Goal: Task Accomplishment & Management: Use online tool/utility

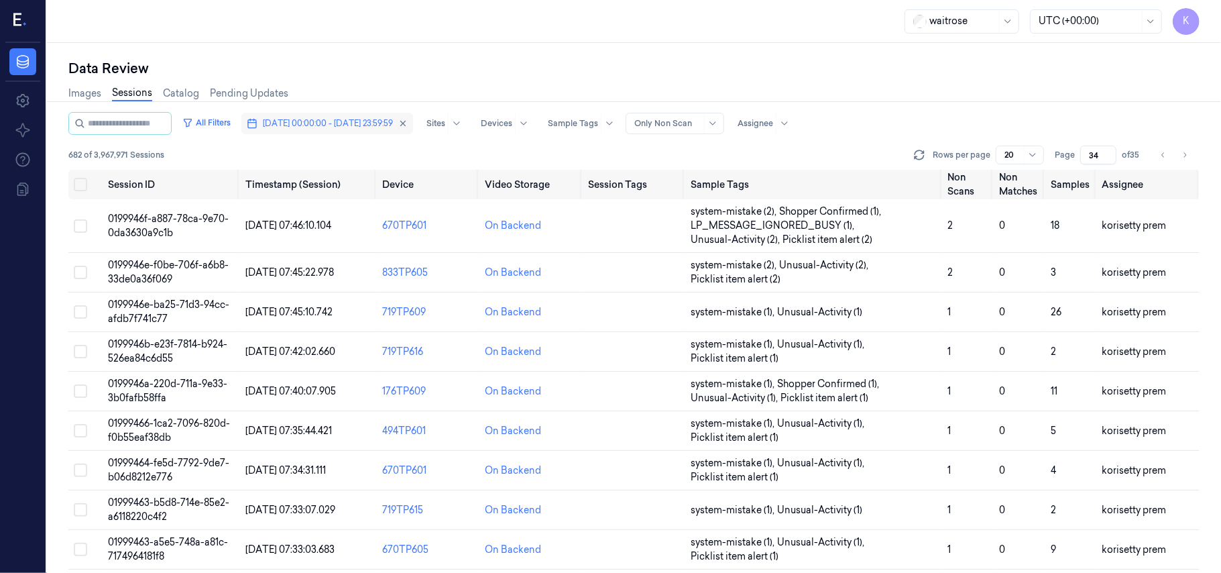
click at [366, 127] on span "[DATE] 00:00:00 - [DATE] 23:59:59" at bounding box center [328, 123] width 130 height 12
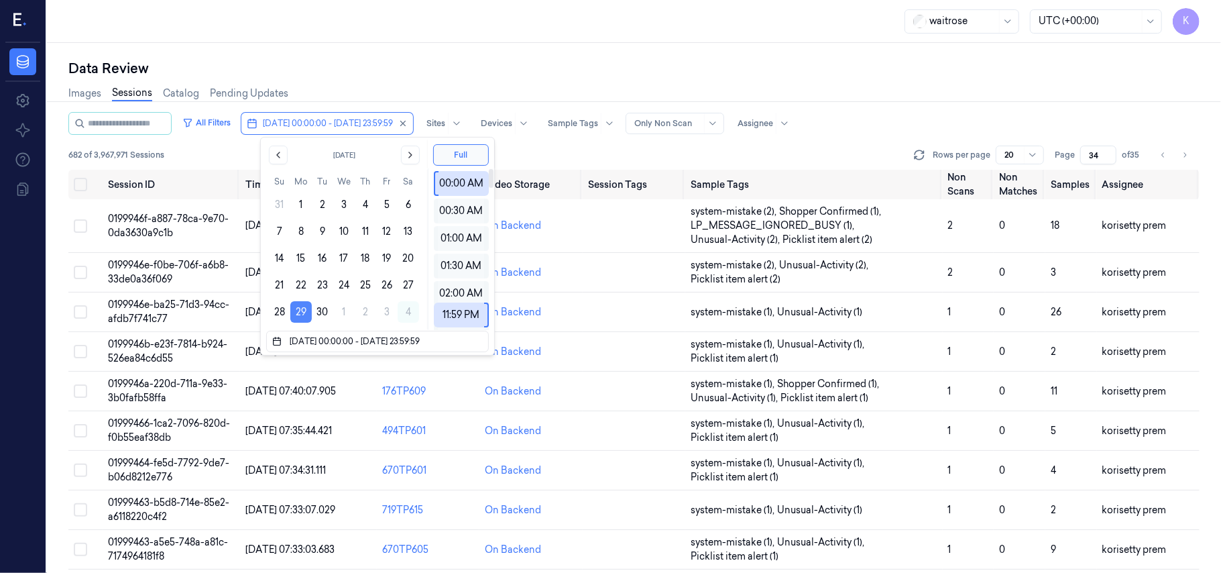
click at [295, 320] on button "29" at bounding box center [300, 311] width 21 height 21
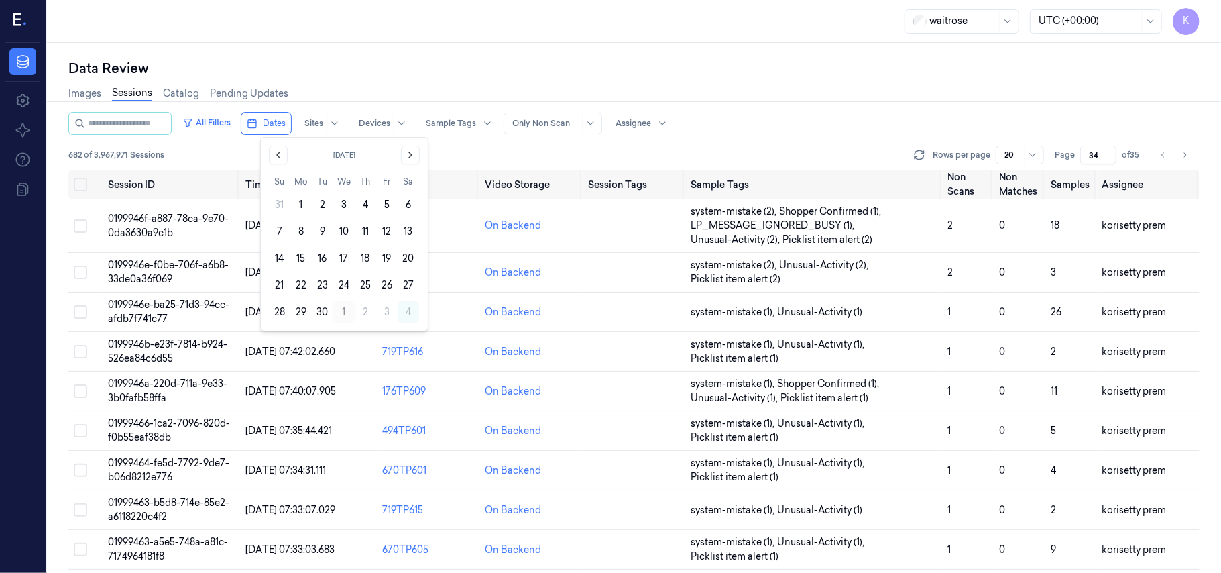
click at [347, 314] on button "1" at bounding box center [343, 311] width 21 height 21
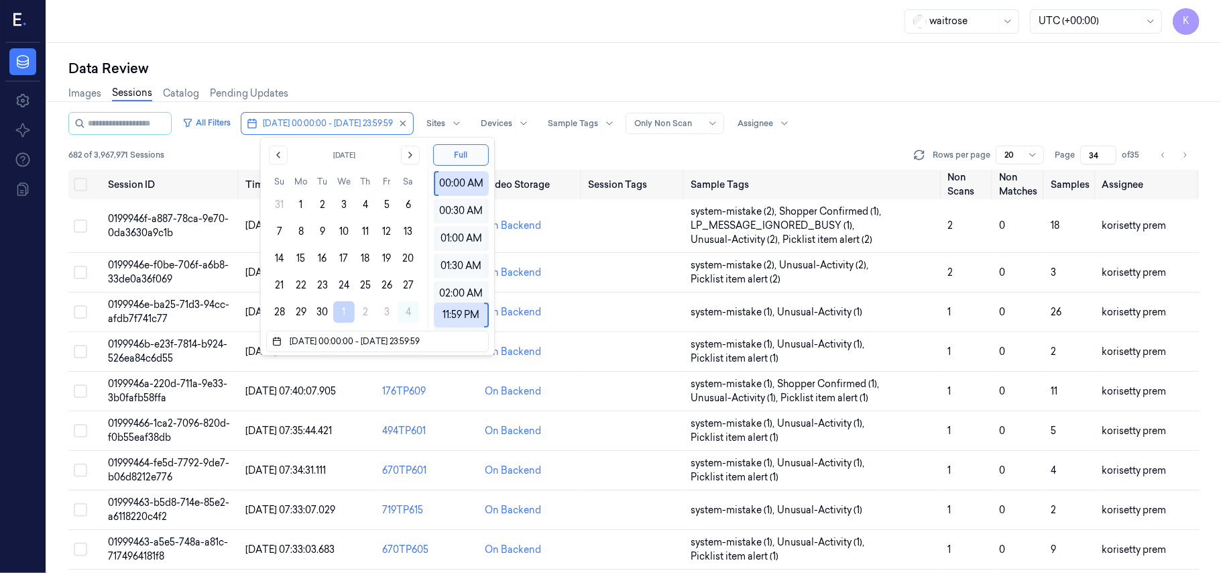
click at [585, 54] on div "Data Review Images Sessions Catalog Pending Updates All Filters [DATE] 00:00:00…" at bounding box center [634, 308] width 1174 height 530
type input "1"
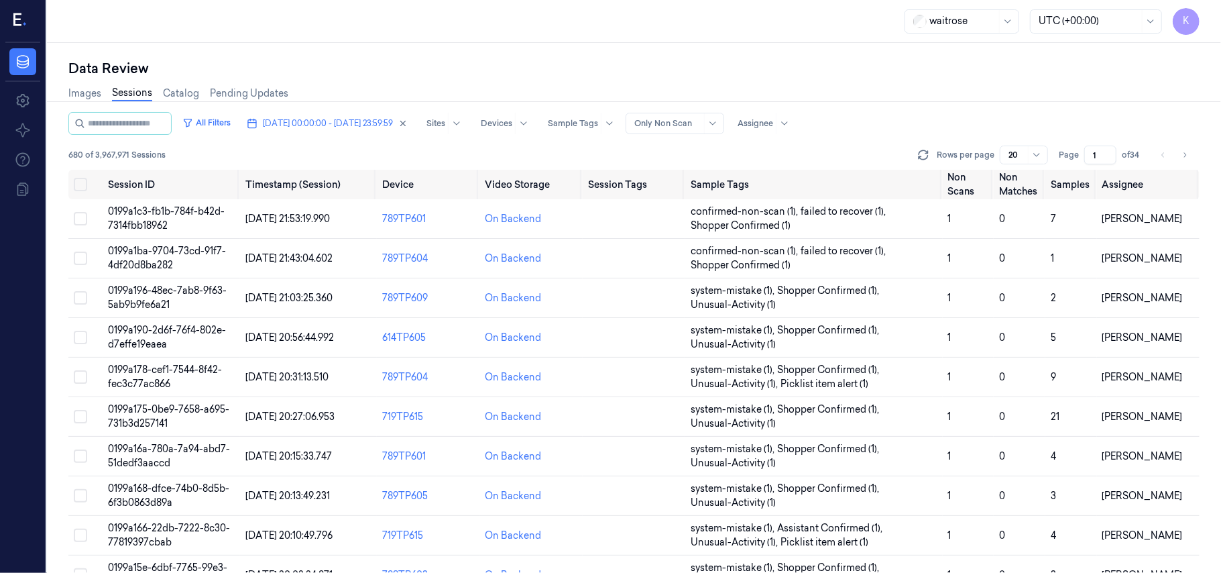
click at [1106, 165] on div "All Filters [DATE] 00:00:00 - [DATE] 23:59:59 Sites Devices Sample Tags Alert T…" at bounding box center [633, 141] width 1131 height 58
click at [1098, 156] on input "1" at bounding box center [1100, 154] width 32 height 19
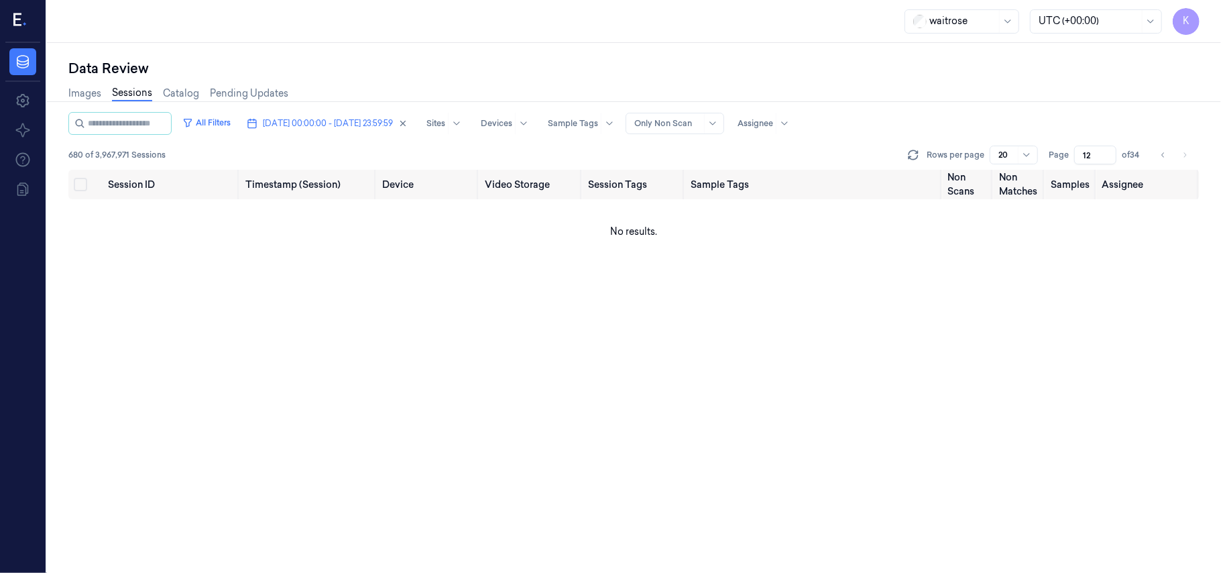
type input "1"
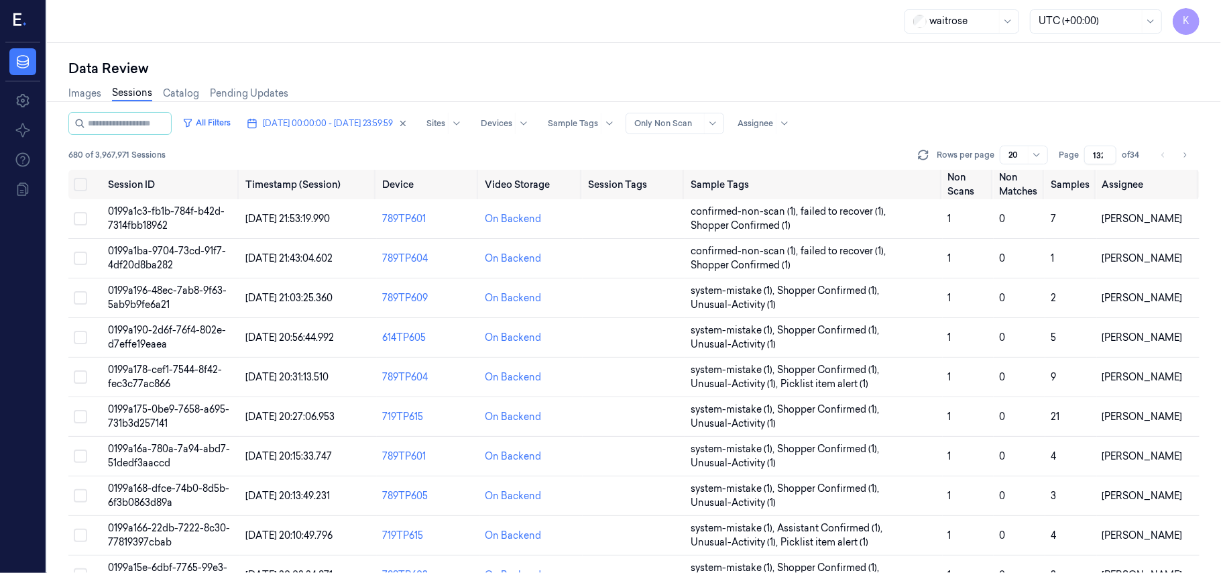
scroll to position [0, 1]
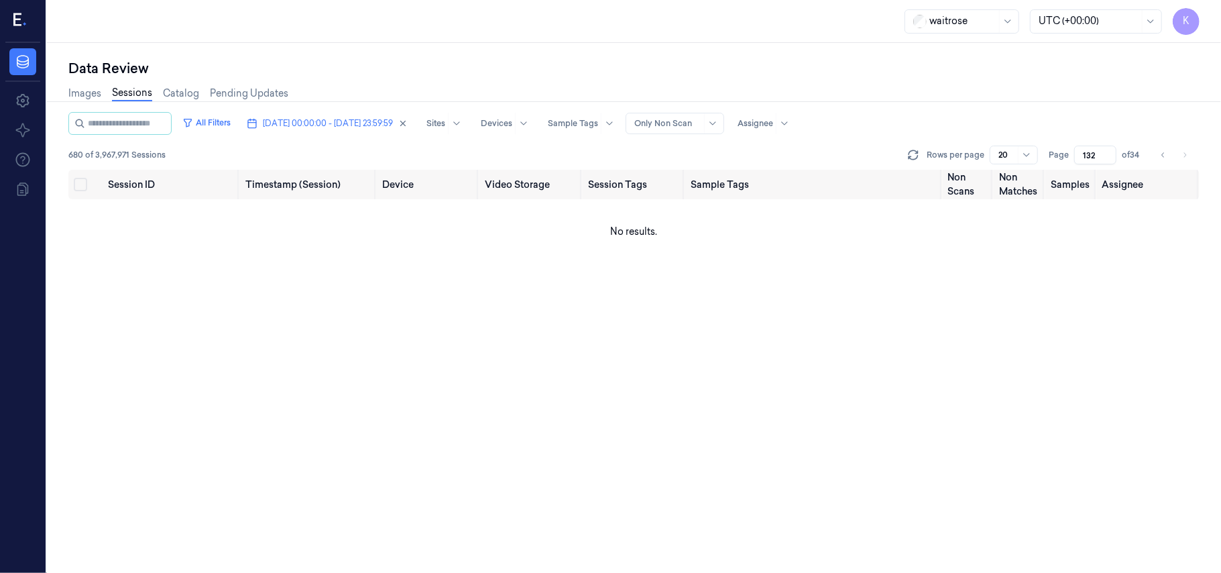
click at [1089, 152] on input "132" at bounding box center [1095, 154] width 42 height 19
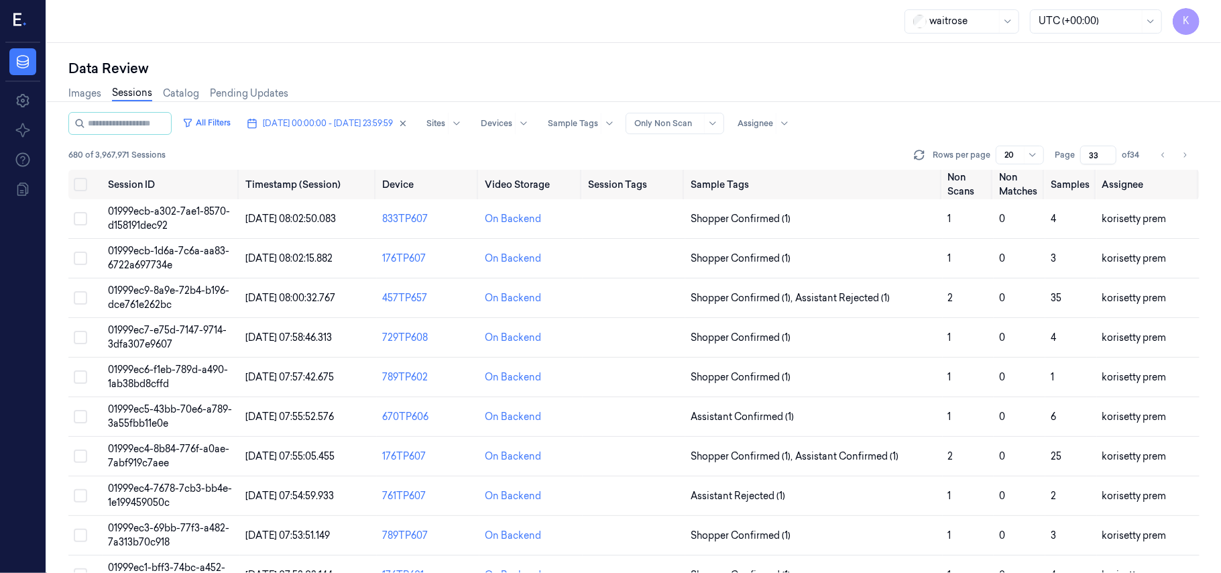
click at [1108, 150] on input "33" at bounding box center [1098, 154] width 36 height 19
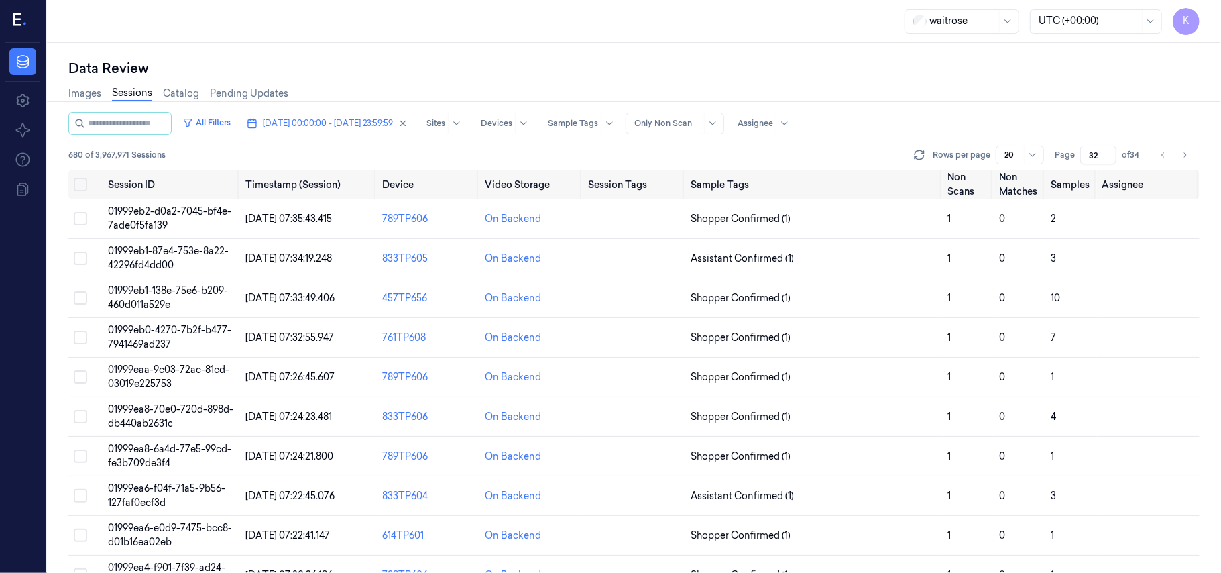
click at [1108, 158] on input "32" at bounding box center [1098, 154] width 36 height 19
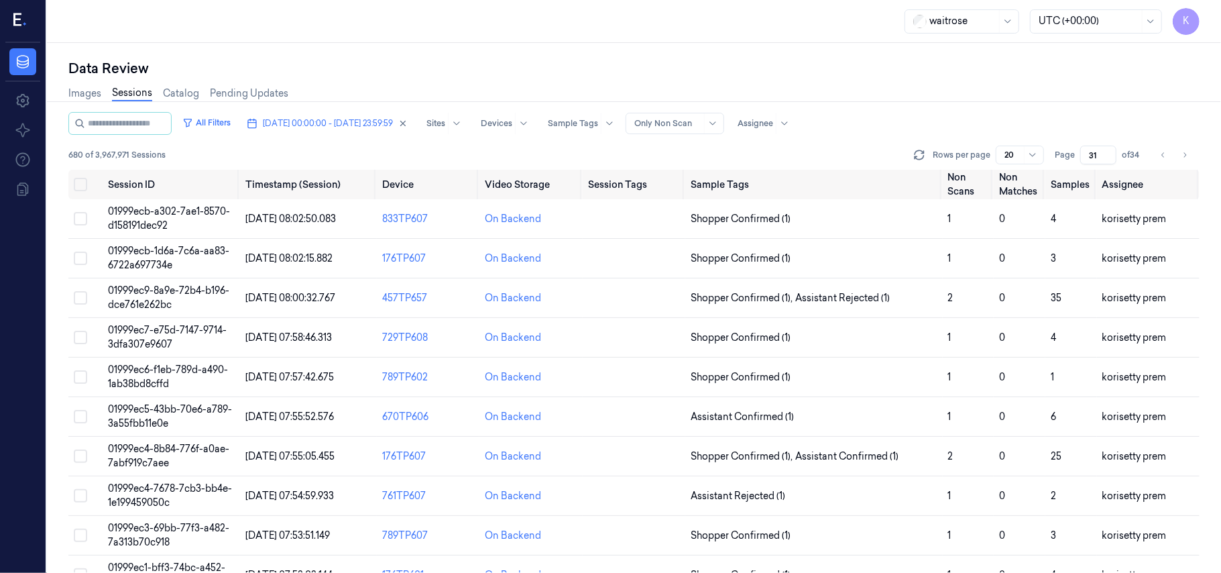
click at [1108, 158] on input "31" at bounding box center [1098, 154] width 36 height 19
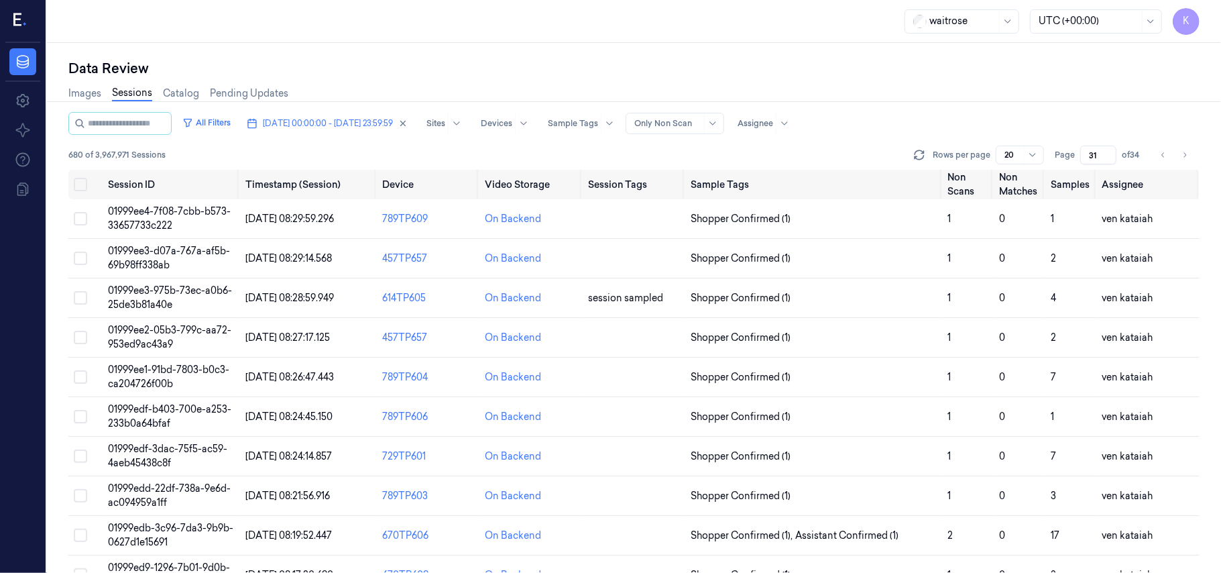
click at [1108, 147] on input "31" at bounding box center [1098, 154] width 36 height 19
type input "32"
click at [1108, 150] on input "32" at bounding box center [1098, 154] width 36 height 19
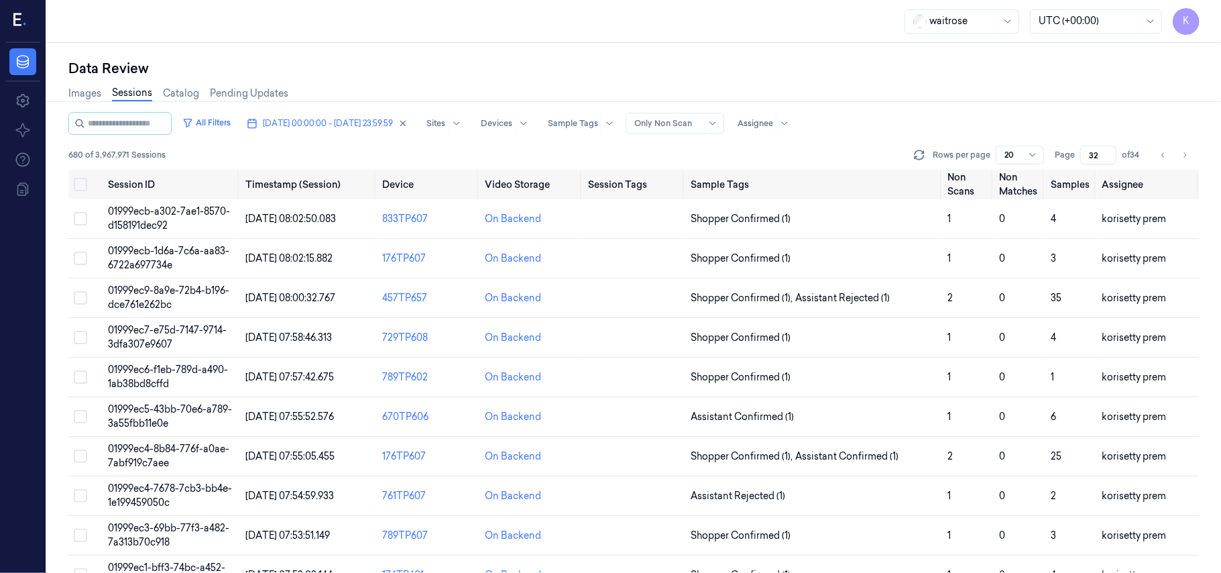
click at [1006, 117] on div "All Filters [DATE] 00:00:00 - [DATE] 23:59:59 Sites Devices Sample Tags Alert T…" at bounding box center [633, 123] width 1131 height 23
click at [202, 221] on td "01999ecb-a302-7ae1-8570-d158191dec92" at bounding box center [171, 219] width 137 height 40
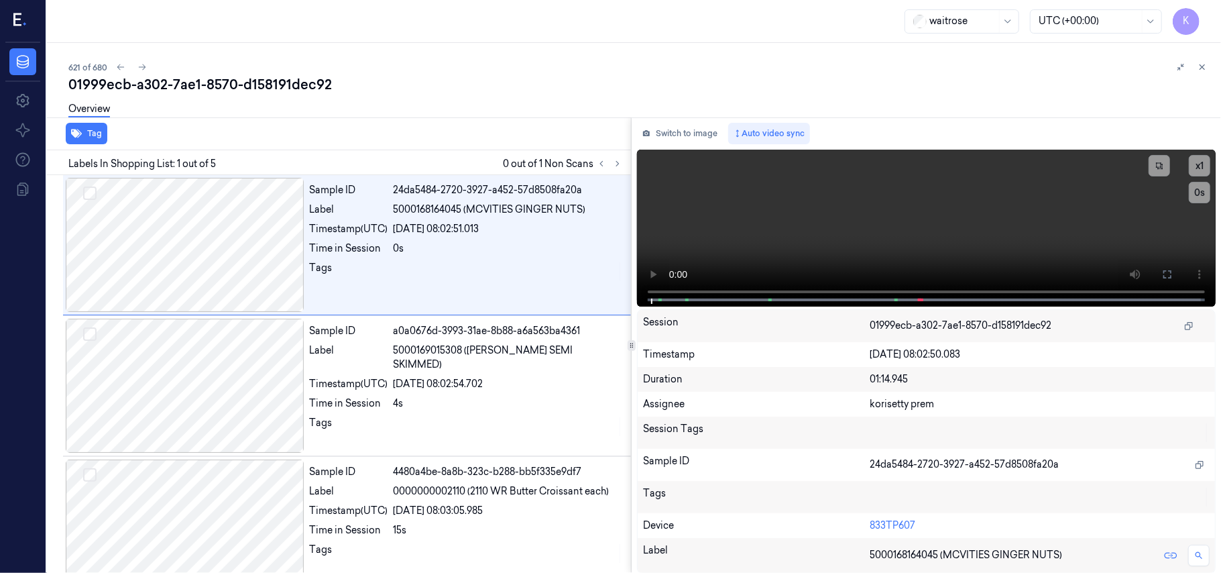
click at [477, 55] on div "621 of 680 01999ecb-a302-7ae1-8570-d158191dec92 Overview Tag Labels In Shopping…" at bounding box center [634, 308] width 1174 height 530
click at [617, 164] on icon at bounding box center [617, 164] width 3 height 5
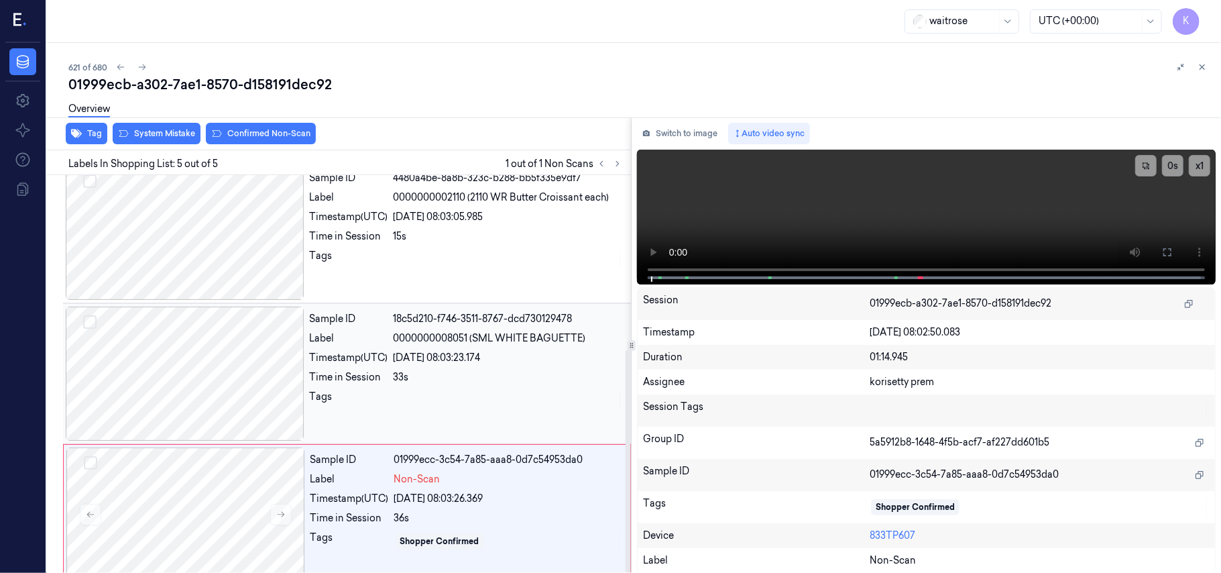
scroll to position [312, 0]
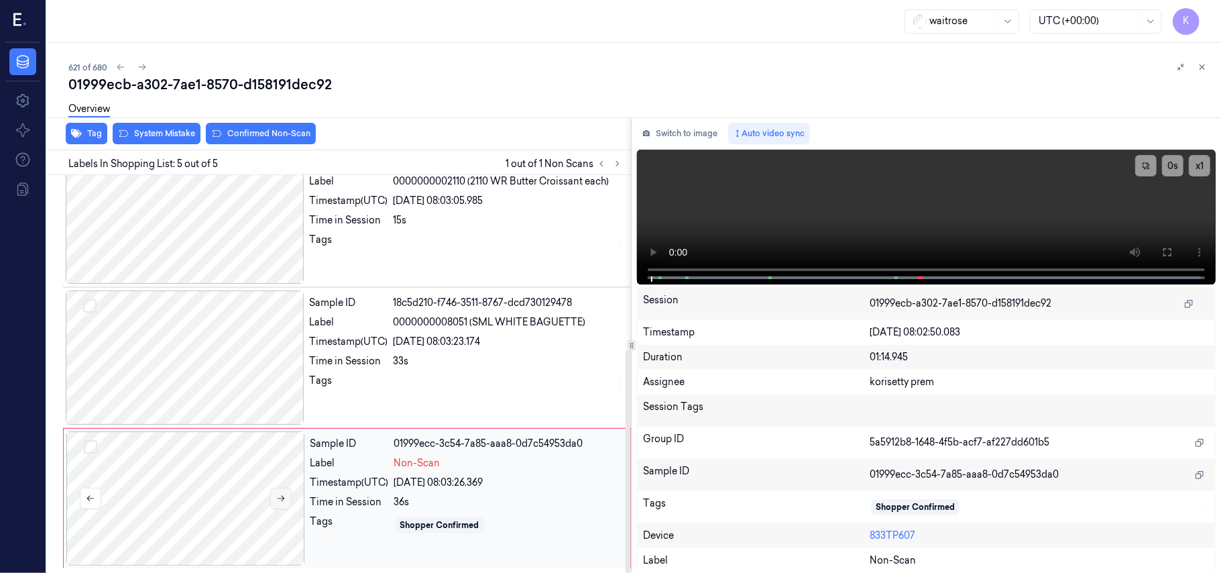
click at [283, 497] on icon at bounding box center [280, 497] width 9 height 9
click at [460, 354] on div "33s" at bounding box center [508, 361] width 229 height 14
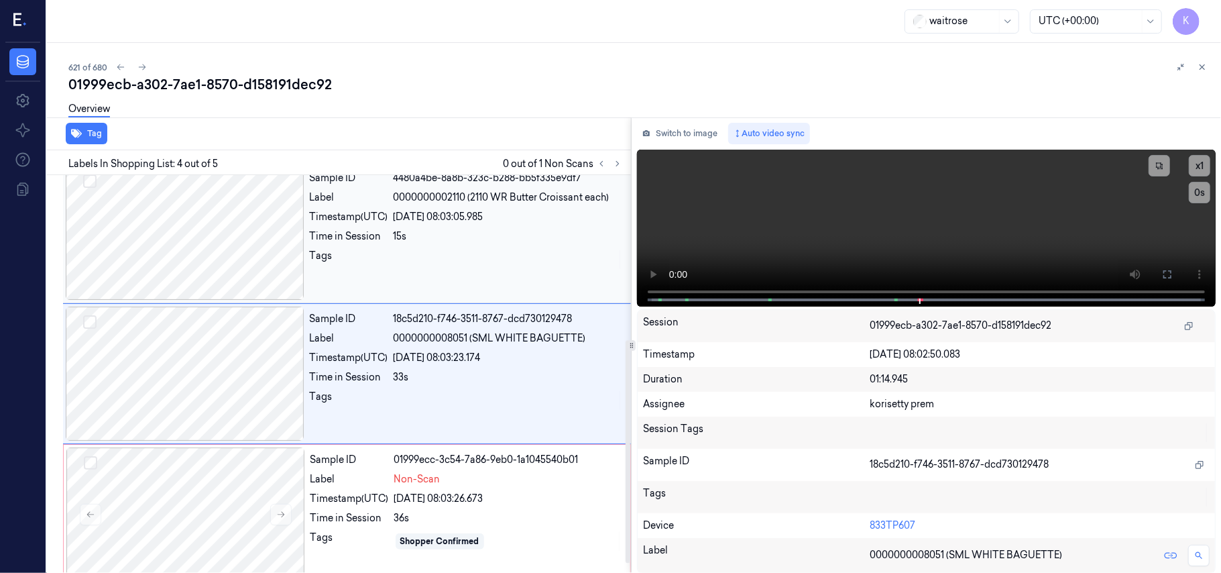
click at [484, 218] on div "[DATE] 08:03:05.985" at bounding box center [508, 217] width 229 height 14
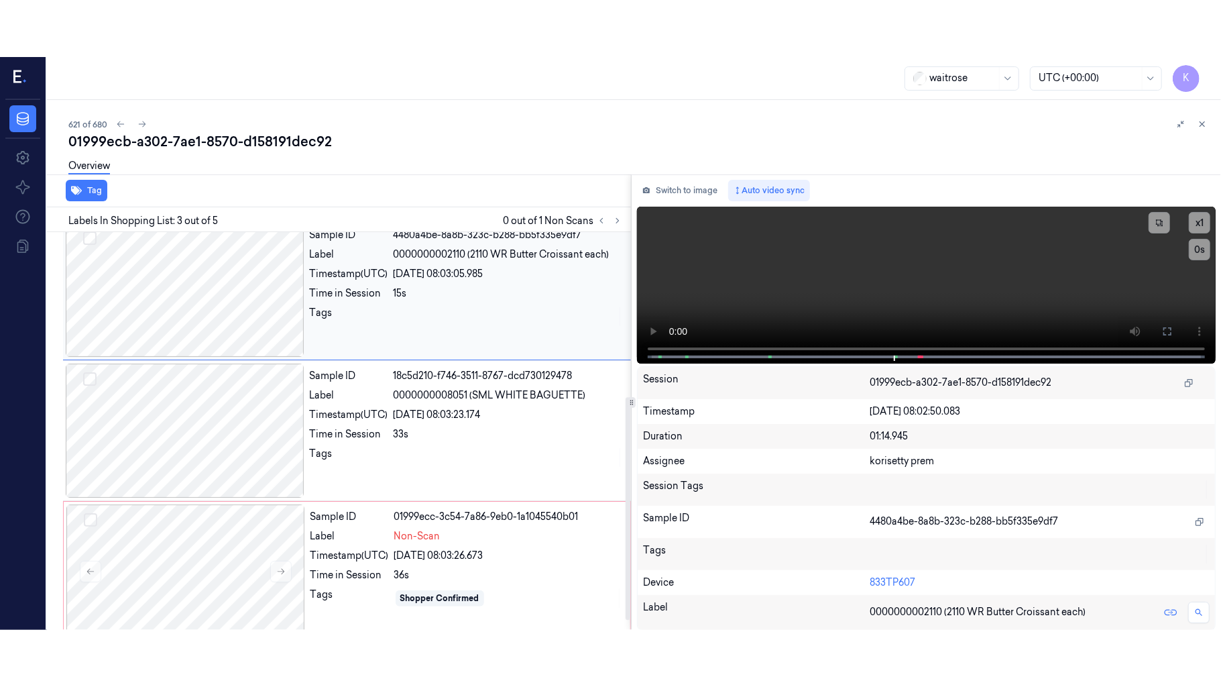
scroll to position [153, 0]
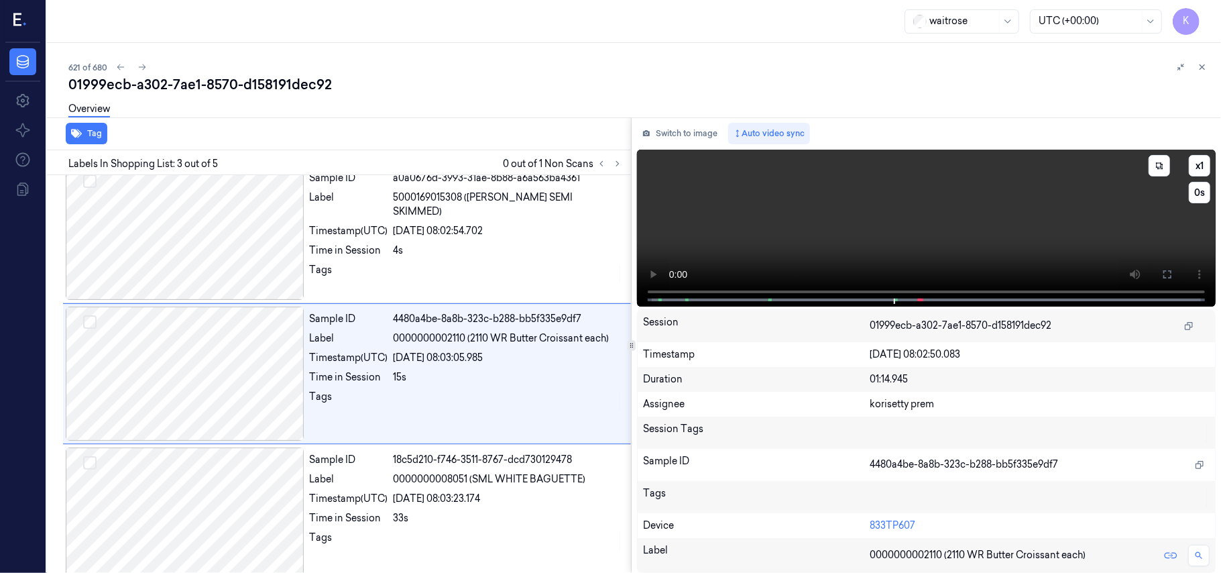
click at [1074, 239] on video at bounding box center [926, 228] width 579 height 157
click at [1161, 271] on button at bounding box center [1167, 273] width 21 height 21
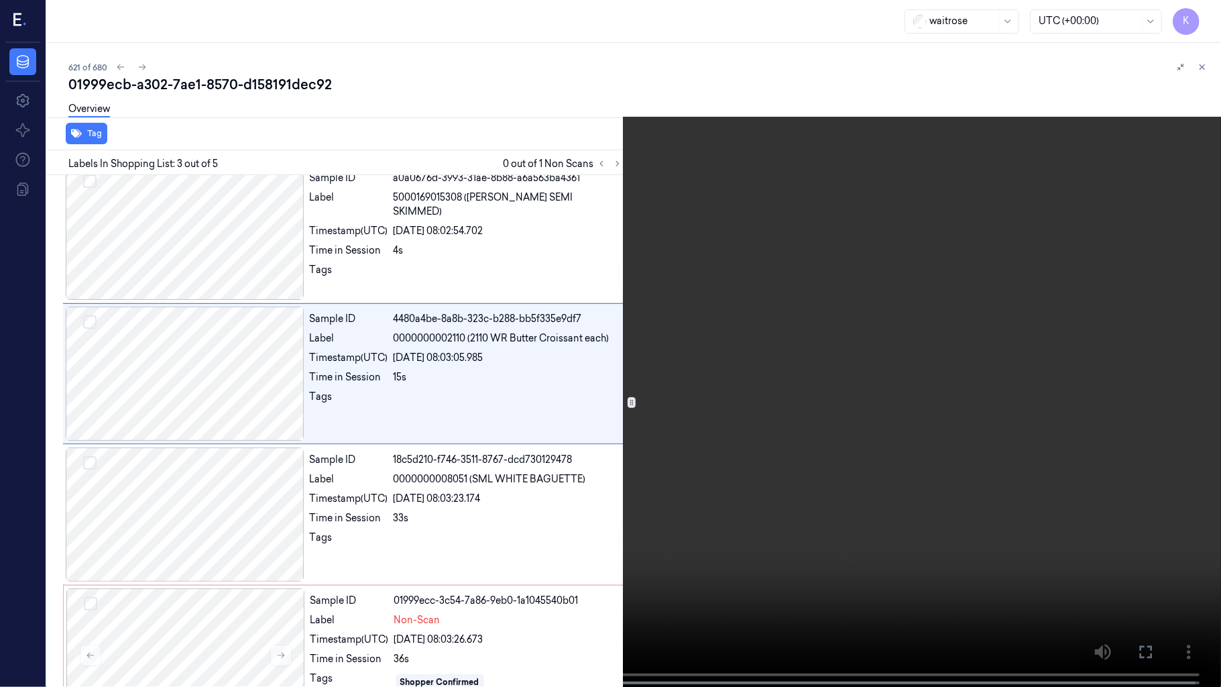
click at [505, 528] on video at bounding box center [610, 344] width 1221 height 689
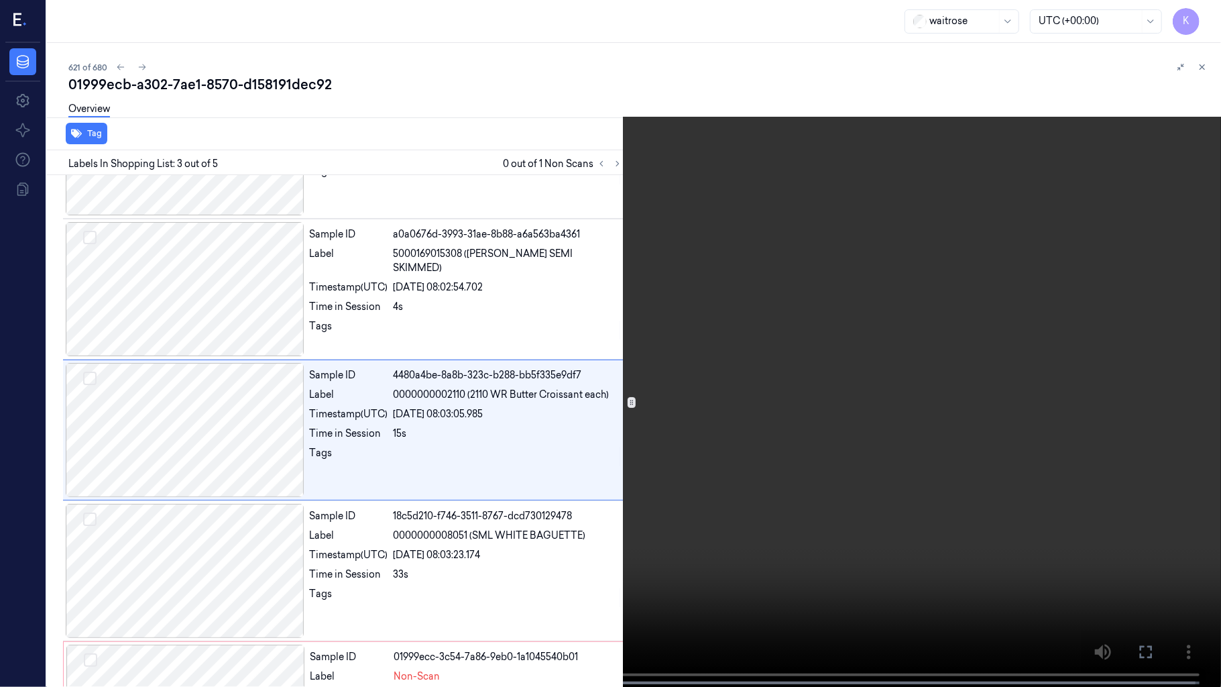
click at [505, 528] on video at bounding box center [610, 344] width 1221 height 689
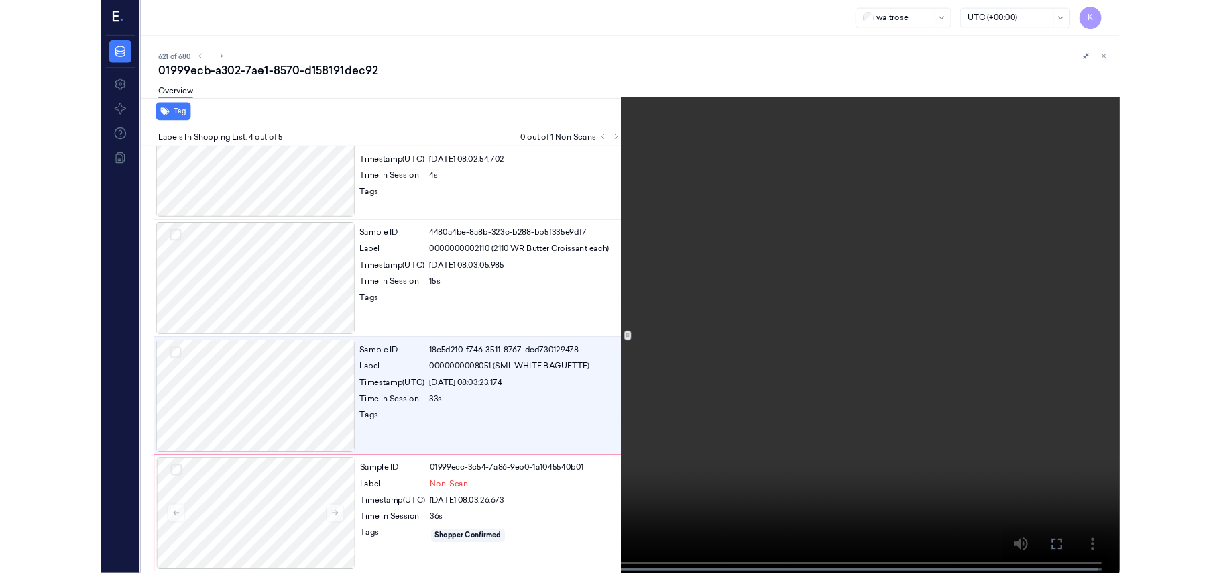
scroll to position [198, 0]
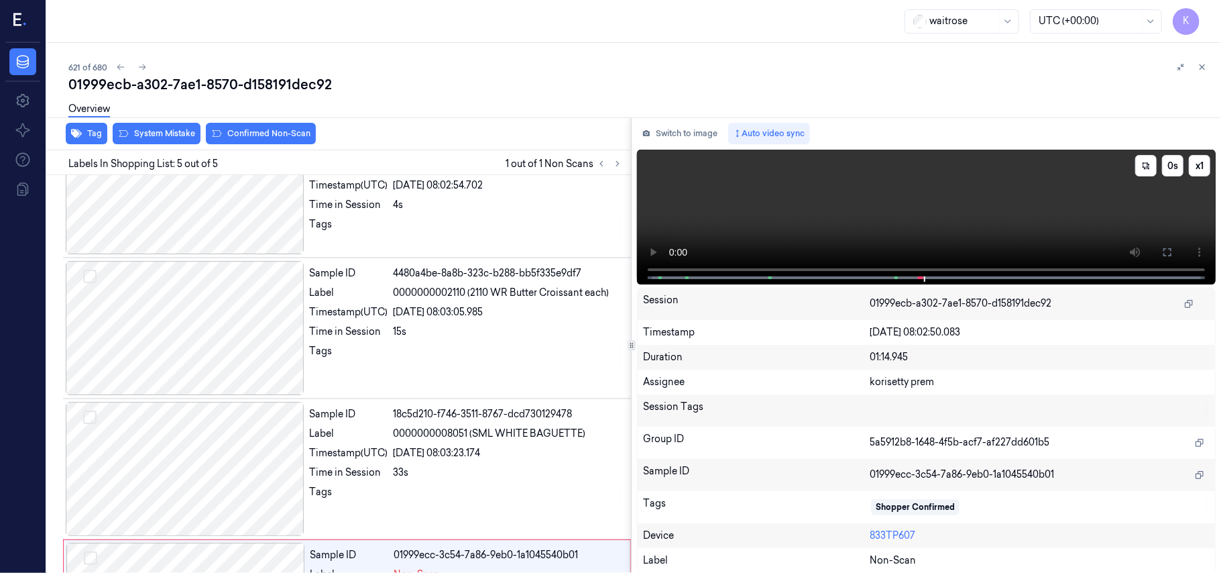
click at [715, 225] on video at bounding box center [926, 217] width 579 height 135
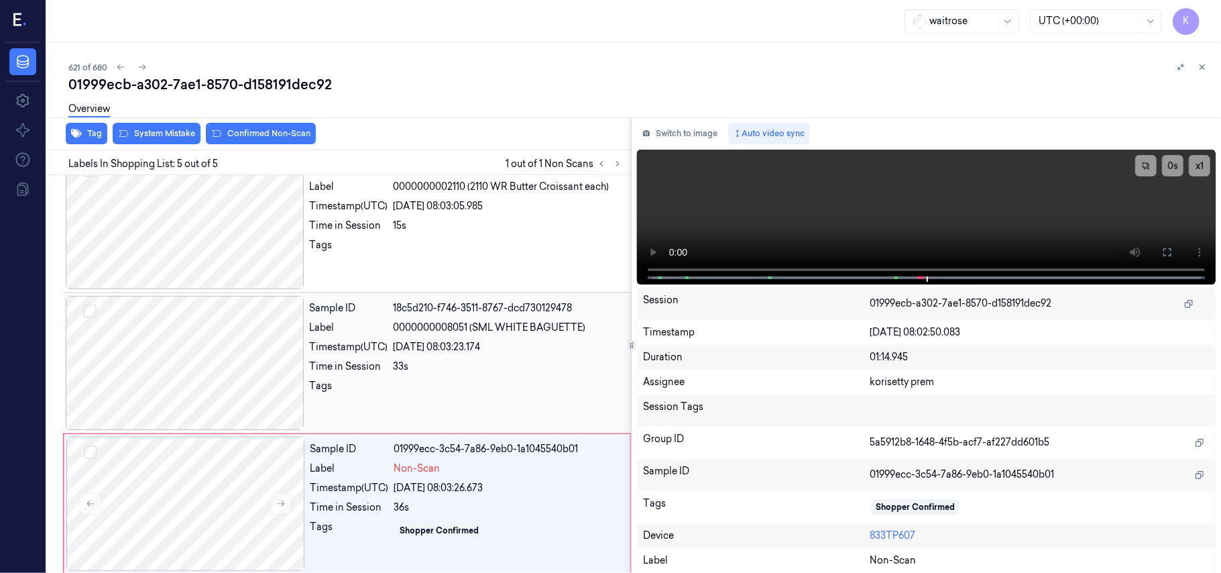
scroll to position [312, 0]
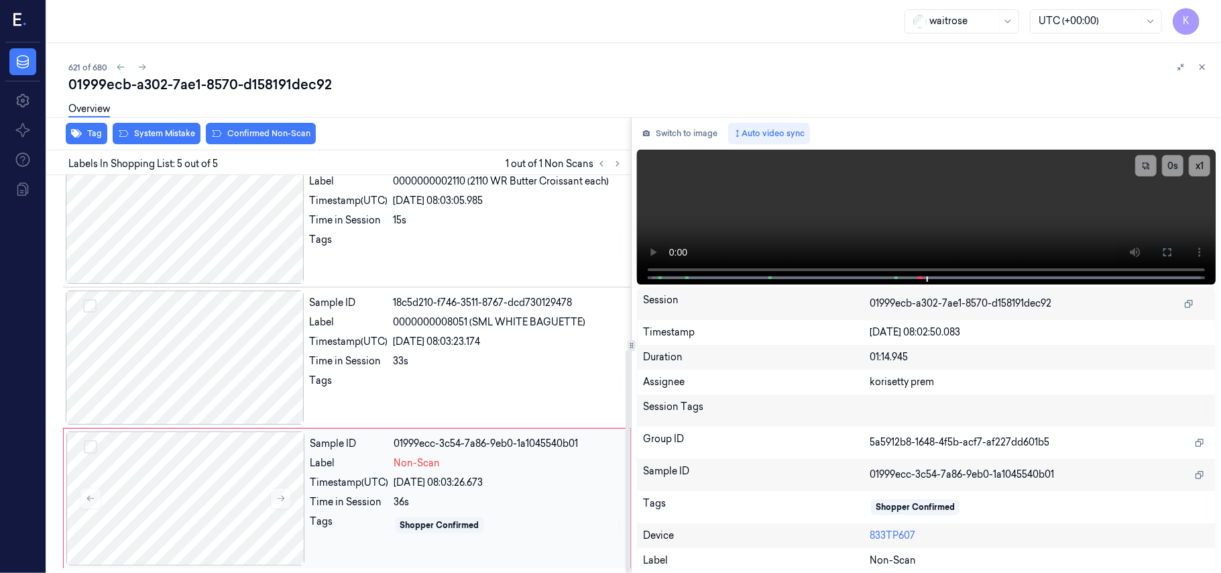
click at [449, 508] on div "36s" at bounding box center [508, 502] width 228 height 14
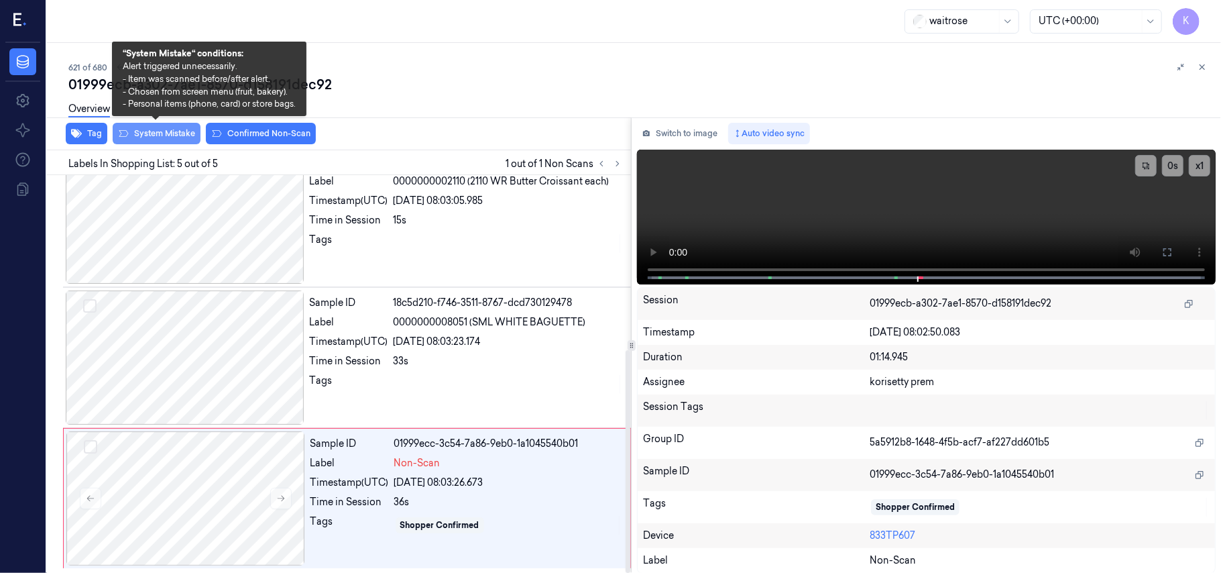
click at [177, 129] on button "System Mistake" at bounding box center [157, 133] width 88 height 21
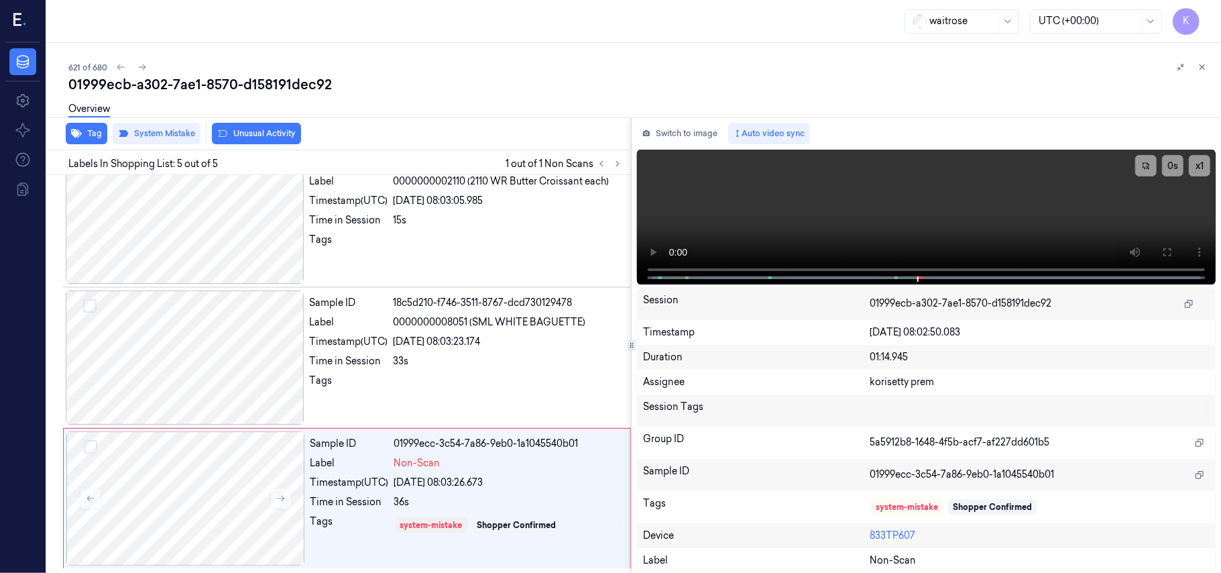
click at [256, 129] on button "Unusual Activity" at bounding box center [256, 133] width 89 height 21
click at [68, 140] on button "Tag" at bounding box center [87, 133] width 42 height 21
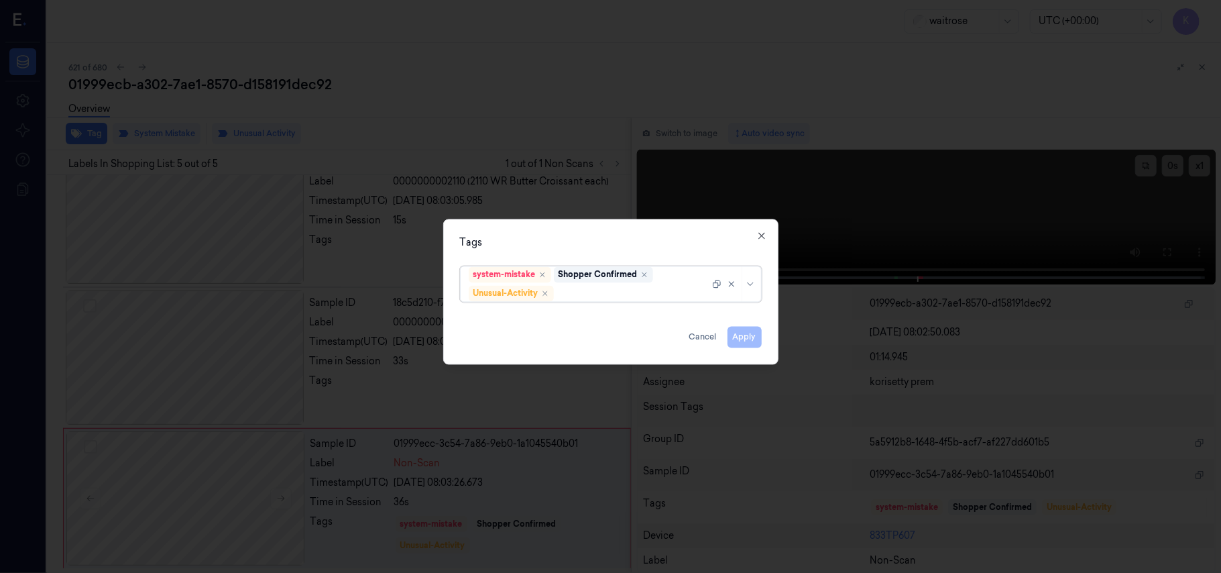
click at [611, 298] on div at bounding box center [632, 293] width 153 height 14
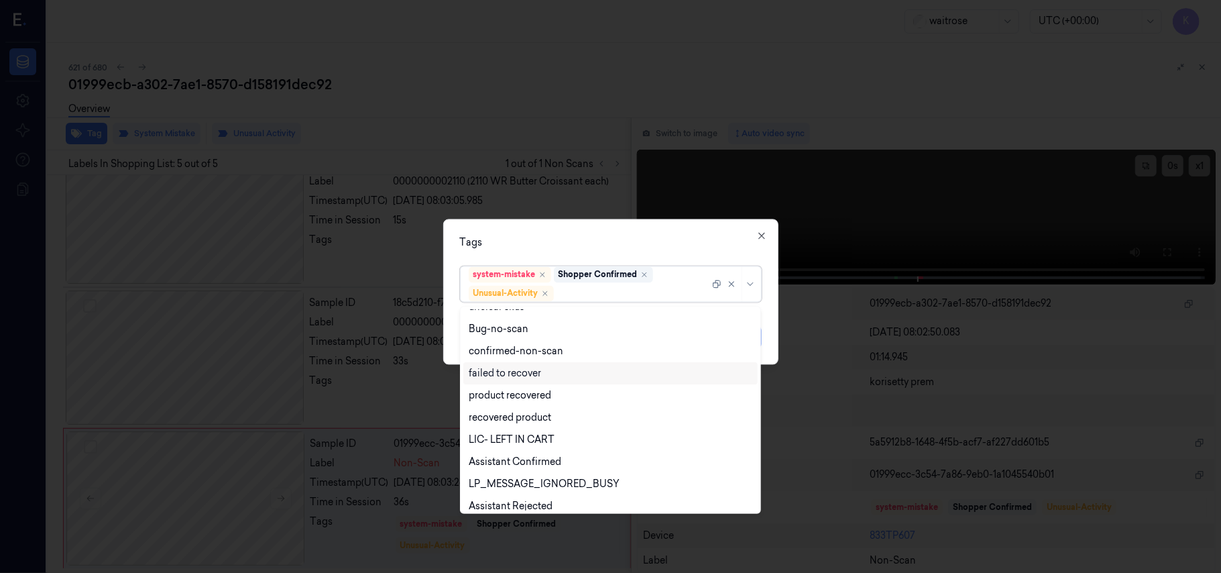
scroll to position [175, 0]
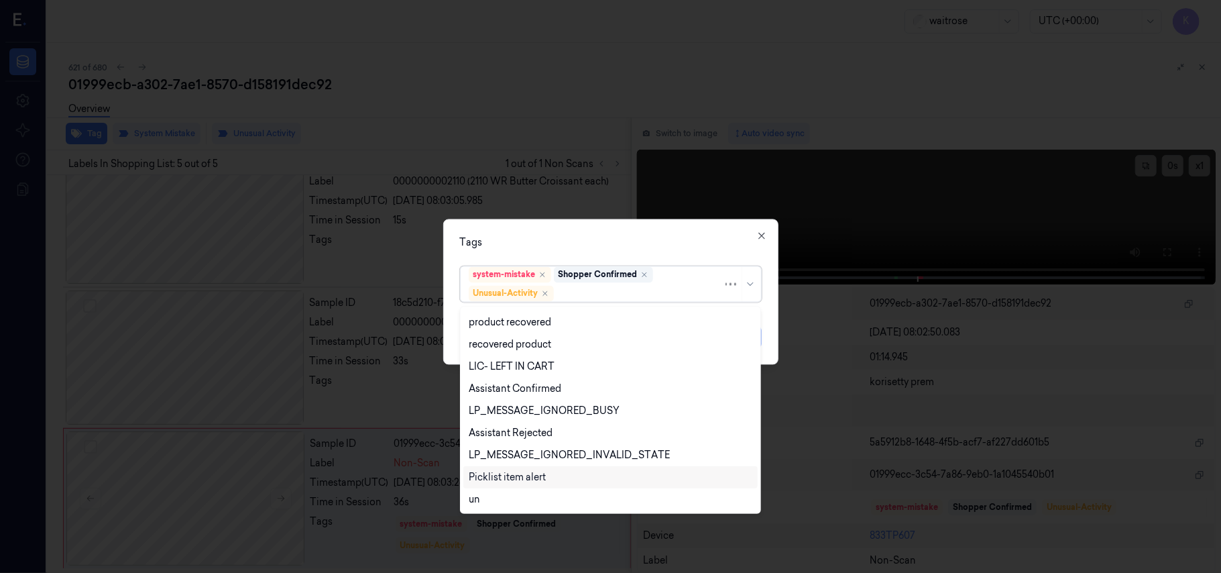
click at [483, 473] on div "Picklist item alert" at bounding box center [507, 477] width 77 height 14
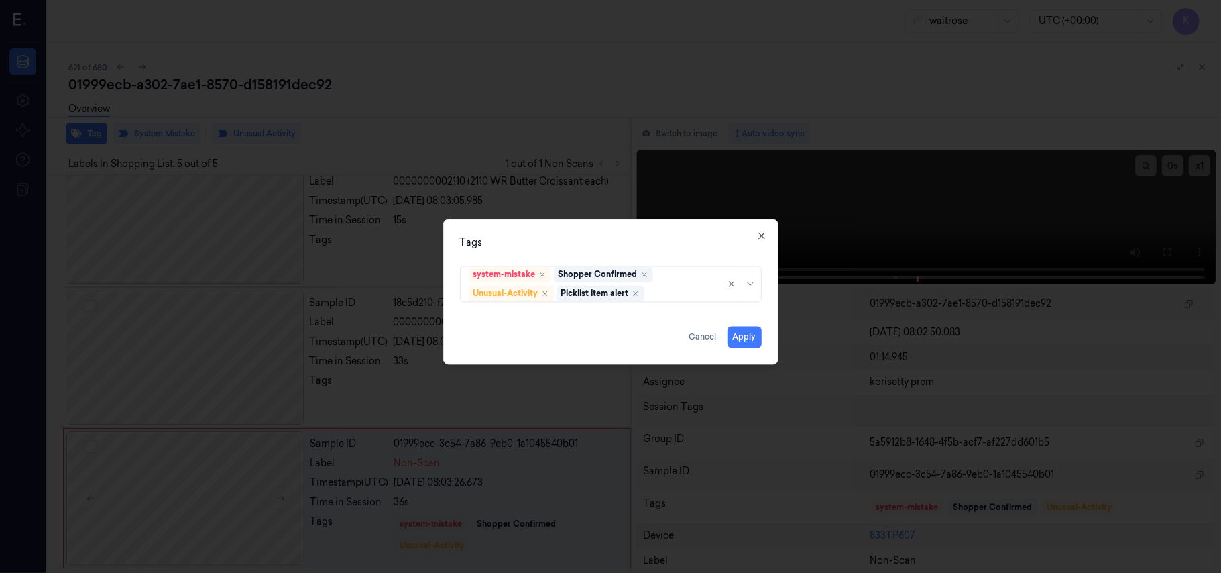
click at [640, 234] on div "Tags system-mistake Shopper Confirmed Unusual-Activity Picklist item alert Appl…" at bounding box center [610, 291] width 335 height 145
click at [738, 349] on div "Tags system-mistake Shopper Confirmed Unusual-Activity Picklist item alert Appl…" at bounding box center [610, 291] width 335 height 145
click at [744, 339] on button "Apply" at bounding box center [744, 337] width 34 height 21
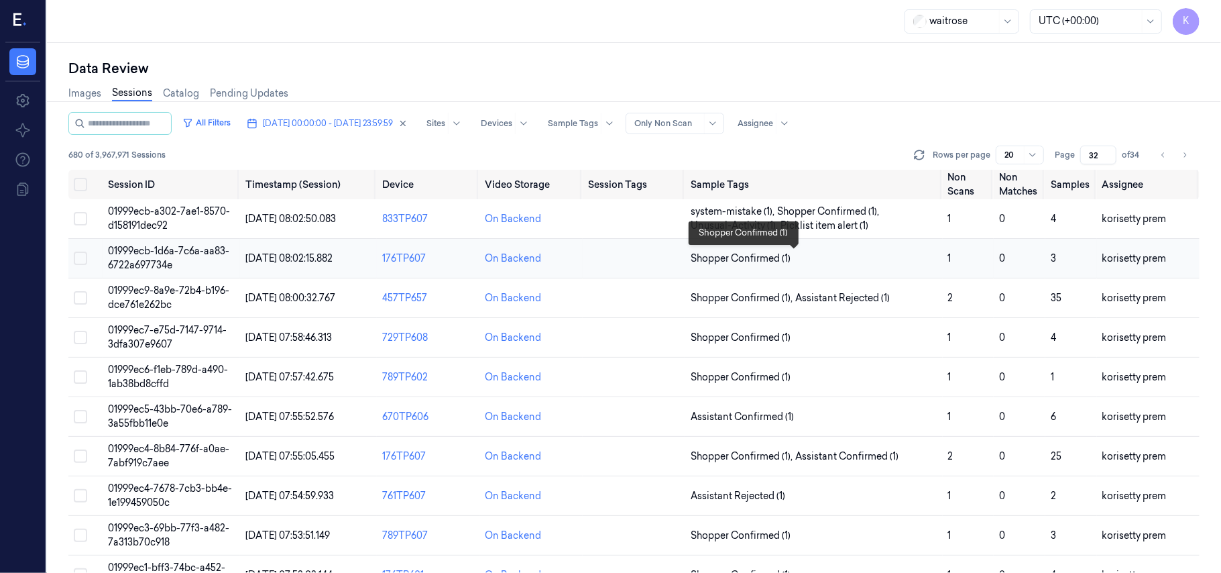
click at [813, 263] on span "Shopper Confirmed (1)" at bounding box center [814, 258] width 246 height 14
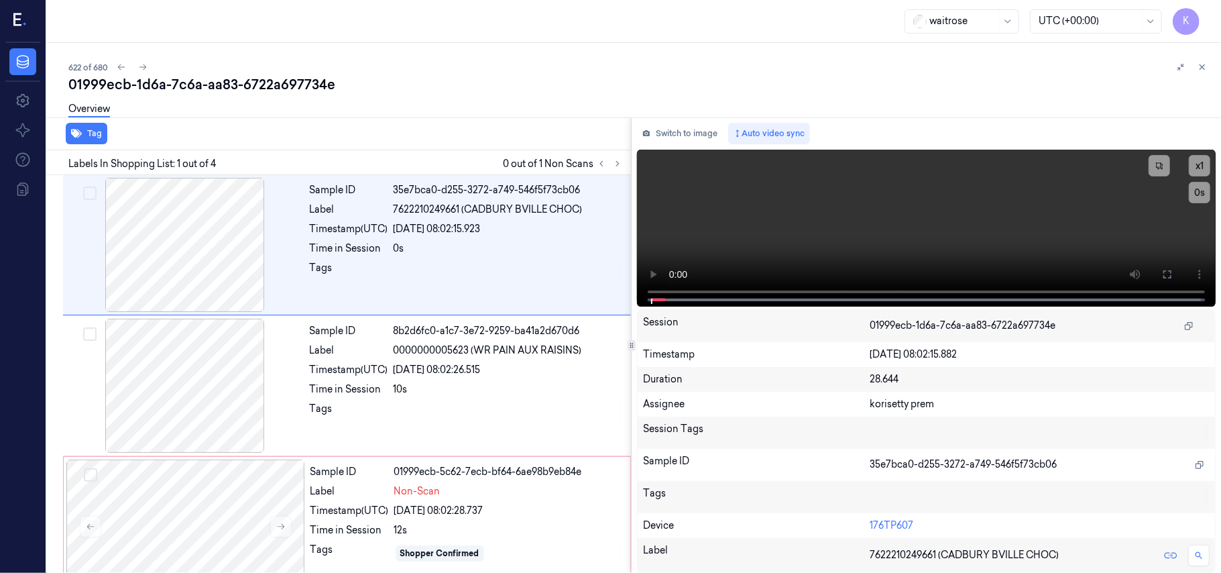
click at [532, 103] on div "Overview" at bounding box center [639, 111] width 1142 height 34
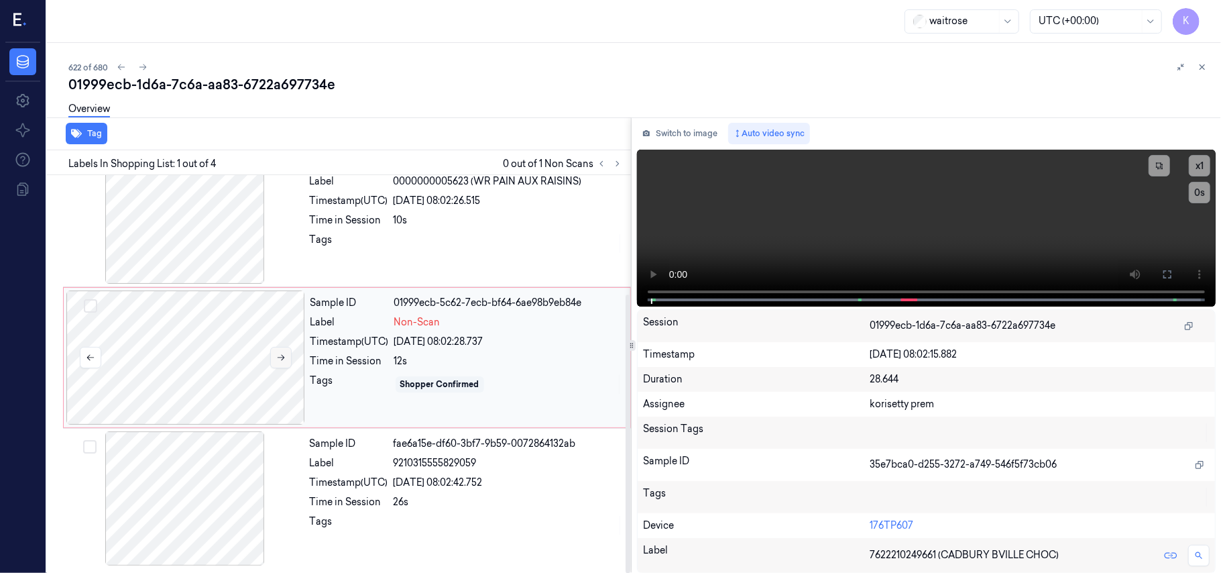
click at [287, 355] on button at bounding box center [280, 357] width 21 height 21
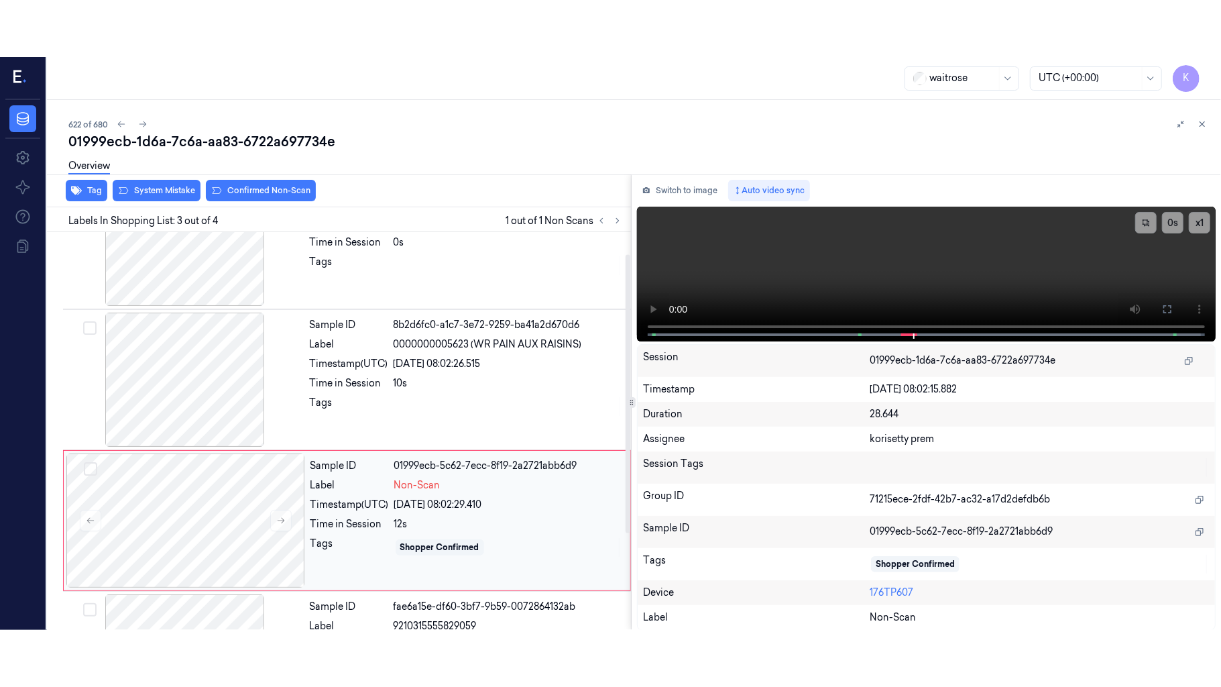
scroll to position [0, 0]
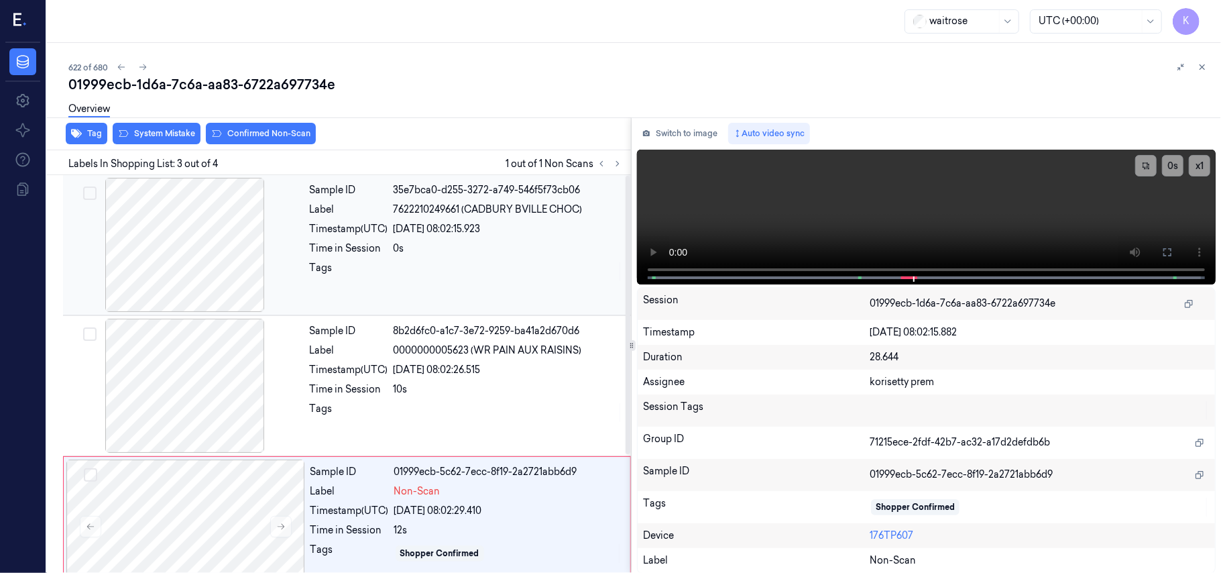
click at [497, 261] on div at bounding box center [508, 271] width 229 height 21
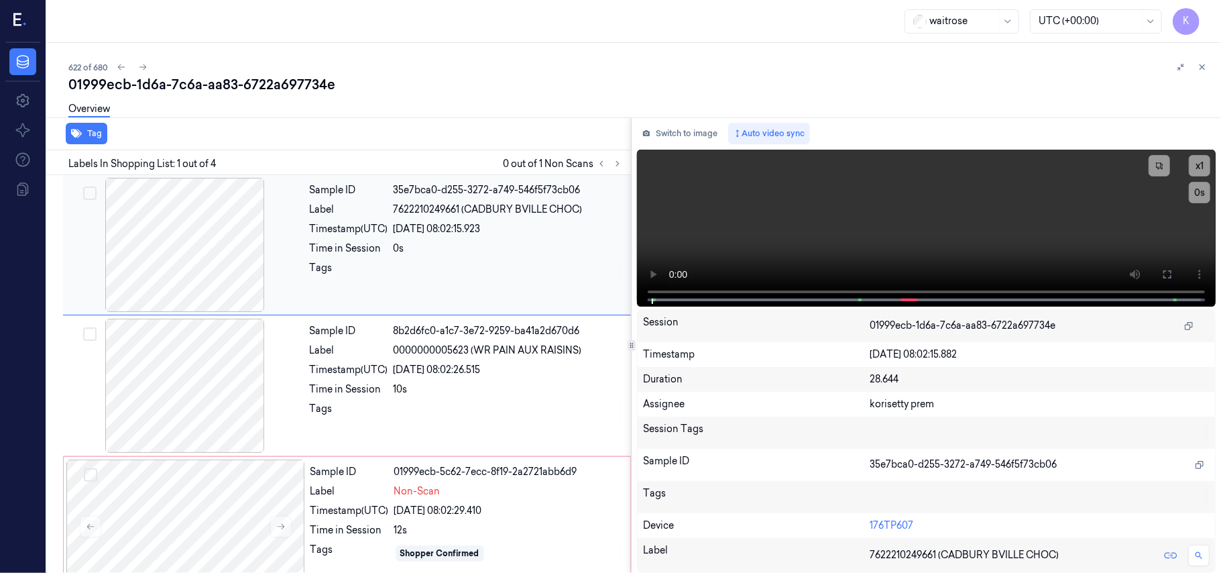
click at [526, 280] on div "Tag Labels In Shopping List: 1 out of 4 0 out of 1 Non Scans Sample ID 35e7bca0…" at bounding box center [631, 345] width 1179 height 456
click at [1172, 275] on icon at bounding box center [1167, 274] width 11 height 11
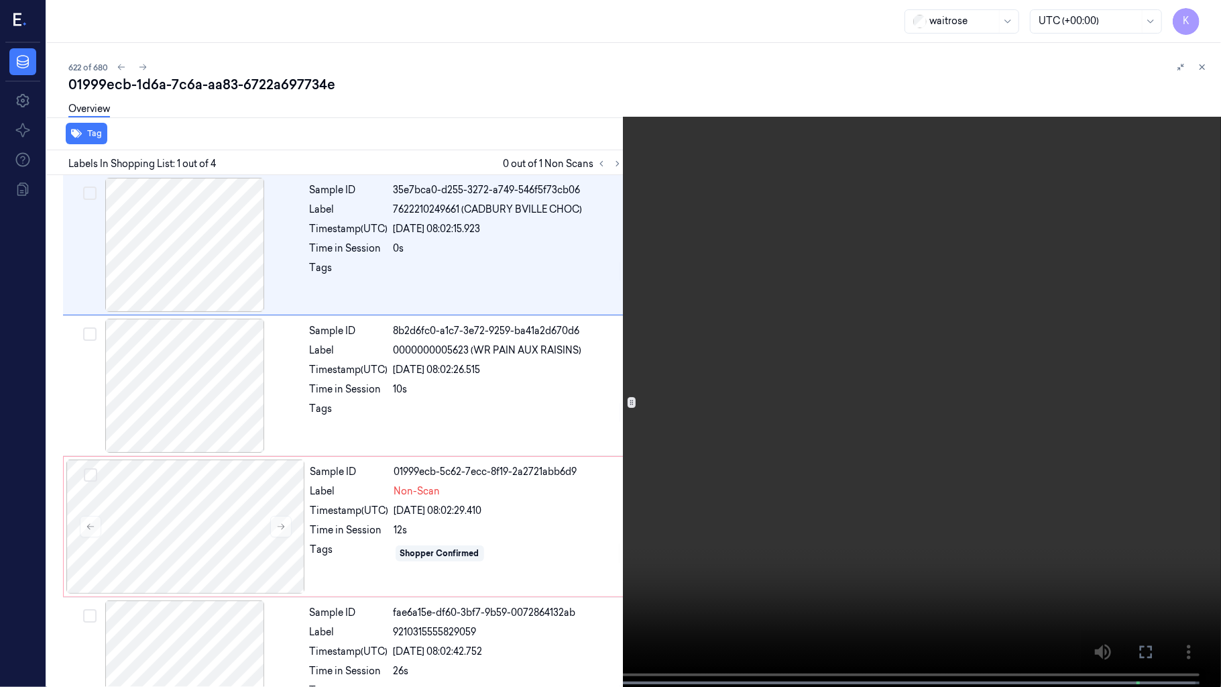
click at [937, 392] on video at bounding box center [610, 344] width 1221 height 689
click at [1202, 17] on button "x 1" at bounding box center [1204, 15] width 21 height 21
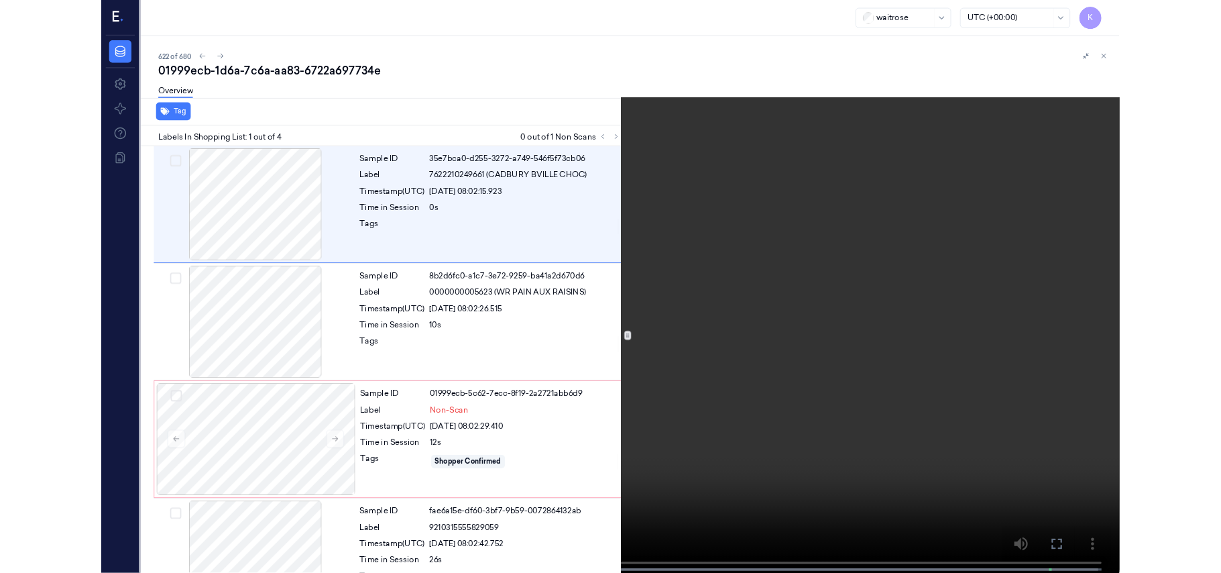
scroll to position [57, 0]
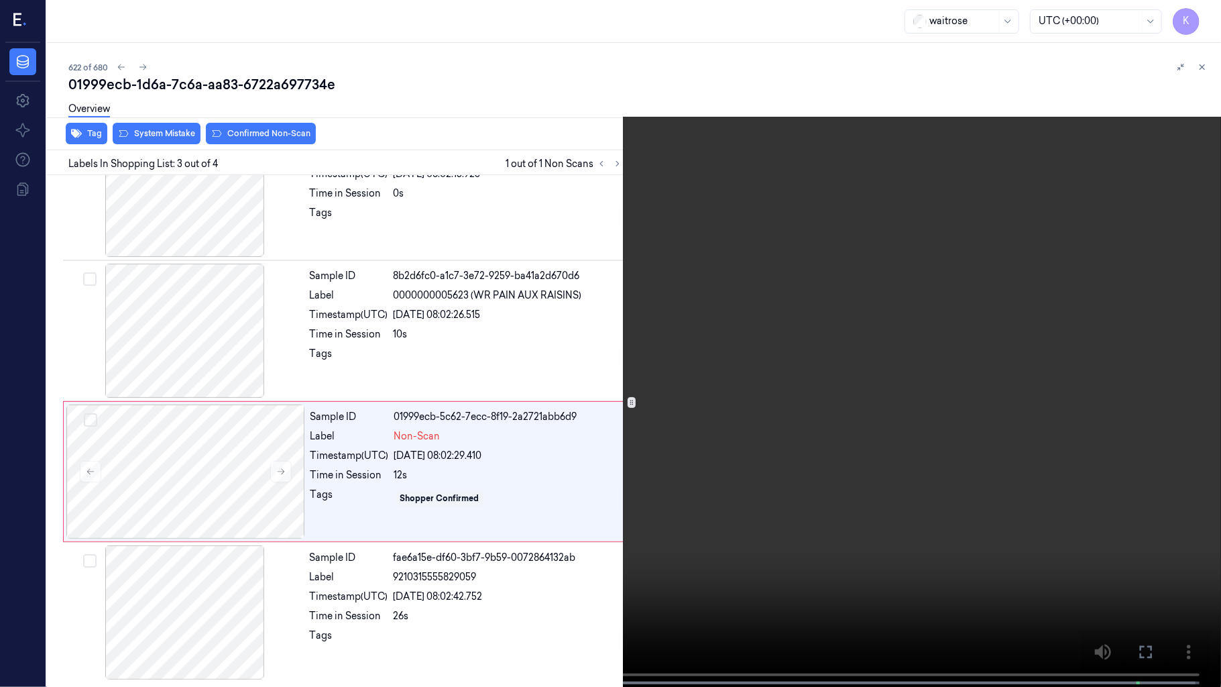
click at [351, 438] on video at bounding box center [610, 344] width 1221 height 689
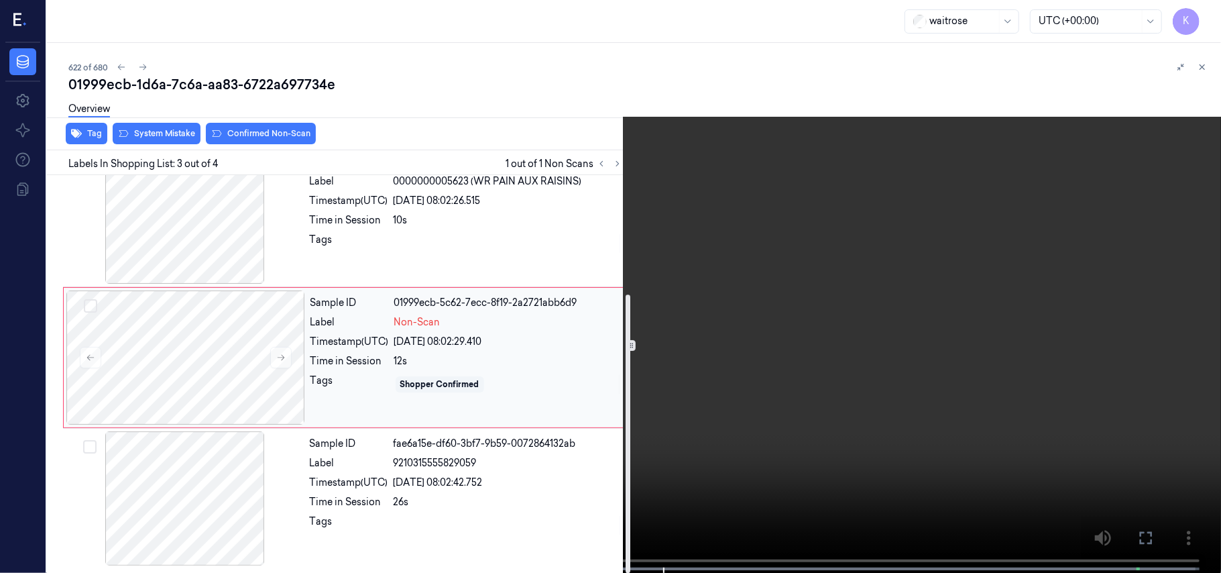
scroll to position [170, 0]
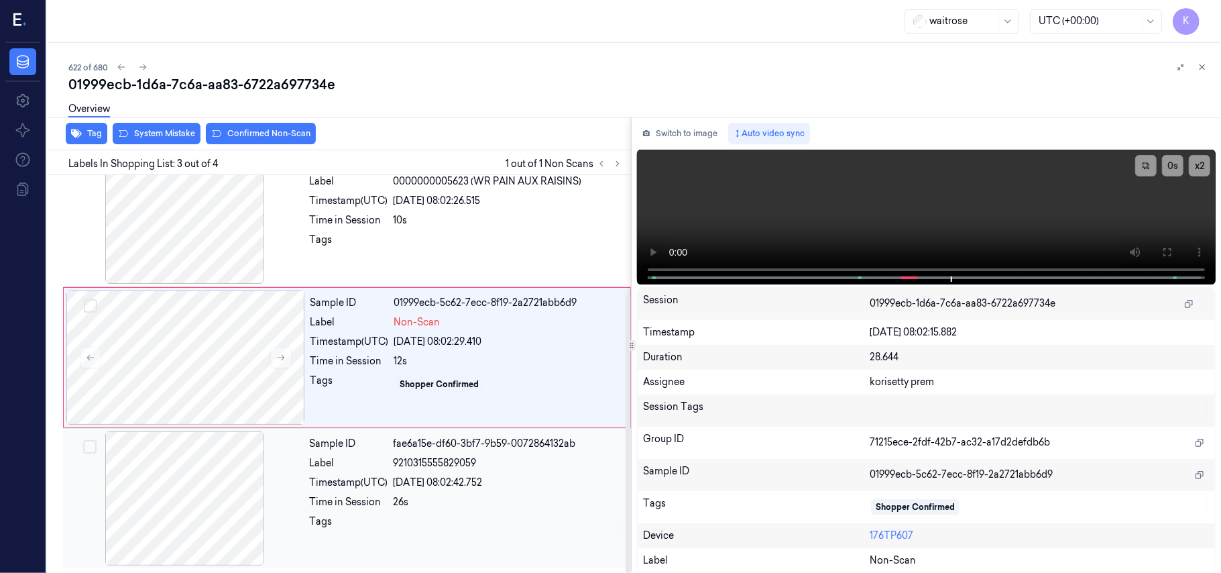
click at [400, 520] on div at bounding box center [508, 524] width 229 height 21
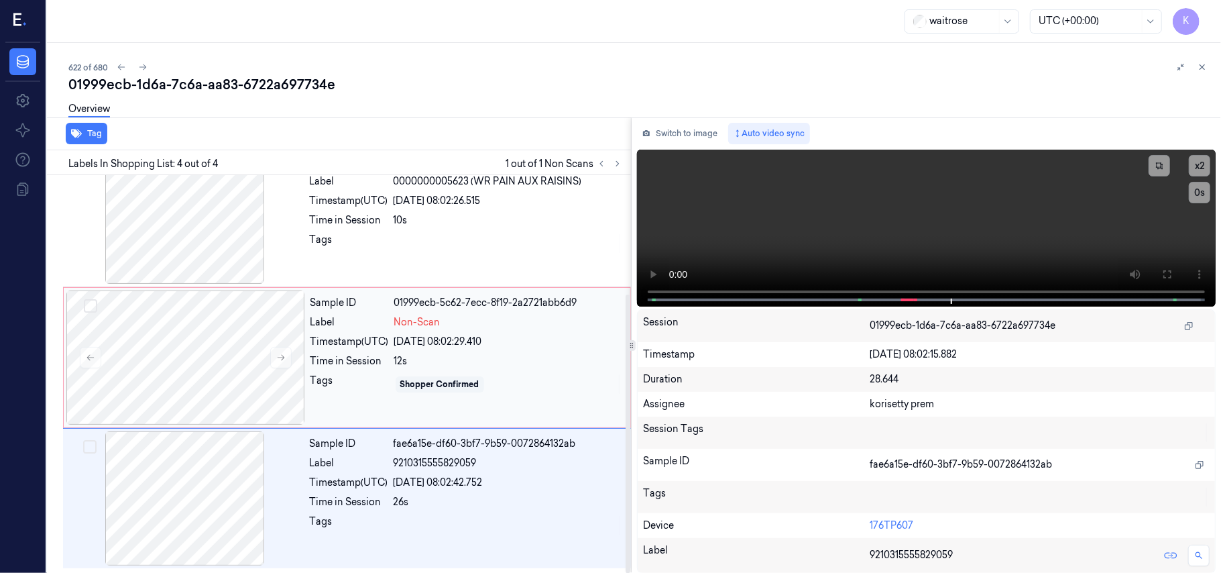
click at [526, 366] on div "12s" at bounding box center [508, 361] width 228 height 14
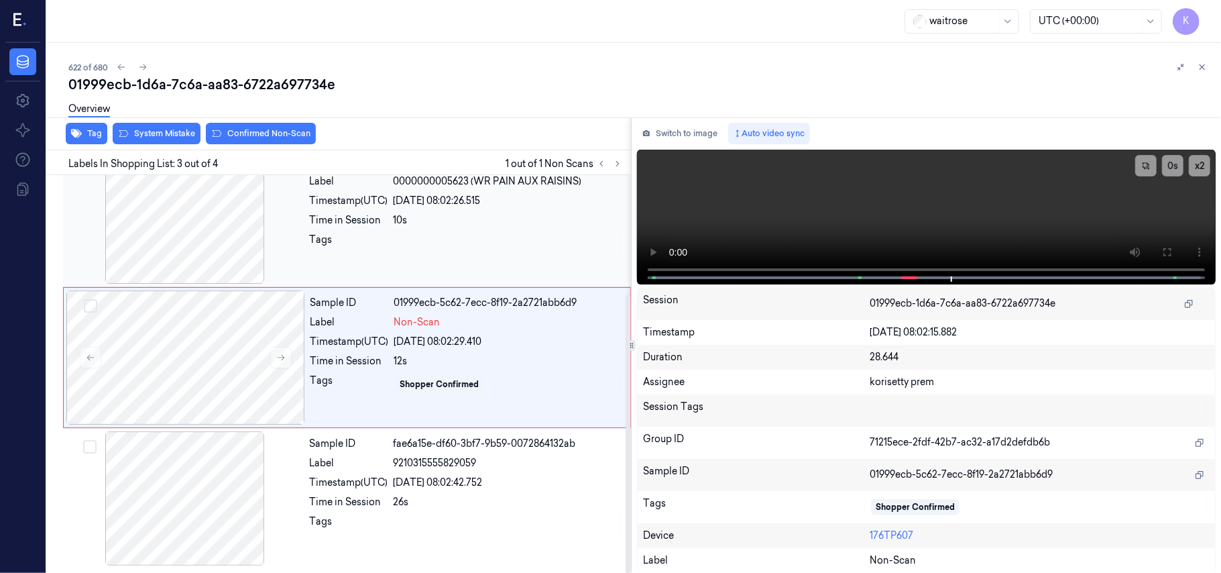
scroll to position [153, 0]
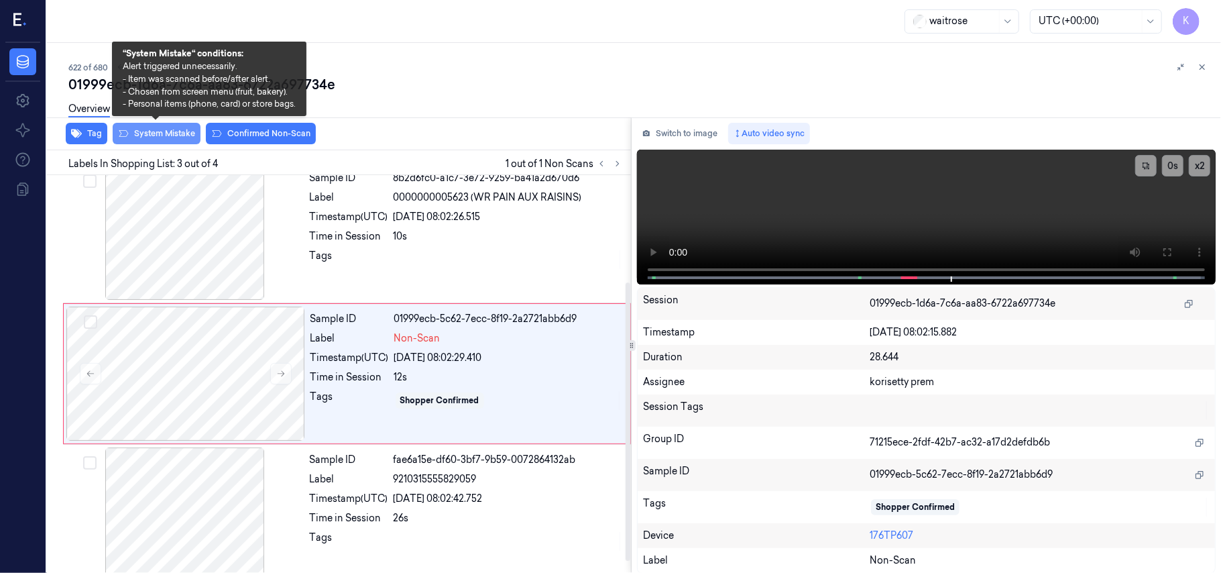
click at [170, 141] on button "System Mistake" at bounding box center [157, 133] width 88 height 21
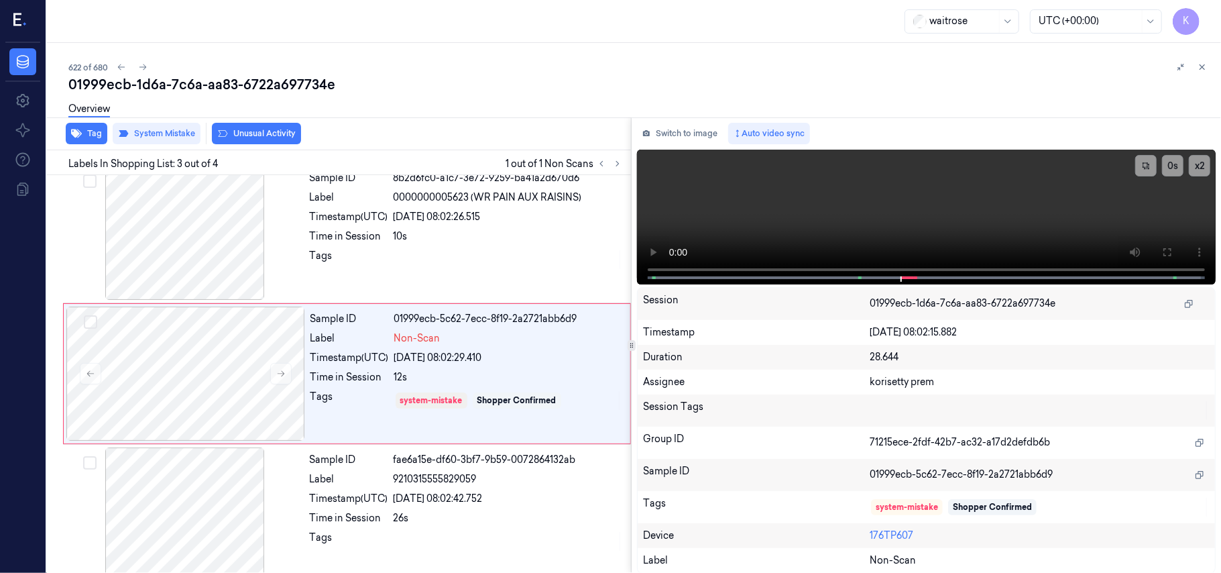
click at [290, 138] on button "Unusual Activity" at bounding box center [256, 133] width 89 height 21
click at [76, 128] on icon "button" at bounding box center [76, 133] width 11 height 11
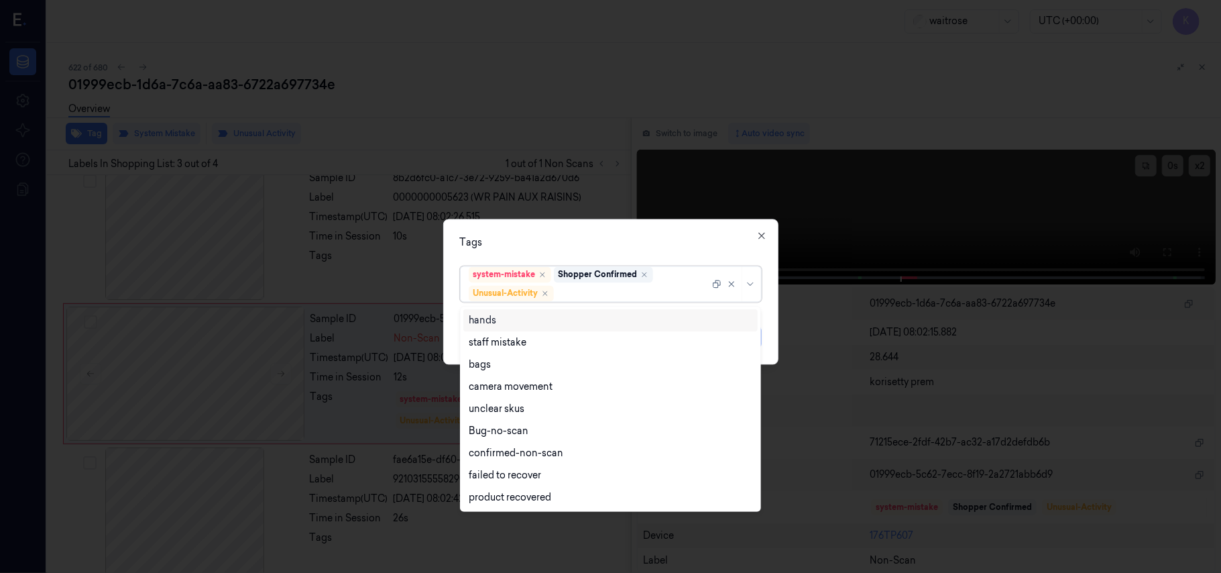
click at [585, 290] on div at bounding box center [632, 293] width 153 height 14
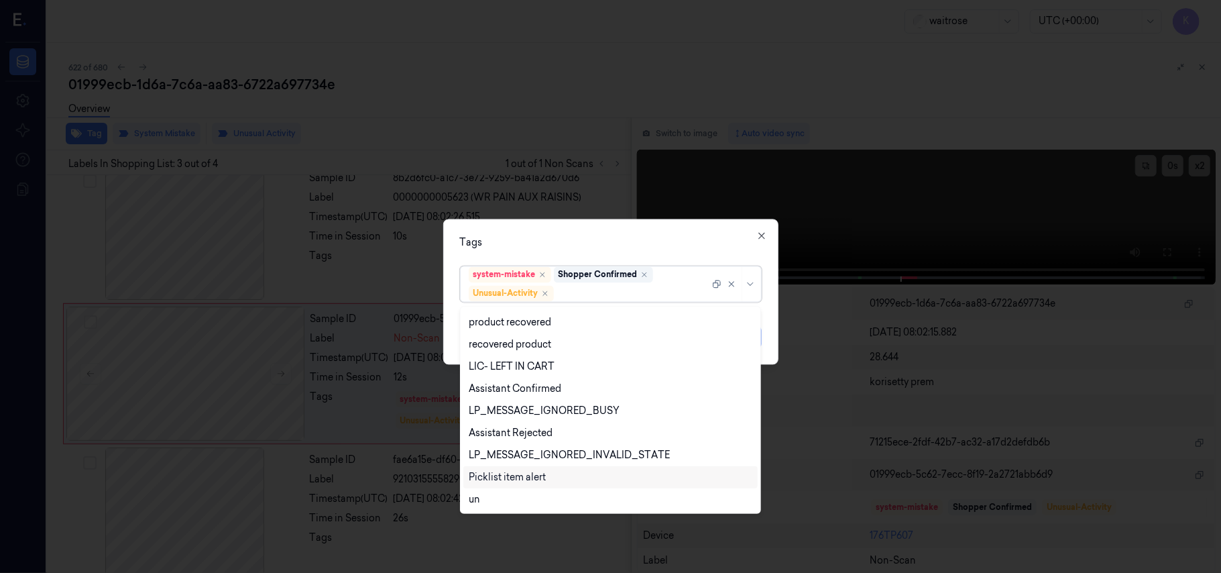
click at [521, 475] on div "Picklist item alert" at bounding box center [507, 477] width 77 height 14
click at [668, 217] on div at bounding box center [610, 286] width 1221 height 573
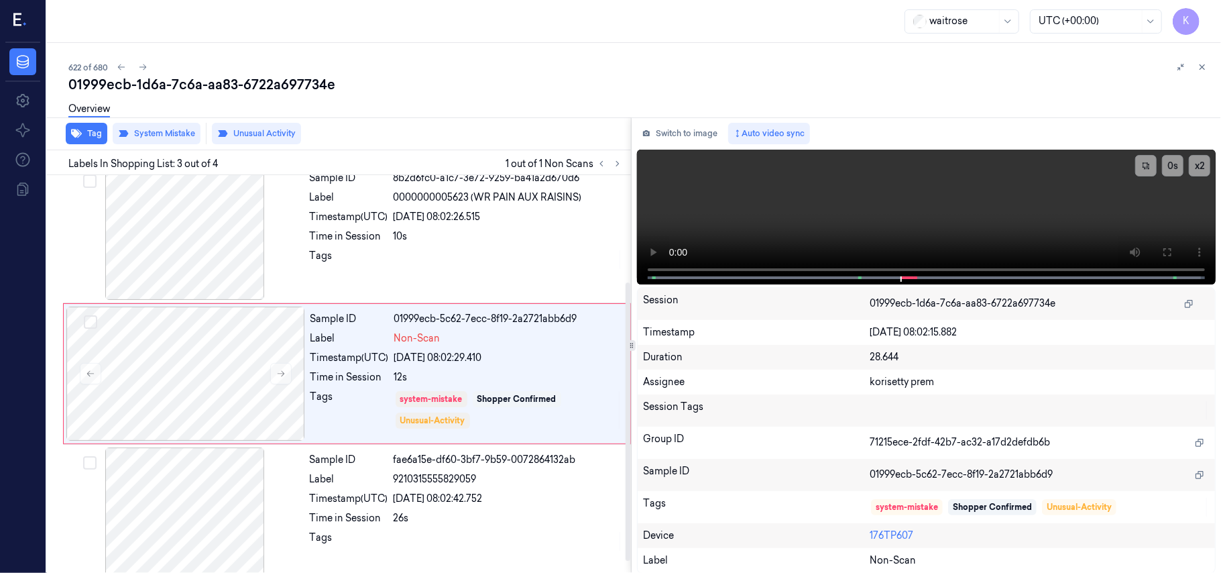
click at [76, 124] on div "Overview" at bounding box center [89, 111] width 42 height 34
click at [82, 143] on button "Tag" at bounding box center [87, 133] width 42 height 21
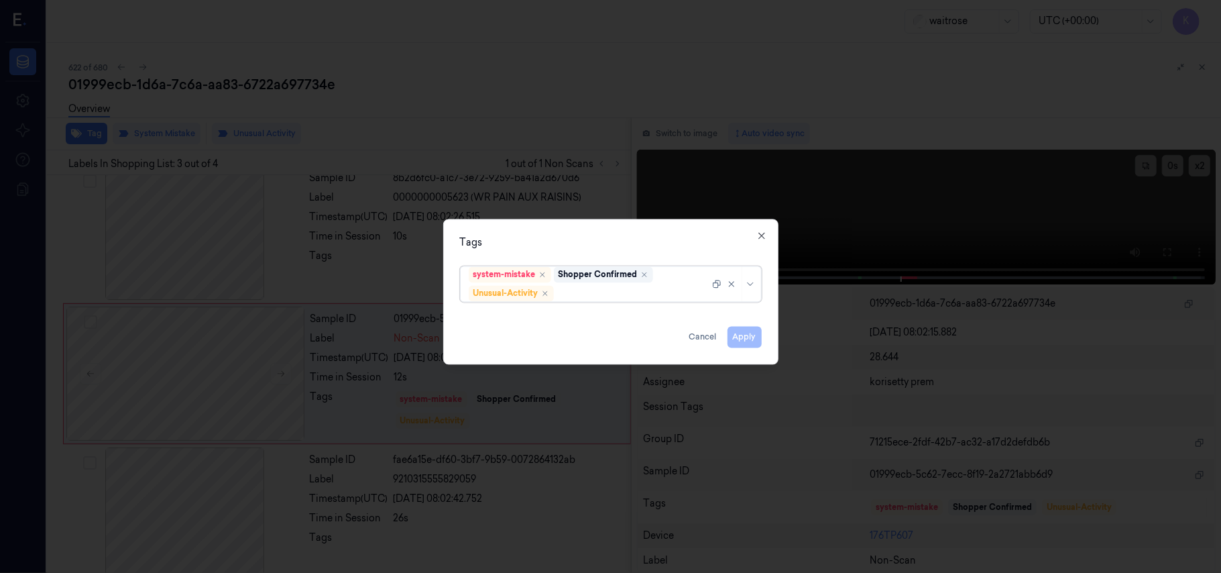
click at [590, 288] on div at bounding box center [632, 293] width 153 height 14
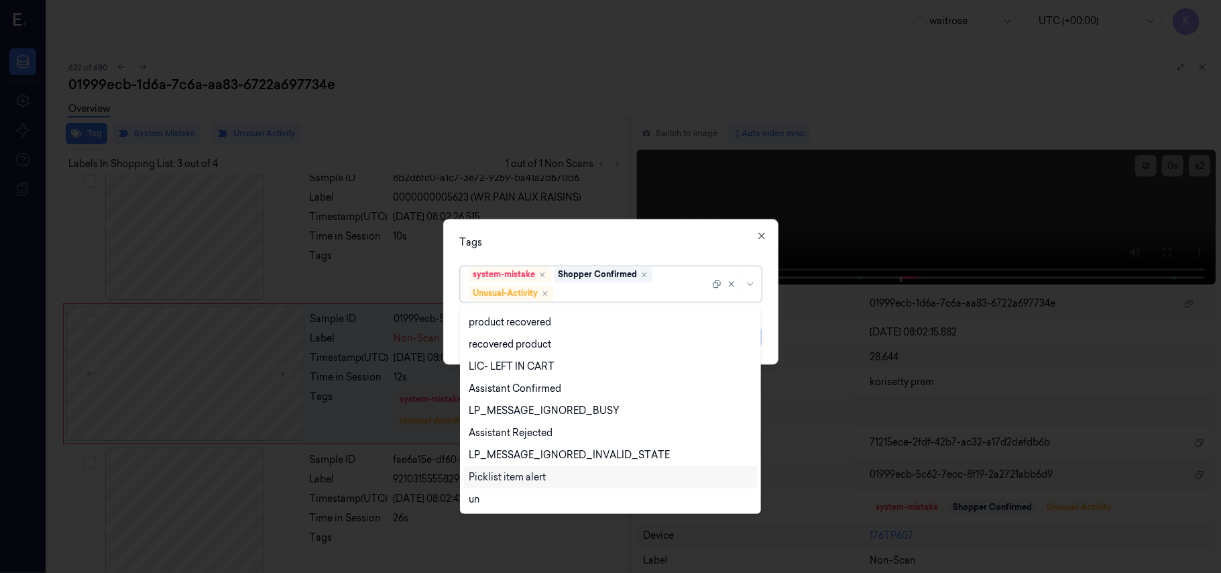
click at [473, 475] on div "Picklist item alert" at bounding box center [507, 477] width 77 height 14
click at [669, 229] on div "Tags option Picklist item alert, selected. 20 results available. Use Up and Dow…" at bounding box center [610, 291] width 335 height 145
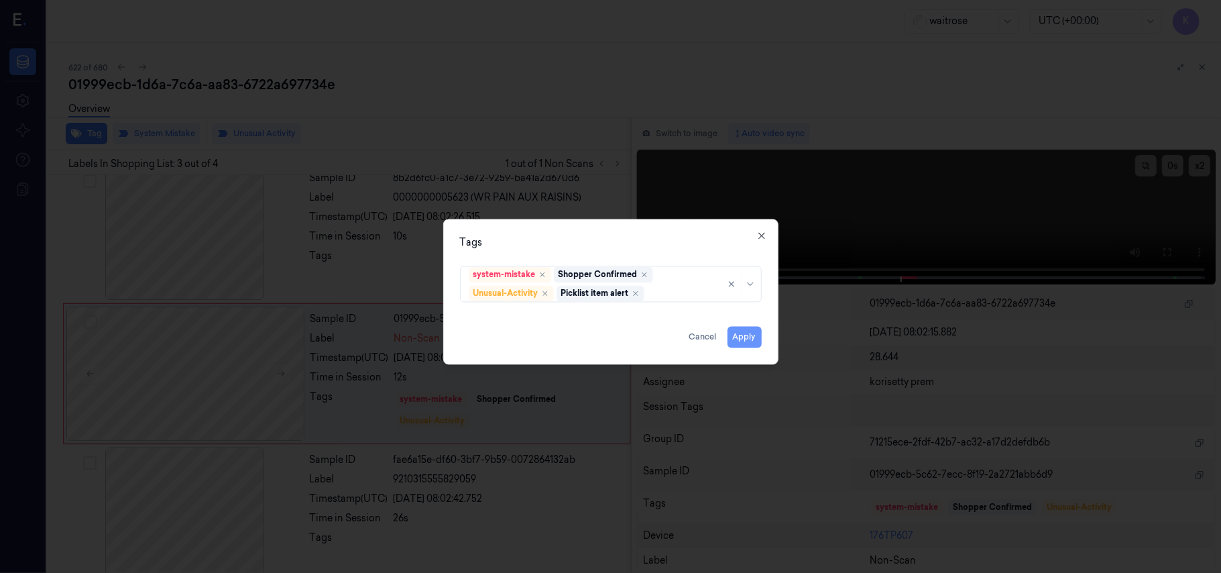
click at [748, 331] on button "Apply" at bounding box center [744, 337] width 34 height 21
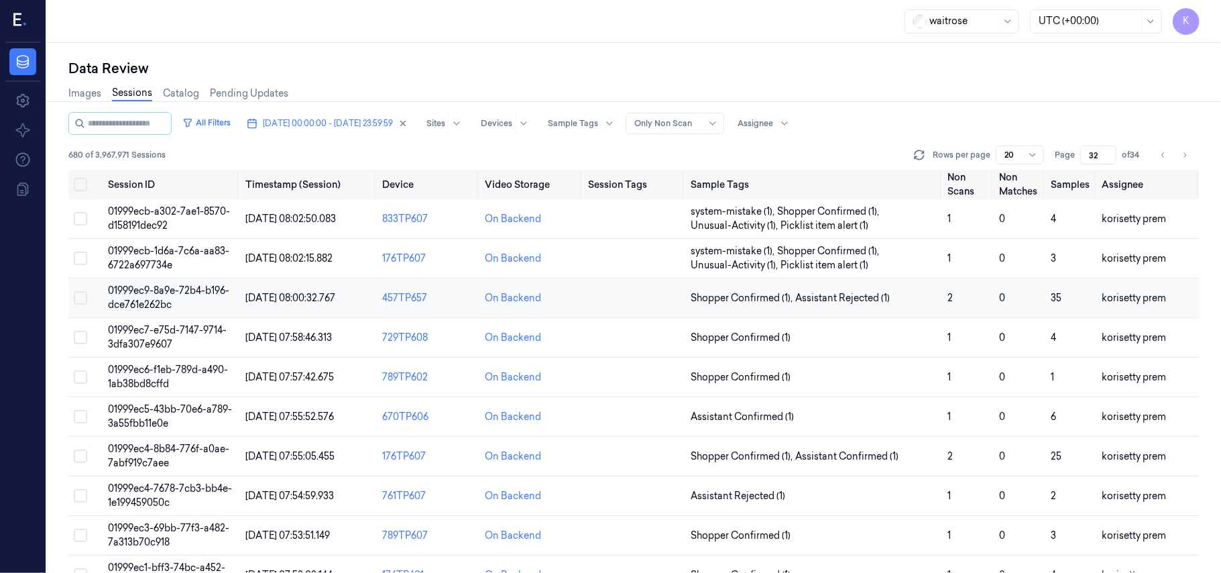
click at [854, 306] on td "Shopper Confirmed (1) , Assistant Rejected (1)" at bounding box center [813, 298] width 257 height 40
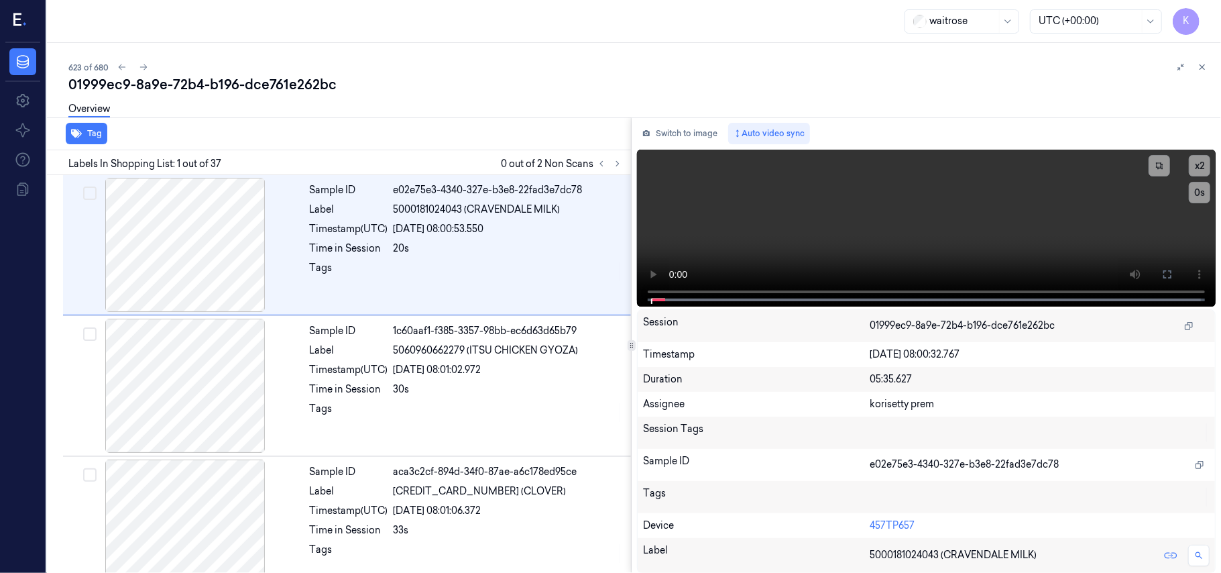
click at [542, 71] on div "623 of 680" at bounding box center [639, 67] width 1142 height 16
click at [617, 167] on icon at bounding box center [617, 163] width 9 height 9
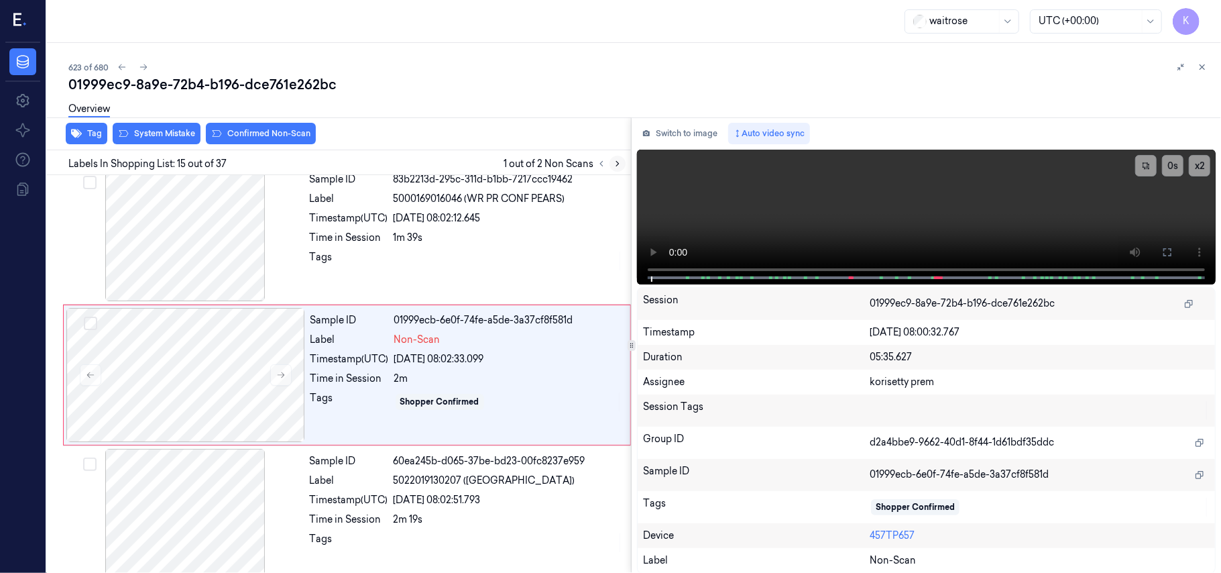
scroll to position [1848, 0]
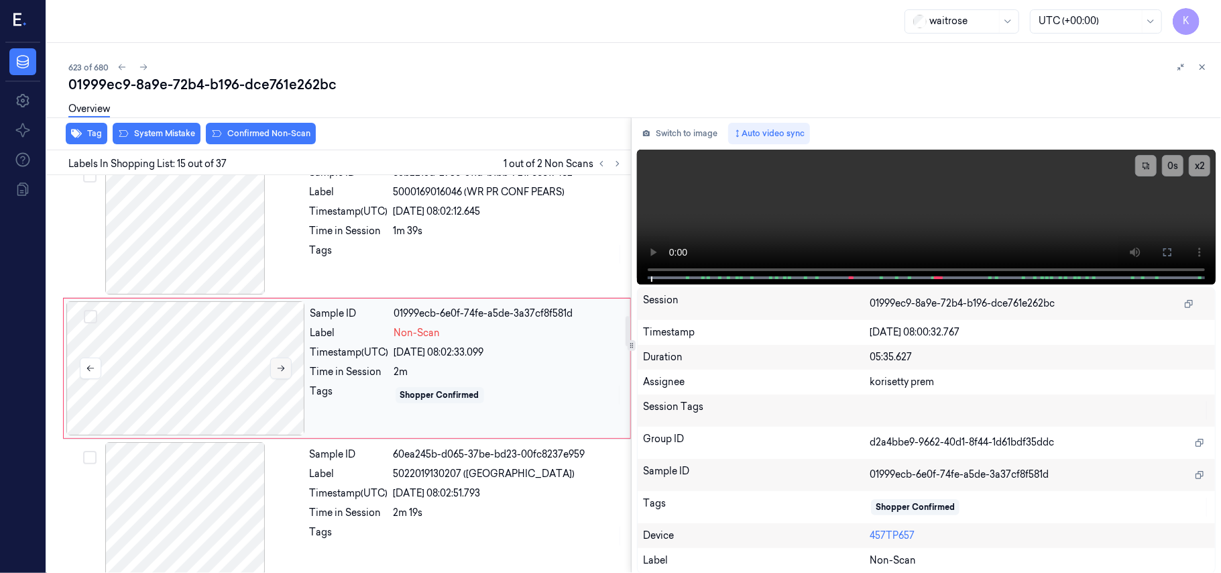
click at [282, 373] on icon at bounding box center [280, 367] width 9 height 9
click at [621, 162] on icon at bounding box center [617, 163] width 9 height 9
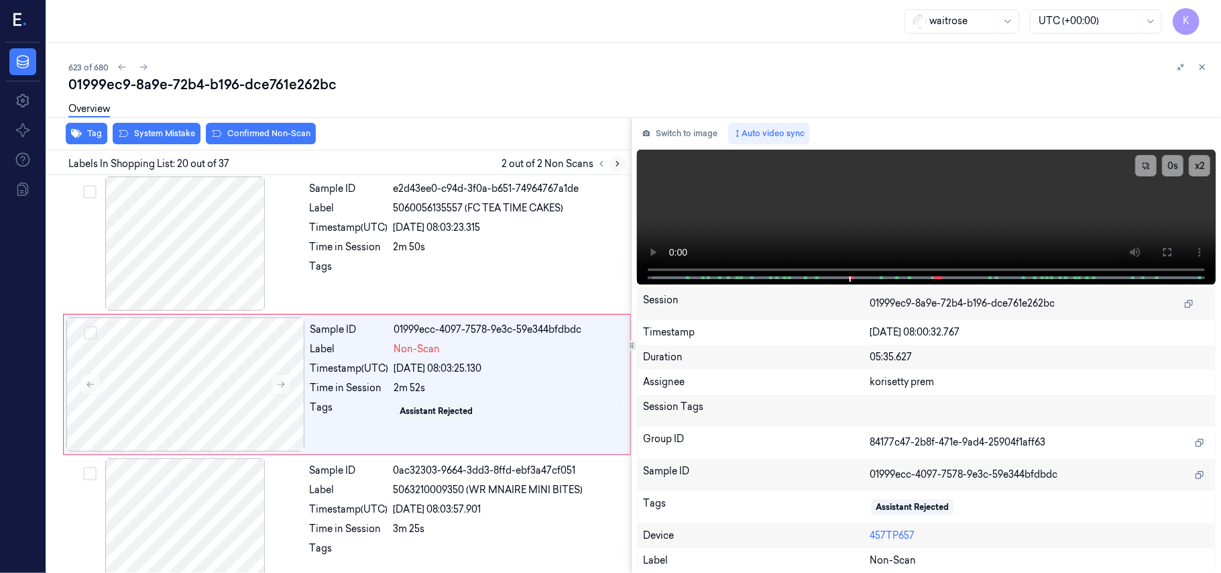
scroll to position [2554, 0]
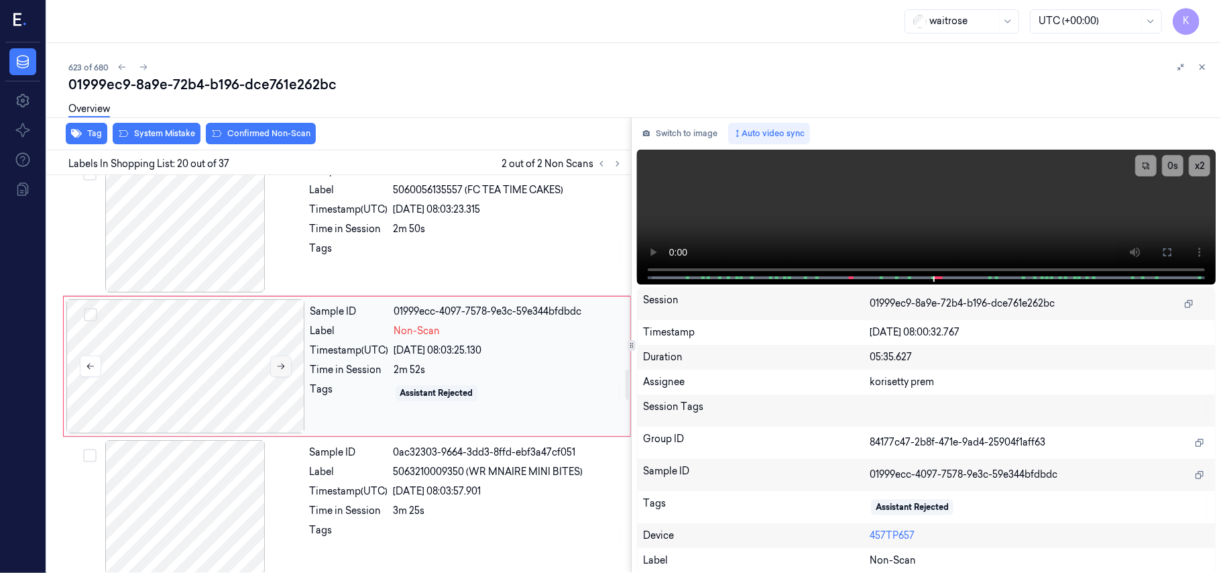
click at [280, 371] on icon at bounding box center [280, 365] width 9 height 9
click at [442, 236] on div "2m 50s" at bounding box center [508, 229] width 229 height 14
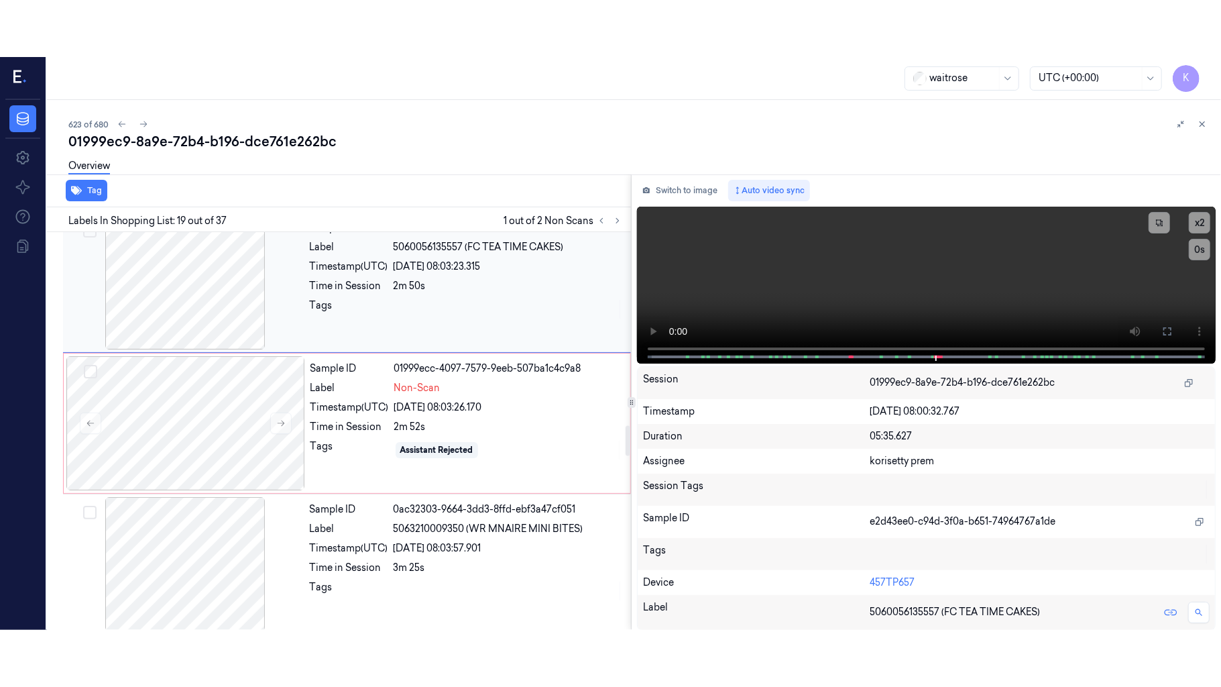
scroll to position [2412, 0]
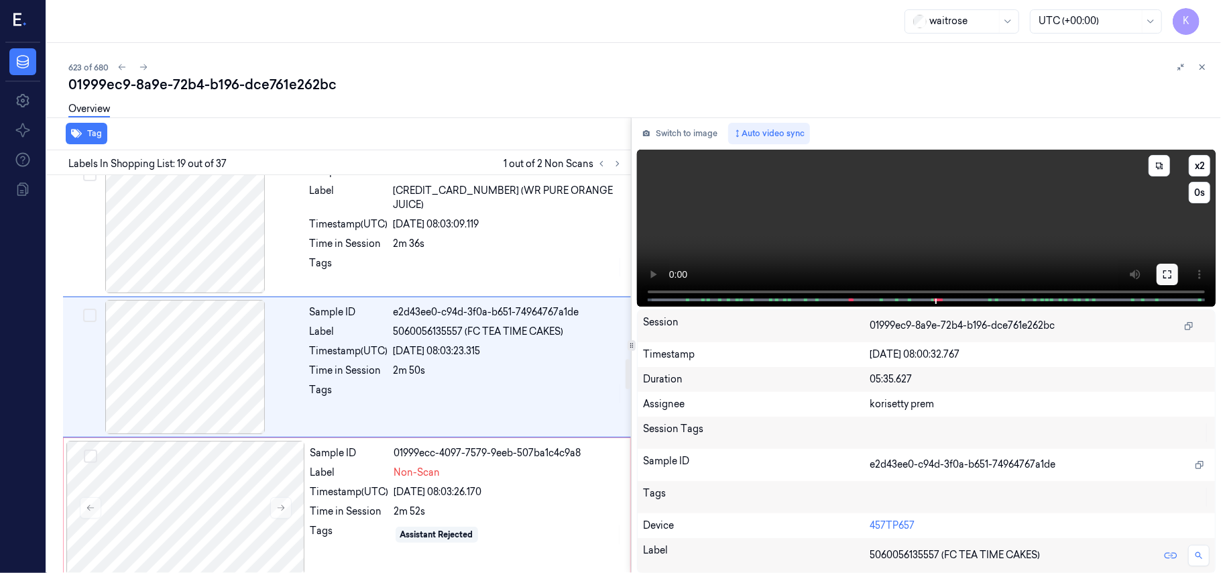
click at [1169, 275] on icon at bounding box center [1167, 274] width 11 height 11
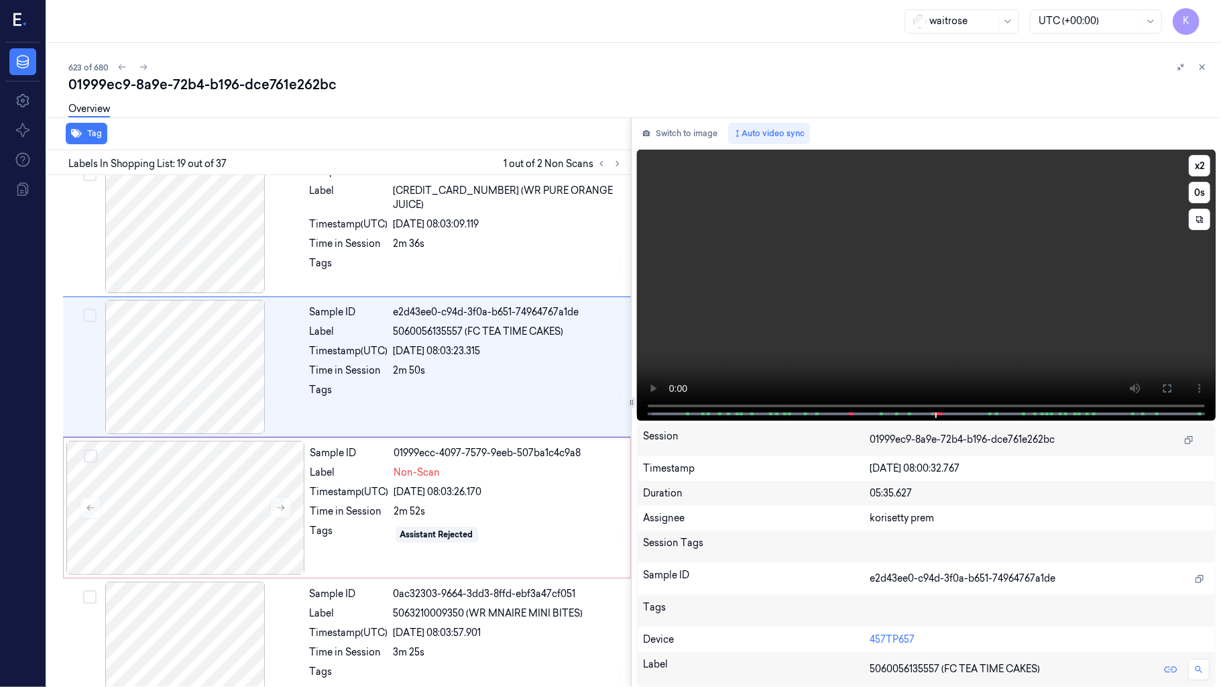
scroll to position [2356, 0]
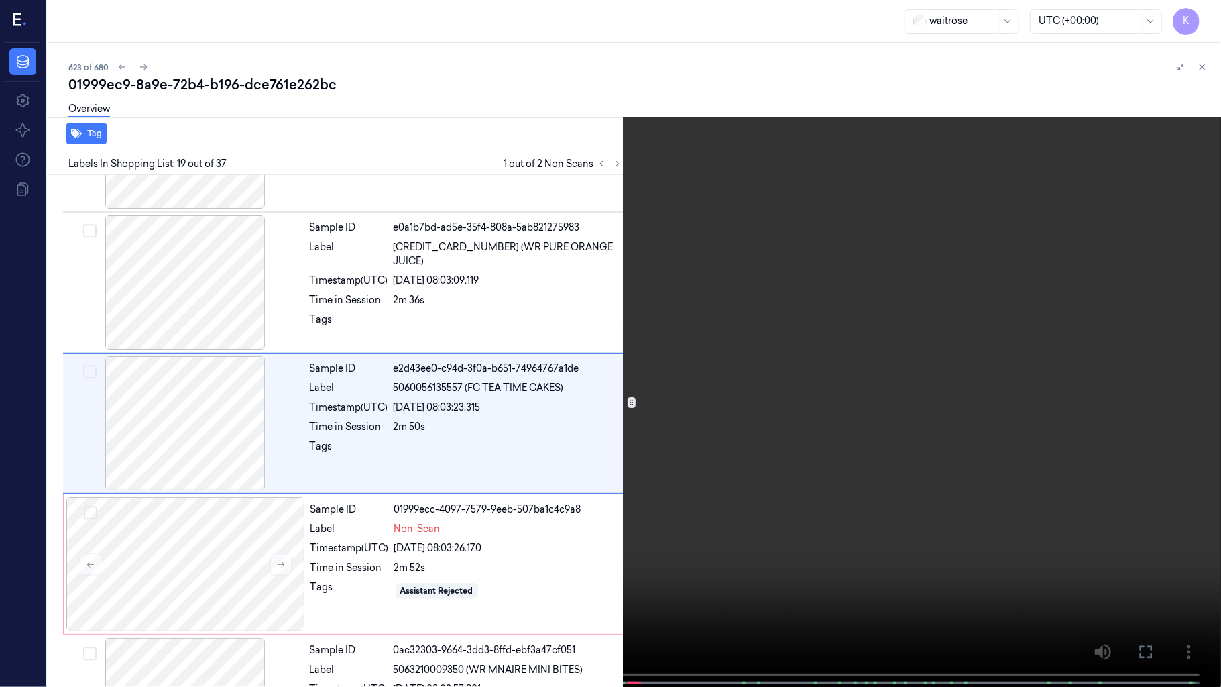
click at [835, 417] on video at bounding box center [610, 344] width 1221 height 689
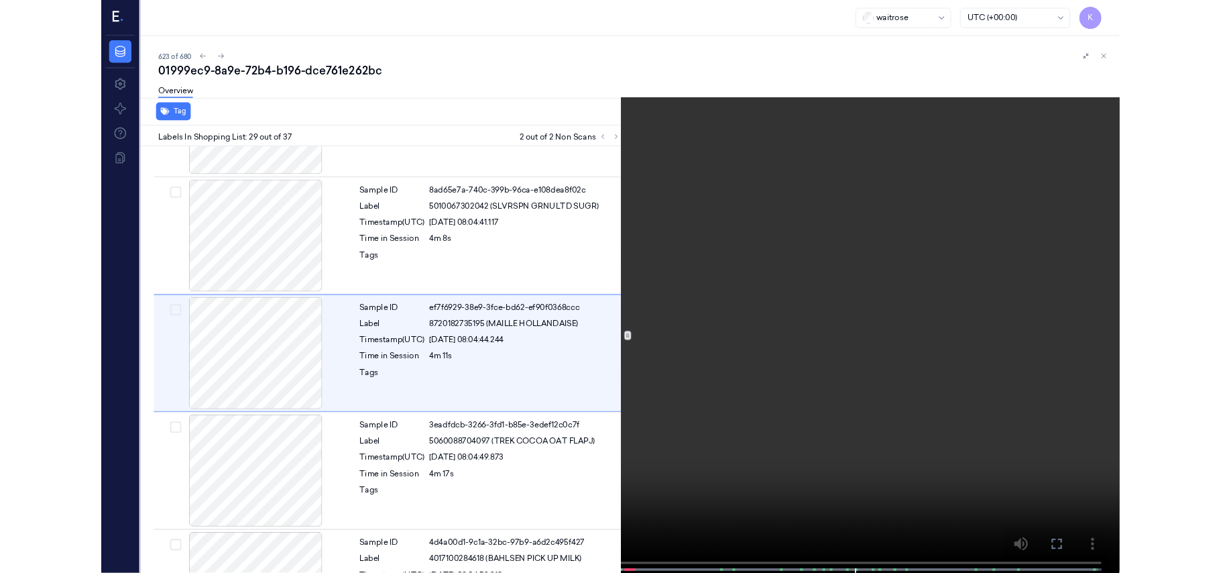
scroll to position [3769, 0]
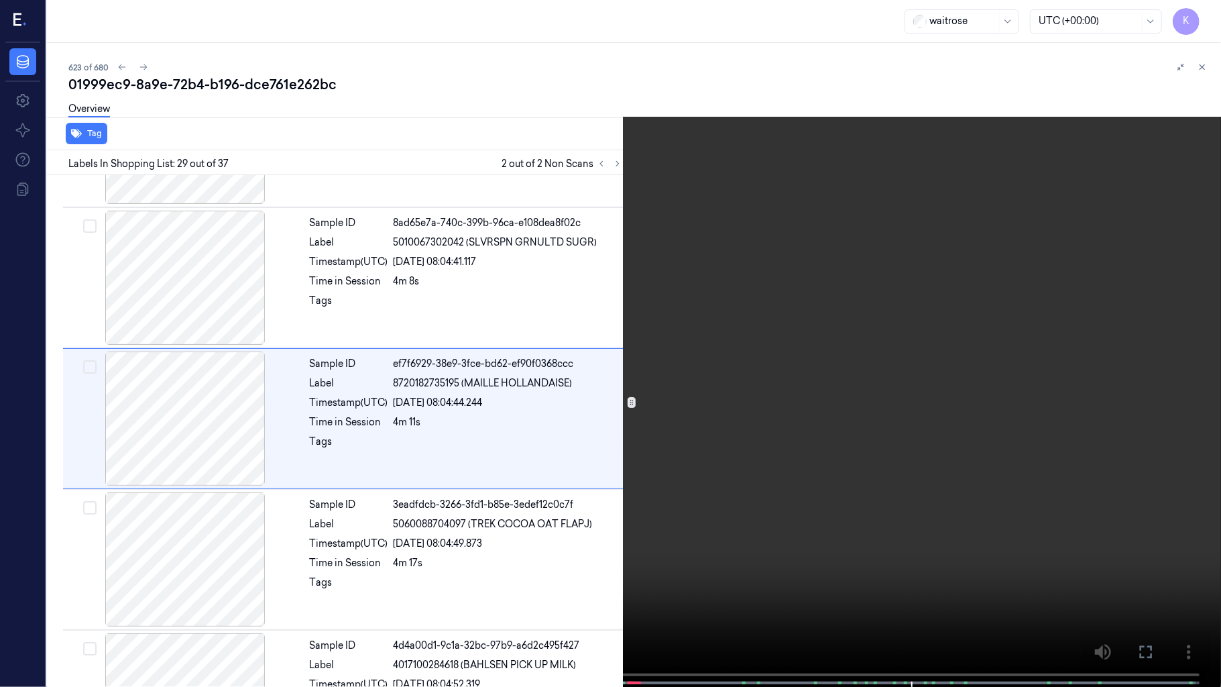
click at [990, 419] on video at bounding box center [610, 344] width 1221 height 689
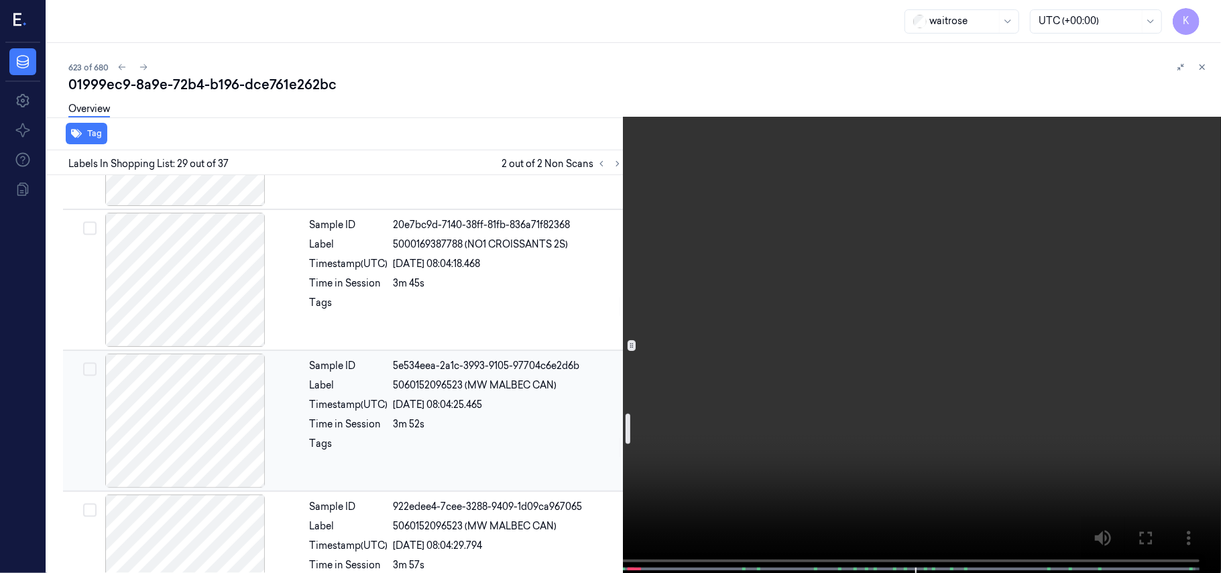
scroll to position [3053, 0]
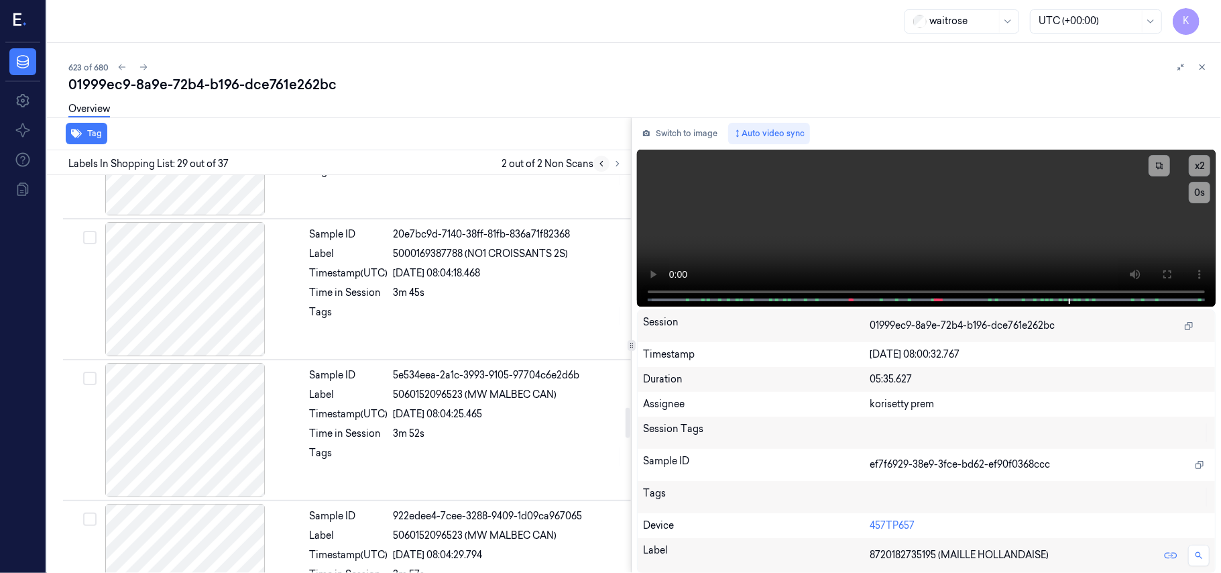
click at [604, 166] on icon at bounding box center [601, 163] width 9 height 9
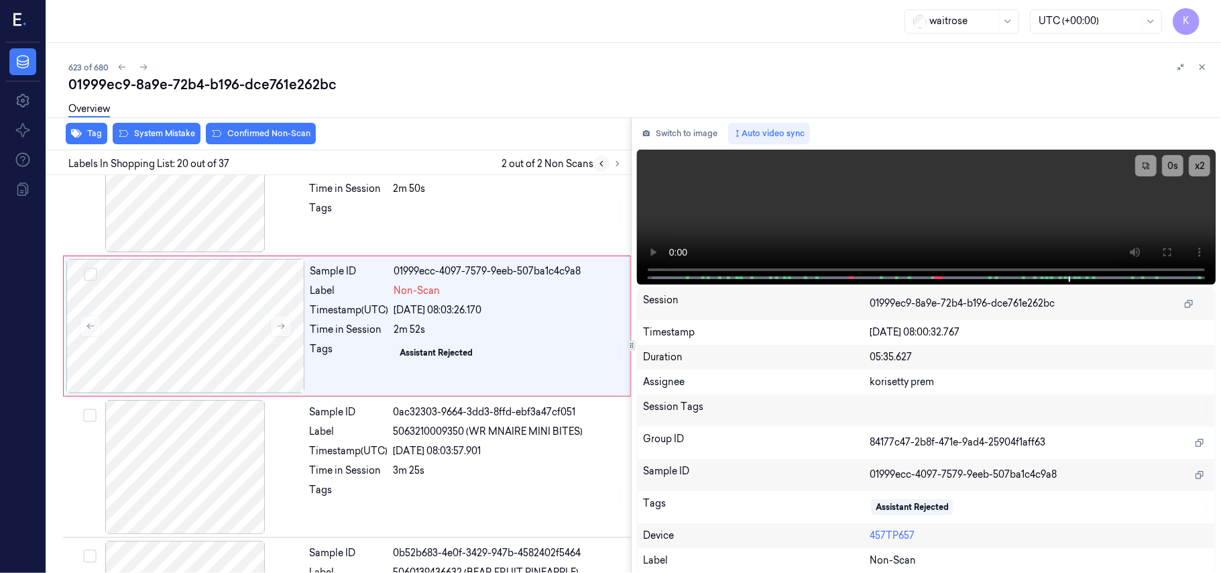
scroll to position [2554, 0]
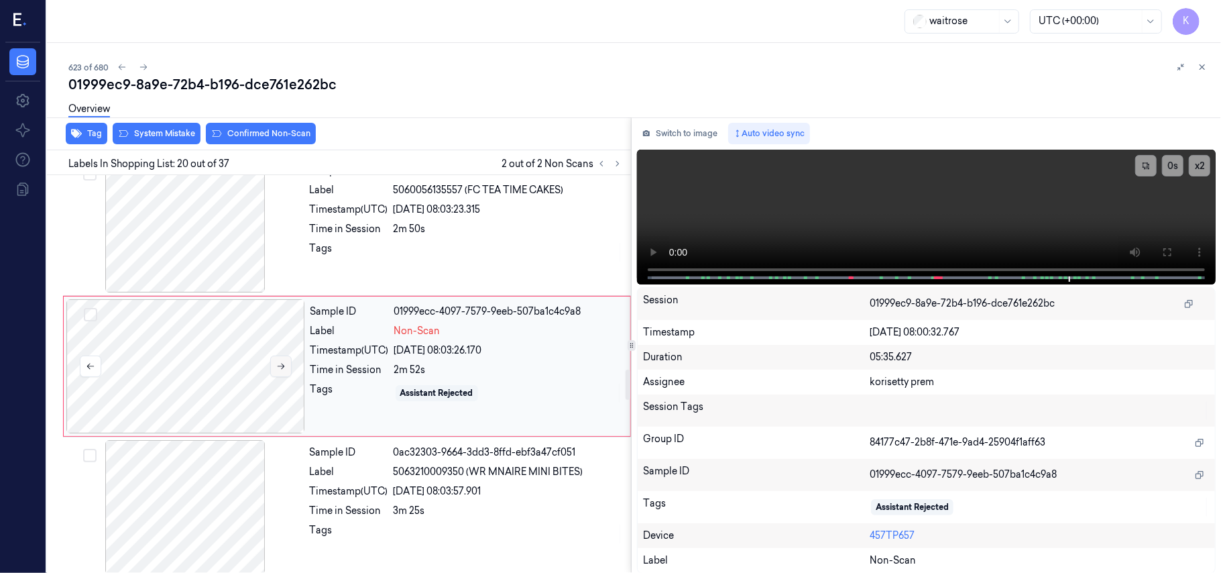
click at [282, 371] on icon at bounding box center [280, 365] width 9 height 9
click at [414, 392] on div "Assistant Rejected" at bounding box center [437, 393] width 82 height 16
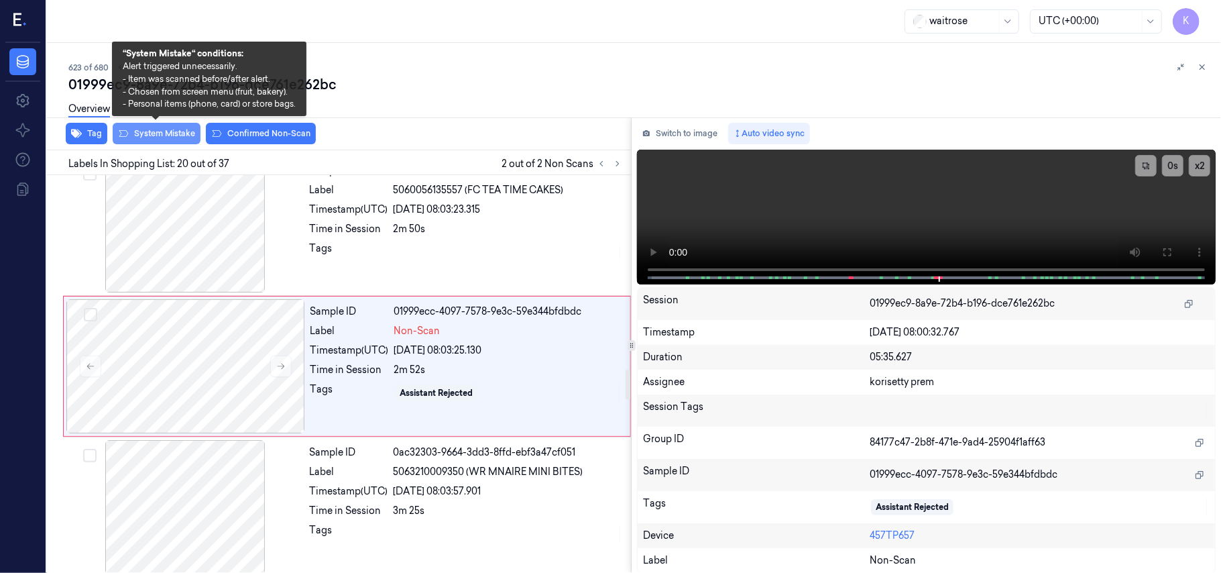
click at [137, 129] on button "System Mistake" at bounding box center [157, 133] width 88 height 21
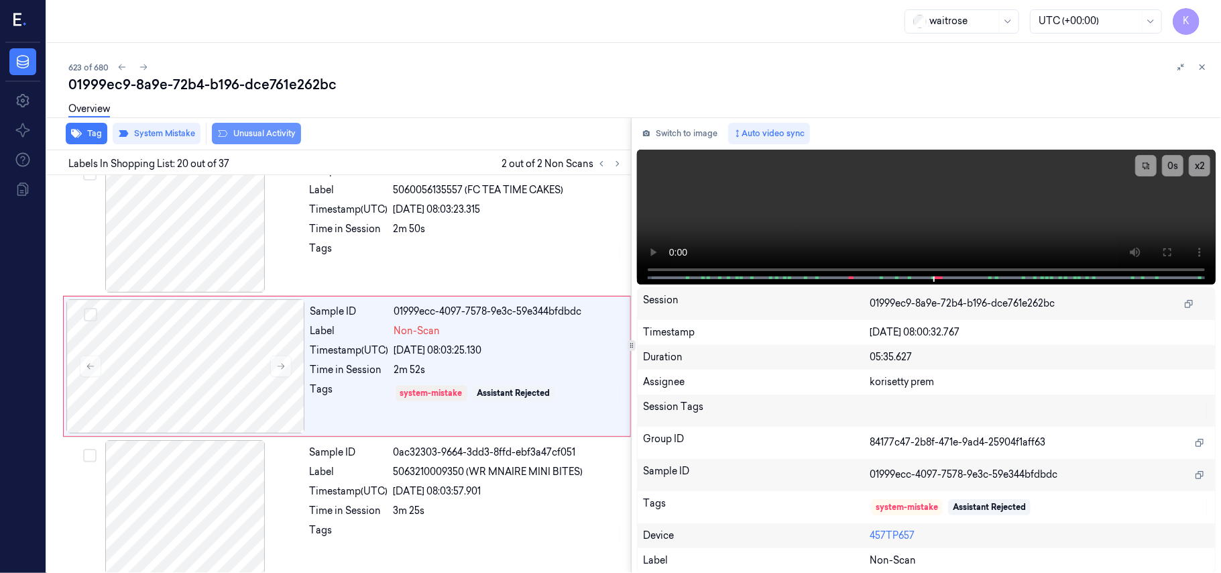
click at [263, 134] on button "Unusual Activity" at bounding box center [256, 133] width 89 height 21
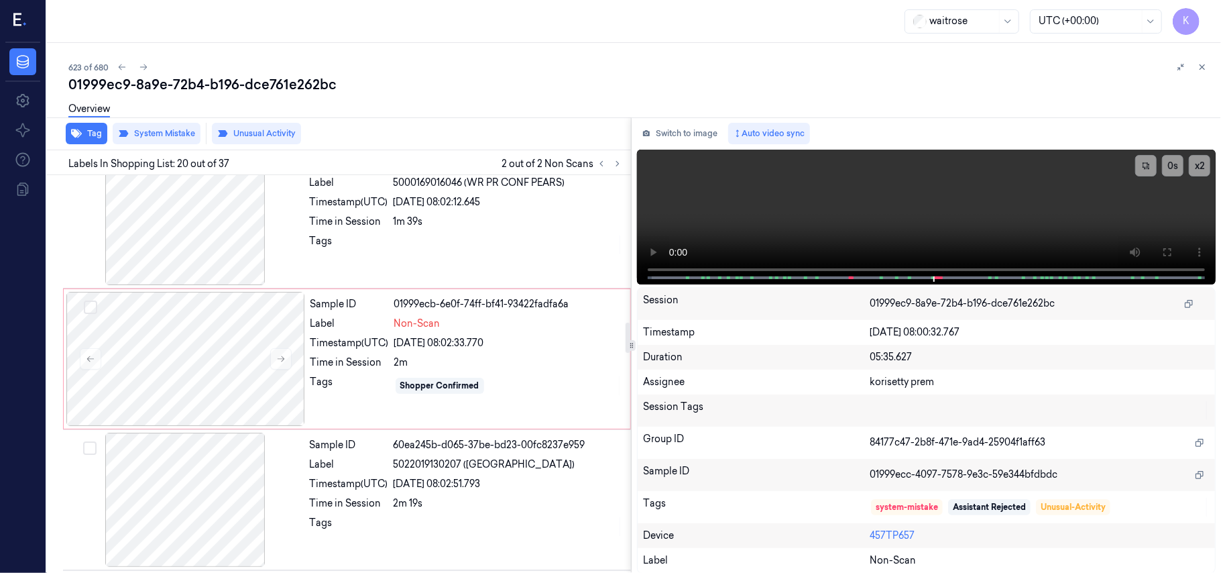
scroll to position [1838, 0]
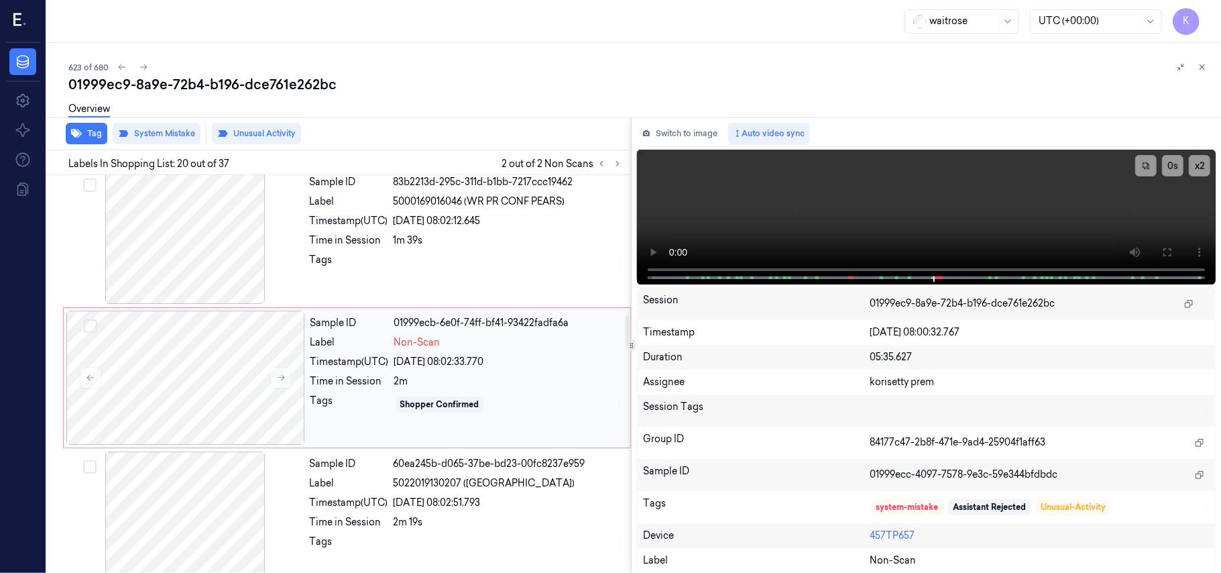
click at [416, 342] on span "Non-Scan" at bounding box center [417, 342] width 46 height 14
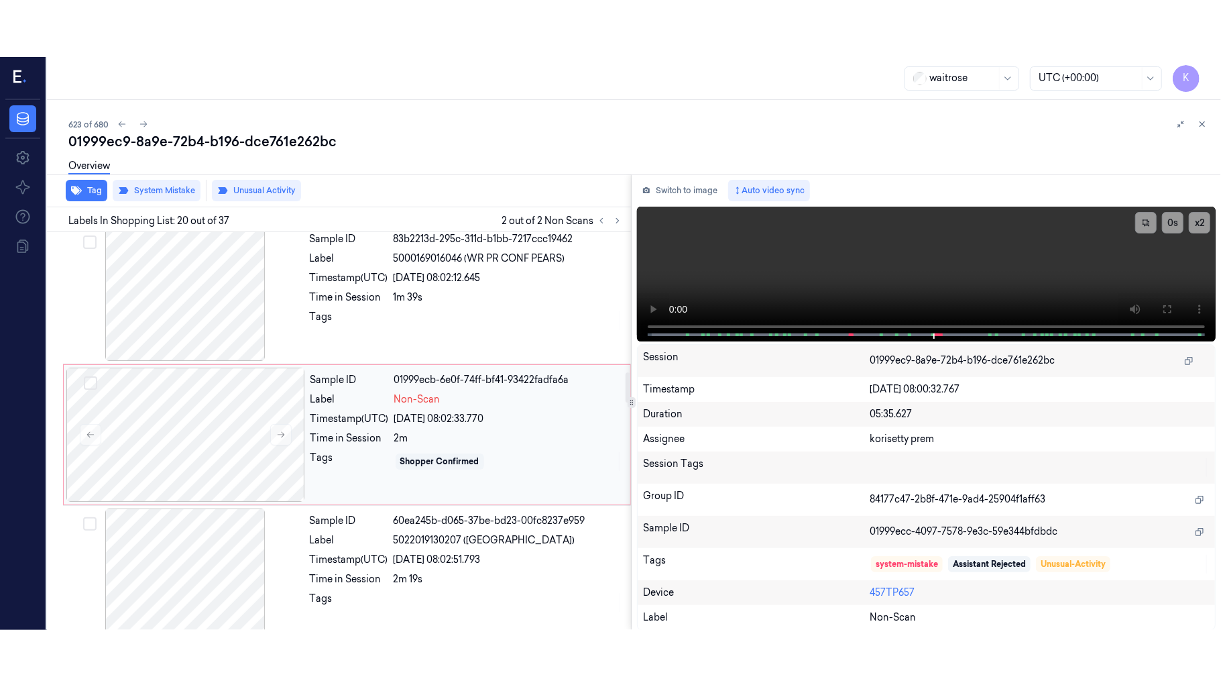
scroll to position [1848, 0]
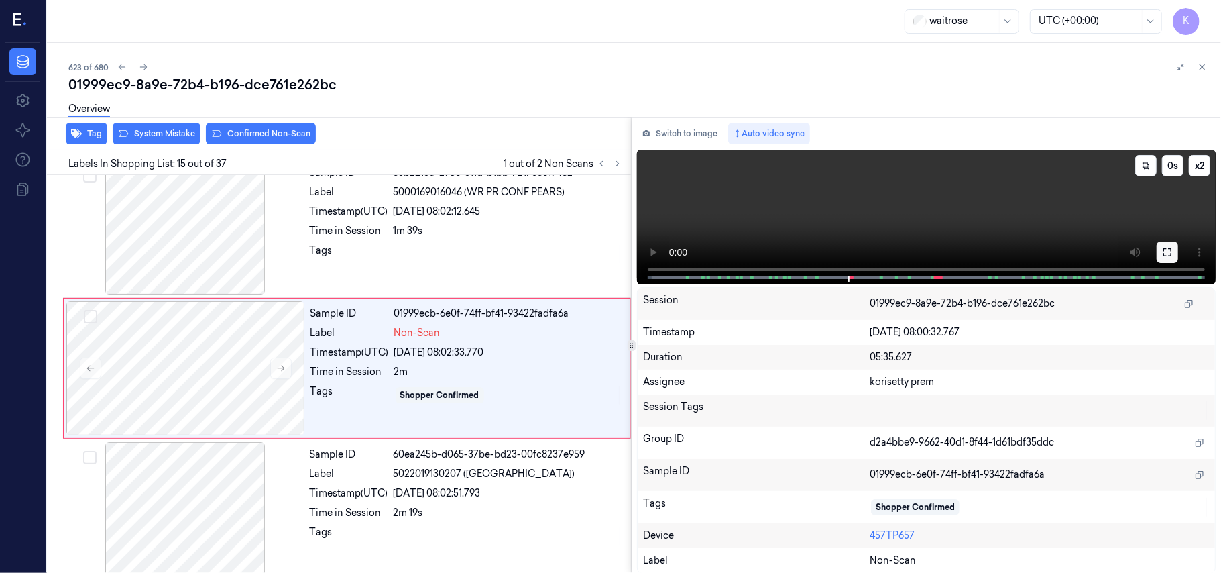
click at [1167, 243] on button at bounding box center [1167, 251] width 21 height 21
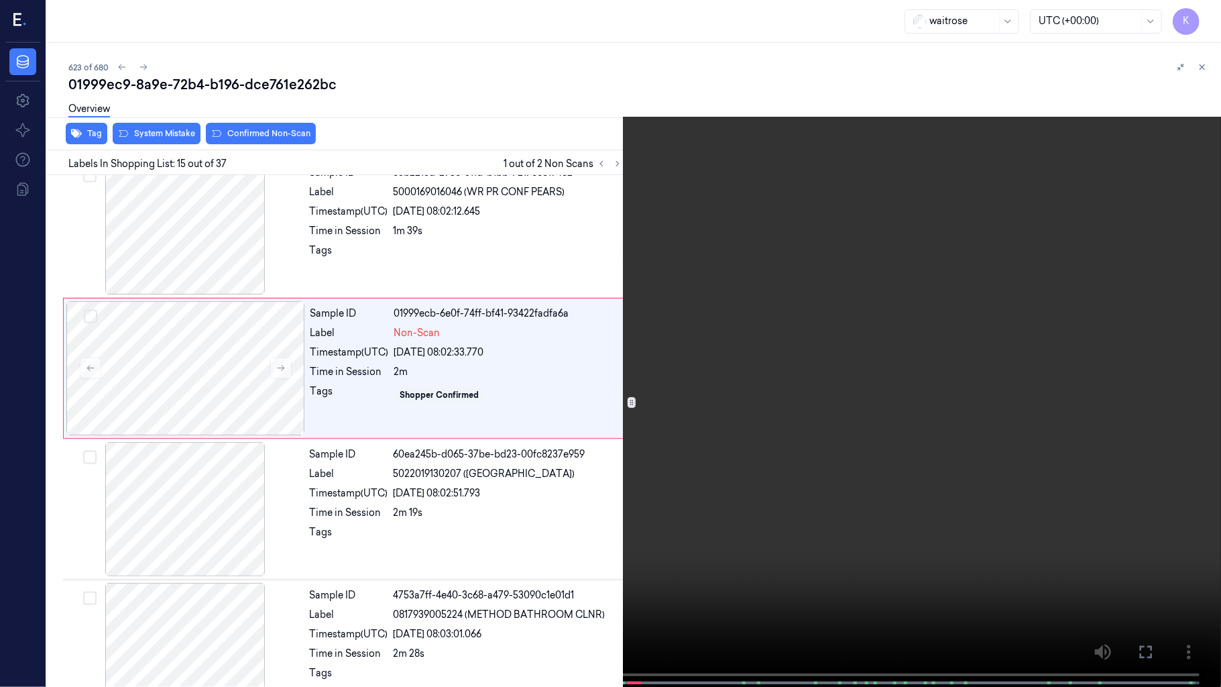
click at [754, 395] on video at bounding box center [610, 344] width 1221 height 689
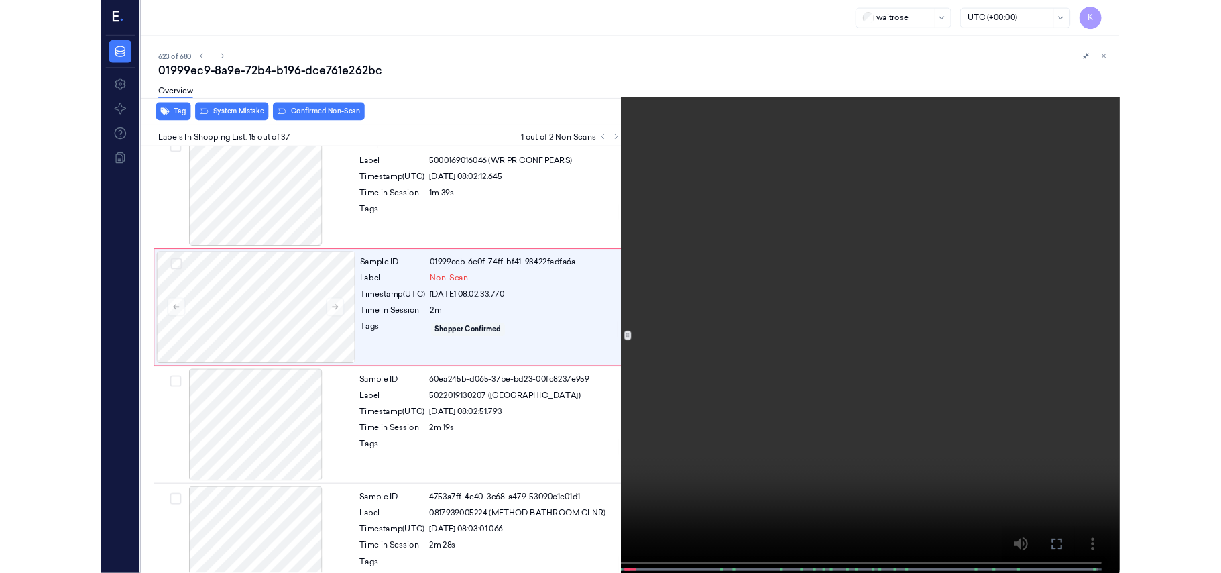
scroll to position [1791, 0]
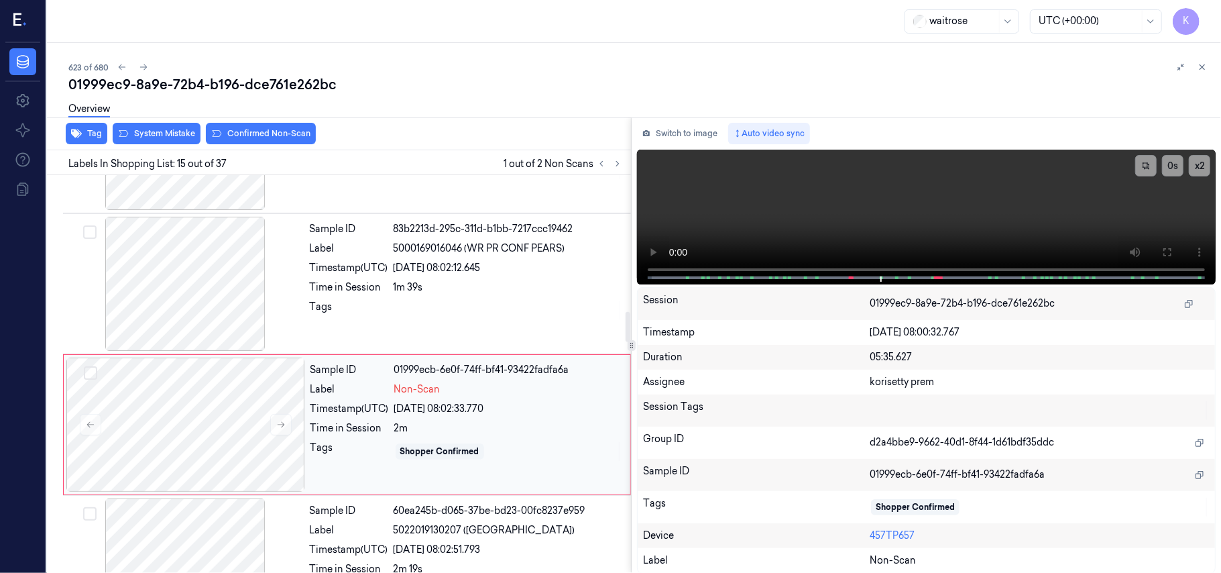
click at [550, 385] on div "Sample ID 01999ecb-6e0f-74ff-bf41-93422fadfa6a Label Non-Scan Timestamp (UTC) […" at bounding box center [466, 424] width 322 height 134
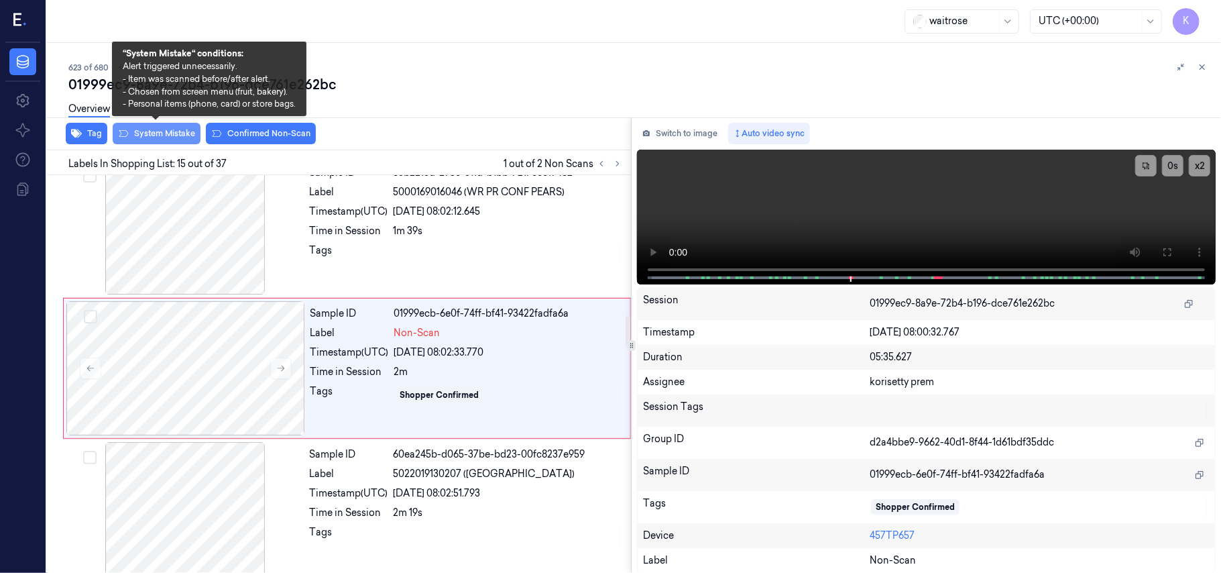
click at [180, 129] on button "System Mistake" at bounding box center [157, 133] width 88 height 21
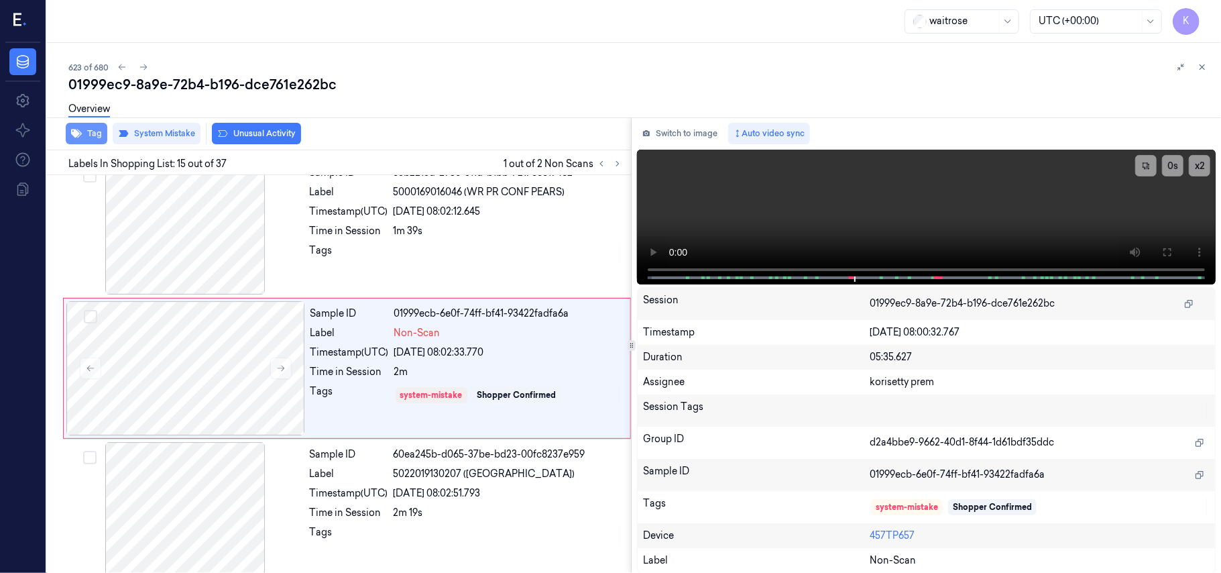
click at [75, 132] on icon "button" at bounding box center [76, 133] width 11 height 9
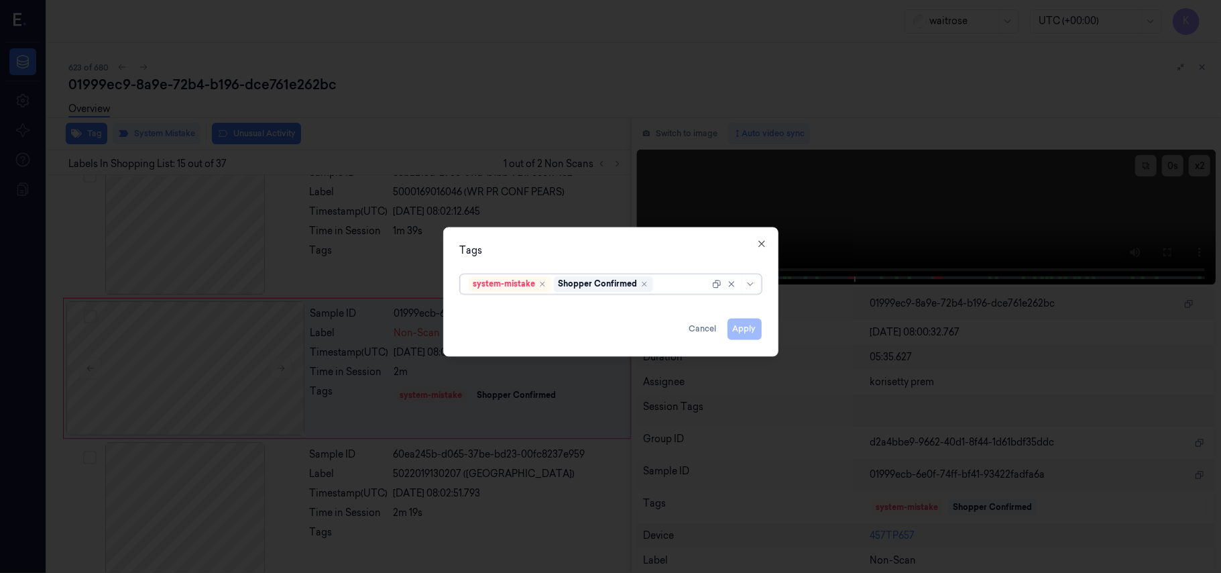
click at [683, 290] on div at bounding box center [683, 284] width 54 height 14
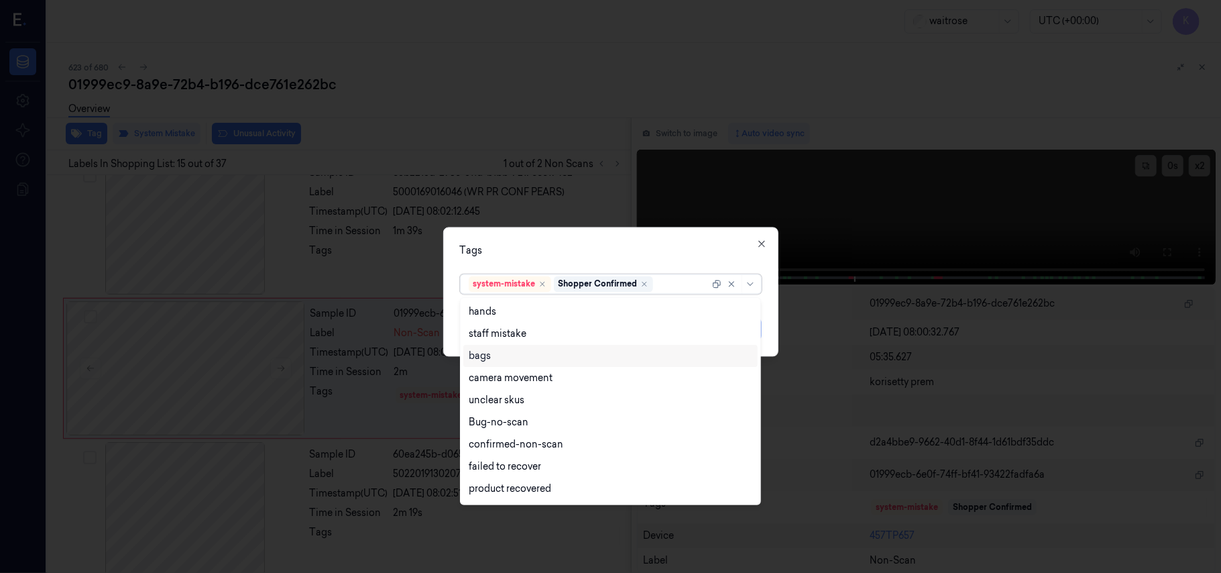
click at [515, 355] on div "bags" at bounding box center [611, 356] width 284 height 14
click at [713, 263] on div "Tags option bags, selected. 17 results available. Use Up and Down to choose opt…" at bounding box center [610, 291] width 335 height 129
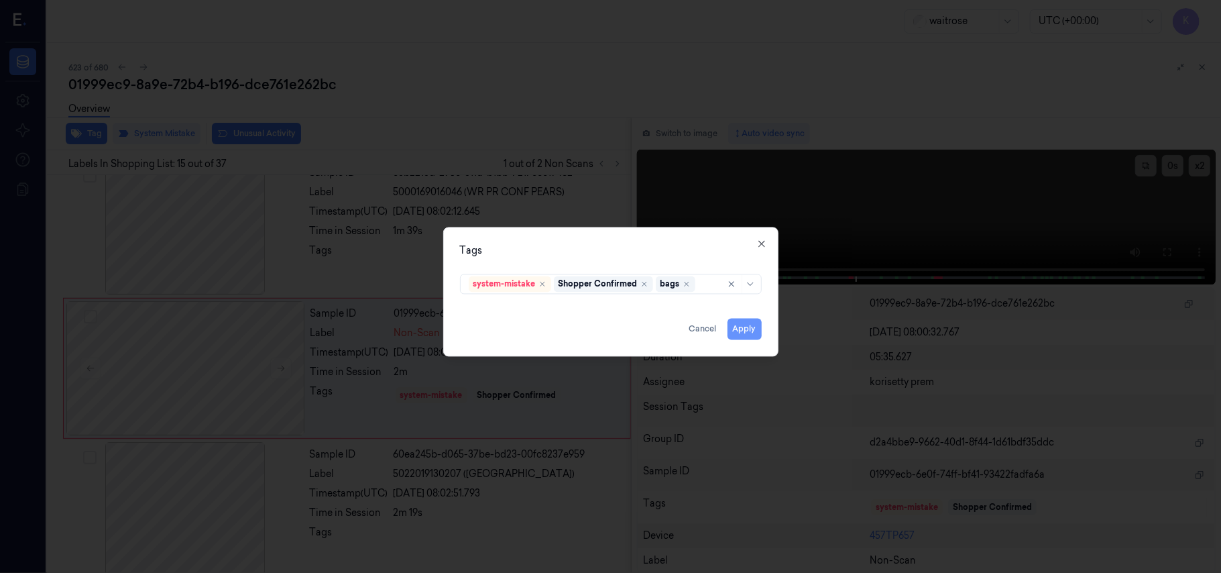
click at [737, 320] on button "Apply" at bounding box center [744, 328] width 34 height 21
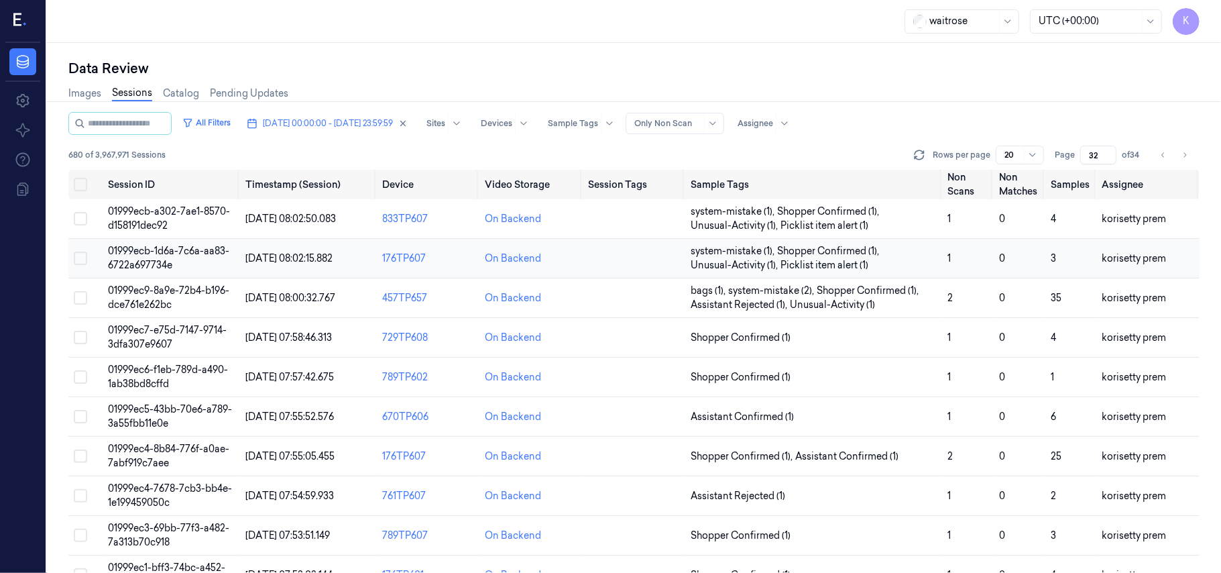
click at [162, 252] on span "01999ecb-1d6a-7c6a-aa83-6722a697734e" at bounding box center [168, 258] width 121 height 26
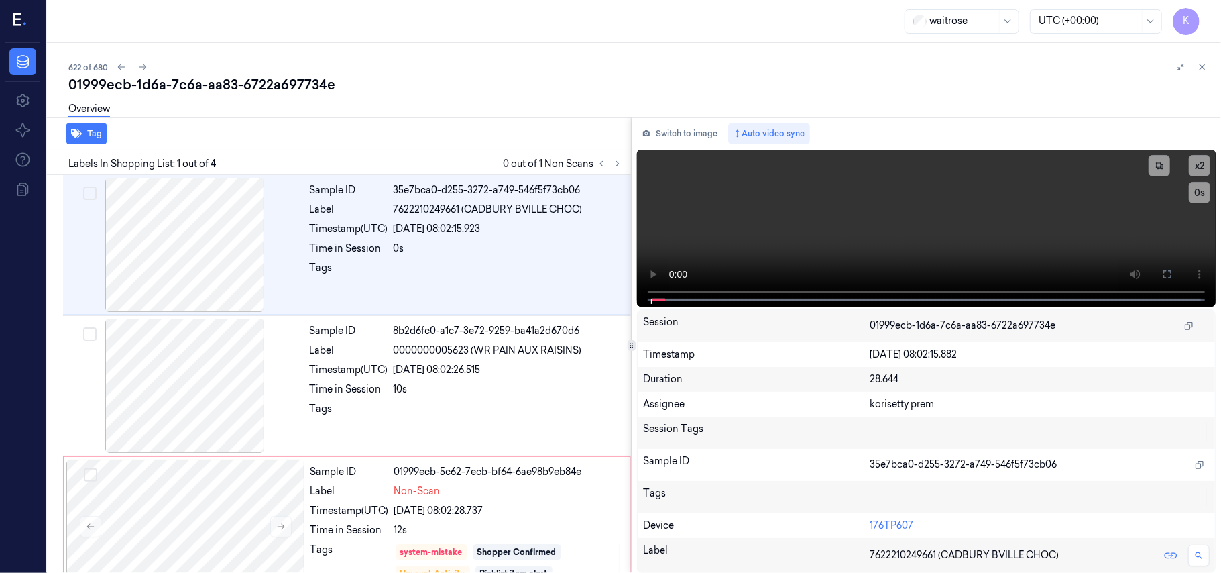
click at [417, 72] on div "622 of 680" at bounding box center [639, 67] width 1142 height 16
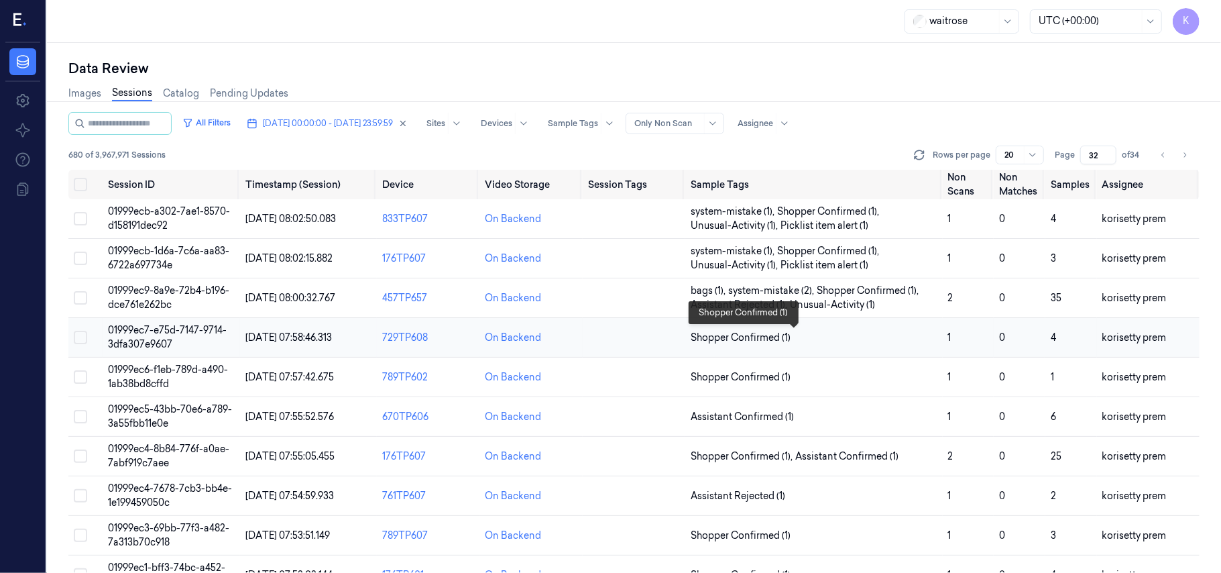
click at [823, 339] on span "Shopper Confirmed (1)" at bounding box center [814, 338] width 246 height 14
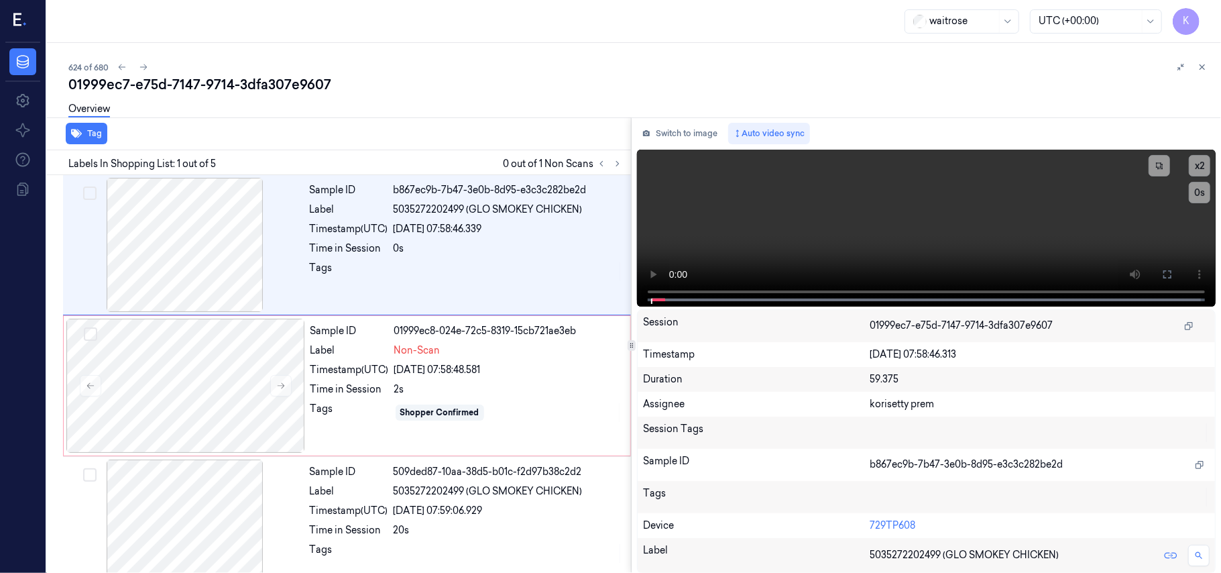
click at [570, 67] on div "624 of 680" at bounding box center [639, 67] width 1142 height 16
click at [1054, 235] on video at bounding box center [926, 228] width 579 height 157
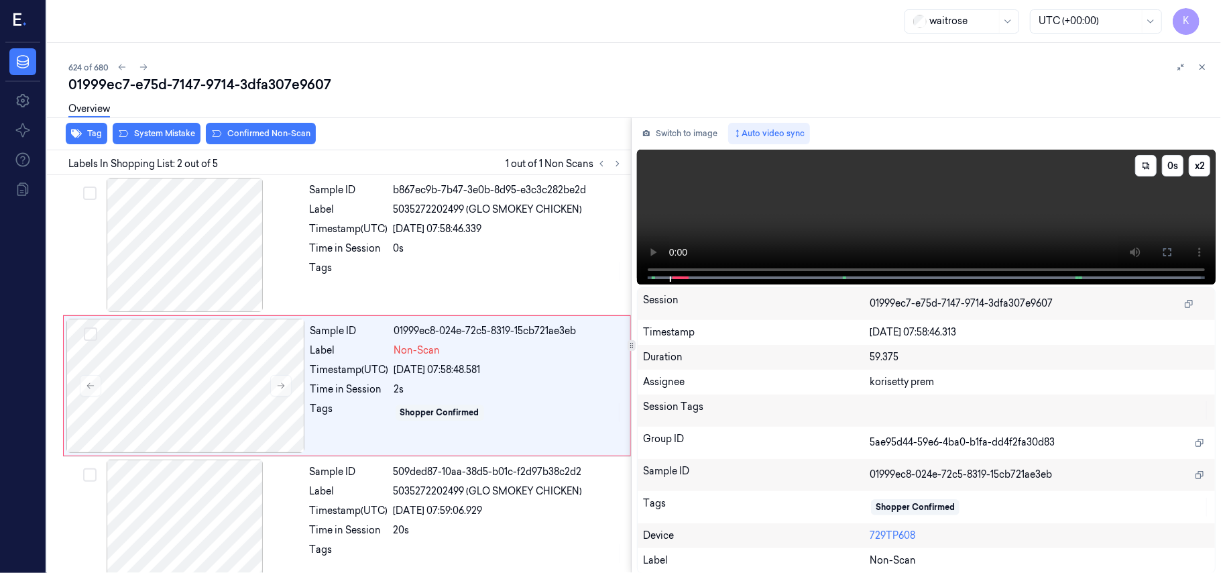
scroll to position [11, 0]
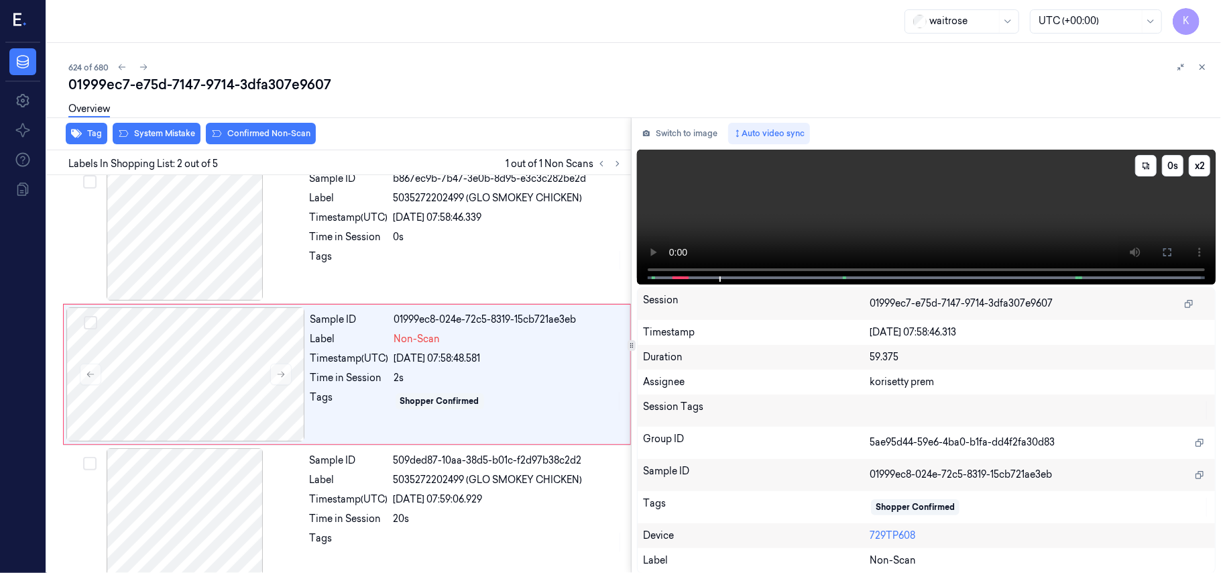
click at [1187, 167] on div "x 2 0 s" at bounding box center [1172, 165] width 75 height 21
click at [1189, 167] on button "x 2" at bounding box center [1199, 165] width 21 height 21
click at [1202, 174] on button "x 4" at bounding box center [1199, 165] width 21 height 21
drag, startPoint x: 660, startPoint y: 292, endPoint x: 652, endPoint y: 292, distance: 8.0
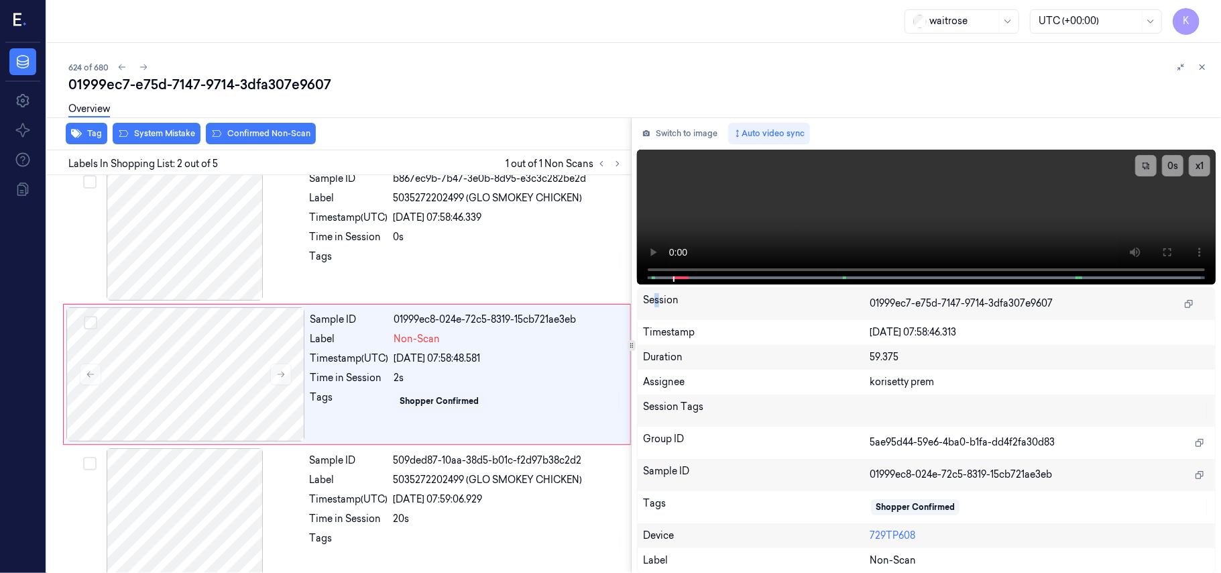
click at [652, 293] on div "Session" at bounding box center [756, 303] width 227 height 21
click at [870, 212] on video at bounding box center [926, 217] width 579 height 135
click at [384, 386] on div "Sample ID 01999ec8-024e-72c5-8319-15cb721ae3eb Label Non-Scan Timestamp (UTC) […" at bounding box center [466, 374] width 322 height 134
click at [178, 145] on div "Tag System Mistake Confirmed Non-Scan" at bounding box center [336, 133] width 589 height 33
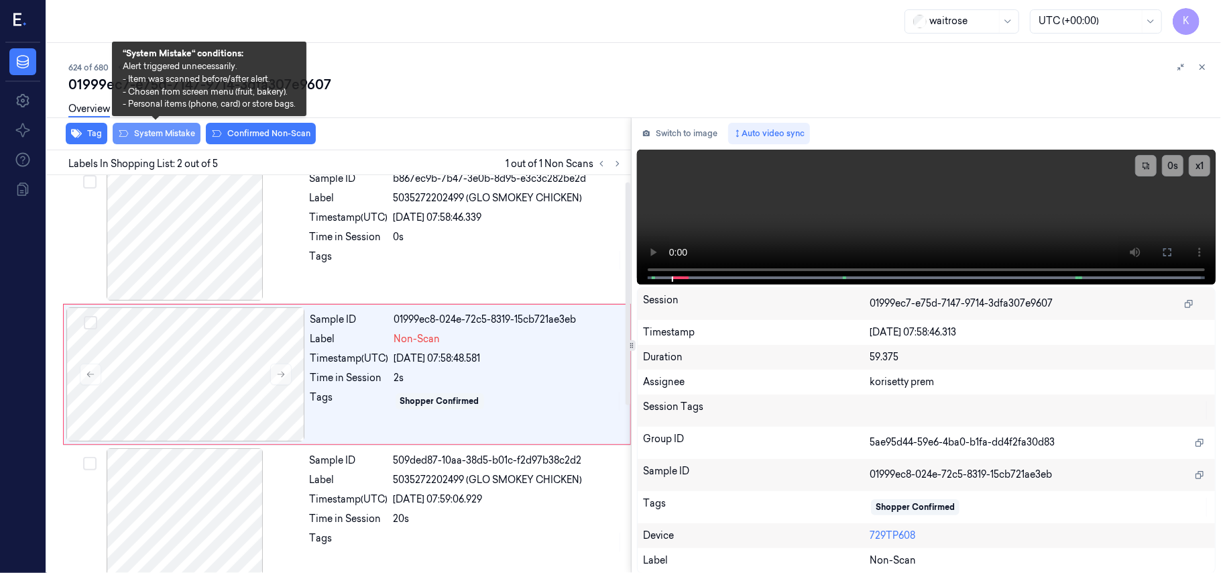
click at [178, 139] on button "System Mistake" at bounding box center [157, 133] width 88 height 21
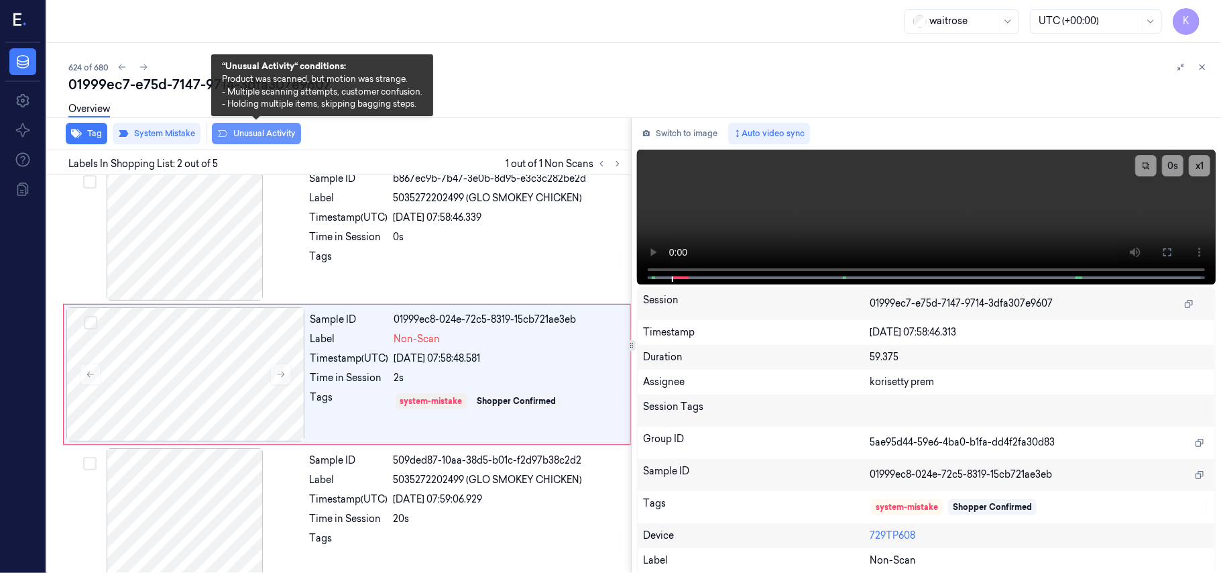
click at [244, 134] on button "Unusual Activity" at bounding box center [256, 133] width 89 height 21
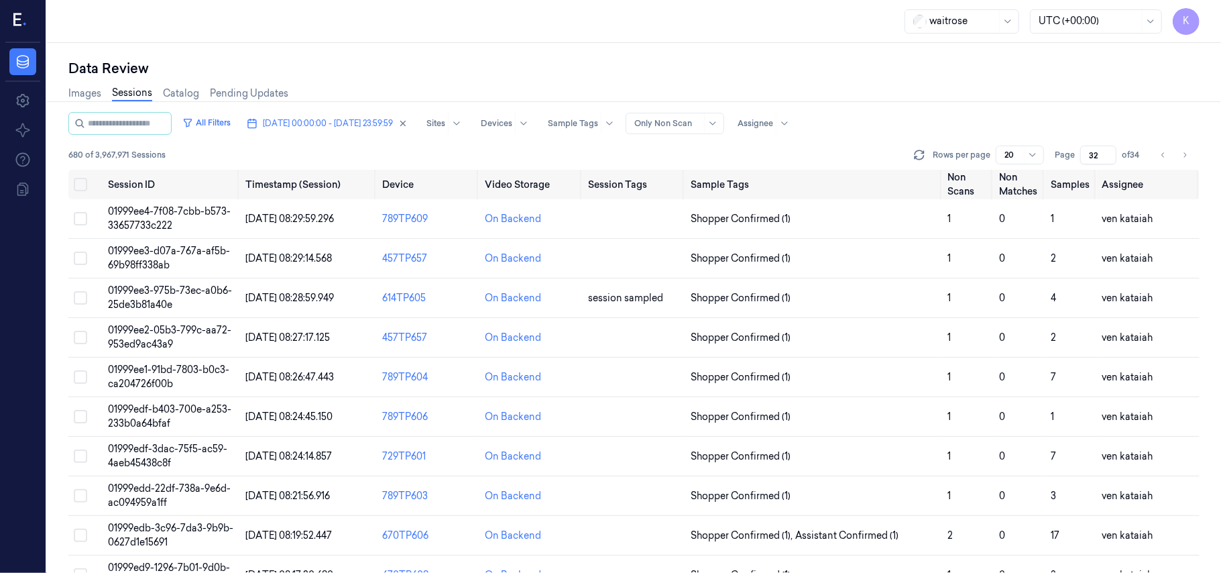
type input "32"
click at [1108, 153] on input "32" at bounding box center [1098, 154] width 36 height 19
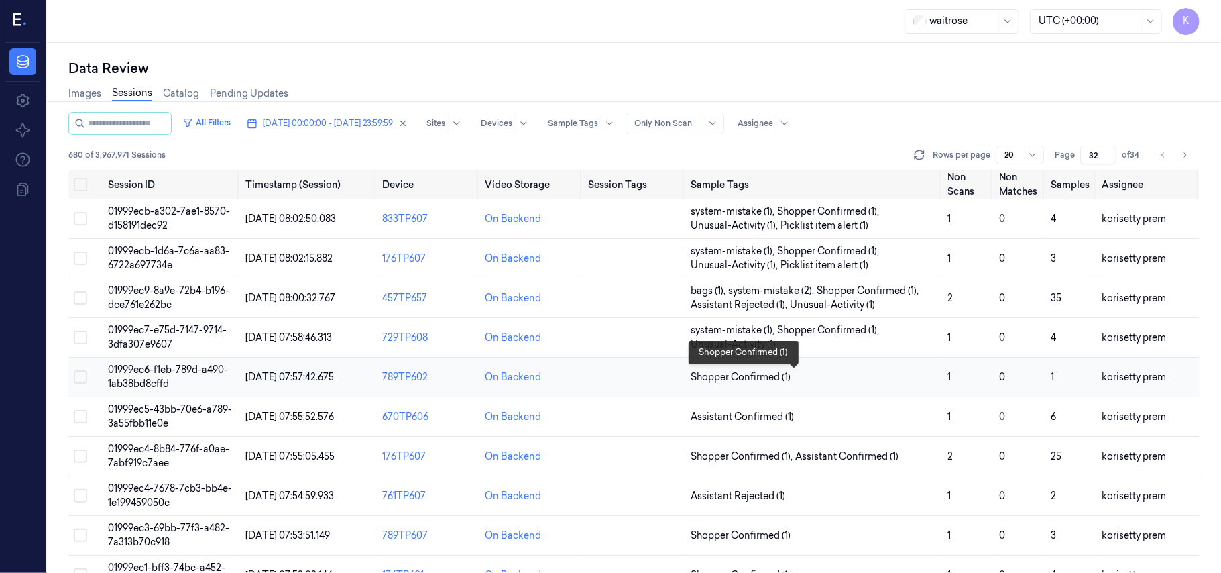
click at [849, 373] on span "Shopper Confirmed (1)" at bounding box center [814, 377] width 246 height 14
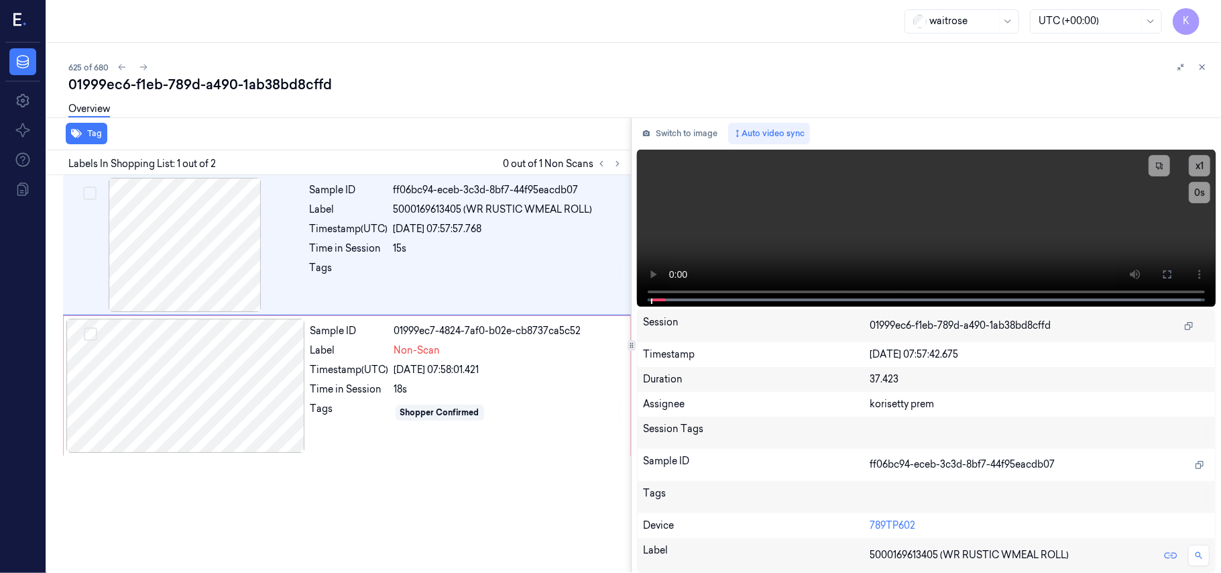
click at [491, 100] on div "Overview" at bounding box center [639, 111] width 1142 height 34
click at [1022, 253] on video at bounding box center [926, 228] width 579 height 157
click at [1167, 270] on icon at bounding box center [1167, 274] width 8 height 8
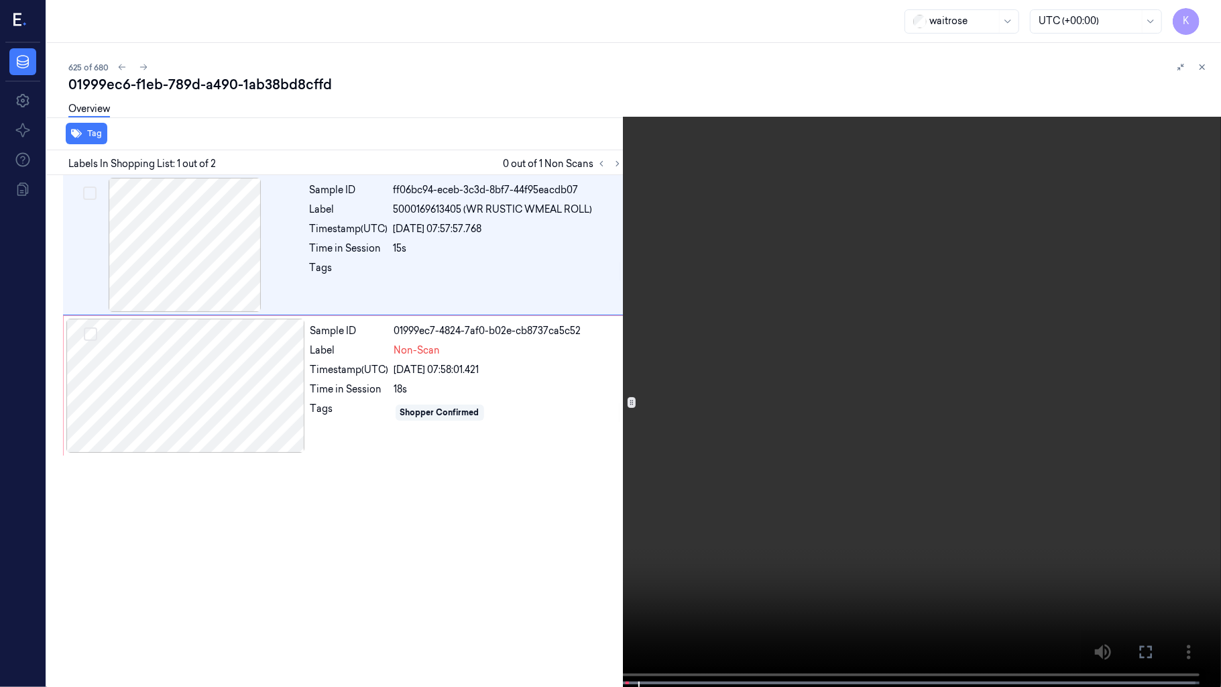
click at [949, 335] on video at bounding box center [610, 344] width 1221 height 689
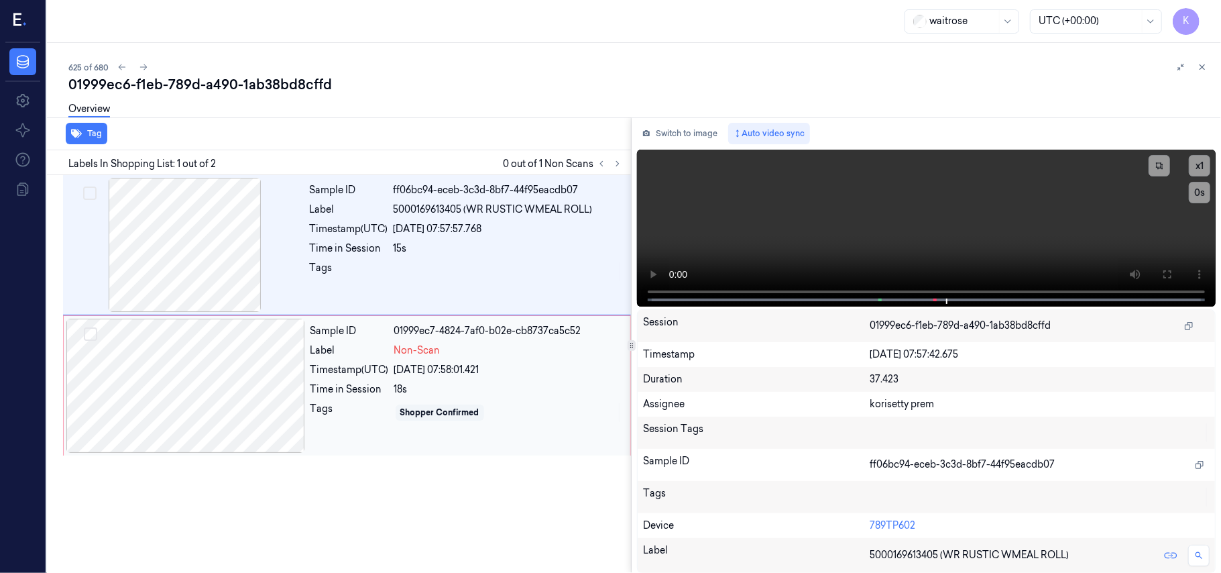
click at [427, 381] on div "Sample ID 01999ec7-4824-7af0-b02e-cb8737ca5c52 Label Non-Scan Timestamp (UTC) […" at bounding box center [466, 385] width 322 height 134
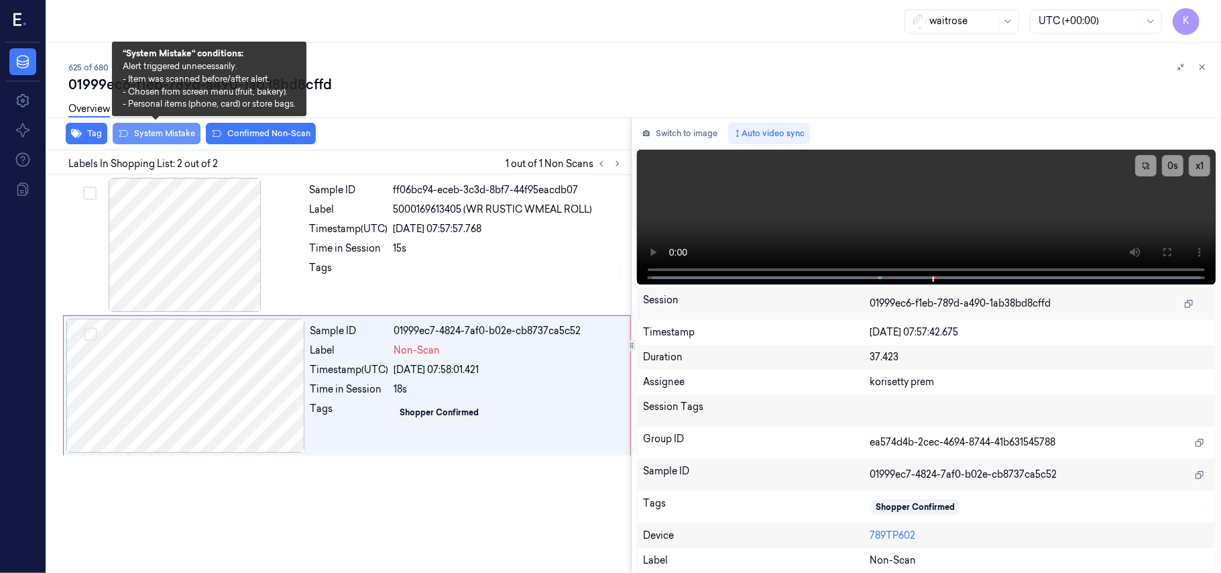
click at [169, 129] on button "System Mistake" at bounding box center [157, 133] width 88 height 21
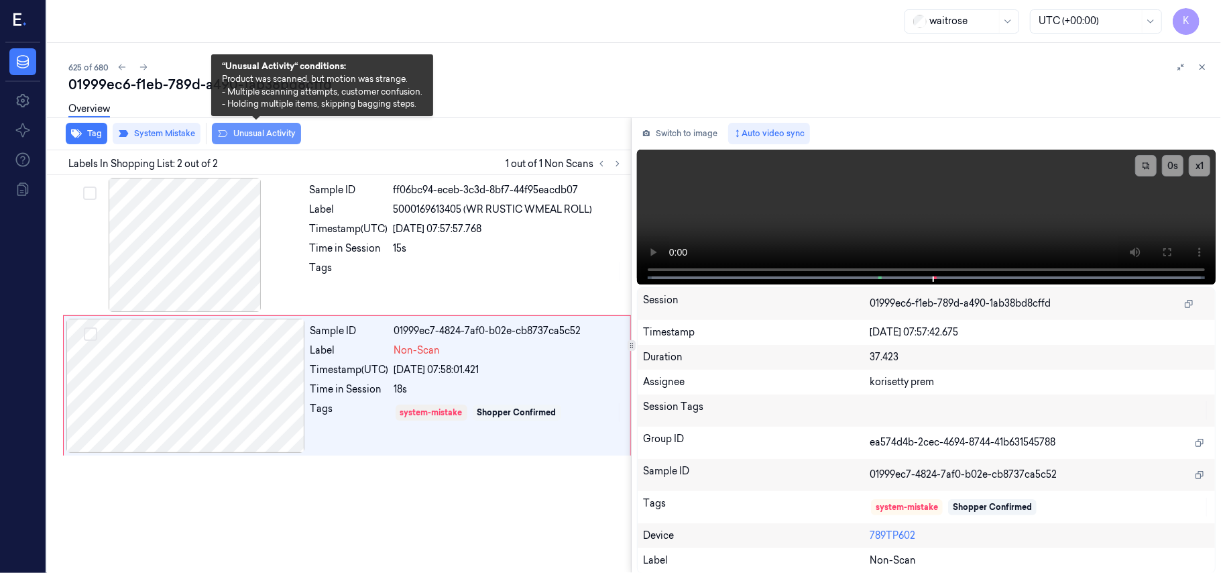
click at [244, 135] on button "Unusual Activity" at bounding box center [256, 133] width 89 height 21
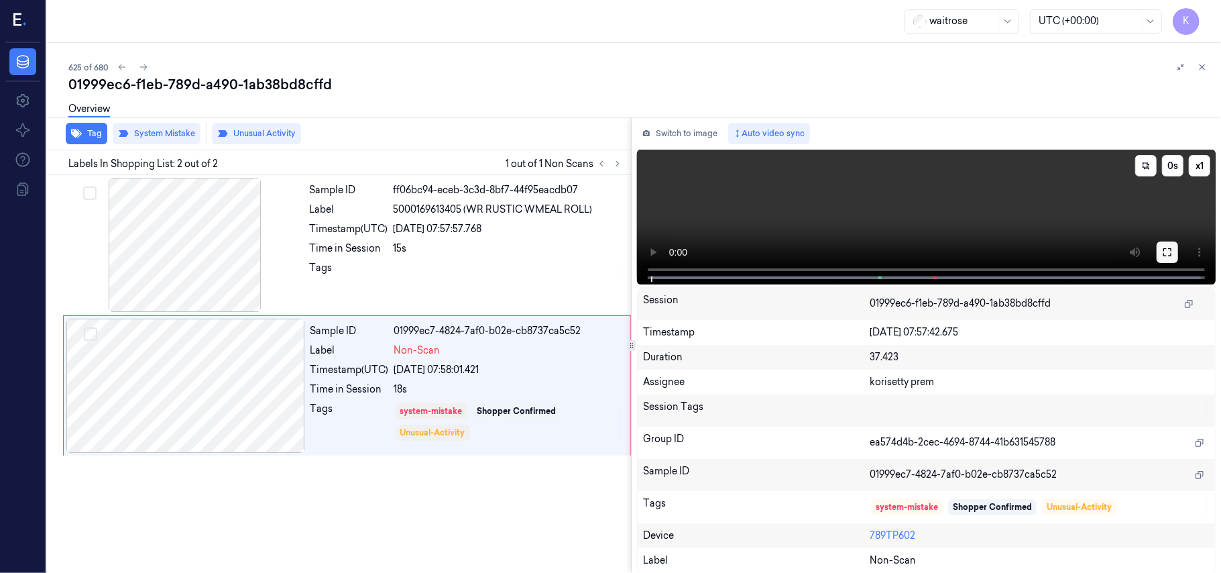
click at [1163, 247] on icon at bounding box center [1167, 252] width 11 height 11
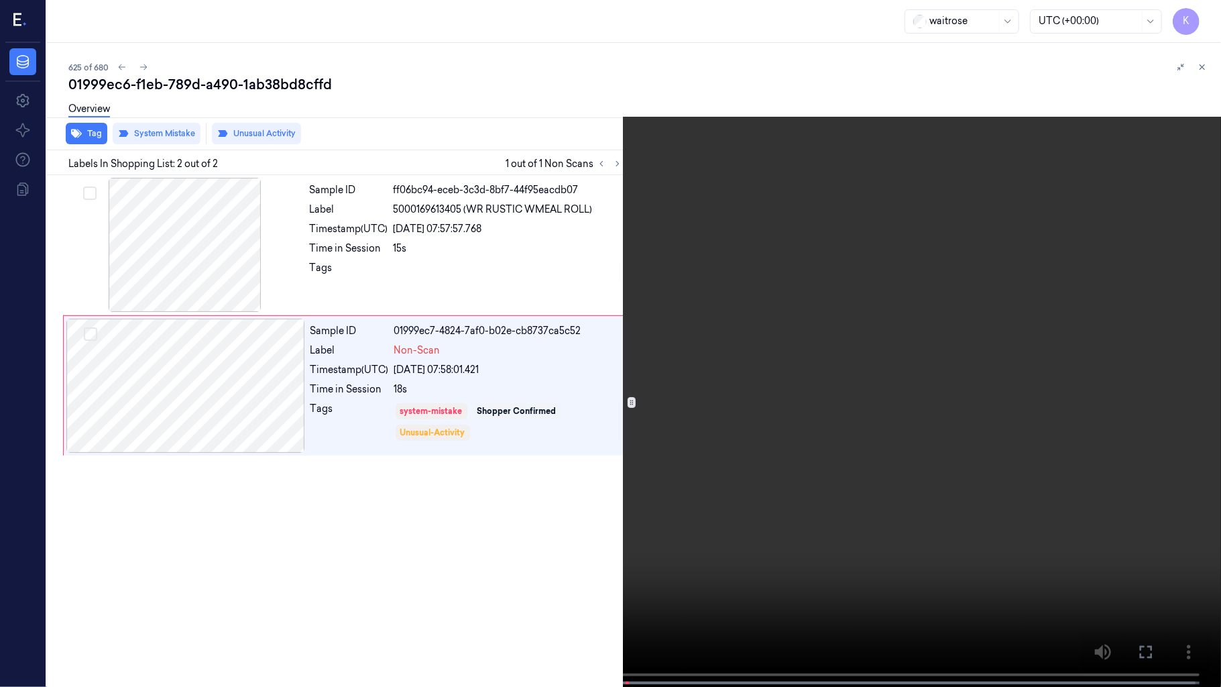
click at [877, 461] on video at bounding box center [610, 344] width 1221 height 689
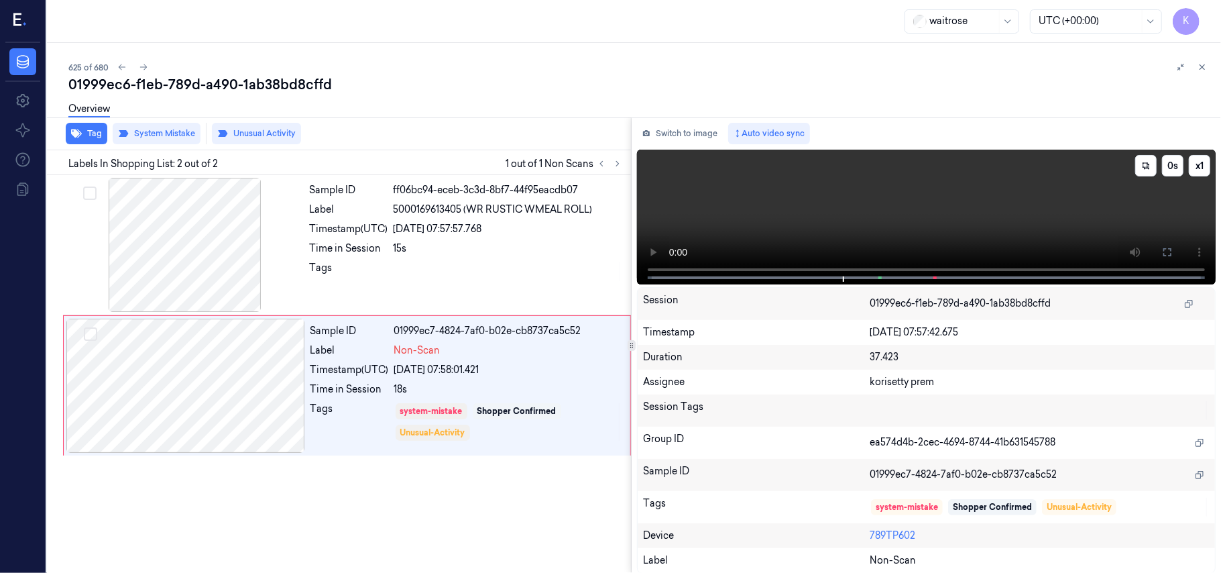
drag, startPoint x: 814, startPoint y: 223, endPoint x: 723, endPoint y: 255, distance: 96.9
click at [814, 223] on video at bounding box center [926, 217] width 579 height 135
click at [331, 406] on div "Tags" at bounding box center [349, 422] width 78 height 40
click at [84, 126] on div "Overview" at bounding box center [89, 111] width 42 height 34
click at [92, 135] on button "Tag" at bounding box center [87, 133] width 42 height 21
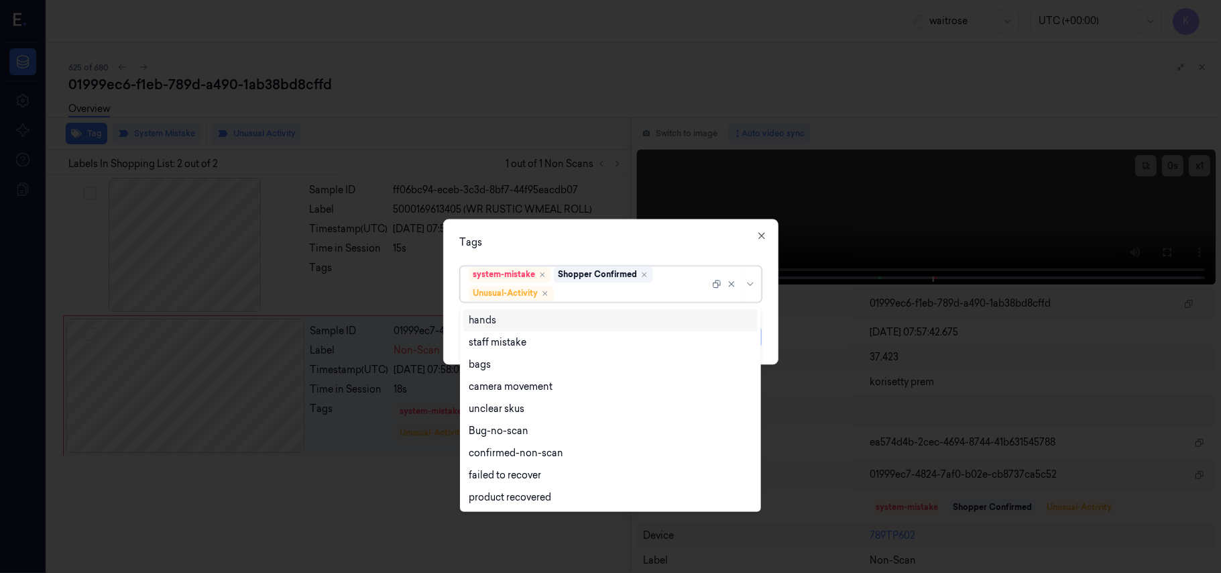
click at [626, 290] on div at bounding box center [632, 293] width 153 height 14
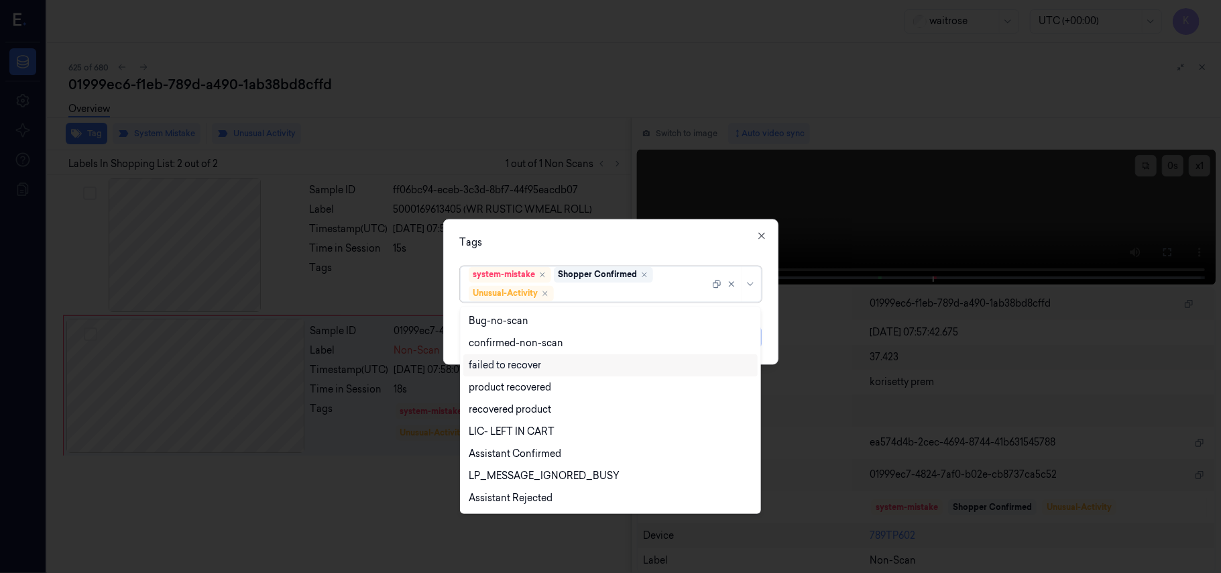
scroll to position [175, 0]
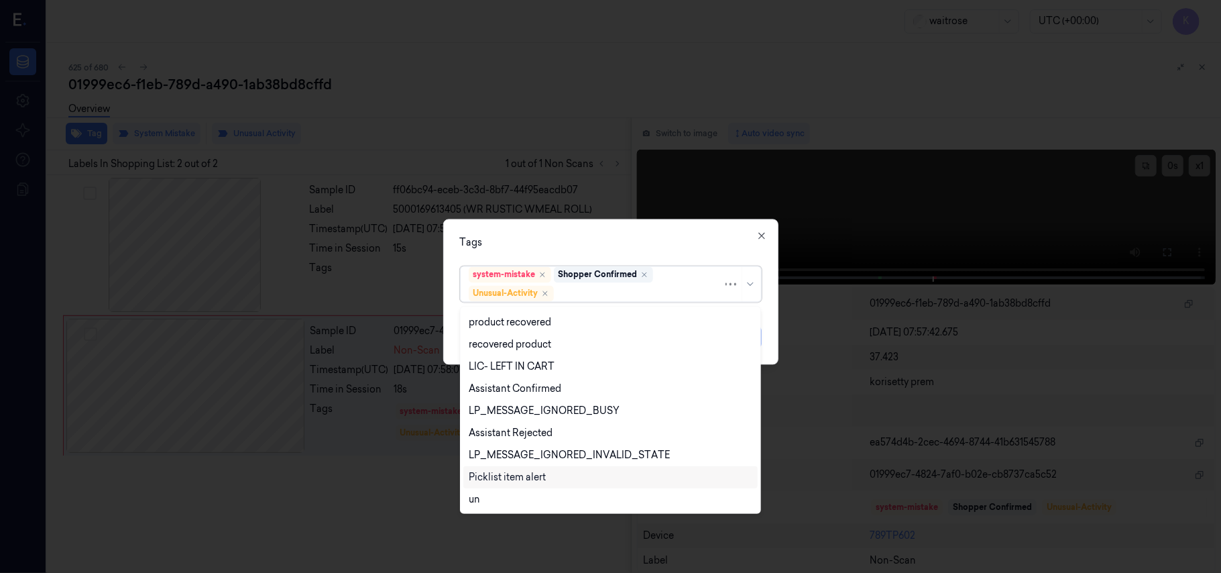
click at [539, 481] on div "Picklist item alert" at bounding box center [507, 477] width 77 height 14
click at [647, 261] on div "option Picklist item alert, selected. 20 results available. Use Up and Down to …" at bounding box center [611, 282] width 302 height 42
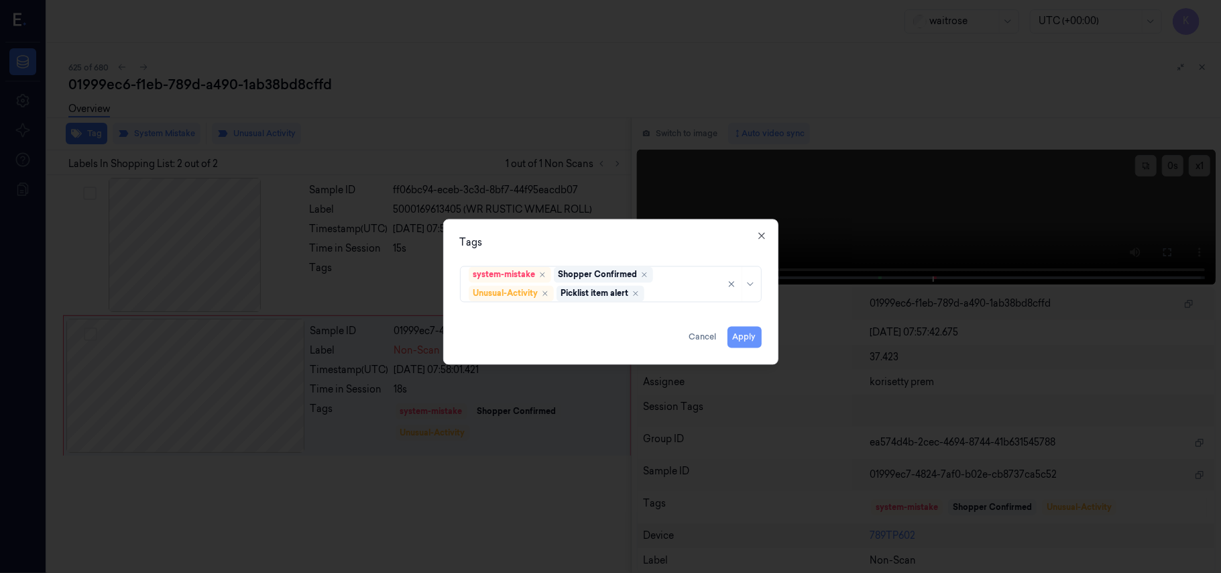
click at [739, 339] on button "Apply" at bounding box center [744, 337] width 34 height 21
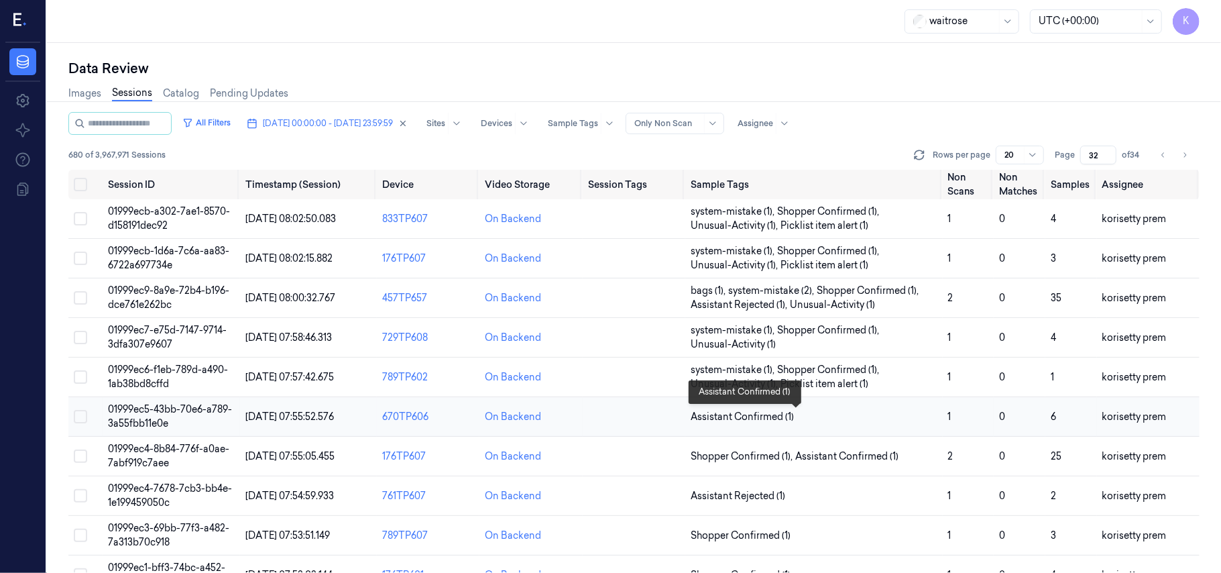
click at [805, 419] on span "Assistant Confirmed (1)" at bounding box center [814, 417] width 246 height 14
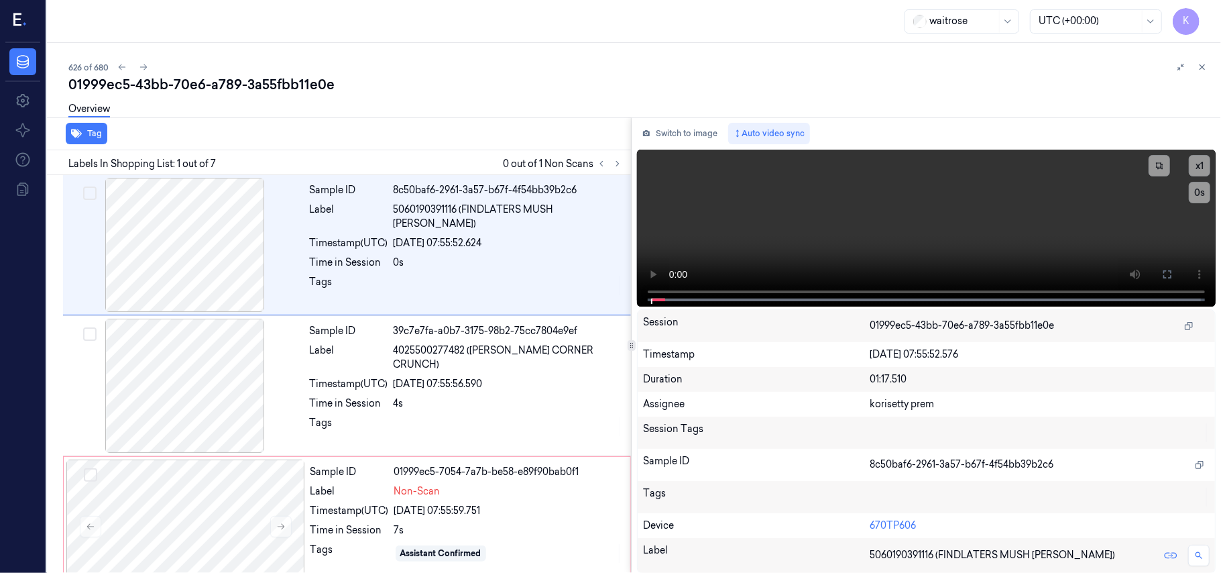
click at [506, 84] on div "01999ec5-43bb-70e6-a789-3a55fbb11e0e" at bounding box center [639, 84] width 1142 height 19
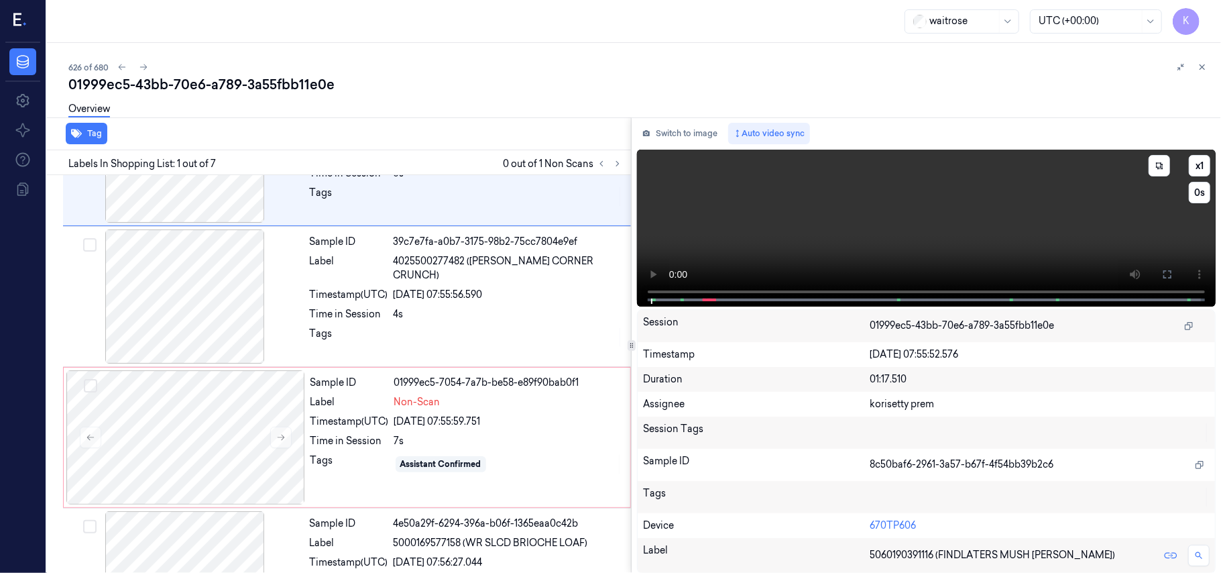
click at [969, 217] on video at bounding box center [926, 228] width 579 height 157
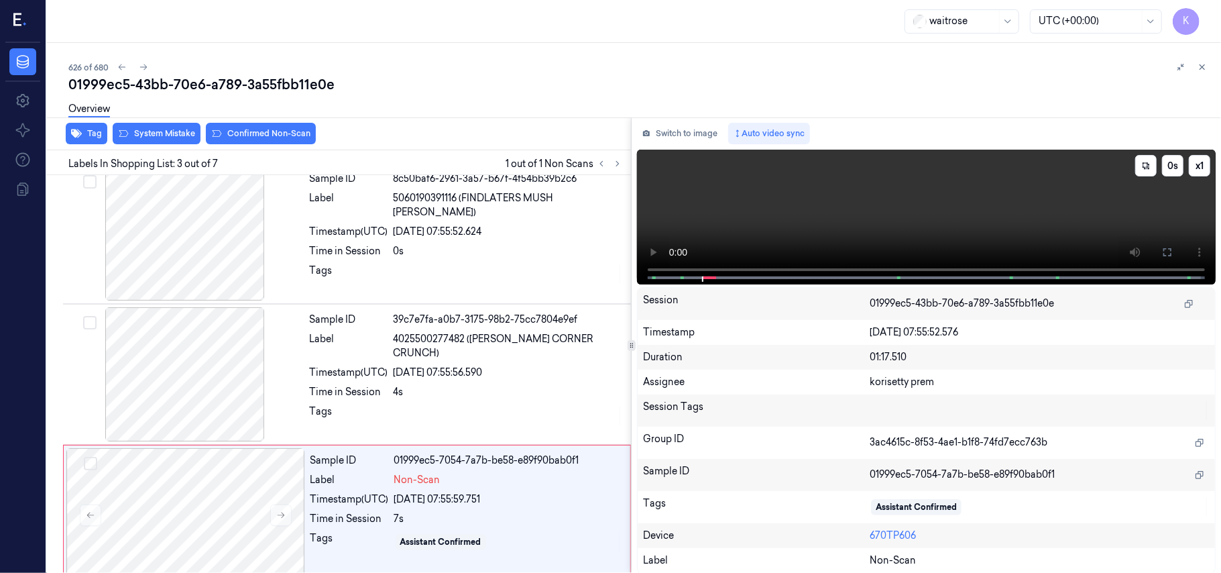
scroll to position [153, 0]
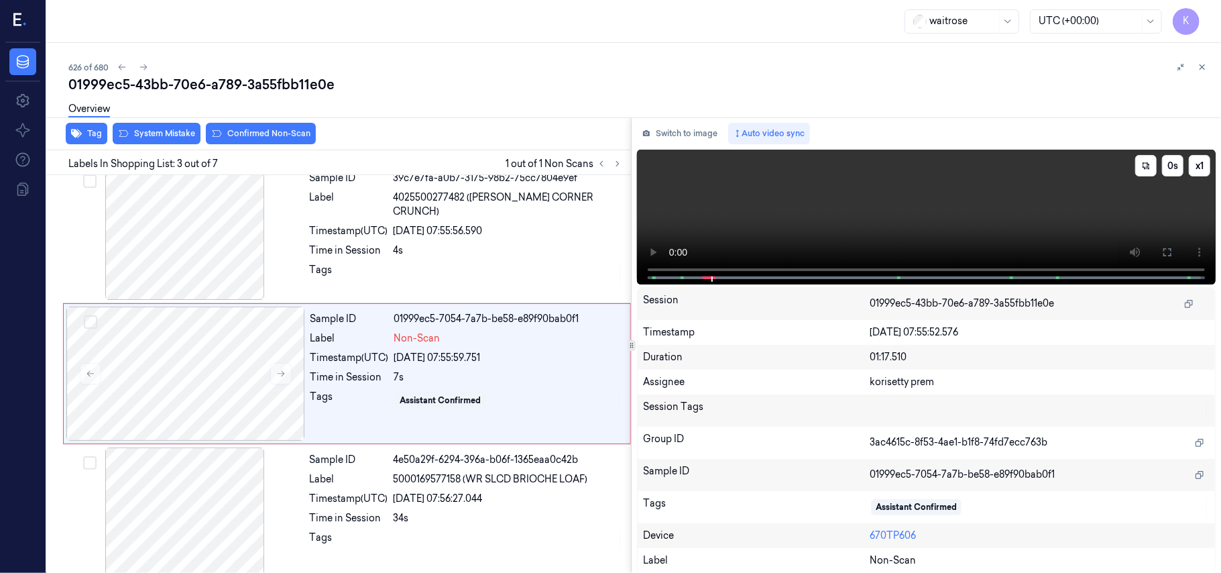
click at [794, 216] on video at bounding box center [926, 217] width 579 height 135
click at [485, 243] on div "4s" at bounding box center [508, 250] width 229 height 14
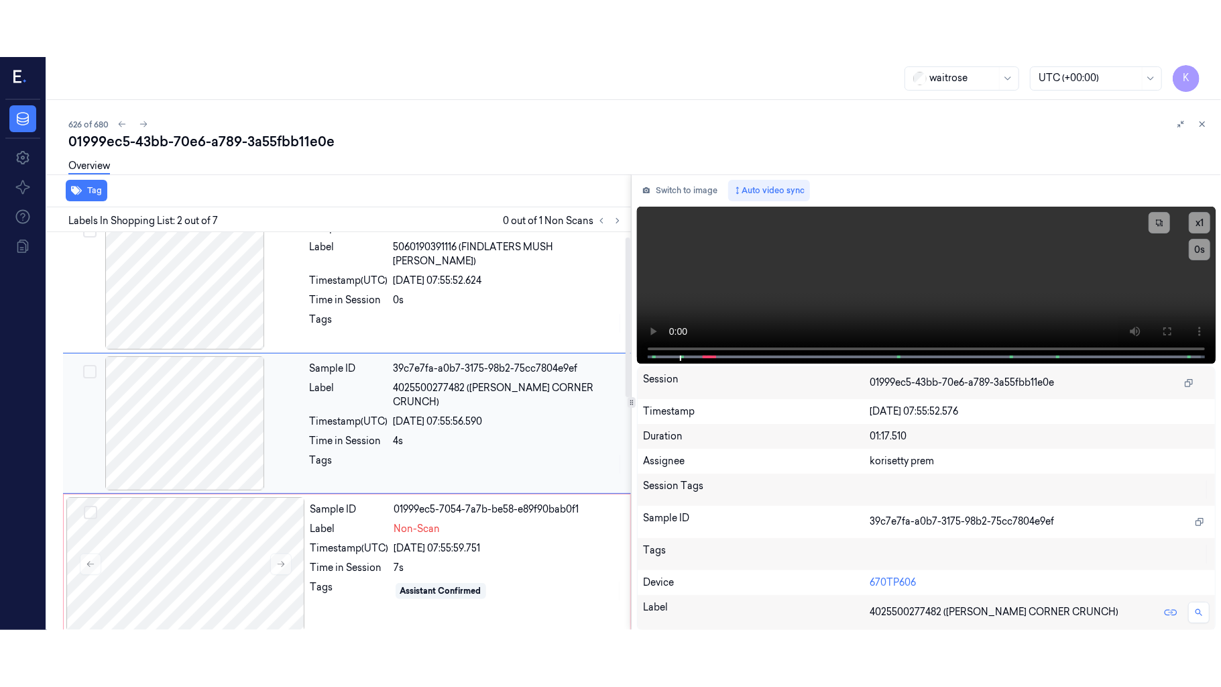
scroll to position [11, 0]
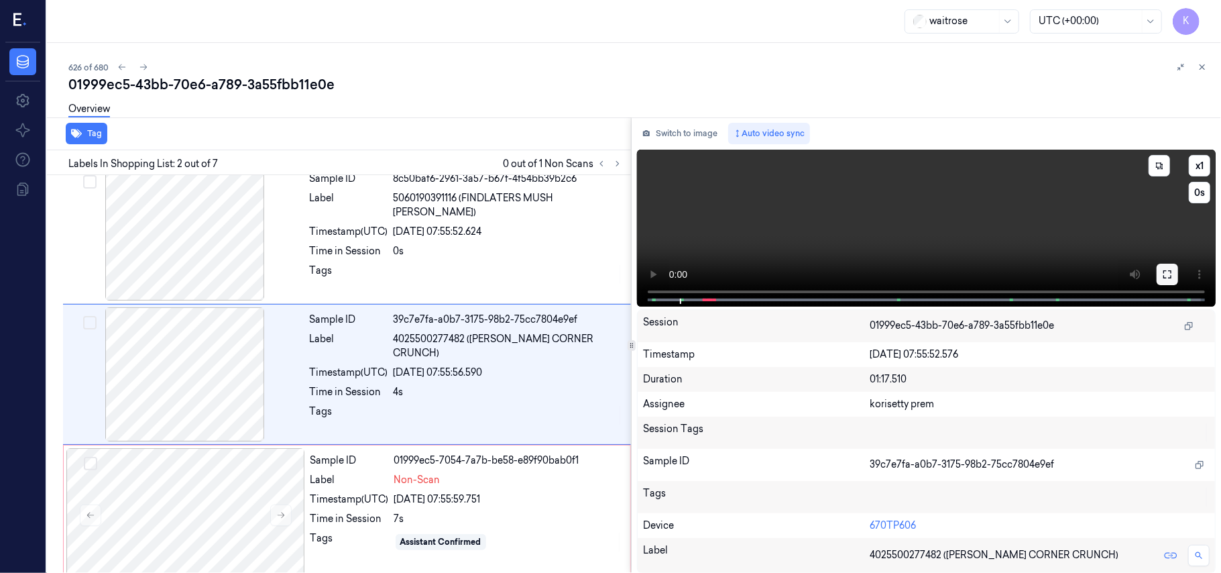
click at [1175, 272] on button at bounding box center [1167, 273] width 21 height 21
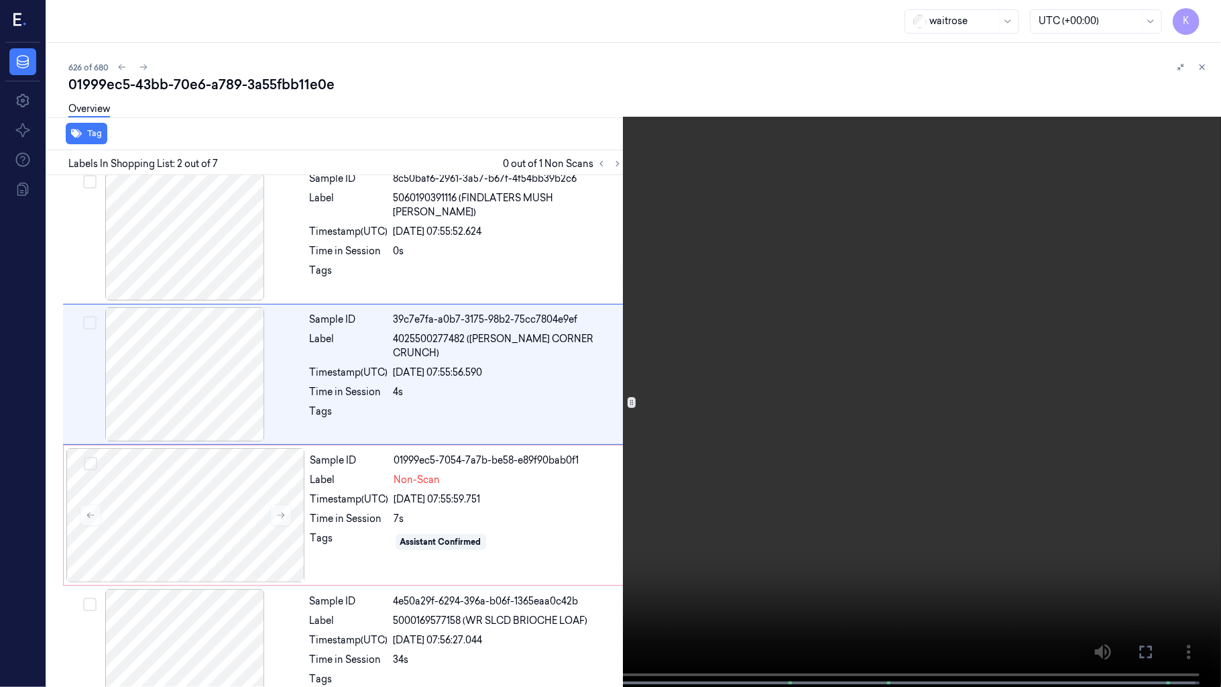
click at [837, 414] on video at bounding box center [610, 344] width 1221 height 689
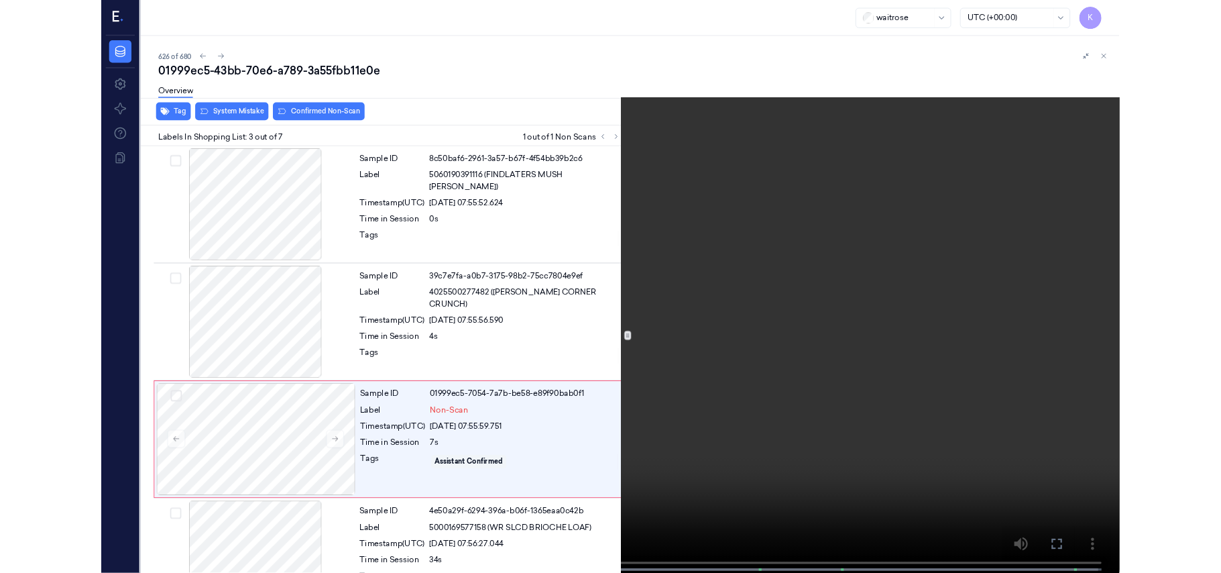
scroll to position [97, 0]
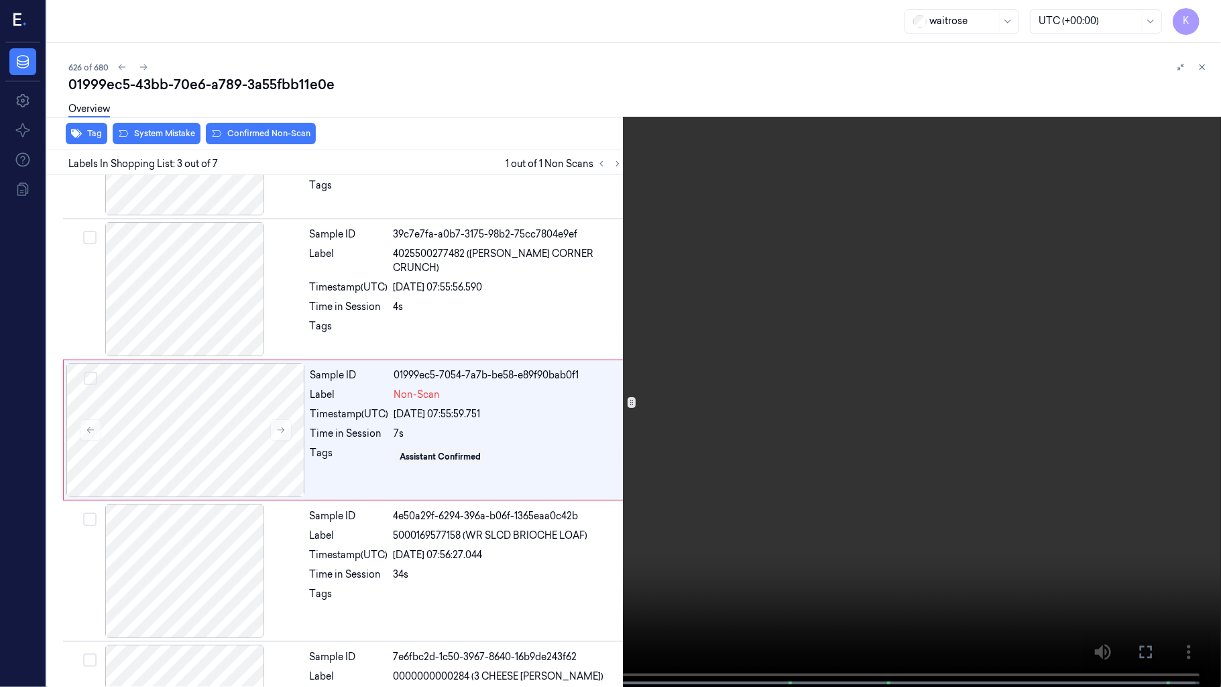
click at [854, 472] on video at bounding box center [610, 344] width 1221 height 689
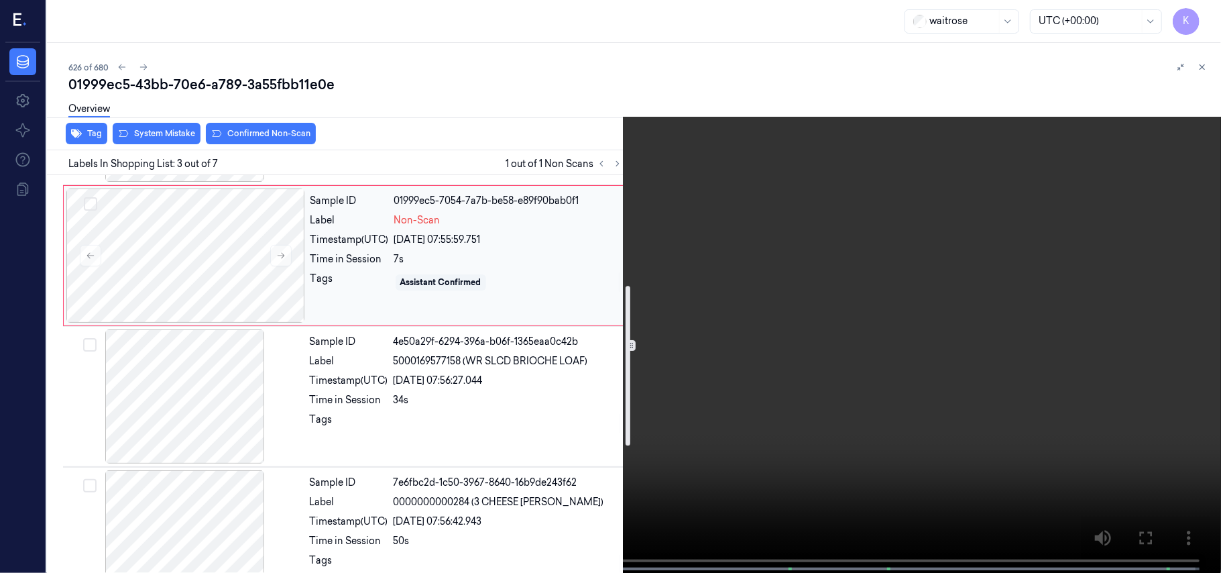
scroll to position [275, 0]
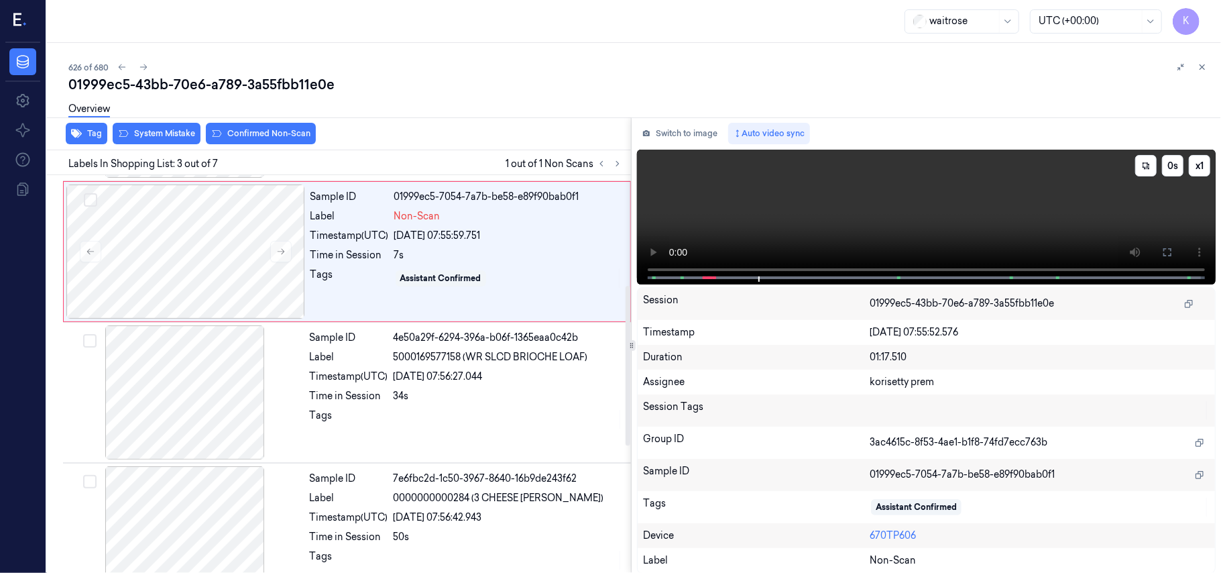
click at [921, 231] on video at bounding box center [926, 217] width 579 height 135
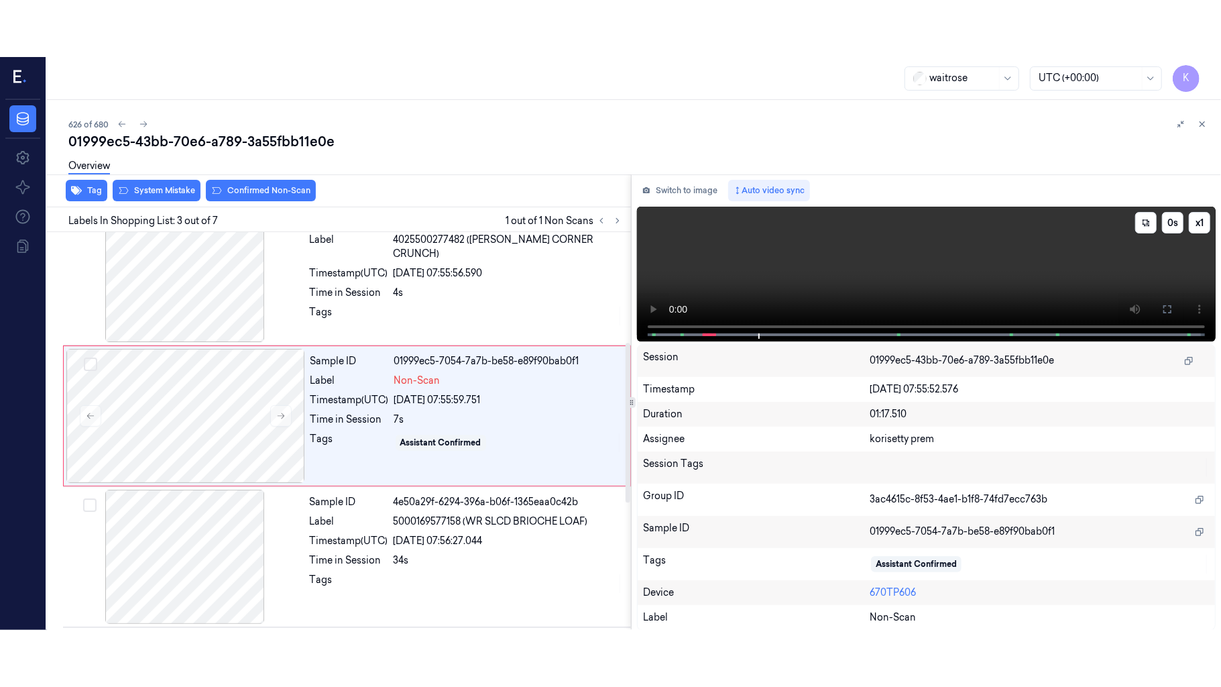
scroll to position [153, 0]
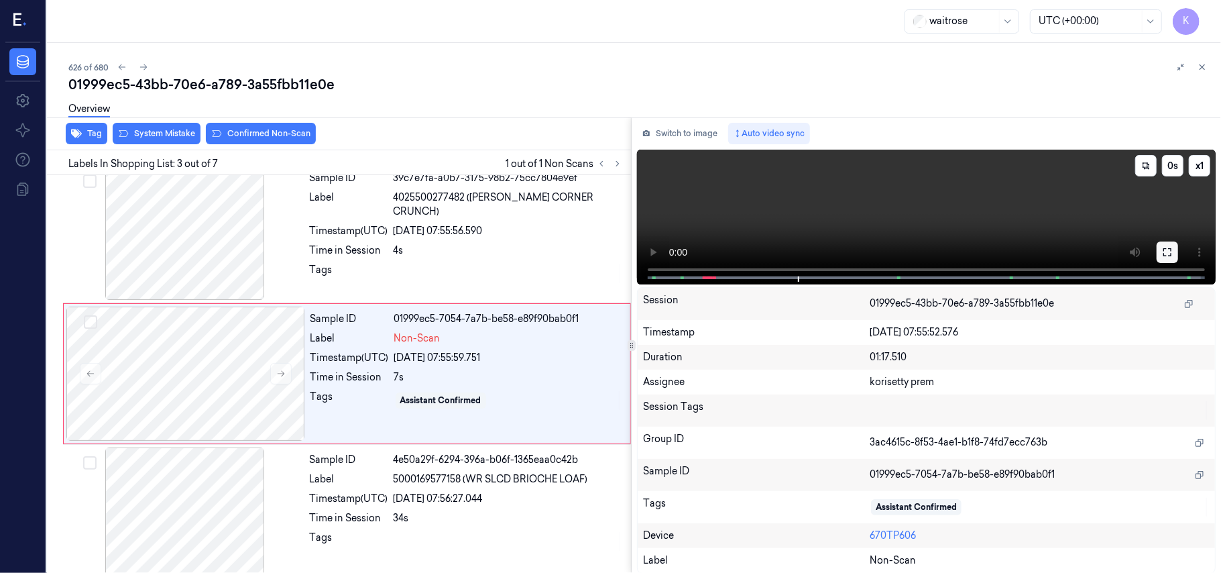
click at [1171, 255] on icon at bounding box center [1167, 252] width 8 height 8
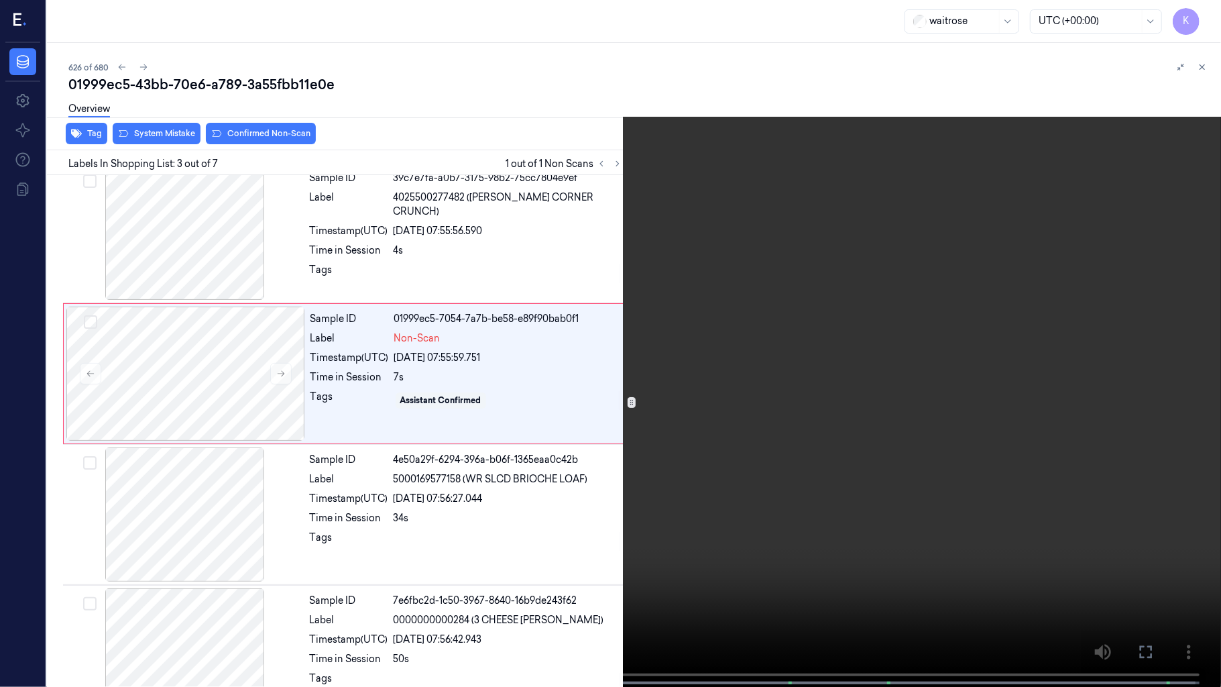
click at [902, 379] on video at bounding box center [610, 344] width 1221 height 689
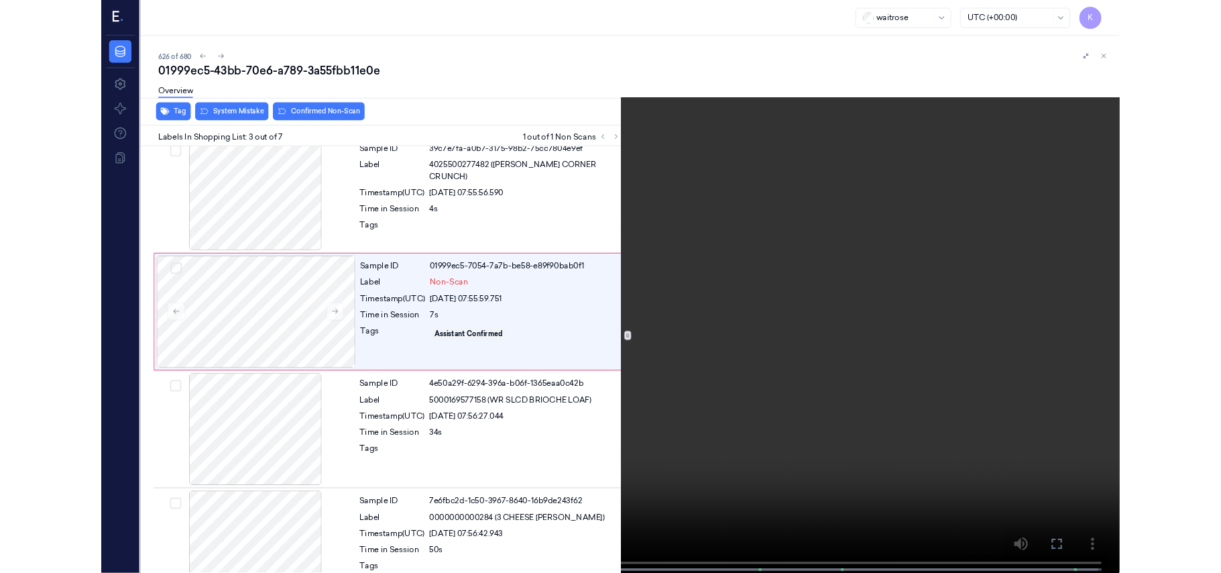
scroll to position [97, 0]
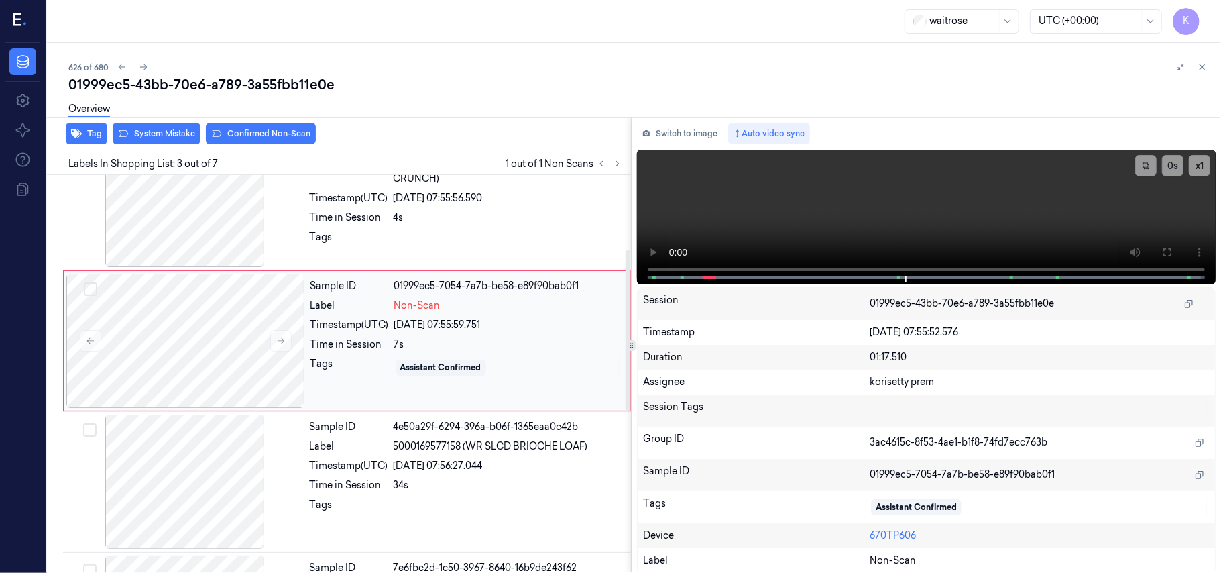
click at [386, 373] on div "Tags" at bounding box center [349, 367] width 78 height 21
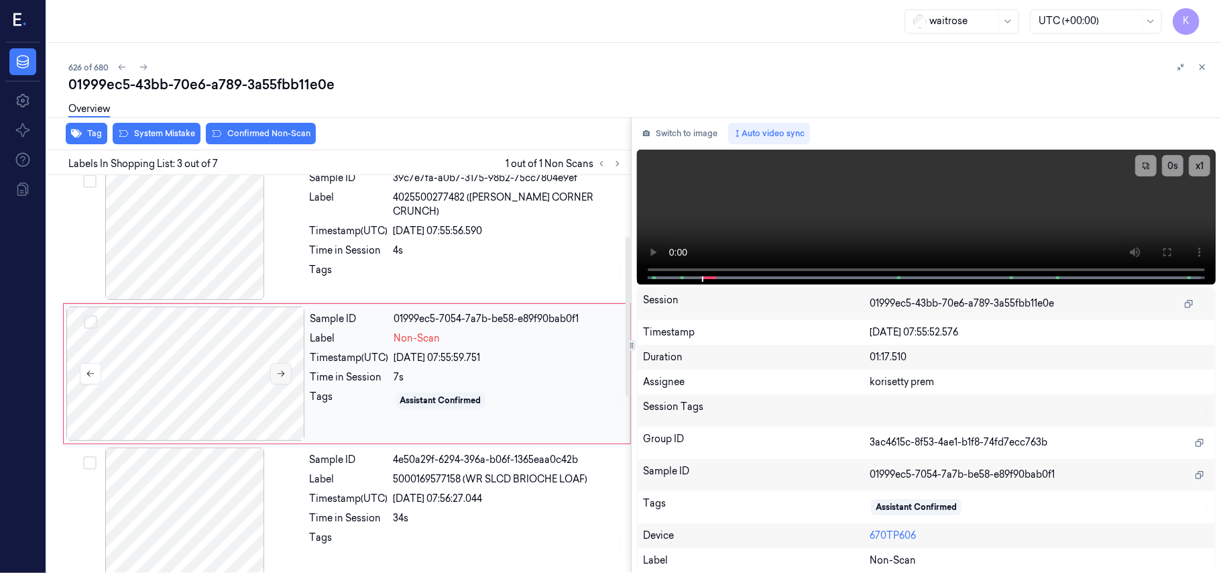
click at [275, 381] on button at bounding box center [280, 373] width 21 height 21
click at [473, 520] on div "34s" at bounding box center [508, 518] width 229 height 14
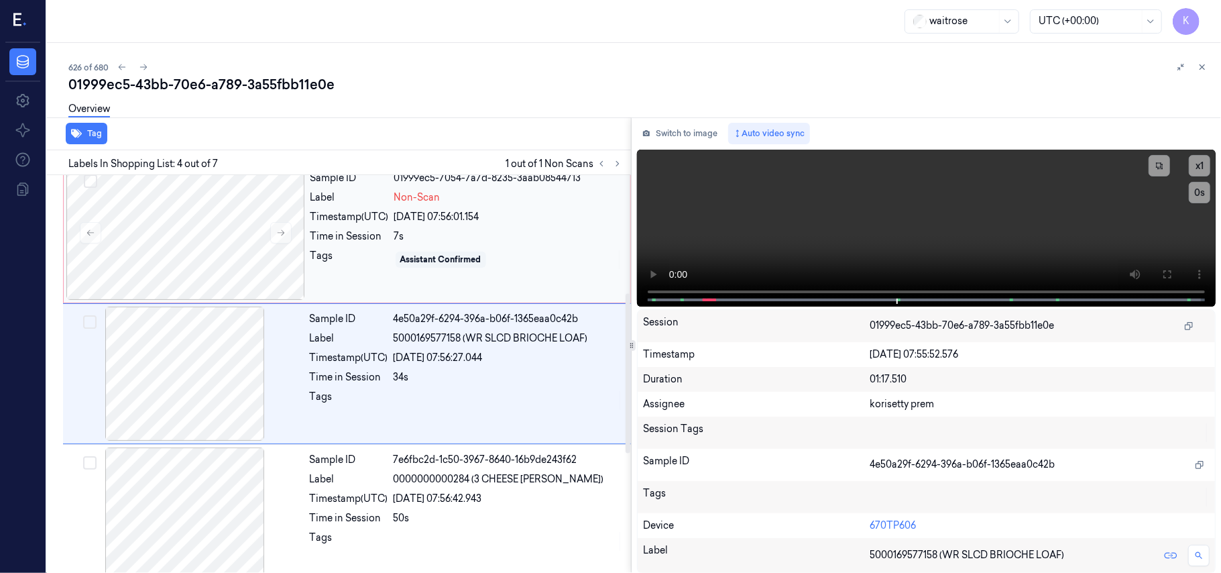
click at [371, 206] on div "Sample ID 01999ec5-7054-7a7d-8235-3aab08544713 Label Non-Scan Timestamp (UTC) […" at bounding box center [466, 233] width 322 height 134
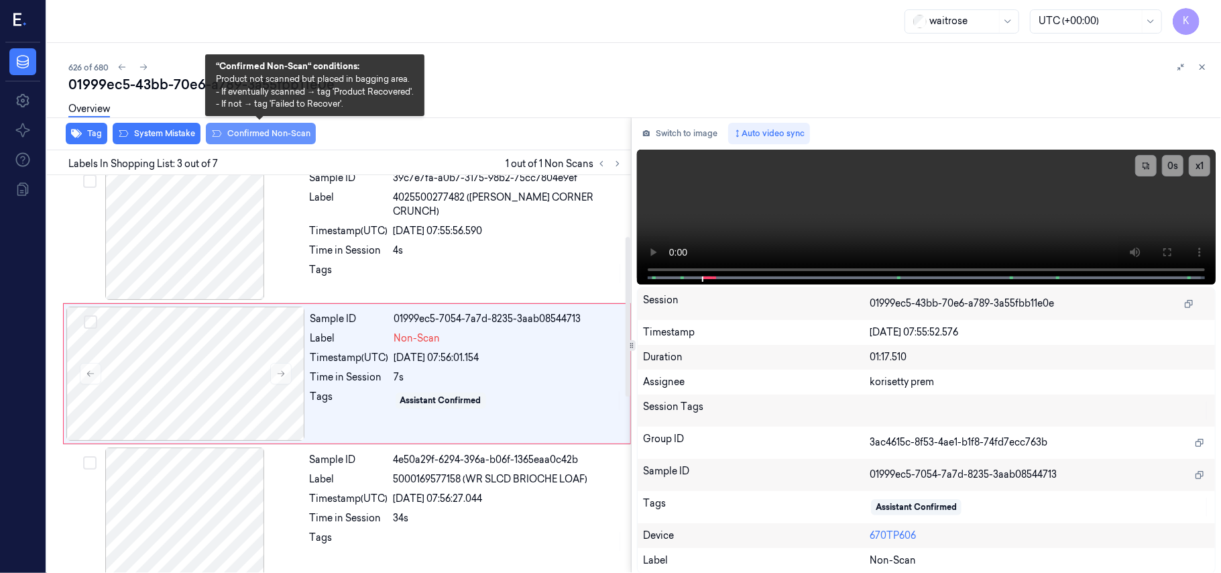
click at [252, 134] on button "Confirmed Non-Scan" at bounding box center [261, 133] width 110 height 21
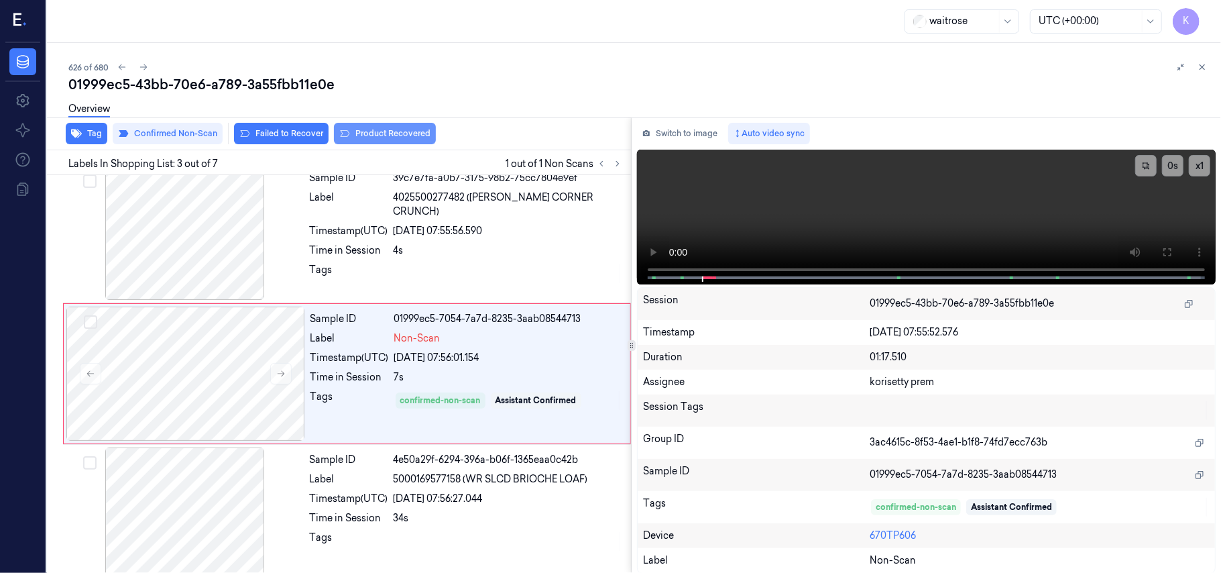
click at [363, 129] on button "Product Recovered" at bounding box center [385, 133] width 102 height 21
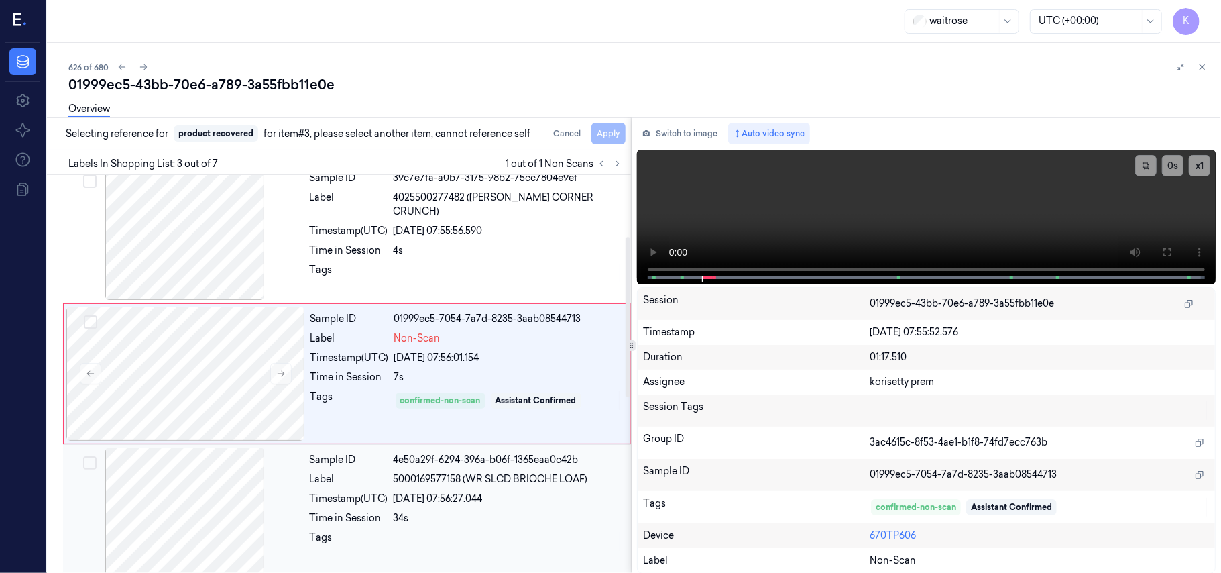
click at [502, 528] on div "Sample ID 4e50a29f-6294-396a-b06f-1365eaa0c42b Label 5000169577158 (WR SLCD BRI…" at bounding box center [466, 514] width 324 height 134
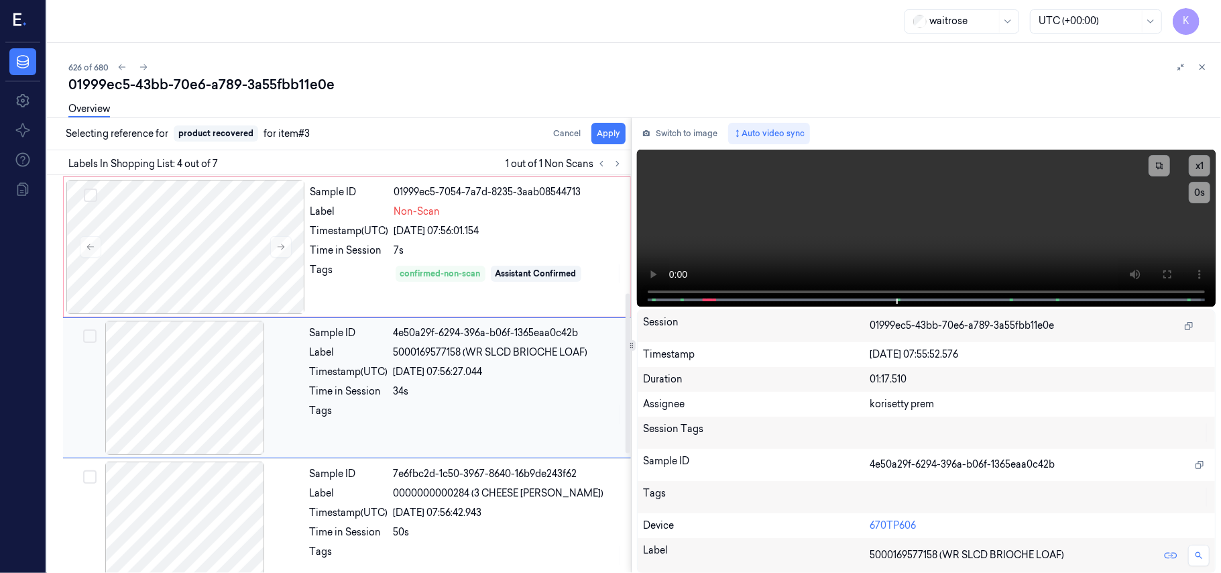
scroll to position [294, 0]
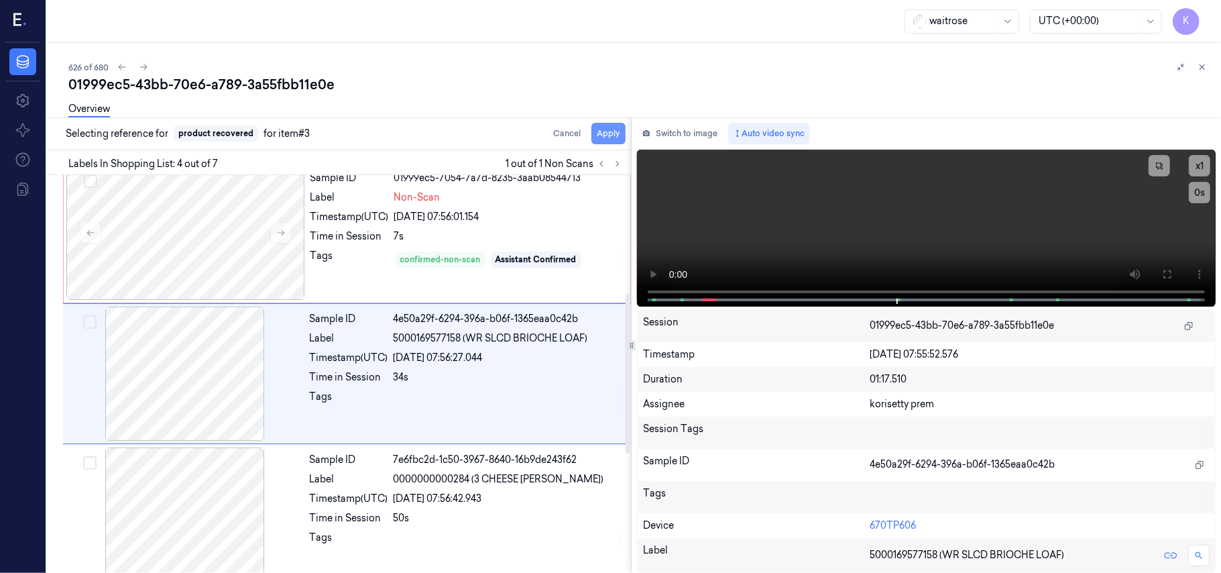
click at [610, 134] on button "Apply" at bounding box center [608, 133] width 34 height 21
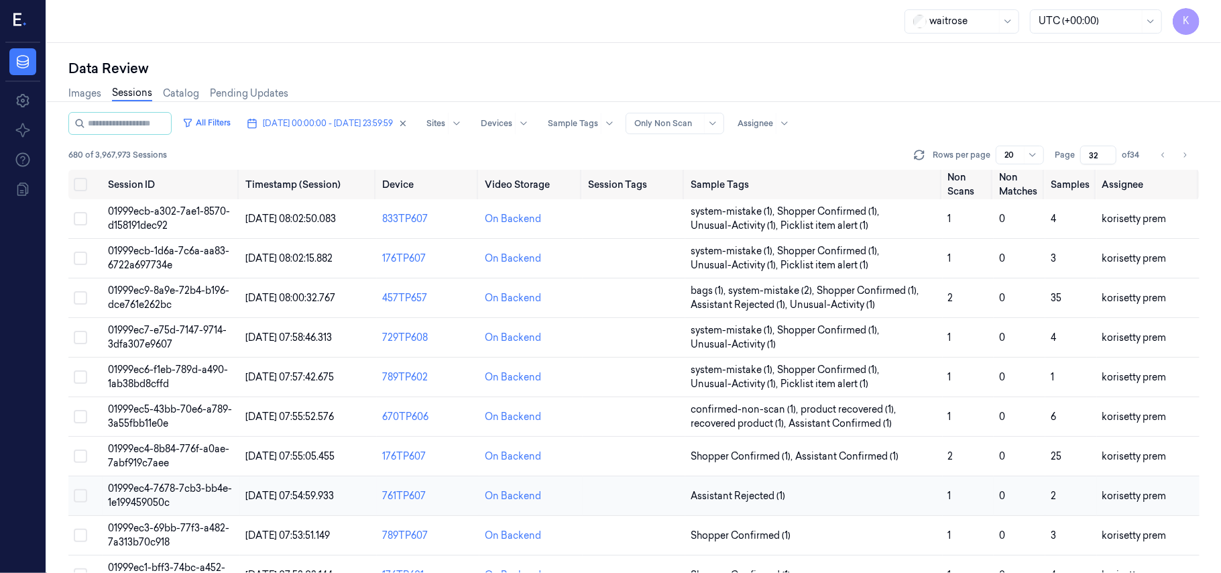
click at [841, 488] on td "Assistant Rejected (1)" at bounding box center [813, 496] width 257 height 40
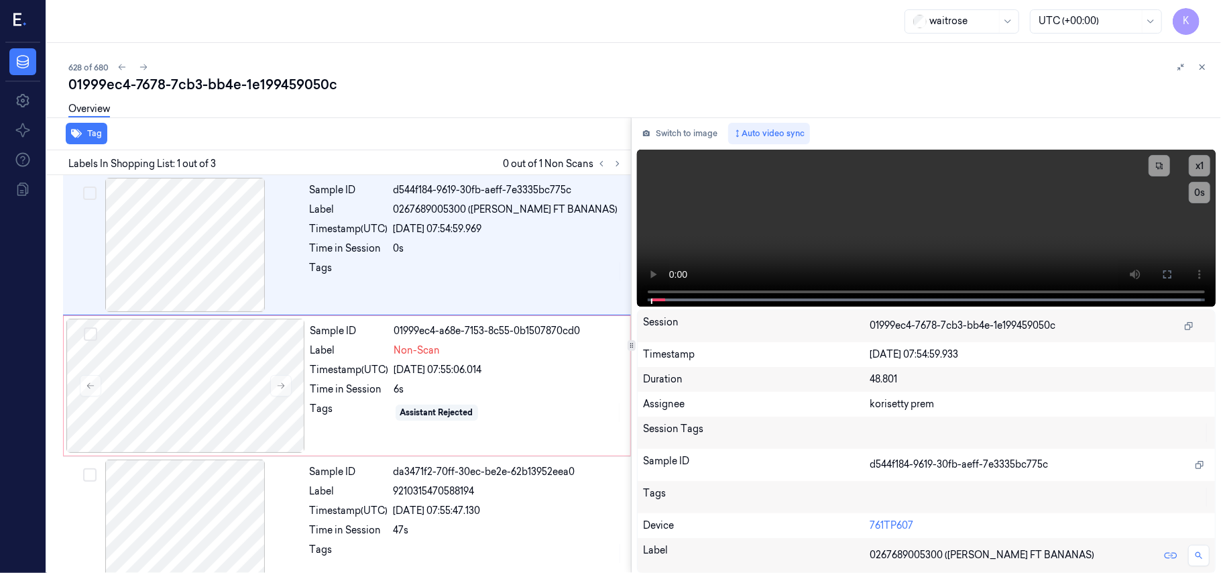
click at [499, 101] on div "Overview" at bounding box center [639, 111] width 1142 height 34
click at [784, 206] on video at bounding box center [926, 228] width 579 height 157
click at [1173, 276] on button at bounding box center [1167, 273] width 21 height 21
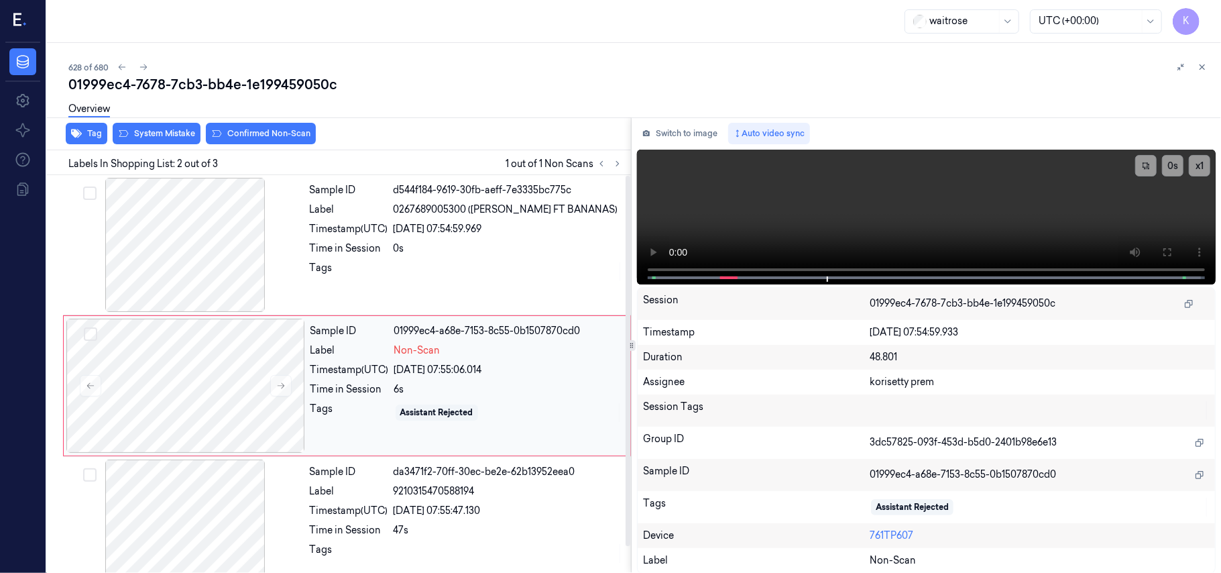
click at [406, 365] on div "[DATE] 07:55:06.014" at bounding box center [508, 370] width 228 height 14
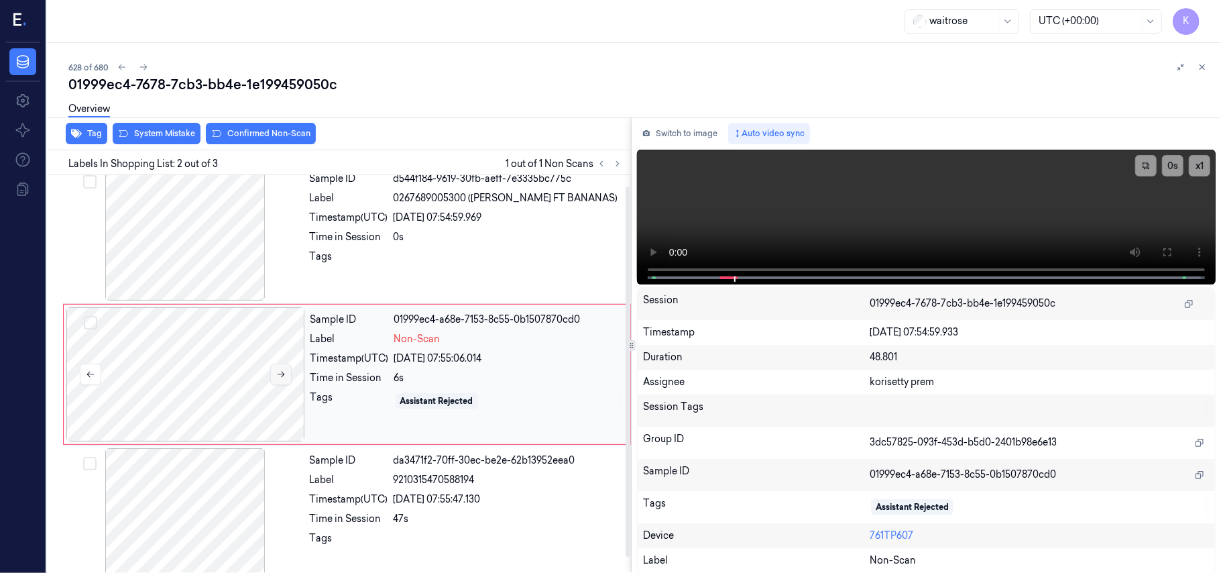
click at [286, 374] on button at bounding box center [280, 373] width 21 height 21
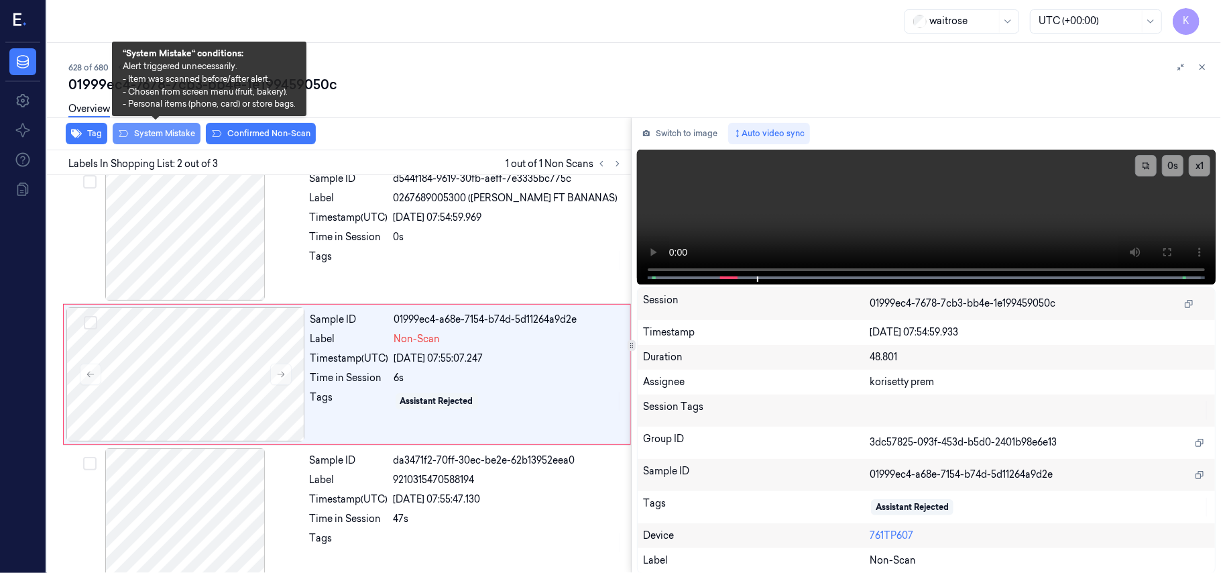
click at [152, 140] on button "System Mistake" at bounding box center [157, 133] width 88 height 21
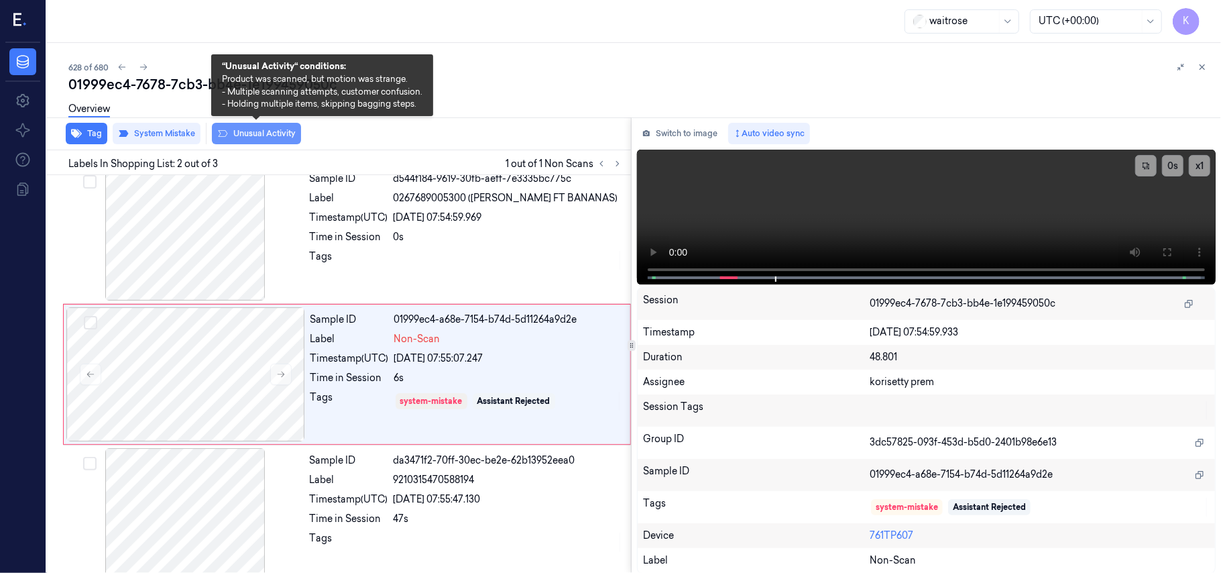
click at [245, 131] on button "Unusual Activity" at bounding box center [256, 133] width 89 height 21
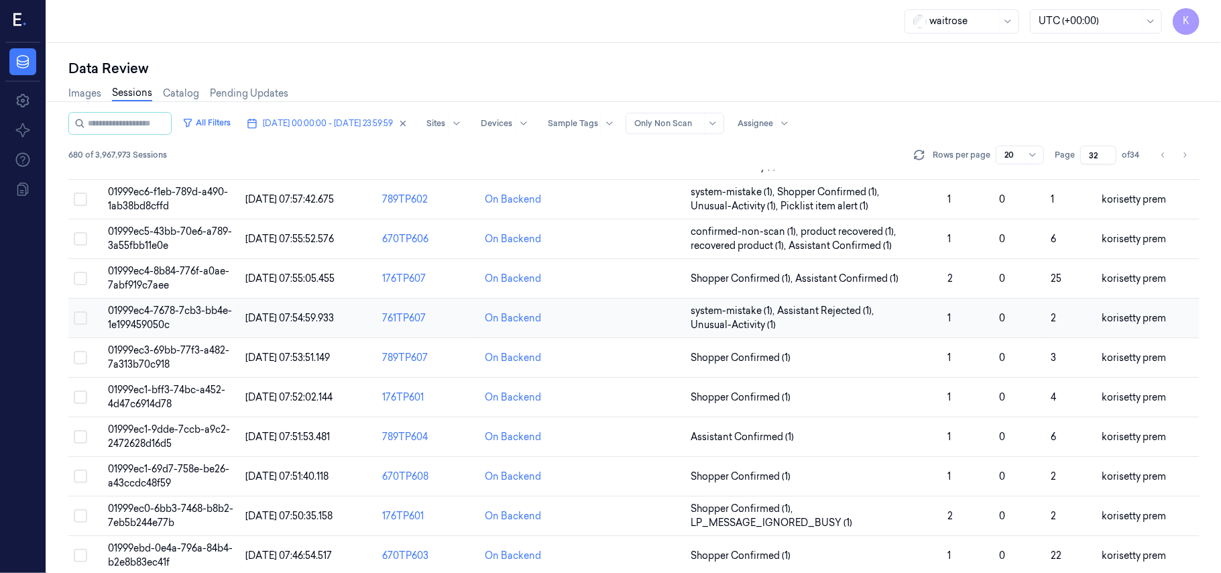
scroll to position [178, 0]
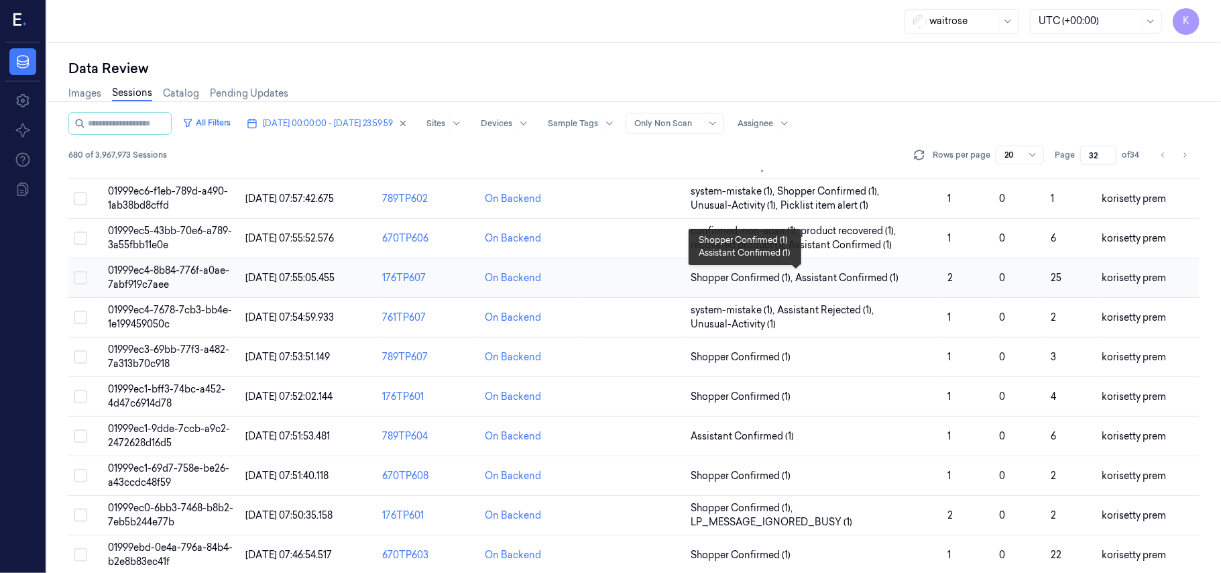
click at [892, 274] on span "Assistant Confirmed (1)" at bounding box center [846, 278] width 103 height 14
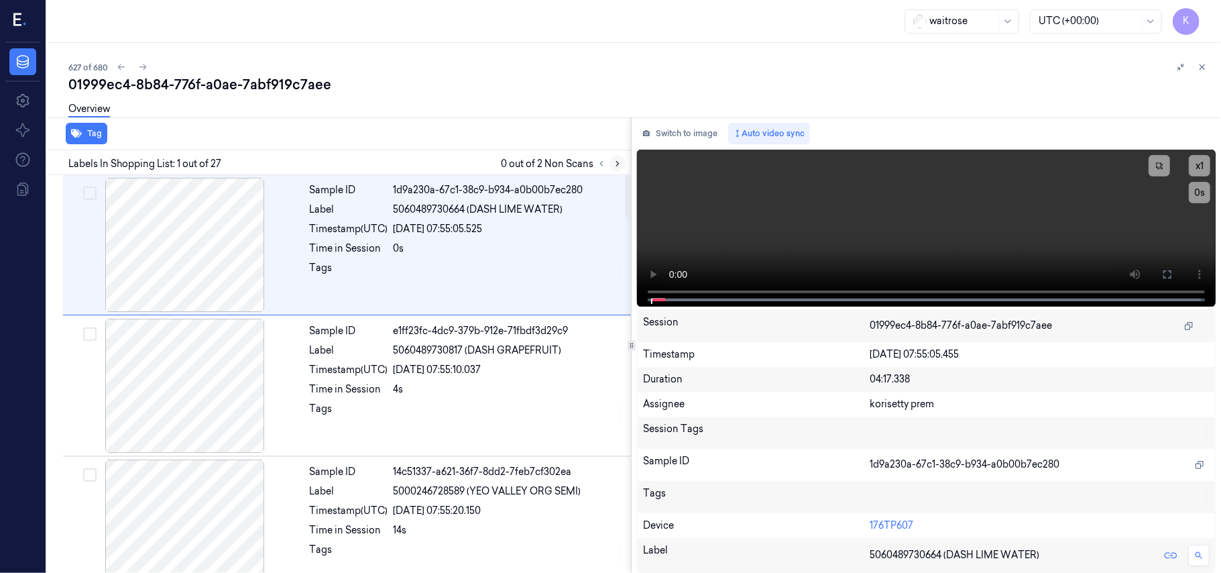
click at [618, 164] on icon at bounding box center [617, 163] width 9 height 9
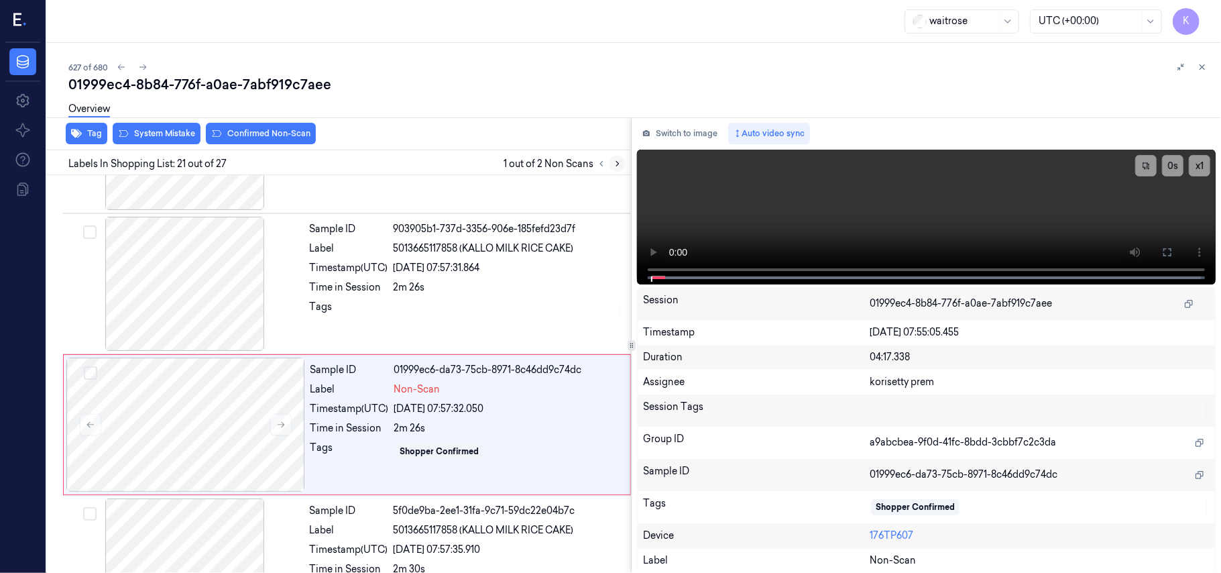
scroll to position [2695, 0]
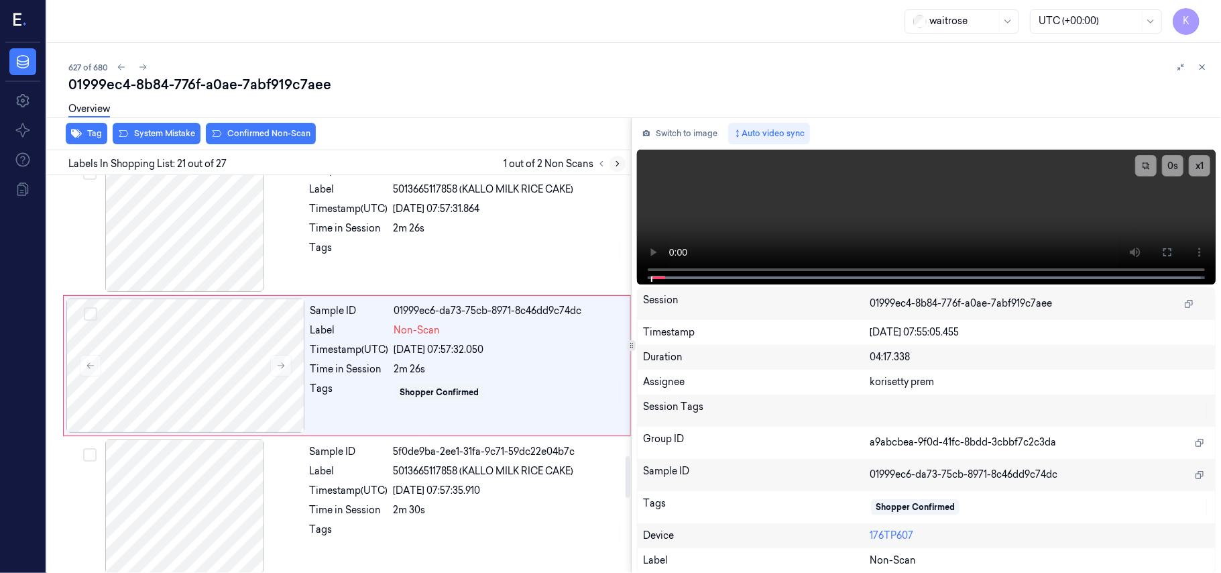
click at [617, 166] on icon at bounding box center [617, 163] width 9 height 9
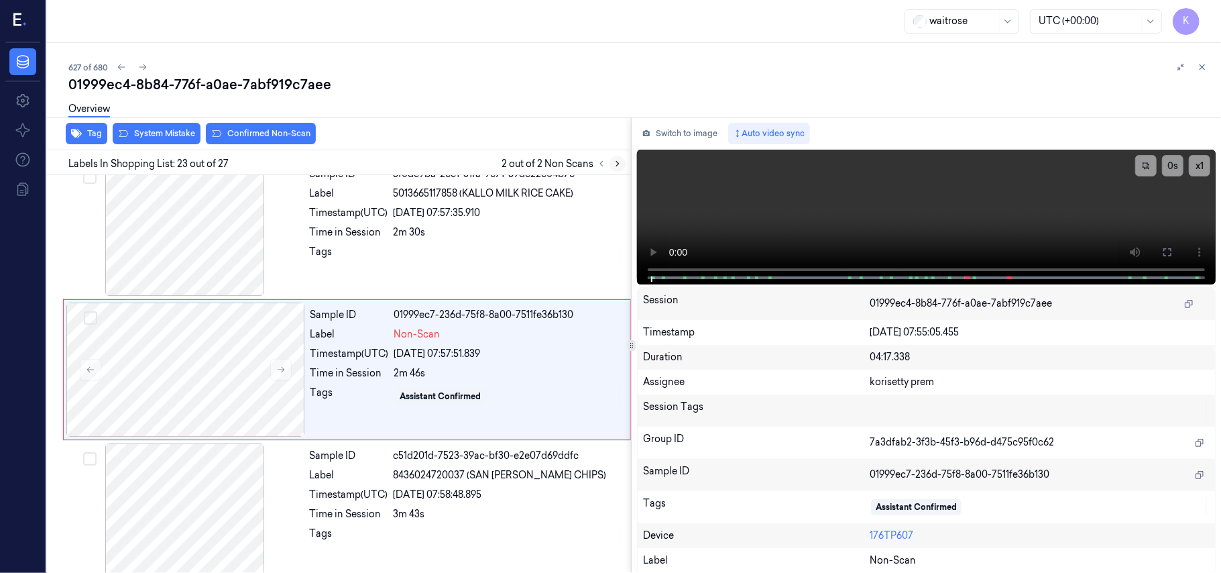
scroll to position [2977, 0]
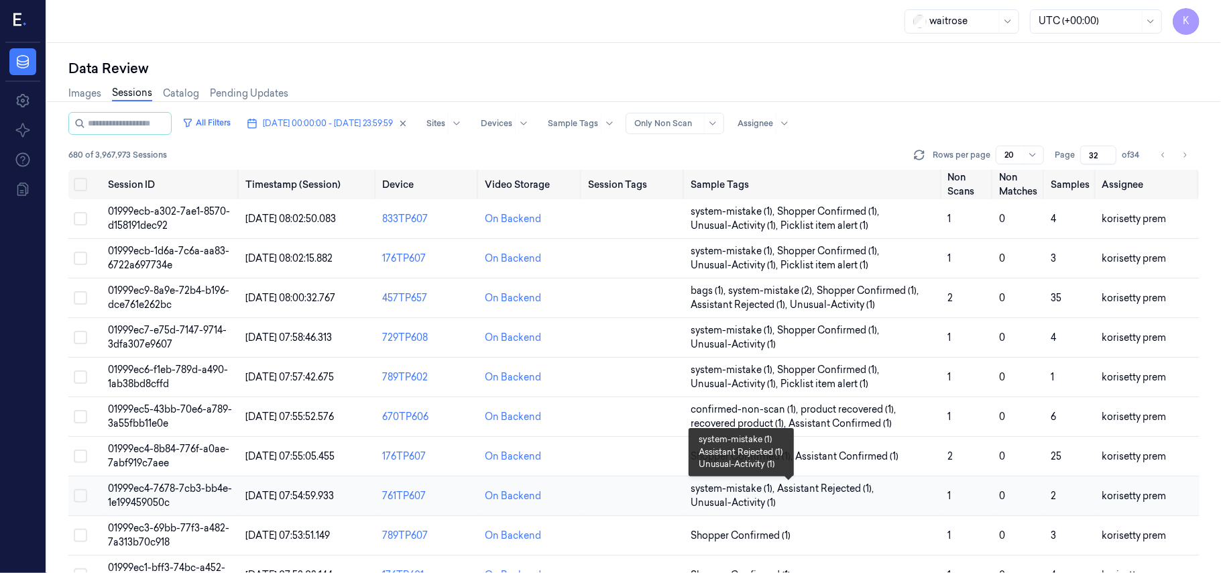
click at [847, 487] on span "Assistant Rejected (1) ," at bounding box center [826, 488] width 99 height 14
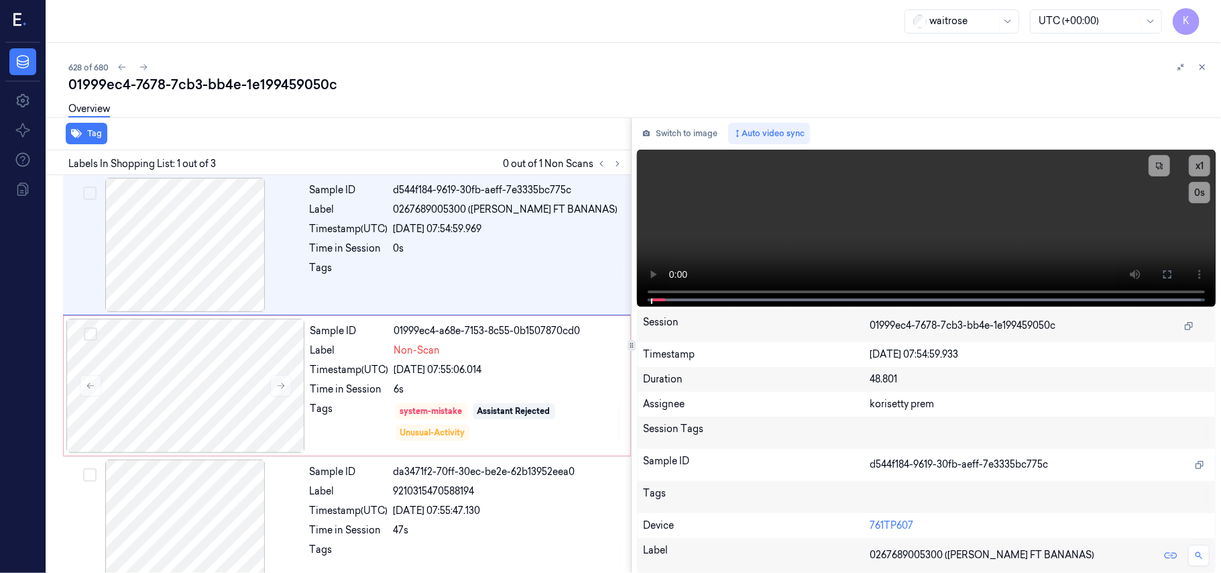
click at [556, 79] on div "01999ec4-7678-7cb3-bb4e-1e199459050c" at bounding box center [639, 84] width 1142 height 19
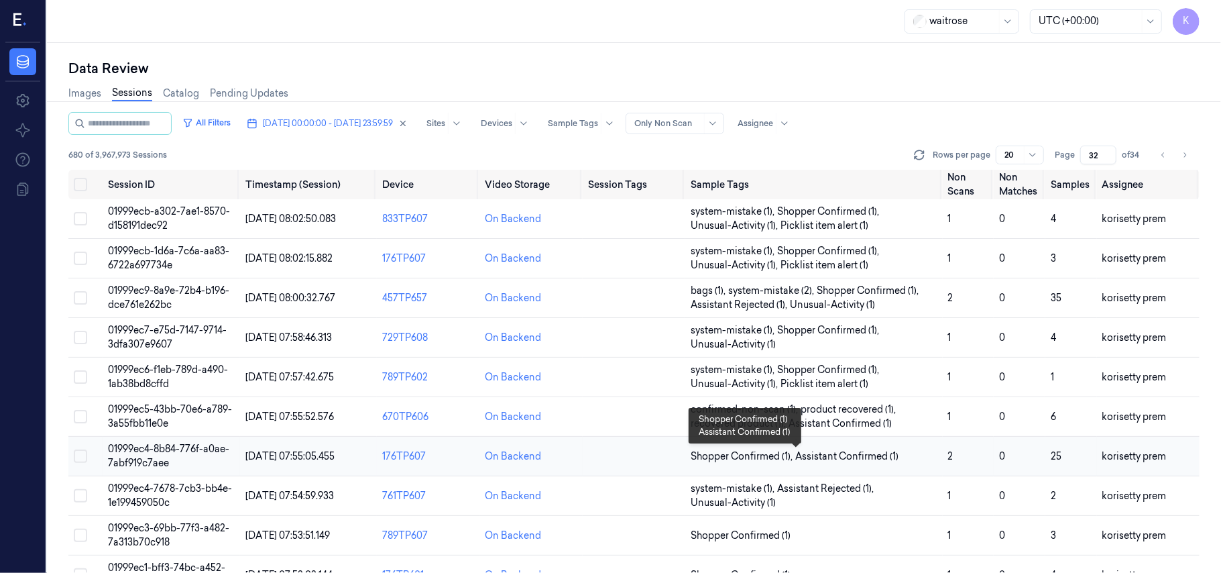
click at [925, 459] on span "Shopper Confirmed (1) , Assistant Confirmed (1)" at bounding box center [814, 456] width 246 height 14
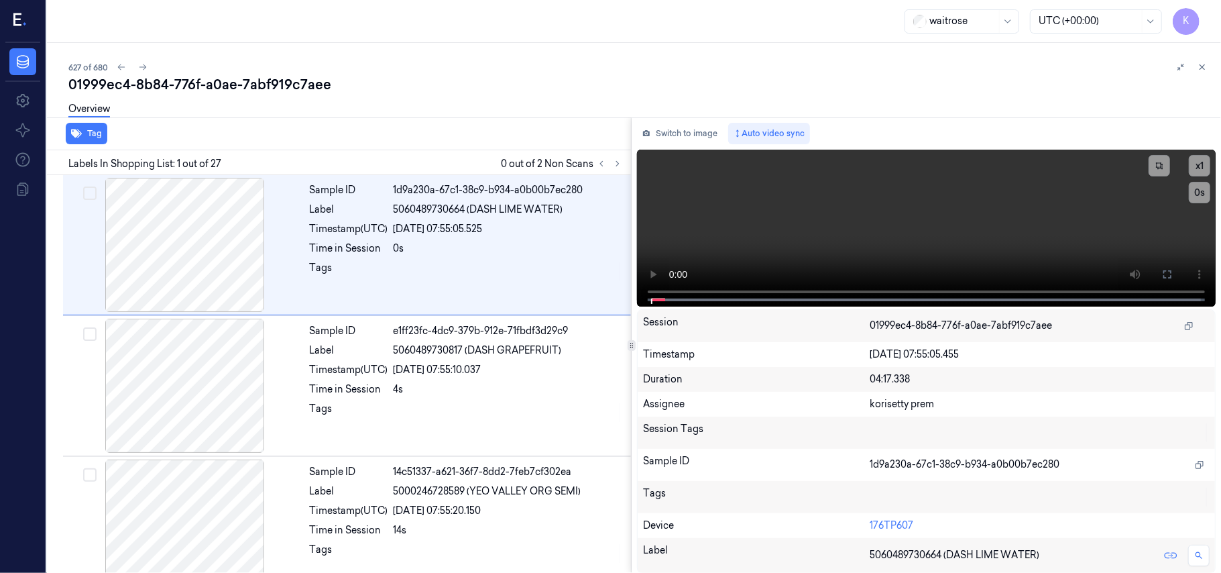
click at [444, 72] on div "627 of 680" at bounding box center [639, 67] width 1142 height 16
click at [625, 166] on button at bounding box center [617, 164] width 16 height 16
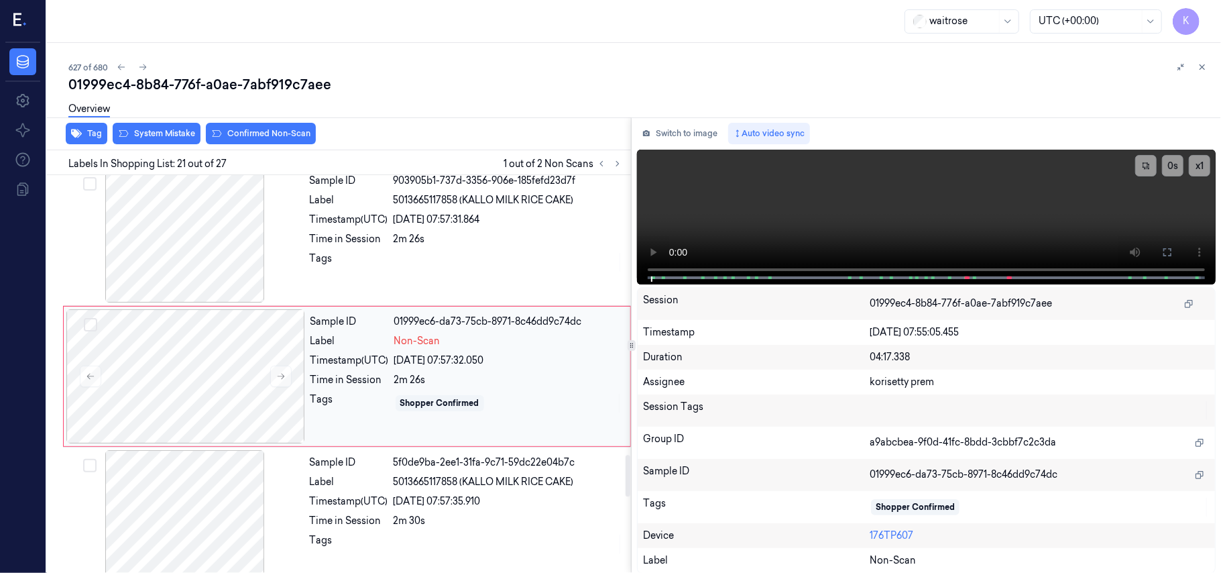
scroll to position [2695, 0]
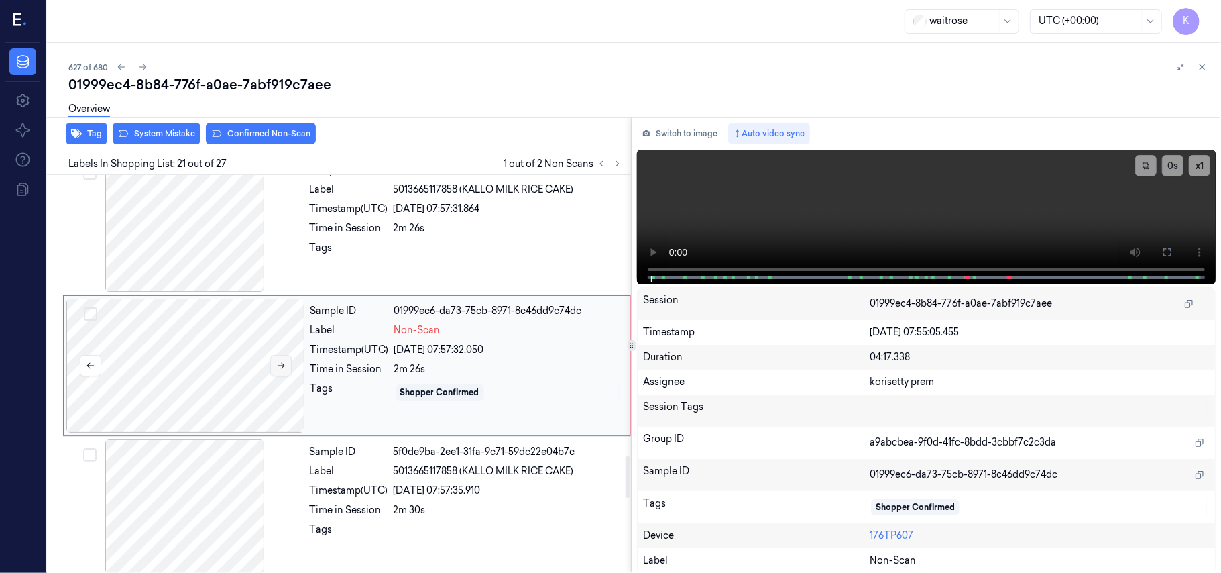
click at [288, 371] on button at bounding box center [280, 365] width 21 height 21
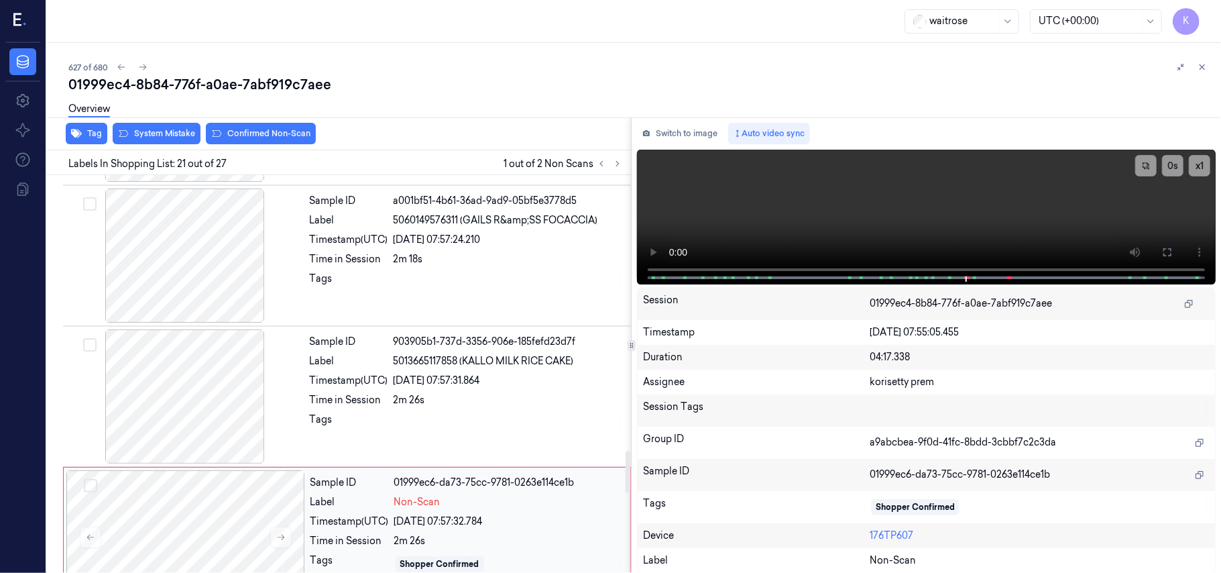
scroll to position [2516, 0]
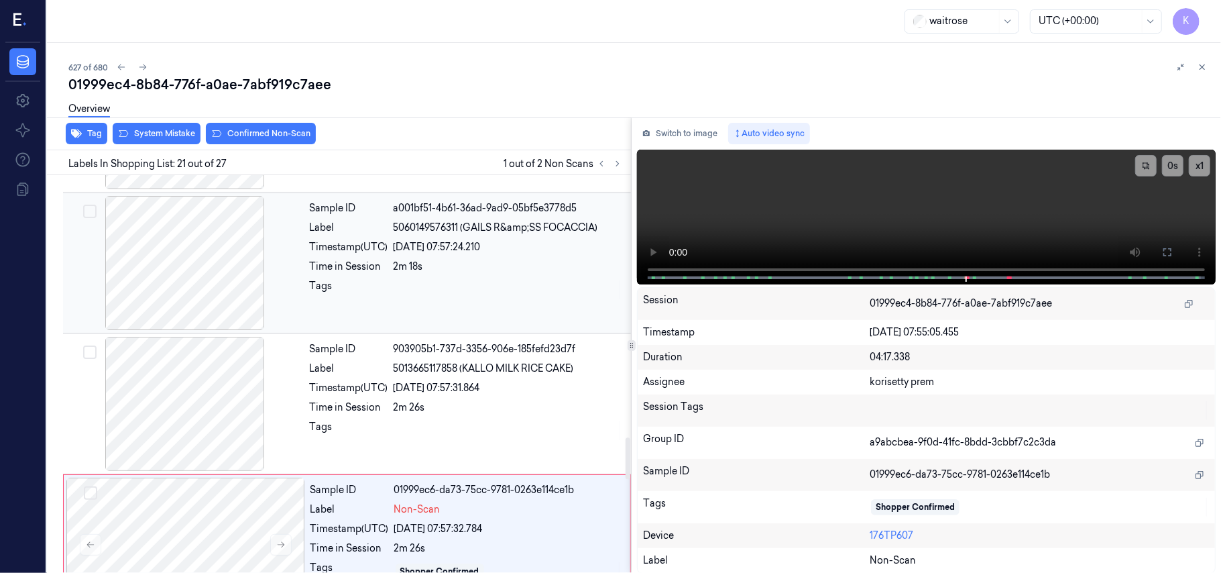
click at [480, 235] on span "5060149576311 (GAILS R&amp;SS FOCACCIA)" at bounding box center [496, 228] width 204 height 14
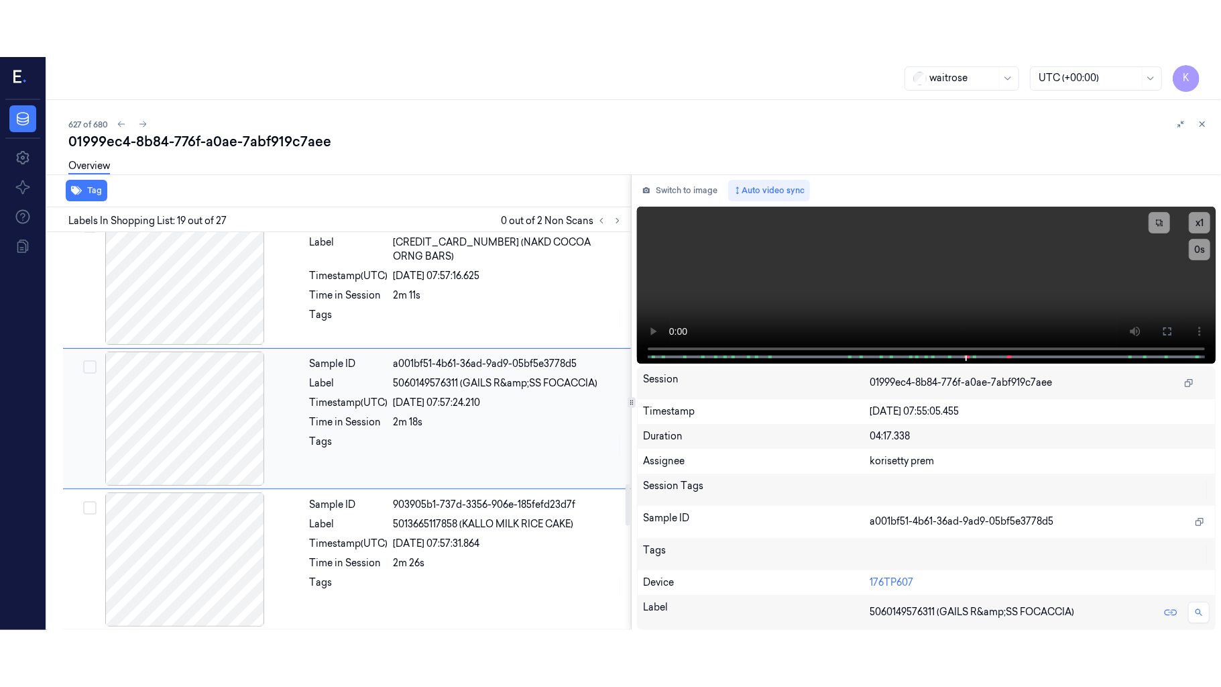
scroll to position [2412, 0]
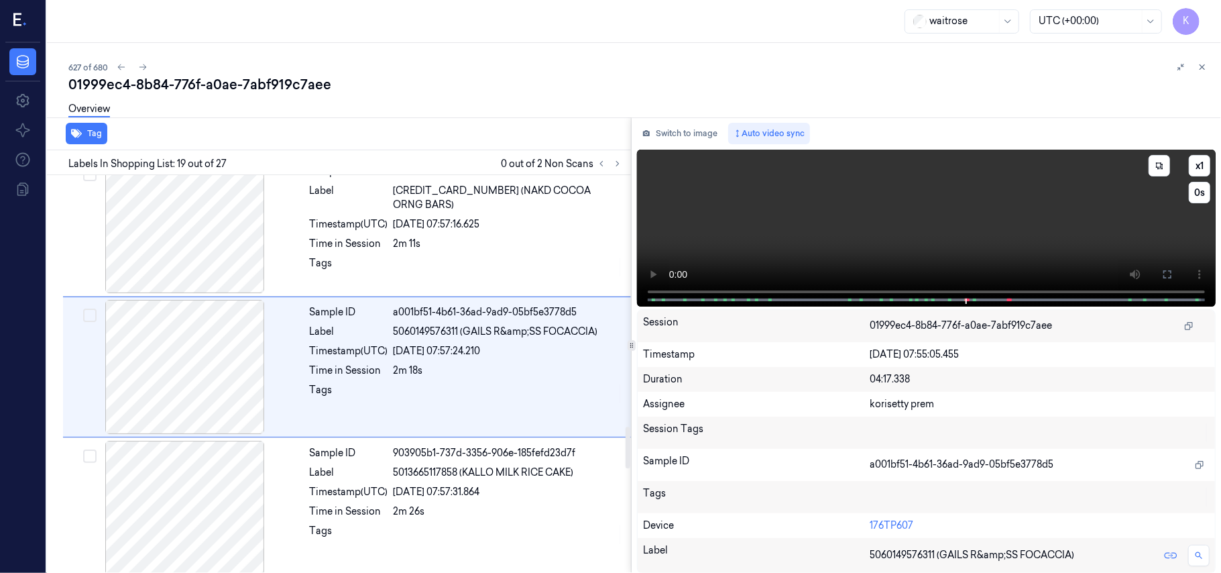
click at [939, 217] on video at bounding box center [926, 228] width 579 height 157
click at [1165, 275] on icon at bounding box center [1167, 274] width 11 height 11
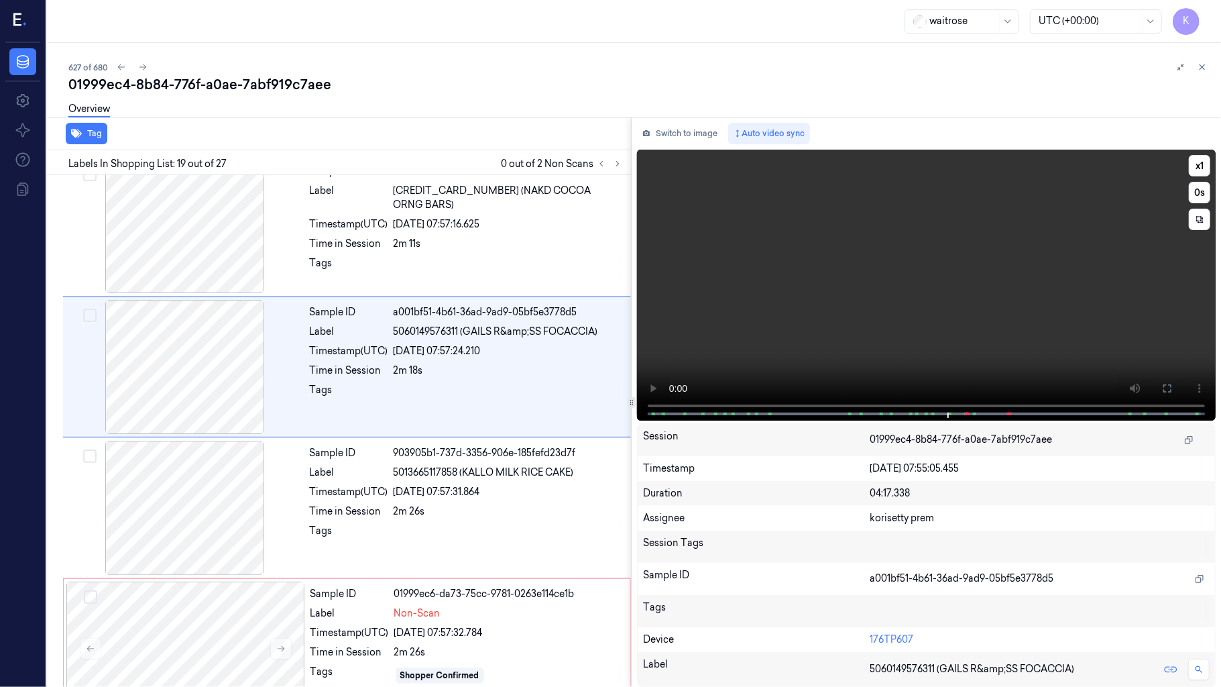
scroll to position [2356, 0]
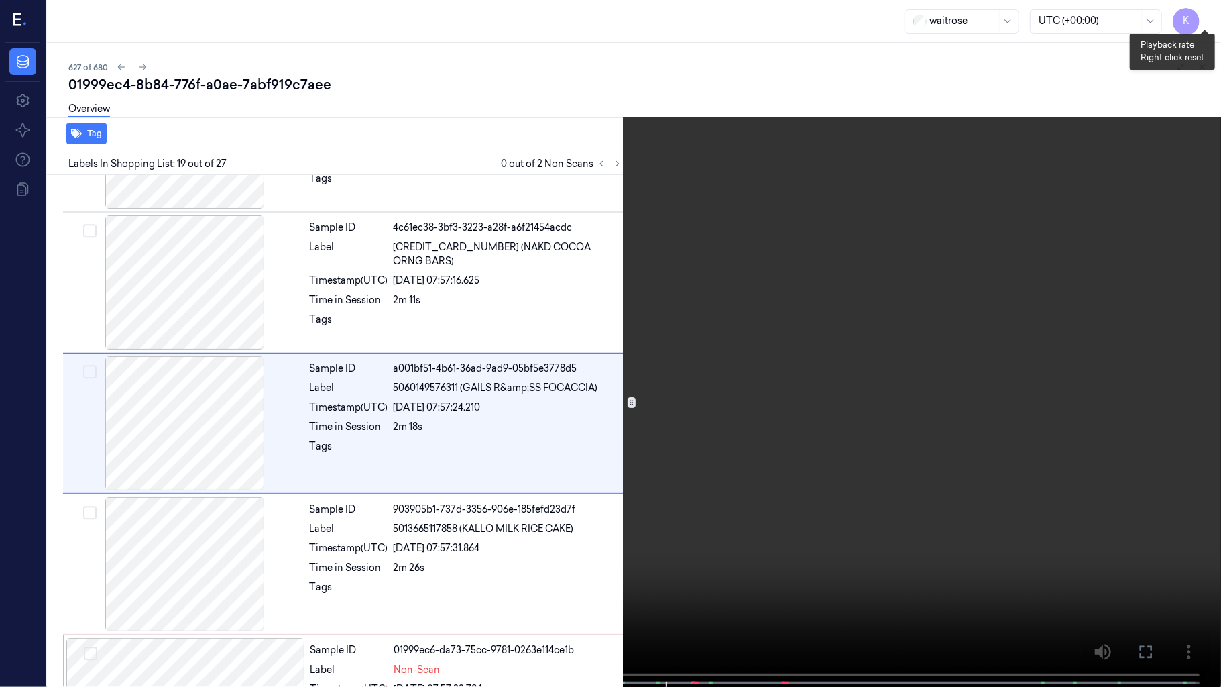
click at [1205, 19] on button "x 1" at bounding box center [1204, 15] width 21 height 21
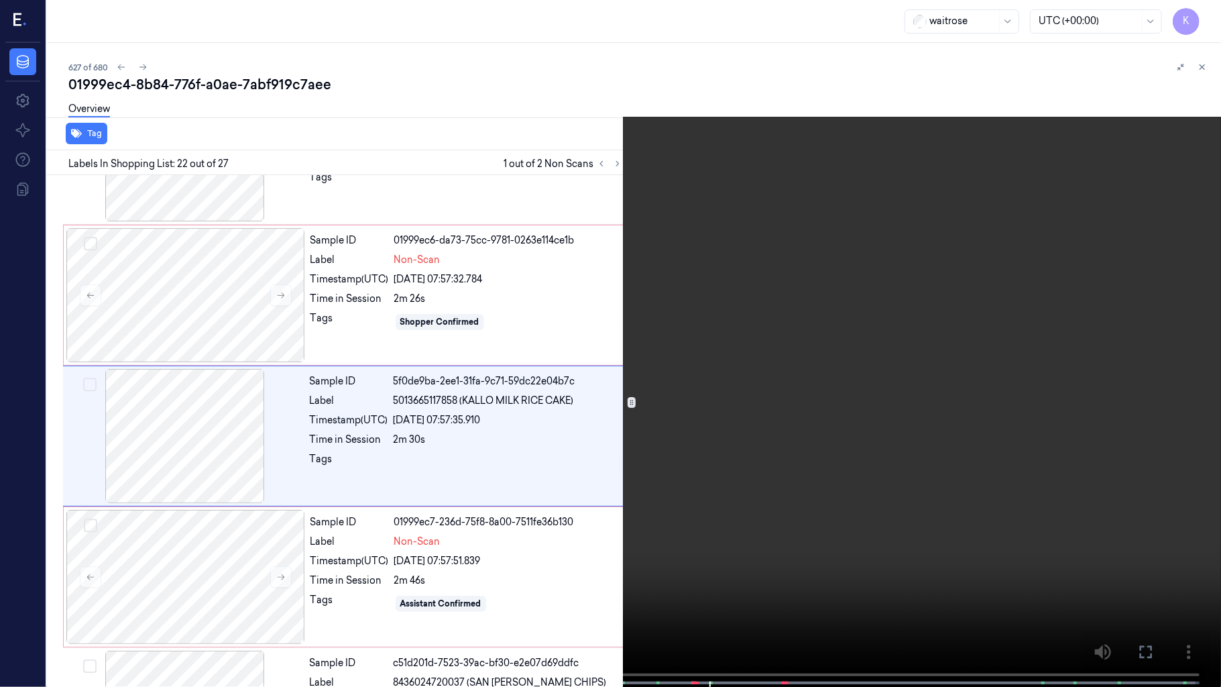
scroll to position [2780, 0]
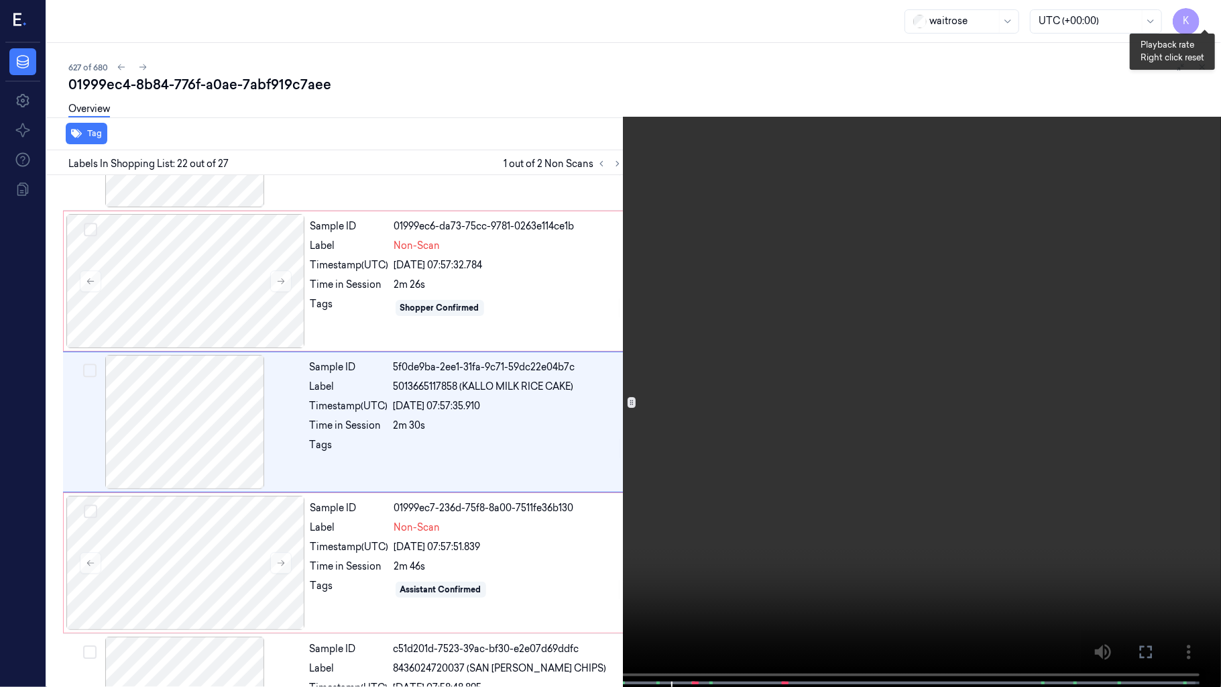
click at [1213, 19] on button "x 2" at bounding box center [1204, 15] width 21 height 21
click at [1213, 19] on button "x 4" at bounding box center [1204, 15] width 21 height 21
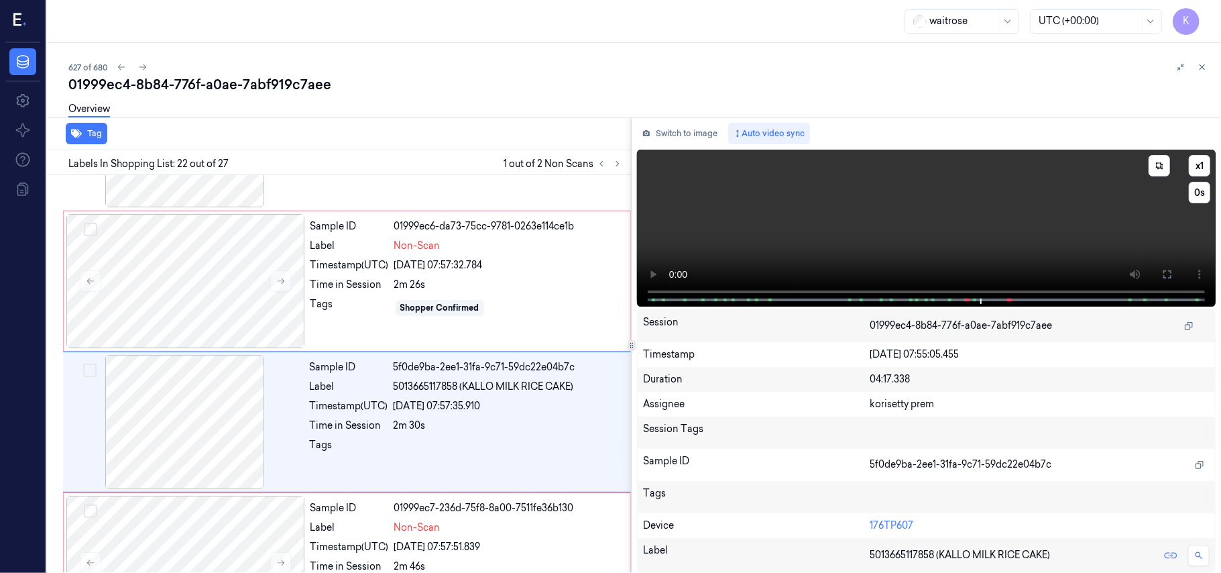
click at [892, 178] on video at bounding box center [926, 228] width 579 height 157
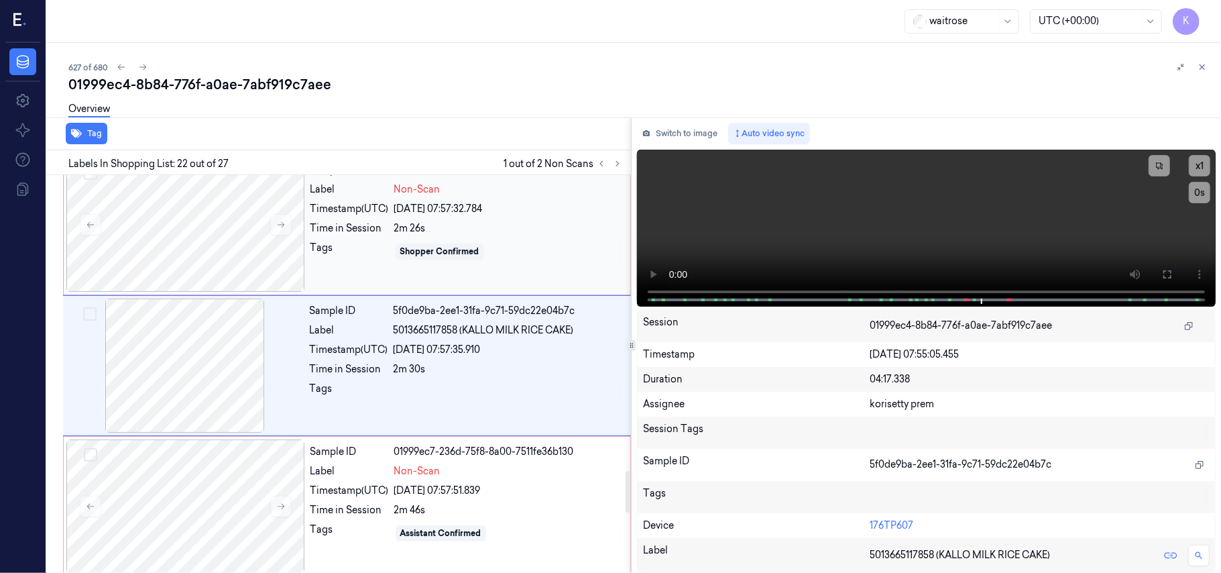
click at [438, 249] on div "Shopper Confirmed" at bounding box center [508, 251] width 228 height 21
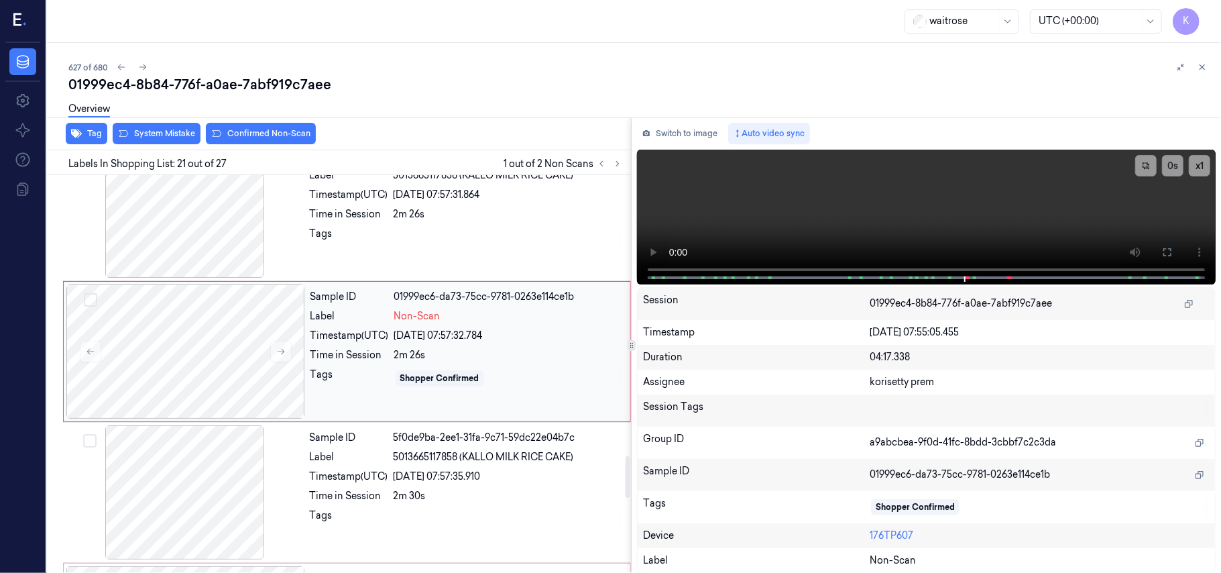
scroll to position [2695, 0]
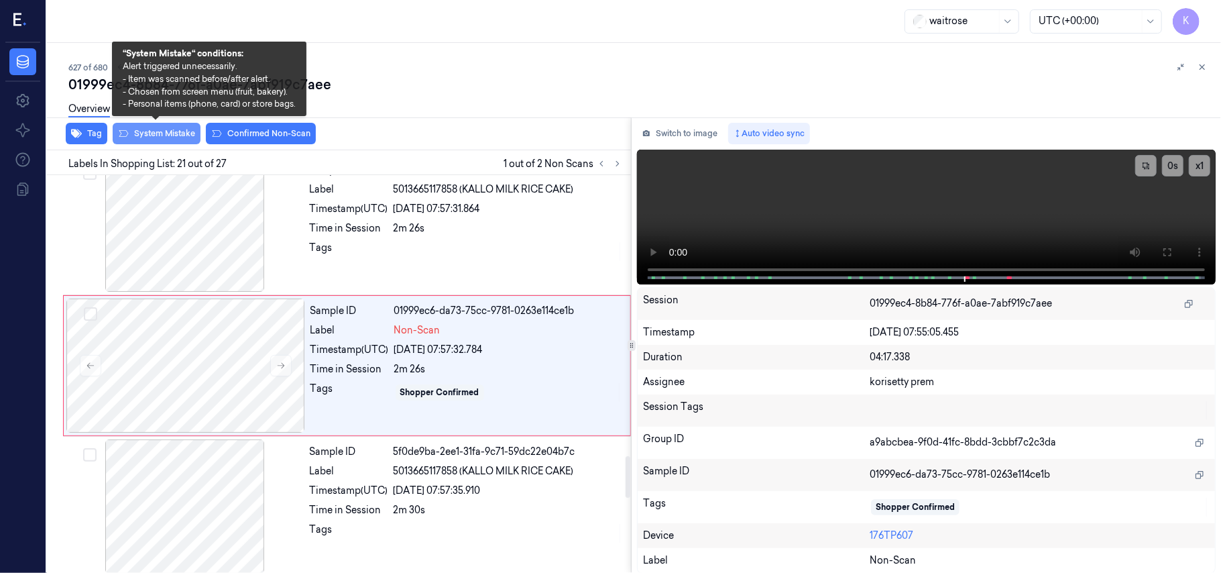
click at [178, 135] on button "System Mistake" at bounding box center [157, 133] width 88 height 21
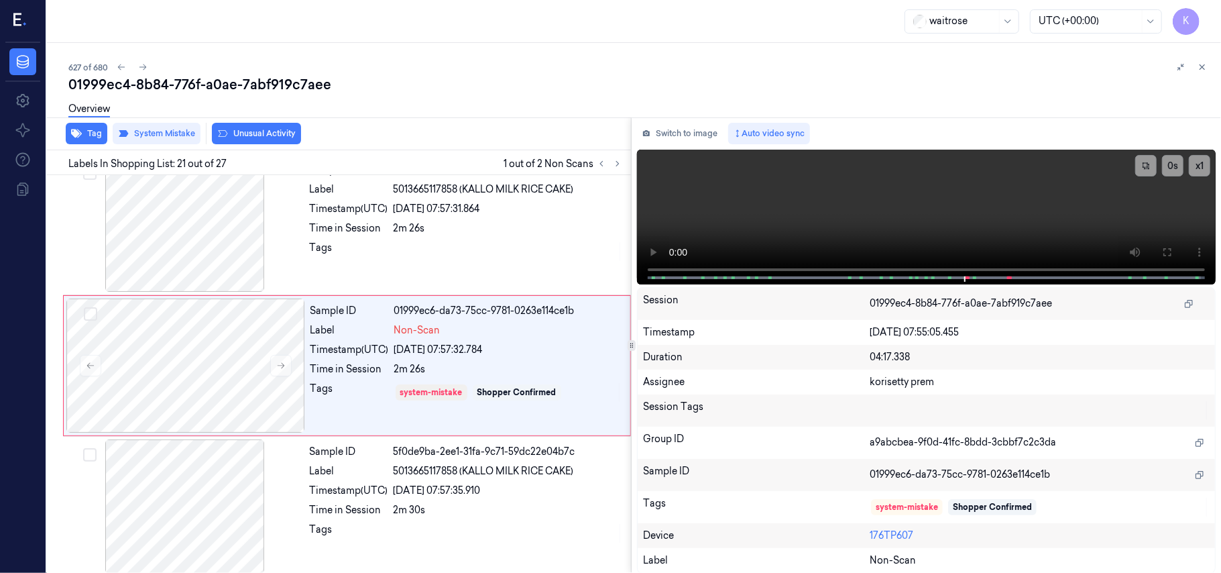
click at [245, 135] on button "Unusual Activity" at bounding box center [256, 133] width 89 height 21
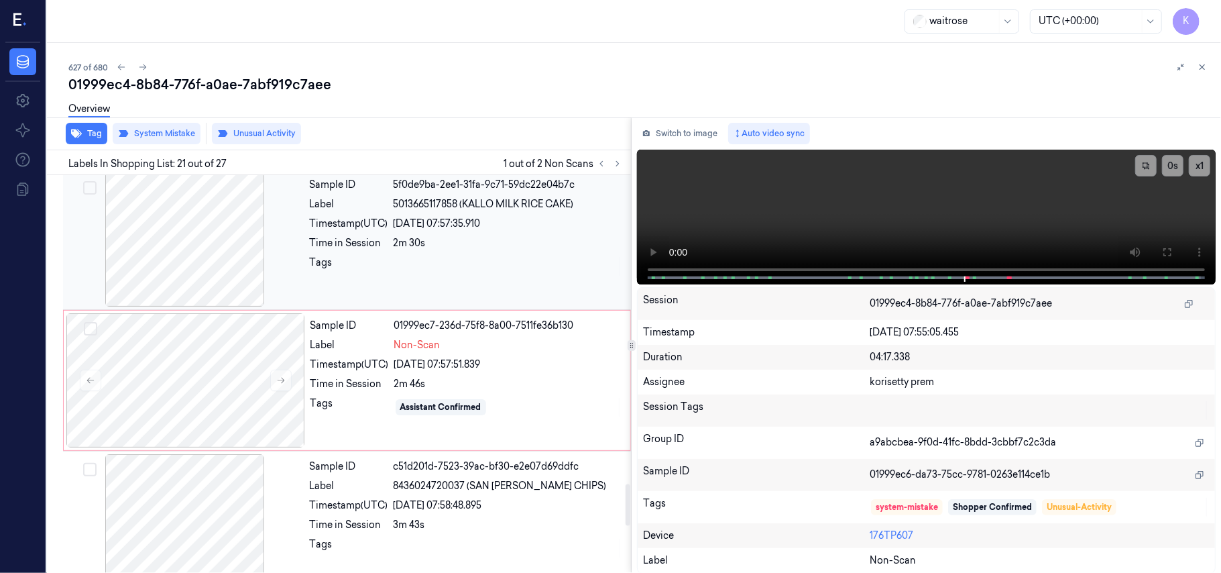
scroll to position [2963, 0]
click at [507, 272] on div at bounding box center [508, 264] width 229 height 21
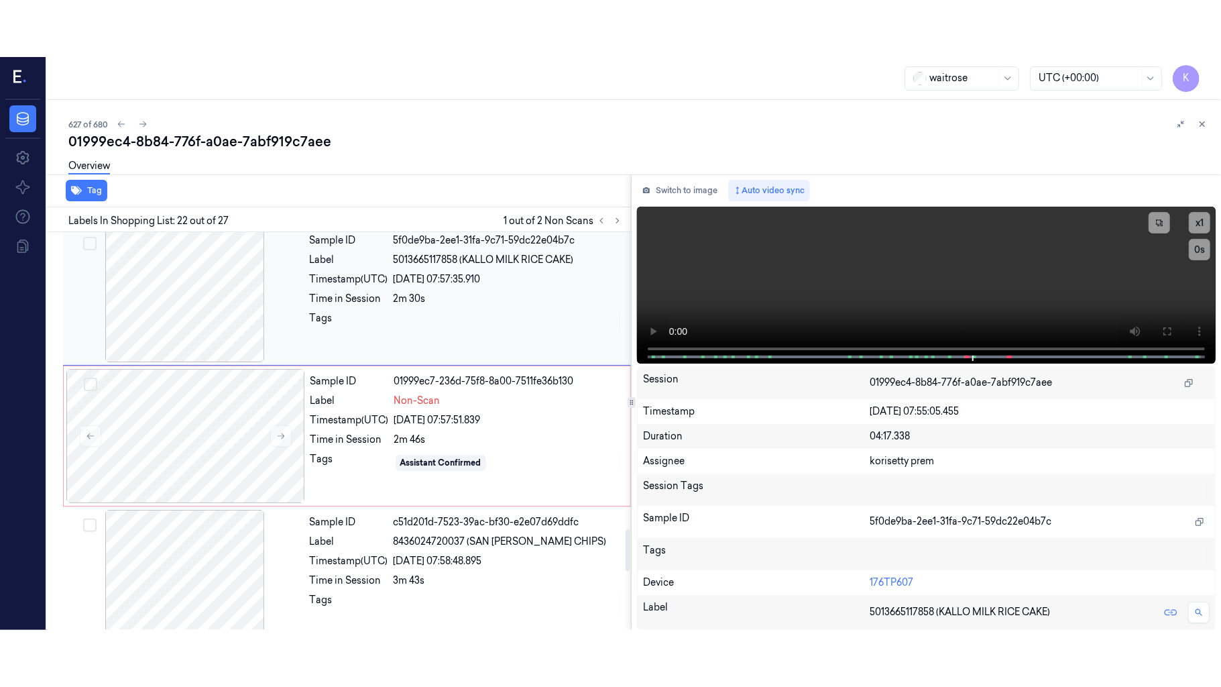
scroll to position [2836, 0]
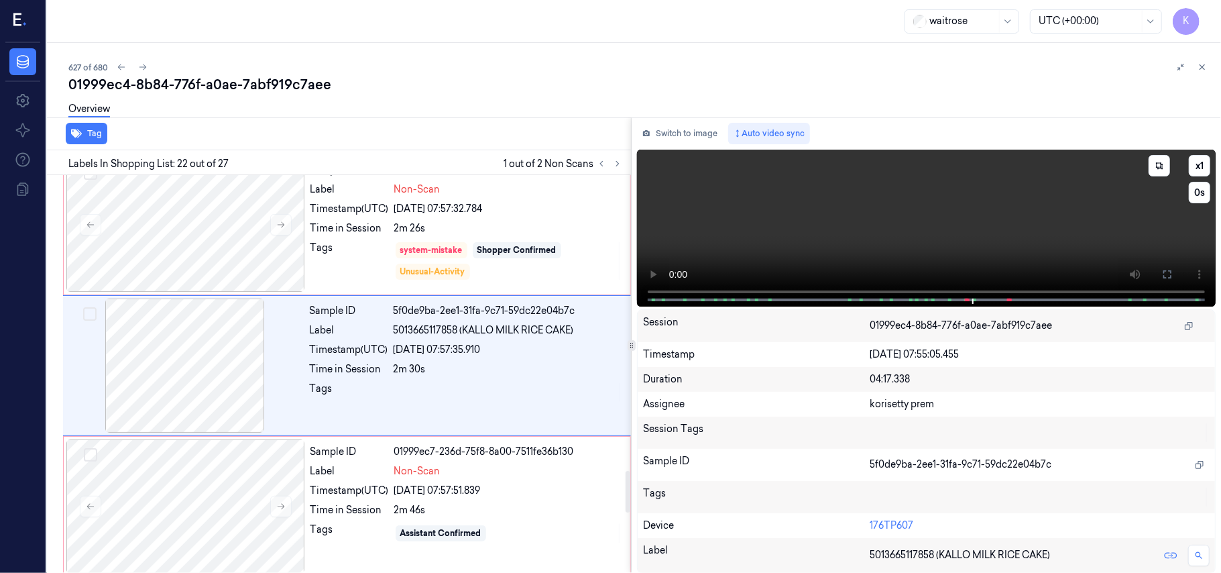
click at [987, 232] on video at bounding box center [926, 228] width 579 height 157
click at [1165, 278] on icon at bounding box center [1167, 274] width 11 height 11
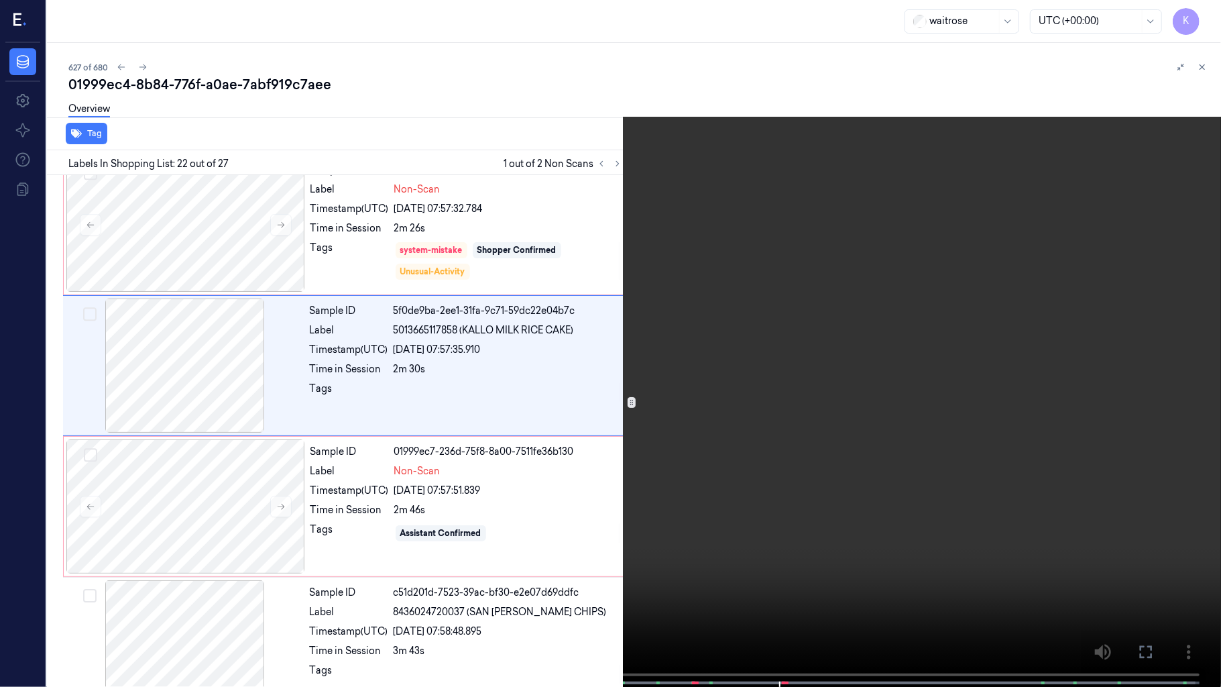
click at [906, 467] on video at bounding box center [610, 344] width 1221 height 689
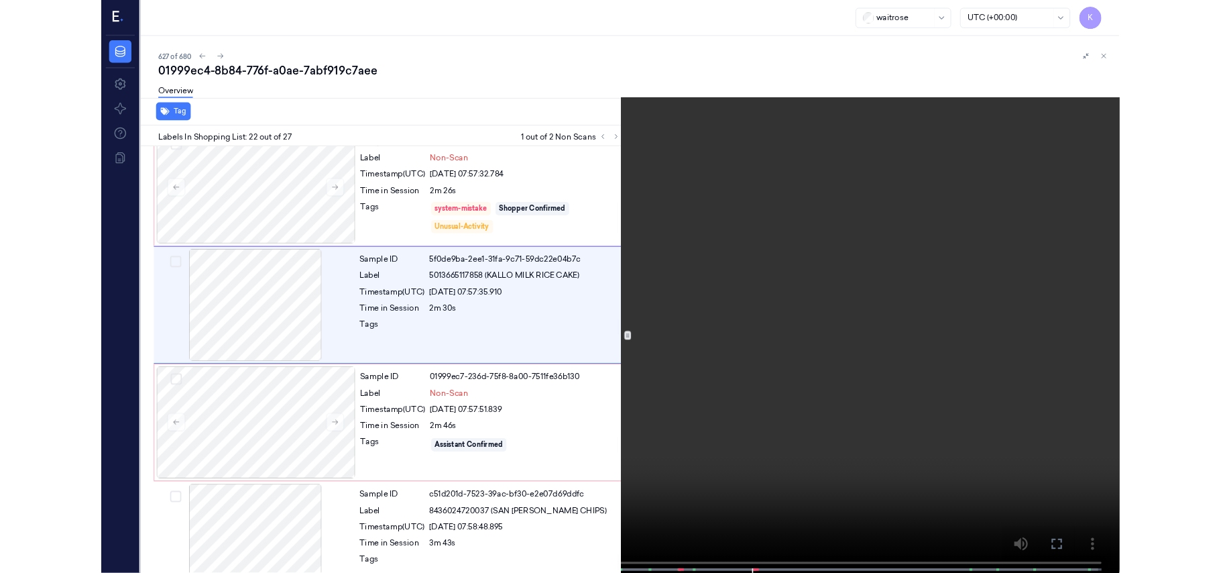
scroll to position [2921, 0]
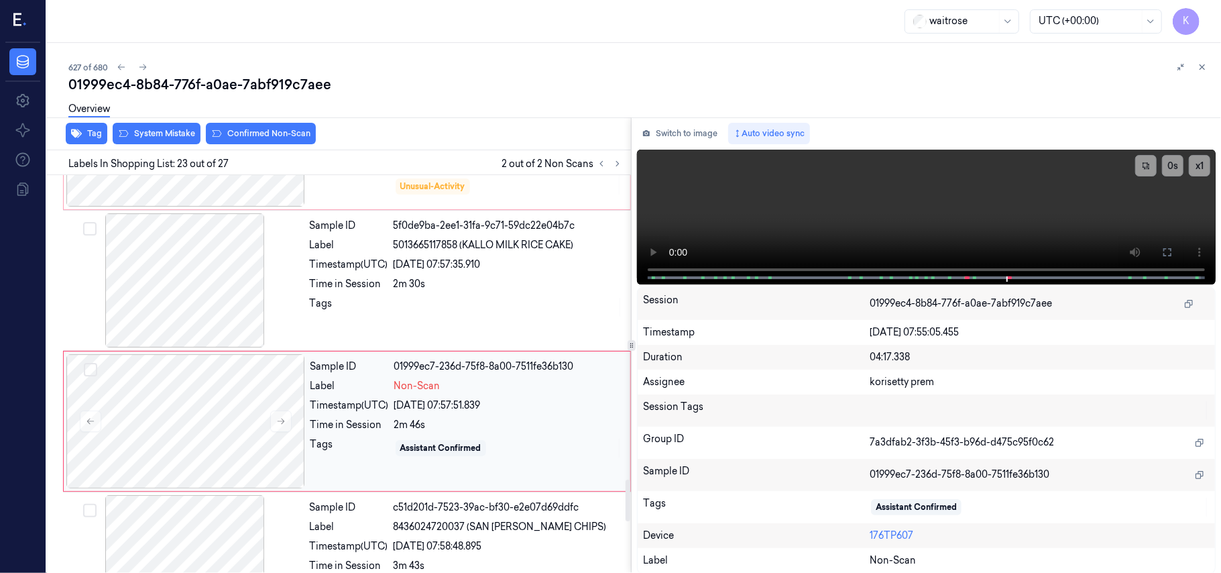
click at [519, 409] on div "[DATE] 07:57:51.839" at bounding box center [508, 405] width 228 height 14
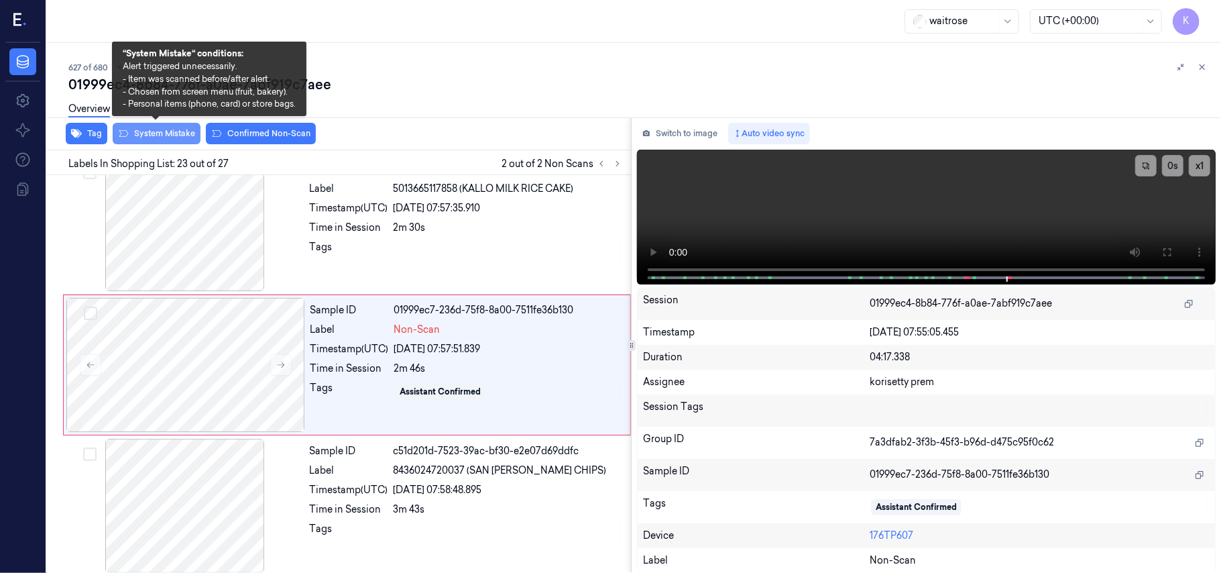
click at [180, 142] on button "System Mistake" at bounding box center [157, 133] width 88 height 21
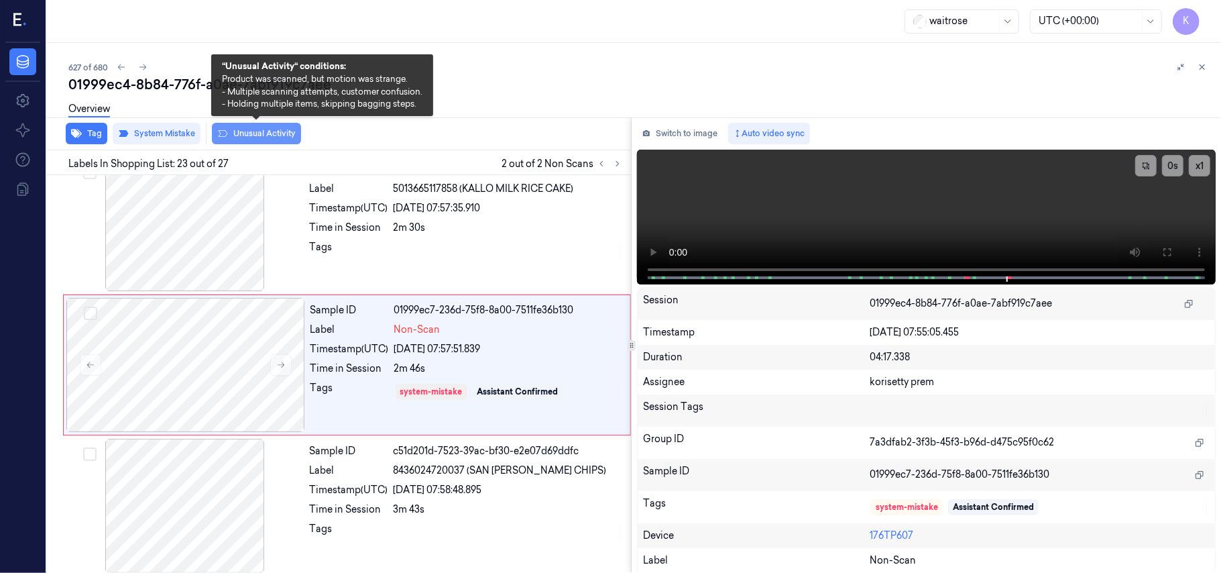
click at [261, 134] on button "Unusual Activity" at bounding box center [256, 133] width 89 height 21
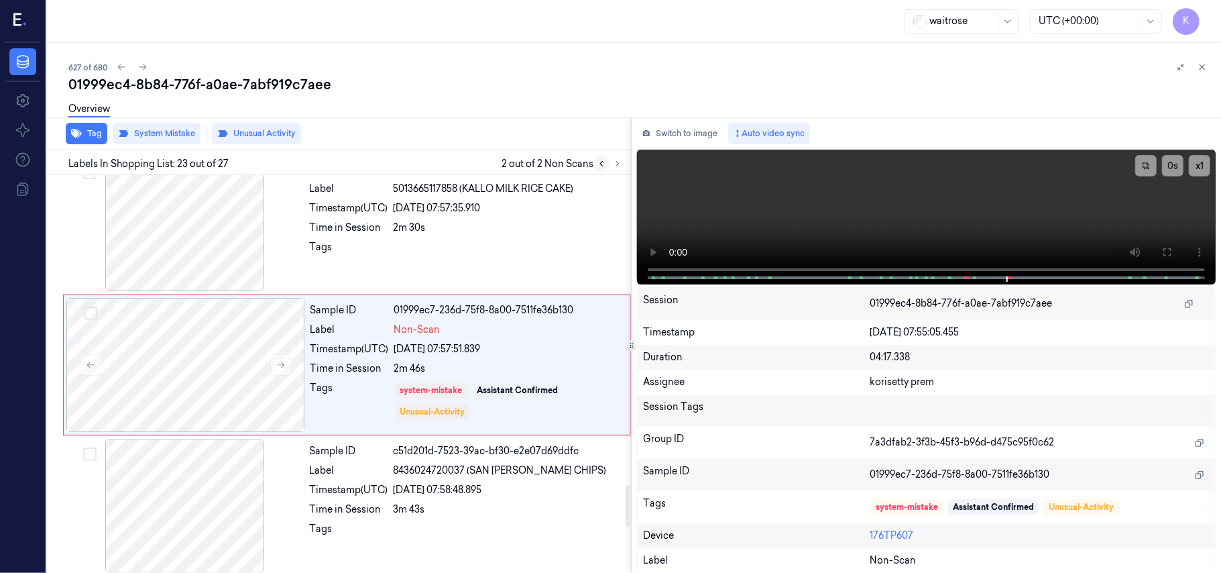
click at [607, 164] on button at bounding box center [601, 164] width 16 height 16
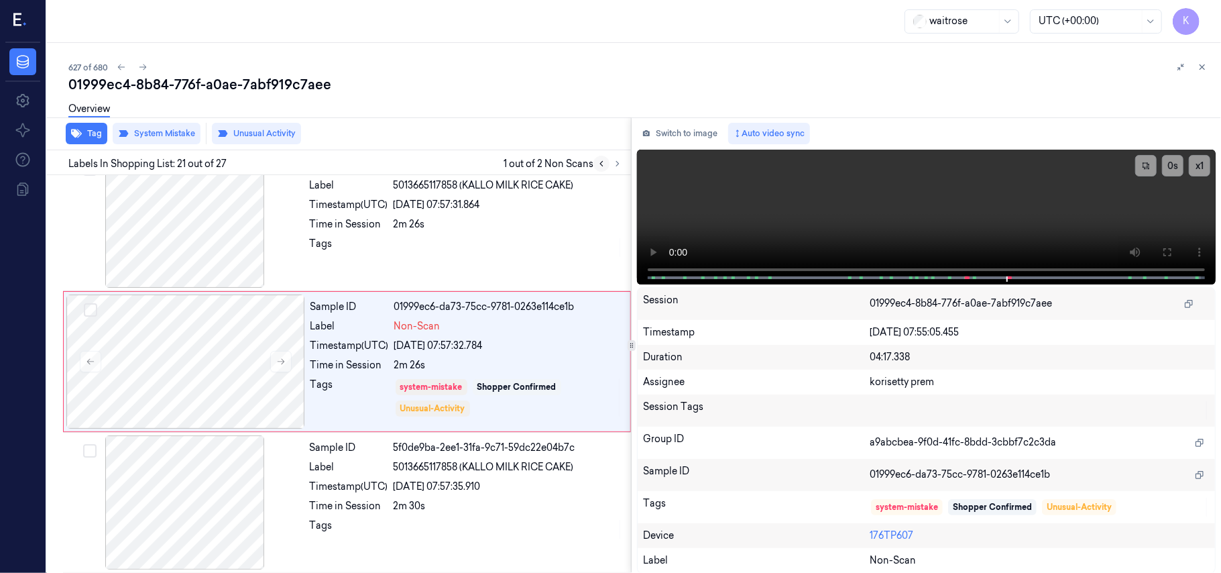
scroll to position [2695, 0]
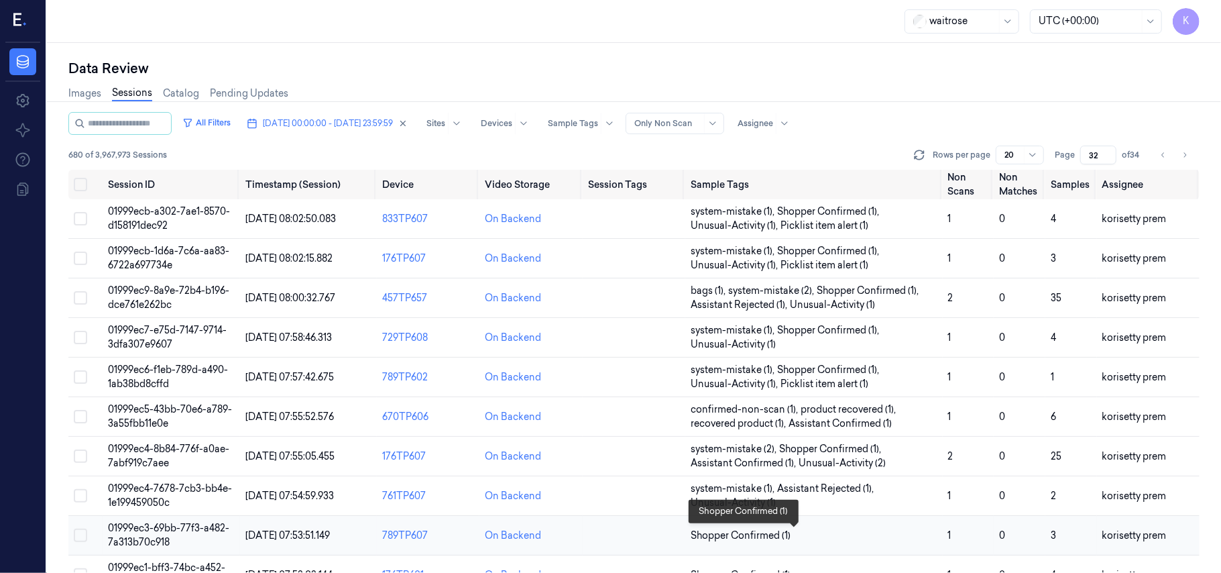
click at [882, 542] on span "Shopper Confirmed (1)" at bounding box center [814, 535] width 246 height 14
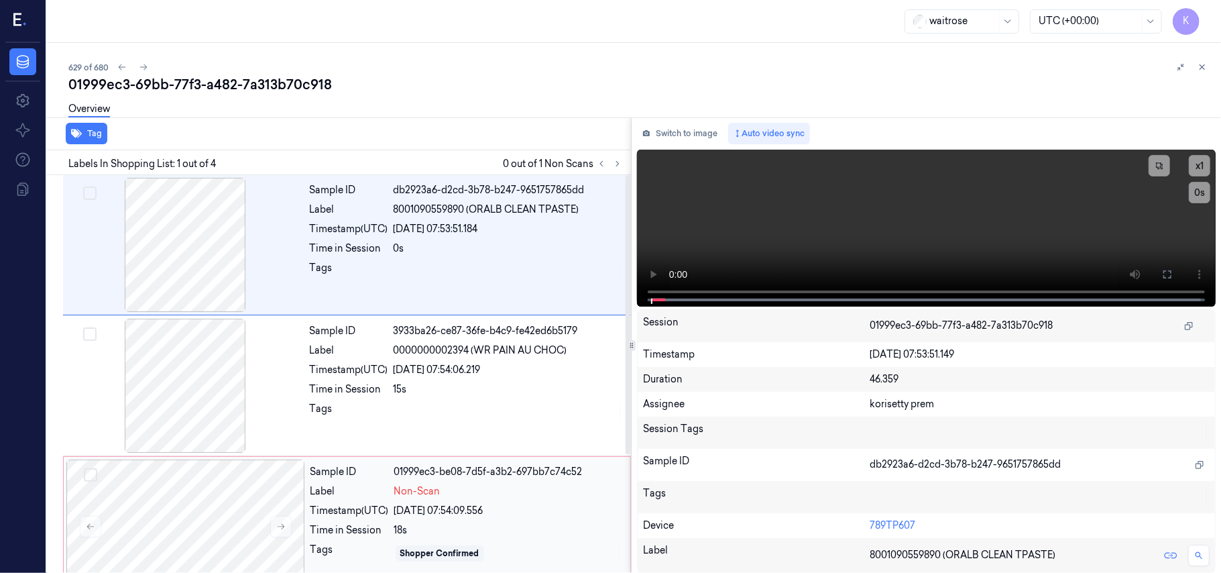
click at [471, 487] on div "Non-Scan" at bounding box center [508, 491] width 228 height 14
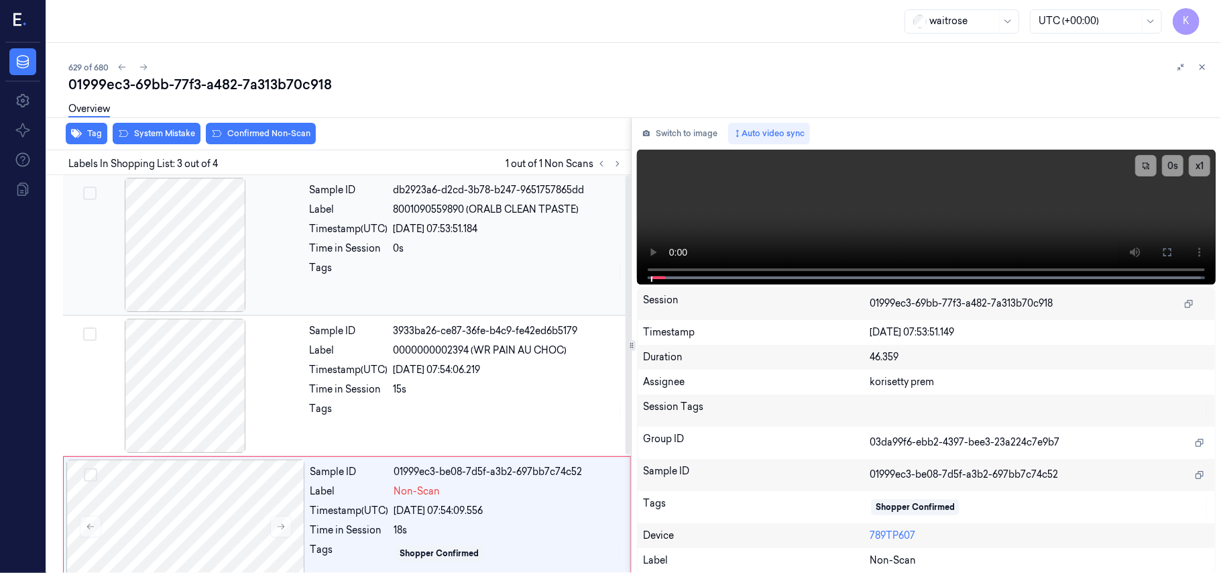
click at [486, 245] on div "0s" at bounding box center [508, 248] width 229 height 14
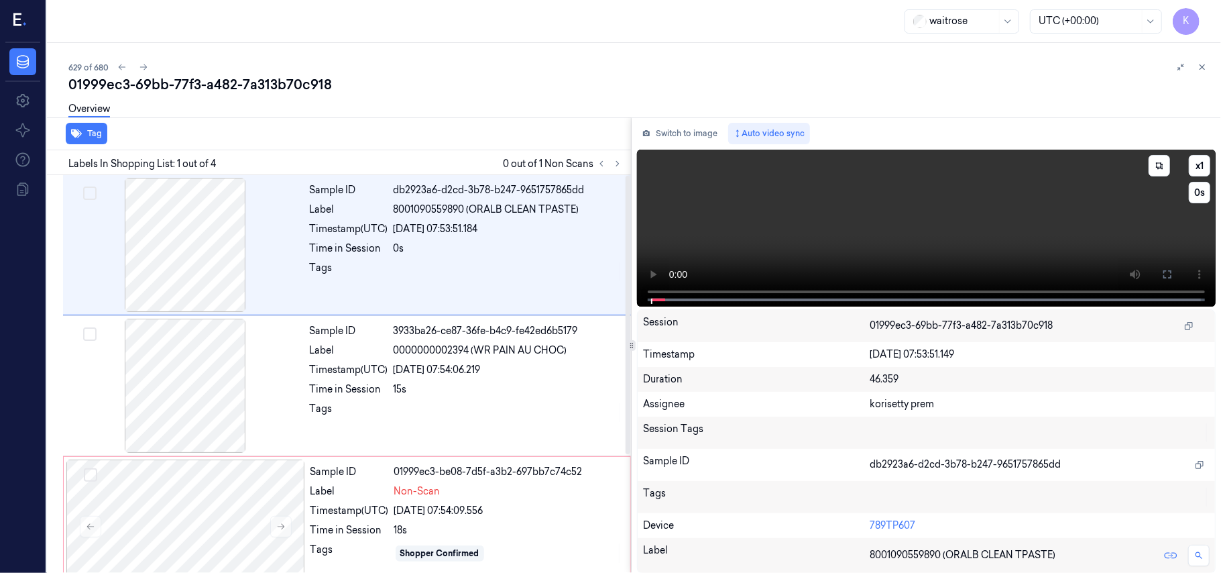
click at [988, 232] on video at bounding box center [926, 228] width 579 height 157
click at [1169, 275] on icon at bounding box center [1167, 274] width 11 height 11
click at [748, 223] on video at bounding box center [926, 228] width 579 height 157
click at [377, 454] on div "Sample ID 3933ba26-ce87-36fe-b4c9-fe42ed6b5179 Label 0000000002394 (WR PAIN AU …" at bounding box center [347, 385] width 568 height 141
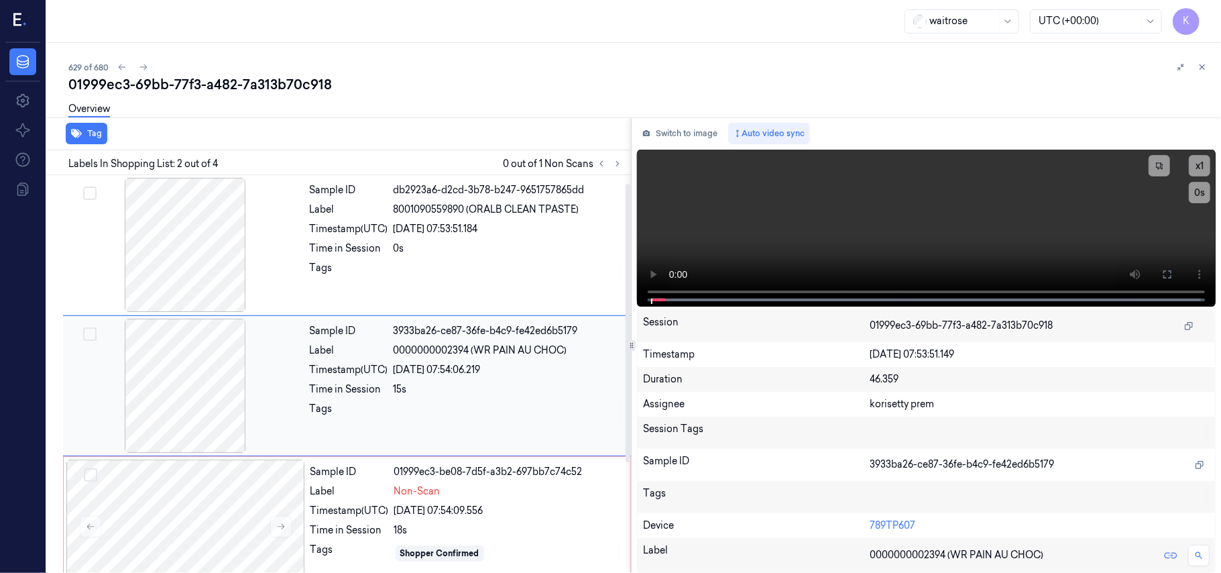
scroll to position [11, 0]
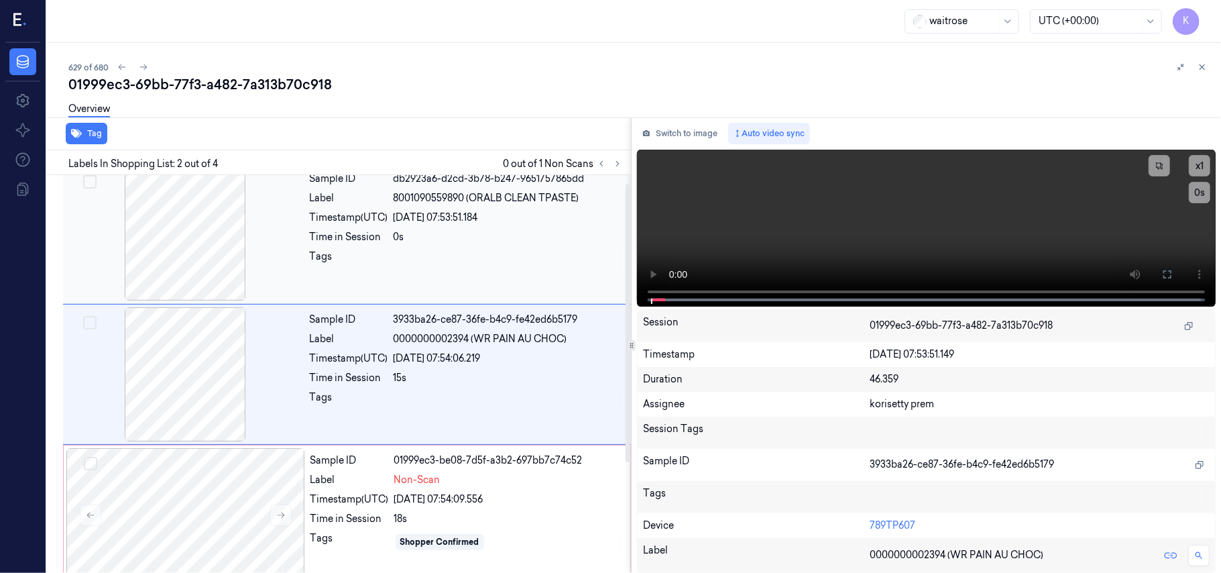
click at [489, 240] on div "0s" at bounding box center [508, 237] width 229 height 14
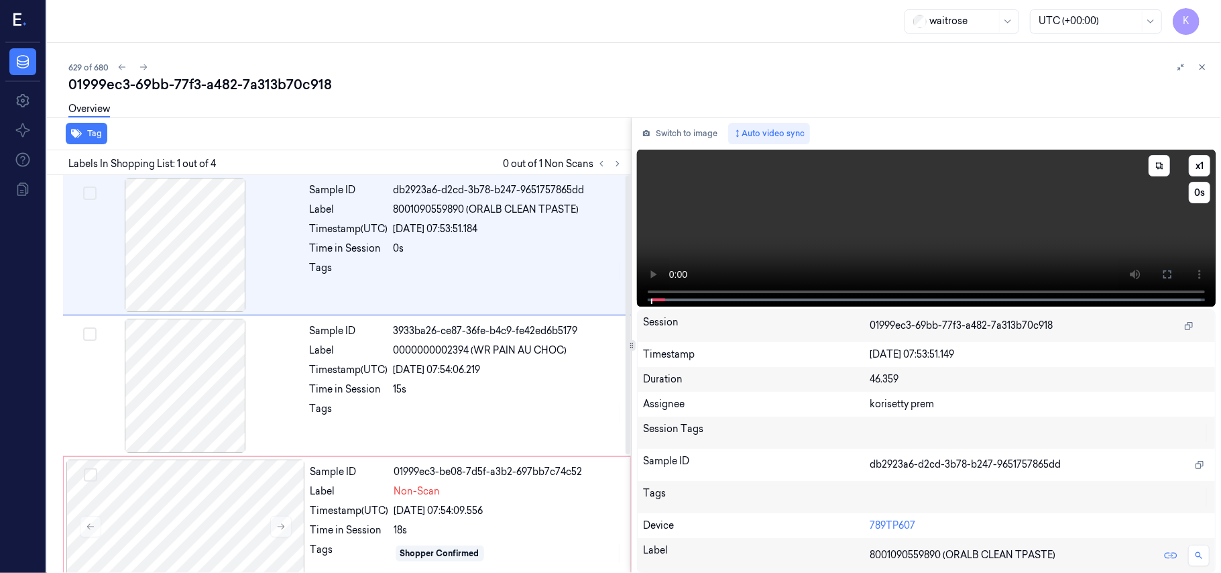
click at [1028, 189] on video at bounding box center [926, 228] width 579 height 157
click at [668, 137] on button "Switch to image" at bounding box center [680, 133] width 86 height 21
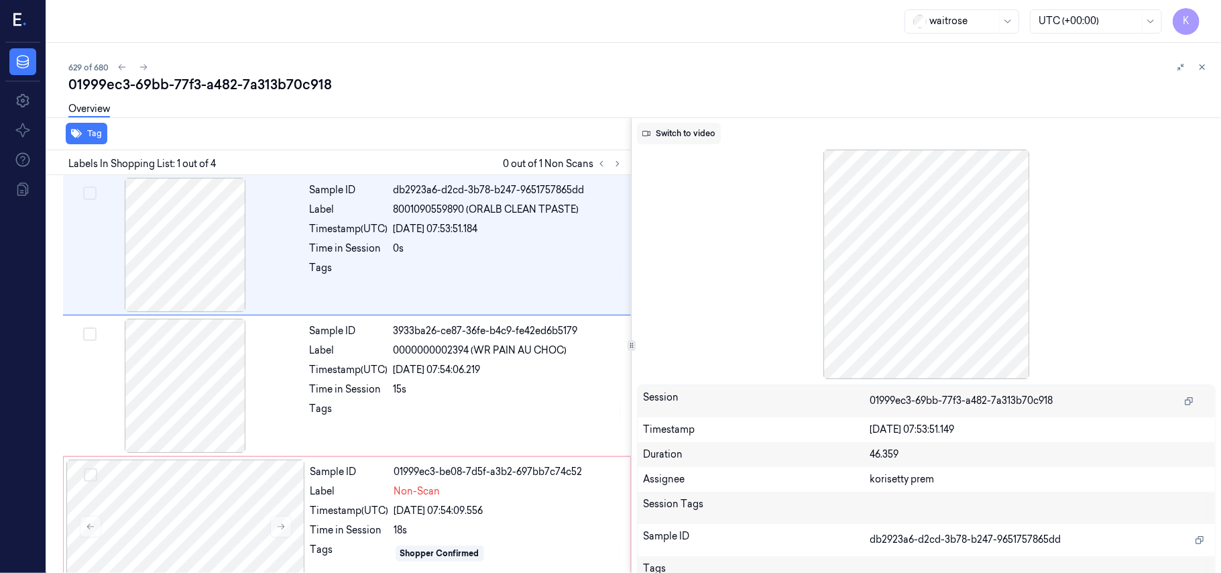
click at [705, 138] on button "Switch to video" at bounding box center [679, 133] width 84 height 21
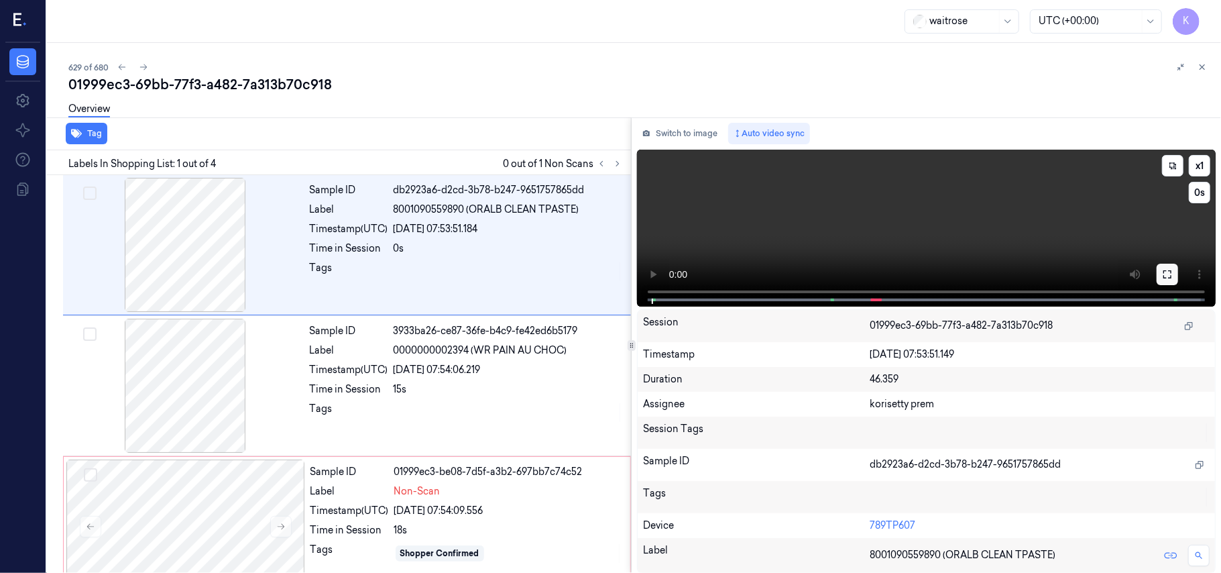
click at [1160, 271] on button at bounding box center [1167, 273] width 21 height 21
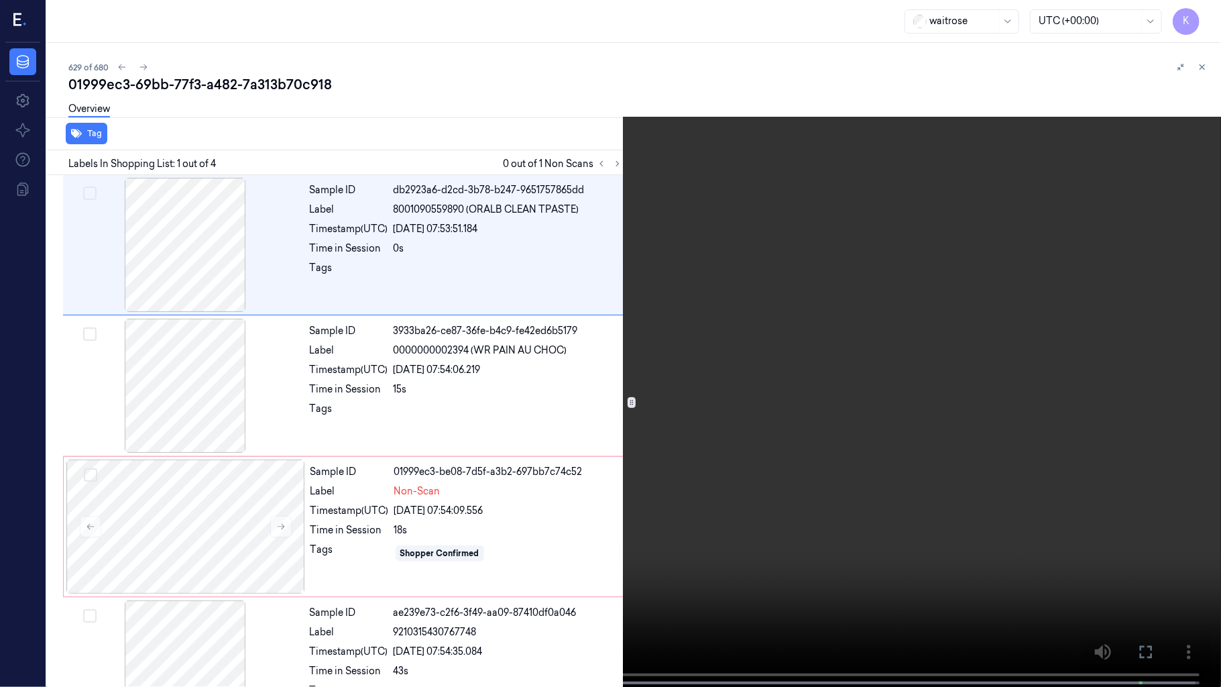
click at [927, 563] on video at bounding box center [610, 344] width 1221 height 689
click at [0, 0] on button at bounding box center [0, 0] width 0 height 0
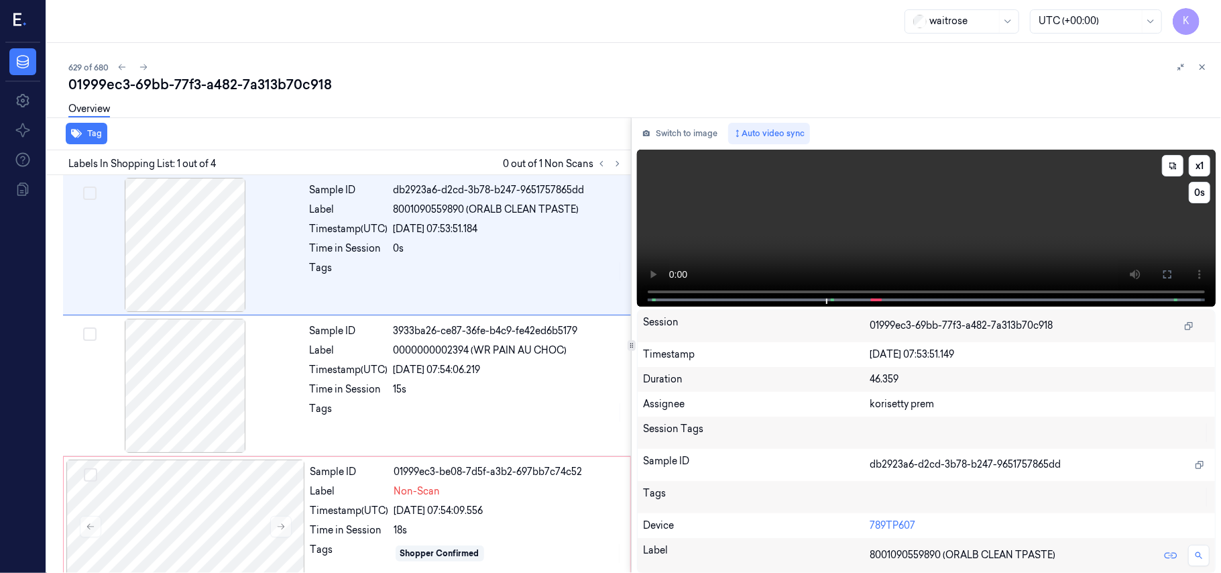
click at [890, 226] on video at bounding box center [926, 228] width 579 height 157
click at [410, 371] on div "[DATE] 07:54:06.219" at bounding box center [508, 370] width 229 height 14
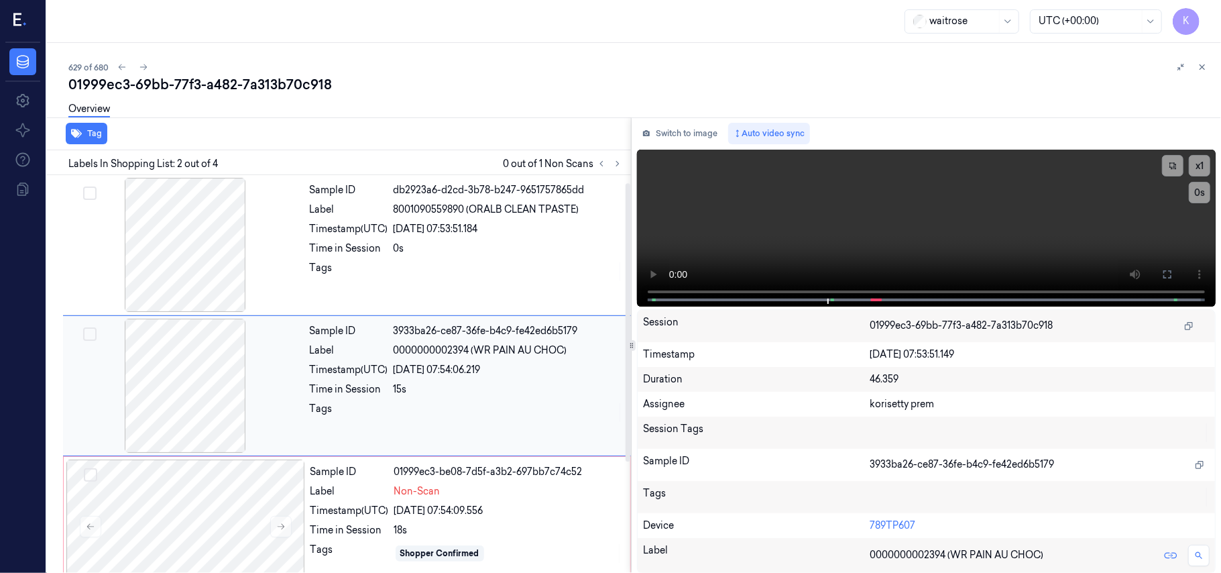
scroll to position [11, 0]
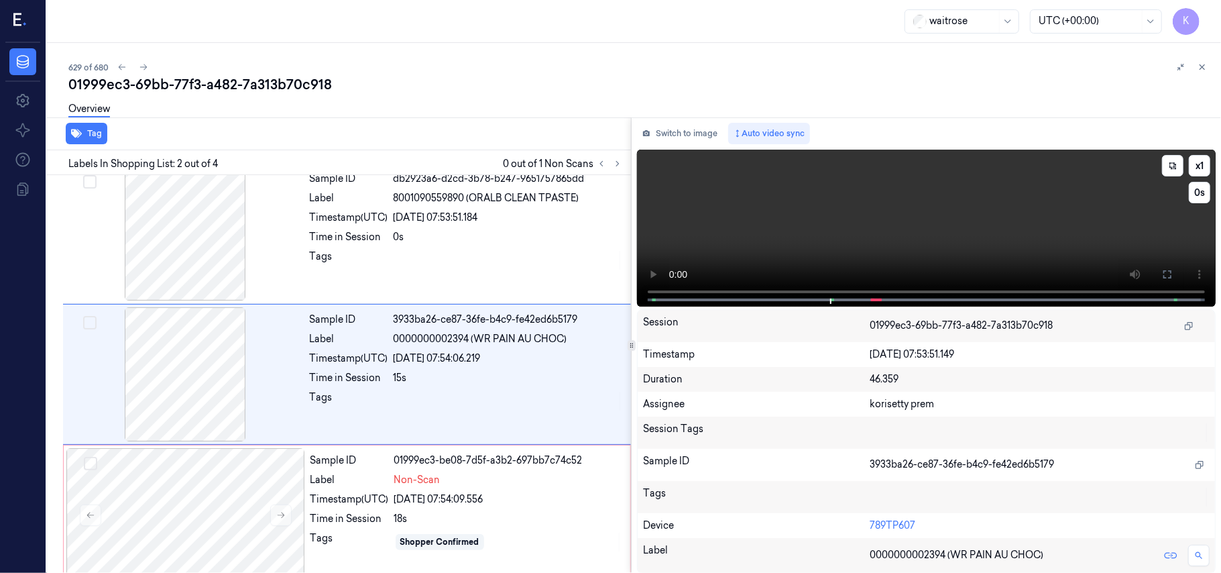
click at [1046, 228] on video at bounding box center [926, 228] width 579 height 157
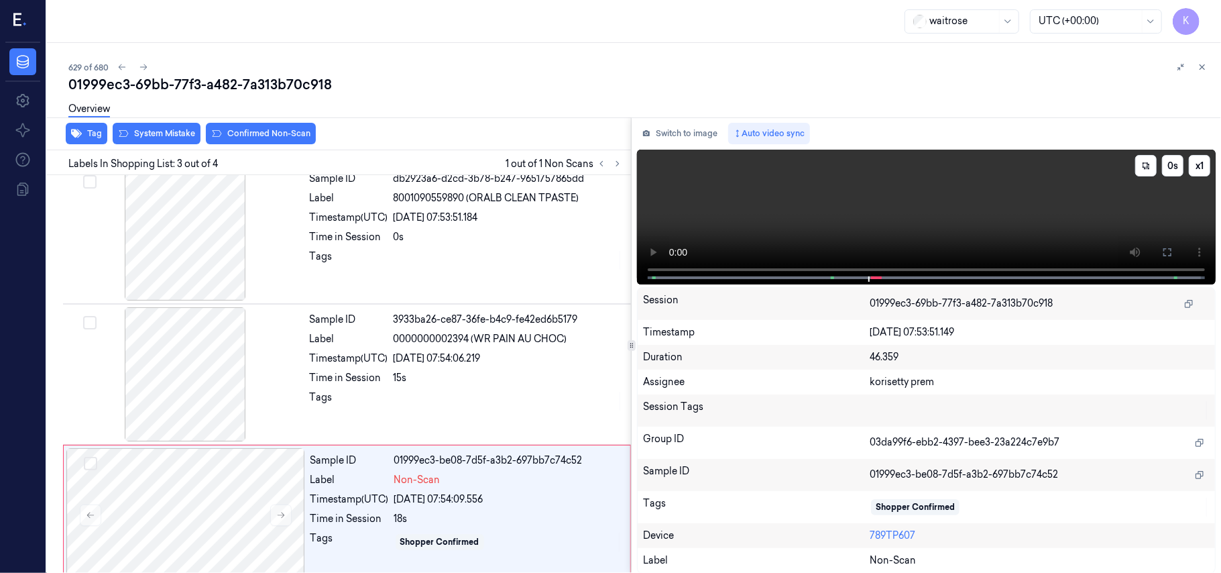
scroll to position [153, 0]
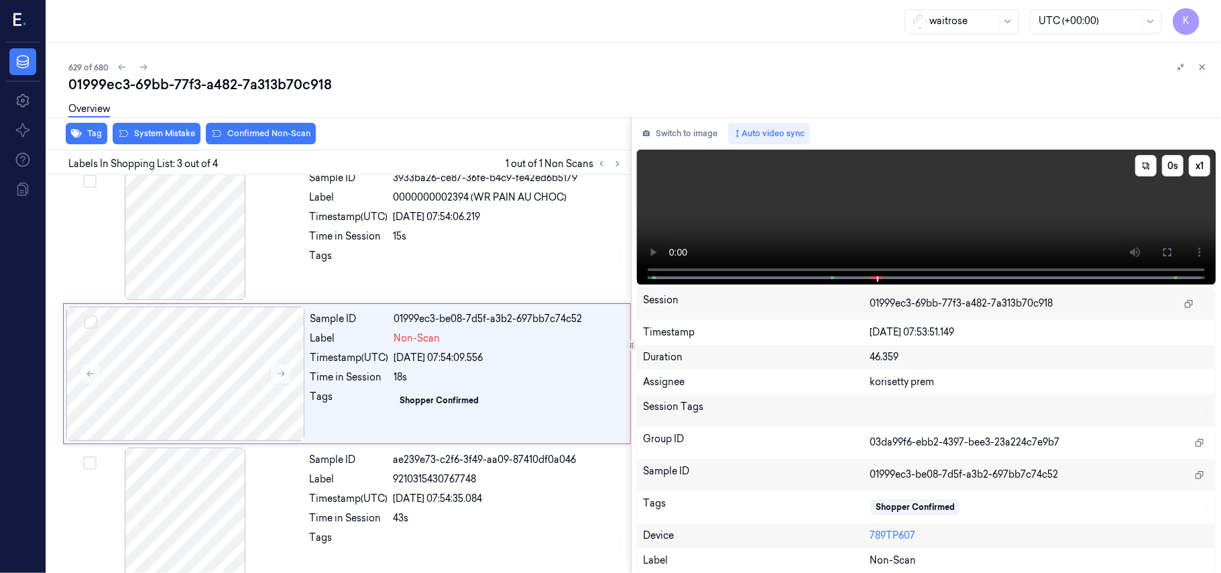
click at [942, 229] on video at bounding box center [926, 217] width 579 height 135
click at [342, 350] on div "Sample ID 01999ec3-be08-7d5f-a3b2-697bb7c74c52 Label Non-Scan Timestamp (UTC) […" at bounding box center [466, 373] width 322 height 134
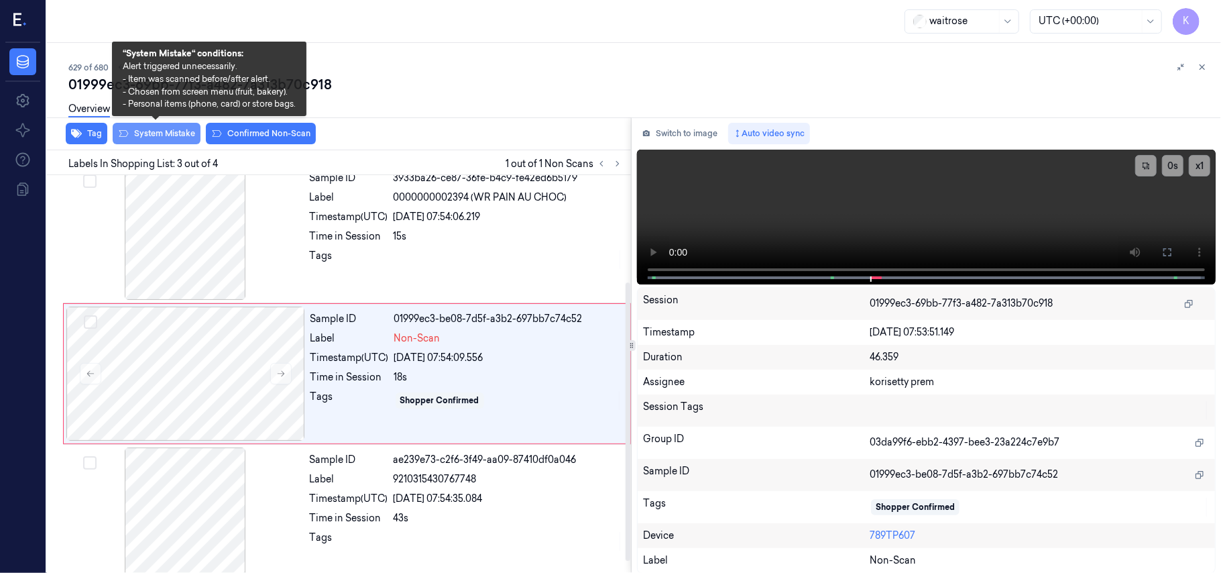
click at [168, 141] on button "System Mistake" at bounding box center [157, 133] width 88 height 21
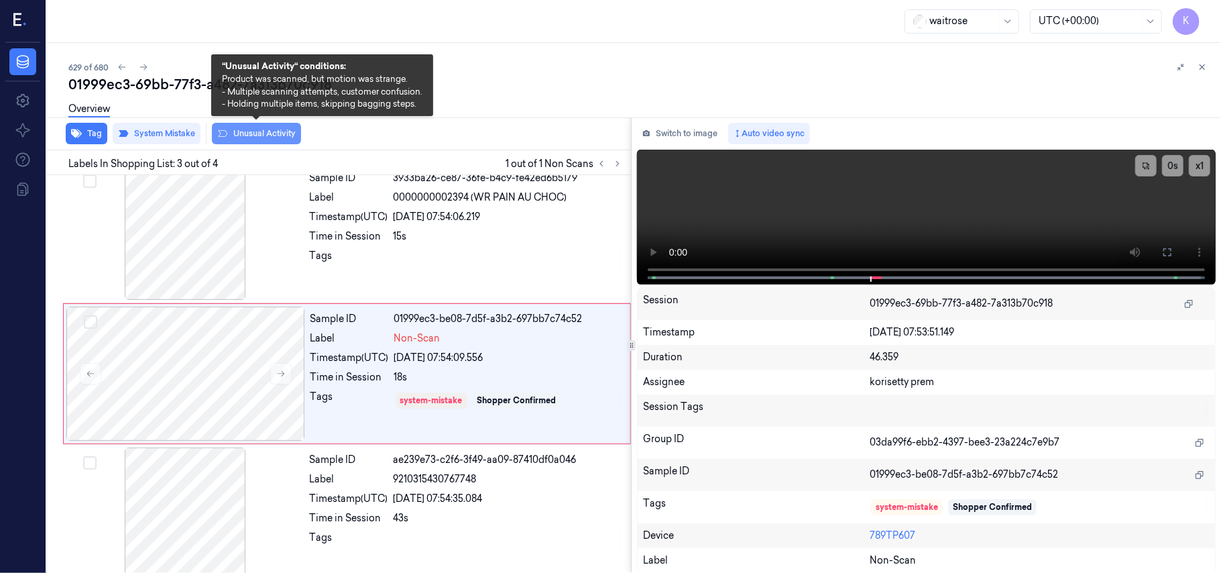
click at [253, 134] on button "Unusual Activity" at bounding box center [256, 133] width 89 height 21
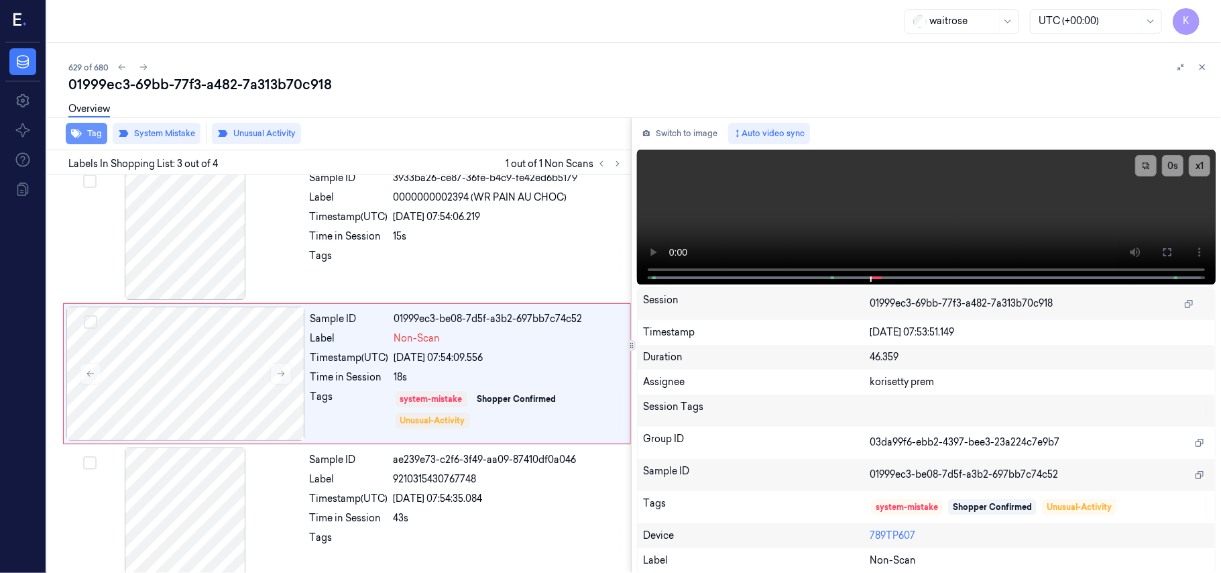
click at [82, 129] on button "Tag" at bounding box center [87, 133] width 42 height 21
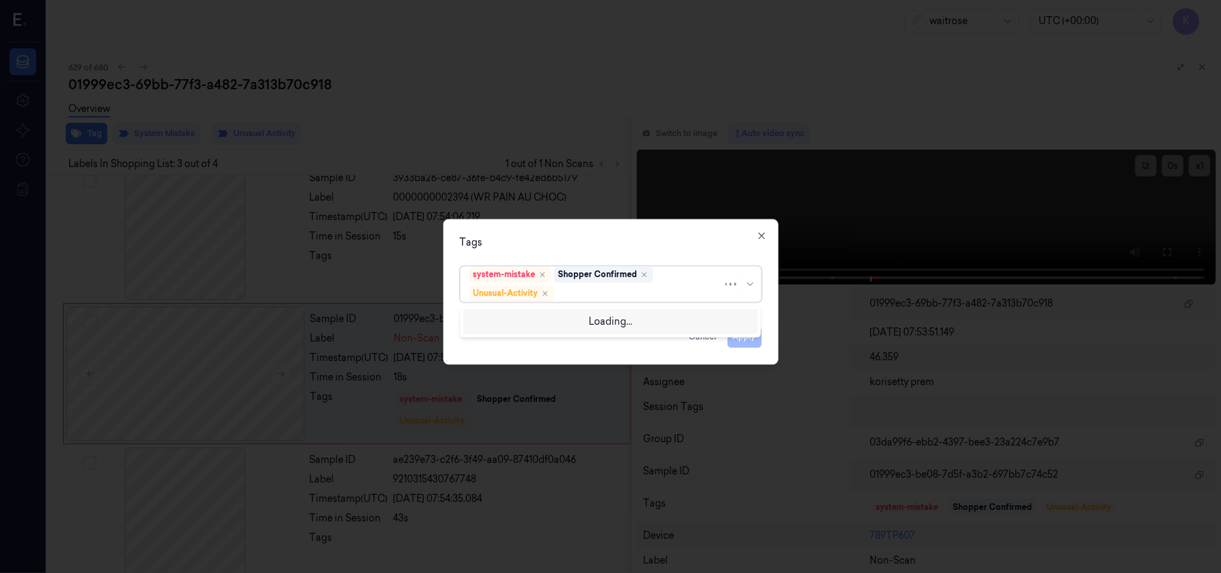
click at [623, 287] on div at bounding box center [639, 293] width 166 height 14
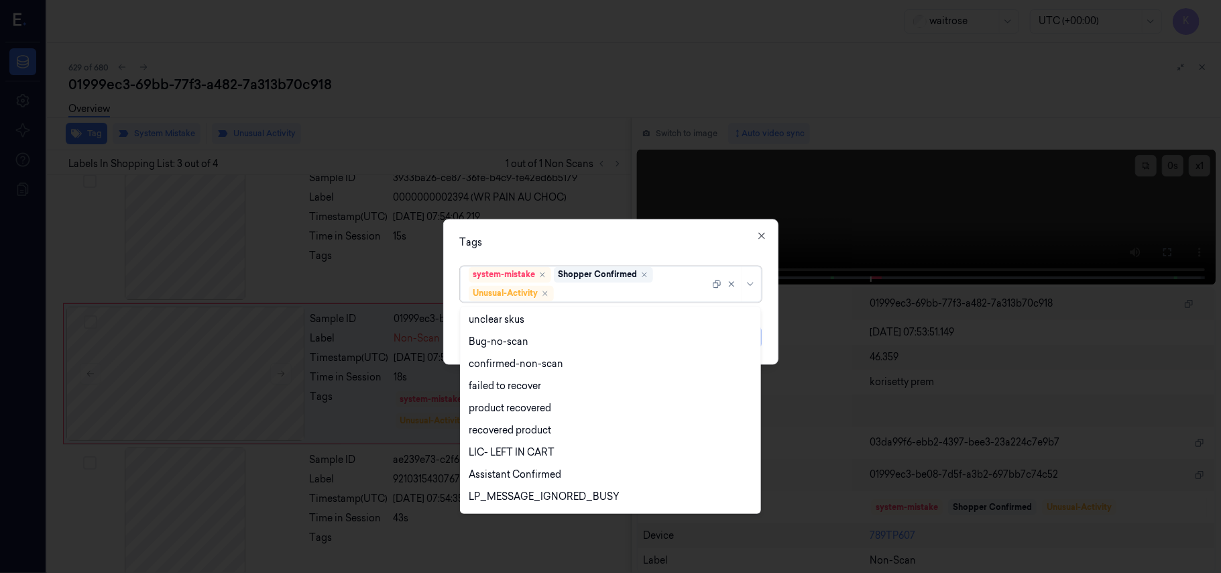
scroll to position [175, 0]
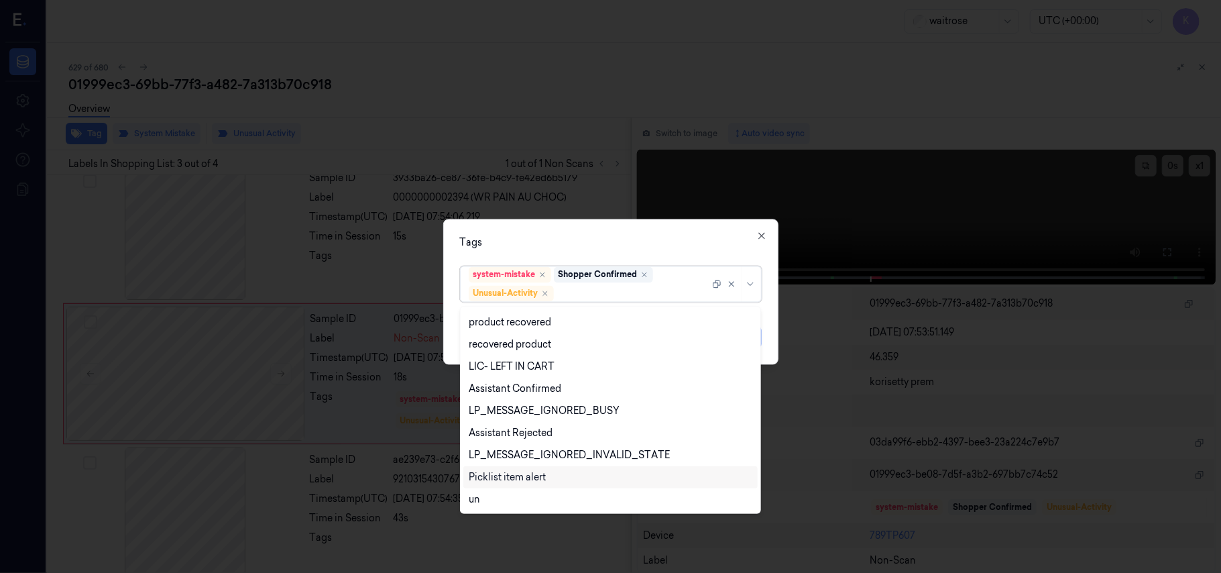
click at [507, 473] on div "Picklist item alert" at bounding box center [507, 477] width 77 height 14
click at [682, 258] on div "Tags option Picklist item alert, selected. 20 results available. Use Up and Dow…" at bounding box center [610, 291] width 335 height 145
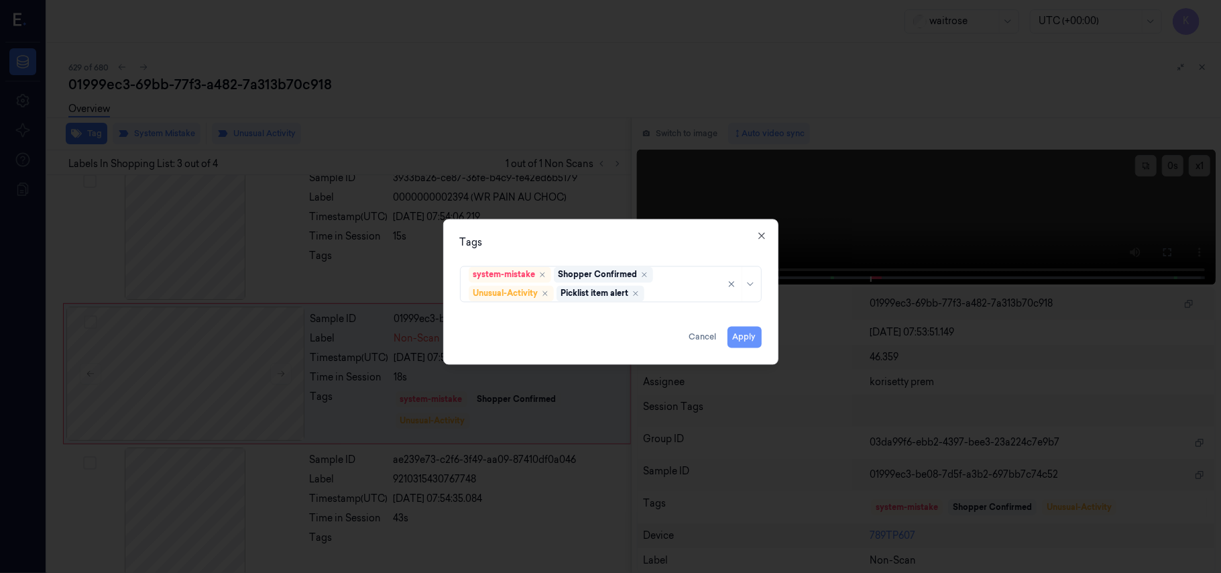
click at [730, 342] on button "Apply" at bounding box center [744, 337] width 34 height 21
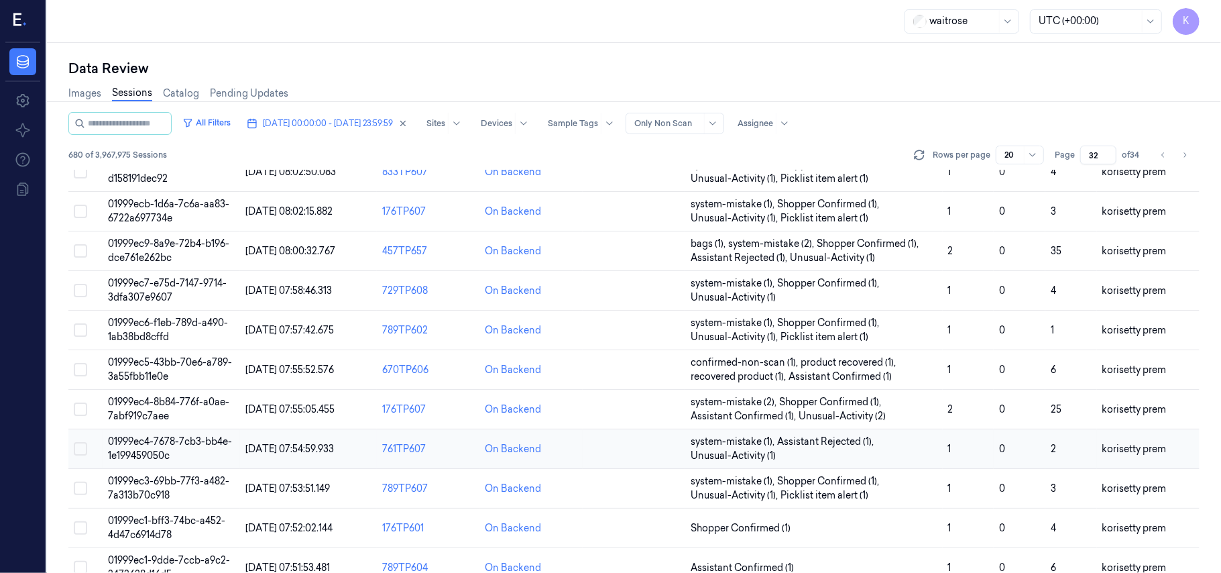
scroll to position [89, 0]
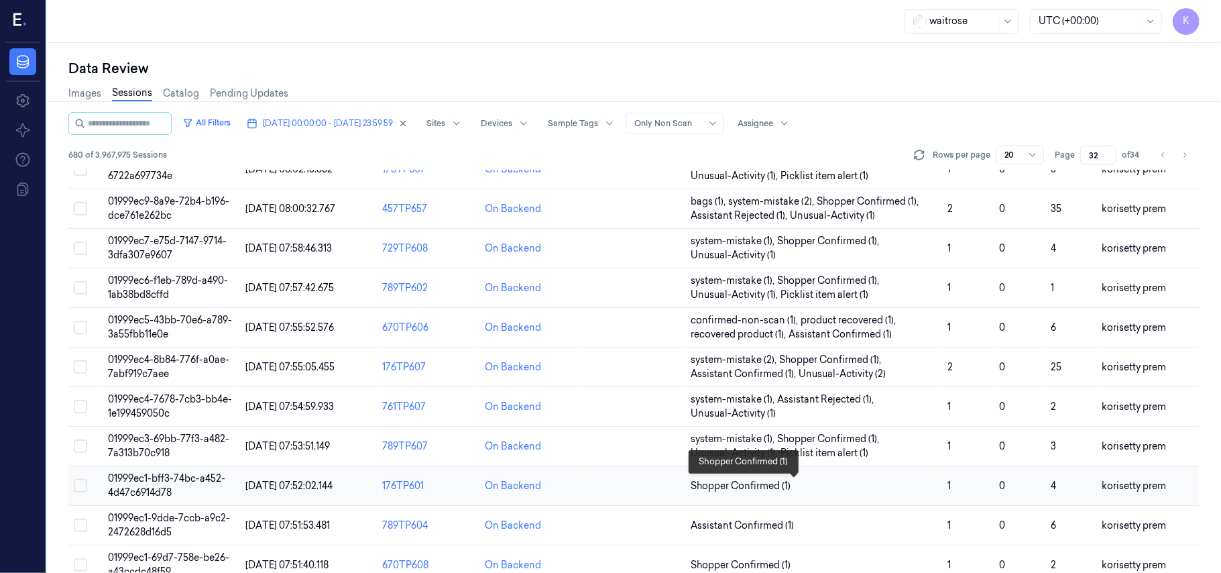
click at [832, 483] on span "Shopper Confirmed (1)" at bounding box center [814, 486] width 246 height 14
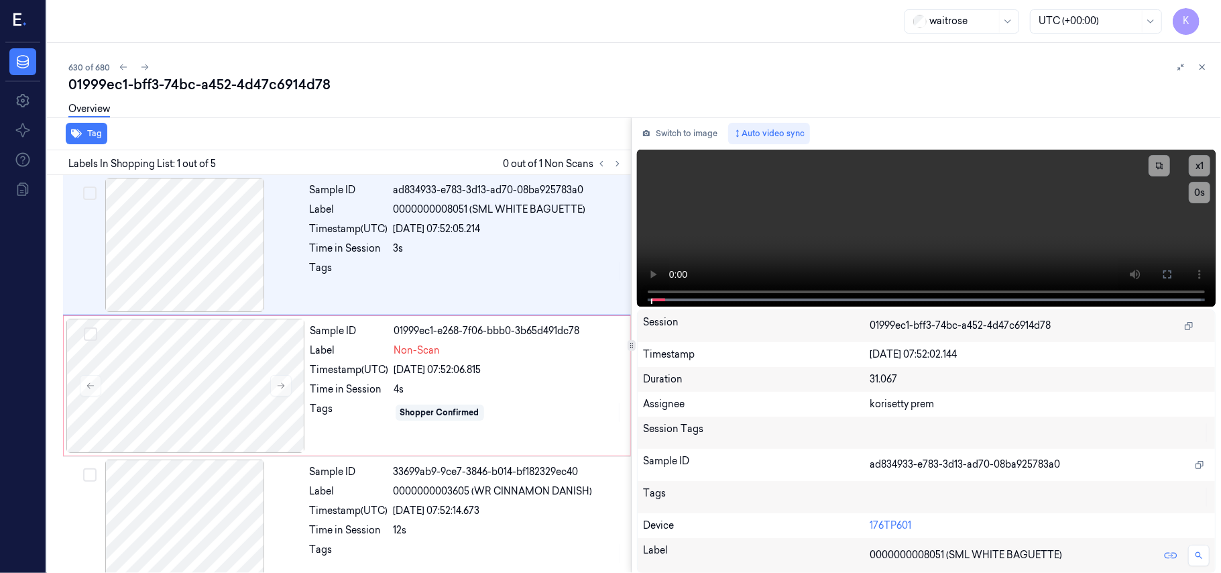
click at [585, 81] on div "01999ec1-bff3-74bc-a452-4d47c6914d78" at bounding box center [639, 84] width 1142 height 19
click at [883, 242] on video at bounding box center [926, 228] width 579 height 157
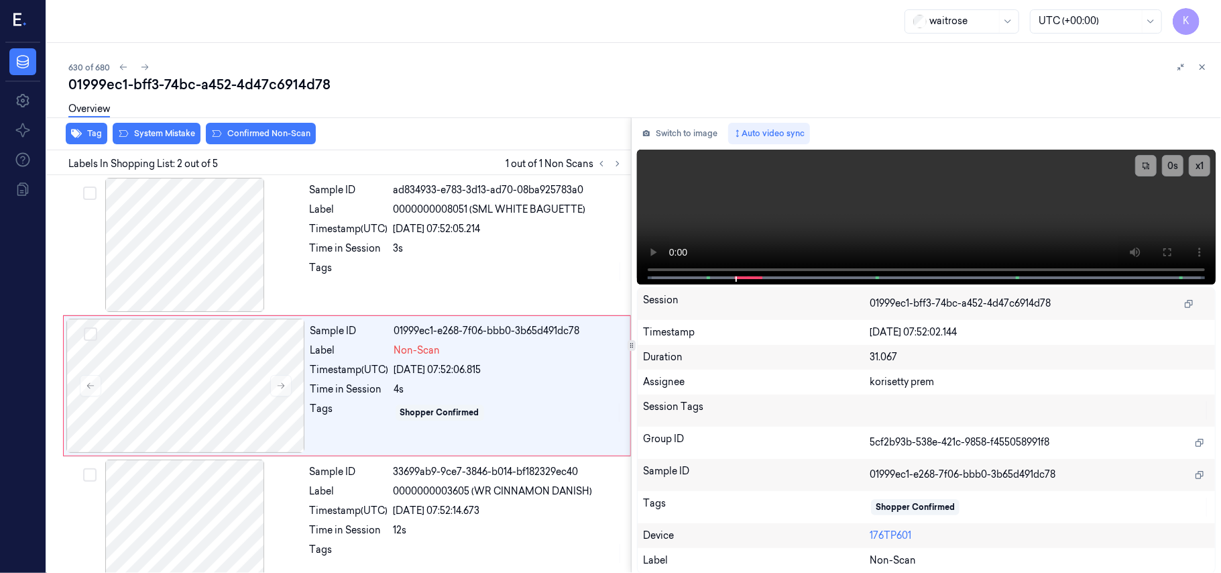
scroll to position [11, 0]
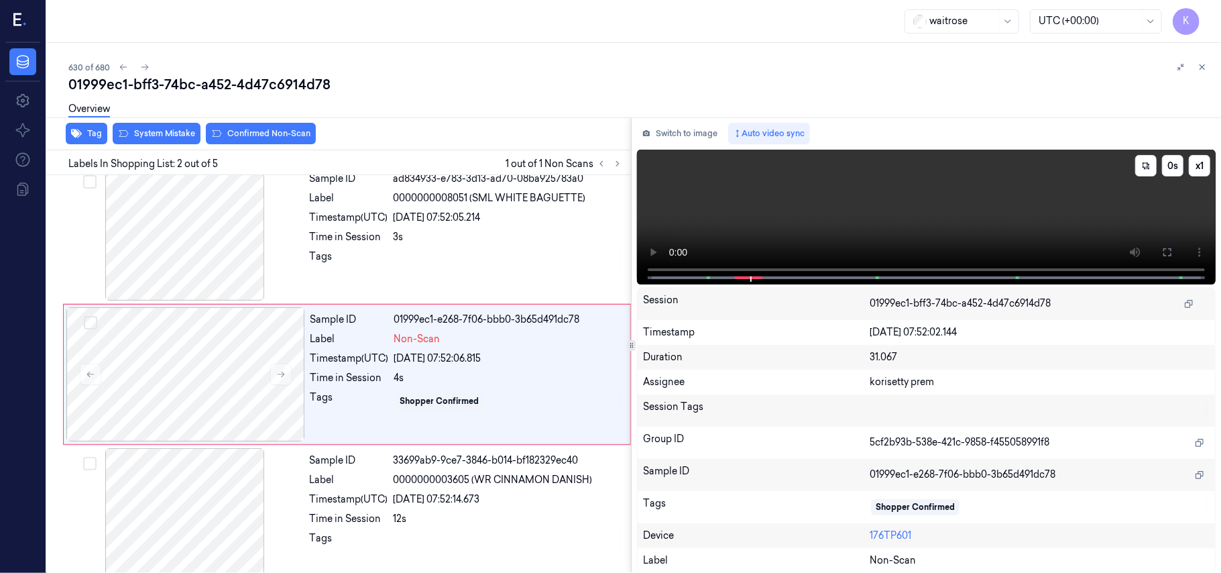
click at [752, 201] on video at bounding box center [926, 217] width 579 height 135
click at [470, 425] on div "Sample ID 01999ec1-e268-7f06-bbb0-3b65d491dc78 Label Non-Scan Timestamp (UTC) […" at bounding box center [466, 374] width 322 height 134
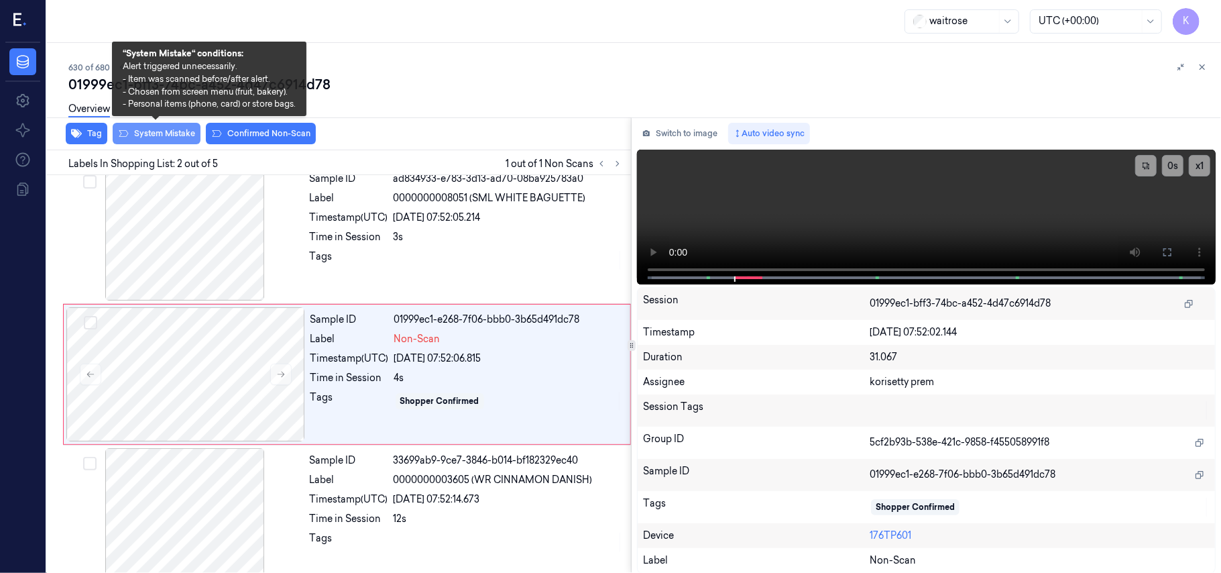
click at [176, 129] on button "System Mistake" at bounding box center [157, 133] width 88 height 21
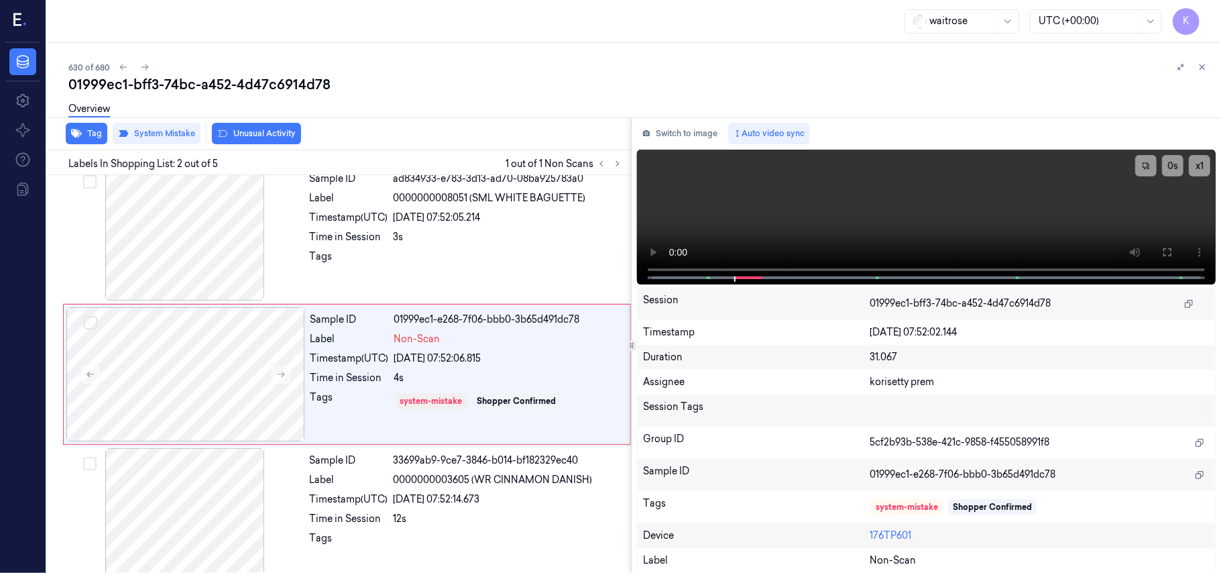
click at [227, 133] on icon at bounding box center [222, 133] width 11 height 11
click at [76, 130] on icon "button" at bounding box center [76, 133] width 11 height 9
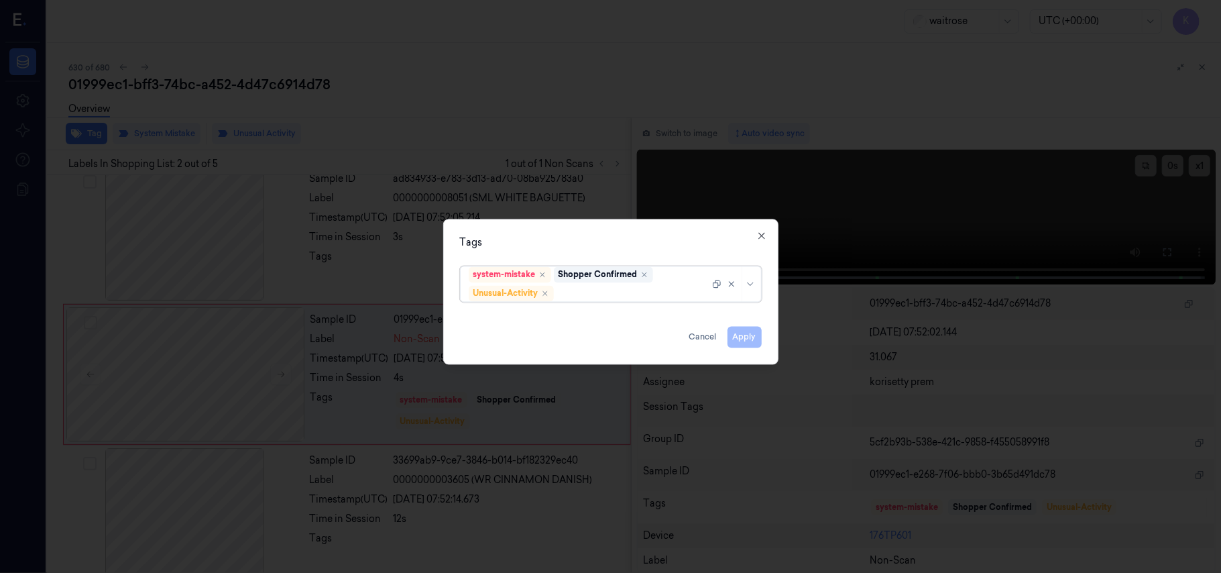
click at [609, 291] on div at bounding box center [632, 293] width 153 height 14
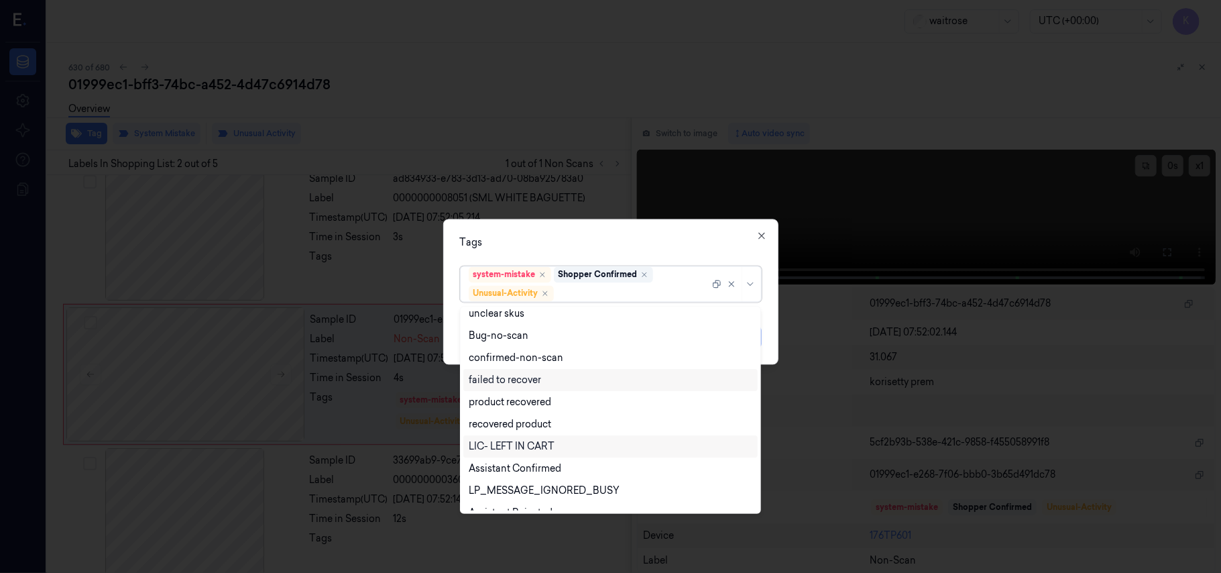
scroll to position [175, 0]
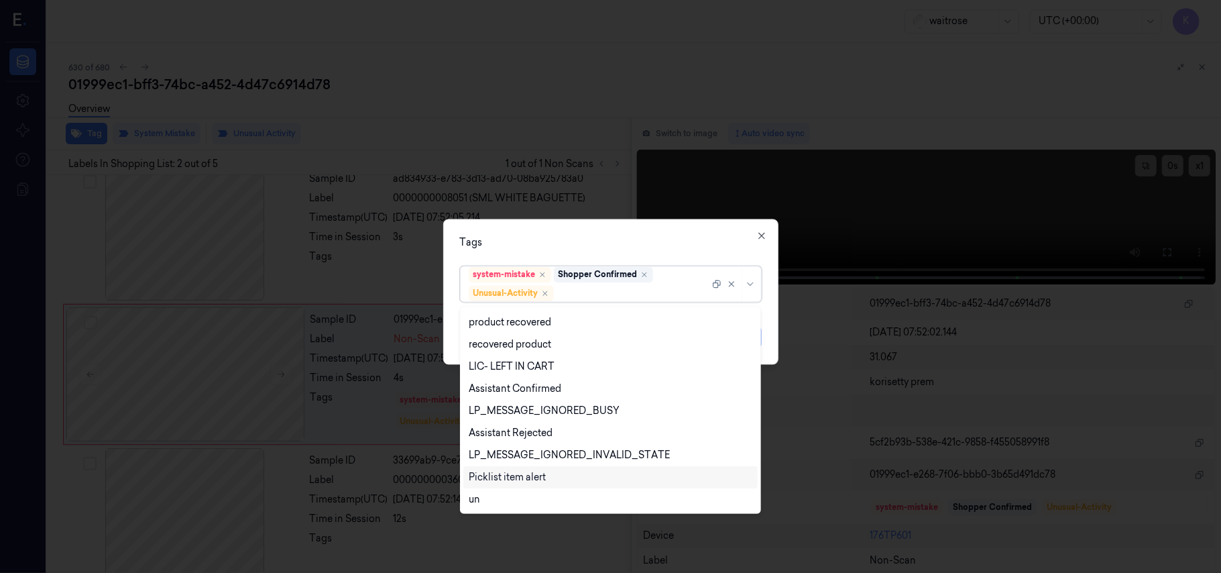
click at [518, 481] on div "Picklist item alert" at bounding box center [507, 477] width 77 height 14
click at [673, 251] on div "Tags option Picklist item alert, selected. 20 results available. Use Up and Dow…" at bounding box center [610, 291] width 335 height 145
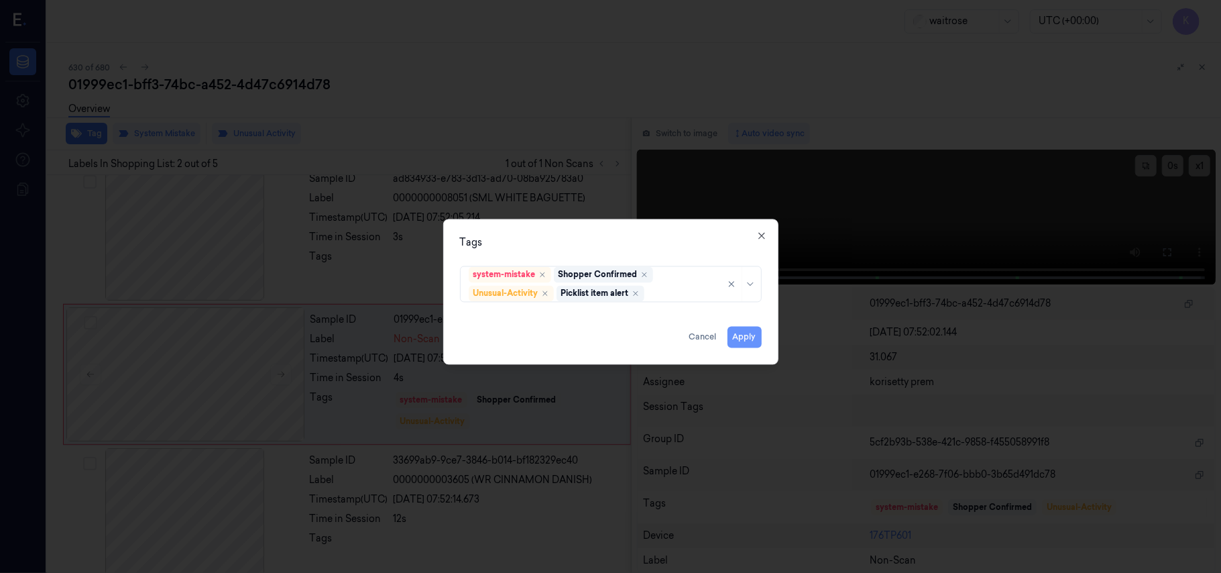
click at [754, 344] on button "Apply" at bounding box center [744, 337] width 34 height 21
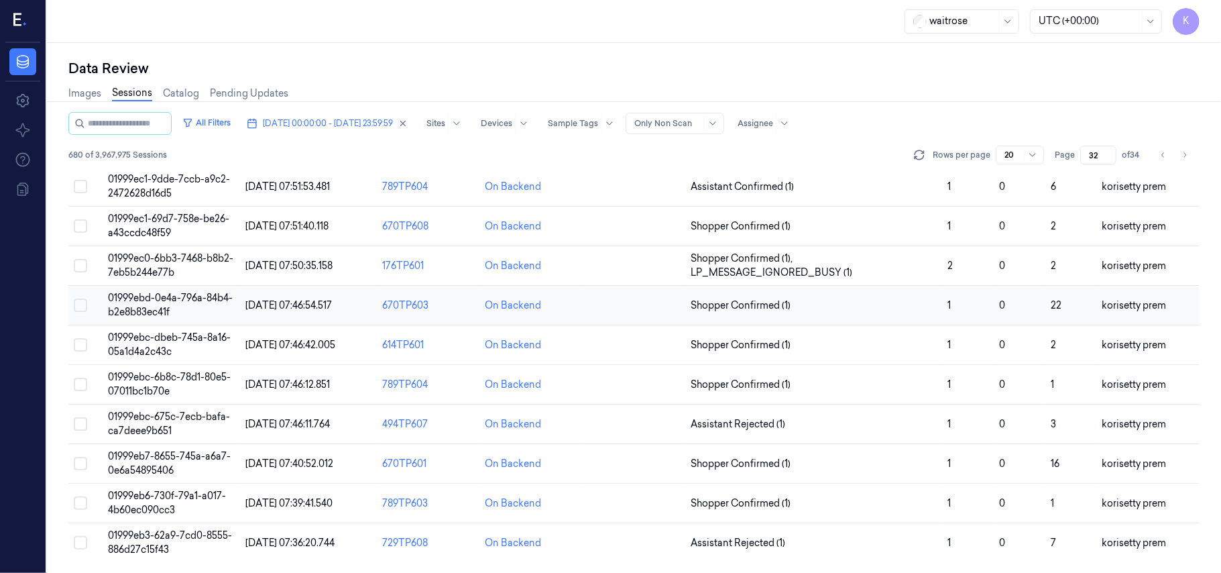
scroll to position [342, 0]
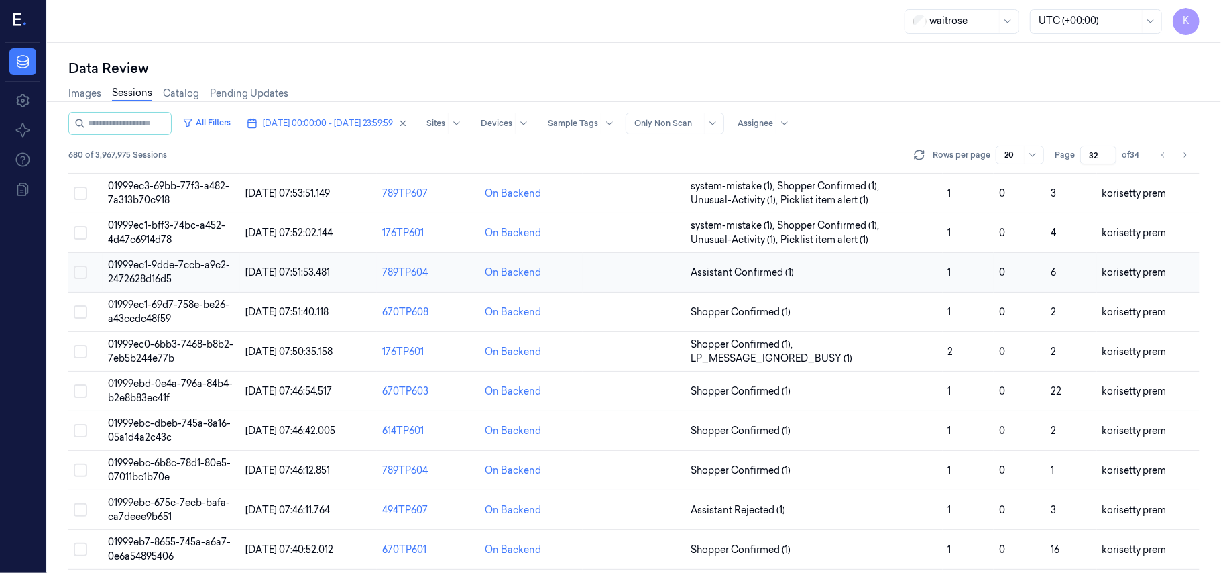
click at [846, 283] on td "Assistant Confirmed (1)" at bounding box center [813, 273] width 257 height 40
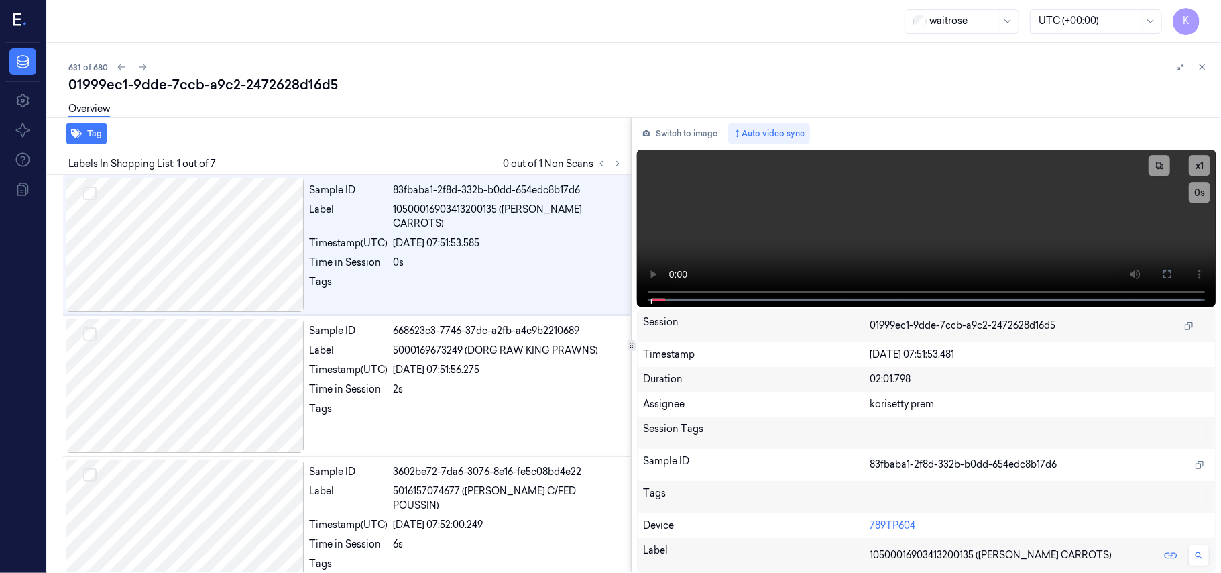
drag, startPoint x: 622, startPoint y: 90, endPoint x: 617, endPoint y: 81, distance: 9.9
click at [621, 88] on div "01999ec1-9dde-7ccb-a9c2-2472628d16d5" at bounding box center [639, 84] width 1142 height 19
click at [614, 159] on icon at bounding box center [617, 163] width 9 height 9
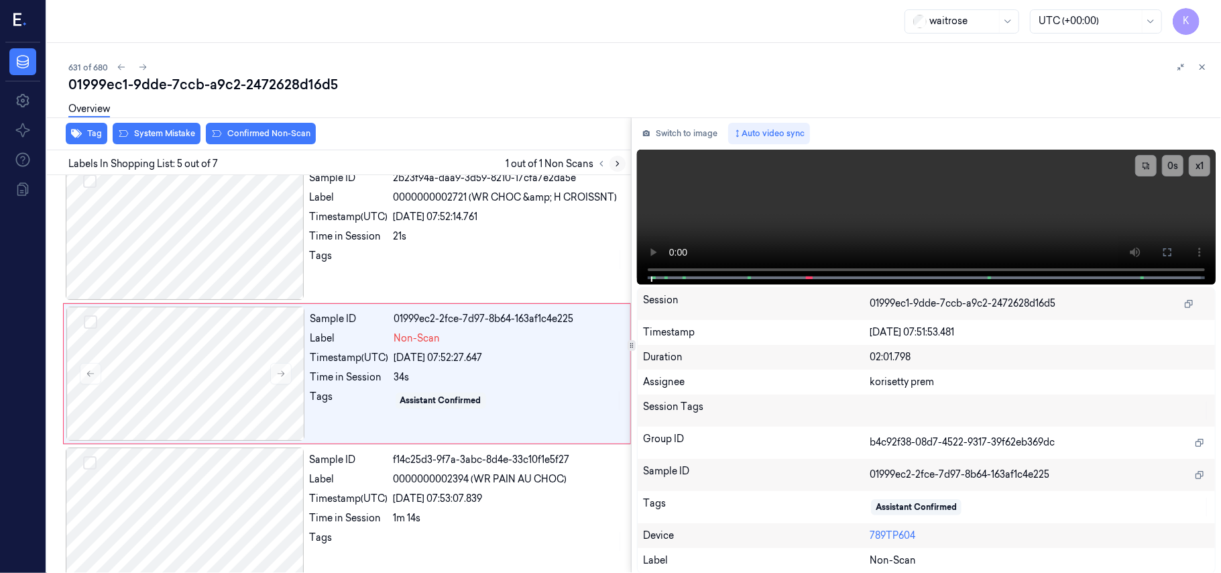
scroll to position [435, 0]
click at [276, 377] on icon at bounding box center [280, 372] width 9 height 9
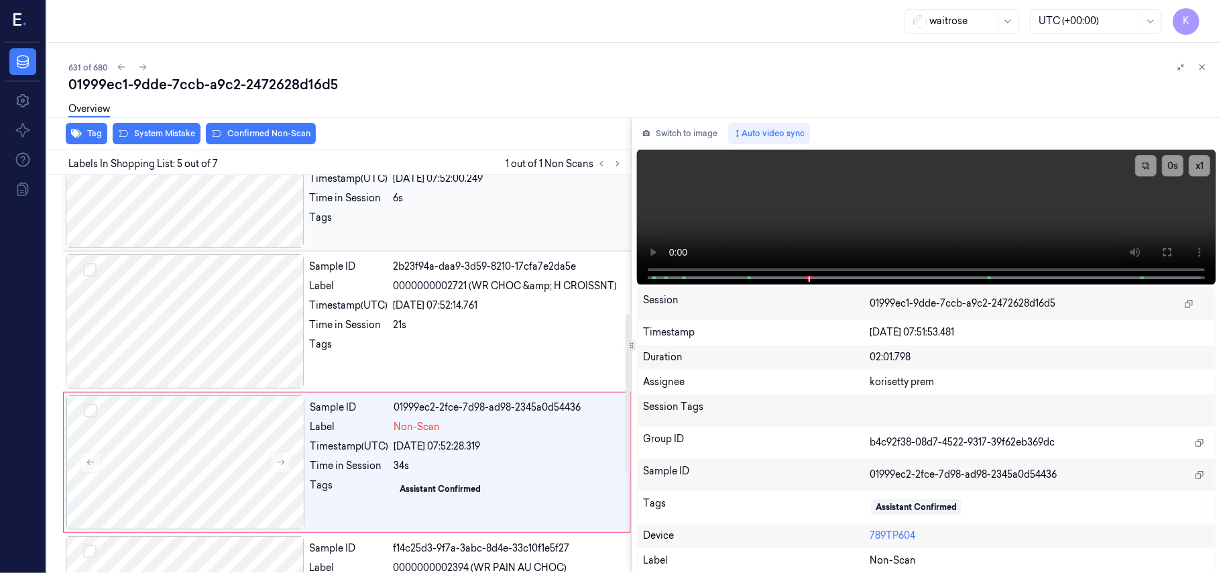
click at [459, 211] on div at bounding box center [508, 221] width 229 height 21
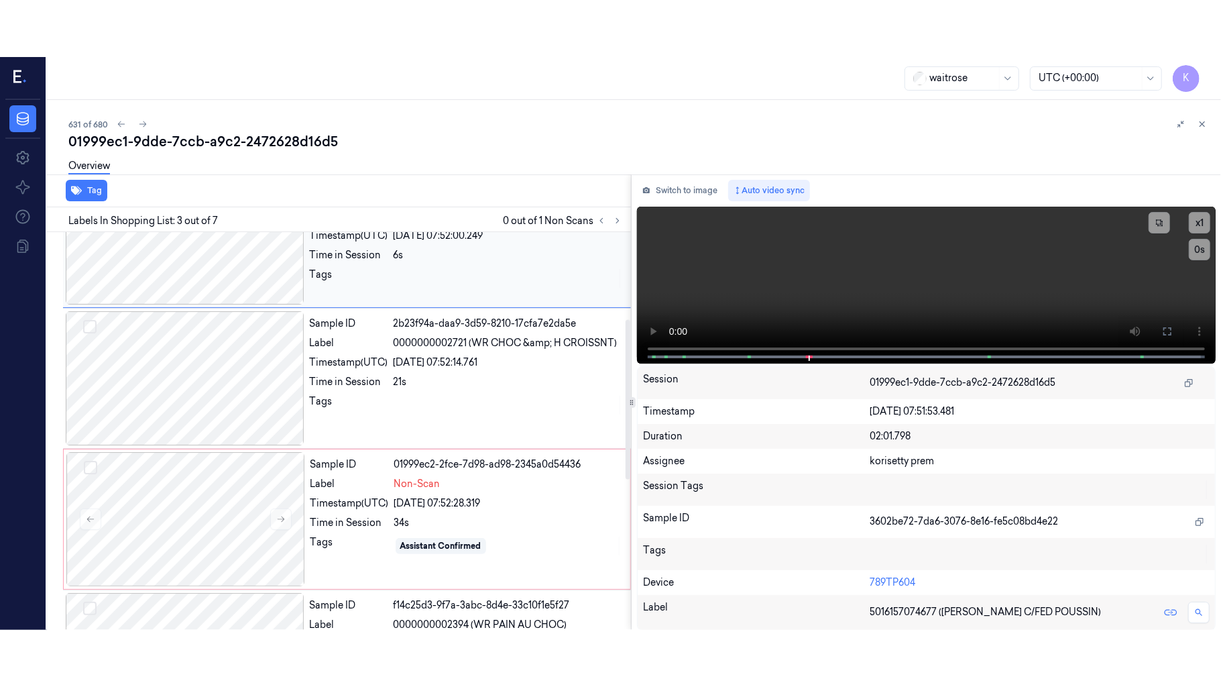
scroll to position [153, 0]
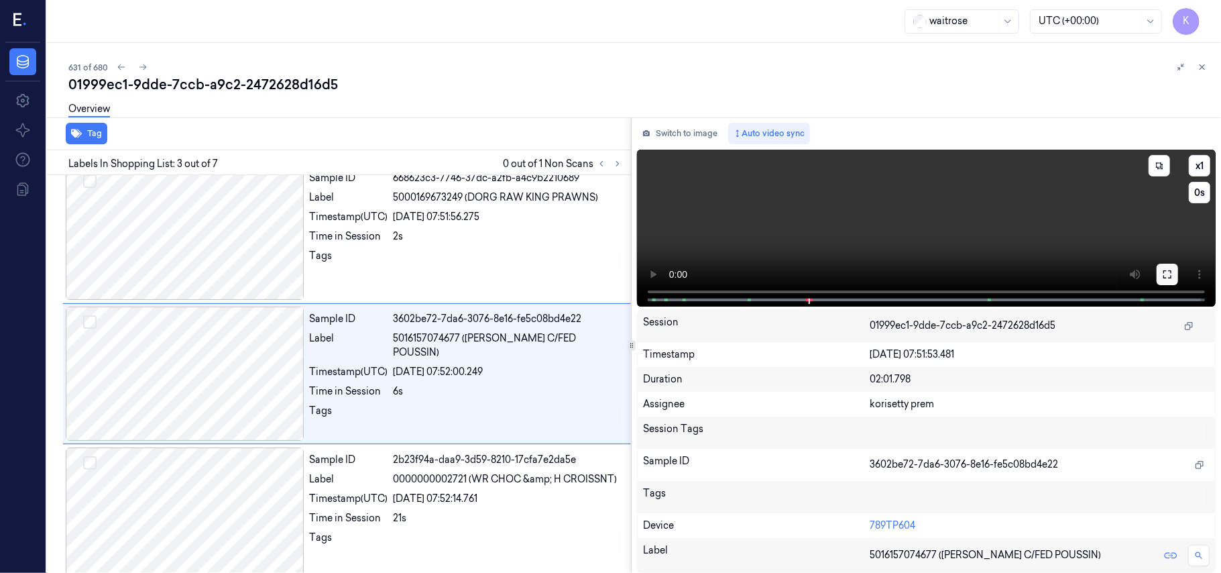
click at [1165, 270] on icon at bounding box center [1167, 274] width 8 height 8
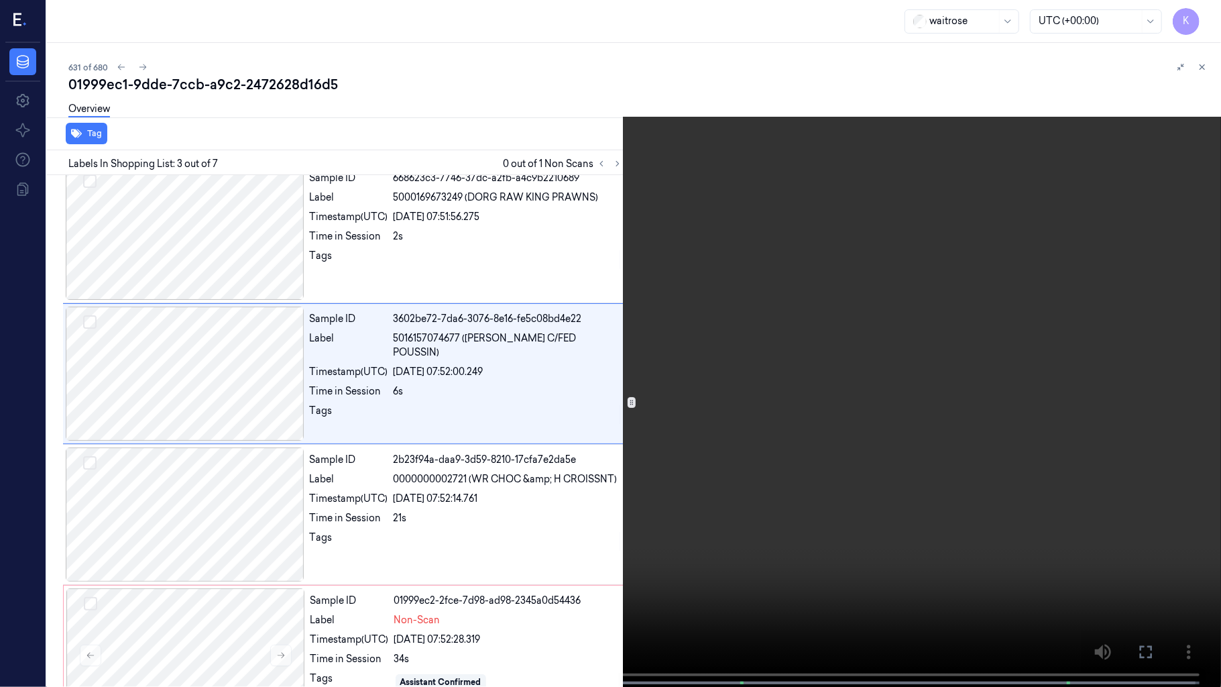
click at [725, 437] on video at bounding box center [610, 344] width 1221 height 689
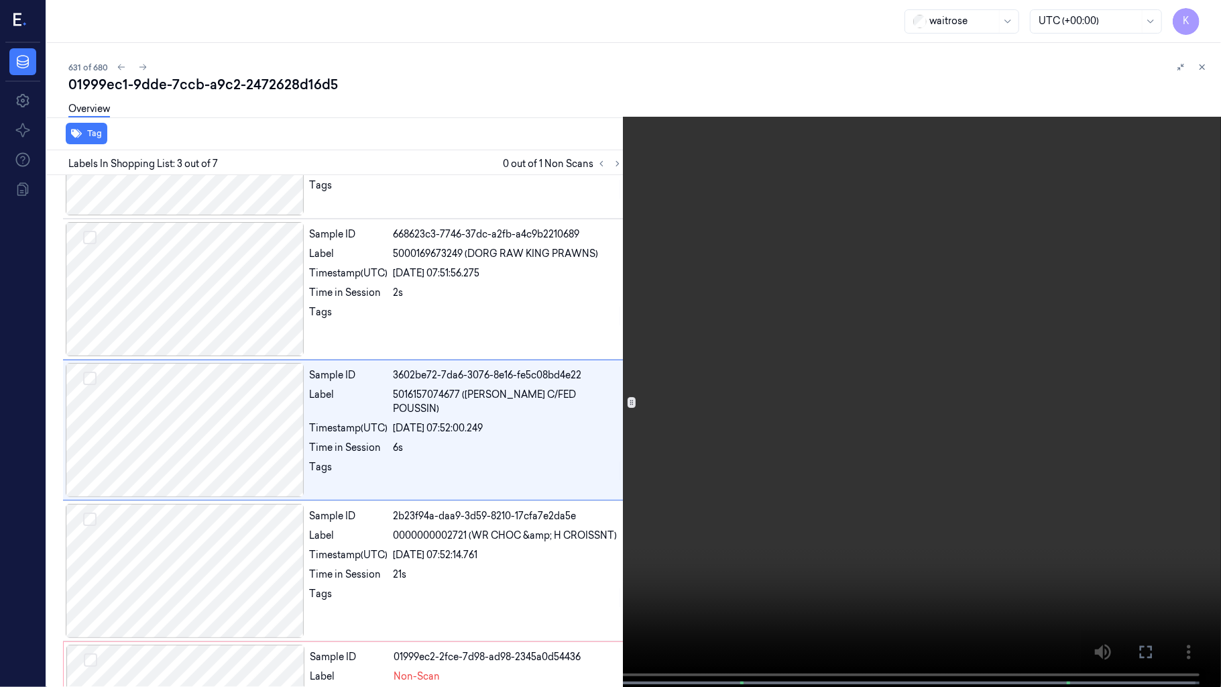
click at [685, 416] on video at bounding box center [610, 344] width 1221 height 689
click at [617, 323] on video at bounding box center [610, 344] width 1221 height 689
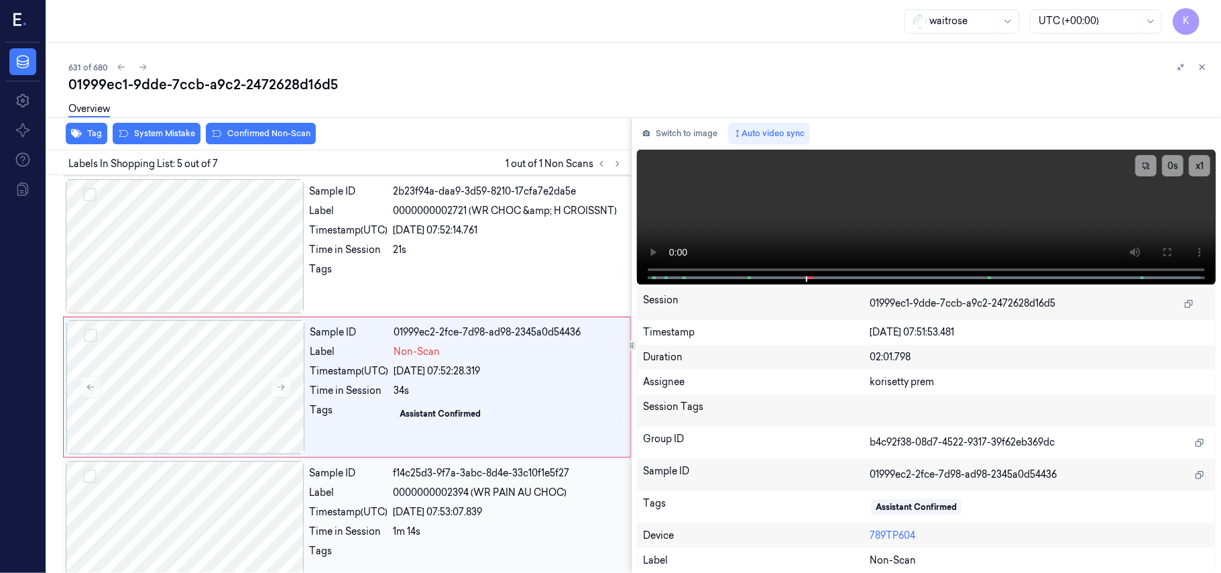
scroll to position [435, 0]
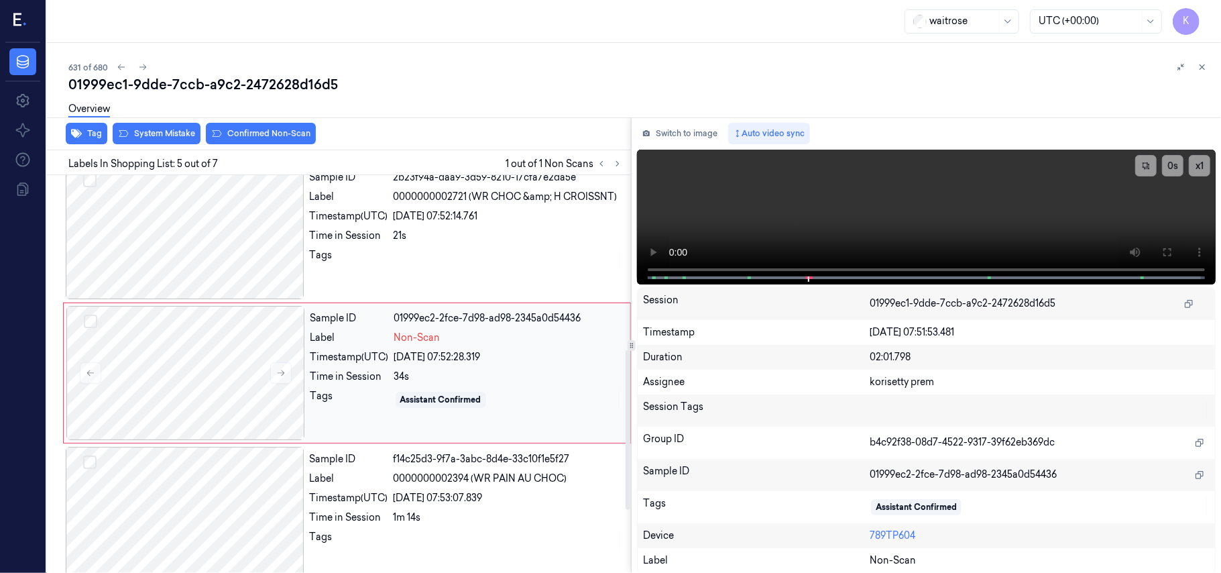
click at [481, 371] on div "34s" at bounding box center [508, 376] width 228 height 14
click at [792, 180] on video at bounding box center [926, 217] width 579 height 135
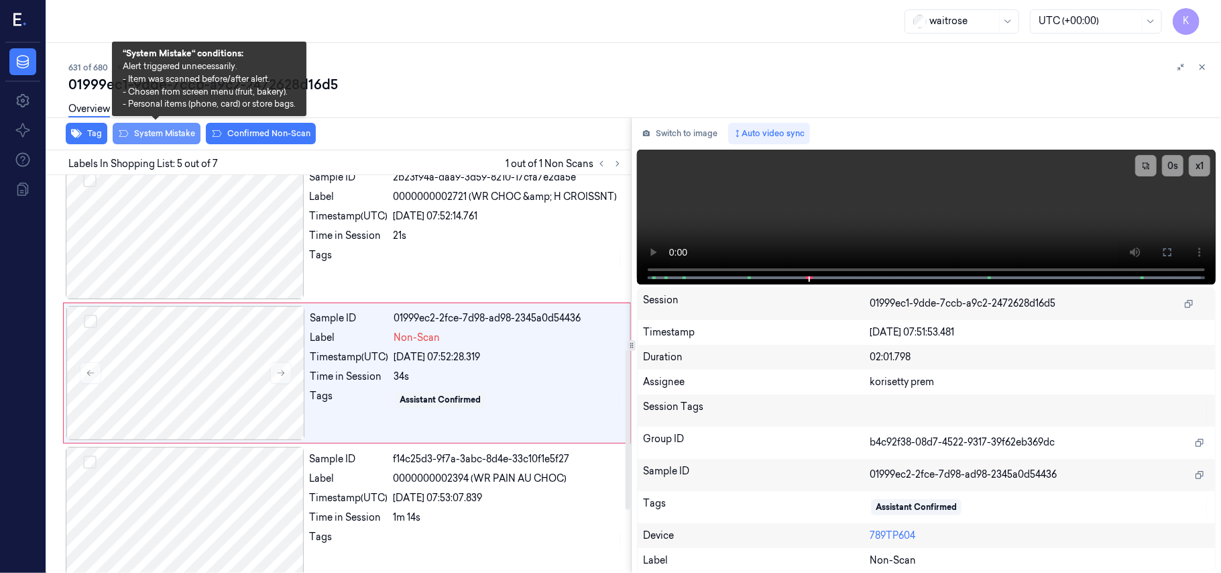
click at [177, 132] on button "System Mistake" at bounding box center [157, 133] width 88 height 21
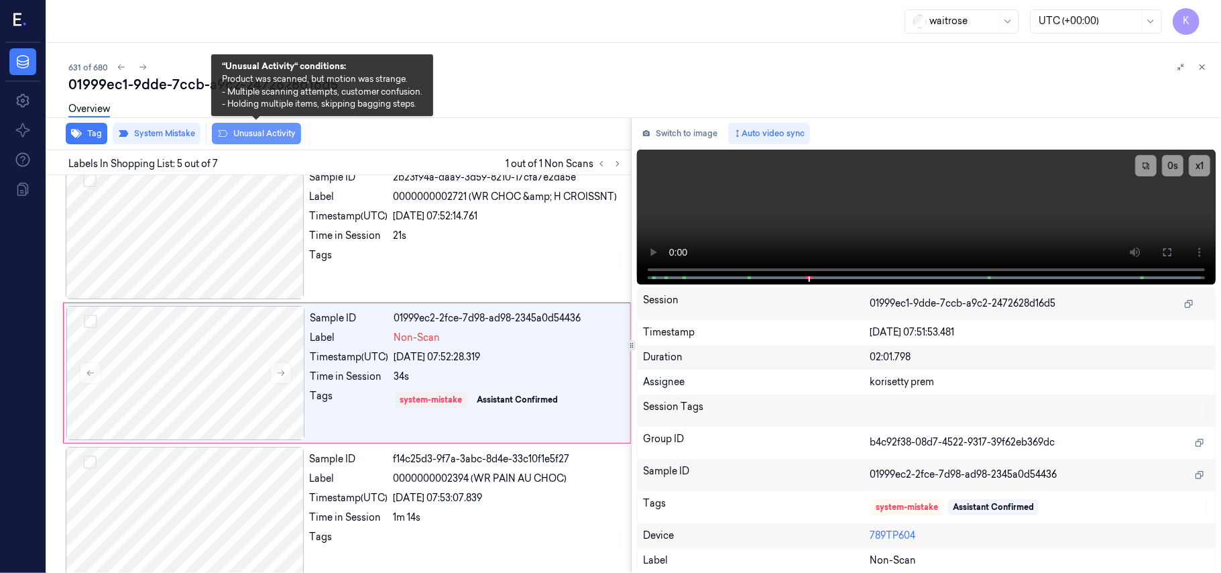
click at [243, 132] on button "Unusual Activity" at bounding box center [256, 133] width 89 height 21
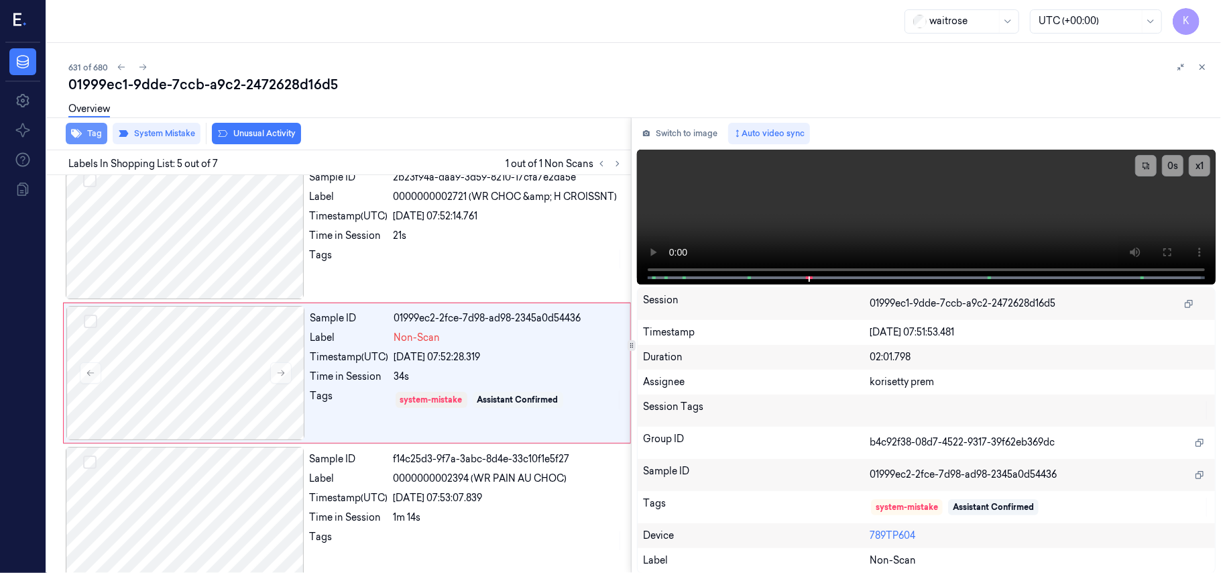
click at [79, 138] on button "Tag" at bounding box center [87, 133] width 42 height 21
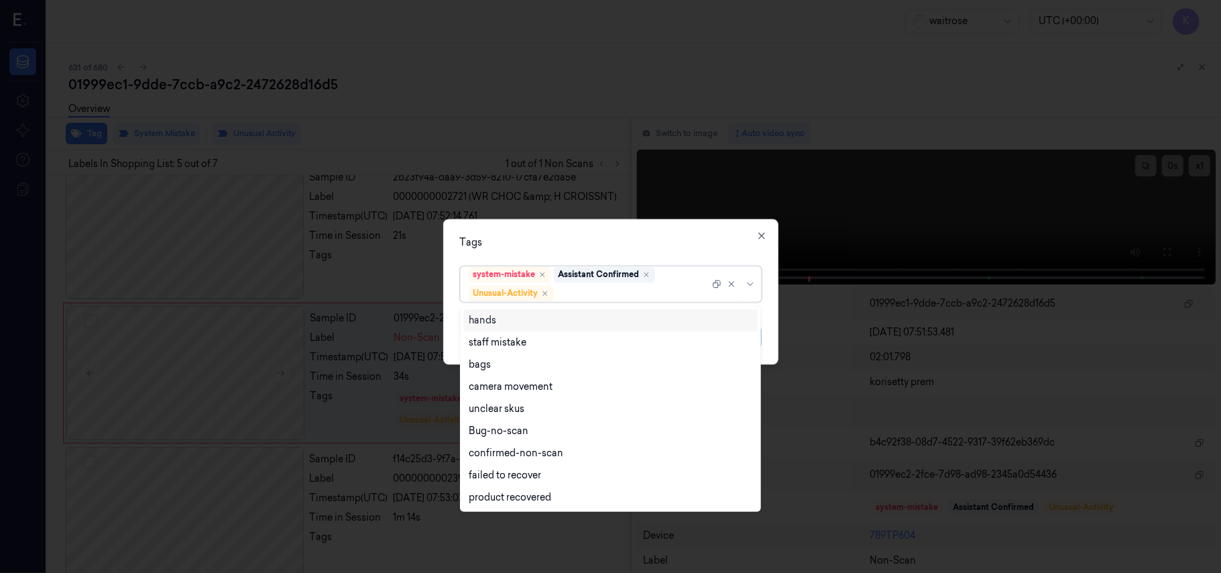
click at [611, 299] on div at bounding box center [632, 293] width 153 height 14
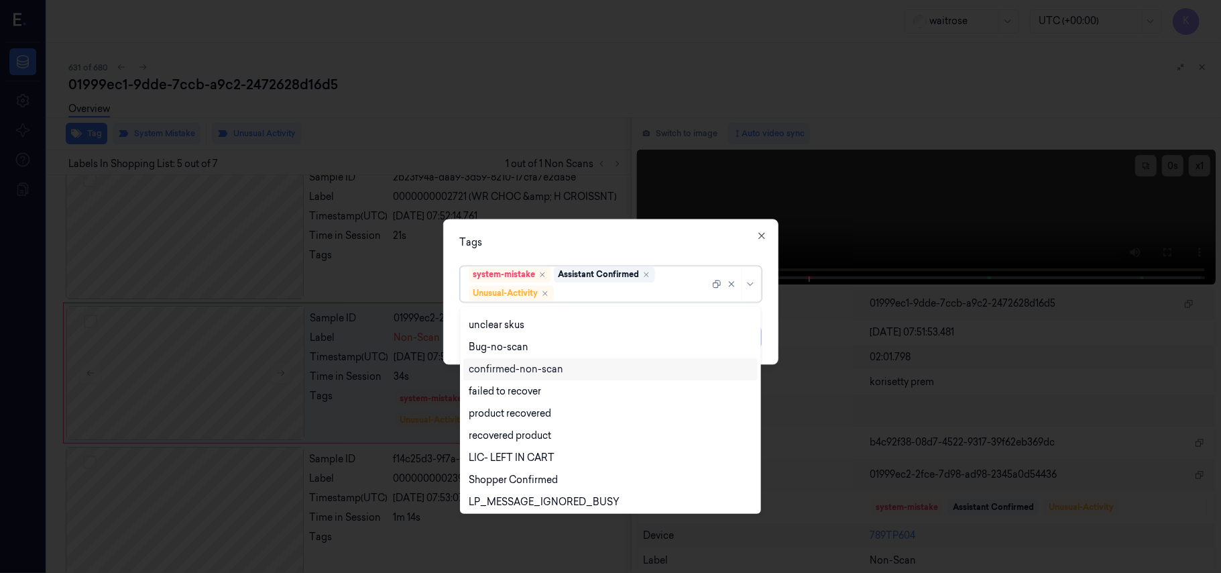
scroll to position [175, 0]
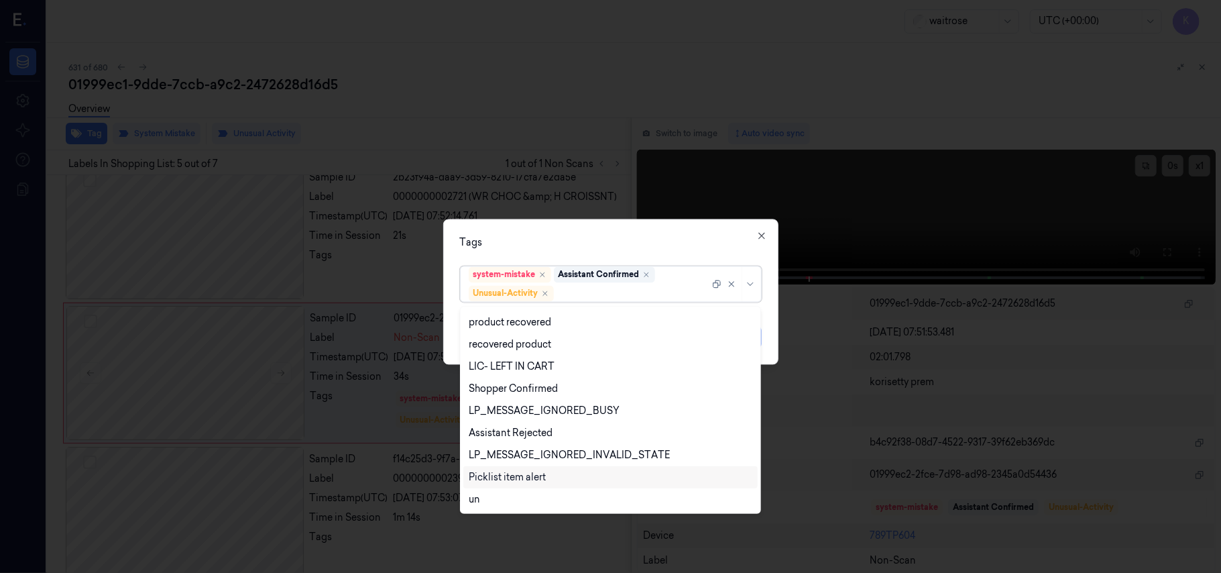
click at [505, 477] on div "Picklist item alert" at bounding box center [507, 477] width 77 height 14
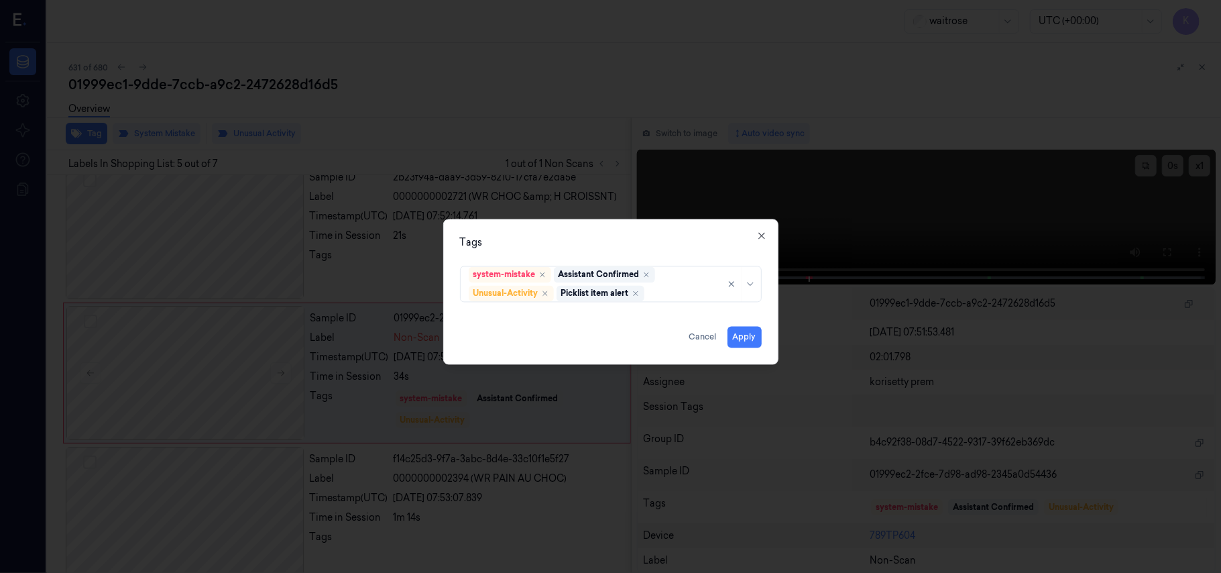
click at [668, 231] on div "Tags system-mistake Assistant Confirmed Unusual-Activity Picklist item alert Ap…" at bounding box center [610, 291] width 335 height 145
click at [739, 333] on button "Apply" at bounding box center [744, 337] width 34 height 21
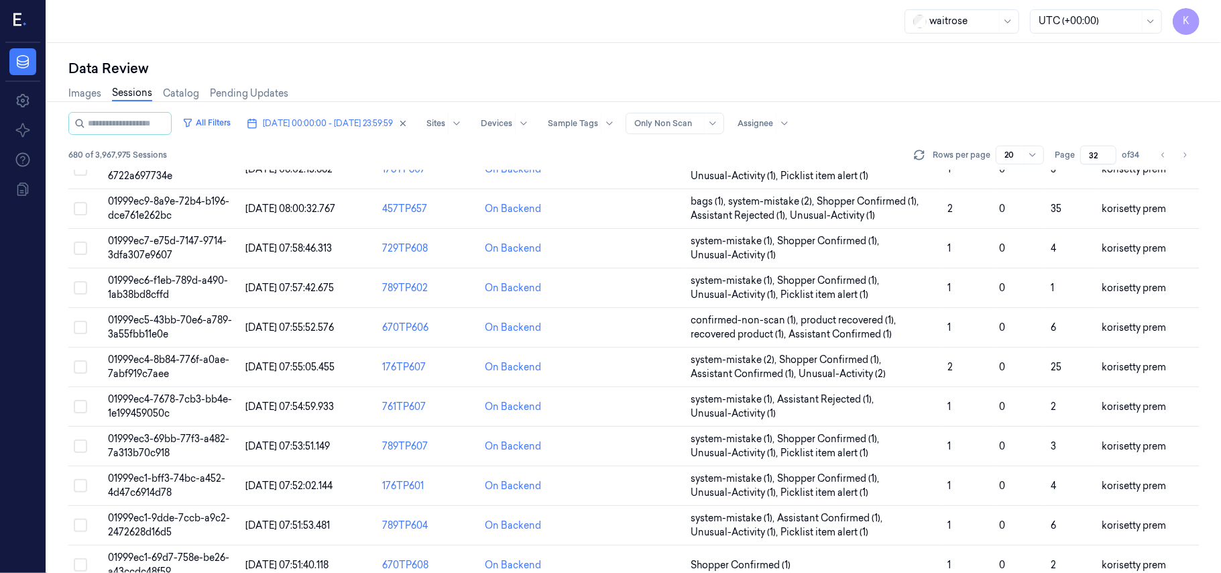
scroll to position [268, 0]
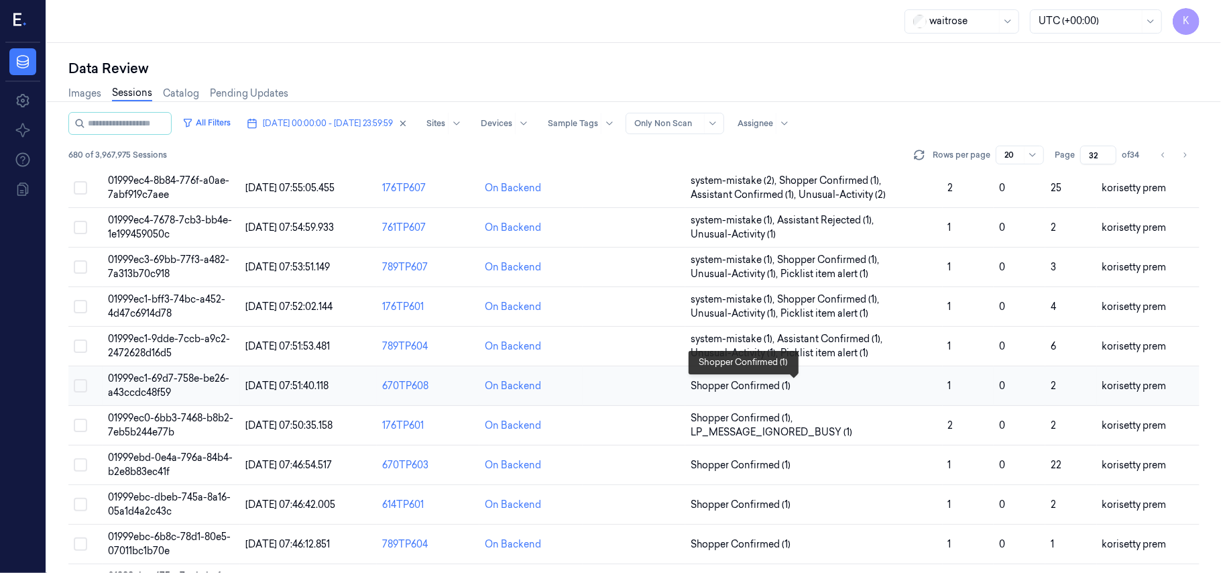
click at [866, 385] on span "Shopper Confirmed (1)" at bounding box center [814, 386] width 246 height 14
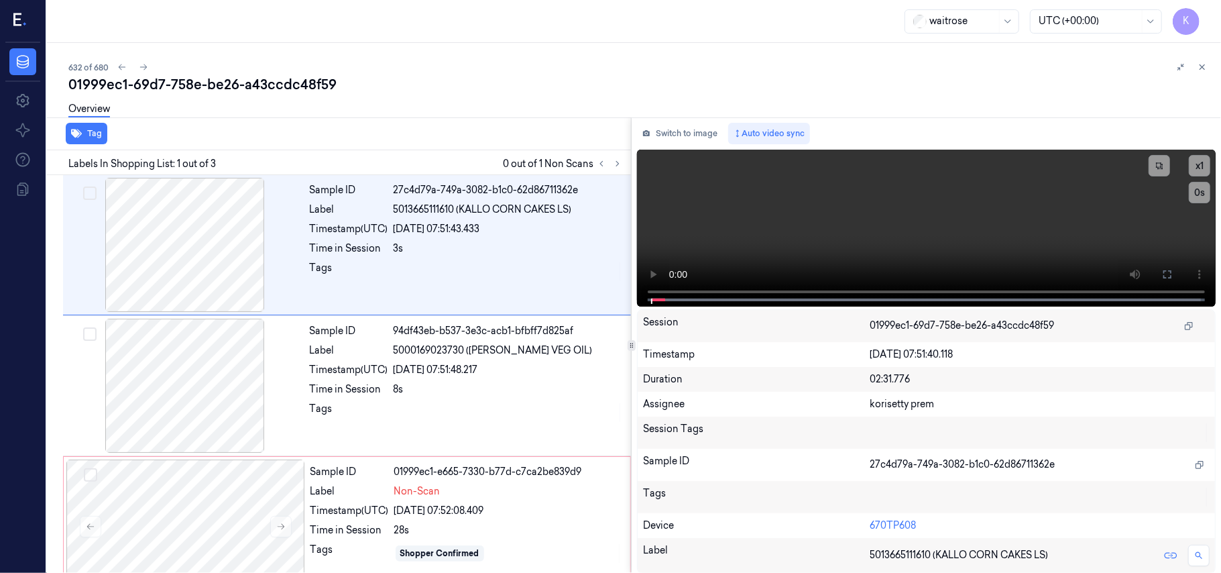
click at [562, 109] on div "Overview" at bounding box center [639, 111] width 1142 height 34
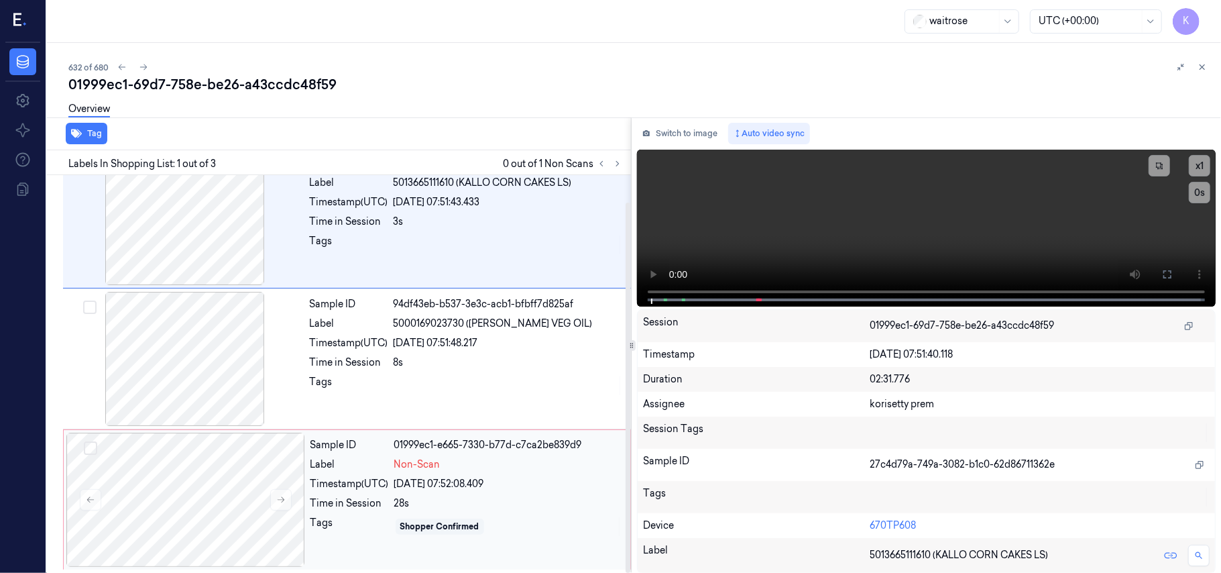
scroll to position [29, 0]
click at [754, 215] on video at bounding box center [926, 228] width 579 height 157
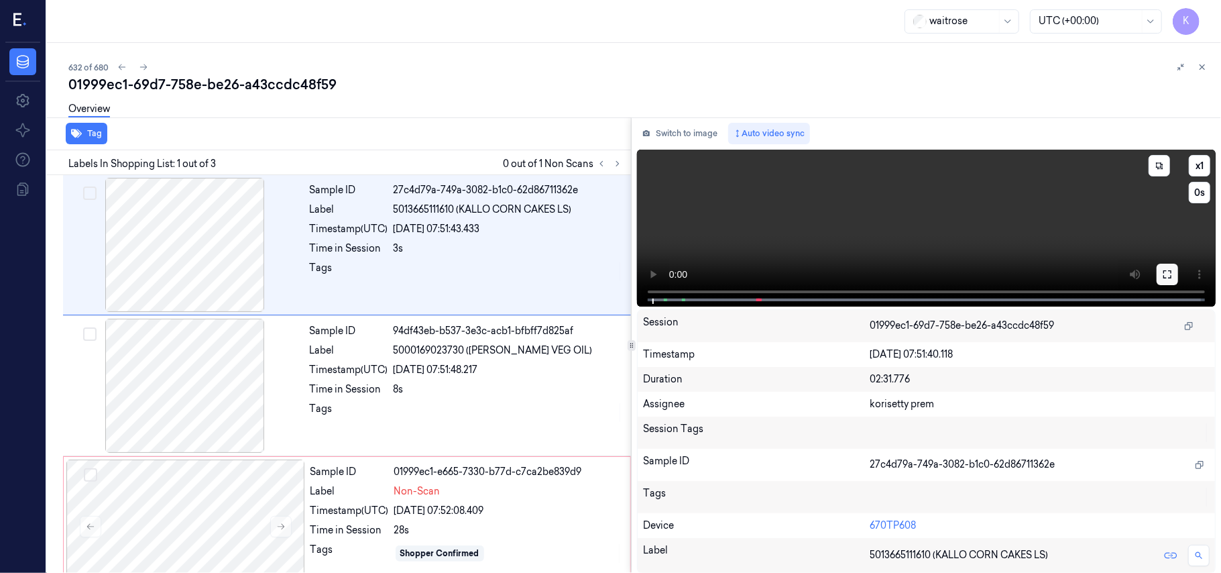
click at [1169, 270] on icon at bounding box center [1167, 274] width 8 height 8
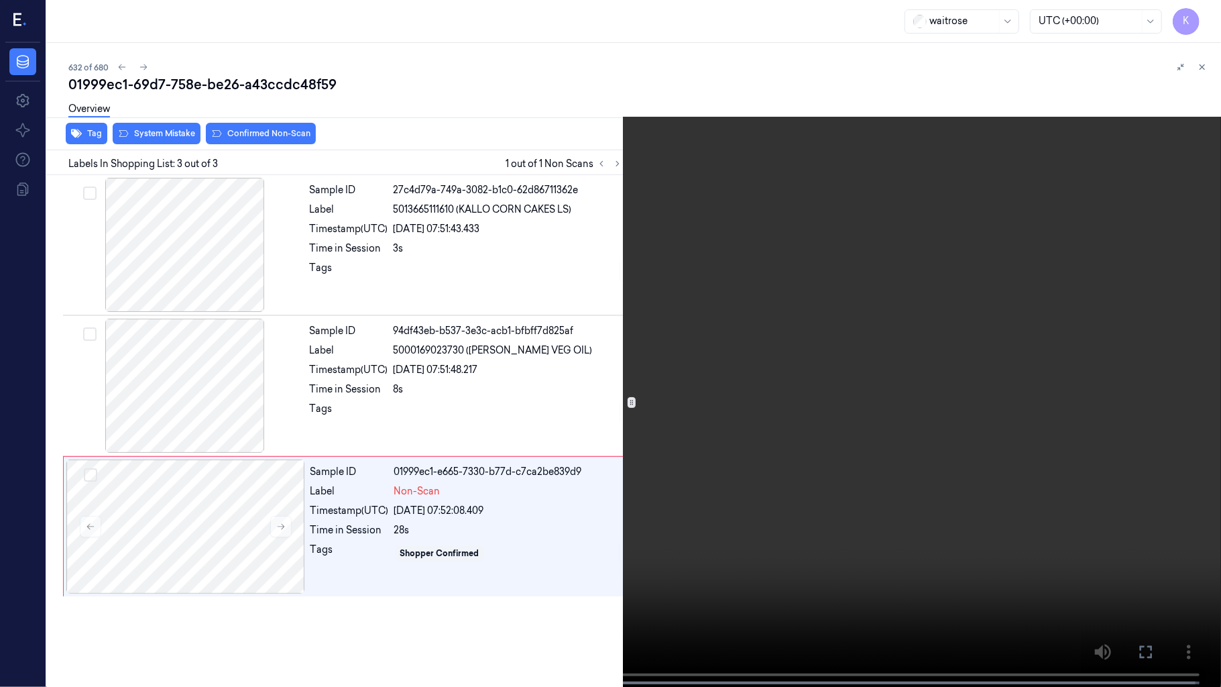
click at [975, 324] on video at bounding box center [610, 344] width 1221 height 689
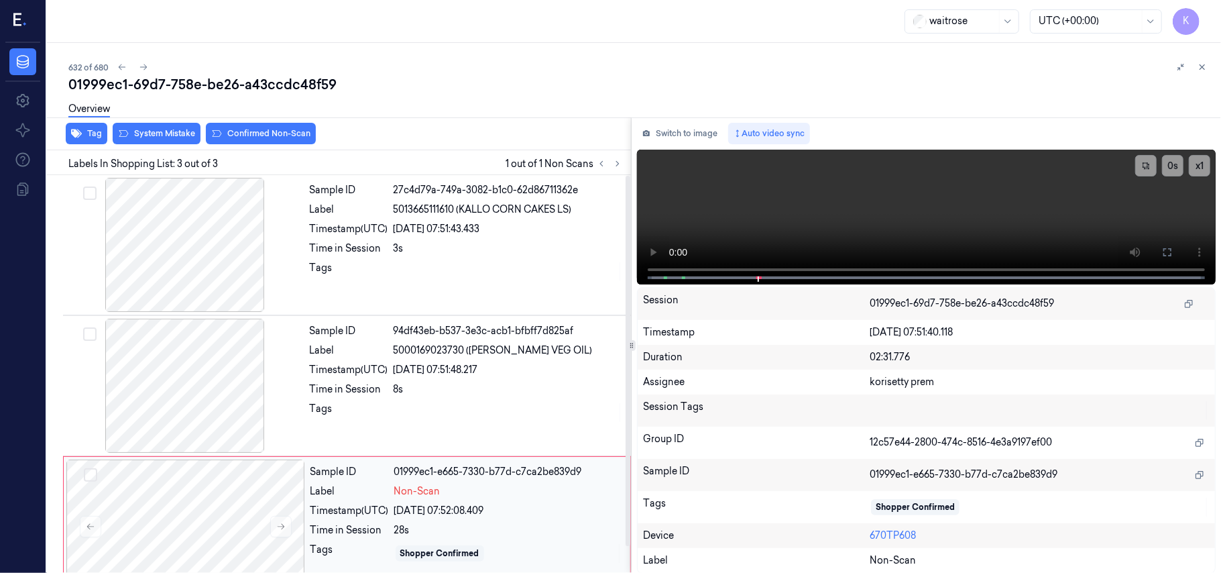
click at [409, 514] on div "[DATE] 07:52:08.409" at bounding box center [508, 511] width 228 height 14
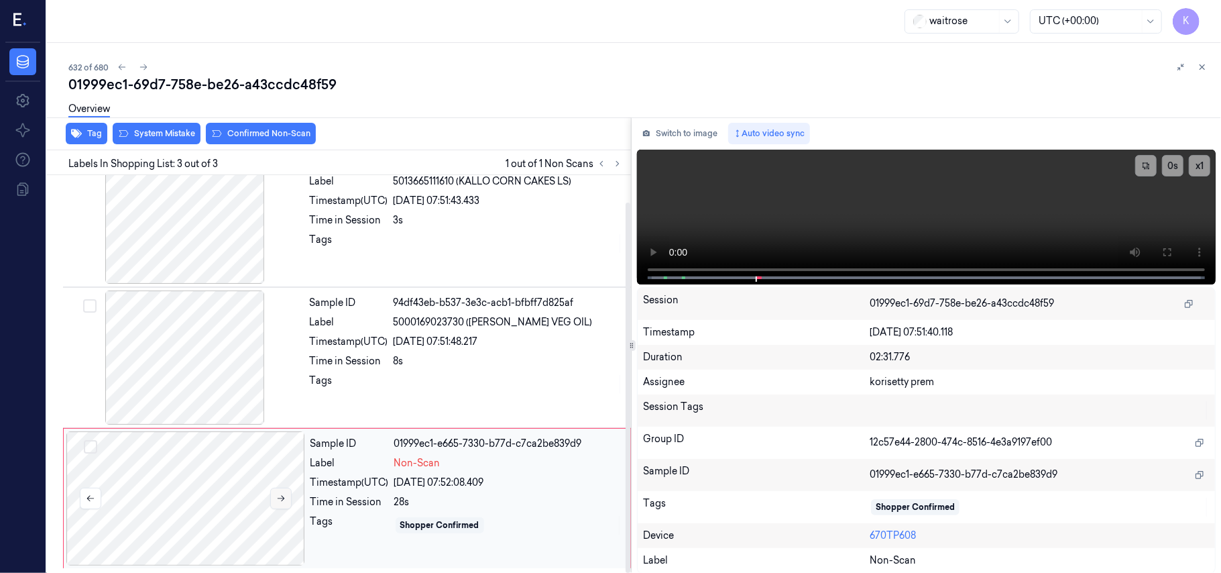
click at [282, 499] on icon at bounding box center [280, 497] width 9 height 9
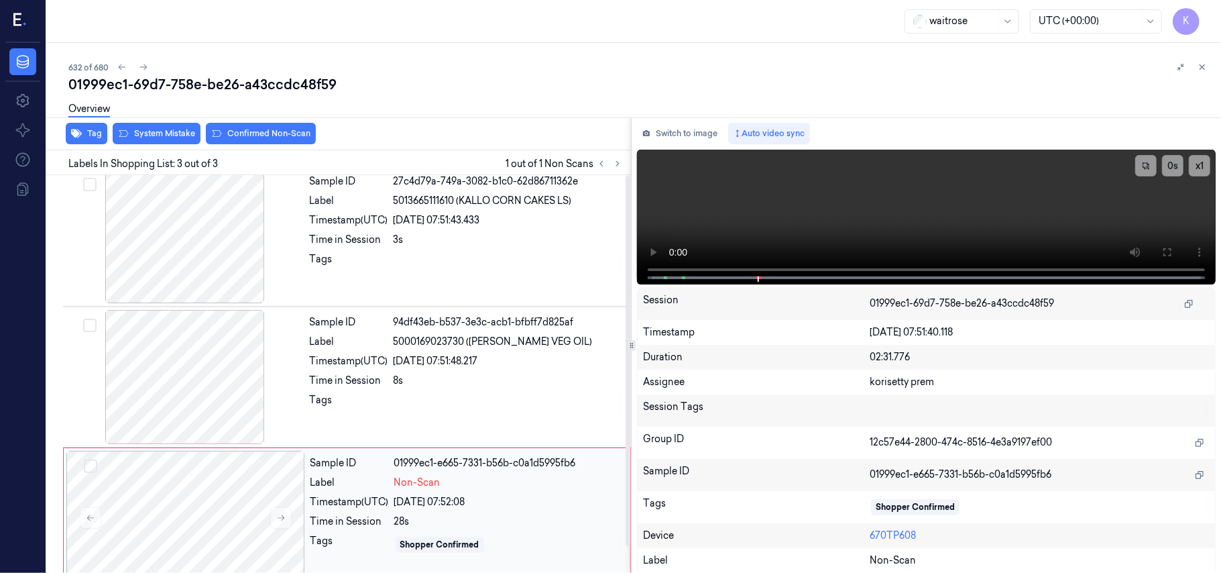
scroll to position [0, 0]
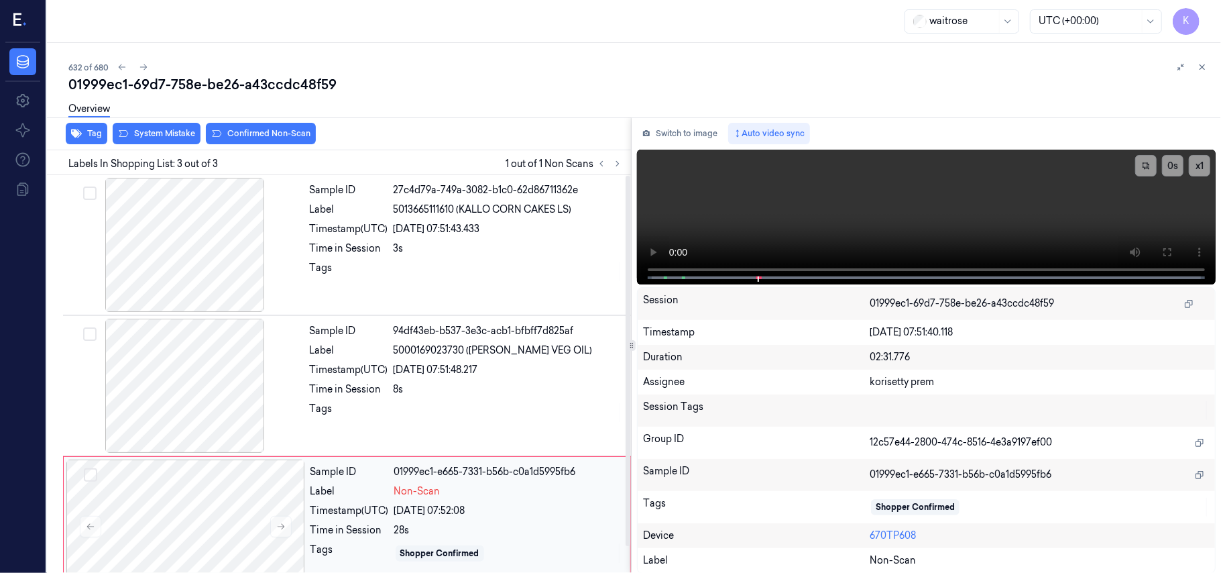
click at [430, 496] on span "Non-Scan" at bounding box center [417, 491] width 46 height 14
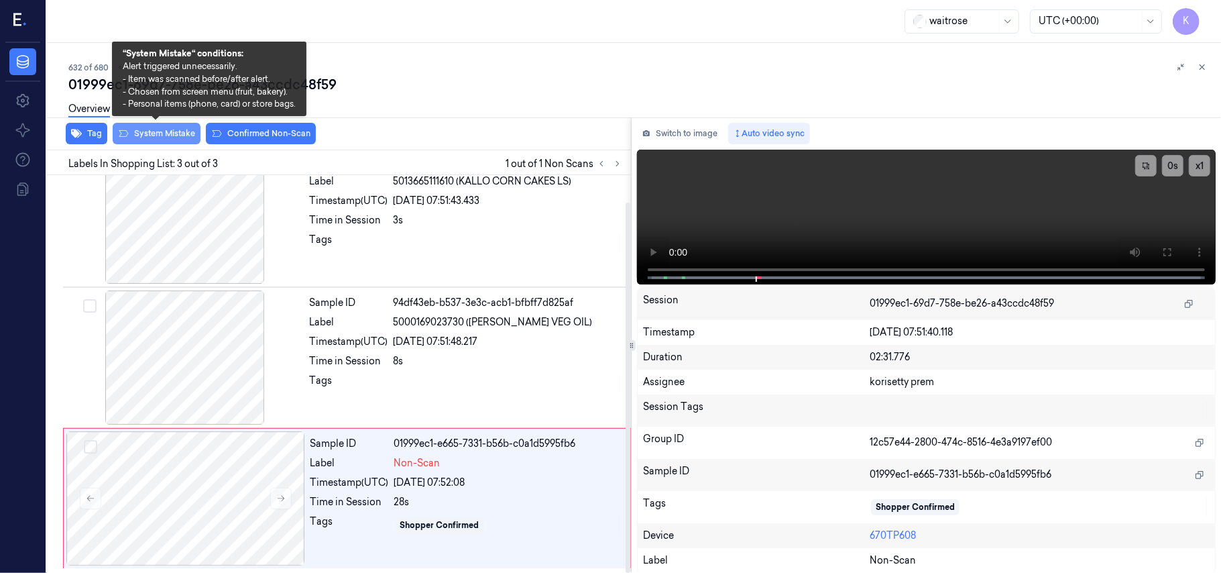
click at [154, 132] on button "System Mistake" at bounding box center [157, 133] width 88 height 21
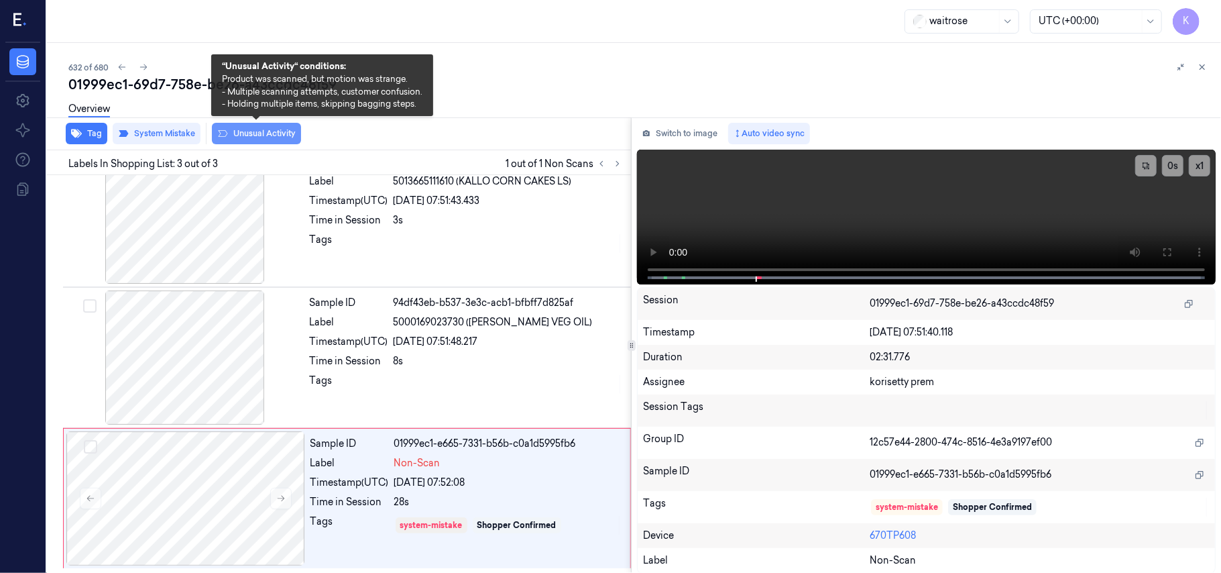
click at [235, 134] on button "Unusual Activity" at bounding box center [256, 133] width 89 height 21
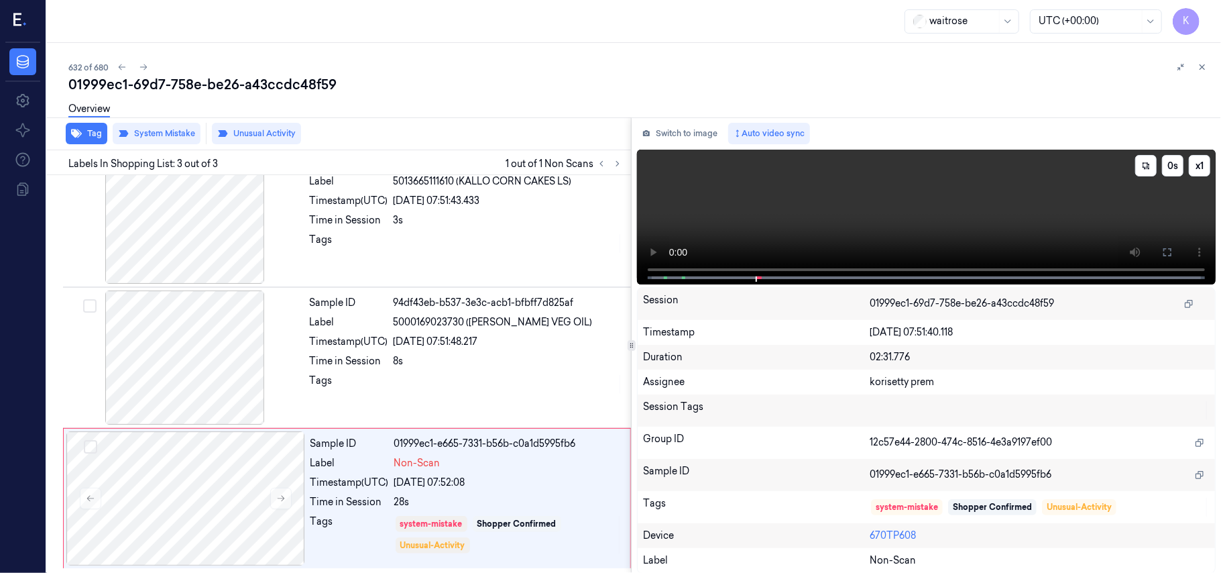
click at [996, 161] on video at bounding box center [926, 217] width 579 height 135
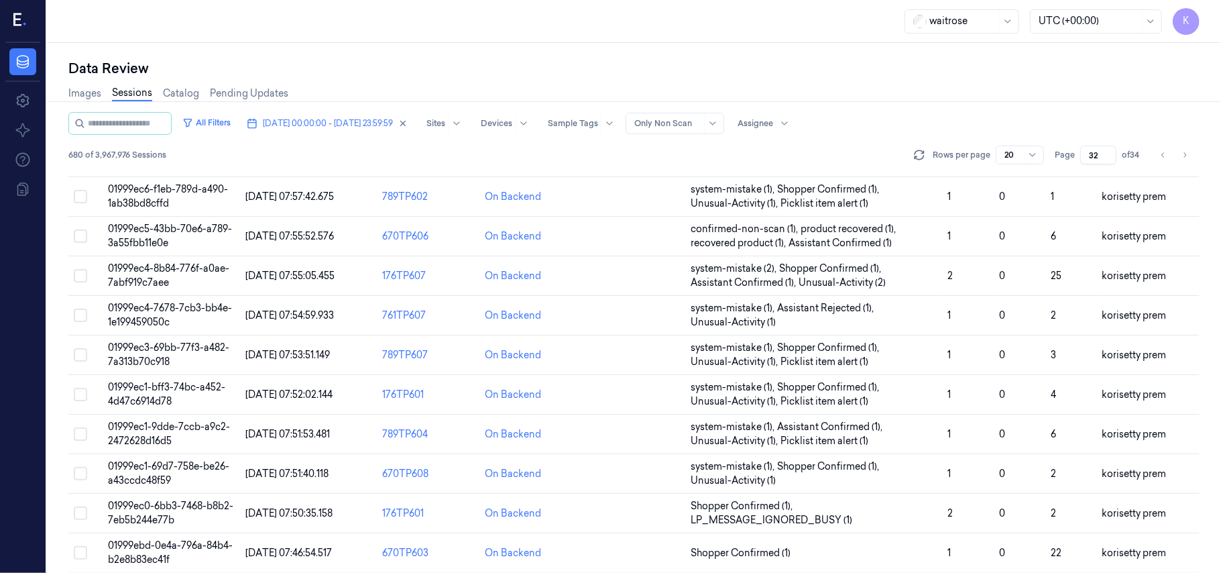
scroll to position [357, 0]
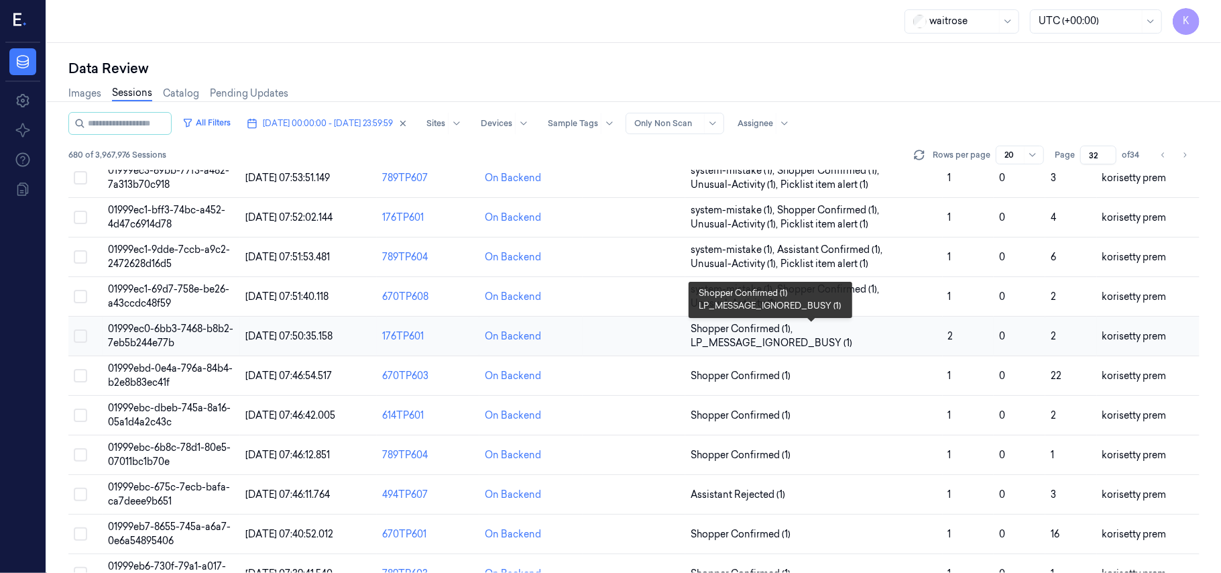
click at [882, 334] on span "Shopper Confirmed (1) , LP_MESSAGE_IGNORED_BUSY (1)" at bounding box center [814, 336] width 246 height 28
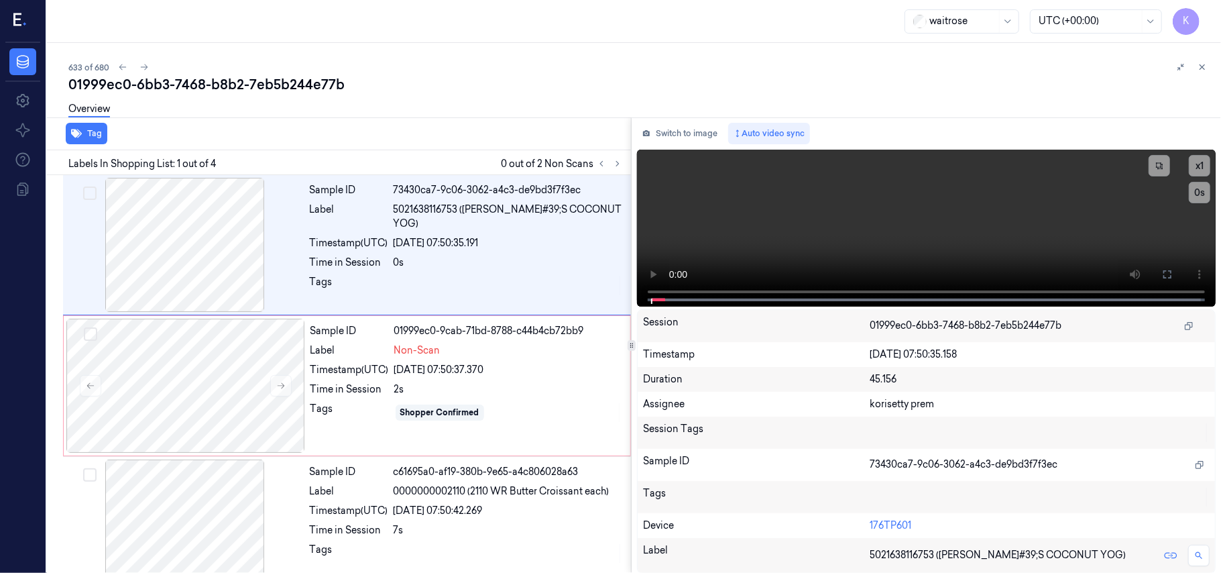
click at [428, 56] on div "633 of 680 01999ec0-6bb3-7468-b8b2-7eb5b244e77b Overview Tag Labels In Shopping…" at bounding box center [634, 308] width 1174 height 530
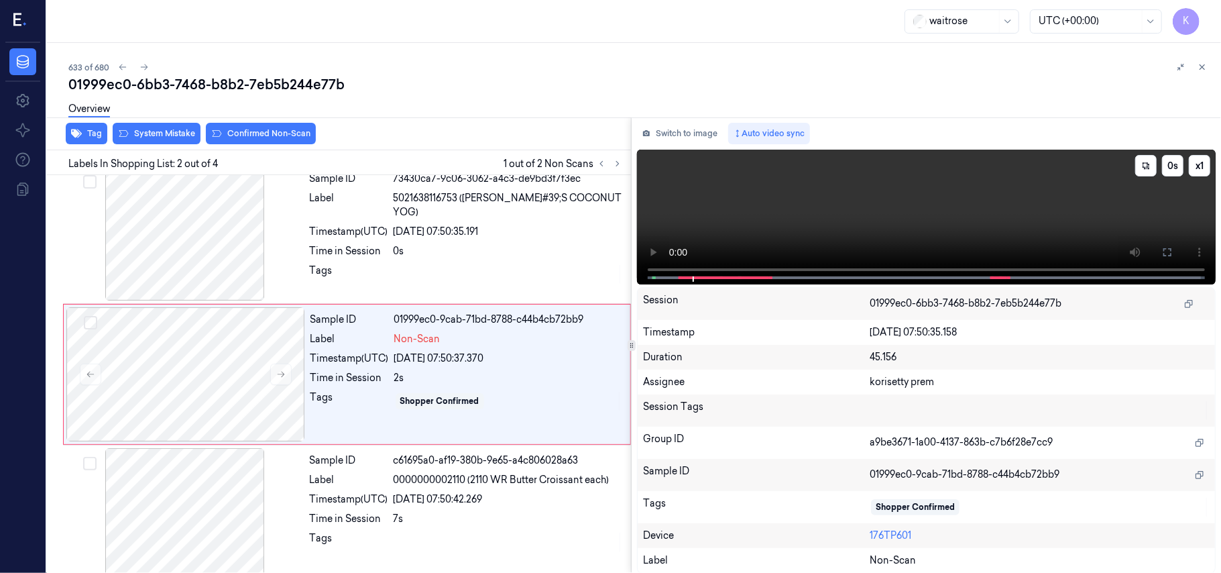
click at [790, 229] on video at bounding box center [926, 217] width 579 height 135
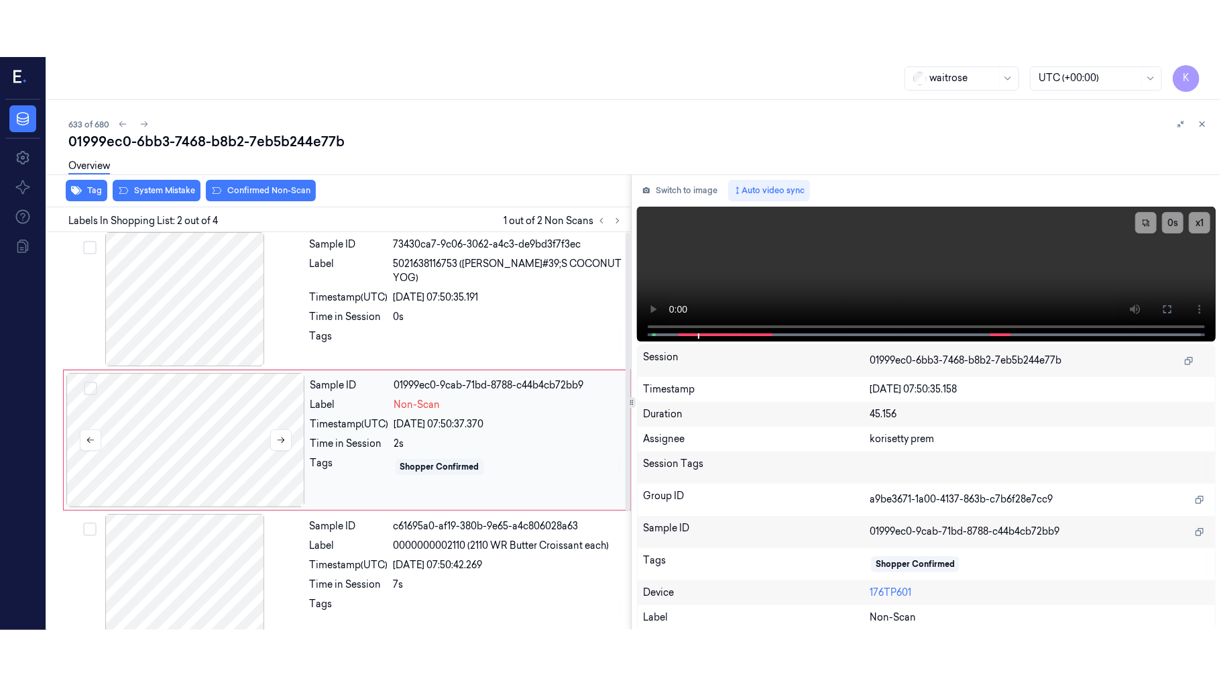
scroll to position [0, 0]
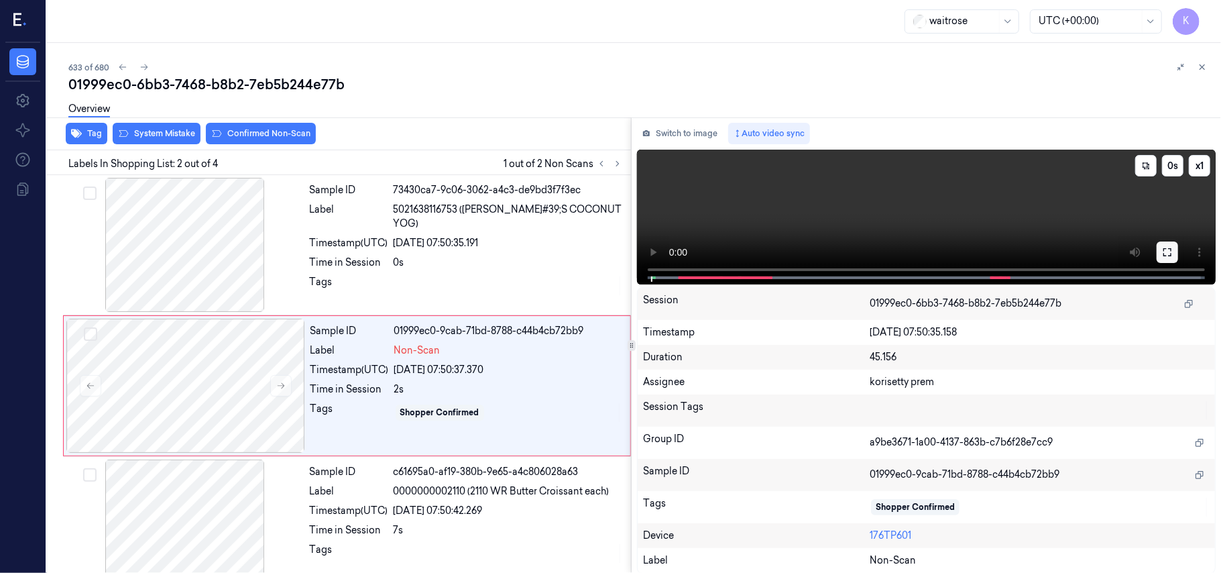
click at [1169, 257] on button at bounding box center [1167, 251] width 21 height 21
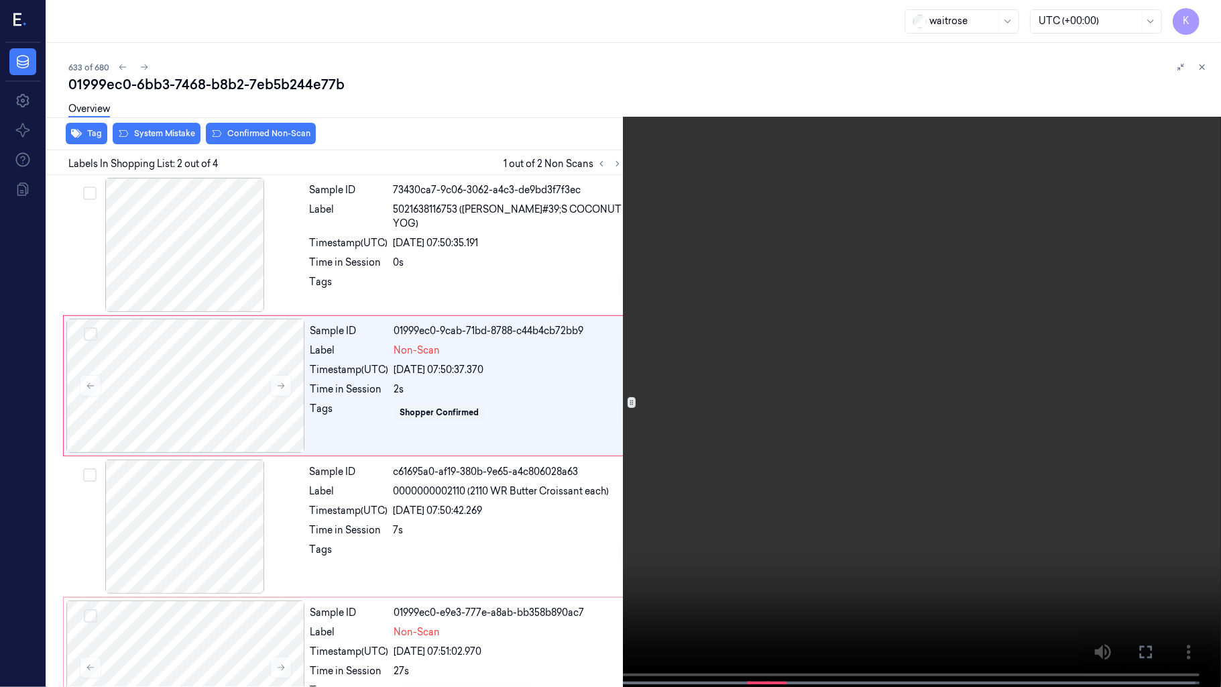
click at [1014, 406] on video at bounding box center [610, 344] width 1221 height 689
click at [878, 526] on video at bounding box center [610, 344] width 1221 height 689
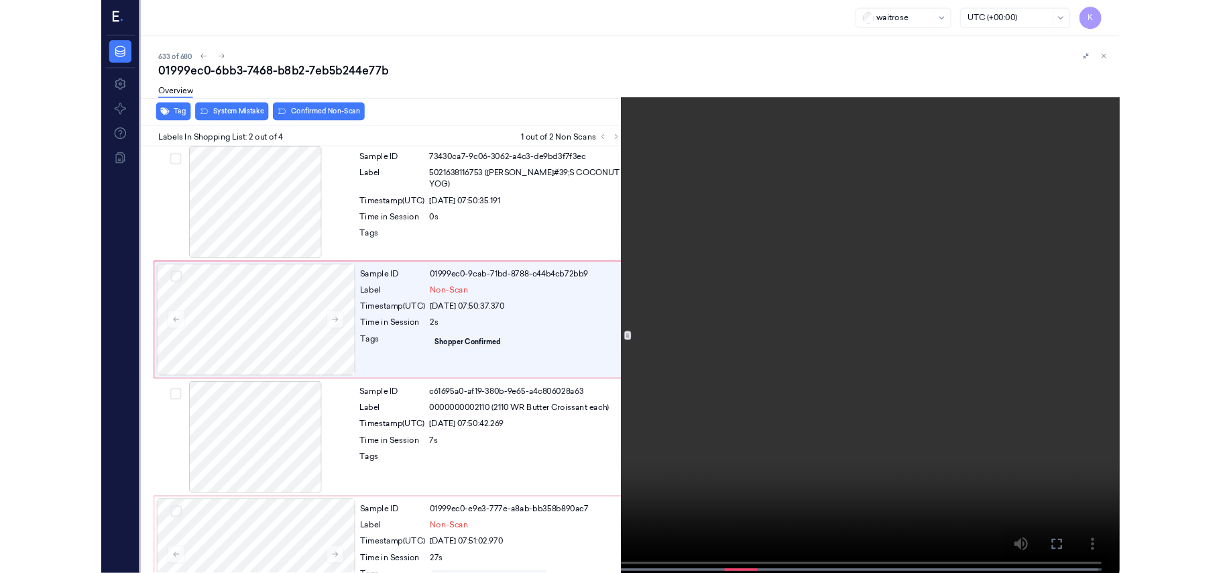
scroll to position [0, 0]
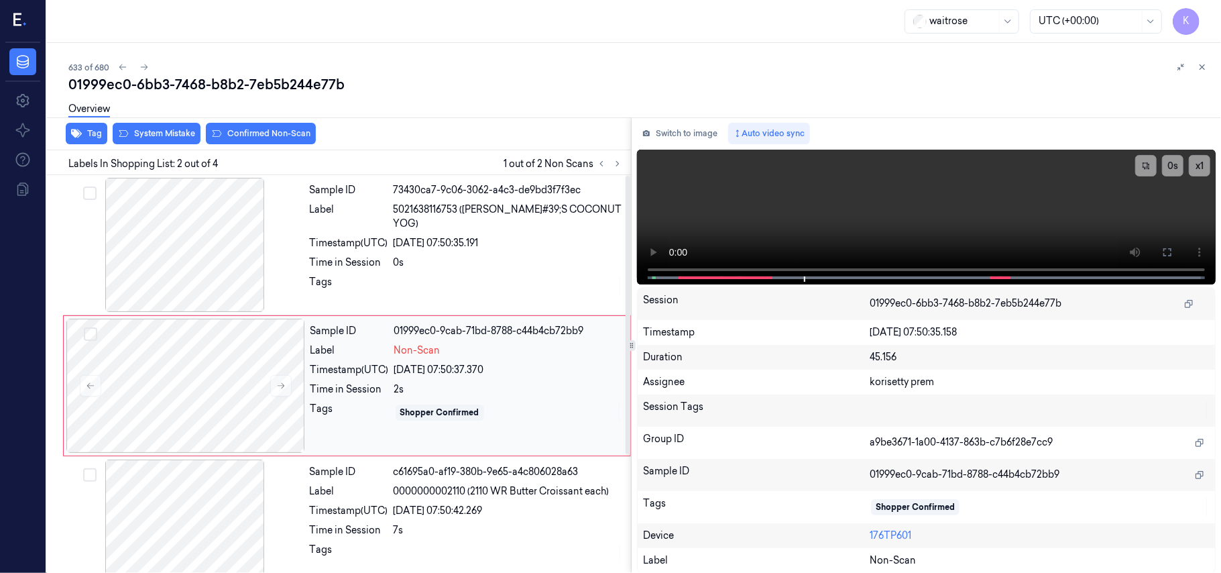
click at [420, 398] on div "Sample ID 01999ec0-9cab-71bd-8788-c44b4cb72bb9 Label Non-Scan Timestamp (UTC) […" at bounding box center [466, 385] width 322 height 134
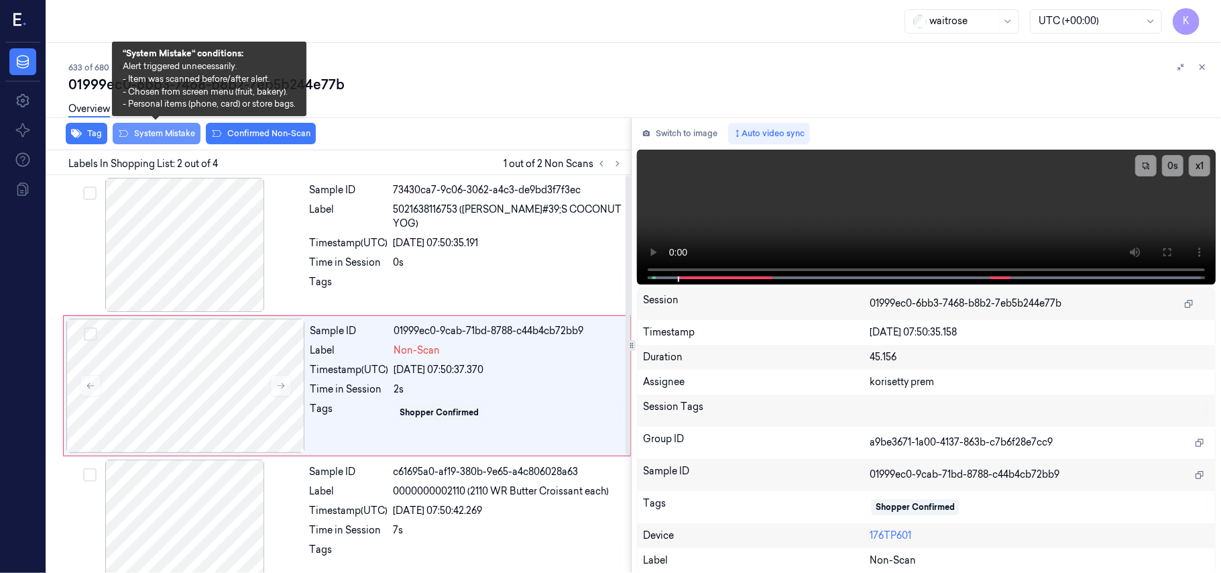
click at [169, 135] on button "System Mistake" at bounding box center [157, 133] width 88 height 21
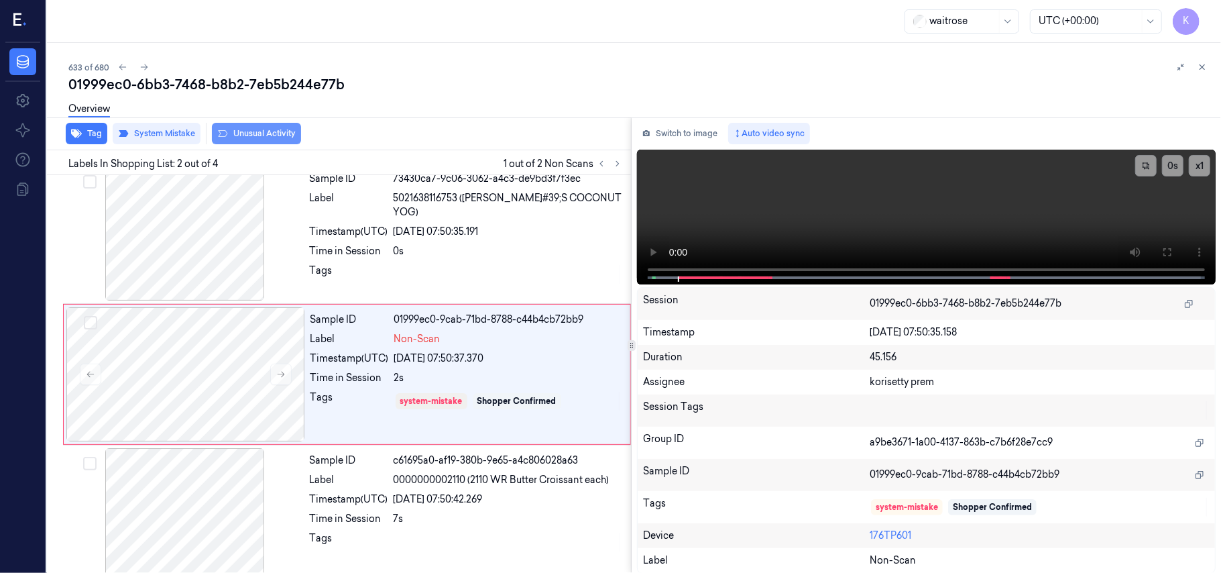
click at [239, 135] on button "Unusual Activity" at bounding box center [256, 133] width 89 height 21
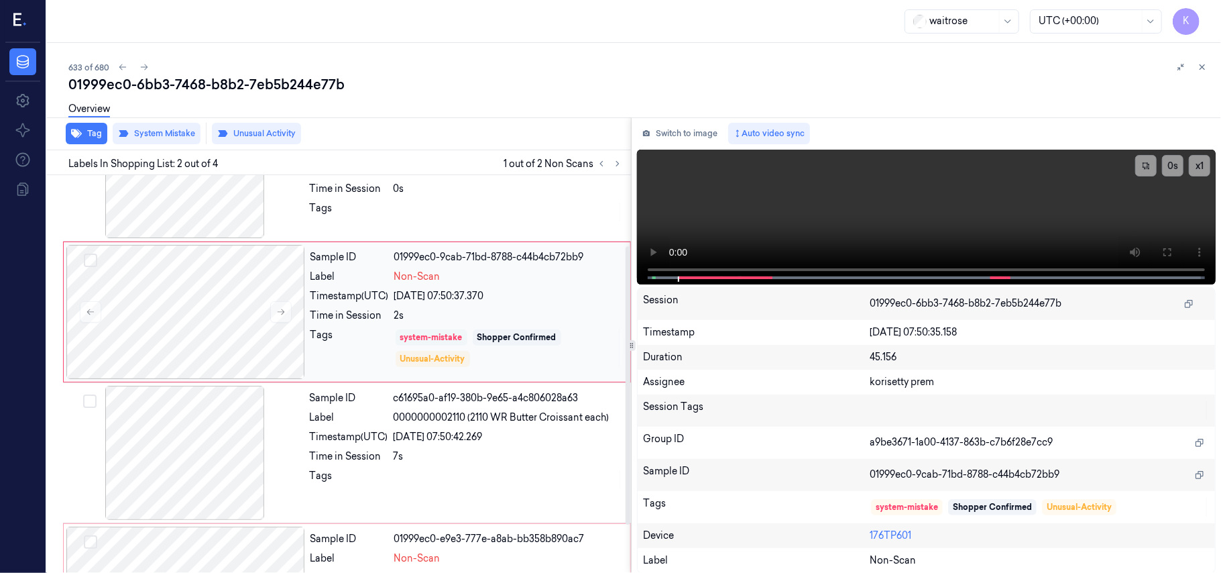
scroll to position [101, 0]
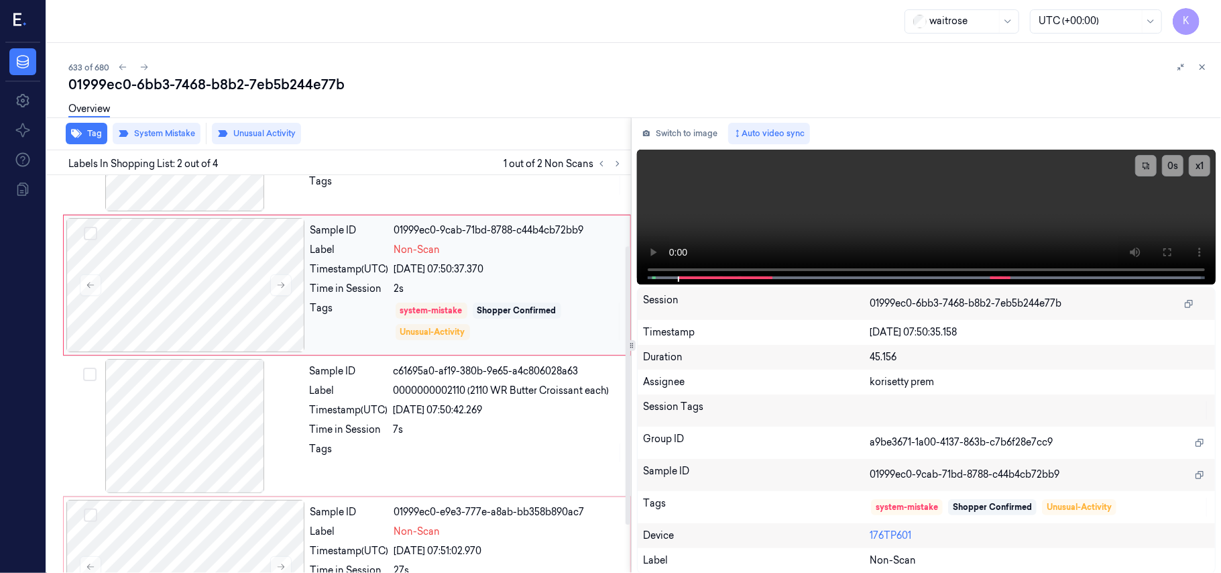
click at [497, 288] on div "2s" at bounding box center [508, 289] width 228 height 14
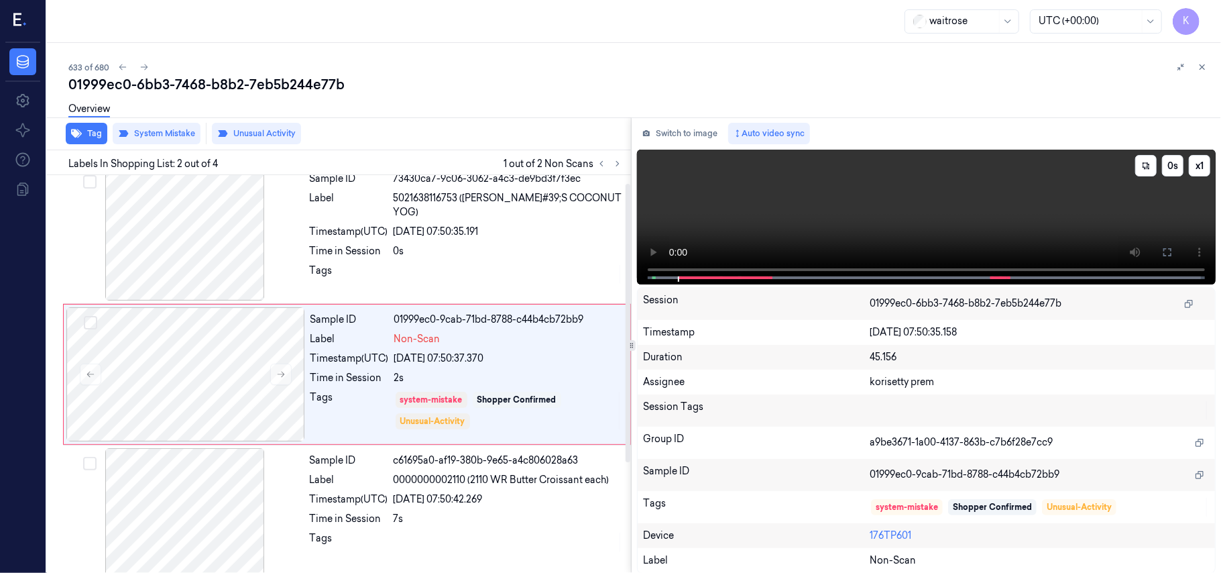
click at [940, 199] on video at bounding box center [926, 217] width 579 height 135
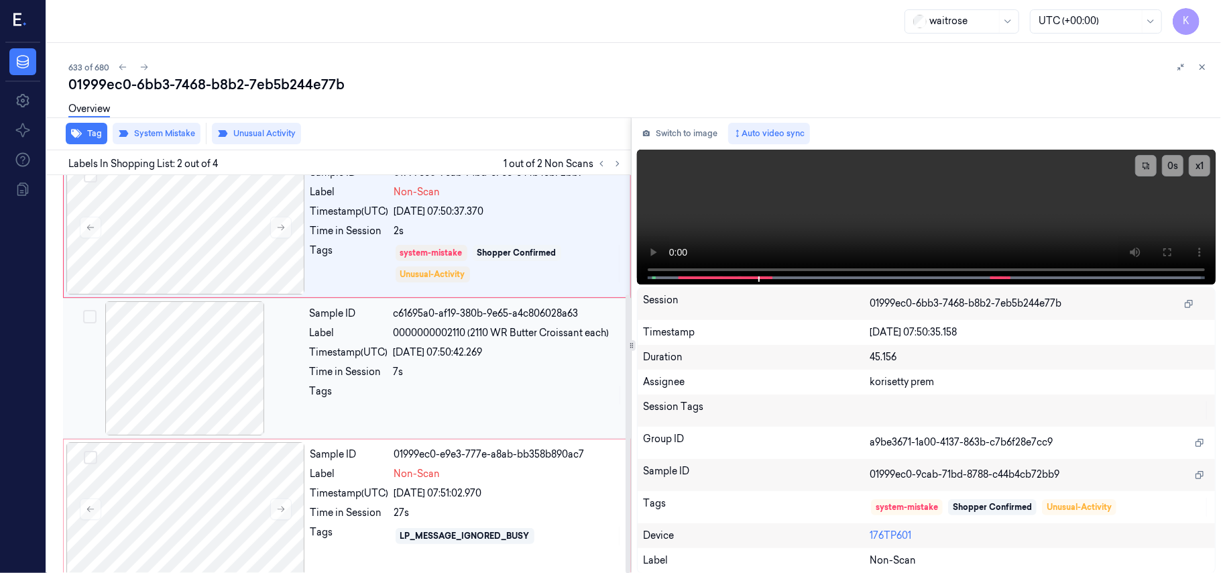
scroll to position [170, 0]
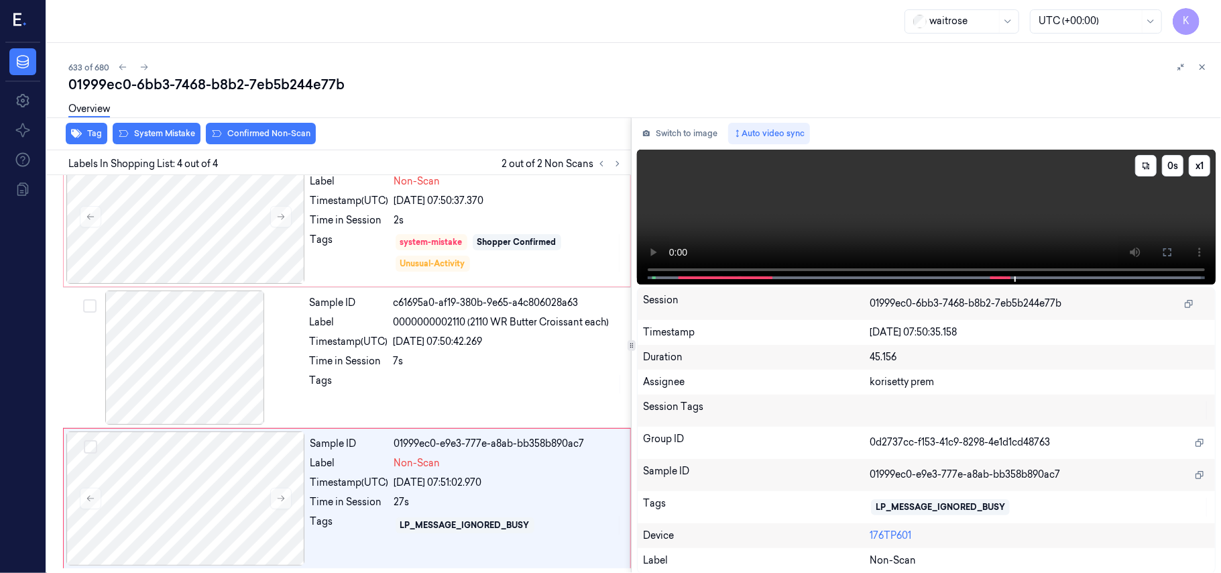
click at [912, 225] on video at bounding box center [926, 217] width 579 height 135
click at [296, 513] on div at bounding box center [185, 498] width 239 height 134
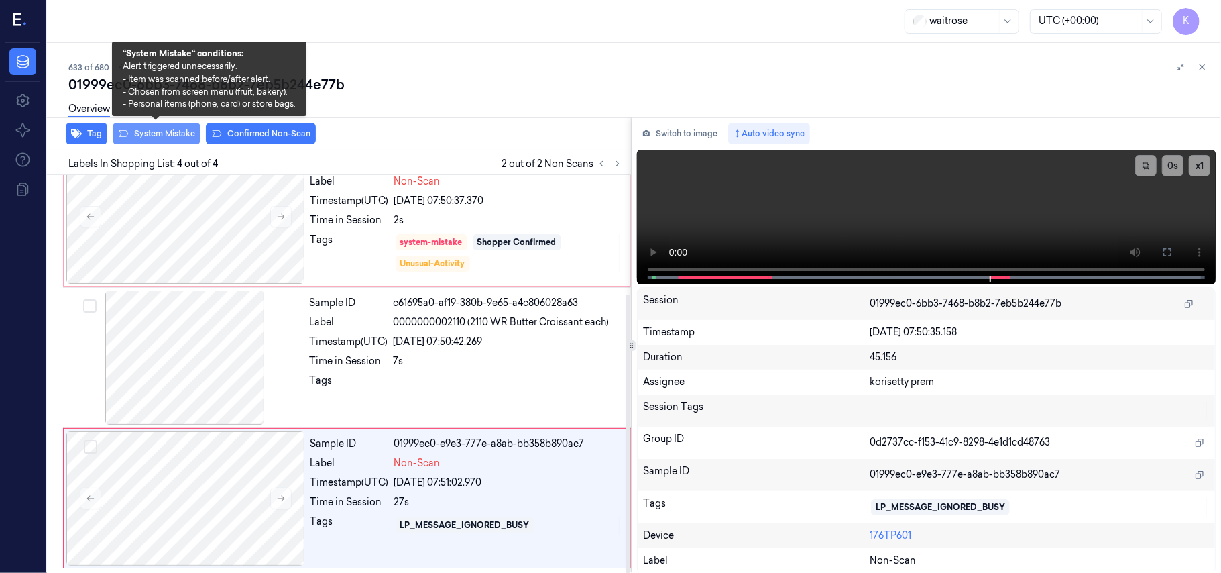
click at [164, 135] on button "System Mistake" at bounding box center [157, 133] width 88 height 21
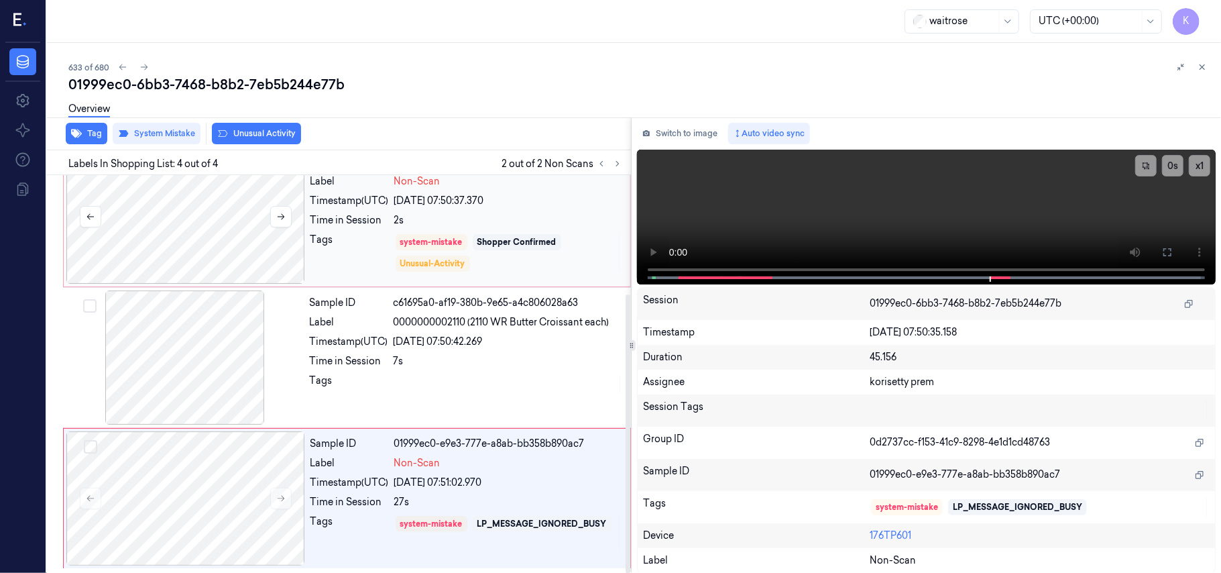
click at [215, 252] on div at bounding box center [185, 217] width 239 height 134
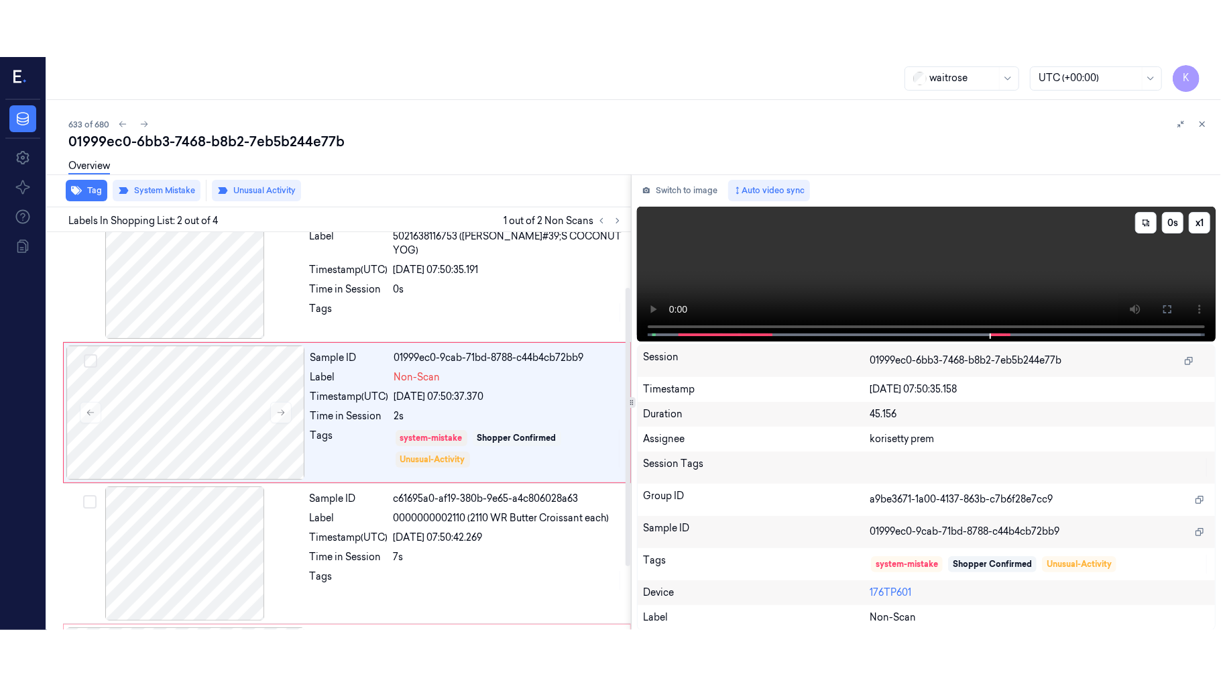
scroll to position [11, 0]
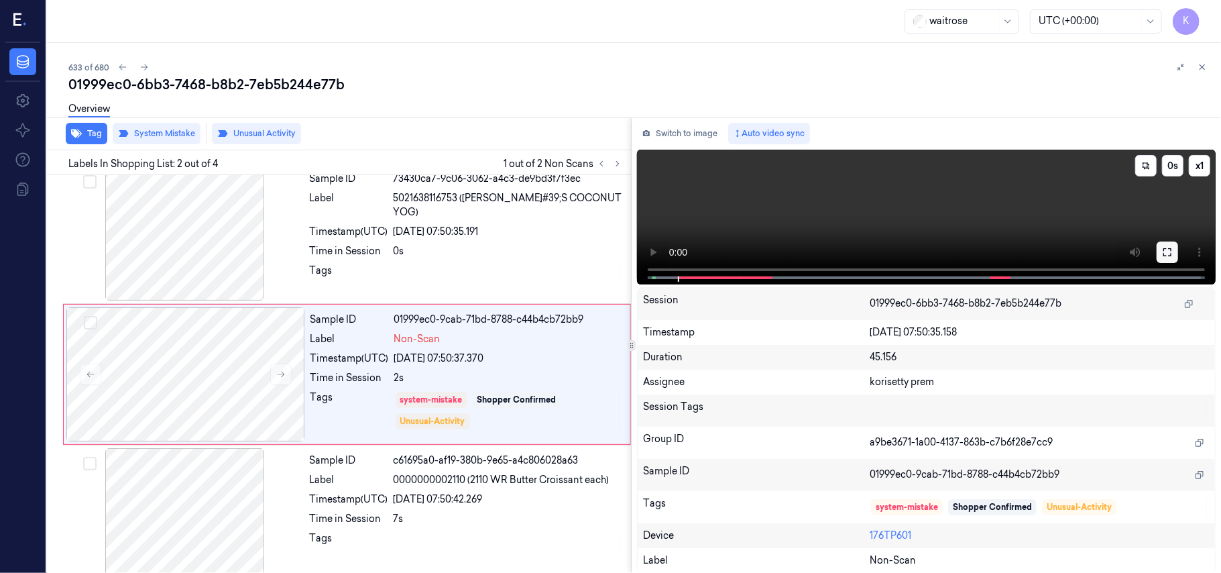
click at [1169, 255] on icon at bounding box center [1167, 252] width 11 height 11
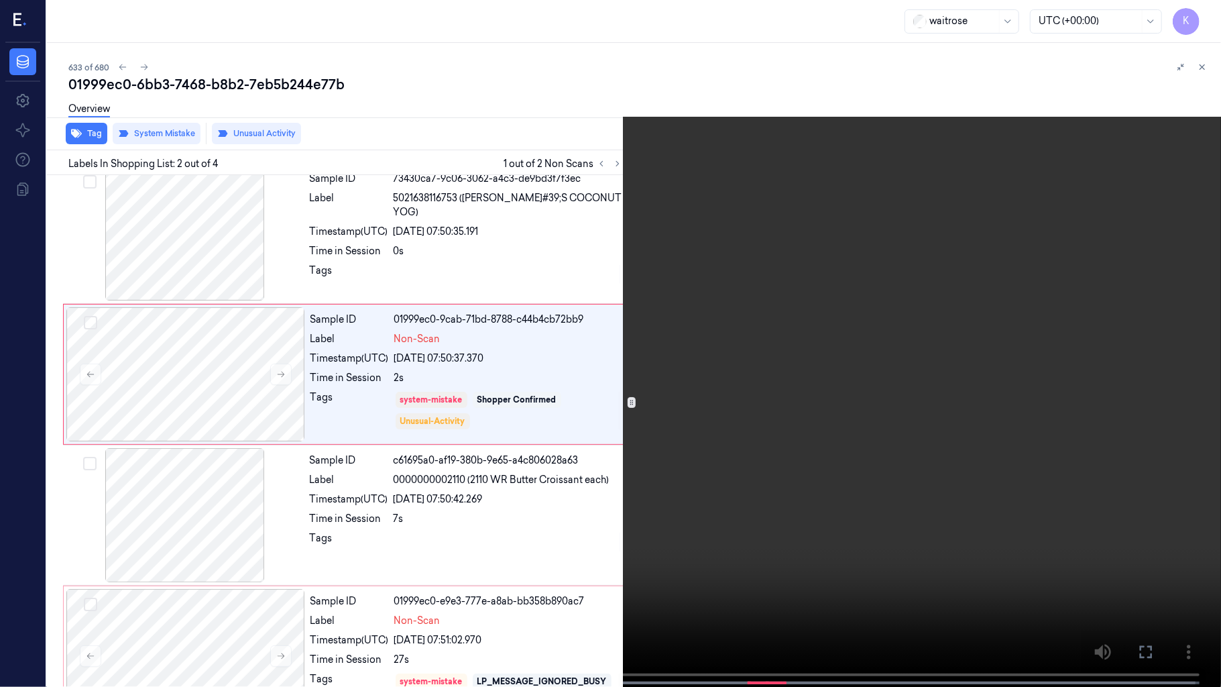
click at [721, 398] on video at bounding box center [610, 344] width 1221 height 689
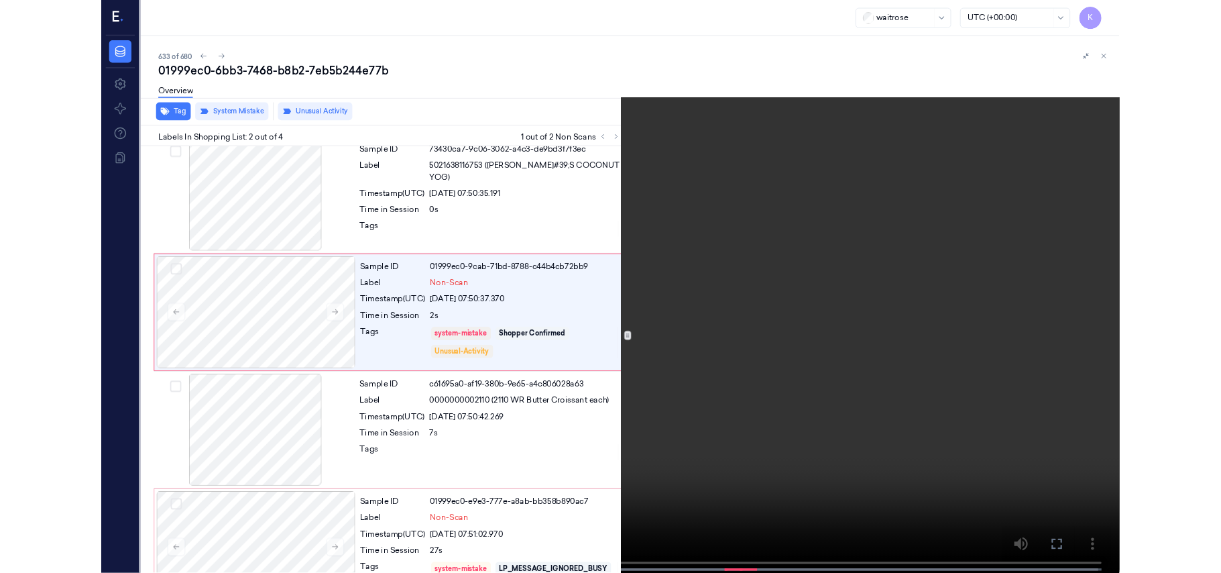
scroll to position [0, 0]
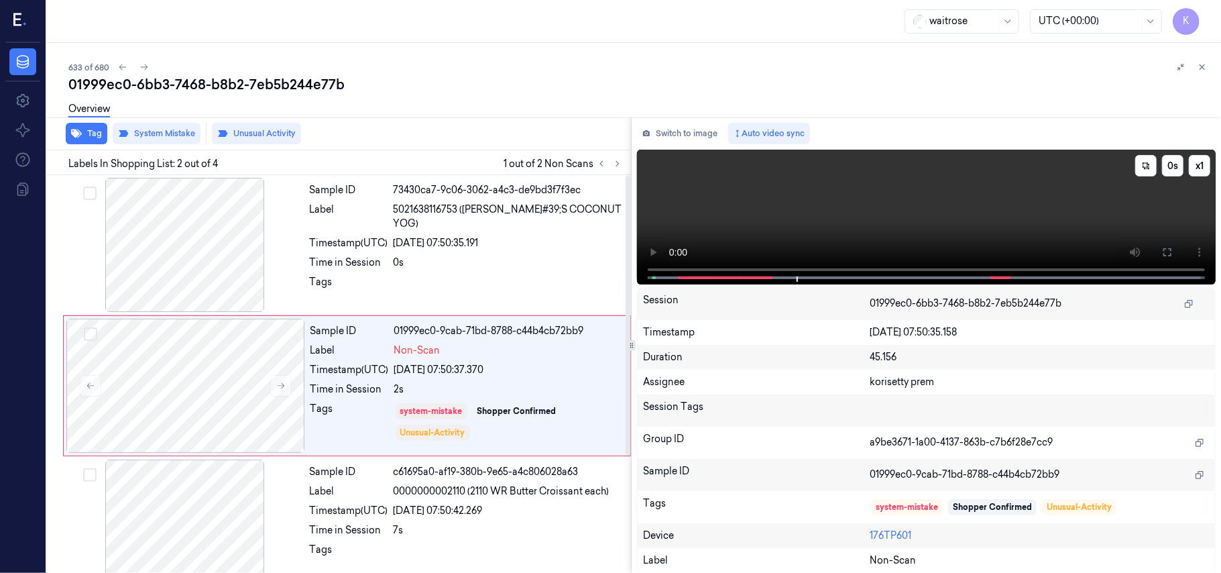
click at [839, 229] on video at bounding box center [926, 217] width 579 height 135
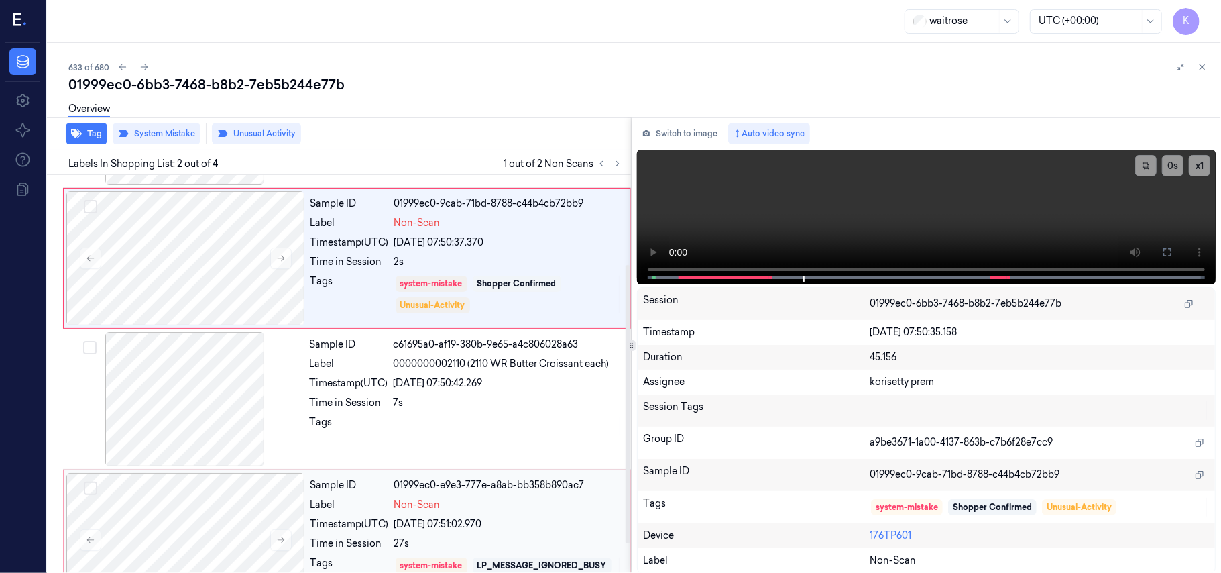
scroll to position [170, 0]
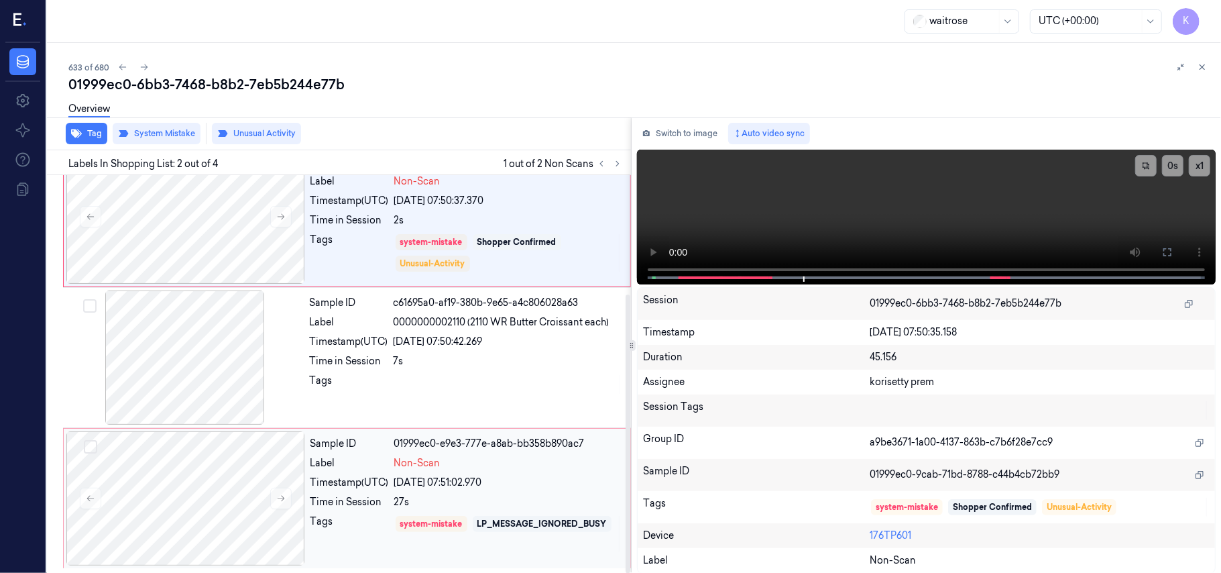
click at [421, 478] on div "[DATE] 07:51:02.970" at bounding box center [508, 482] width 228 height 14
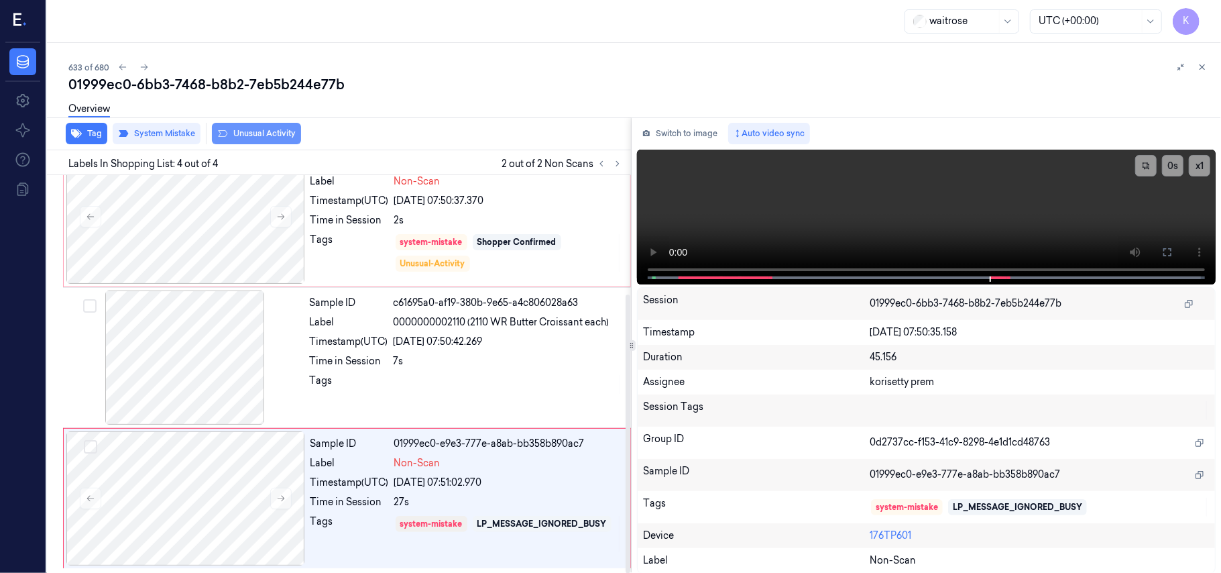
click at [239, 143] on button "Unusual Activity" at bounding box center [256, 133] width 89 height 21
click at [83, 131] on button "Tag" at bounding box center [87, 133] width 42 height 21
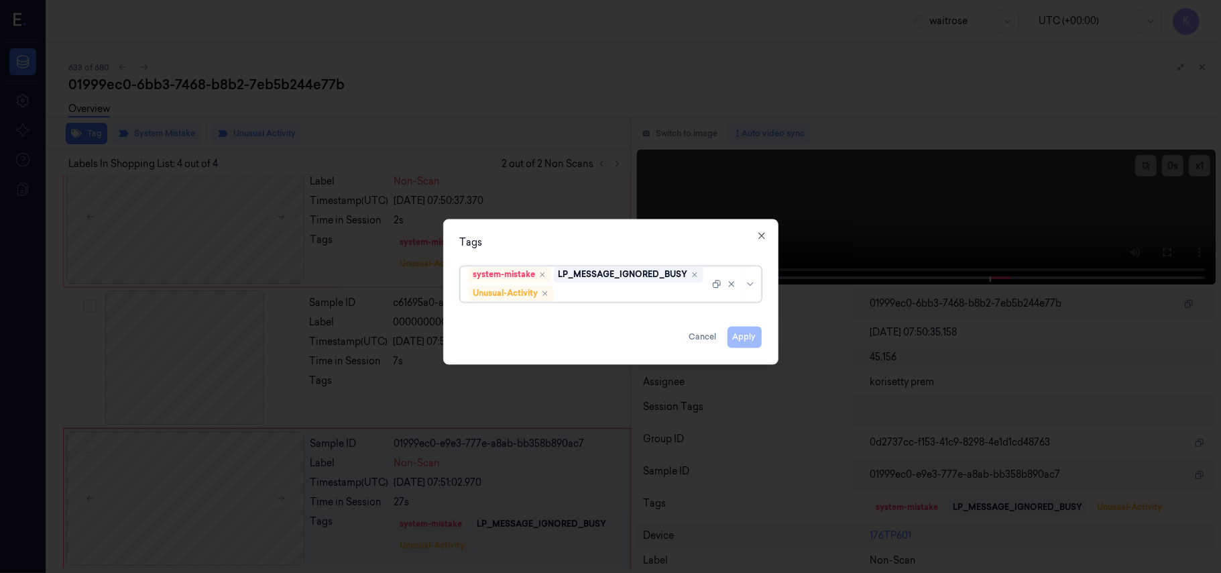
click at [626, 298] on div at bounding box center [632, 293] width 153 height 14
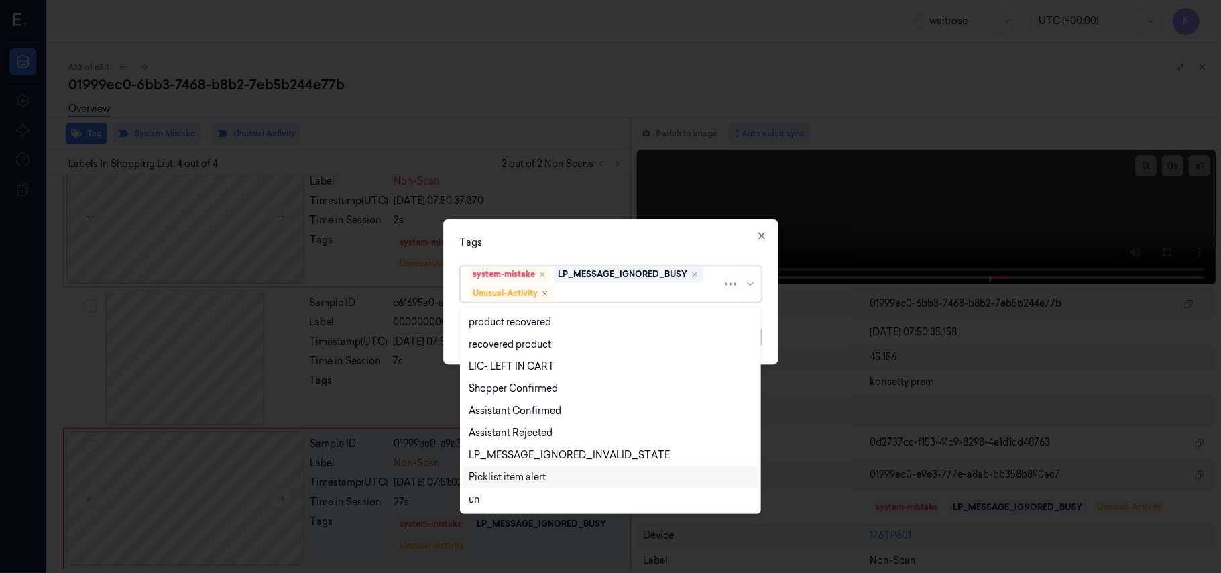
click at [520, 477] on div "Picklist item alert" at bounding box center [507, 477] width 77 height 14
drag, startPoint x: 668, startPoint y: 239, endPoint x: 738, endPoint y: 292, distance: 88.1
click at [671, 240] on div "Tags" at bounding box center [611, 243] width 302 height 14
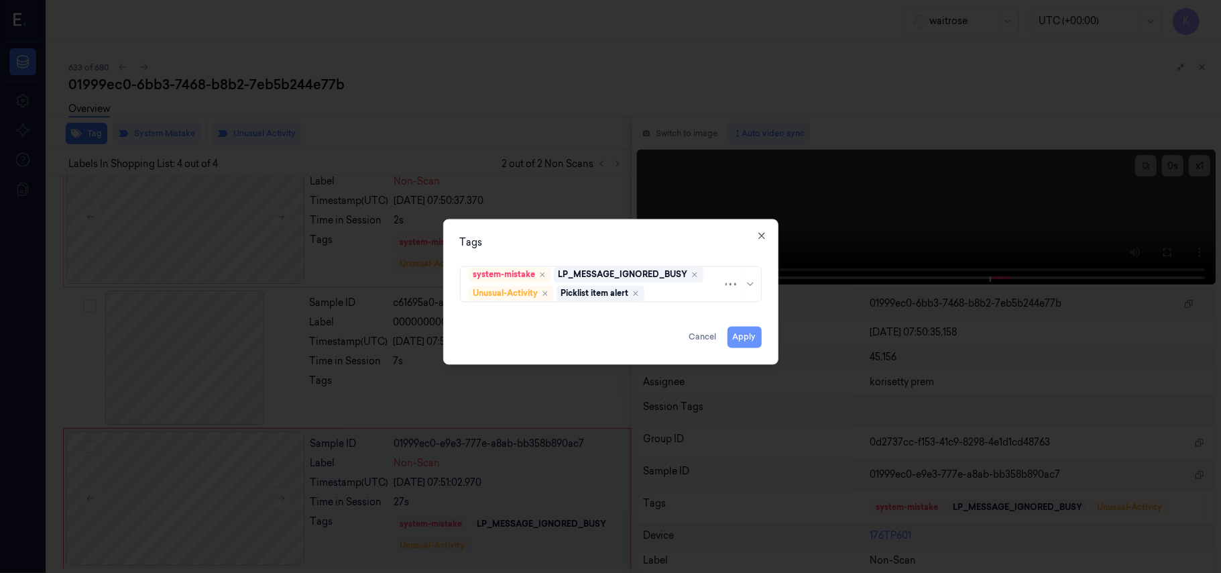
click at [727, 336] on button "Apply" at bounding box center [744, 337] width 34 height 21
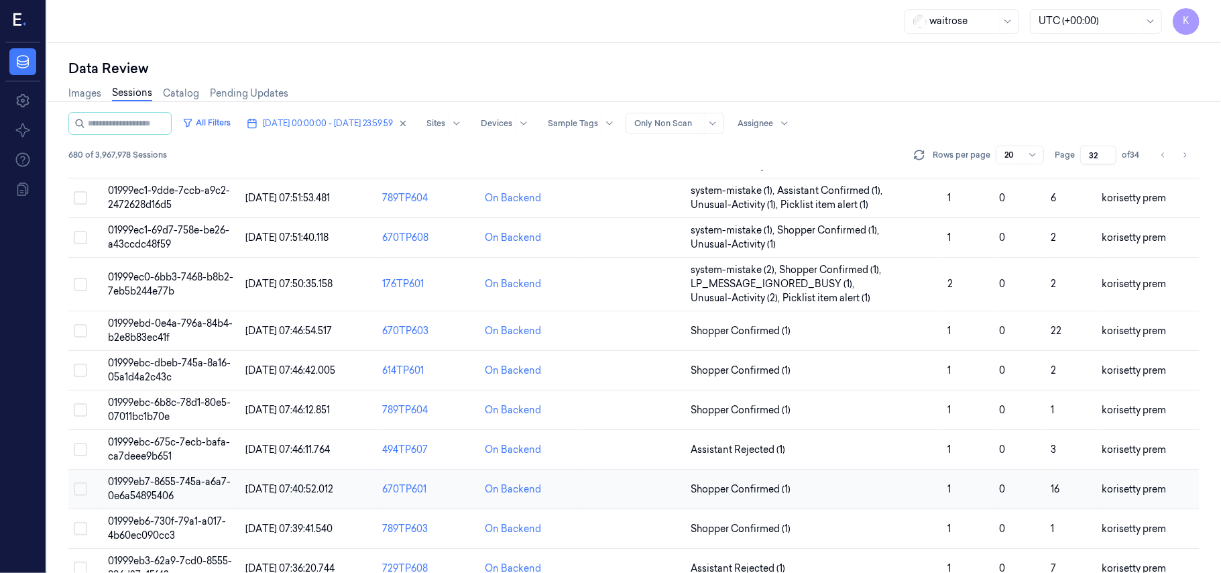
scroll to position [446, 0]
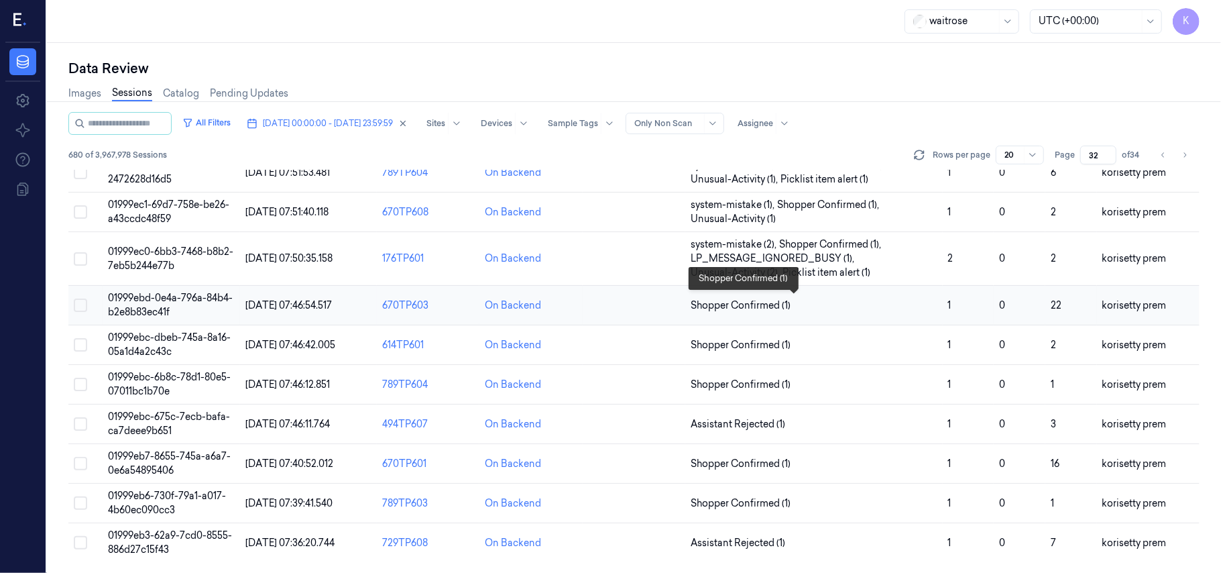
click at [835, 302] on span "Shopper Confirmed (1)" at bounding box center [814, 305] width 246 height 14
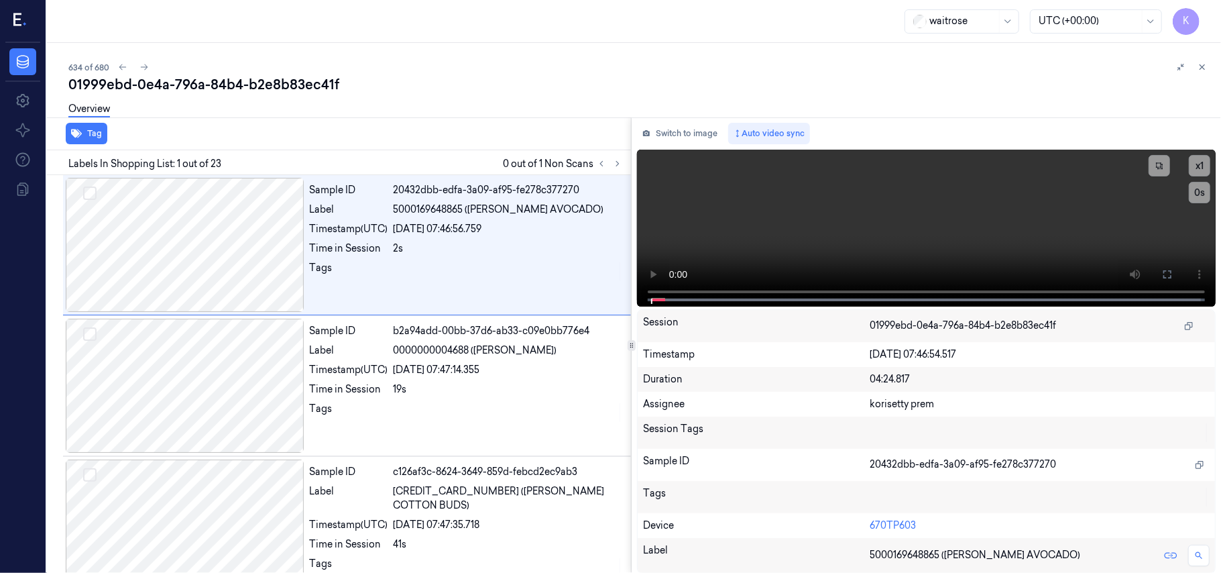
drag, startPoint x: 566, startPoint y: 86, endPoint x: 562, endPoint y: 75, distance: 12.1
click at [565, 86] on div "01999ebd-0e4a-796a-84b4-b2e8b83ec41f" at bounding box center [639, 84] width 1142 height 19
click at [615, 159] on icon at bounding box center [617, 163] width 9 height 9
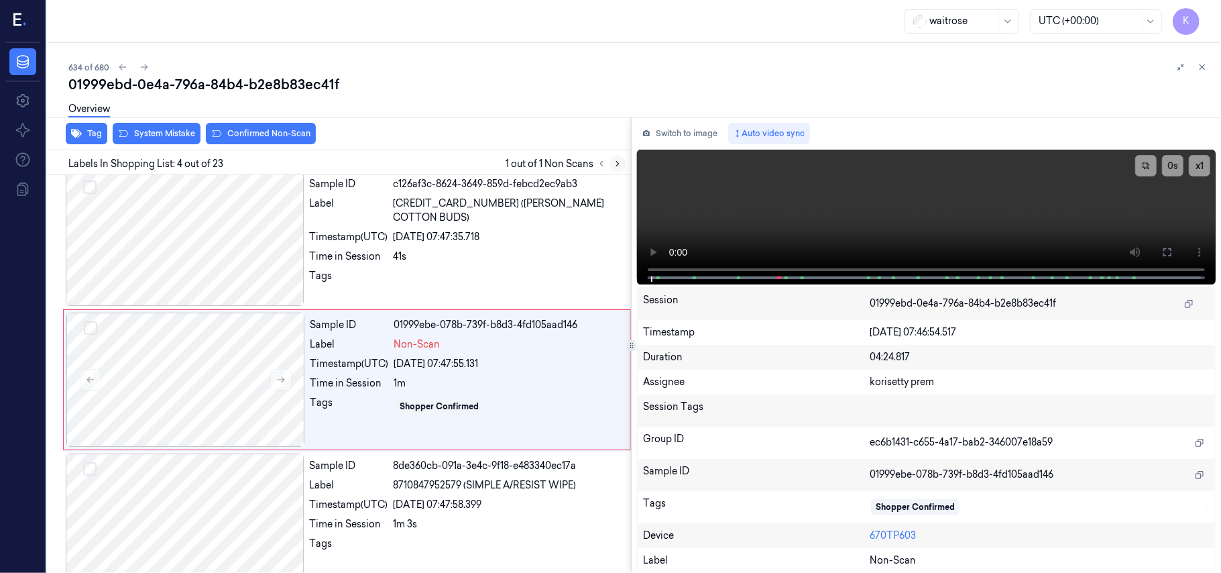
scroll to position [294, 0]
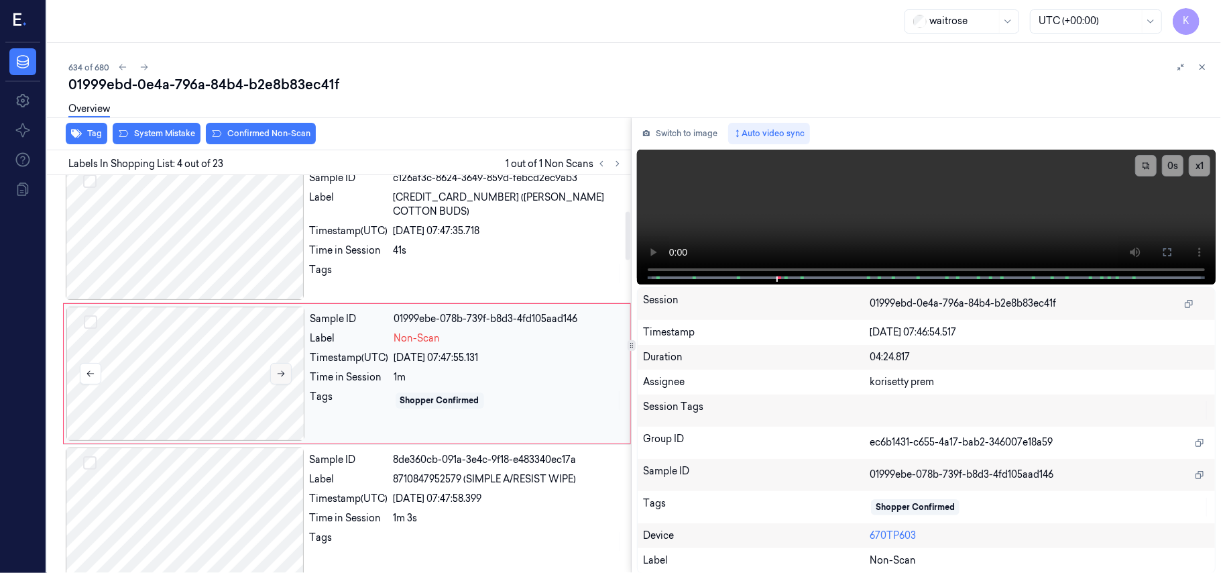
click at [288, 376] on button at bounding box center [280, 373] width 21 height 21
click at [287, 375] on button at bounding box center [280, 373] width 21 height 21
click at [508, 243] on div "41s" at bounding box center [508, 250] width 229 height 14
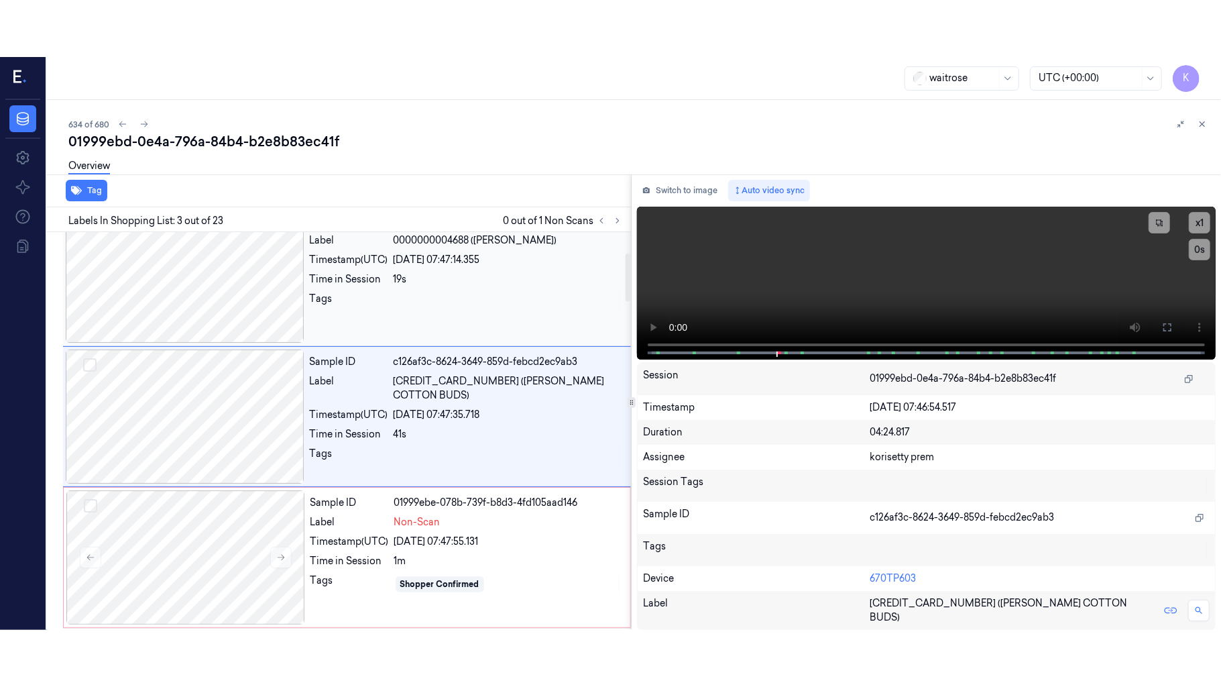
scroll to position [153, 0]
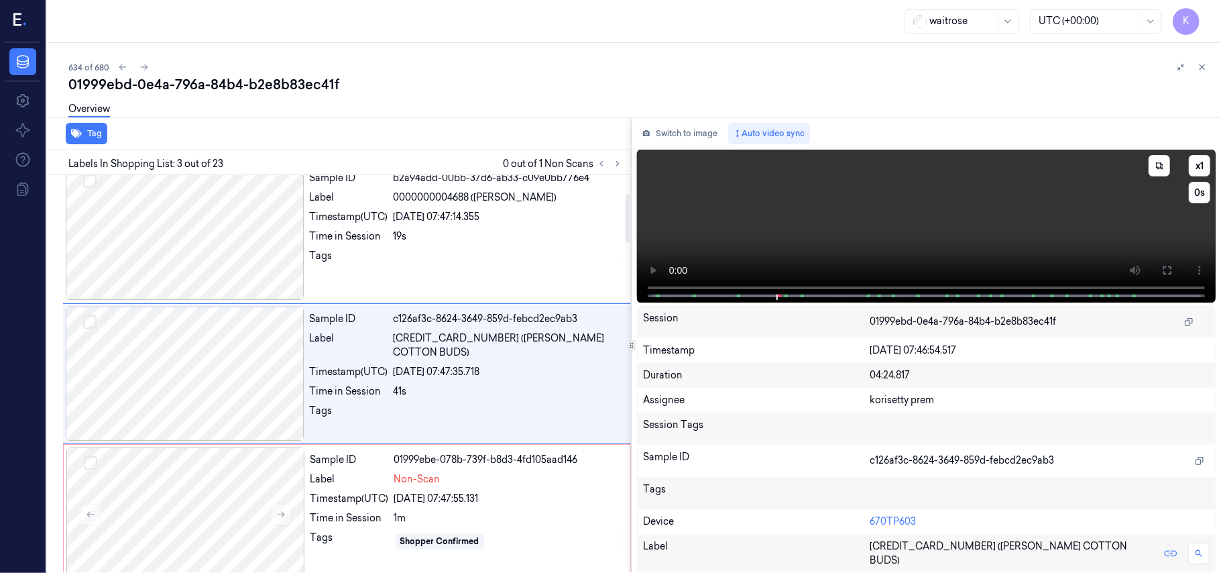
click at [1134, 221] on video at bounding box center [926, 226] width 579 height 153
click at [1175, 274] on button at bounding box center [1167, 269] width 21 height 21
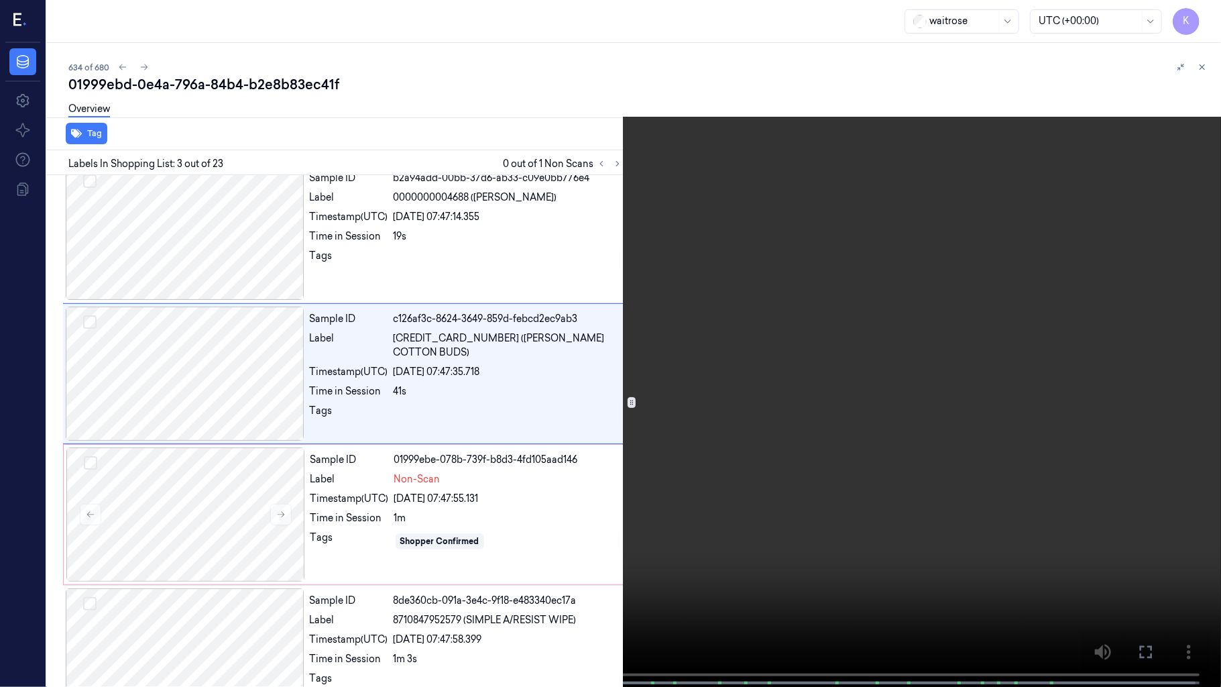
scroll to position [97, 0]
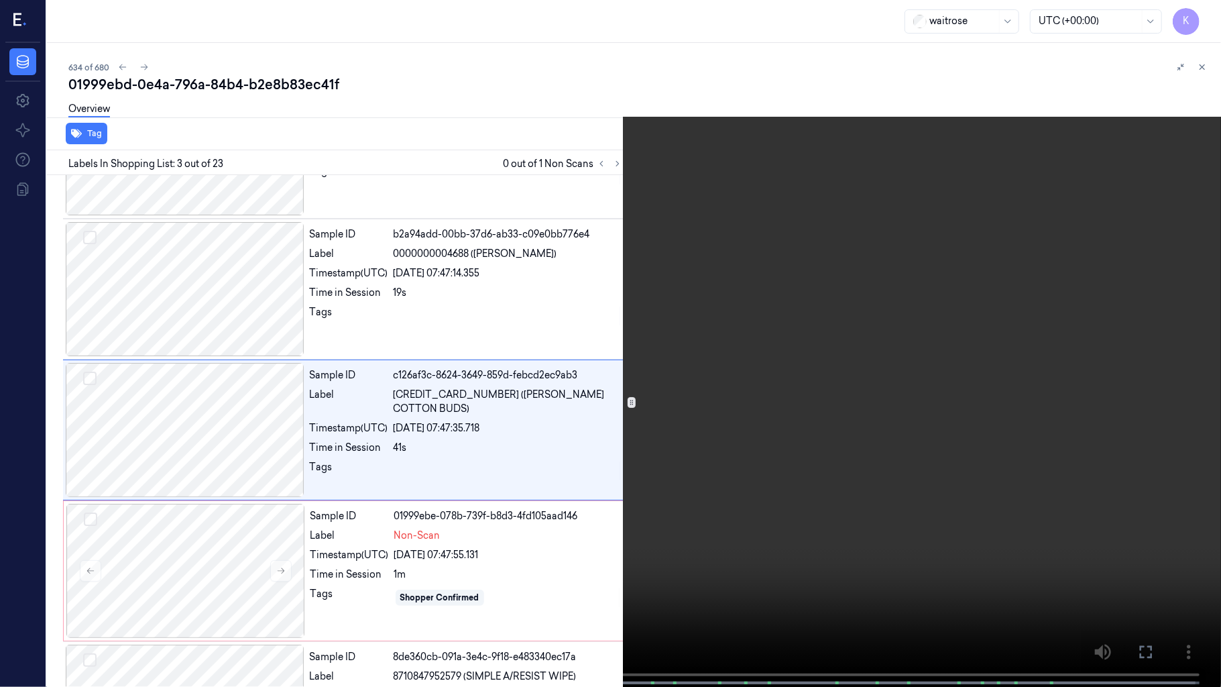
click at [582, 542] on video at bounding box center [610, 344] width 1221 height 689
click at [1203, 14] on button "x 1" at bounding box center [1204, 15] width 21 height 21
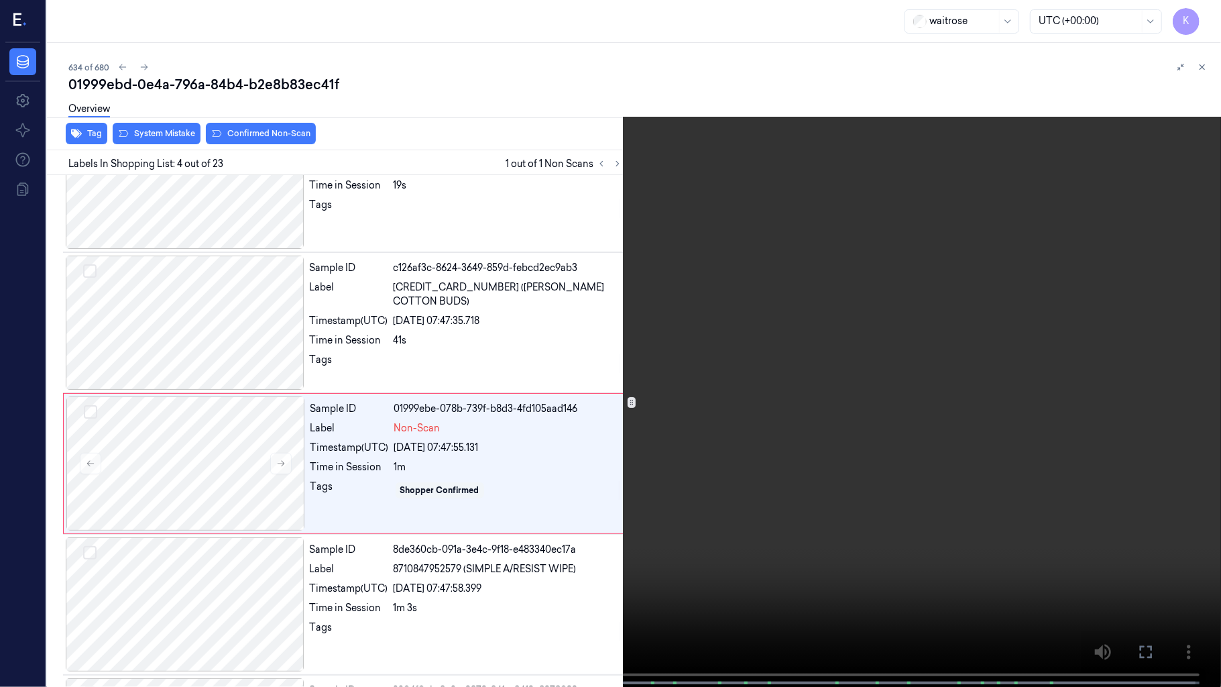
scroll to position [237, 0]
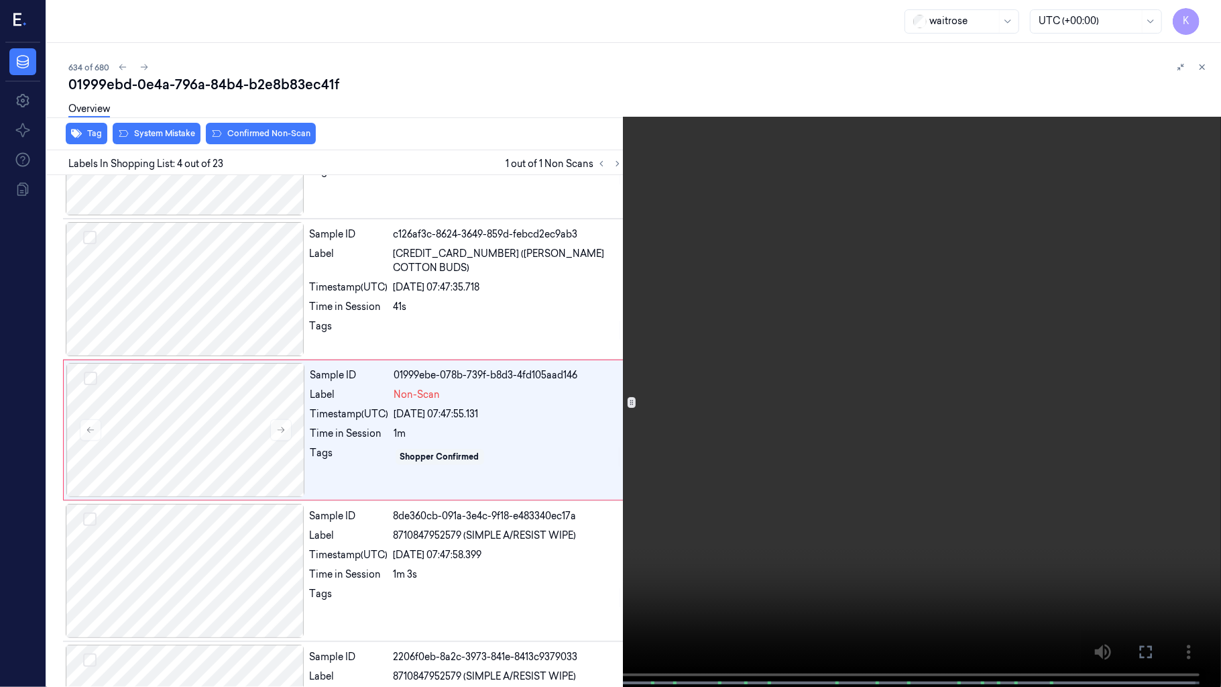
click at [996, 343] on video at bounding box center [610, 344] width 1221 height 689
click at [799, 420] on video at bounding box center [610, 344] width 1221 height 689
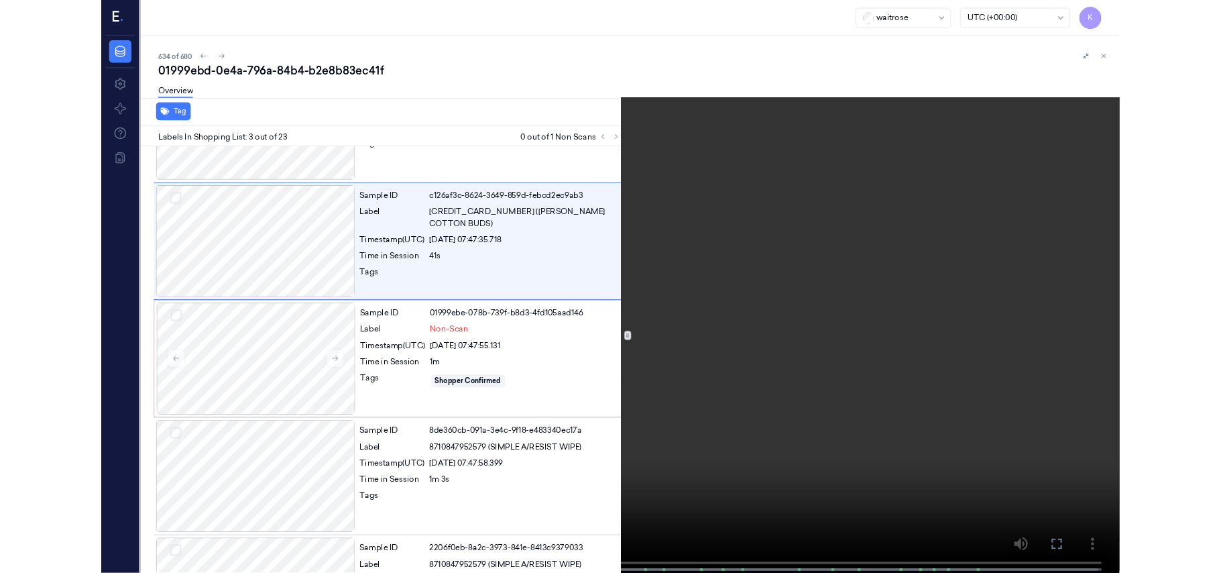
scroll to position [97, 0]
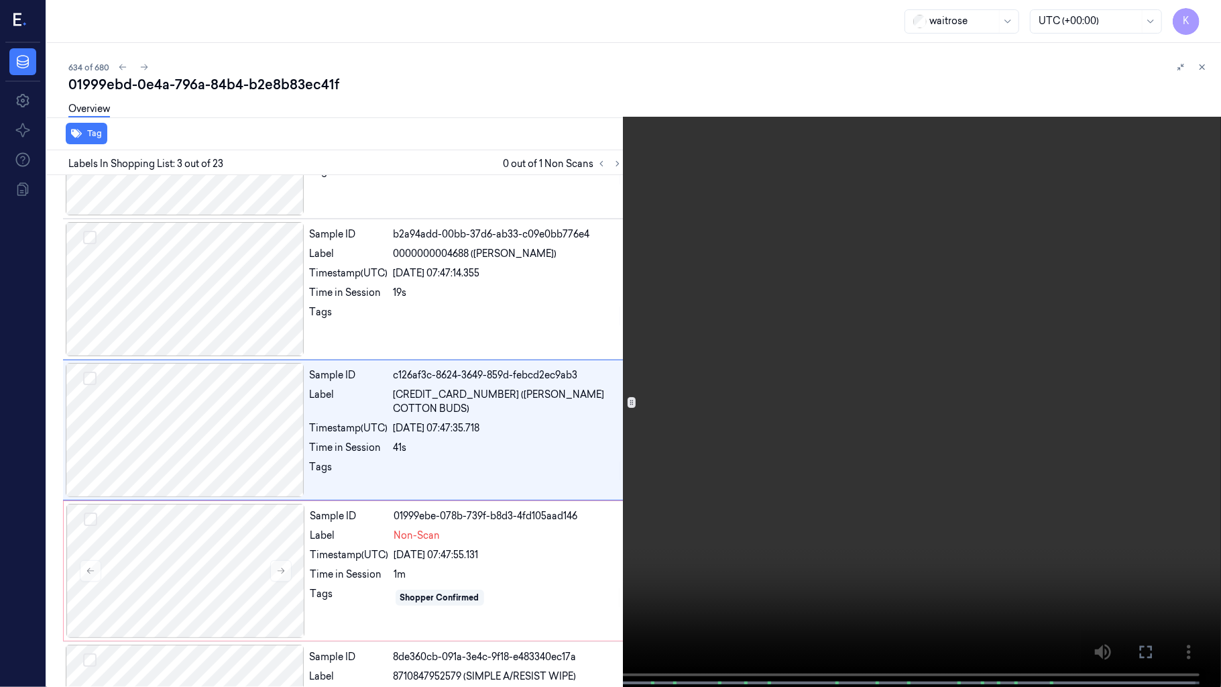
click at [1012, 424] on video at bounding box center [610, 344] width 1221 height 689
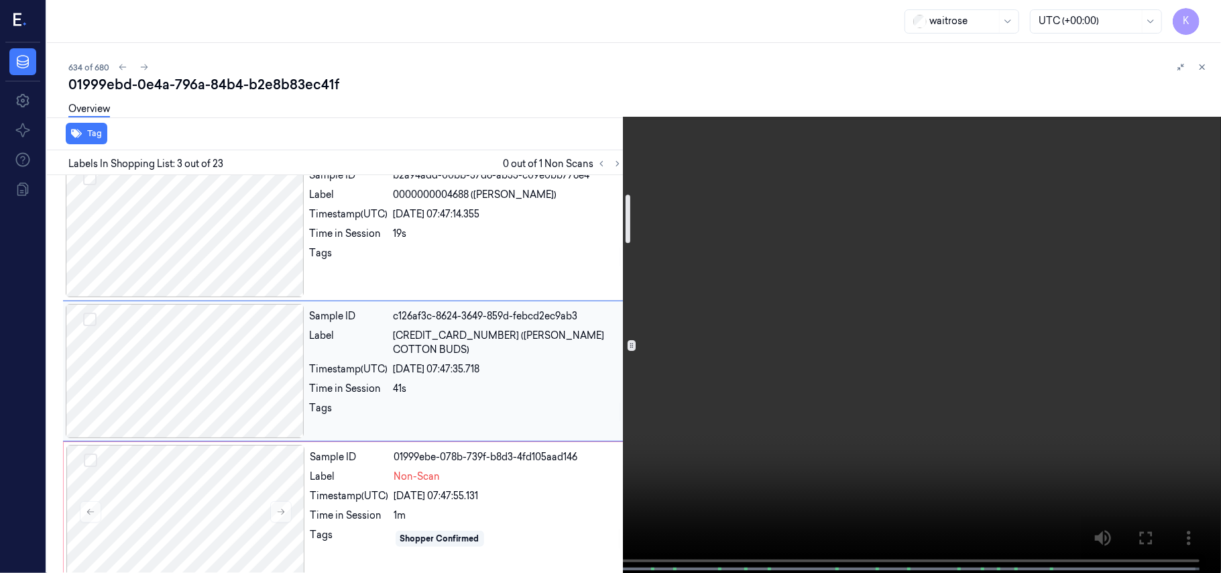
scroll to position [186, 0]
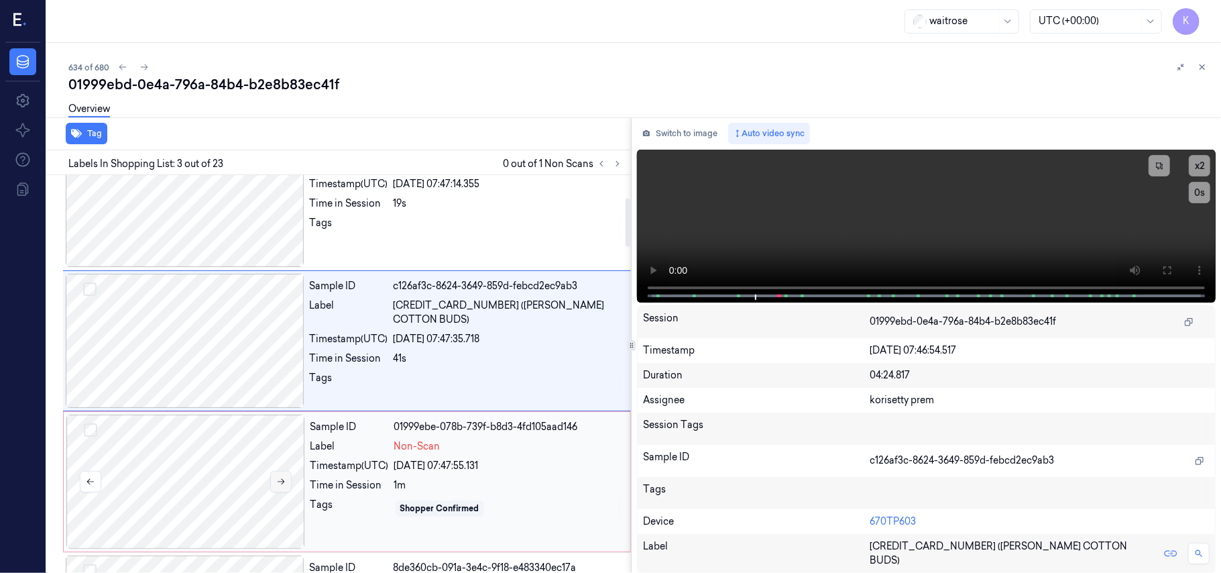
click at [280, 491] on button at bounding box center [280, 481] width 21 height 21
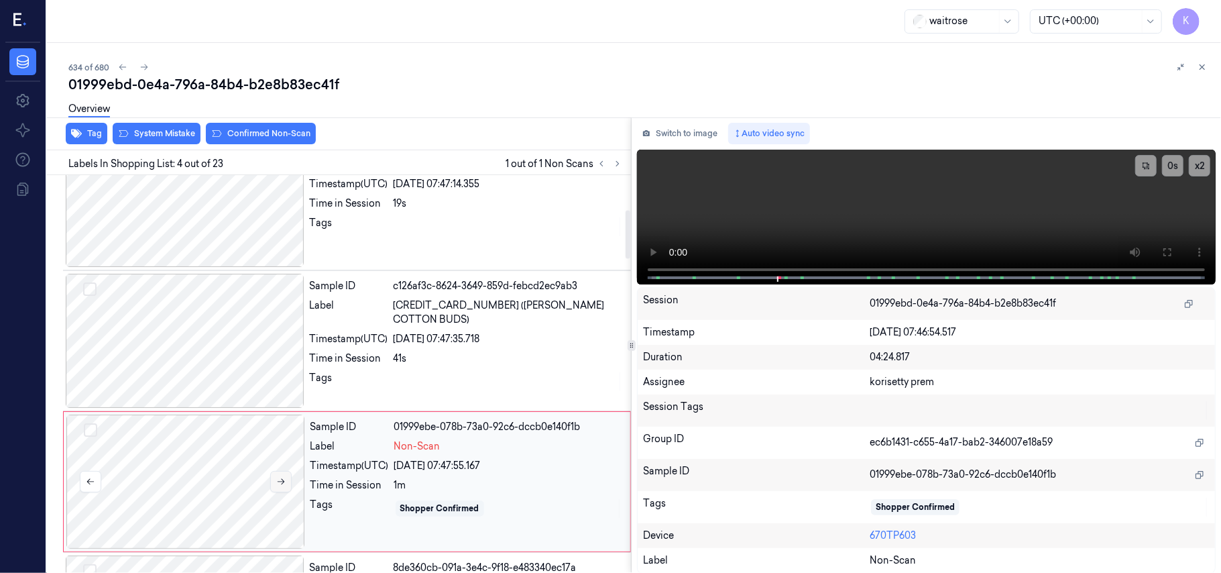
scroll to position [294, 0]
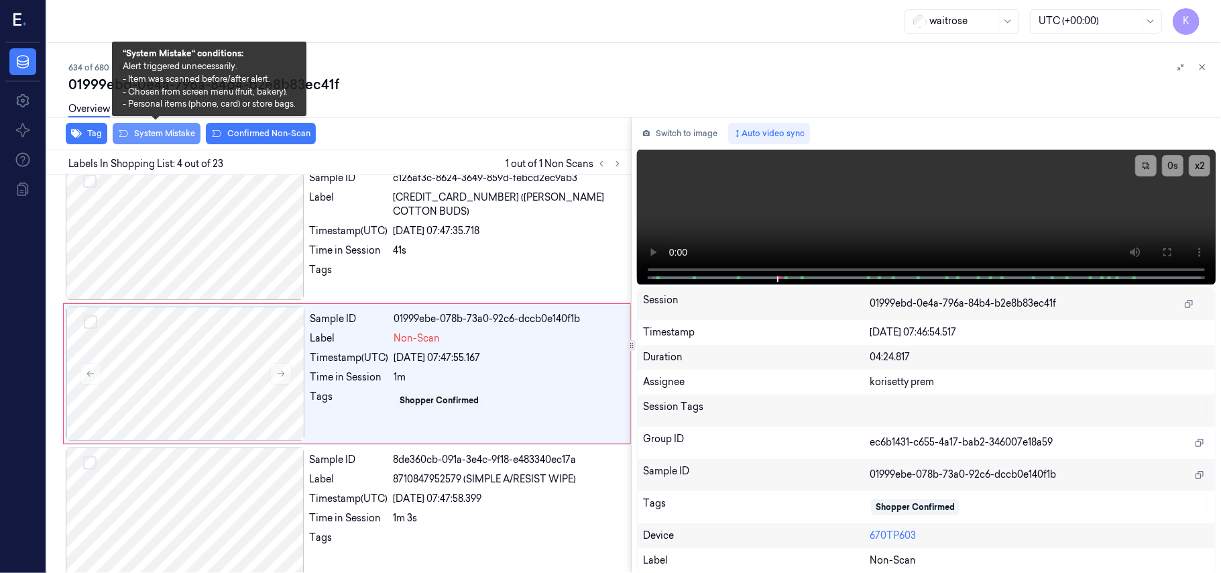
click at [152, 135] on button "System Mistake" at bounding box center [157, 133] width 88 height 21
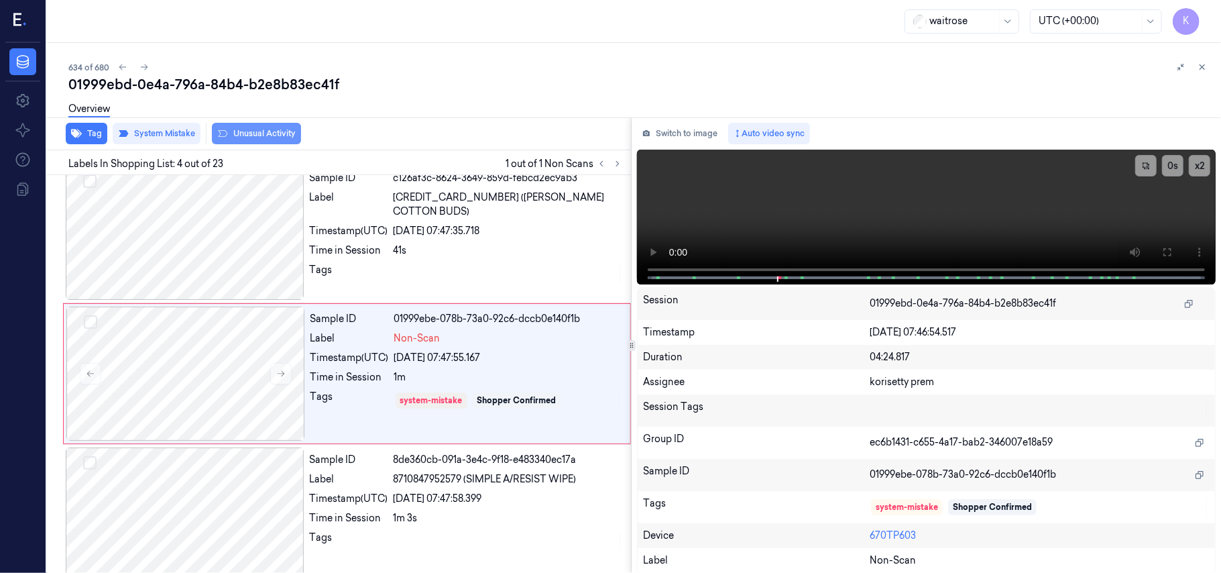
click at [253, 132] on button "Unusual Activity" at bounding box center [256, 133] width 89 height 21
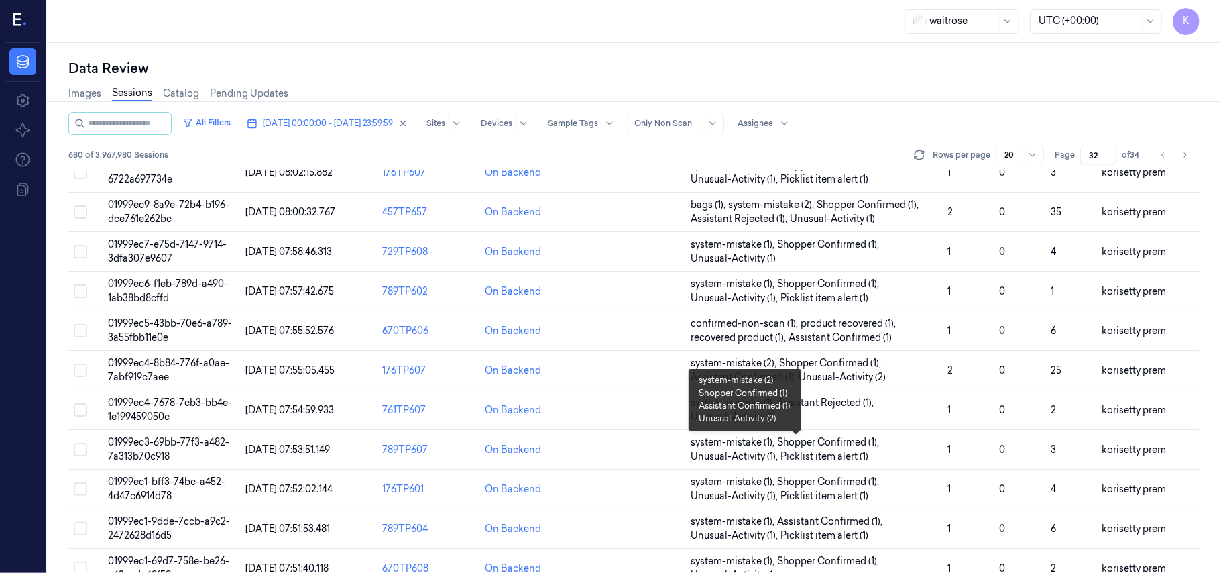
scroll to position [446, 0]
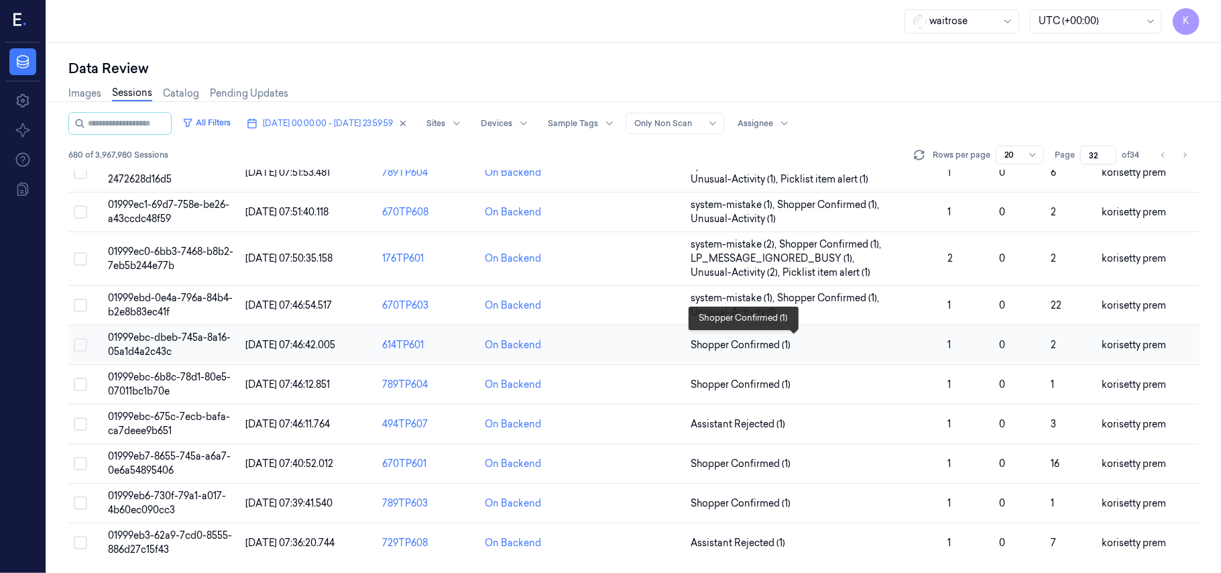
click at [810, 344] on span "Shopper Confirmed (1)" at bounding box center [814, 345] width 246 height 14
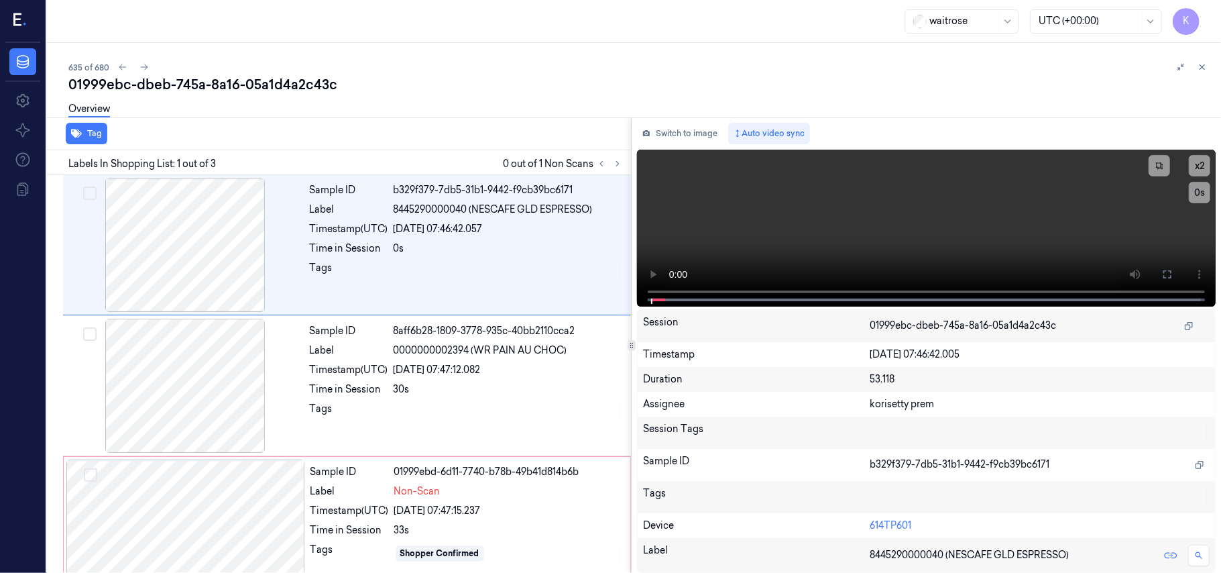
click at [556, 79] on div "01999ebc-dbeb-745a-8a16-05a1d4a2c43c" at bounding box center [639, 84] width 1142 height 19
click at [494, 234] on div "[DATE] 07:46:42.057" at bounding box center [508, 229] width 229 height 14
click at [798, 244] on video at bounding box center [926, 228] width 579 height 157
click at [1168, 276] on icon at bounding box center [1167, 274] width 11 height 11
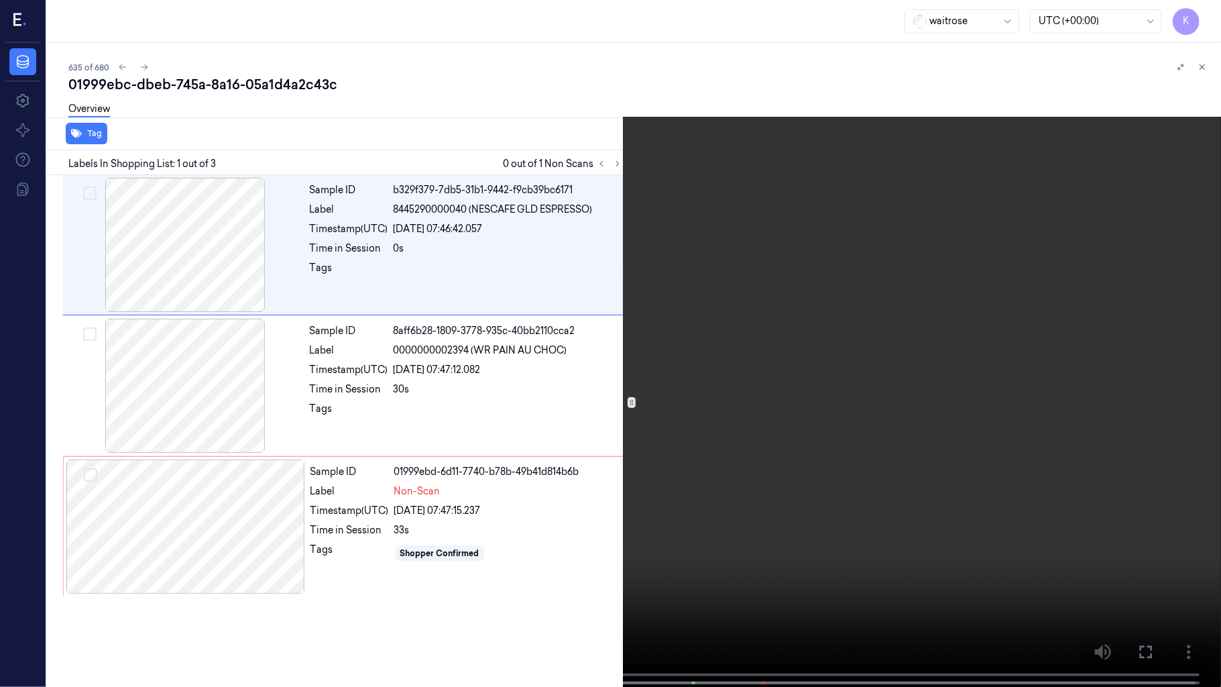
click at [715, 456] on video at bounding box center [610, 344] width 1221 height 689
click at [750, 512] on video at bounding box center [610, 344] width 1221 height 689
click at [596, 334] on video at bounding box center [610, 344] width 1221 height 689
click at [885, 324] on video at bounding box center [610, 344] width 1221 height 689
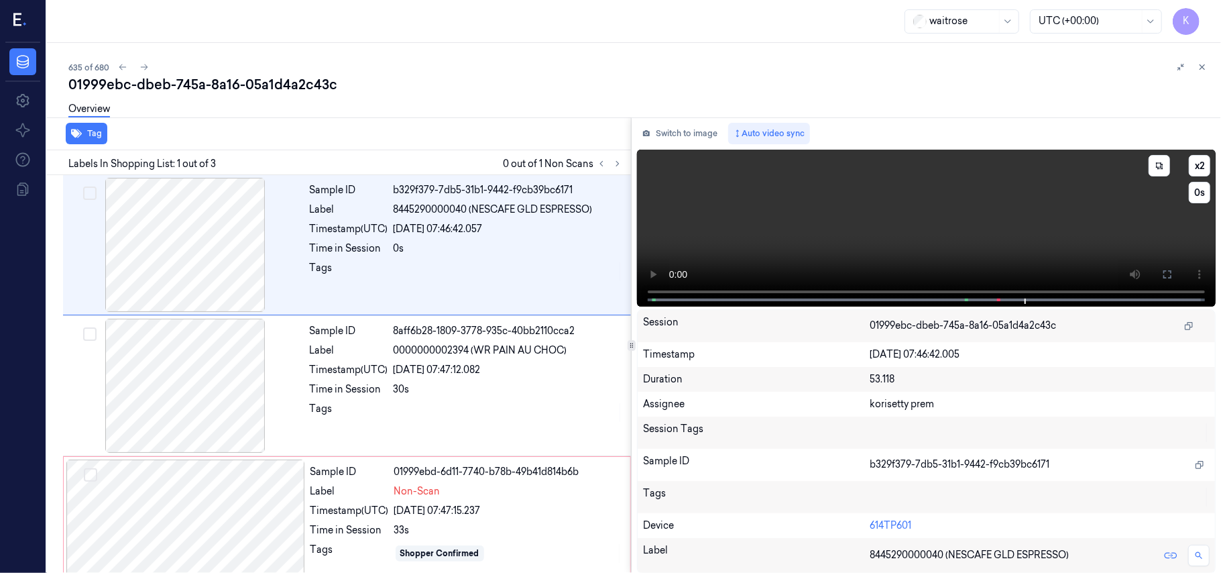
click at [818, 189] on video at bounding box center [926, 228] width 579 height 157
click at [501, 523] on div "Sample ID 01999ebd-6d11-7740-b78b-49b41d814b6b Label Non-Scan Timestamp (UTC) […" at bounding box center [466, 526] width 322 height 134
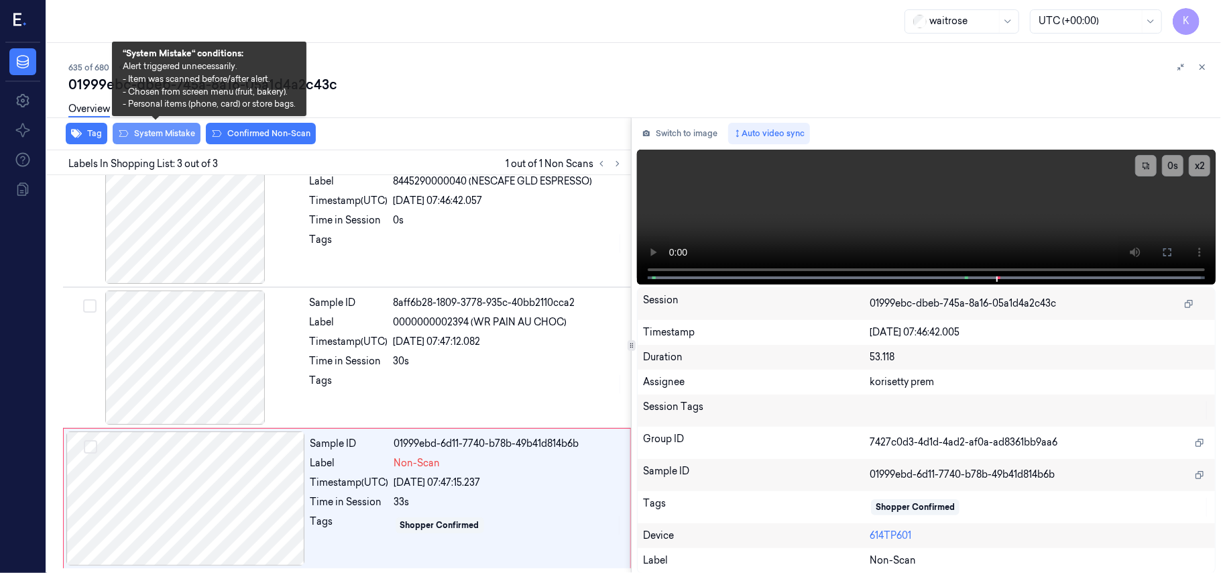
click at [137, 133] on button "System Mistake" at bounding box center [157, 133] width 88 height 21
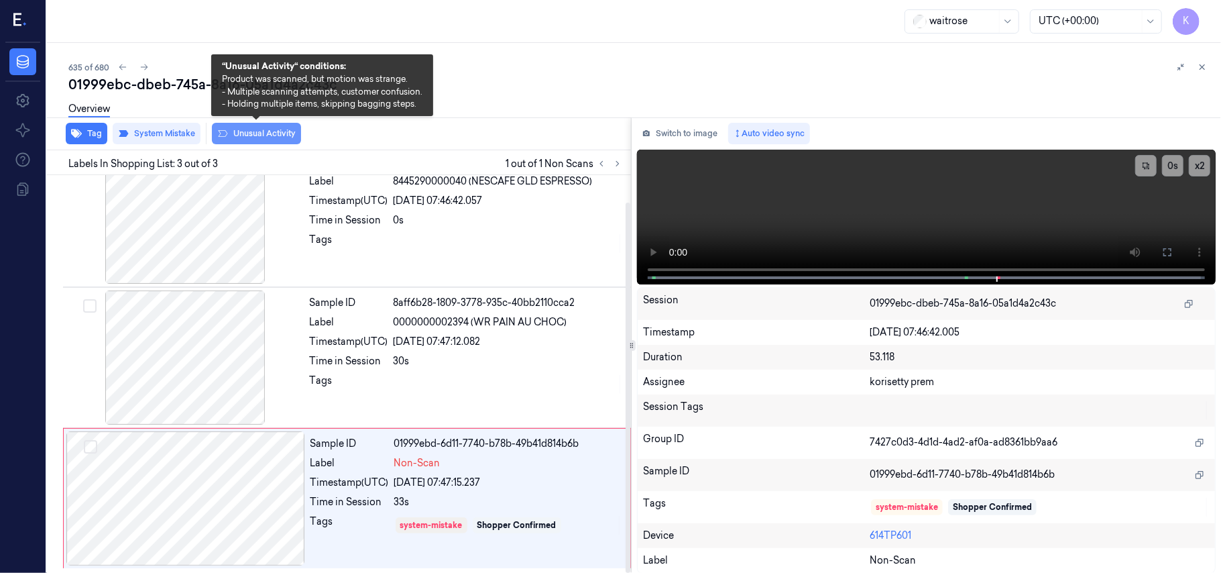
click at [249, 134] on button "Unusual Activity" at bounding box center [256, 133] width 89 height 21
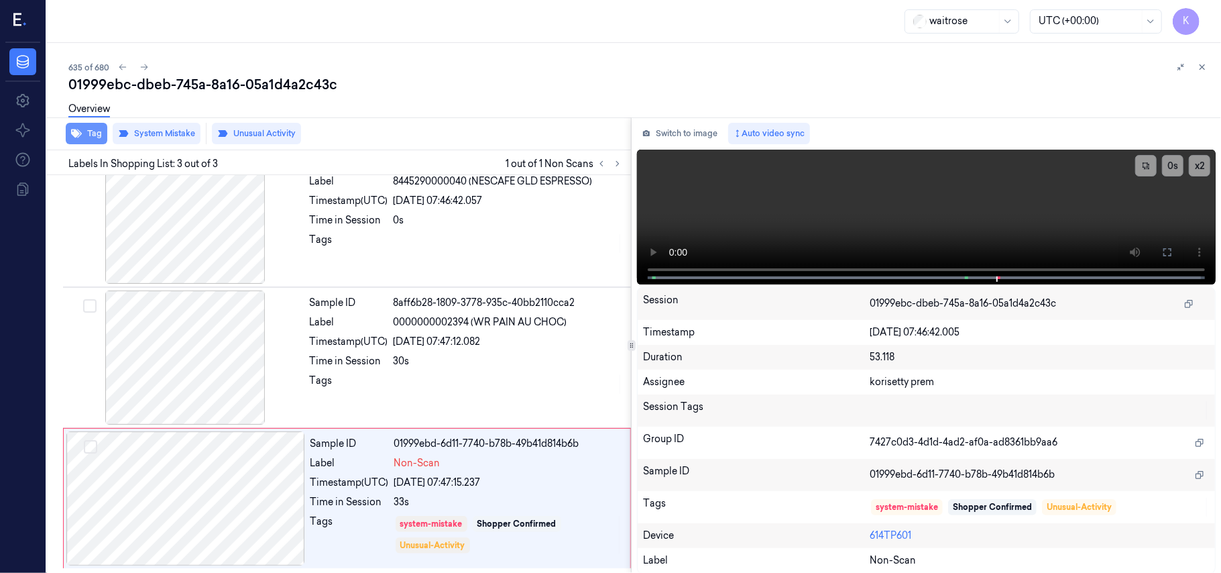
click at [91, 134] on button "Tag" at bounding box center [87, 133] width 42 height 21
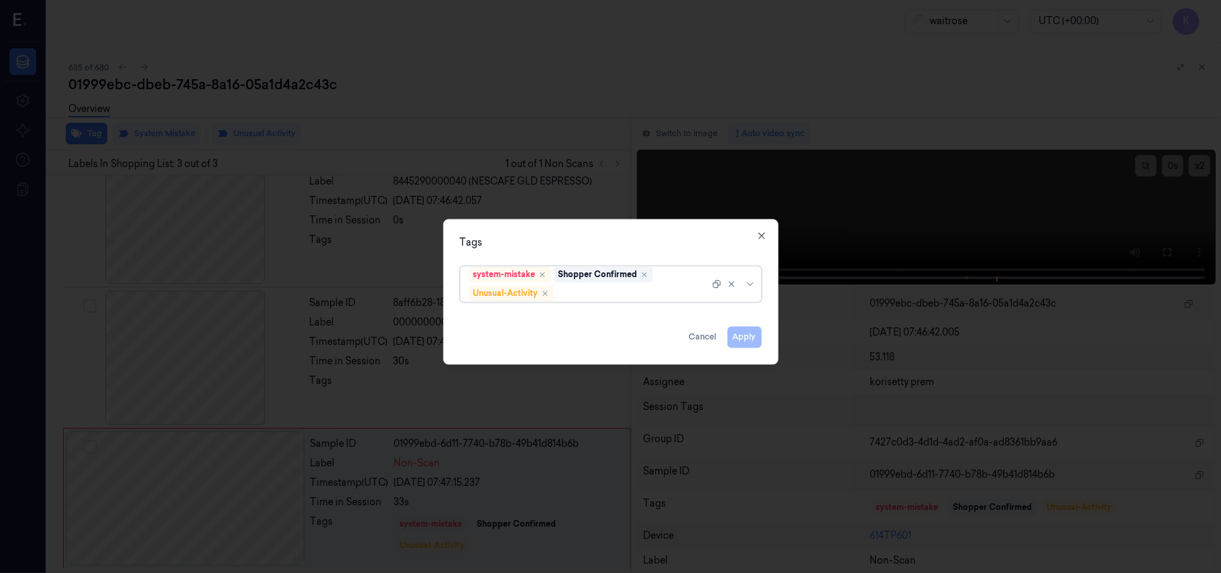
click at [641, 293] on div at bounding box center [632, 293] width 153 height 14
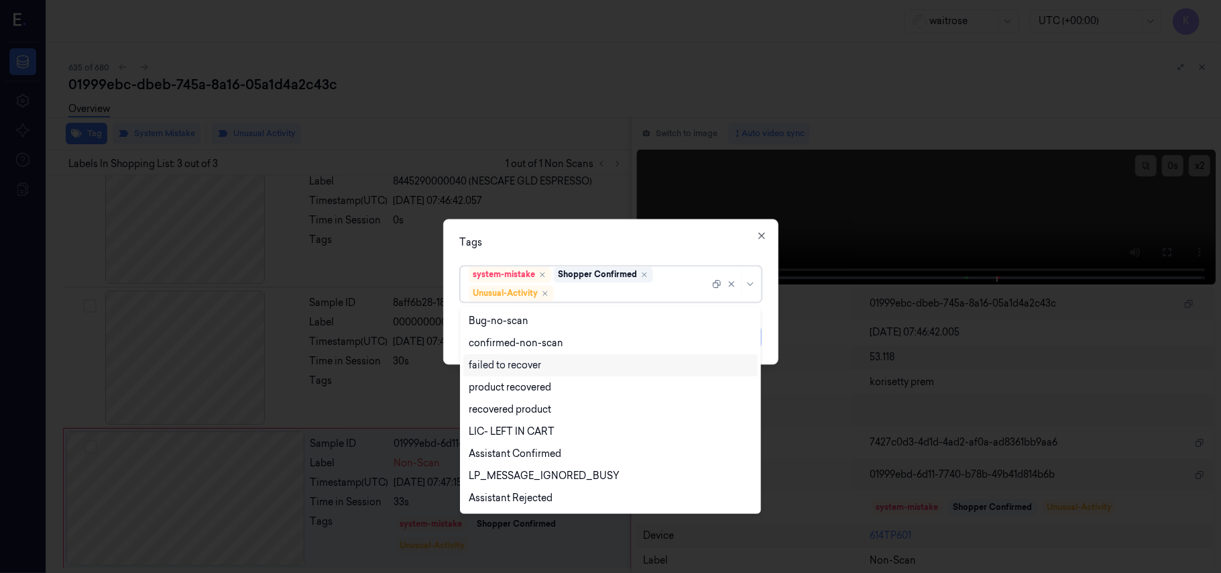
scroll to position [175, 0]
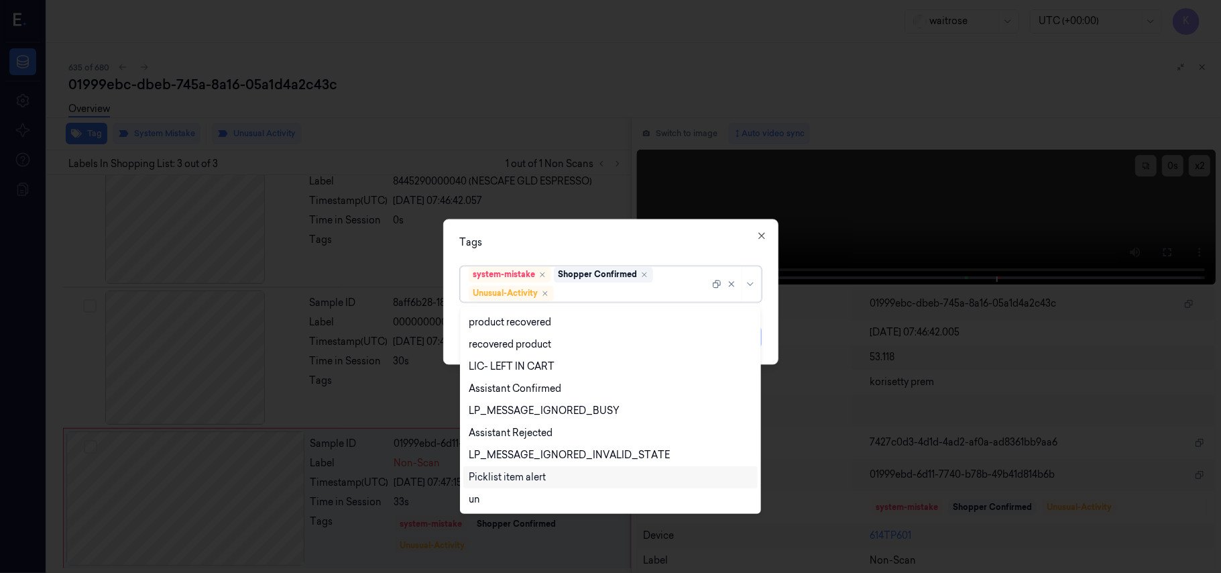
click at [543, 470] on div "Picklist item alert" at bounding box center [507, 477] width 77 height 14
click at [664, 250] on div "Tags option Picklist item alert, selected. 20 results available. Use Up and Dow…" at bounding box center [610, 291] width 335 height 145
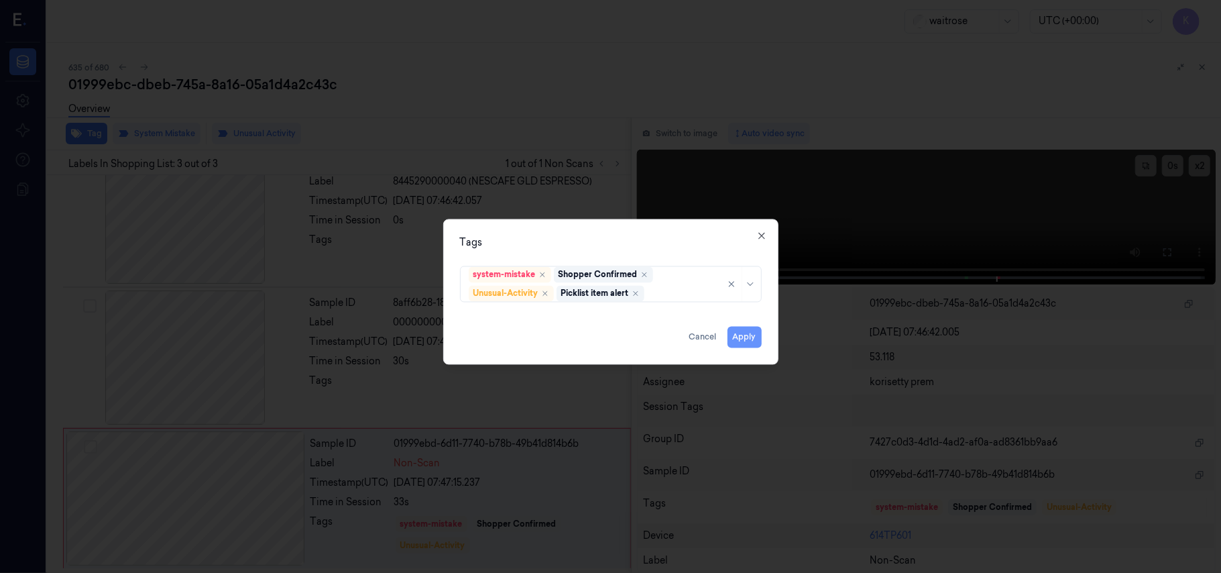
click at [727, 328] on div "Apply Cancel" at bounding box center [611, 332] width 302 height 32
click at [733, 334] on button "Apply" at bounding box center [744, 337] width 34 height 21
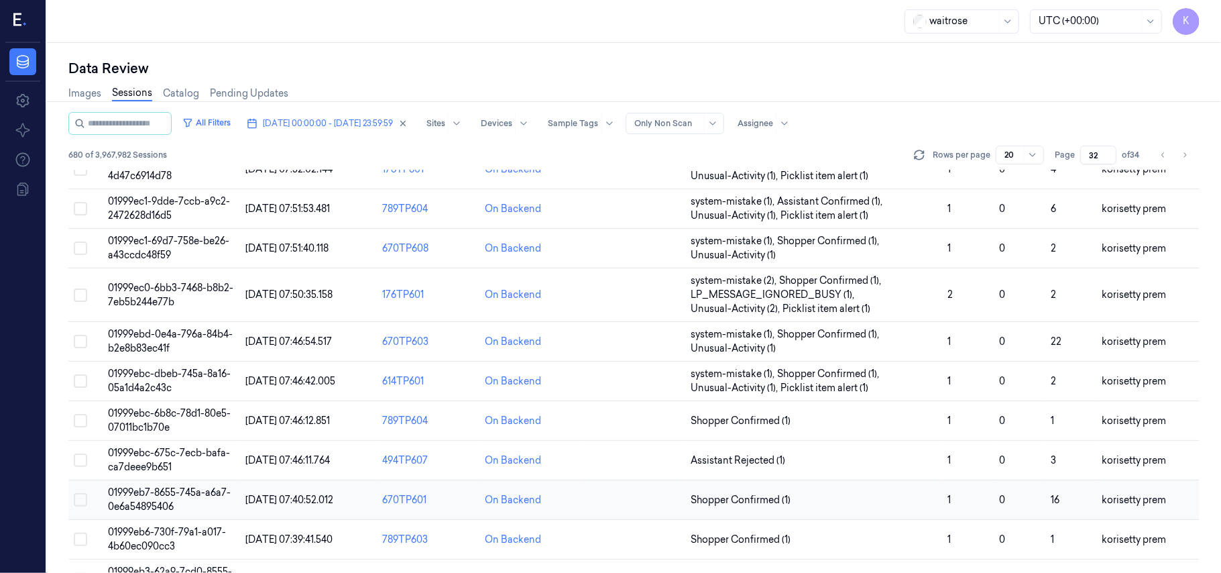
scroll to position [446, 0]
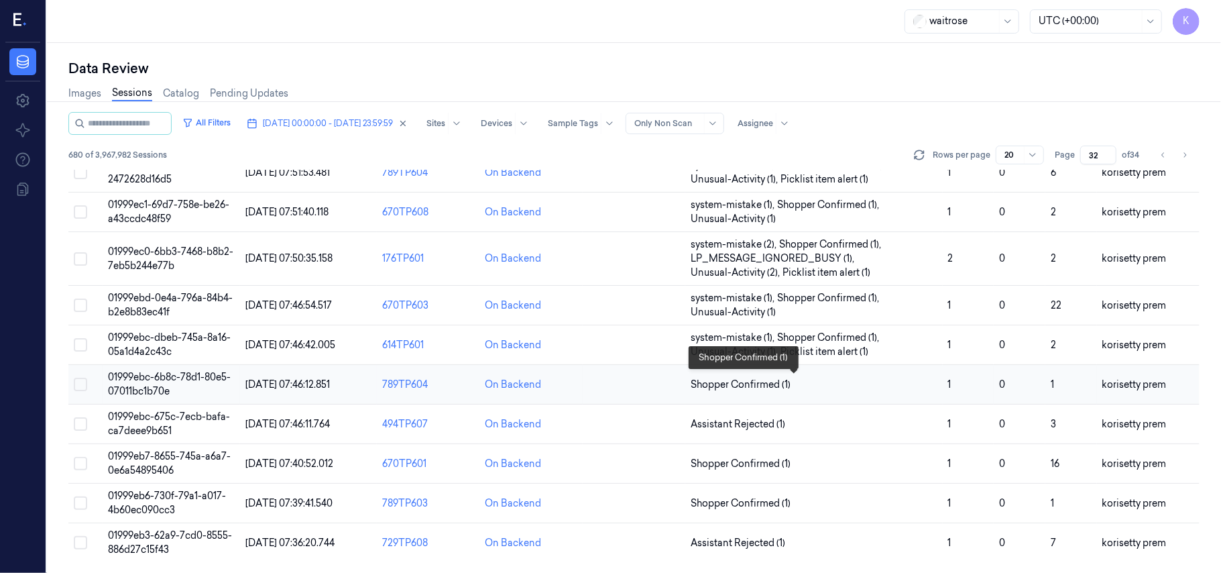
click at [862, 382] on span "Shopper Confirmed (1)" at bounding box center [814, 384] width 246 height 14
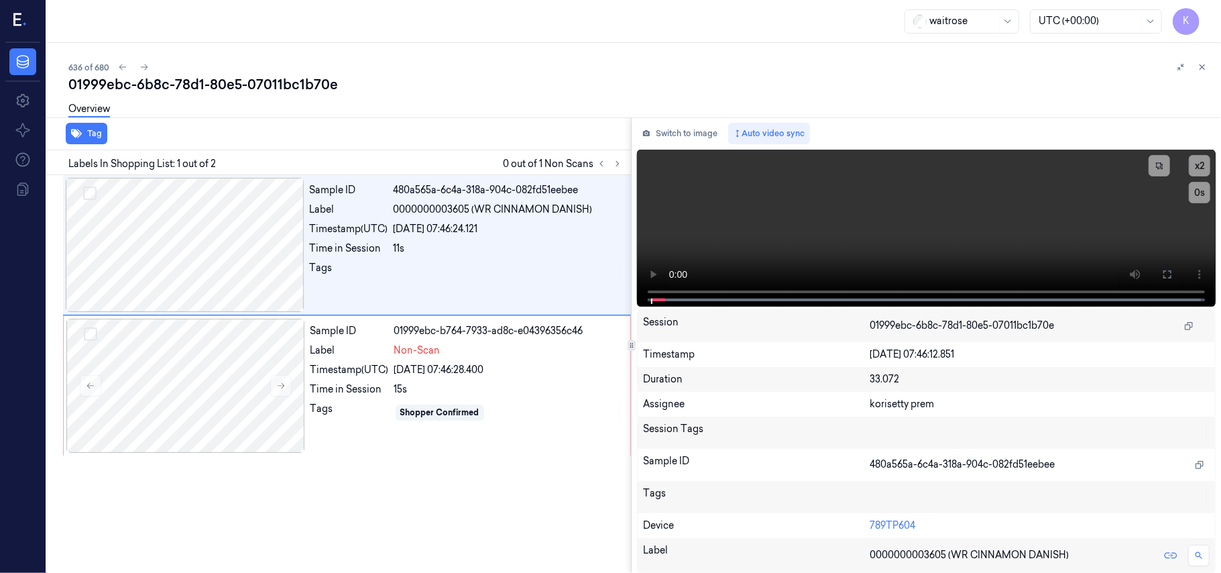
click at [591, 60] on div "636 of 680" at bounding box center [639, 67] width 1142 height 16
click at [940, 243] on video at bounding box center [926, 228] width 579 height 157
click at [343, 239] on div "Sample ID 480a565a-6c4a-318a-904c-082fd51eebee Label 0000000003605 (WR CINNAMON…" at bounding box center [466, 245] width 324 height 134
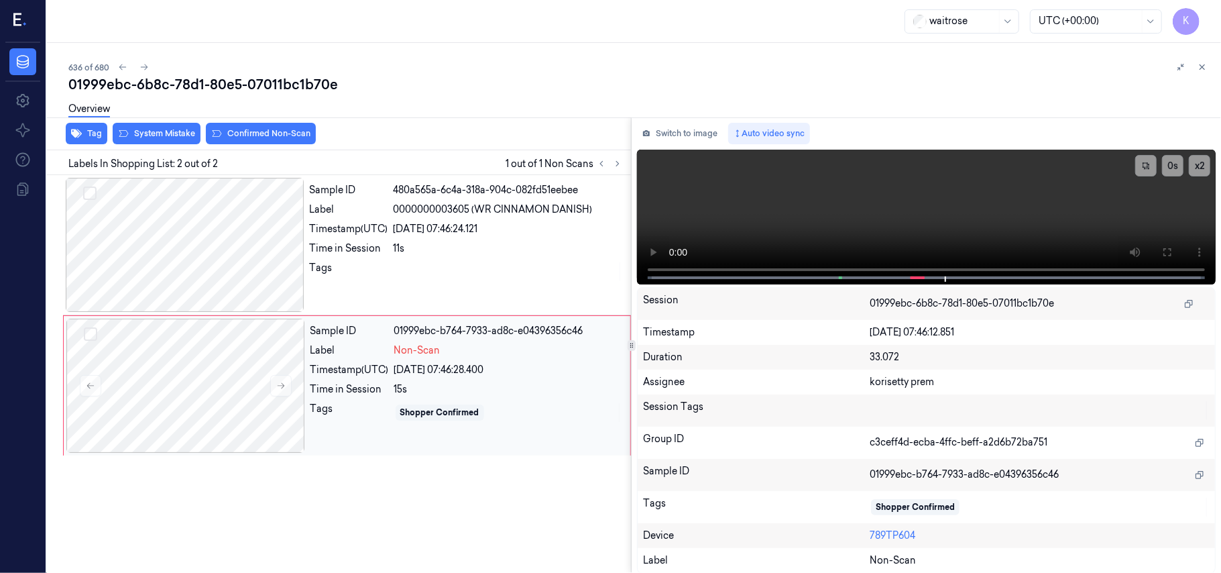
click at [387, 383] on div "Time in Session" at bounding box center [349, 389] width 78 height 14
click at [854, 213] on video at bounding box center [926, 217] width 579 height 135
click at [437, 378] on div "Sample ID 01999ebc-b764-7933-ad8c-e04396356c46 Label Non-Scan Timestamp (UTC) […" at bounding box center [466, 385] width 322 height 134
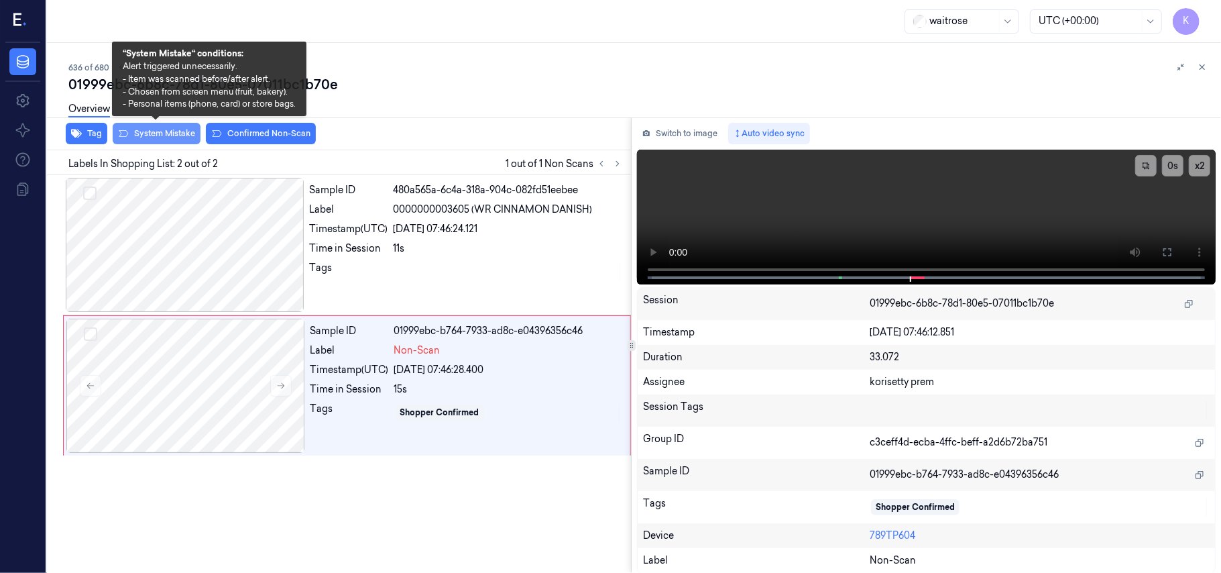
click at [137, 129] on button "System Mistake" at bounding box center [157, 133] width 88 height 21
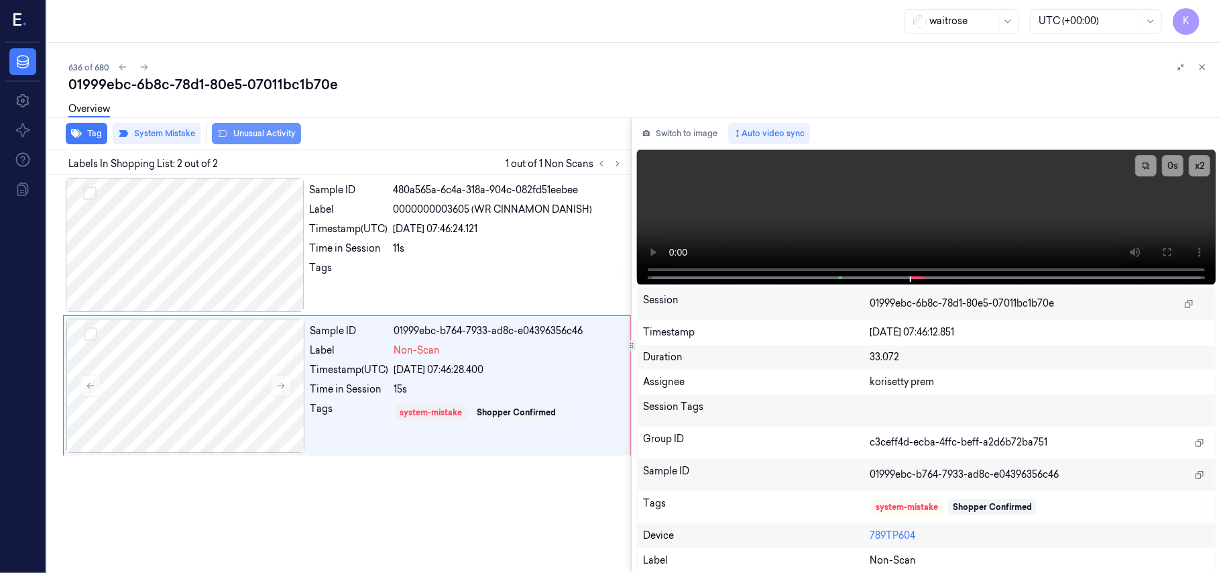
click at [256, 137] on button "Unusual Activity" at bounding box center [256, 133] width 89 height 21
click at [74, 135] on icon "button" at bounding box center [76, 133] width 11 height 9
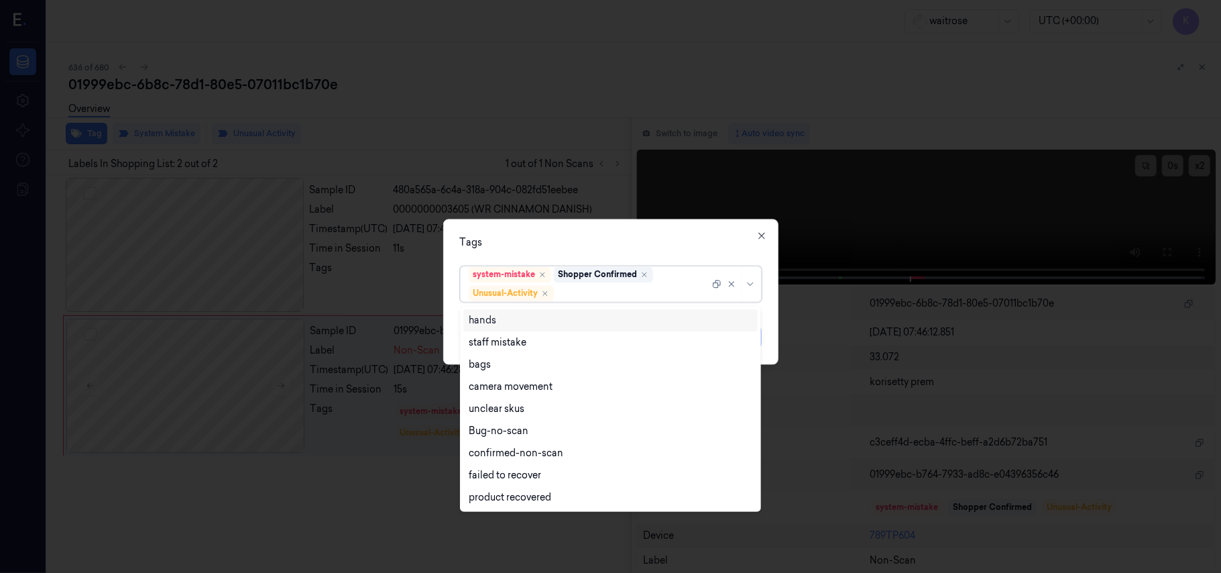
click at [660, 282] on div "system-mistake Shopper Confirmed Unusual-Activity" at bounding box center [589, 284] width 241 height 35
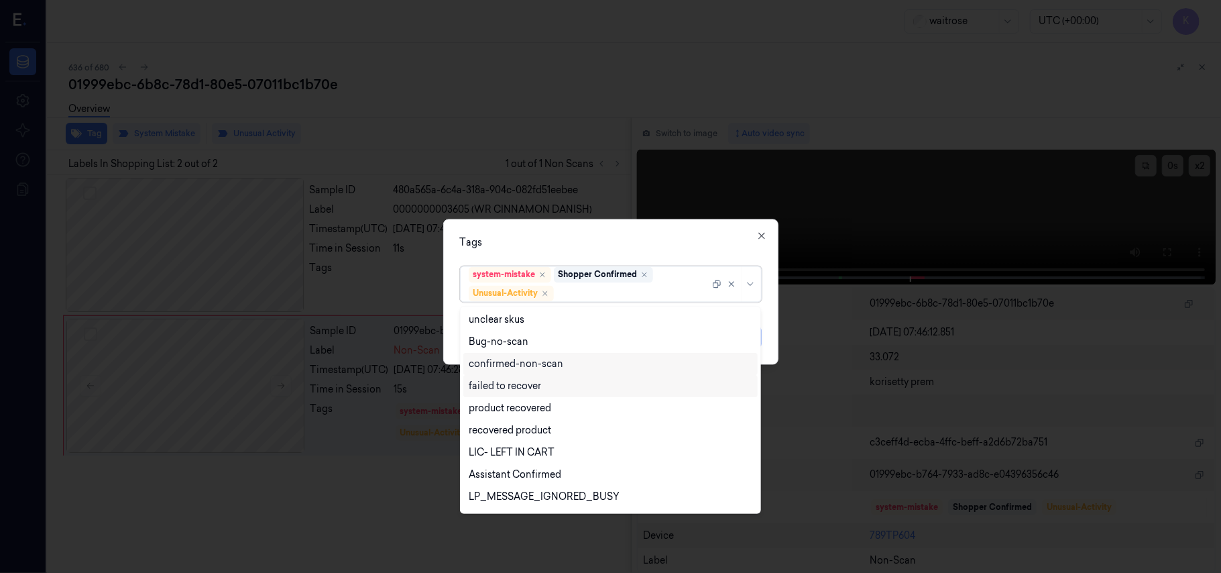
scroll to position [175, 0]
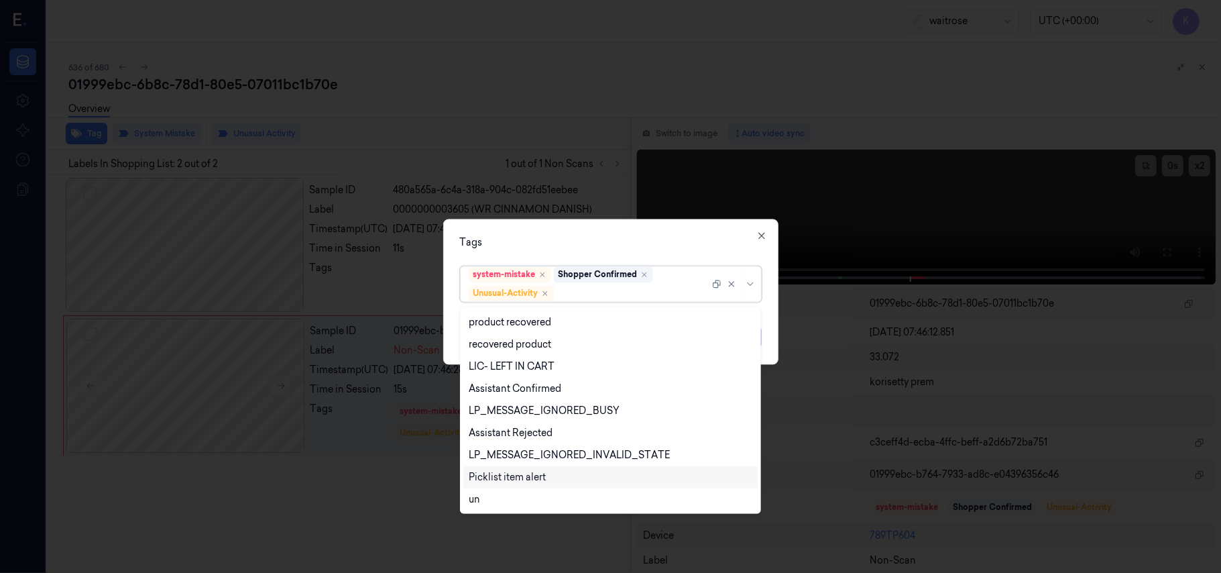
click at [521, 476] on div "Picklist item alert" at bounding box center [507, 477] width 77 height 14
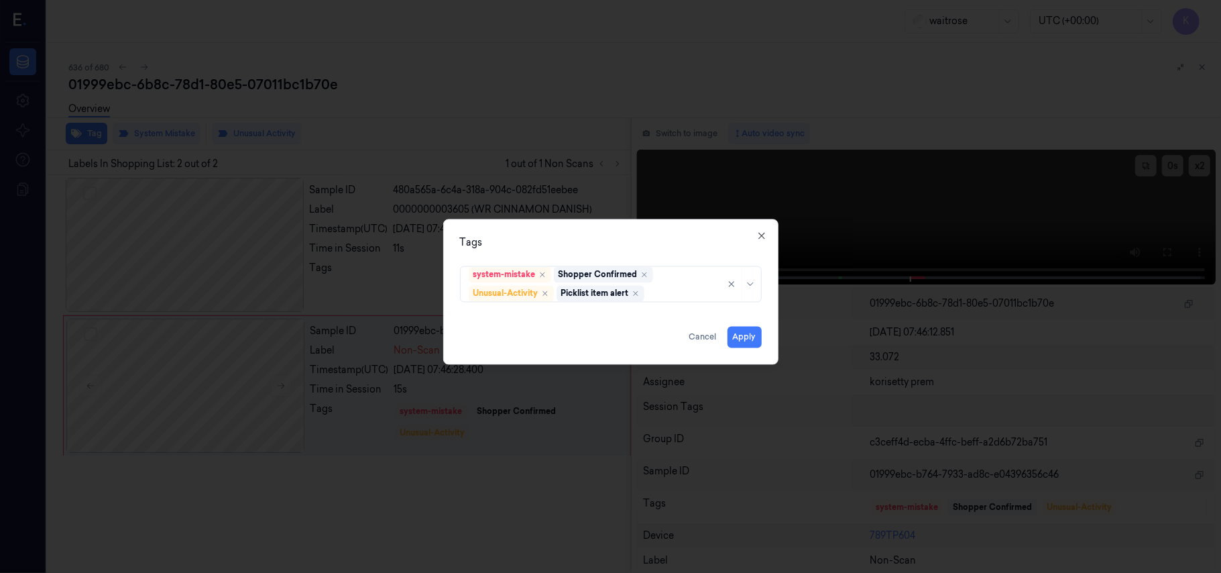
click at [631, 236] on div "Tags" at bounding box center [611, 243] width 302 height 14
click at [735, 342] on button "Apply" at bounding box center [744, 337] width 34 height 21
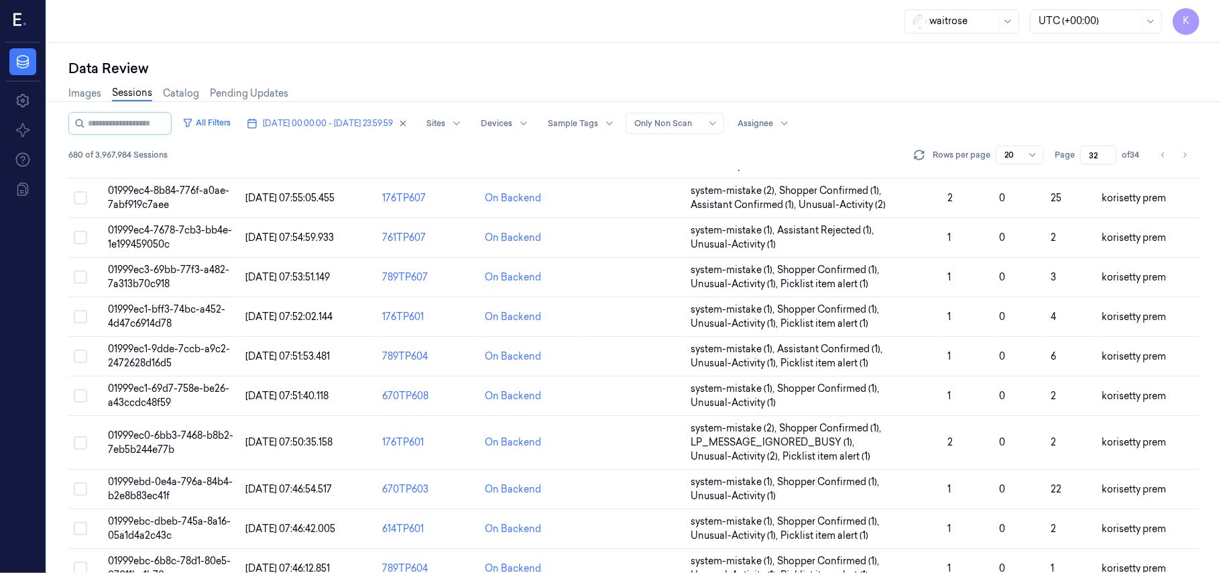
scroll to position [446, 0]
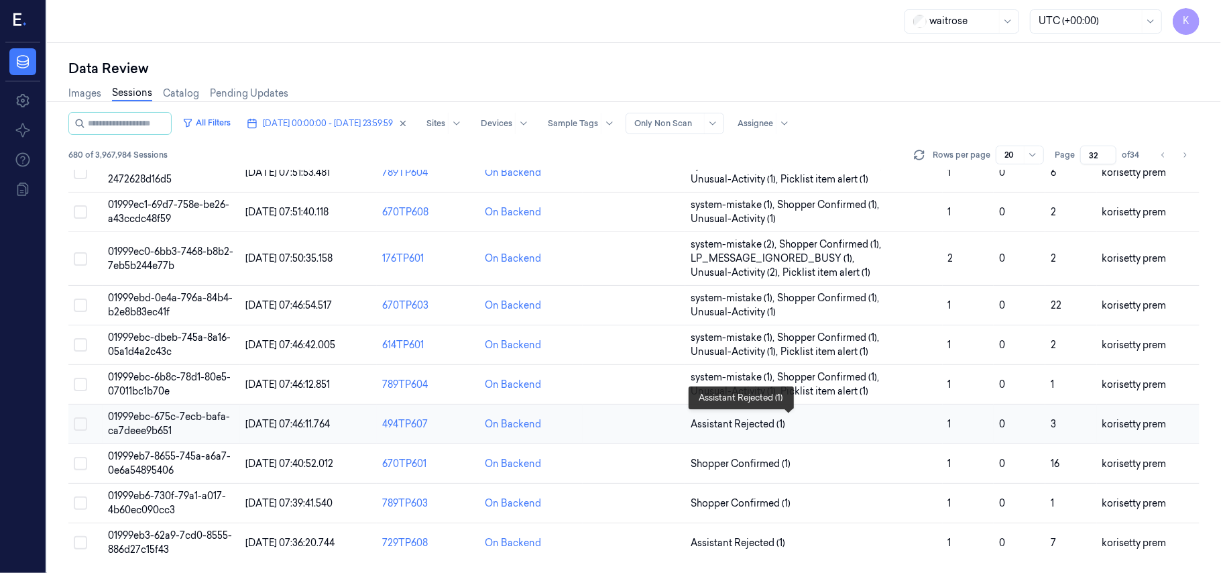
click at [827, 419] on span "Assistant Rejected (1)" at bounding box center [814, 424] width 246 height 14
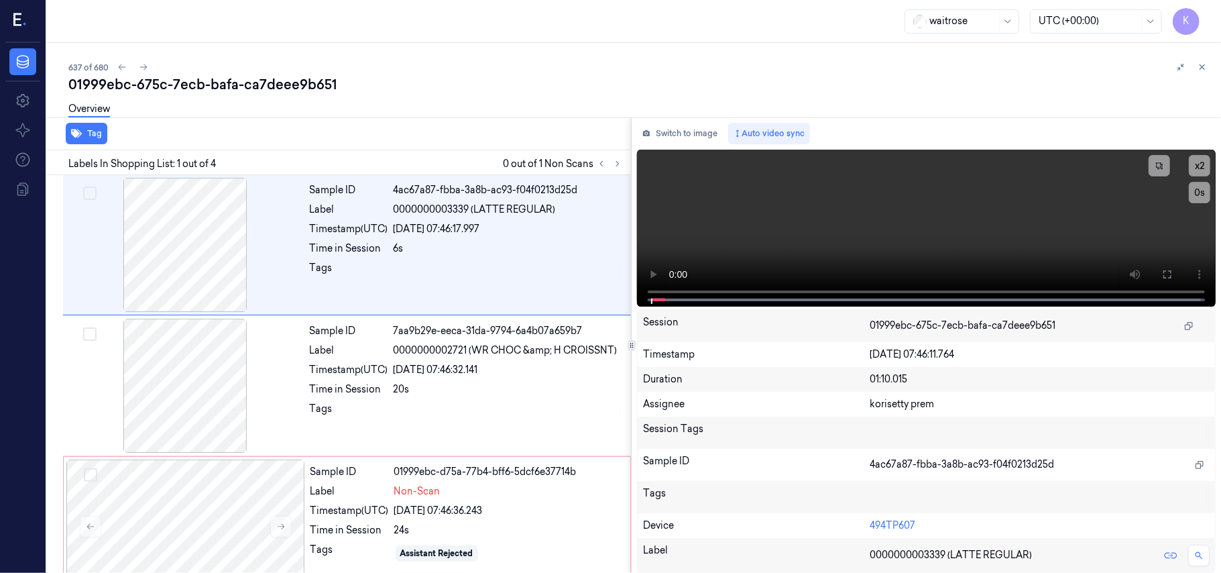
drag, startPoint x: 569, startPoint y: 71, endPoint x: 540, endPoint y: 5, distance: 71.8
click at [567, 68] on div "637 of 680" at bounding box center [639, 67] width 1142 height 16
click at [617, 159] on icon at bounding box center [617, 163] width 9 height 9
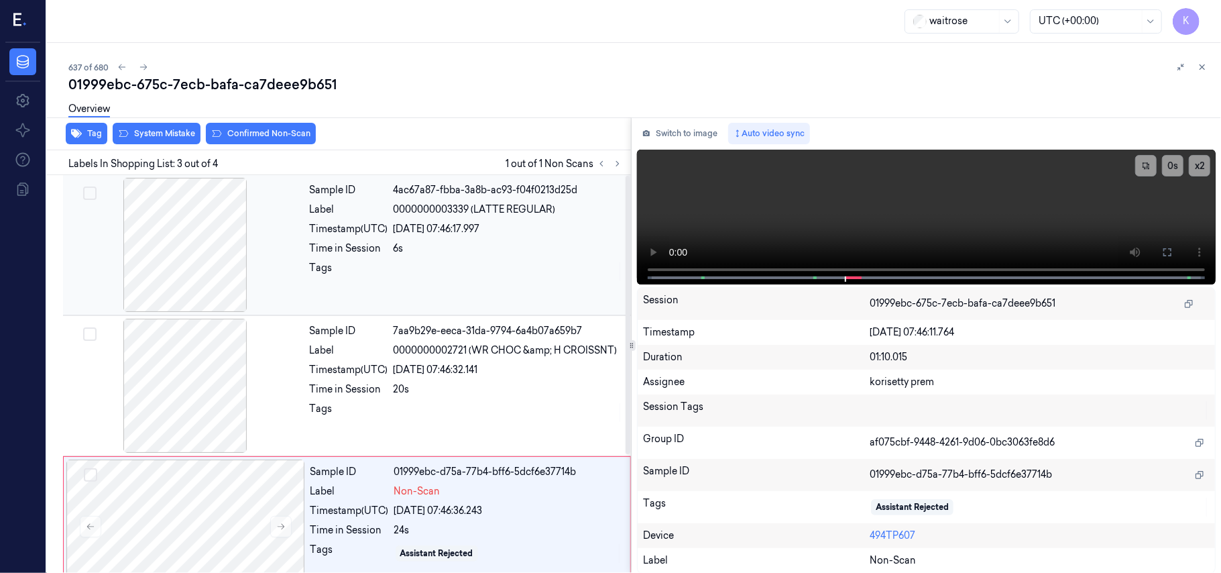
click at [486, 235] on div "[DATE] 07:46:17.997" at bounding box center [508, 229] width 229 height 14
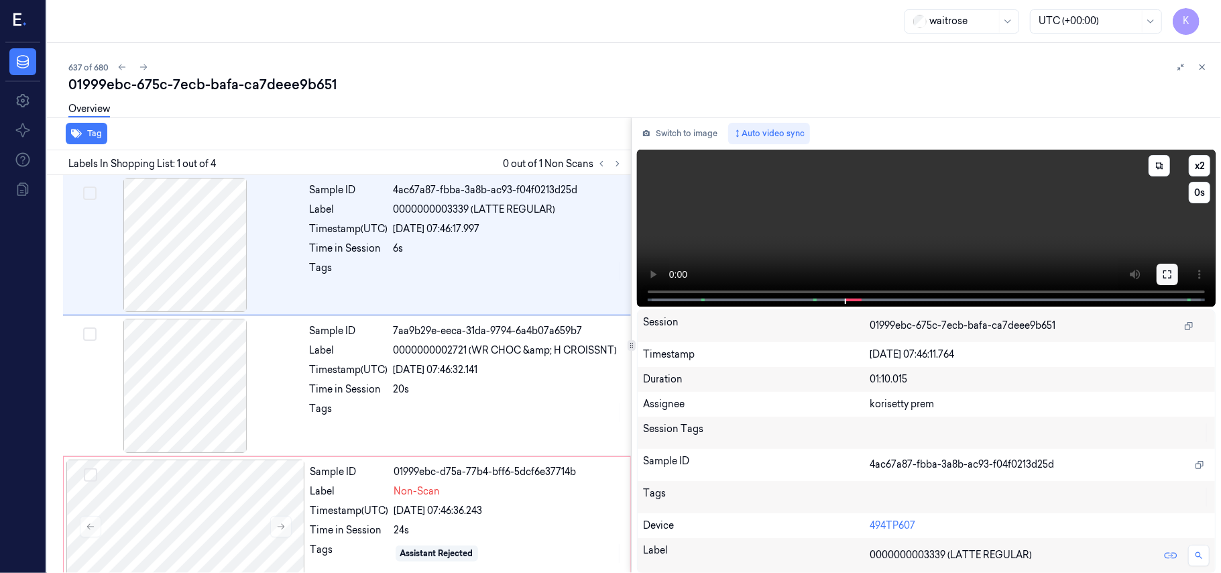
click at [1163, 274] on icon at bounding box center [1167, 274] width 11 height 11
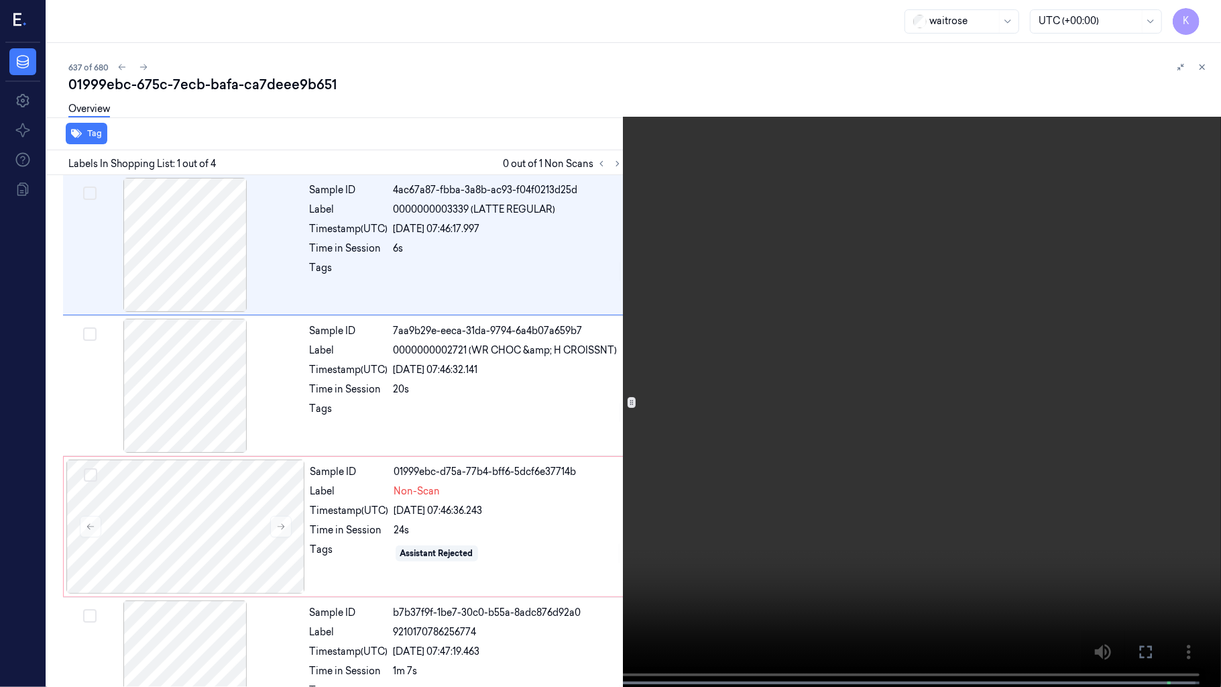
click at [915, 298] on video at bounding box center [610, 344] width 1221 height 689
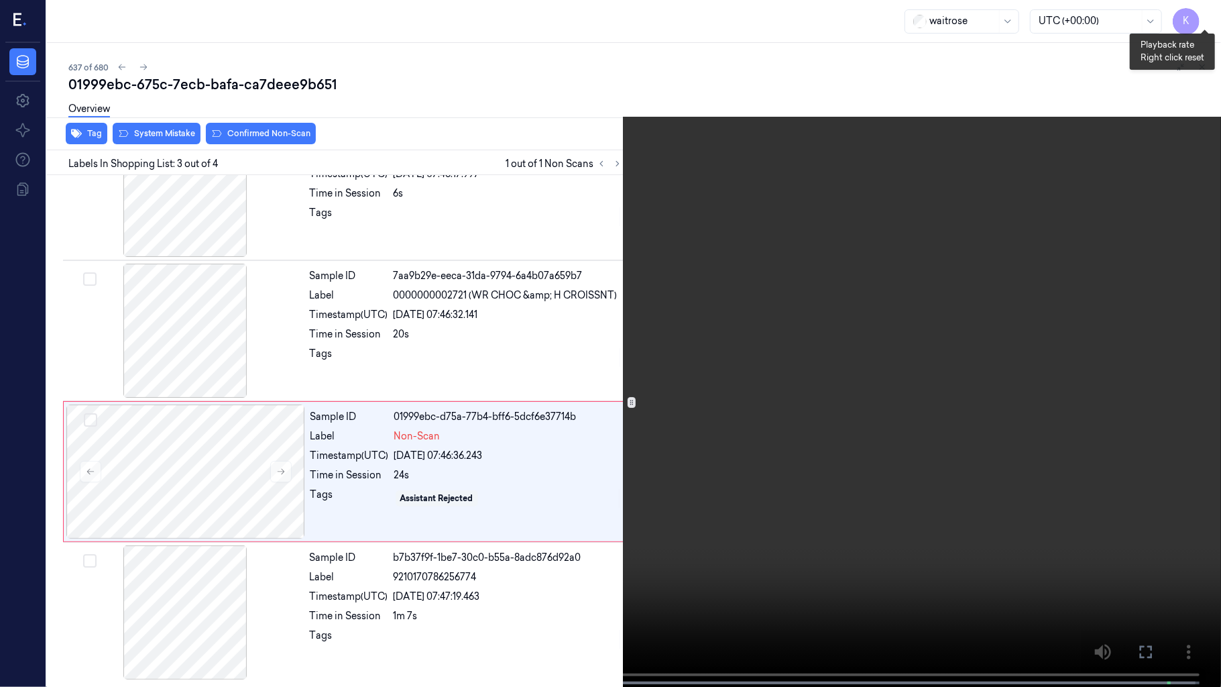
click at [1210, 9] on button "x 2" at bounding box center [1204, 15] width 21 height 21
click at [1202, 11] on button "x 4" at bounding box center [1204, 15] width 21 height 21
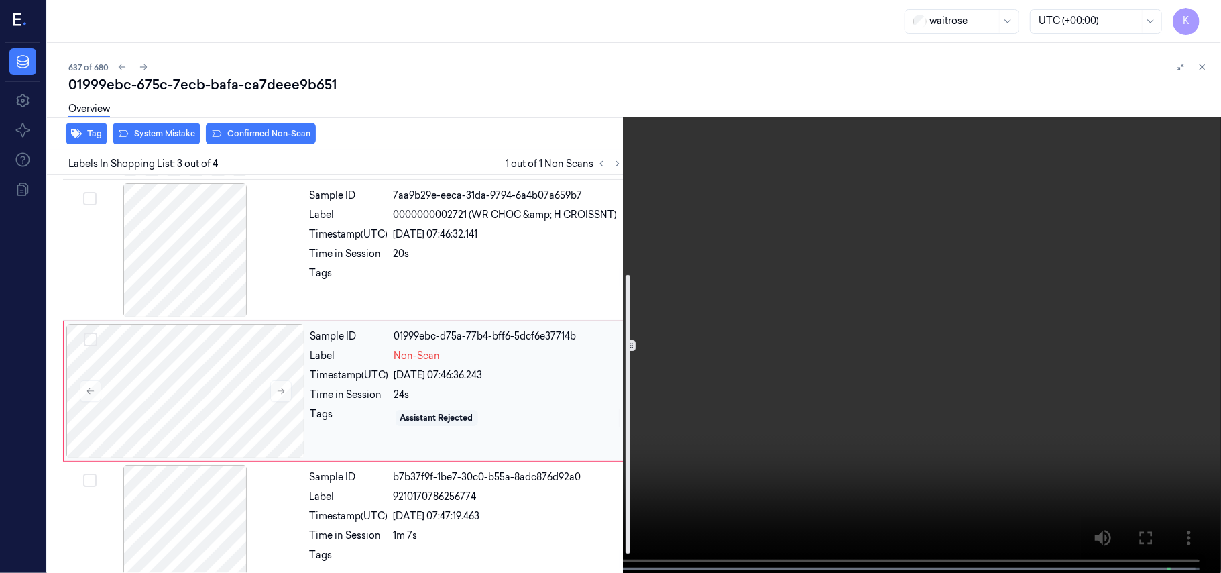
scroll to position [153, 0]
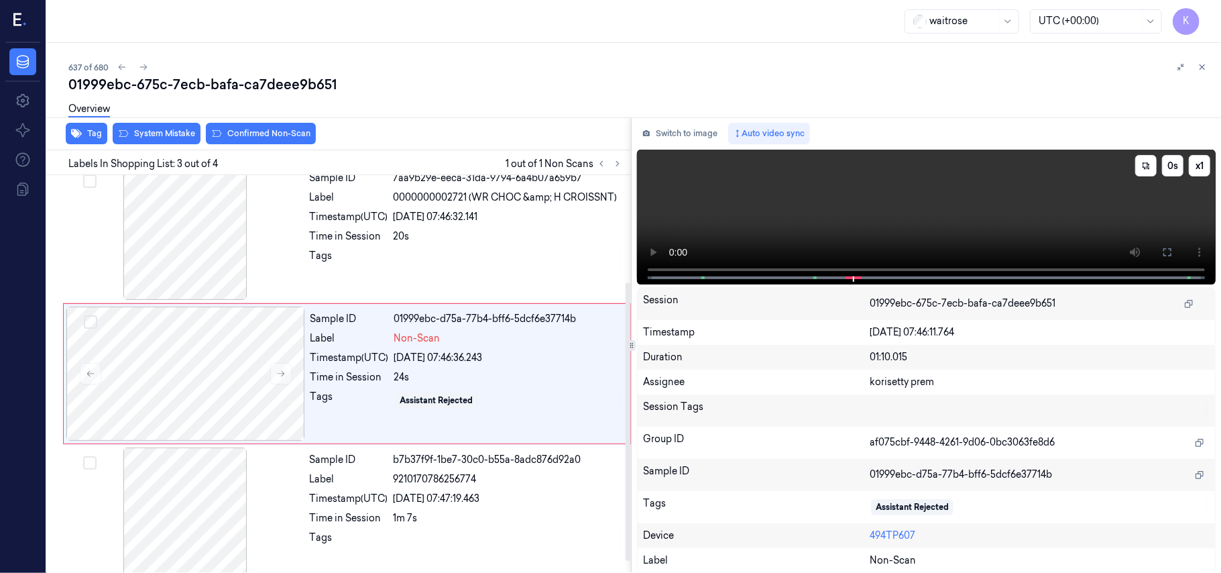
click at [794, 228] on video at bounding box center [926, 217] width 579 height 135
click at [540, 357] on div "[DATE] 07:46:36.243" at bounding box center [508, 358] width 228 height 14
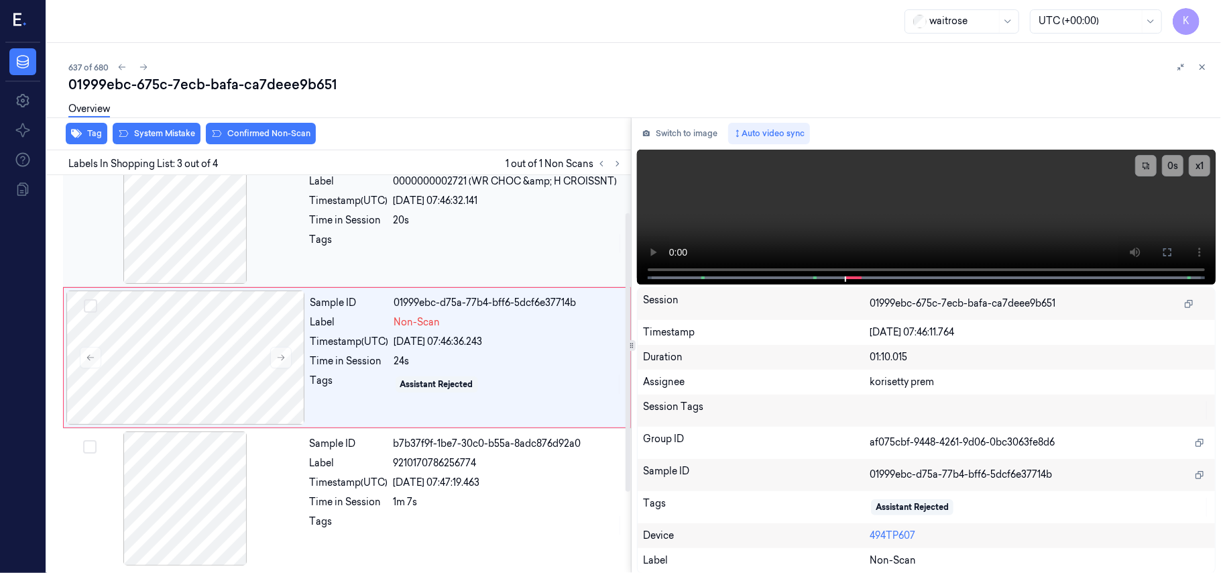
scroll to position [170, 0]
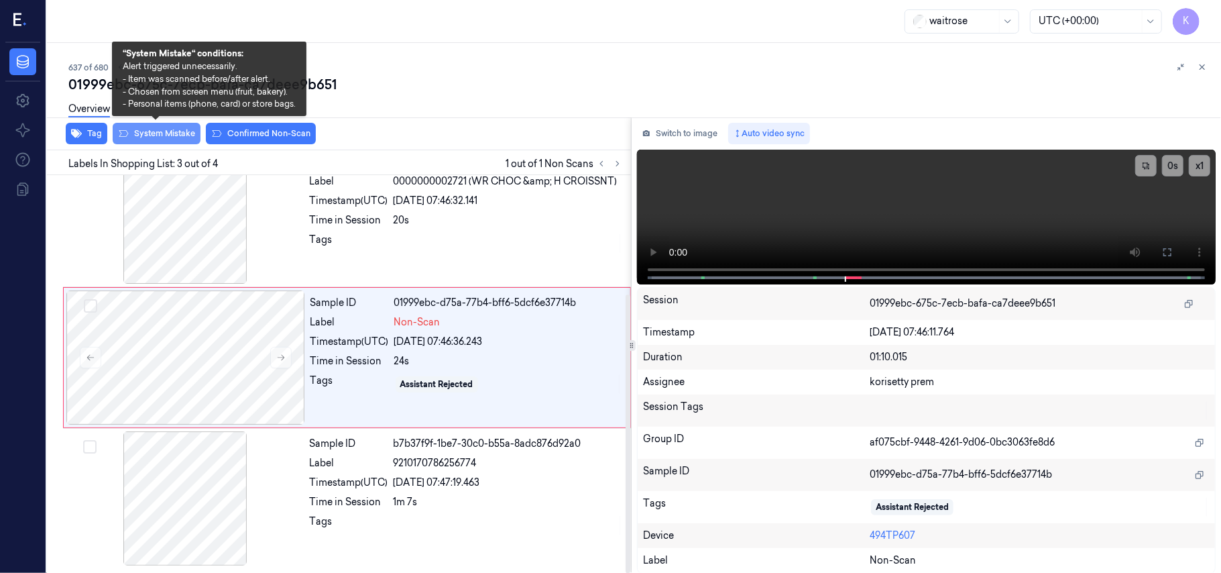
click at [145, 135] on button "System Mistake" at bounding box center [157, 133] width 88 height 21
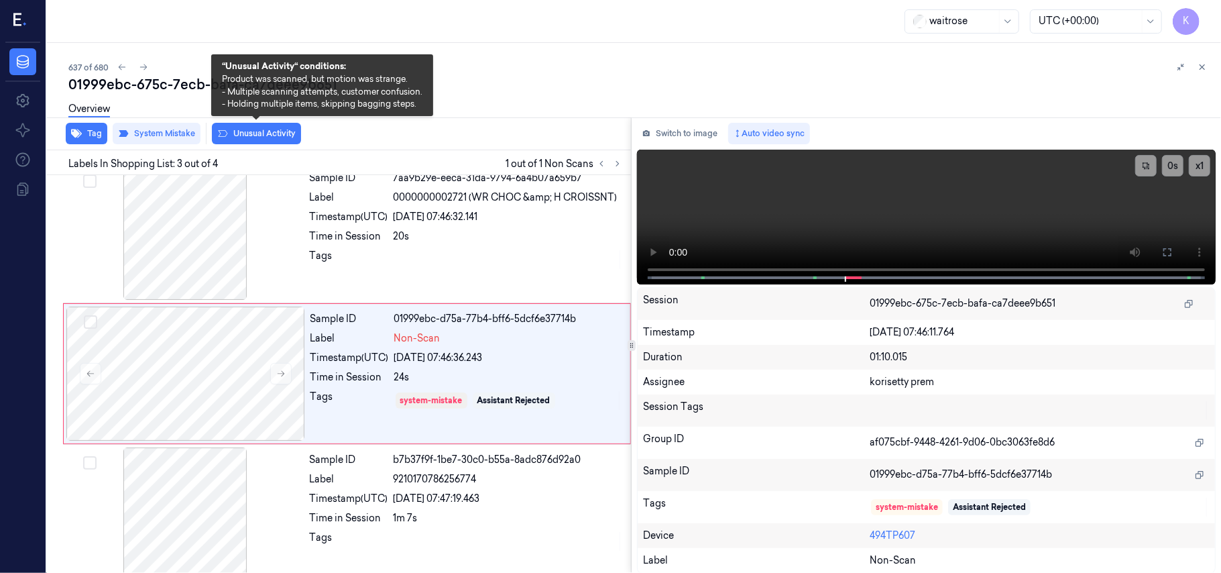
click at [261, 135] on button "Unusual Activity" at bounding box center [256, 133] width 89 height 21
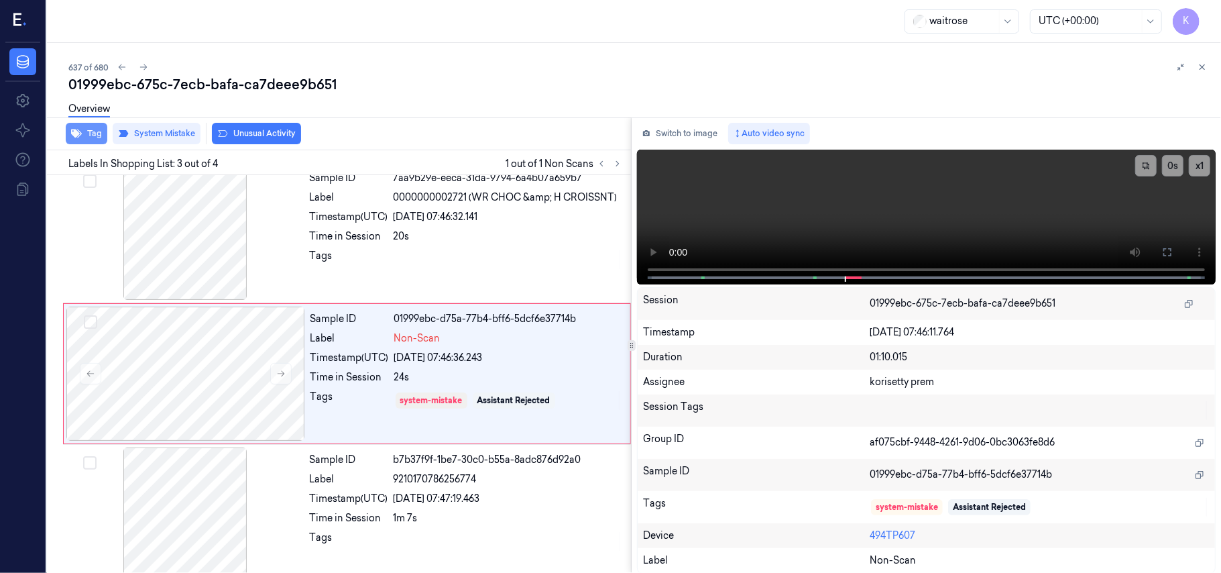
click at [76, 135] on icon "button" at bounding box center [76, 133] width 11 height 9
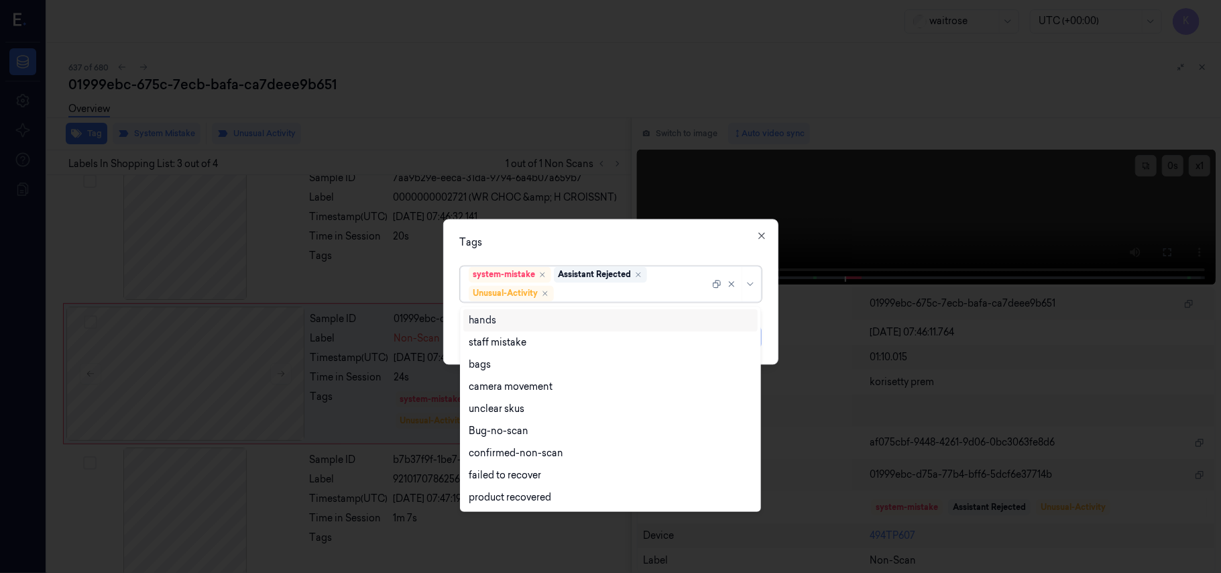
click at [619, 300] on div at bounding box center [632, 293] width 153 height 14
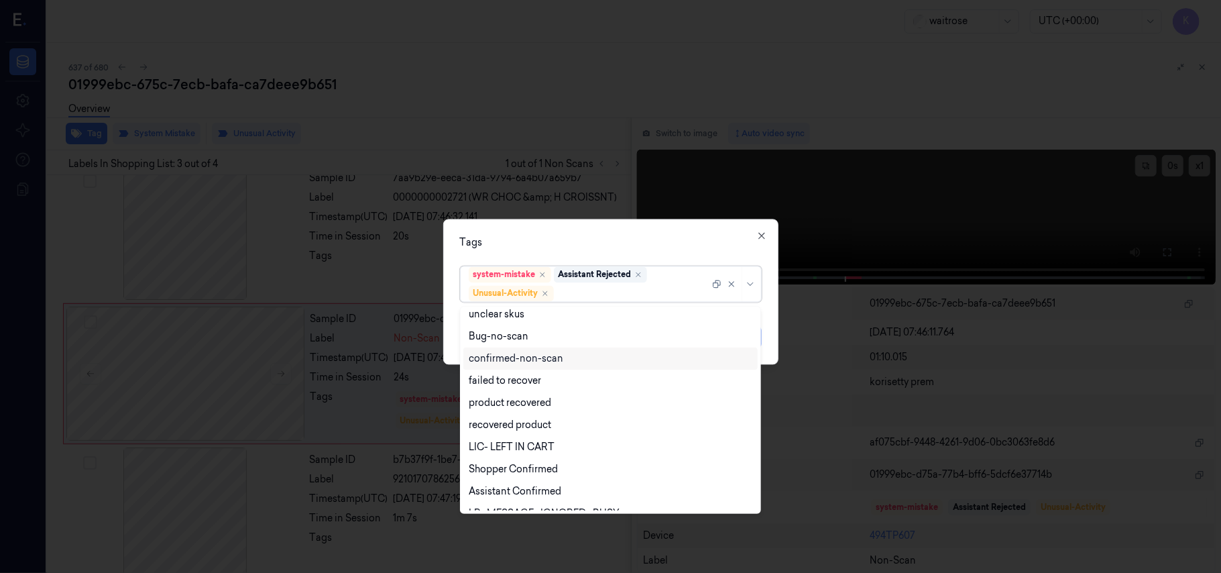
scroll to position [175, 0]
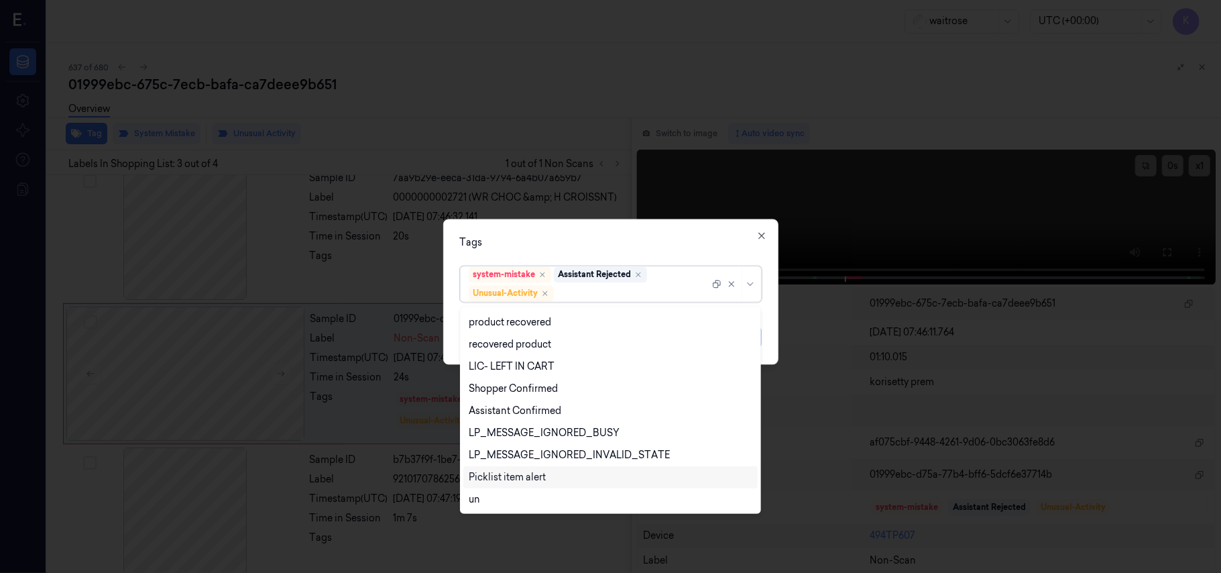
click at [528, 475] on div "Picklist item alert" at bounding box center [507, 477] width 77 height 14
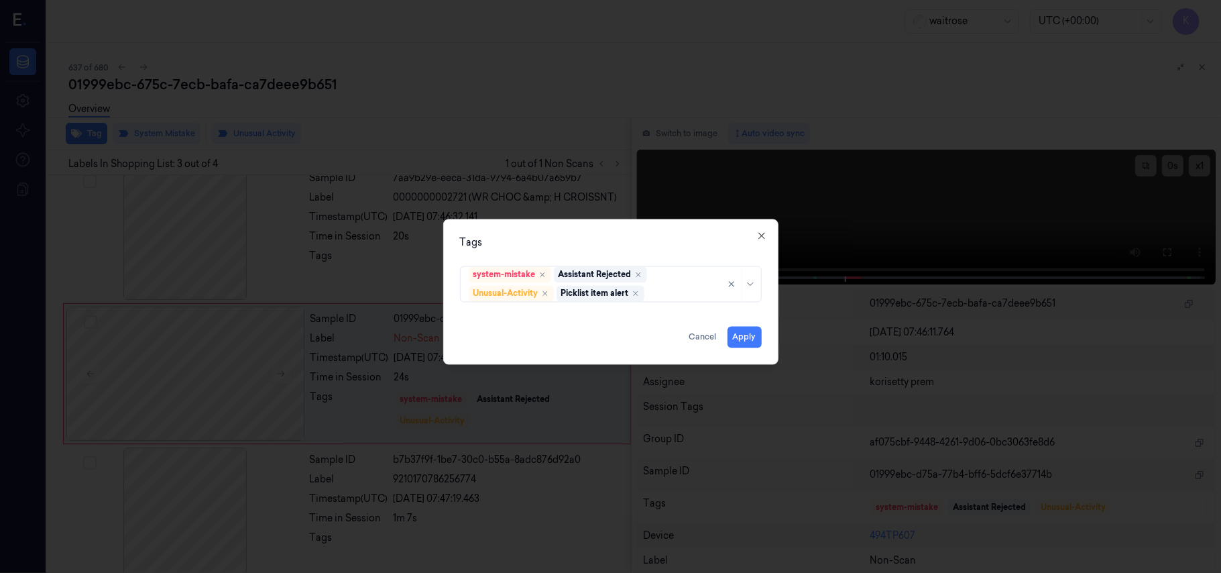
click at [599, 240] on div "Tags" at bounding box center [611, 243] width 302 height 14
click at [752, 344] on button "Apply" at bounding box center [744, 337] width 34 height 21
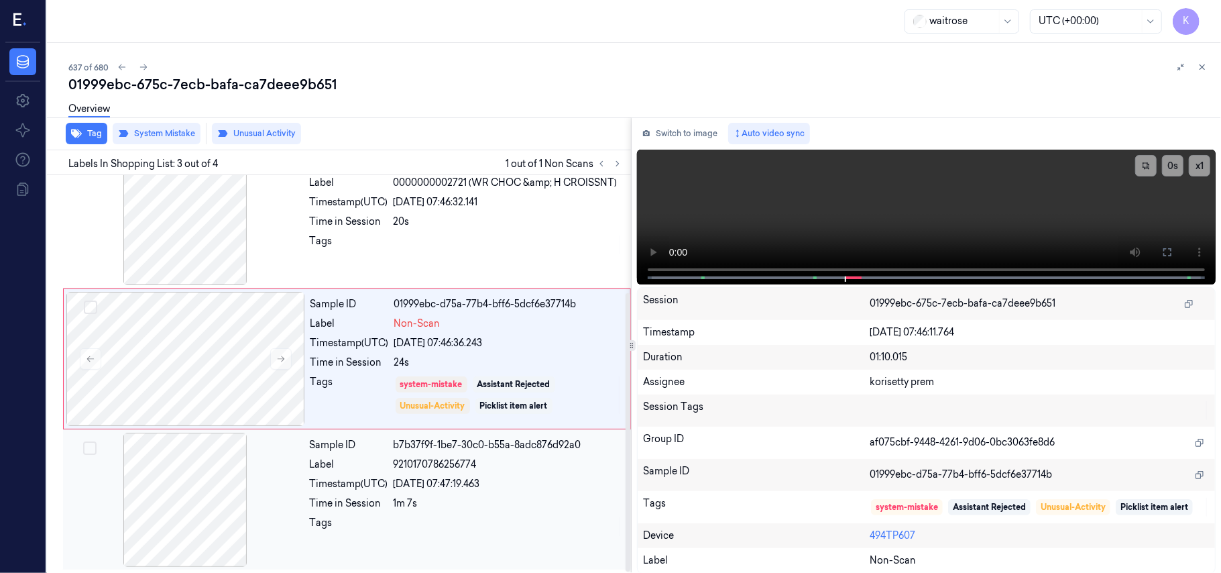
scroll to position [170, 0]
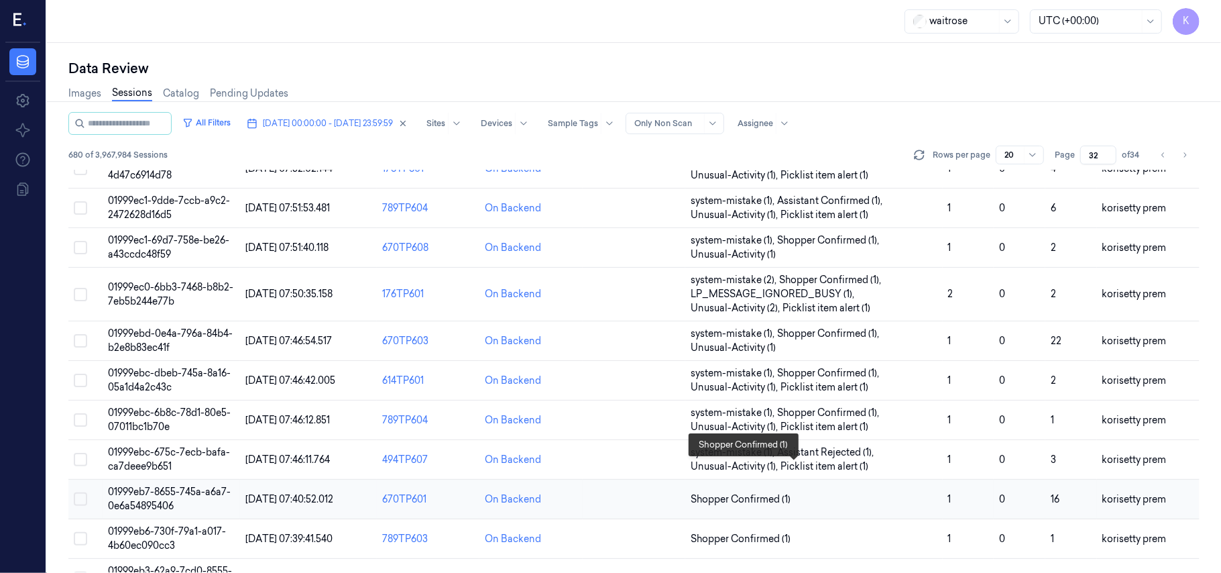
scroll to position [446, 0]
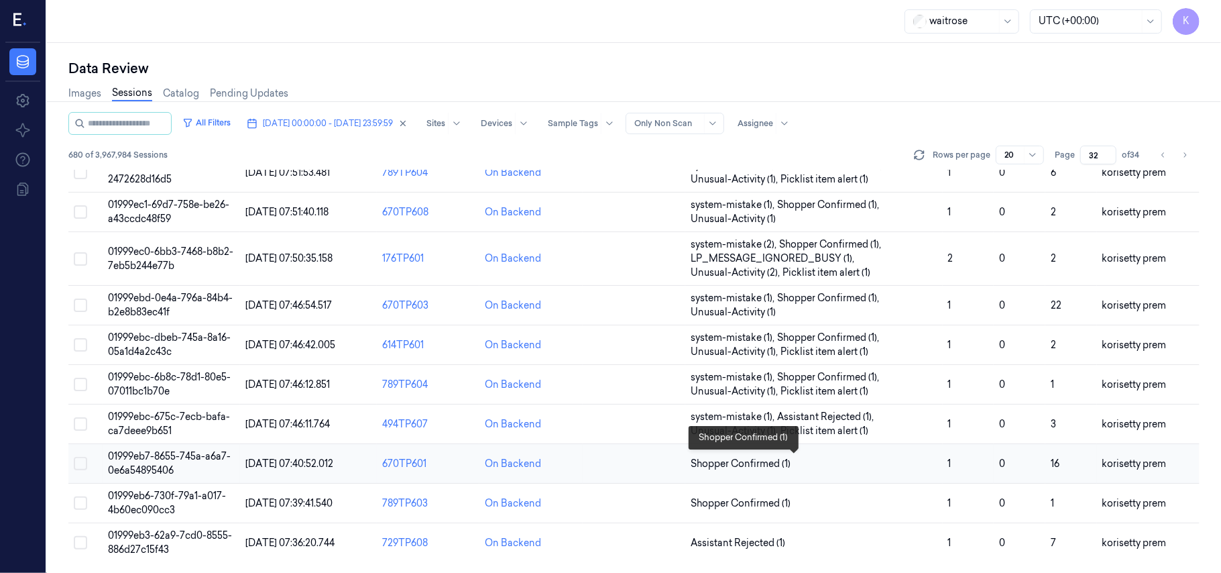
click at [819, 464] on span "Shopper Confirmed (1)" at bounding box center [814, 464] width 246 height 14
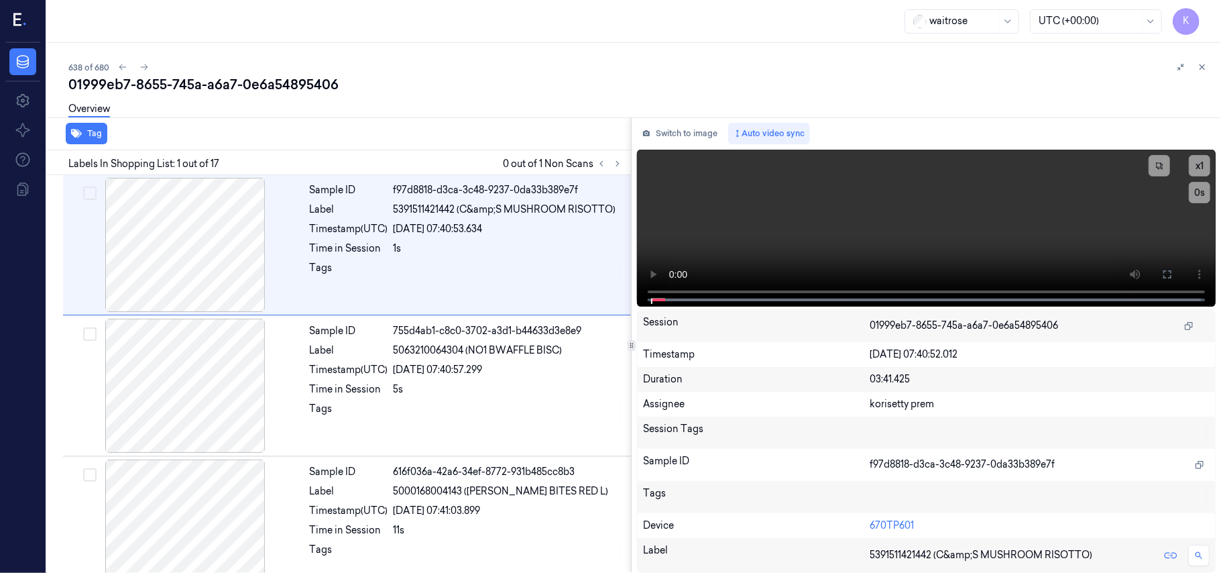
click at [621, 70] on div "638 of 680" at bounding box center [639, 67] width 1142 height 16
click at [613, 161] on icon at bounding box center [617, 163] width 9 height 9
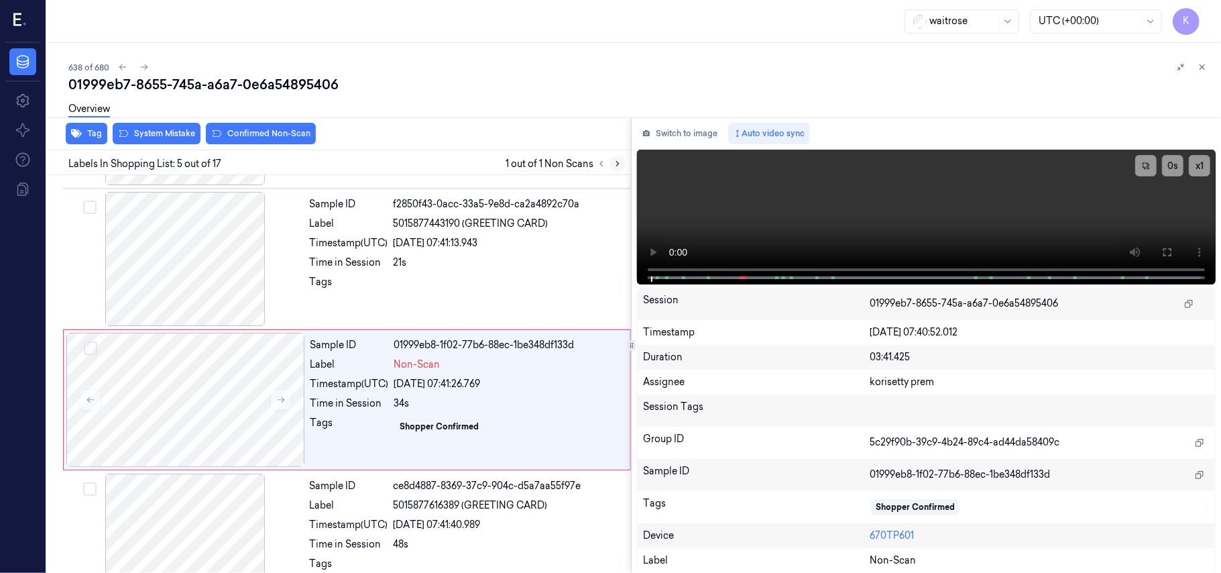
scroll to position [435, 0]
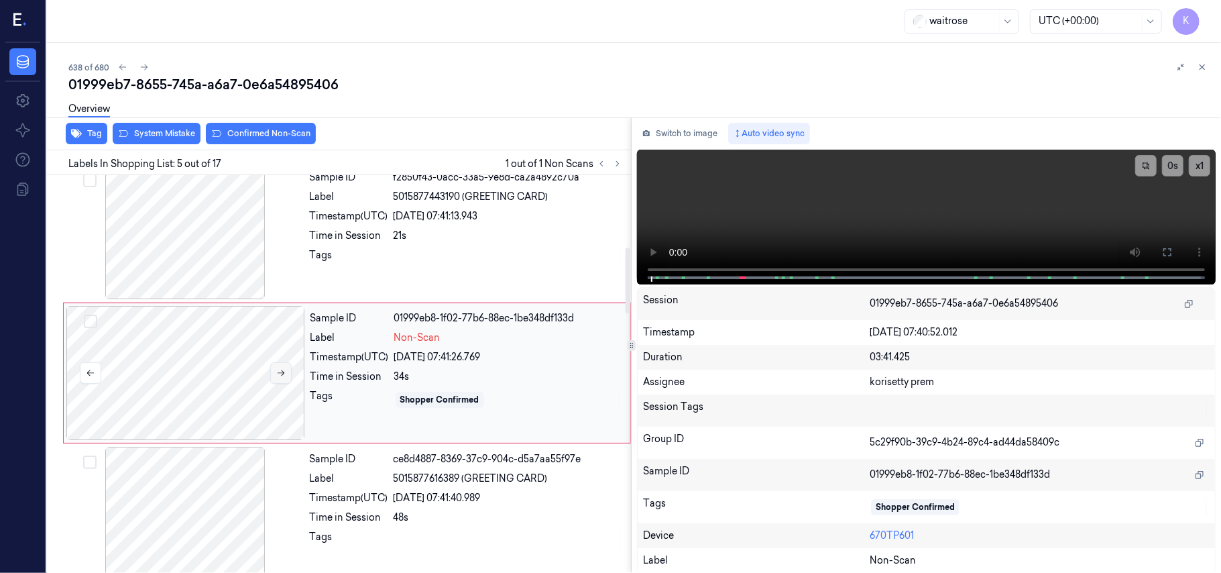
click at [274, 371] on button at bounding box center [280, 372] width 21 height 21
click at [272, 371] on button at bounding box center [280, 372] width 21 height 21
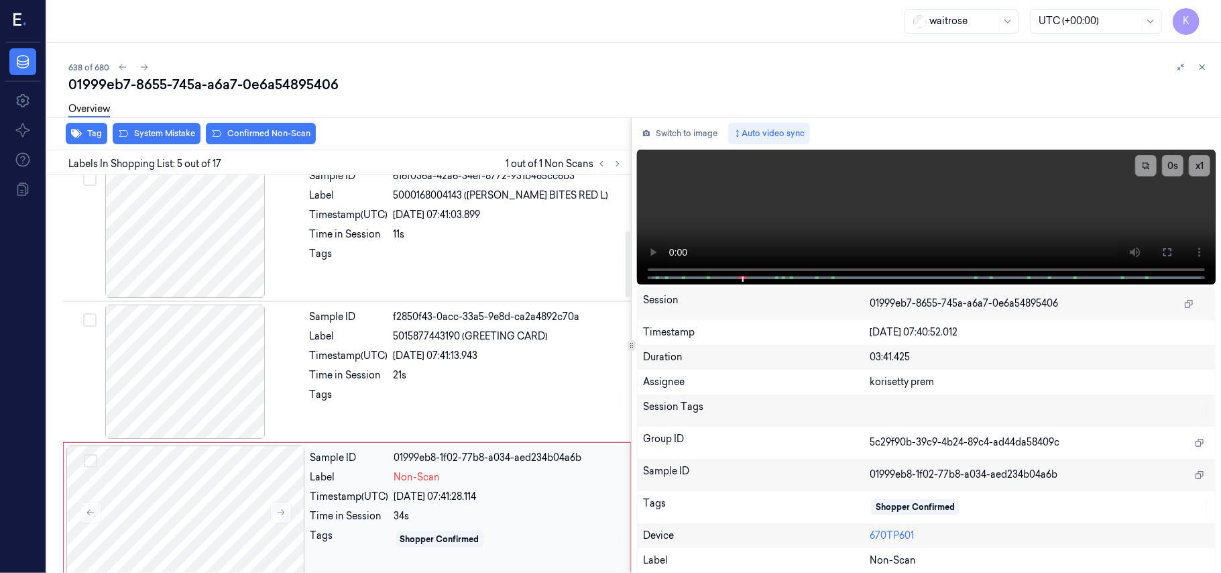
scroll to position [256, 0]
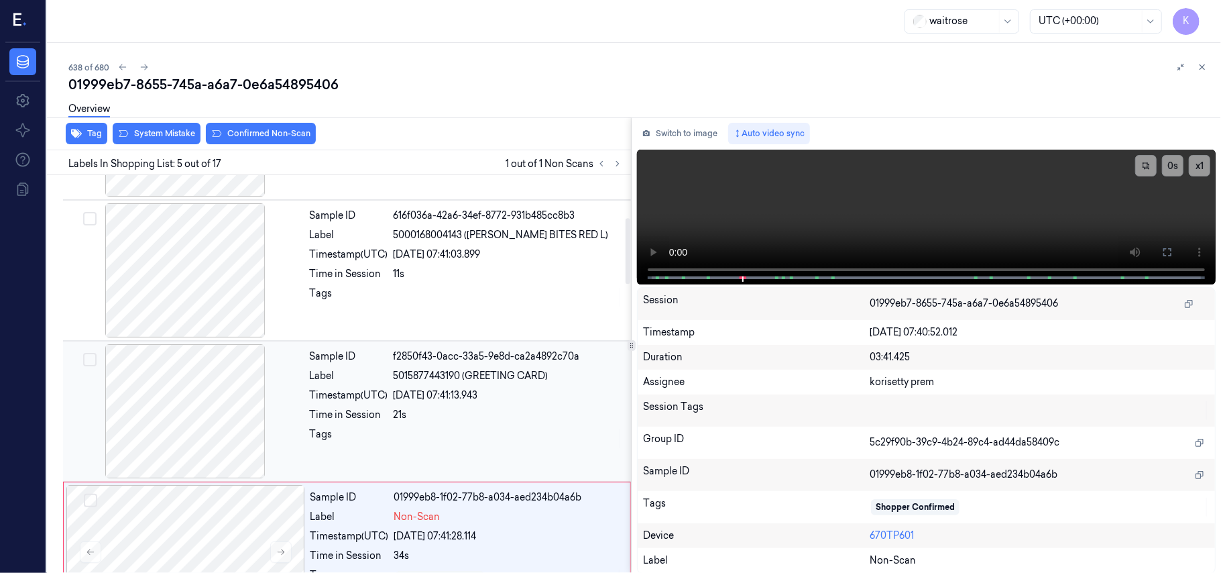
click at [456, 370] on span "5015877443190 (GREETING CARD)" at bounding box center [471, 376] width 155 height 14
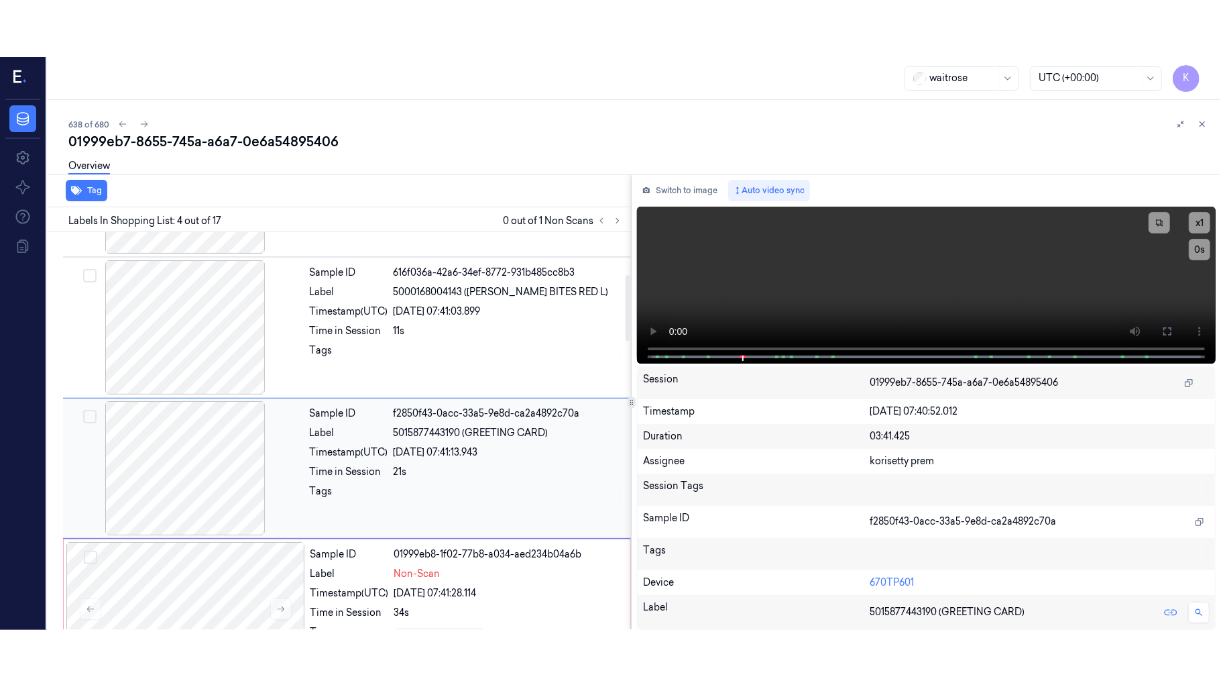
scroll to position [294, 0]
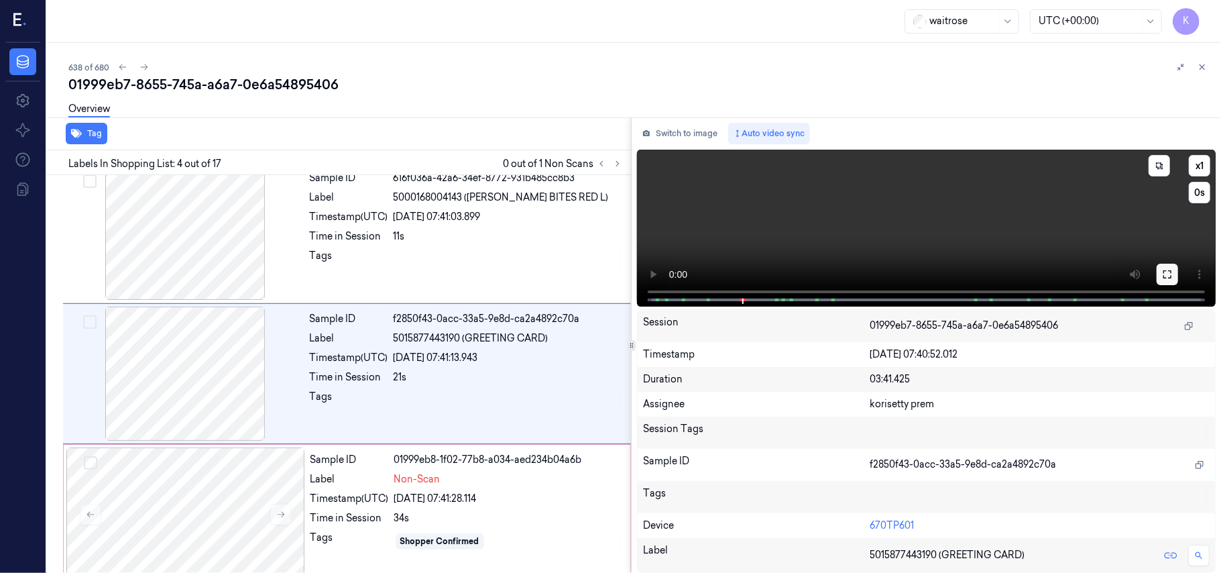
click at [1165, 270] on icon at bounding box center [1167, 274] width 8 height 8
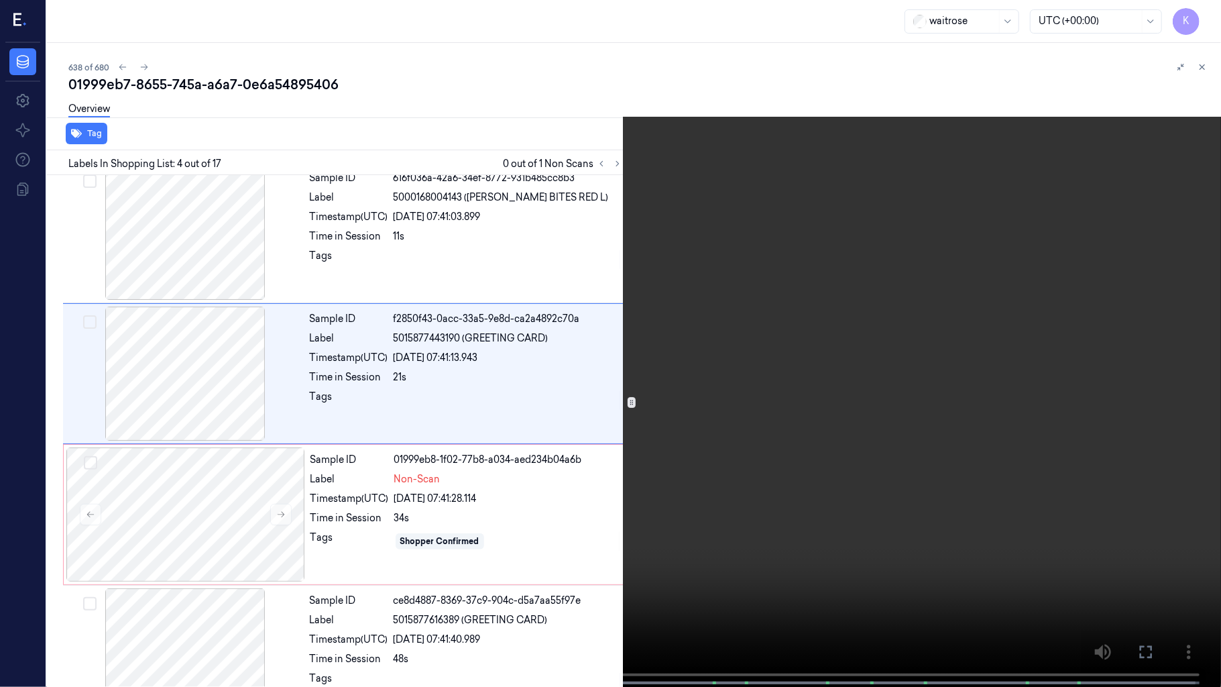
click at [775, 331] on video at bounding box center [610, 344] width 1221 height 689
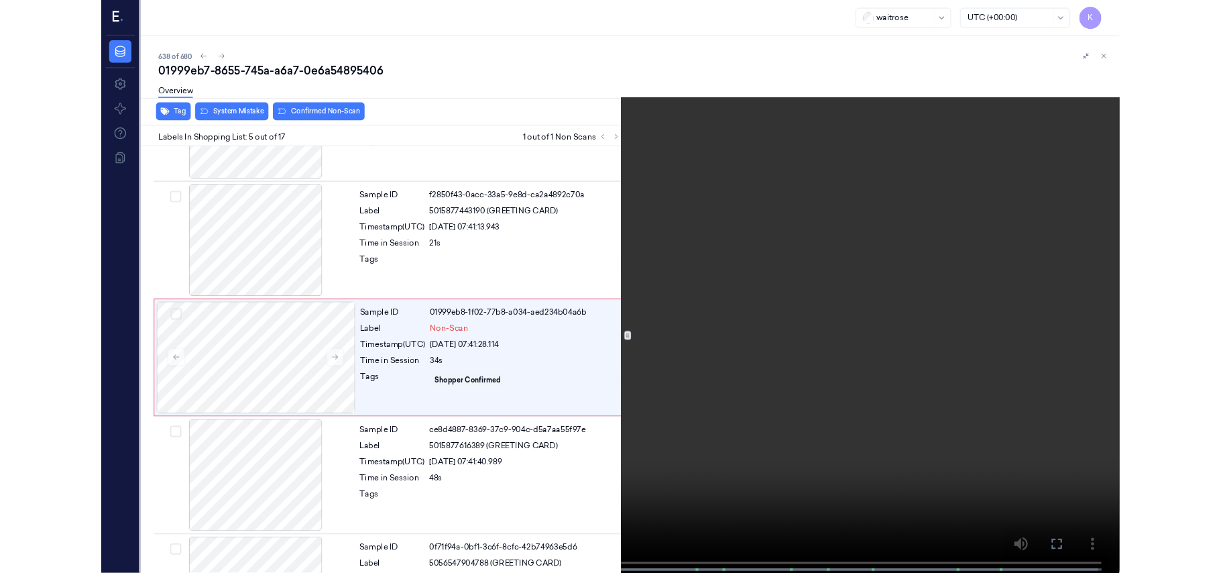
scroll to position [379, 0]
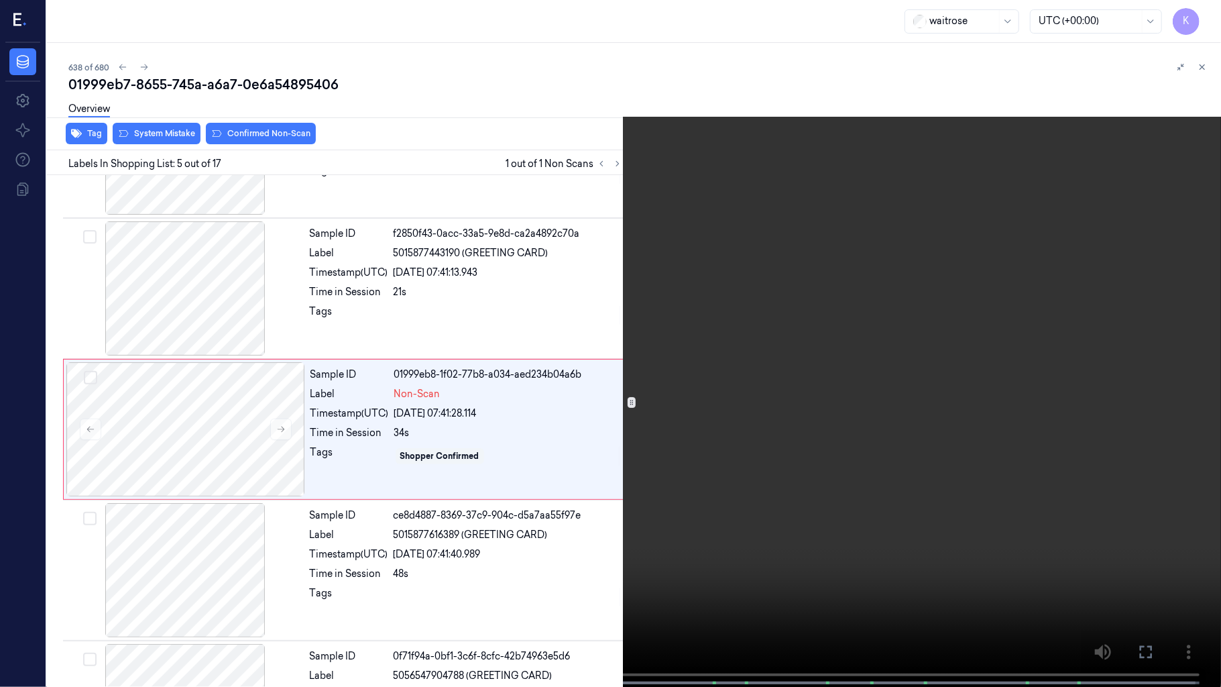
click at [555, 487] on video at bounding box center [610, 344] width 1221 height 689
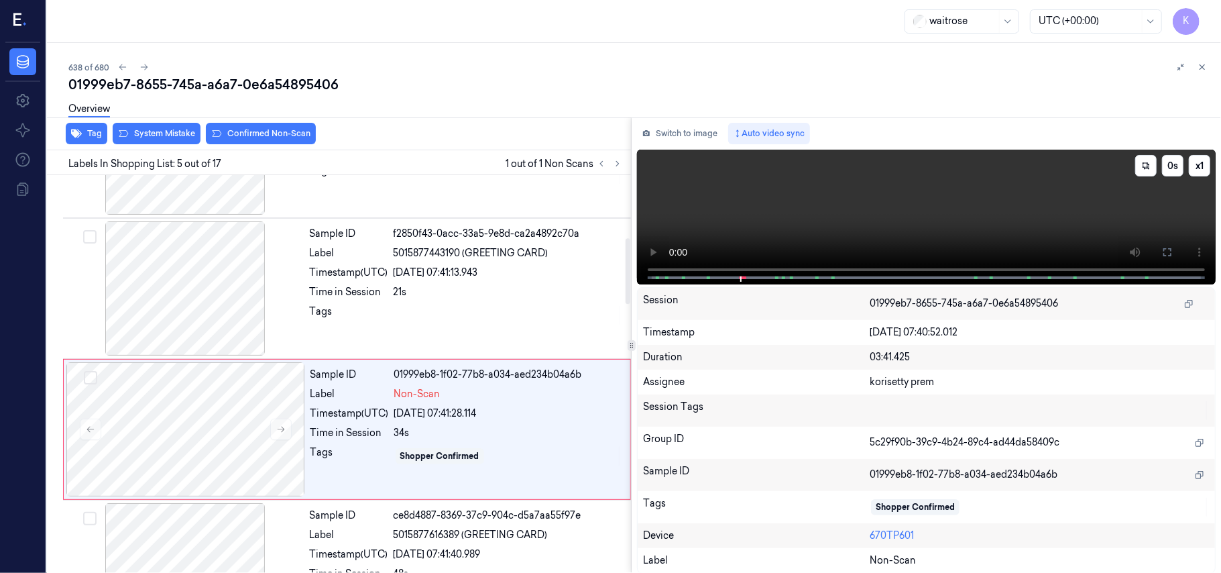
click at [773, 220] on video at bounding box center [926, 217] width 579 height 135
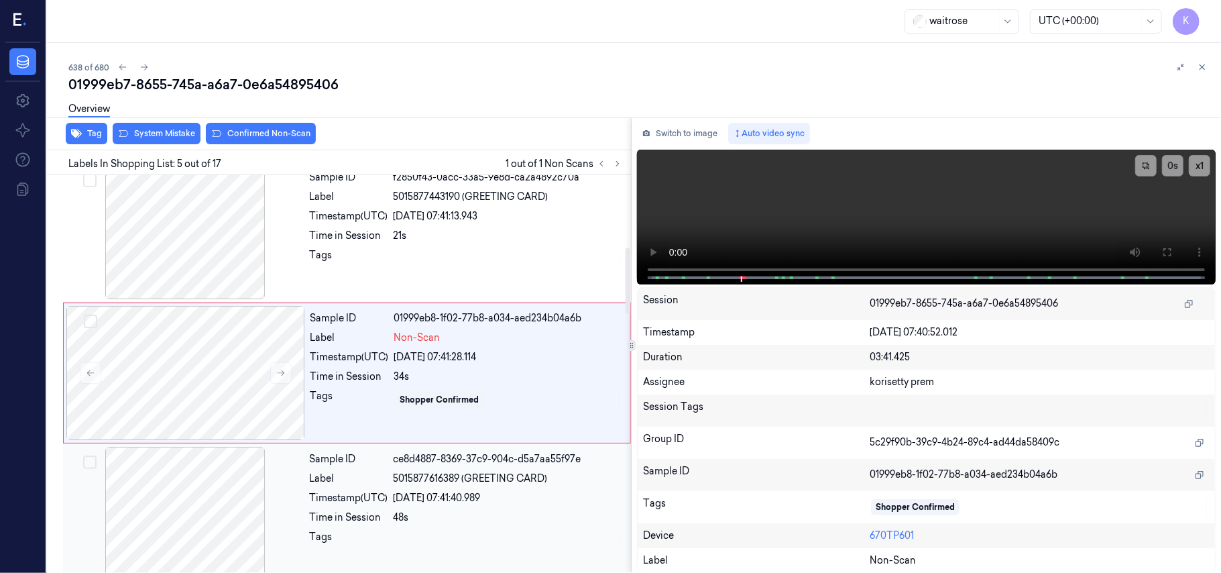
click at [316, 462] on div "Sample ID" at bounding box center [349, 459] width 78 height 14
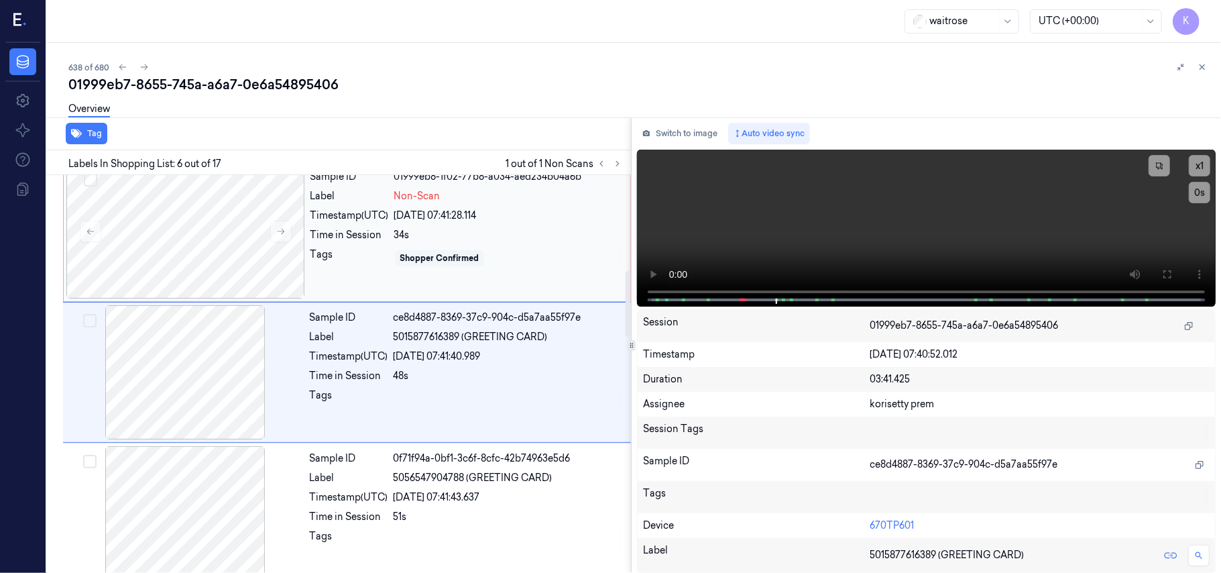
click at [438, 252] on div "Shopper Confirmed" at bounding box center [440, 258] width 88 height 16
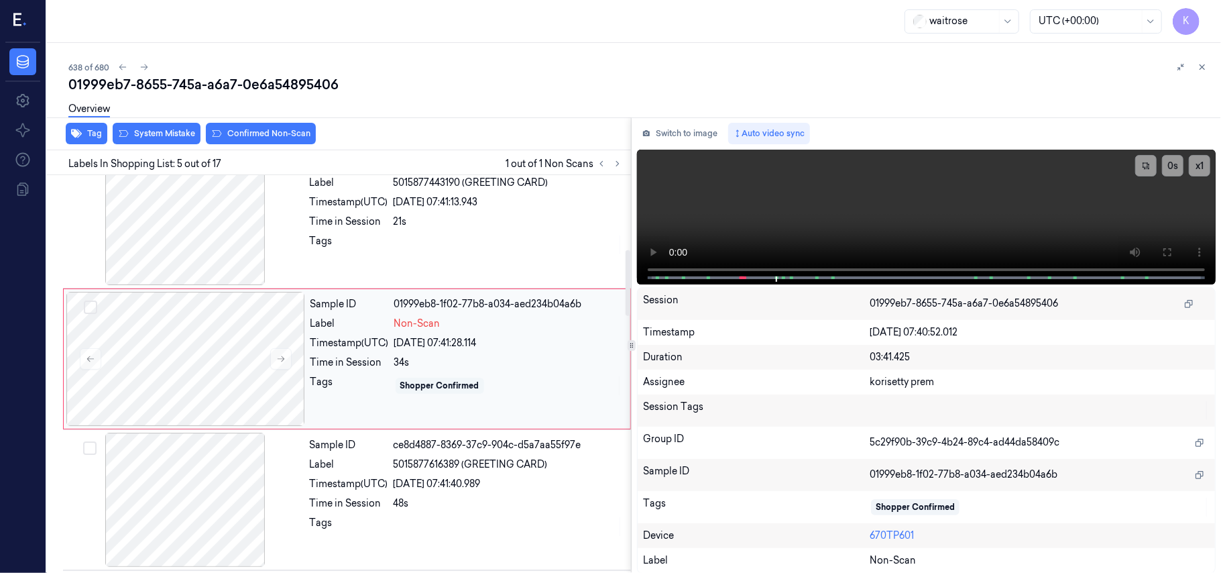
scroll to position [435, 0]
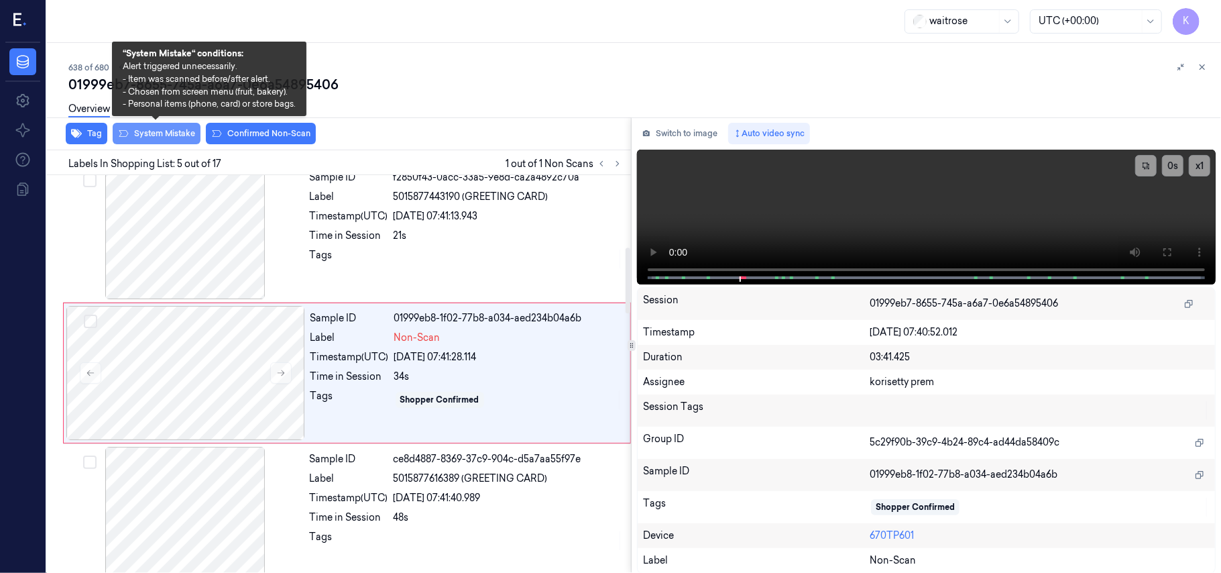
click at [156, 132] on button "System Mistake" at bounding box center [157, 133] width 88 height 21
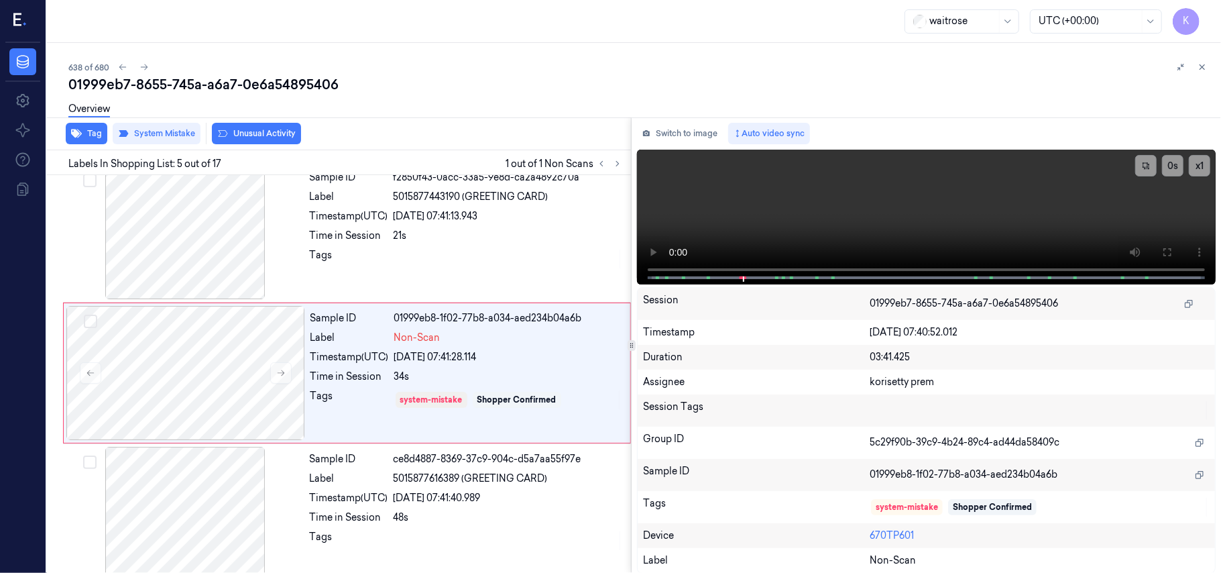
click at [237, 135] on button "Unusual Activity" at bounding box center [256, 133] width 89 height 21
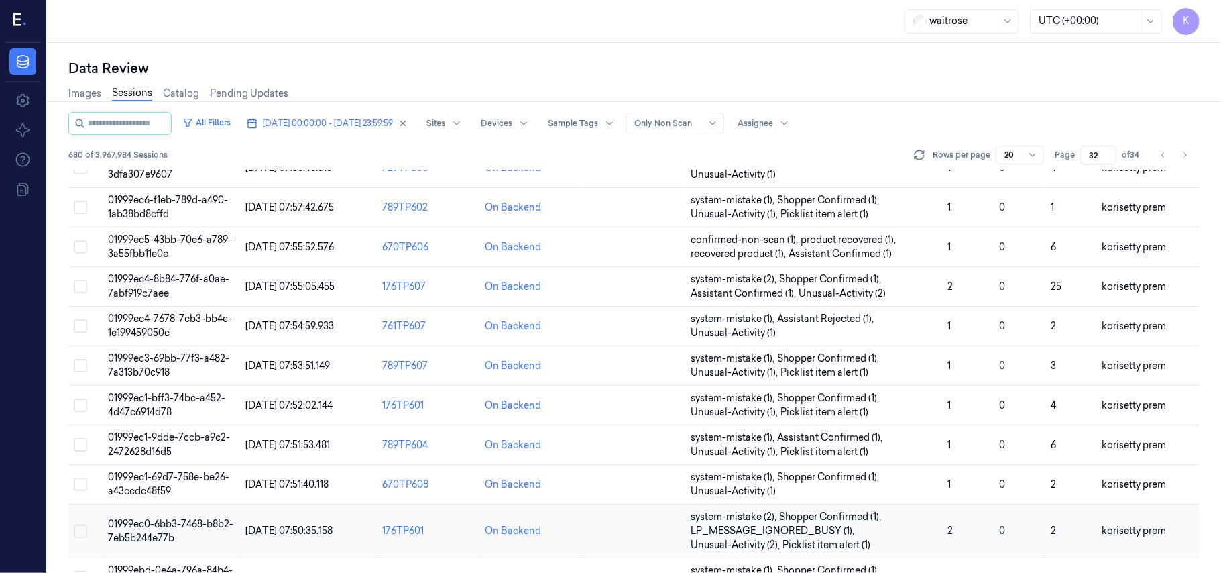
scroll to position [446, 0]
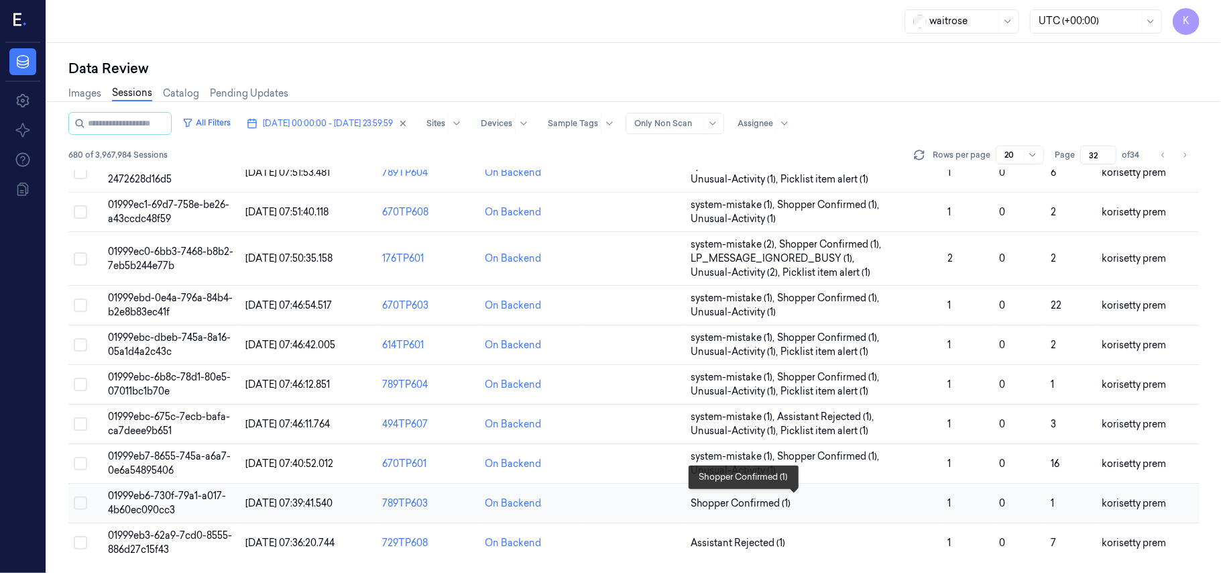
click at [884, 500] on span "Shopper Confirmed (1)" at bounding box center [814, 503] width 246 height 14
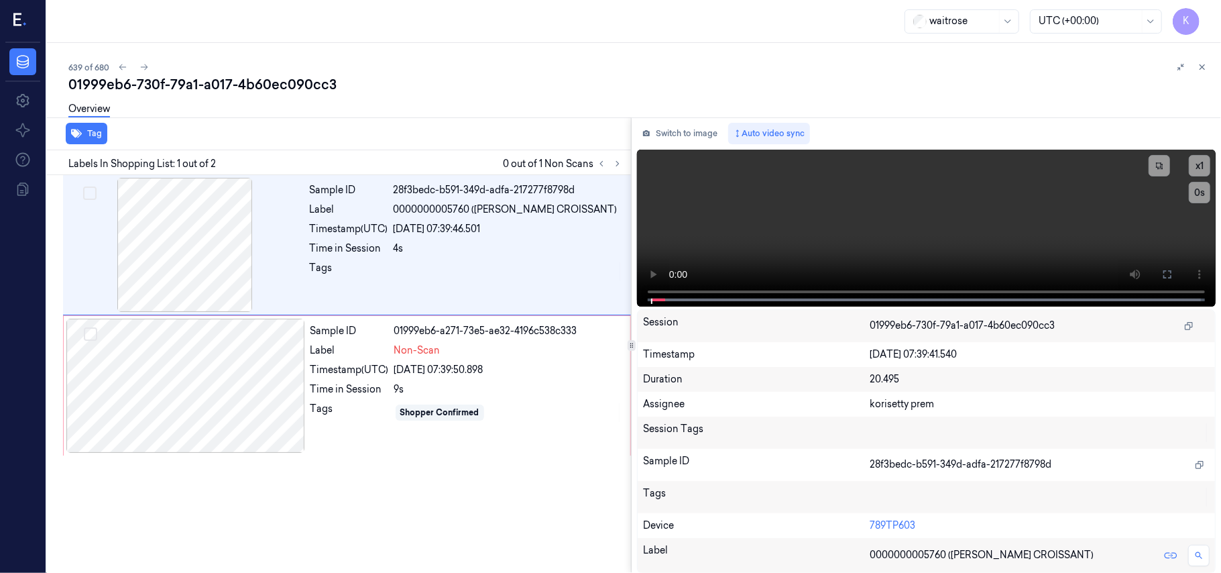
click at [451, 76] on div "01999eb6-730f-79a1-a017-4b60ec090cc3" at bounding box center [639, 84] width 1142 height 19
click at [1160, 267] on button at bounding box center [1167, 273] width 21 height 21
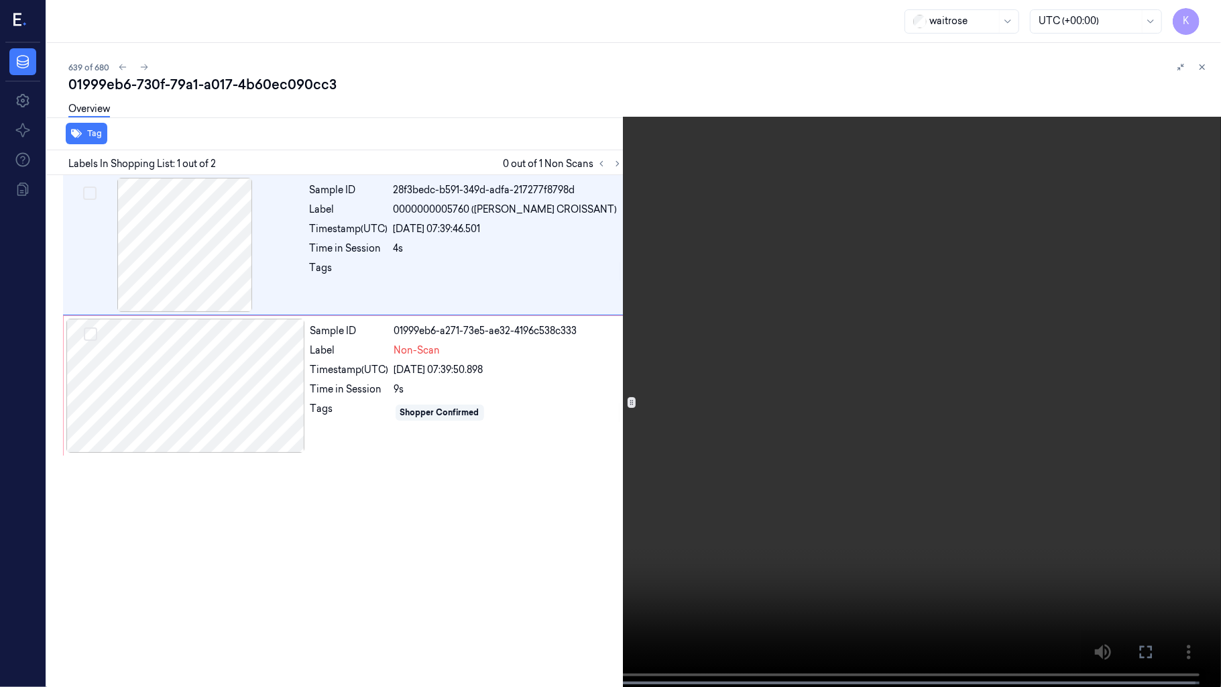
click at [821, 361] on video at bounding box center [610, 344] width 1221 height 689
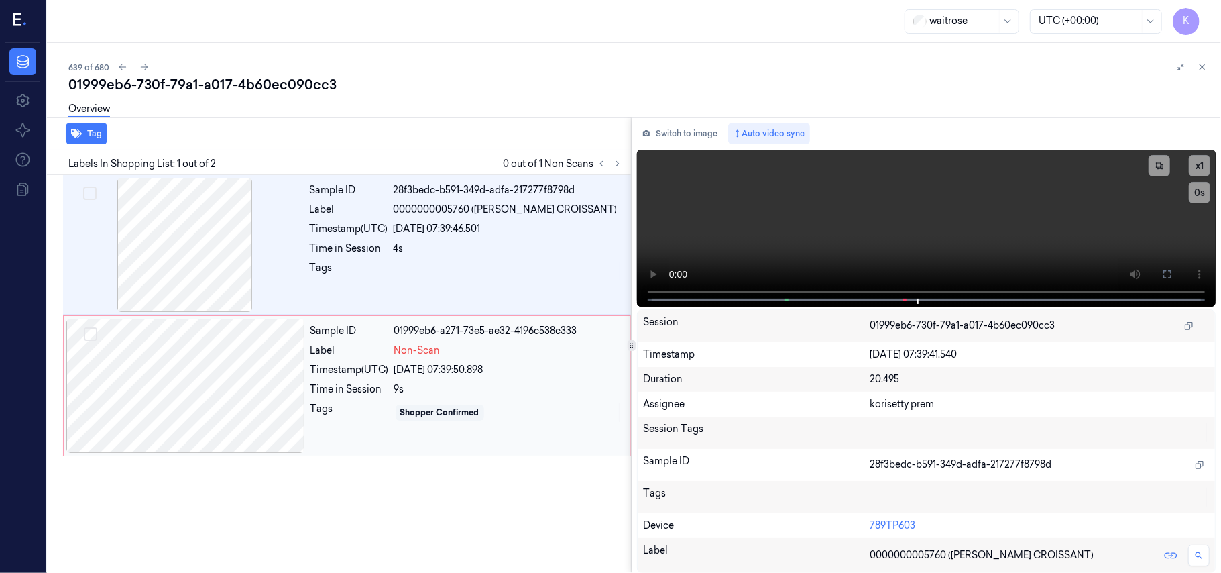
click at [386, 360] on div "Sample ID 01999eb6-a271-73e5-ae32-4196c538c333 Label Non-Scan Timestamp (UTC) […" at bounding box center [466, 385] width 322 height 134
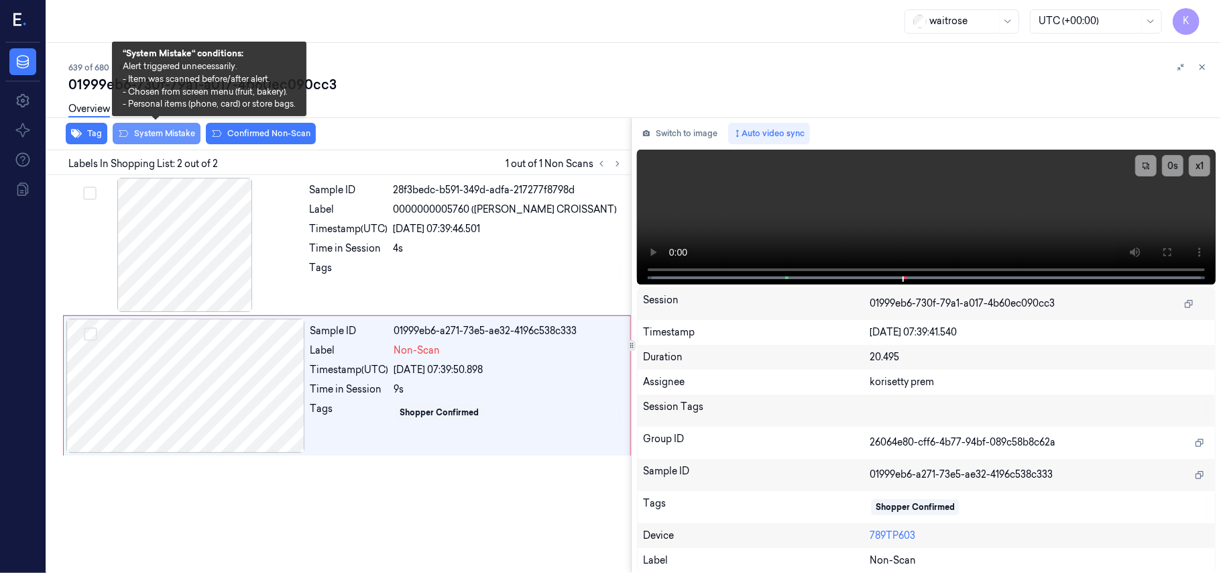
click at [168, 132] on button "System Mistake" at bounding box center [157, 133] width 88 height 21
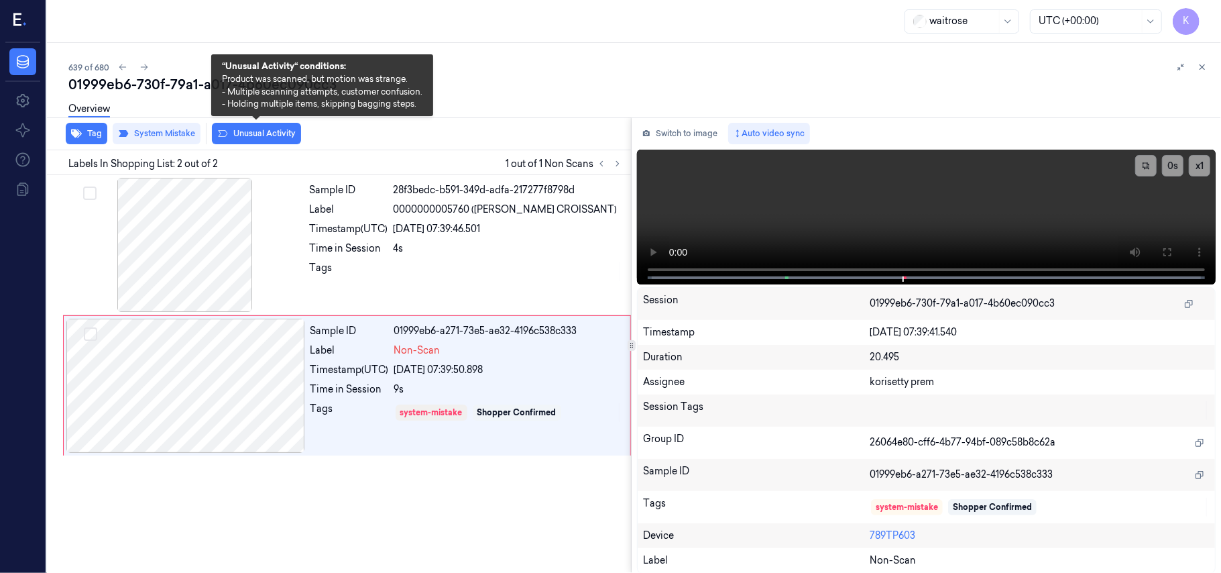
click at [261, 132] on button "Unusual Activity" at bounding box center [256, 133] width 89 height 21
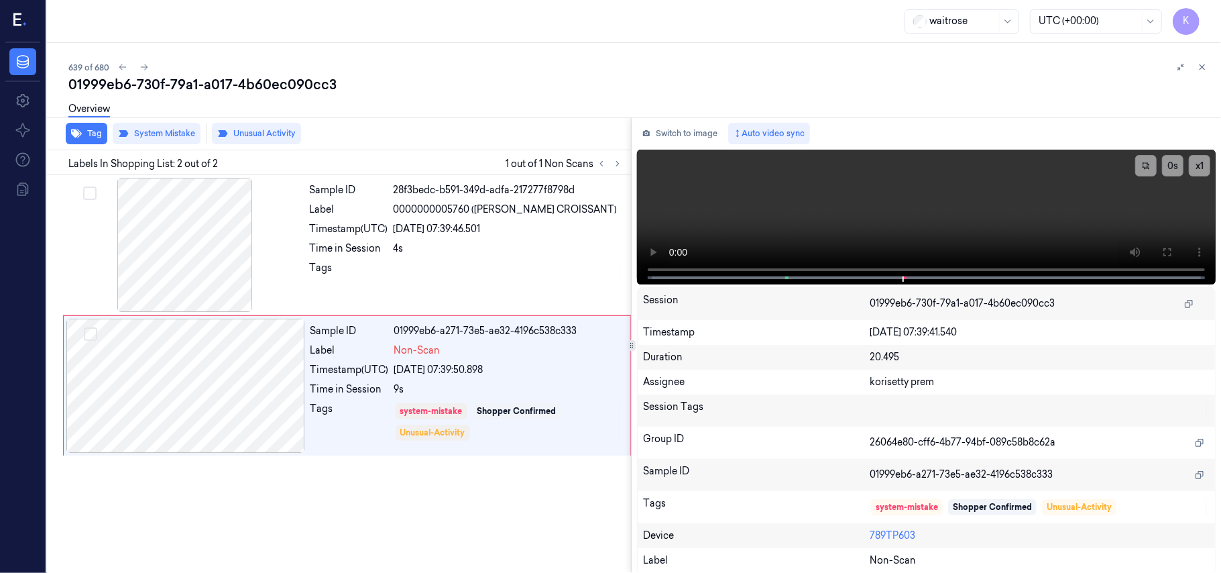
click at [64, 135] on div "Tag System Mistake Unusual Activity" at bounding box center [336, 133] width 589 height 33
click at [81, 133] on icon "button" at bounding box center [76, 133] width 11 height 9
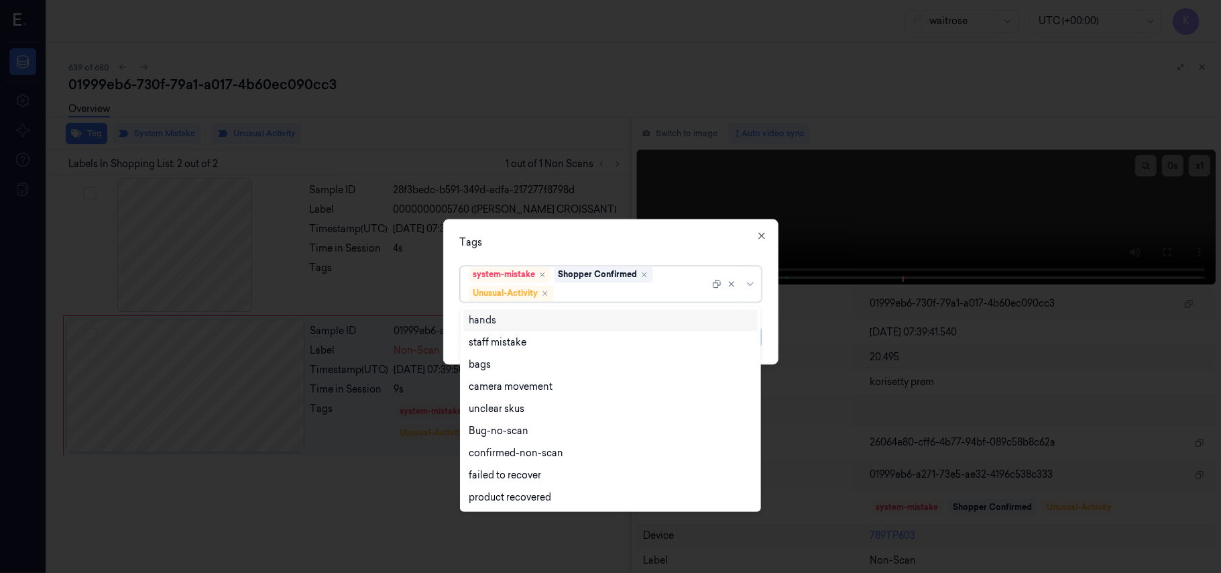
click at [614, 288] on div at bounding box center [632, 293] width 153 height 14
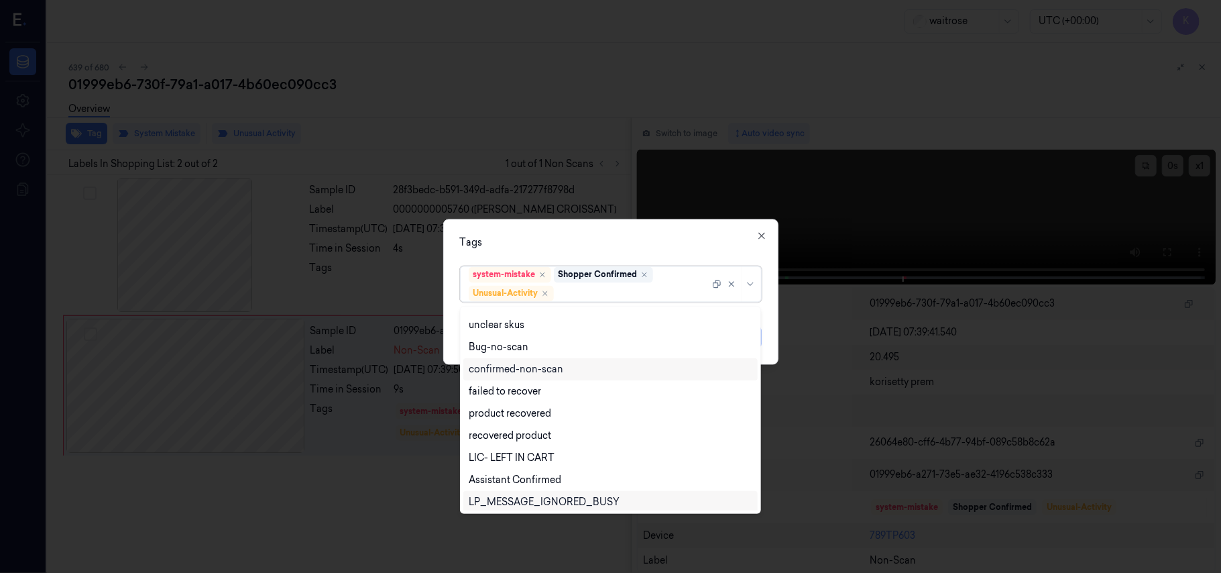
scroll to position [175, 0]
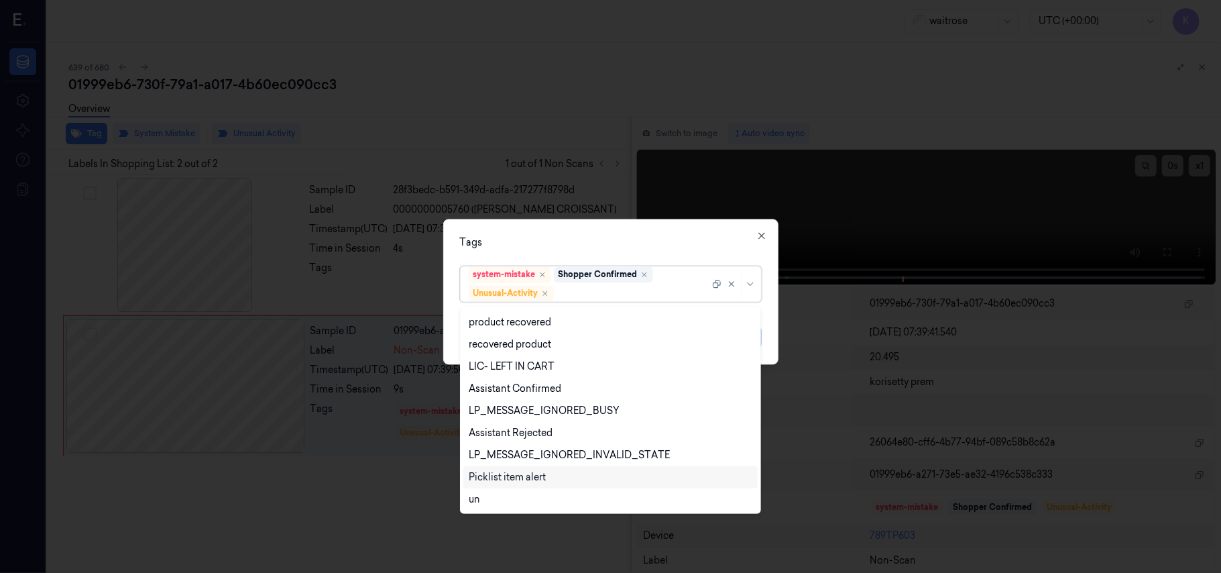
click at [523, 477] on div "Picklist item alert" at bounding box center [507, 477] width 77 height 14
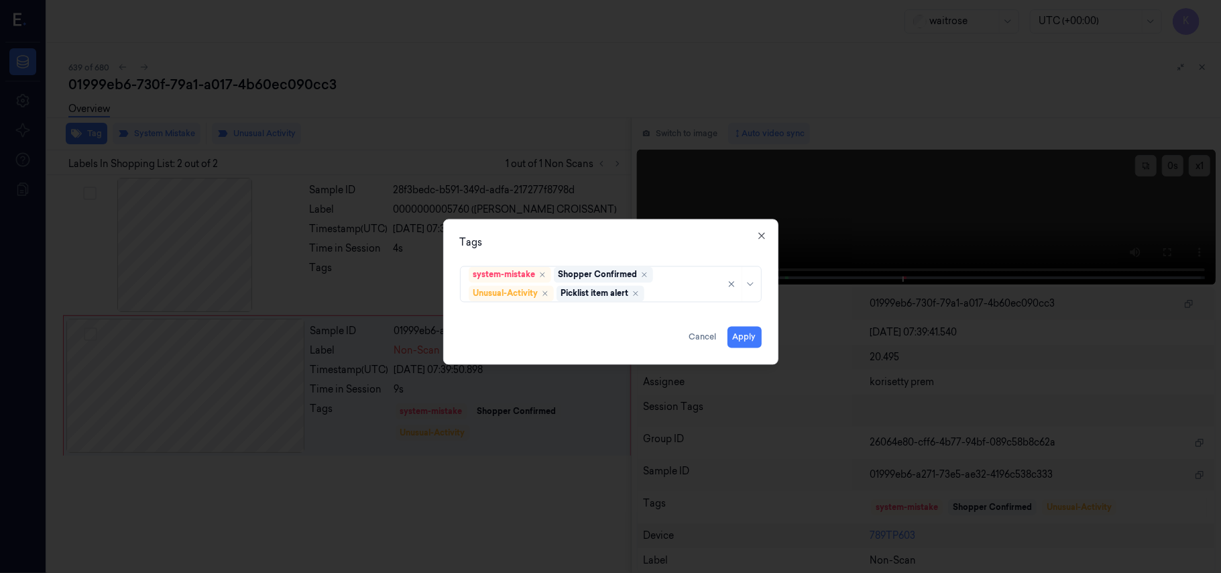
click at [714, 249] on div "Tags system-mistake Shopper Confirmed Unusual-Activity Picklist item alert Appl…" at bounding box center [610, 291] width 335 height 145
click at [741, 337] on button "Apply" at bounding box center [744, 337] width 34 height 21
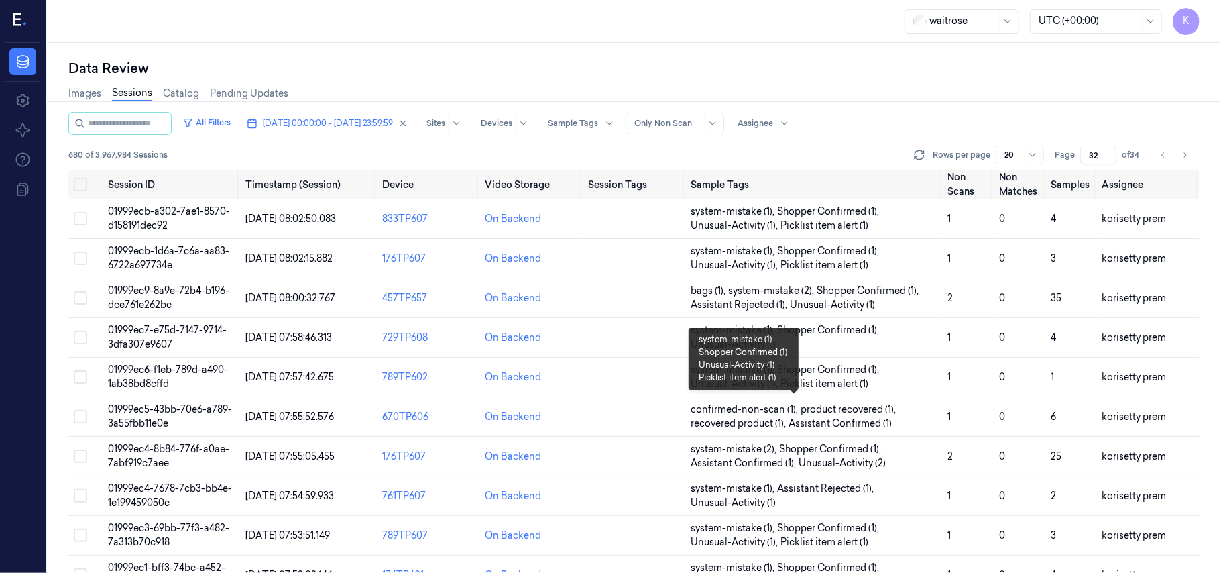
scroll to position [446, 0]
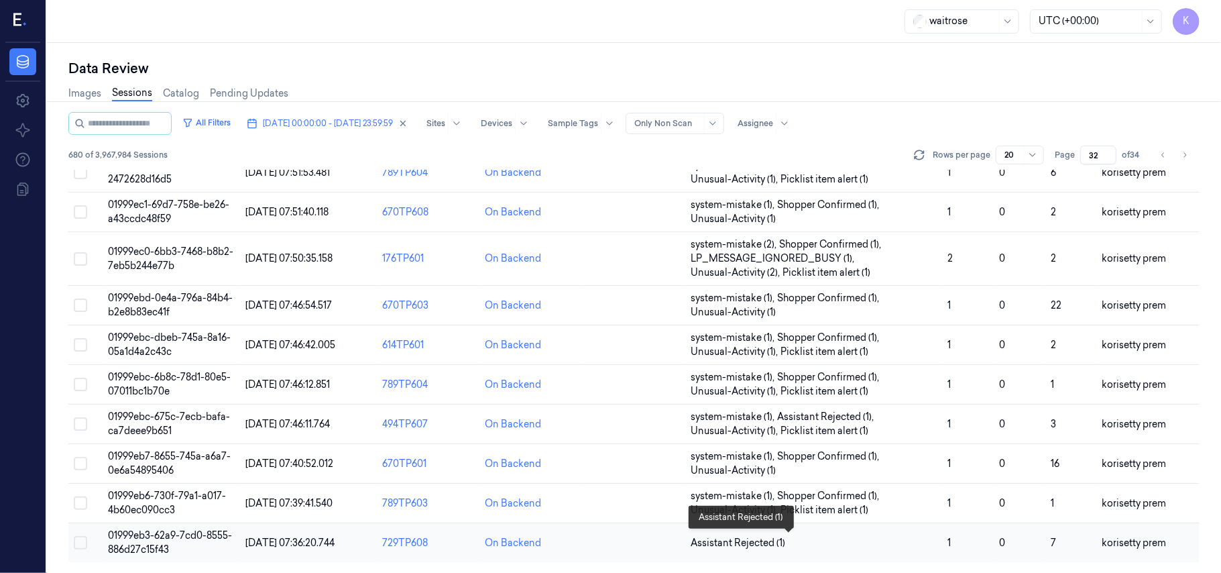
click at [786, 548] on span "Assistant Rejected (1)" at bounding box center [814, 543] width 246 height 14
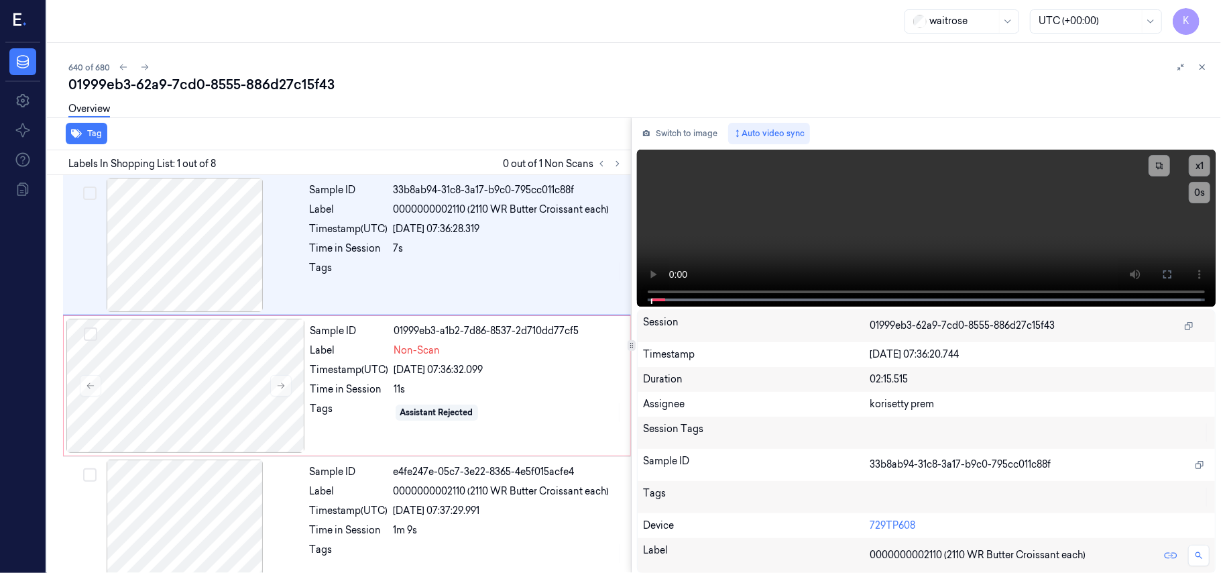
click at [586, 49] on div "640 of 680 01999eb3-62a9-7cd0-8555-886d27c15f43 Overview Tag Labels In Shopping…" at bounding box center [634, 308] width 1174 height 530
click at [1165, 275] on icon at bounding box center [1167, 274] width 11 height 11
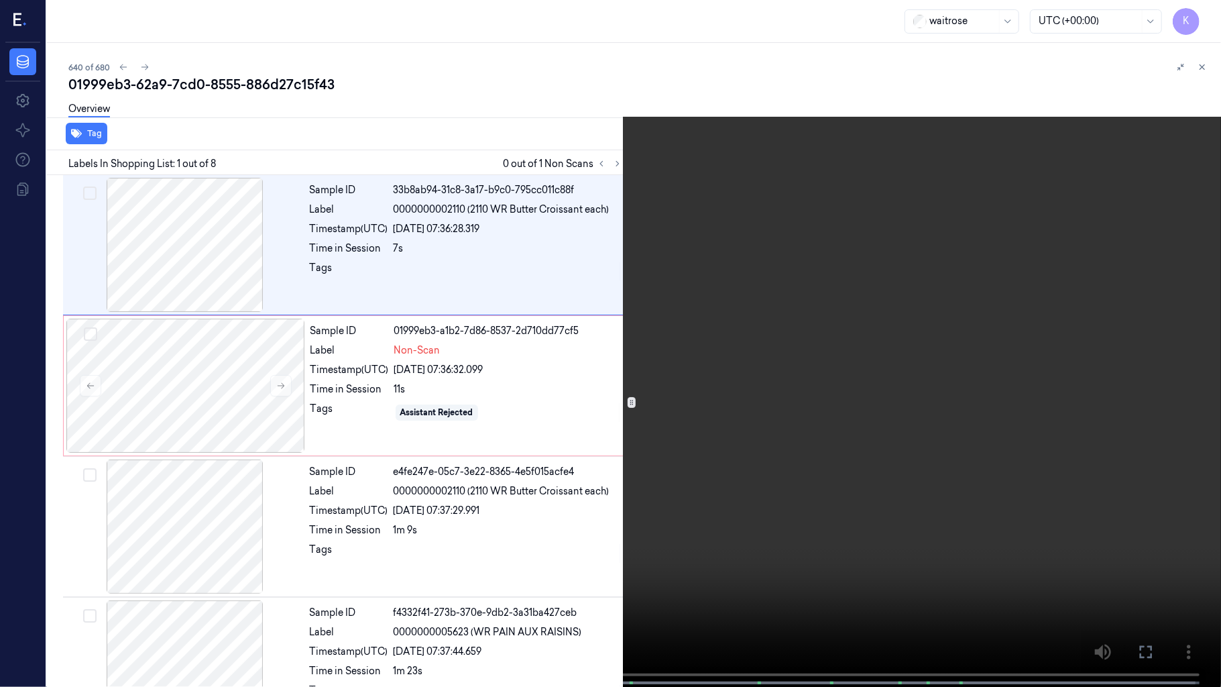
click at [940, 353] on video at bounding box center [610, 344] width 1221 height 689
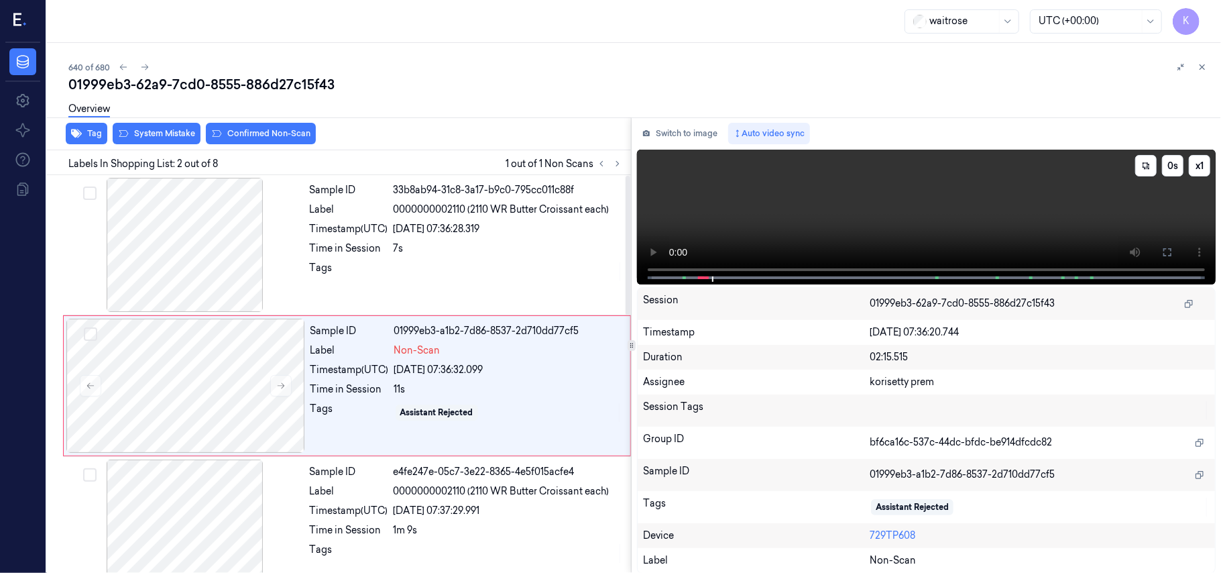
click at [910, 226] on video at bounding box center [926, 217] width 579 height 135
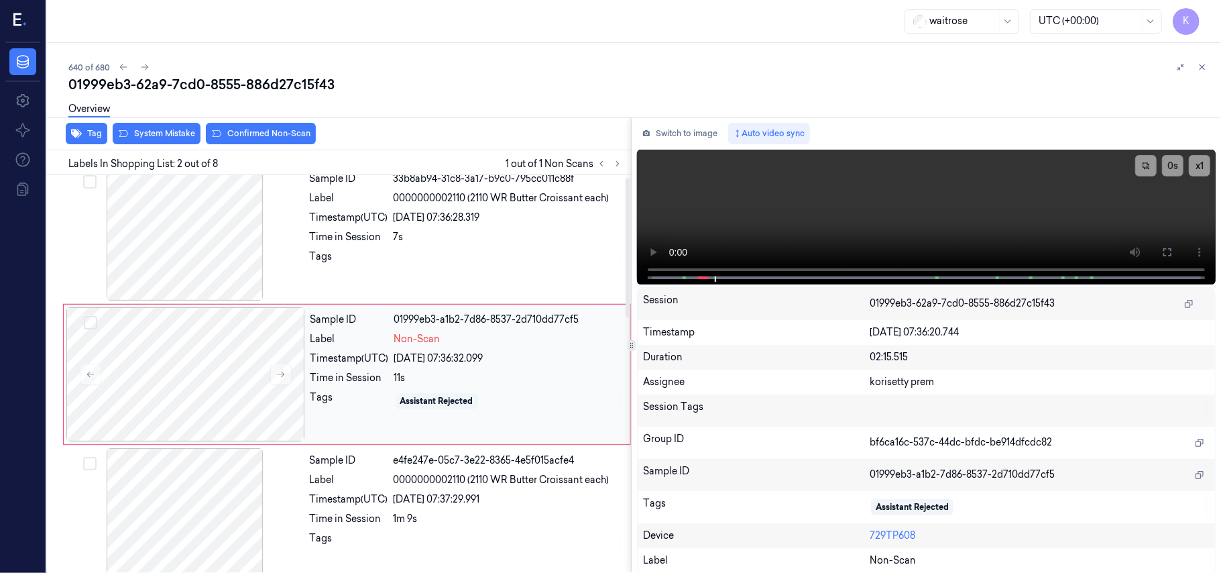
click at [430, 398] on div "Assistant Rejected" at bounding box center [436, 401] width 73 height 12
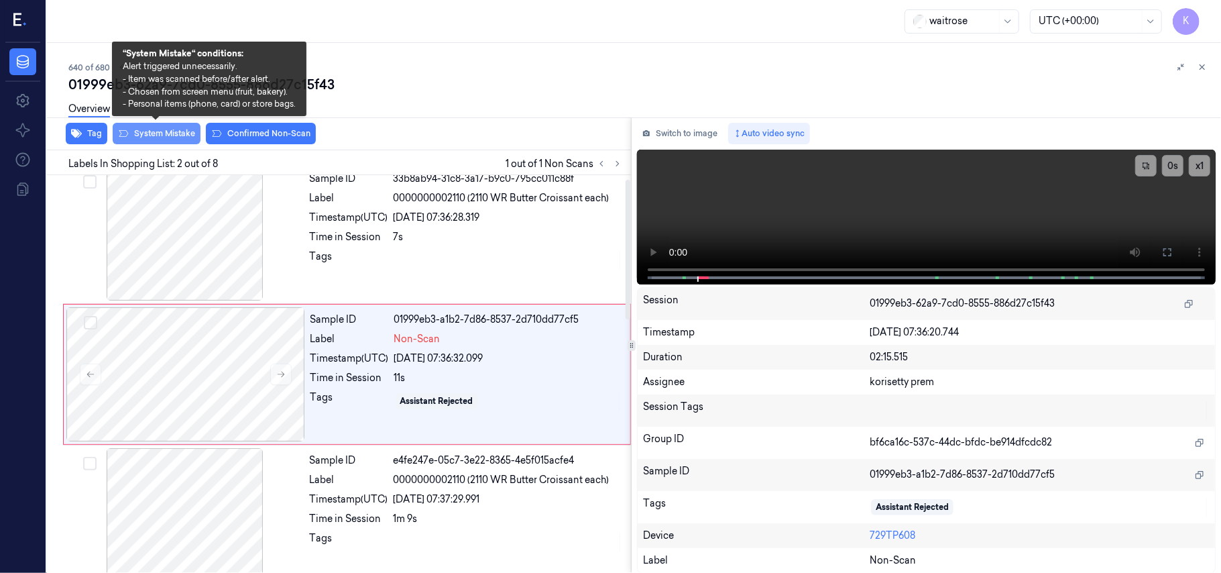
click at [139, 127] on button "System Mistake" at bounding box center [157, 133] width 88 height 21
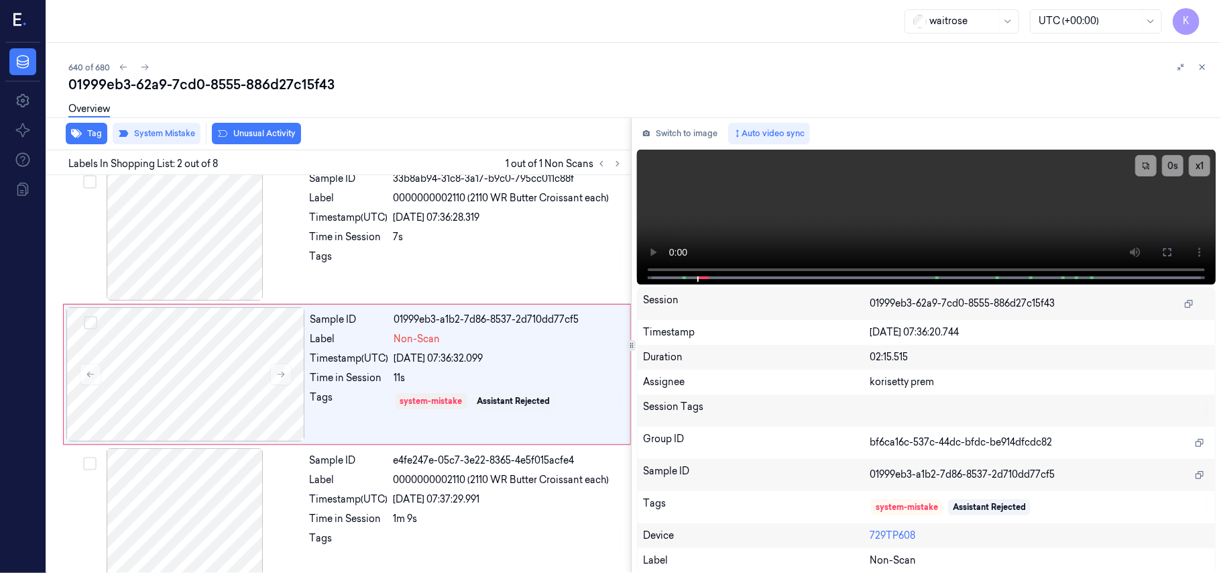
click at [277, 135] on button "Unusual Activity" at bounding box center [256, 133] width 89 height 21
click at [84, 129] on button "Tag" at bounding box center [87, 133] width 42 height 21
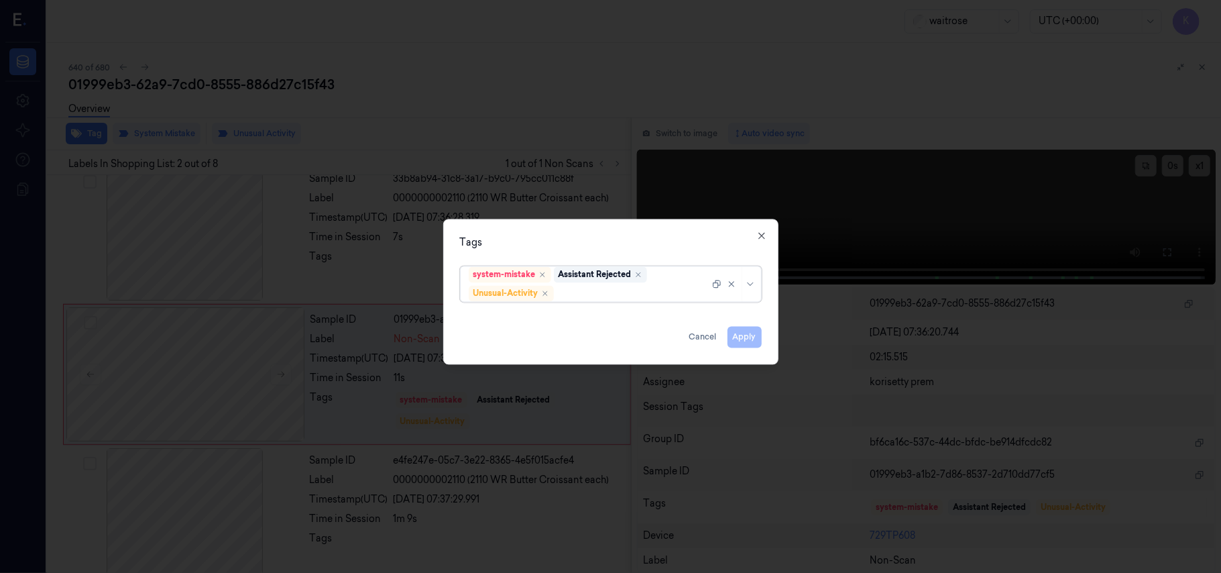
click at [644, 295] on div at bounding box center [632, 293] width 153 height 14
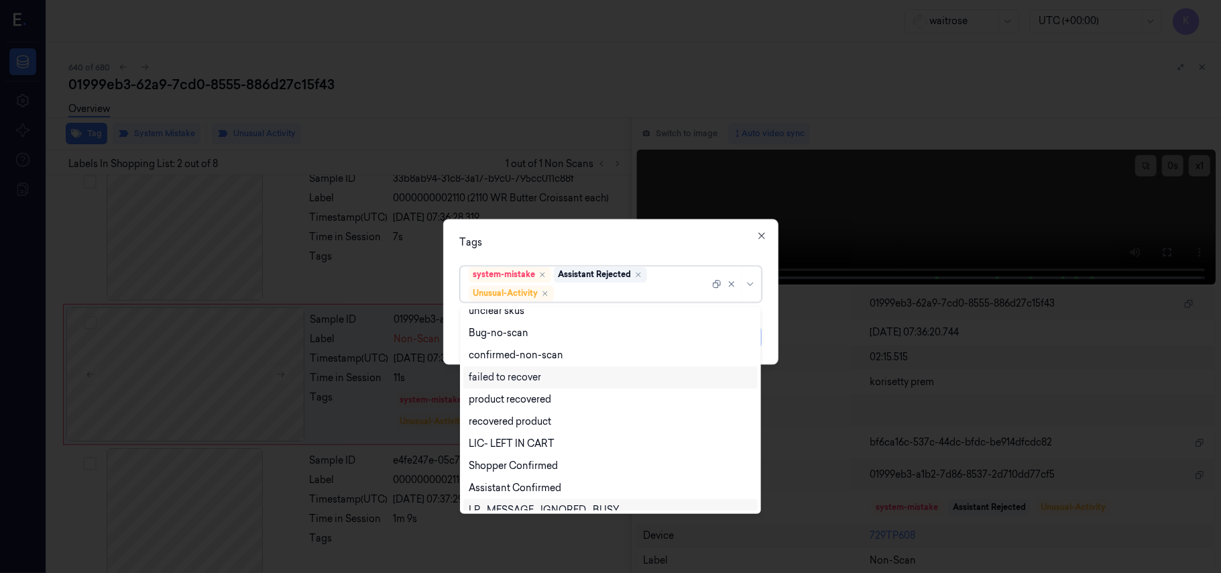
scroll to position [175, 0]
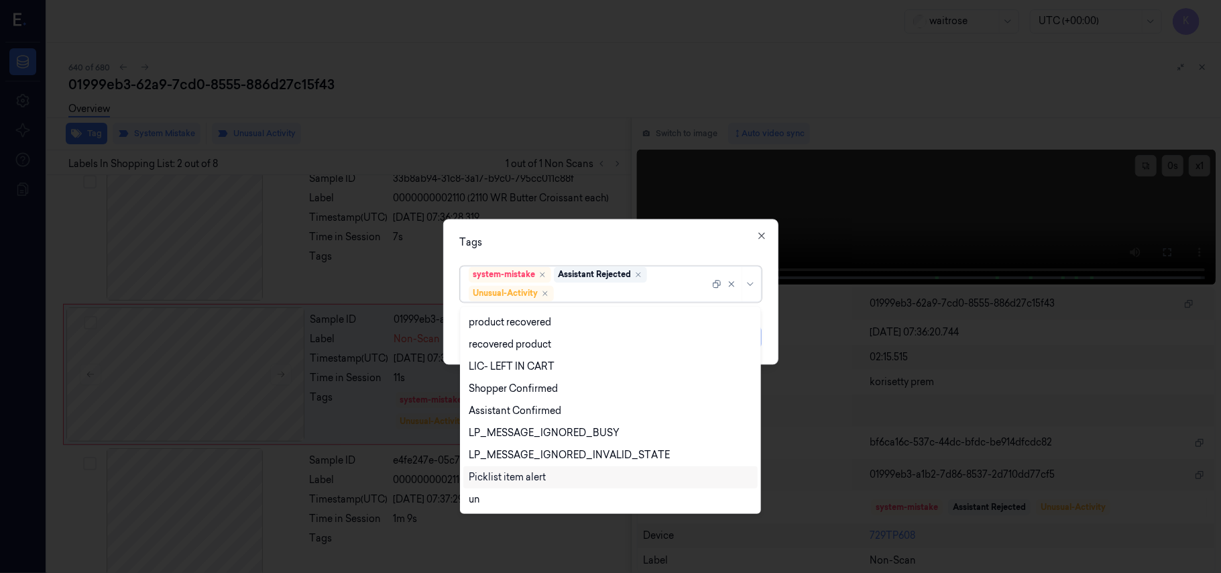
click at [513, 480] on div "Picklist item alert" at bounding box center [507, 477] width 77 height 14
click at [636, 211] on div at bounding box center [610, 286] width 1221 height 573
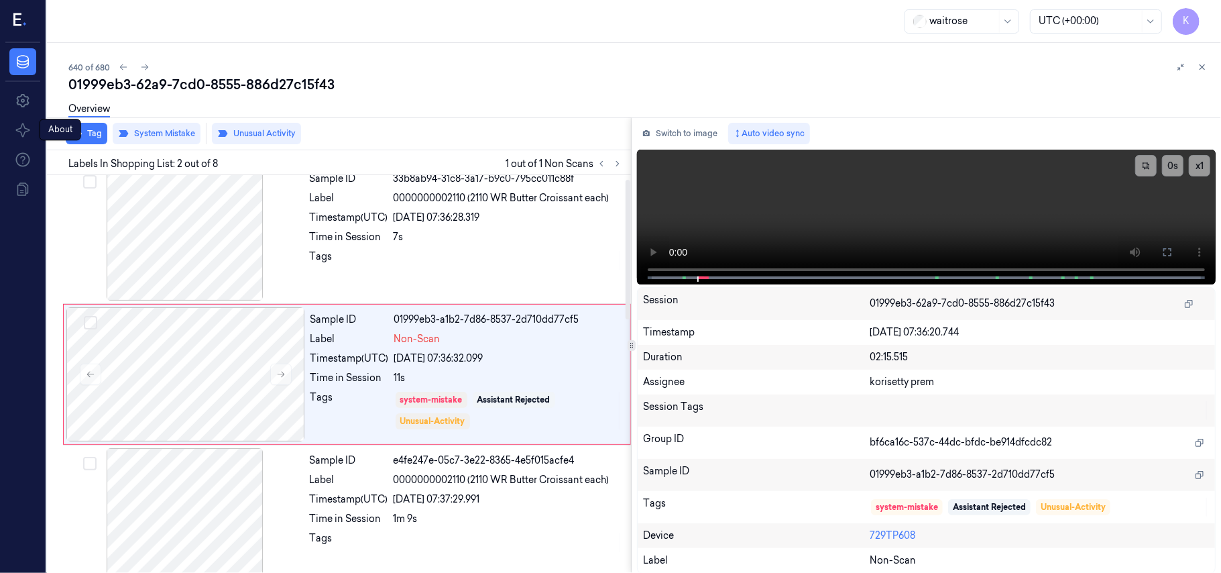
click at [76, 127] on div "About About" at bounding box center [61, 129] width 42 height 21
click at [97, 143] on div "Tag System Mistake Unusual Activity" at bounding box center [336, 133] width 589 height 33
click at [95, 141] on button "Tag" at bounding box center [87, 133] width 42 height 21
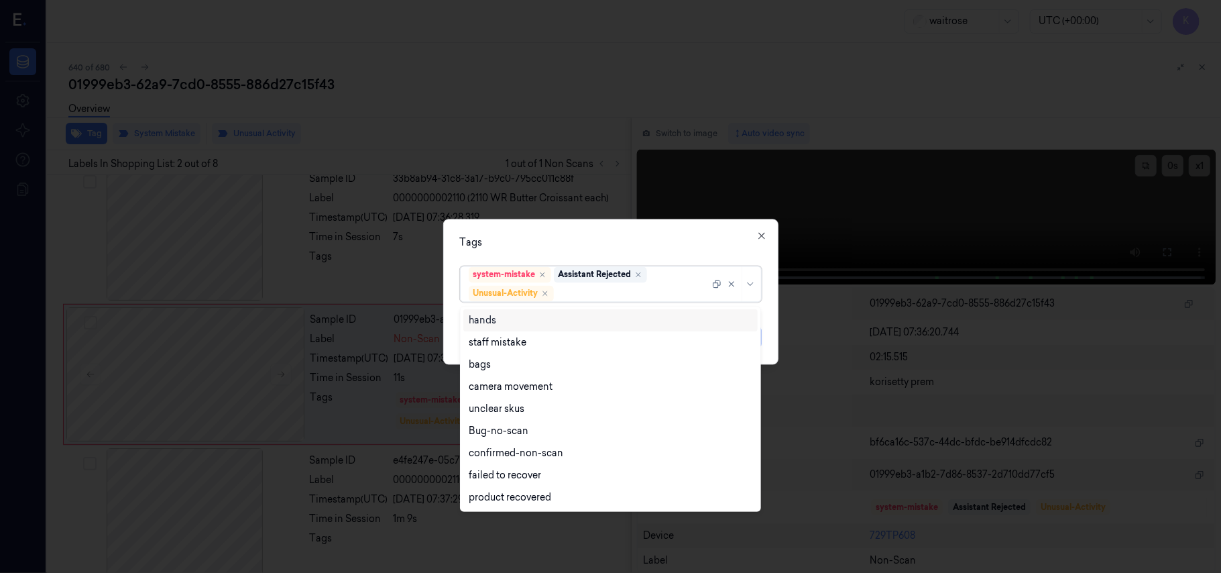
click at [599, 302] on div "system-mistake Assistant Rejected Unusual-Activity" at bounding box center [611, 284] width 302 height 36
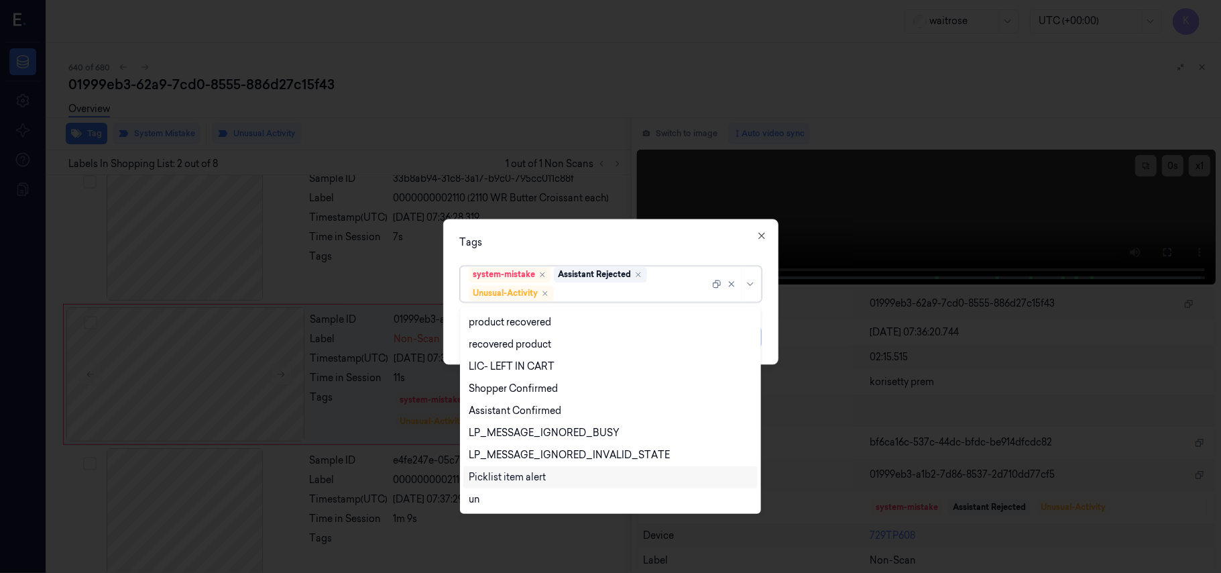
click at [503, 475] on div "Picklist item alert" at bounding box center [507, 477] width 77 height 14
click at [625, 255] on div "Tags option Picklist item alert, selected. 20 results available. Use Up and Dow…" at bounding box center [610, 291] width 335 height 145
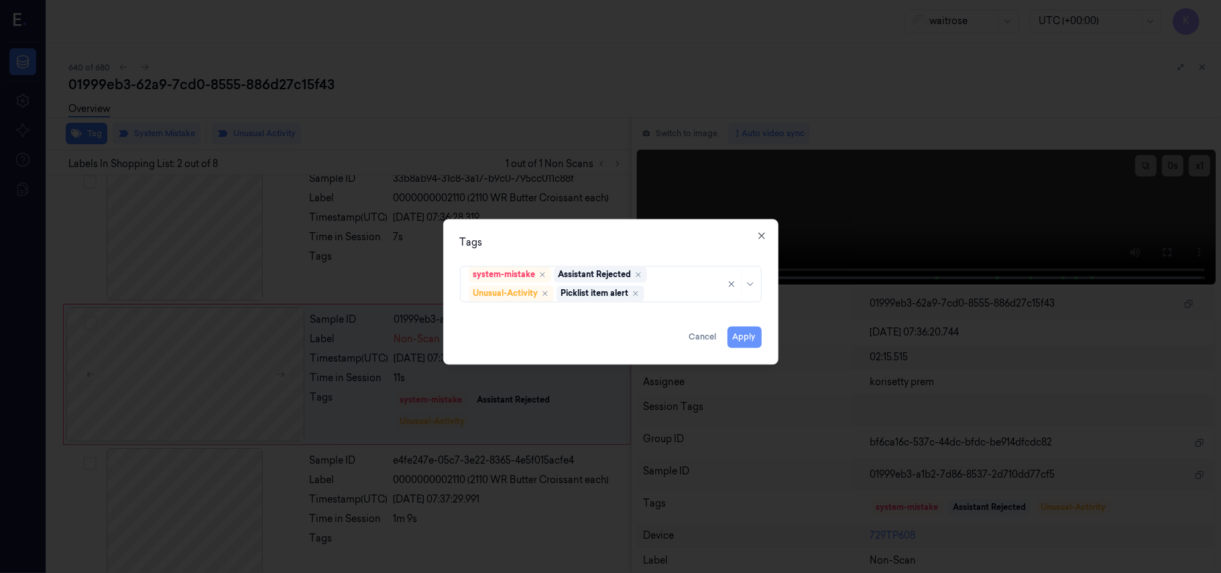
click at [742, 335] on button "Apply" at bounding box center [744, 337] width 34 height 21
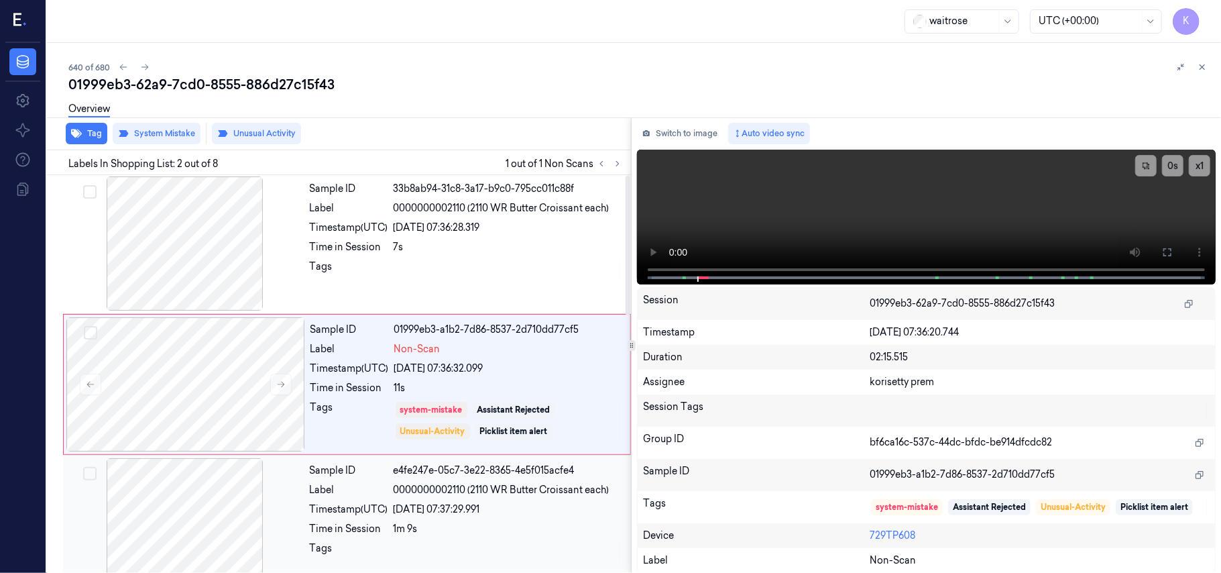
scroll to position [0, 0]
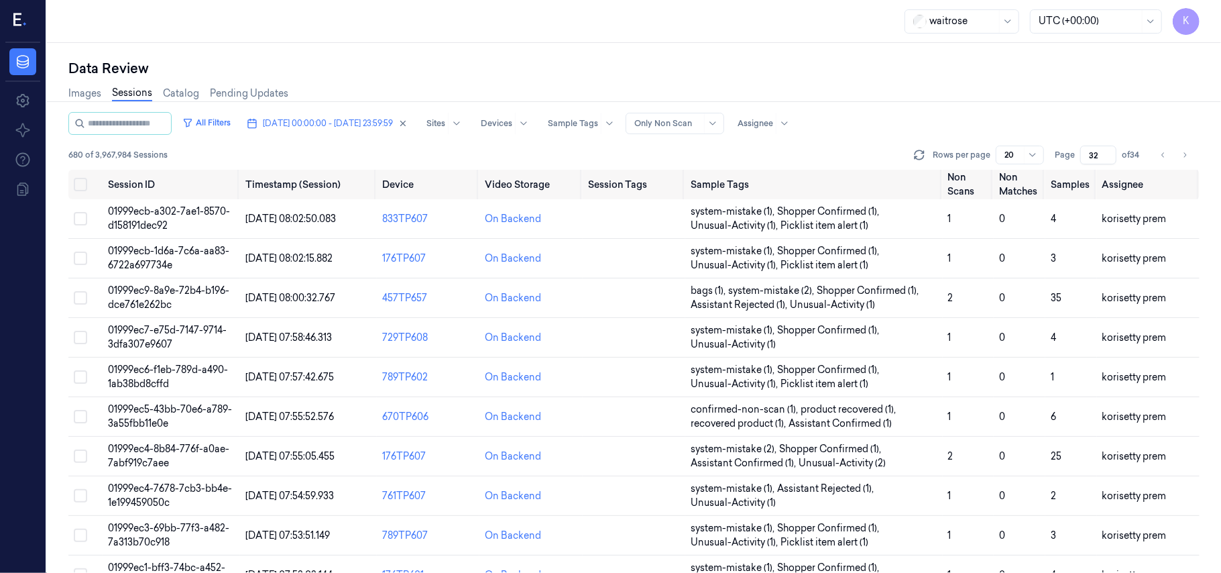
click at [342, 110] on div "Images Sessions Catalog Pending Updates" at bounding box center [633, 95] width 1131 height 34
click at [341, 117] on span "[DATE] 00:00:00 - [DATE] 23:59:59" at bounding box center [328, 123] width 130 height 12
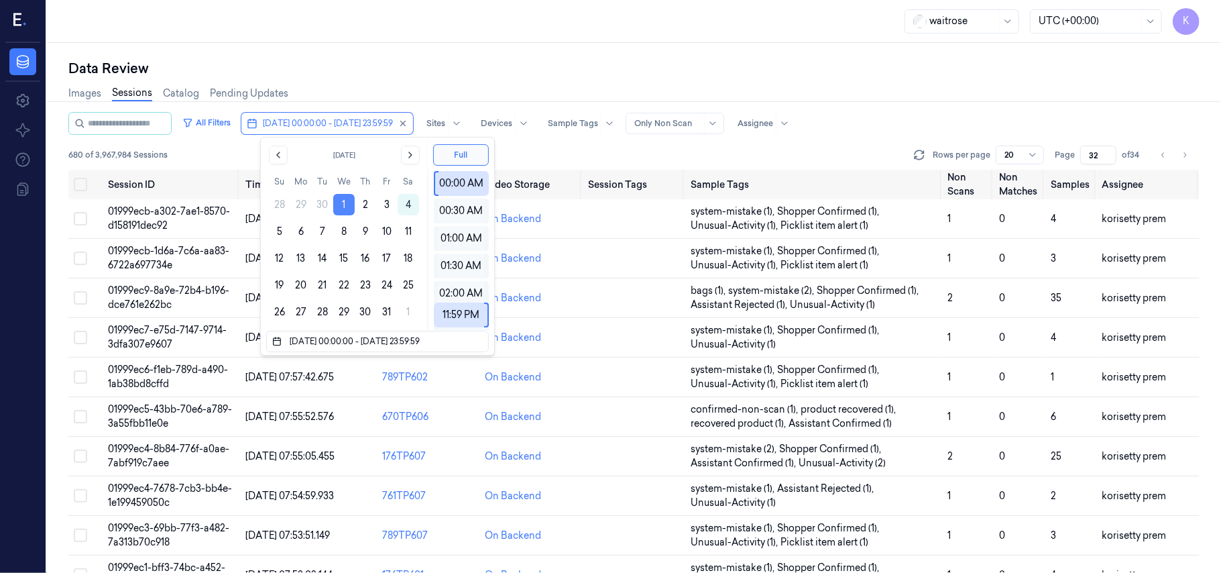
click at [345, 201] on button "1" at bounding box center [343, 204] width 21 height 21
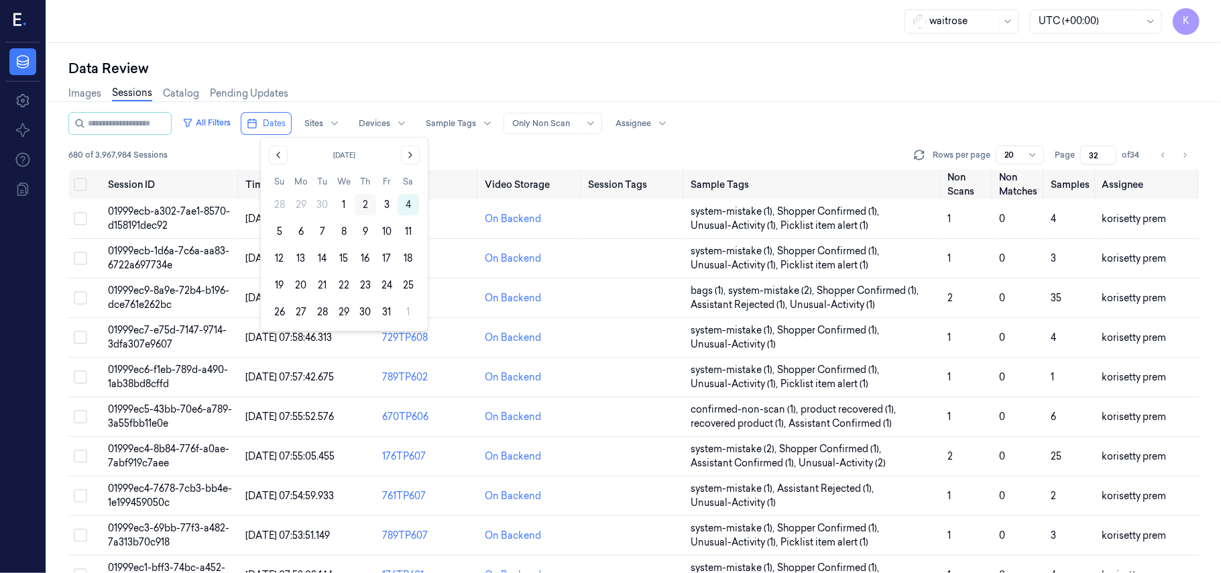
click at [363, 202] on button "2" at bounding box center [365, 204] width 21 height 21
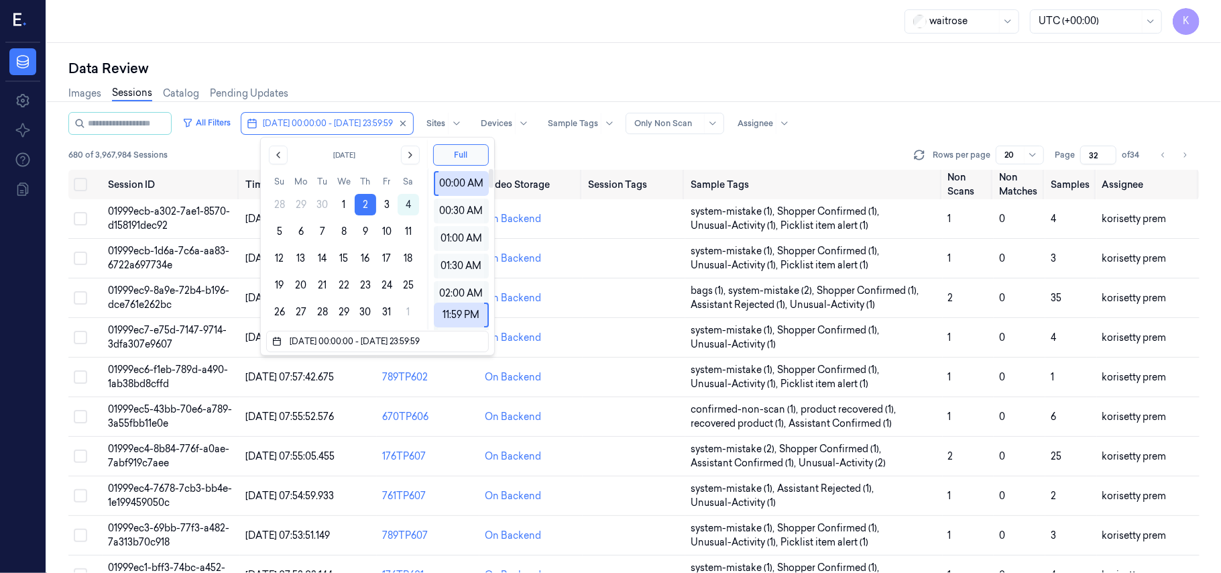
click at [853, 82] on div "Images Sessions Catalog Pending Updates" at bounding box center [633, 95] width 1131 height 34
type input "1"
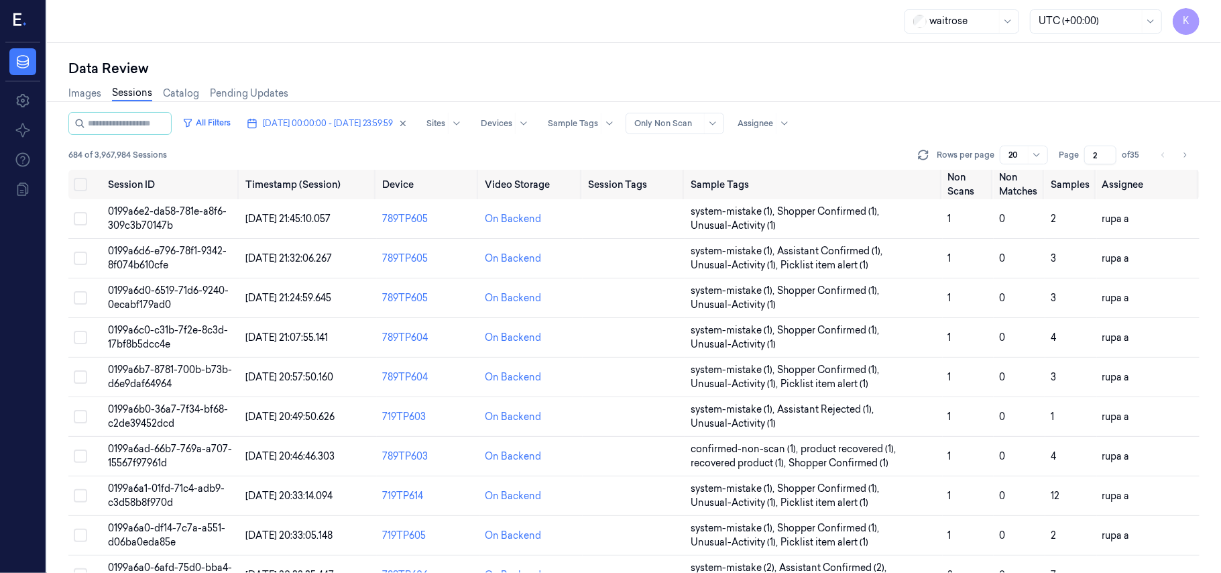
type input "2"
click at [1109, 153] on input "2" at bounding box center [1100, 154] width 32 height 19
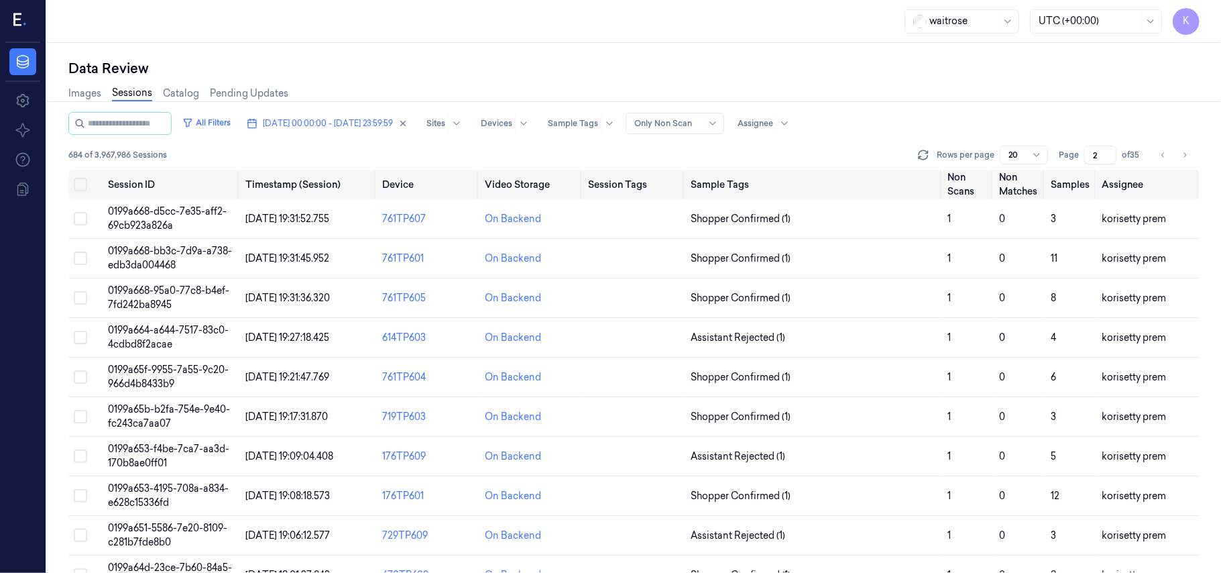
click at [966, 115] on div "All Filters [DATE] 00:00:00 - [DATE] 23:59:59 Sites Devices Sample Tags Alert T…" at bounding box center [633, 123] width 1131 height 23
click at [294, 215] on span "[DATE] 19:31:52.755" at bounding box center [287, 219] width 84 height 12
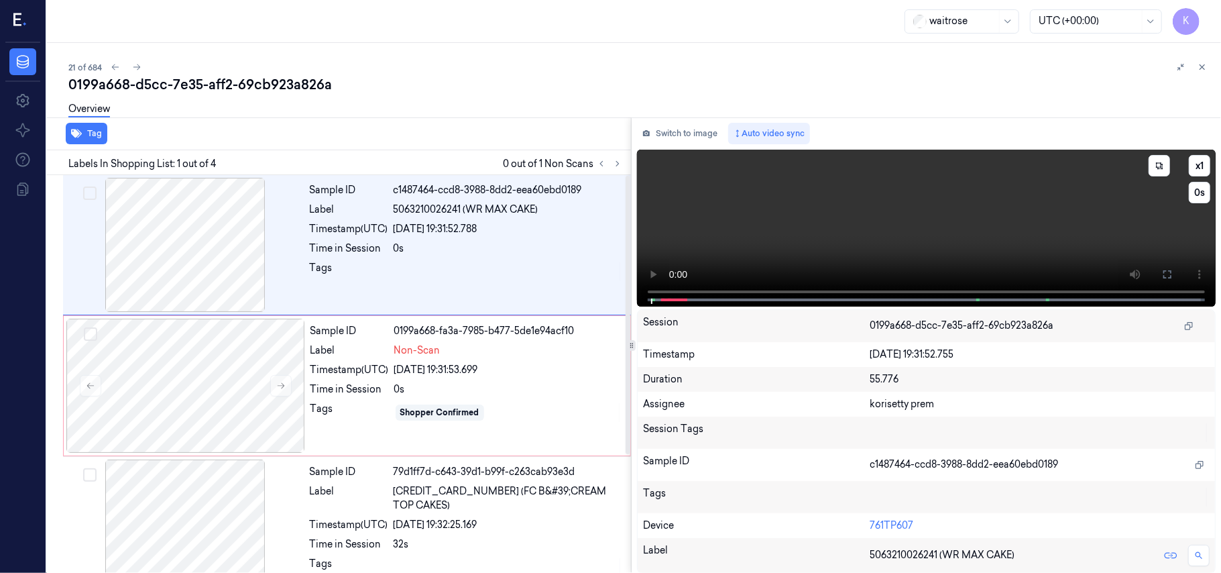
click at [802, 242] on video at bounding box center [926, 228] width 579 height 157
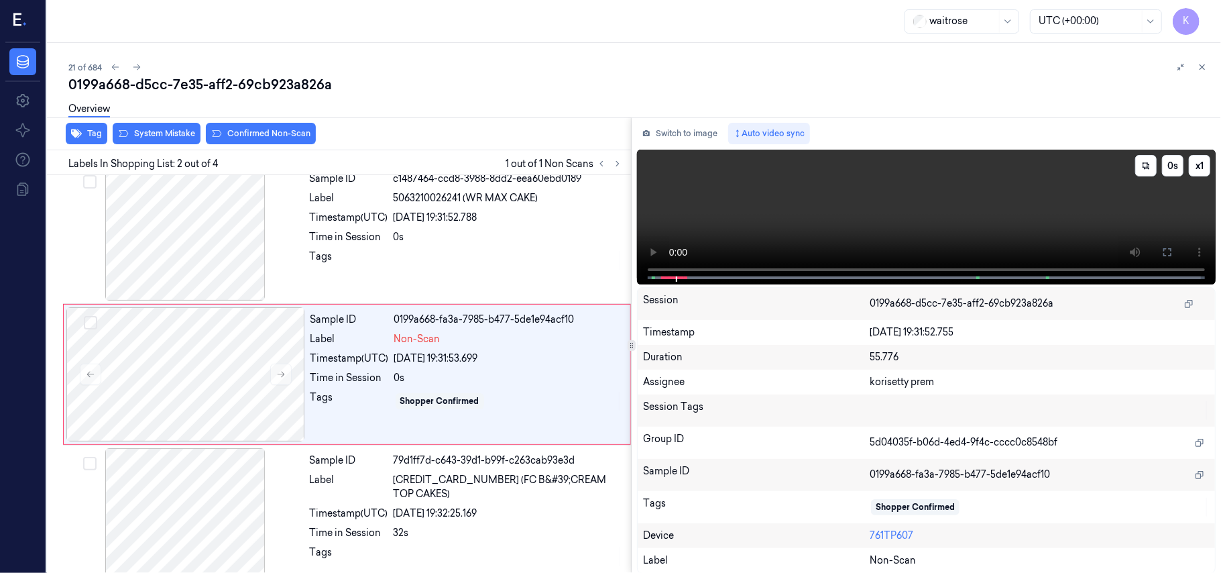
click at [763, 215] on video at bounding box center [926, 217] width 579 height 135
click at [432, 231] on div "0s" at bounding box center [508, 237] width 229 height 14
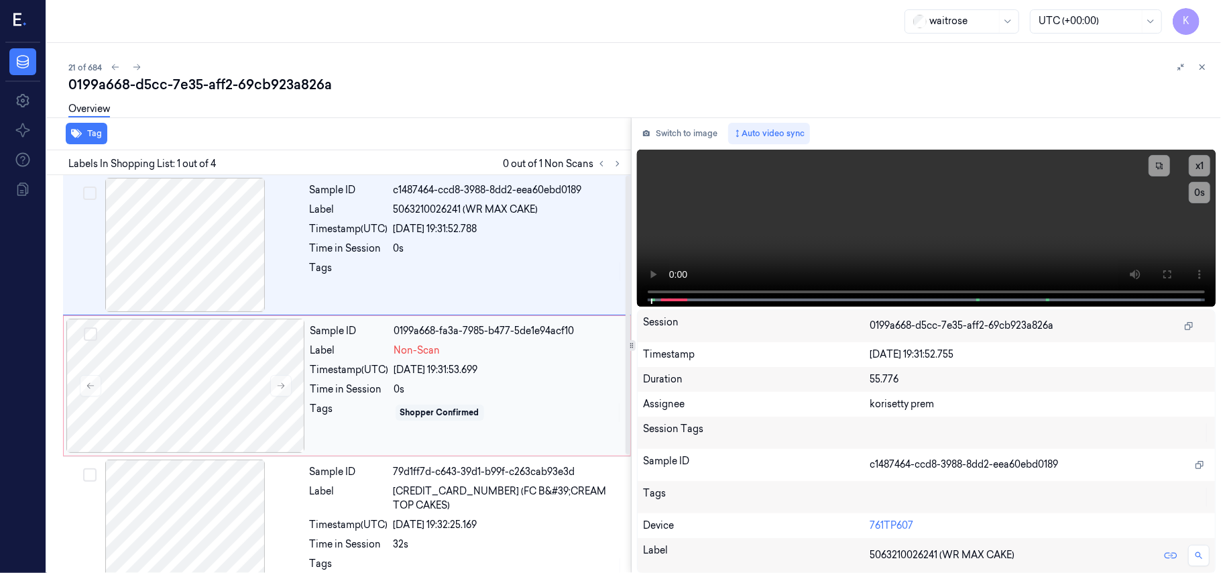
click at [413, 379] on div "Sample ID 0199a668-fa3a-7985-b477-5de1e94acf10 Label Non-Scan Timestamp (UTC) […" at bounding box center [466, 385] width 322 height 134
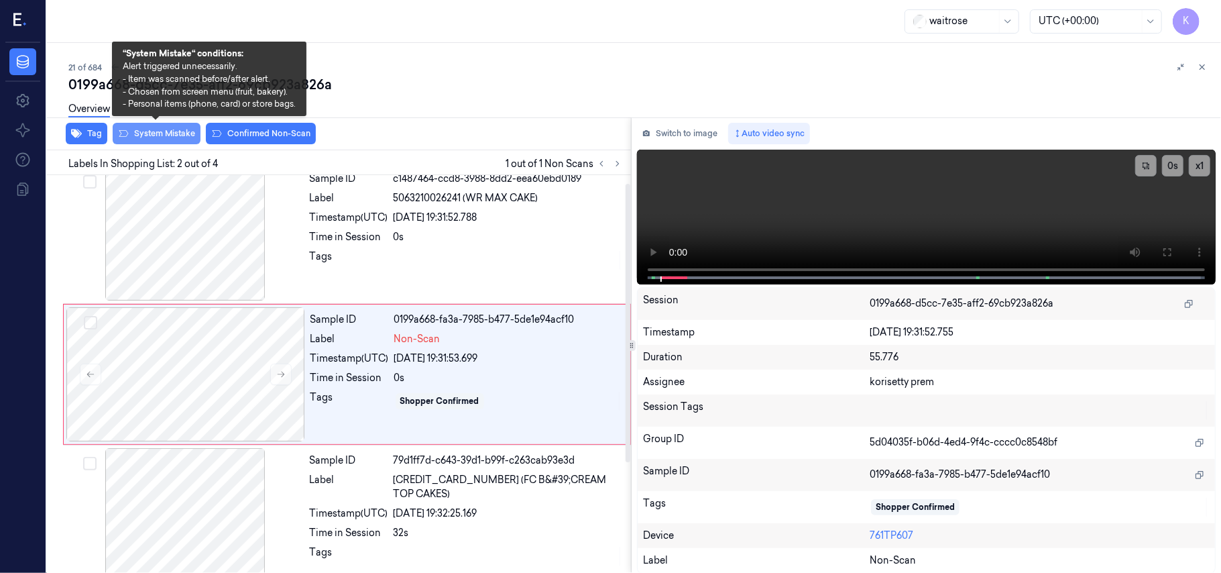
click at [162, 133] on button "System Mistake" at bounding box center [157, 133] width 88 height 21
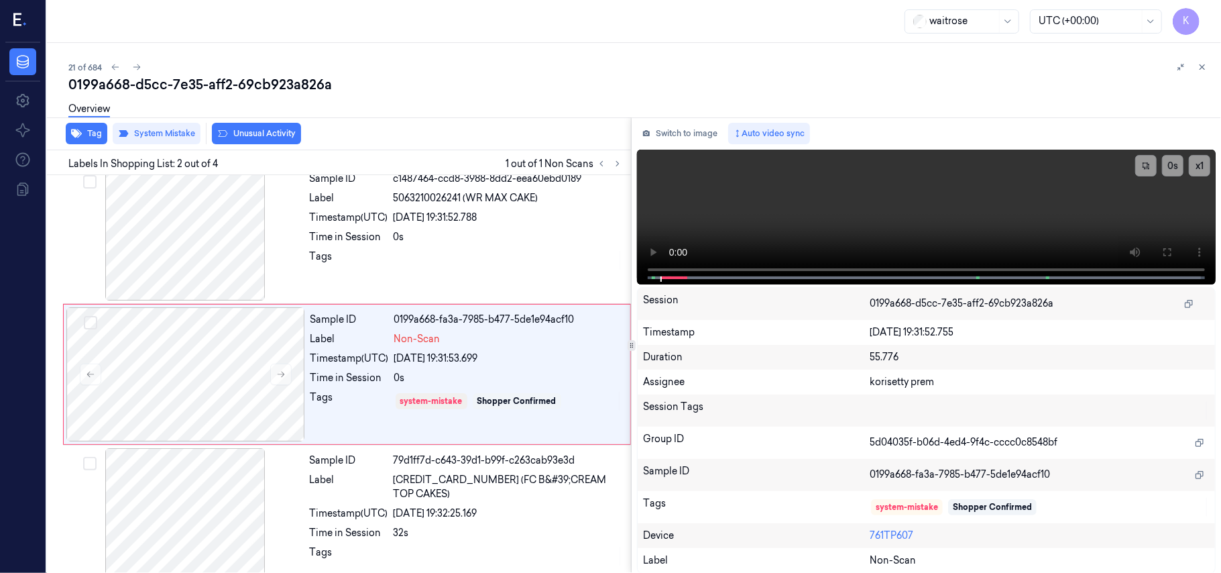
click at [245, 133] on button "Unusual Activity" at bounding box center [256, 133] width 89 height 21
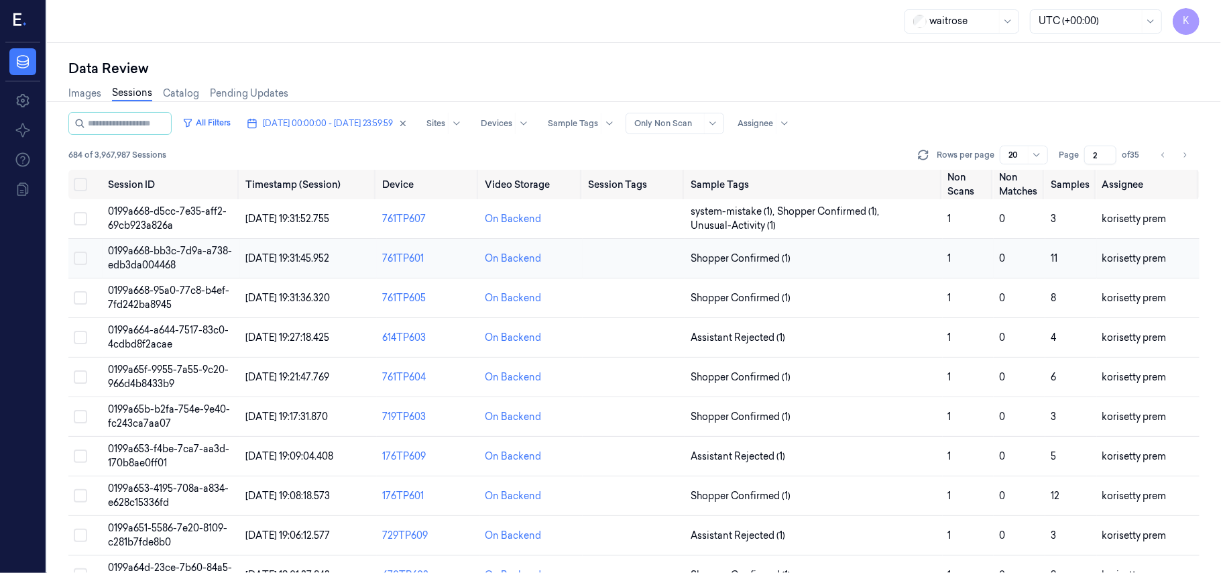
click at [685, 257] on td "Shopper Confirmed (1)" at bounding box center [813, 259] width 257 height 40
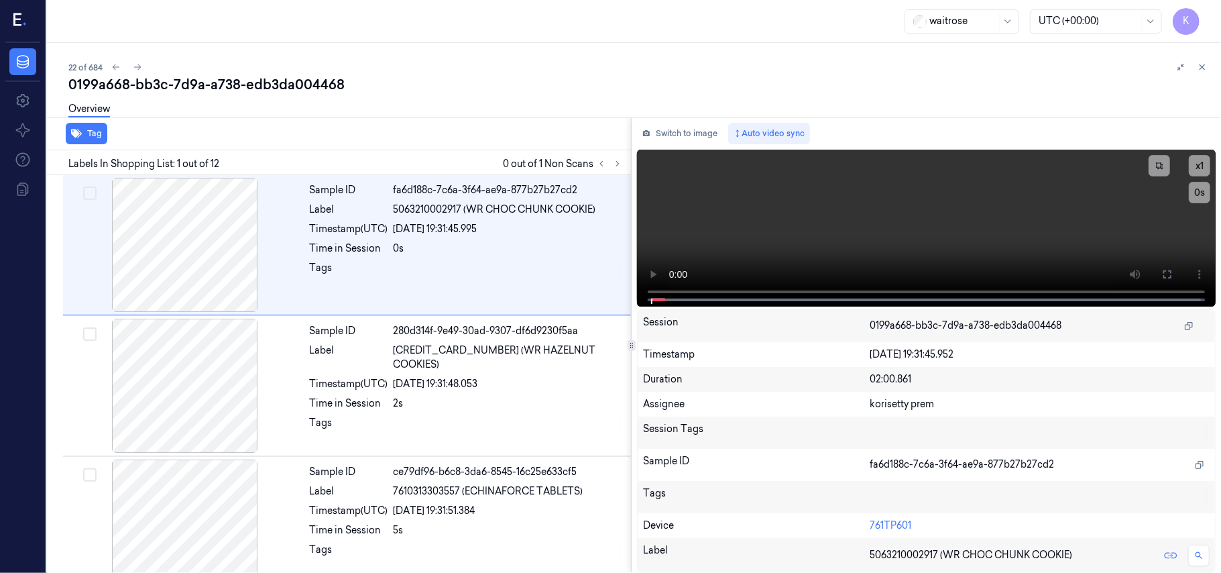
drag, startPoint x: 588, startPoint y: 78, endPoint x: 528, endPoint y: 0, distance: 98.6
click at [588, 78] on div "0199a668-bb3c-7d9a-a738-edb3da004468" at bounding box center [639, 84] width 1142 height 19
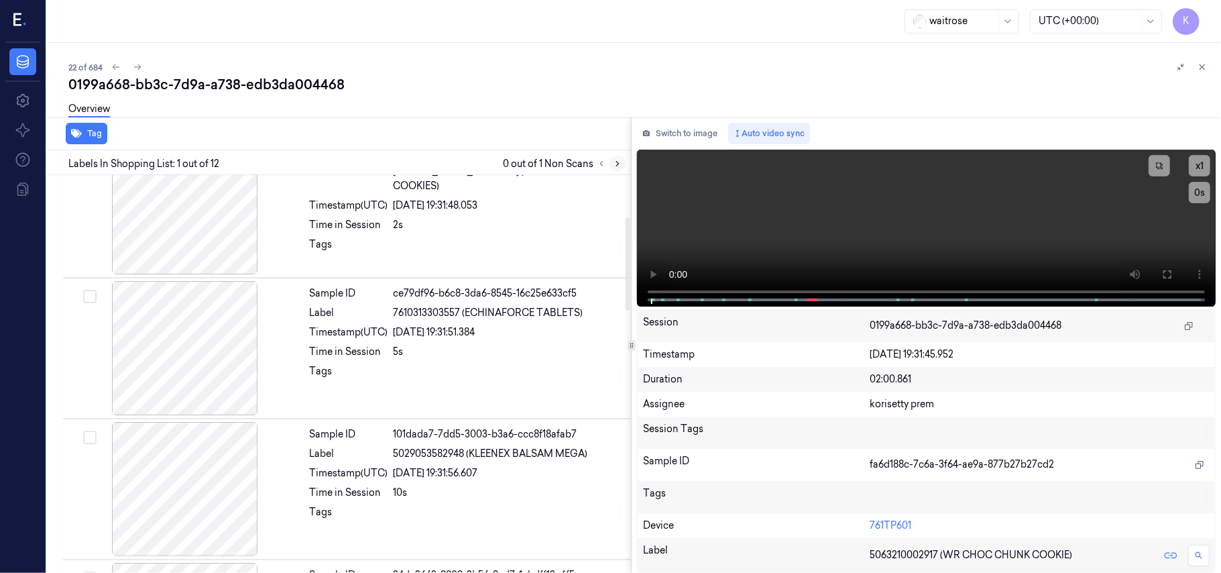
click at [618, 162] on icon at bounding box center [617, 164] width 3 height 5
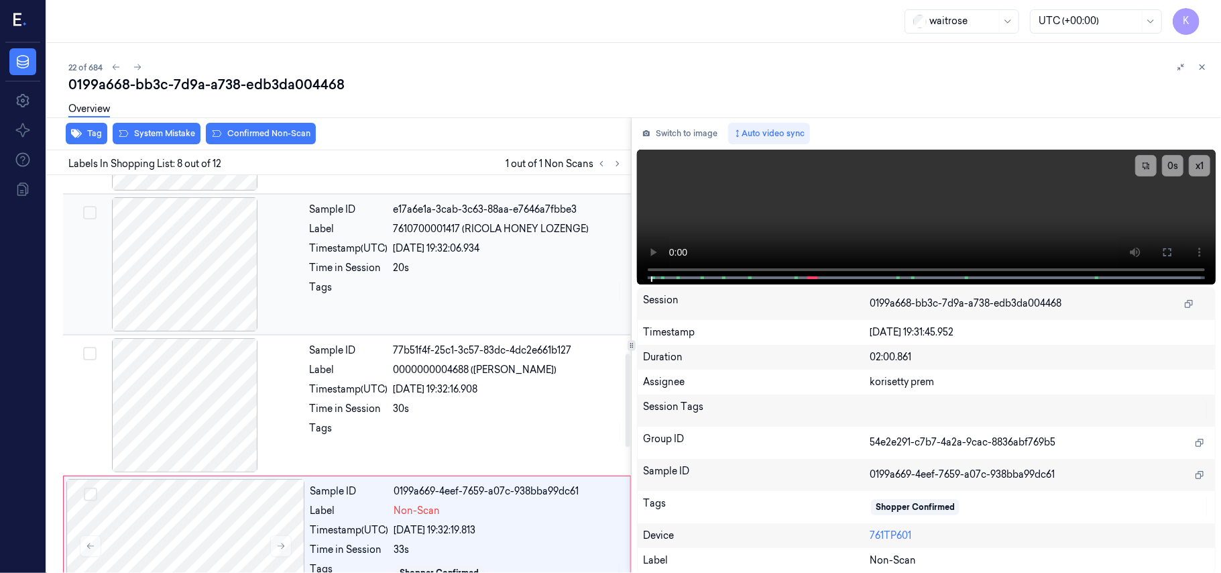
scroll to position [680, 0]
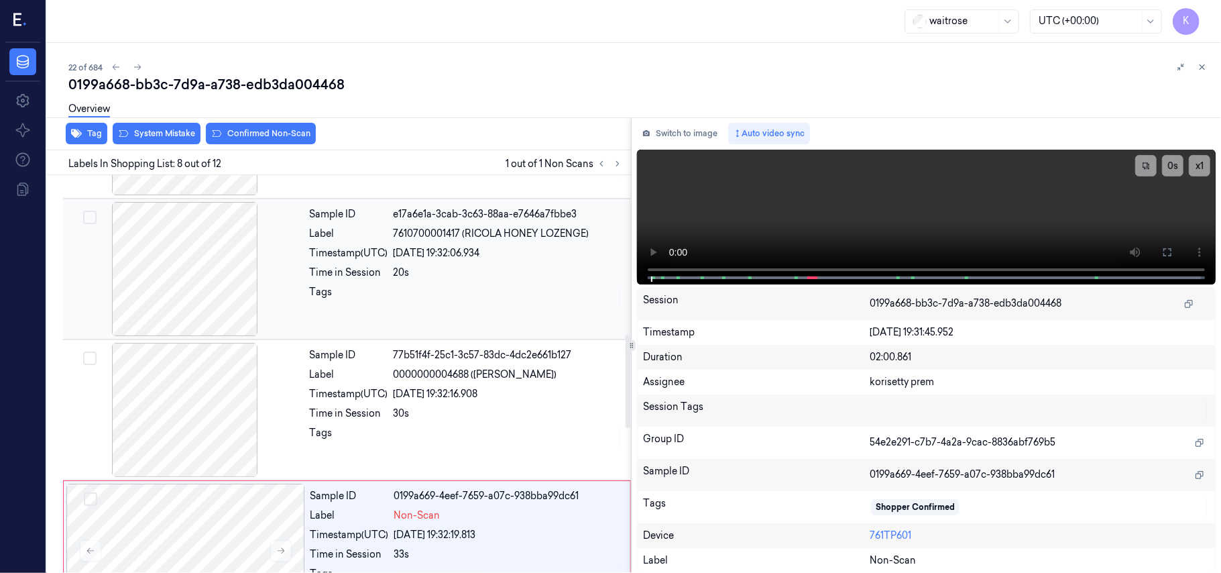
click at [429, 244] on div "Sample ID e17a6e1a-3cab-3c63-88aa-e7646a7fbbe3 Label 7610700001417 (RICOLA HONE…" at bounding box center [466, 269] width 324 height 134
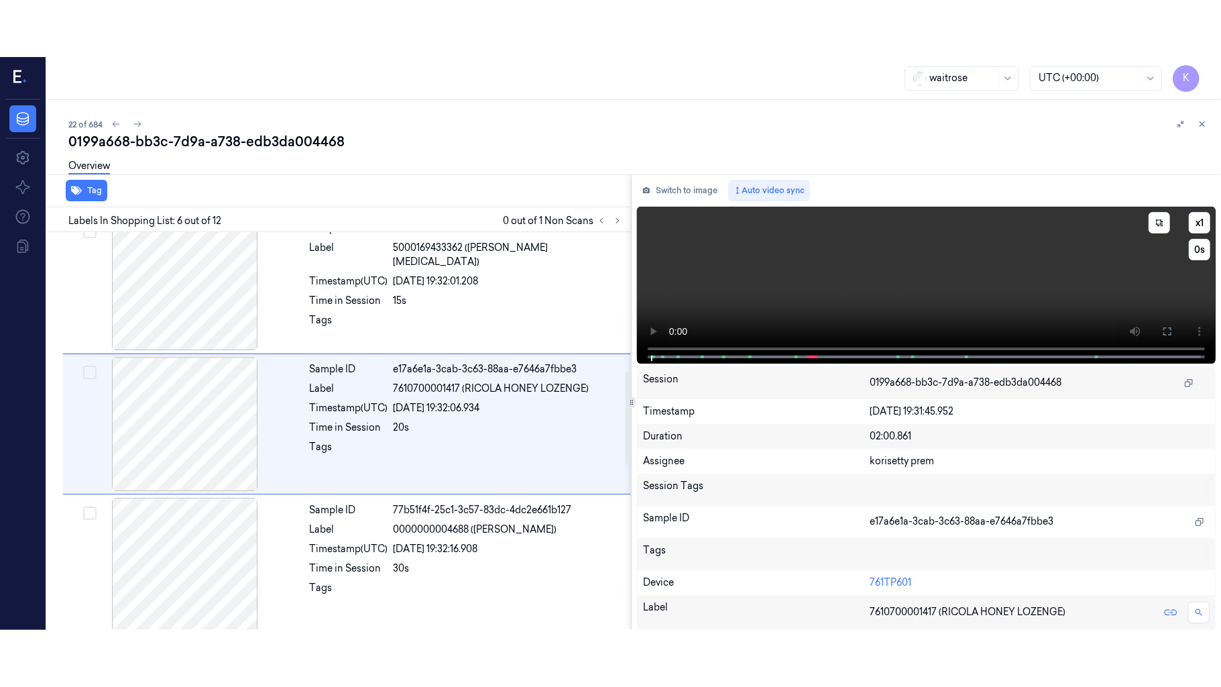
scroll to position [577, 0]
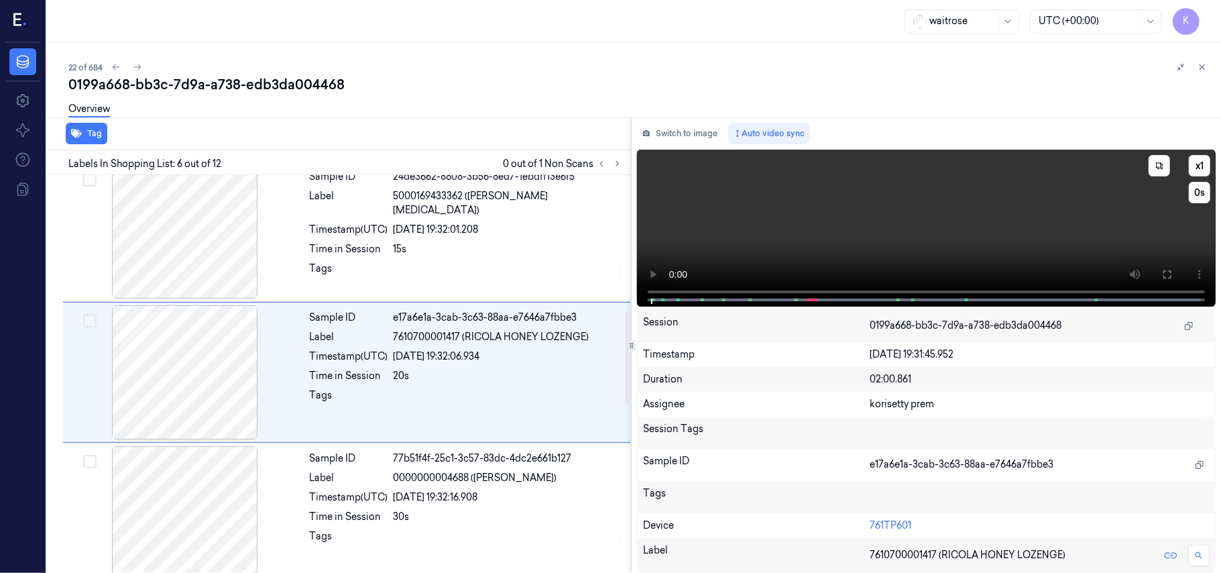
drag, startPoint x: 1168, startPoint y: 276, endPoint x: 1168, endPoint y: 354, distance: 77.8
click at [1169, 276] on icon at bounding box center [1167, 274] width 11 height 11
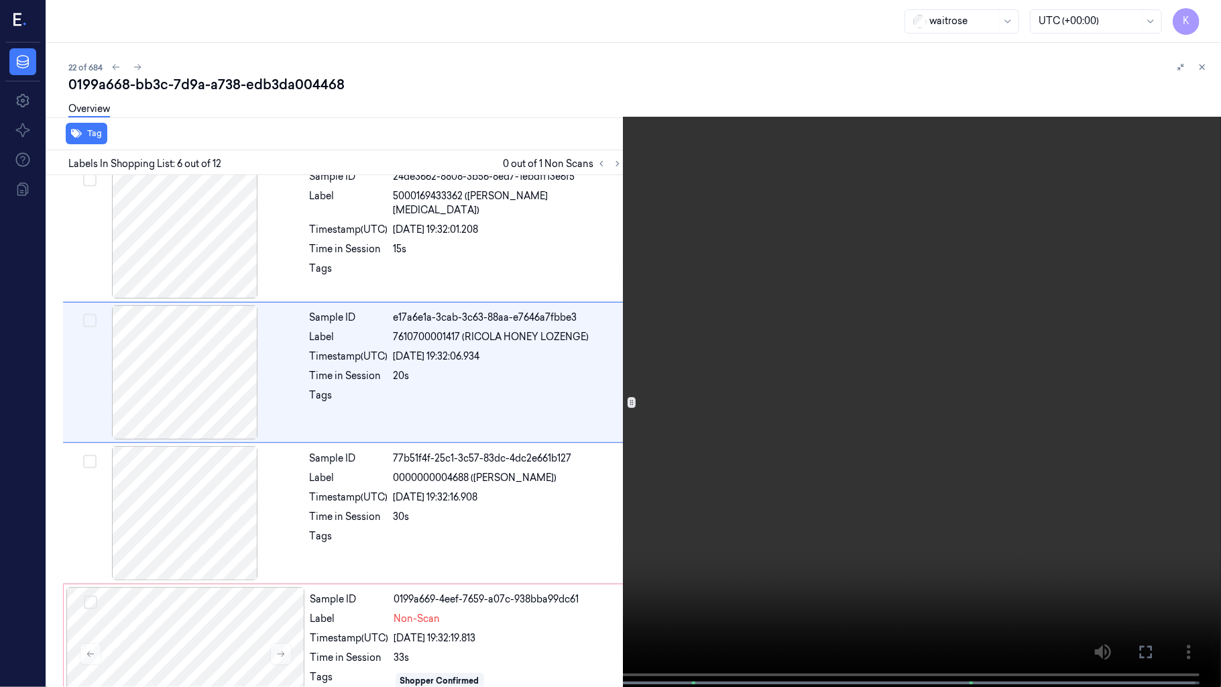
click at [759, 395] on video at bounding box center [610, 344] width 1221 height 689
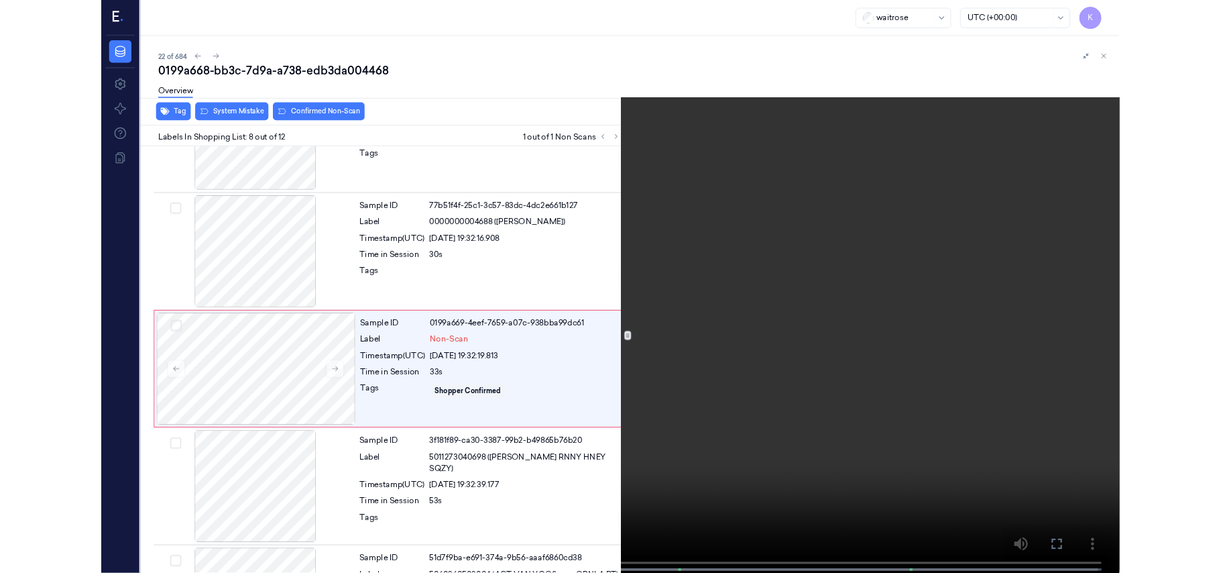
scroll to position [803, 0]
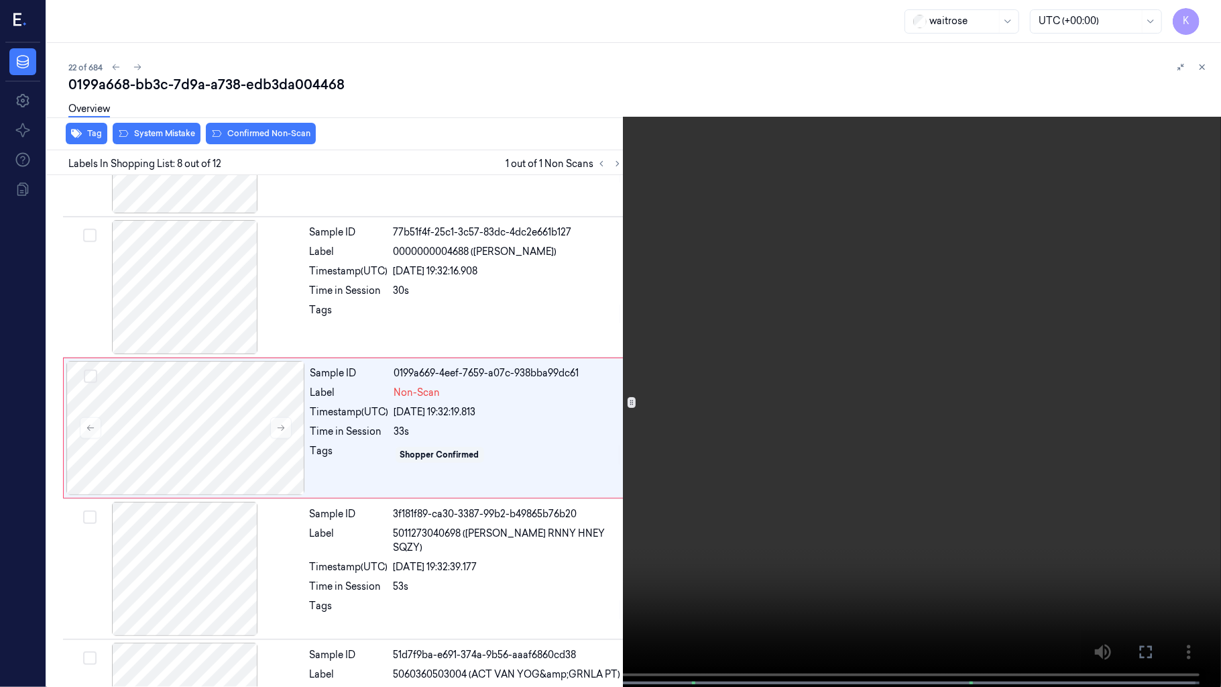
click at [1078, 200] on video at bounding box center [610, 344] width 1221 height 689
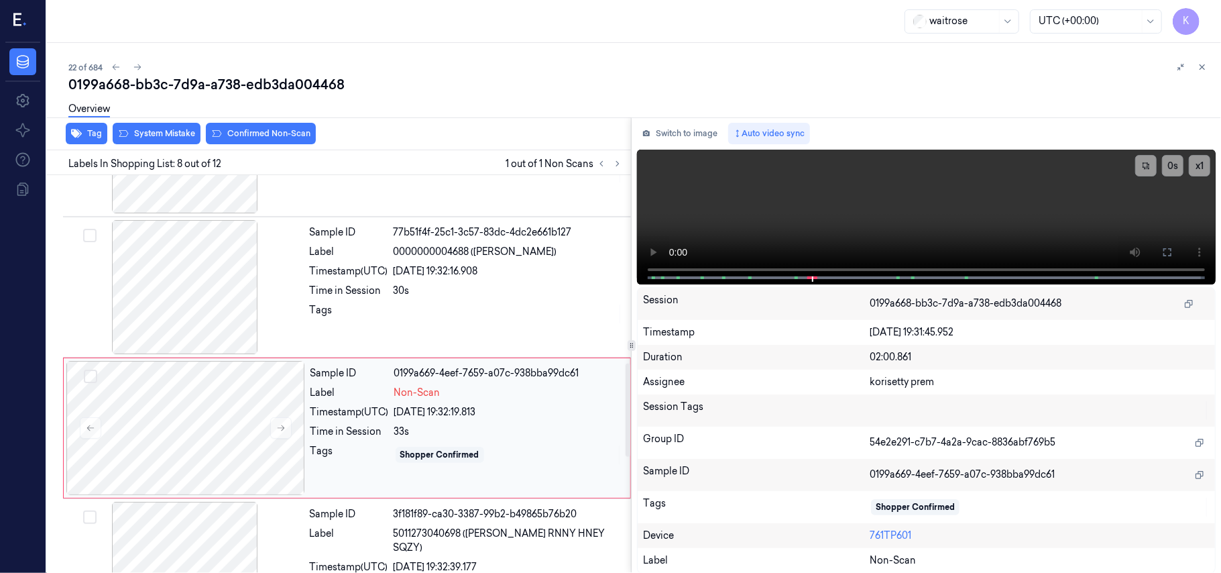
click at [445, 427] on div "33s" at bounding box center [508, 431] width 228 height 14
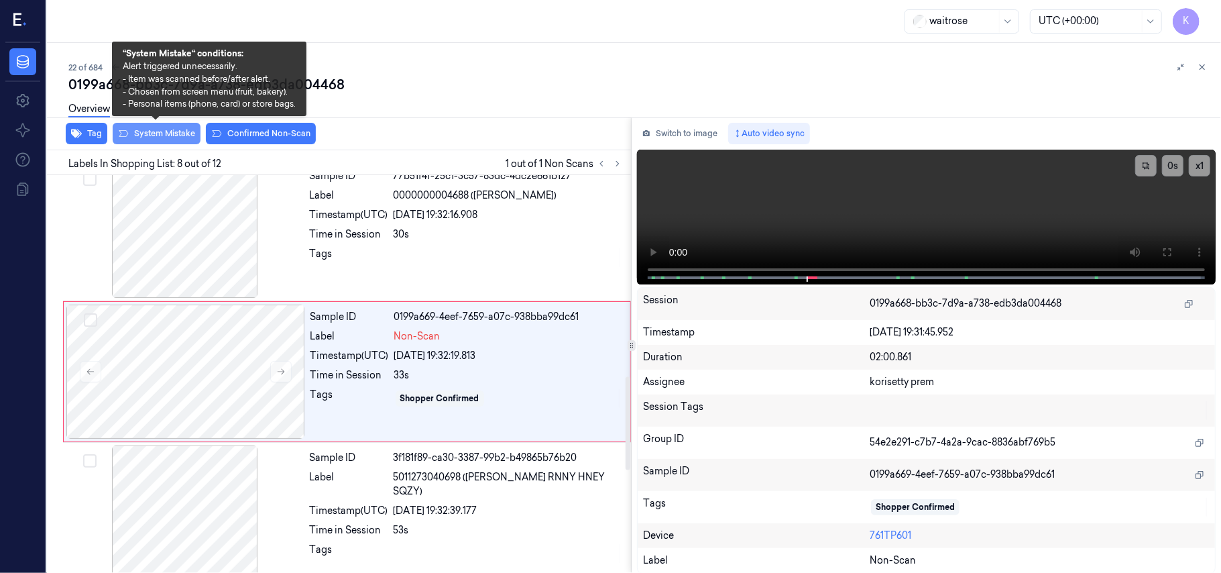
click at [154, 140] on button "System Mistake" at bounding box center [157, 133] width 88 height 21
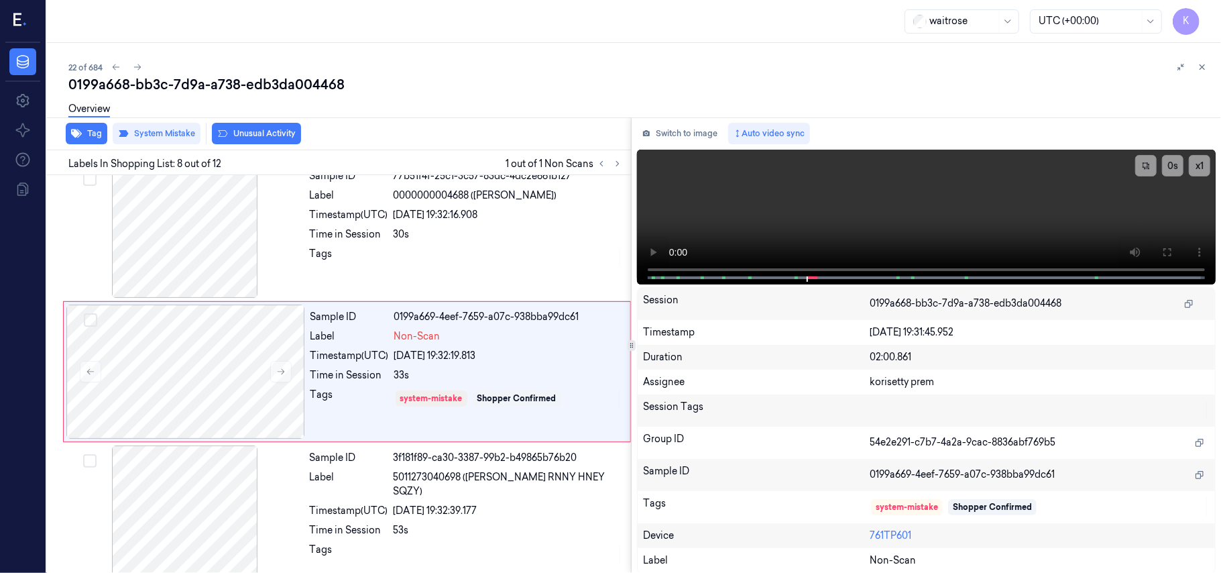
click at [241, 132] on button "Unusual Activity" at bounding box center [256, 133] width 89 height 21
click at [86, 135] on button "Tag" at bounding box center [87, 133] width 42 height 21
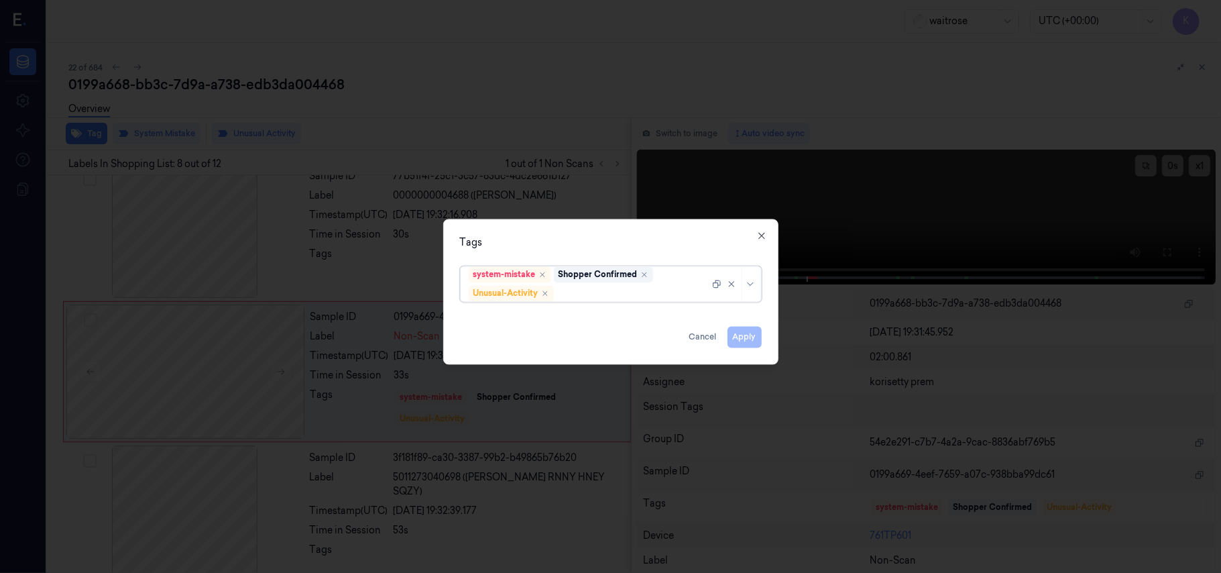
click at [671, 291] on div at bounding box center [632, 293] width 153 height 14
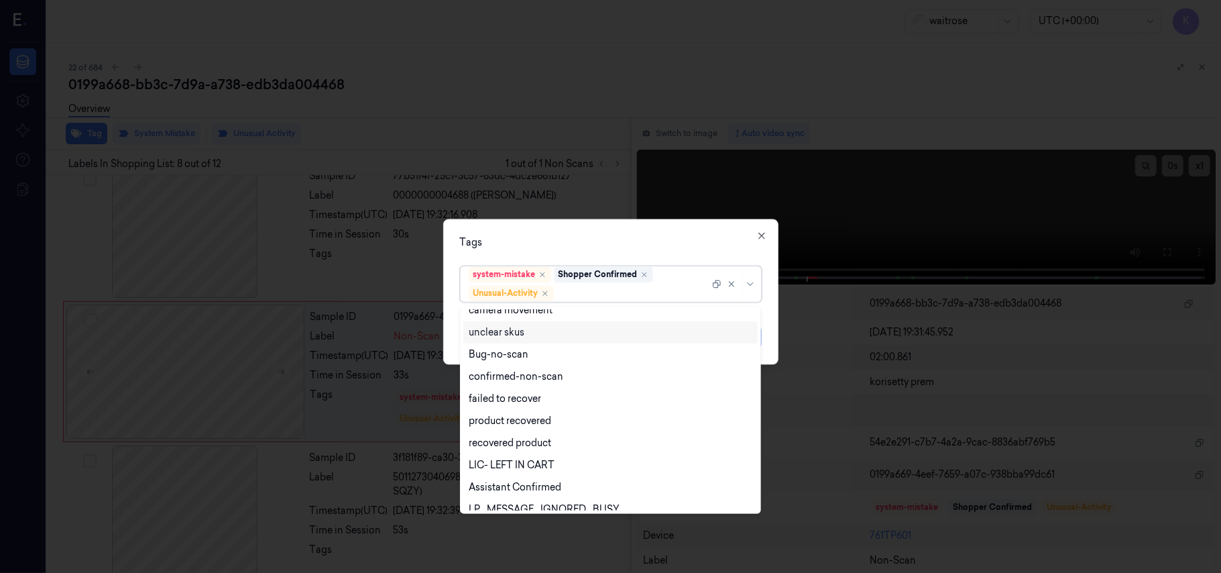
scroll to position [175, 0]
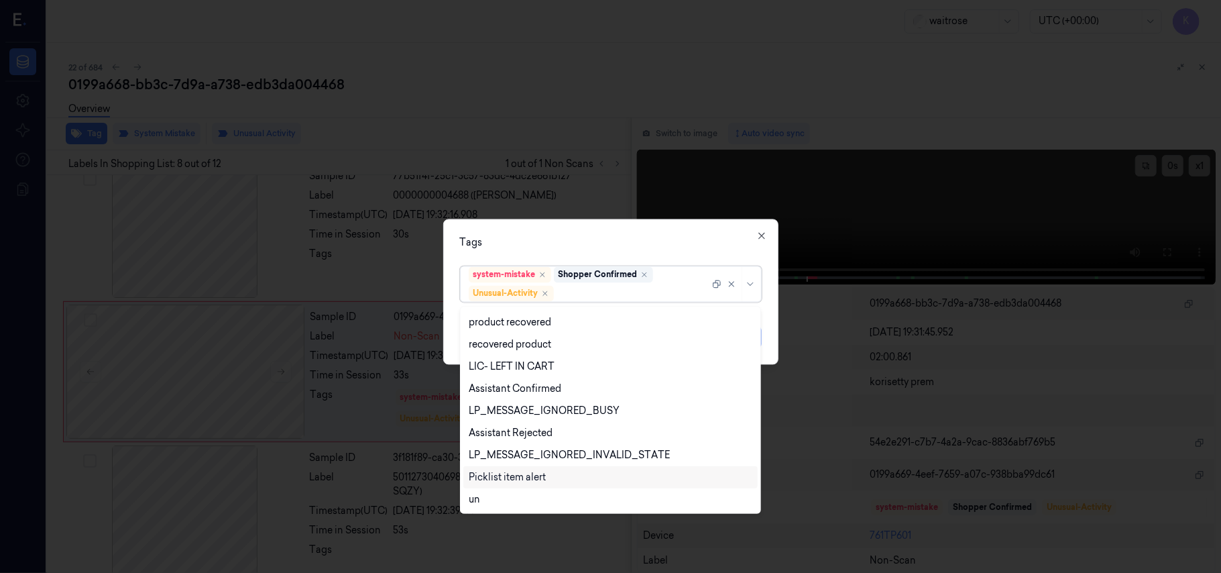
click at [520, 473] on div "Picklist item alert" at bounding box center [507, 477] width 77 height 14
click at [662, 239] on div "Tags" at bounding box center [611, 243] width 302 height 14
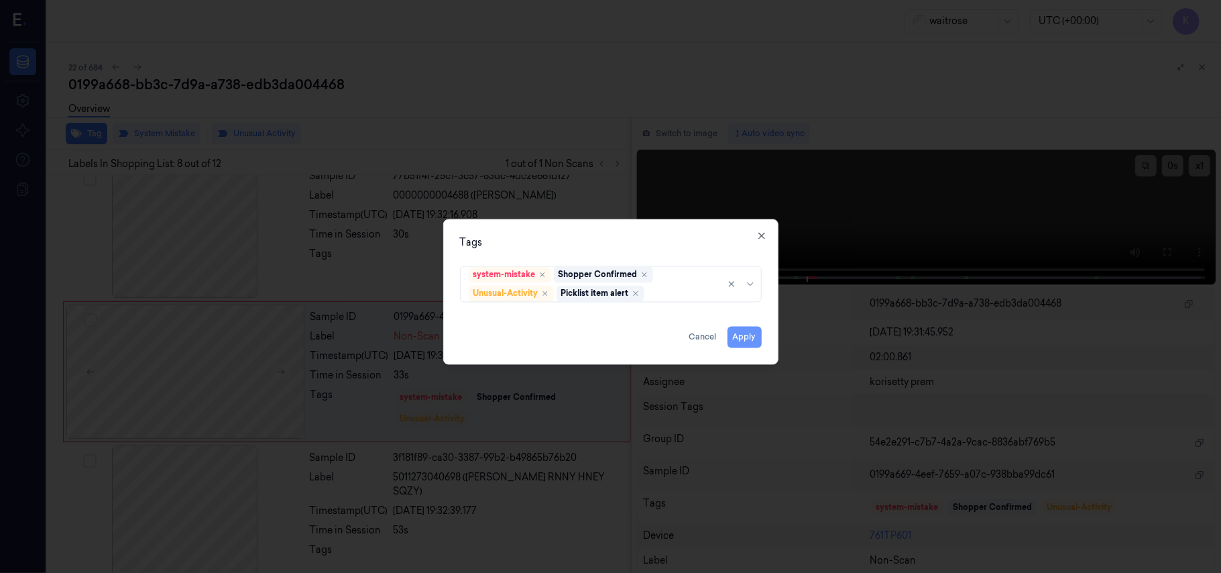
click at [755, 339] on button "Apply" at bounding box center [744, 337] width 34 height 21
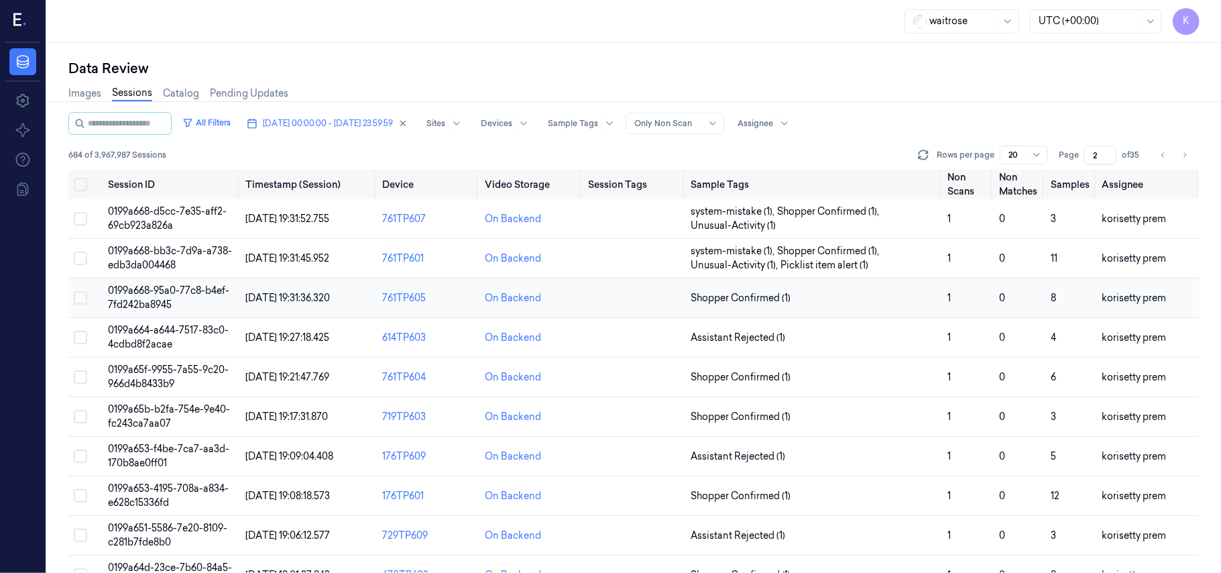
click at [782, 312] on td "Shopper Confirmed (1)" at bounding box center [813, 298] width 257 height 40
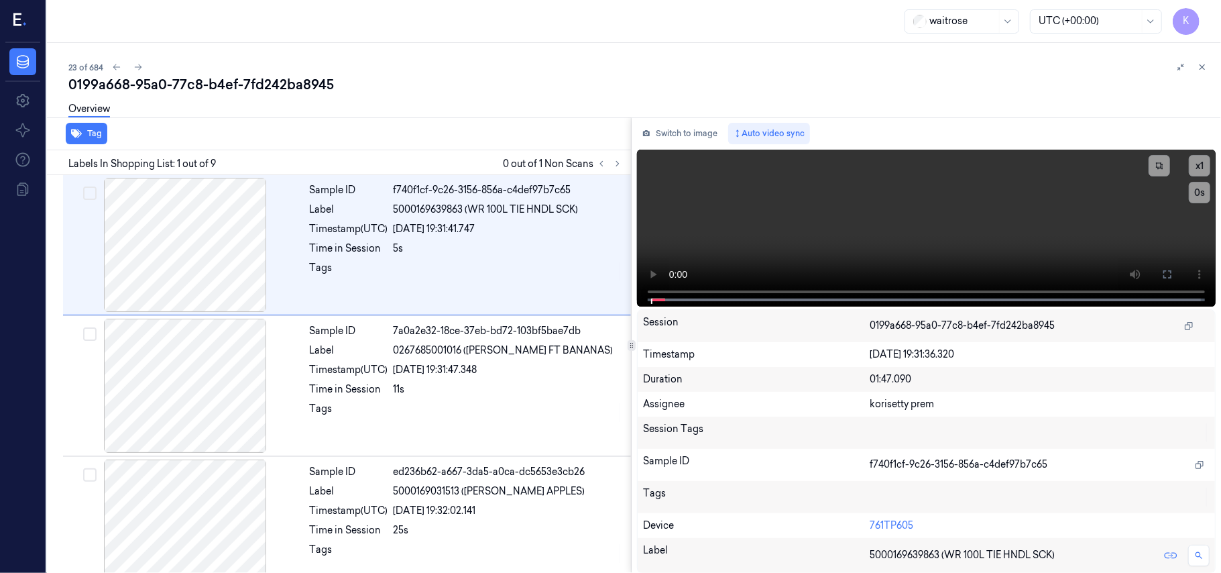
click at [489, 78] on div "0199a668-95a0-77c8-b4ef-7fd242ba8945" at bounding box center [639, 84] width 1142 height 19
click at [620, 168] on button at bounding box center [617, 164] width 16 height 16
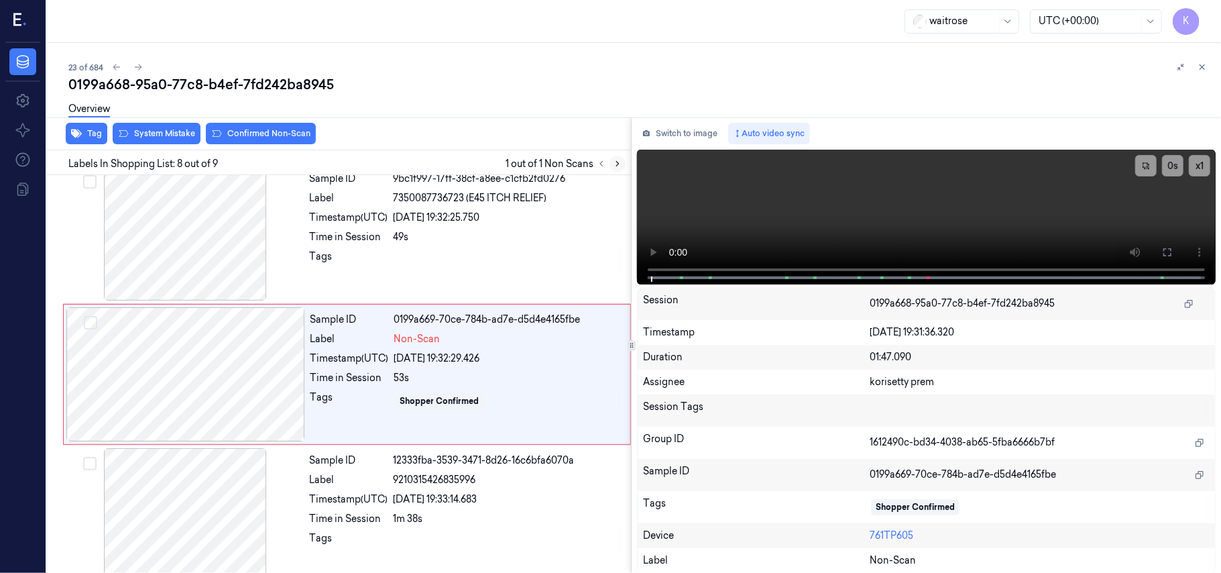
scroll to position [859, 0]
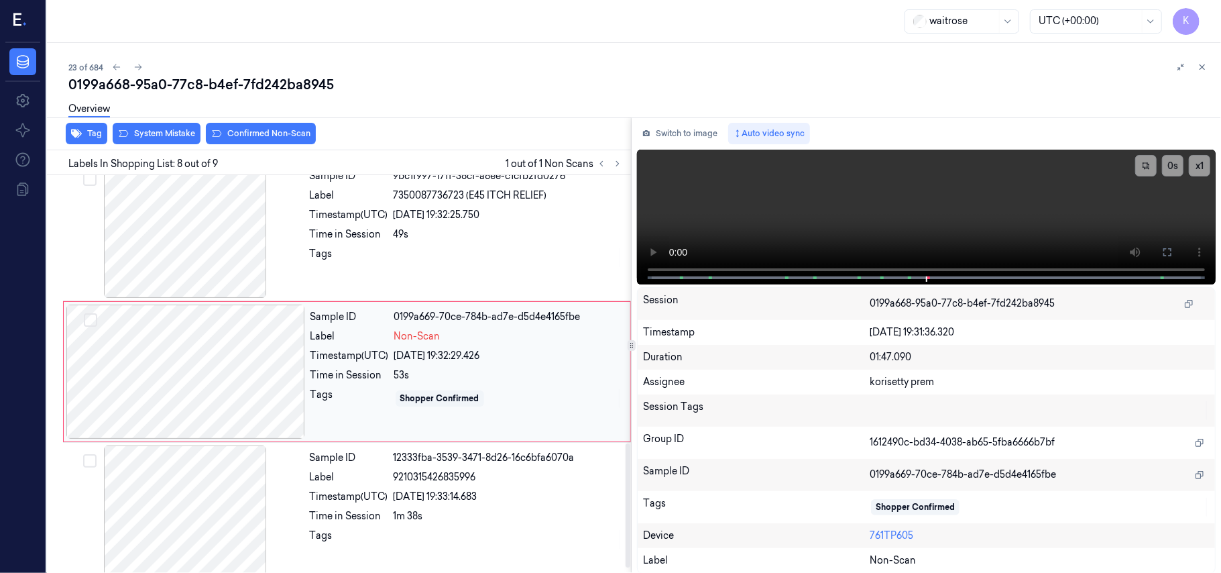
click at [220, 376] on div at bounding box center [185, 371] width 239 height 134
click at [469, 202] on span "7350087736723 (E45 ITCH RELIEF)" at bounding box center [471, 195] width 154 height 14
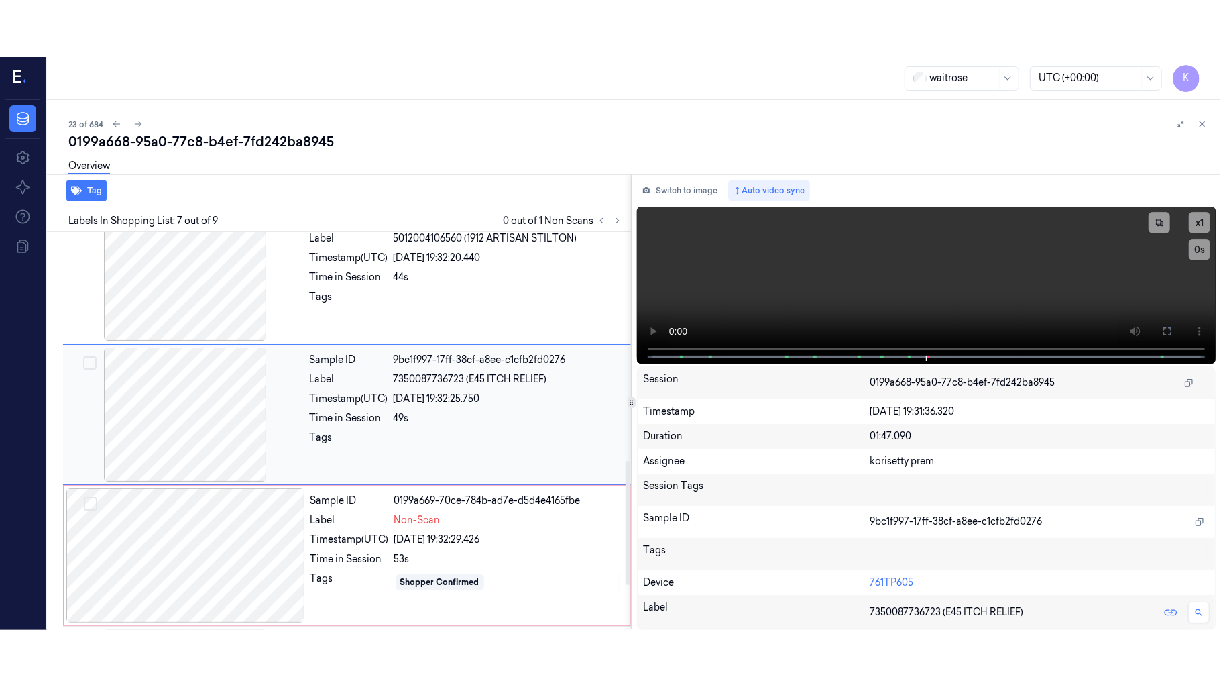
scroll to position [717, 0]
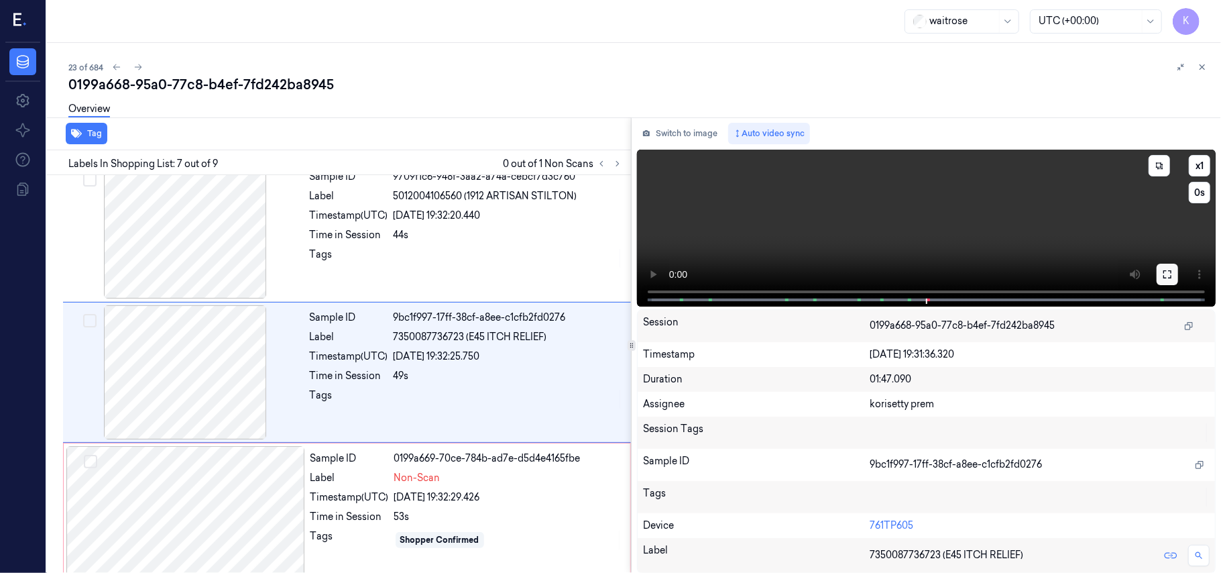
click at [1165, 277] on icon at bounding box center [1167, 274] width 8 height 8
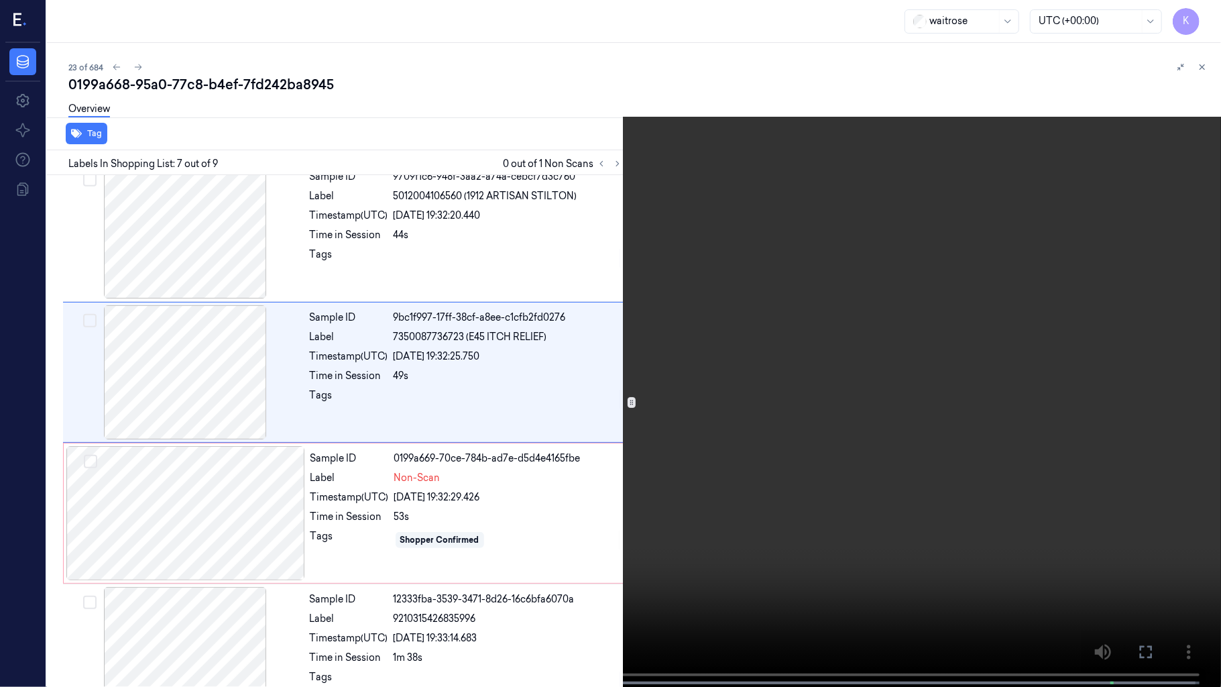
click at [762, 387] on video at bounding box center [610, 344] width 1221 height 689
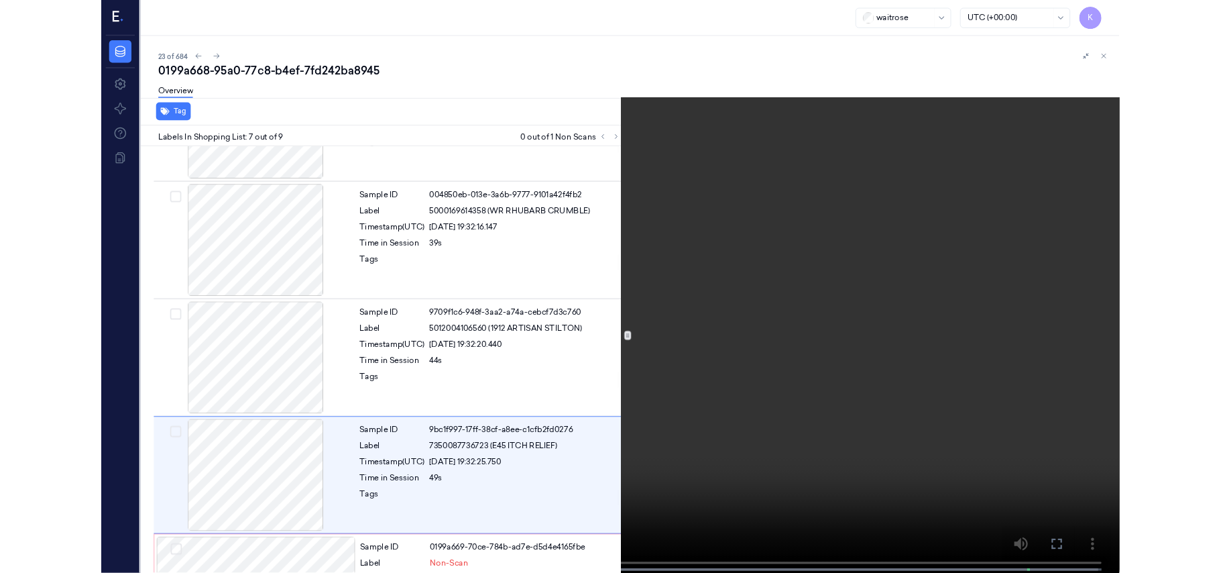
scroll to position [661, 0]
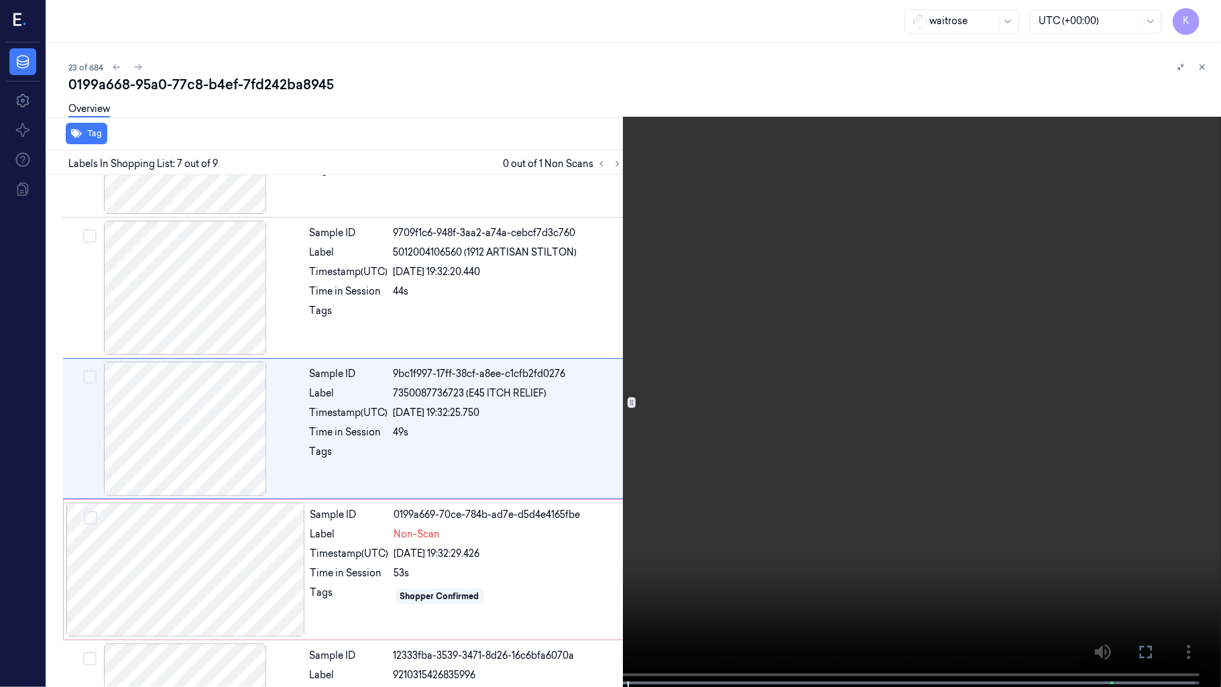
click at [883, 508] on video at bounding box center [610, 344] width 1221 height 689
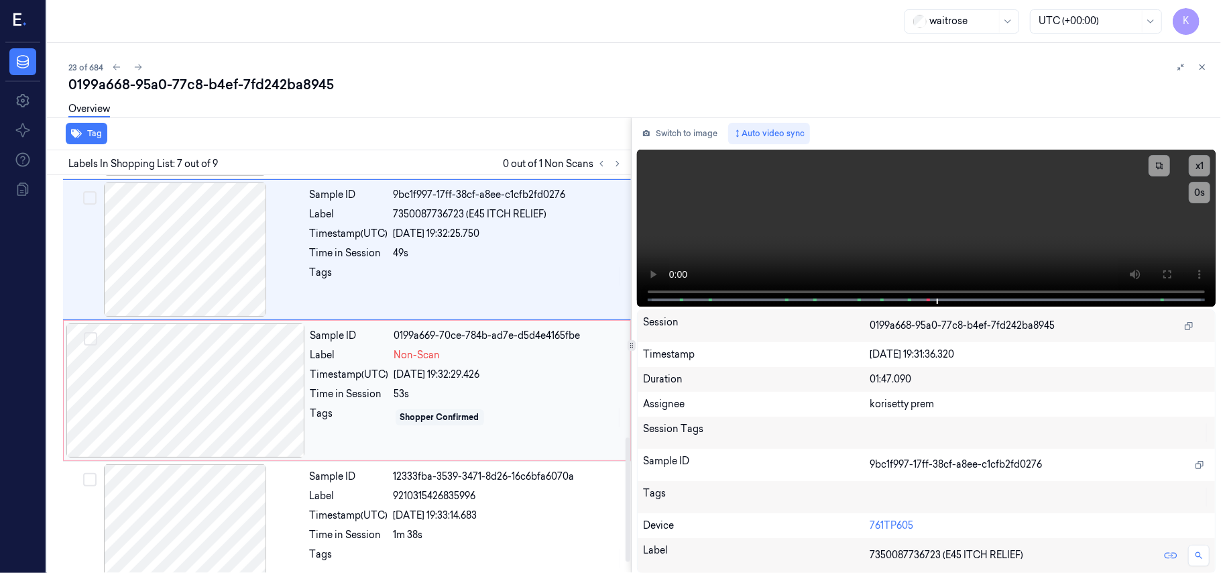
click at [473, 381] on div "[DATE] 19:32:29.426" at bounding box center [508, 374] width 228 height 14
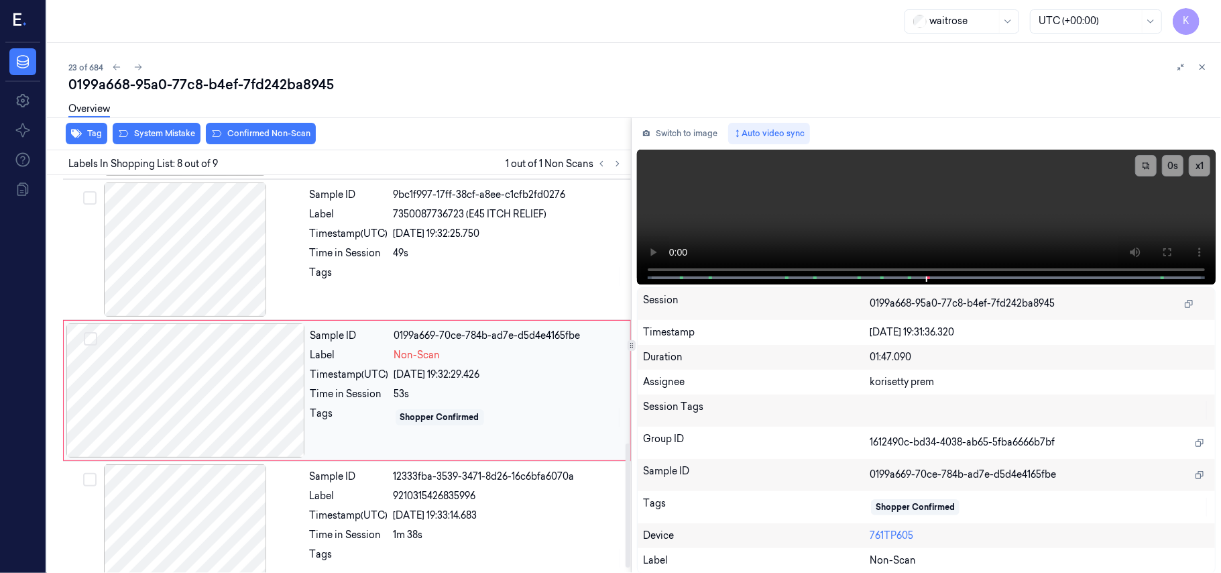
scroll to position [859, 0]
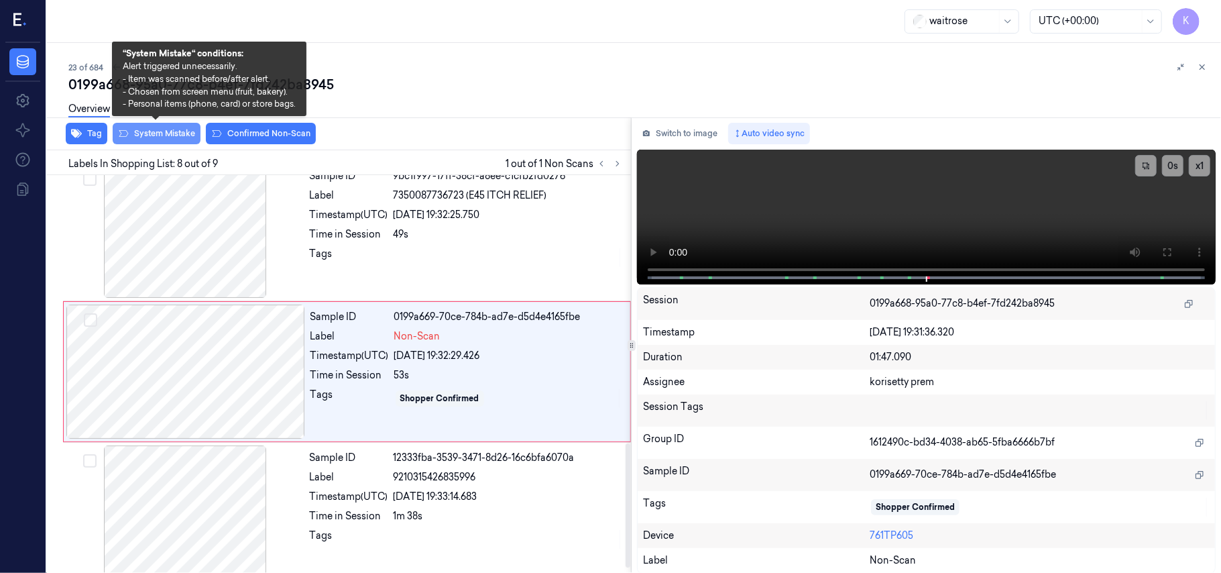
click at [174, 130] on button "System Mistake" at bounding box center [157, 133] width 88 height 21
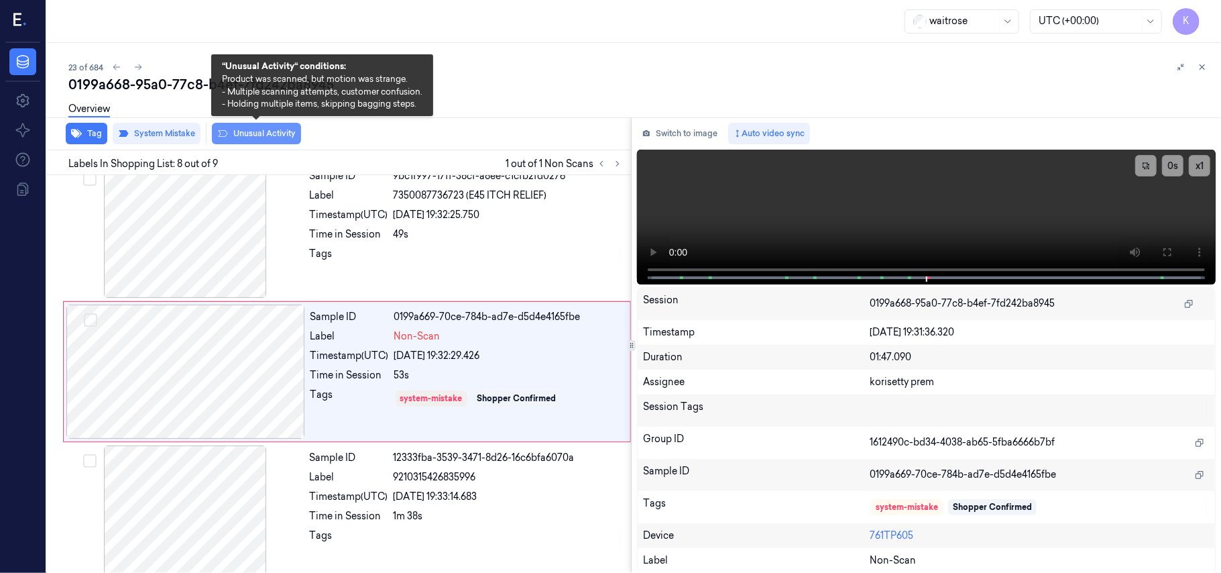
click at [270, 138] on button "Unusual Activity" at bounding box center [256, 133] width 89 height 21
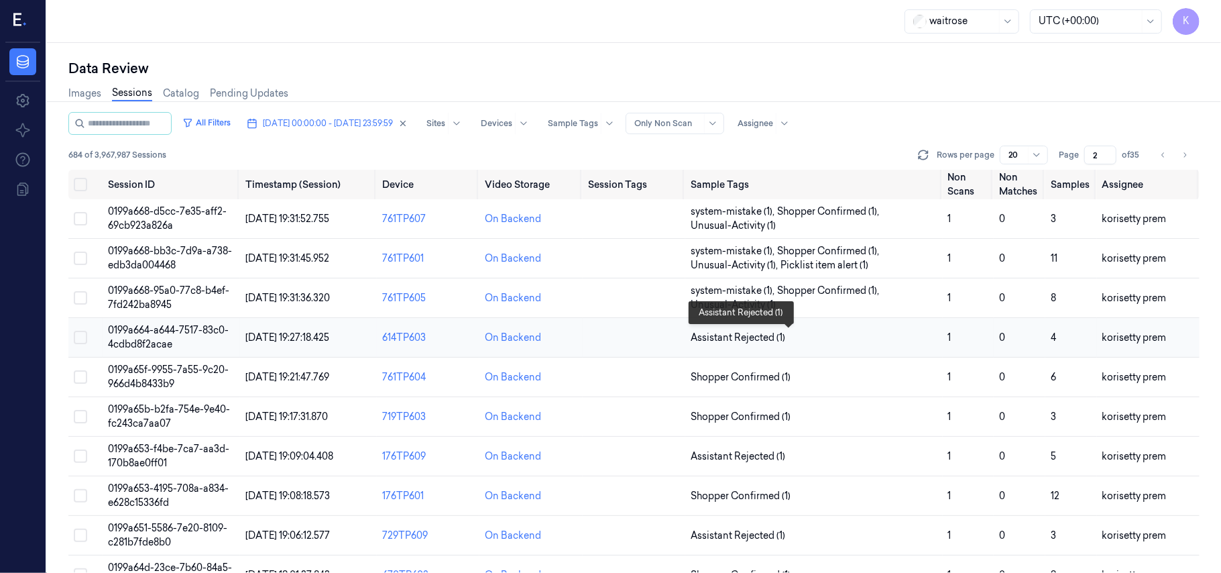
click at [888, 337] on span "Assistant Rejected (1)" at bounding box center [814, 338] width 246 height 14
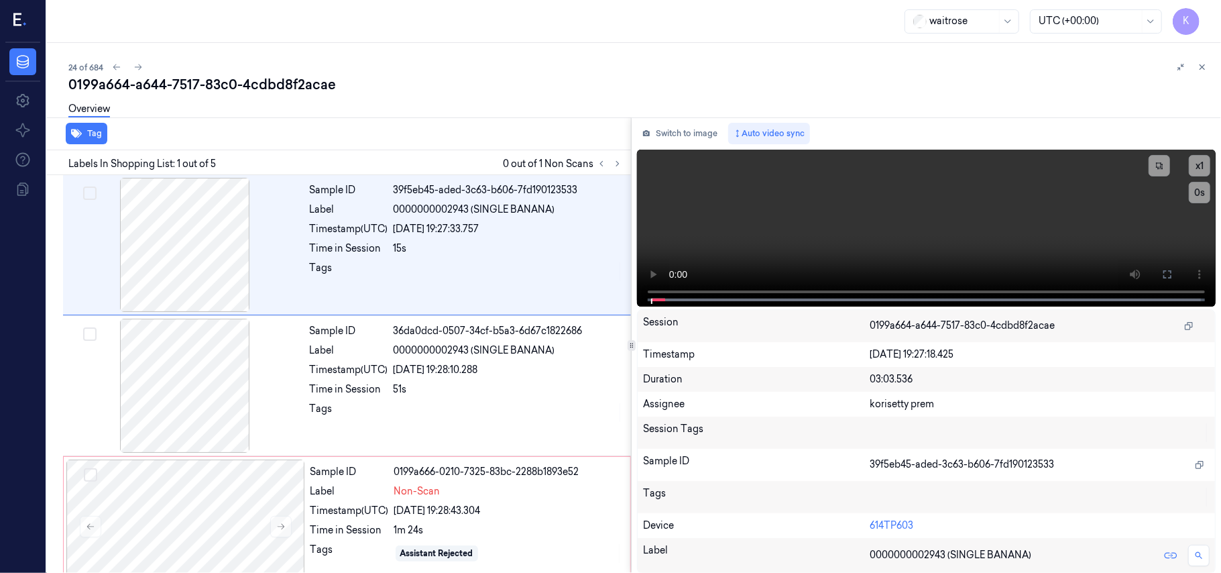
click at [489, 72] on div "24 of 684" at bounding box center [639, 67] width 1142 height 16
click at [475, 256] on div "Sample ID 39f5eb45-aded-3c63-b606-7fd190123533 Label 0000000002943 (SINGLE BANA…" at bounding box center [466, 245] width 324 height 134
click at [1165, 272] on icon at bounding box center [1167, 274] width 11 height 11
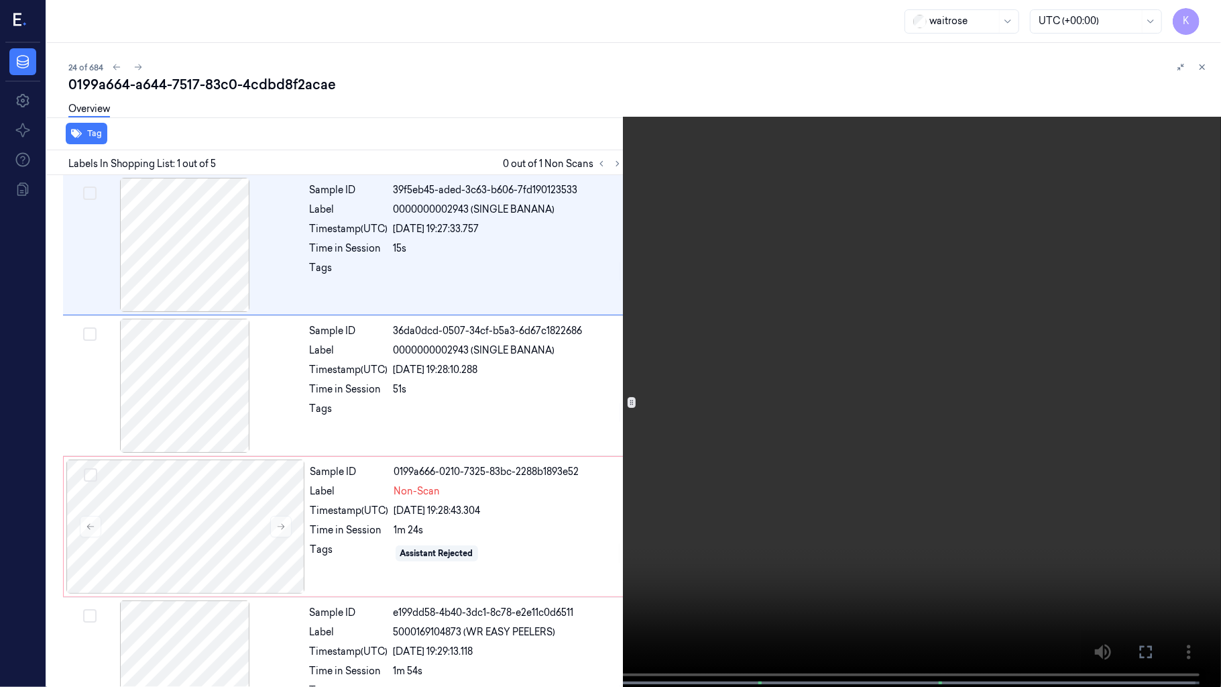
click at [711, 373] on video at bounding box center [610, 344] width 1221 height 689
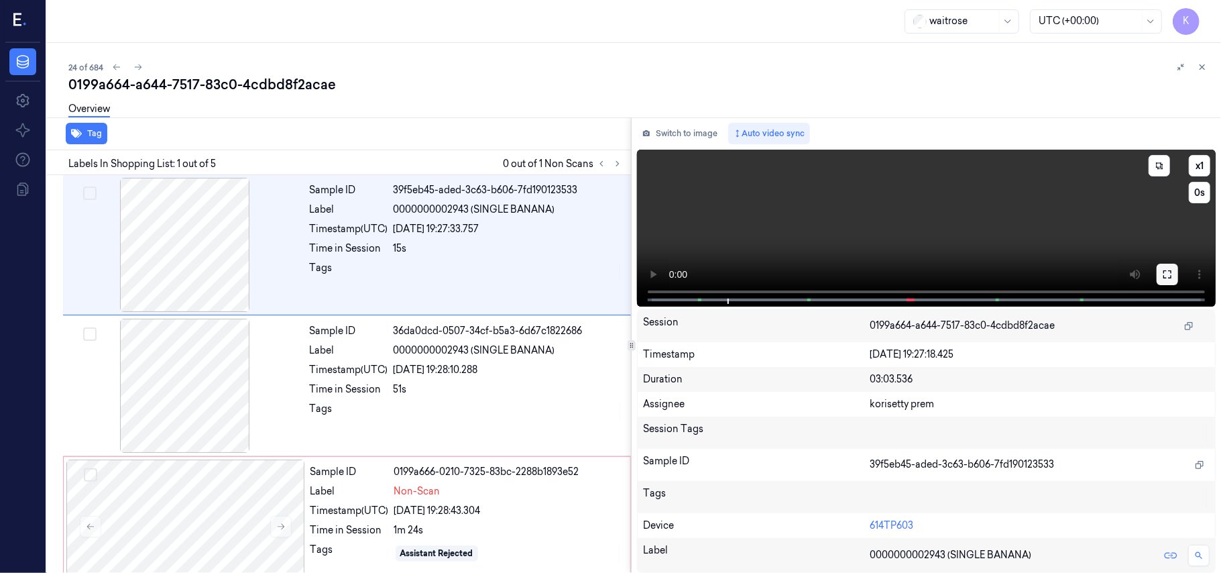
click at [1164, 278] on icon at bounding box center [1167, 274] width 11 height 11
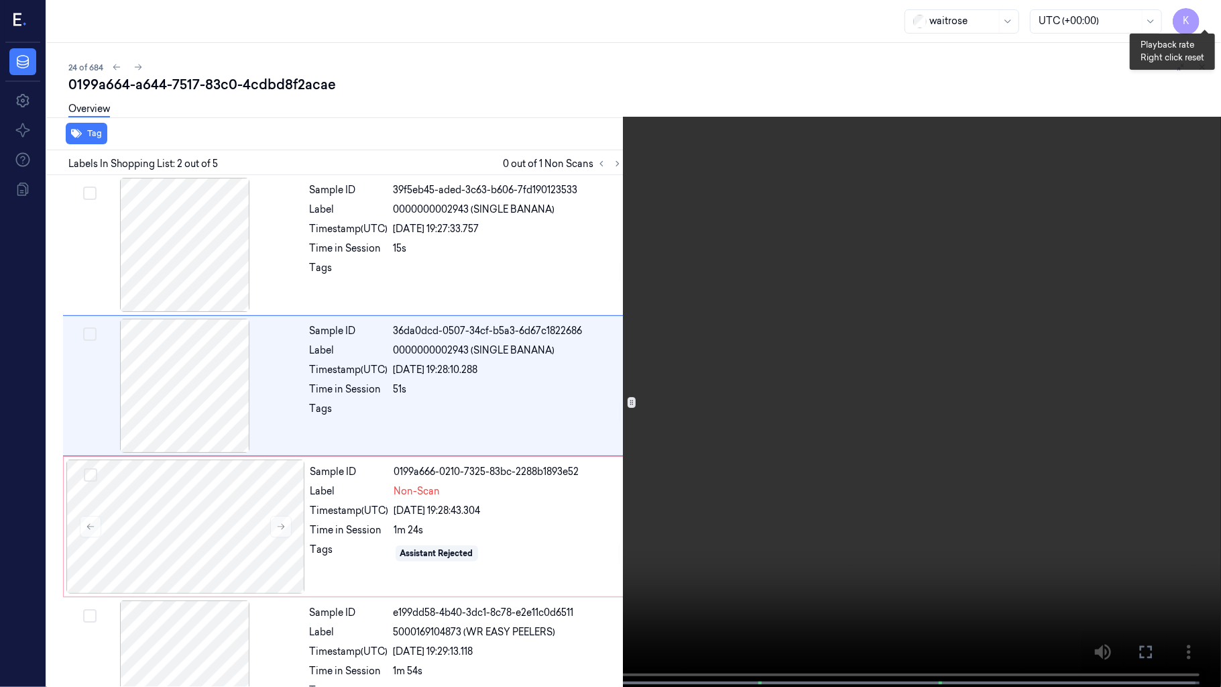
click at [1211, 11] on button "x 1" at bounding box center [1204, 15] width 21 height 21
click at [1211, 11] on button "x 2" at bounding box center [1204, 15] width 21 height 21
click at [1209, 12] on button "x 4" at bounding box center [1204, 15] width 21 height 21
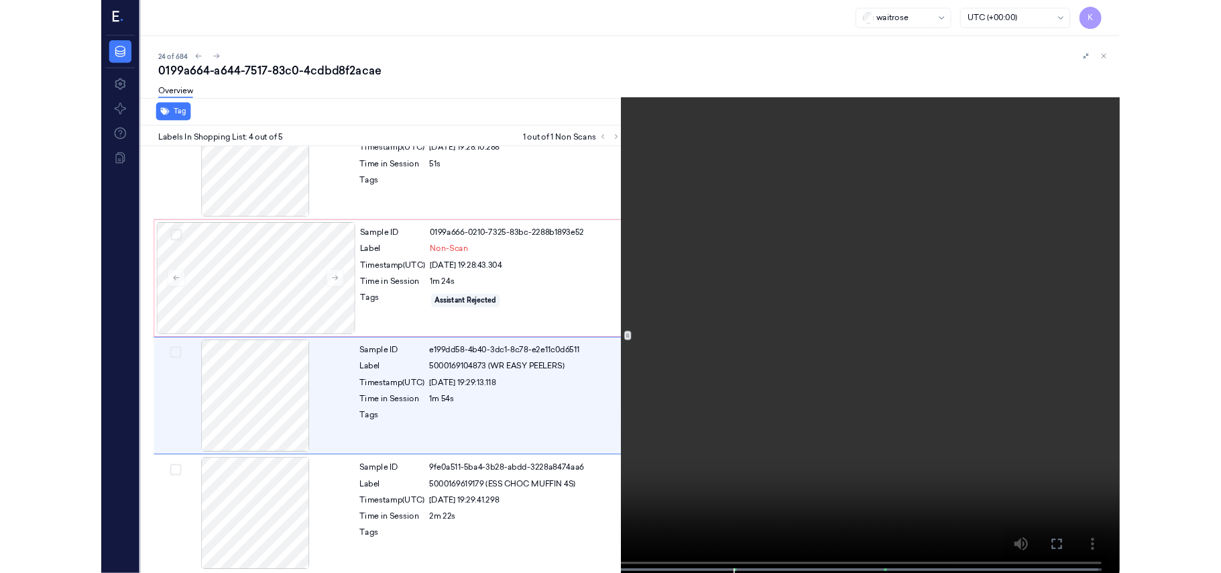
scroll to position [198, 0]
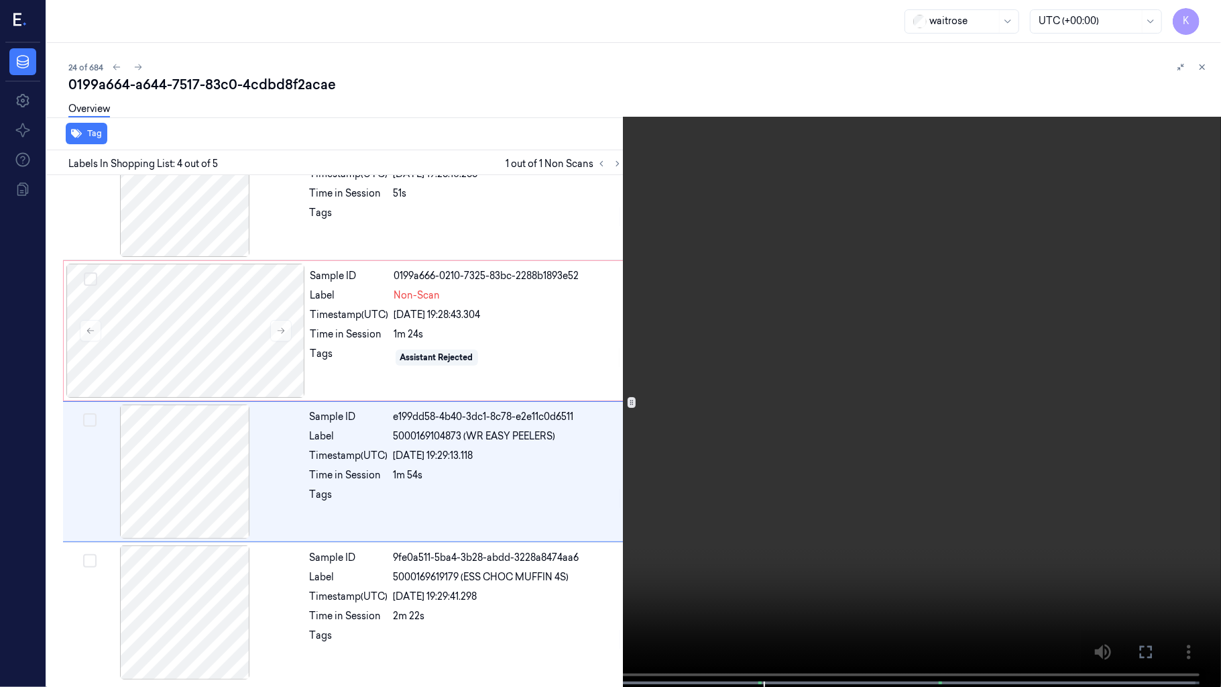
click at [986, 135] on video at bounding box center [610, 344] width 1221 height 689
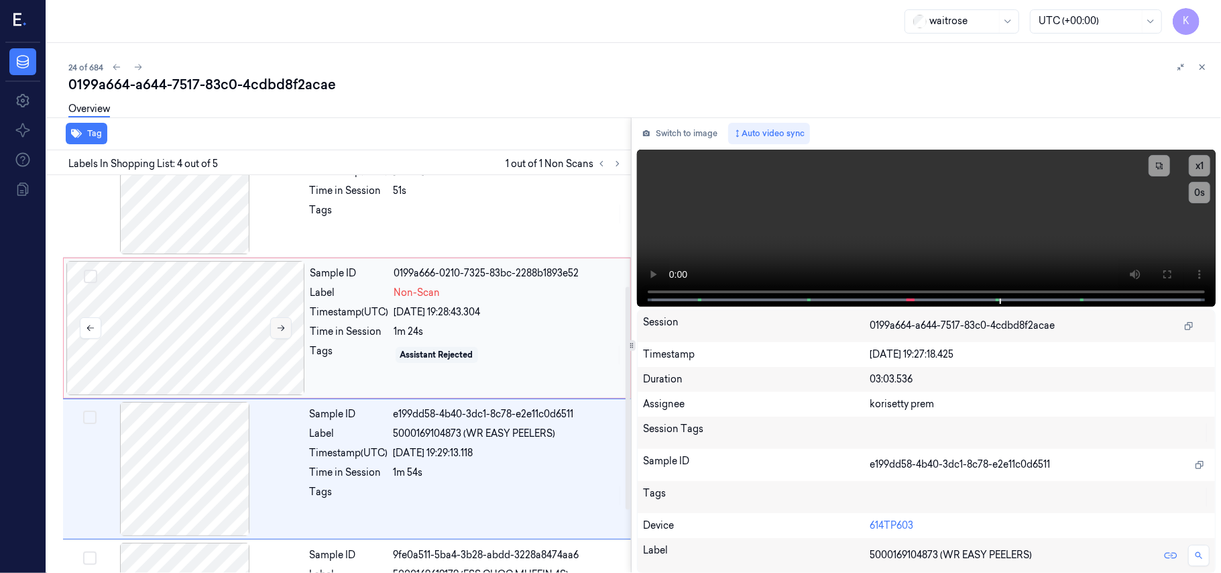
click at [288, 327] on button at bounding box center [280, 327] width 21 height 21
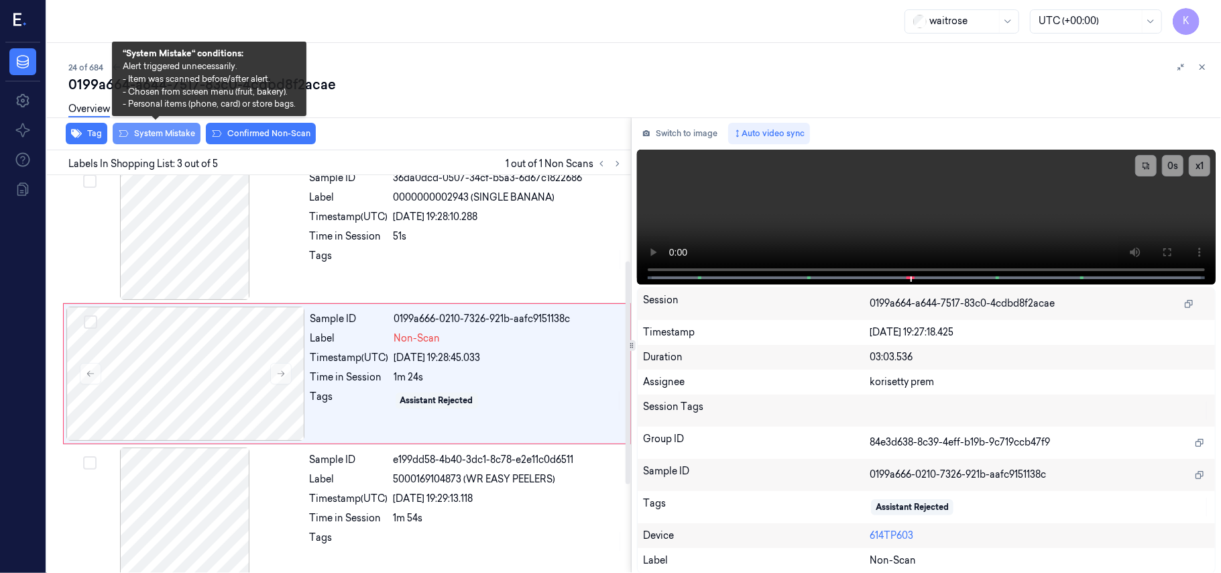
click at [172, 137] on button "System Mistake" at bounding box center [157, 133] width 88 height 21
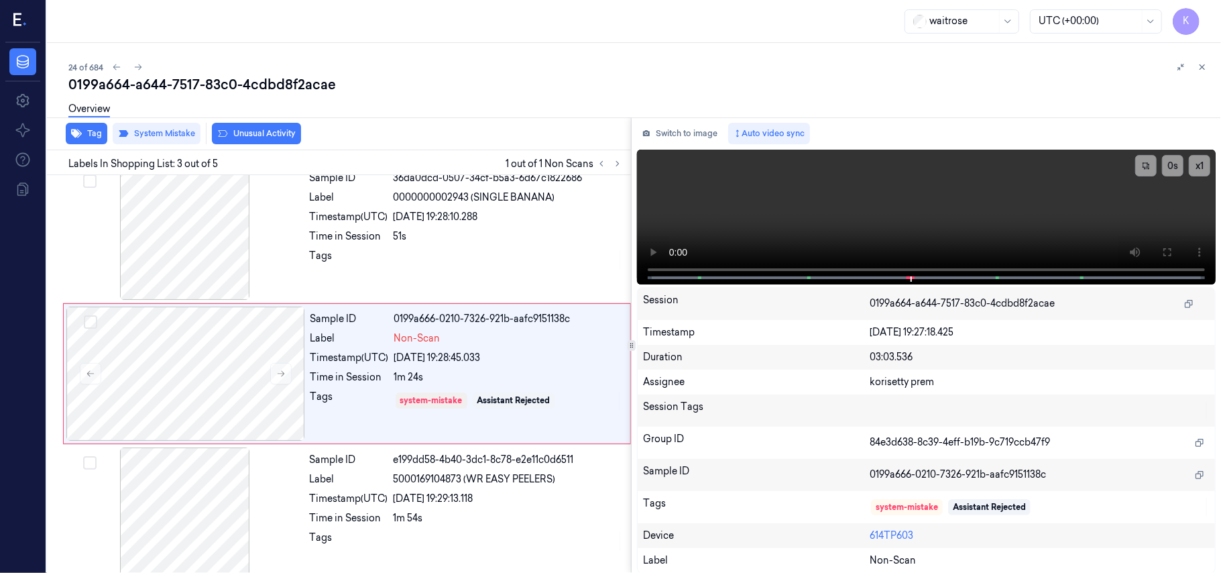
click at [256, 130] on button "Unusual Activity" at bounding box center [256, 133] width 89 height 21
click at [78, 133] on icon "button" at bounding box center [76, 133] width 11 height 9
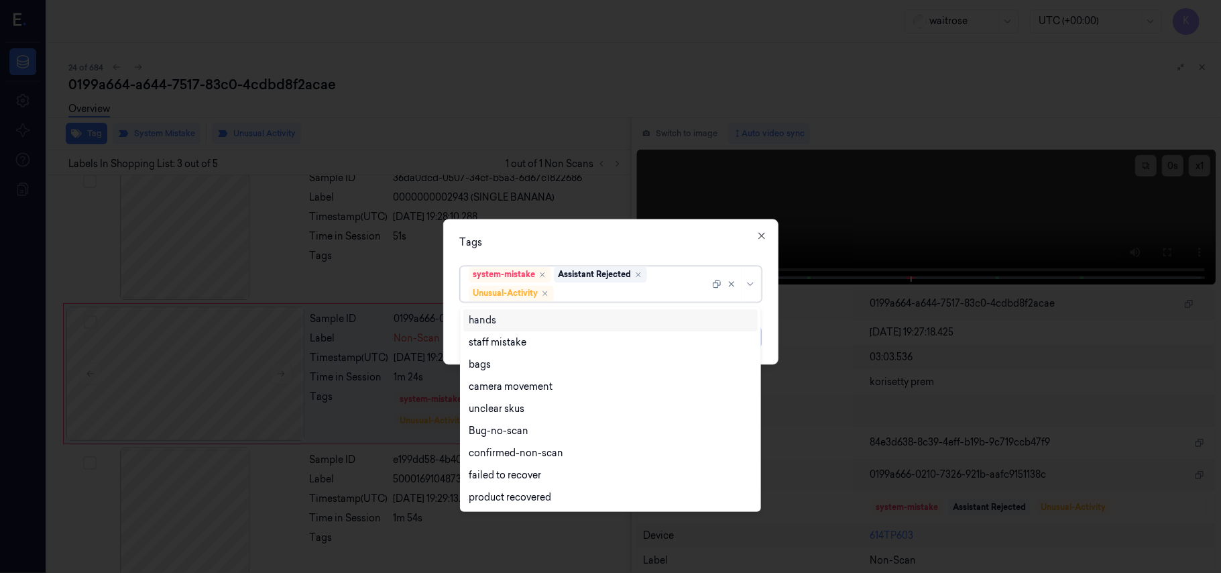
click at [591, 296] on div at bounding box center [632, 293] width 153 height 14
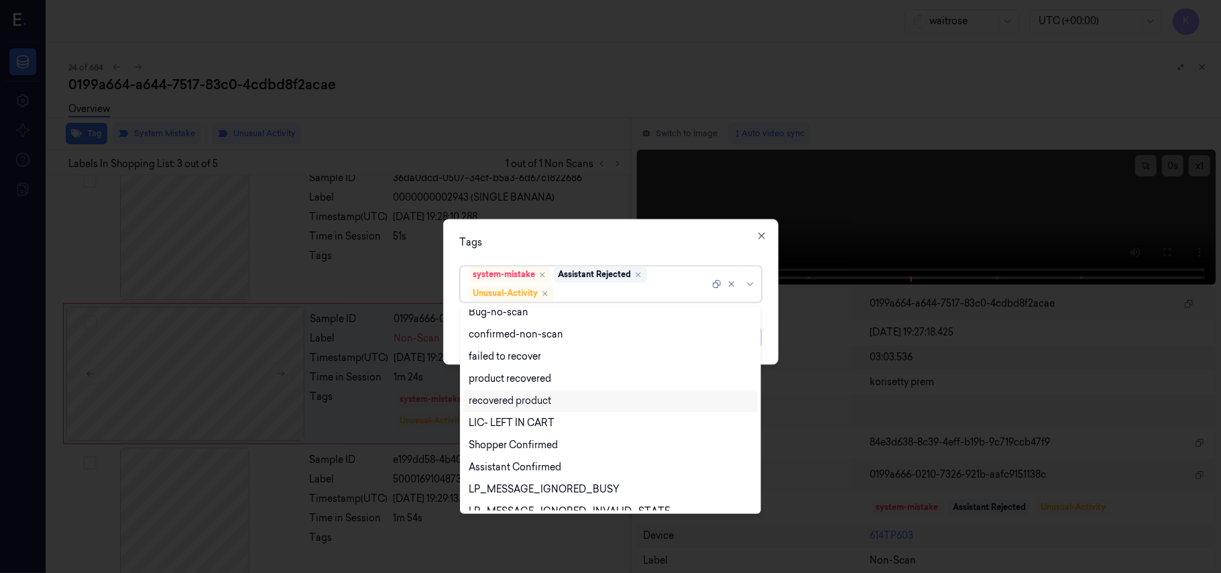
scroll to position [175, 0]
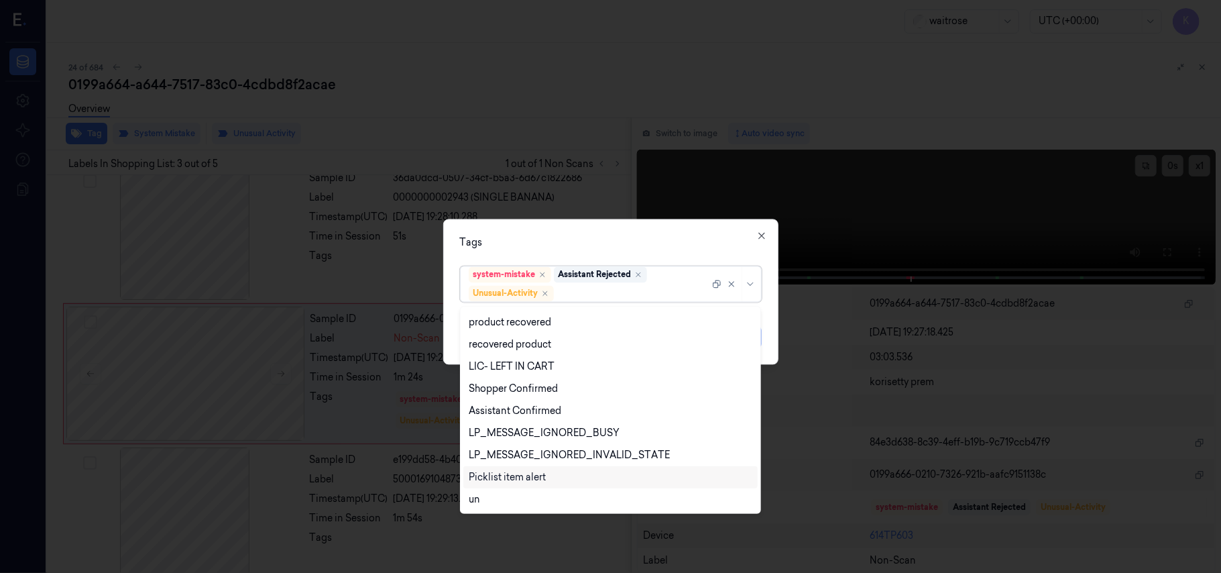
click at [524, 481] on div "Picklist item alert" at bounding box center [507, 477] width 77 height 14
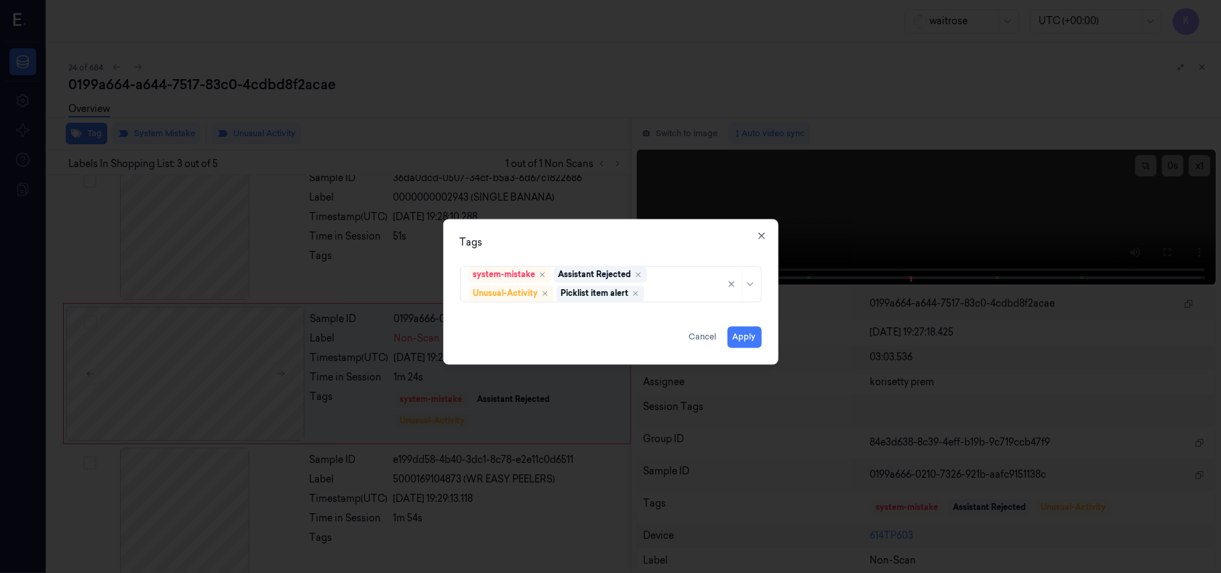
click at [633, 239] on div "Tags" at bounding box center [611, 243] width 302 height 14
click at [732, 334] on button "Apply" at bounding box center [744, 337] width 34 height 21
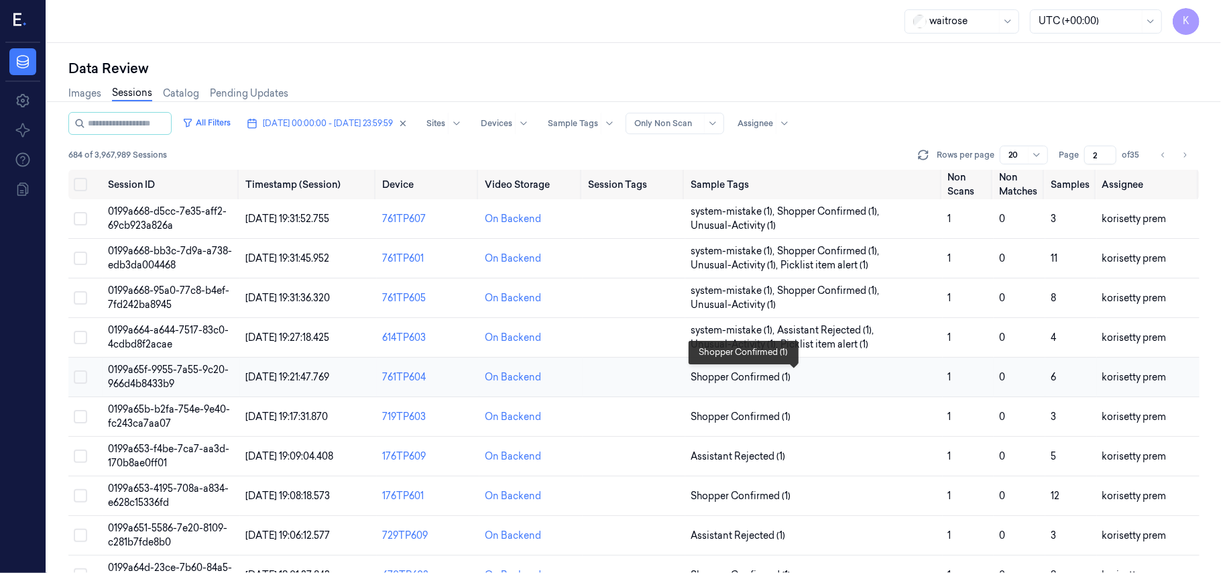
click at [883, 377] on span "Shopper Confirmed (1)" at bounding box center [814, 377] width 246 height 14
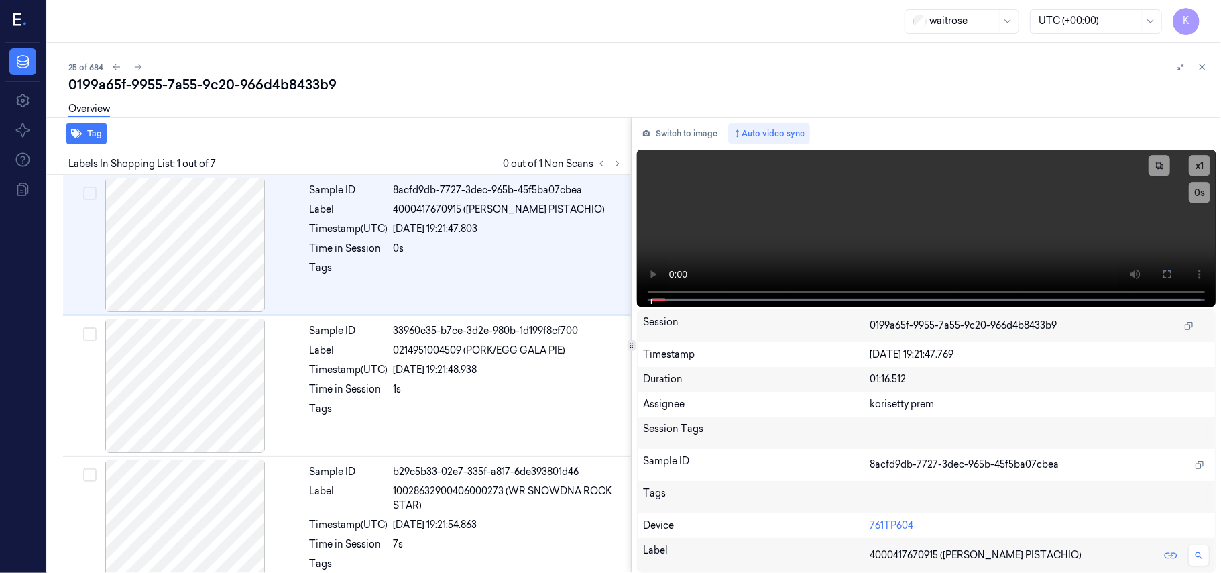
click at [473, 78] on div "0199a65f-9955-7a55-9c20-966d4b8433b9" at bounding box center [639, 84] width 1142 height 19
click at [617, 168] on button at bounding box center [617, 164] width 16 height 16
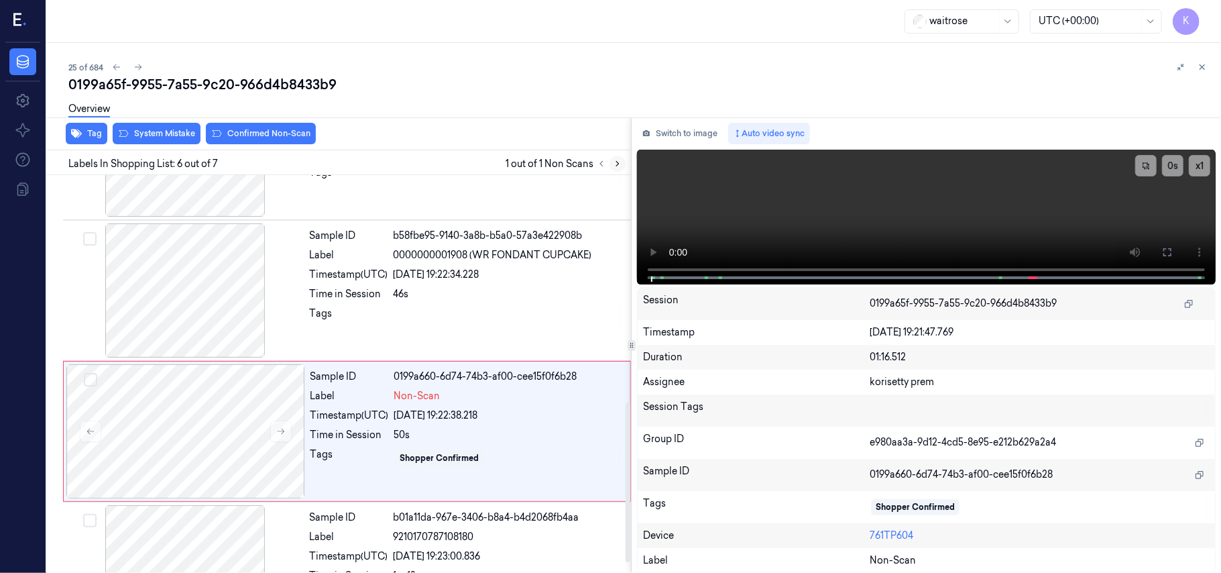
scroll to position [577, 0]
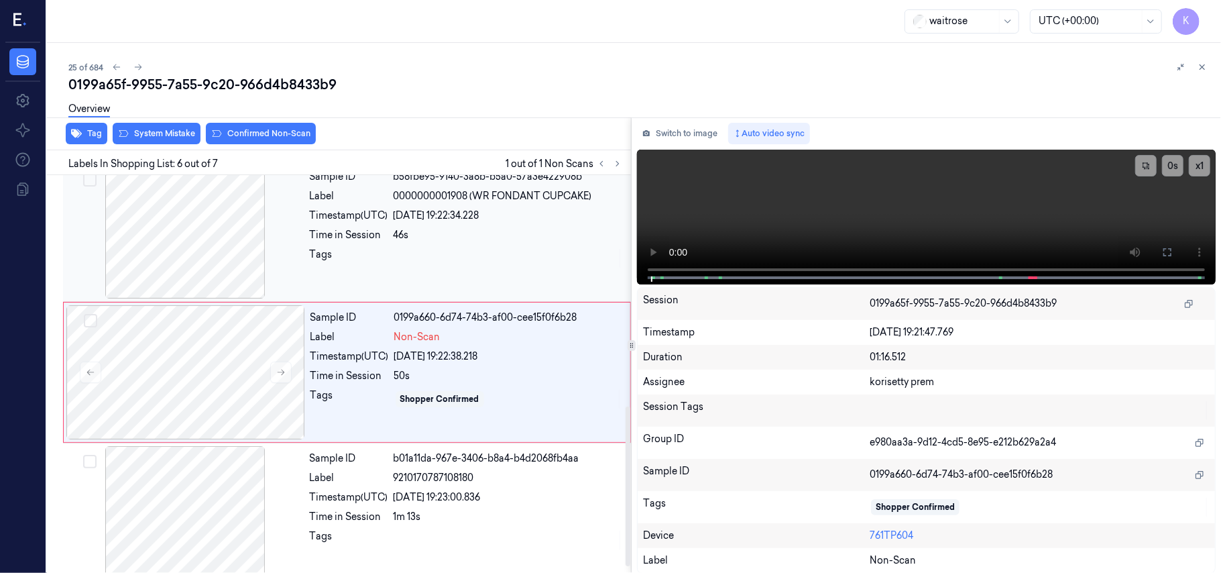
click at [528, 253] on div at bounding box center [508, 257] width 229 height 21
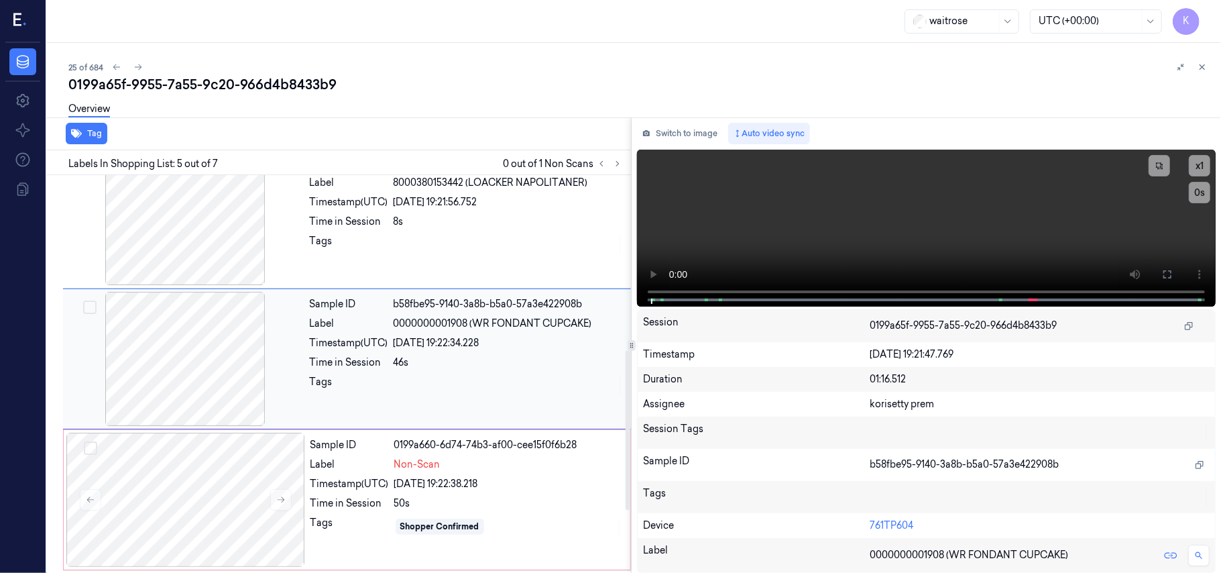
scroll to position [435, 0]
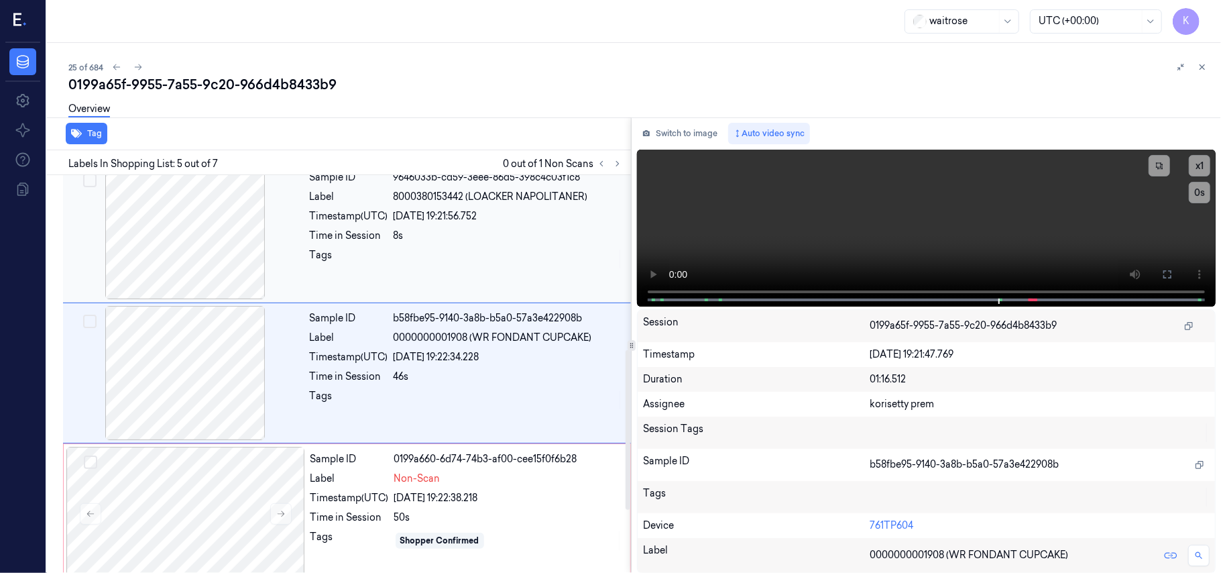
click at [548, 231] on div "8s" at bounding box center [508, 236] width 229 height 14
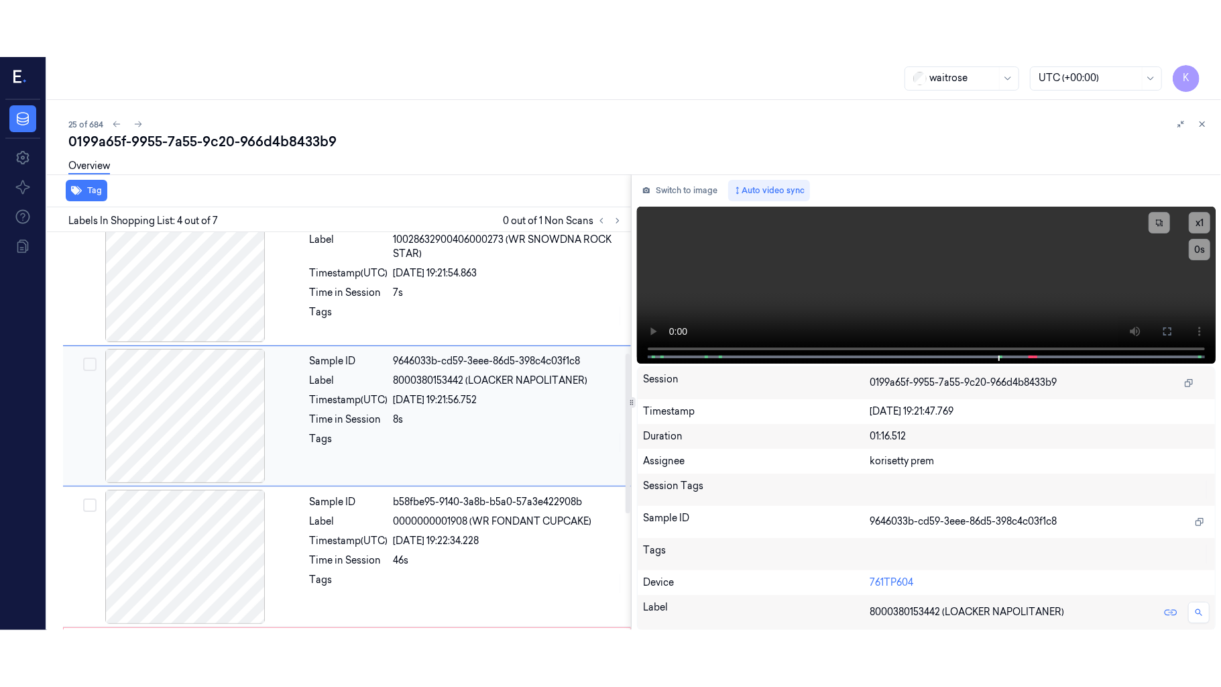
scroll to position [294, 0]
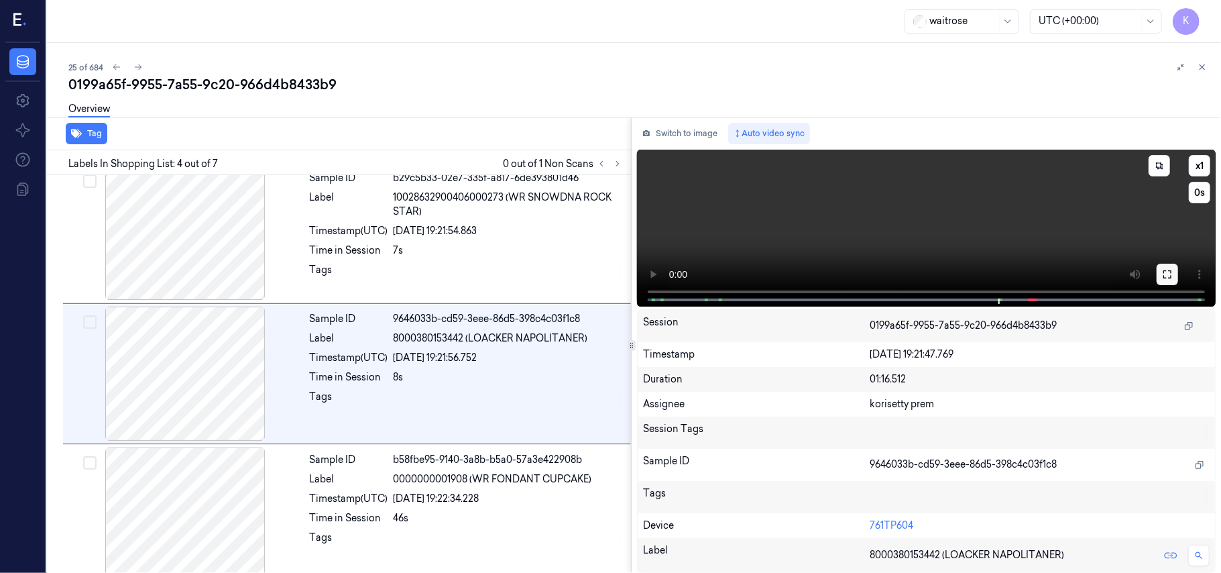
click at [1167, 270] on icon at bounding box center [1167, 274] width 11 height 11
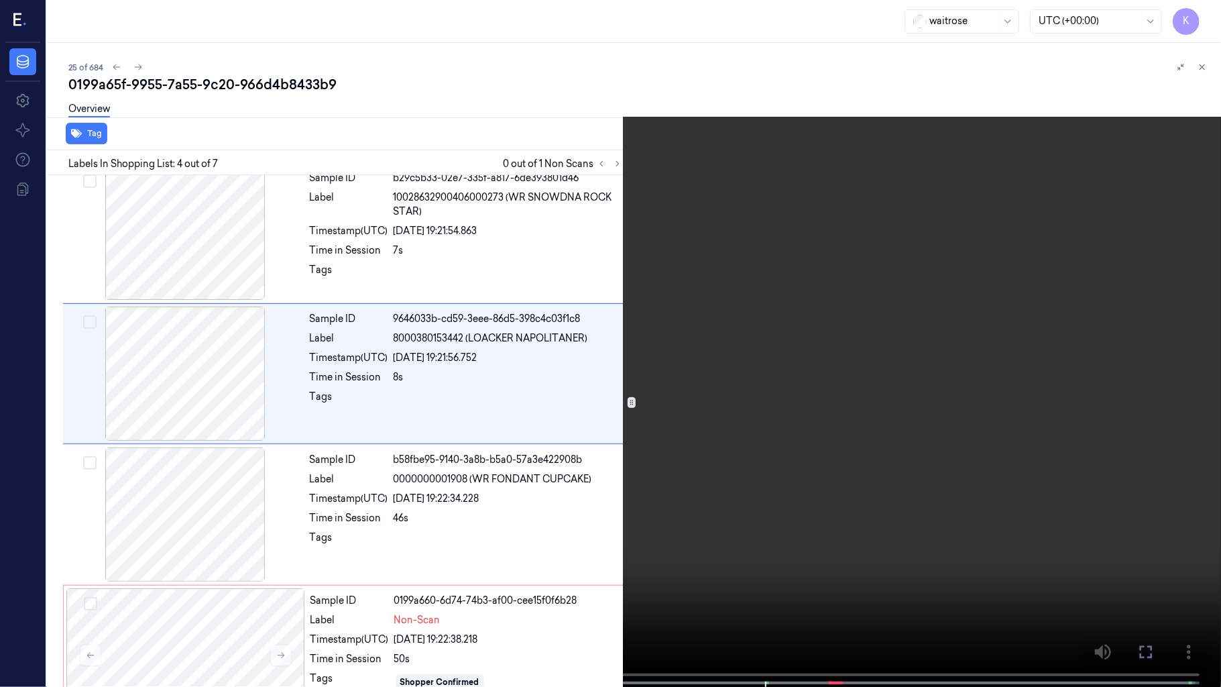
click at [687, 390] on video at bounding box center [610, 344] width 1221 height 689
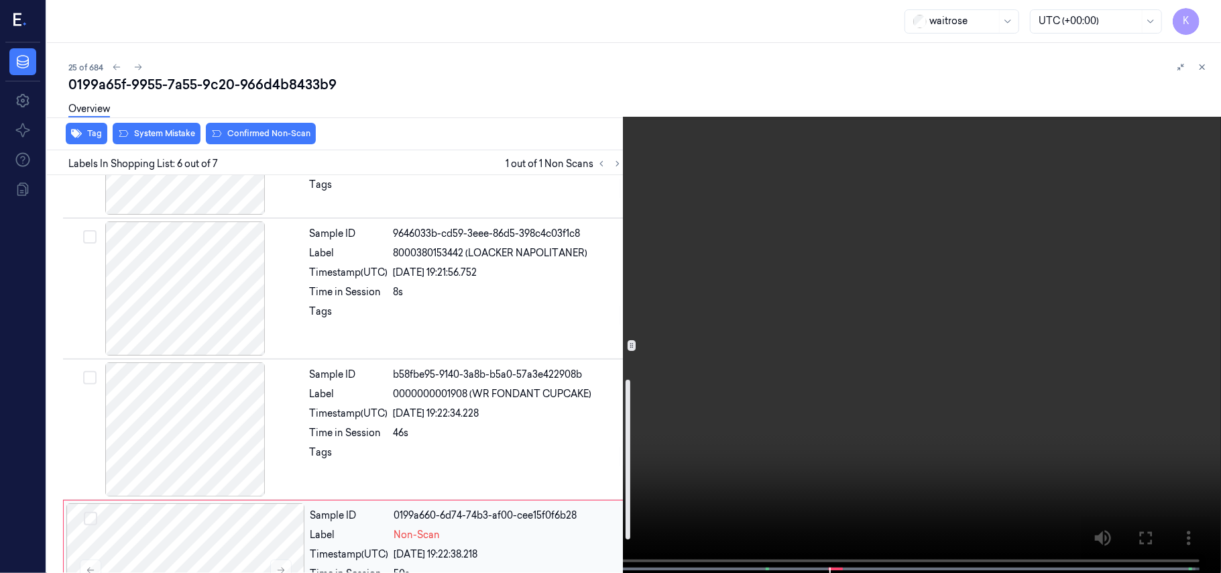
scroll to position [577, 0]
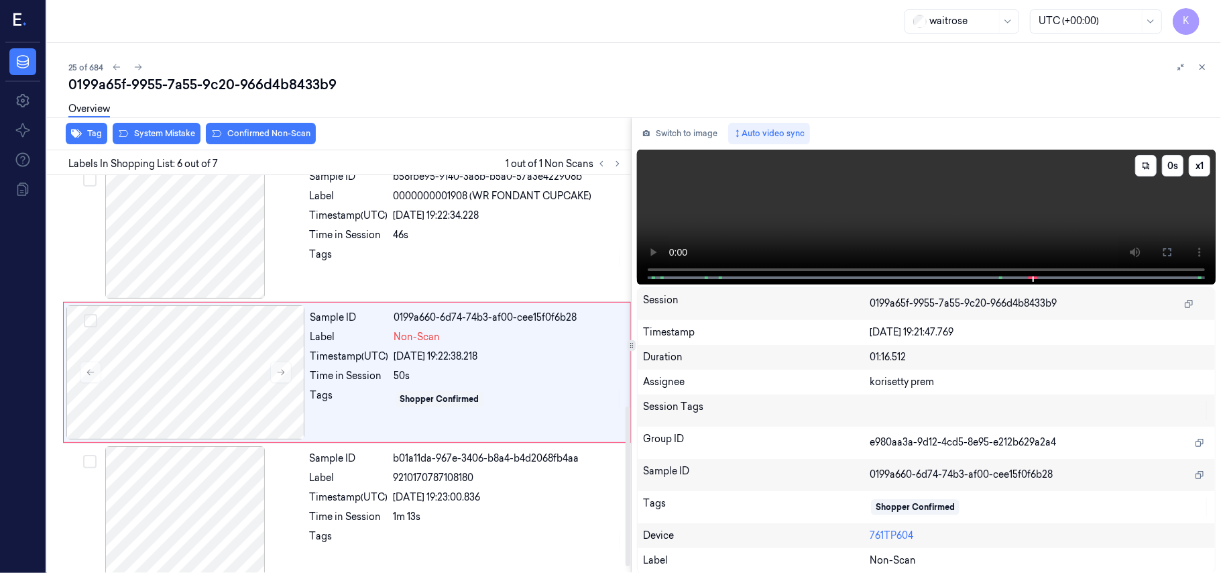
click at [862, 213] on video at bounding box center [926, 217] width 579 height 135
click at [442, 357] on div "[DATE] 19:22:38.218" at bounding box center [508, 356] width 228 height 14
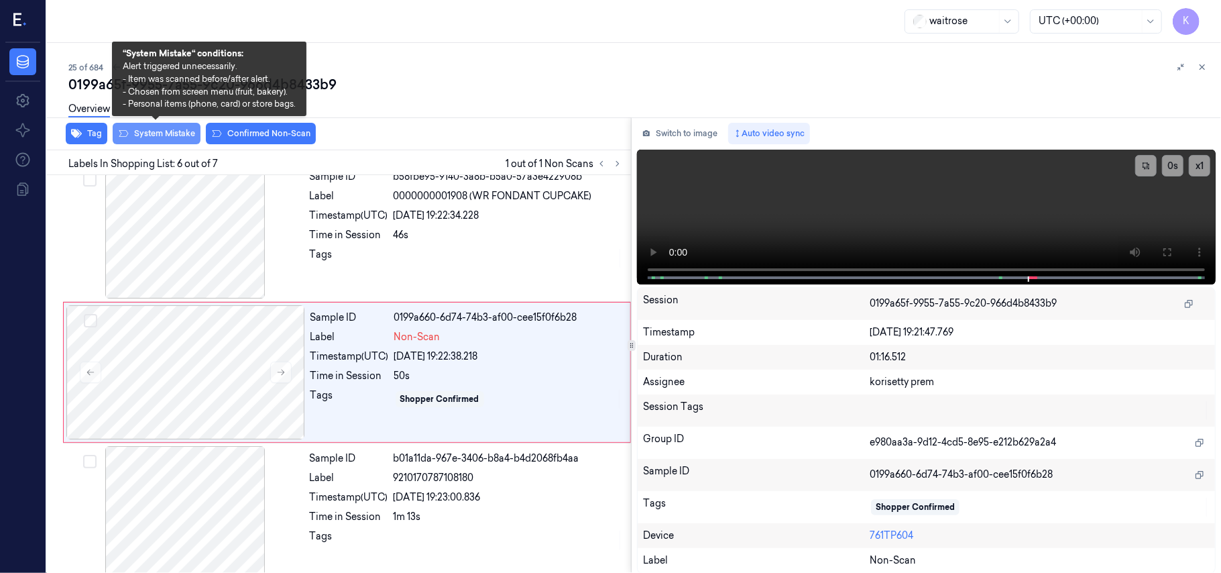
click at [143, 129] on button "System Mistake" at bounding box center [157, 133] width 88 height 21
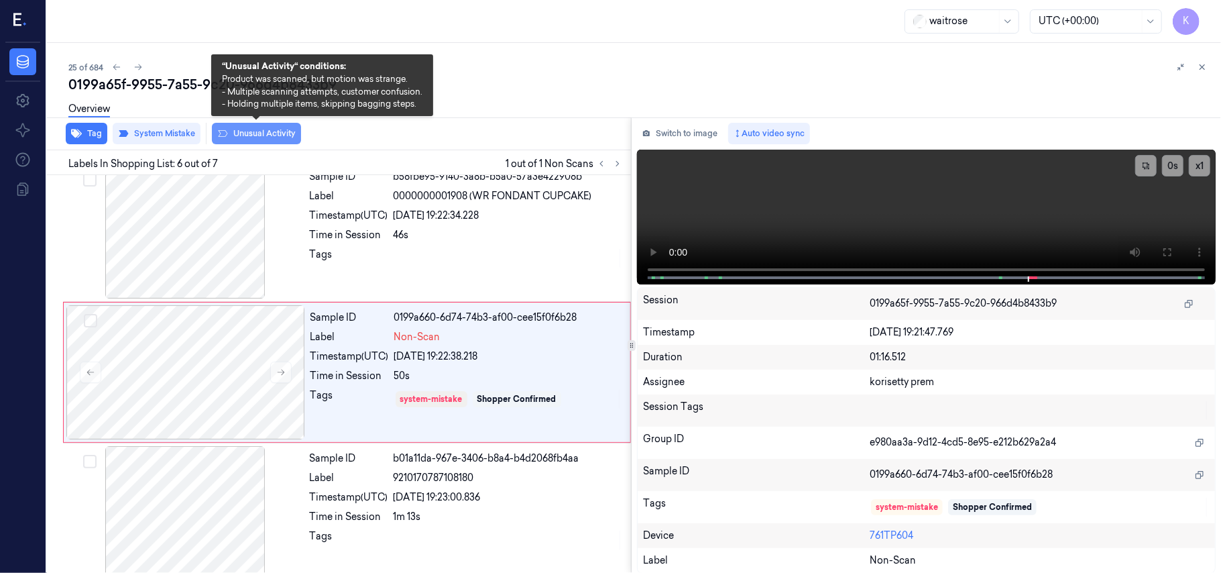
click at [247, 135] on button "Unusual Activity" at bounding box center [256, 133] width 89 height 21
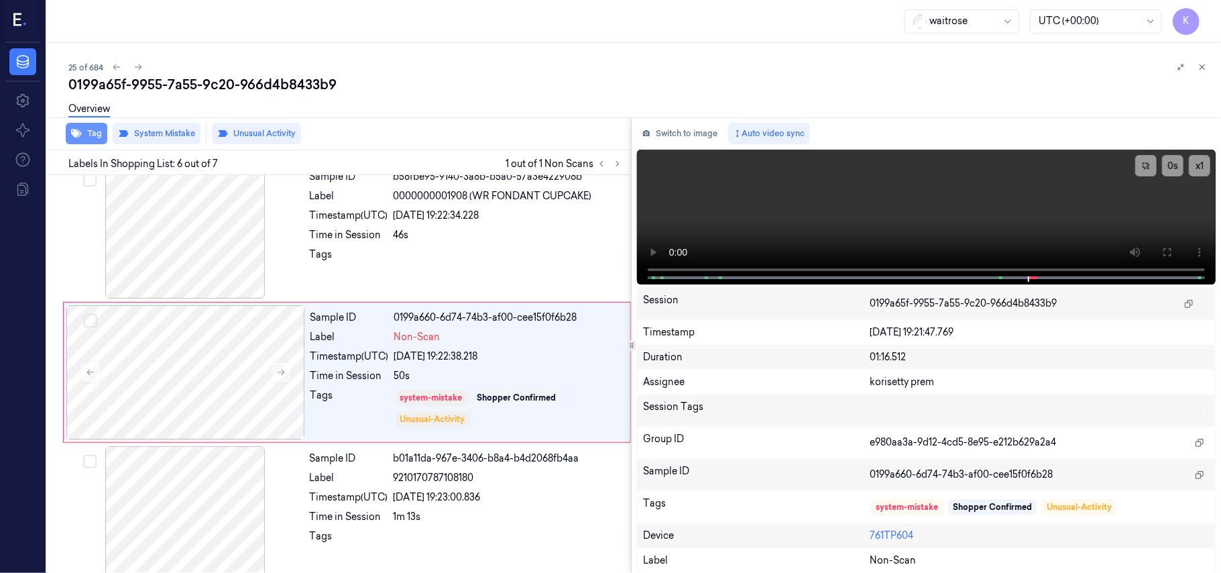
click at [84, 135] on button "Tag" at bounding box center [87, 133] width 42 height 21
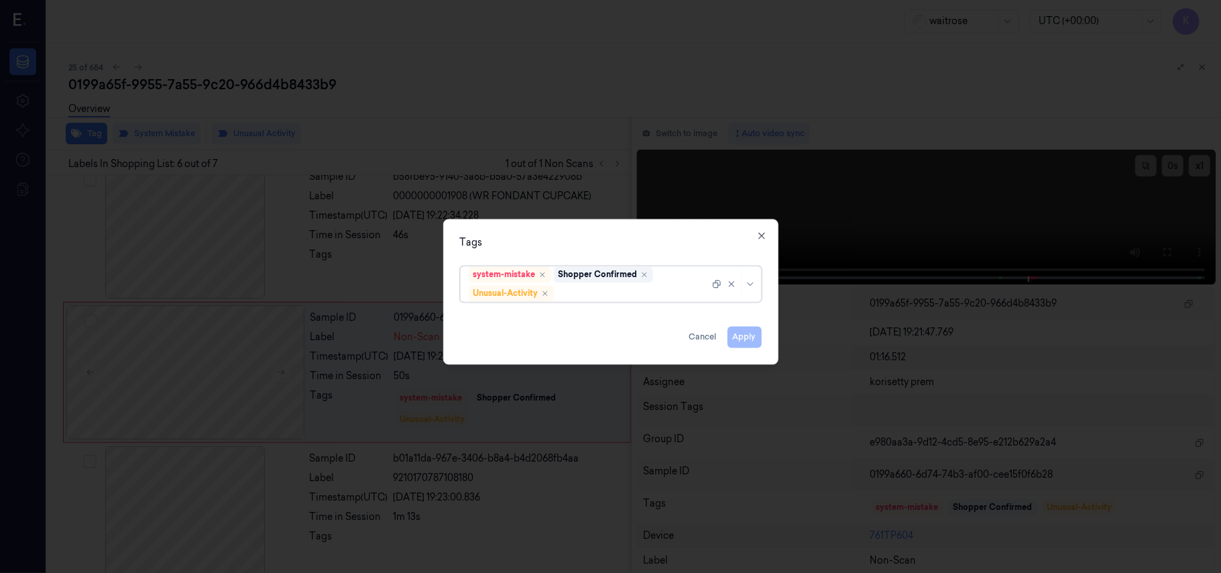
click at [630, 291] on div at bounding box center [632, 293] width 153 height 14
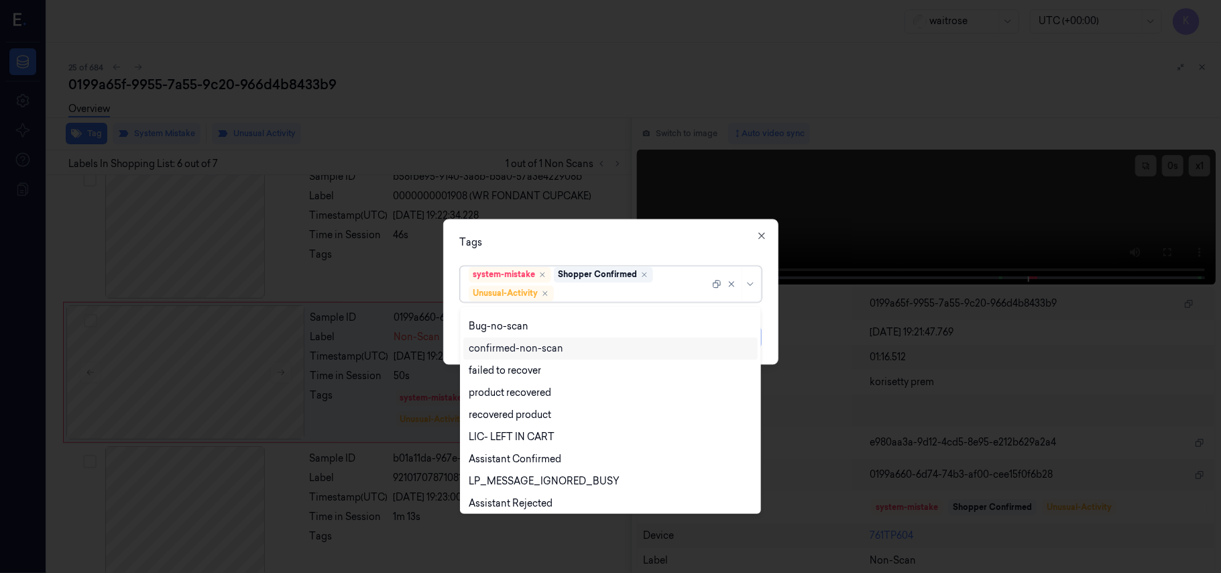
scroll to position [175, 0]
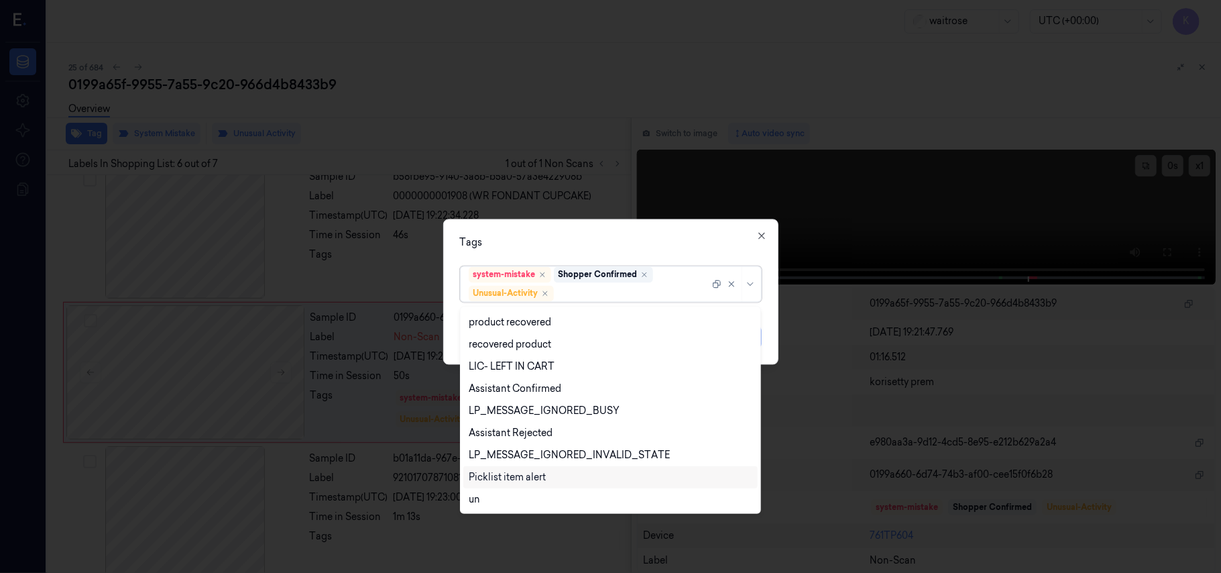
click at [534, 479] on div "Picklist item alert" at bounding box center [507, 477] width 77 height 14
click at [661, 216] on div at bounding box center [610, 286] width 1221 height 573
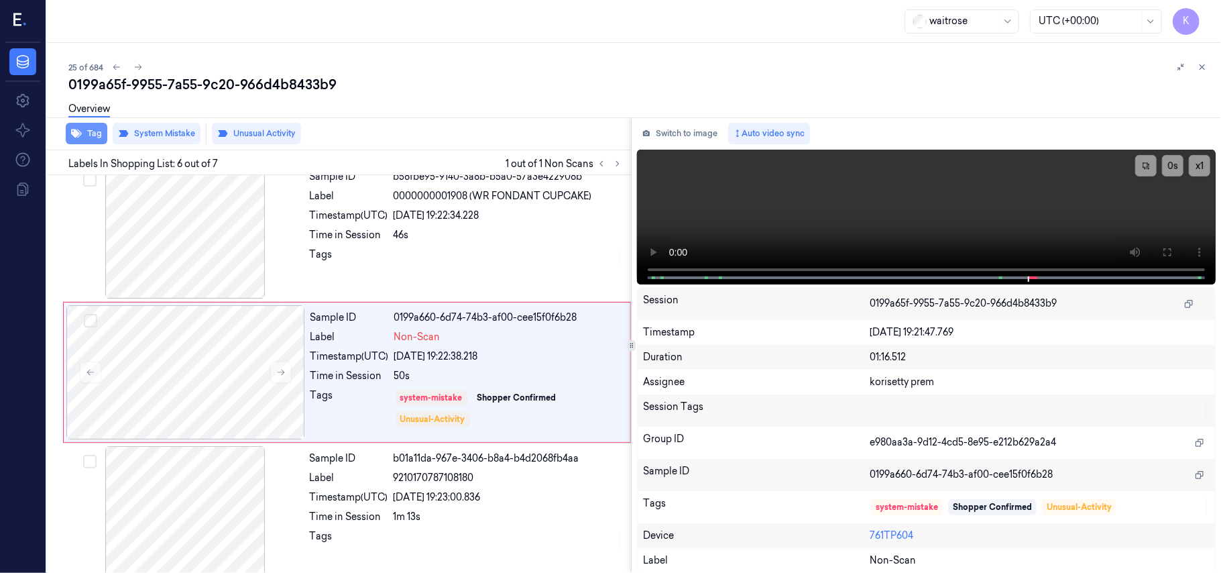
click at [103, 135] on button "Tag" at bounding box center [87, 133] width 42 height 21
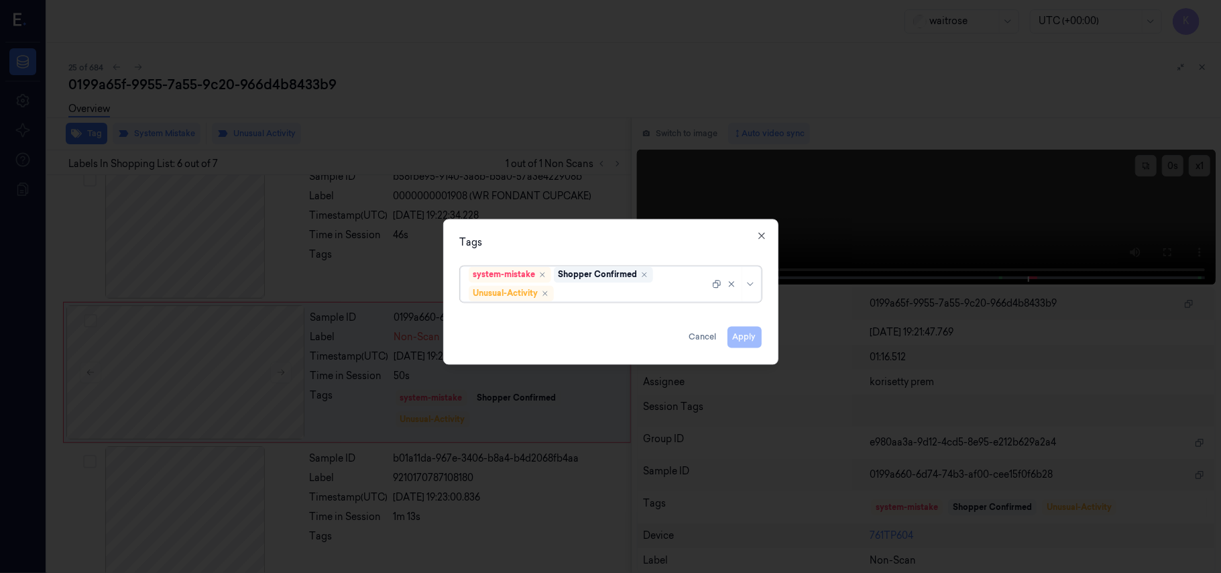
click at [636, 292] on div at bounding box center [632, 293] width 153 height 14
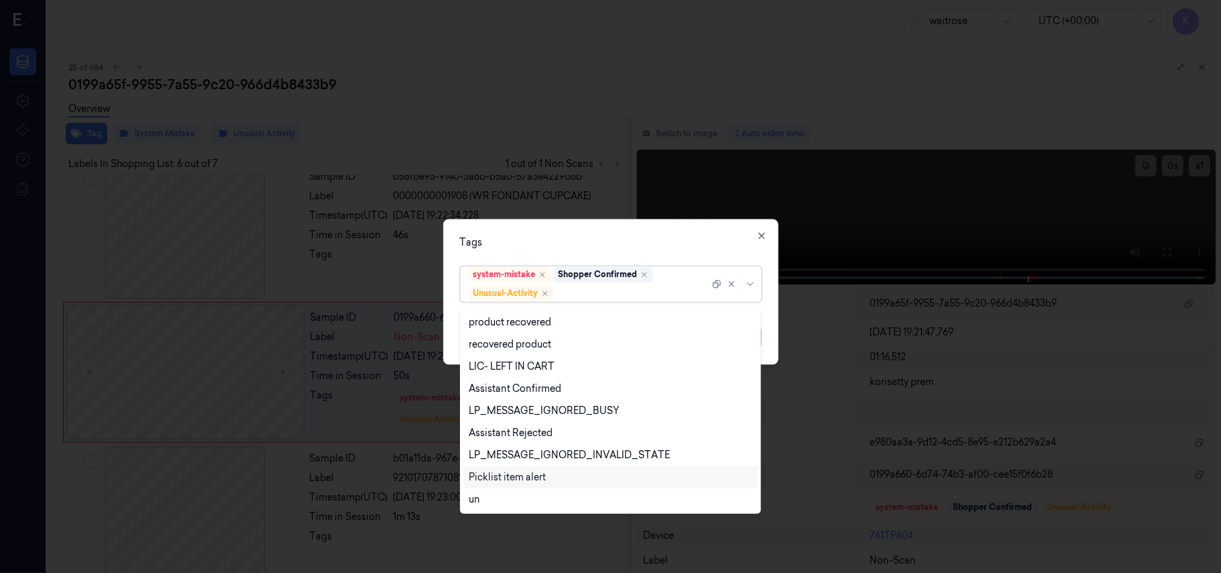
click at [537, 478] on div "Picklist item alert" at bounding box center [507, 477] width 77 height 14
click at [669, 236] on div "Tags" at bounding box center [611, 243] width 302 height 14
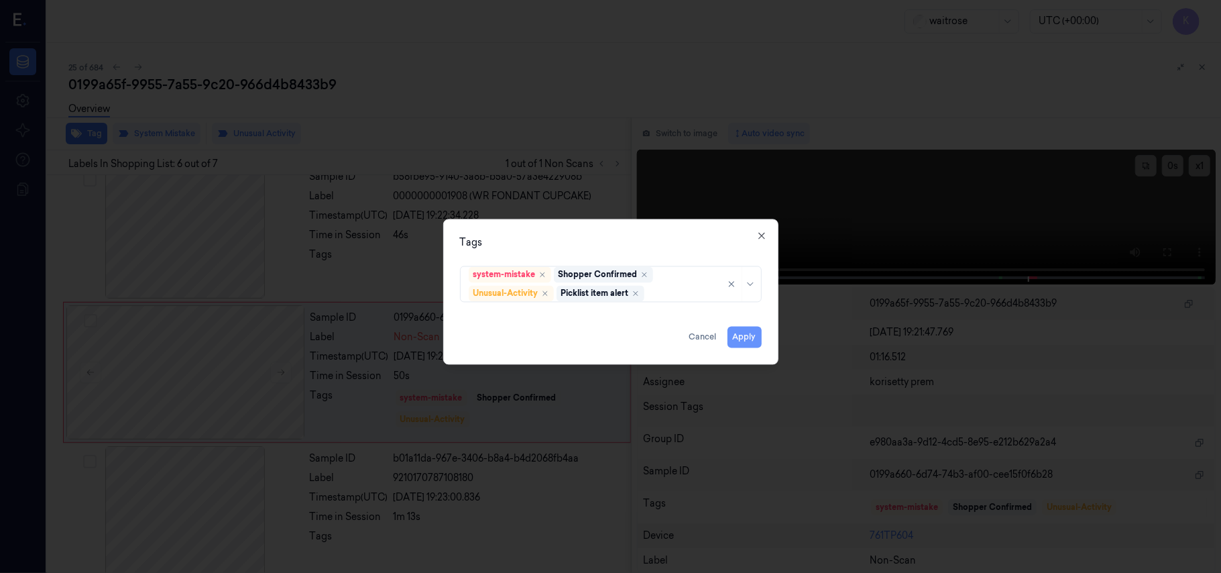
click at [752, 343] on button "Apply" at bounding box center [744, 337] width 34 height 21
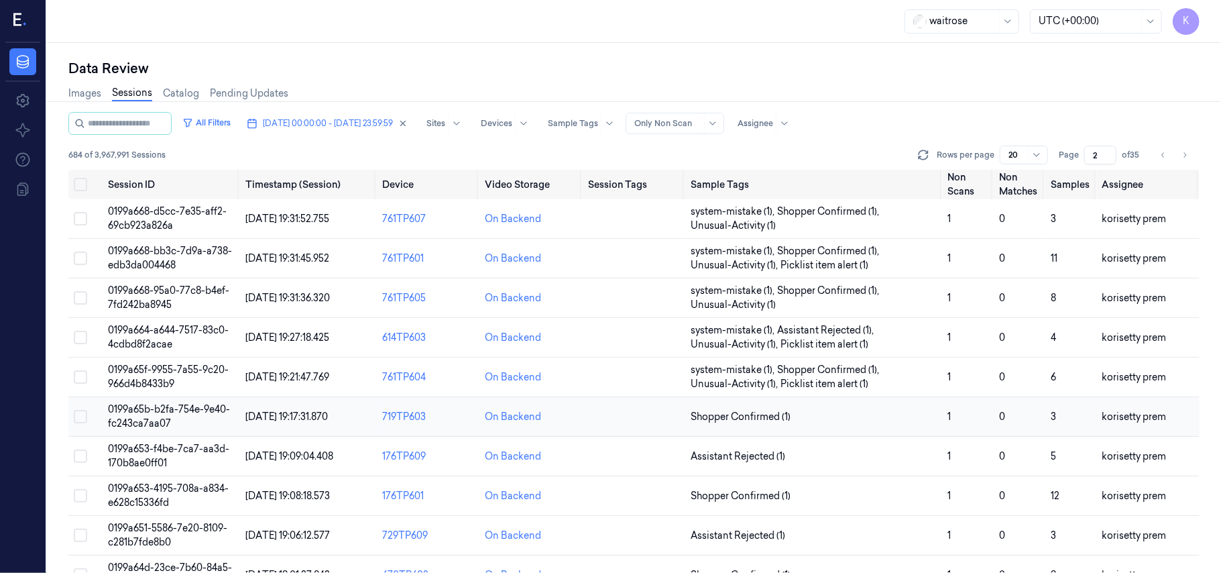
click at [847, 406] on td "Shopper Confirmed (1)" at bounding box center [813, 417] width 257 height 40
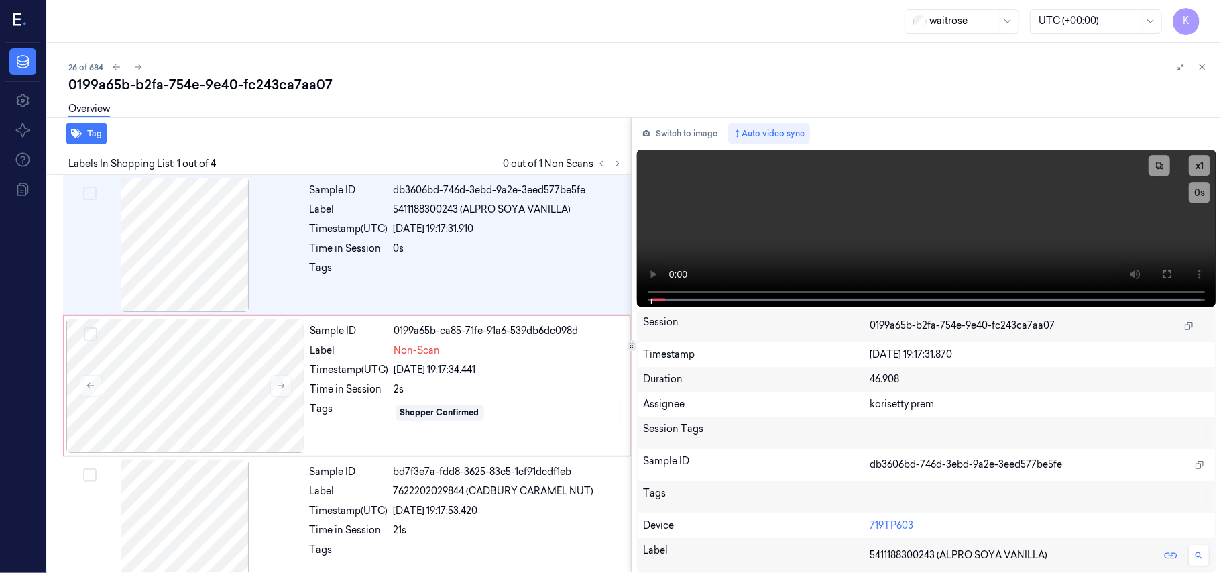
click at [507, 62] on div "26 of 684" at bounding box center [639, 67] width 1142 height 16
click at [780, 244] on video at bounding box center [926, 228] width 579 height 157
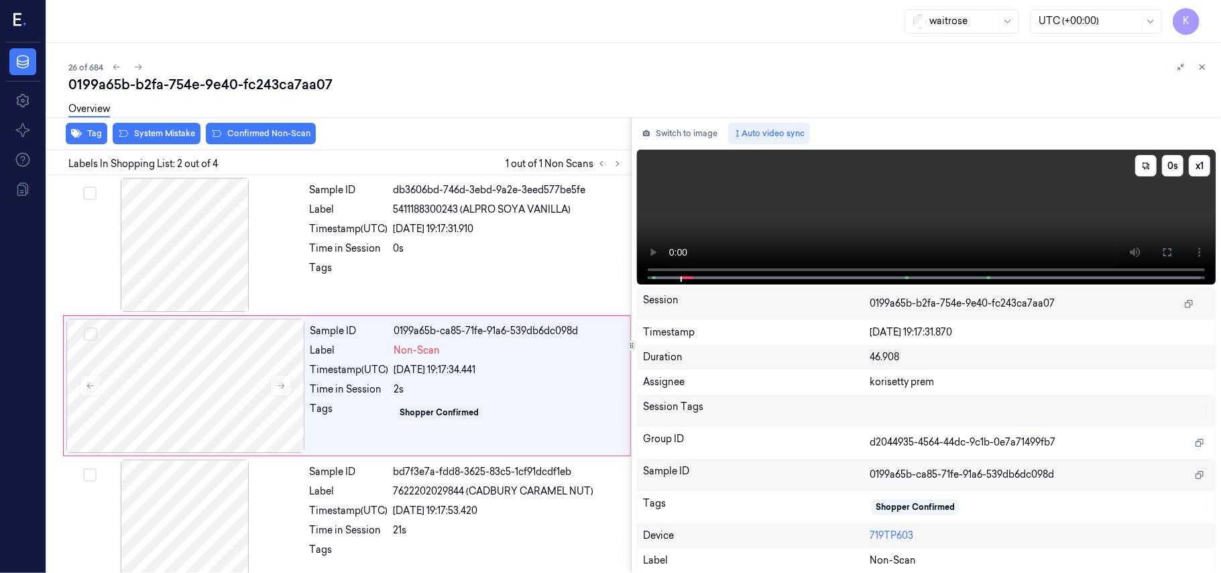
scroll to position [11, 0]
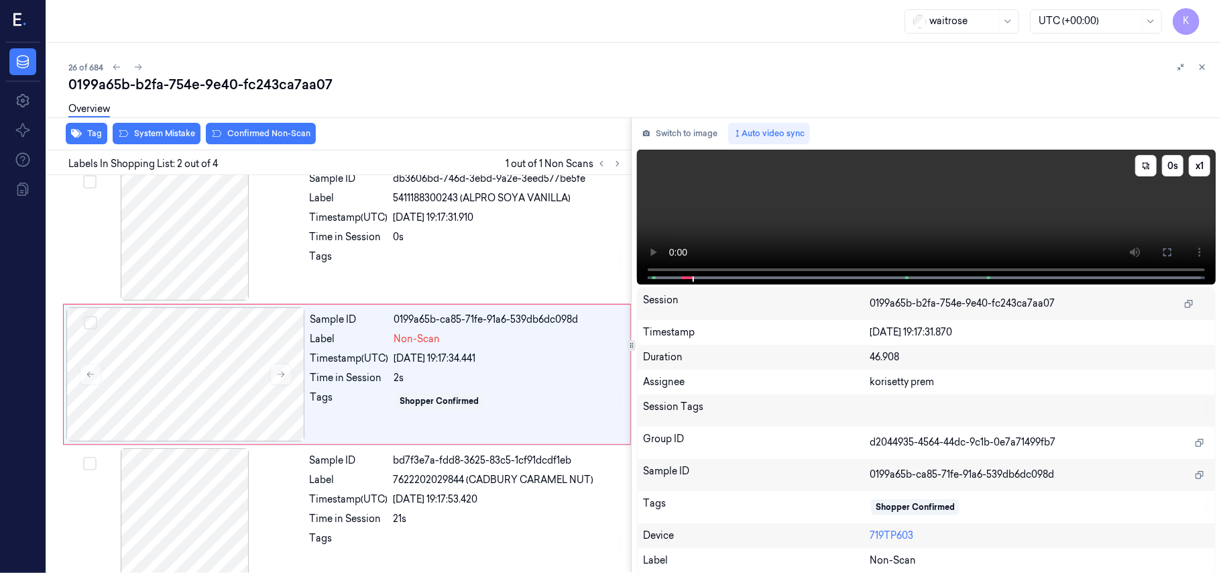
click at [906, 229] on video at bounding box center [926, 217] width 579 height 135
click at [473, 361] on div "[DATE] 19:17:34.441" at bounding box center [508, 358] width 228 height 14
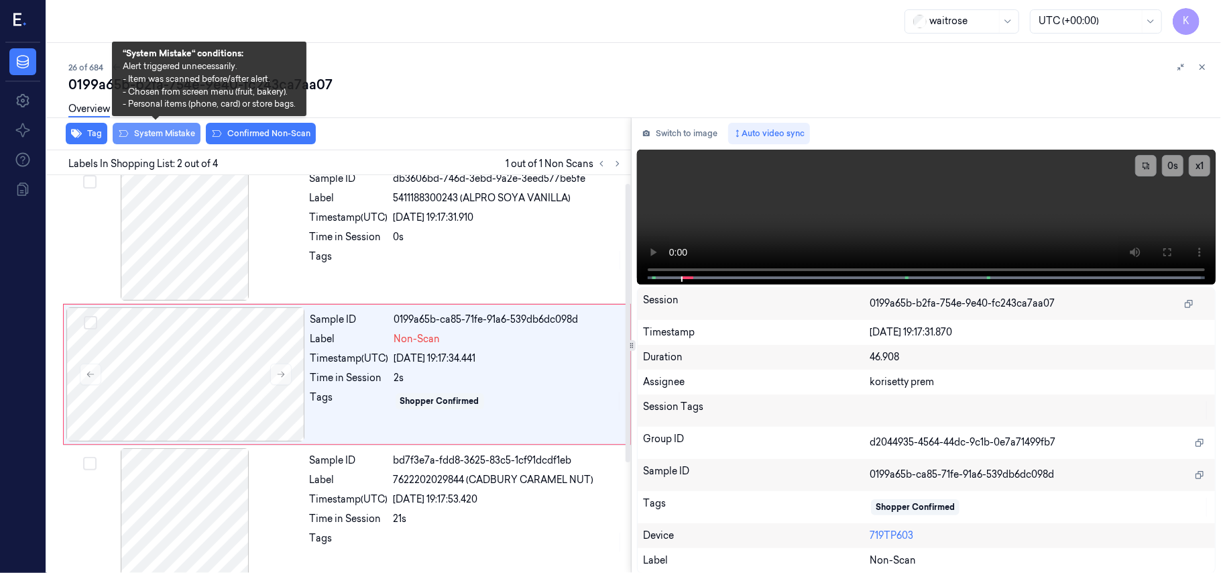
click at [162, 142] on button "System Mistake" at bounding box center [157, 133] width 88 height 21
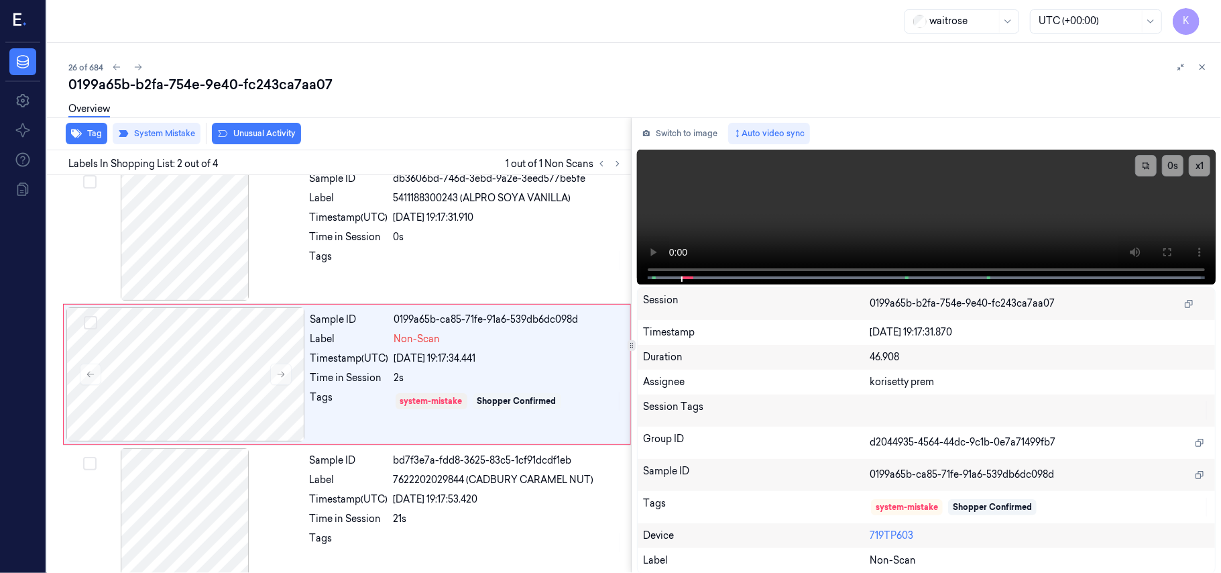
click at [269, 131] on button "Unusual Activity" at bounding box center [256, 133] width 89 height 21
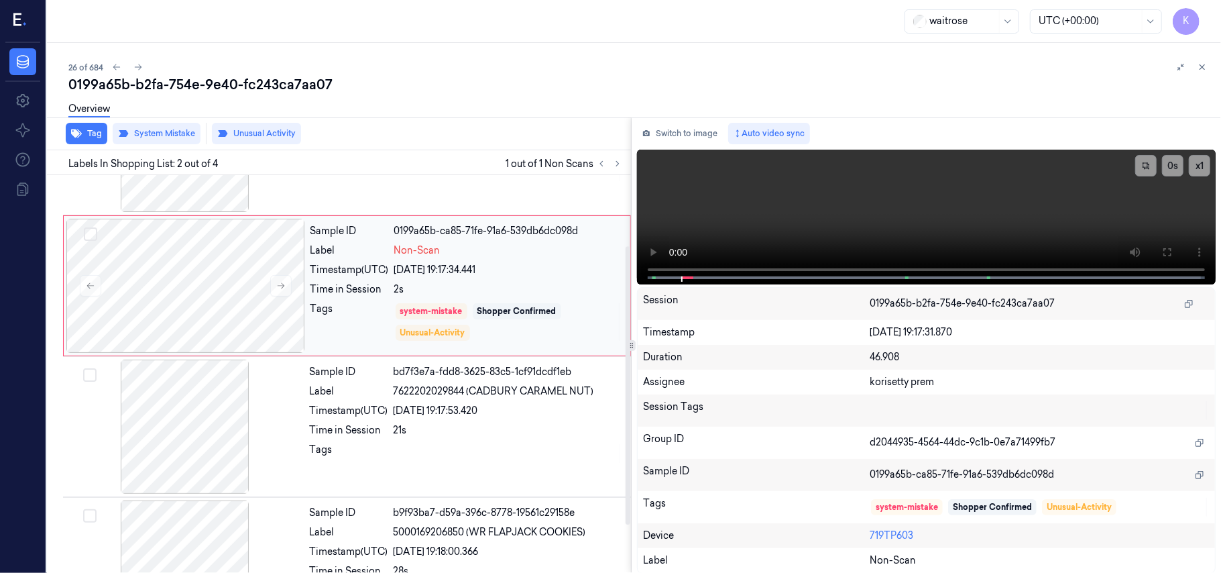
scroll to position [101, 0]
click at [512, 323] on div "system-mistake Shopper Confirmed Unusual-Activity" at bounding box center [508, 321] width 228 height 40
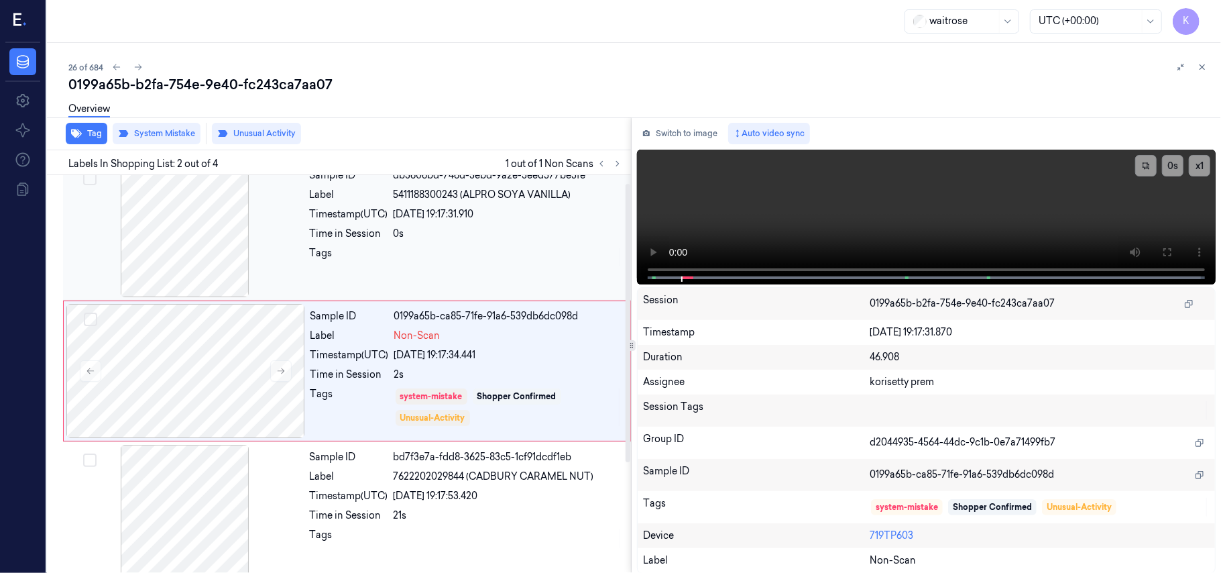
scroll to position [11, 0]
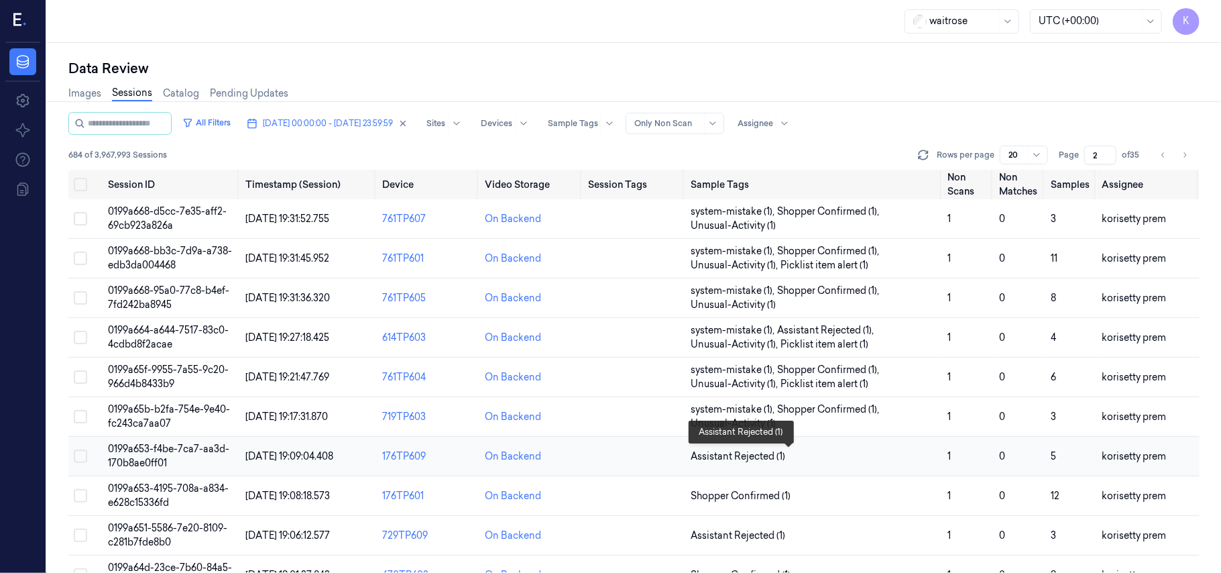
click at [843, 454] on span "Assistant Rejected (1)" at bounding box center [814, 456] width 246 height 14
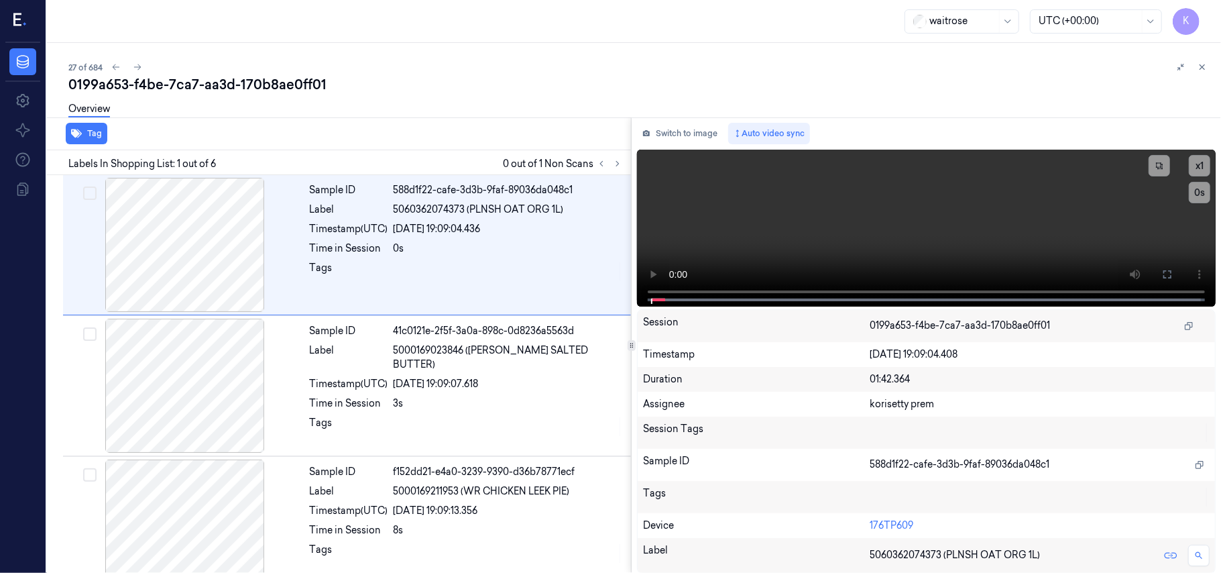
click at [475, 79] on div "0199a653-f4be-7ca7-aa3d-170b8ae0ff01" at bounding box center [639, 84] width 1142 height 19
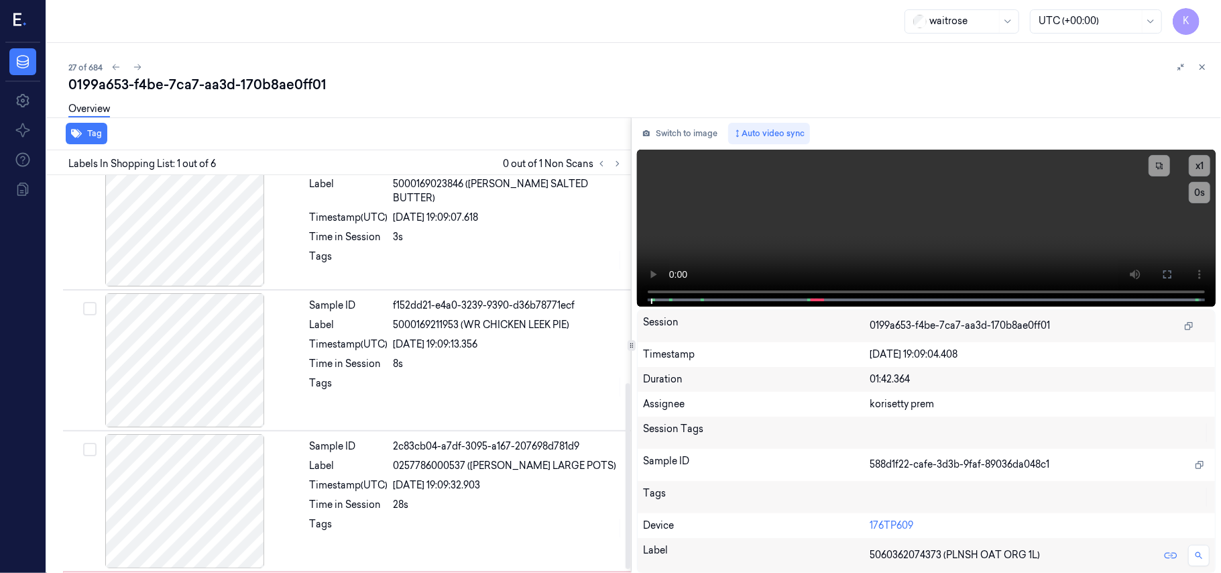
scroll to position [447, 0]
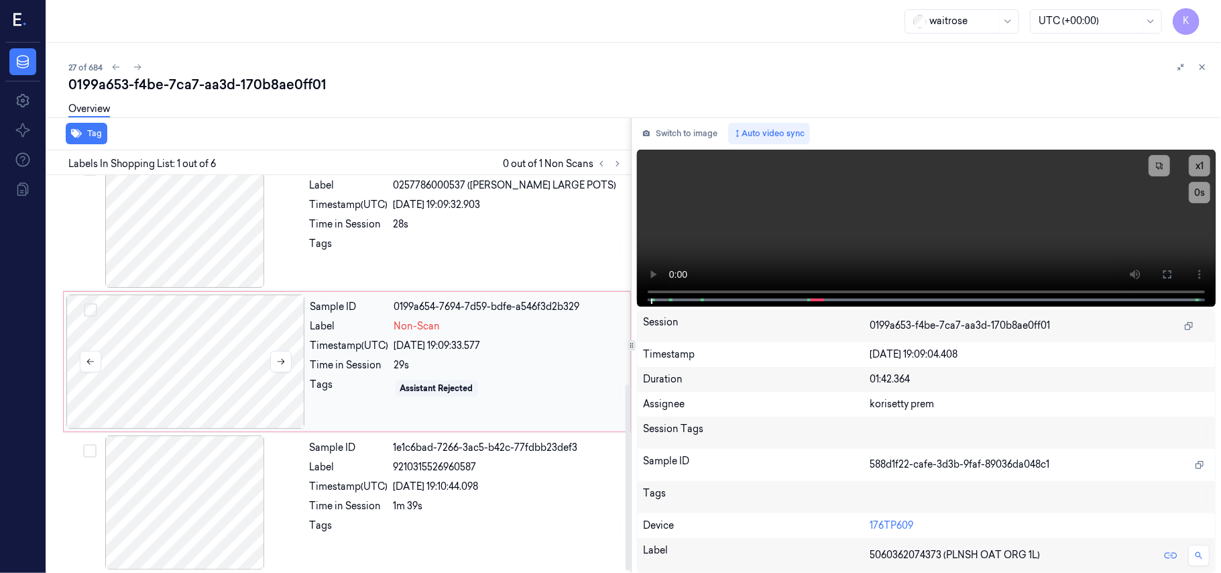
click at [257, 374] on div at bounding box center [185, 361] width 239 height 134
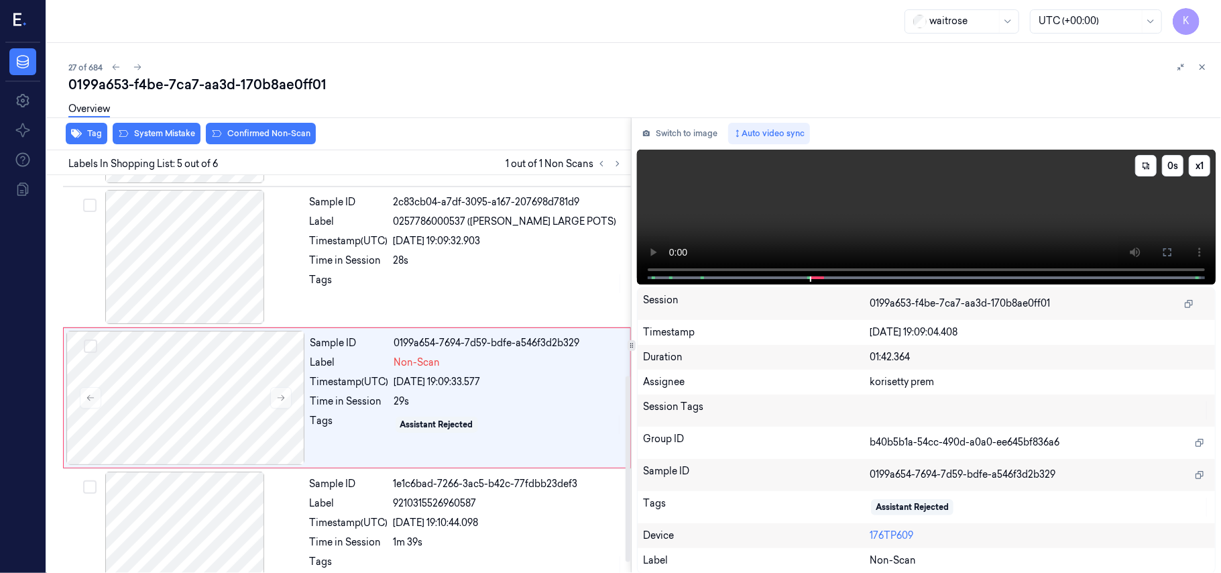
scroll to position [435, 0]
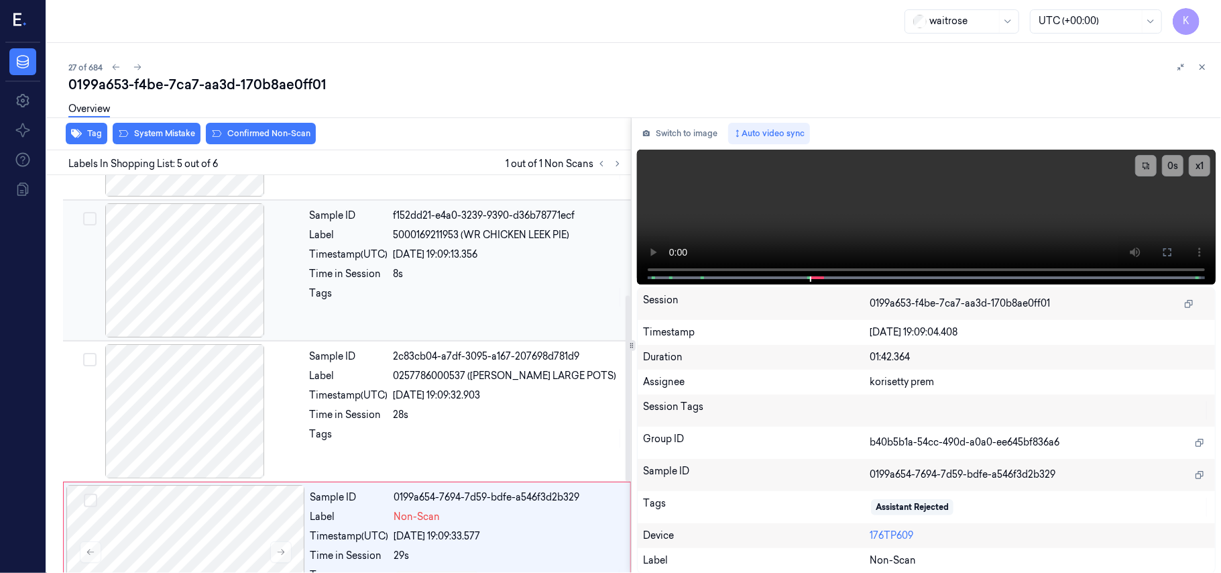
click at [469, 253] on div "[DATE] 19:09:13.356" at bounding box center [508, 254] width 229 height 14
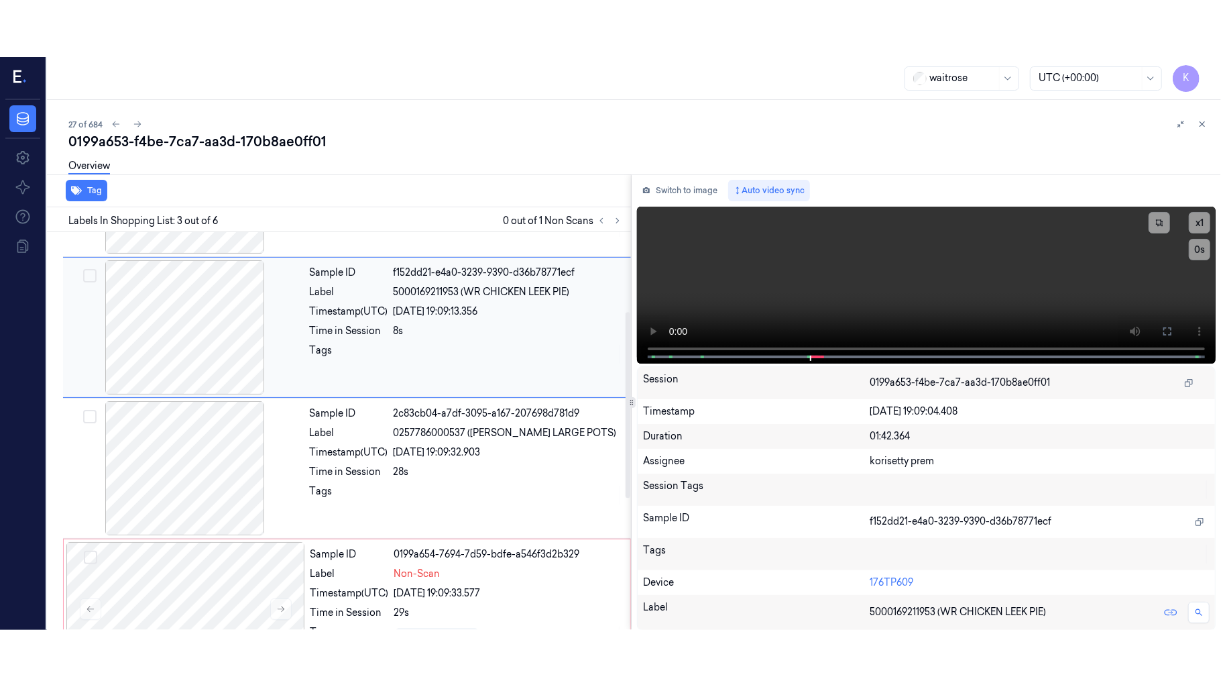
scroll to position [153, 0]
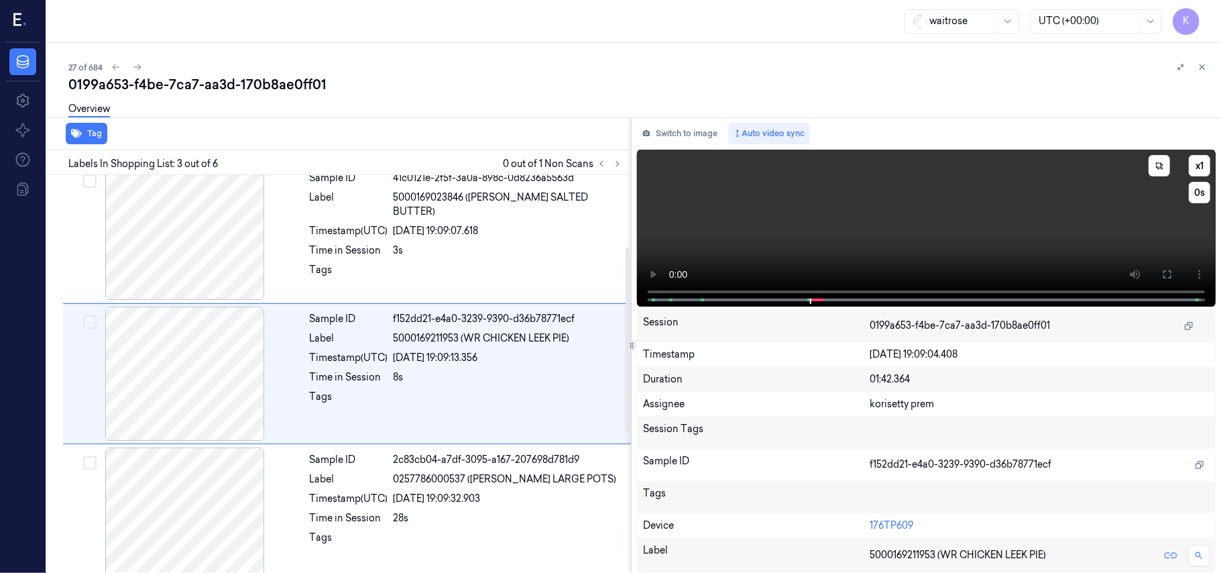
click at [1167, 228] on video at bounding box center [926, 228] width 579 height 157
click at [1160, 275] on button at bounding box center [1167, 273] width 21 height 21
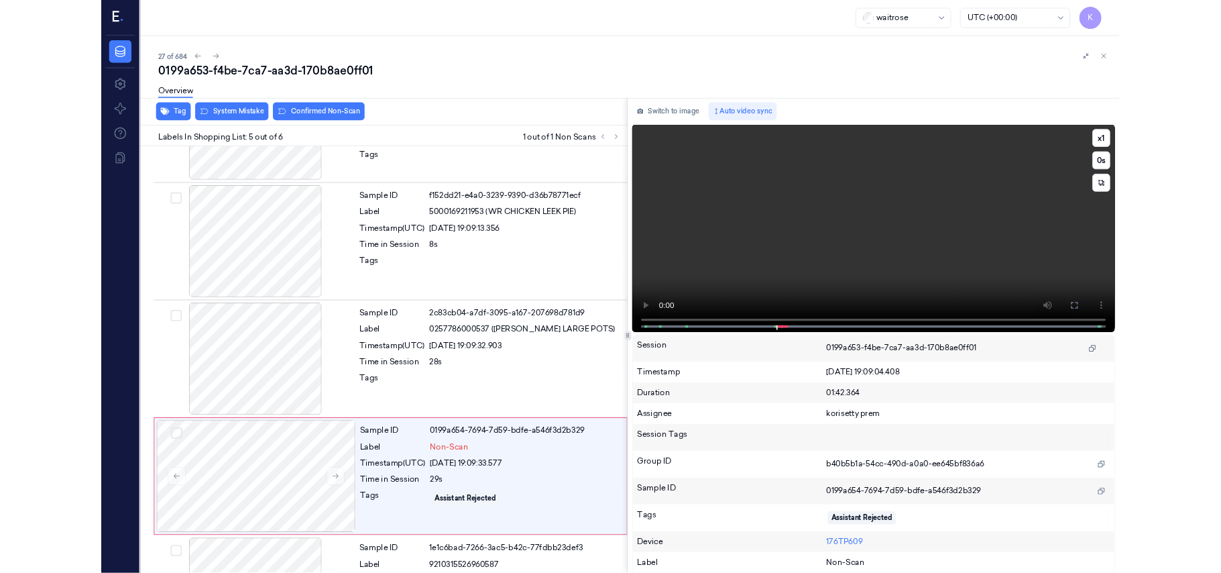
scroll to position [339, 0]
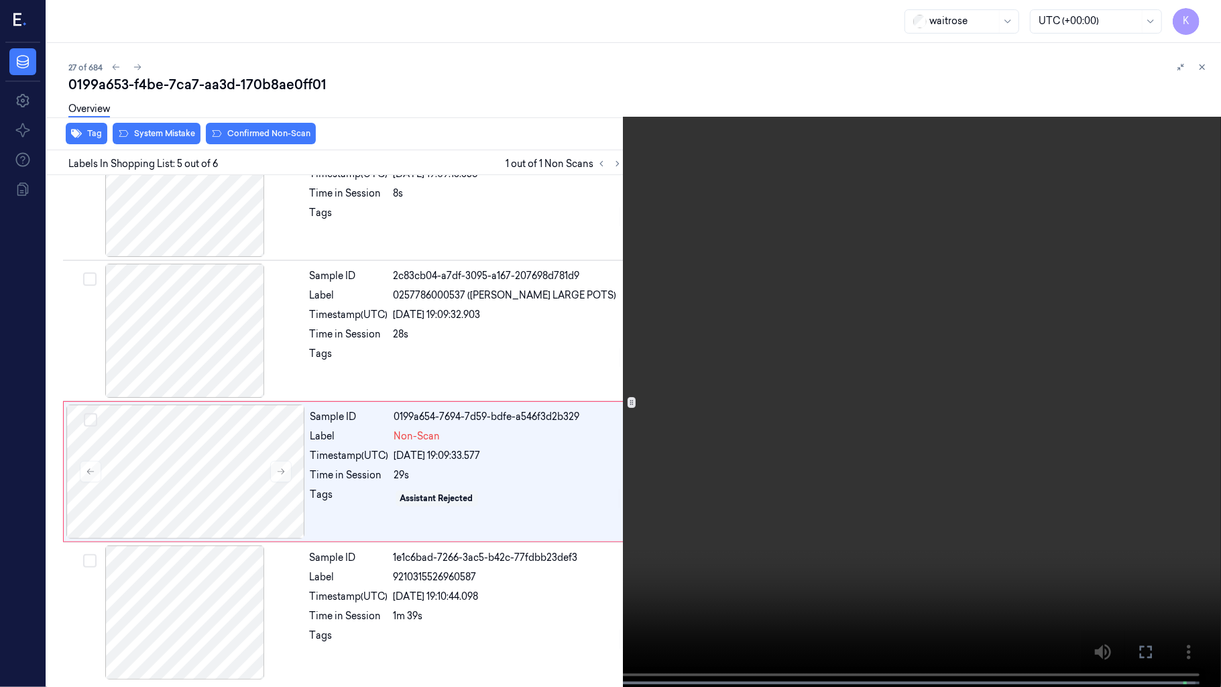
click at [513, 371] on video at bounding box center [610, 344] width 1221 height 689
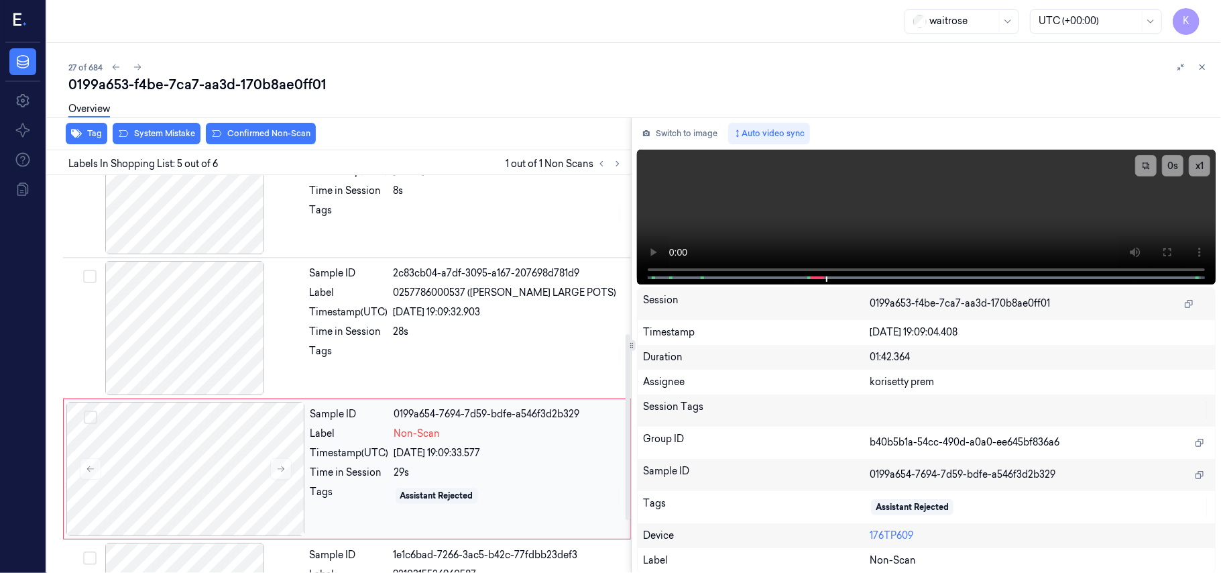
click at [437, 467] on div "29s" at bounding box center [508, 472] width 228 height 14
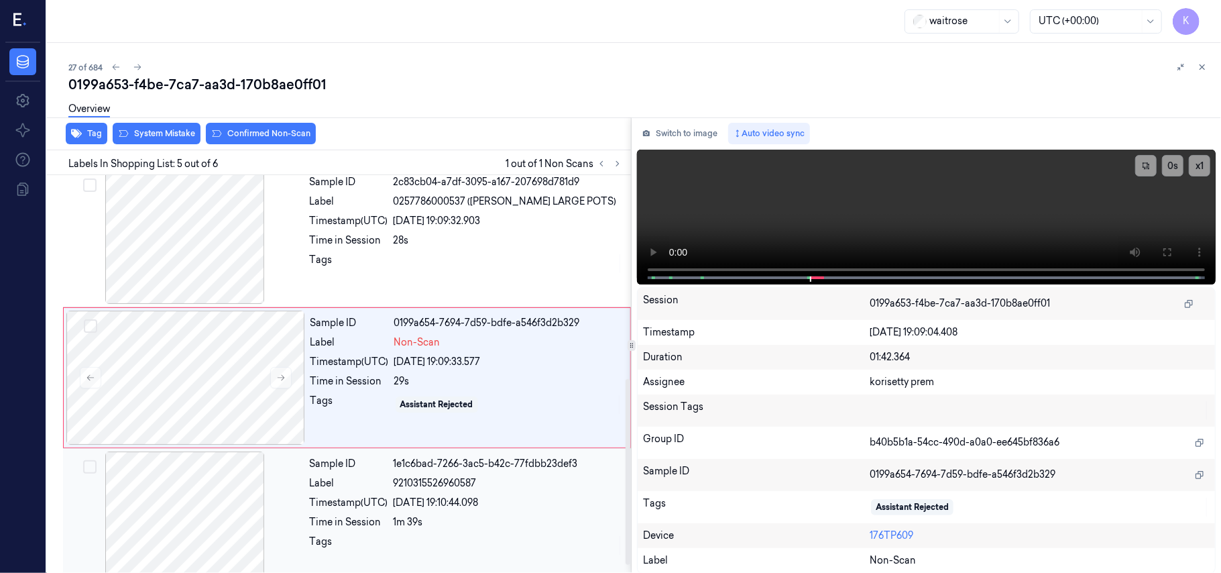
scroll to position [435, 0]
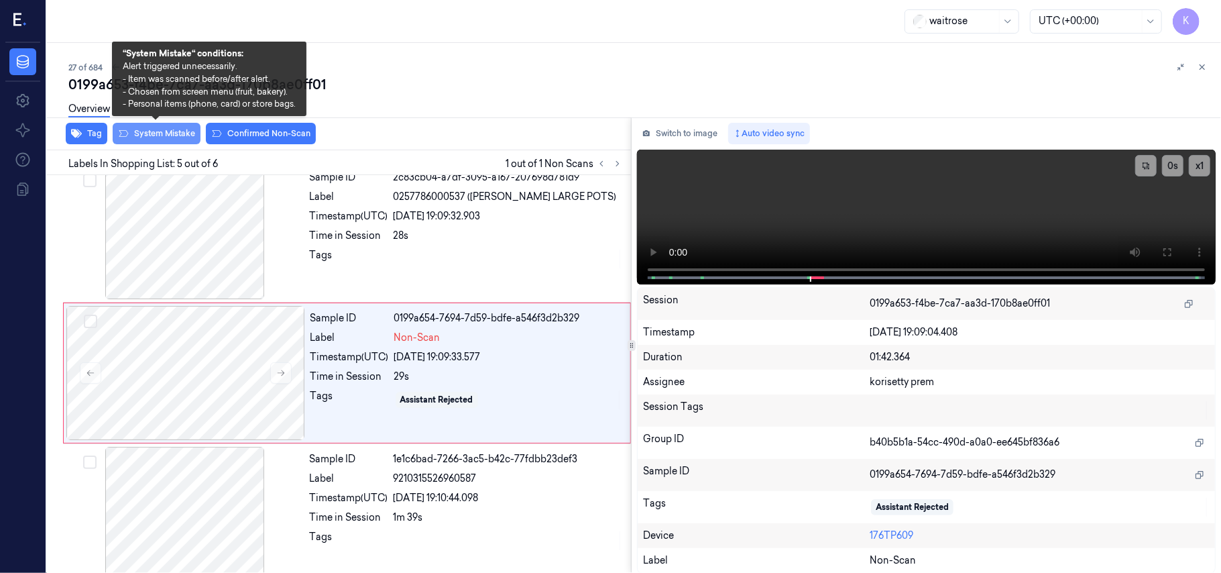
click at [165, 132] on button "System Mistake" at bounding box center [157, 133] width 88 height 21
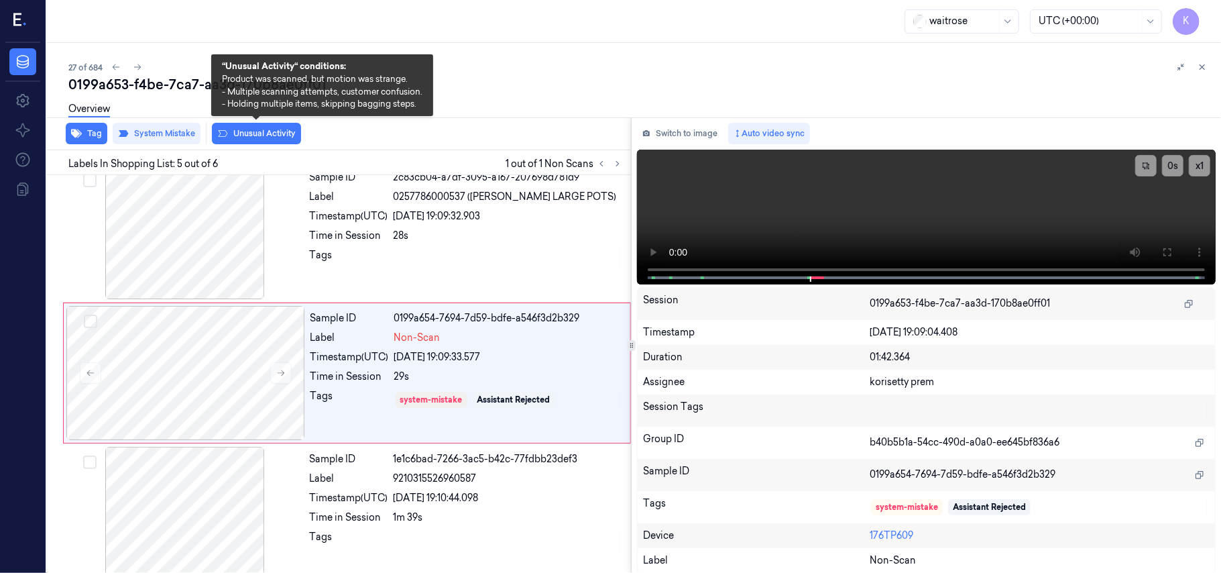
click at [263, 132] on button "Unusual Activity" at bounding box center [256, 133] width 89 height 21
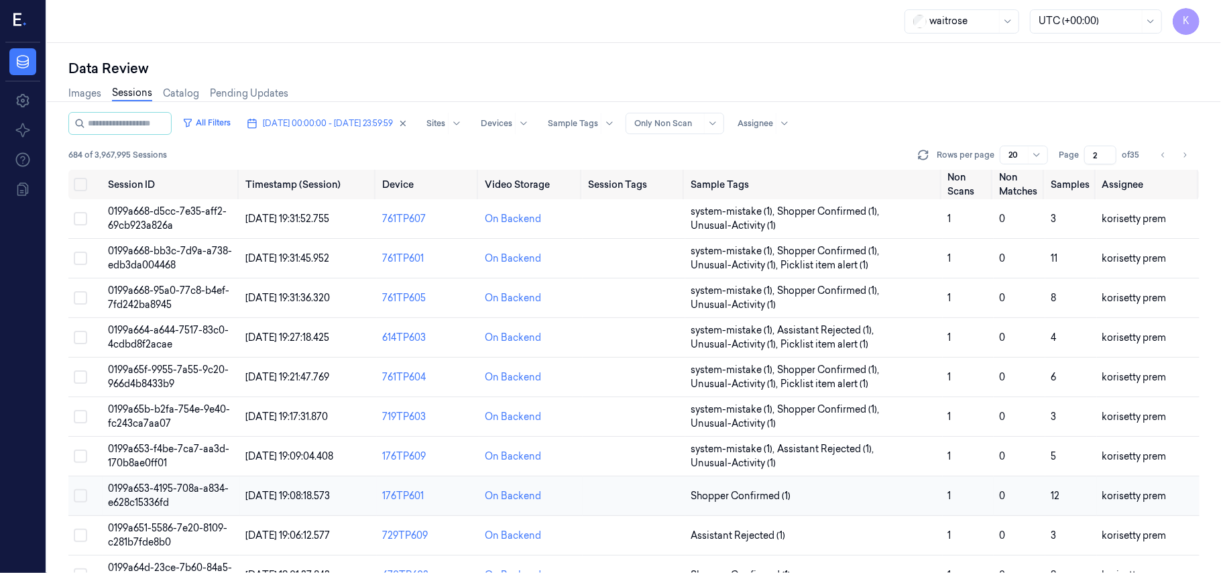
click at [845, 485] on td "Shopper Confirmed (1)" at bounding box center [813, 496] width 257 height 40
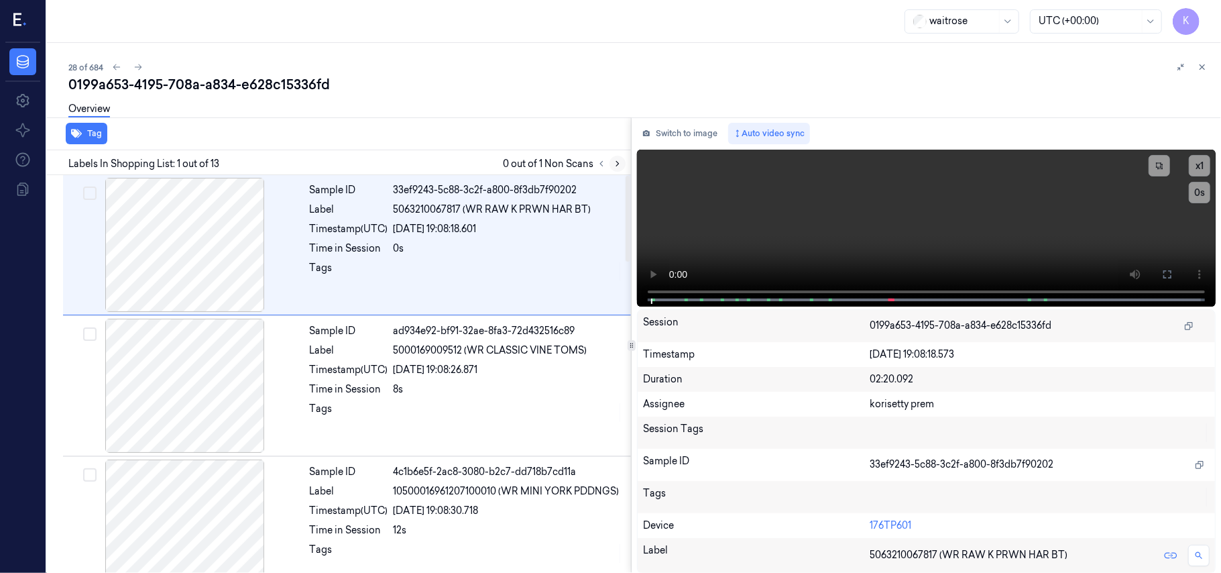
click at [617, 162] on icon at bounding box center [617, 164] width 3 height 5
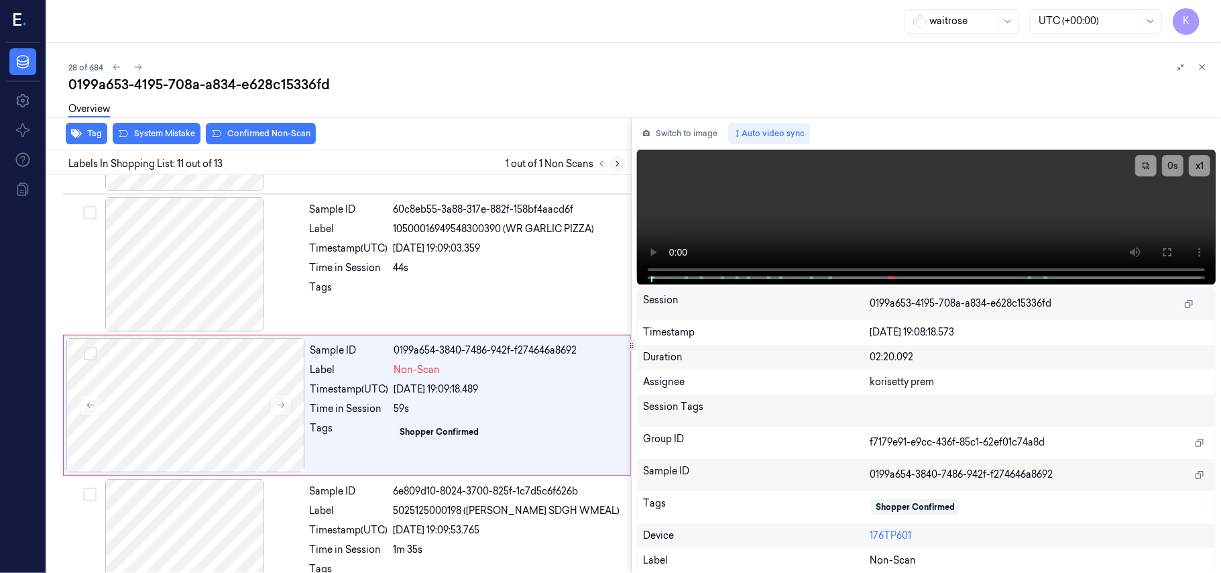
scroll to position [1283, 0]
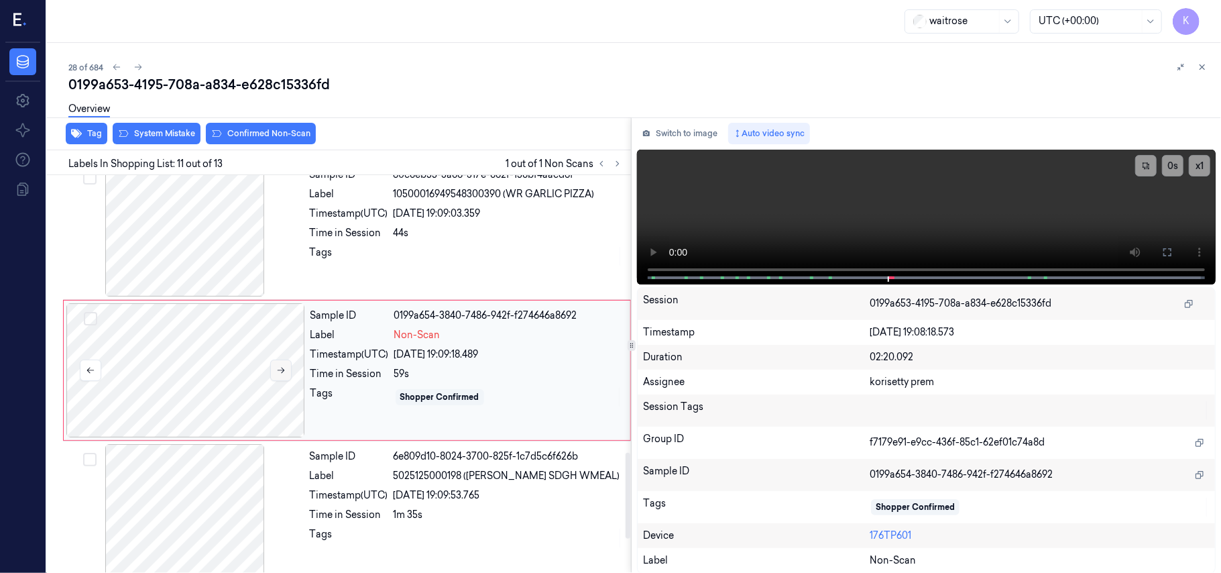
click at [277, 373] on icon at bounding box center [280, 369] width 9 height 9
click at [467, 235] on div "44s" at bounding box center [508, 233] width 229 height 14
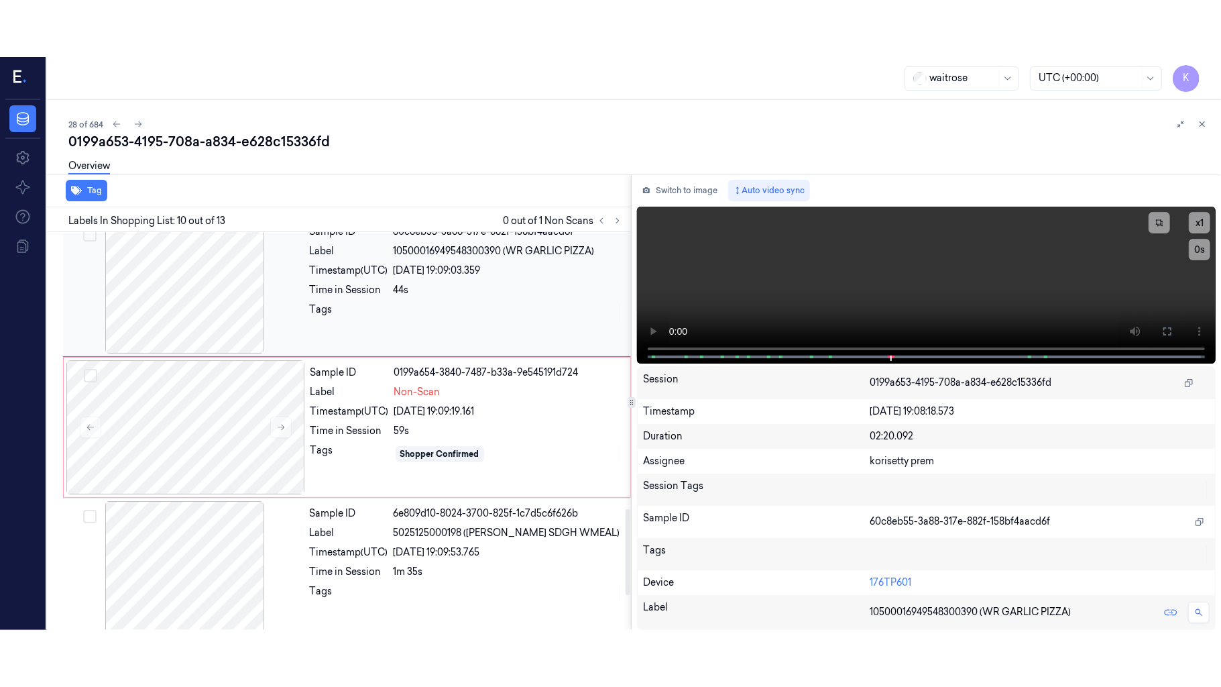
scroll to position [1141, 0]
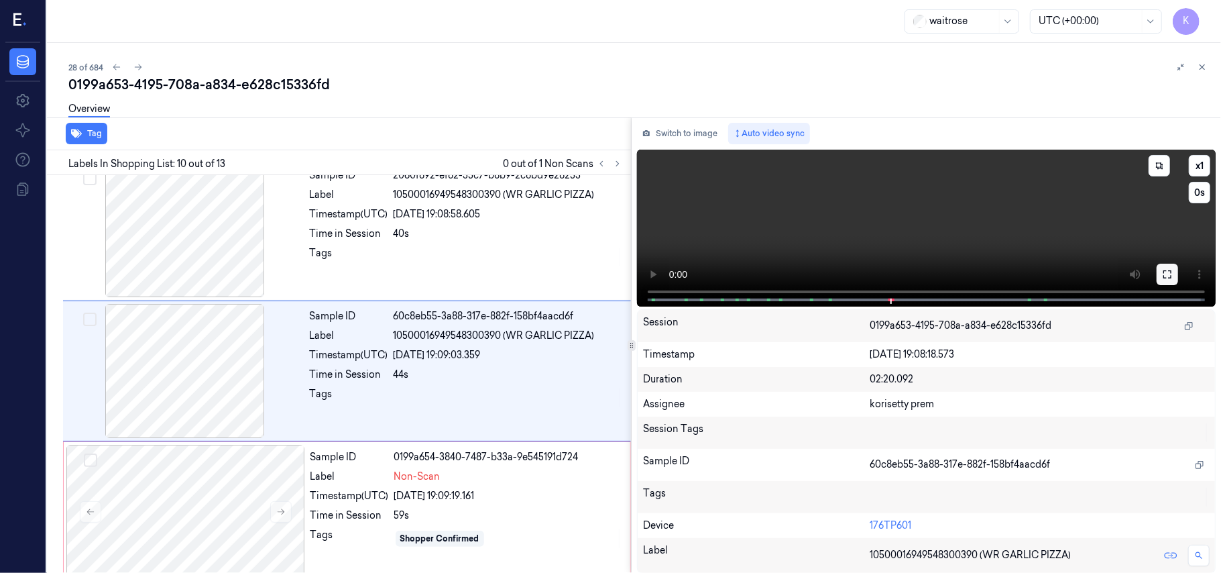
click at [1170, 275] on icon at bounding box center [1167, 274] width 11 height 11
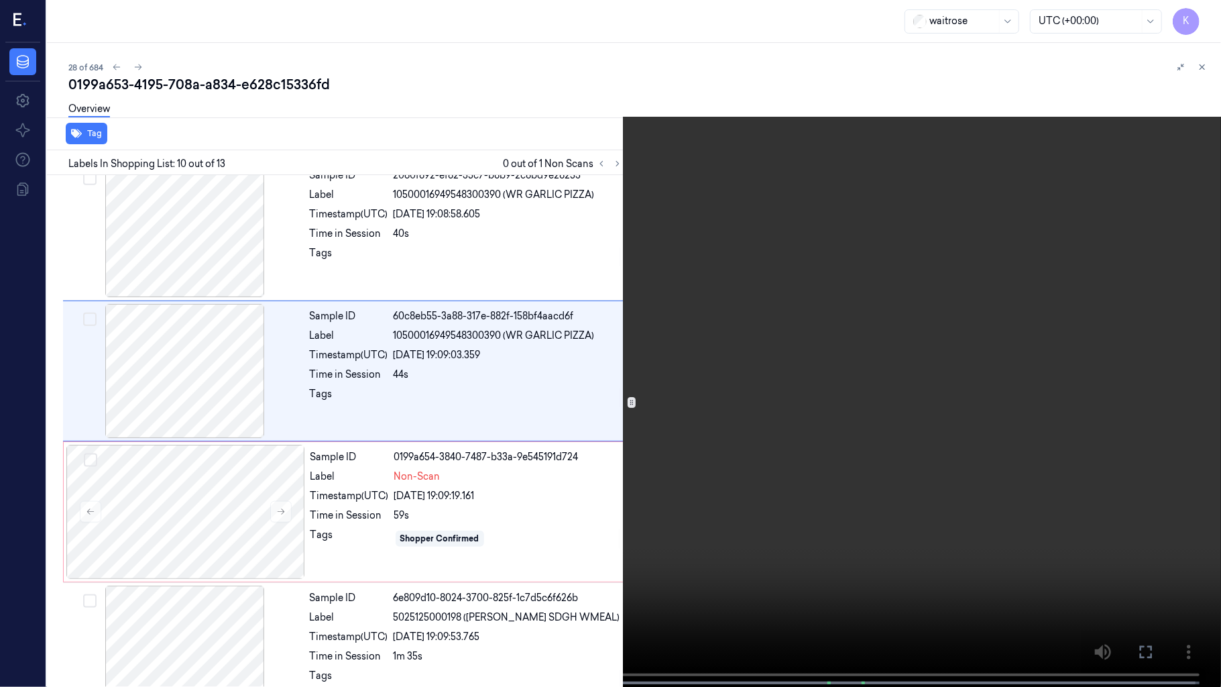
click at [976, 346] on video at bounding box center [610, 344] width 1221 height 689
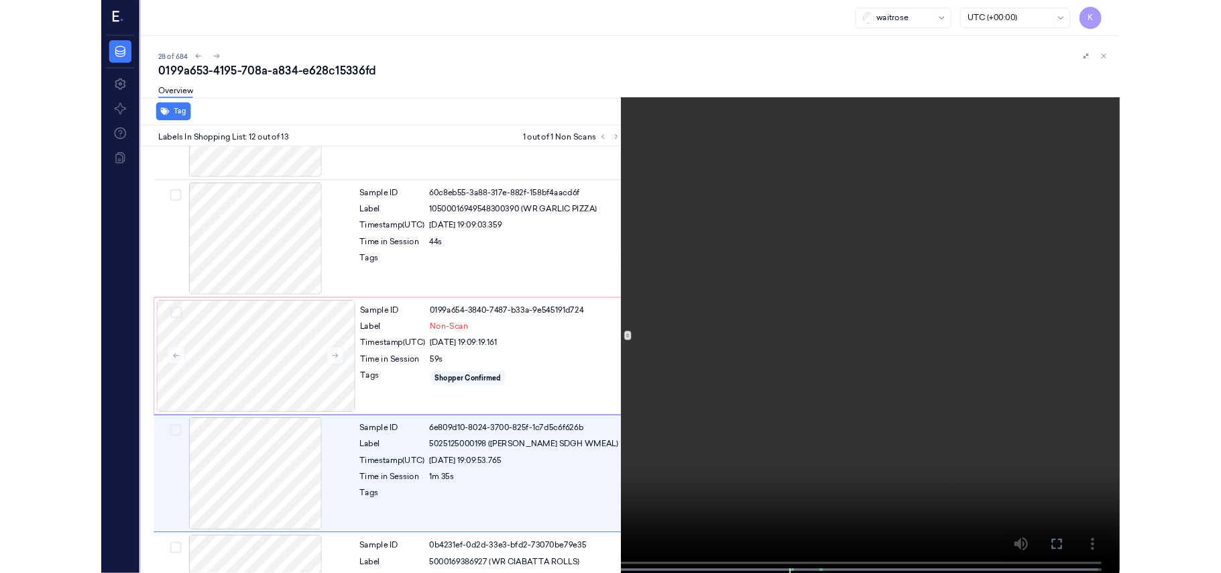
scroll to position [1328, 0]
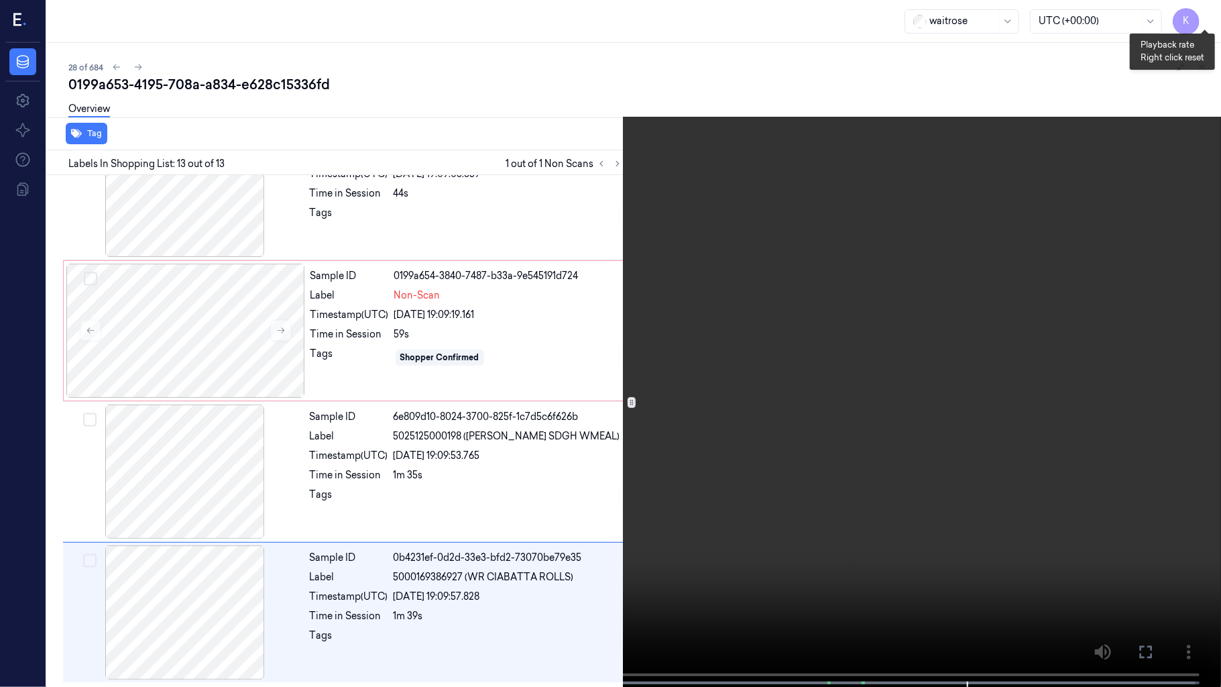
click at [1214, 11] on button "x 1" at bounding box center [1204, 15] width 21 height 21
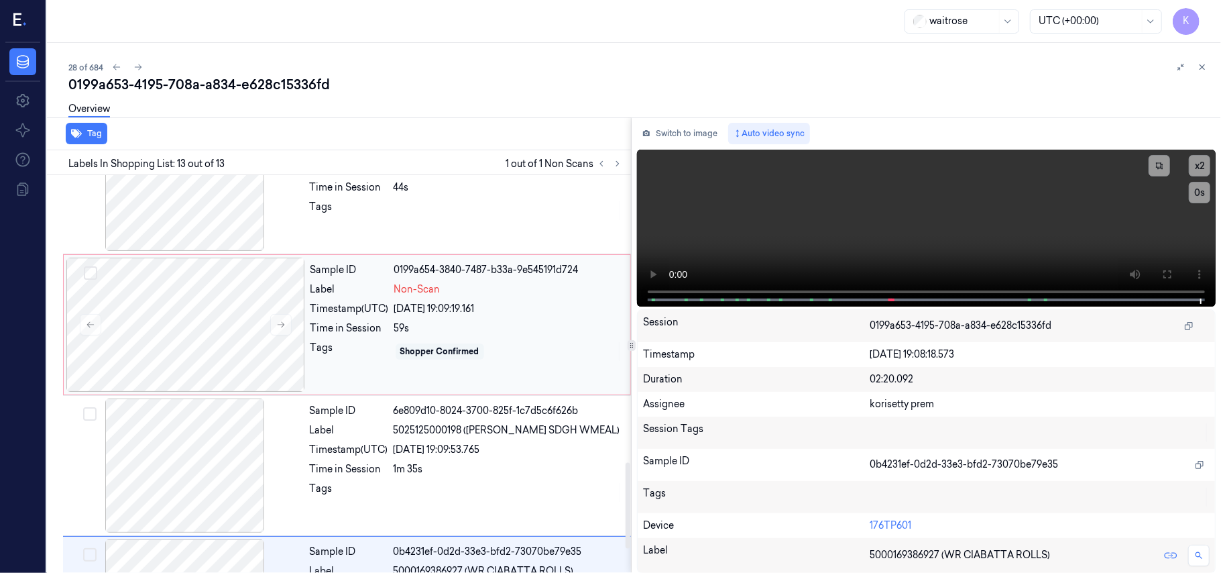
click at [432, 353] on div "Shopper Confirmed" at bounding box center [439, 351] width 79 height 12
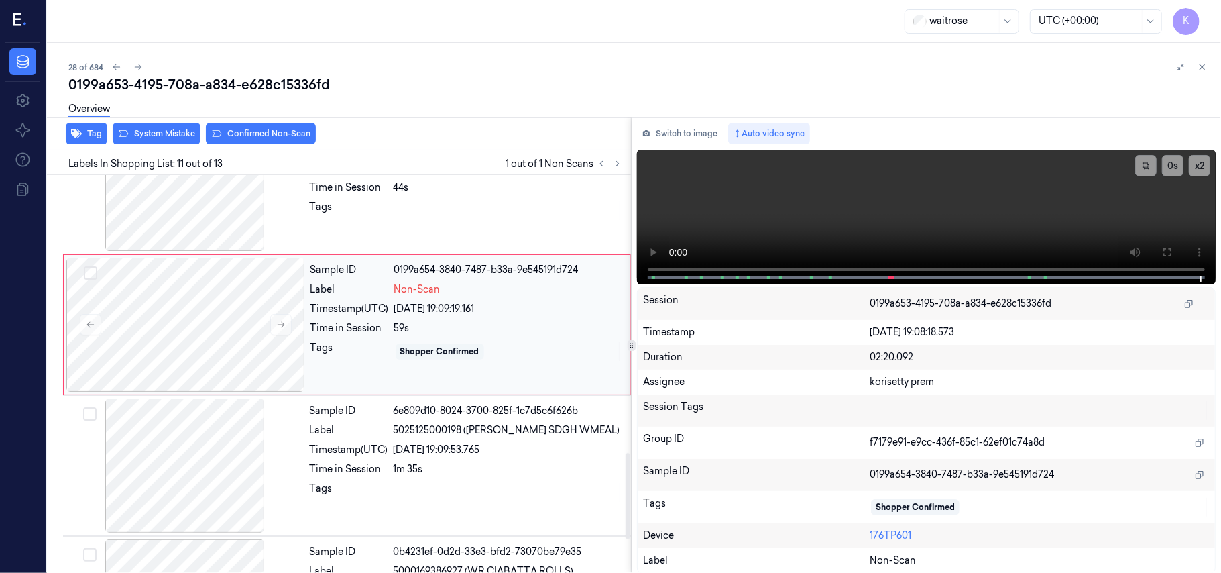
scroll to position [1283, 0]
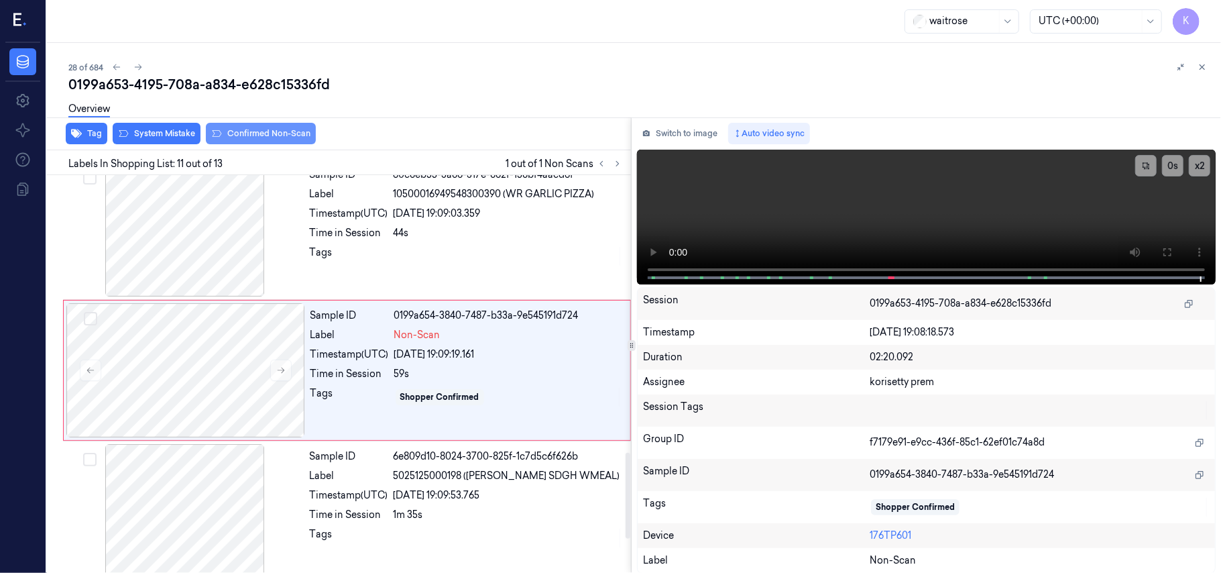
click at [253, 129] on button "Confirmed Non-Scan" at bounding box center [261, 133] width 110 height 21
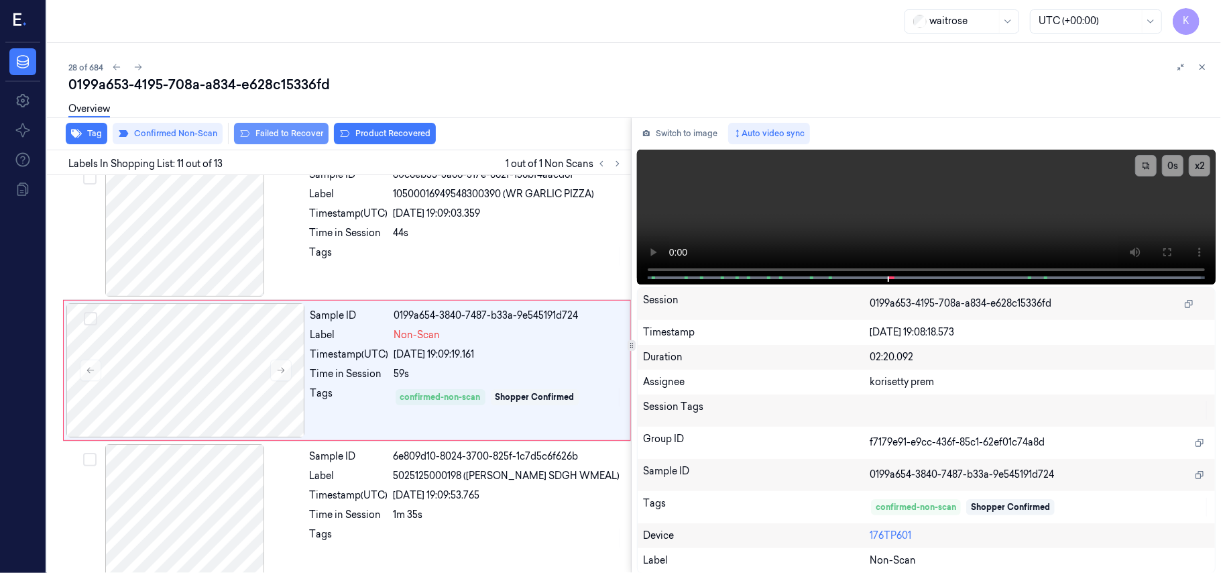
click at [283, 132] on button "Failed to Recover" at bounding box center [281, 133] width 95 height 21
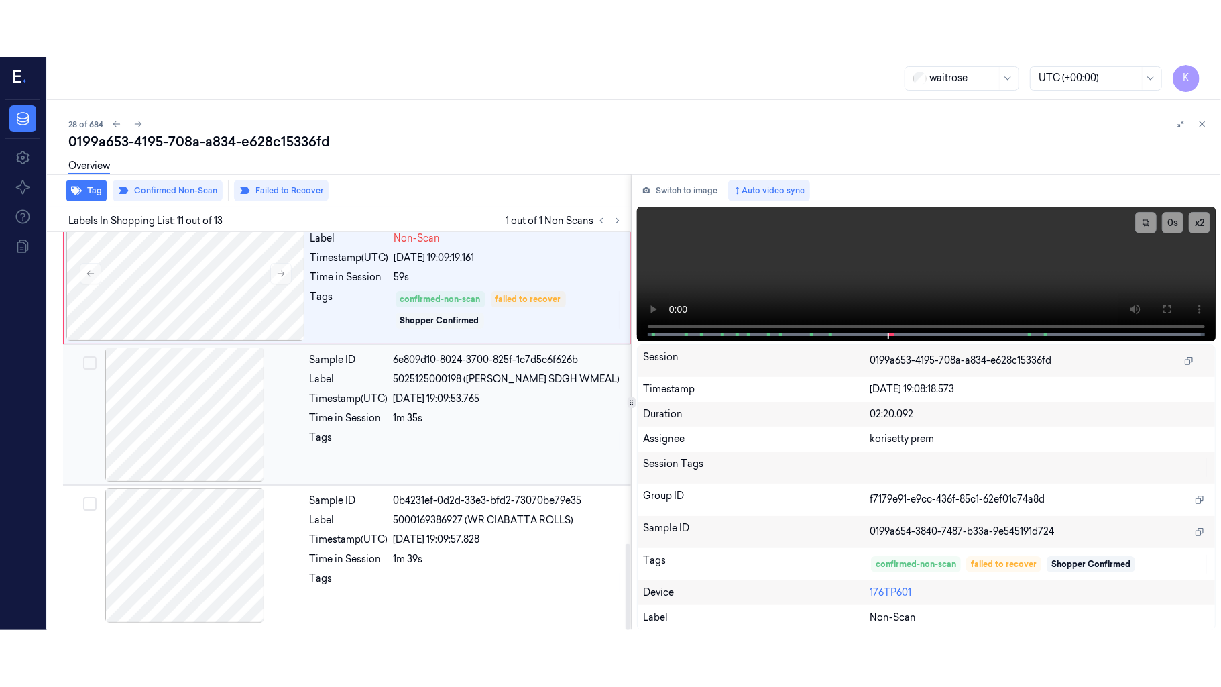
scroll to position [1441, 0]
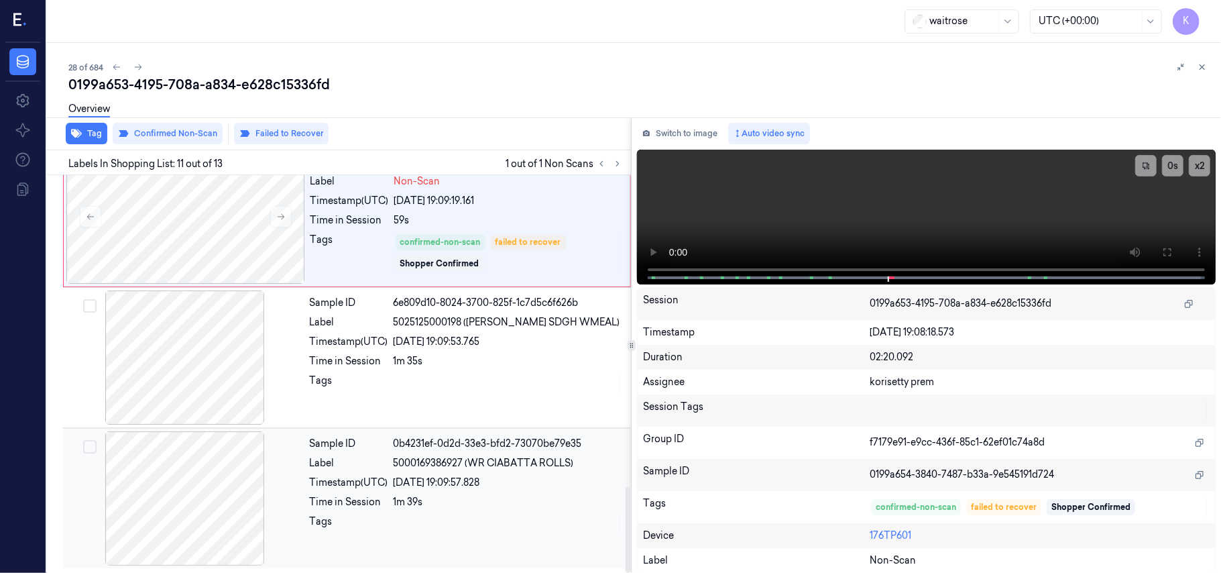
click at [424, 480] on div "[DATE] 19:09:57.828" at bounding box center [508, 482] width 229 height 14
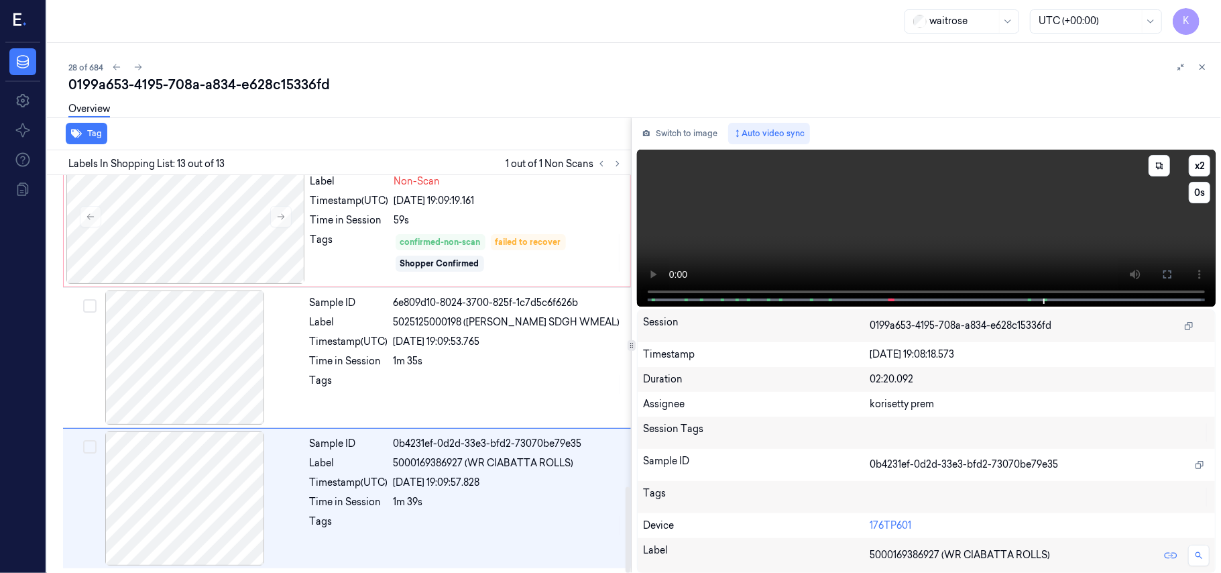
click at [1039, 229] on video at bounding box center [926, 228] width 579 height 157
click at [1163, 271] on icon at bounding box center [1167, 274] width 11 height 11
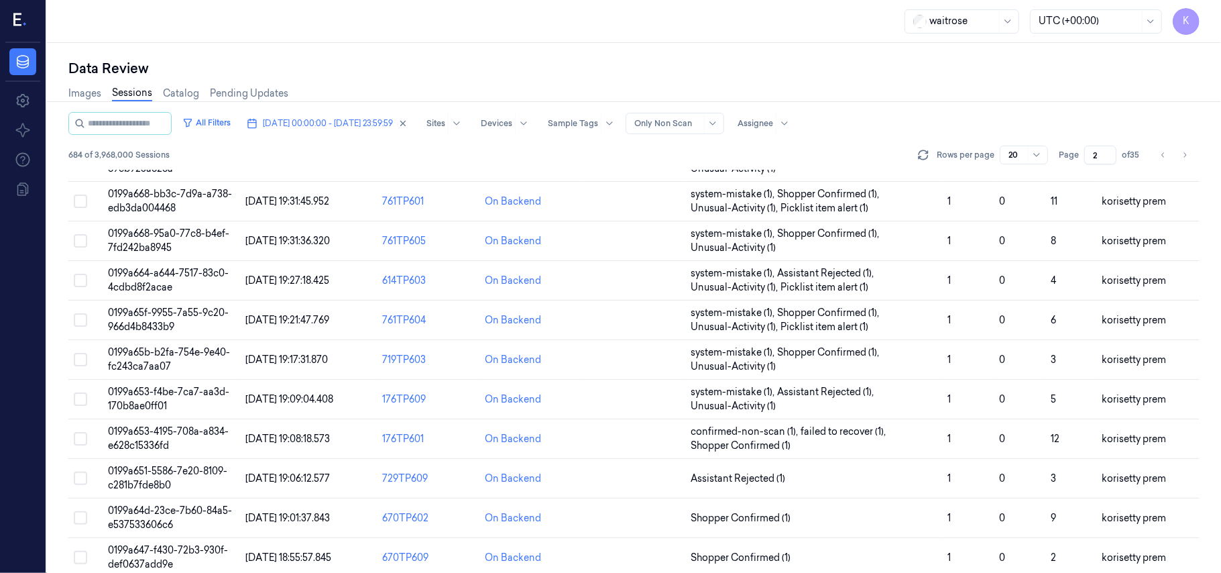
scroll to position [178, 0]
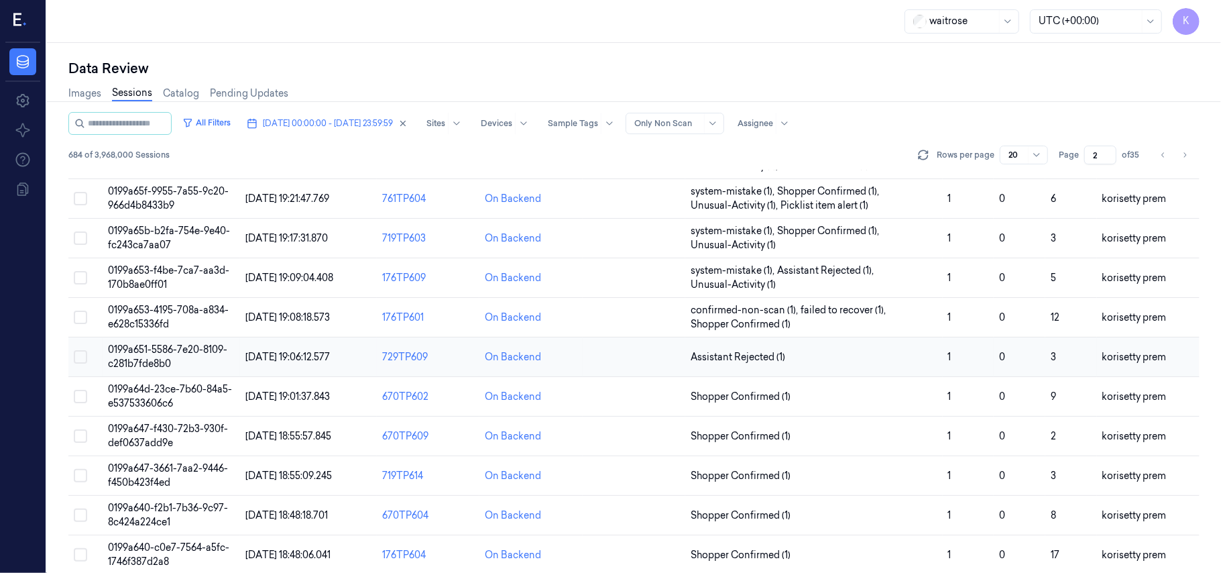
click at [862, 366] on td "Assistant Rejected (1)" at bounding box center [813, 357] width 257 height 40
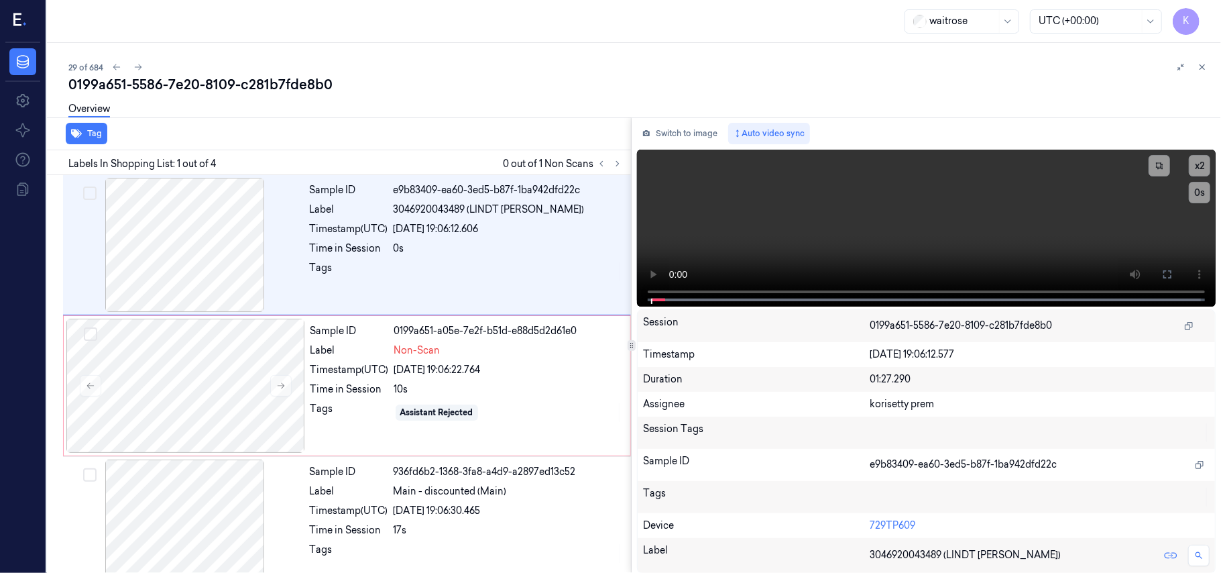
click at [476, 108] on div "Overview" at bounding box center [639, 111] width 1142 height 34
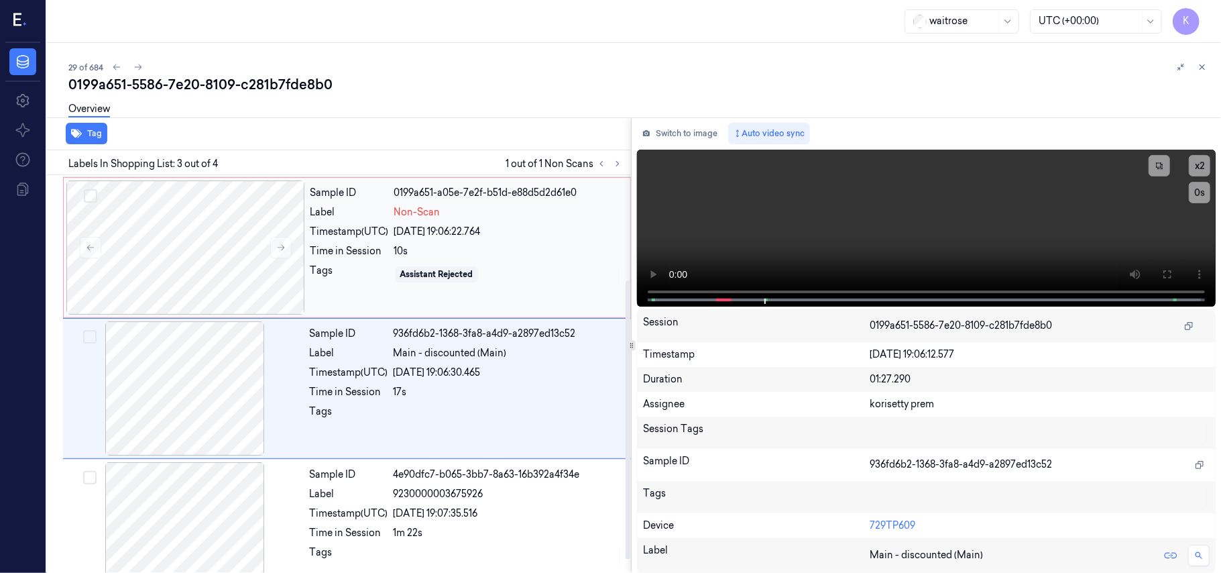
scroll to position [153, 0]
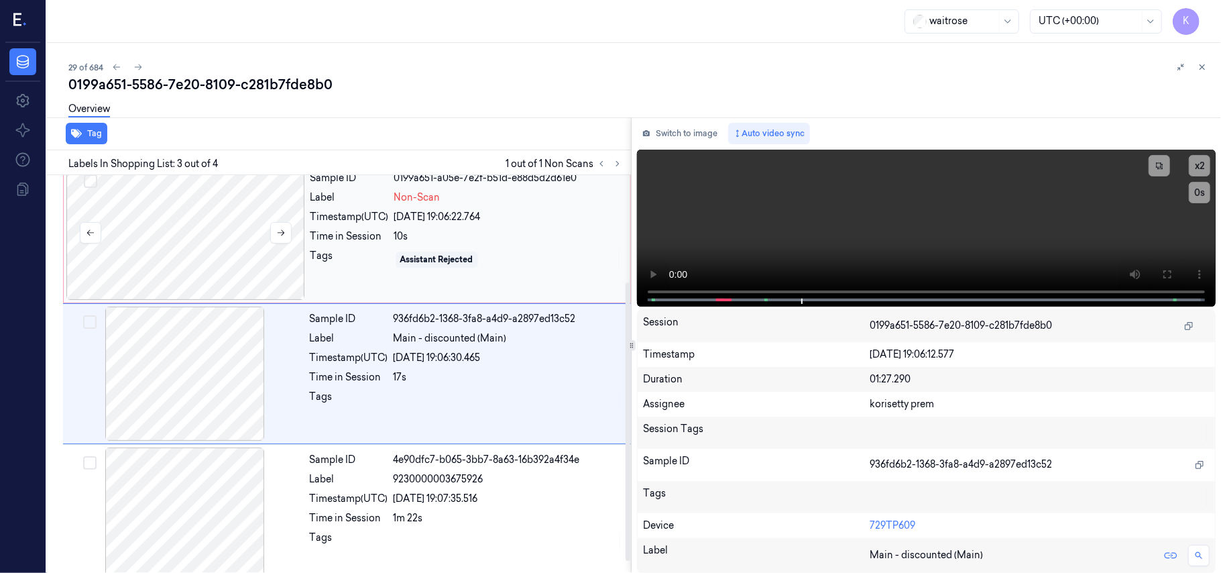
click at [239, 263] on div at bounding box center [185, 233] width 239 height 134
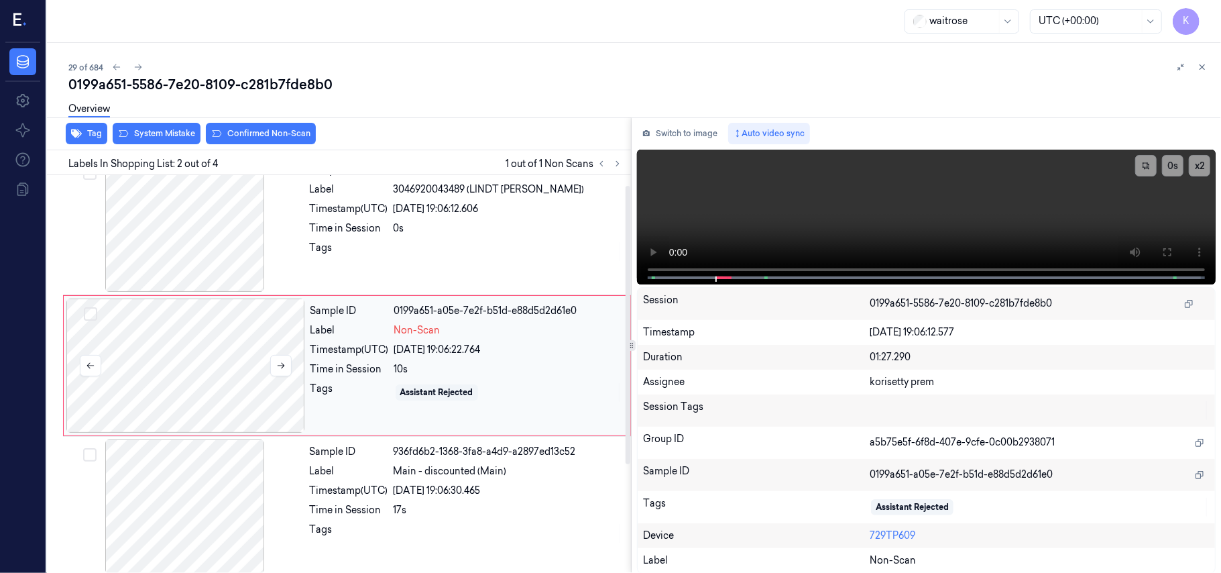
scroll to position [11, 0]
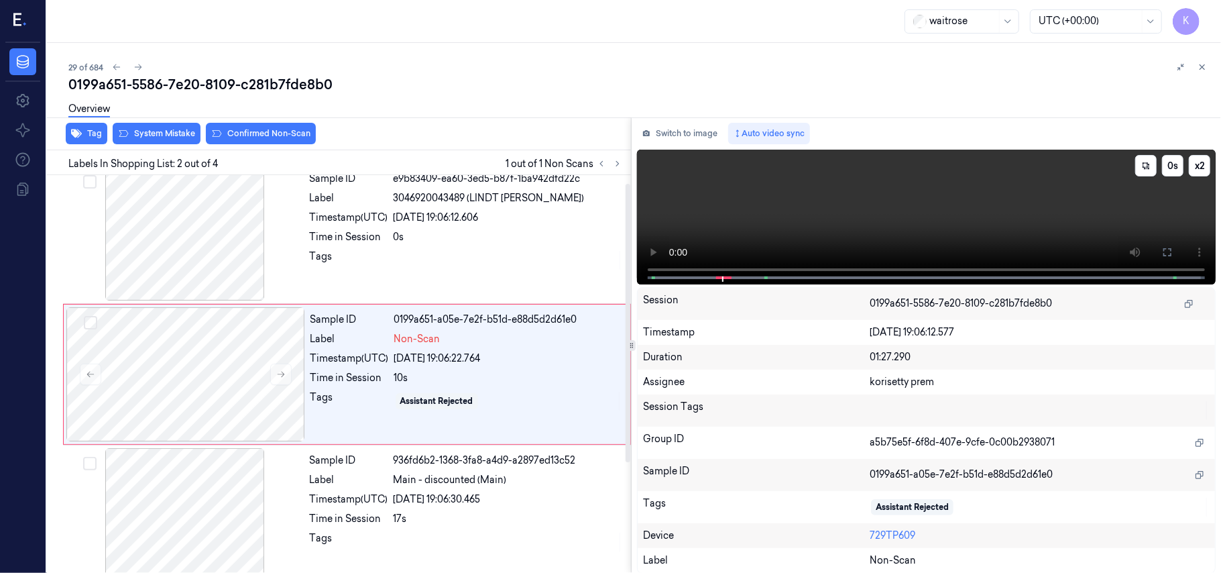
click at [929, 218] on video at bounding box center [926, 217] width 579 height 135
click at [400, 221] on div "[DATE] 19:06:12.606" at bounding box center [508, 218] width 229 height 14
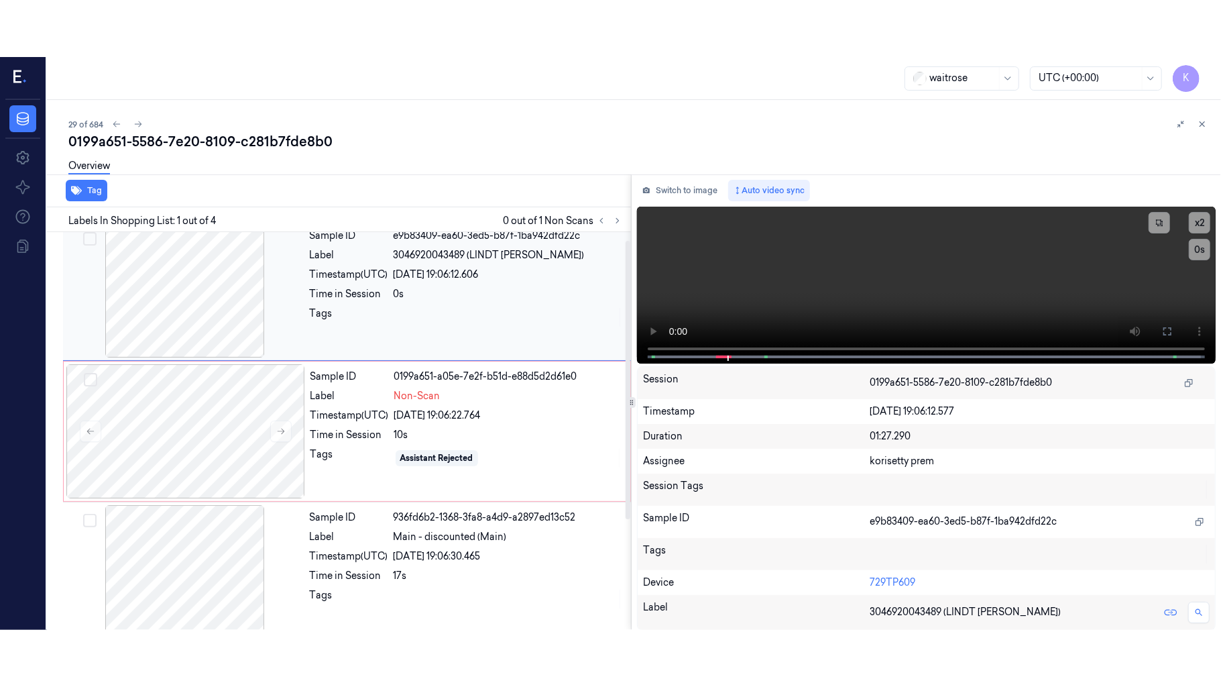
scroll to position [0, 0]
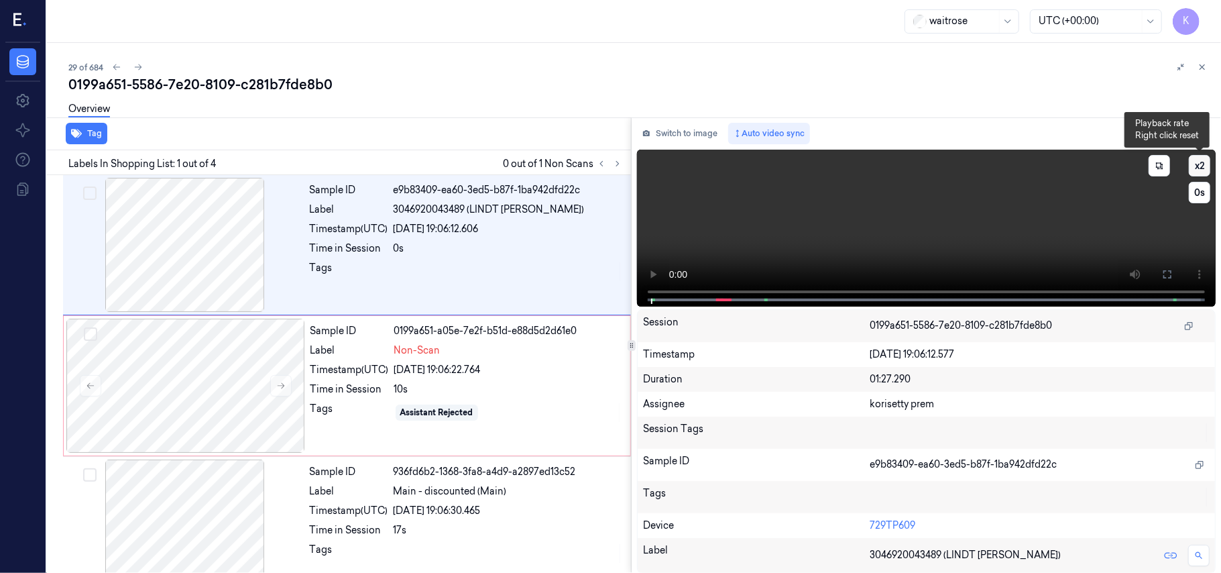
click at [1199, 161] on button "x 2" at bounding box center [1199, 165] width 21 height 21
click at [1199, 161] on button "x 4" at bounding box center [1199, 165] width 21 height 21
click at [1173, 272] on button at bounding box center [1167, 273] width 21 height 21
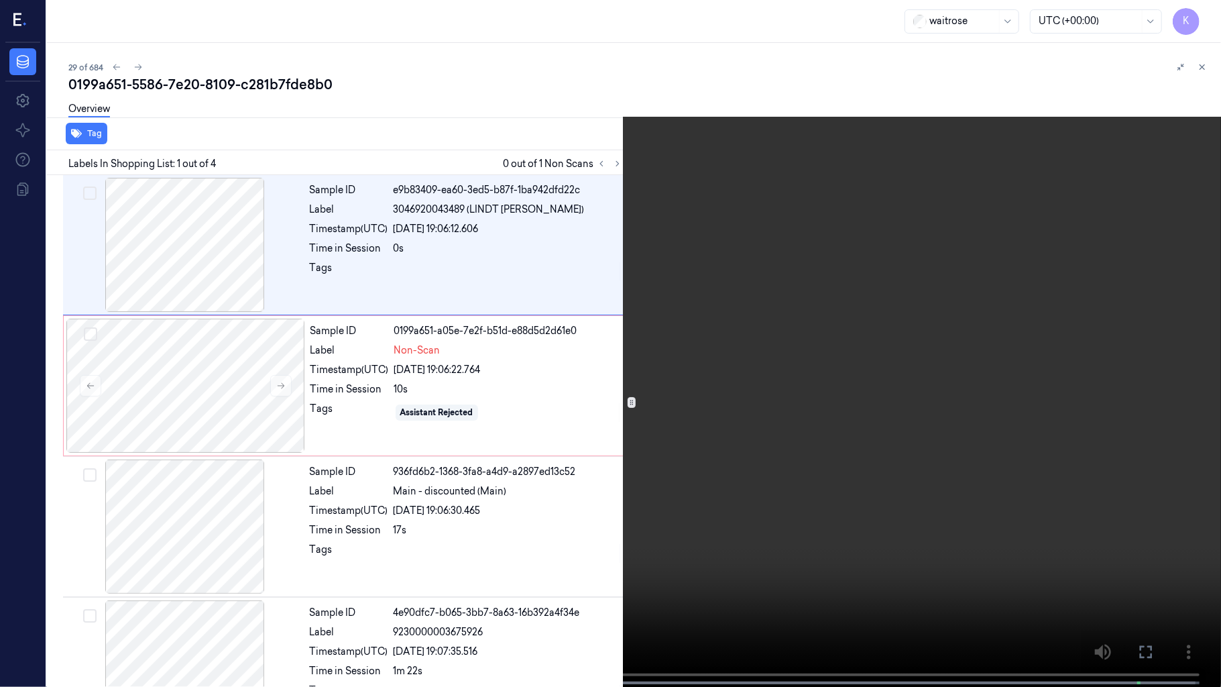
click at [580, 369] on video at bounding box center [610, 344] width 1221 height 689
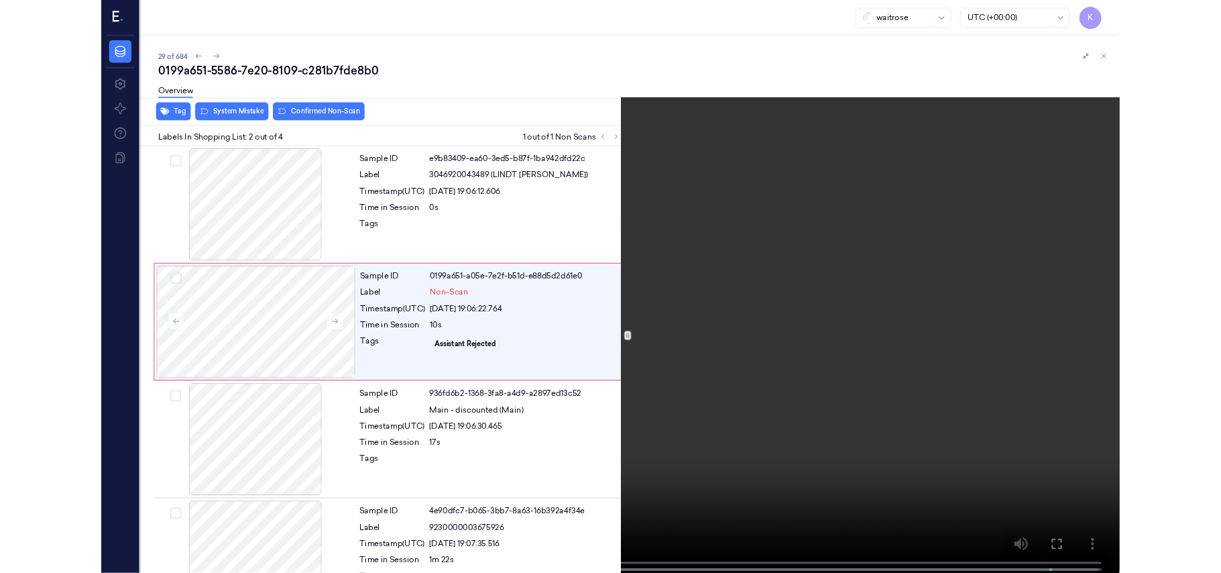
scroll to position [57, 0]
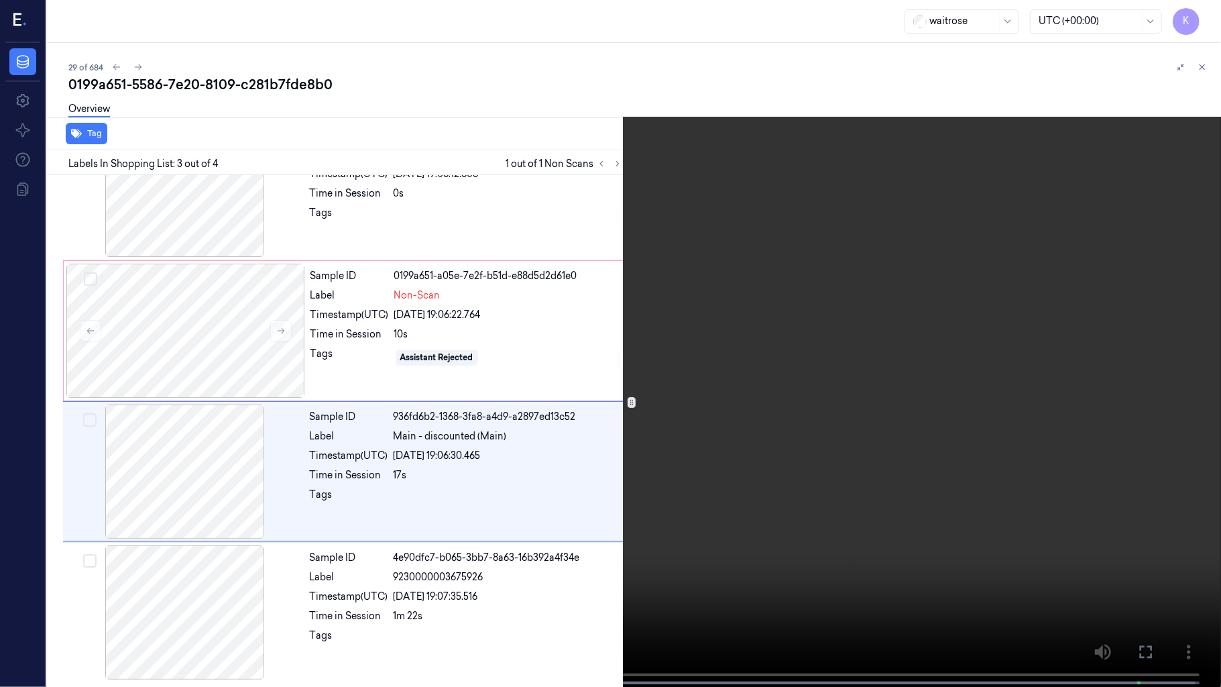
click at [657, 467] on video at bounding box center [610, 344] width 1221 height 689
click at [1195, 523] on video at bounding box center [610, 344] width 1221 height 689
click at [1202, 19] on button "x 1" at bounding box center [1204, 15] width 21 height 21
click at [669, 379] on video at bounding box center [610, 344] width 1221 height 689
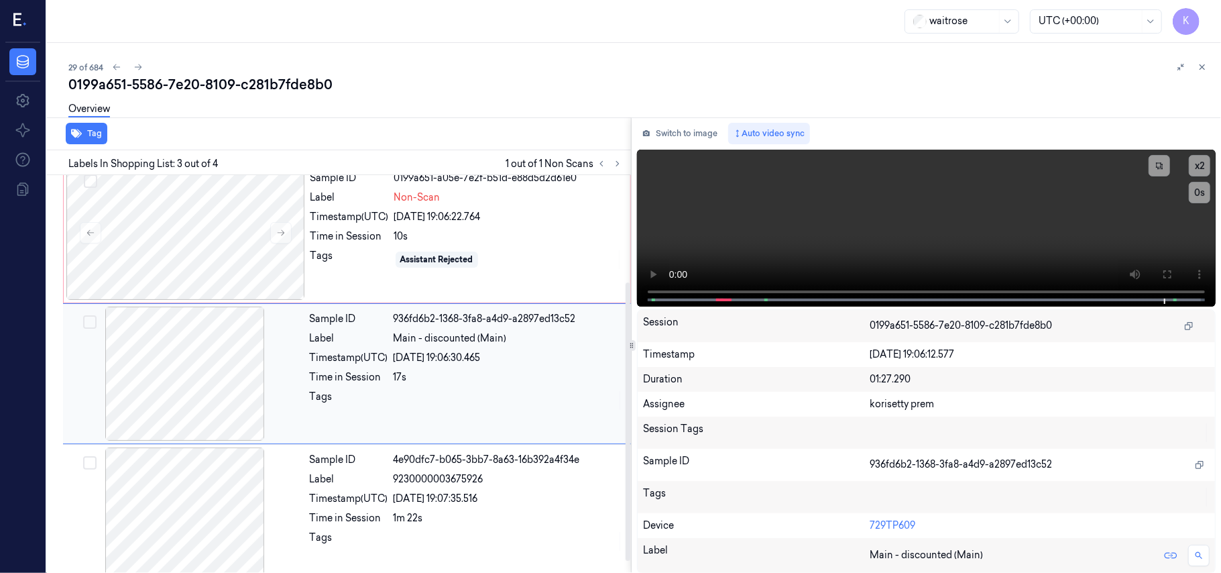
scroll to position [63, 0]
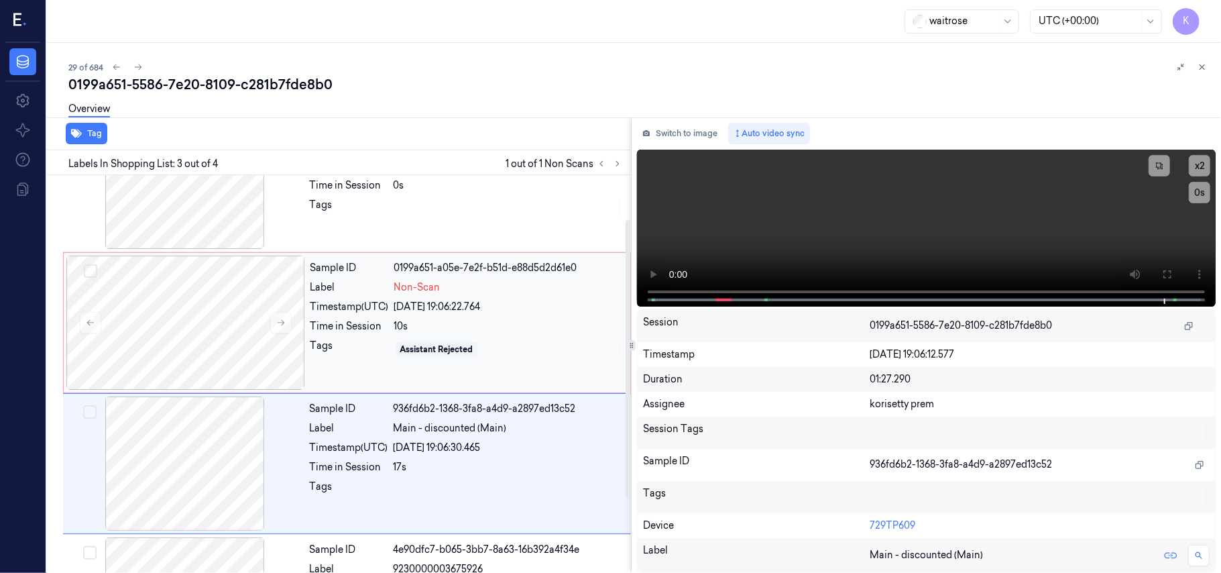
click at [429, 306] on div "[DATE] 19:06:22.764" at bounding box center [508, 307] width 228 height 14
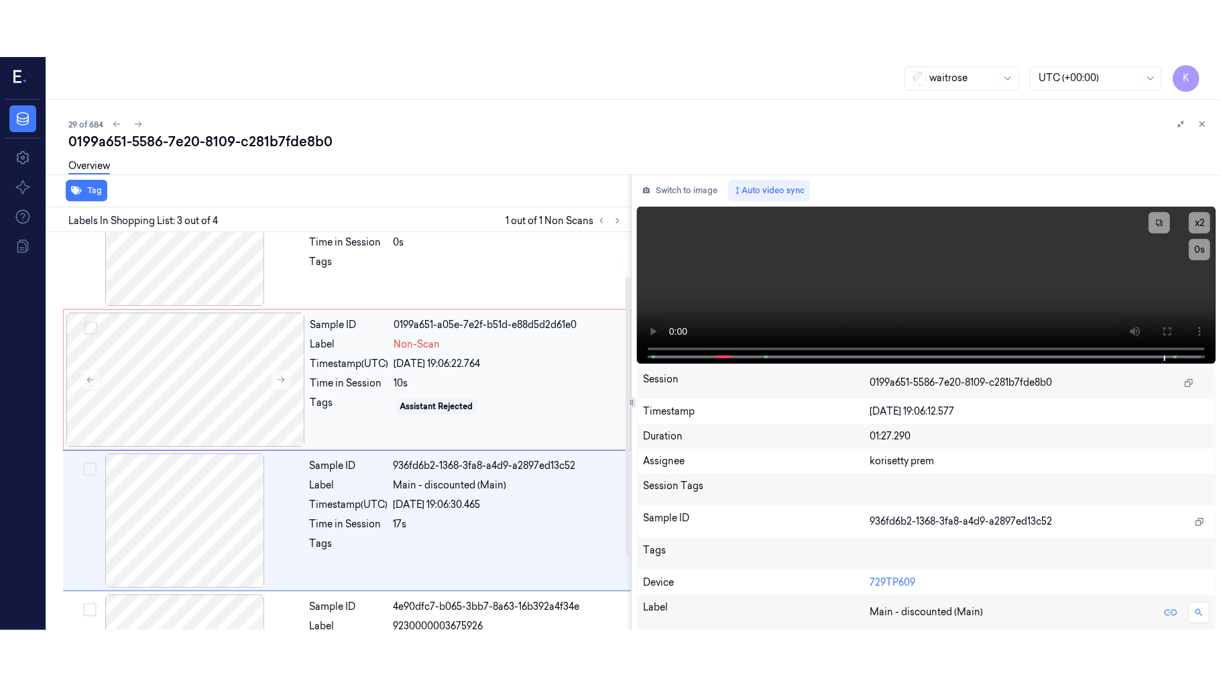
scroll to position [11, 0]
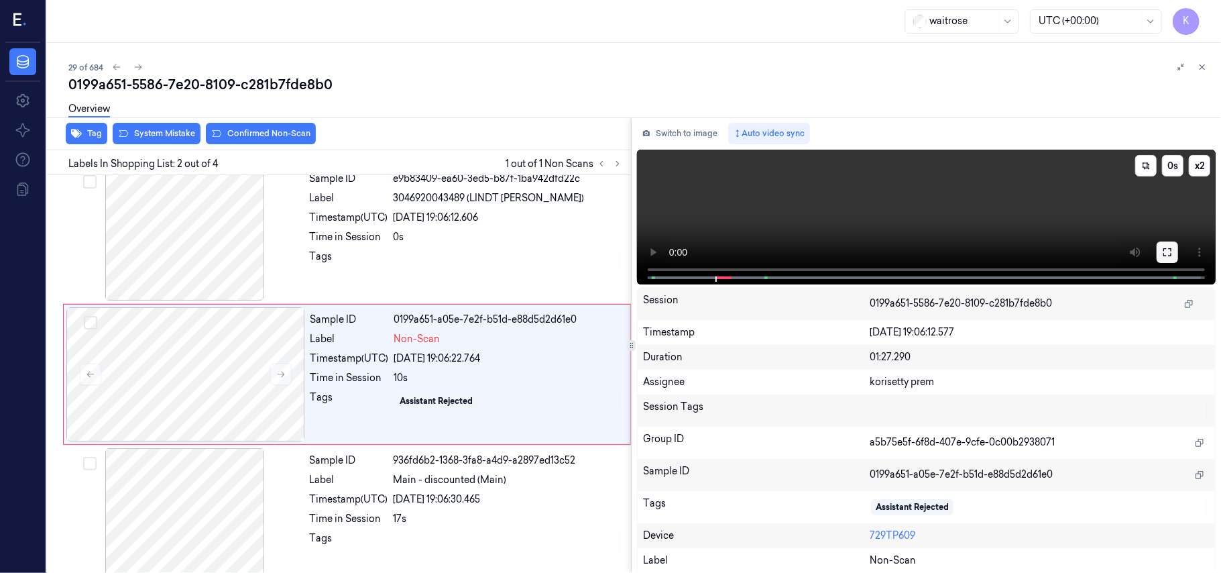
click at [1169, 250] on icon at bounding box center [1167, 252] width 11 height 11
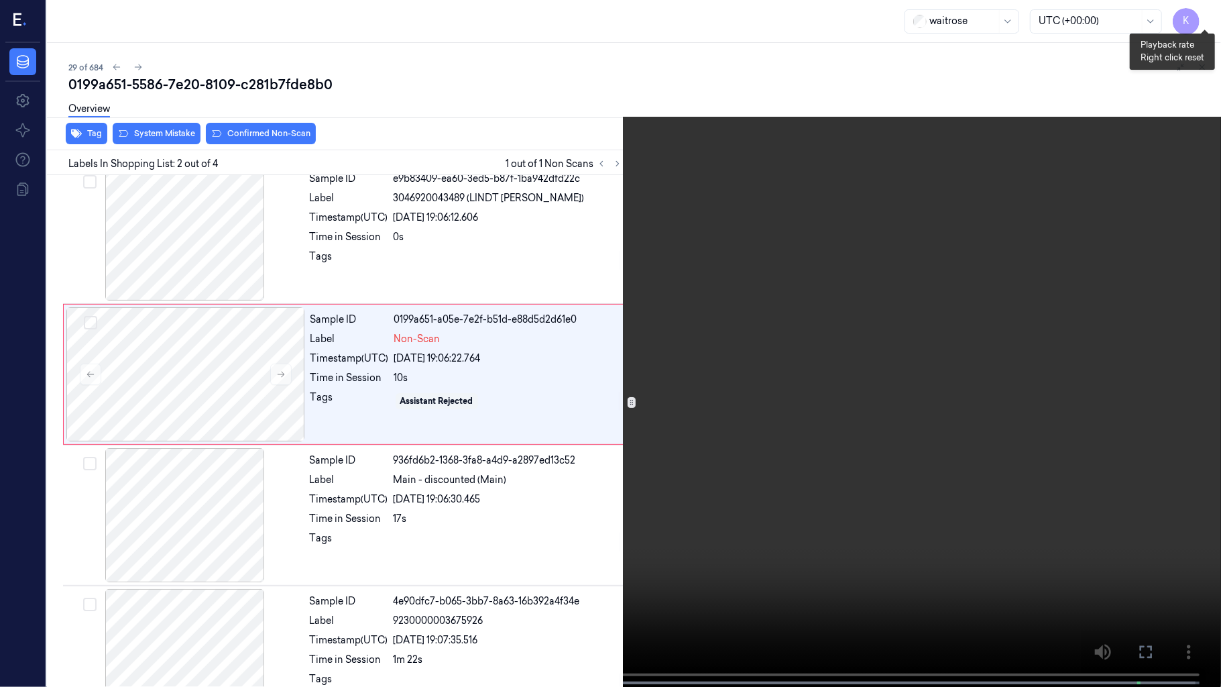
click at [1194, 14] on button "x 2" at bounding box center [1204, 15] width 21 height 21
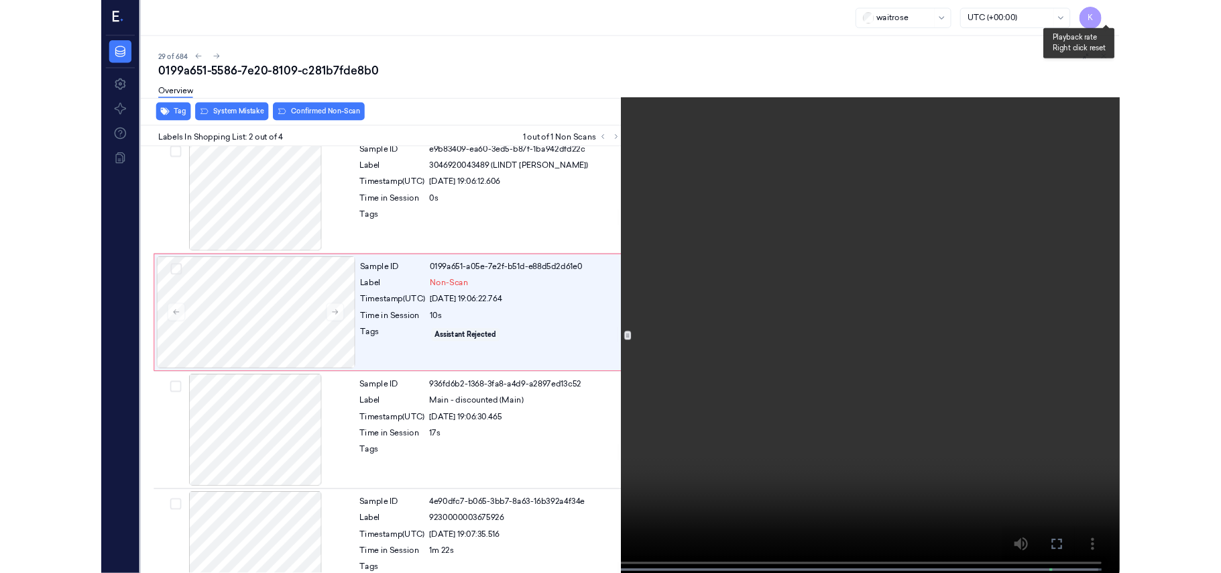
scroll to position [0, 0]
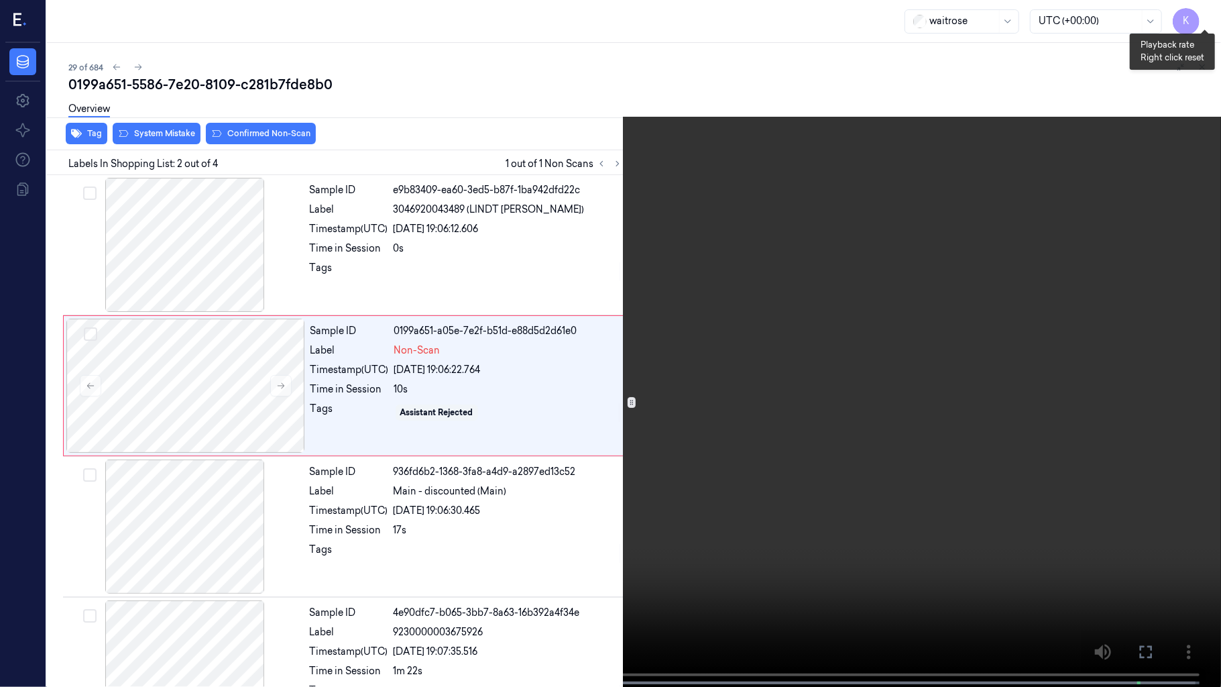
click at [1194, 14] on button "x 2" at bounding box center [1204, 15] width 21 height 21
click at [607, 461] on video at bounding box center [610, 344] width 1221 height 689
click at [609, 546] on video at bounding box center [610, 344] width 1221 height 689
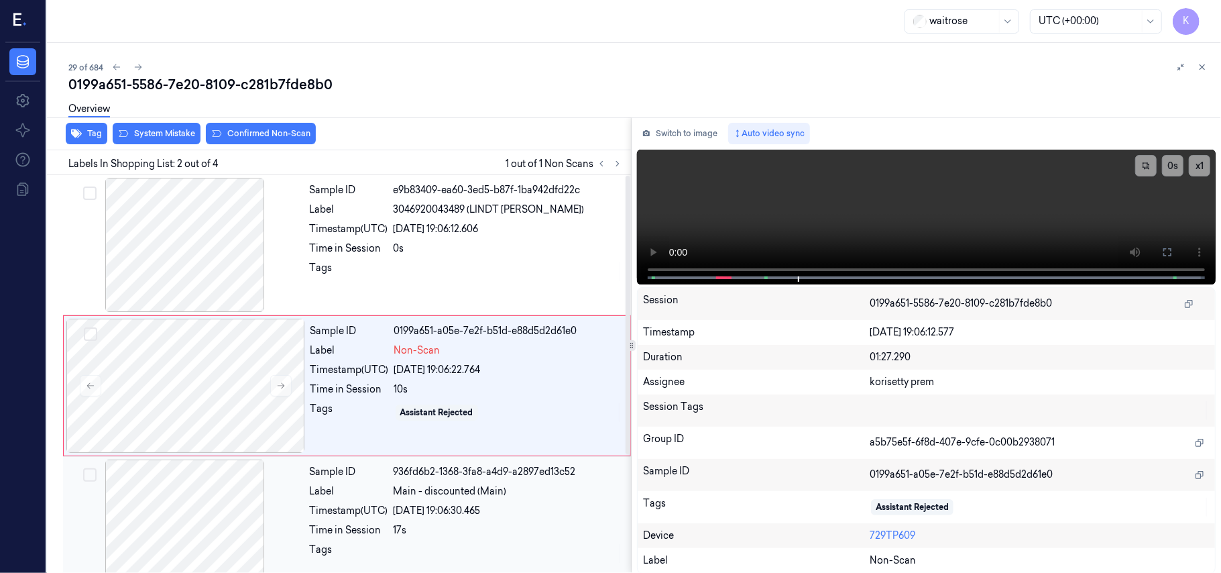
click at [491, 503] on div "Sample ID 936fd6b2-1368-3fa8-a4d9-a2897ed13c52 Label Main - discounted (Main) T…" at bounding box center [466, 526] width 324 height 134
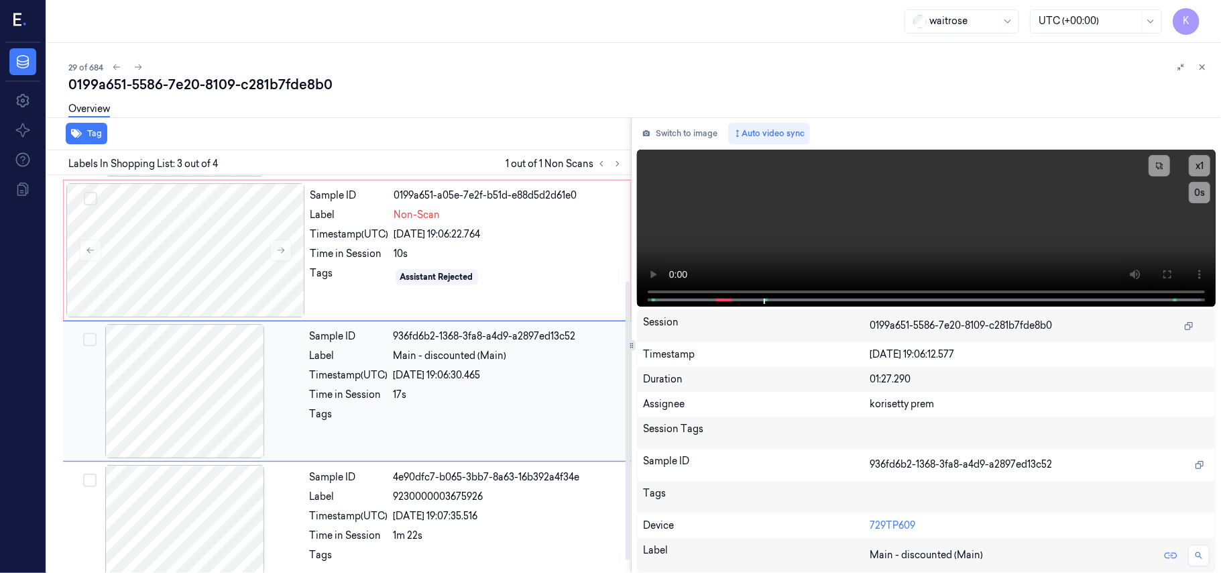
scroll to position [153, 0]
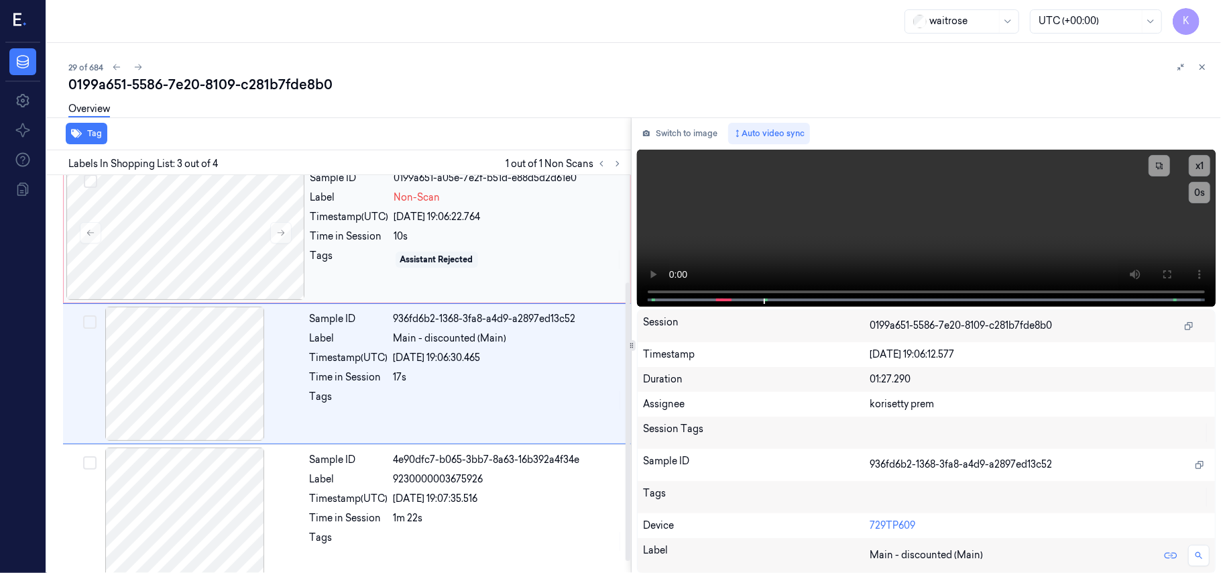
click at [447, 237] on div "10s" at bounding box center [508, 236] width 228 height 14
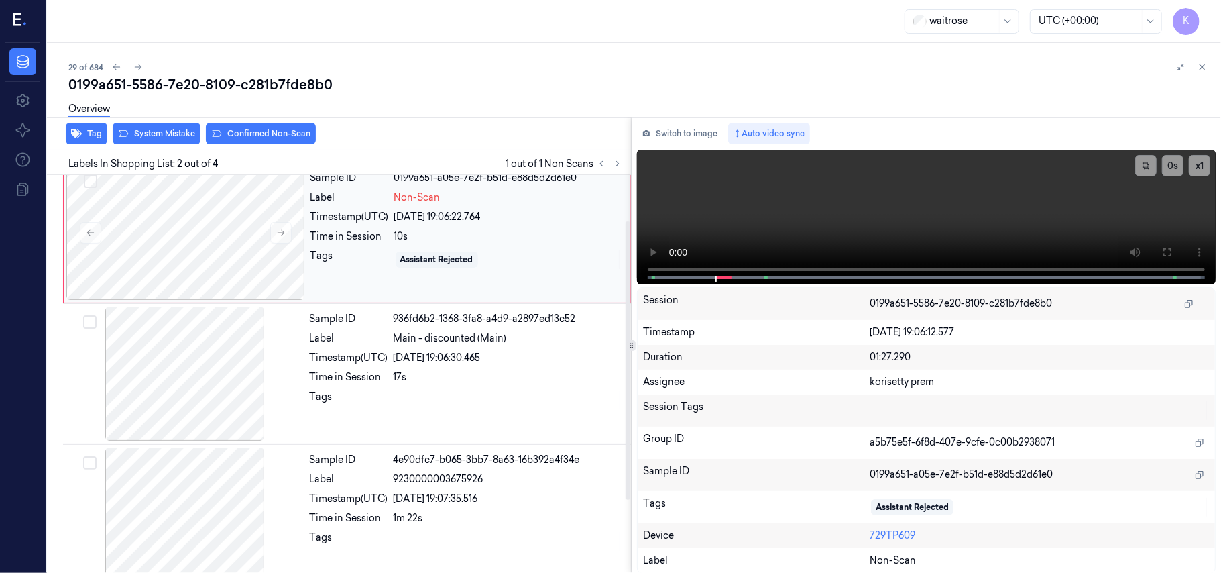
scroll to position [11, 0]
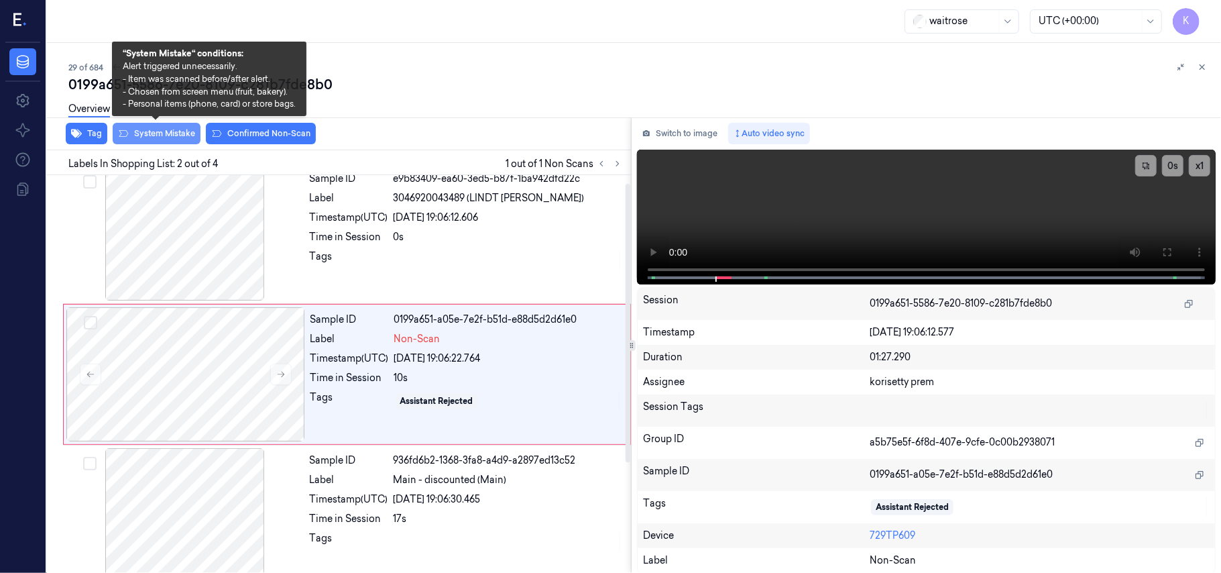
click at [162, 135] on button "System Mistake" at bounding box center [157, 133] width 88 height 21
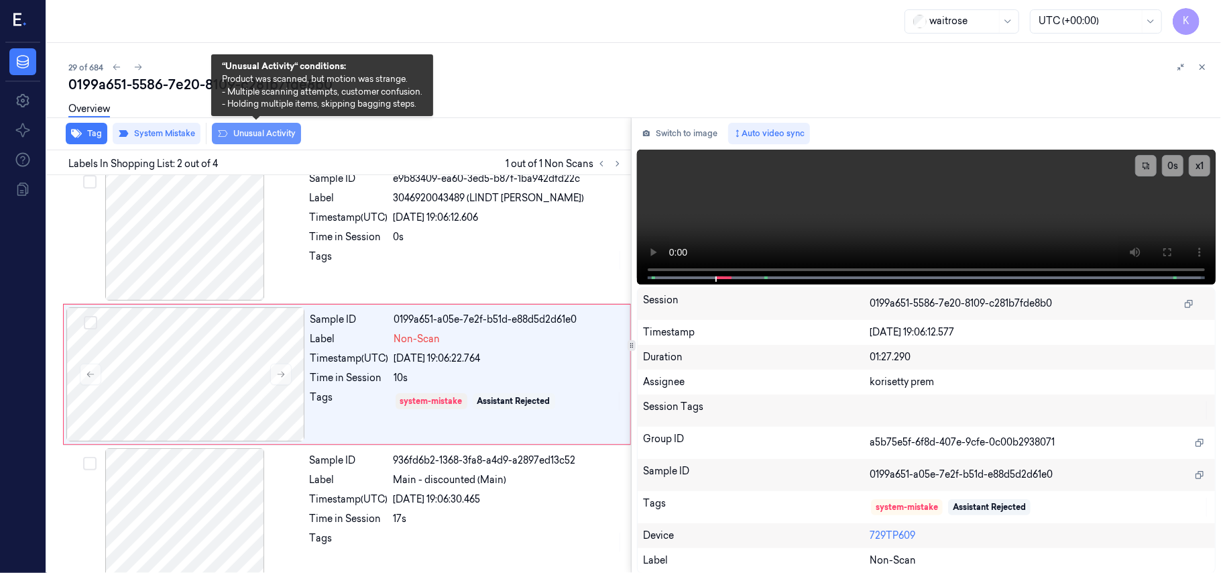
click at [221, 132] on icon at bounding box center [222, 133] width 11 height 11
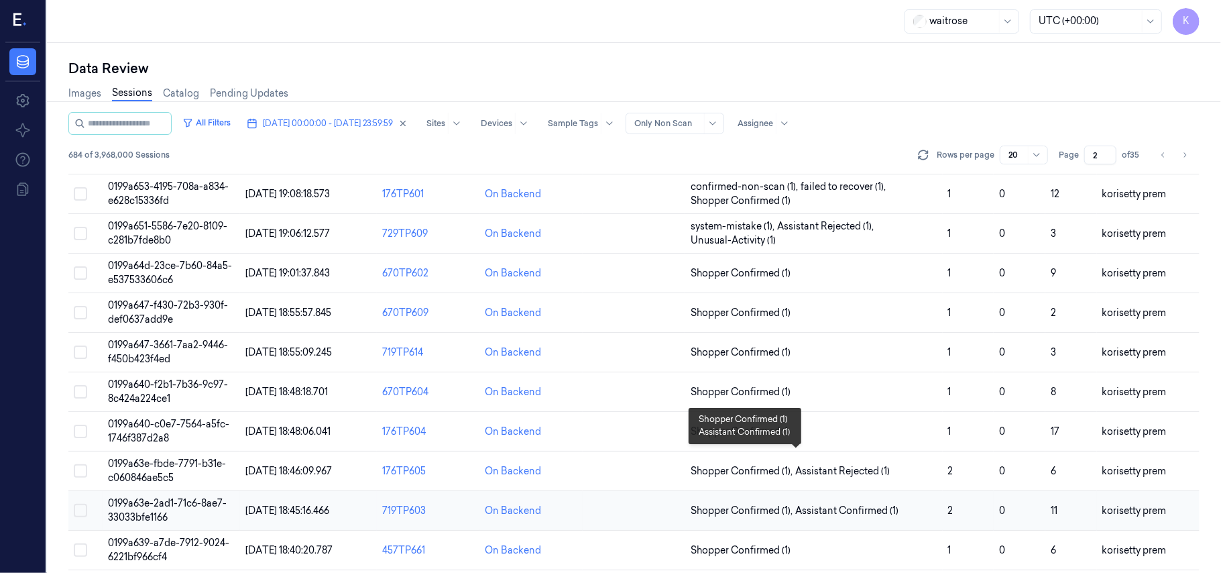
scroll to position [357, 0]
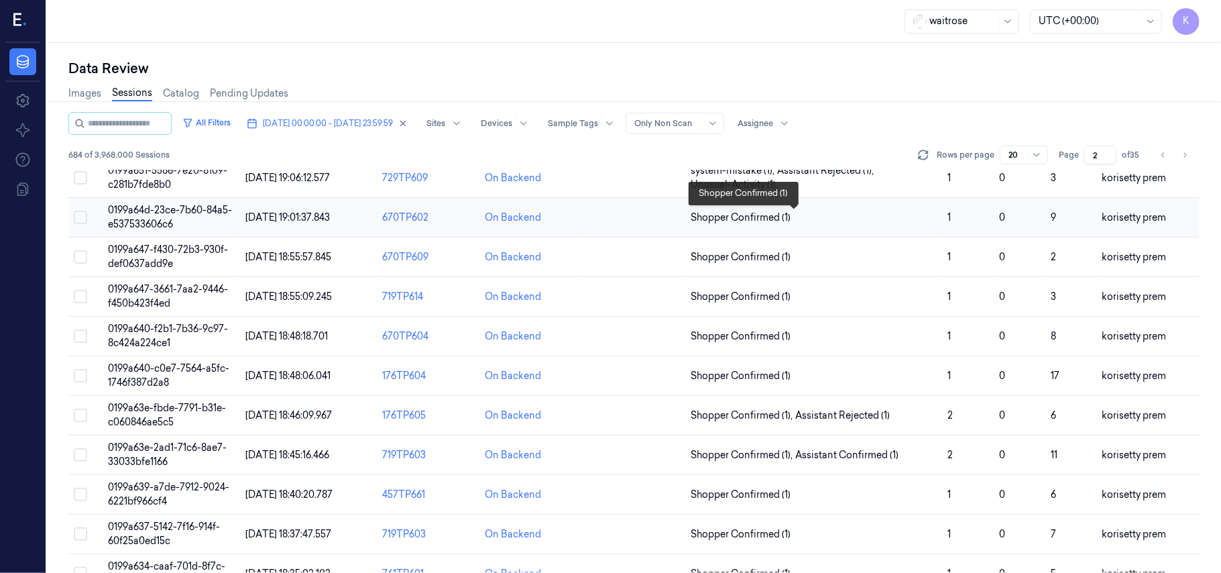
click at [872, 216] on span "Shopper Confirmed (1)" at bounding box center [814, 218] width 246 height 14
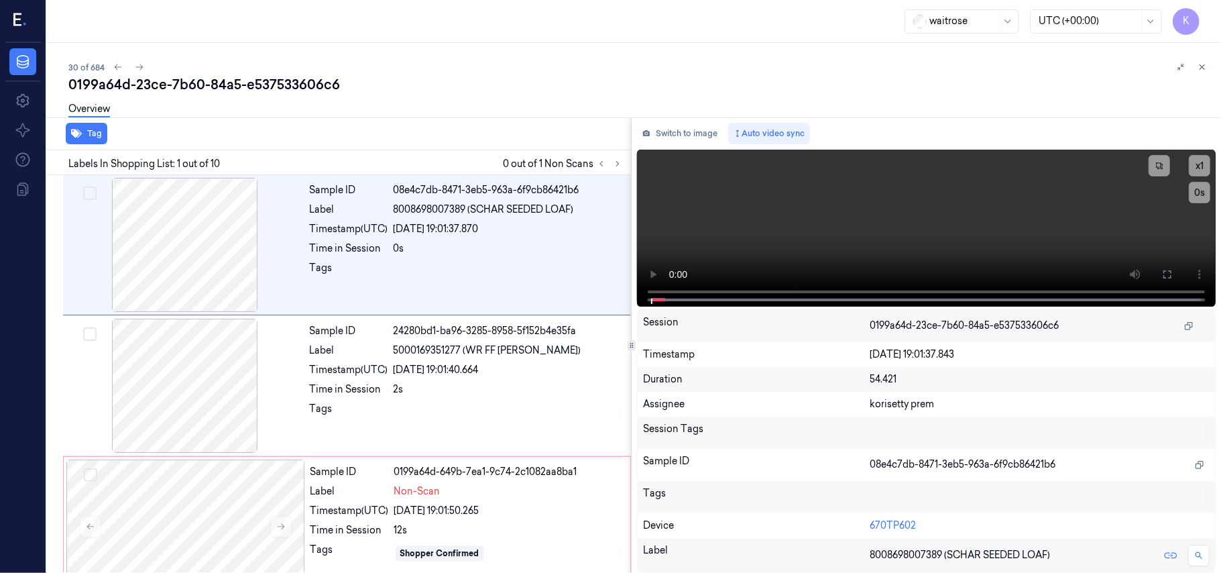
click at [548, 83] on div "0199a64d-23ce-7b60-84a5-e537533606c6" at bounding box center [639, 84] width 1142 height 19
click at [626, 166] on div "Labels In Shopping List: 1 out of 10 0 out of 1 Non Scans" at bounding box center [336, 162] width 589 height 25
click at [615, 162] on icon at bounding box center [617, 163] width 9 height 9
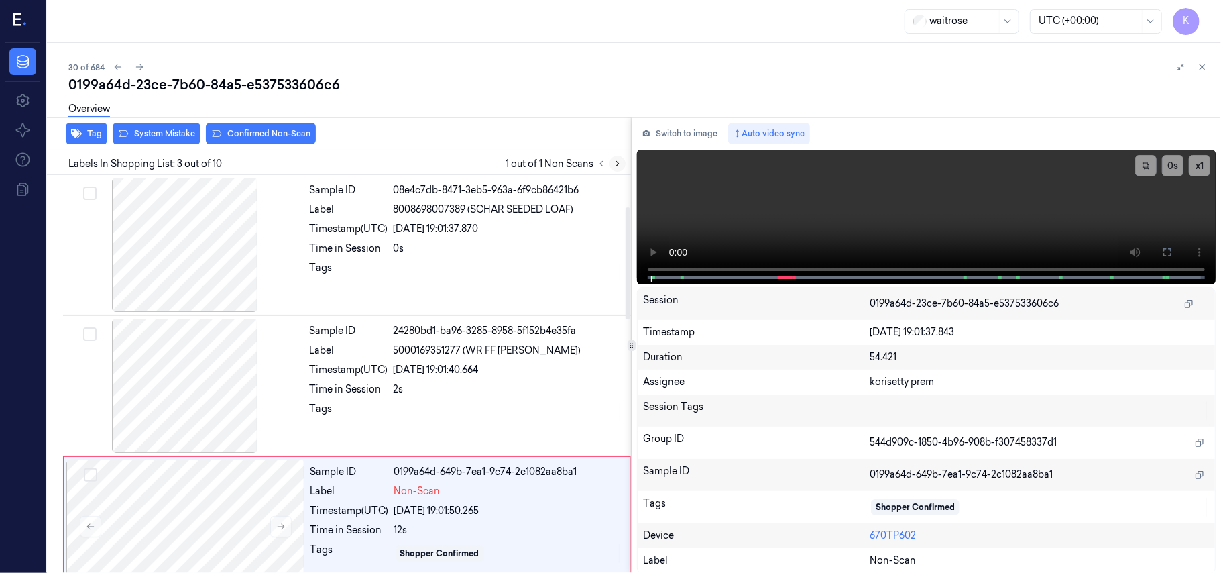
scroll to position [153, 0]
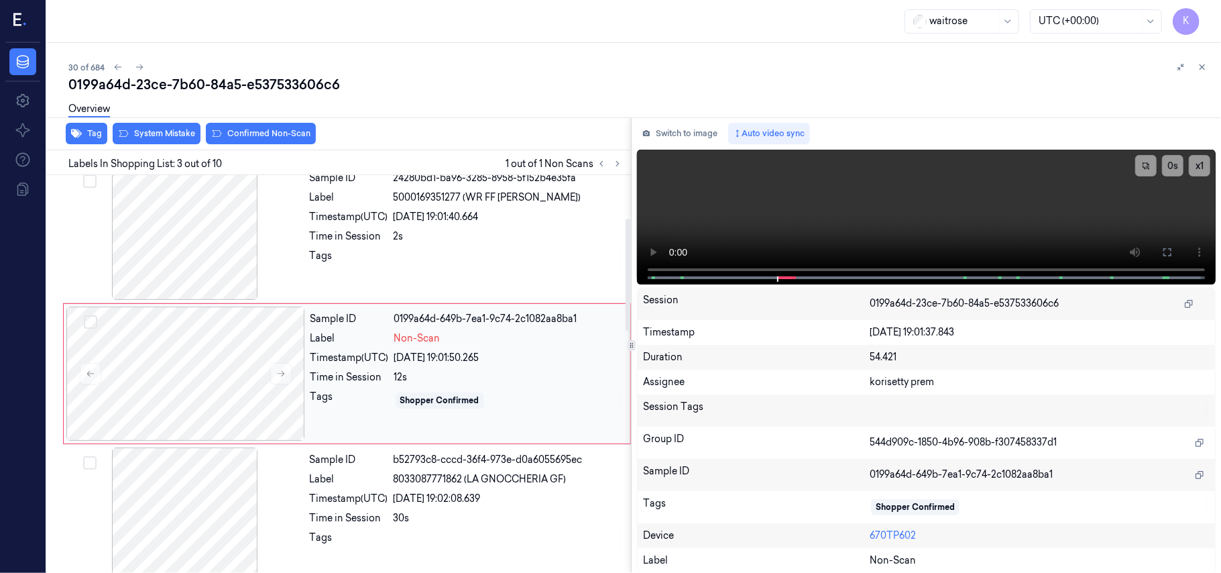
click at [449, 373] on div "12s" at bounding box center [508, 377] width 228 height 14
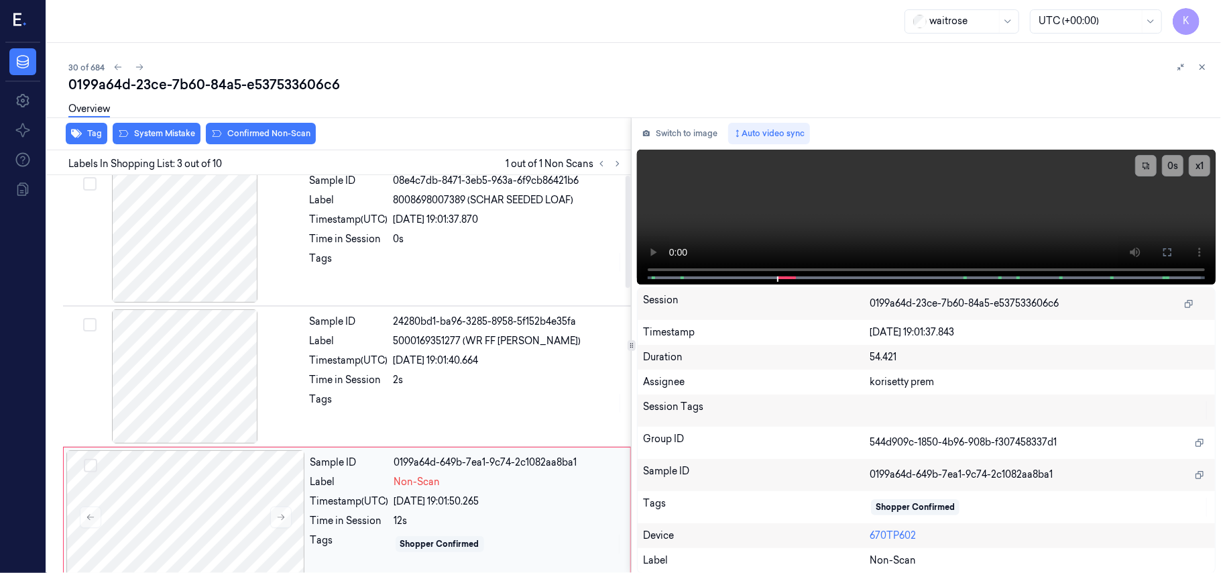
scroll to position [0, 0]
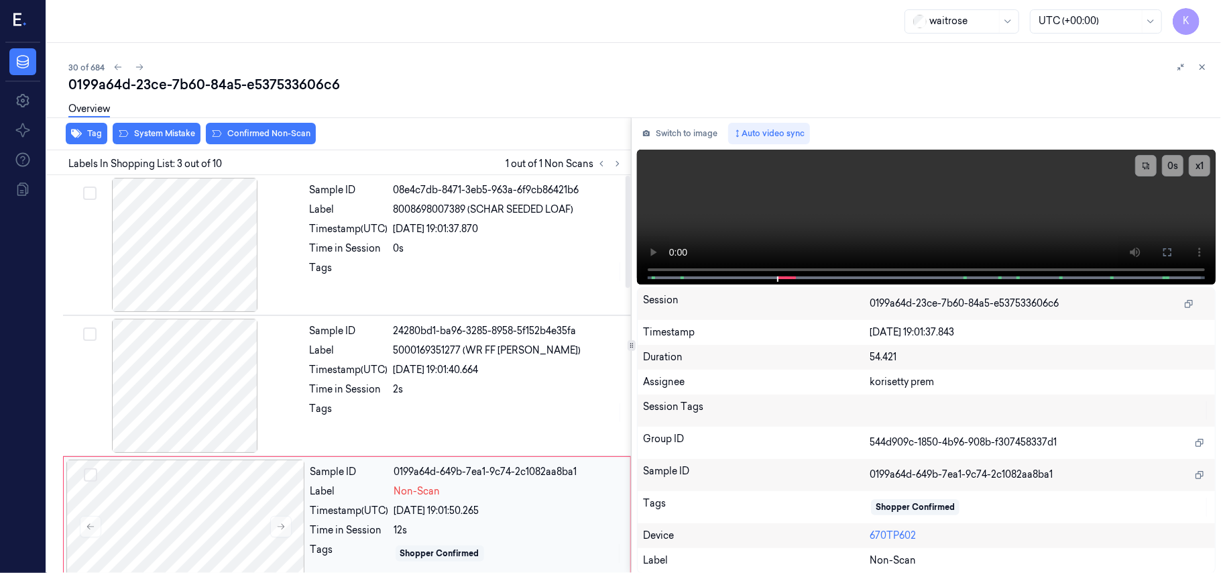
click at [451, 373] on div "[DATE] 19:01:40.664" at bounding box center [508, 370] width 229 height 14
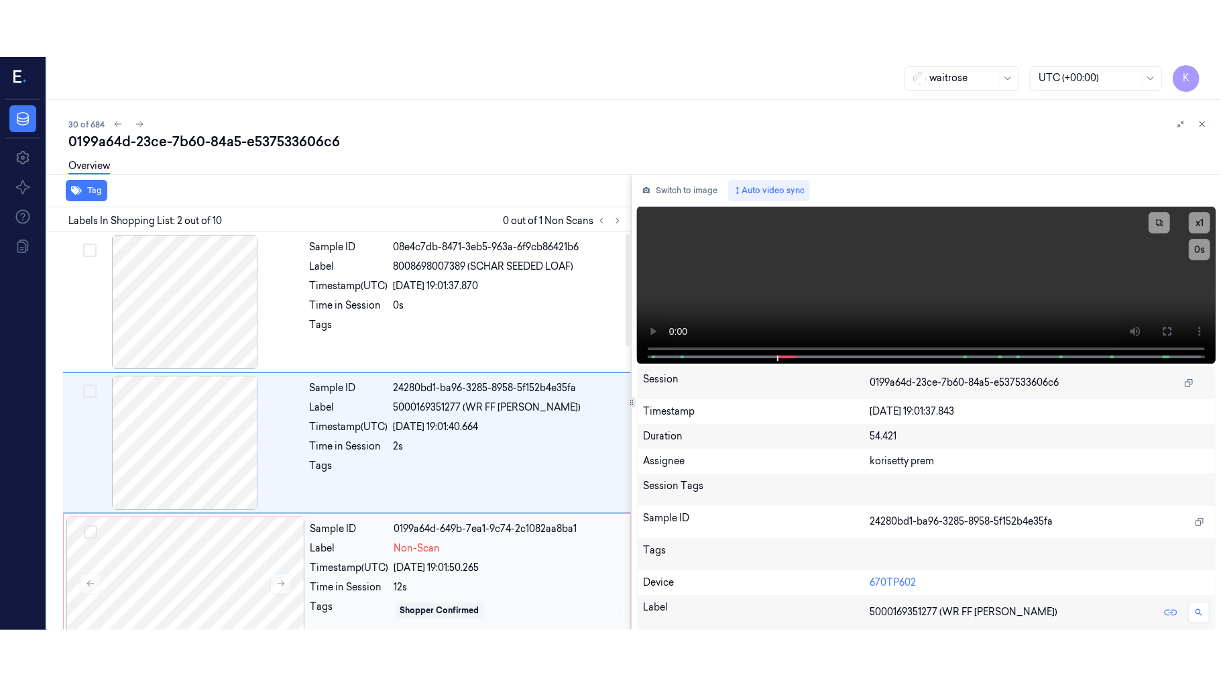
scroll to position [11, 0]
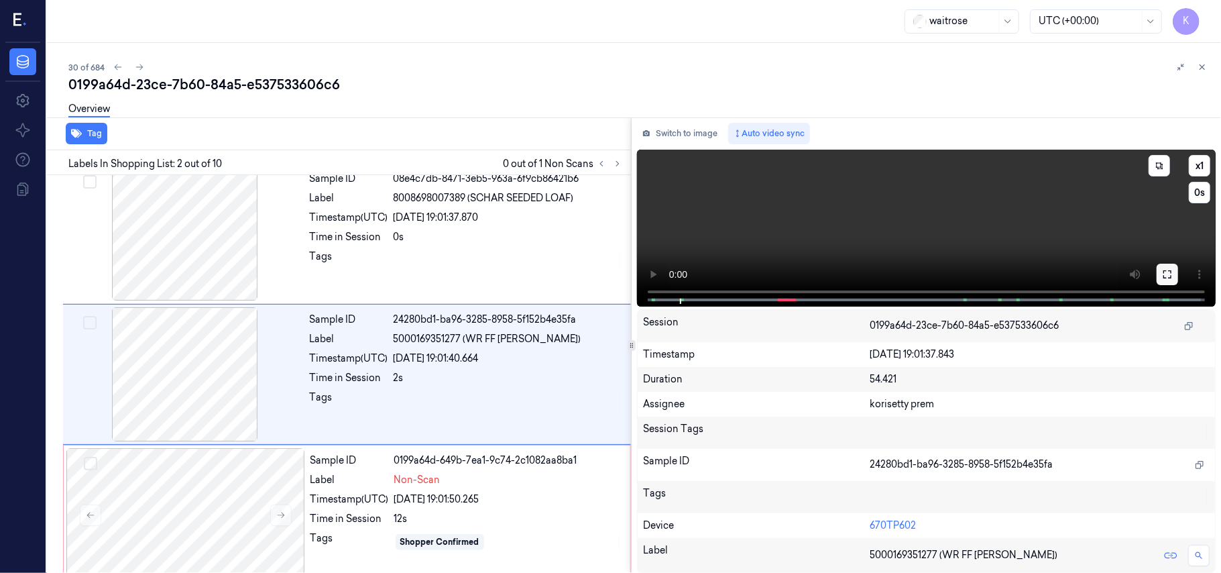
click at [1167, 272] on icon at bounding box center [1167, 274] width 11 height 11
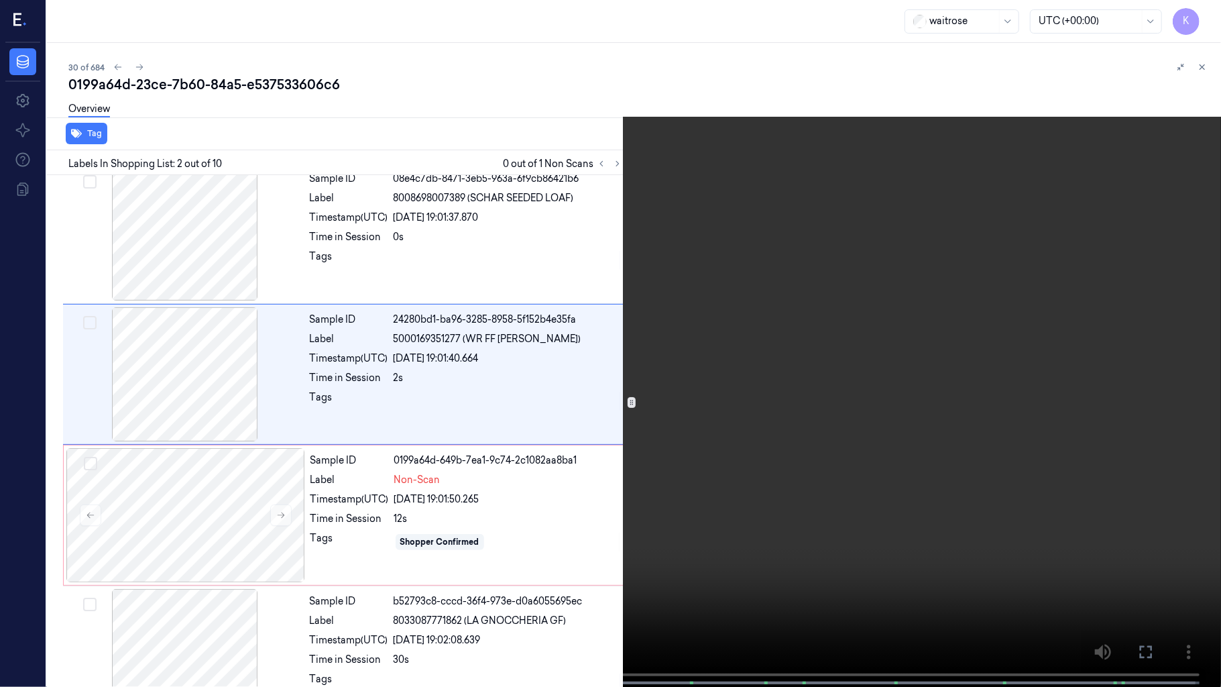
click at [550, 397] on video at bounding box center [610, 344] width 1221 height 689
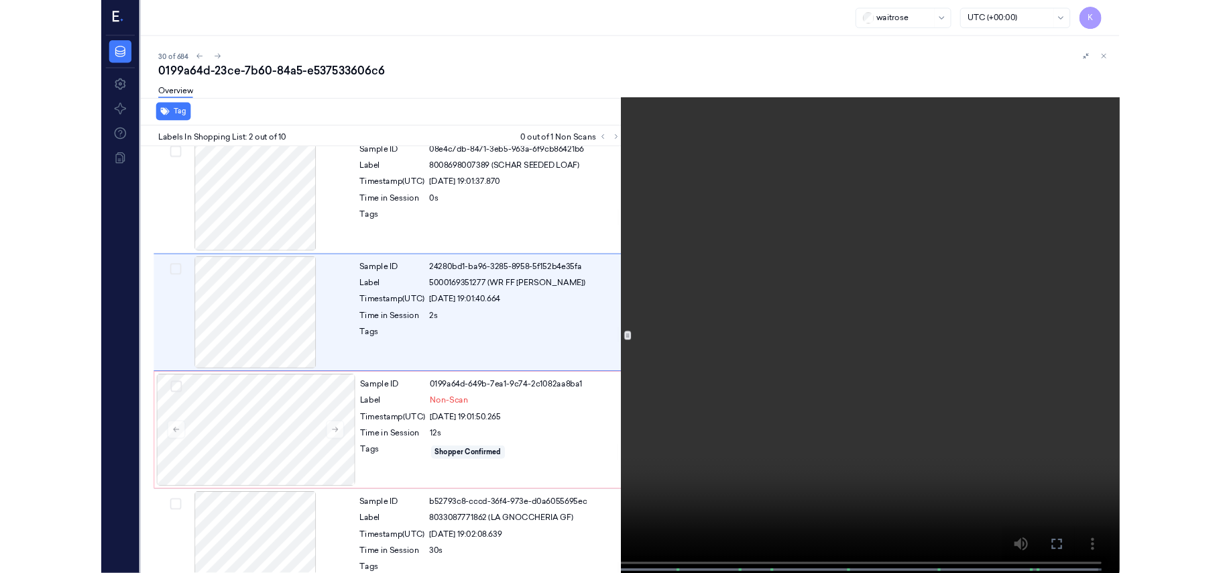
scroll to position [0, 0]
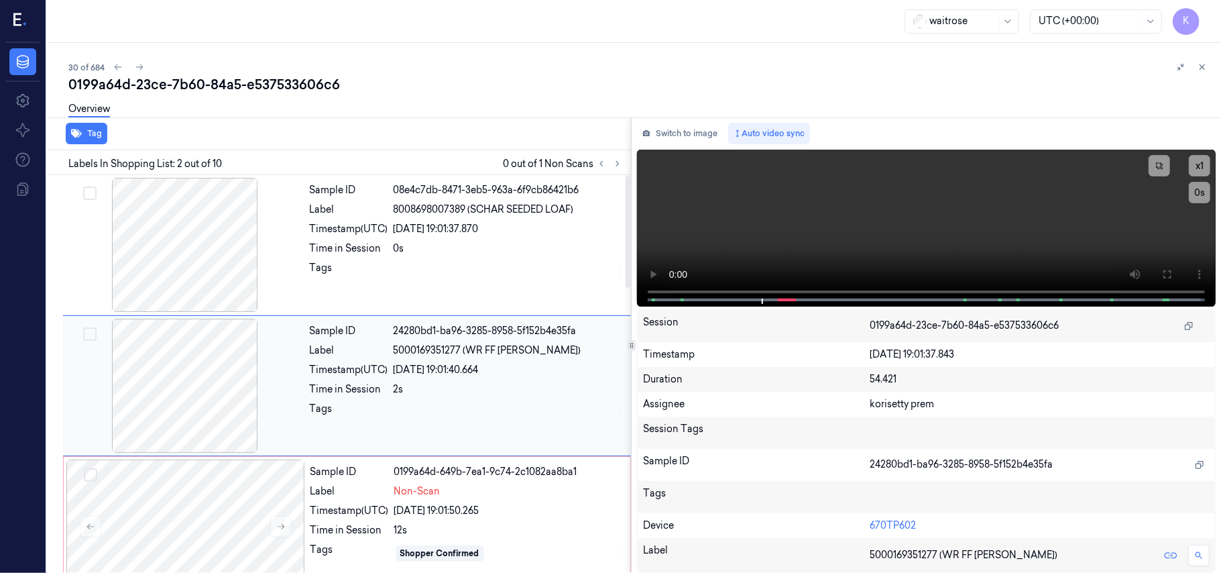
click at [371, 413] on div "Tags" at bounding box center [349, 412] width 78 height 21
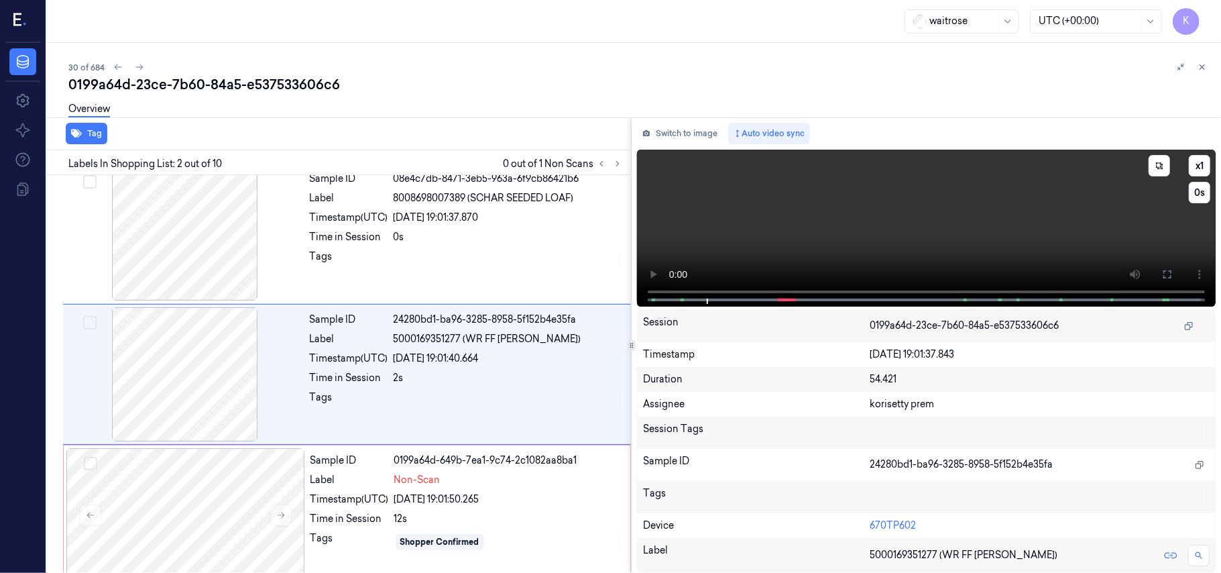
click at [964, 201] on video at bounding box center [926, 228] width 579 height 157
click at [485, 521] on div "12s" at bounding box center [508, 519] width 228 height 14
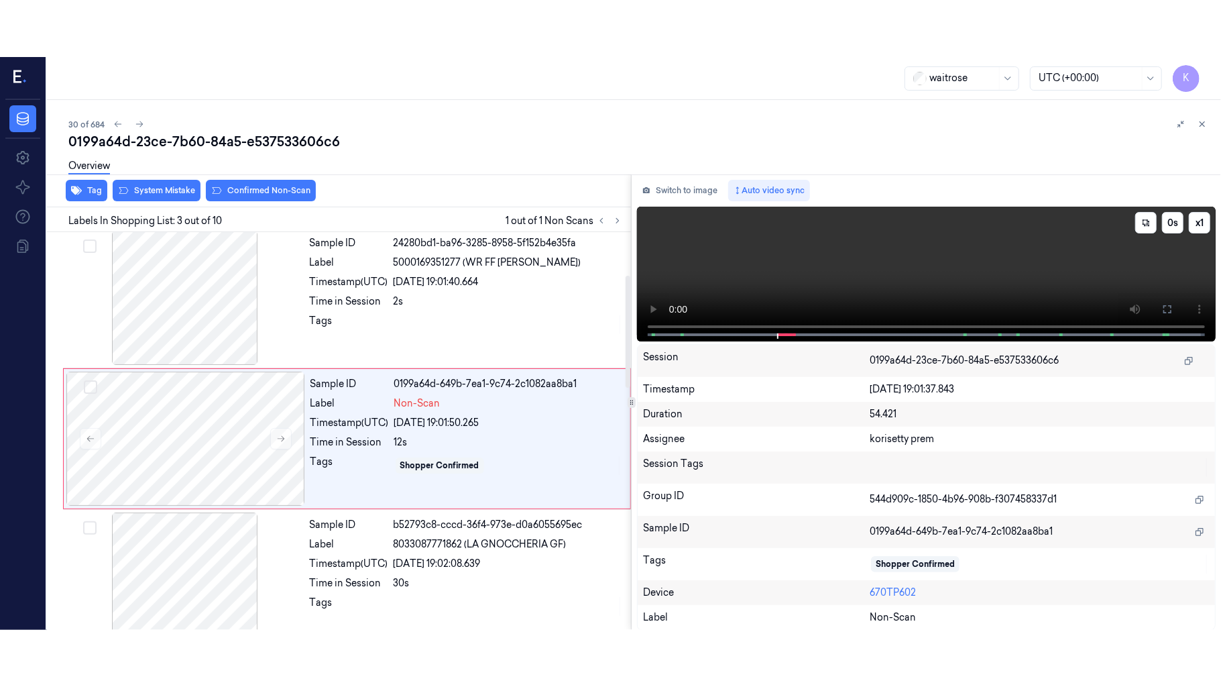
scroll to position [153, 0]
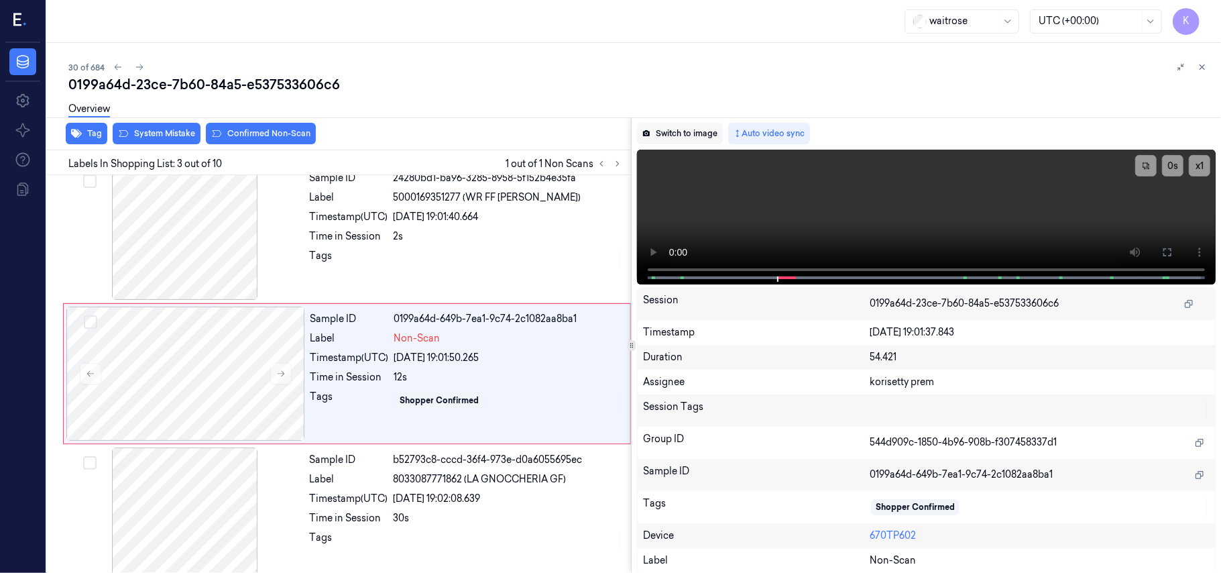
click at [682, 137] on button "Switch to image" at bounding box center [680, 133] width 86 height 21
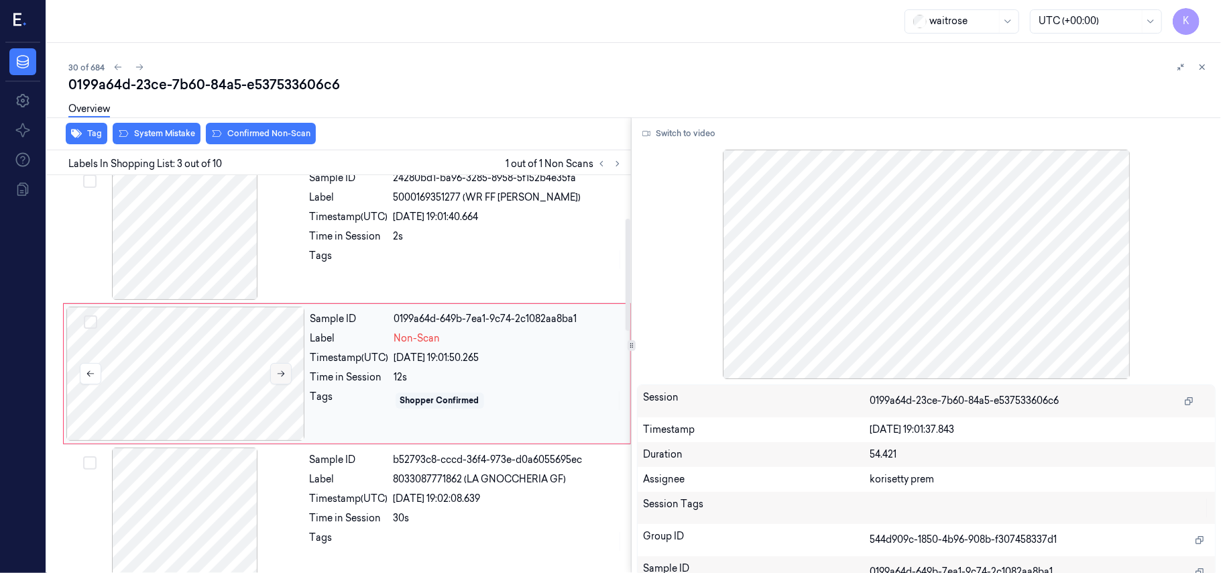
click at [275, 377] on button at bounding box center [280, 373] width 21 height 21
click at [685, 129] on button "Switch to video" at bounding box center [679, 133] width 84 height 21
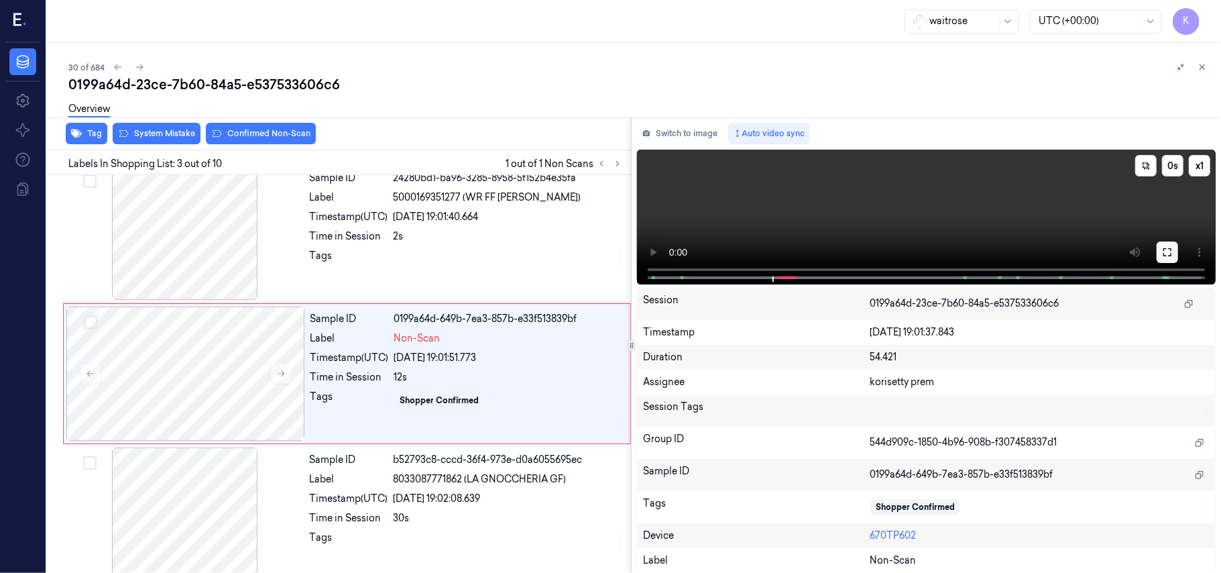
click at [1171, 252] on icon at bounding box center [1167, 252] width 11 height 11
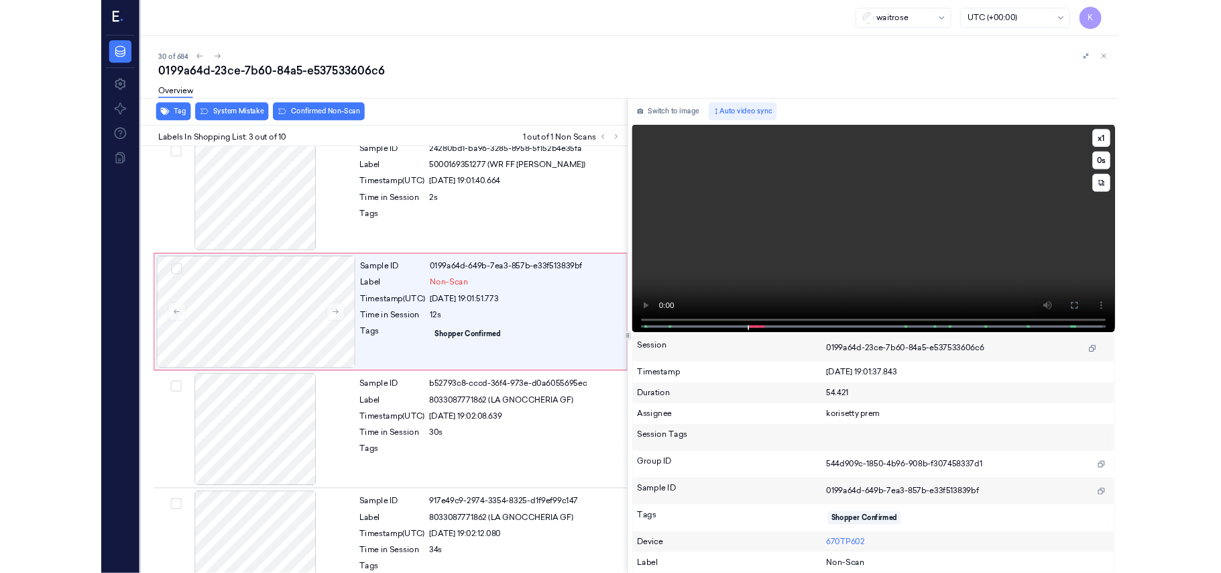
scroll to position [97, 0]
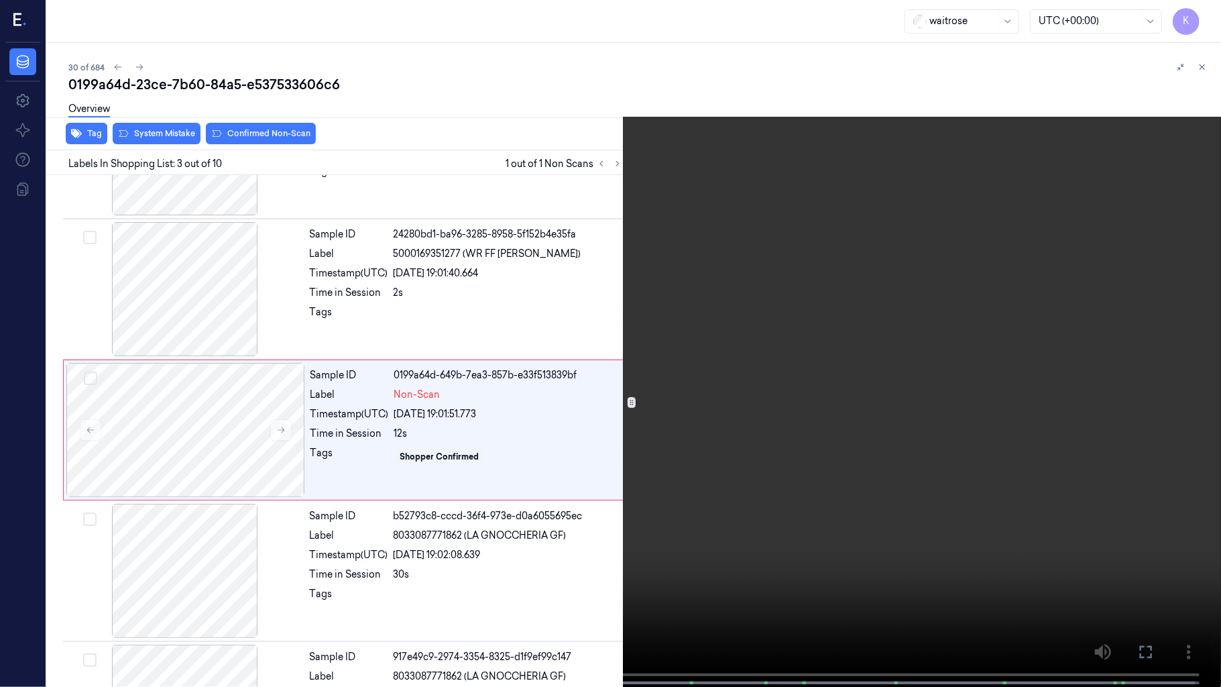
click at [799, 347] on video at bounding box center [610, 344] width 1221 height 689
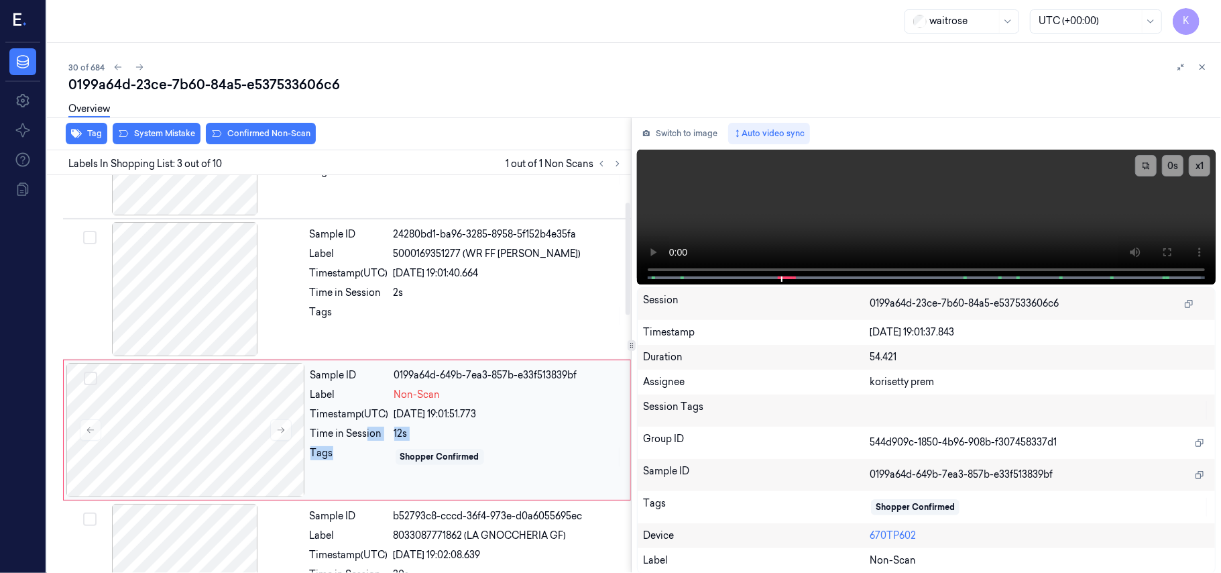
click at [367, 443] on div "Sample ID 0199a64d-649b-7ea3-857b-e33f513839bf Label Non-Scan Timestamp (UTC) […" at bounding box center [466, 430] width 322 height 134
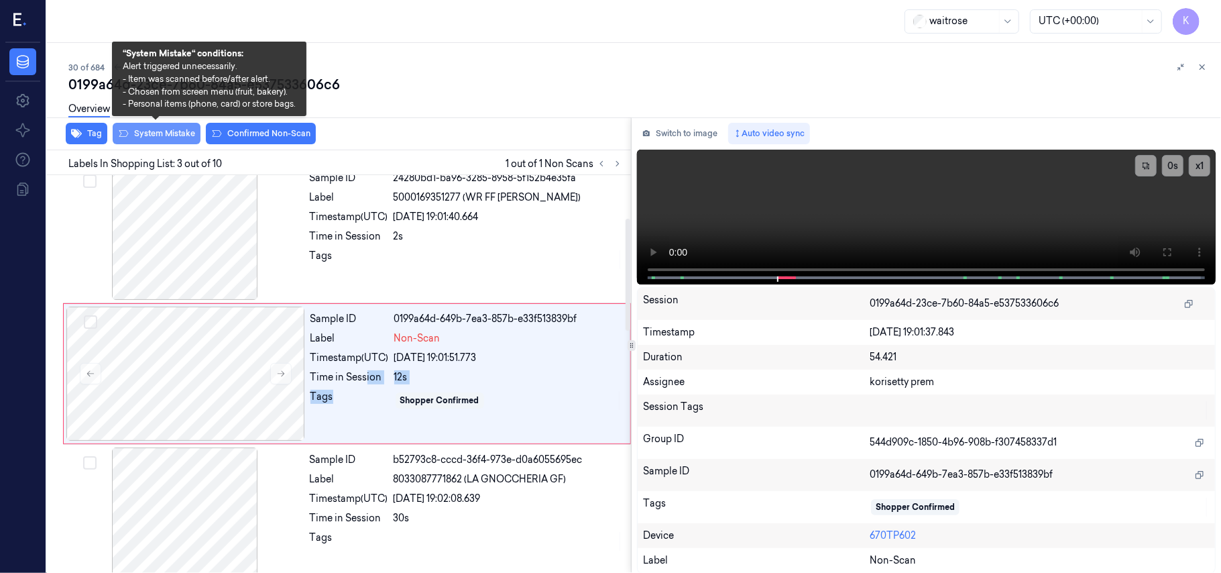
click at [164, 133] on button "System Mistake" at bounding box center [157, 133] width 88 height 21
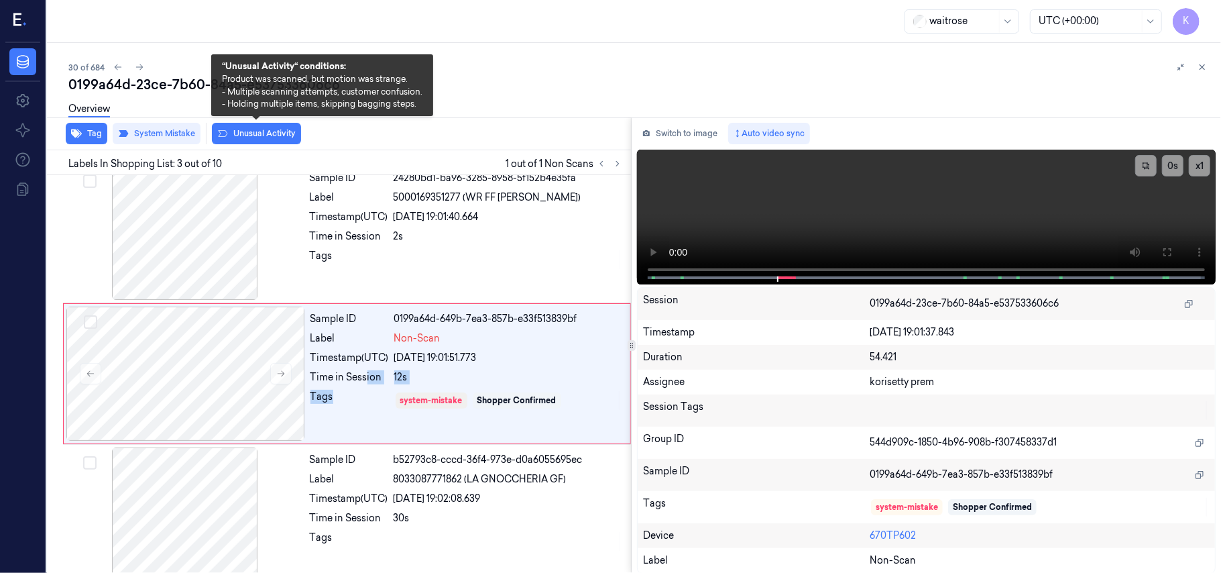
click at [259, 131] on button "Unusual Activity" at bounding box center [256, 133] width 89 height 21
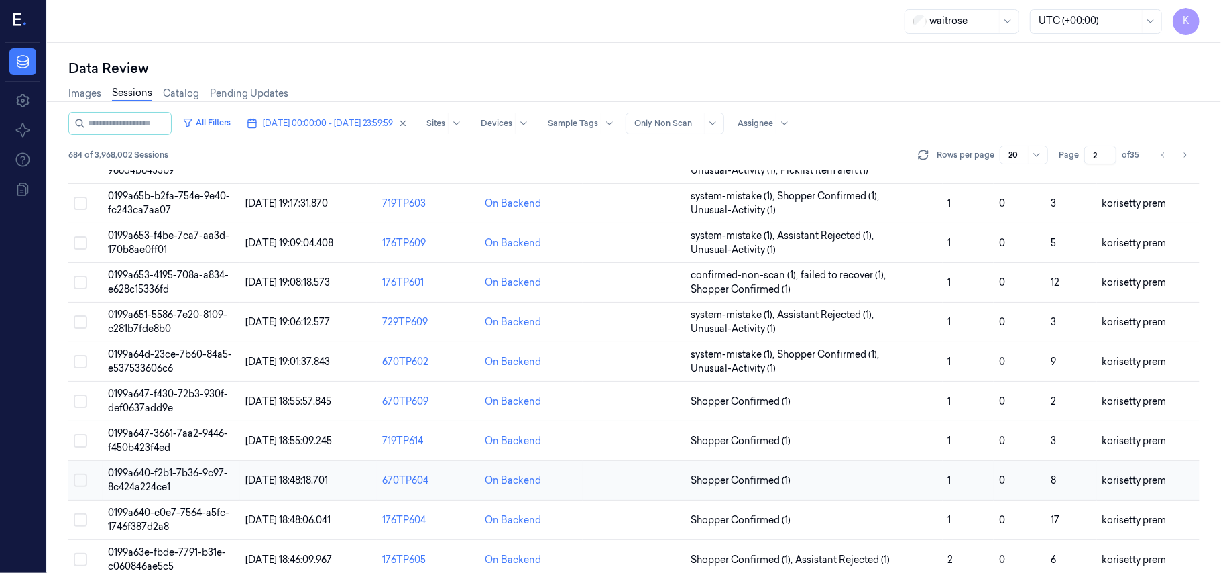
scroll to position [268, 0]
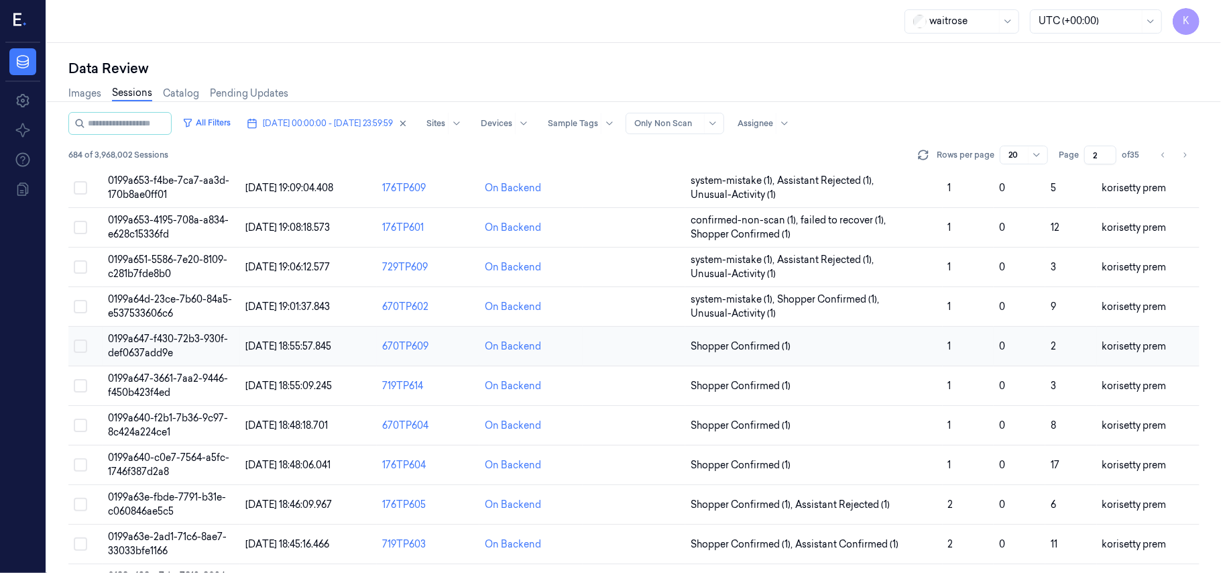
click at [829, 334] on td "Shopper Confirmed (1)" at bounding box center [813, 347] width 257 height 40
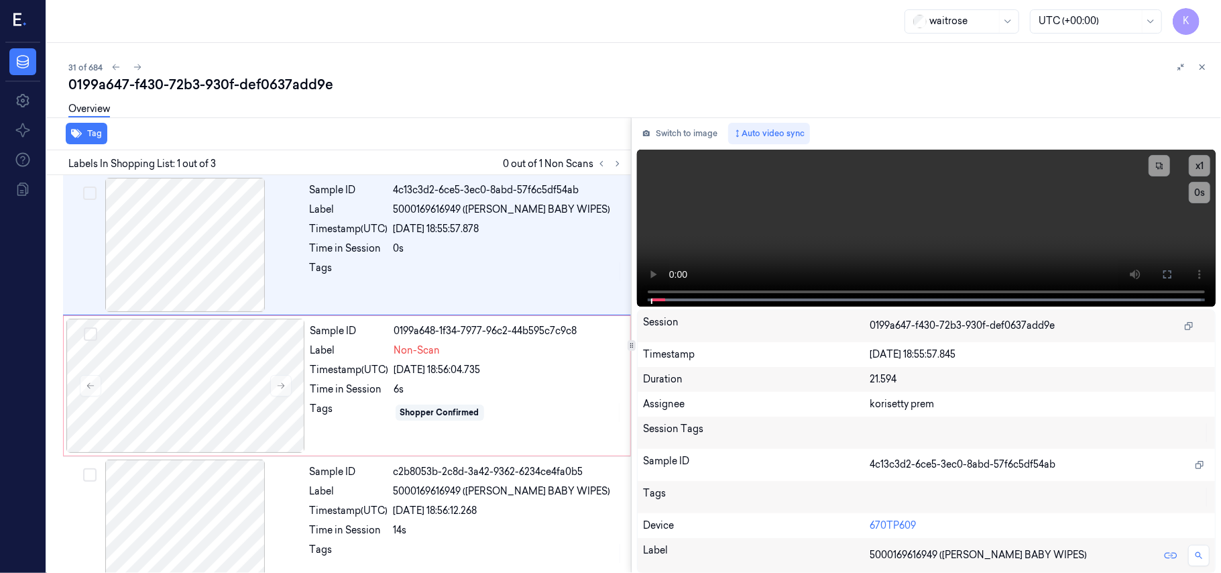
click at [546, 72] on div "31 of 684" at bounding box center [639, 67] width 1142 height 16
click at [924, 239] on video at bounding box center [926, 228] width 579 height 157
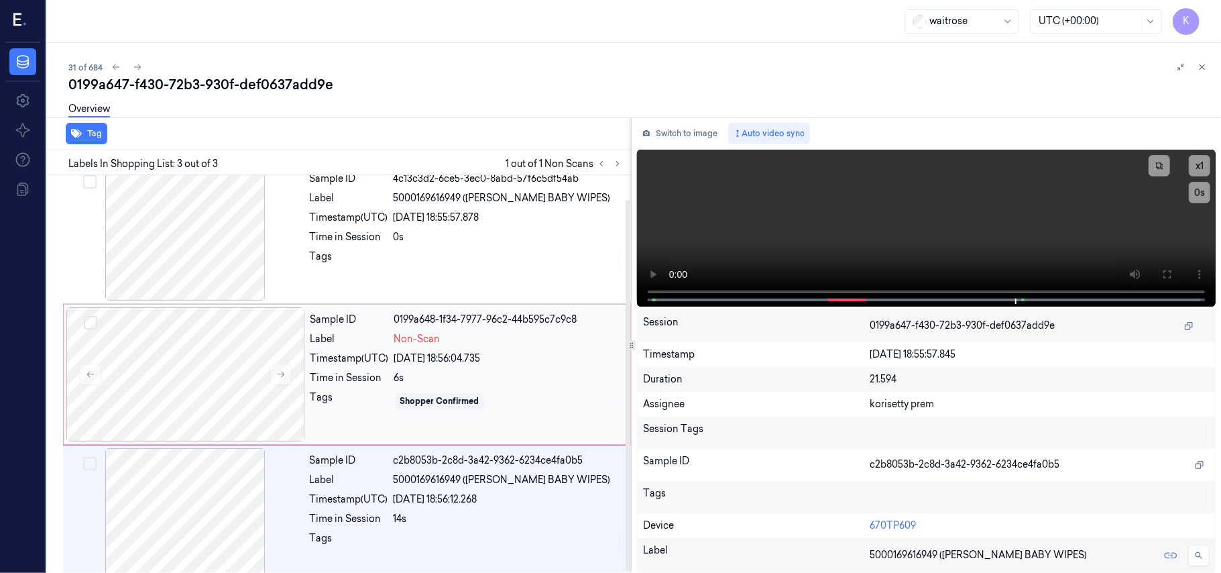
scroll to position [29, 0]
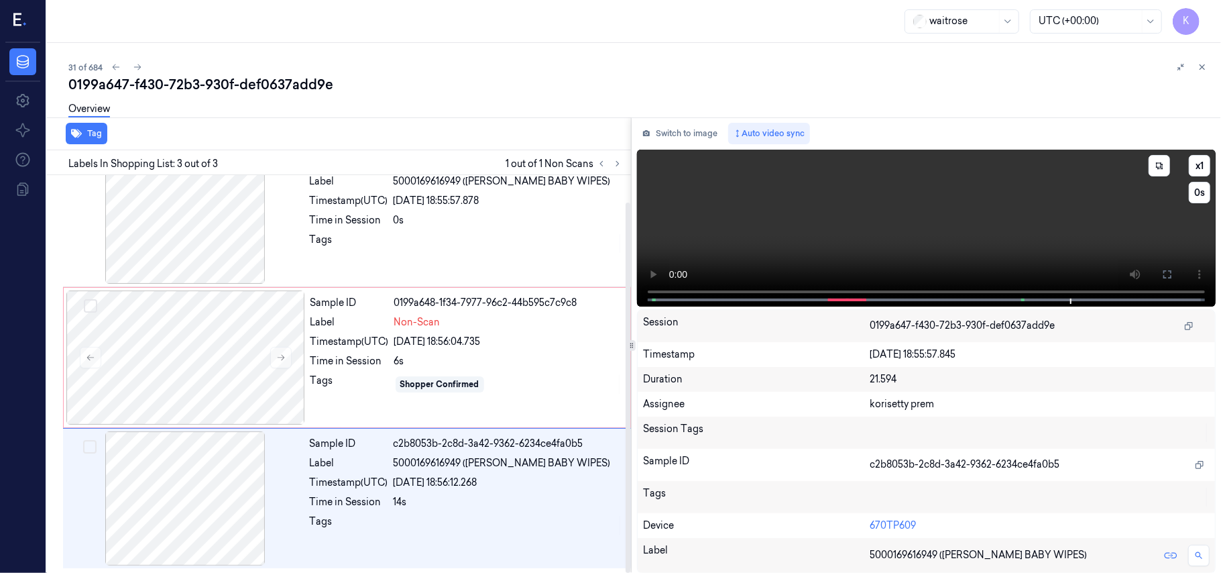
click at [942, 215] on video at bounding box center [926, 228] width 579 height 157
click at [424, 357] on div "6s" at bounding box center [508, 361] width 228 height 14
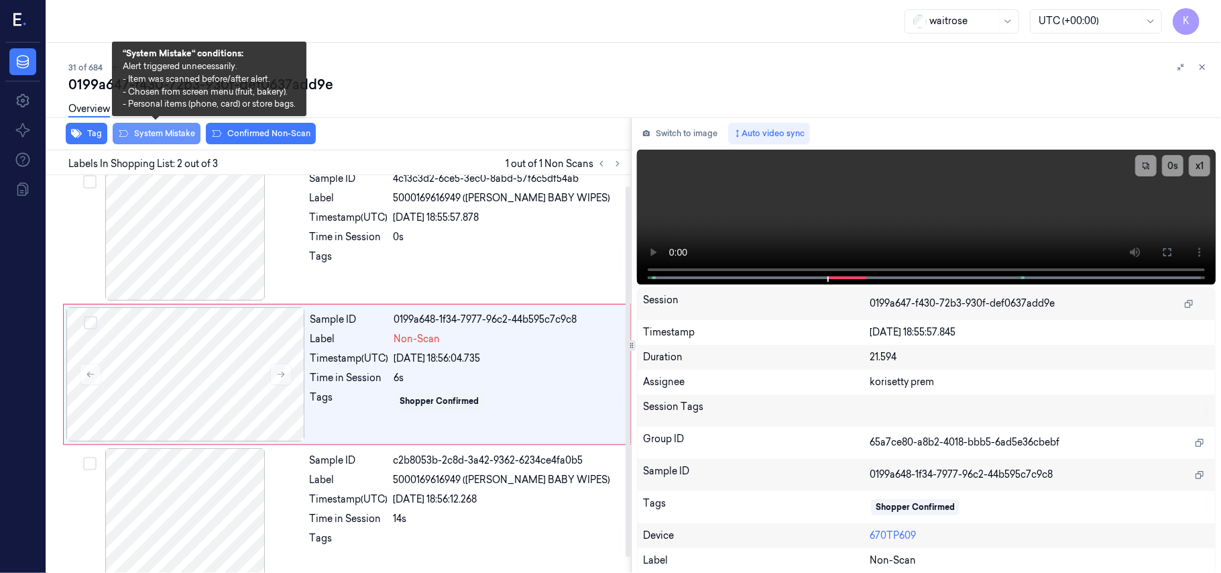
click at [133, 137] on button "System Mistake" at bounding box center [157, 133] width 88 height 21
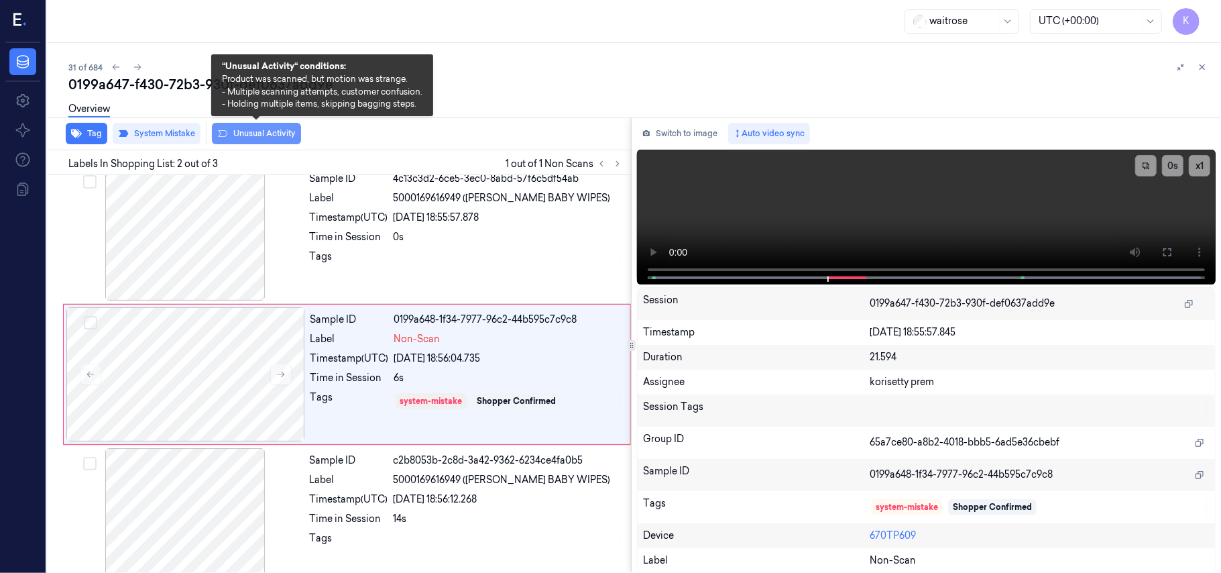
click at [250, 134] on button "Unusual Activity" at bounding box center [256, 133] width 89 height 21
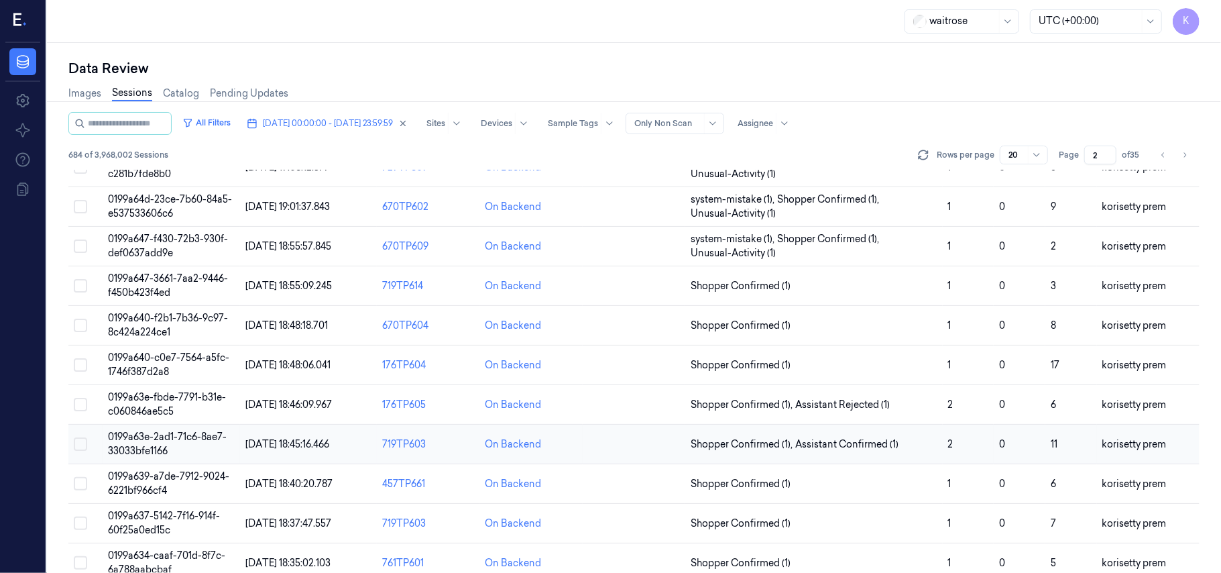
scroll to position [432, 0]
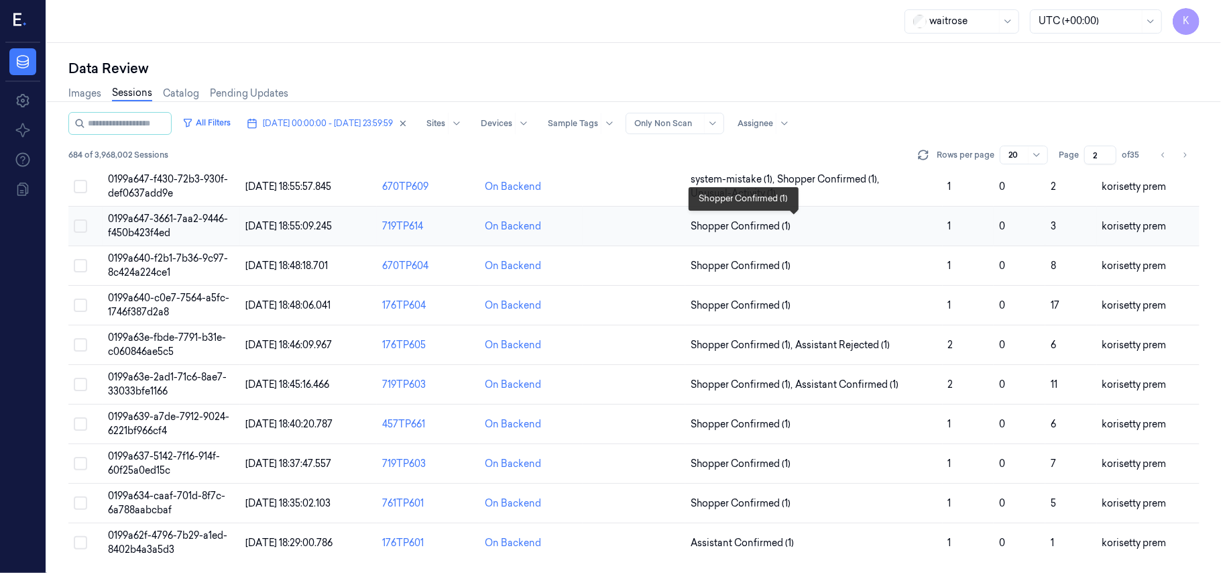
click at [869, 228] on span "Shopper Confirmed (1)" at bounding box center [814, 226] width 246 height 14
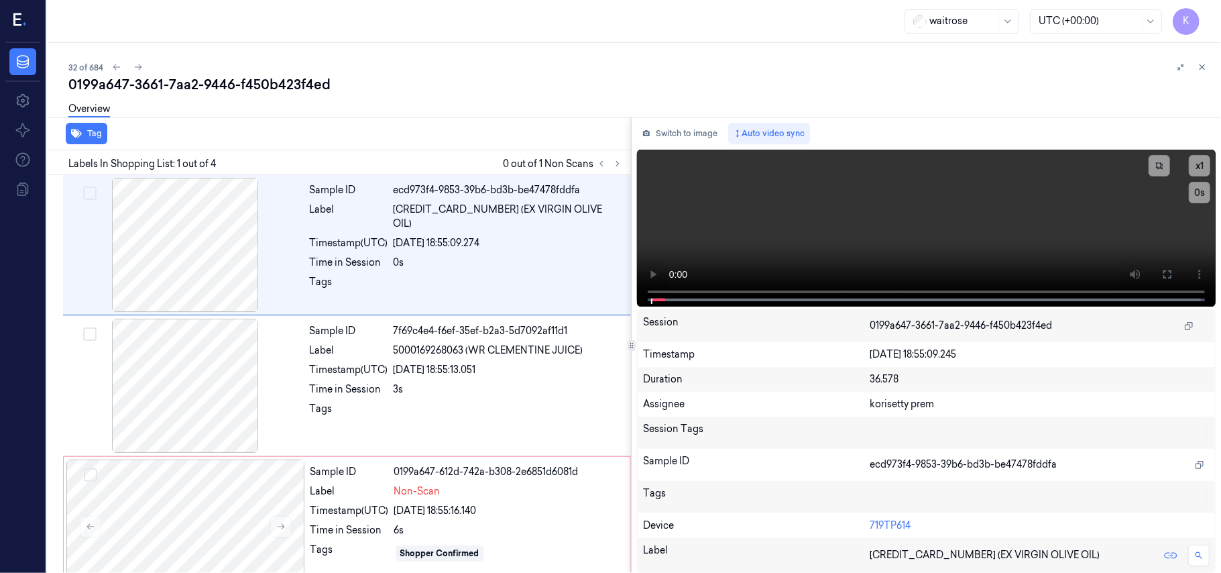
click at [560, 75] on div "0199a647-3661-7aa2-9446-f450b423f4ed" at bounding box center [639, 84] width 1142 height 19
click at [481, 371] on div "[DATE] 18:55:13.051" at bounding box center [508, 370] width 229 height 14
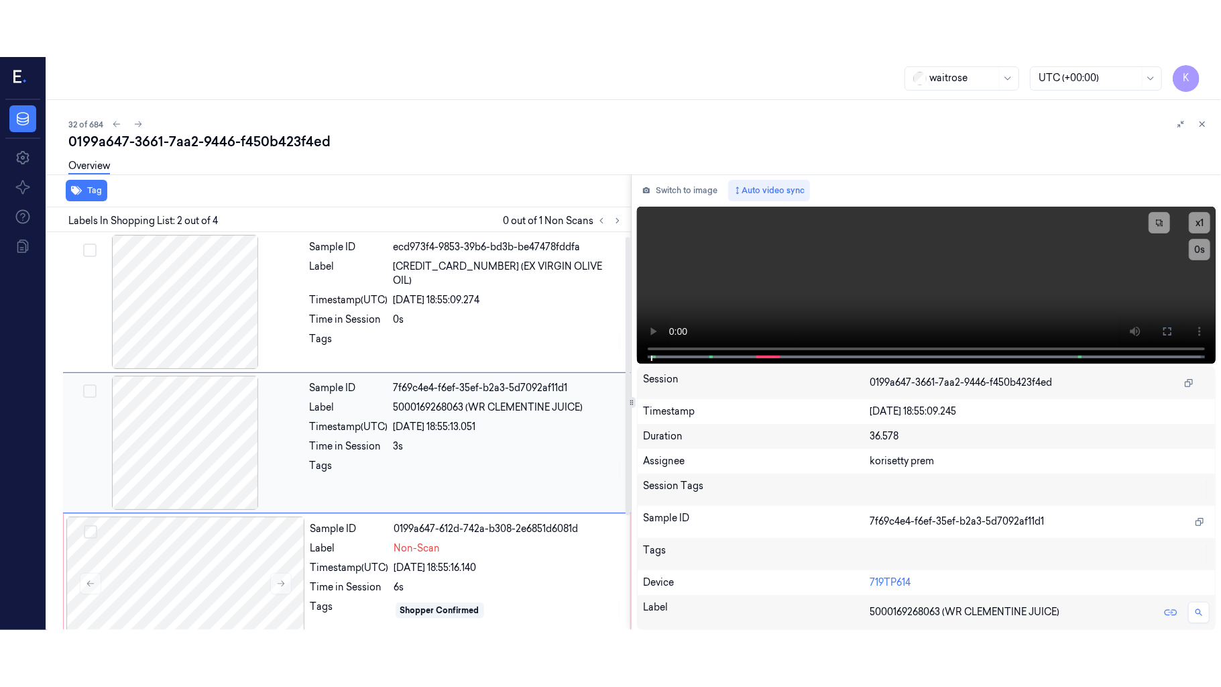
scroll to position [11, 0]
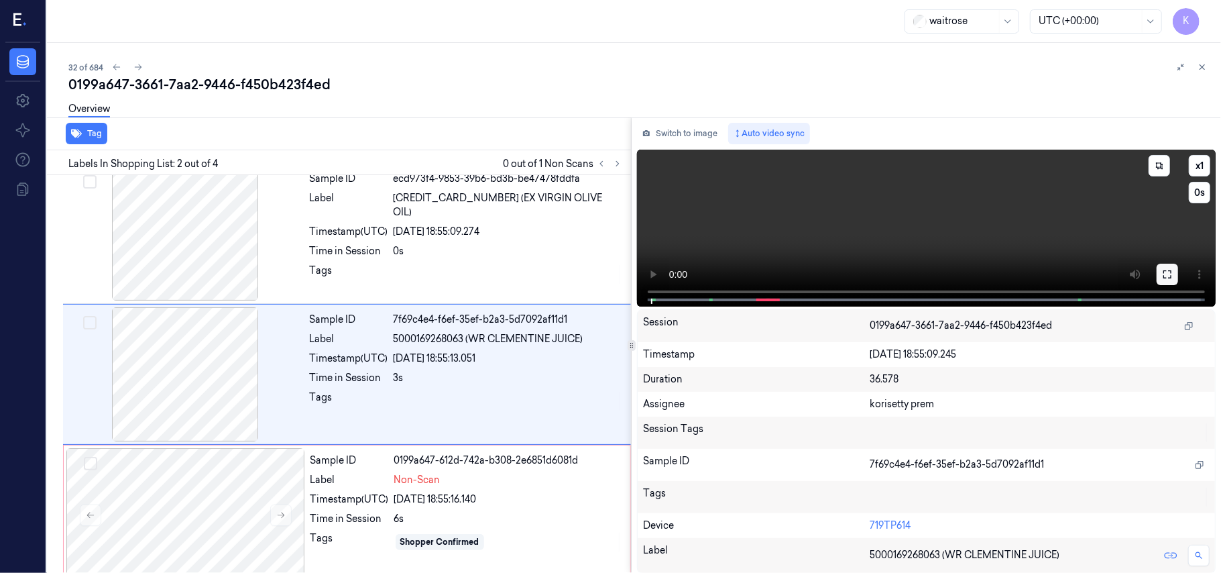
click at [1165, 274] on icon at bounding box center [1167, 274] width 11 height 11
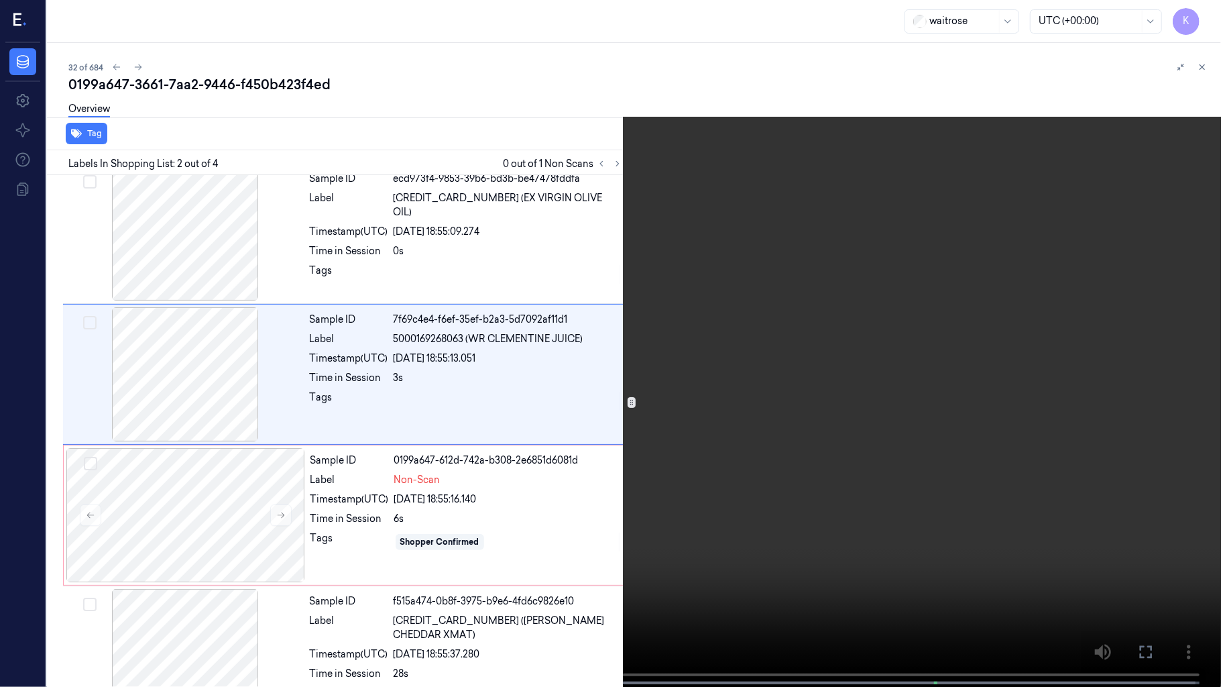
click at [754, 322] on video at bounding box center [610, 344] width 1221 height 689
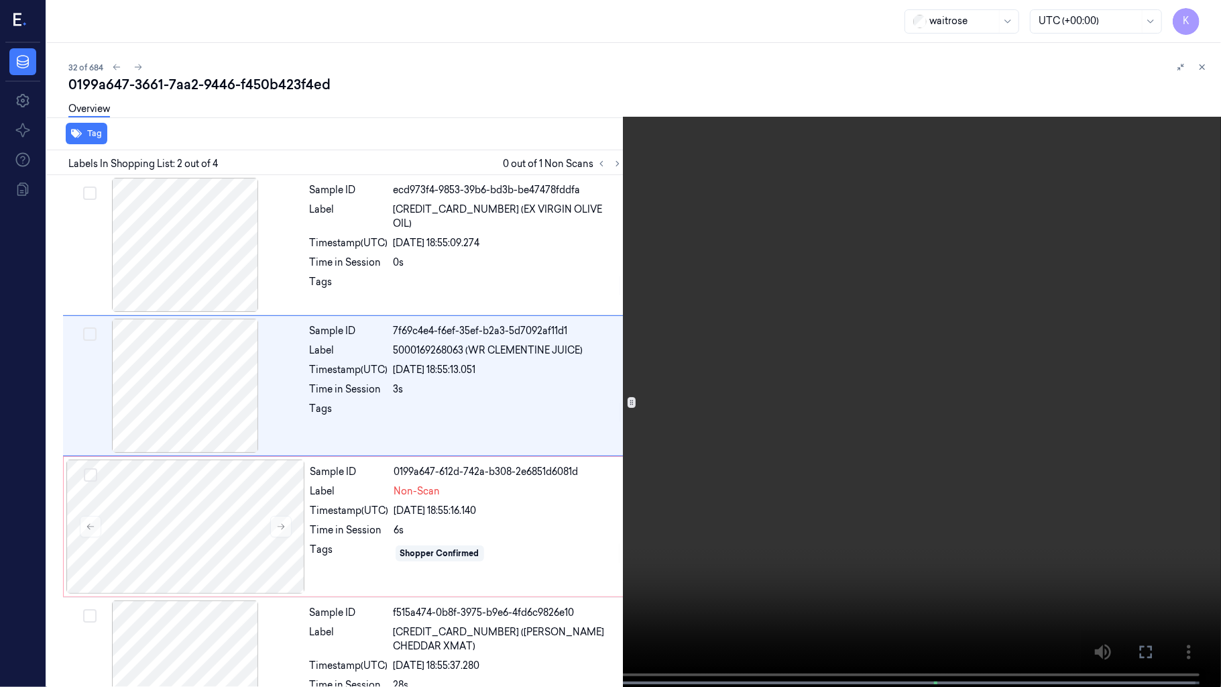
click at [428, 406] on video at bounding box center [610, 344] width 1221 height 689
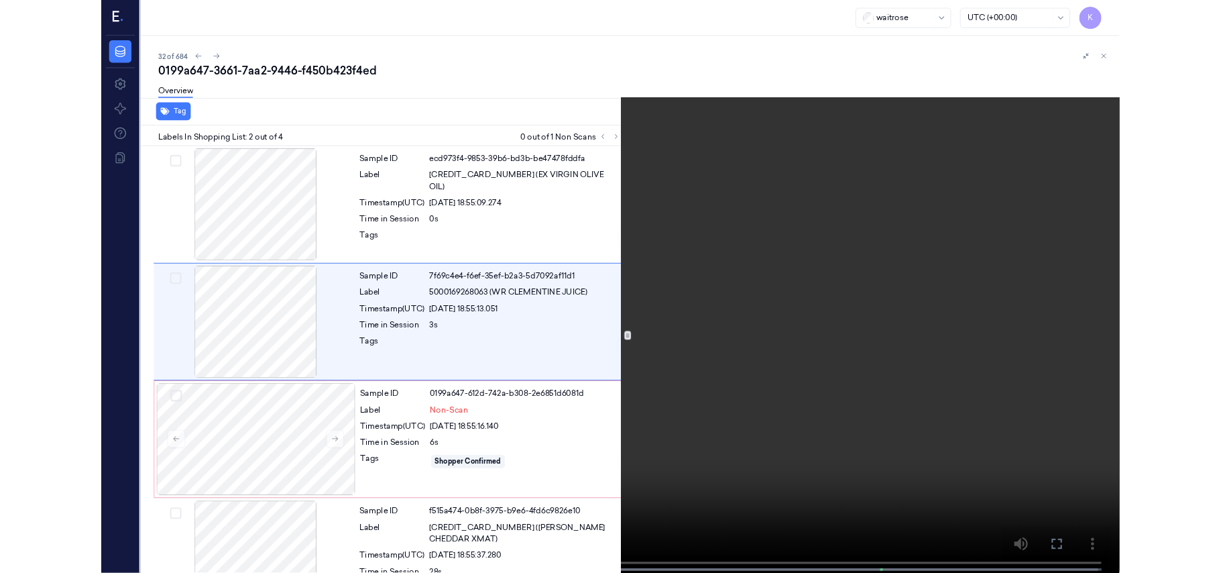
scroll to position [57, 0]
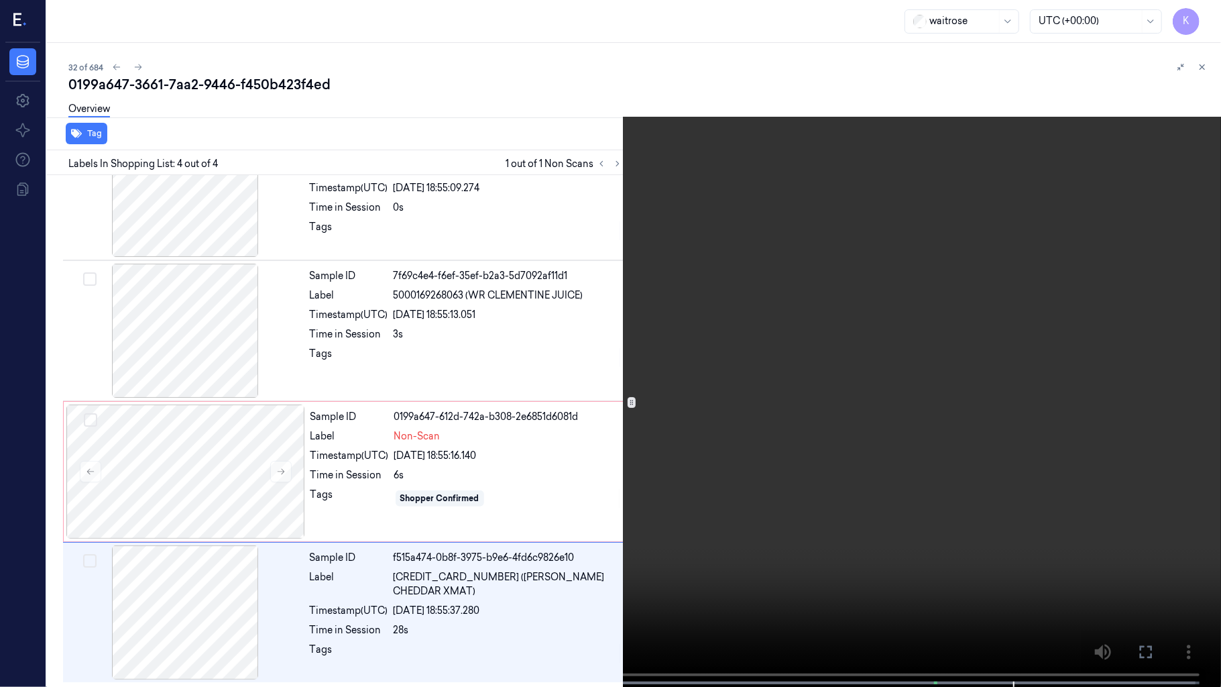
click at [823, 421] on video at bounding box center [610, 344] width 1221 height 689
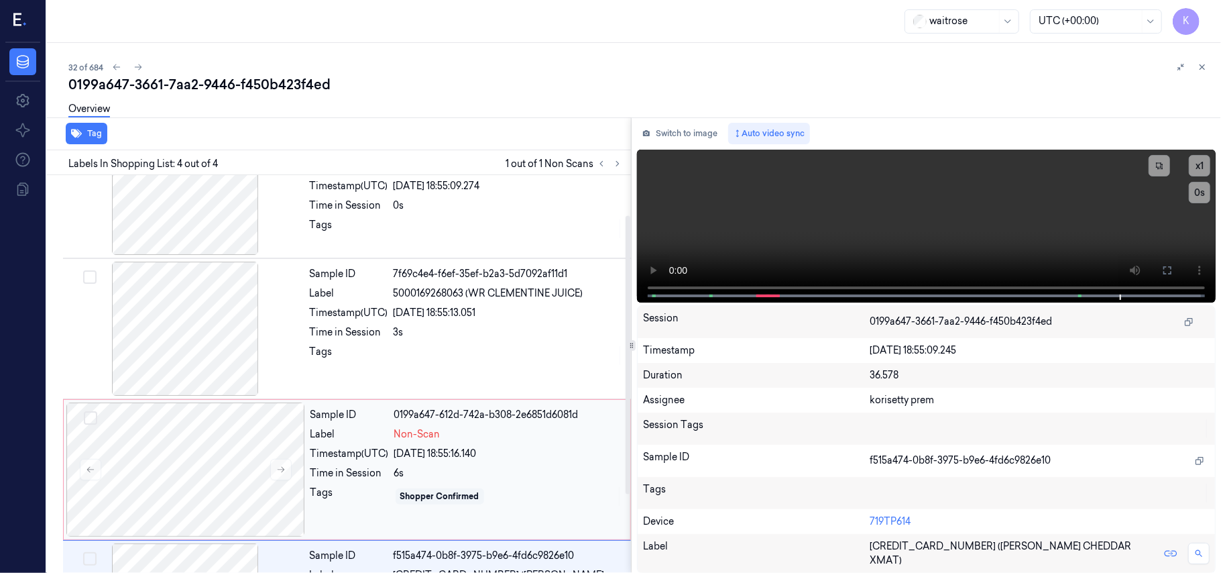
click at [331, 461] on div "Sample ID 0199a647-612d-742a-b308-2e6851d6081d Label Non-Scan Timestamp (UTC) […" at bounding box center [466, 469] width 322 height 134
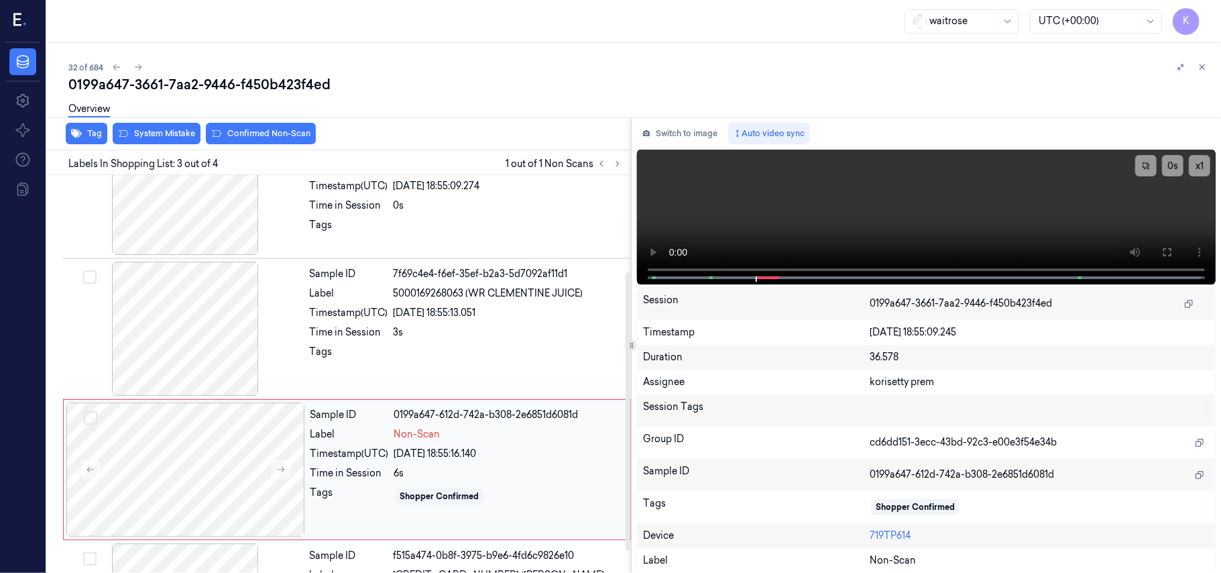
scroll to position [153, 0]
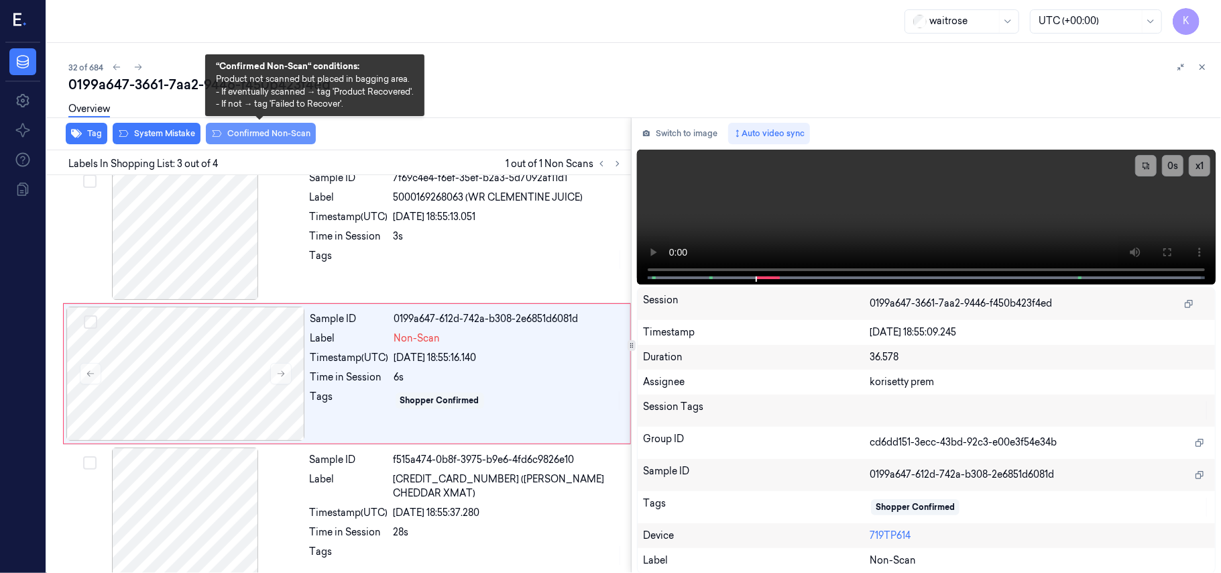
click at [266, 130] on button "Confirmed Non-Scan" at bounding box center [261, 133] width 110 height 21
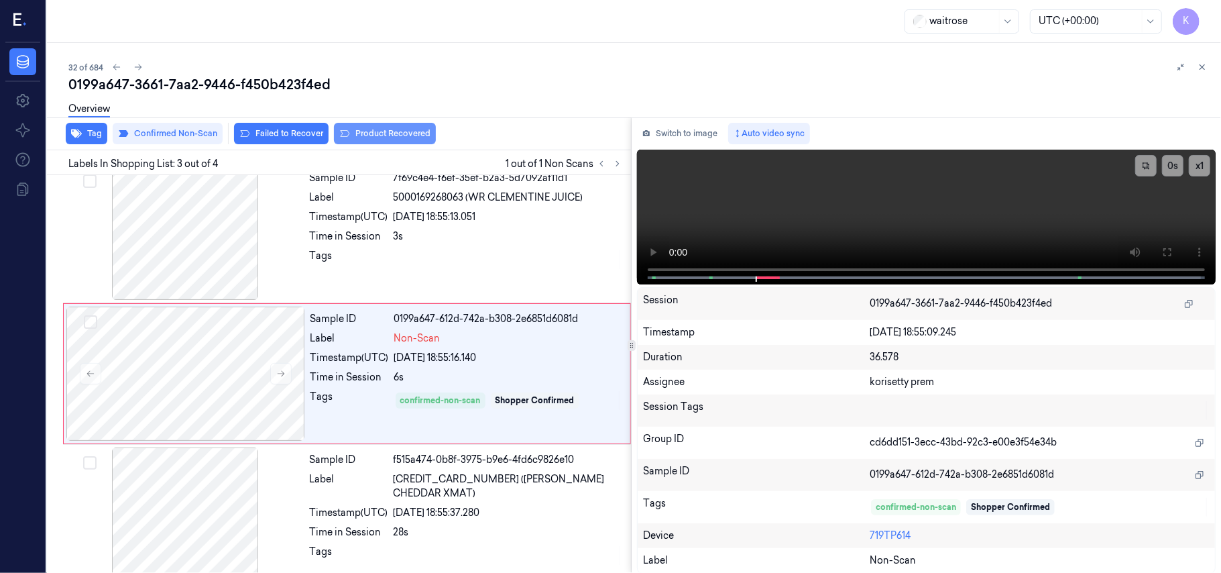
click at [361, 135] on button "Product Recovered" at bounding box center [385, 133] width 102 height 21
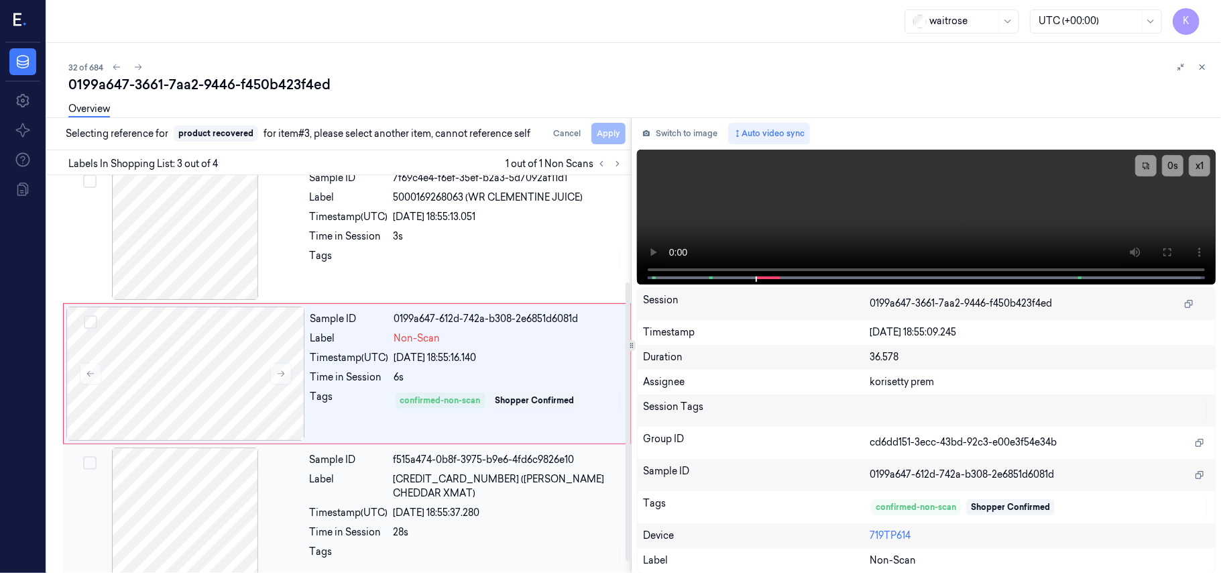
click at [405, 526] on div "Sample ID f515a474-0b8f-3975-b9e6-4fd6c9826e10 Label [CREDIT_CARD_NUMBER] ([PER…" at bounding box center [466, 514] width 324 height 134
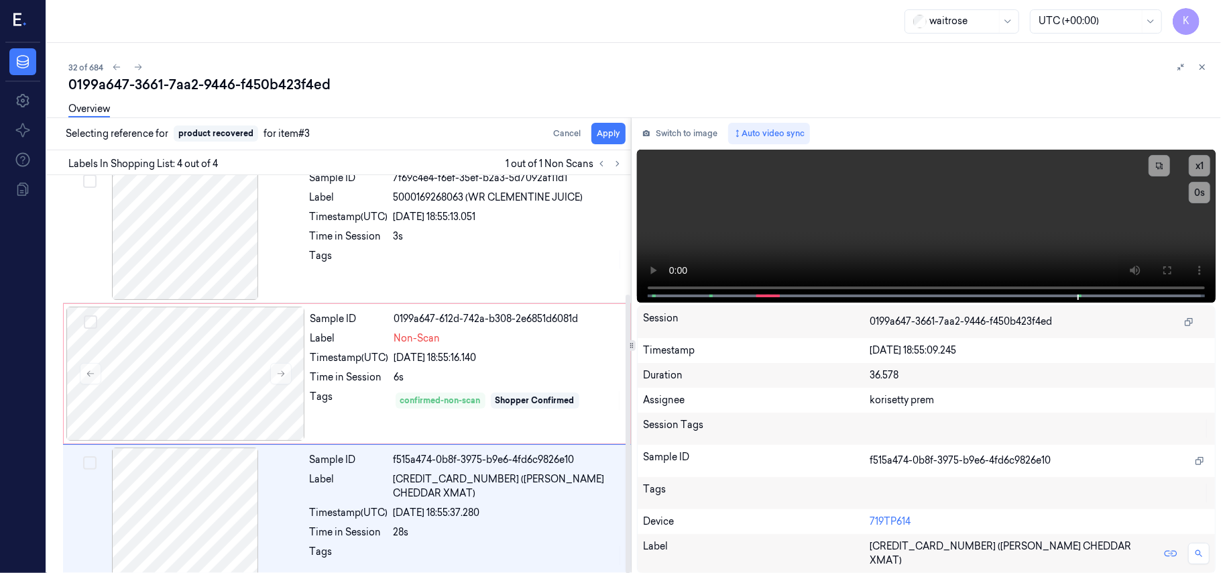
scroll to position [170, 0]
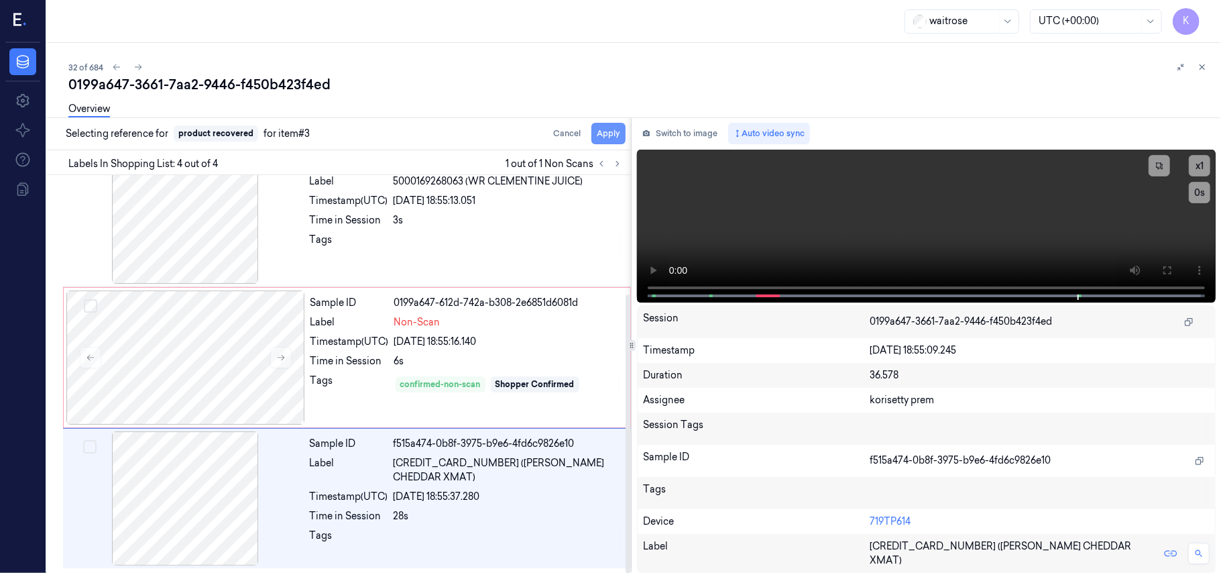
click at [607, 137] on button "Apply" at bounding box center [608, 133] width 34 height 21
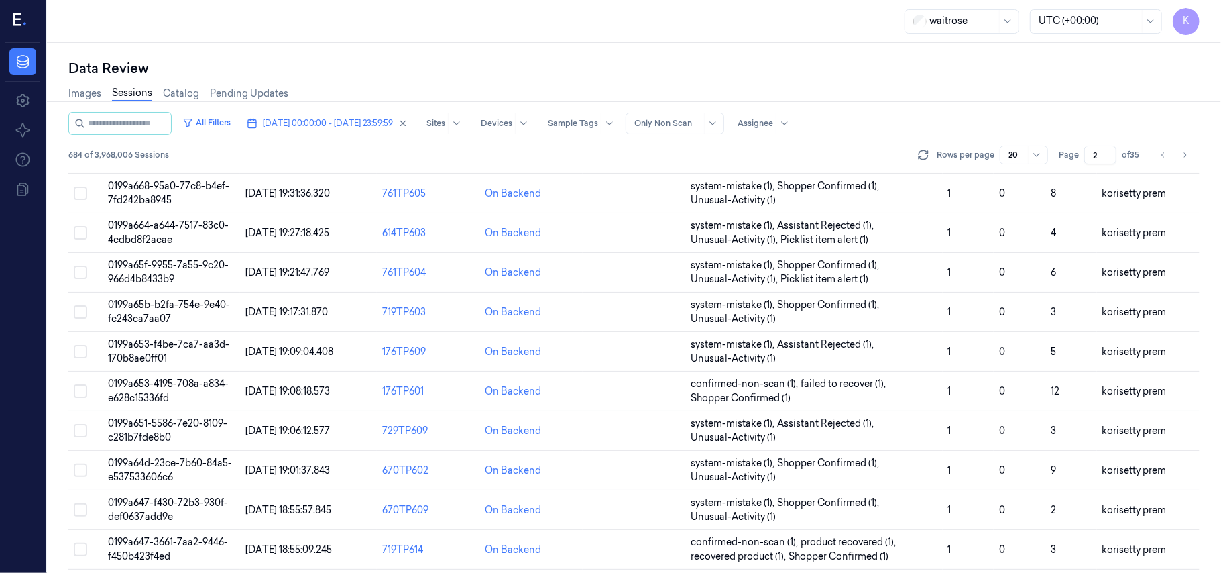
scroll to position [432, 0]
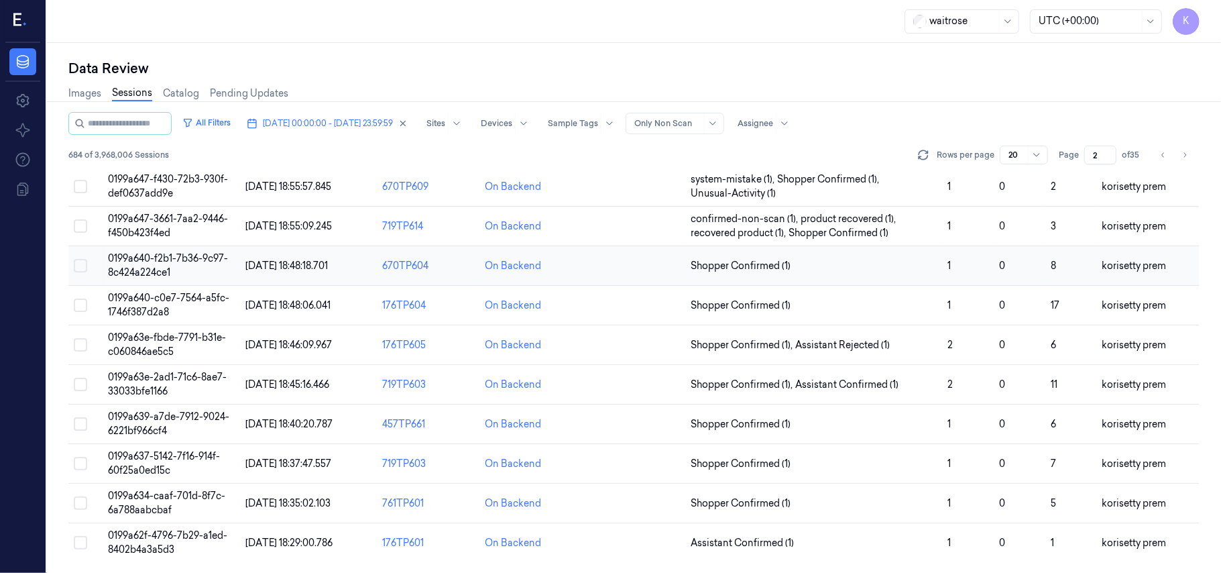
click at [227, 261] on span "0199a640-f2b1-7b36-9c97-8c424a224ce1" at bounding box center [168, 265] width 120 height 26
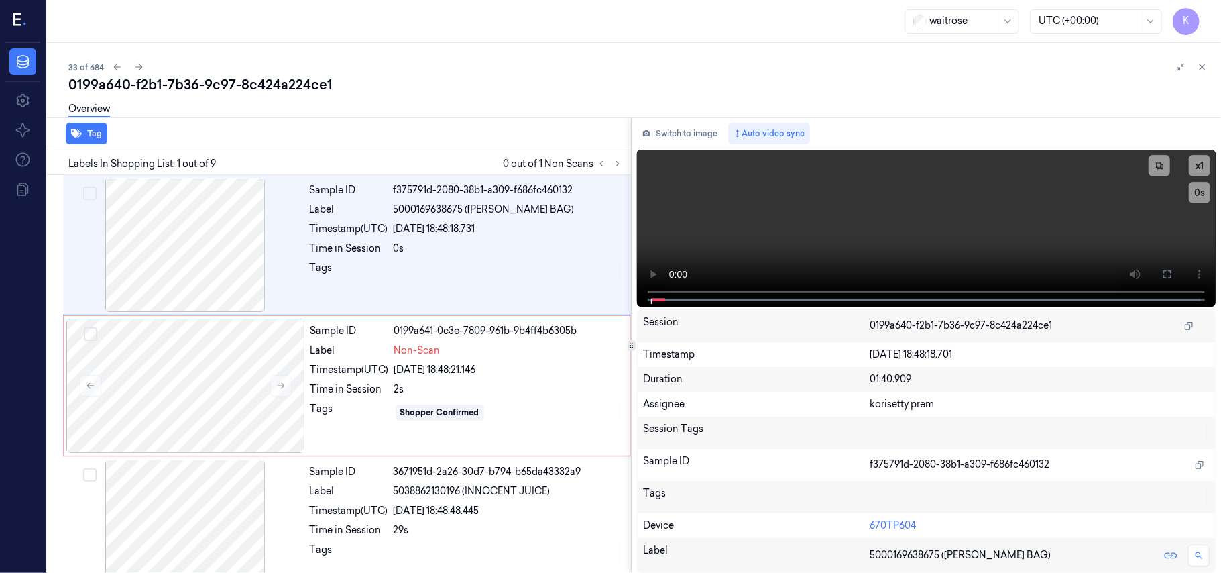
click at [524, 78] on div "0199a640-f2b1-7b36-9c97-8c424a224ce1" at bounding box center [639, 84] width 1142 height 19
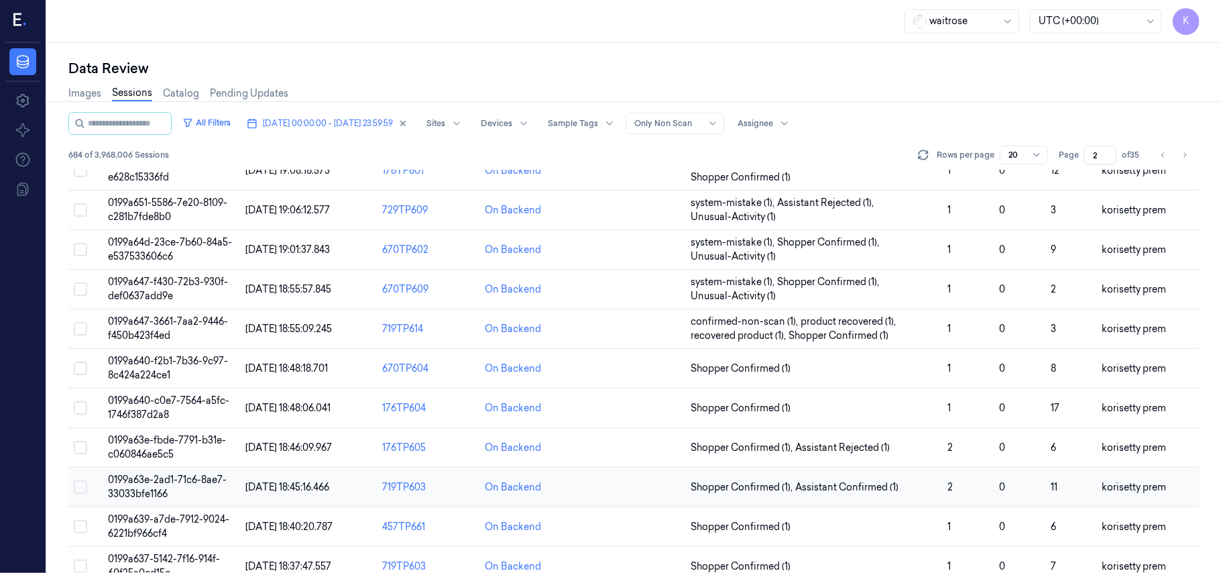
scroll to position [432, 0]
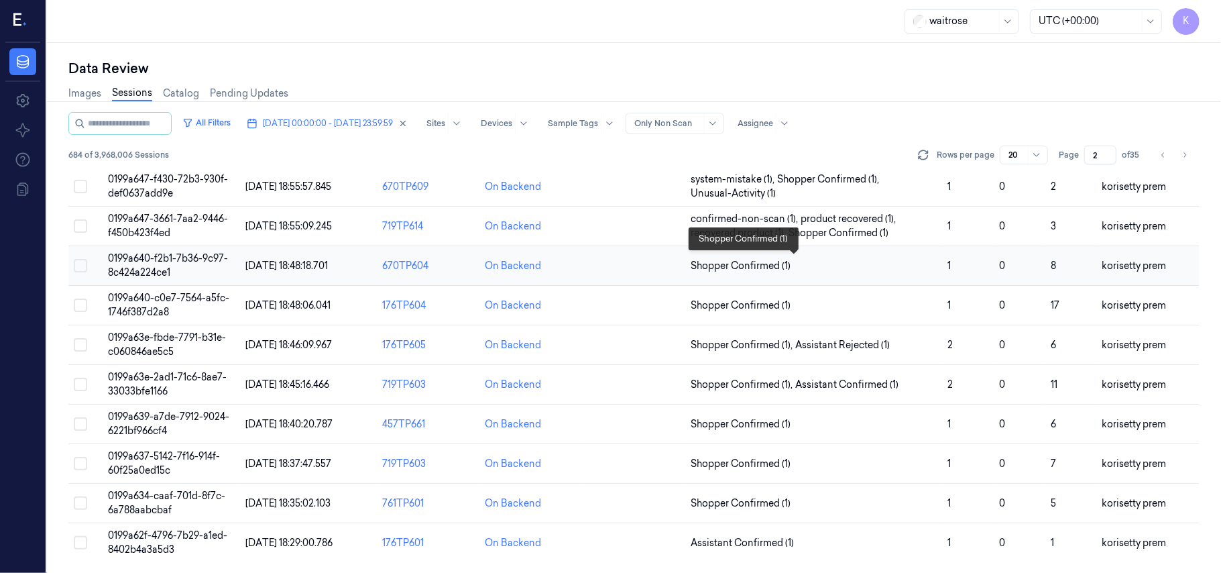
click at [894, 263] on span "Shopper Confirmed (1)" at bounding box center [814, 266] width 246 height 14
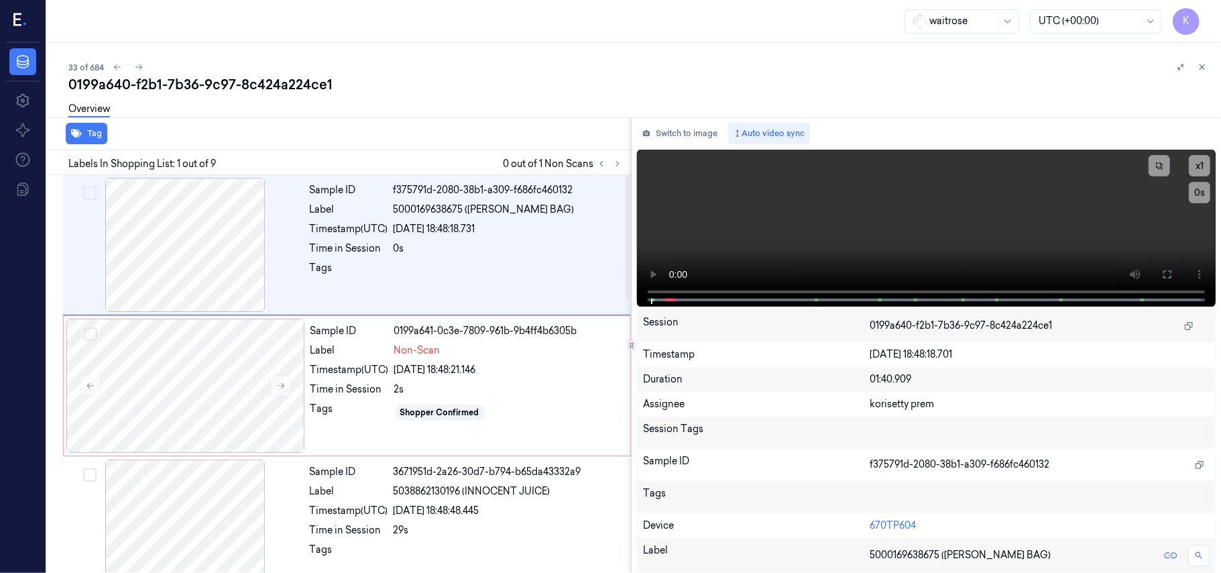
click at [534, 84] on div "0199a640-f2b1-7b36-9c97-8c424a224ce1" at bounding box center [639, 84] width 1142 height 19
click at [1164, 279] on button at bounding box center [1167, 273] width 21 height 21
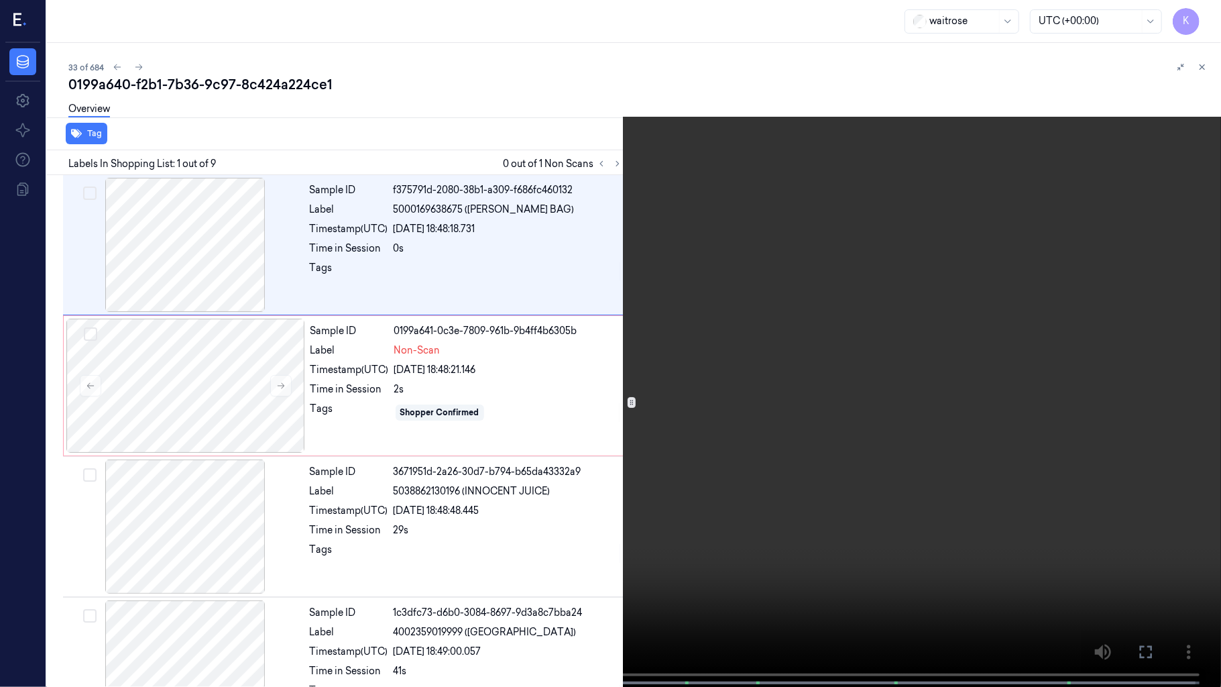
click at [673, 396] on video at bounding box center [610, 344] width 1221 height 689
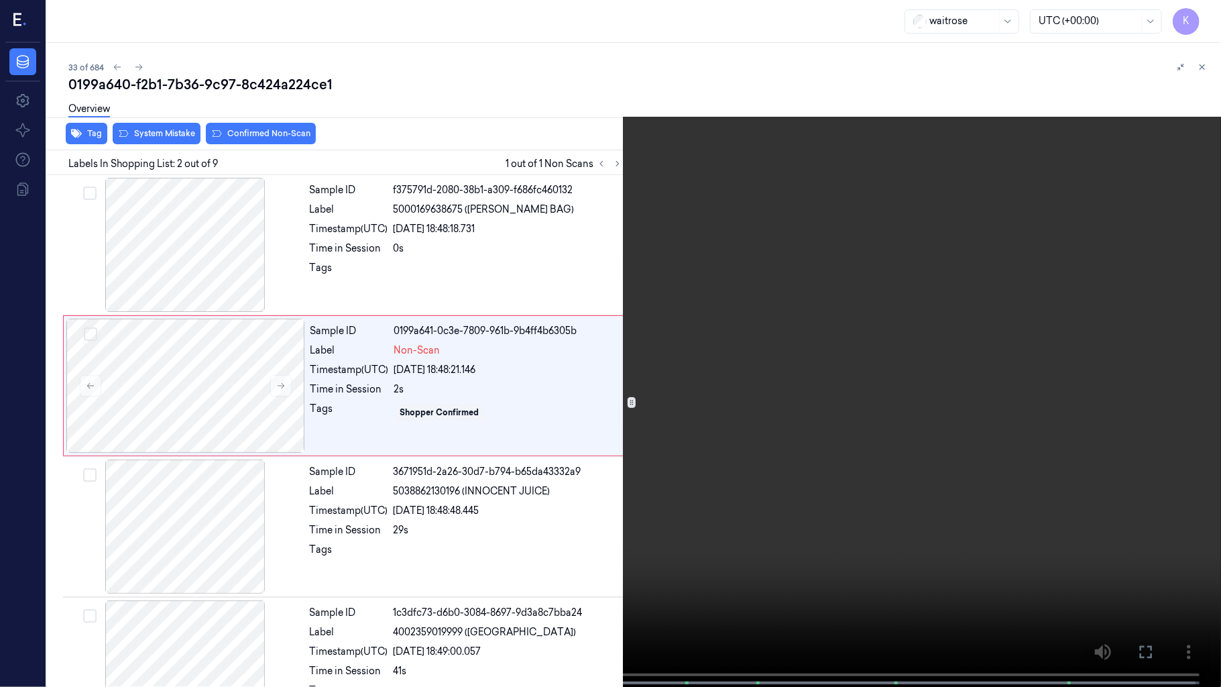
click at [320, 427] on video at bounding box center [610, 344] width 1221 height 689
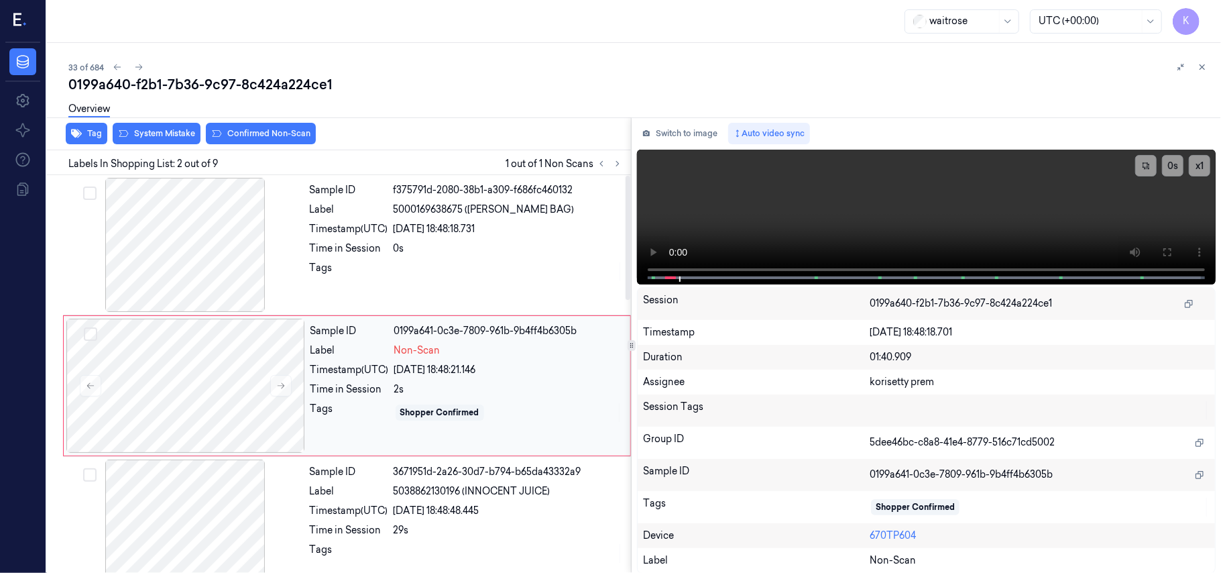
click at [430, 366] on div "[DATE] 18:48:21.146" at bounding box center [508, 370] width 228 height 14
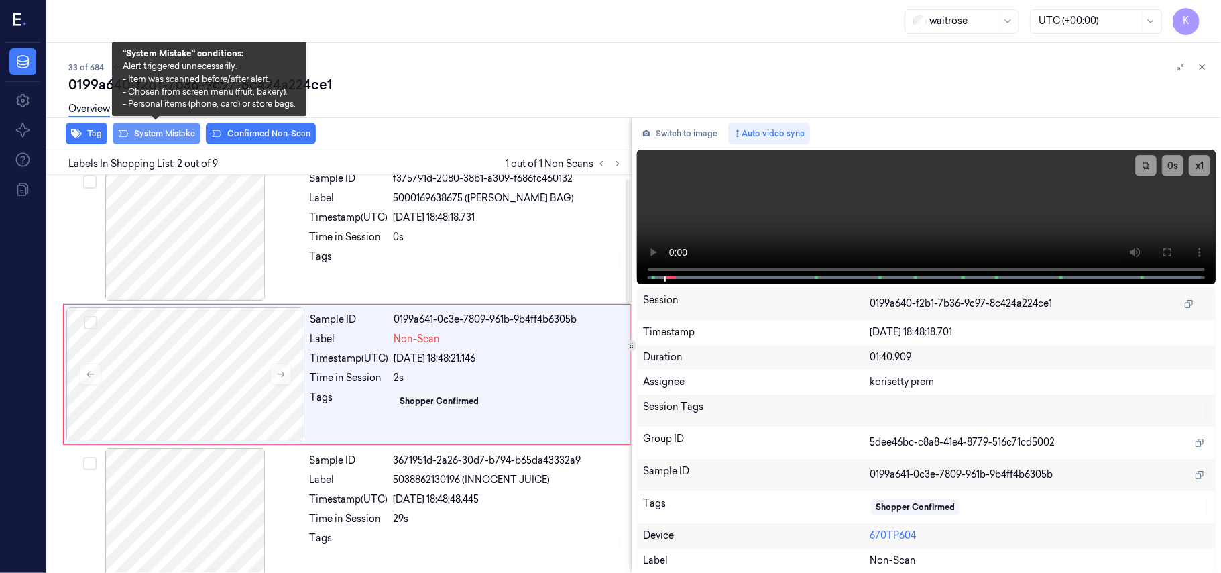
click at [165, 140] on button "System Mistake" at bounding box center [157, 133] width 88 height 21
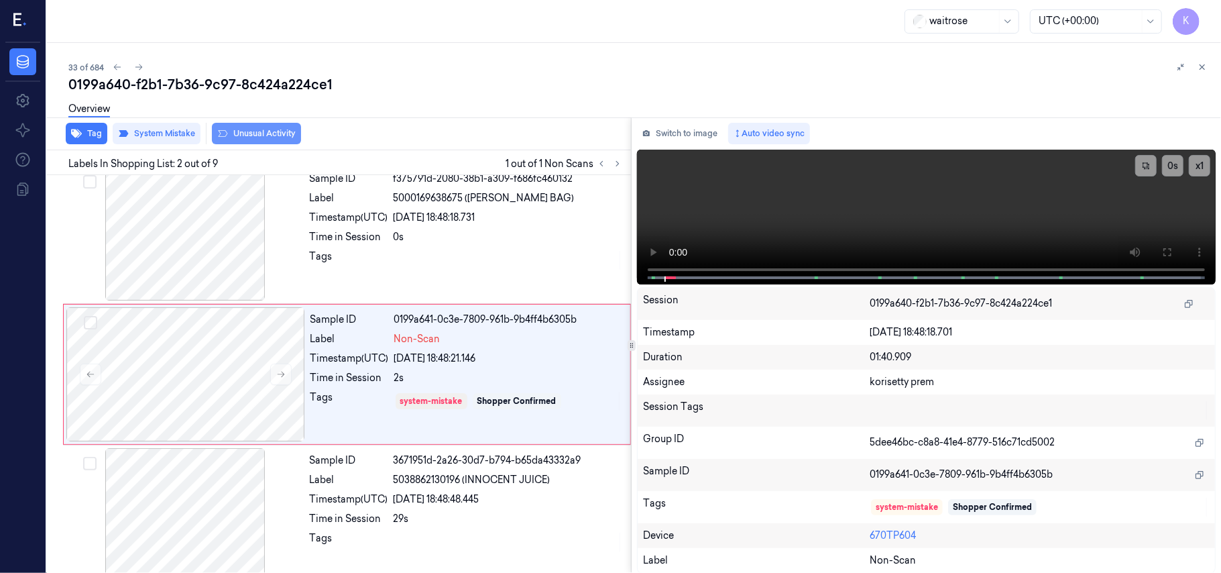
click at [247, 134] on button "Unusual Activity" at bounding box center [256, 133] width 89 height 21
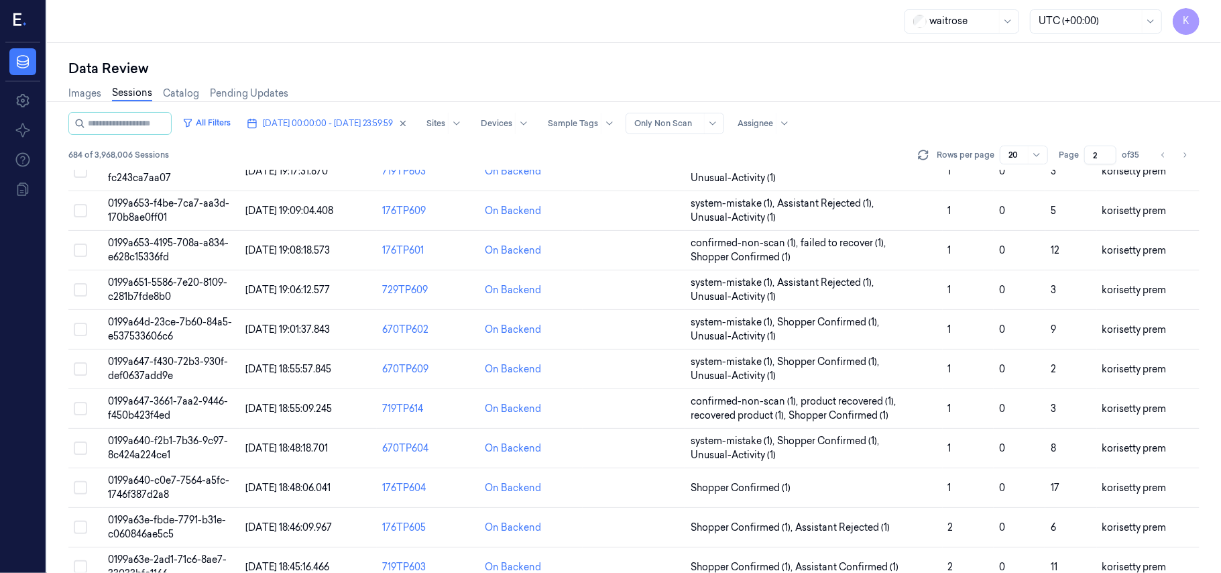
scroll to position [432, 0]
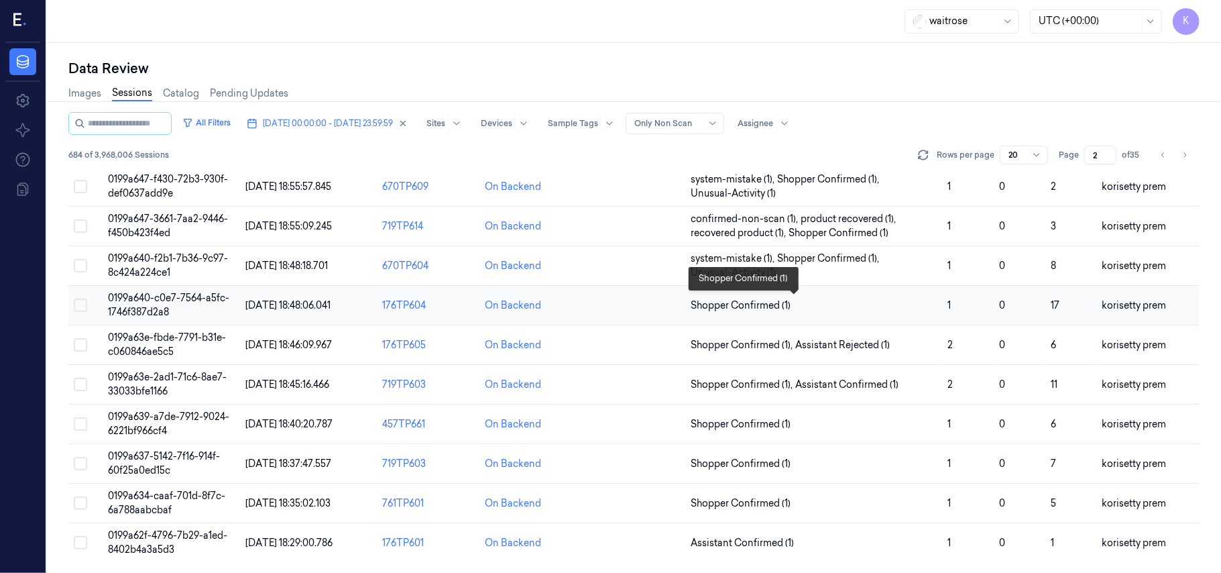
click at [835, 300] on span "Shopper Confirmed (1)" at bounding box center [814, 305] width 246 height 14
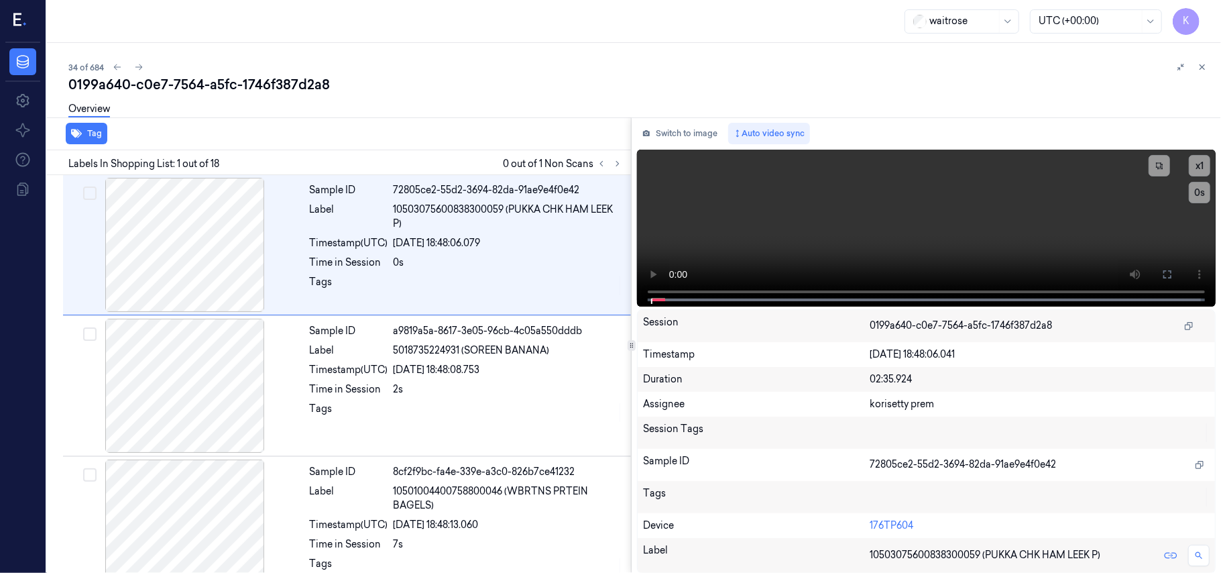
click at [522, 109] on div "Overview" at bounding box center [639, 111] width 1142 height 34
click at [614, 157] on button at bounding box center [617, 164] width 16 height 16
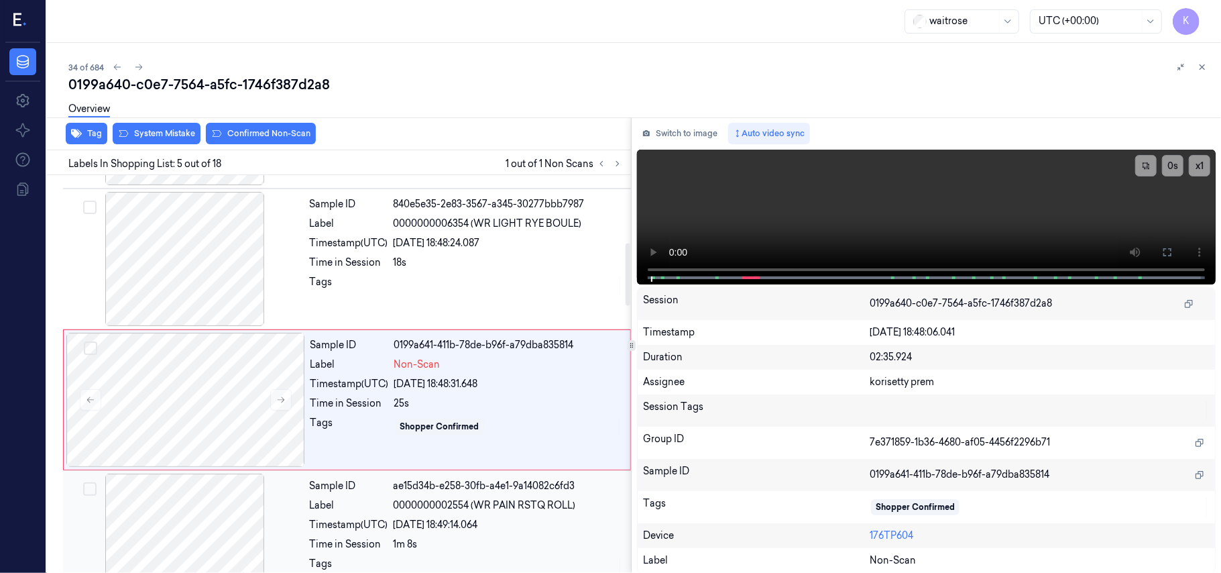
scroll to position [435, 0]
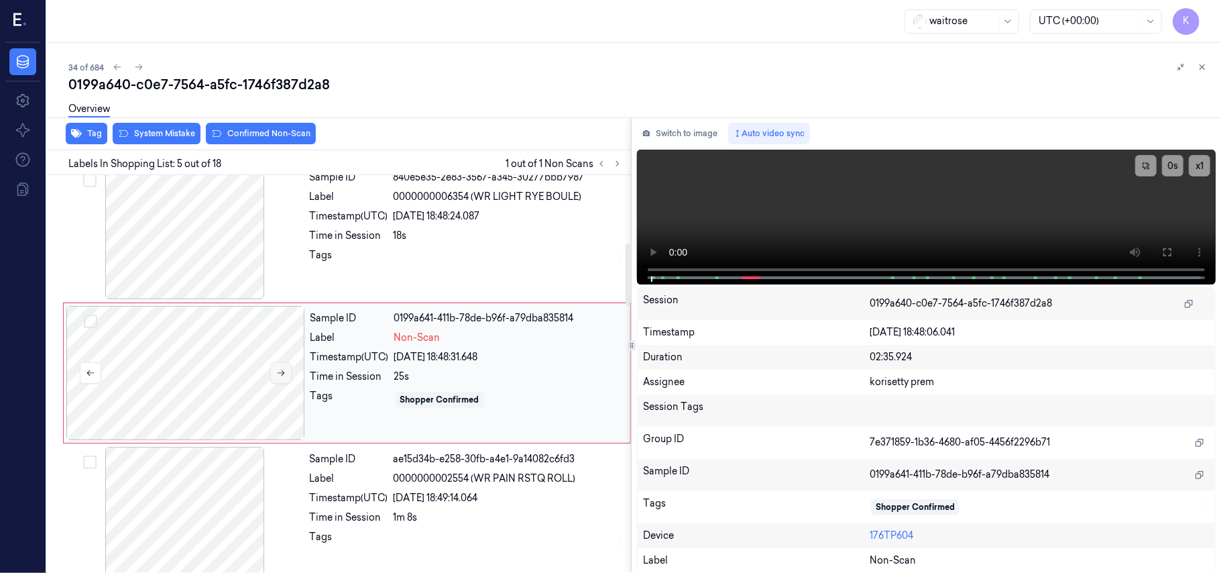
click at [283, 373] on icon at bounding box center [280, 372] width 9 height 9
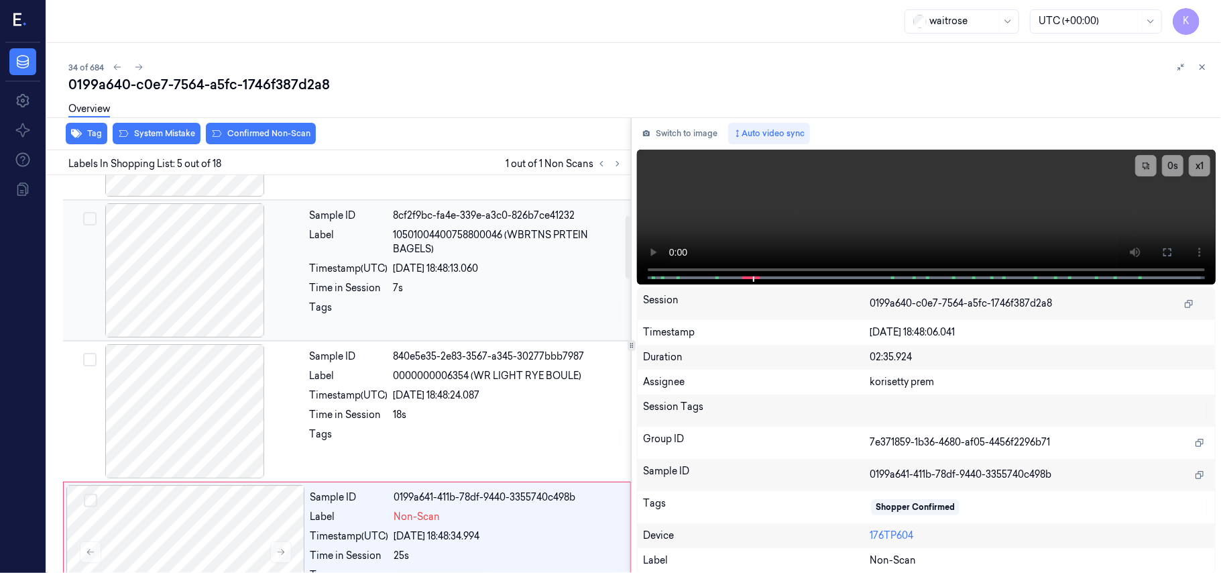
click at [543, 204] on div "Sample ID 8cf2f9bc-fa4e-339e-a3c0-826b7ce41232 Label 10501004400758800046 (WBRT…" at bounding box center [466, 270] width 324 height 134
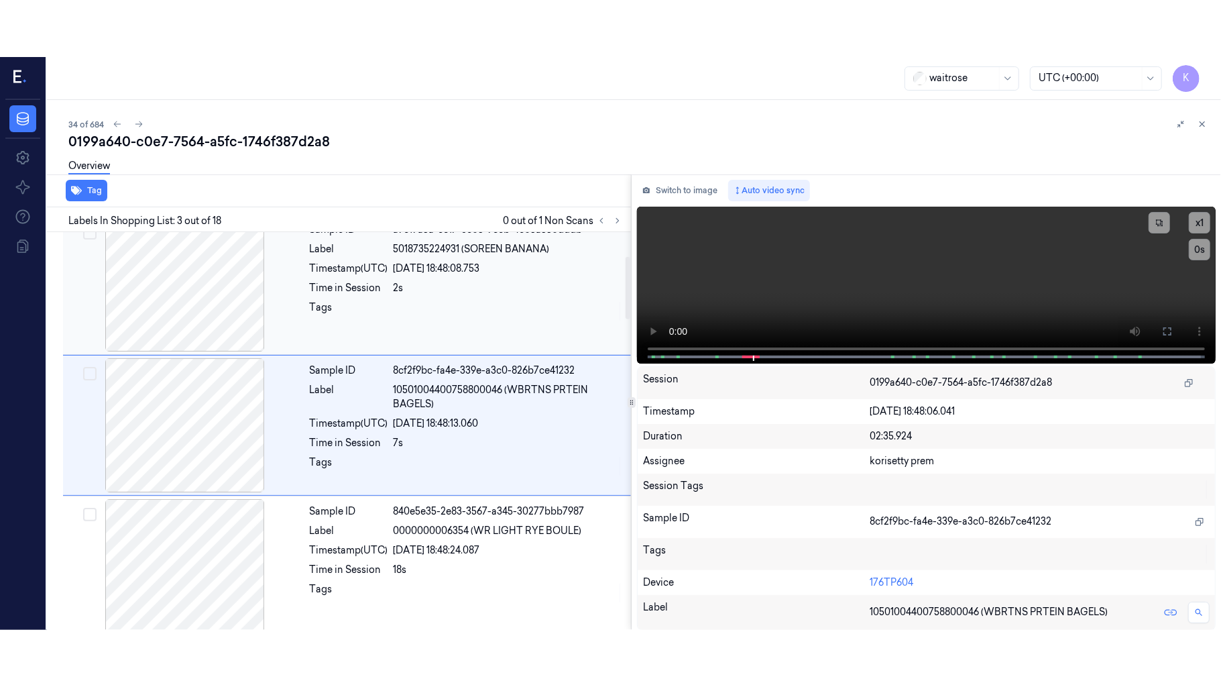
scroll to position [153, 0]
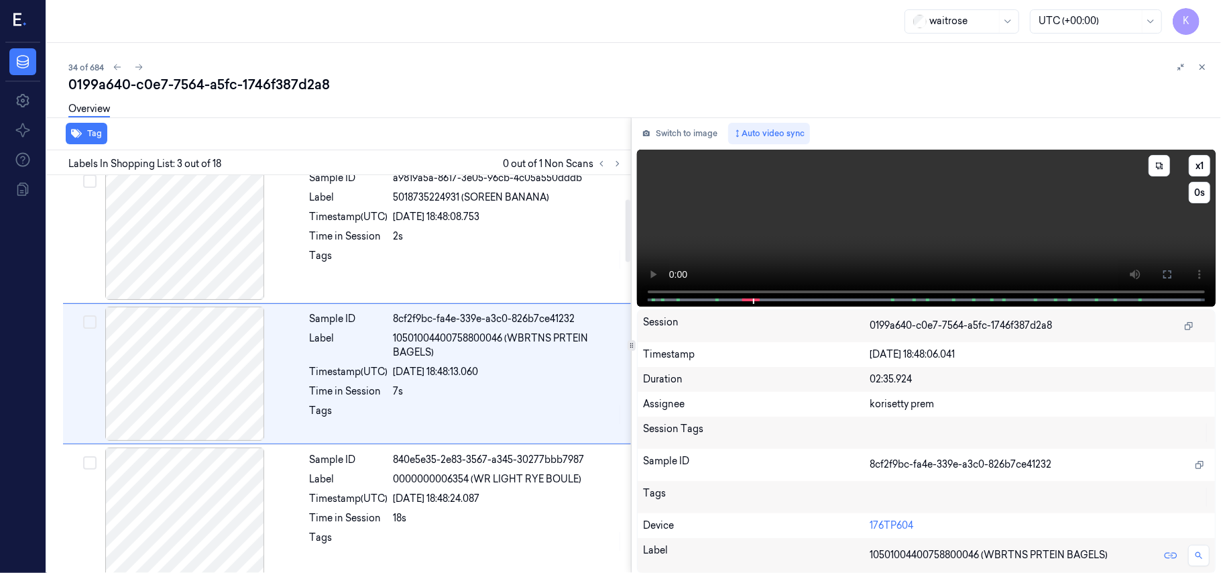
click at [1164, 196] on div "x 1 0 s" at bounding box center [1172, 179] width 75 height 48
click at [1162, 272] on icon at bounding box center [1167, 274] width 11 height 11
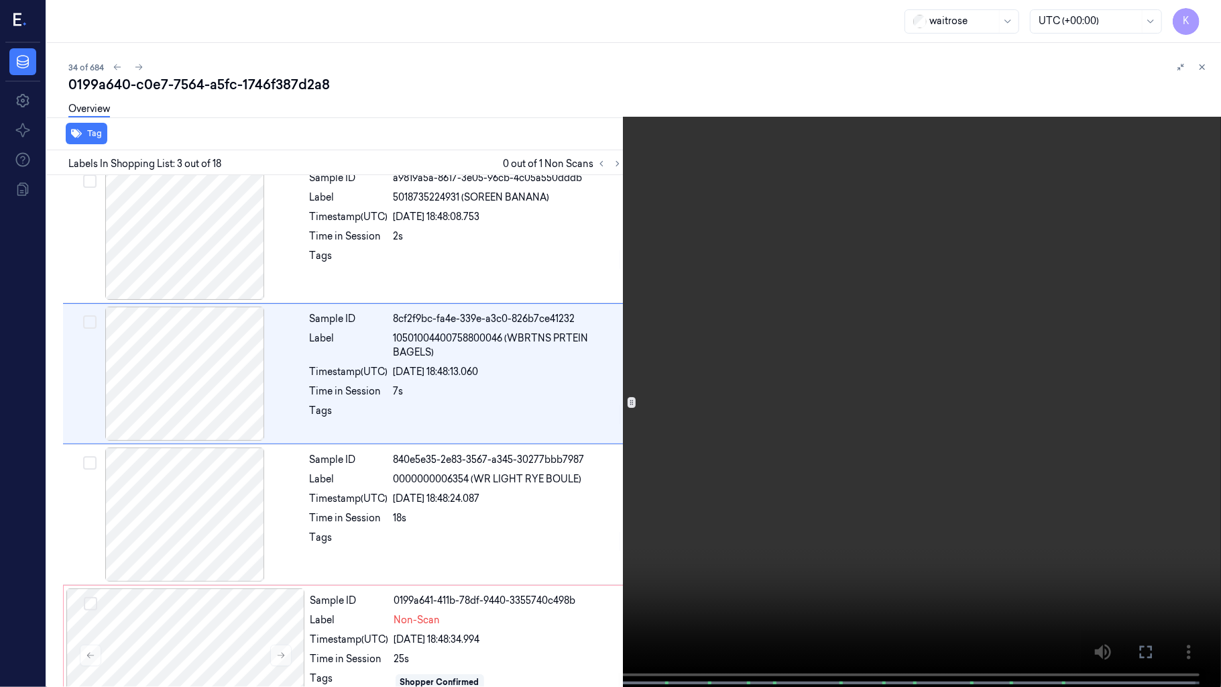
click at [536, 371] on video at bounding box center [610, 344] width 1221 height 689
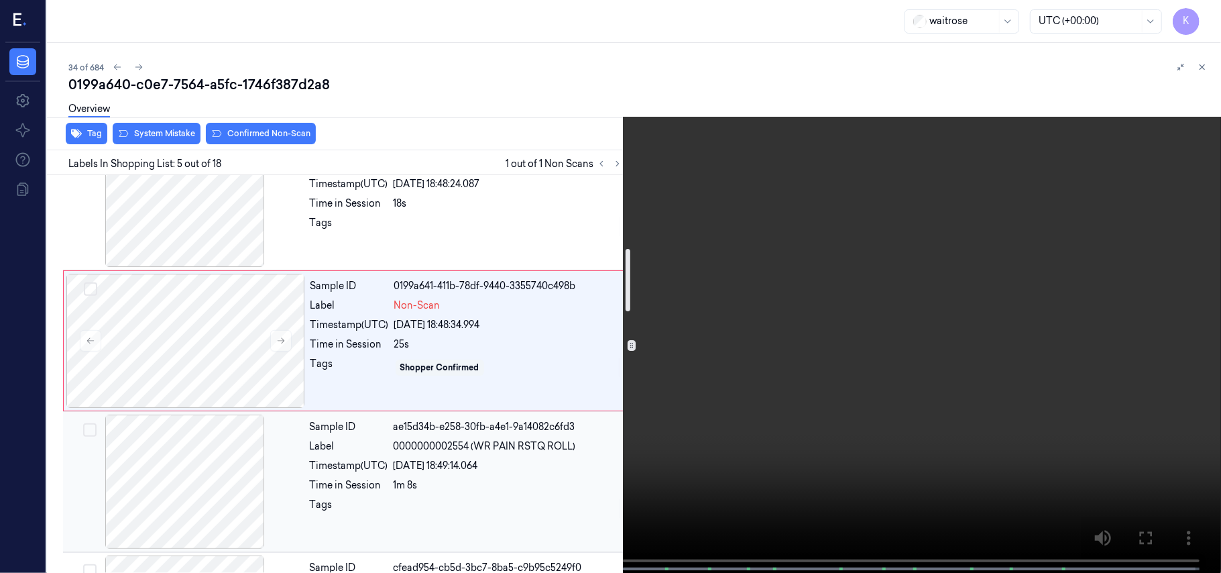
scroll to position [468, 0]
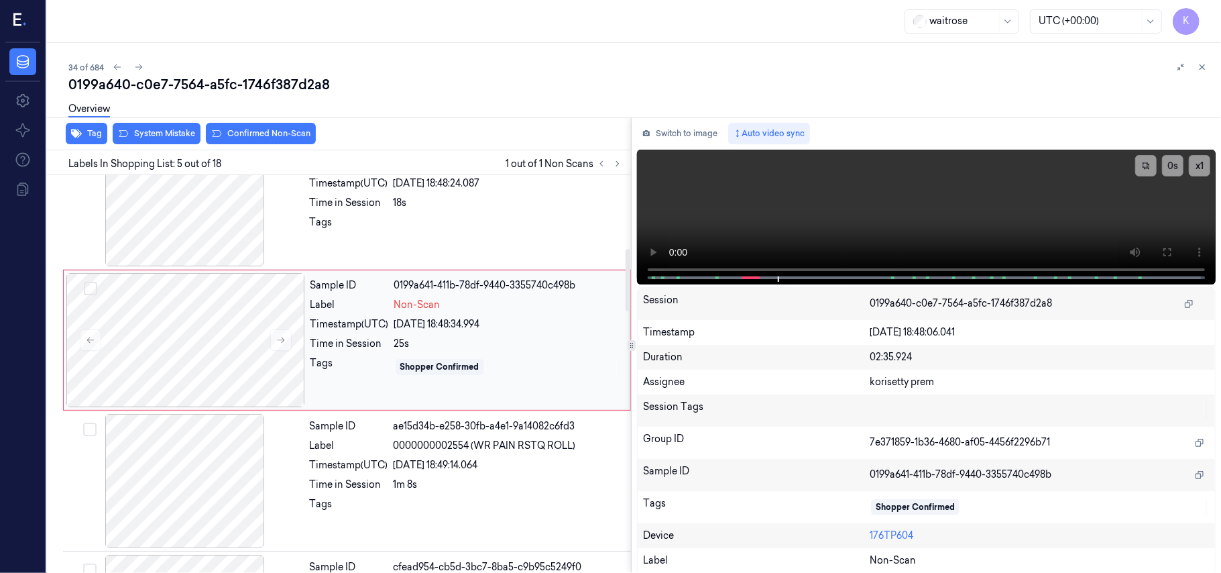
click at [451, 331] on div "[DATE] 18:48:34.994" at bounding box center [508, 324] width 228 height 14
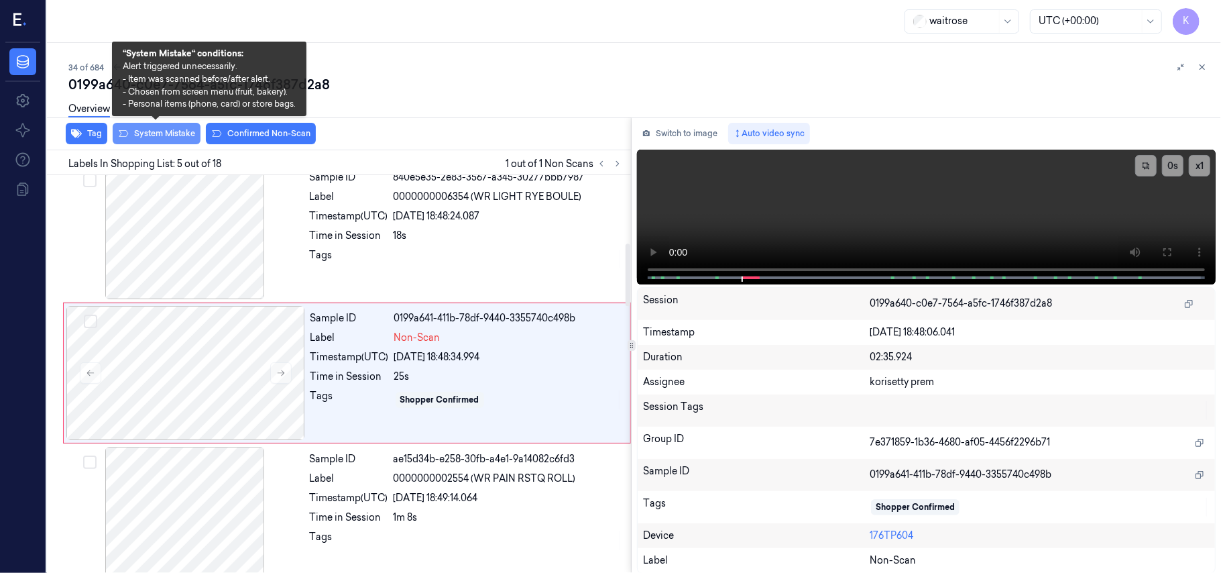
click at [159, 135] on button "System Mistake" at bounding box center [157, 133] width 88 height 21
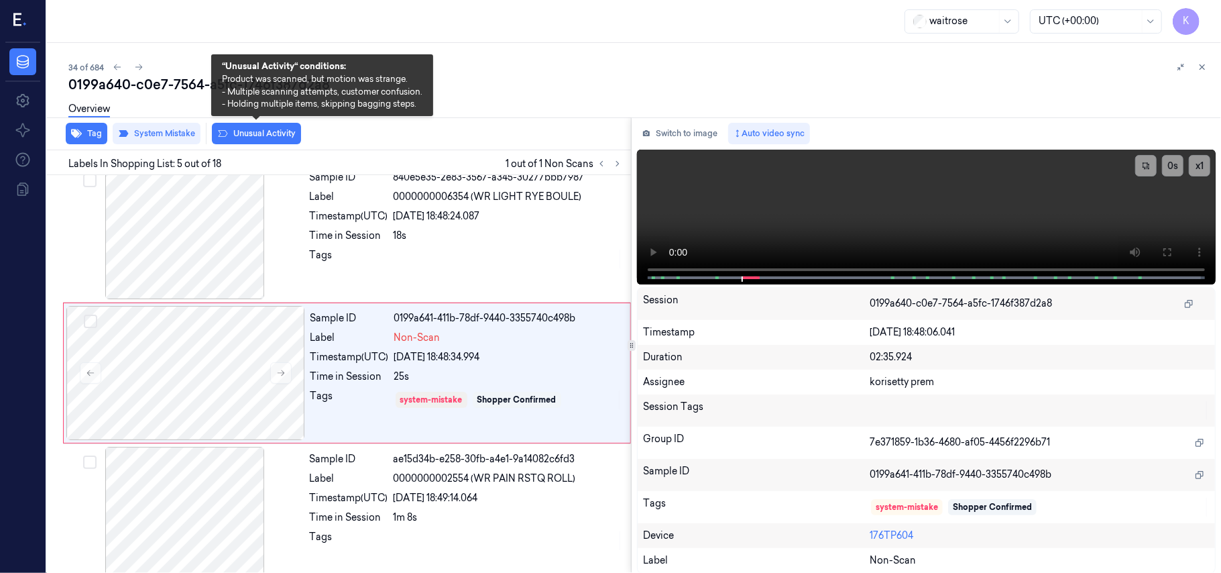
click at [261, 132] on button "Unusual Activity" at bounding box center [256, 133] width 89 height 21
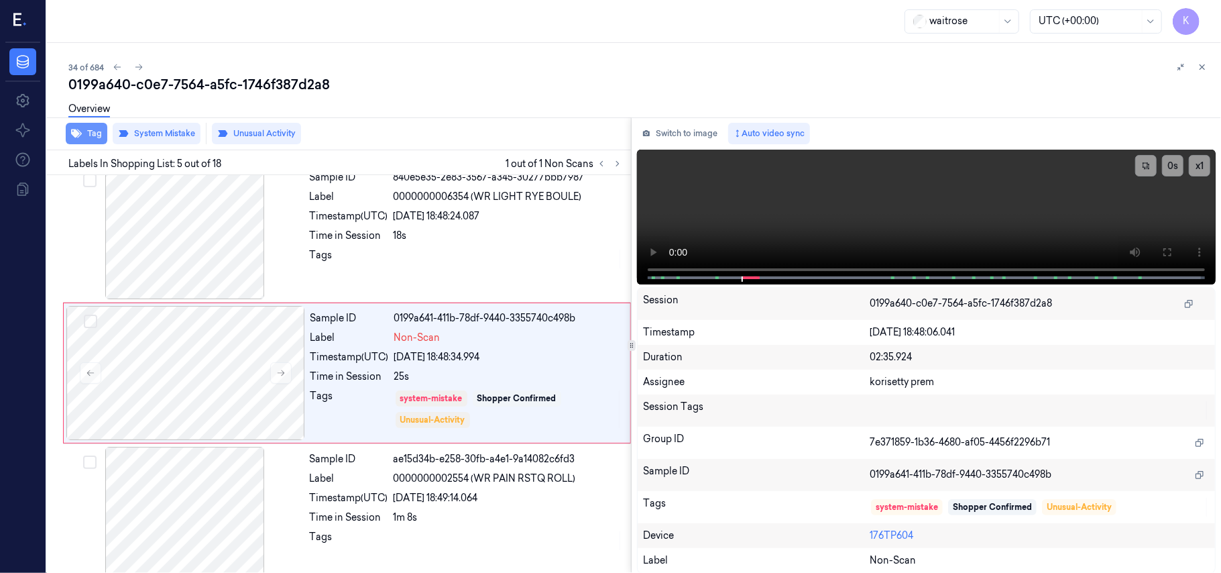
click at [88, 137] on button "Tag" at bounding box center [87, 133] width 42 height 21
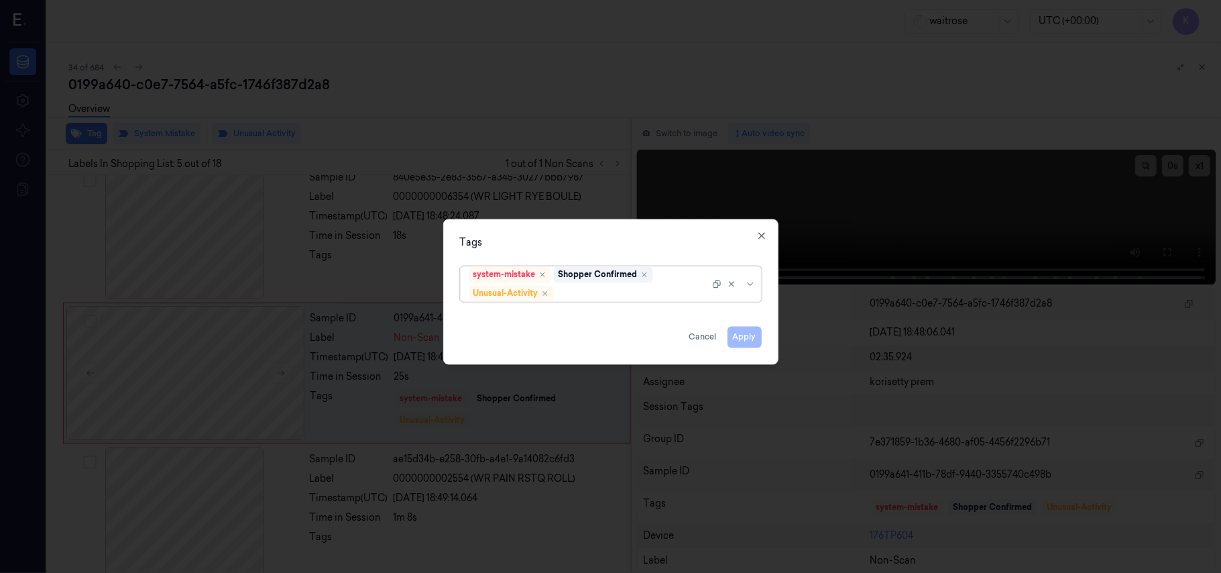
click at [666, 286] on div at bounding box center [632, 293] width 153 height 14
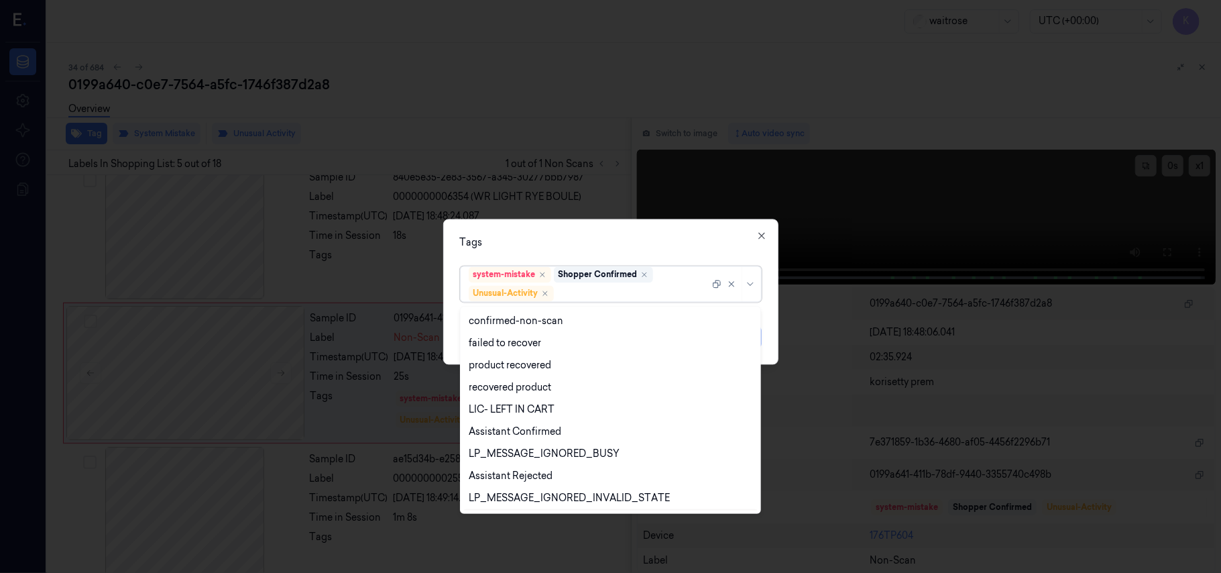
scroll to position [175, 0]
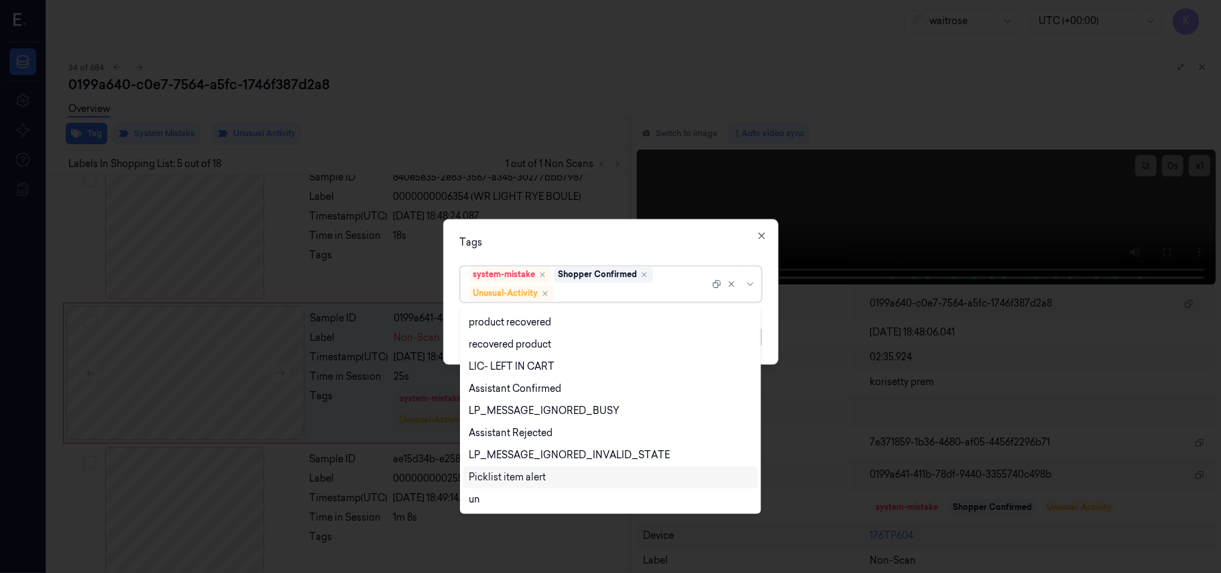
click at [514, 475] on div "Picklist item alert" at bounding box center [507, 477] width 77 height 14
click at [624, 239] on div "Tags" at bounding box center [611, 243] width 302 height 14
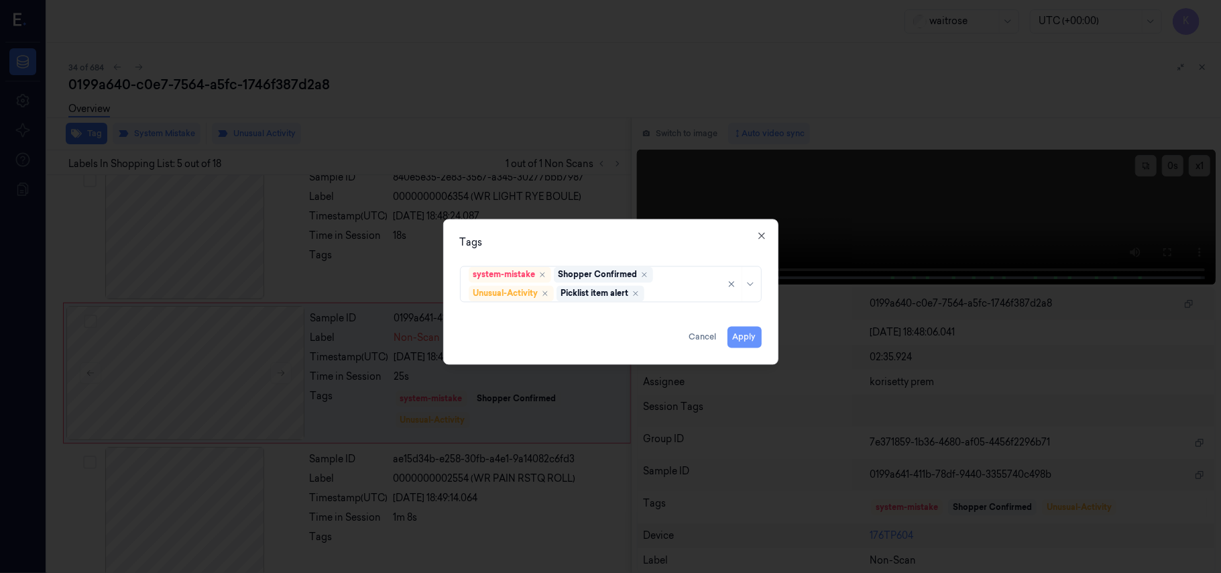
click at [750, 335] on button "Apply" at bounding box center [744, 337] width 34 height 21
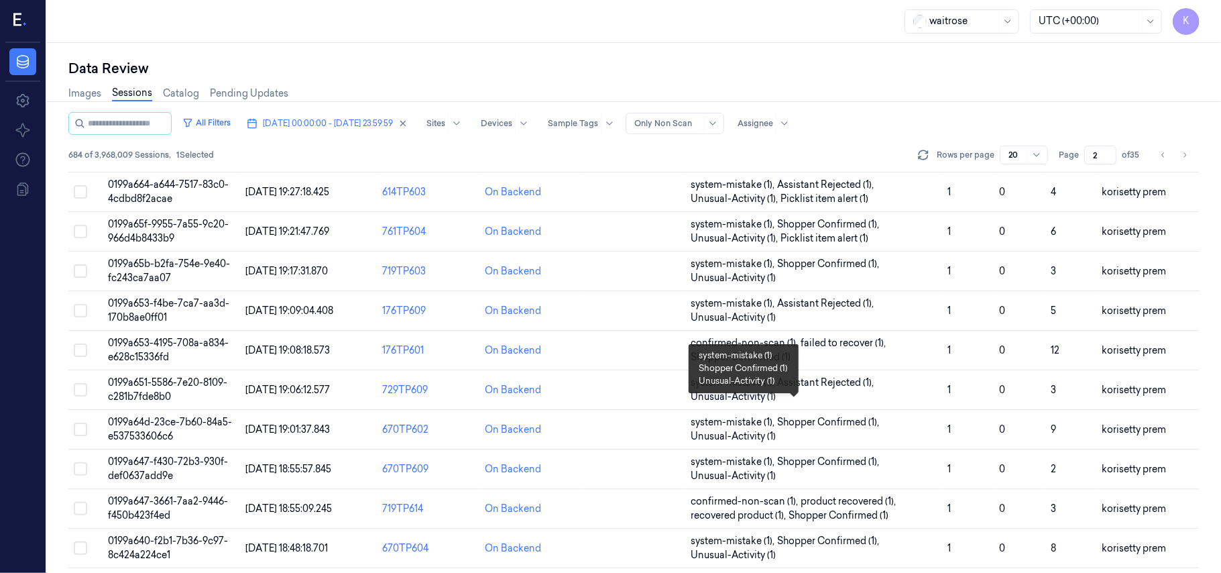
scroll to position [432, 0]
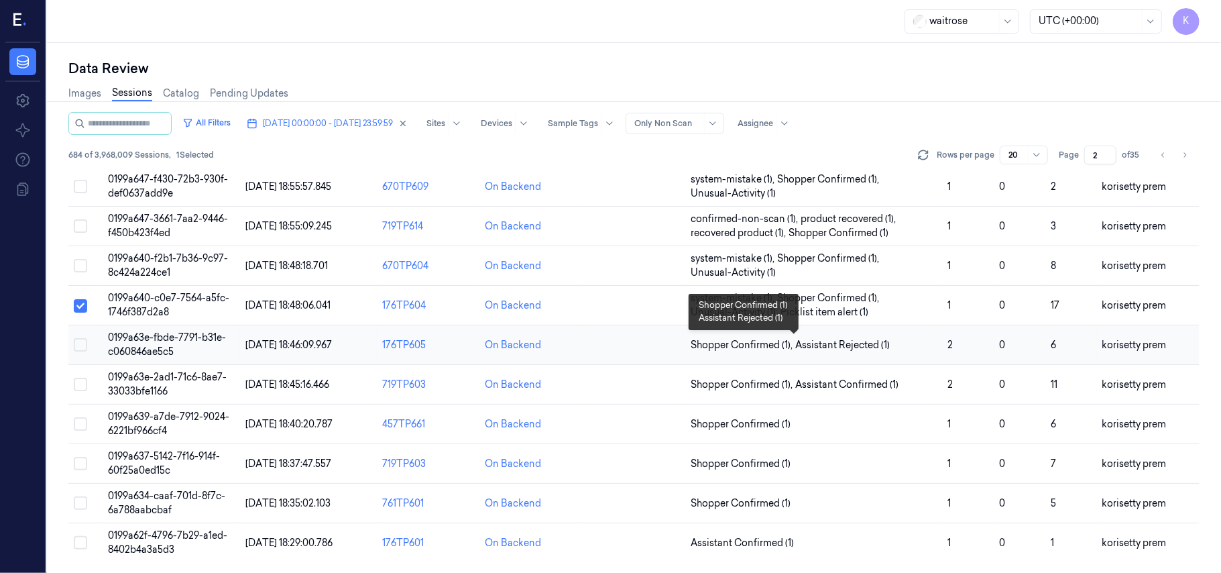
click at [818, 341] on span "Assistant Rejected (1)" at bounding box center [842, 345] width 95 height 14
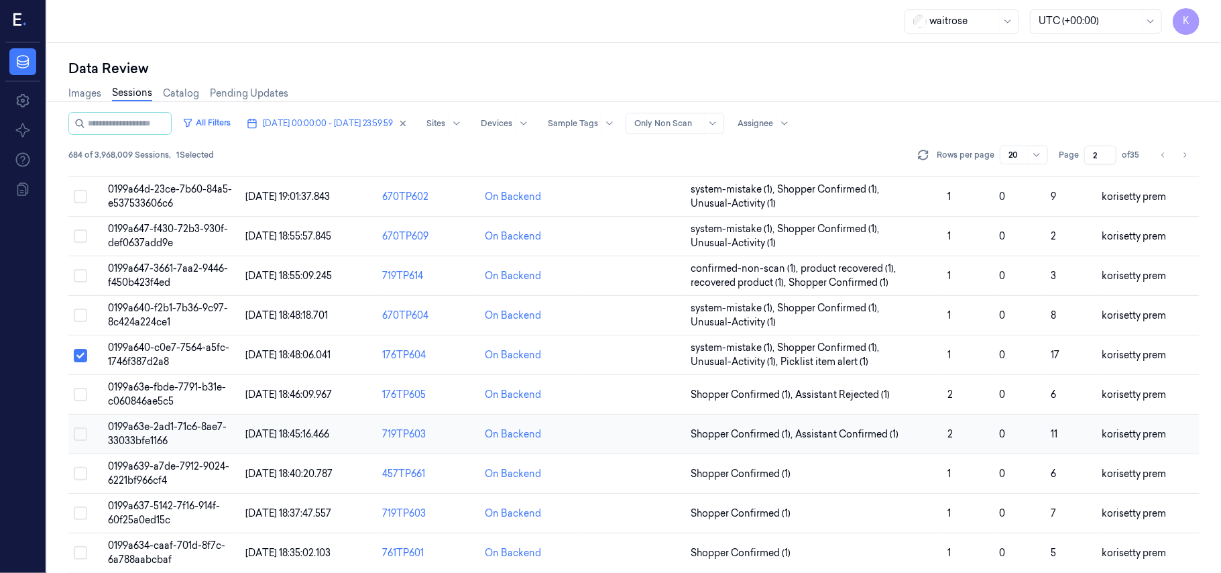
scroll to position [432, 0]
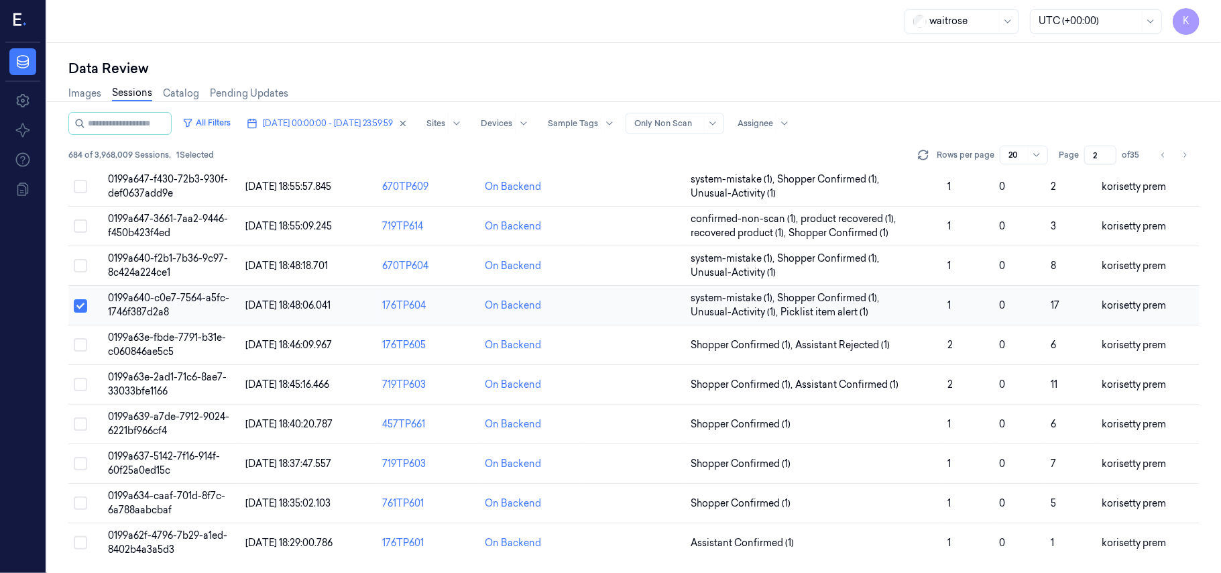
click at [82, 307] on button "Select row" at bounding box center [80, 305] width 13 height 13
click at [874, 347] on span "Assistant Rejected (1)" at bounding box center [842, 345] width 95 height 14
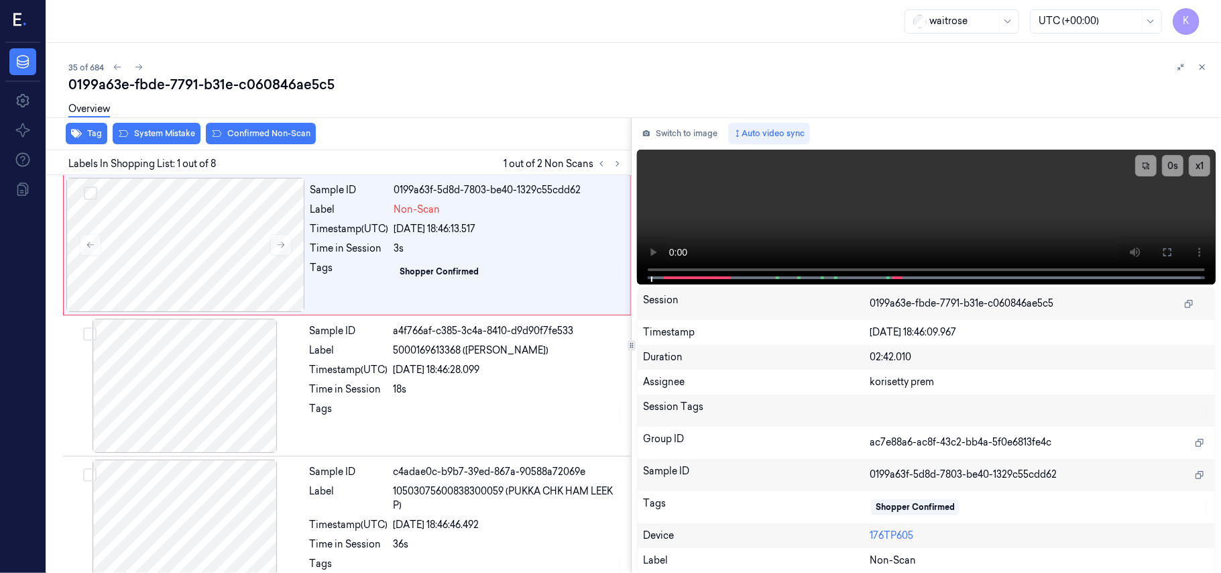
drag, startPoint x: 438, startPoint y: 87, endPoint x: 473, endPoint y: 19, distance: 77.1
click at [438, 88] on div "0199a63e-fbde-7791-b31e-c060846ae5c5" at bounding box center [639, 84] width 1142 height 19
click at [809, 206] on video at bounding box center [926, 217] width 579 height 135
click at [886, 217] on video at bounding box center [926, 217] width 579 height 135
click at [193, 260] on div at bounding box center [185, 245] width 239 height 134
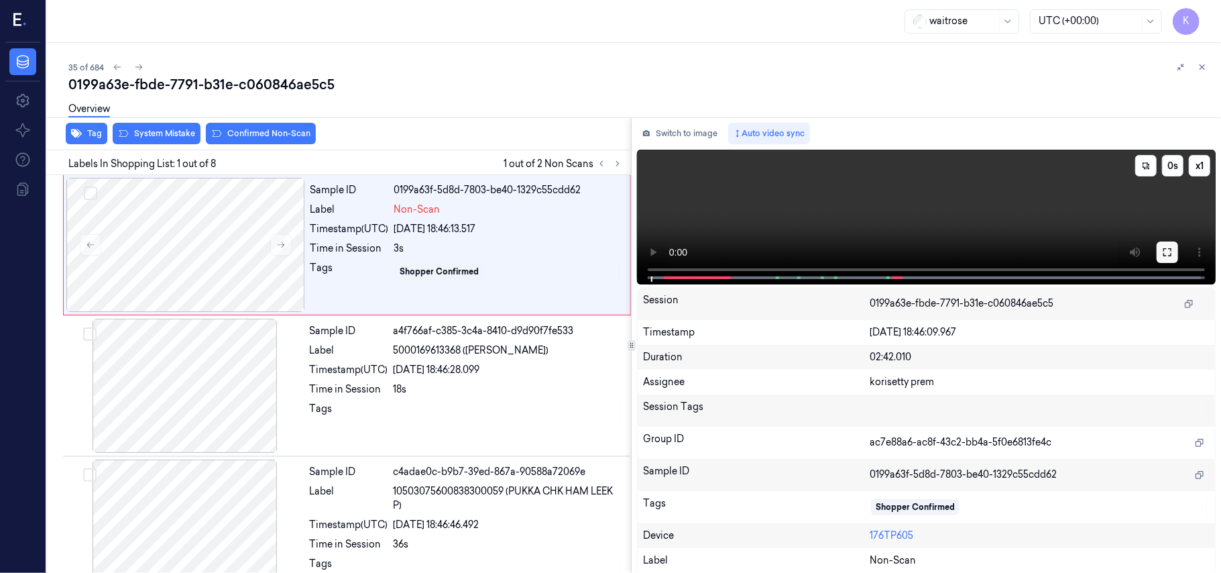
click at [1162, 255] on icon at bounding box center [1167, 252] width 11 height 11
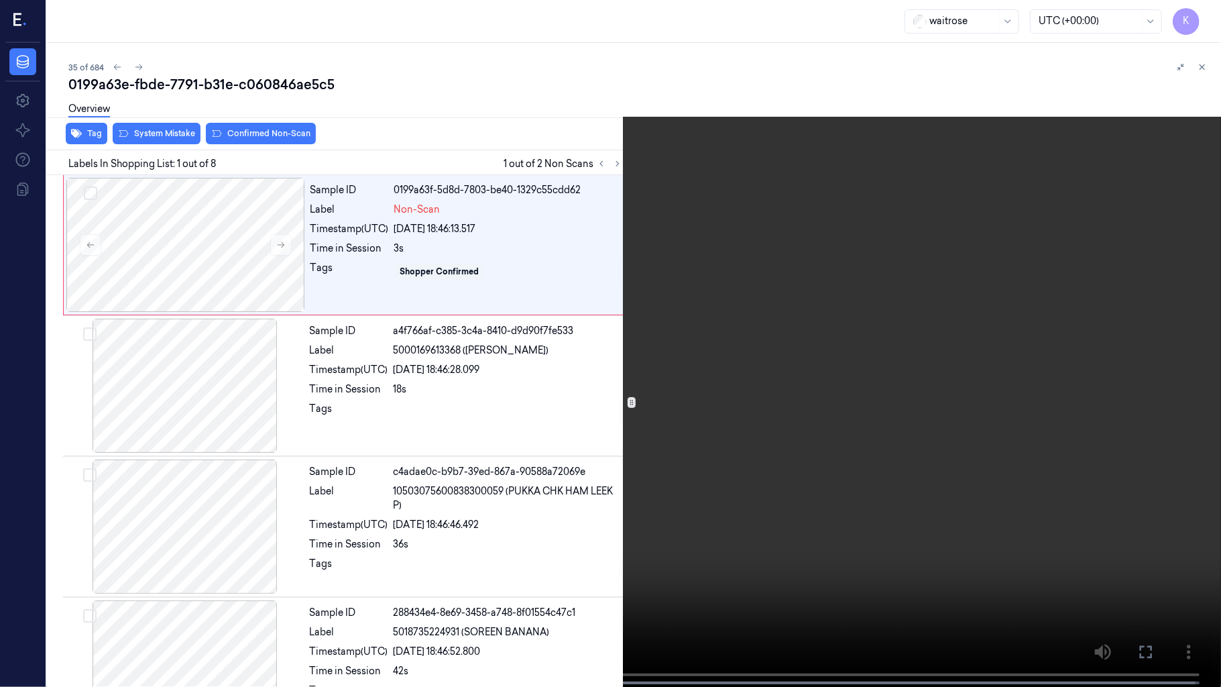
click at [822, 473] on video at bounding box center [610, 344] width 1221 height 689
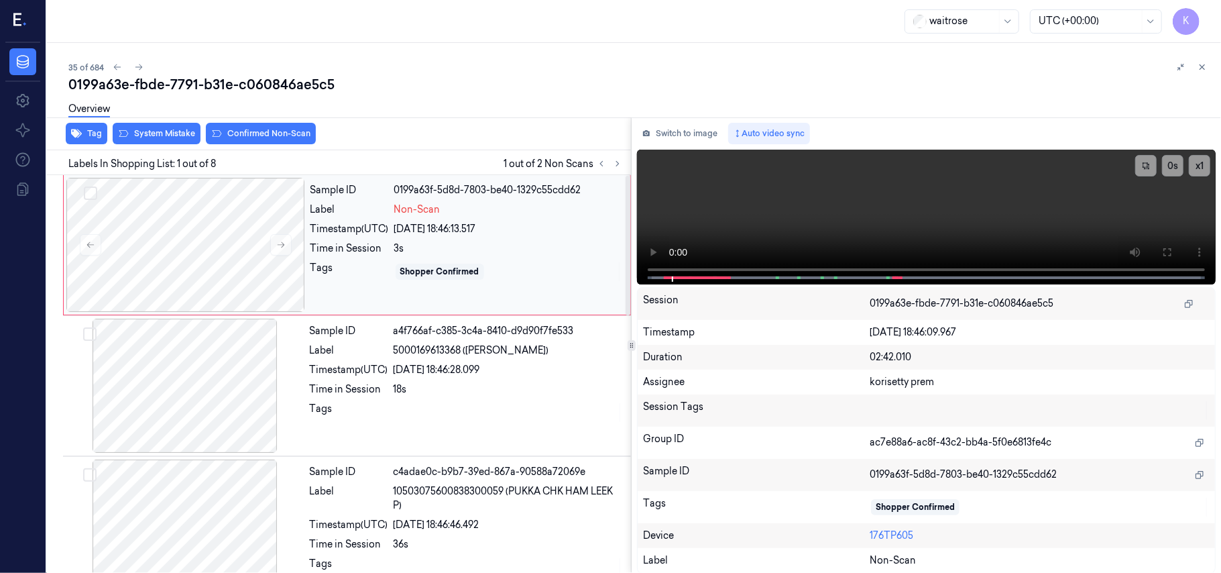
click at [449, 257] on div "Sample ID 0199a63f-5d8d-7803-be40-1329c55cdd62 Label Non-Scan Timestamp (UTC) […" at bounding box center [466, 245] width 322 height 134
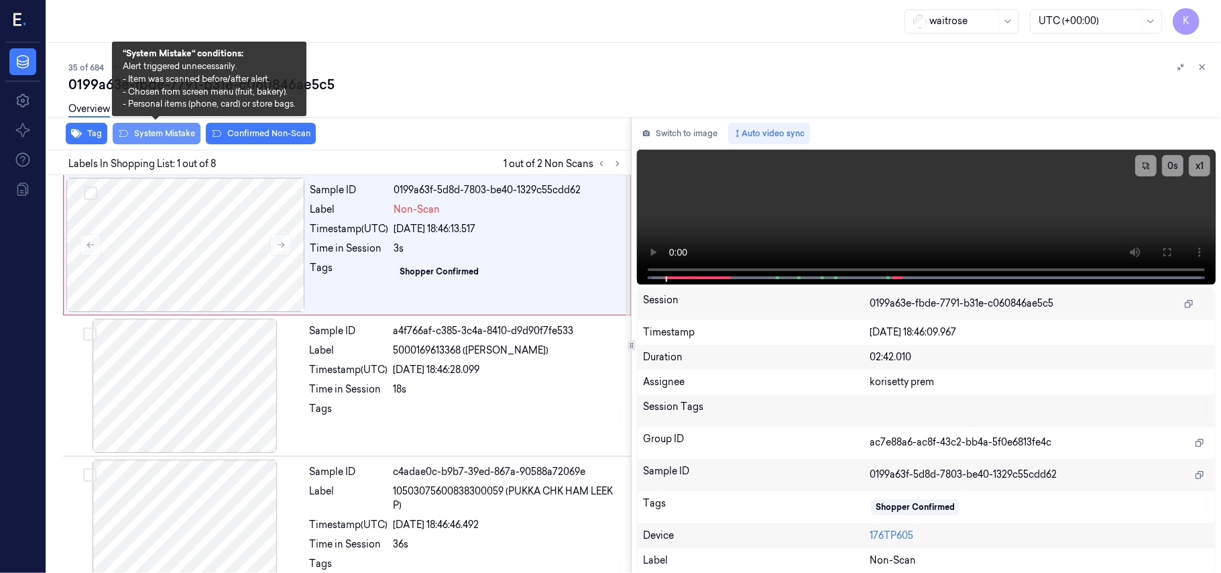
click at [142, 131] on button "System Mistake" at bounding box center [157, 133] width 88 height 21
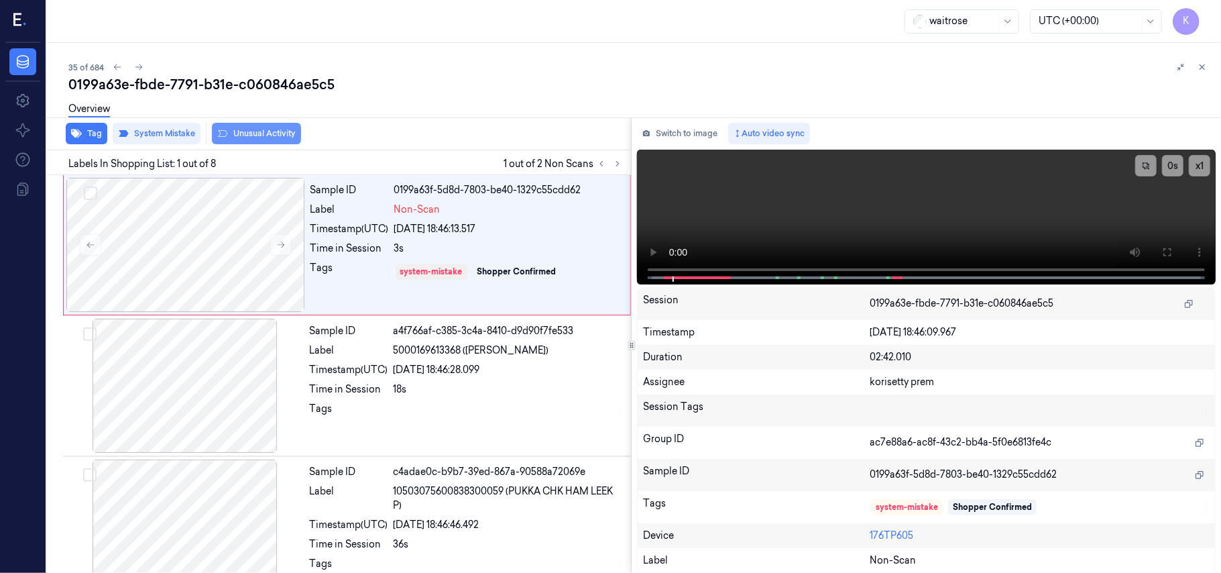
click at [268, 129] on button "Unusual Activity" at bounding box center [256, 133] width 89 height 21
click at [91, 134] on button "Tag" at bounding box center [87, 133] width 42 height 21
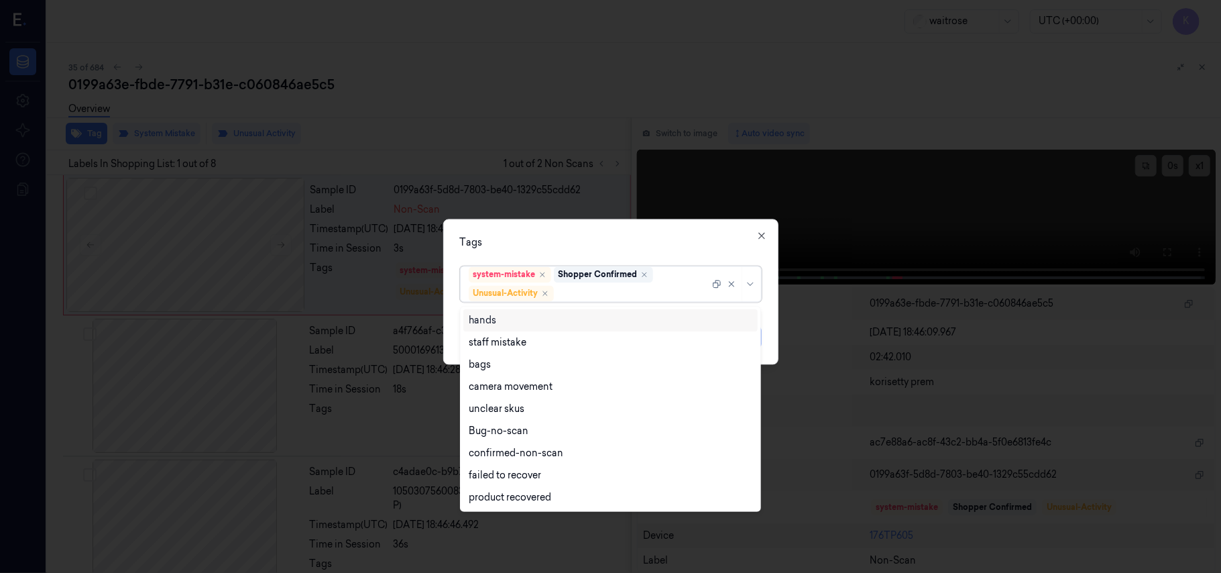
click at [607, 288] on div at bounding box center [632, 293] width 153 height 14
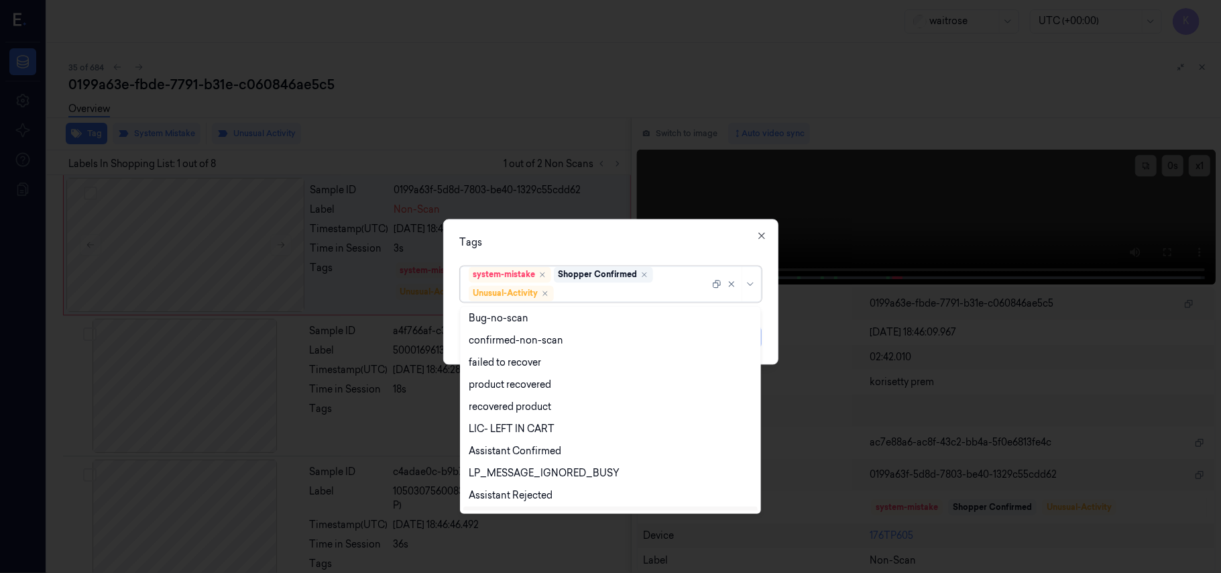
scroll to position [175, 0]
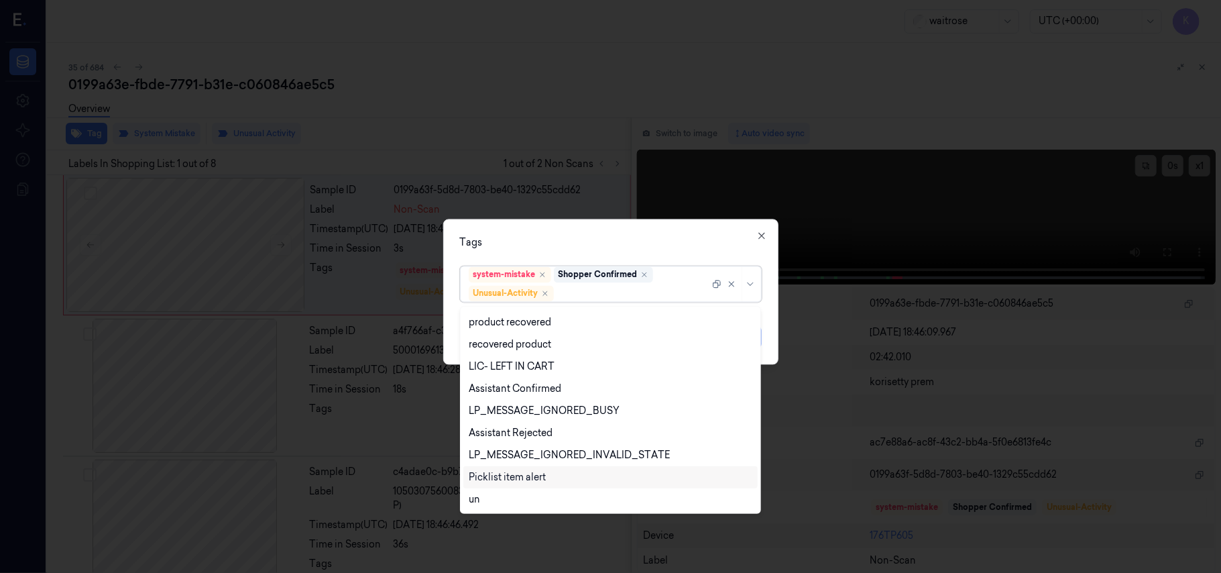
click at [507, 468] on div "Picklist item alert" at bounding box center [610, 477] width 294 height 22
drag, startPoint x: 647, startPoint y: 231, endPoint x: 683, endPoint y: 268, distance: 51.2
click at [648, 231] on div "Tags option Picklist item alert, selected. 20 results available. Use Up and Dow…" at bounding box center [610, 291] width 335 height 145
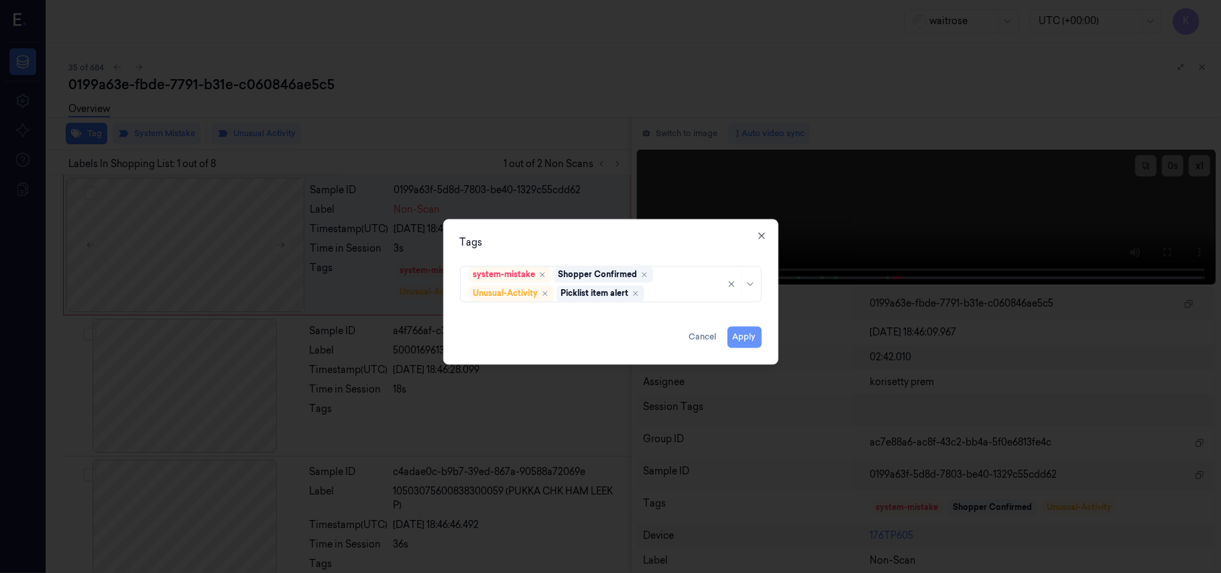
click at [741, 342] on button "Apply" at bounding box center [744, 337] width 34 height 21
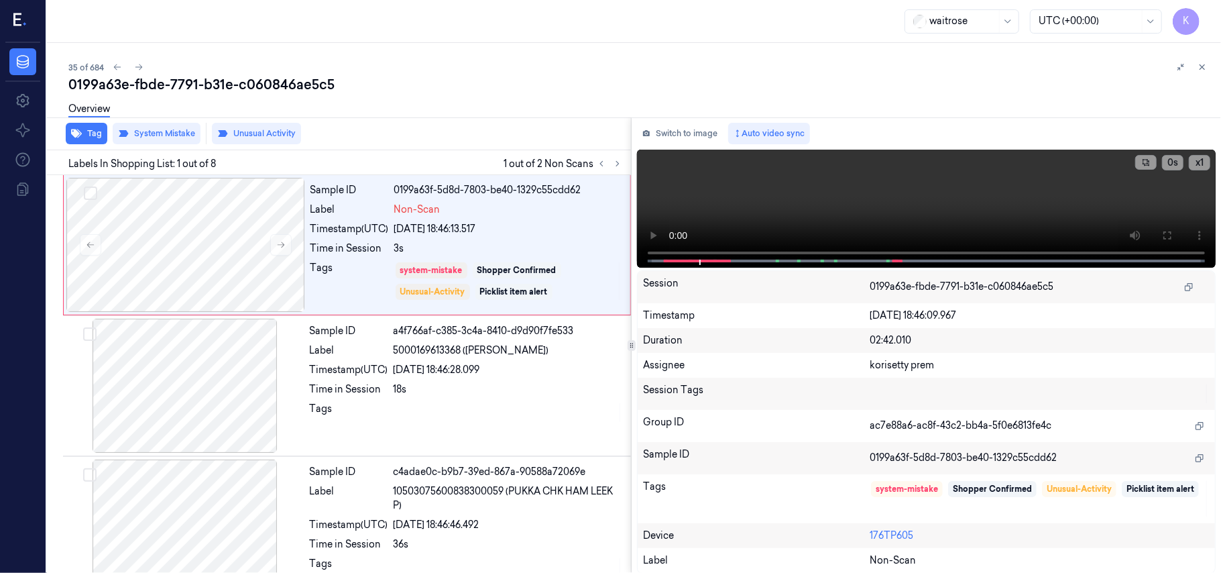
click at [626, 166] on div "Labels In Shopping List: 1 out of 8 1 out of 2 Non Scans" at bounding box center [336, 162] width 589 height 25
click at [623, 164] on button at bounding box center [617, 164] width 16 height 16
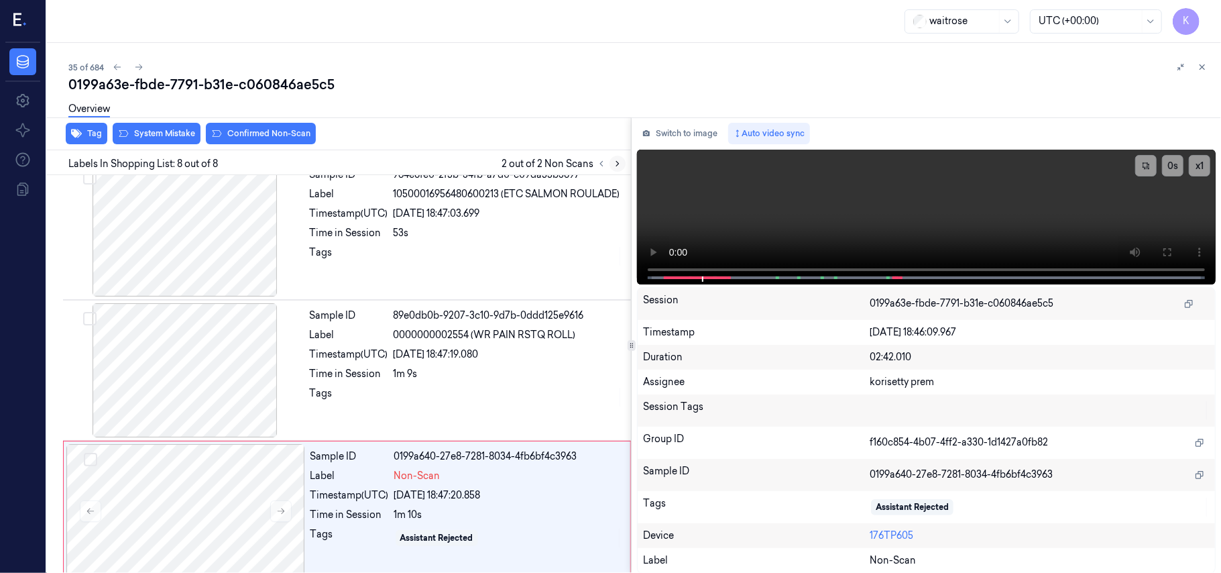
scroll to position [735, 0]
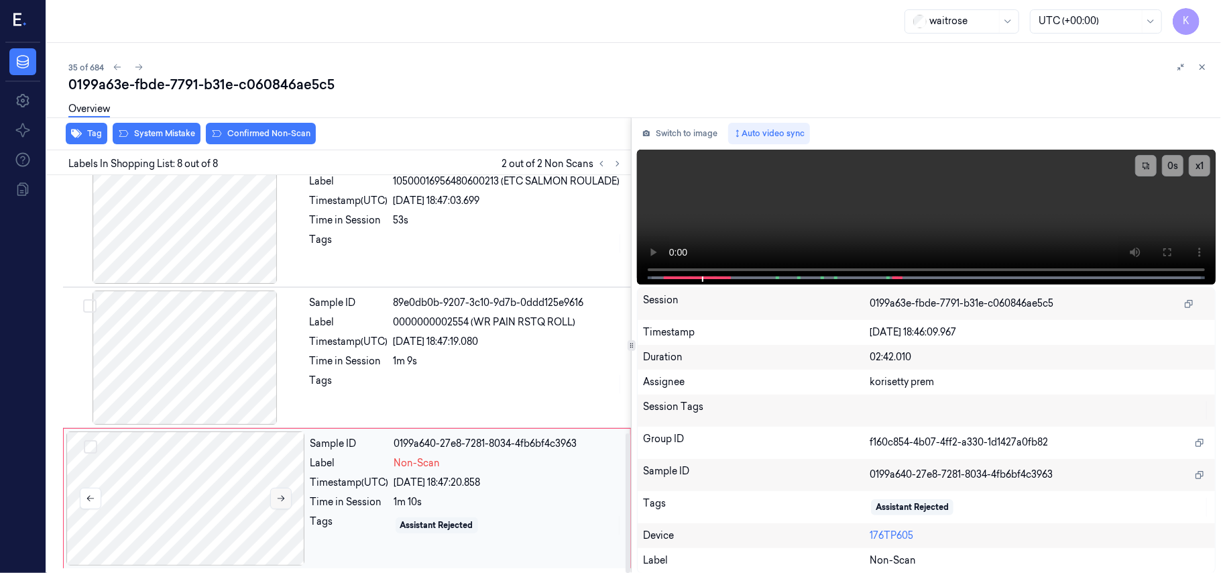
click at [287, 499] on button at bounding box center [280, 497] width 21 height 21
click at [489, 235] on div at bounding box center [508, 243] width 229 height 21
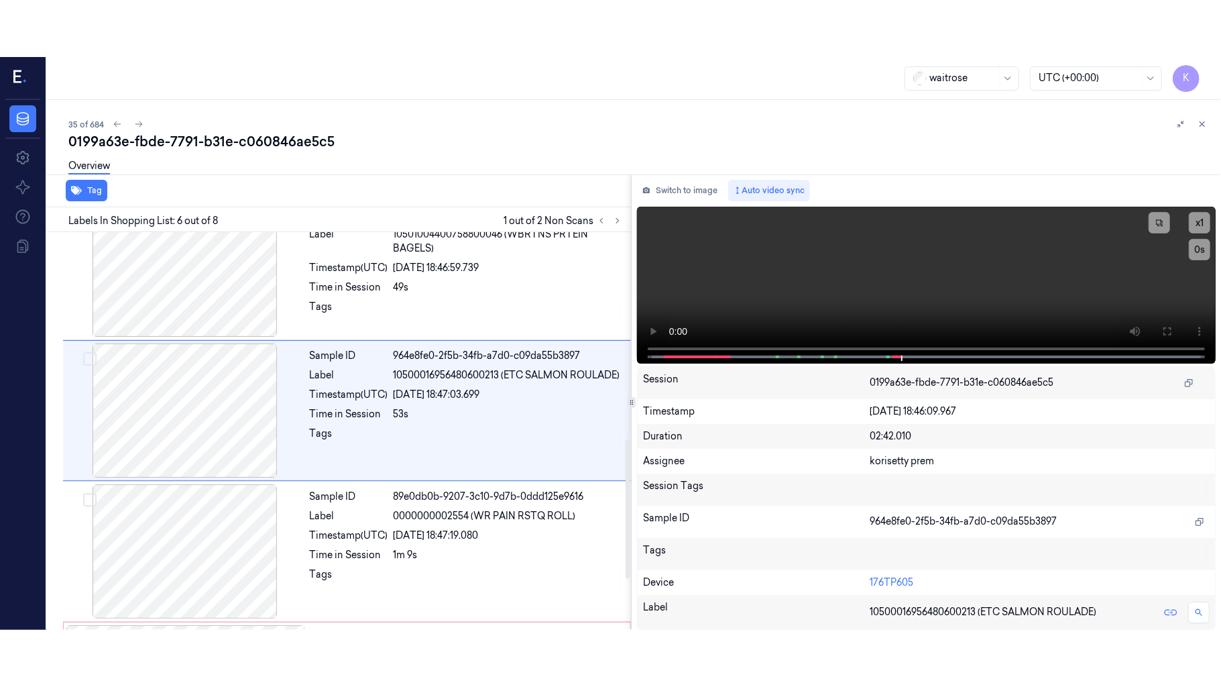
scroll to position [577, 0]
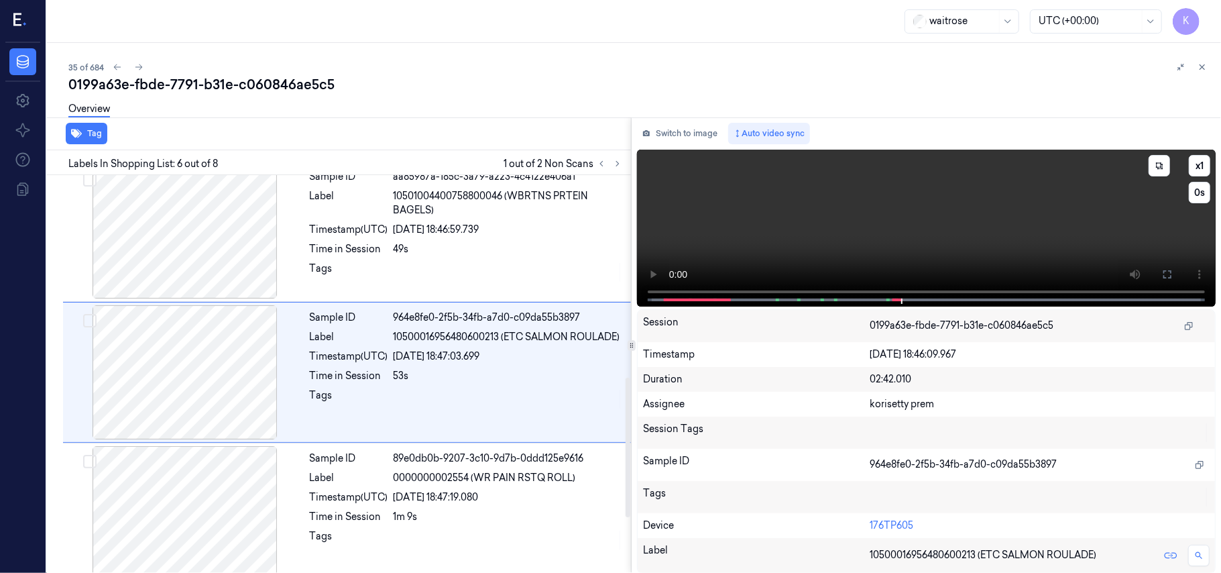
click at [1025, 189] on video at bounding box center [926, 228] width 579 height 157
click at [1157, 266] on button at bounding box center [1167, 273] width 21 height 21
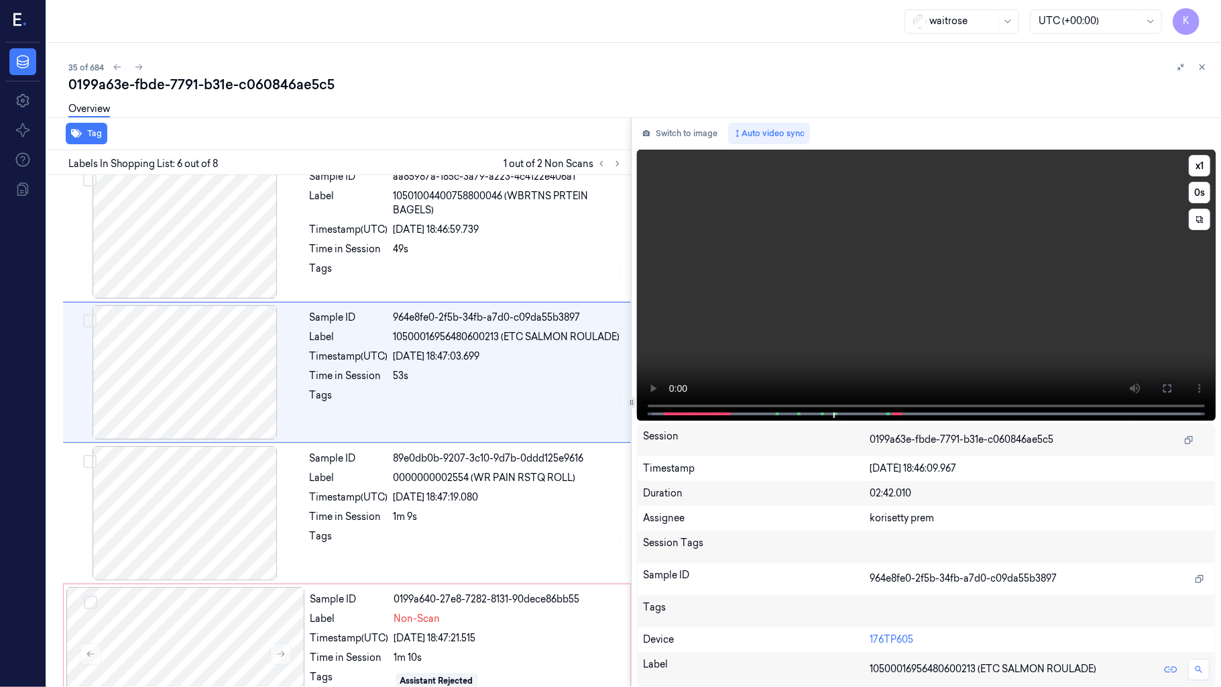
scroll to position [520, 0]
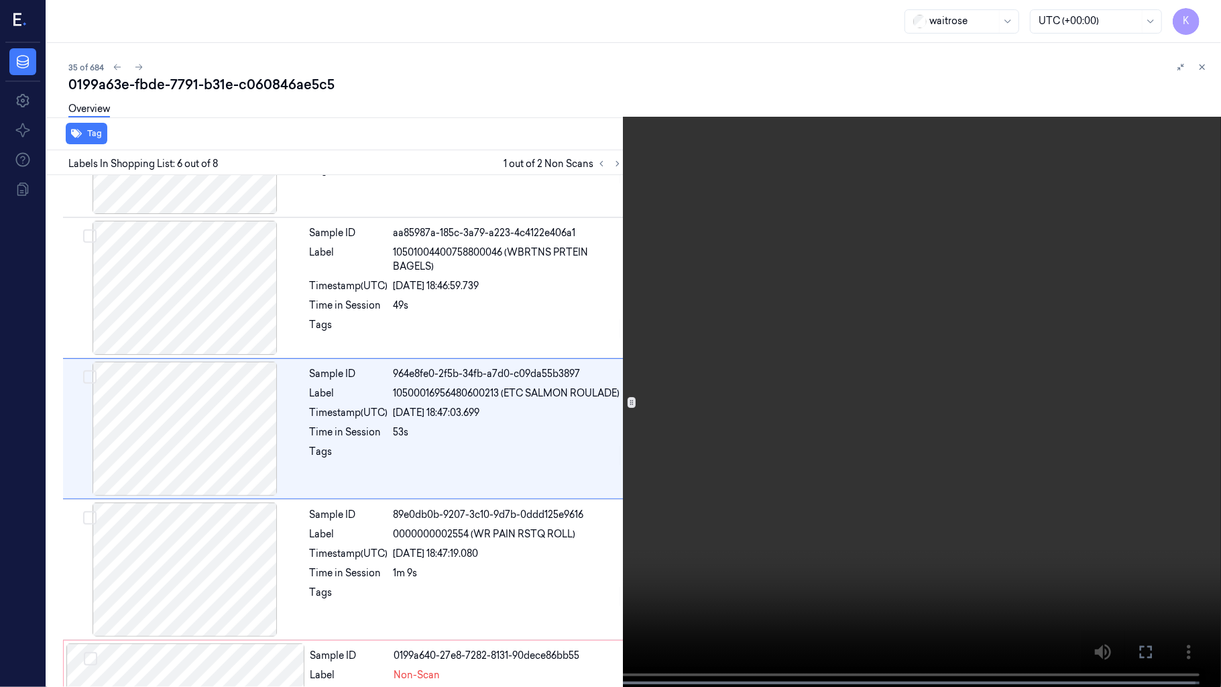
click at [572, 502] on video at bounding box center [610, 344] width 1221 height 689
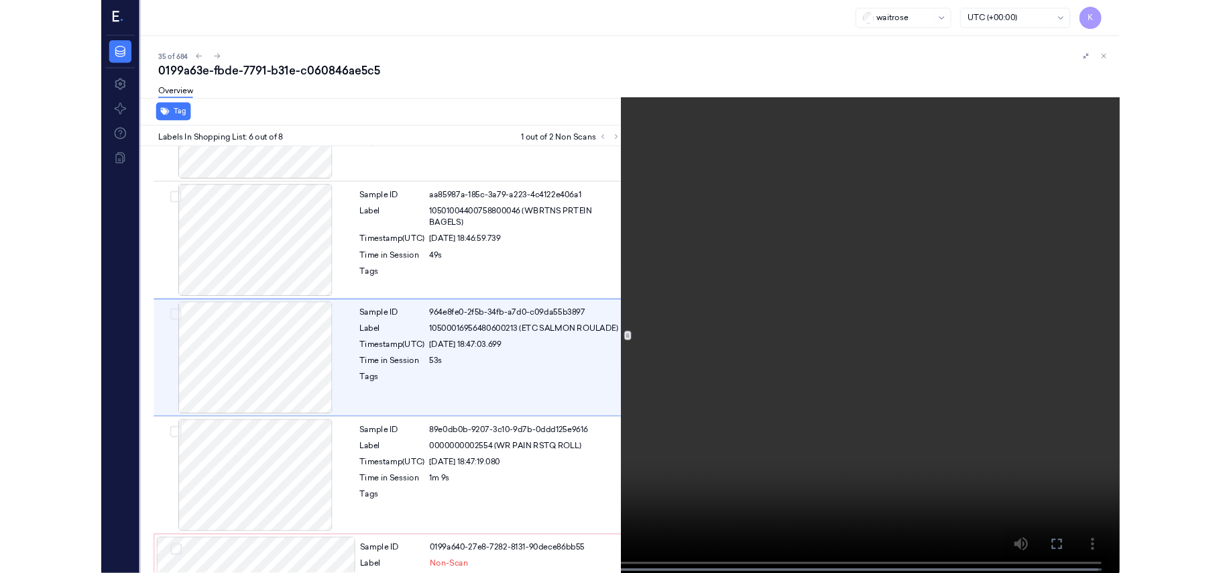
scroll to position [622, 0]
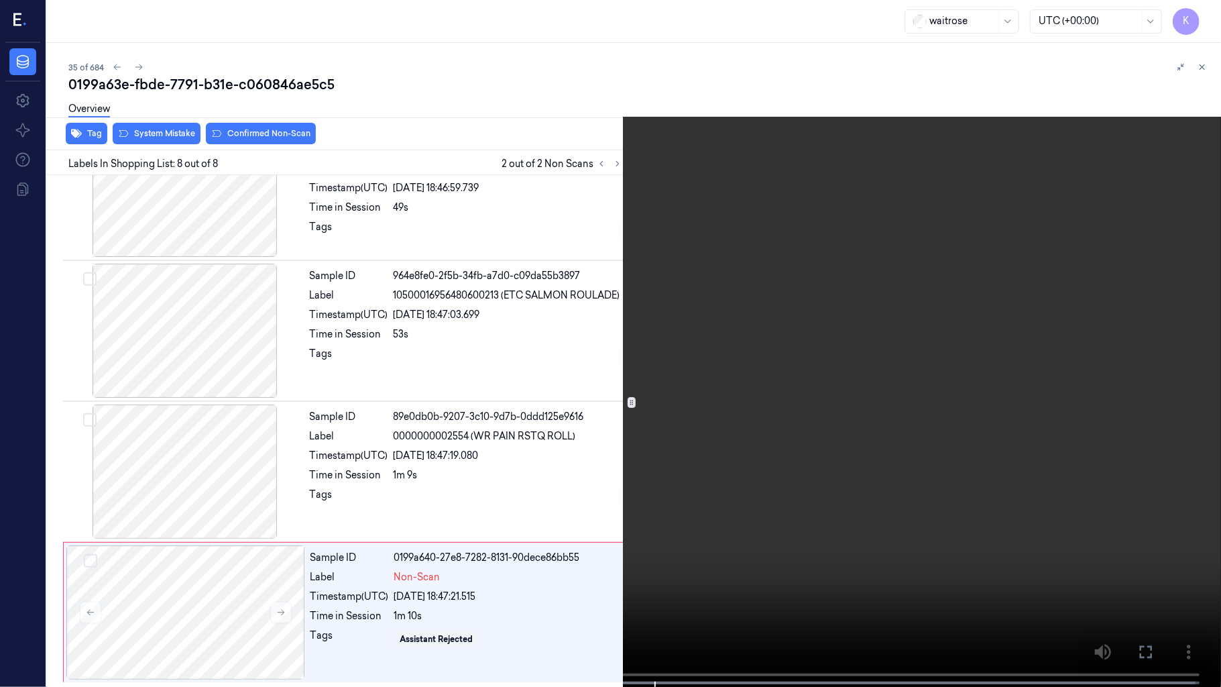
click at [593, 422] on video at bounding box center [610, 344] width 1221 height 689
click at [915, 419] on video at bounding box center [610, 344] width 1221 height 689
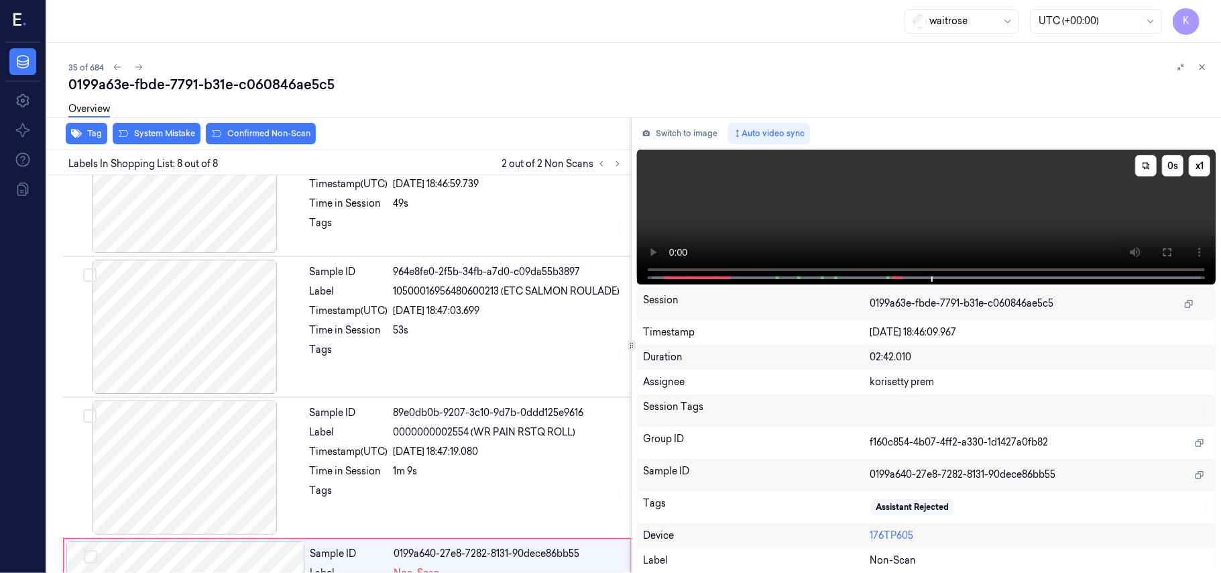
click at [846, 205] on video at bounding box center [926, 217] width 579 height 135
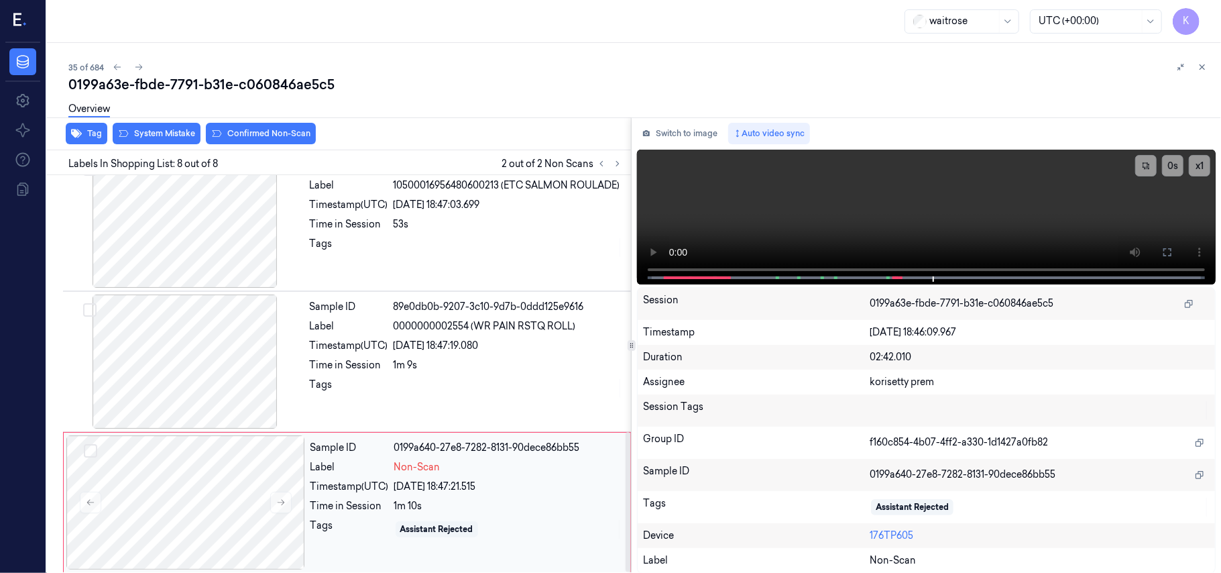
scroll to position [735, 0]
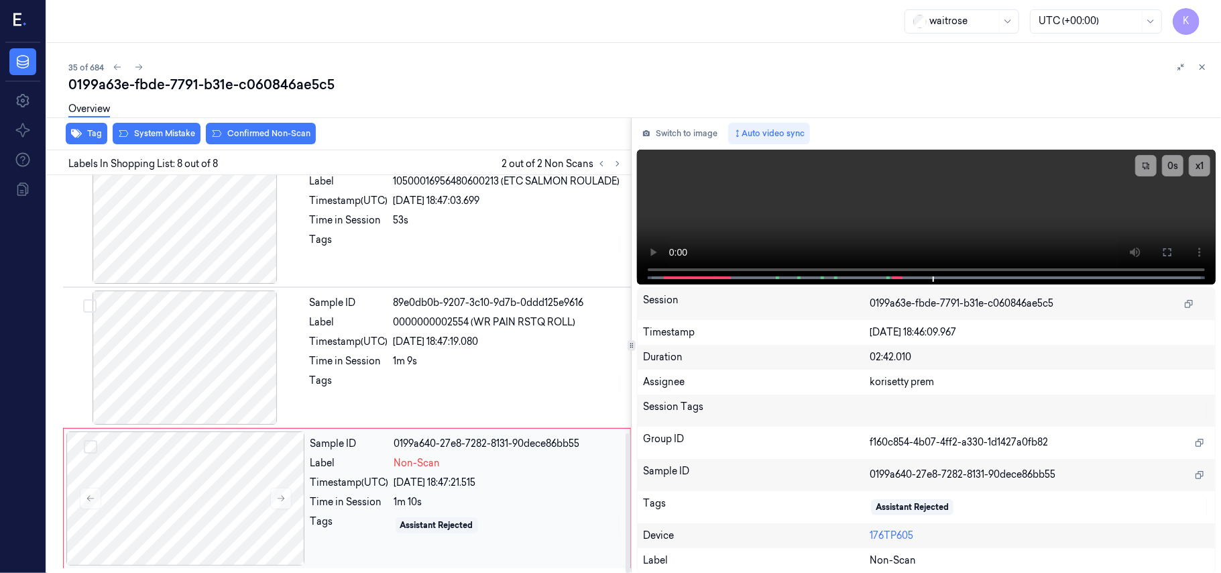
click at [420, 497] on div "1m 10s" at bounding box center [508, 502] width 228 height 14
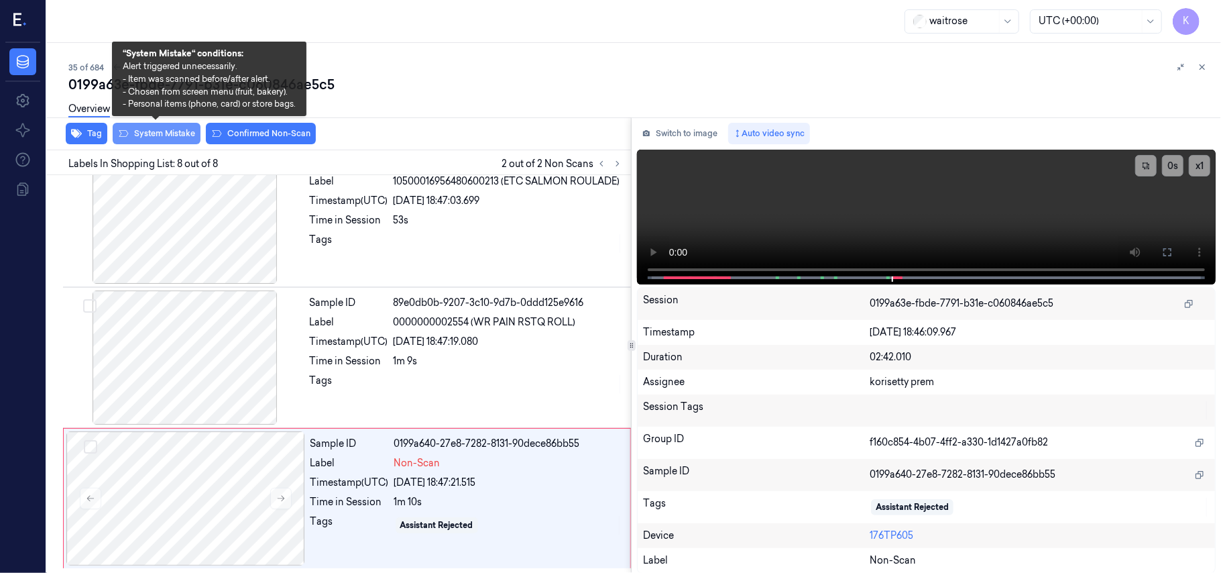
click at [159, 127] on button "System Mistake" at bounding box center [157, 133] width 88 height 21
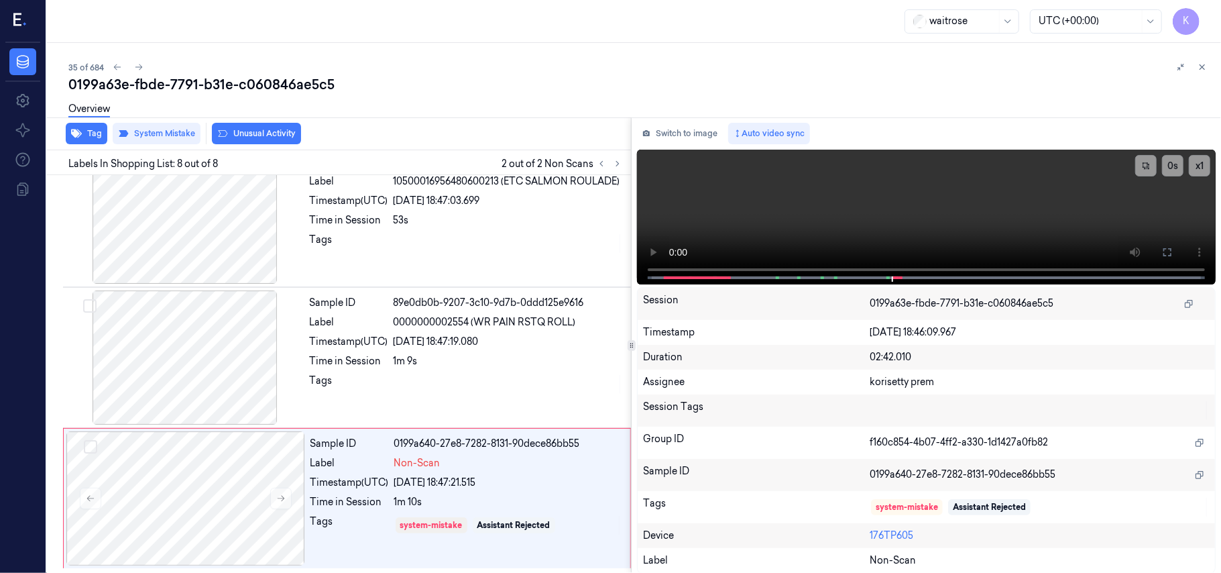
click at [250, 126] on div "Overview" at bounding box center [639, 111] width 1142 height 34
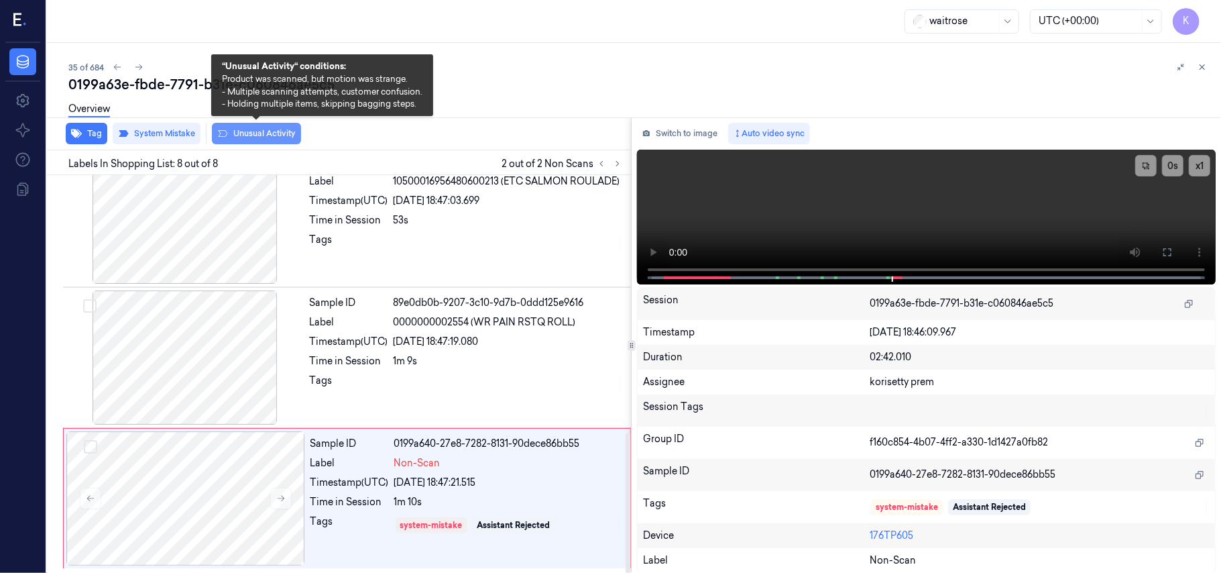
click at [275, 137] on button "Unusual Activity" at bounding box center [256, 133] width 89 height 21
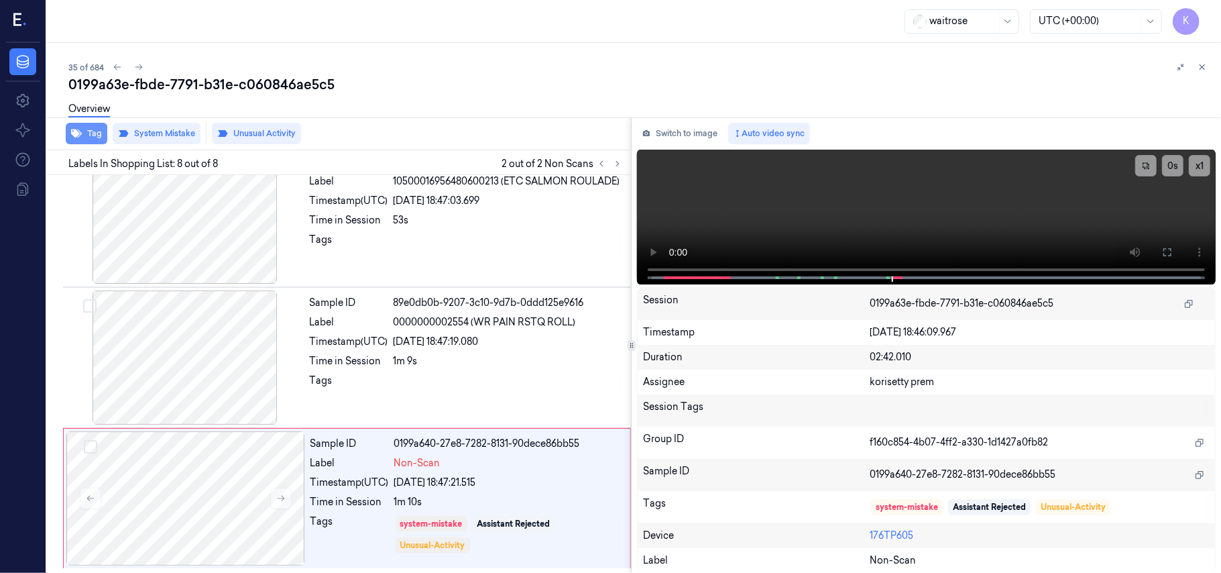
click at [89, 134] on button "Tag" at bounding box center [87, 133] width 42 height 21
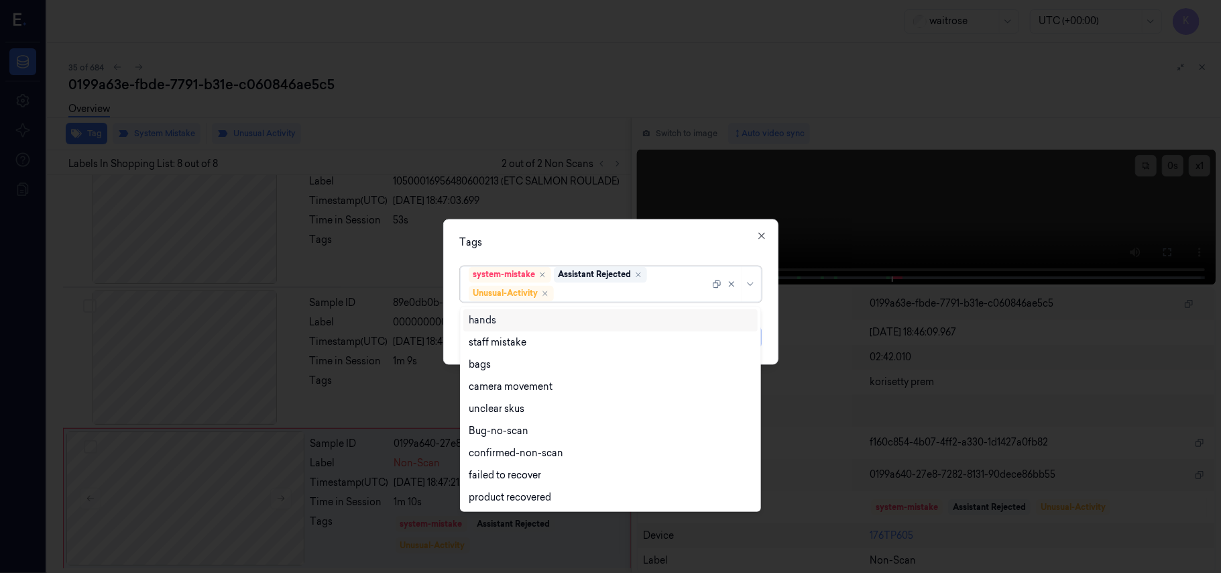
click at [650, 282] on div "system-mistake Assistant Rejected Unusual-Activity" at bounding box center [589, 284] width 241 height 35
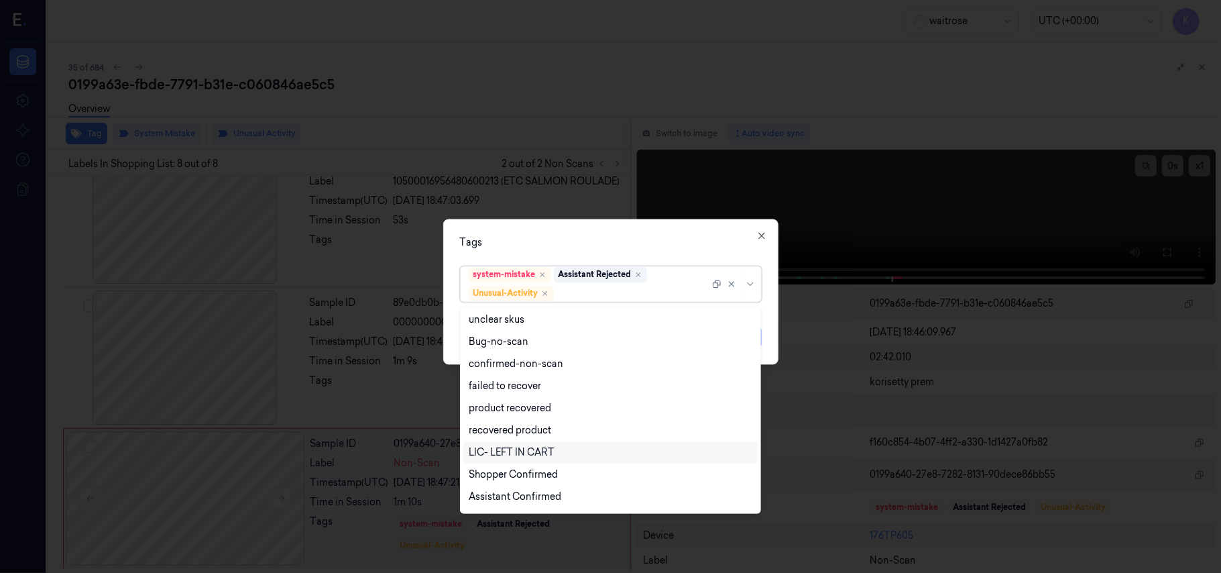
scroll to position [175, 0]
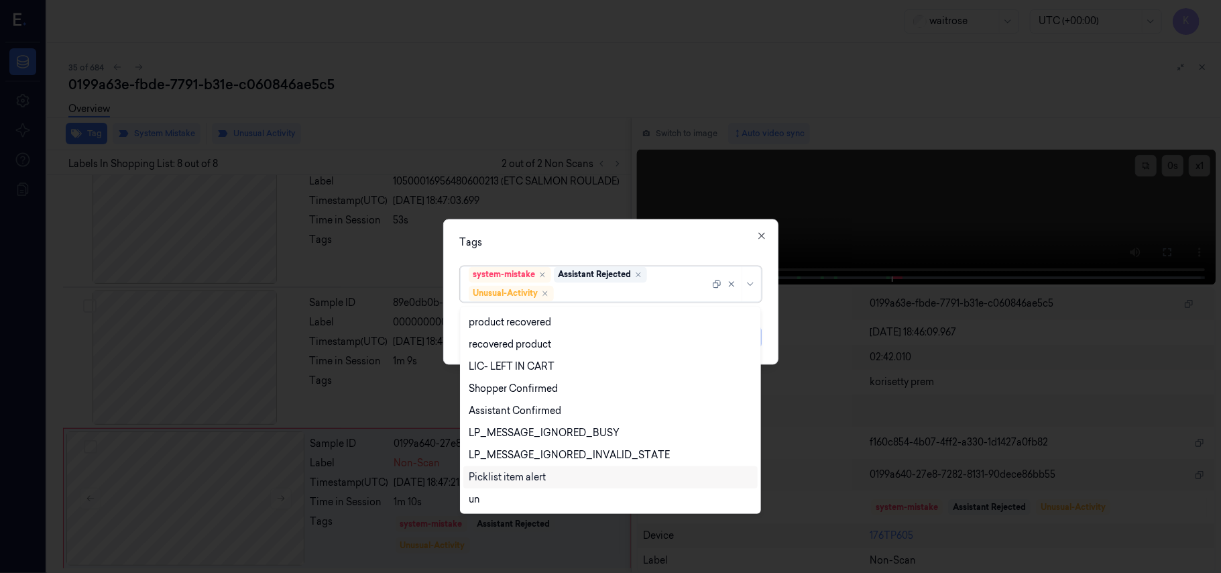
click at [518, 476] on div "Picklist item alert" at bounding box center [507, 477] width 77 height 14
click at [617, 244] on div "Tags" at bounding box center [611, 243] width 302 height 14
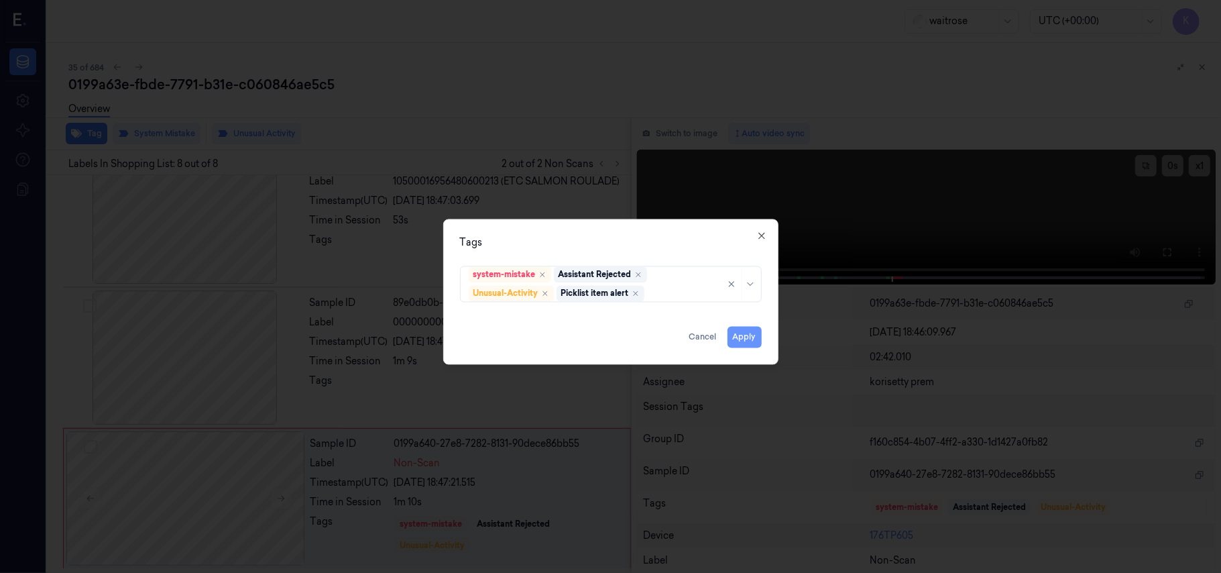
click at [738, 335] on button "Apply" at bounding box center [744, 337] width 34 height 21
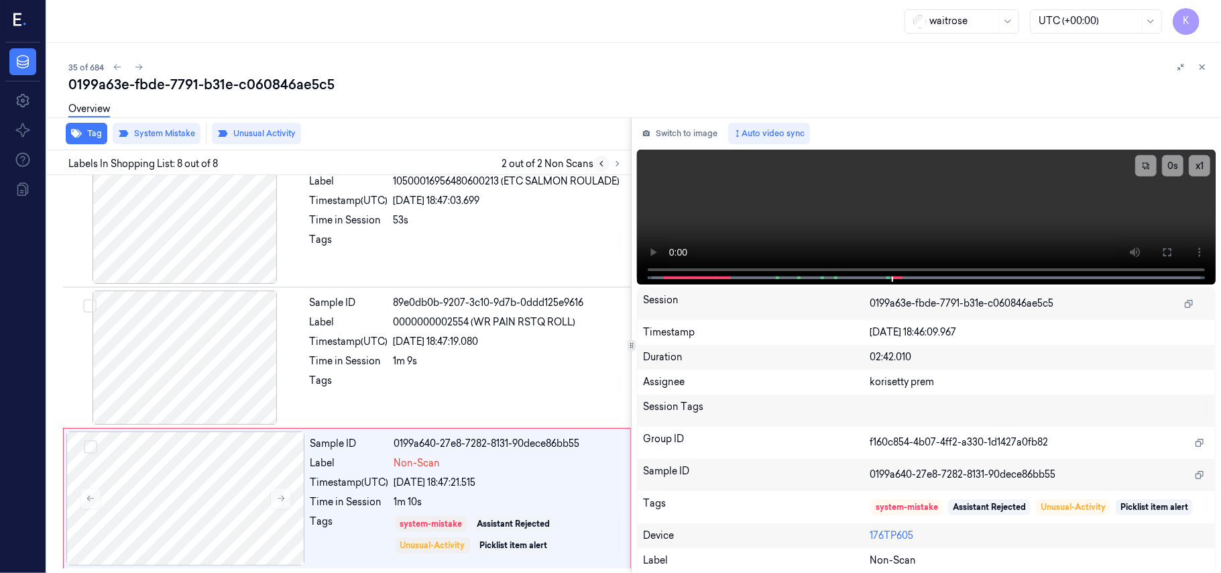
click at [603, 164] on icon at bounding box center [601, 163] width 9 height 9
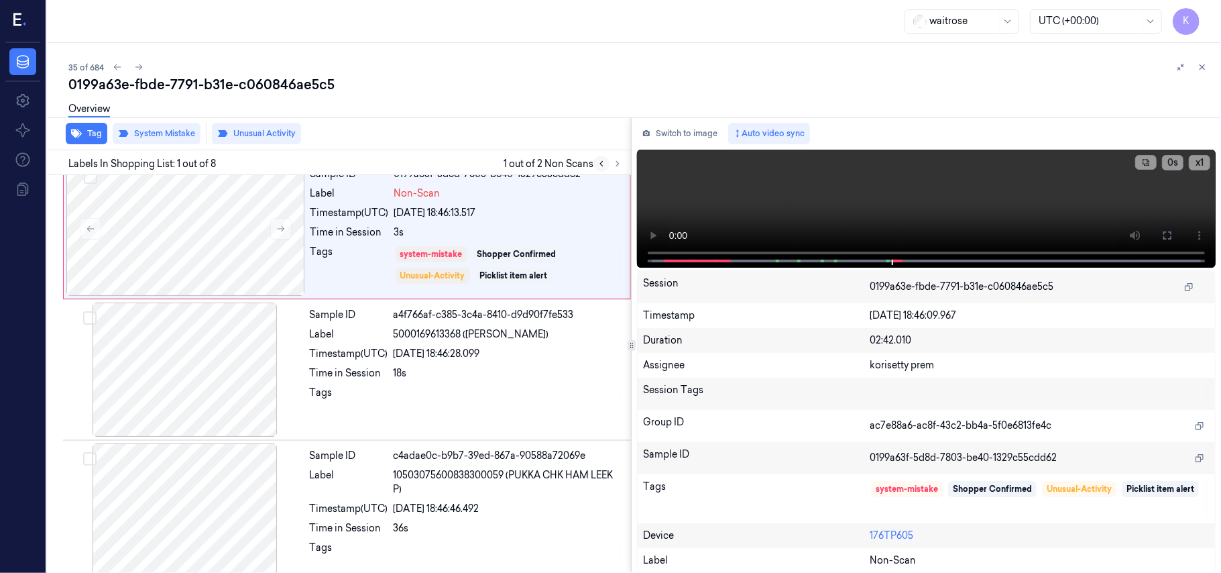
scroll to position [0, 0]
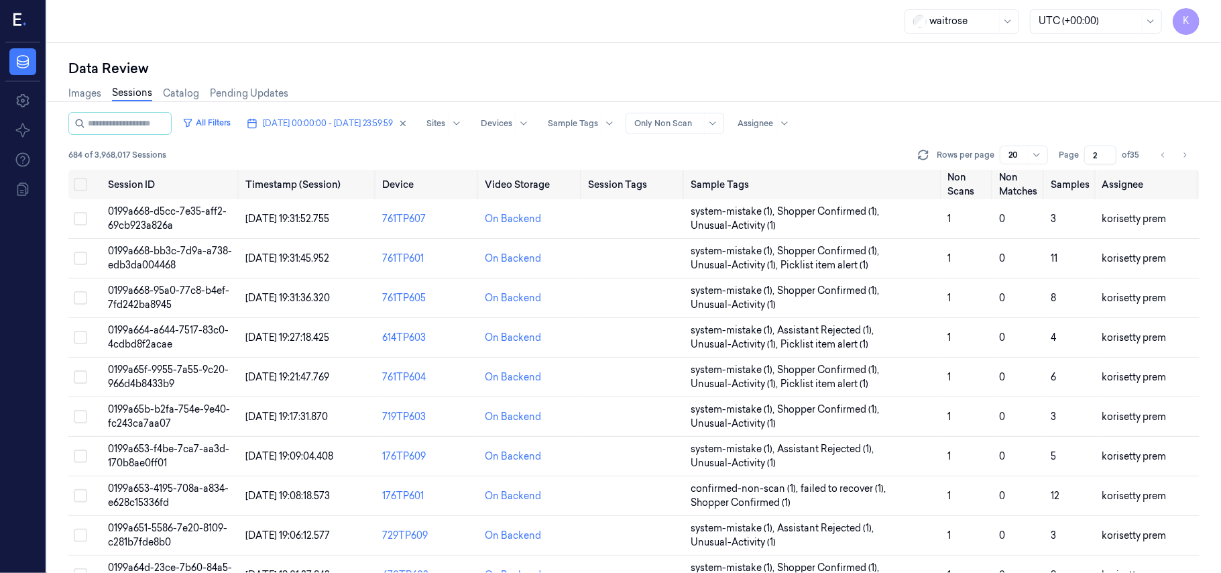
scroll to position [446, 0]
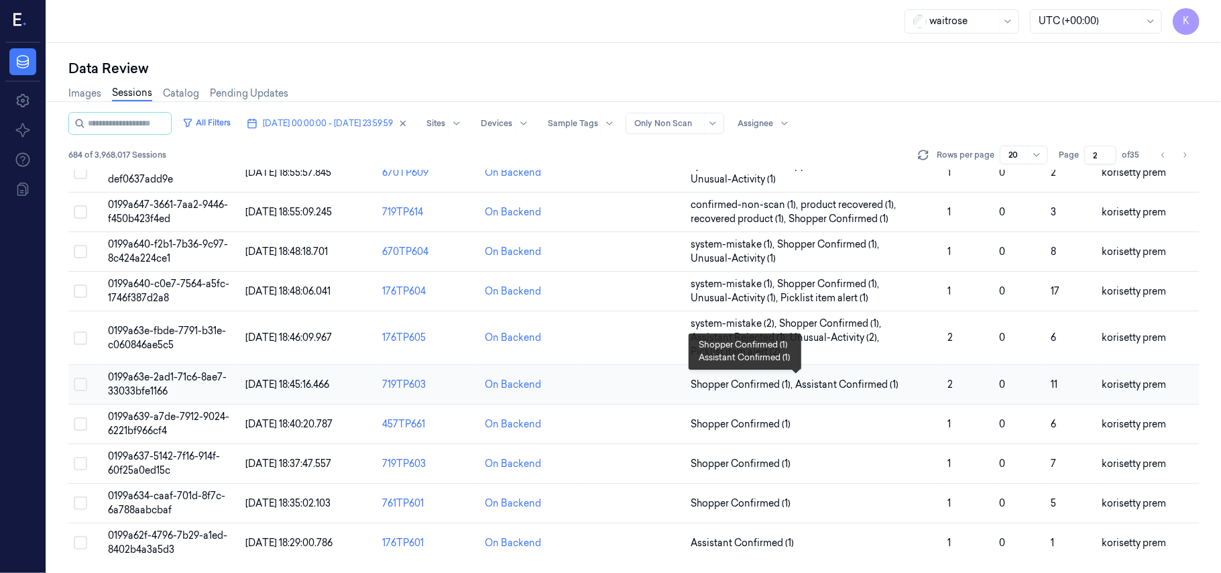
click at [881, 382] on span "Assistant Confirmed (1)" at bounding box center [846, 384] width 103 height 14
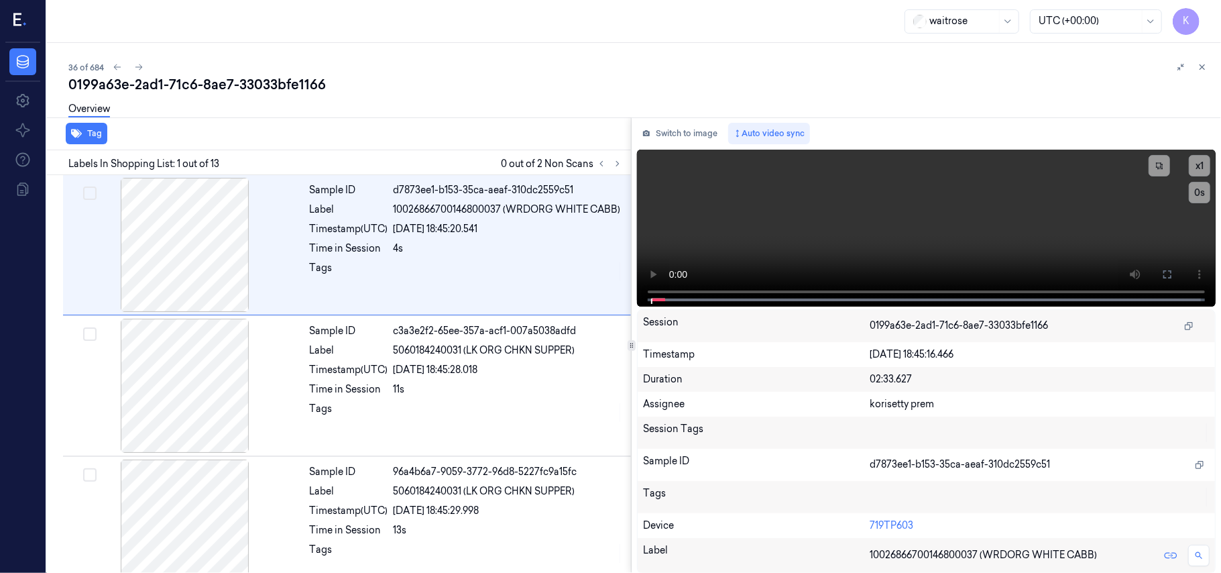
click at [489, 95] on div "Overview" at bounding box center [639, 111] width 1142 height 34
click at [617, 160] on icon at bounding box center [617, 163] width 9 height 9
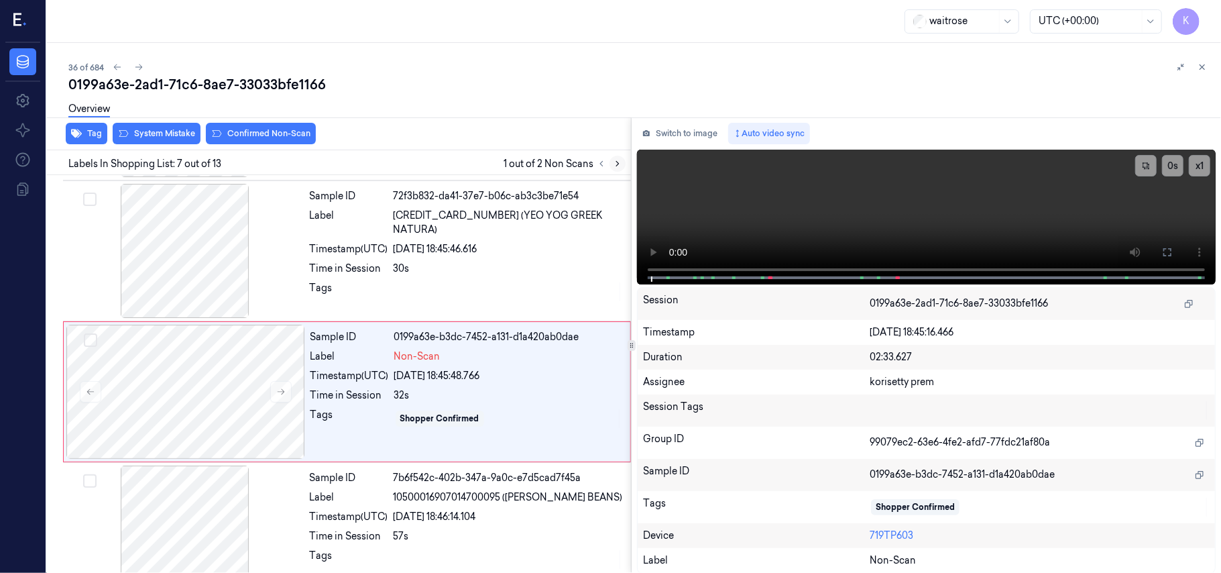
scroll to position [717, 0]
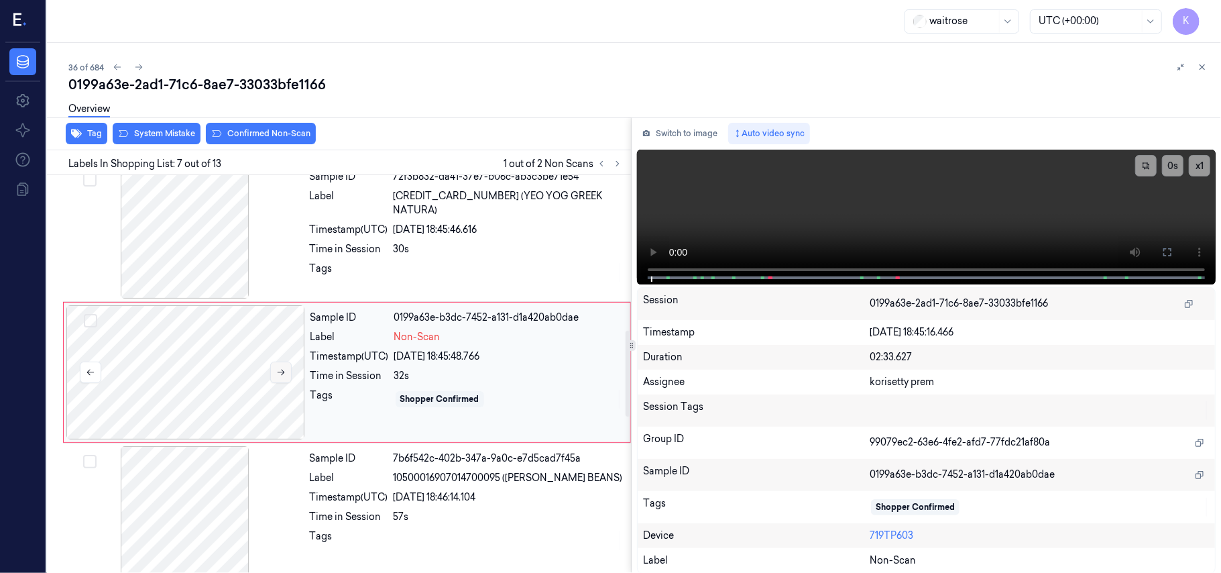
click at [282, 374] on icon at bounding box center [281, 372] width 7 height 6
click at [550, 242] on div "30s" at bounding box center [508, 249] width 229 height 14
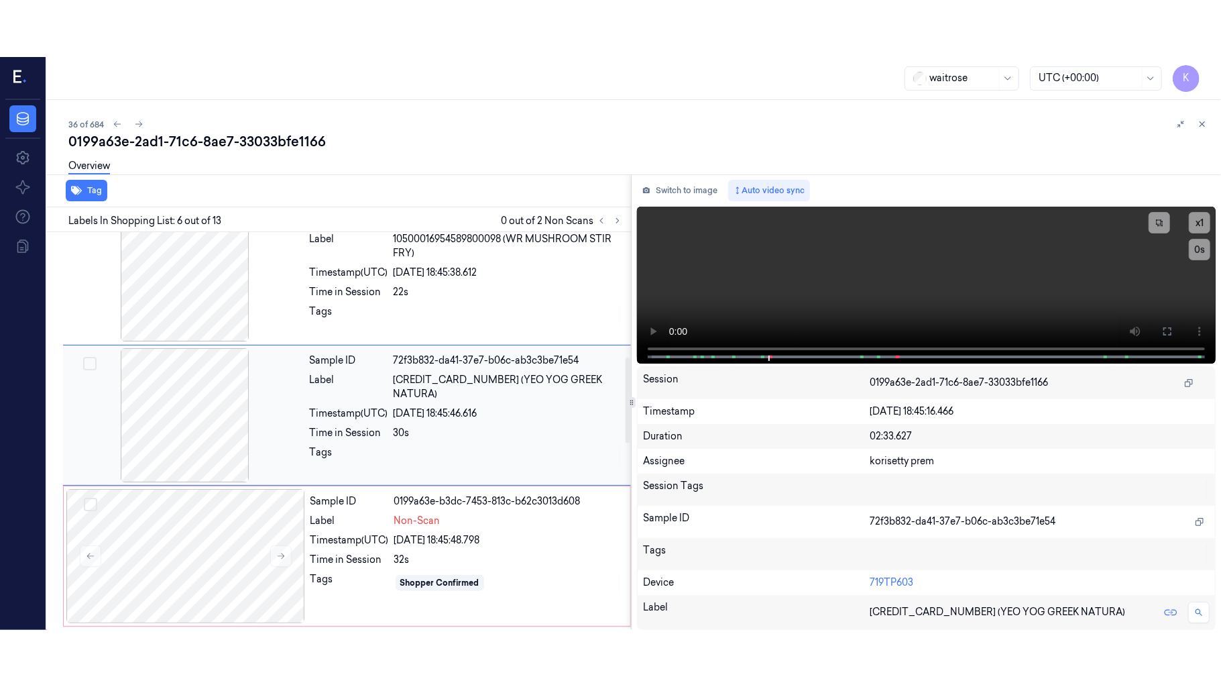
scroll to position [577, 0]
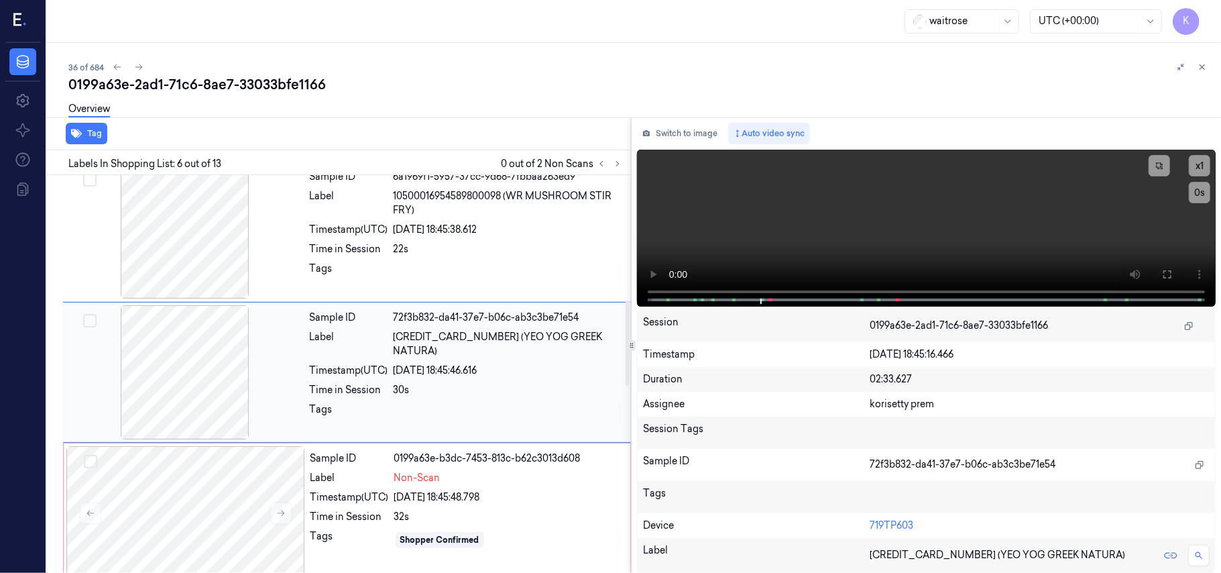
click at [484, 383] on div "30s" at bounding box center [508, 390] width 229 height 14
click at [1161, 272] on button at bounding box center [1167, 273] width 21 height 21
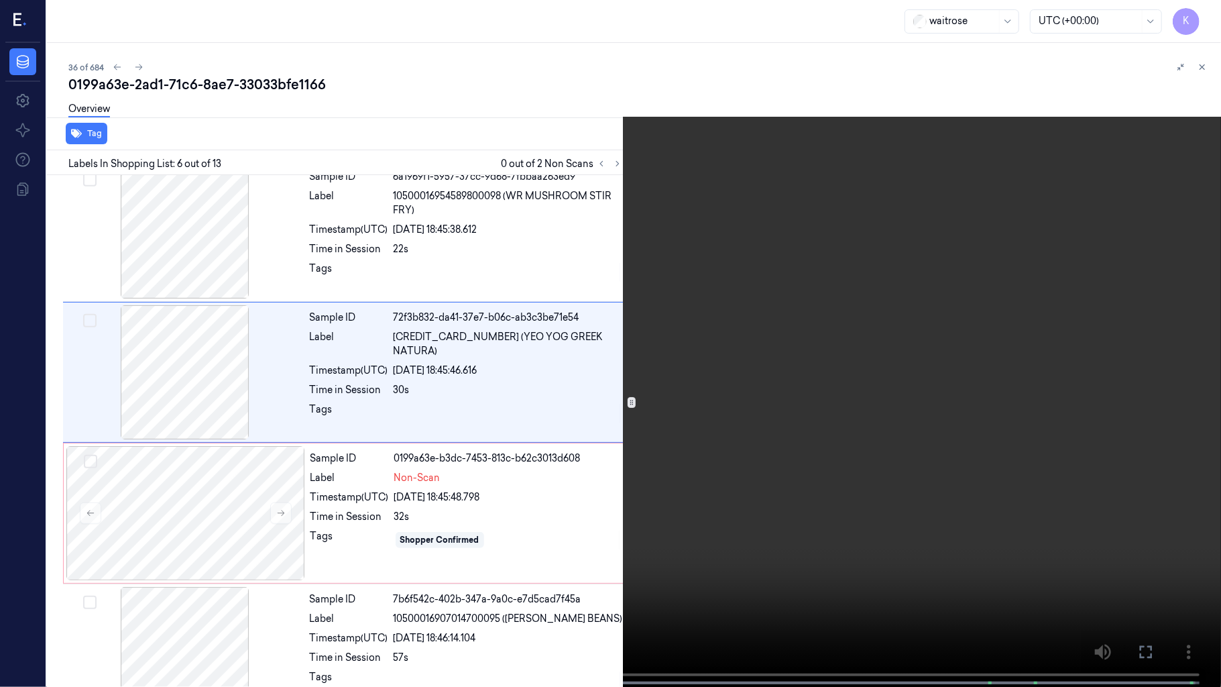
click at [626, 357] on video at bounding box center [610, 344] width 1221 height 689
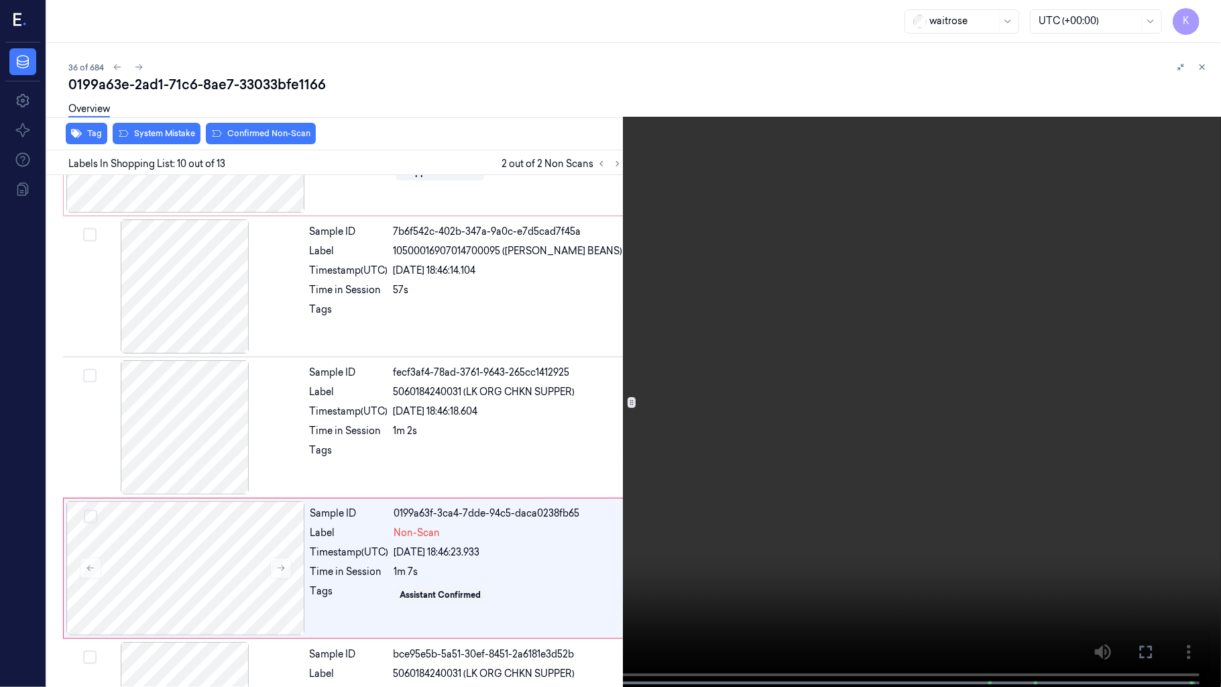
scroll to position [1085, 0]
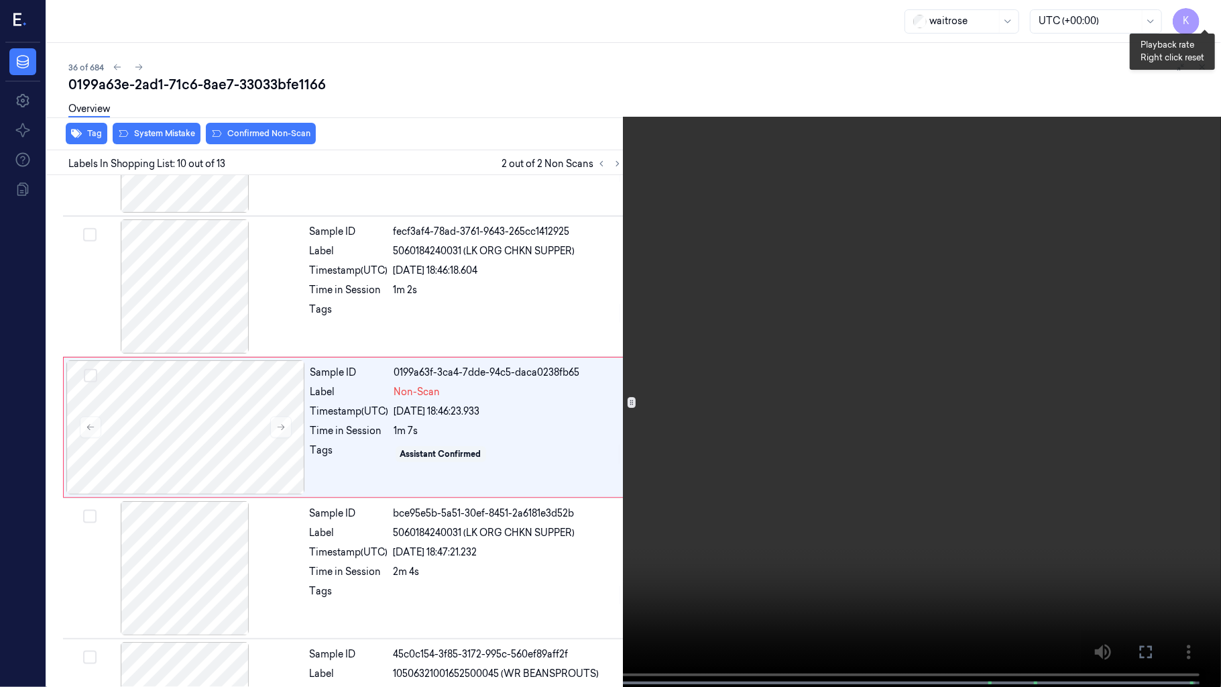
click at [1212, 16] on button "x 1" at bounding box center [1204, 15] width 21 height 21
click at [1039, 261] on video at bounding box center [610, 344] width 1221 height 689
click at [963, 314] on video at bounding box center [610, 344] width 1221 height 689
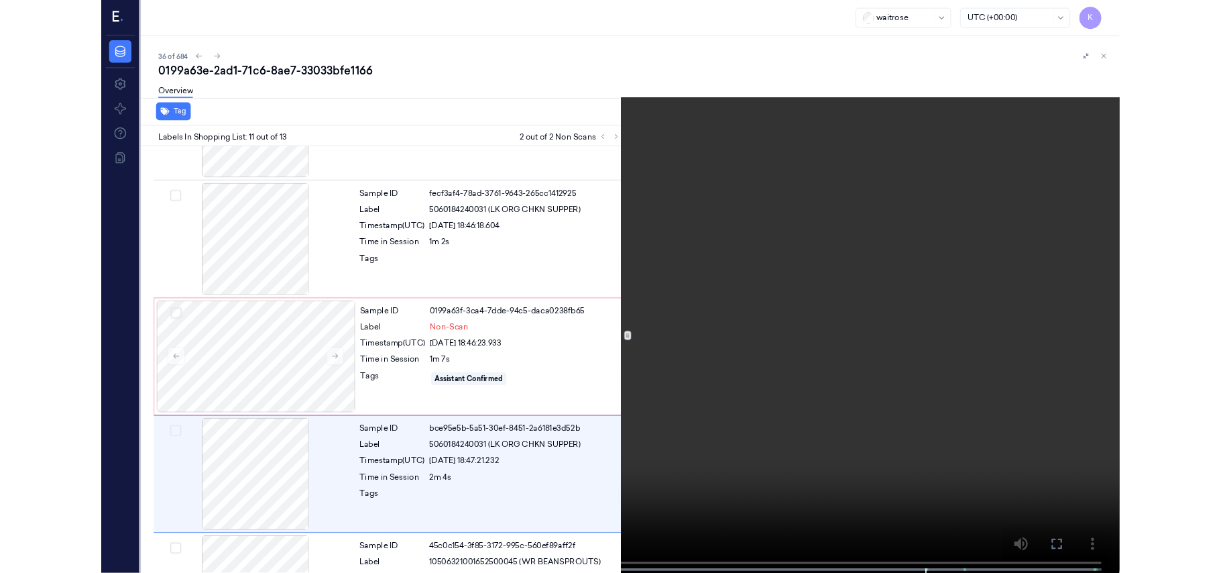
scroll to position [1226, 0]
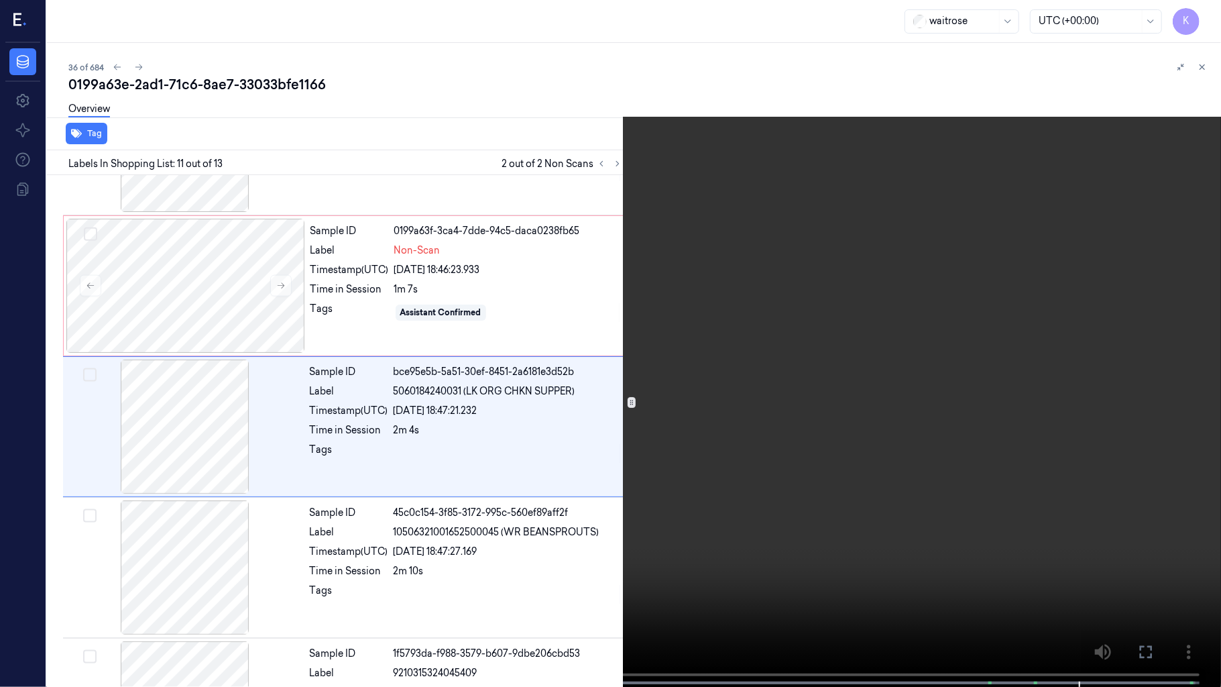
click at [1037, 272] on video at bounding box center [610, 344] width 1221 height 689
click at [1207, 12] on button "x 2" at bounding box center [1204, 15] width 21 height 21
click at [1207, 12] on button "x 4" at bounding box center [1204, 15] width 21 height 21
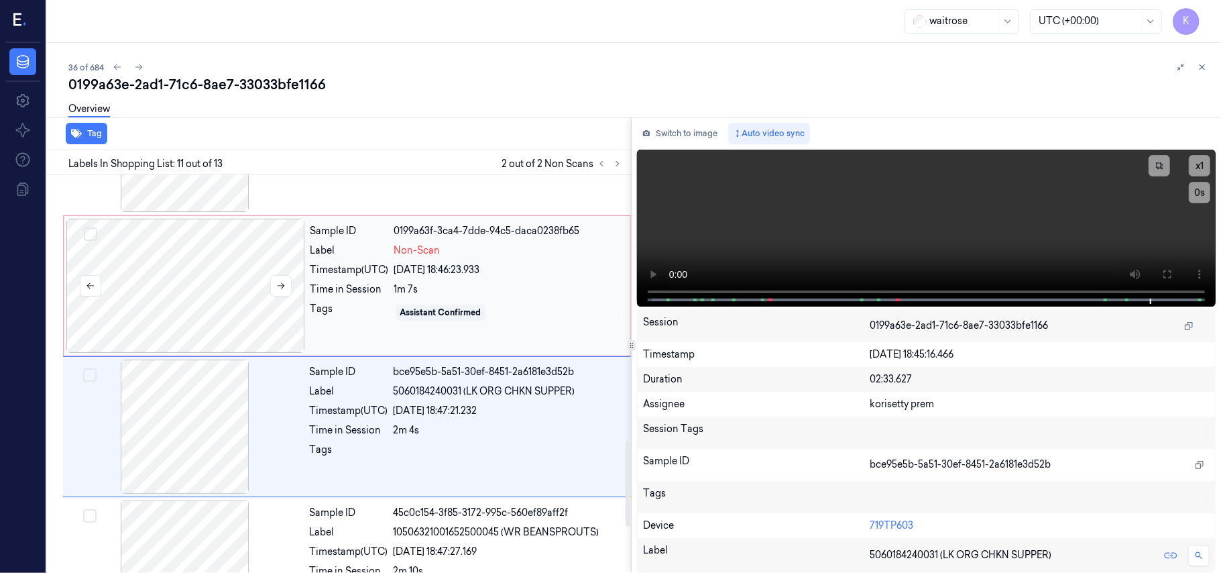
click at [216, 318] on div at bounding box center [185, 286] width 239 height 134
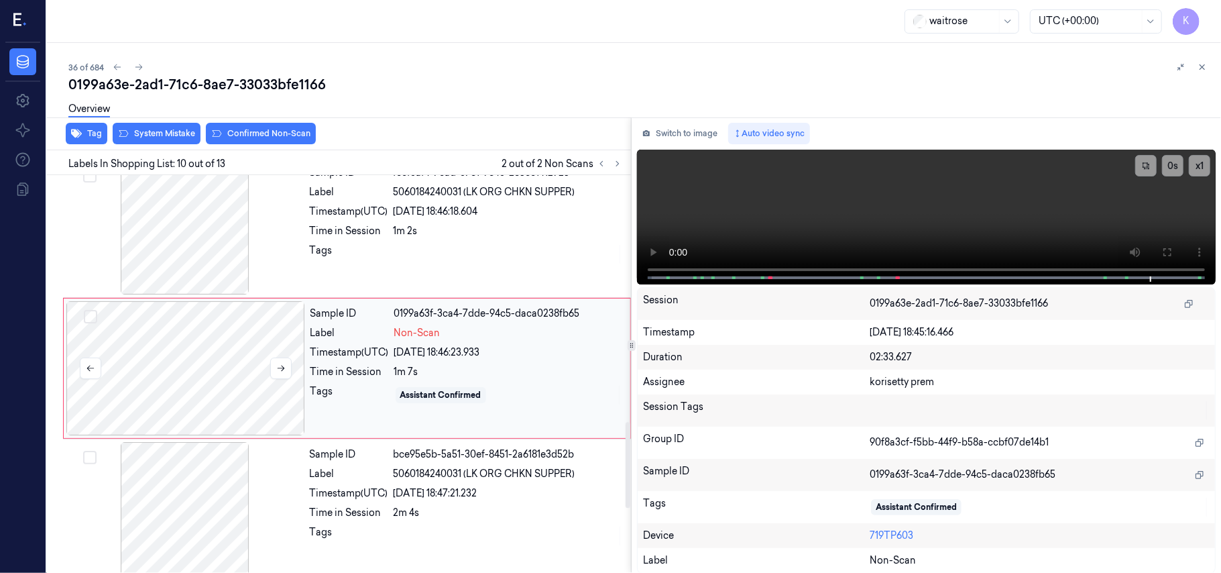
scroll to position [1141, 0]
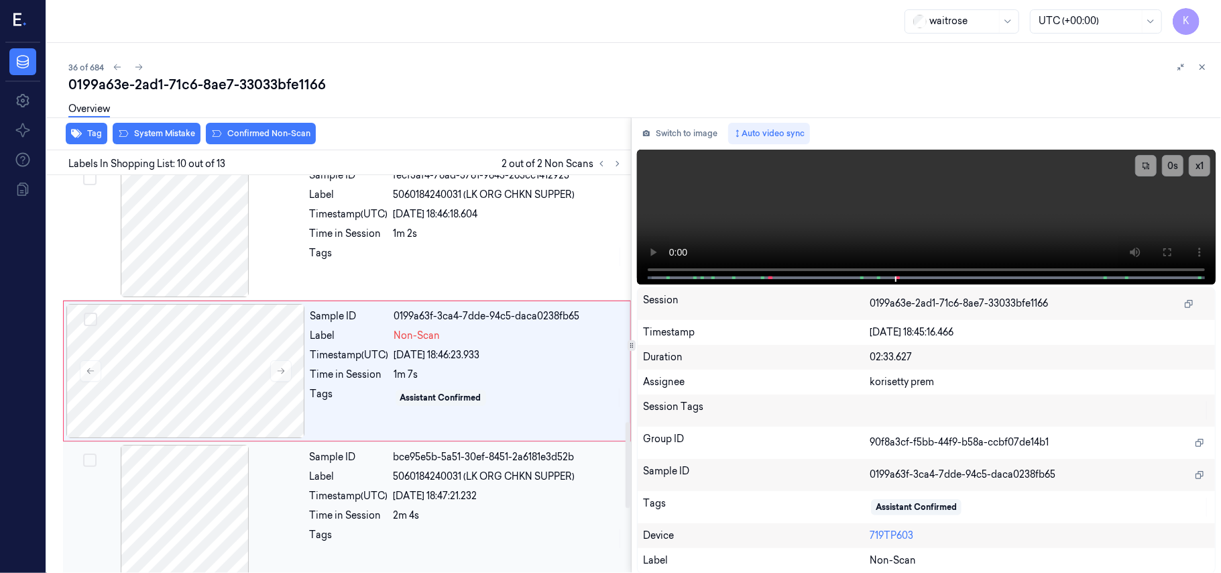
click at [463, 489] on div "Sample ID bce95e5b-5a51-30ef-8451-2a6181e3d52b Label 5060184240031 (LK ORG CHKN…" at bounding box center [466, 512] width 324 height 134
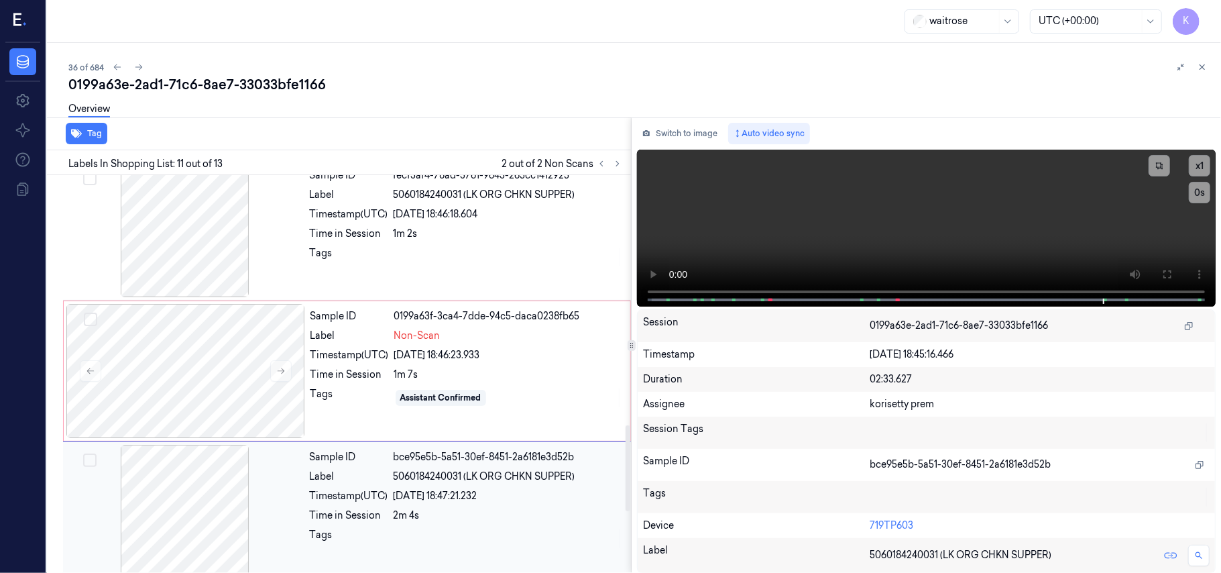
scroll to position [1283, 0]
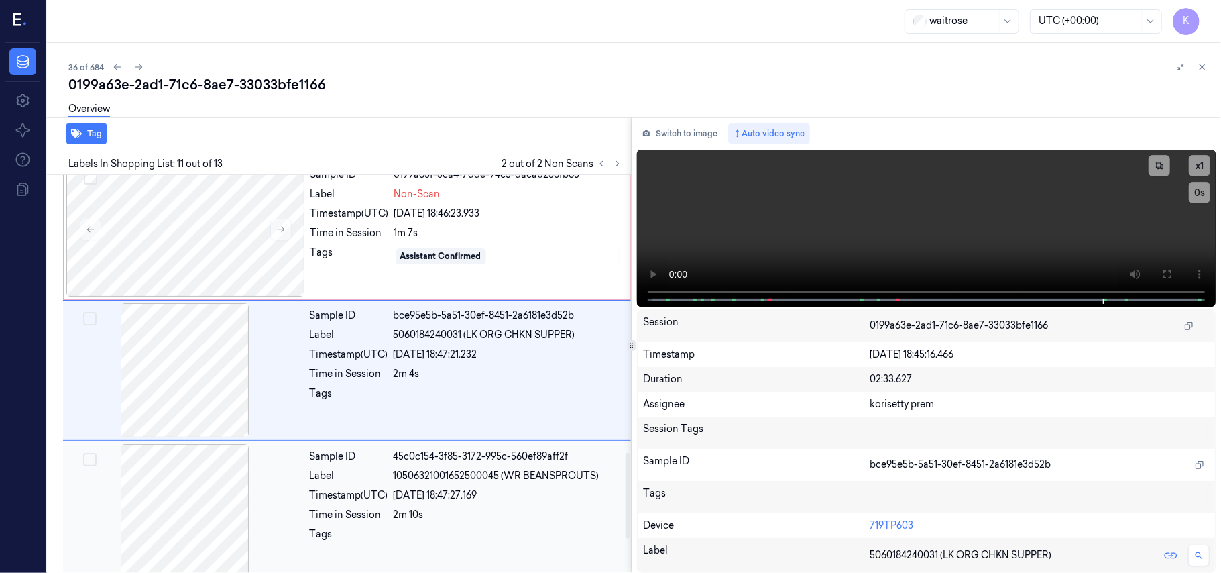
click at [526, 483] on span "10506321001652500045 (WR BEANSPROUTS)" at bounding box center [497, 476] width 206 height 14
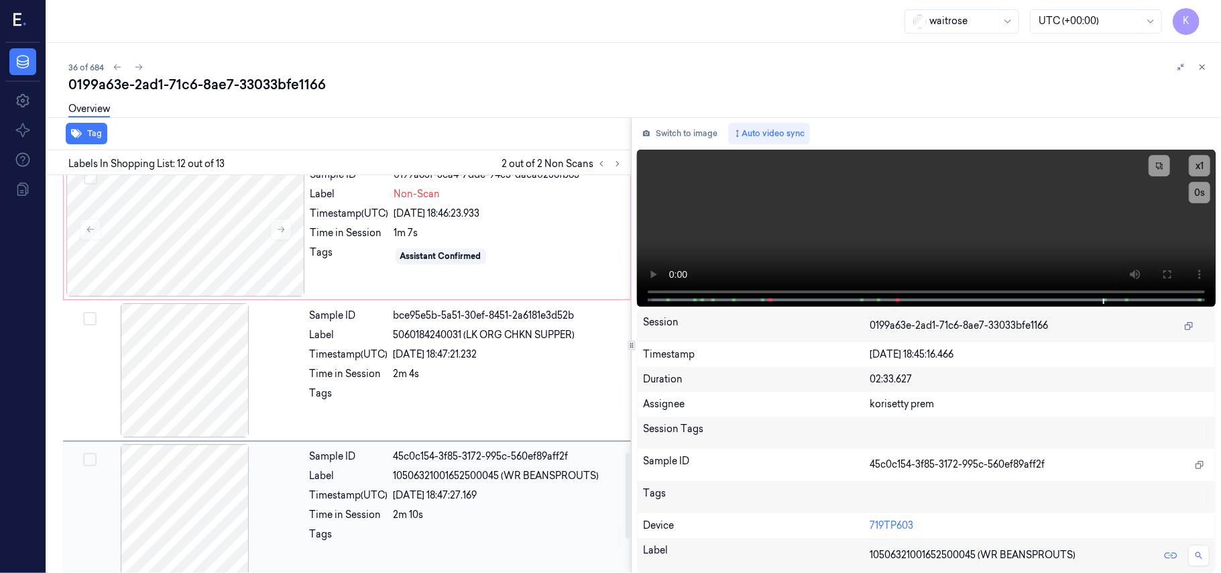
scroll to position [1424, 0]
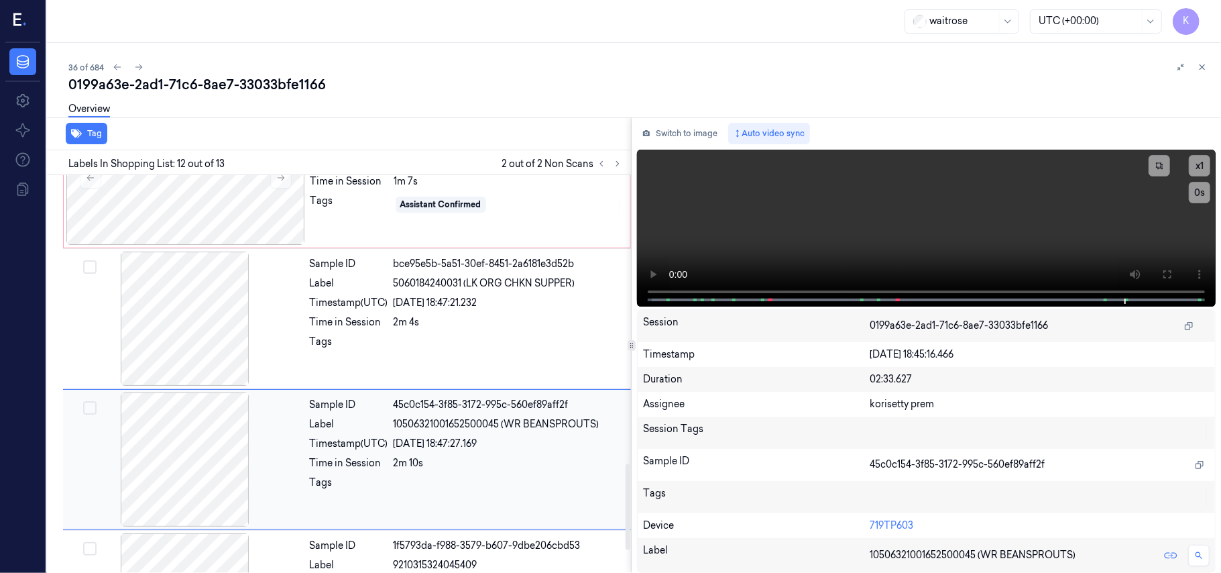
click at [394, 424] on span "10506321001652500045 (WR BEANSPROUTS)" at bounding box center [497, 424] width 206 height 14
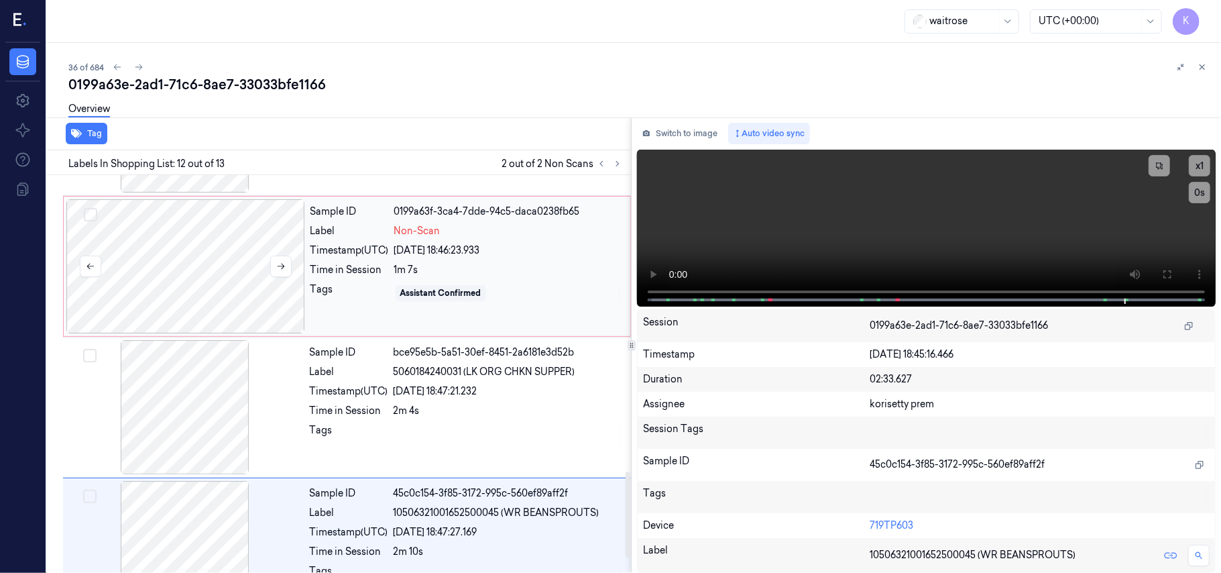
scroll to position [1245, 0]
click at [451, 404] on div "Sample ID bce95e5b-5a51-30ef-8451-2a6181e3d52b Label 5060184240031 (LK ORG CHKN…" at bounding box center [466, 408] width 324 height 134
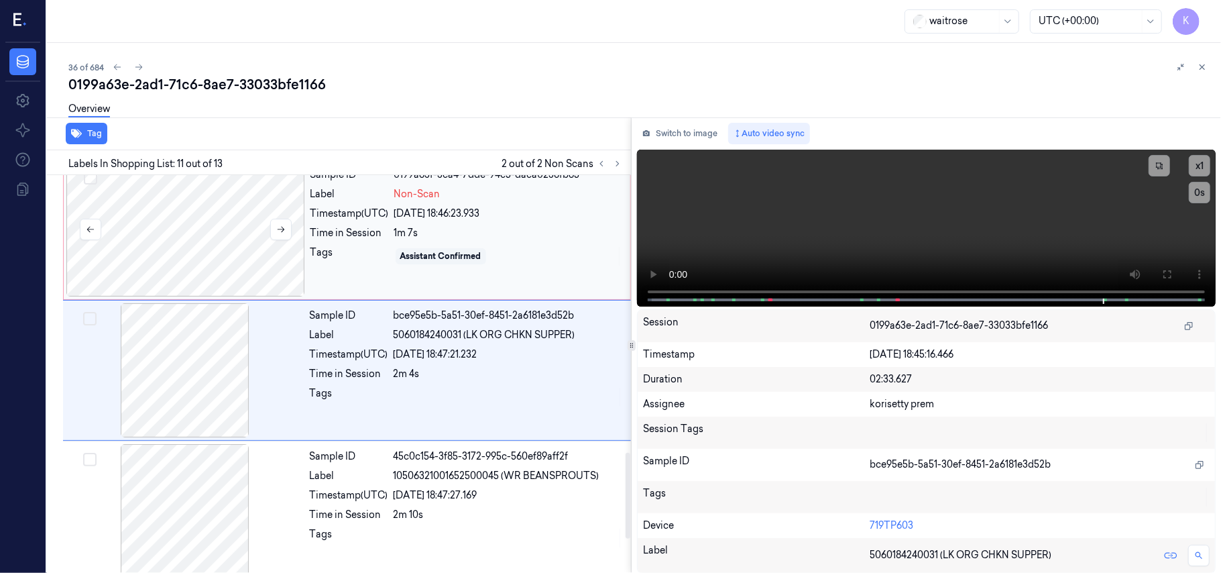
click at [192, 223] on div at bounding box center [185, 229] width 239 height 134
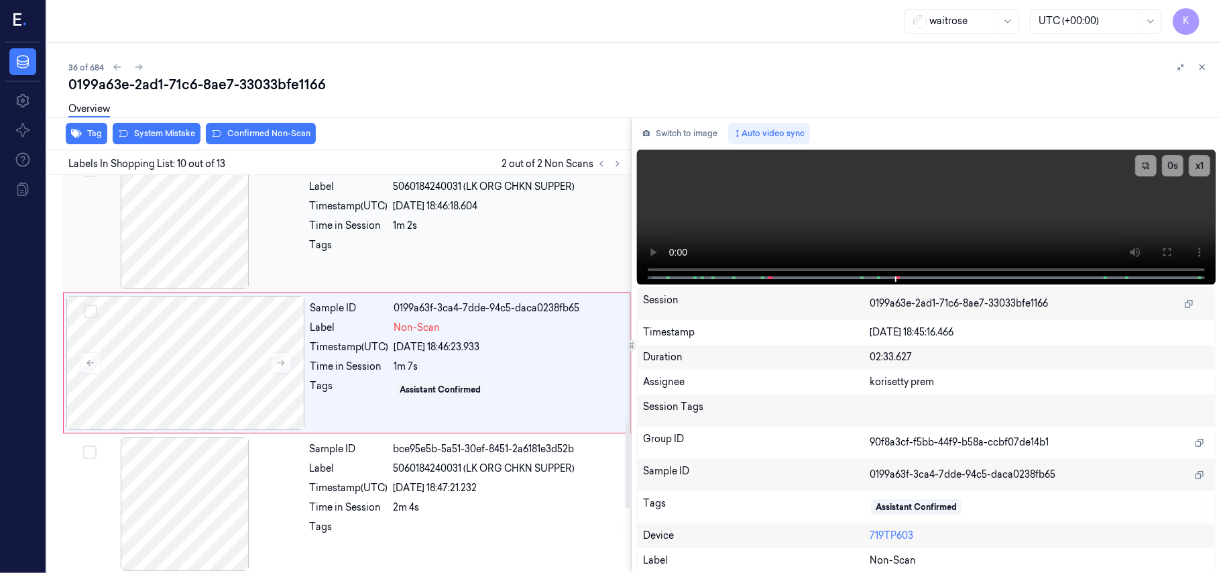
scroll to position [1141, 0]
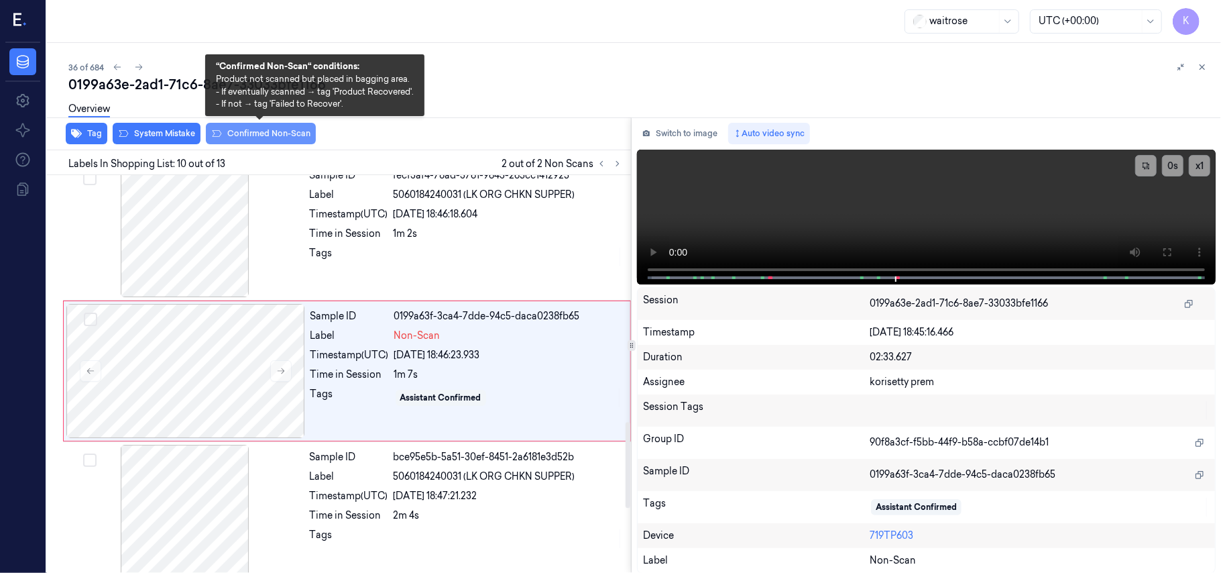
click at [261, 135] on button "Confirmed Non-Scan" at bounding box center [261, 133] width 110 height 21
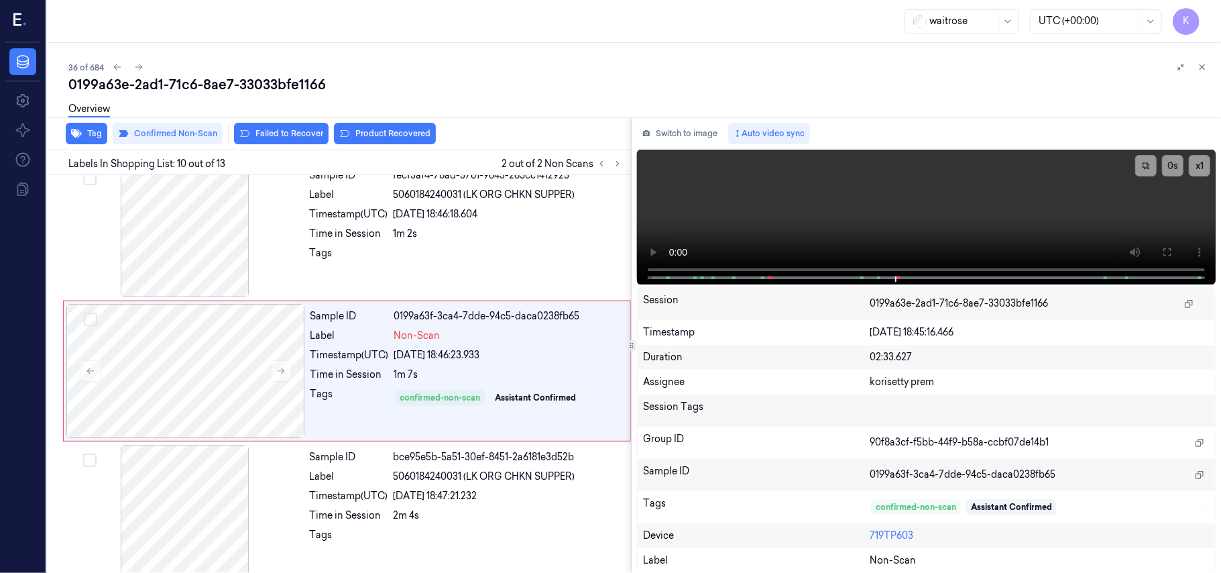
click at [366, 127] on div "Overview" at bounding box center [639, 111] width 1142 height 34
click at [363, 129] on button "Product Recovered" at bounding box center [385, 133] width 102 height 21
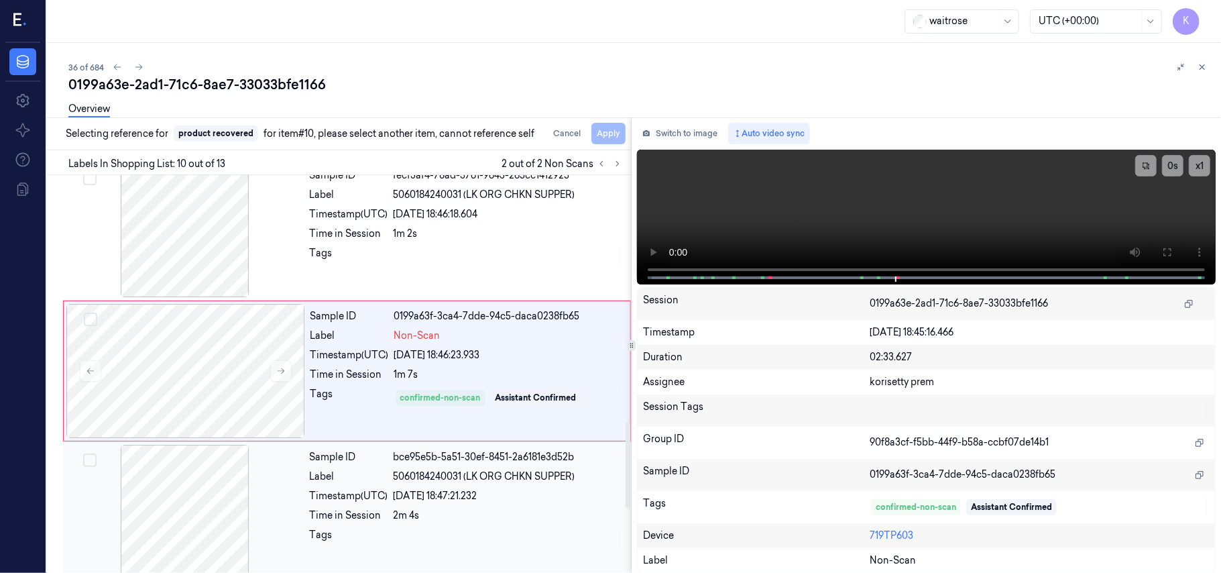
click at [440, 528] on div "Sample ID bce95e5b-5a51-30ef-8451-2a6181e3d52b Label 5060184240031 (LK ORG CHKN…" at bounding box center [466, 512] width 324 height 134
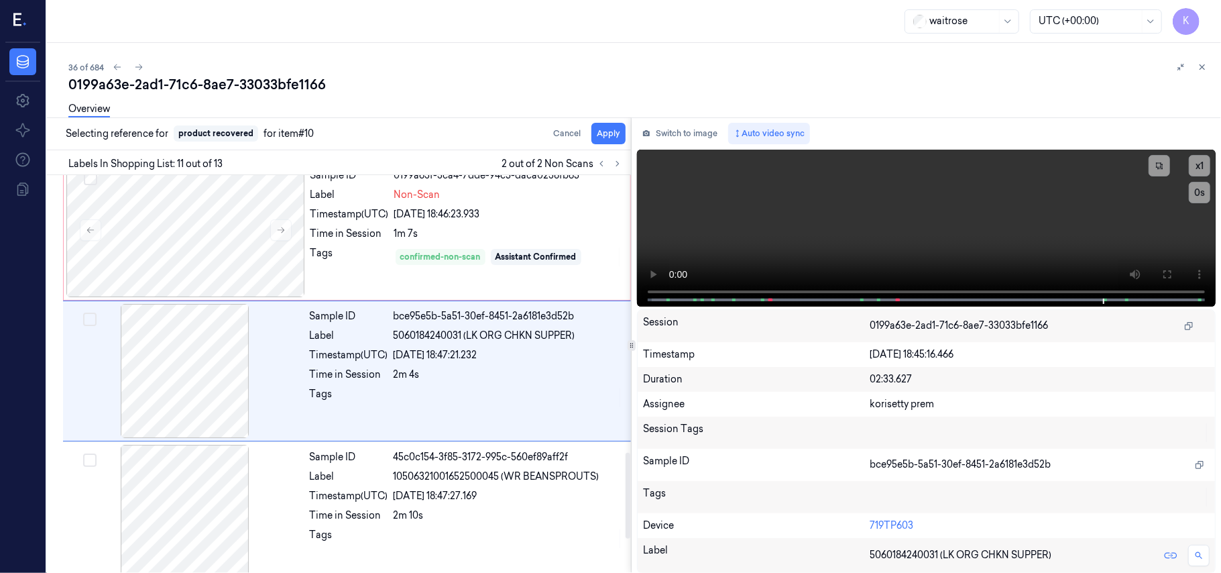
scroll to position [1283, 0]
click at [601, 135] on button "Apply" at bounding box center [608, 133] width 34 height 21
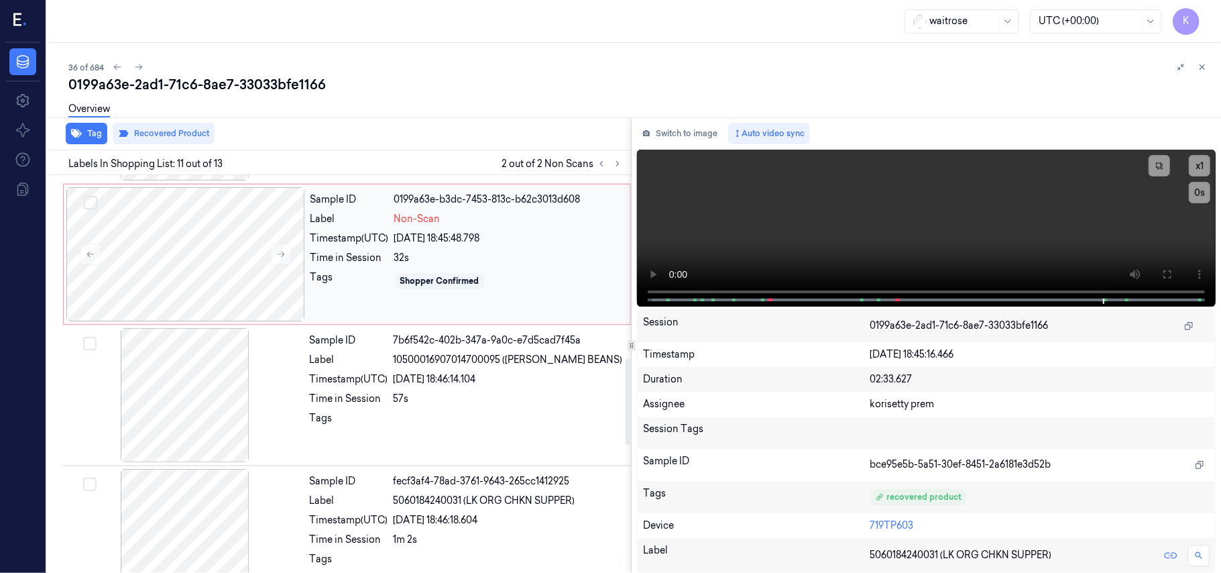
scroll to position [925, 0]
click at [424, 237] on div "[DATE] 18:45:48.798" at bounding box center [508, 238] width 228 height 14
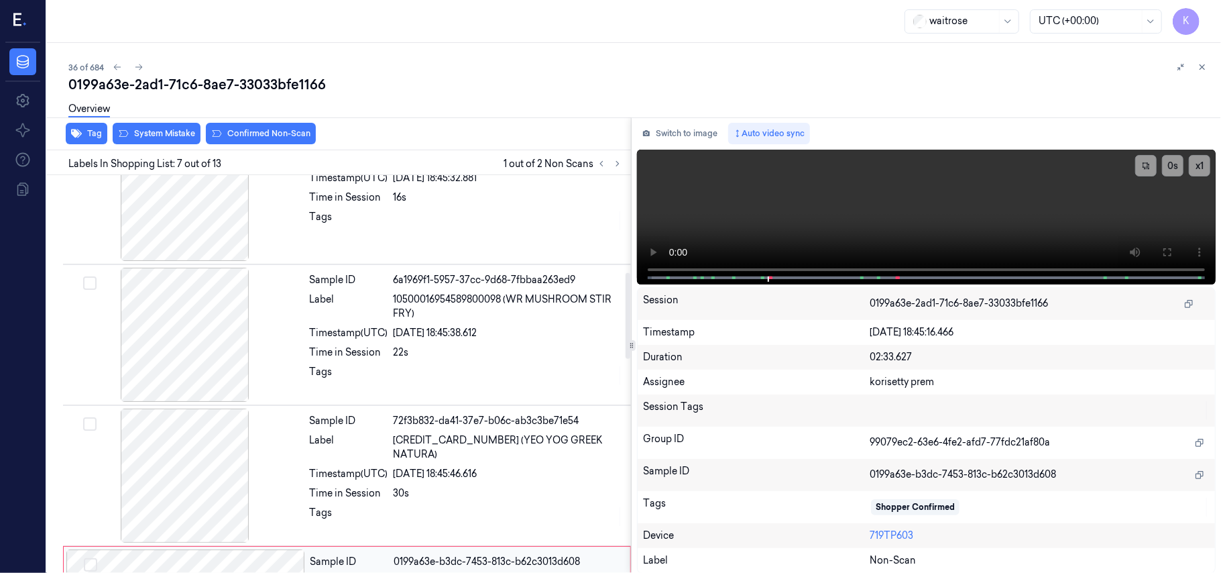
scroll to position [449, 0]
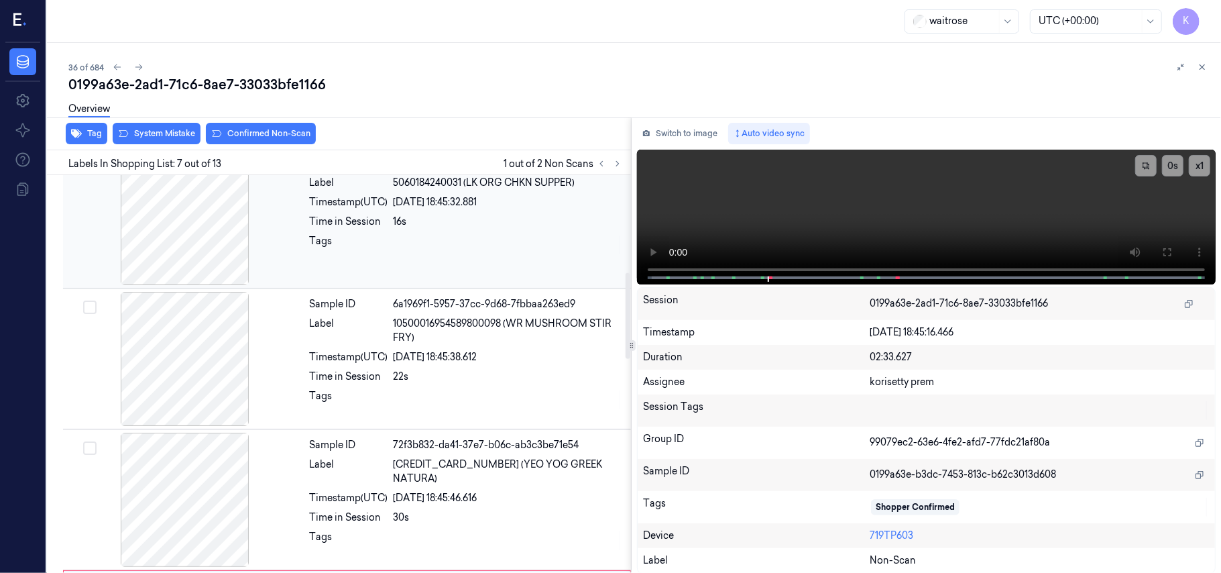
click at [476, 207] on div "[DATE] 18:45:32.881" at bounding box center [508, 202] width 229 height 14
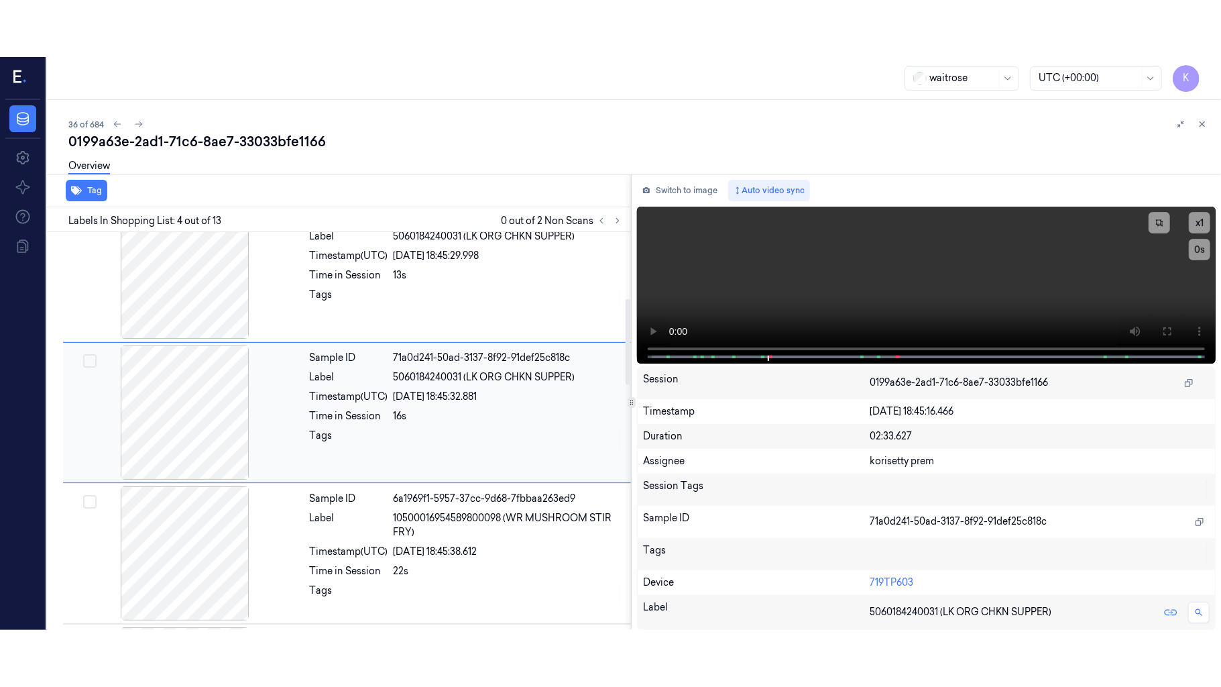
scroll to position [294, 0]
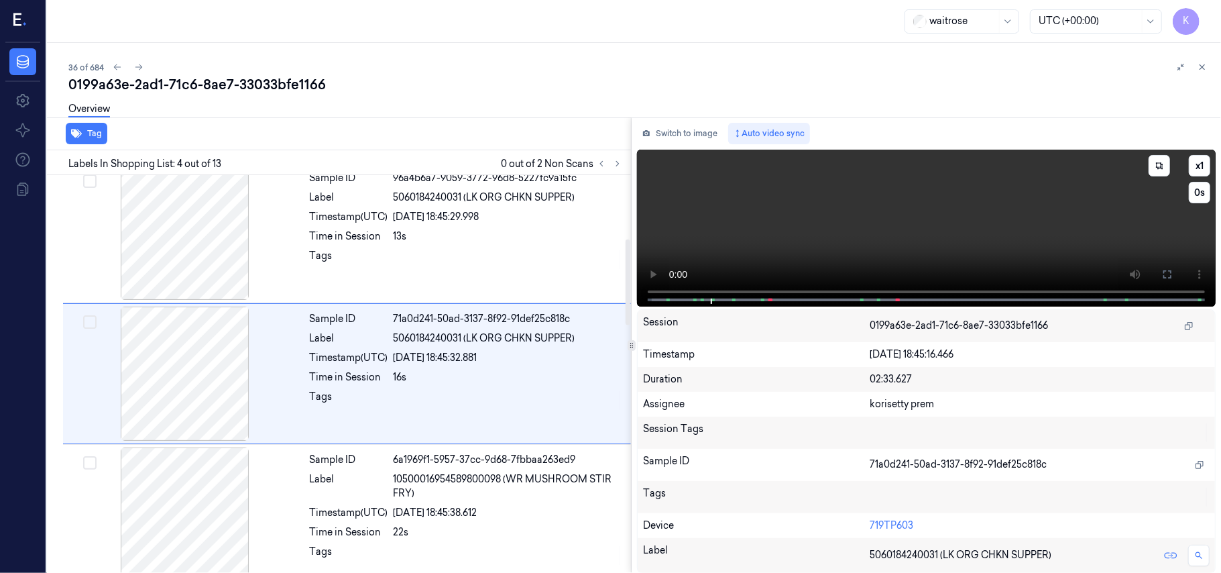
click at [1030, 215] on video at bounding box center [926, 228] width 579 height 157
click at [1167, 272] on icon at bounding box center [1167, 274] width 11 height 11
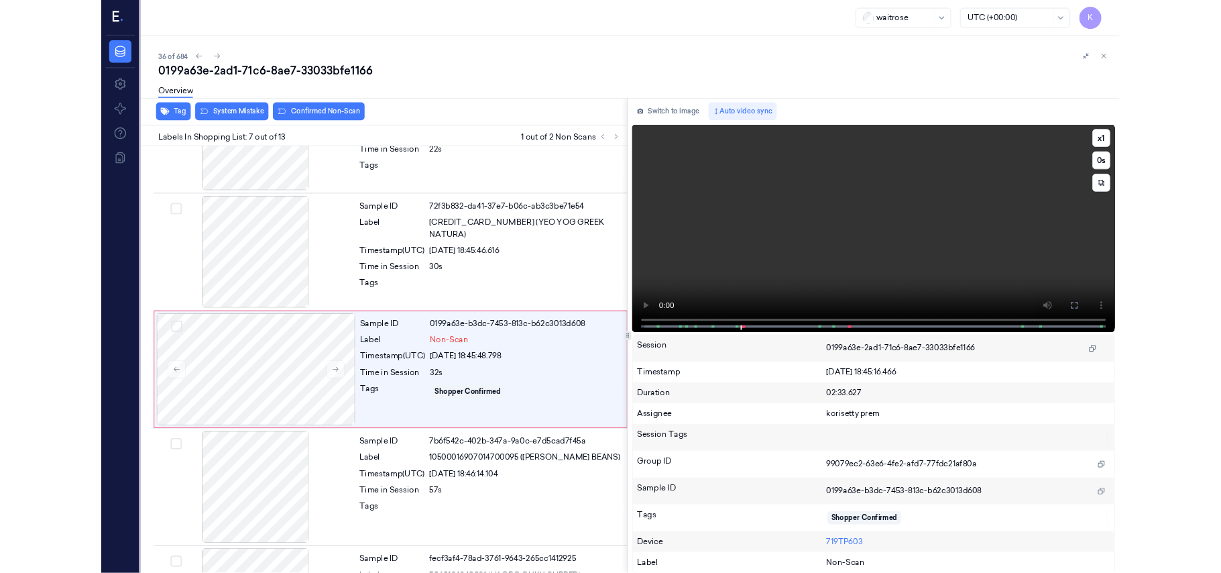
scroll to position [661, 0]
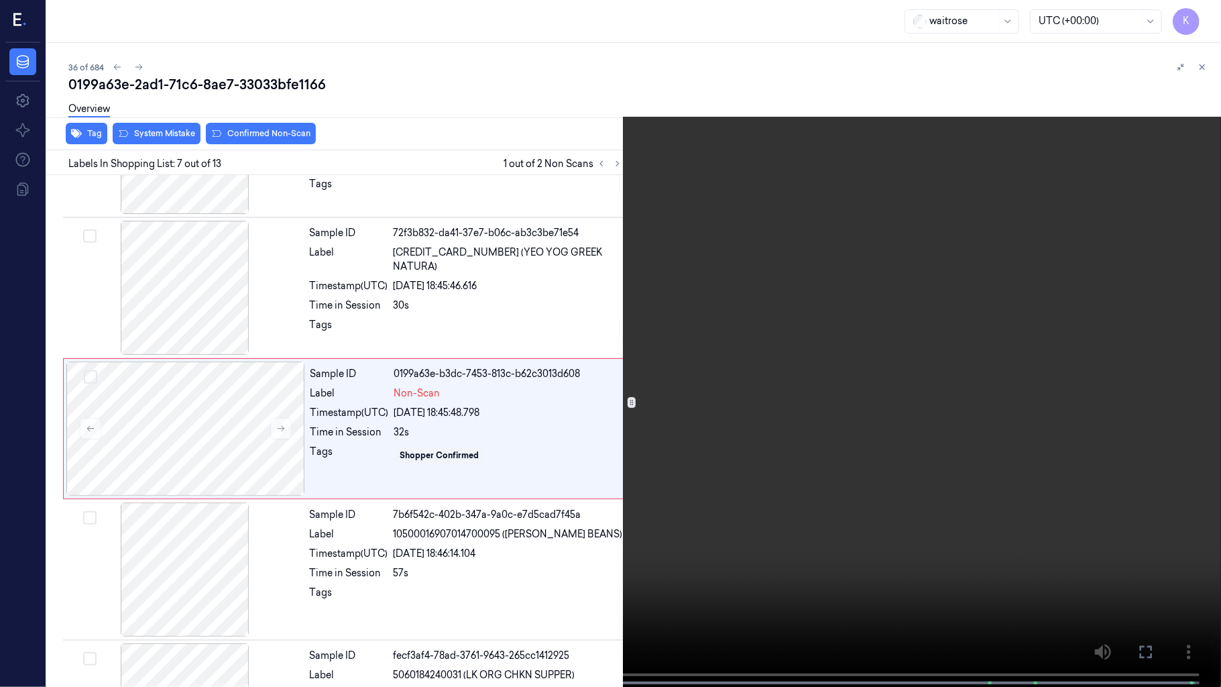
click at [937, 427] on video at bounding box center [610, 344] width 1221 height 689
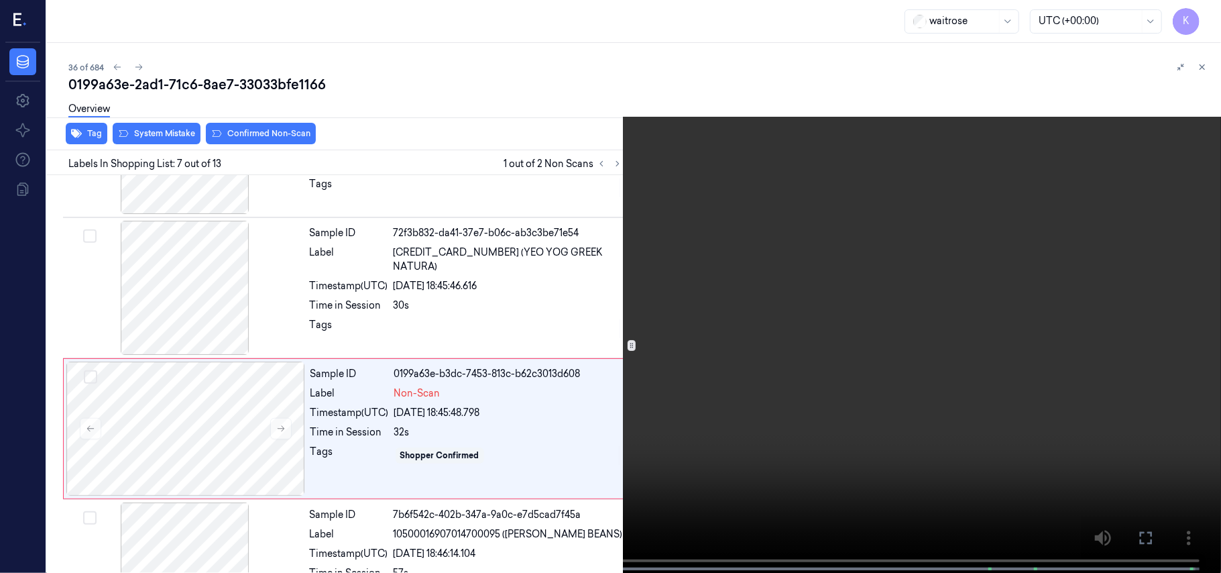
click at [757, 225] on video at bounding box center [610, 287] width 1221 height 575
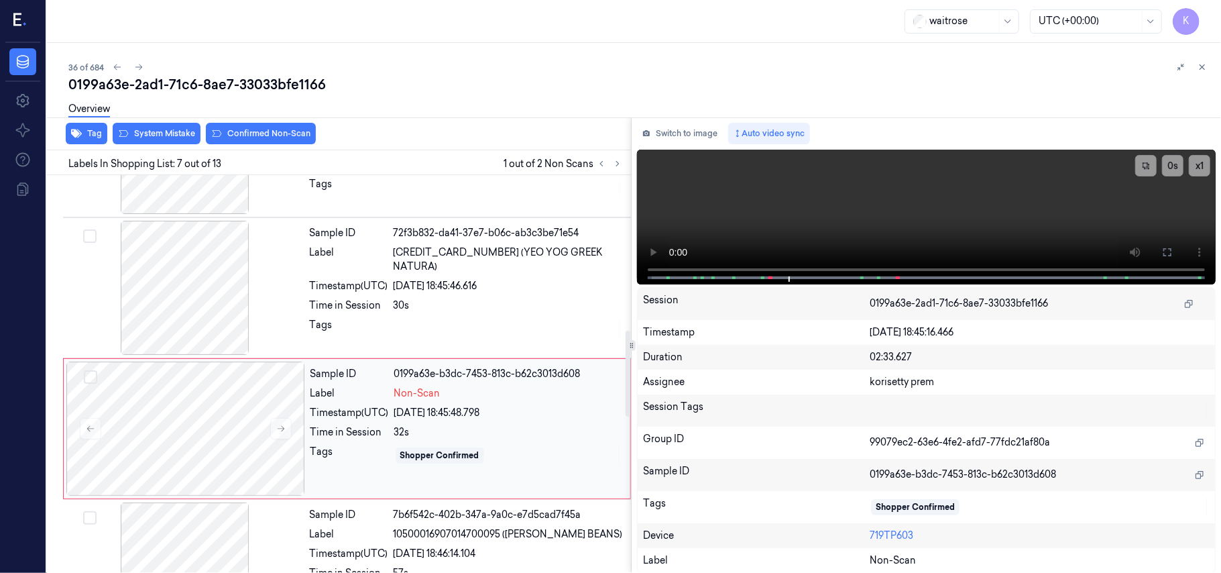
scroll to position [717, 0]
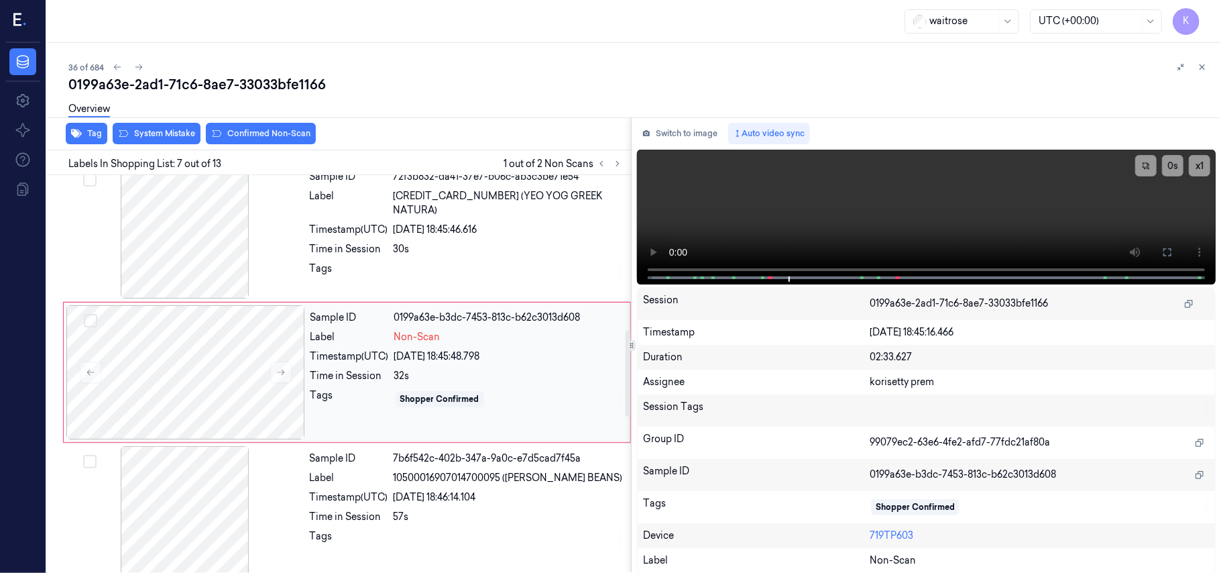
click at [446, 383] on div "32s" at bounding box center [508, 376] width 228 height 14
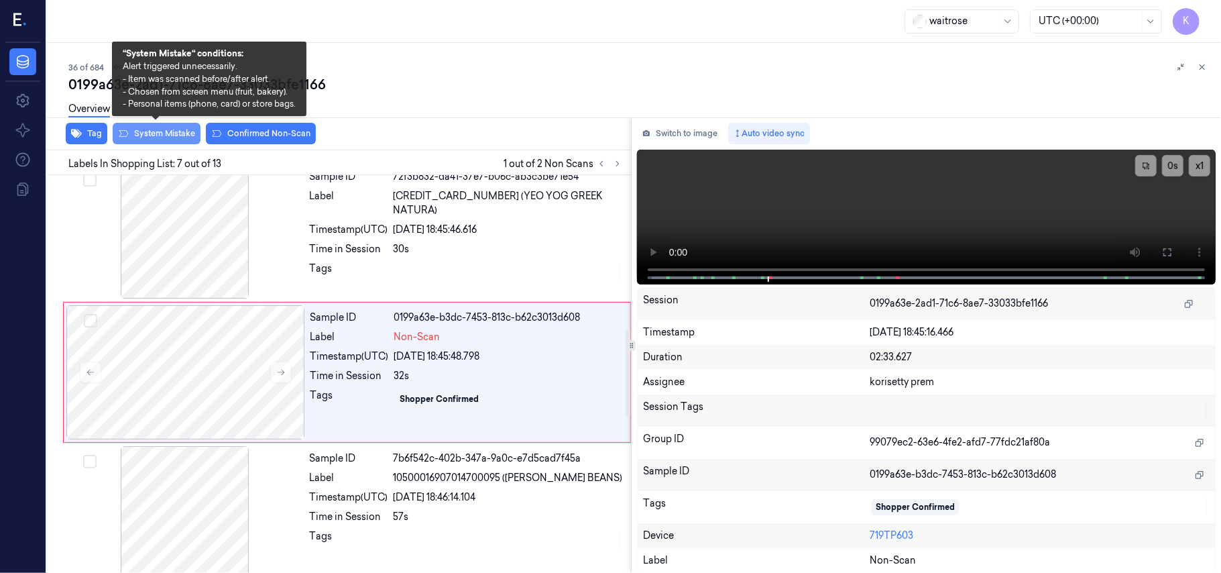
click at [161, 137] on button "System Mistake" at bounding box center [157, 133] width 88 height 21
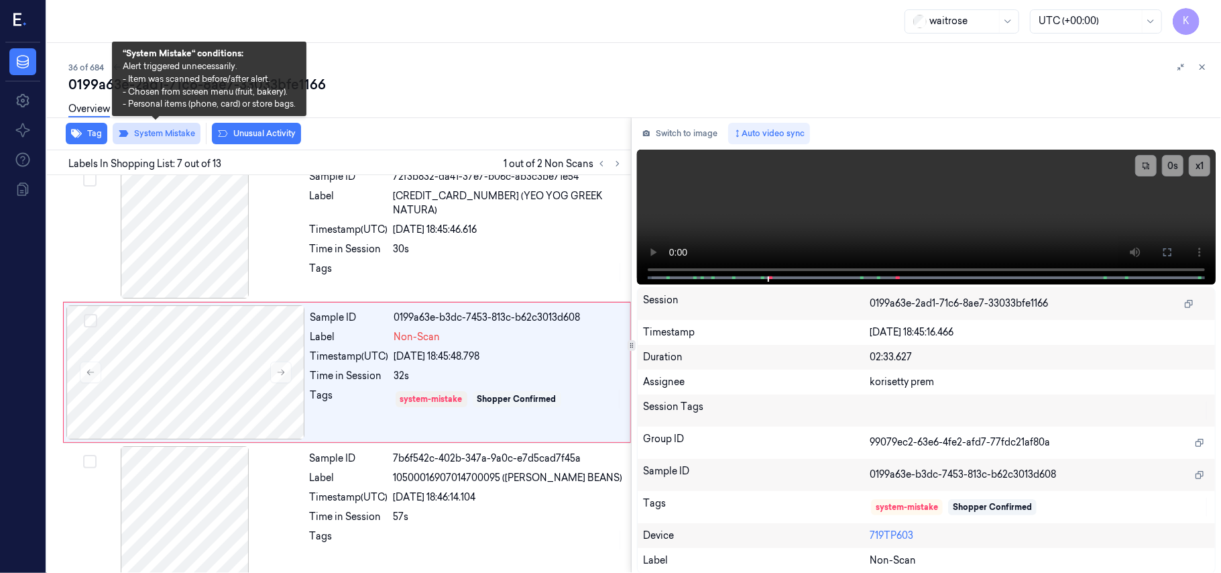
click at [161, 137] on button "System Mistake" at bounding box center [157, 133] width 88 height 21
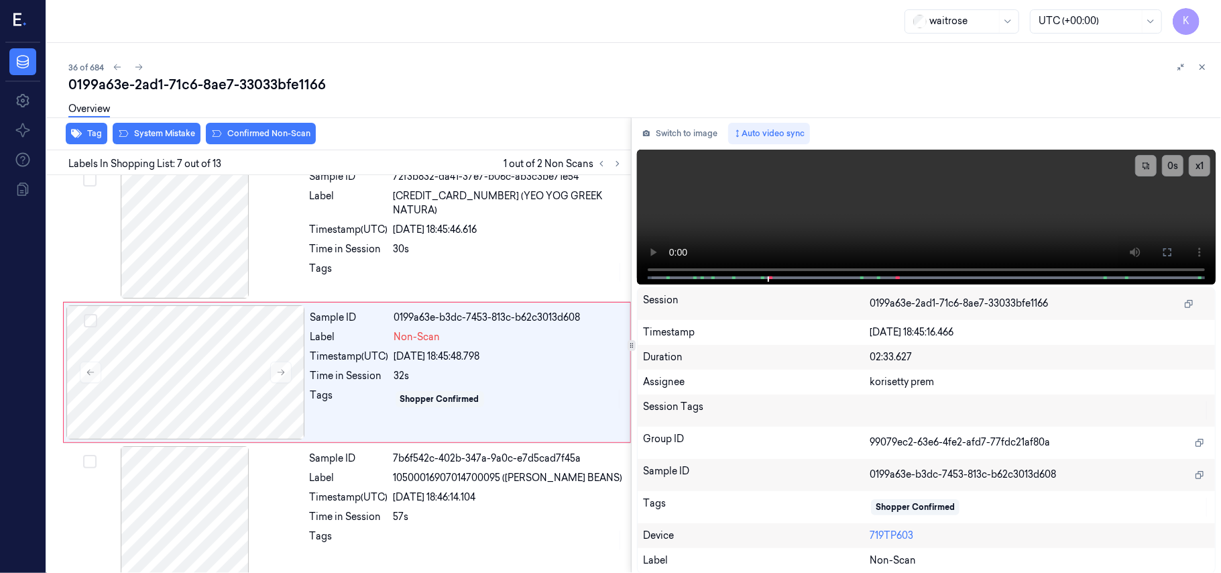
click at [237, 132] on button "Confirmed Non-Scan" at bounding box center [261, 133] width 110 height 21
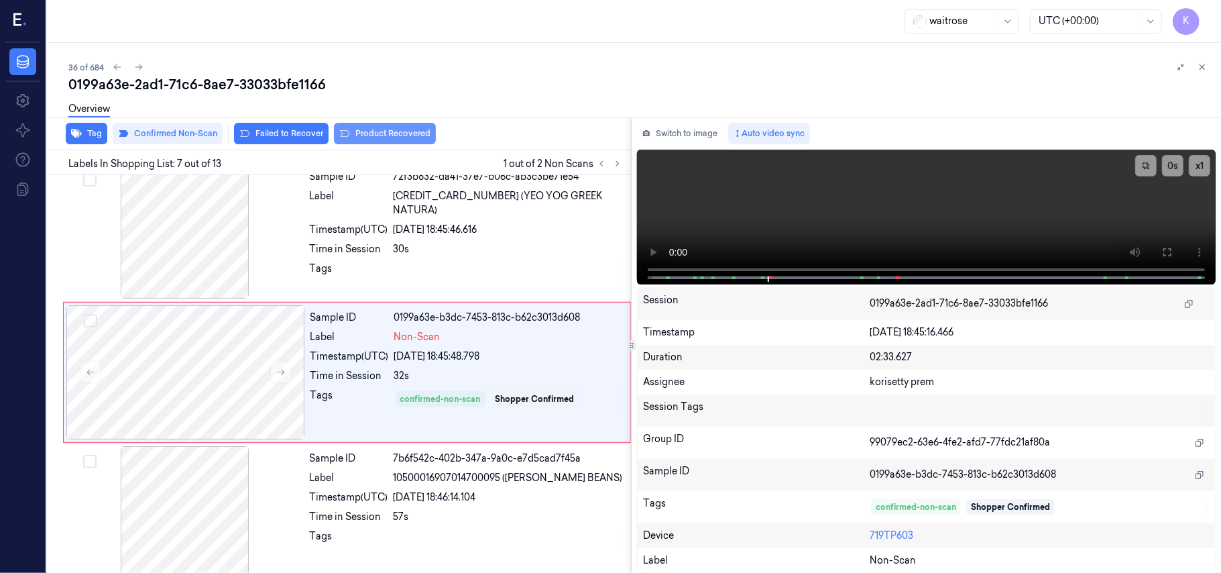
click at [381, 129] on button "Product Recovered" at bounding box center [385, 133] width 102 height 21
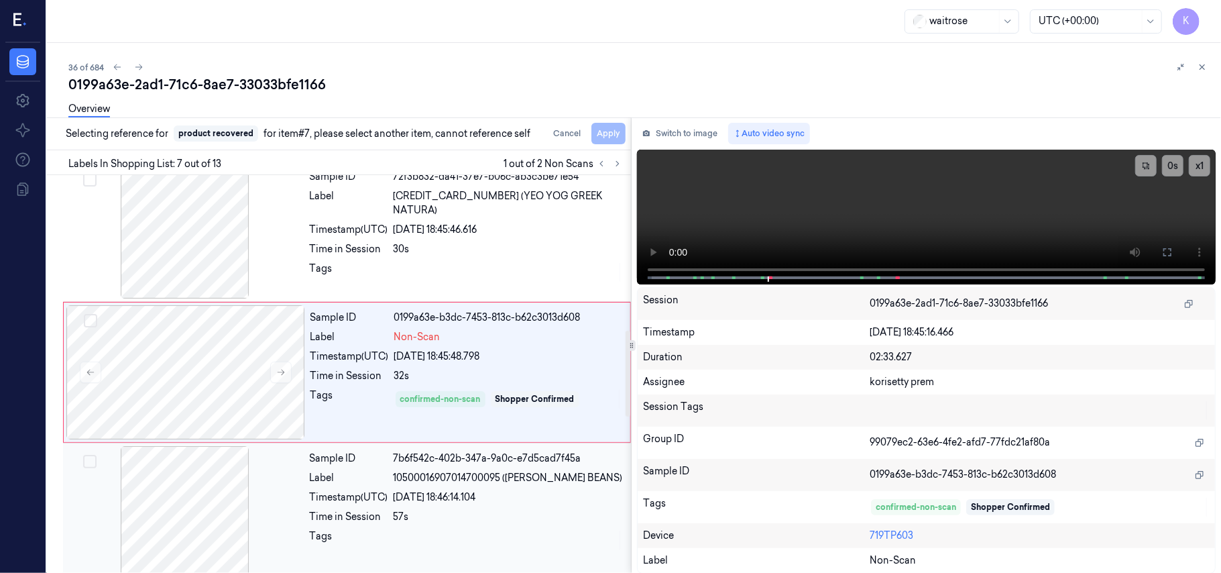
scroll to position [807, 0]
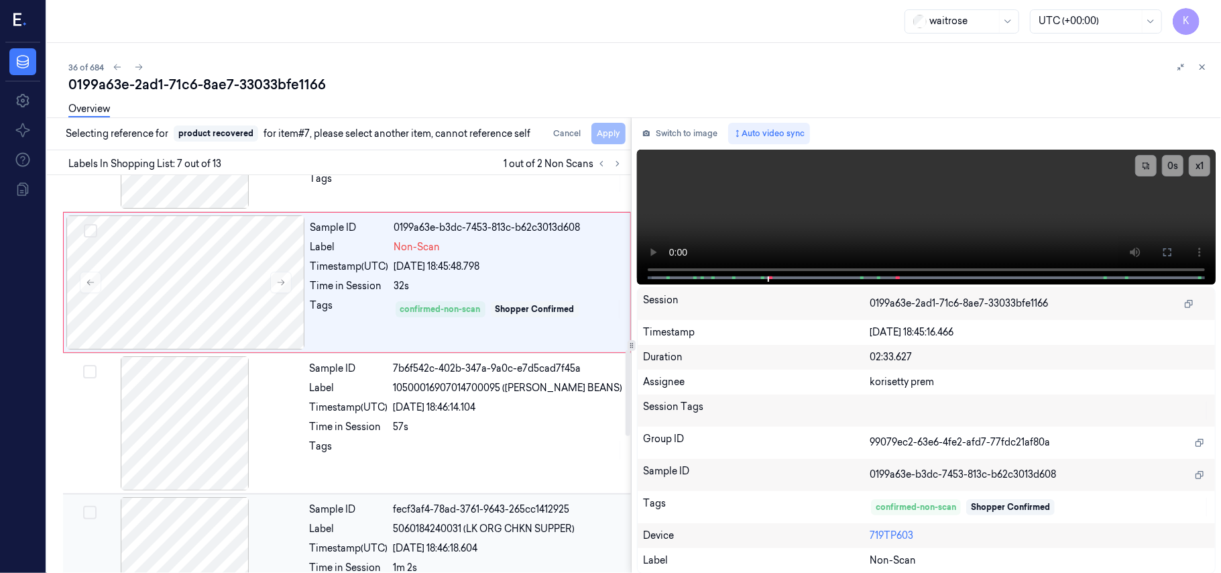
click at [502, 540] on div "Sample ID fecf3af4-78ad-3761-9643-265cc1412925 Label 5060184240031 (LK ORG CHKN…" at bounding box center [466, 564] width 324 height 134
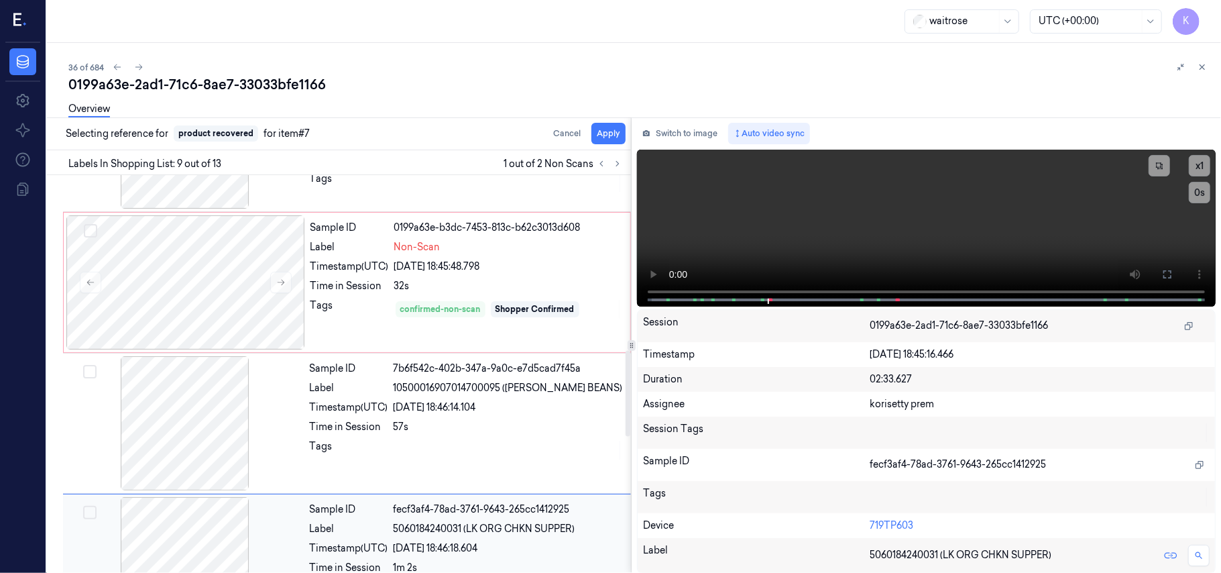
scroll to position [1000, 0]
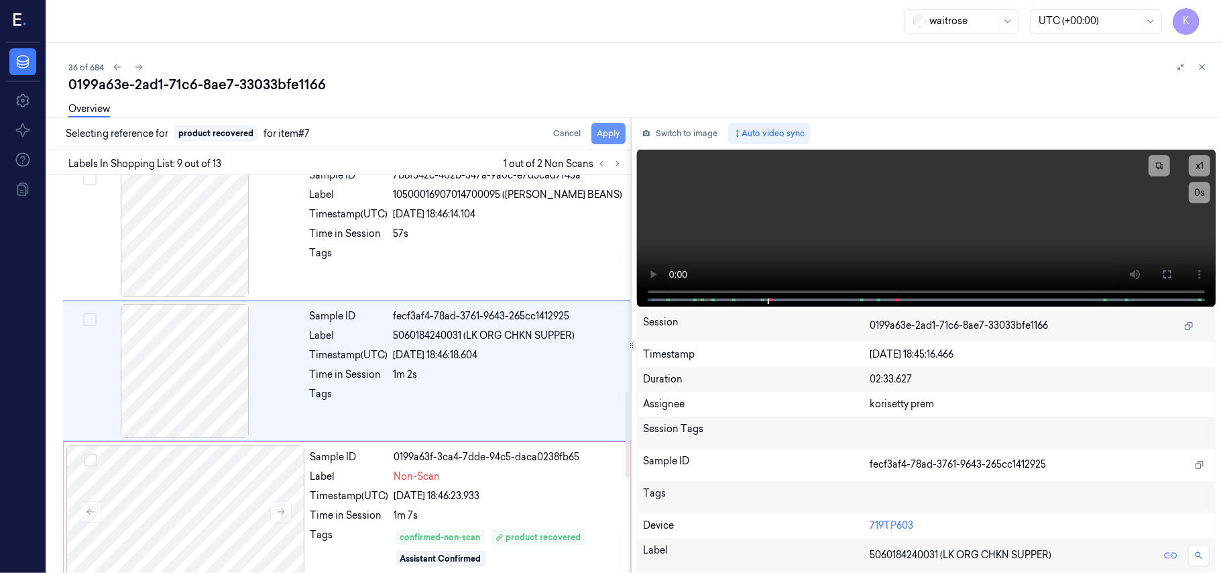
click at [613, 131] on button "Apply" at bounding box center [608, 133] width 34 height 21
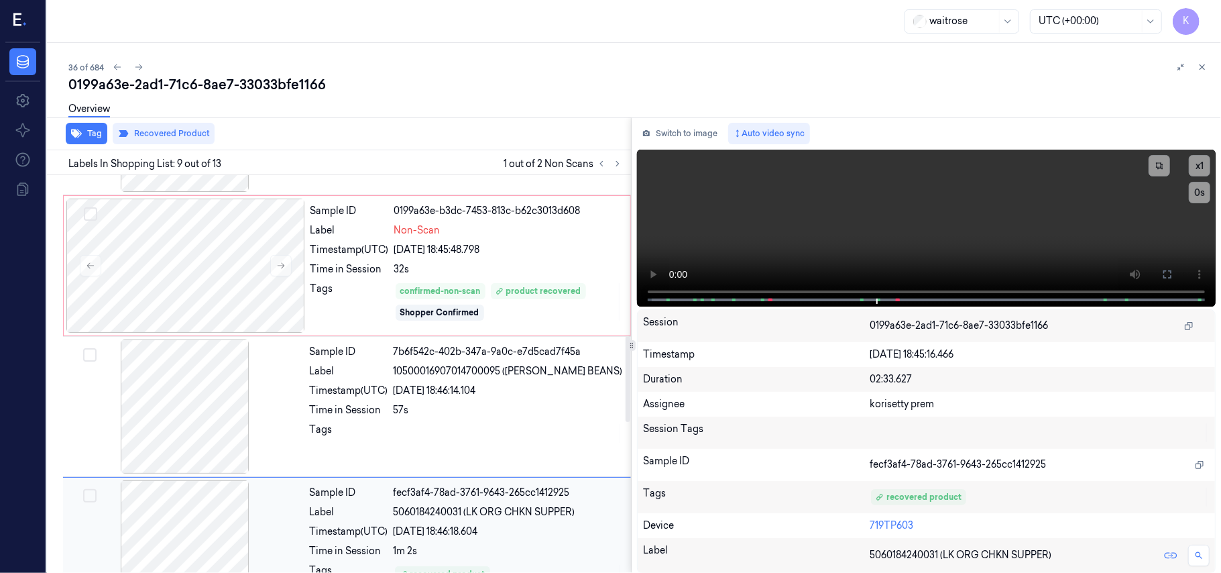
scroll to position [732, 0]
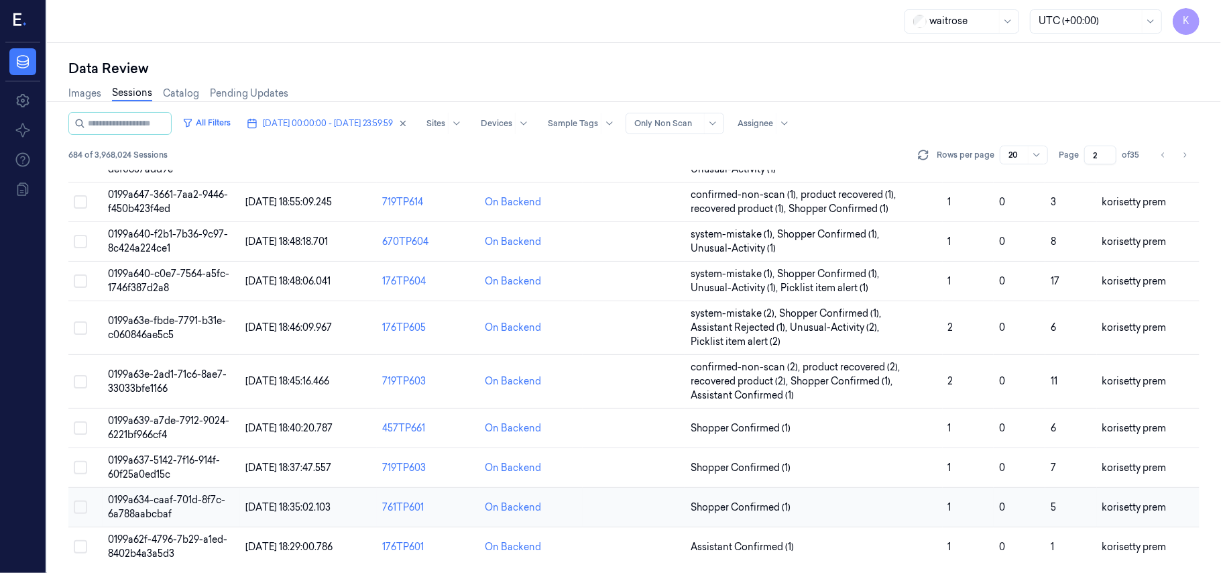
scroll to position [459, 0]
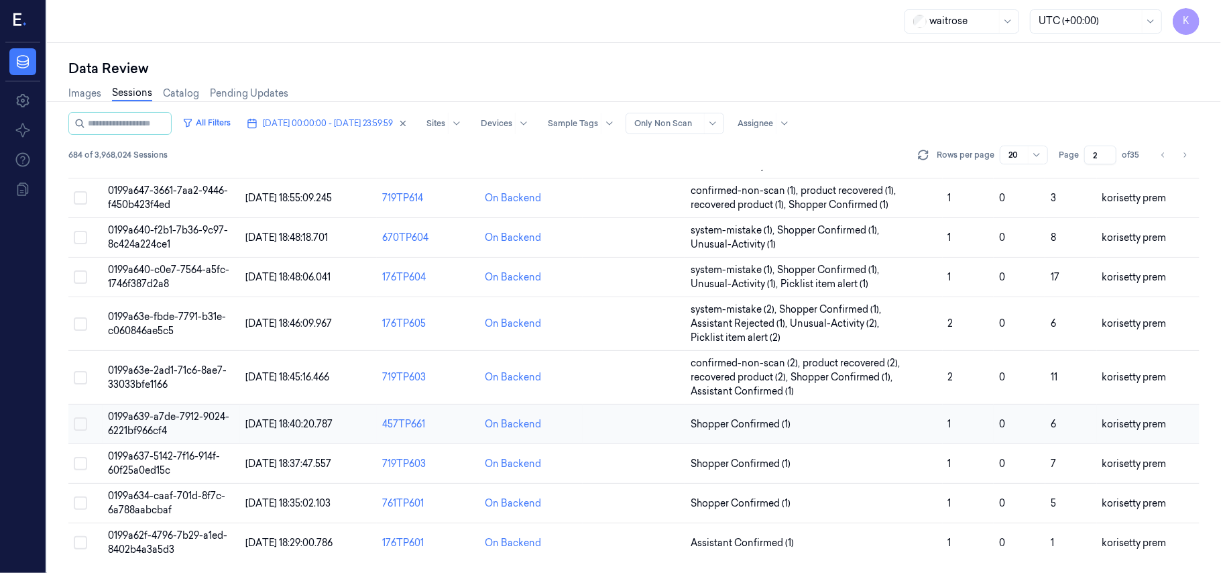
click at [875, 411] on td "Shopper Confirmed (1)" at bounding box center [813, 424] width 257 height 40
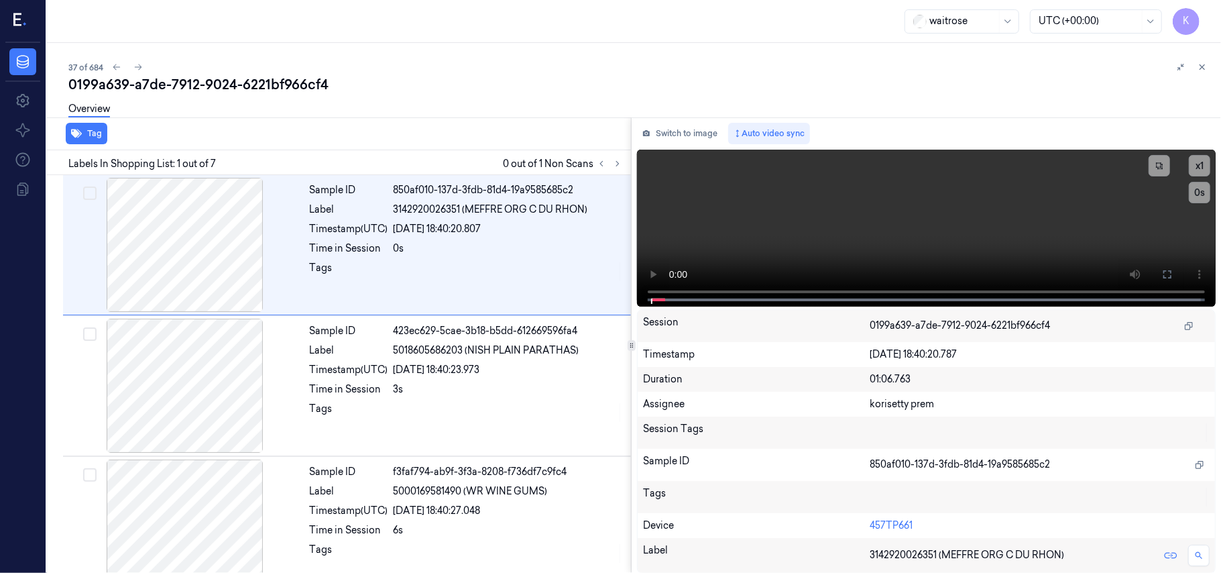
click at [413, 76] on div "0199a639-a7de-7912-9024-6221bf966cf4" at bounding box center [639, 84] width 1142 height 19
click at [618, 164] on icon at bounding box center [617, 163] width 9 height 9
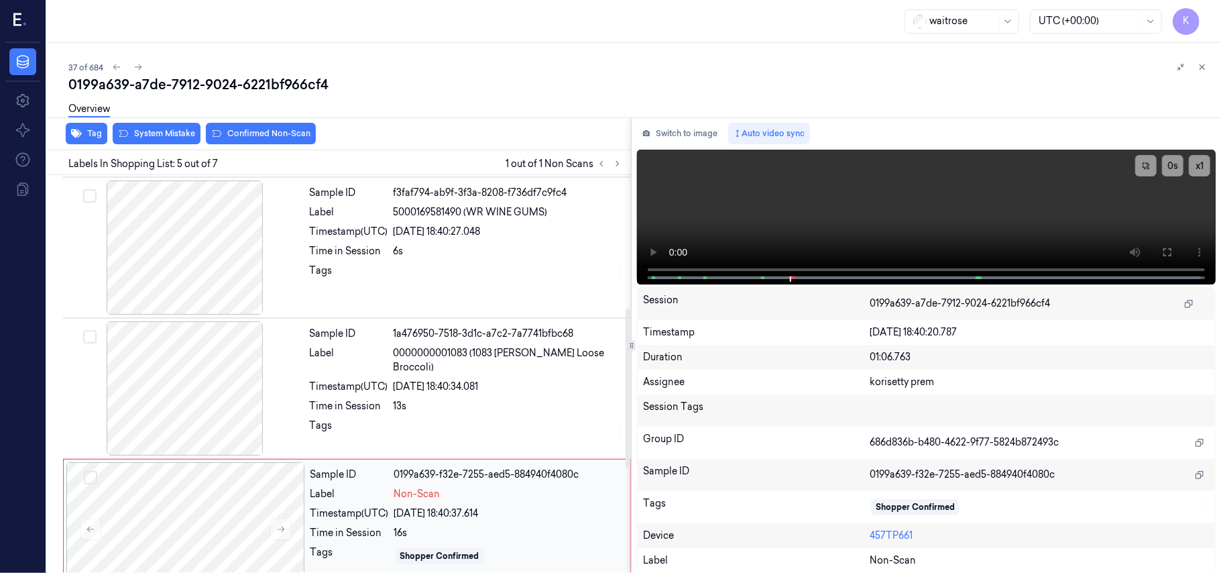
scroll to position [256, 0]
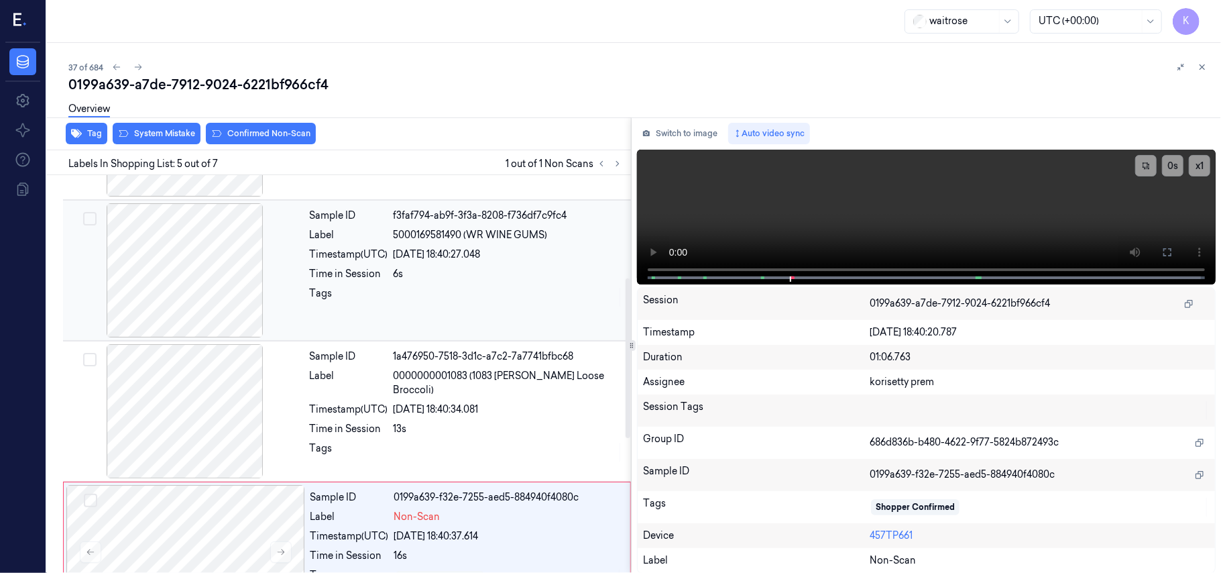
click at [569, 237] on div "5000169581490 (WR WINE GUMS)" at bounding box center [508, 235] width 229 height 14
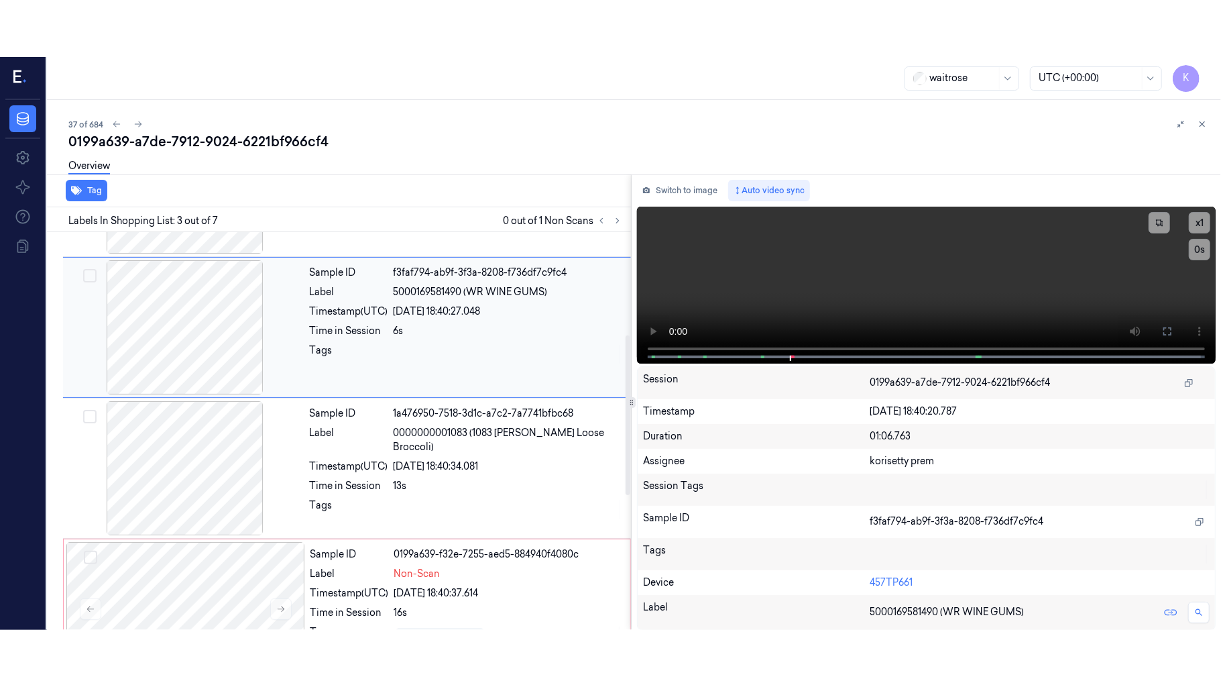
scroll to position [153, 0]
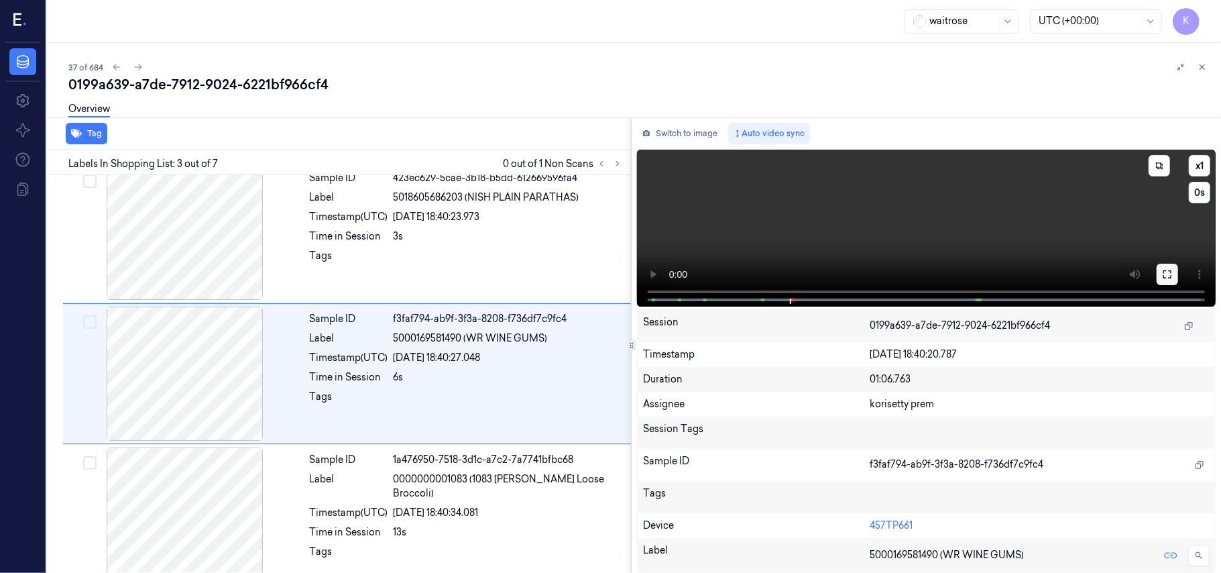
click at [1163, 274] on icon at bounding box center [1167, 274] width 11 height 11
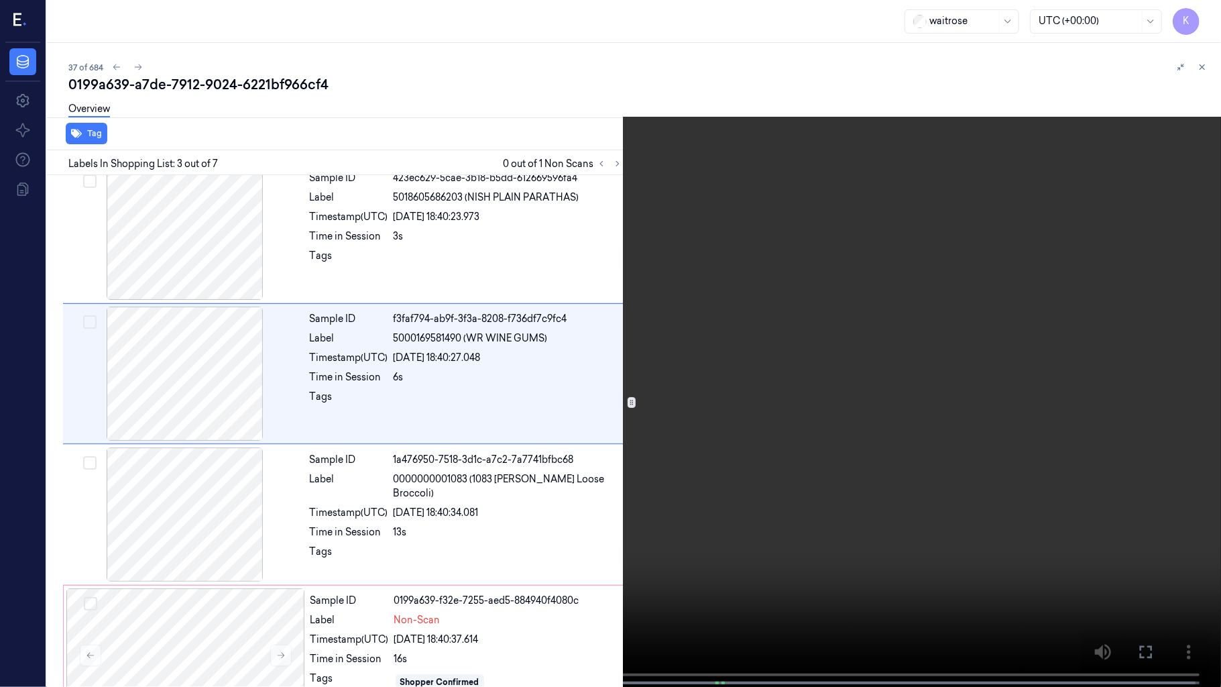
click at [766, 349] on video at bounding box center [610, 344] width 1221 height 689
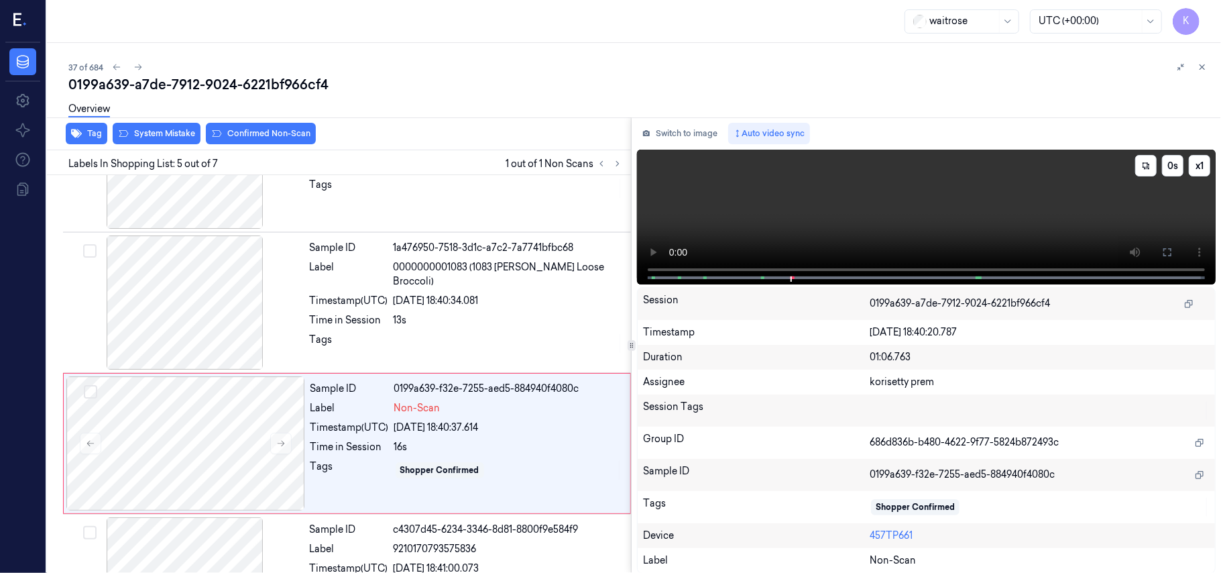
scroll to position [379, 0]
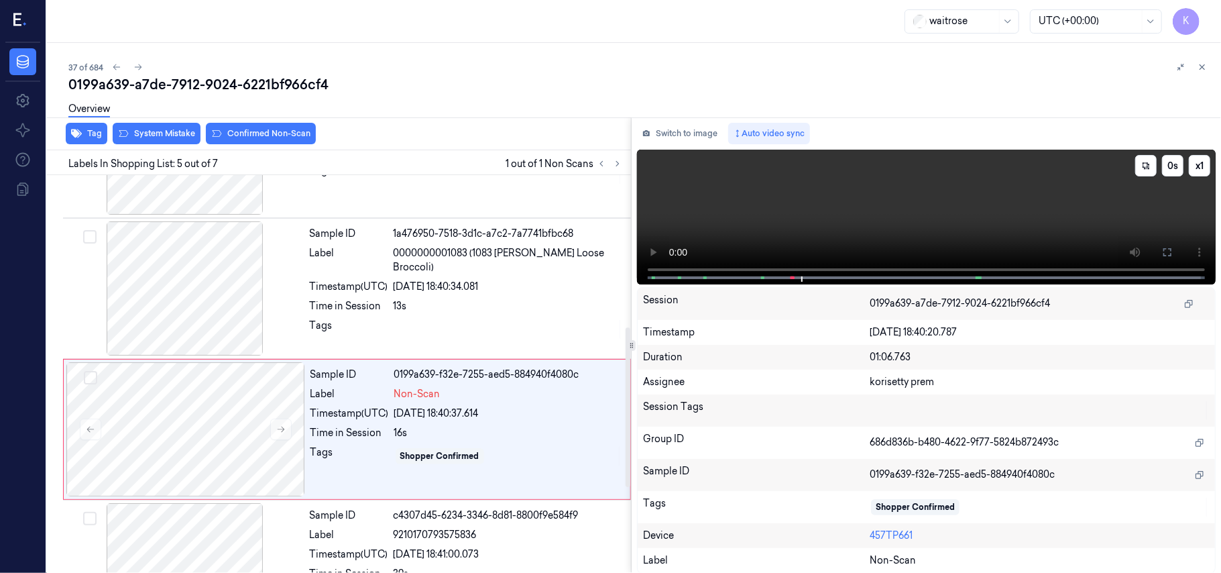
click at [744, 196] on video at bounding box center [926, 217] width 579 height 135
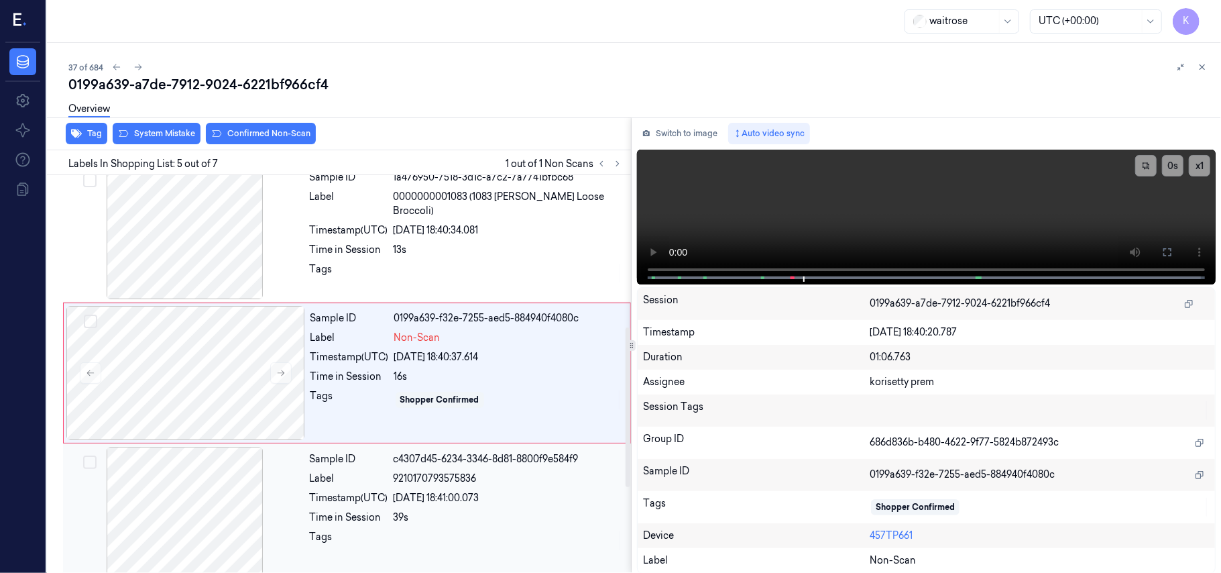
click at [483, 468] on div "Sample ID c4307d45-6234-3346-8d81-8800f9e584f9 Label 9210170793575836 Timestamp…" at bounding box center [466, 514] width 324 height 134
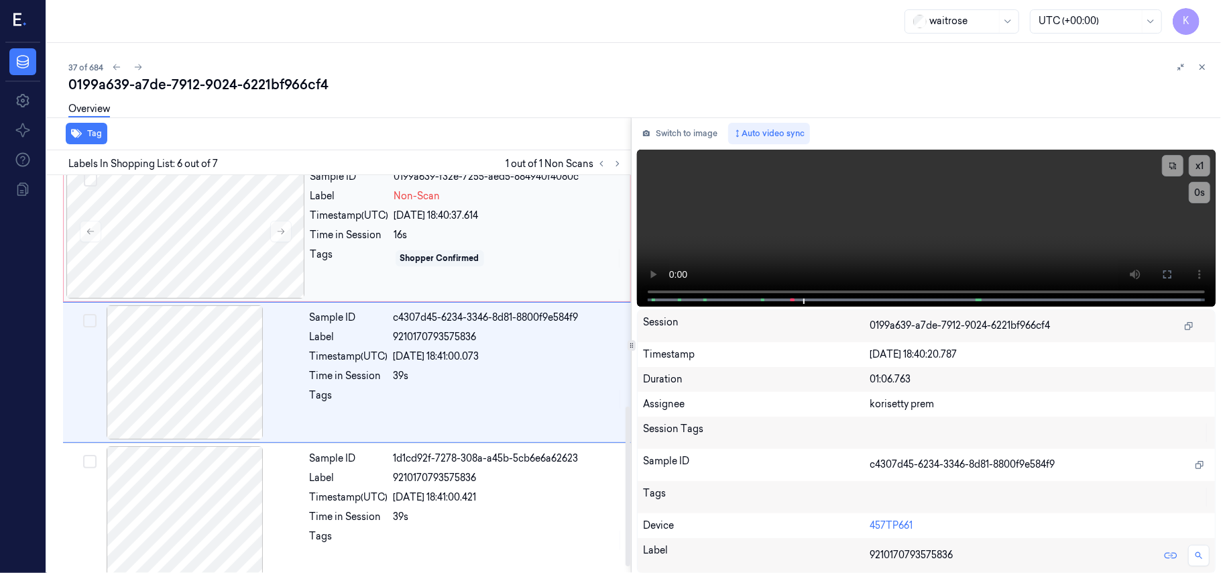
click at [420, 213] on div "[DATE] 18:40:37.614" at bounding box center [508, 216] width 228 height 14
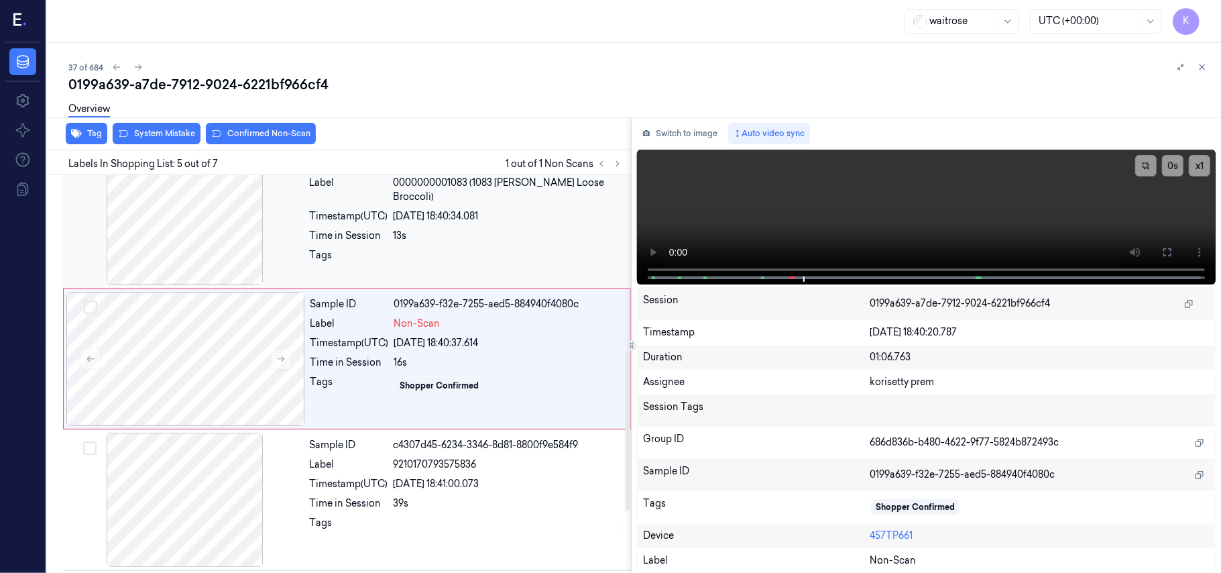
scroll to position [435, 0]
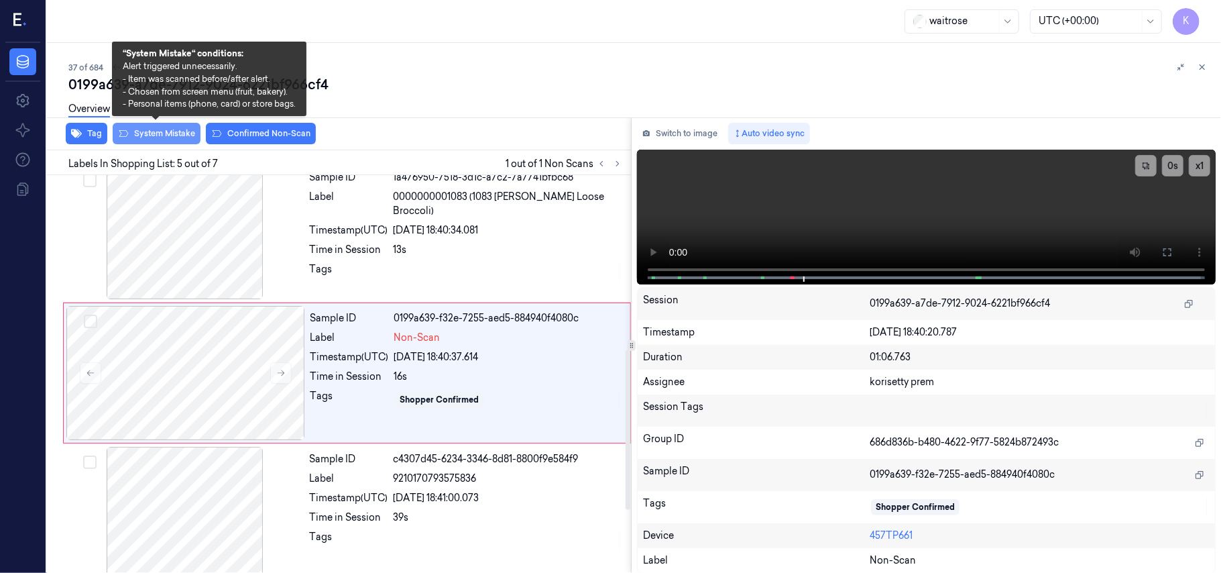
click at [160, 134] on button "System Mistake" at bounding box center [157, 133] width 88 height 21
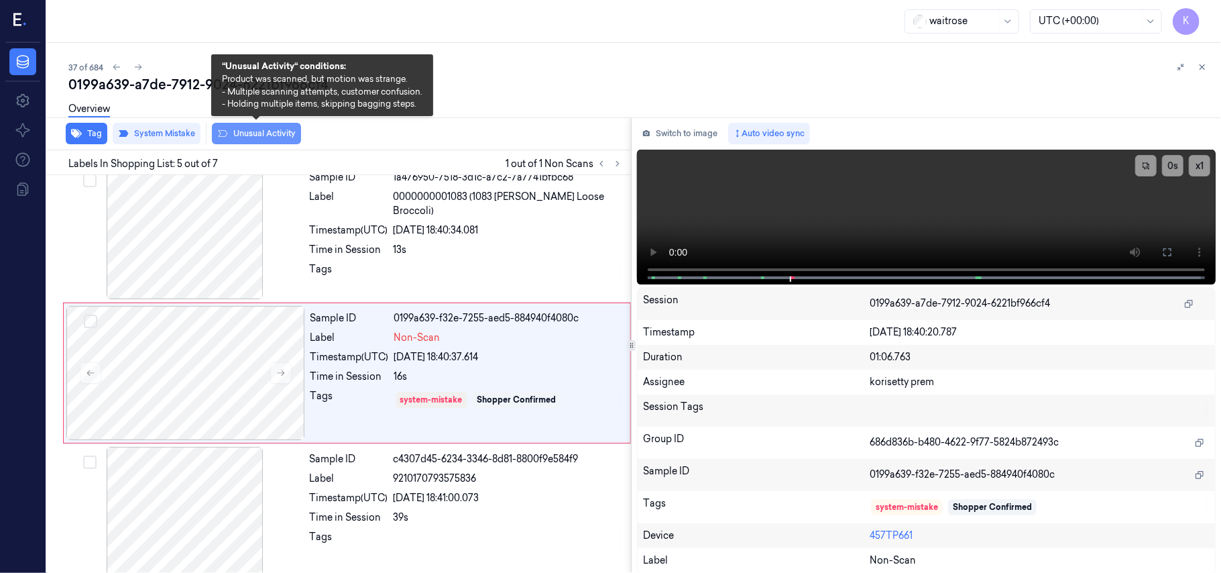
click at [256, 135] on button "Unusual Activity" at bounding box center [256, 133] width 89 height 21
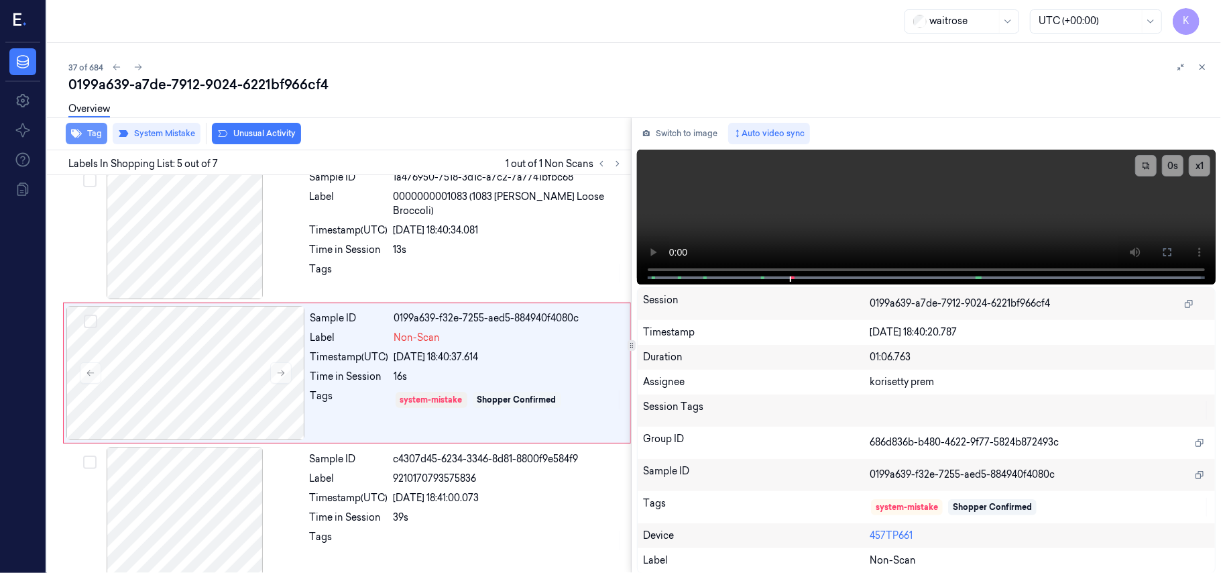
click at [92, 133] on button "Tag" at bounding box center [87, 133] width 42 height 21
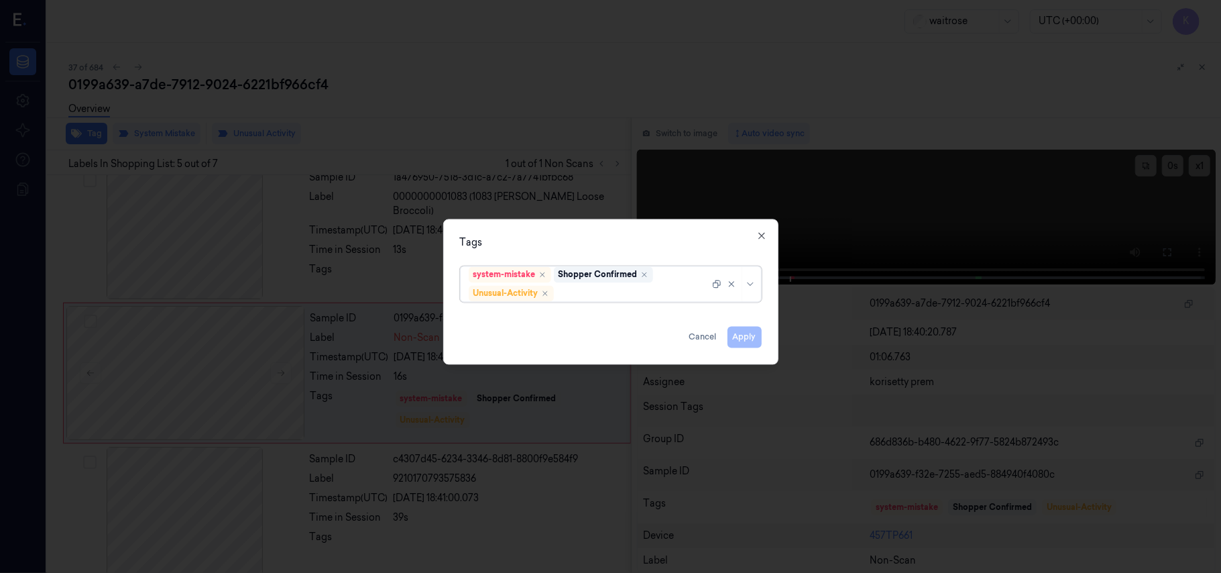
click at [642, 286] on div at bounding box center [632, 293] width 153 height 14
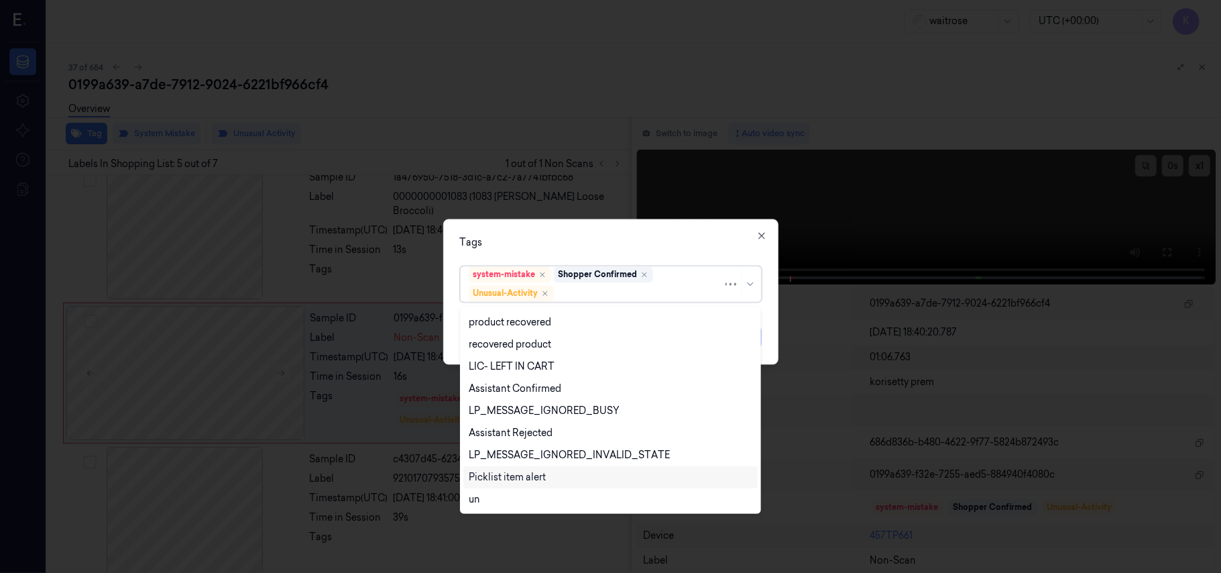
click at [539, 477] on div "Picklist item alert" at bounding box center [507, 477] width 77 height 14
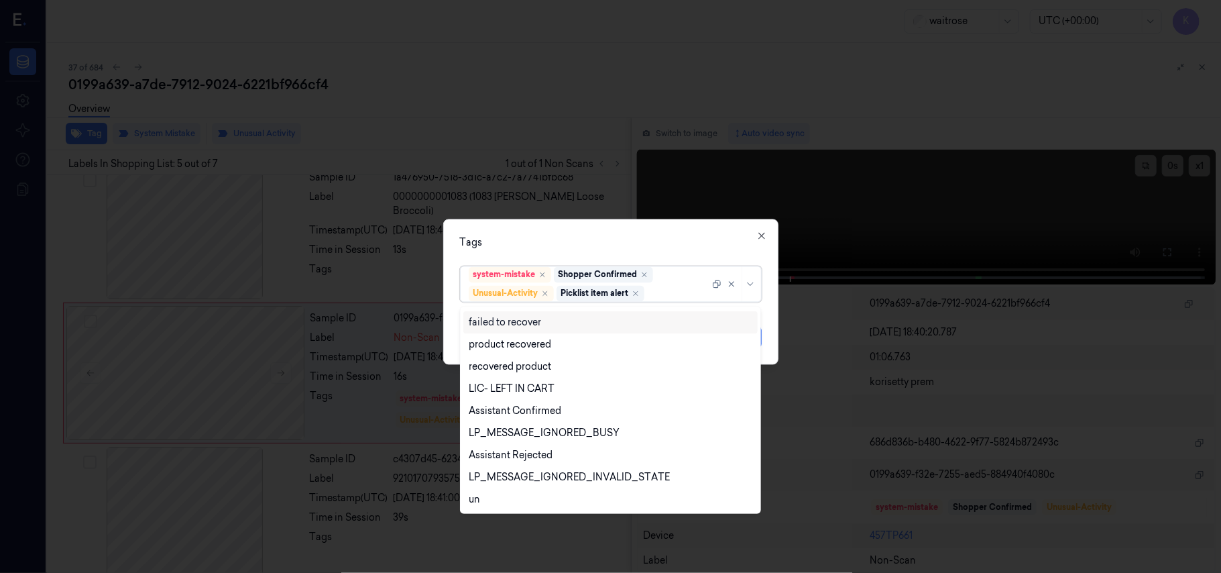
scroll to position [175, 0]
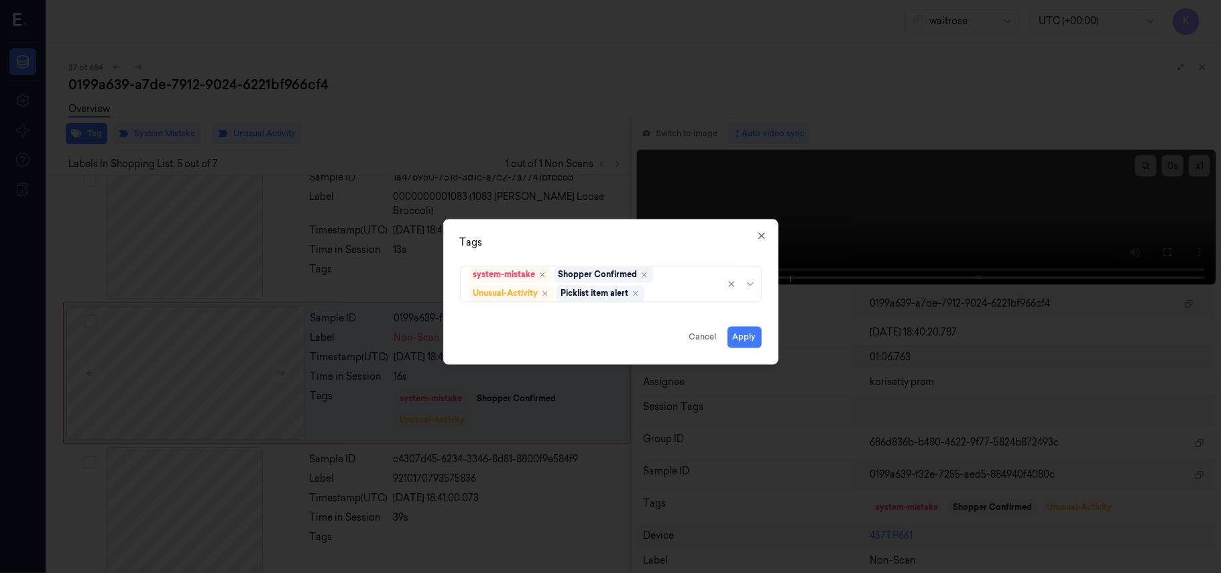
click at [676, 236] on div "Tags" at bounding box center [611, 243] width 302 height 14
click at [757, 346] on button "Apply" at bounding box center [744, 337] width 34 height 21
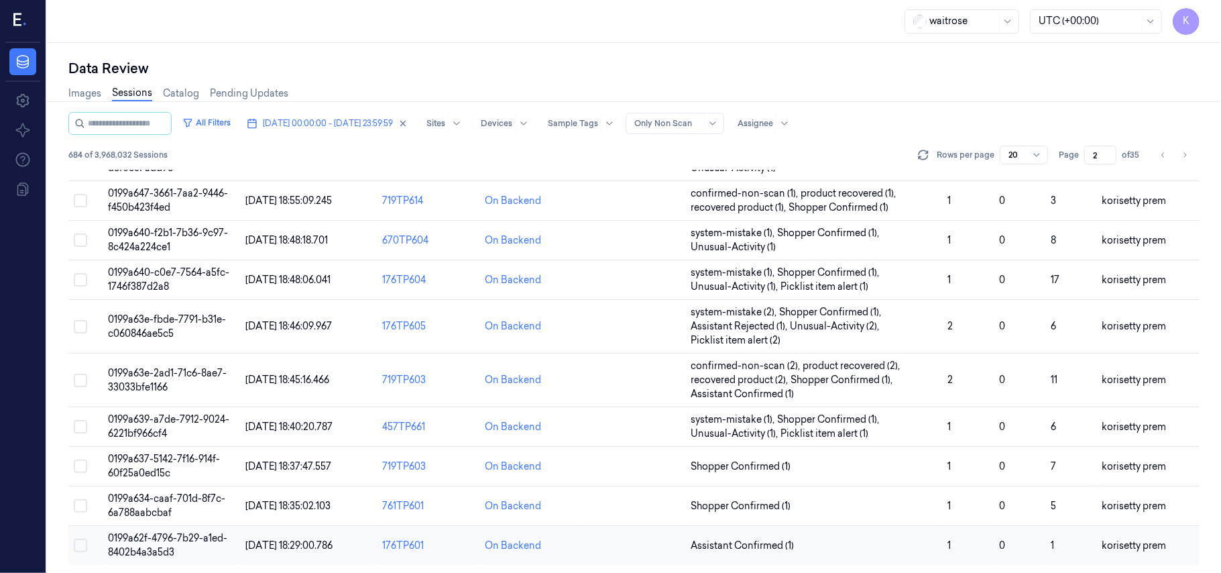
scroll to position [459, 0]
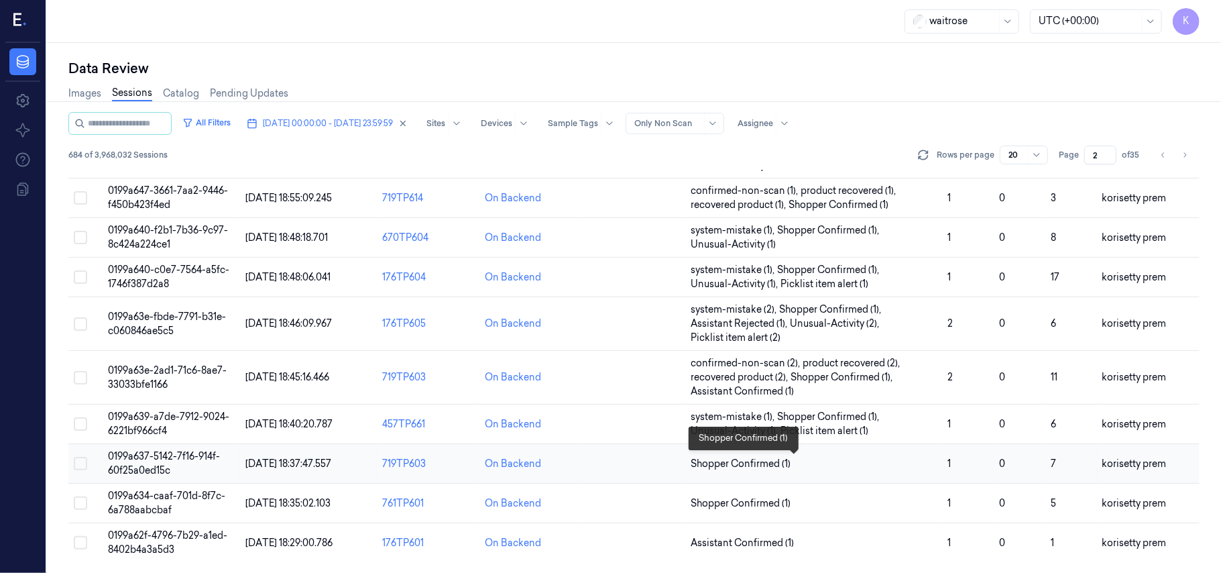
click at [845, 462] on span "Shopper Confirmed (1)" at bounding box center [814, 464] width 246 height 14
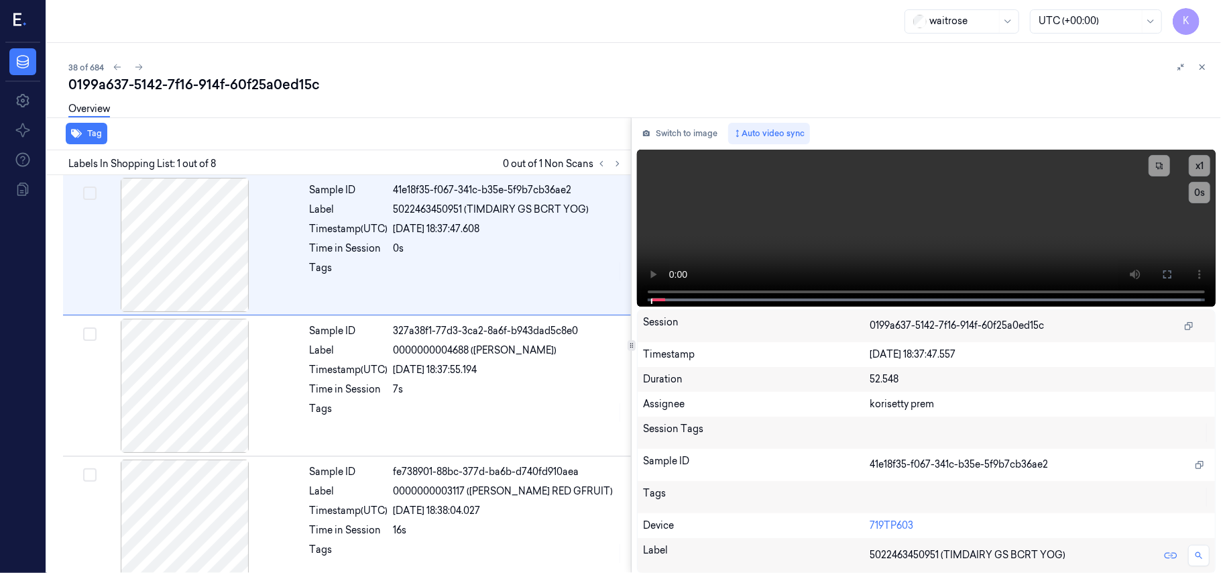
click at [503, 82] on div "0199a637-5142-7f16-914f-60f25a0ed15c" at bounding box center [639, 84] width 1142 height 19
click at [614, 165] on icon at bounding box center [617, 163] width 9 height 9
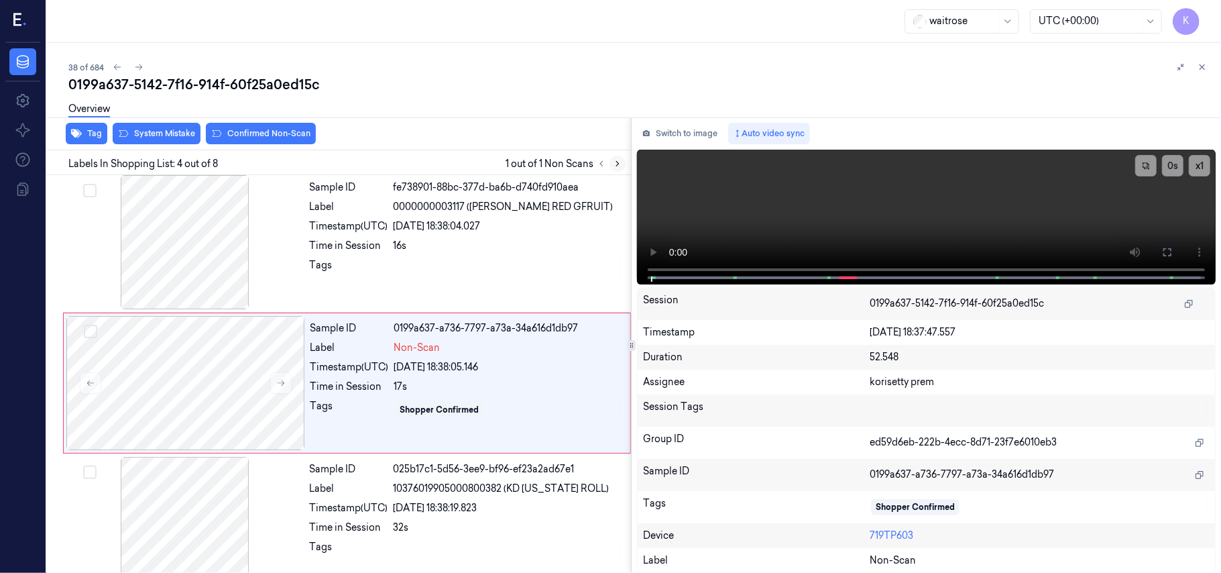
scroll to position [294, 0]
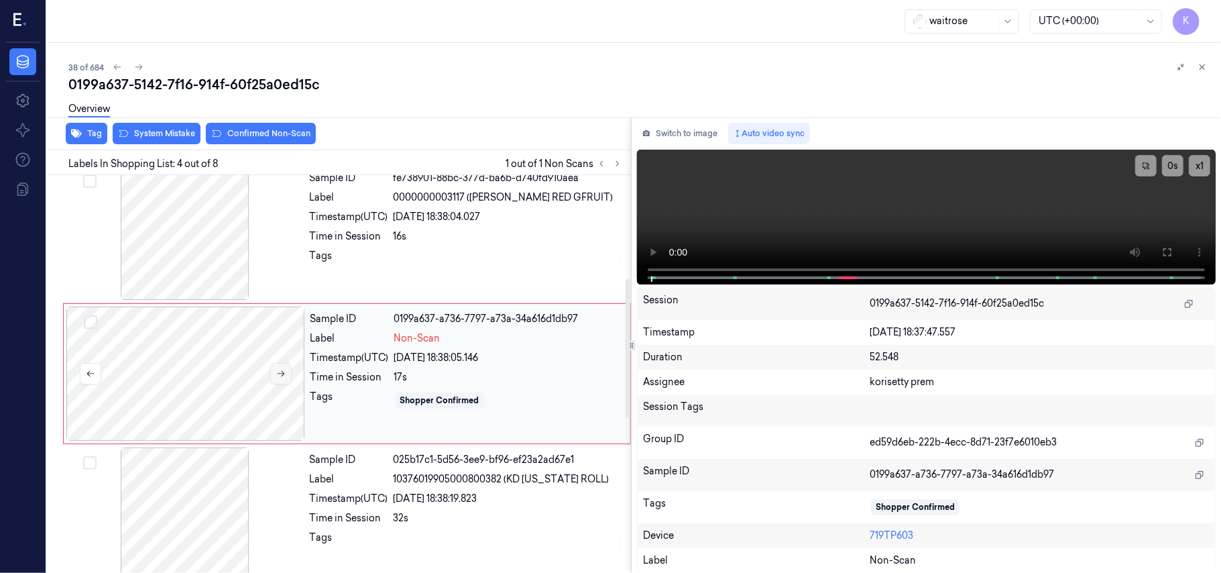
click at [280, 376] on icon at bounding box center [280, 373] width 9 height 9
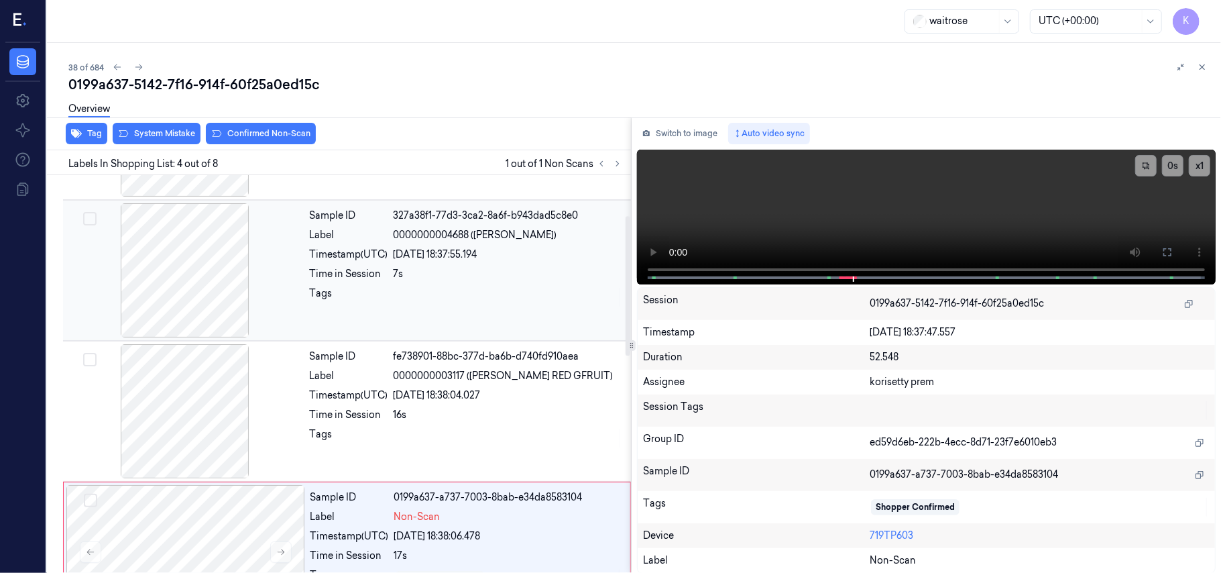
click at [506, 285] on div "Sample ID 327a38f1-77d3-3ca2-8a6f-b943dad5c8e0 Label 0000000004688 (WR LEMON) T…" at bounding box center [466, 270] width 324 height 134
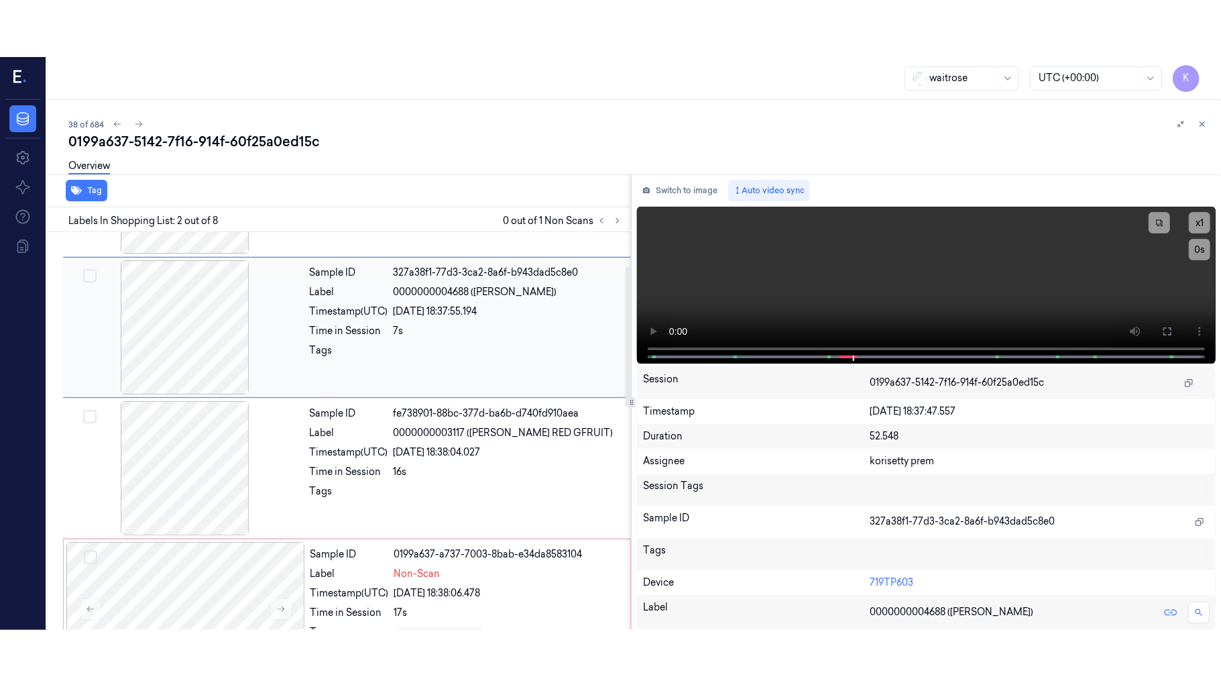
scroll to position [11, 0]
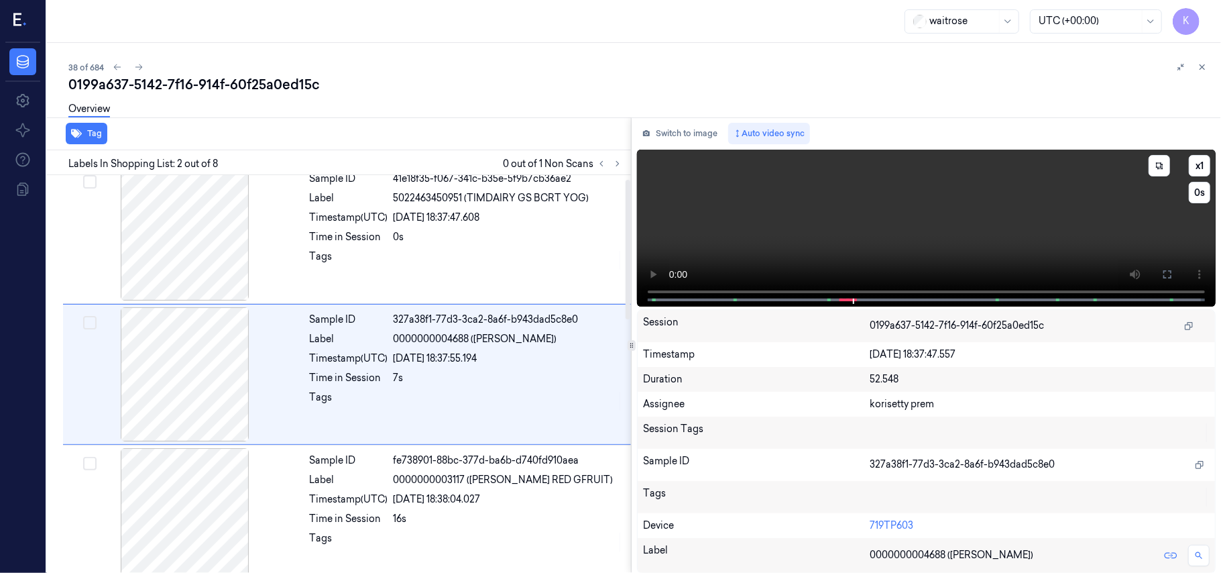
click at [900, 215] on video at bounding box center [926, 228] width 579 height 157
click at [1163, 271] on icon at bounding box center [1167, 274] width 11 height 11
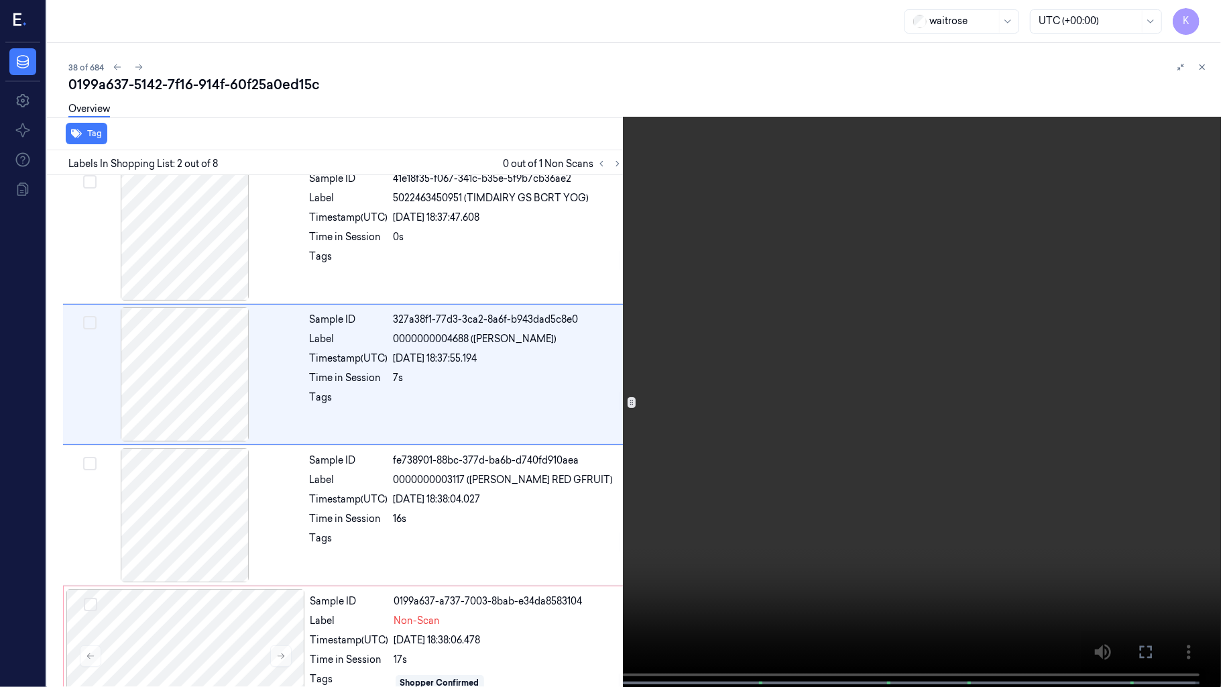
click at [751, 455] on video at bounding box center [610, 344] width 1221 height 689
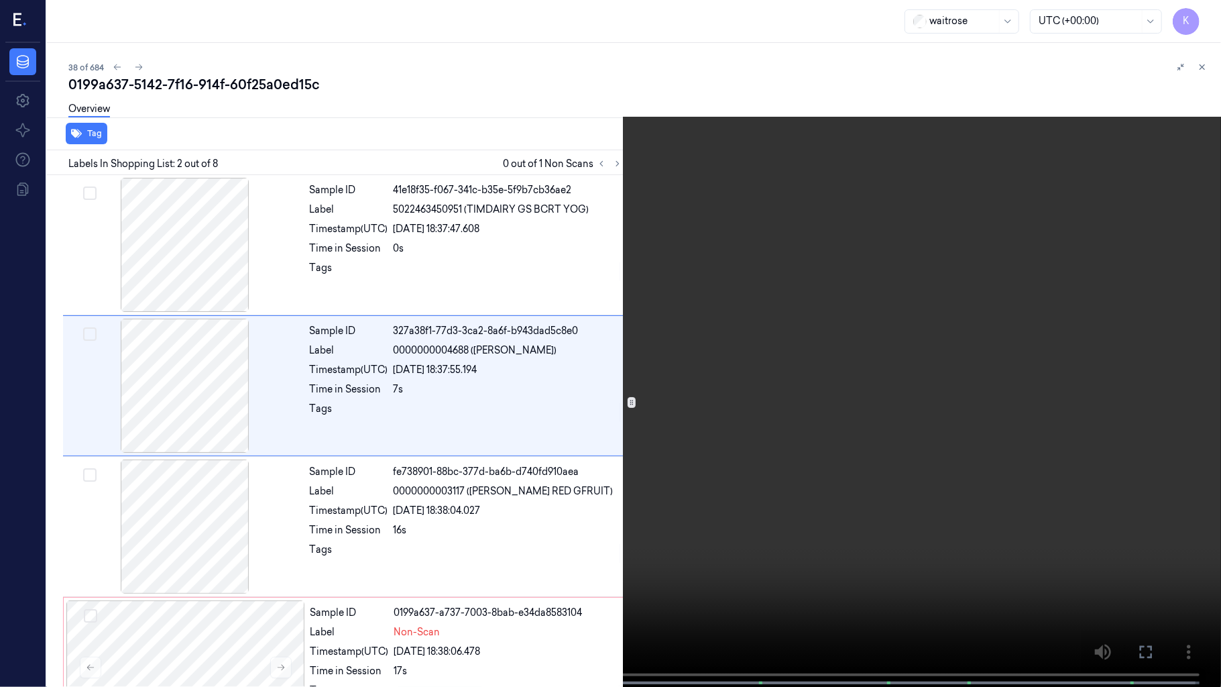
click at [520, 457] on video at bounding box center [610, 344] width 1221 height 689
click at [678, 401] on video at bounding box center [610, 344] width 1221 height 689
click at [422, 535] on video at bounding box center [610, 344] width 1221 height 689
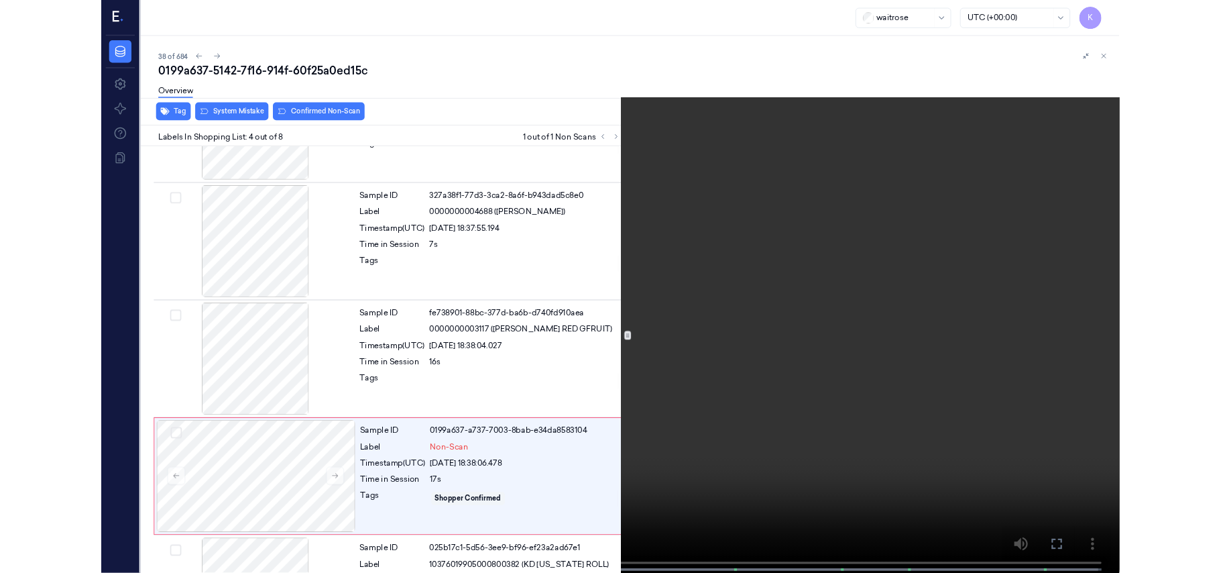
scroll to position [237, 0]
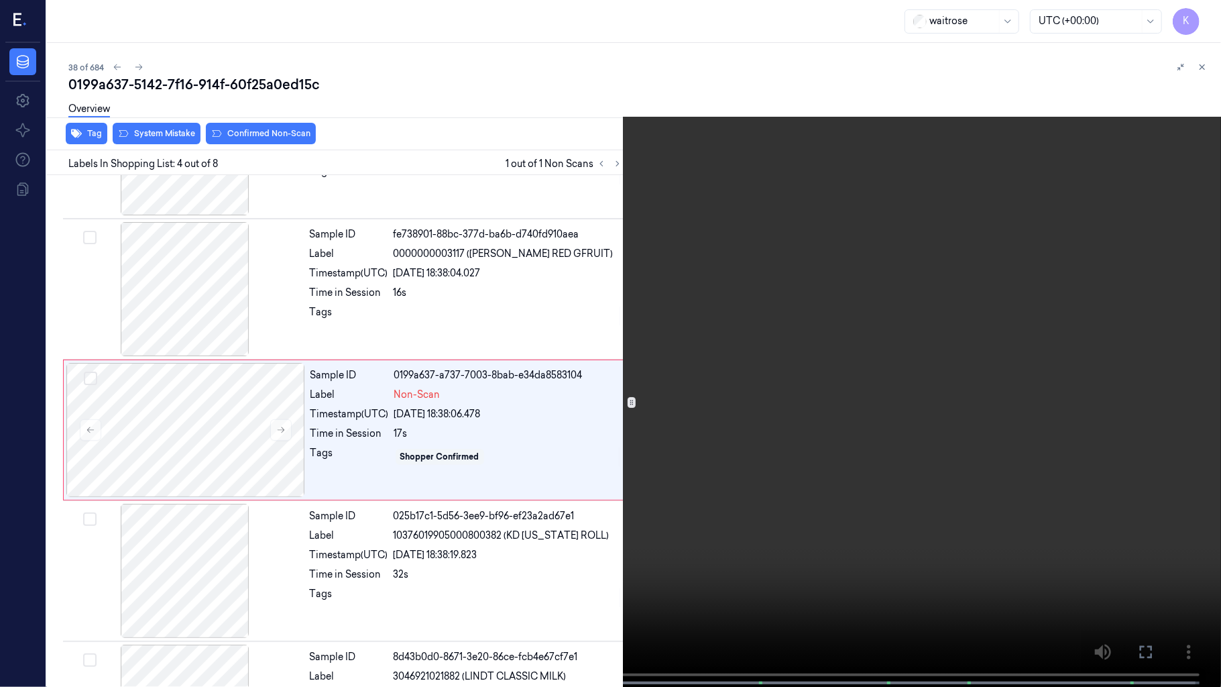
click at [596, 373] on video at bounding box center [610, 344] width 1221 height 689
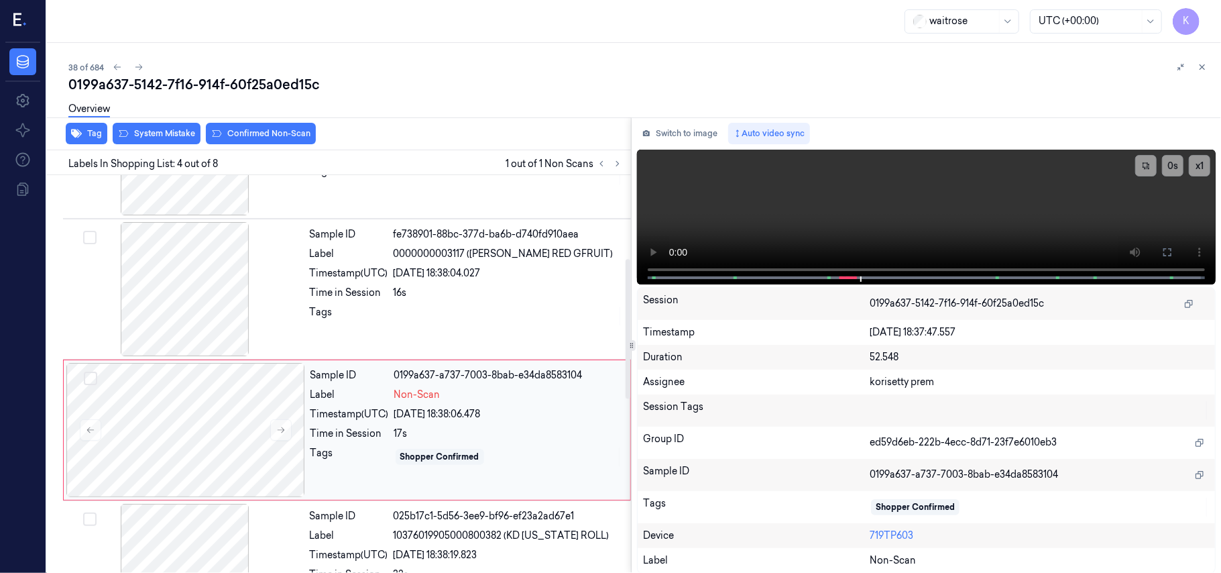
click at [438, 447] on div "Shopper Confirmed" at bounding box center [508, 456] width 228 height 21
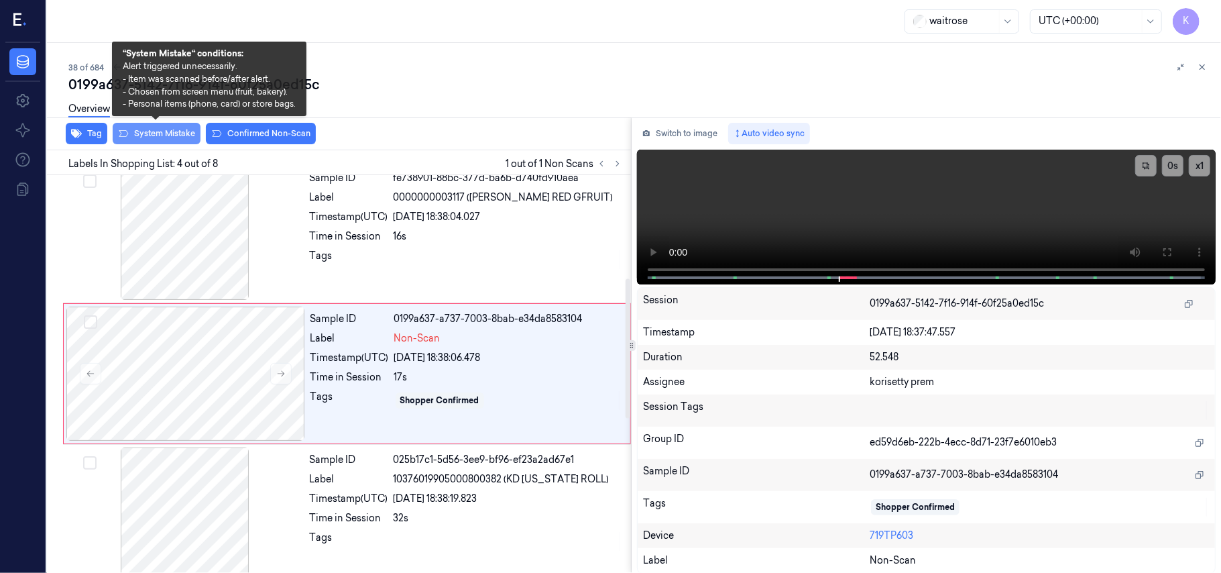
click at [158, 142] on button "System Mistake" at bounding box center [157, 133] width 88 height 21
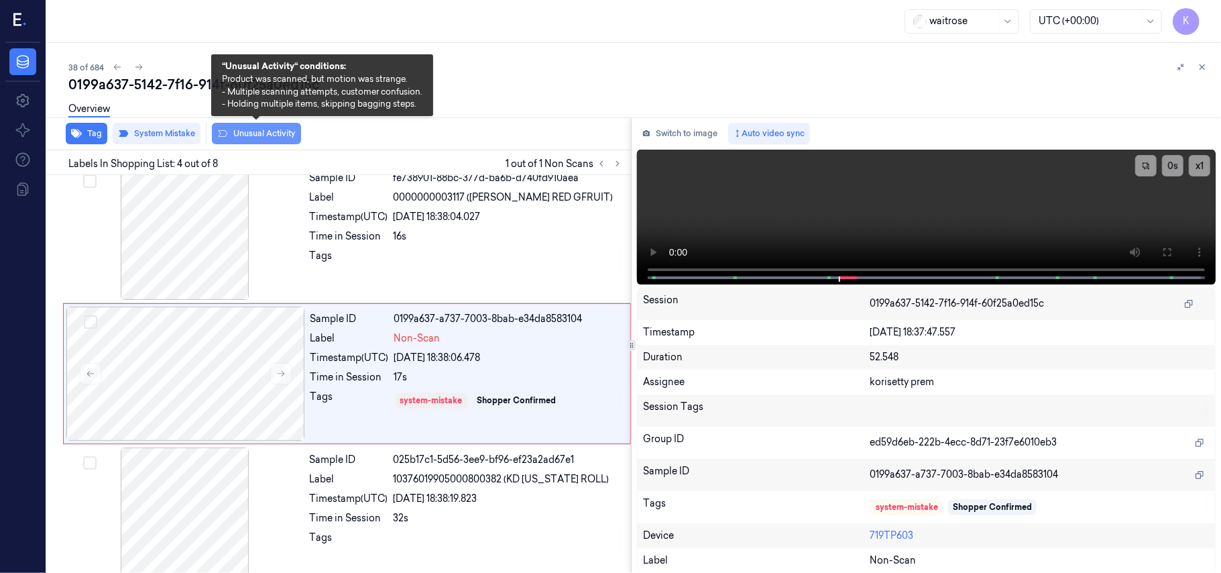
click at [253, 133] on button "Unusual Activity" at bounding box center [256, 133] width 89 height 21
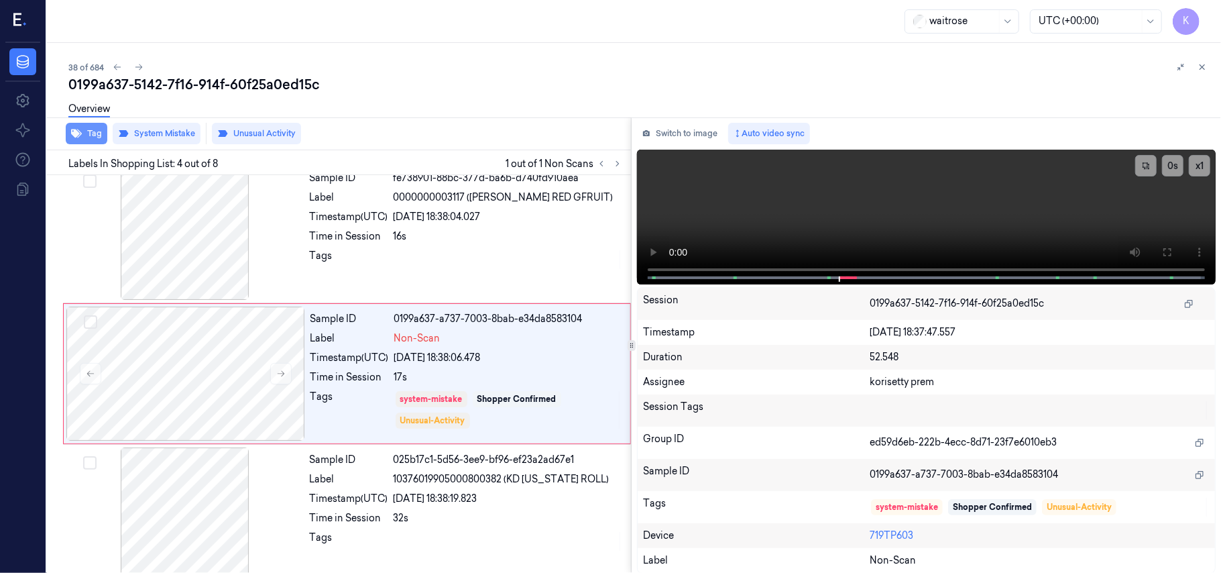
click at [76, 138] on button "Tag" at bounding box center [87, 133] width 42 height 21
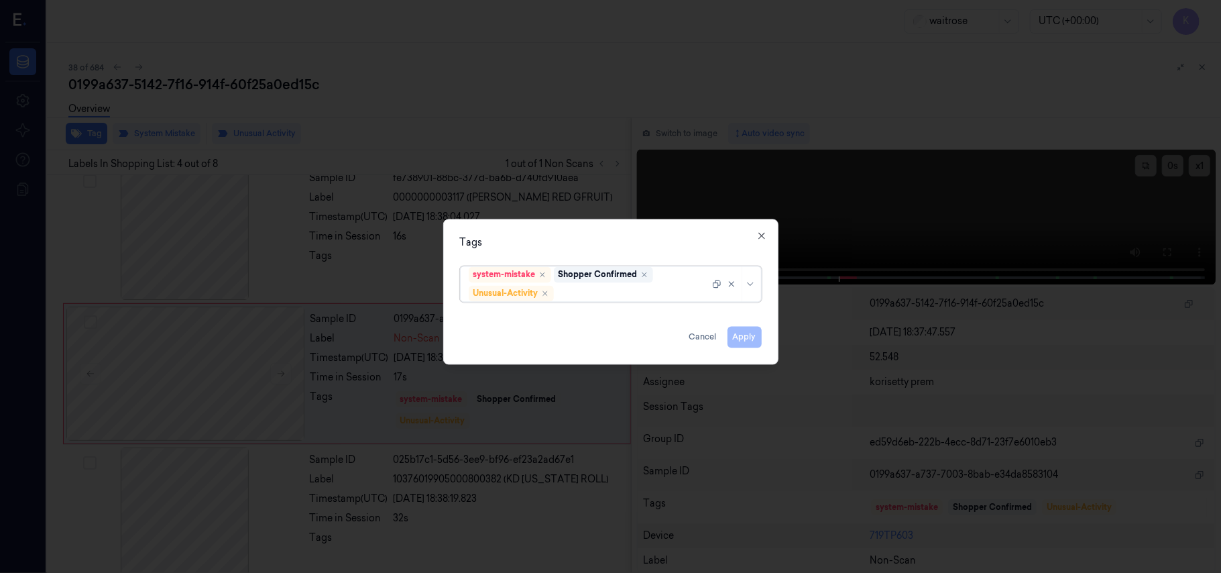
click at [587, 295] on div at bounding box center [632, 293] width 153 height 14
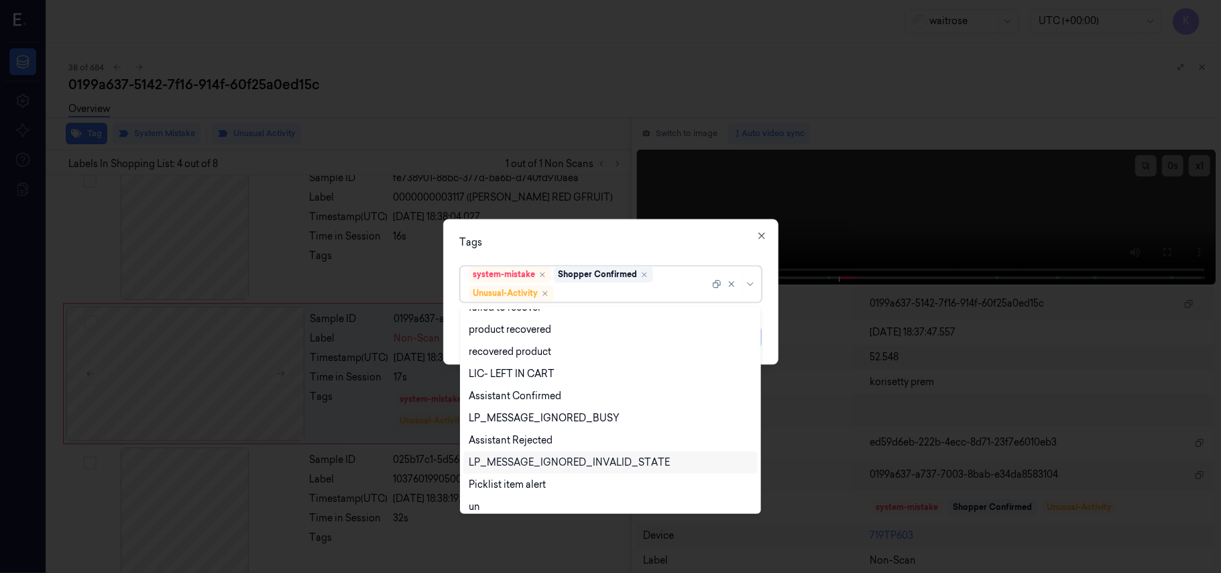
scroll to position [175, 0]
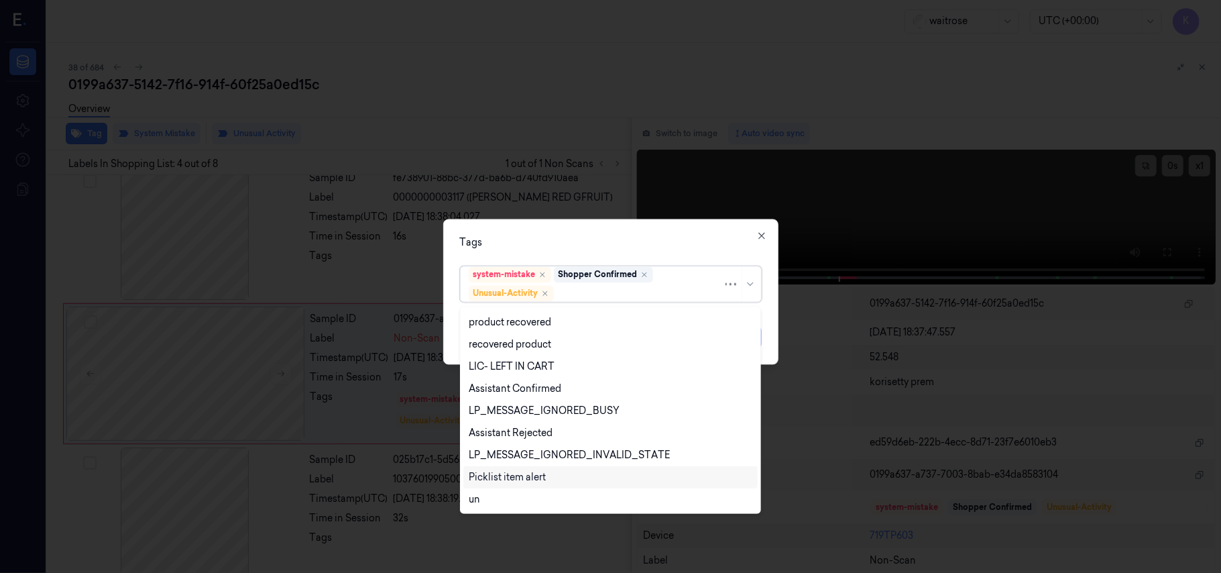
click at [526, 481] on div "Picklist item alert" at bounding box center [507, 477] width 77 height 14
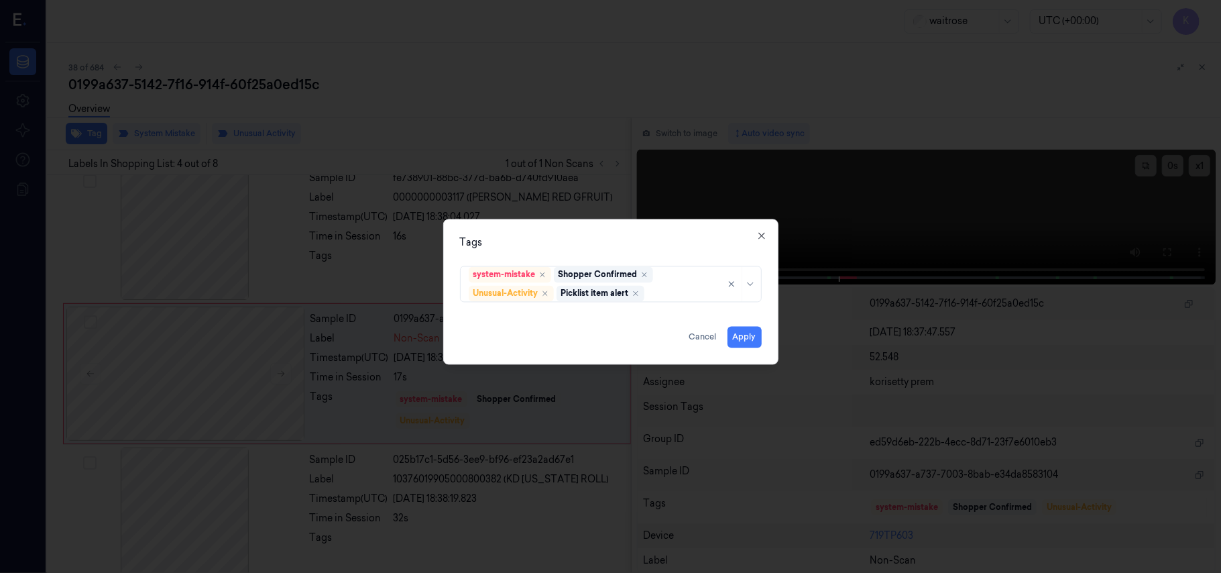
click at [677, 231] on div "Tags system-mistake Shopper Confirmed Unusual-Activity Picklist item alert Appl…" at bounding box center [610, 291] width 335 height 145
click at [750, 341] on button "Apply" at bounding box center [744, 337] width 34 height 21
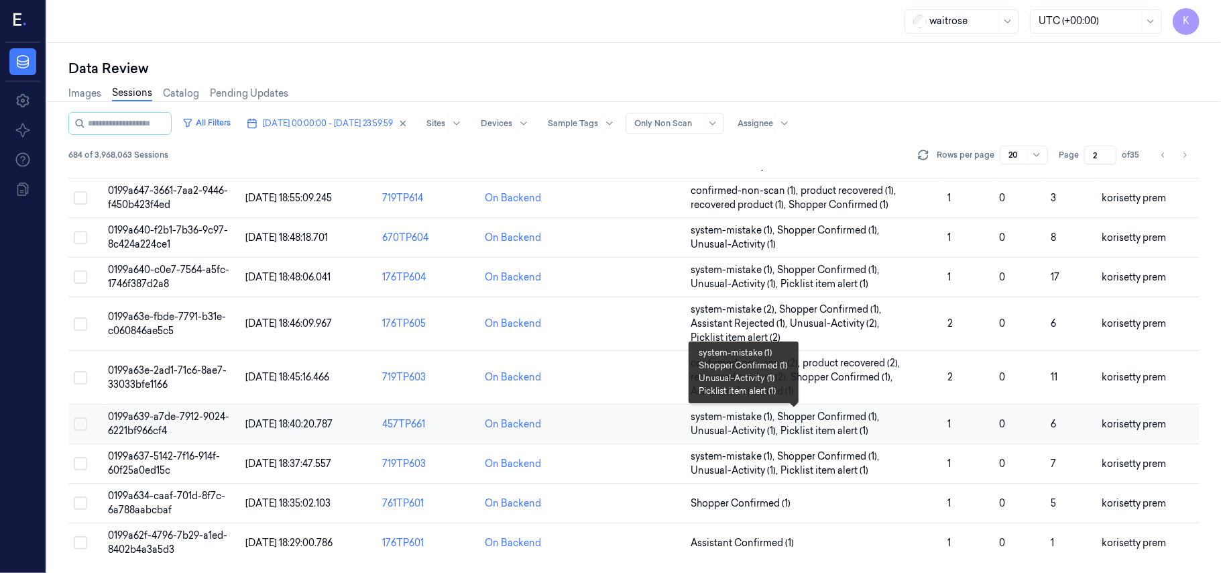
scroll to position [459, 0]
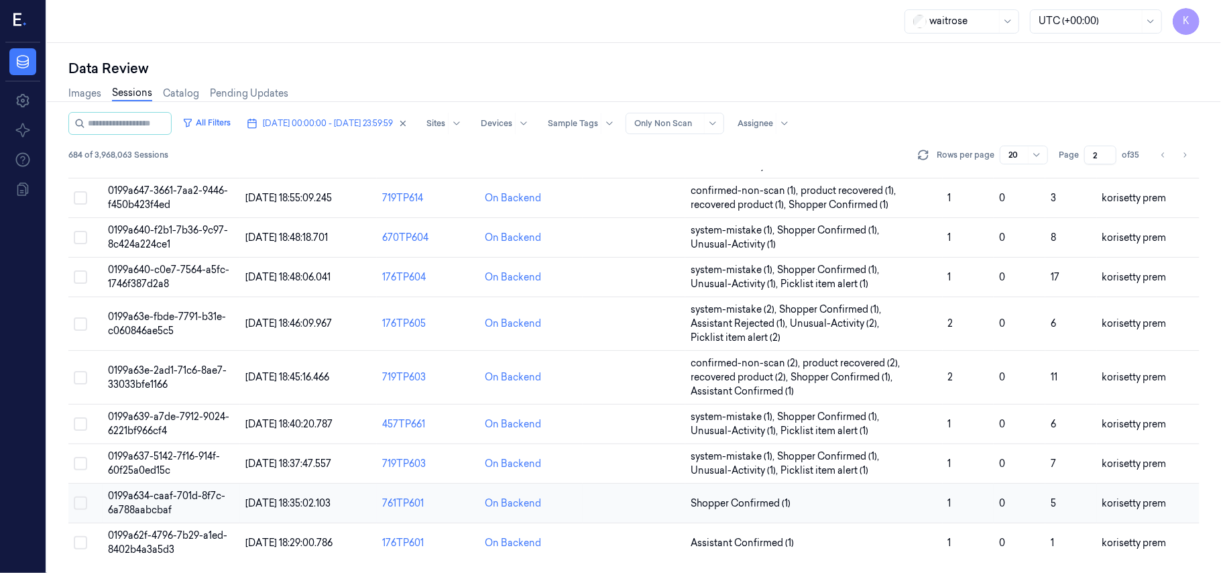
click at [873, 495] on td "Shopper Confirmed (1)" at bounding box center [813, 503] width 257 height 40
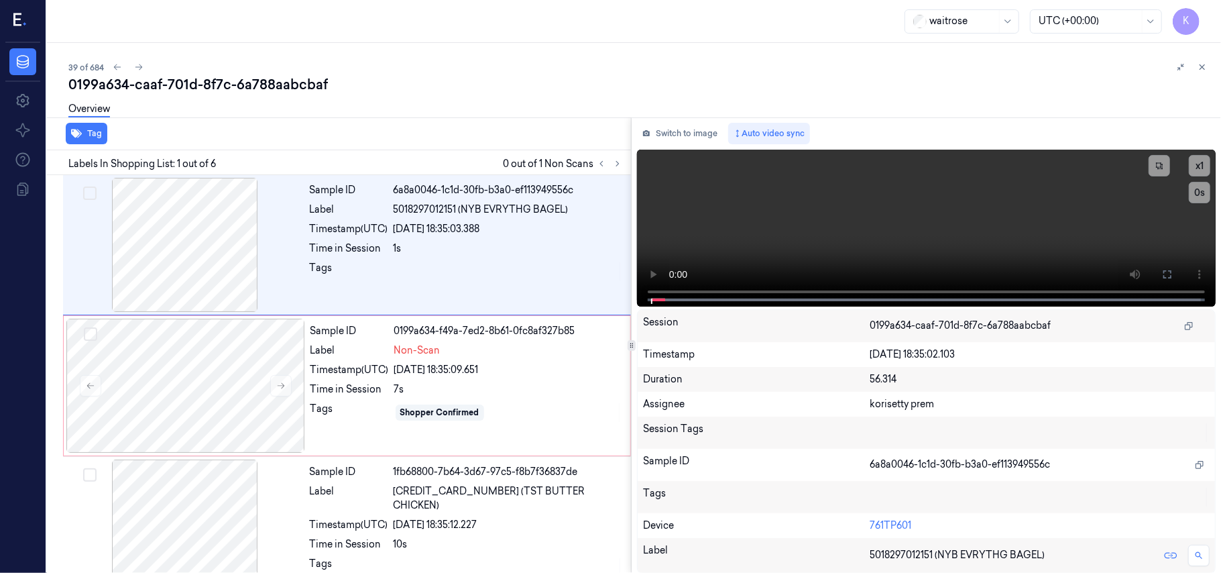
click at [388, 78] on div "0199a634-caaf-701d-8f7c-6a788aabcbaf" at bounding box center [639, 84] width 1142 height 19
click at [794, 225] on video at bounding box center [926, 228] width 579 height 157
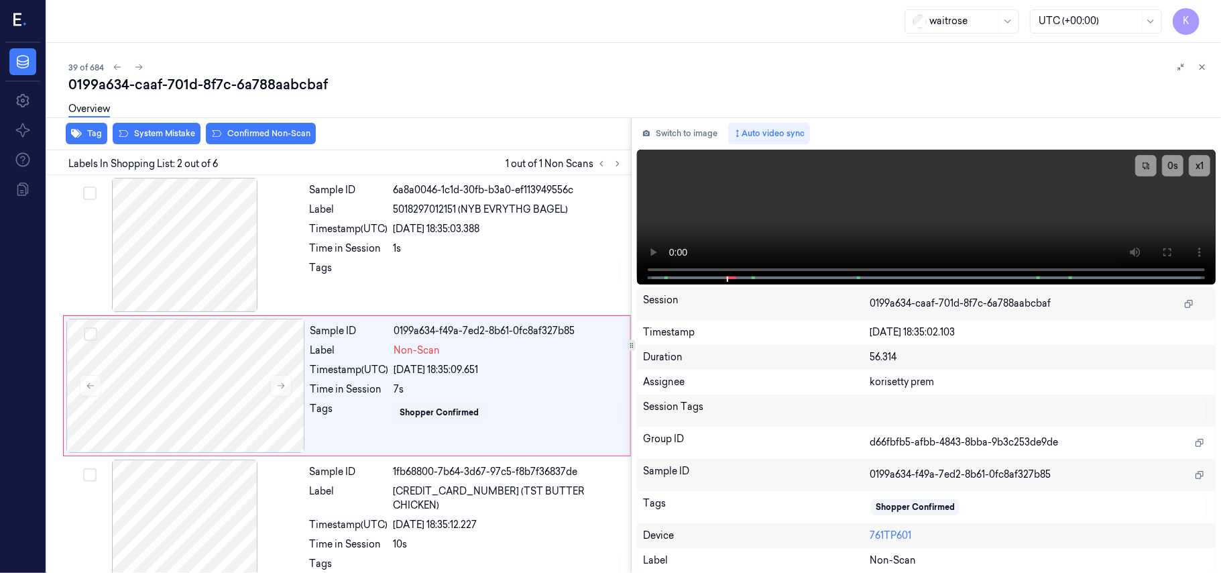
scroll to position [11, 0]
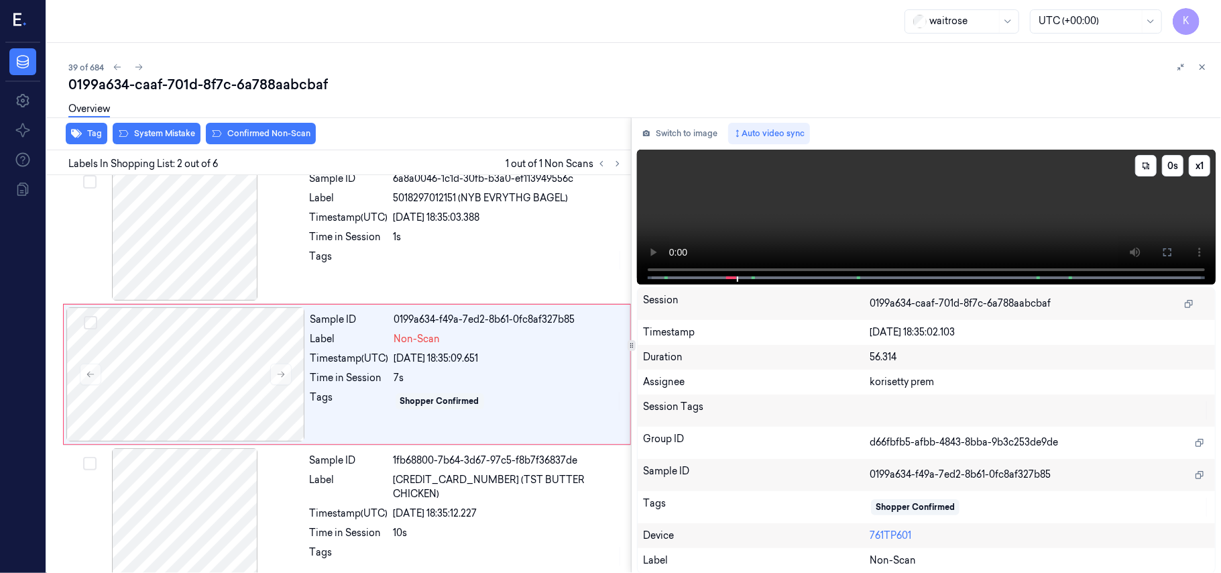
click at [910, 219] on video at bounding box center [926, 217] width 579 height 135
click at [388, 360] on div "Timestamp (UTC)" at bounding box center [349, 358] width 78 height 14
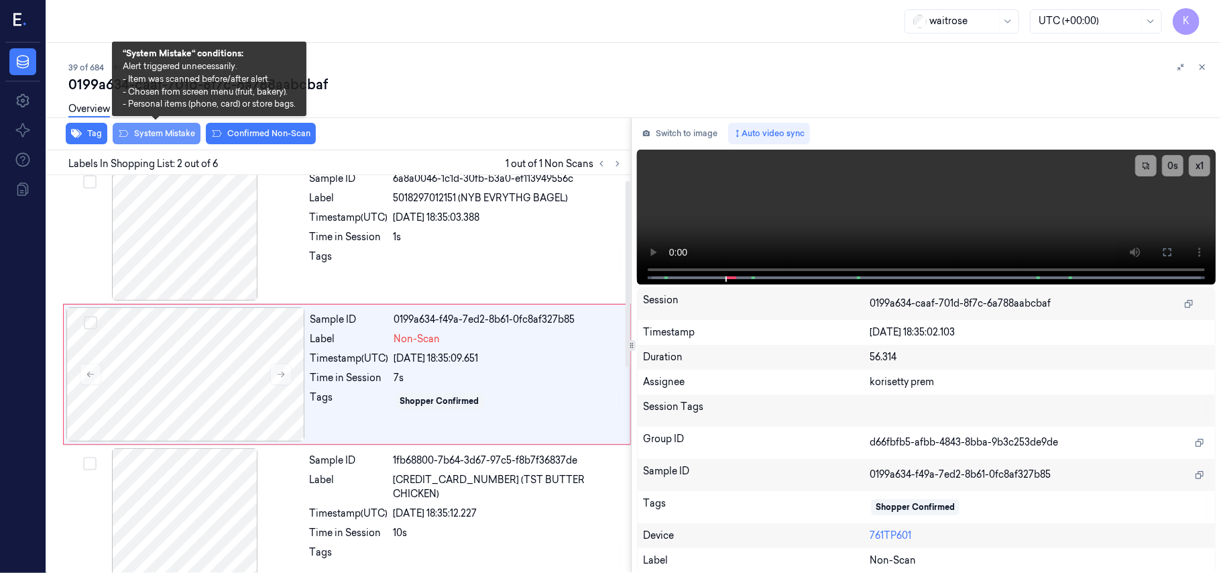
click at [161, 130] on button "System Mistake" at bounding box center [157, 133] width 88 height 21
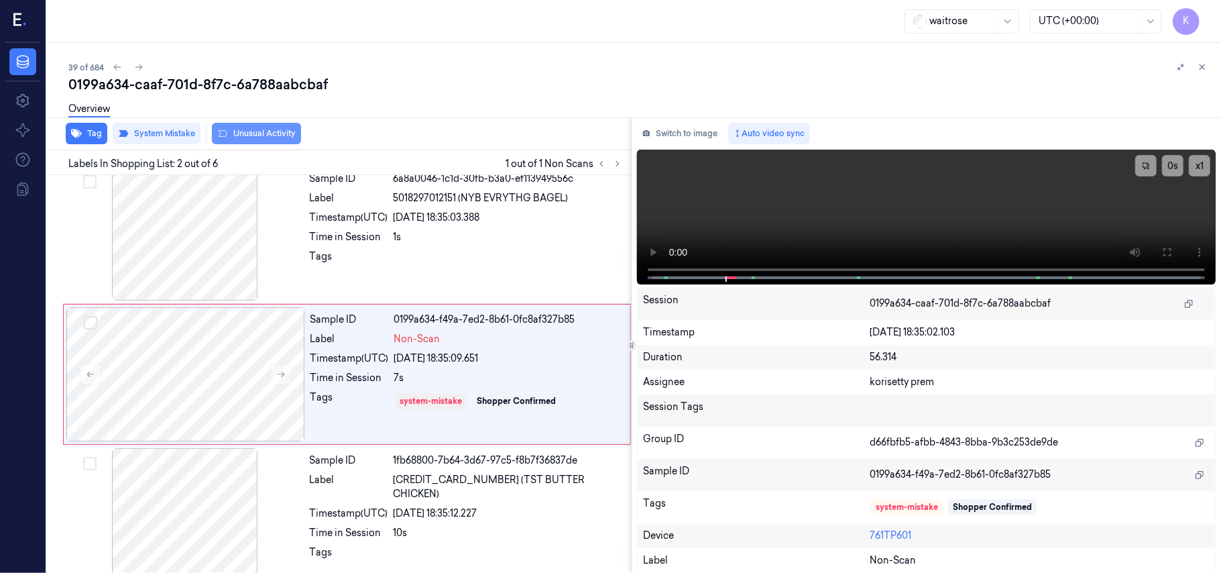
click at [291, 138] on button "Unusual Activity" at bounding box center [256, 133] width 89 height 21
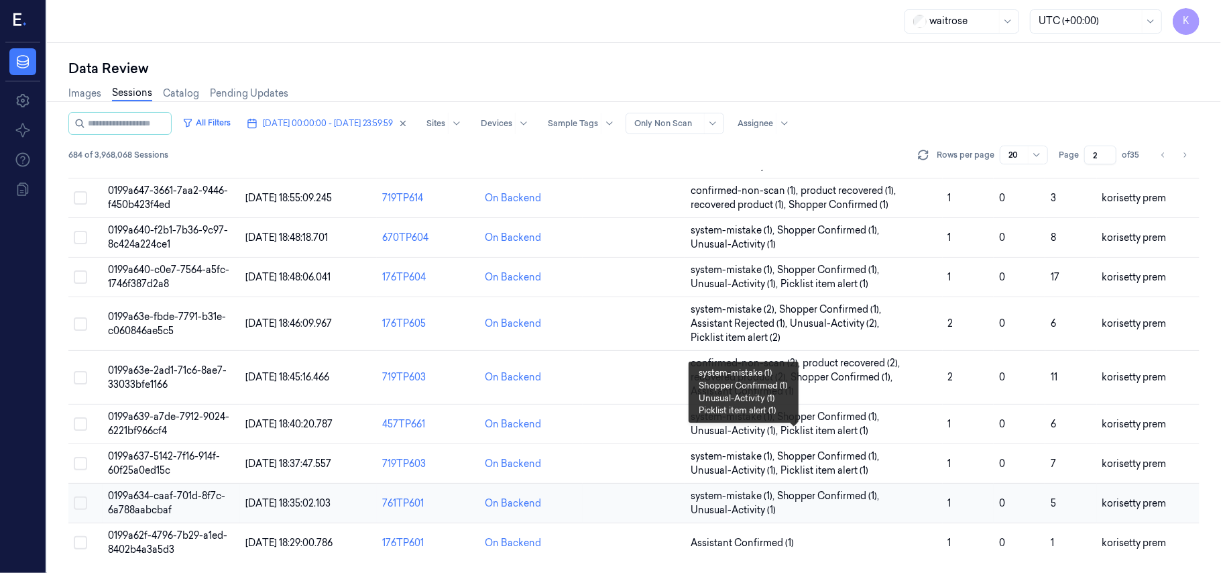
scroll to position [459, 0]
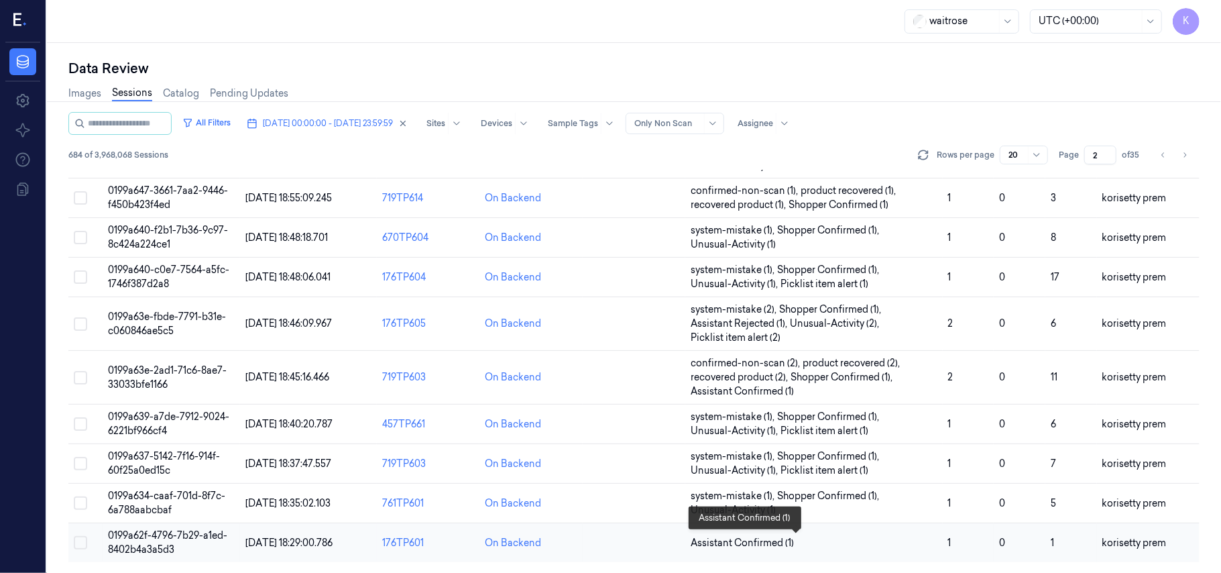
click at [830, 542] on span "Assistant Confirmed (1)" at bounding box center [814, 543] width 246 height 14
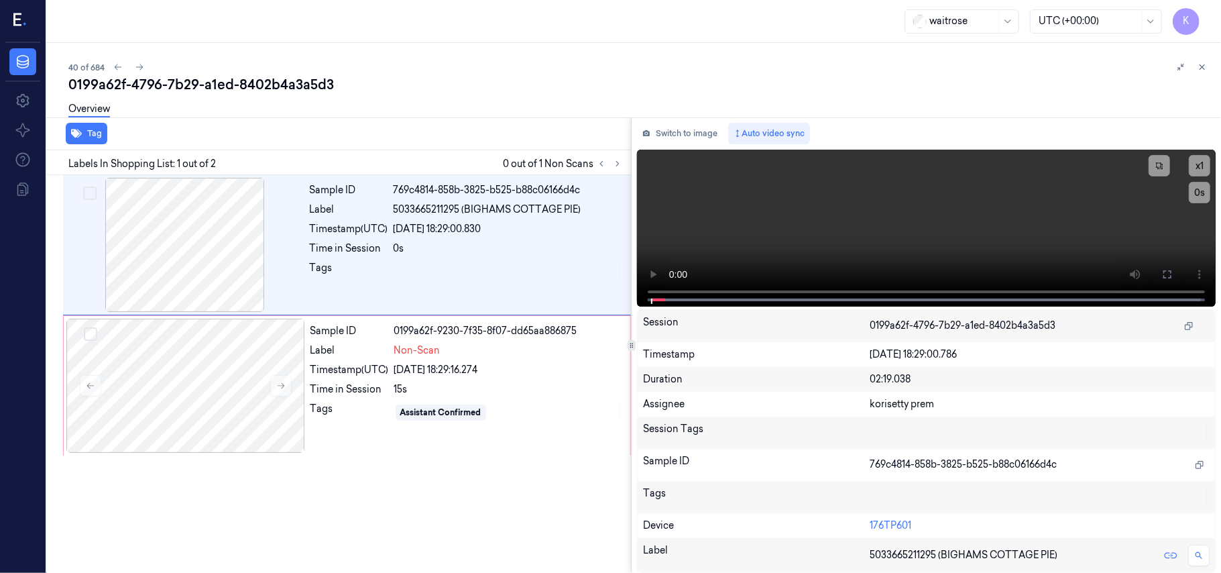
click at [507, 84] on div "0199a62f-4796-7b29-a1ed-8402b4a3a5d3" at bounding box center [639, 84] width 1142 height 19
click at [1165, 269] on icon at bounding box center [1167, 274] width 11 height 11
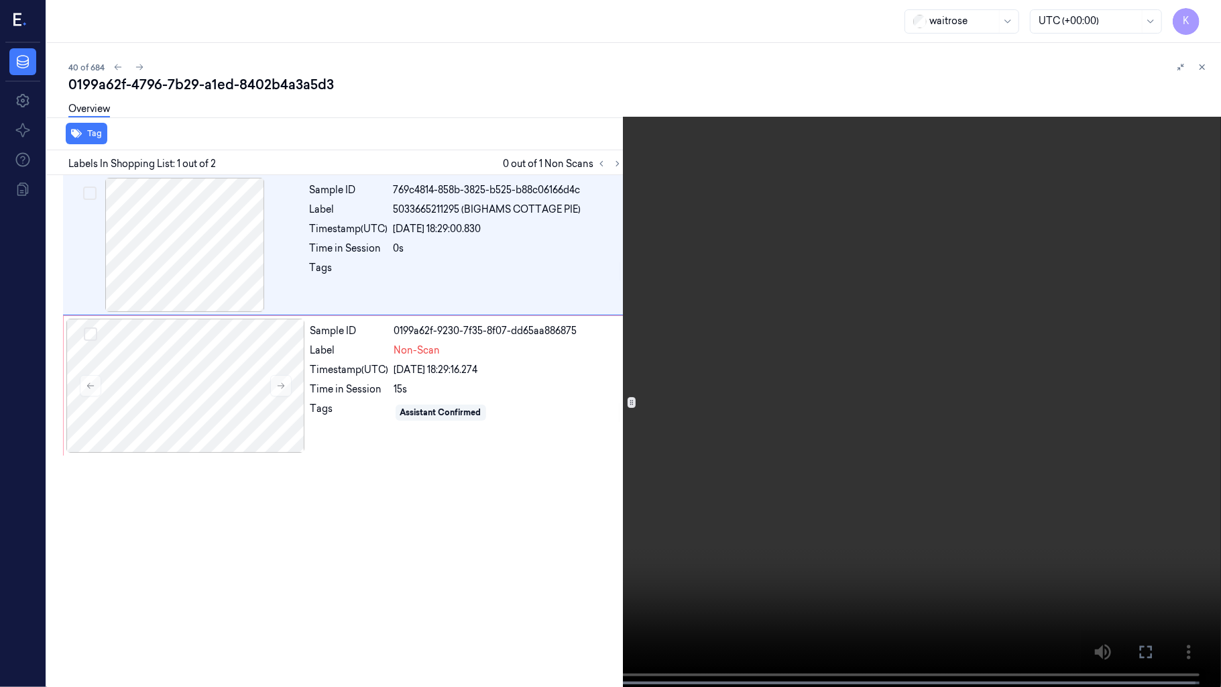
click at [733, 384] on video at bounding box center [610, 344] width 1221 height 689
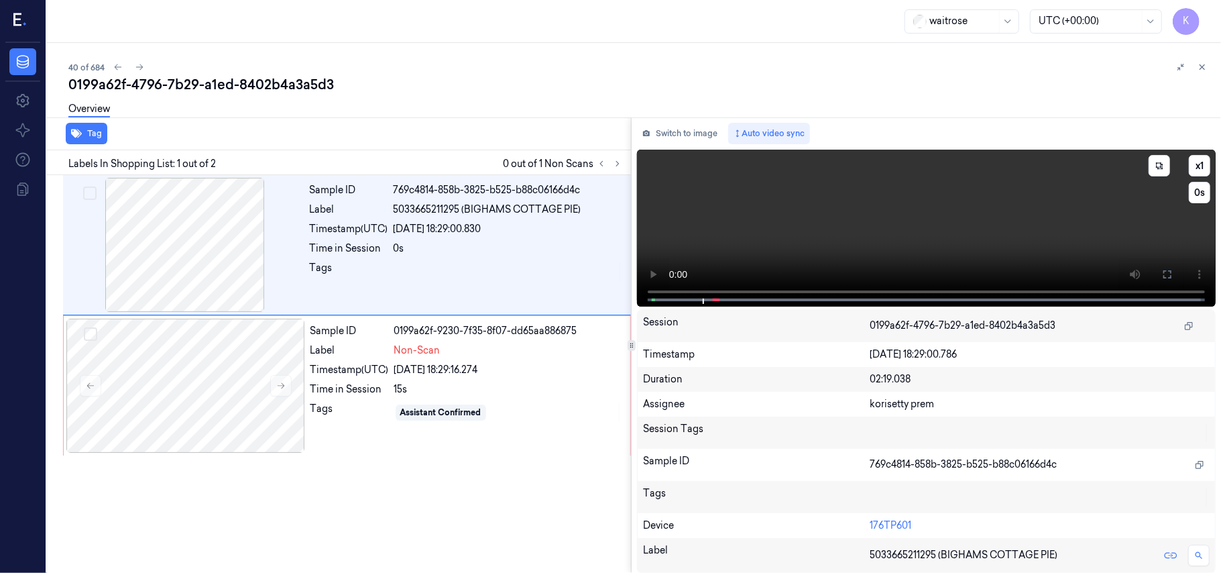
click at [846, 215] on video at bounding box center [926, 228] width 579 height 157
click at [473, 257] on div "Sample ID 769c4814-858b-3825-b525-b88c06166d4c Label 5033665211295 (BIGHAMS COT…" at bounding box center [466, 245] width 324 height 134
click at [475, 390] on div "15s" at bounding box center [508, 389] width 228 height 14
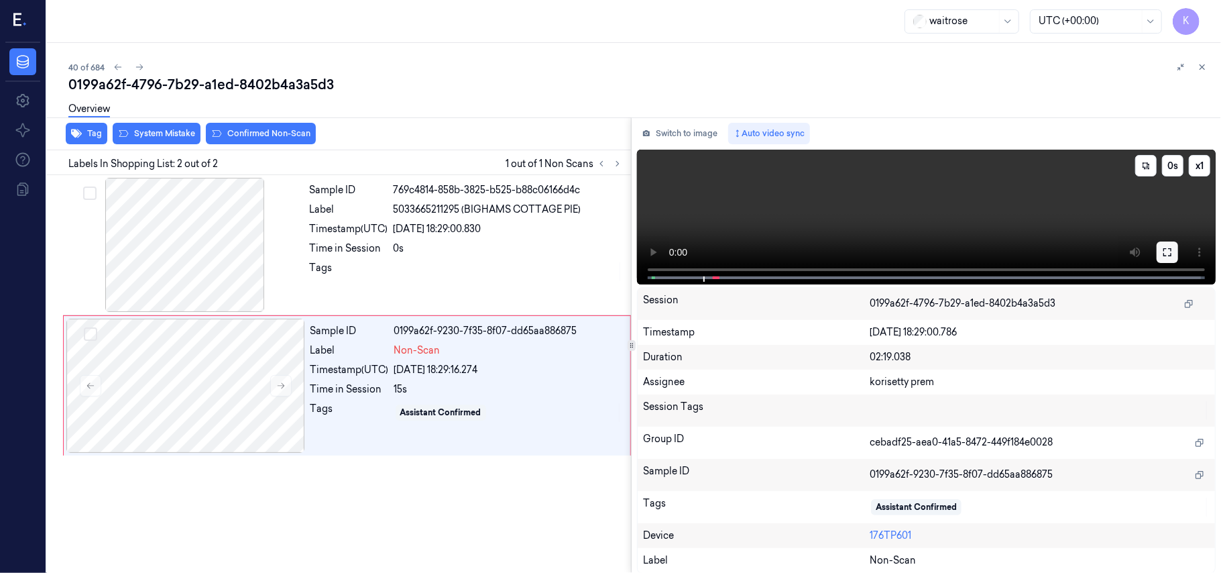
click at [1161, 249] on button at bounding box center [1167, 251] width 21 height 21
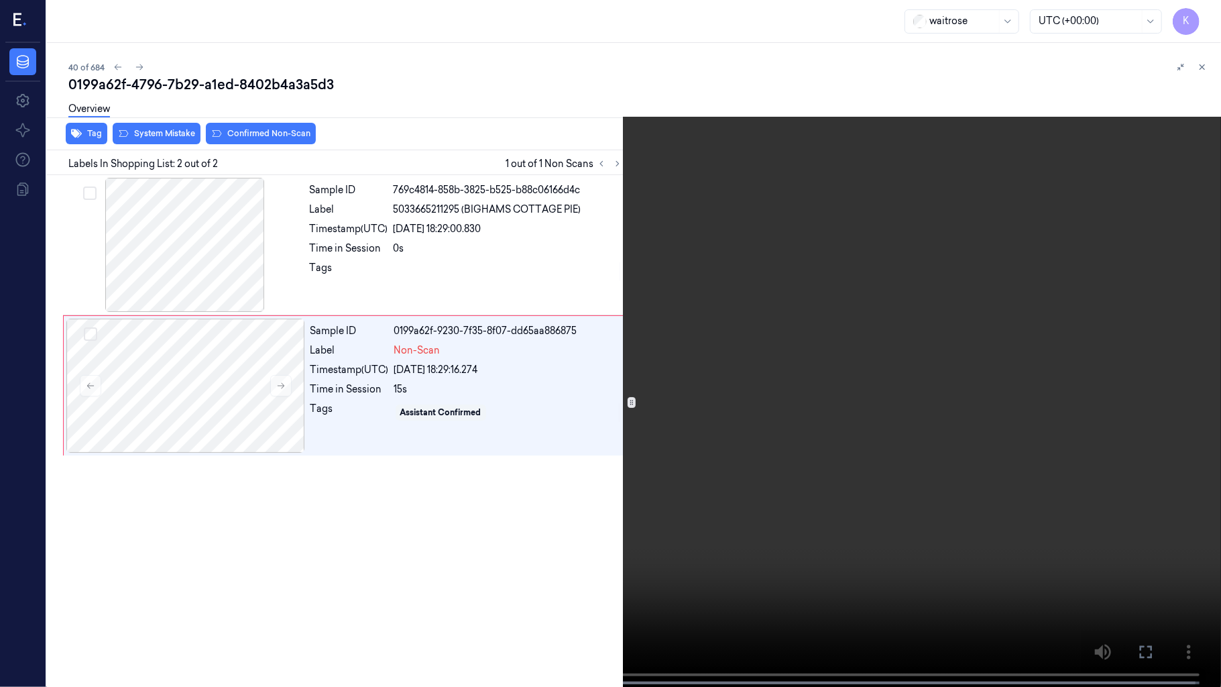
click at [634, 406] on video at bounding box center [610, 344] width 1221 height 689
click at [488, 505] on video at bounding box center [610, 344] width 1221 height 689
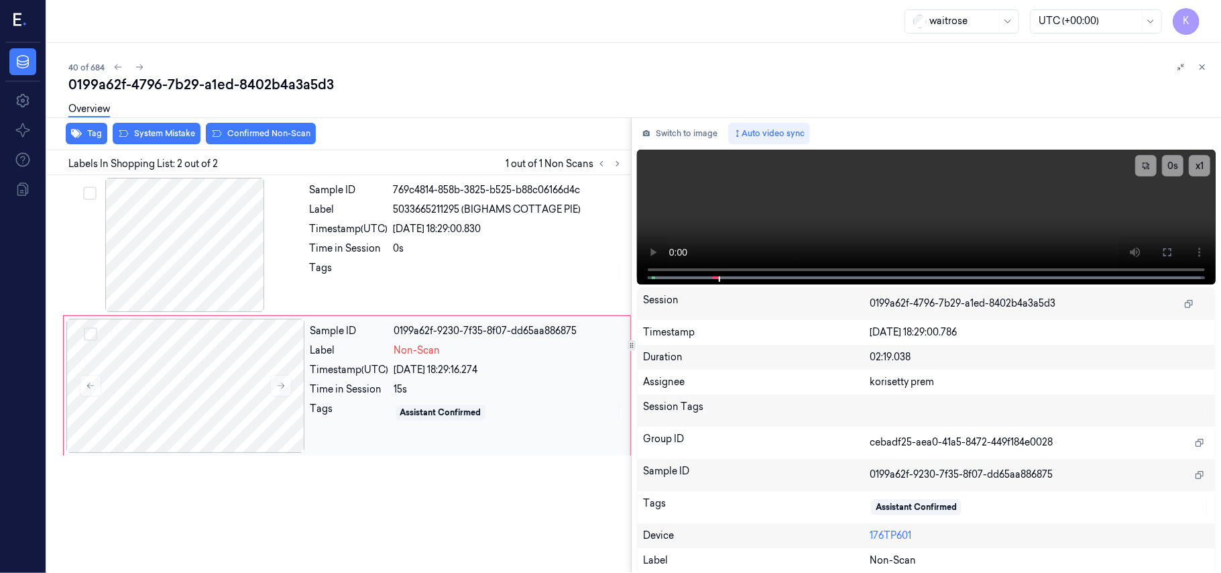
click at [331, 404] on div "Tags" at bounding box center [349, 412] width 78 height 21
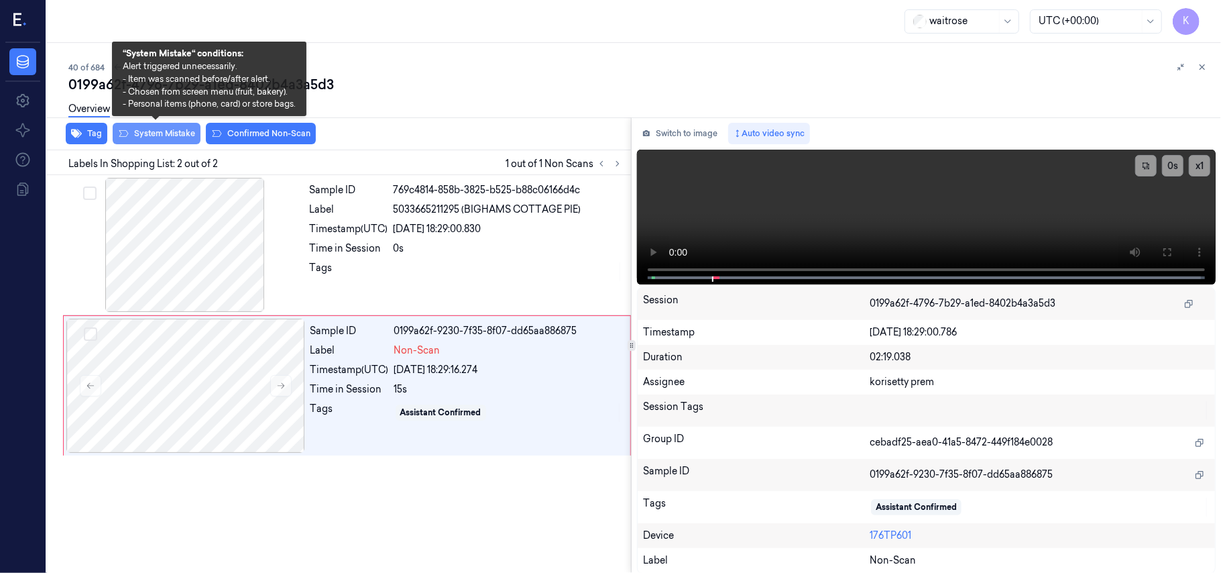
click at [157, 133] on button "System Mistake" at bounding box center [157, 133] width 88 height 21
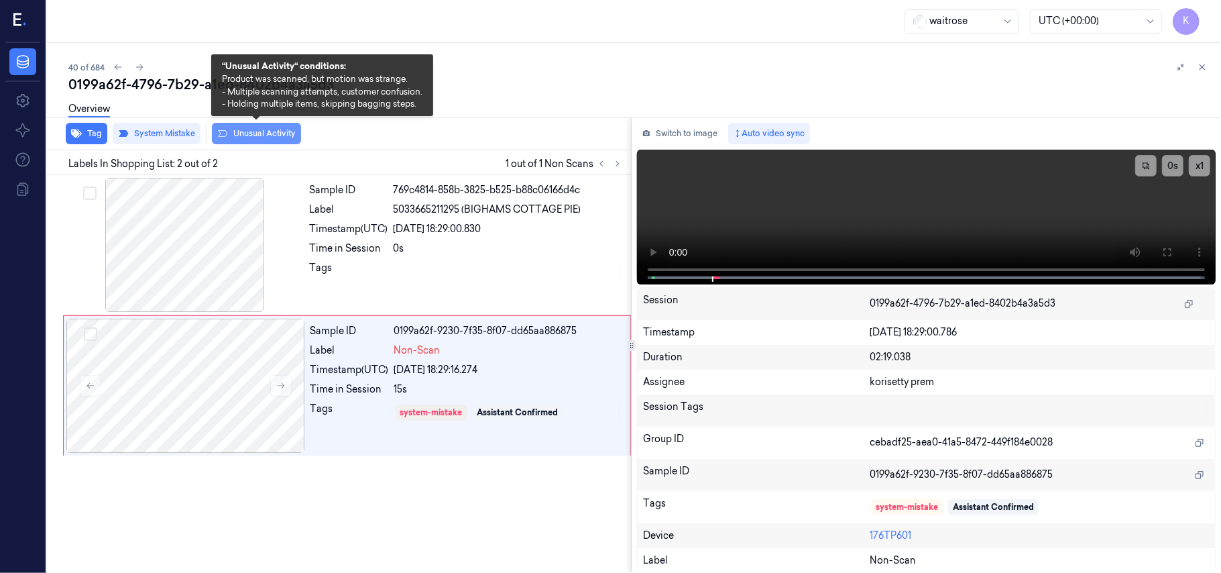
click at [264, 135] on button "Unusual Activity" at bounding box center [256, 133] width 89 height 21
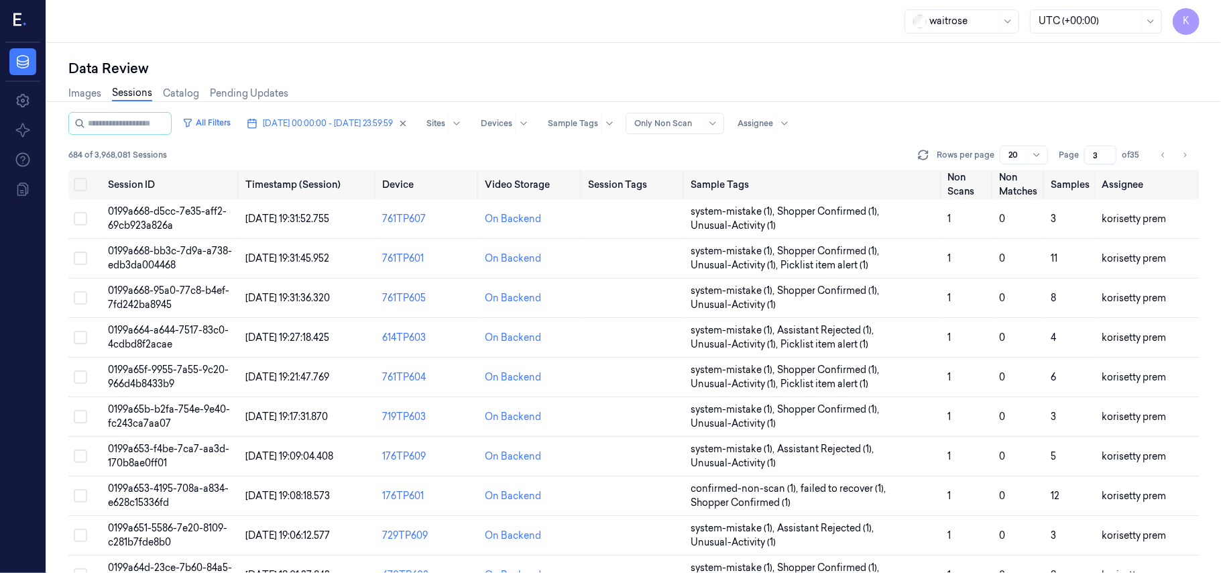
click at [1108, 150] on input "3" at bounding box center [1100, 154] width 32 height 19
click at [1108, 150] on input "4" at bounding box center [1100, 154] width 32 height 19
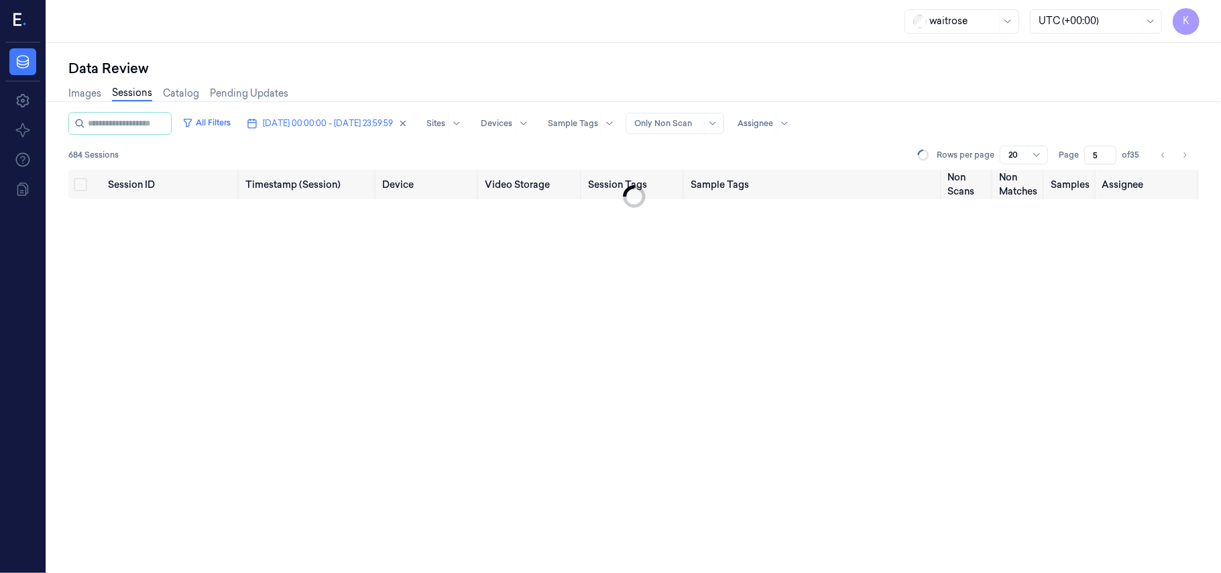
click at [1108, 150] on input "5" at bounding box center [1100, 154] width 32 height 19
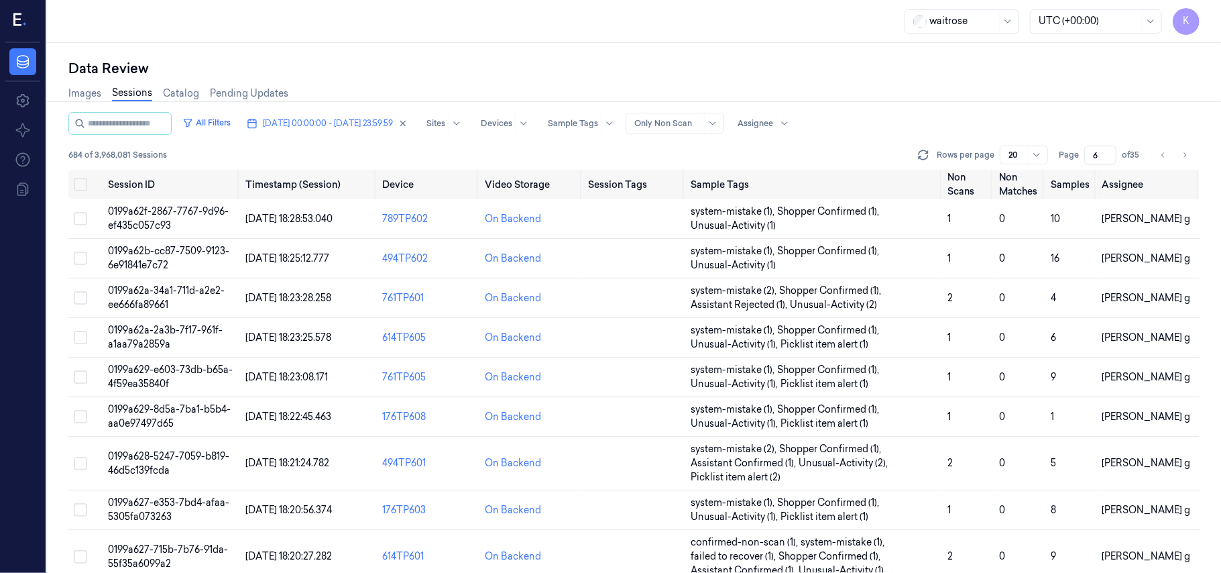
click at [1108, 150] on input "6" at bounding box center [1100, 154] width 32 height 19
click at [1108, 150] on input "7" at bounding box center [1100, 154] width 32 height 19
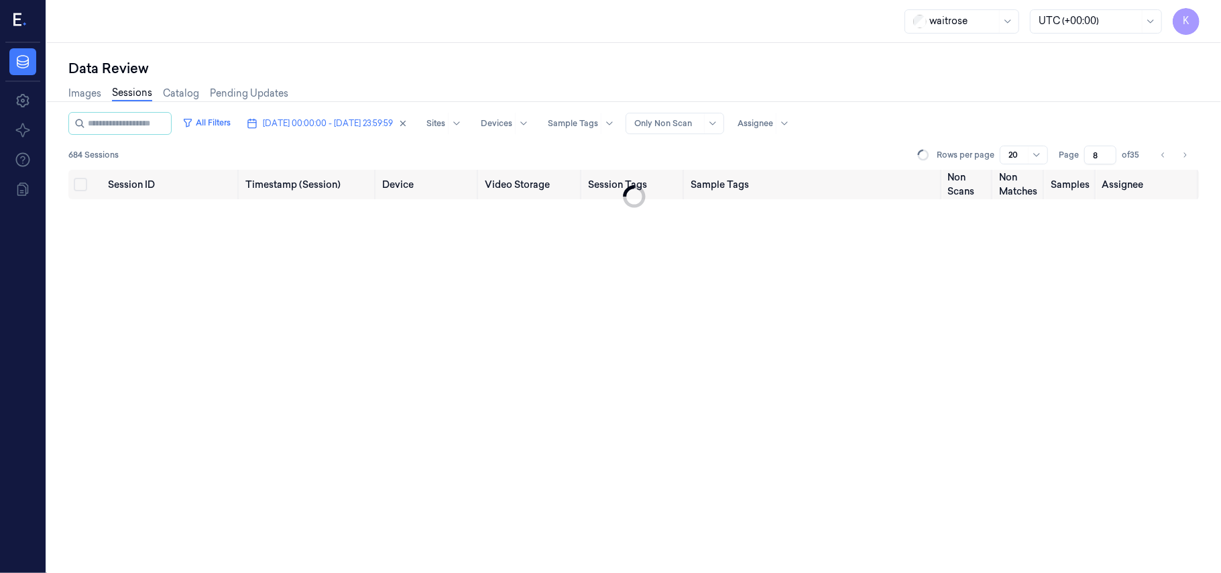
click at [1108, 150] on input "8" at bounding box center [1100, 154] width 32 height 19
click at [1108, 150] on input "9" at bounding box center [1100, 154] width 32 height 19
type input "10"
click at [1108, 150] on input "10" at bounding box center [1100, 154] width 32 height 19
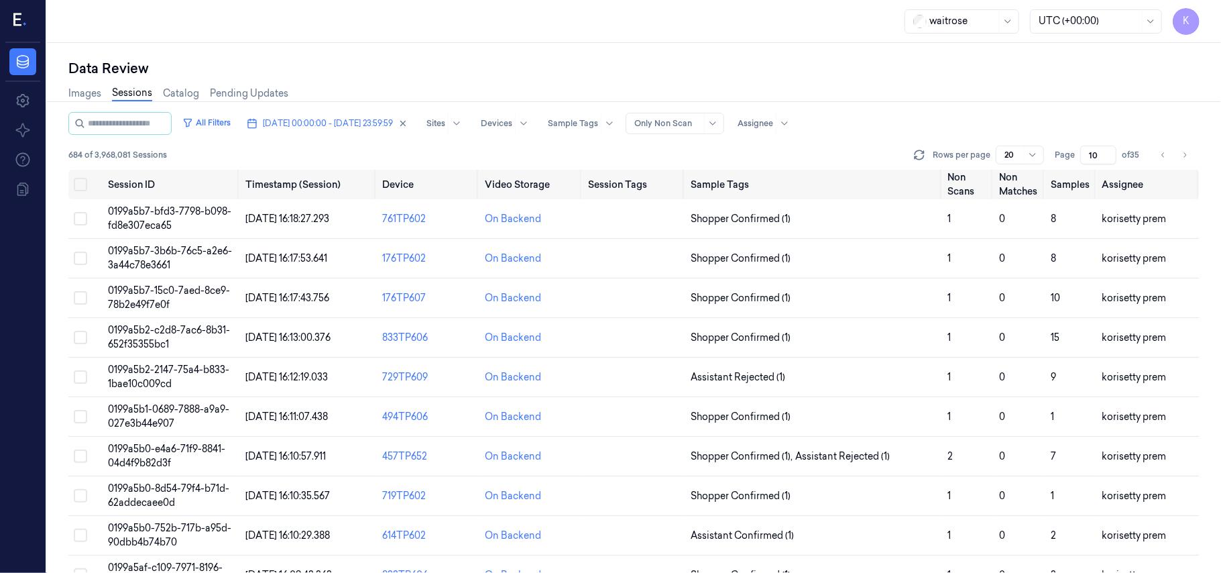
click at [775, 57] on div "Data Review Images Sessions Catalog Pending Updates All Filters 02/10/2025 00:0…" at bounding box center [634, 308] width 1174 height 530
click at [183, 215] on span "0199a5b7-bfd3-7798-b098-fd8e307eca65" at bounding box center [169, 218] width 123 height 26
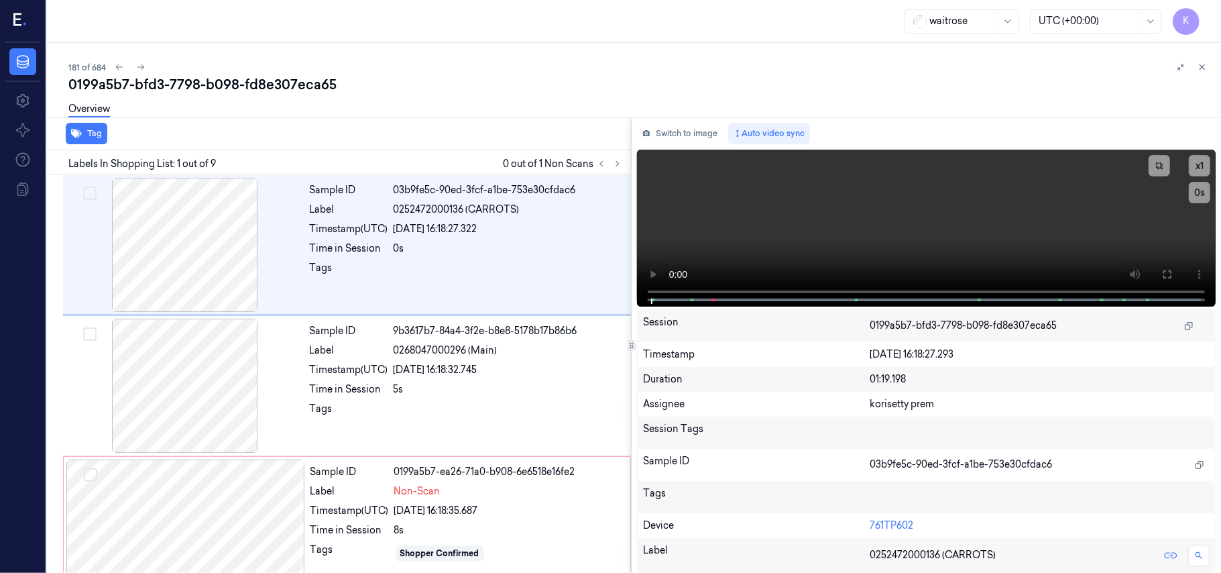
click at [531, 56] on div "181 of 684 0199a5b7-bfd3-7798-b098-fd8e307eca65 Overview Tag Labels In Shopping…" at bounding box center [634, 308] width 1174 height 530
click at [975, 220] on video at bounding box center [926, 228] width 579 height 157
click at [1171, 272] on icon at bounding box center [1167, 274] width 8 height 8
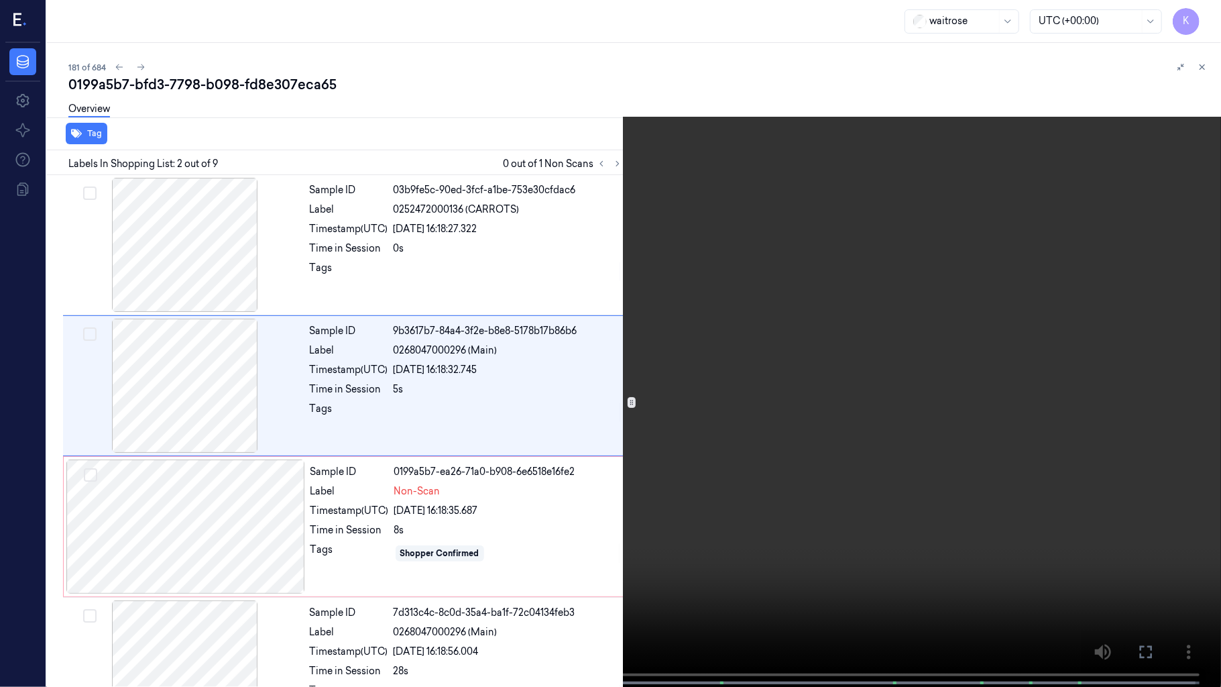
click at [11, 680] on video at bounding box center [610, 344] width 1221 height 689
click at [862, 320] on video at bounding box center [610, 344] width 1221 height 689
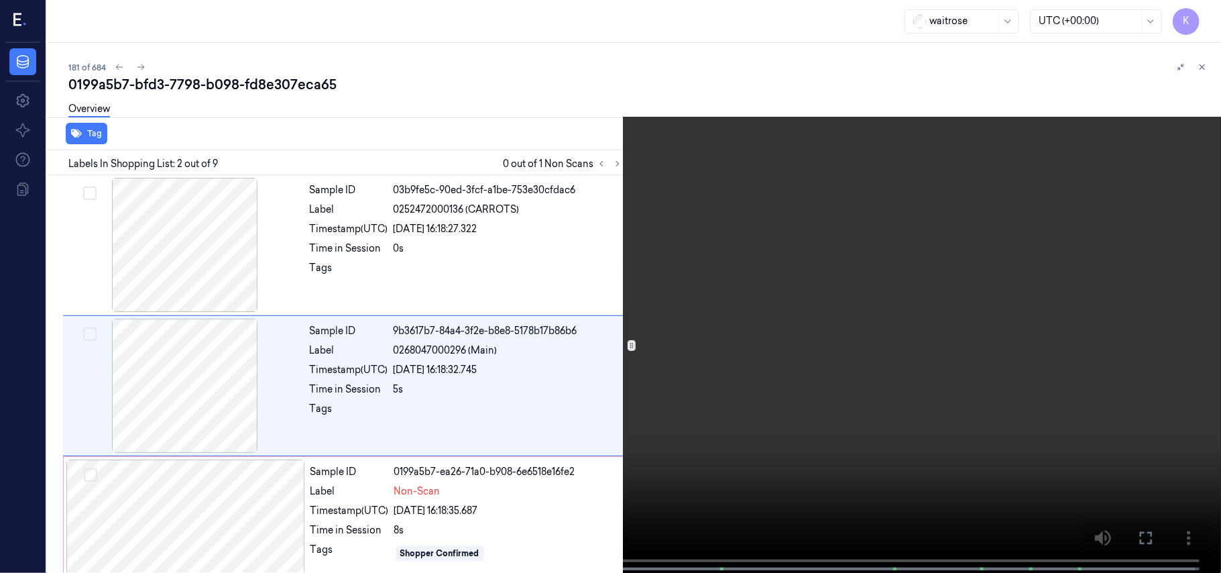
scroll to position [11, 0]
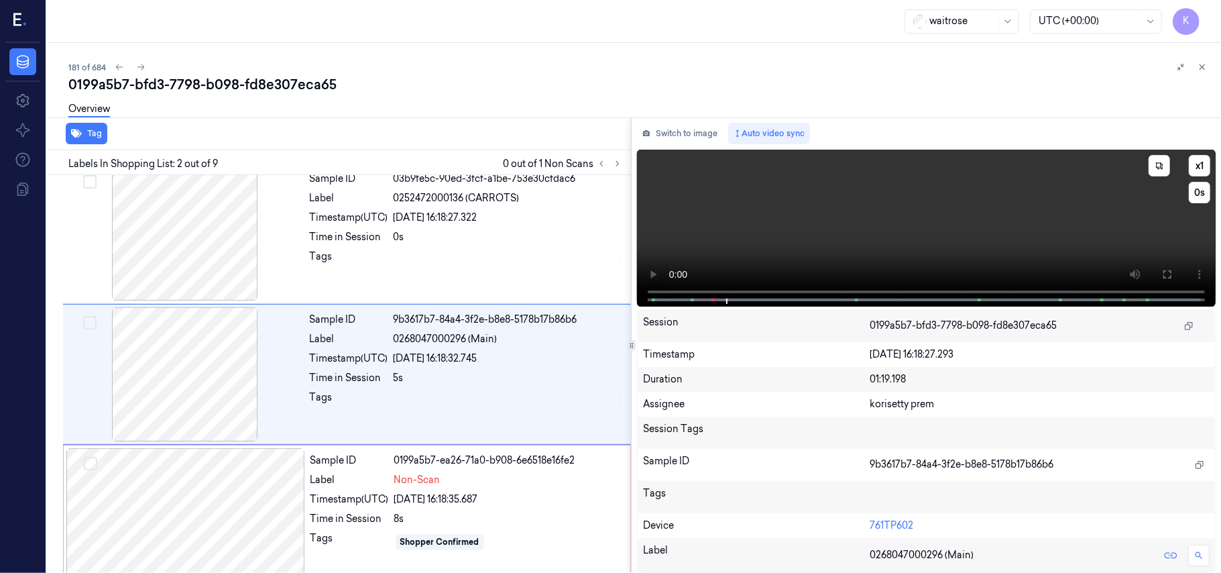
click at [998, 237] on video at bounding box center [926, 228] width 579 height 157
click at [418, 510] on div "Sample ID 0199a5b7-ea26-71a0-b908-6e6518e16fe2 Label Non-Scan Timestamp (UTC) 0…" at bounding box center [466, 515] width 322 height 134
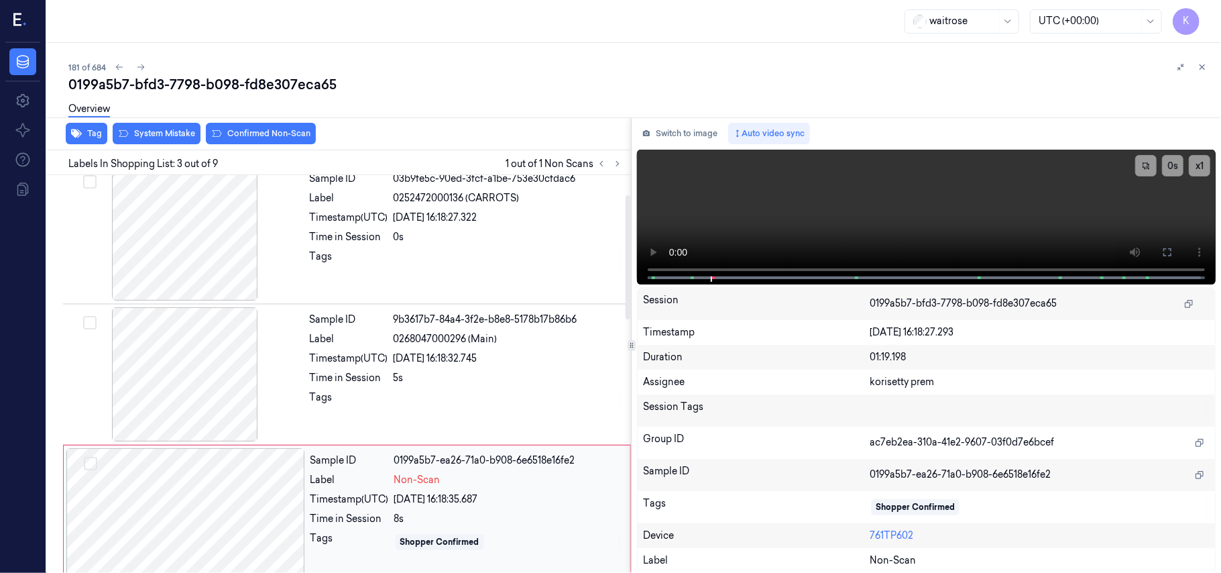
scroll to position [153, 0]
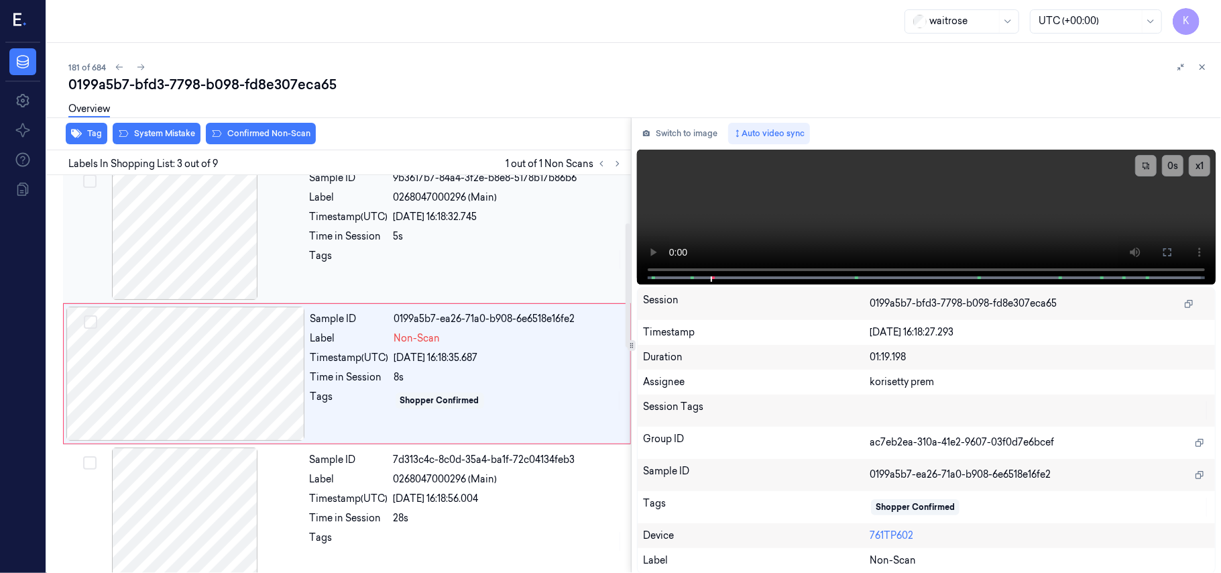
click at [471, 259] on div at bounding box center [508, 259] width 229 height 21
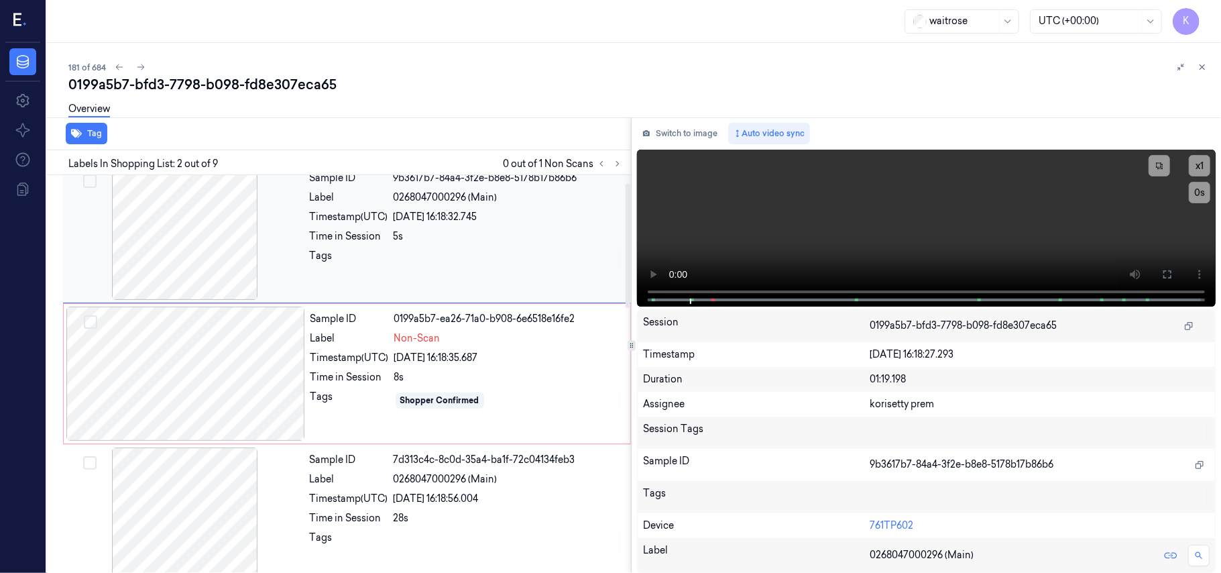
scroll to position [11, 0]
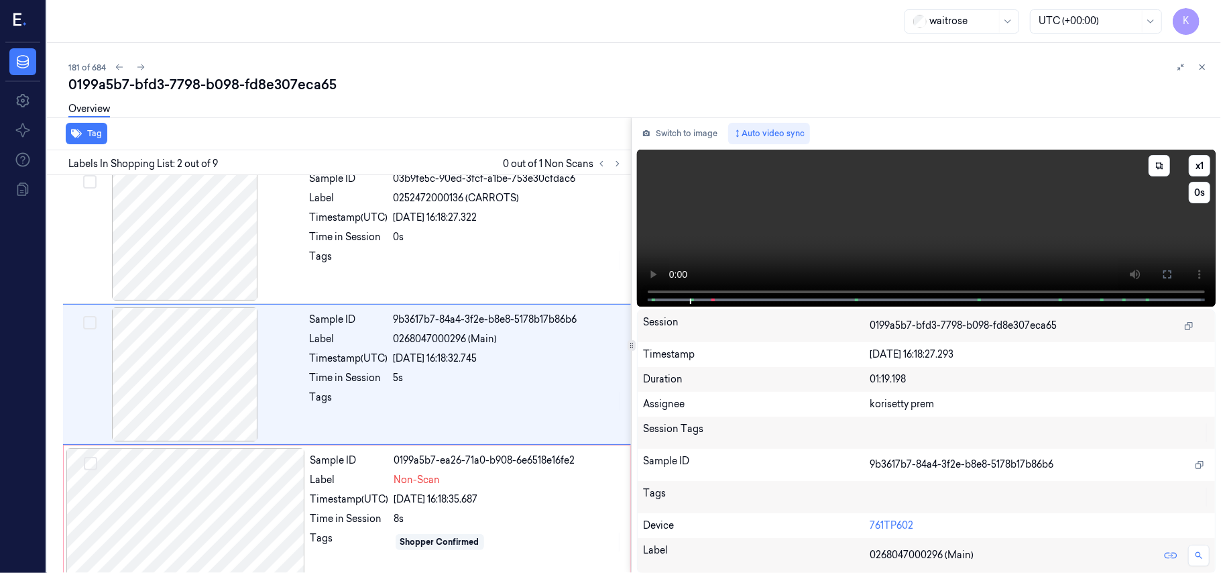
click at [1089, 242] on video at bounding box center [926, 228] width 579 height 157
click at [475, 329] on div "Sample ID 9b3617b7-84a4-3f2e-b8e8-5178b17b86b6 Label 0268047000296 (Main) Times…" at bounding box center [466, 374] width 324 height 134
click at [1159, 272] on button at bounding box center [1167, 273] width 21 height 21
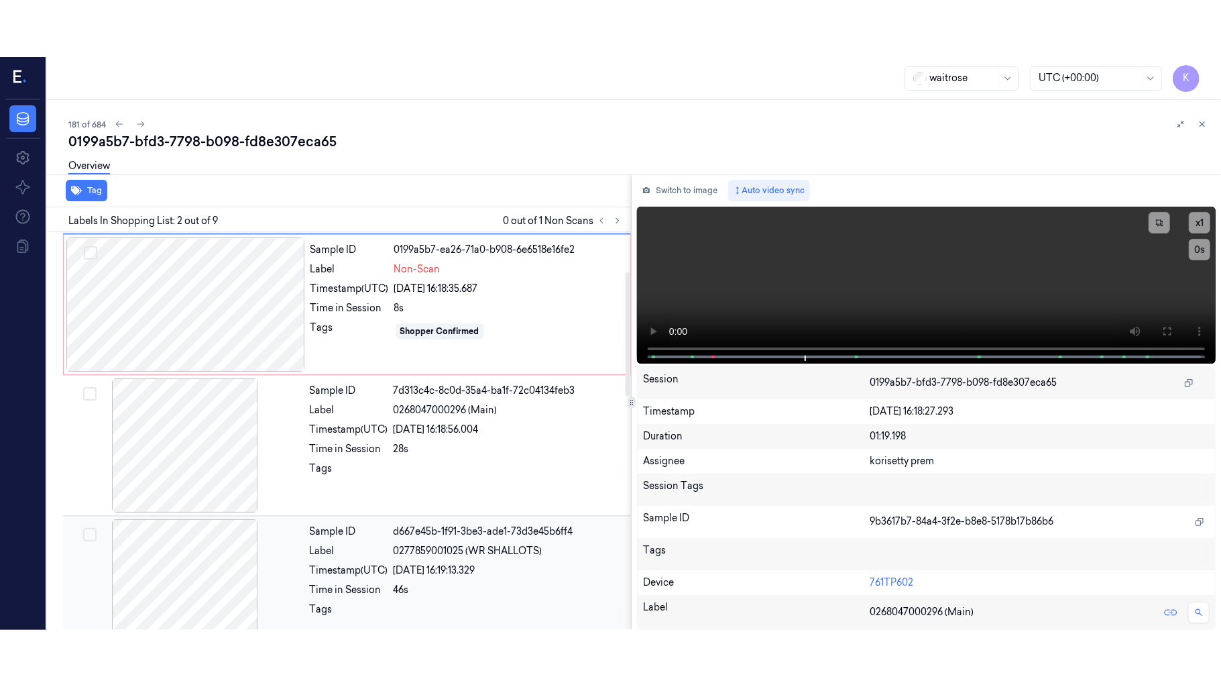
scroll to position [280, 0]
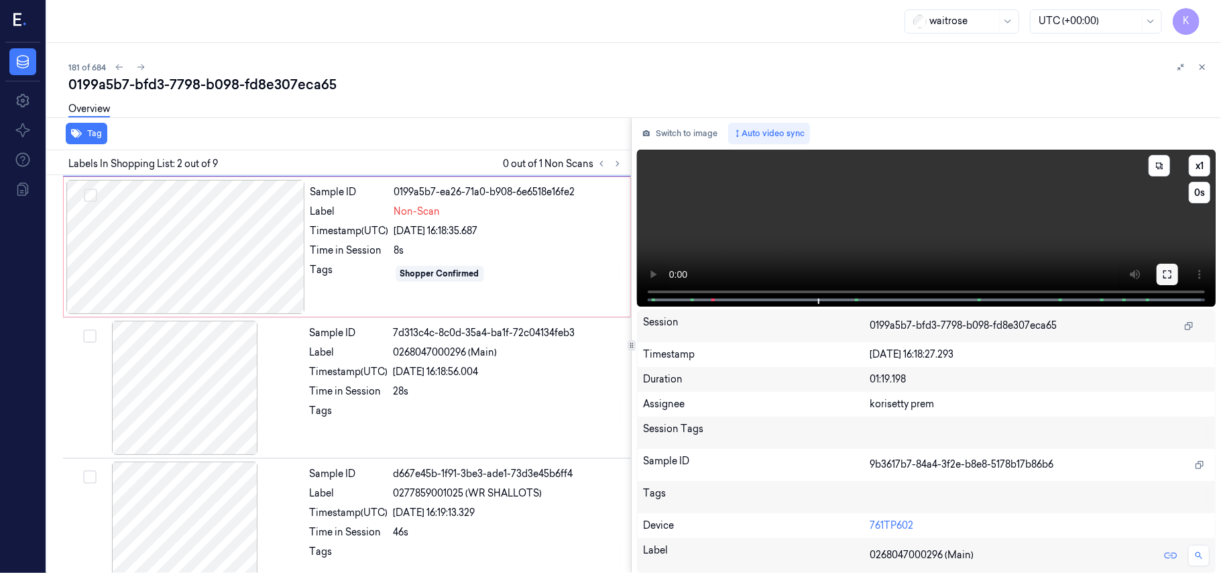
click at [1163, 275] on icon at bounding box center [1167, 274] width 11 height 11
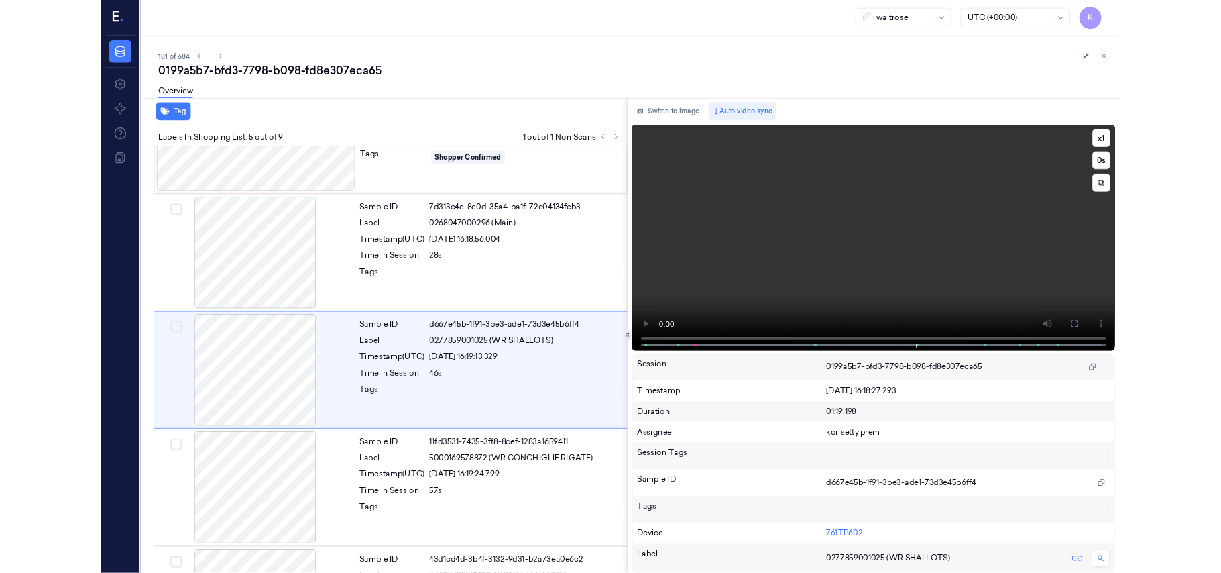
scroll to position [379, 0]
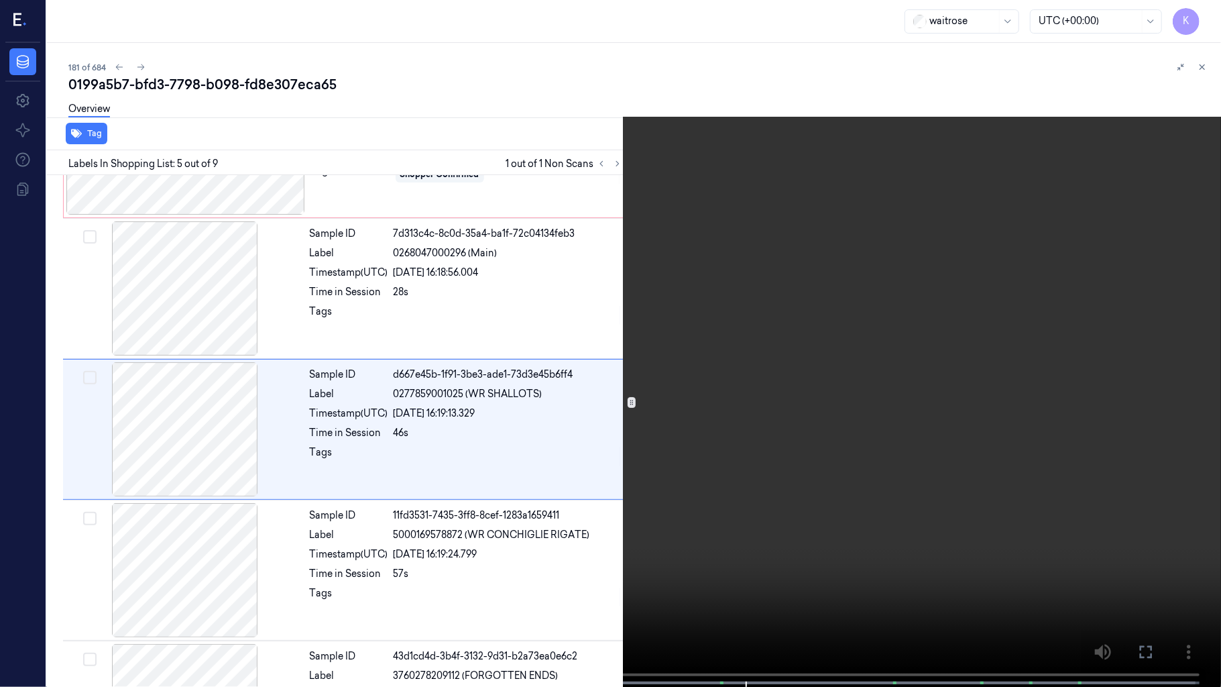
click at [868, 438] on video at bounding box center [610, 344] width 1221 height 689
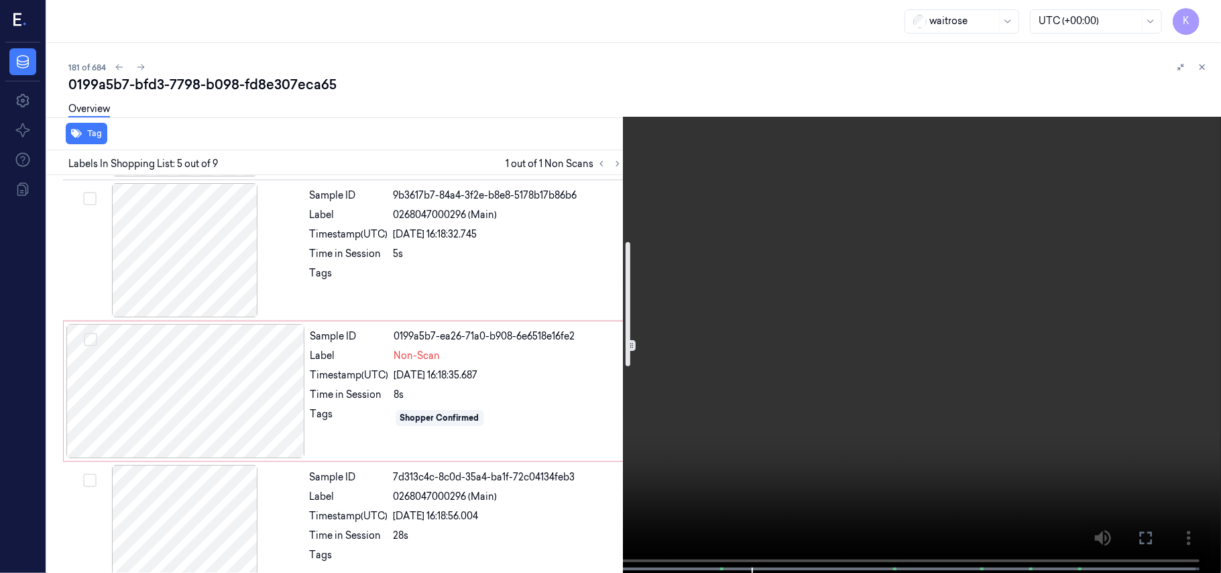
scroll to position [111, 0]
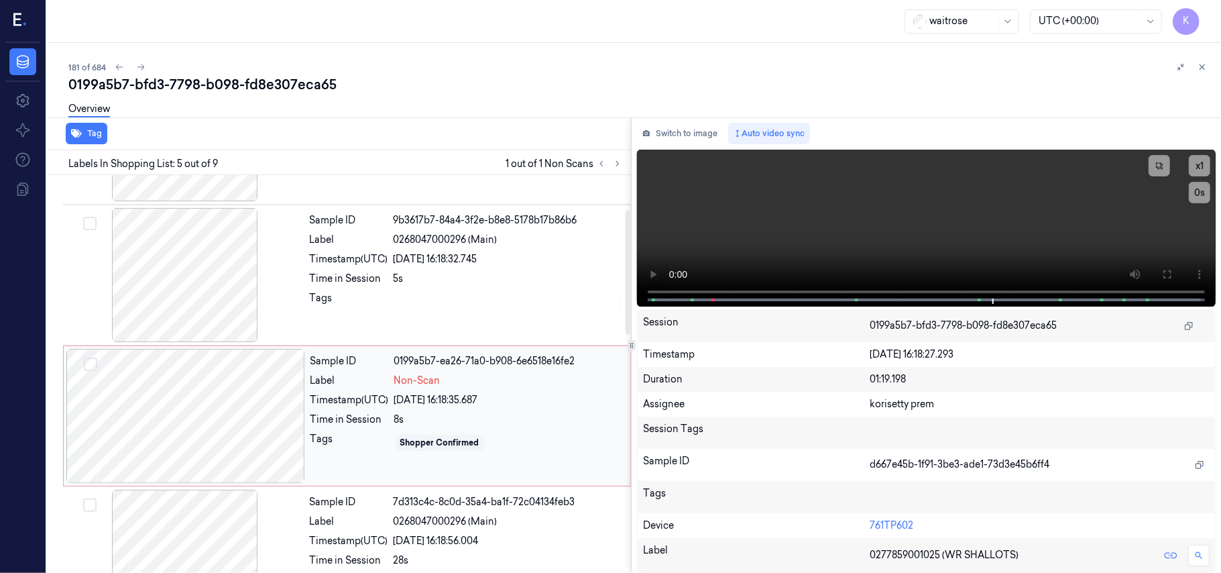
click at [473, 395] on div "02/10/2025 16:18:35.687" at bounding box center [508, 400] width 228 height 14
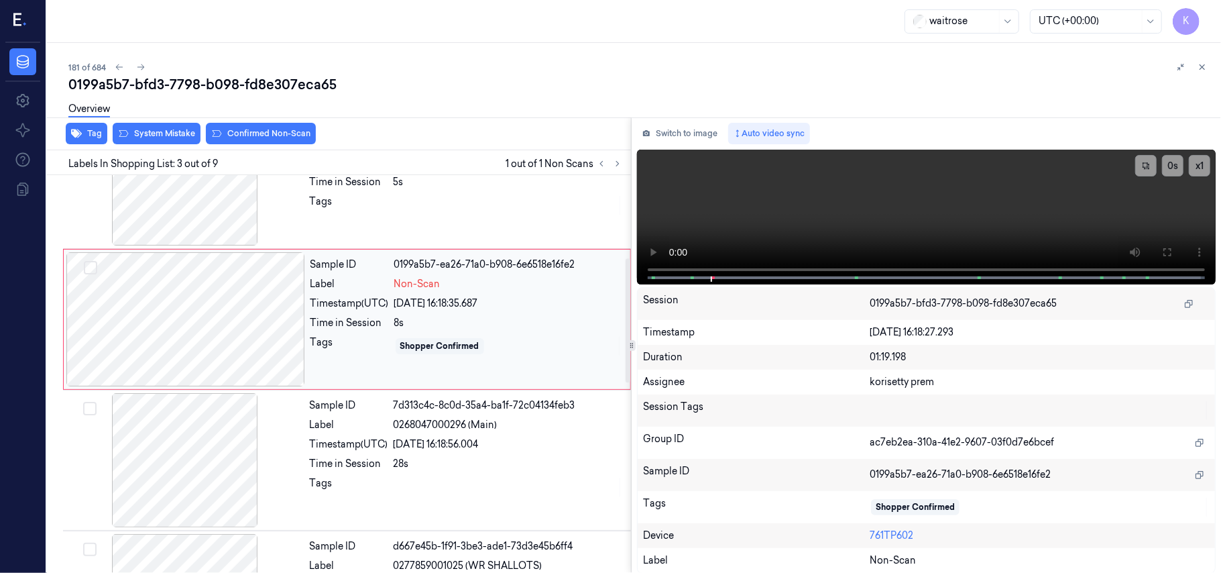
scroll to position [153, 0]
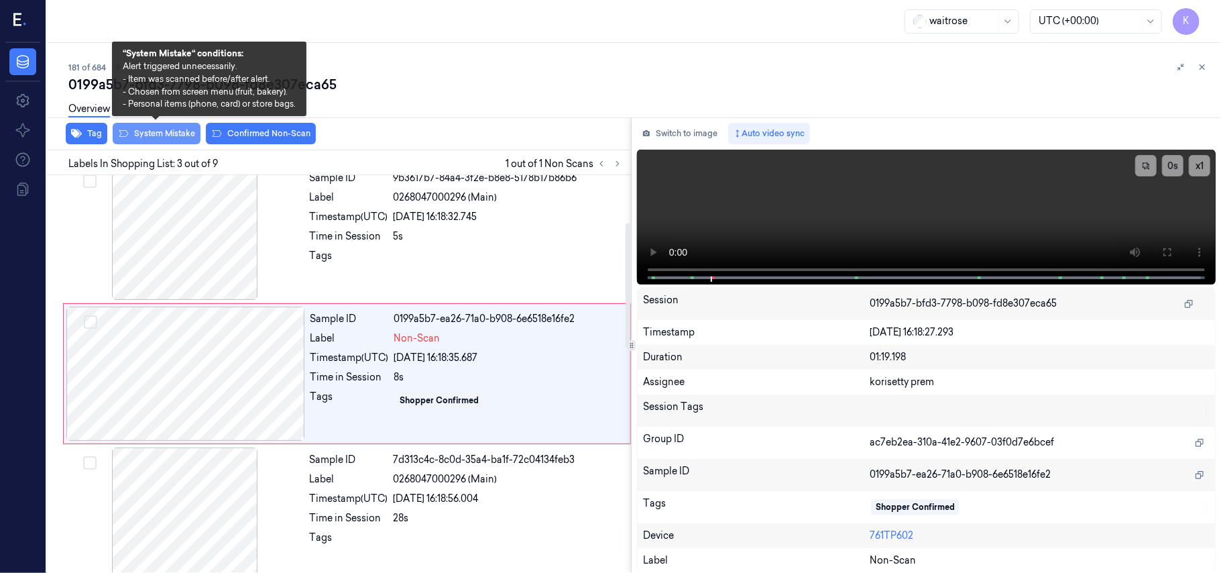
click at [153, 133] on button "System Mistake" at bounding box center [157, 133] width 88 height 21
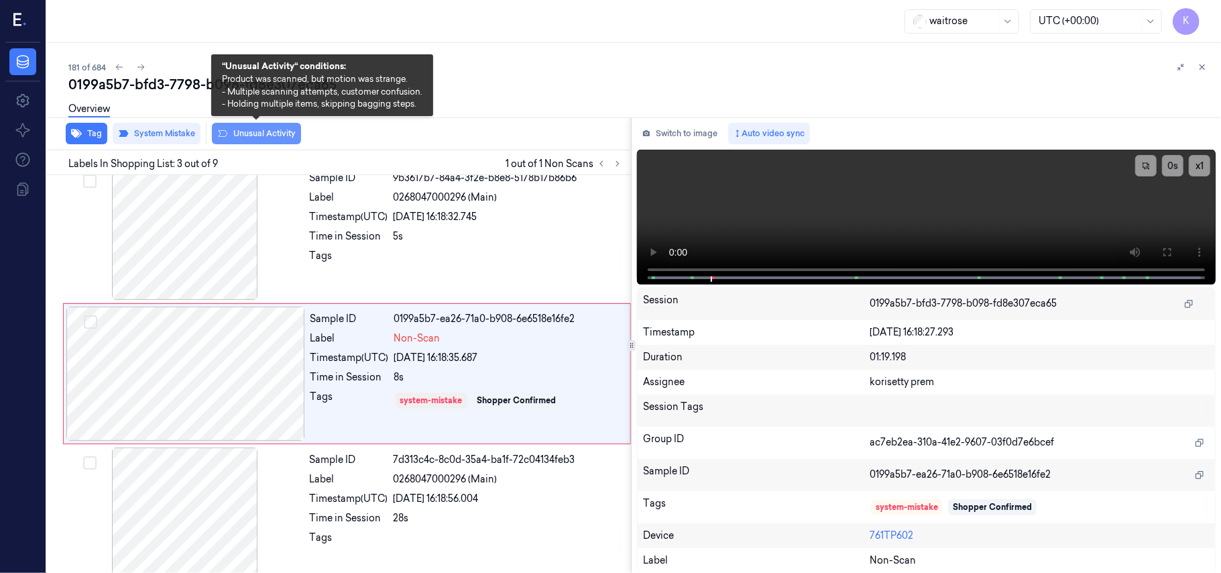
click at [272, 135] on button "Unusual Activity" at bounding box center [256, 133] width 89 height 21
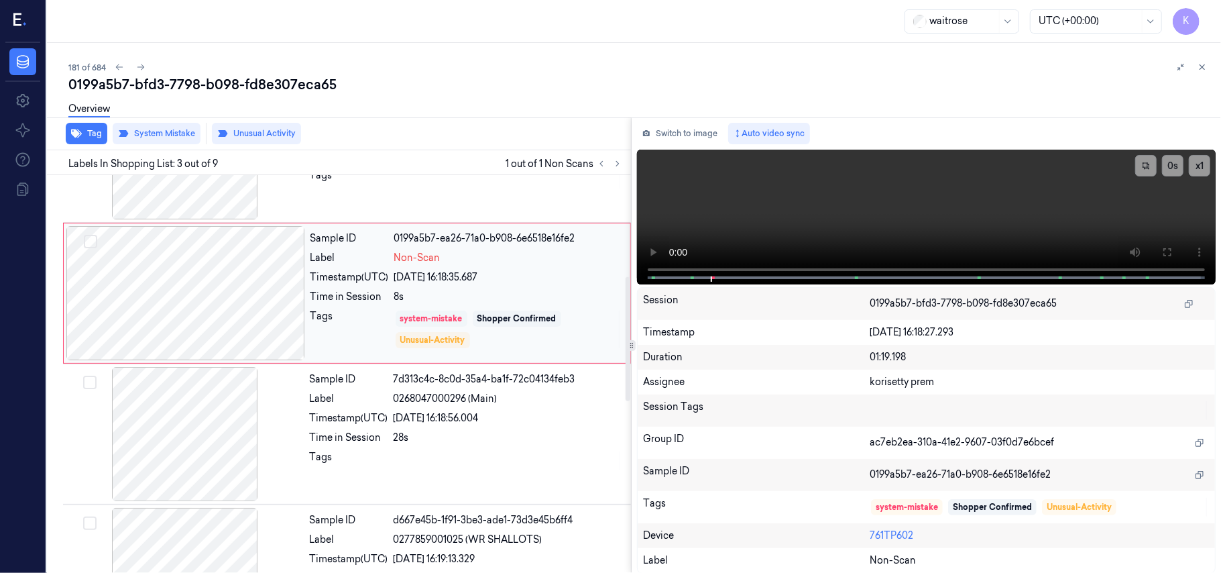
scroll to position [331, 0]
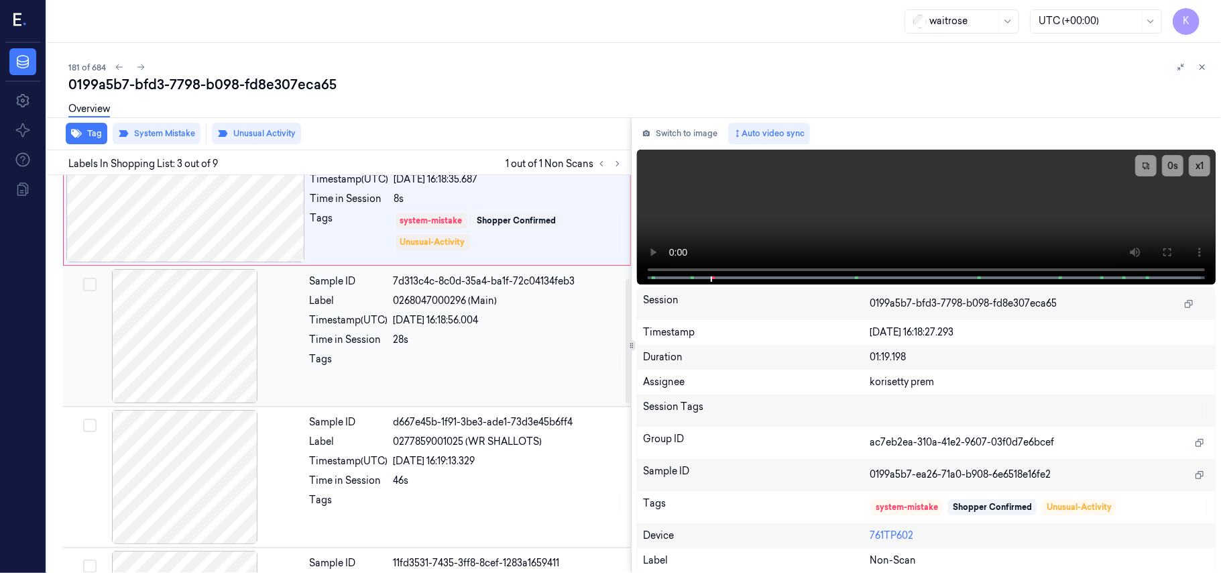
click at [473, 329] on div "Sample ID 7d313c4c-8c0d-35a4-ba1f-72c04134feb3 Label 0268047000296 (Main) Times…" at bounding box center [466, 336] width 324 height 134
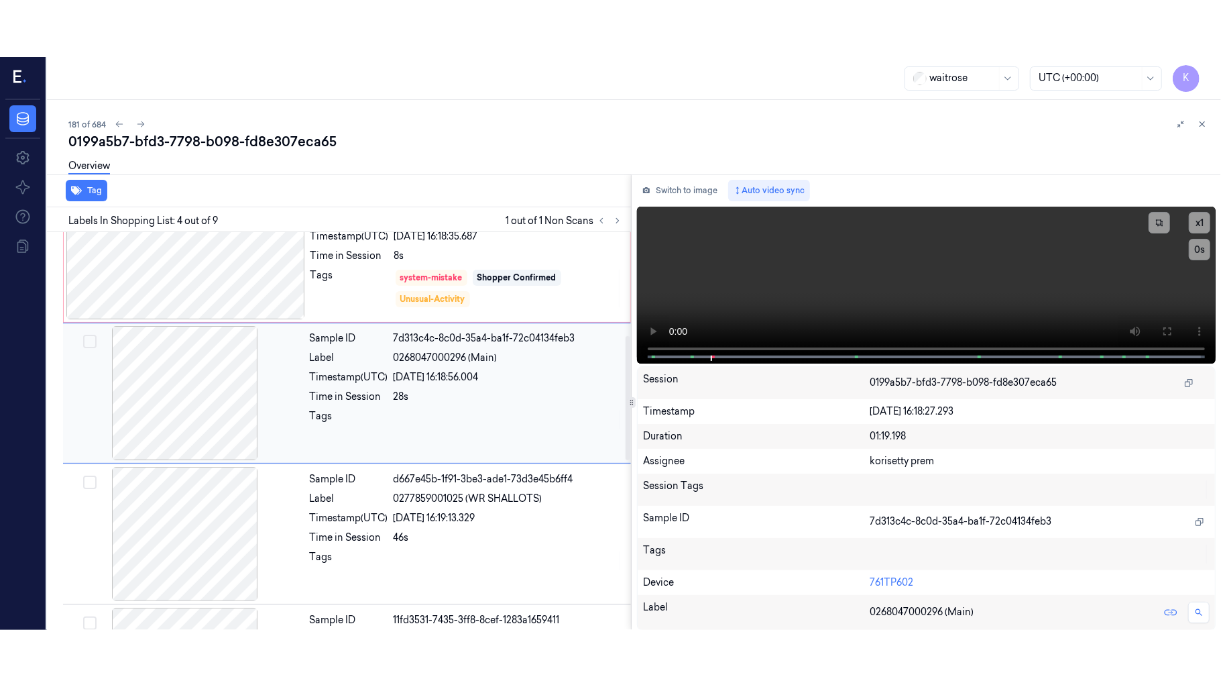
scroll to position [294, 0]
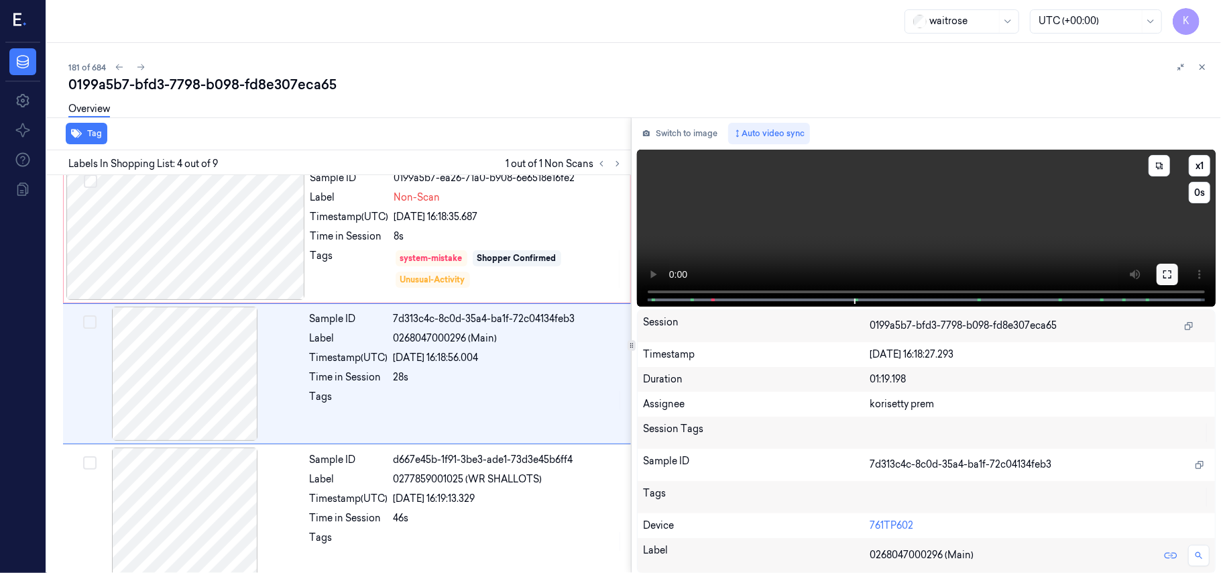
click at [1162, 274] on icon at bounding box center [1167, 274] width 11 height 11
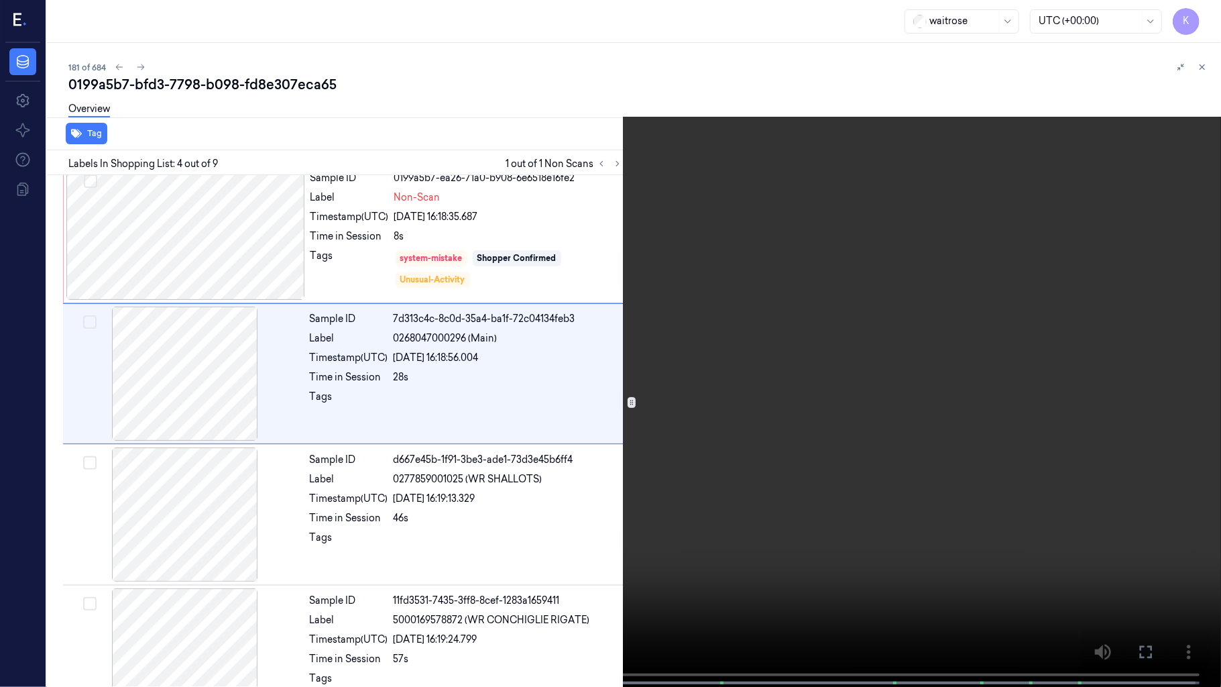
click at [724, 366] on video at bounding box center [610, 344] width 1221 height 689
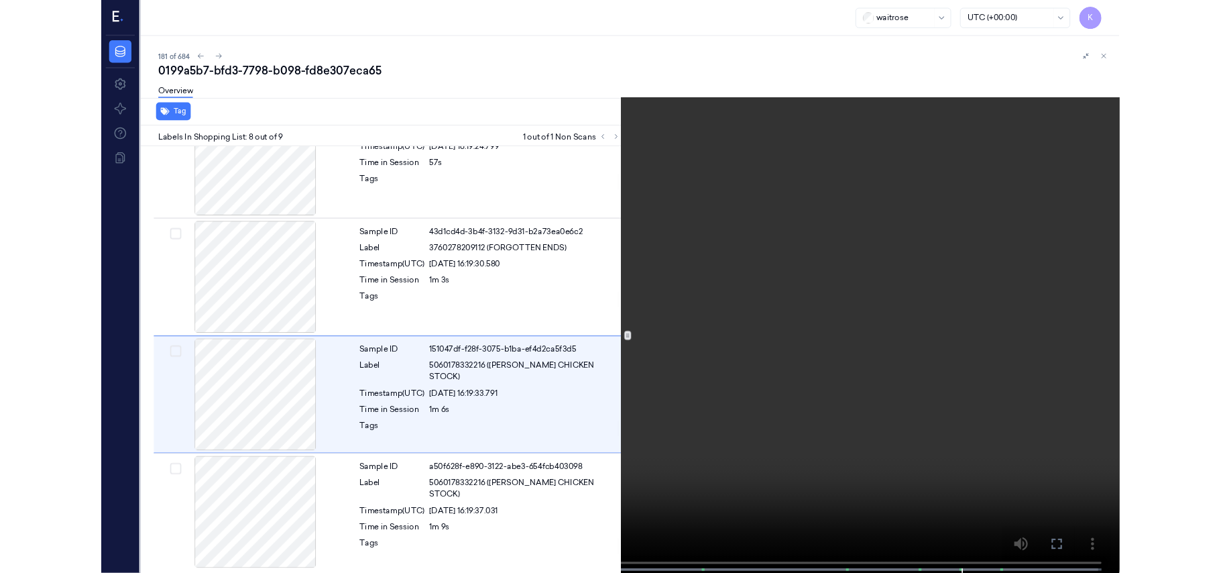
scroll to position [763, 0]
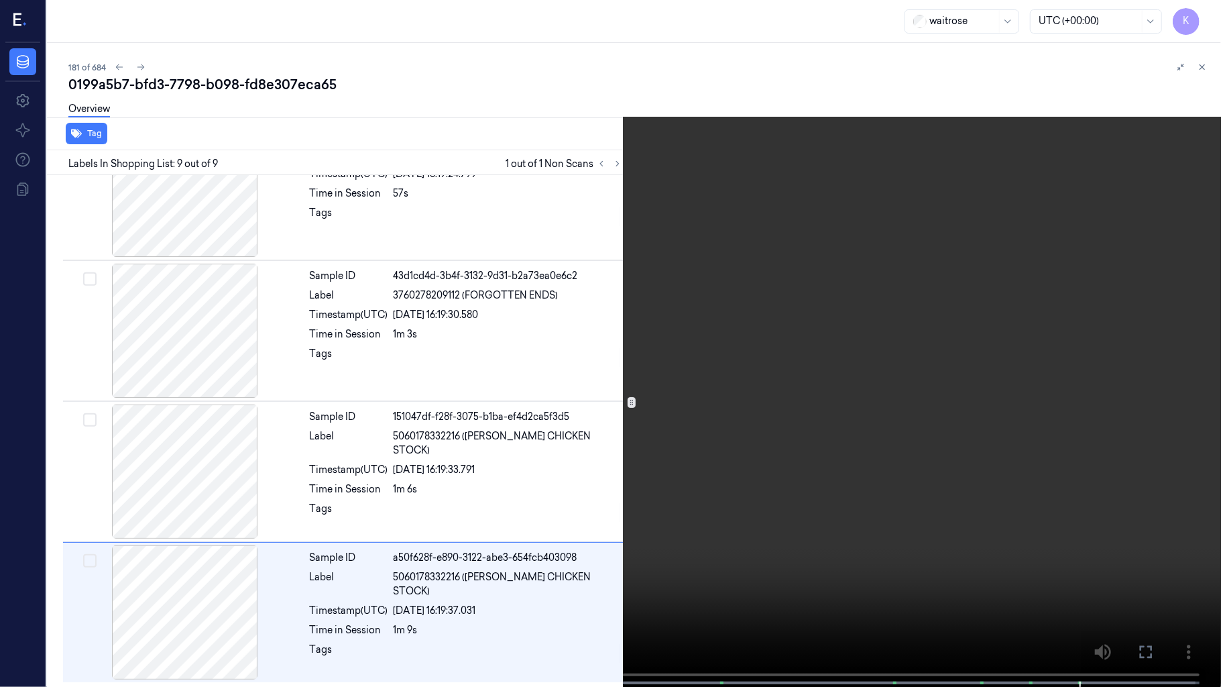
click at [724, 542] on video at bounding box center [610, 344] width 1221 height 689
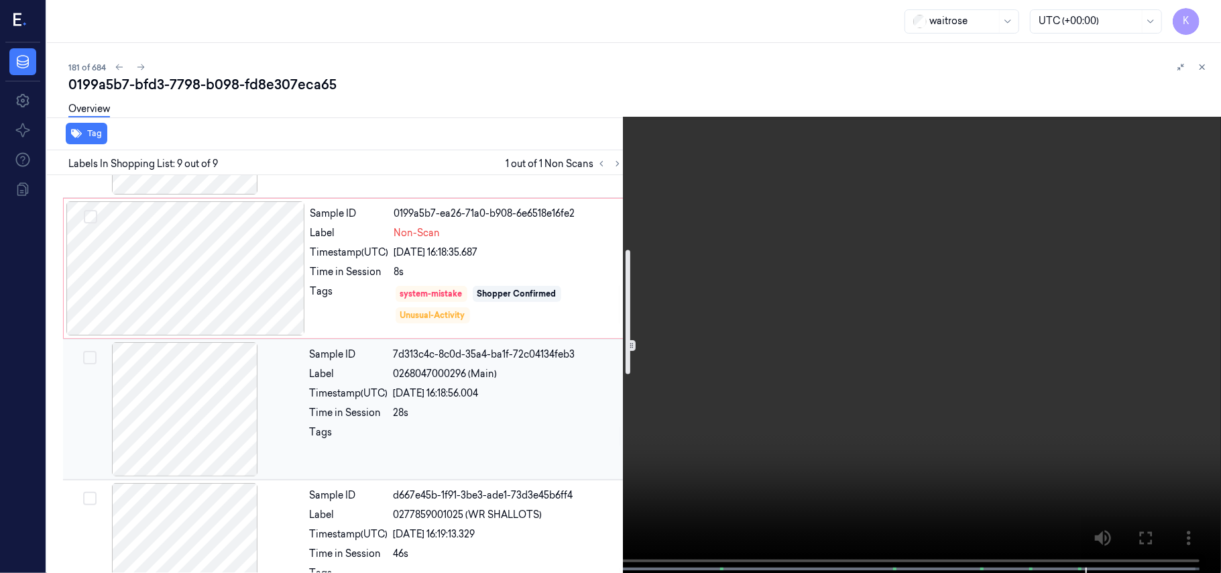
scroll to position [227, 0]
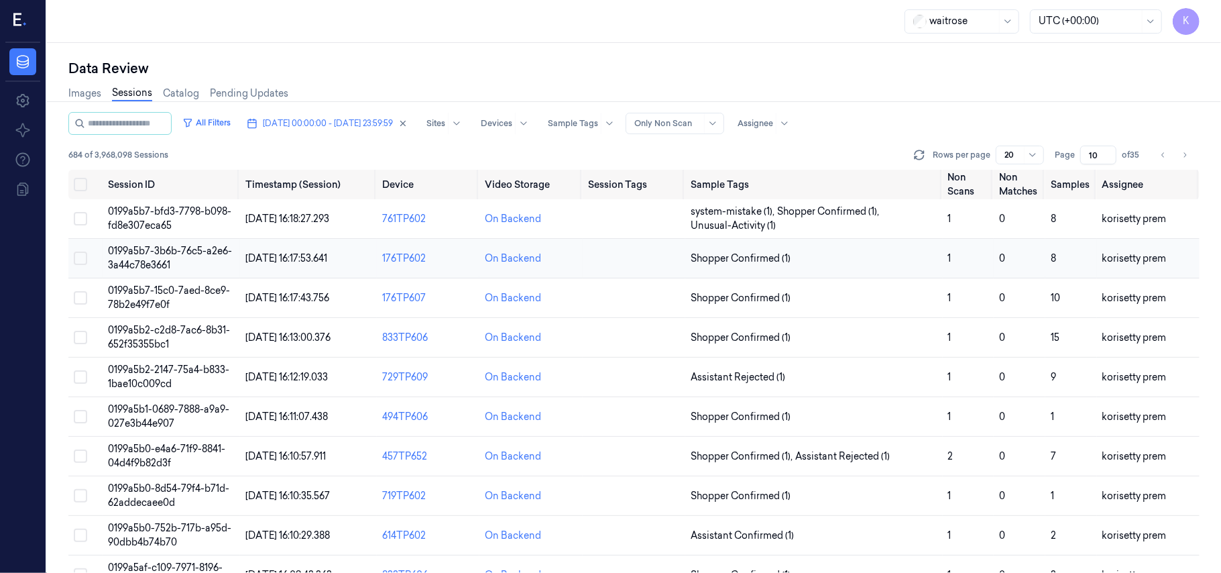
click at [731, 250] on td "Shopper Confirmed (1)" at bounding box center [813, 259] width 257 height 40
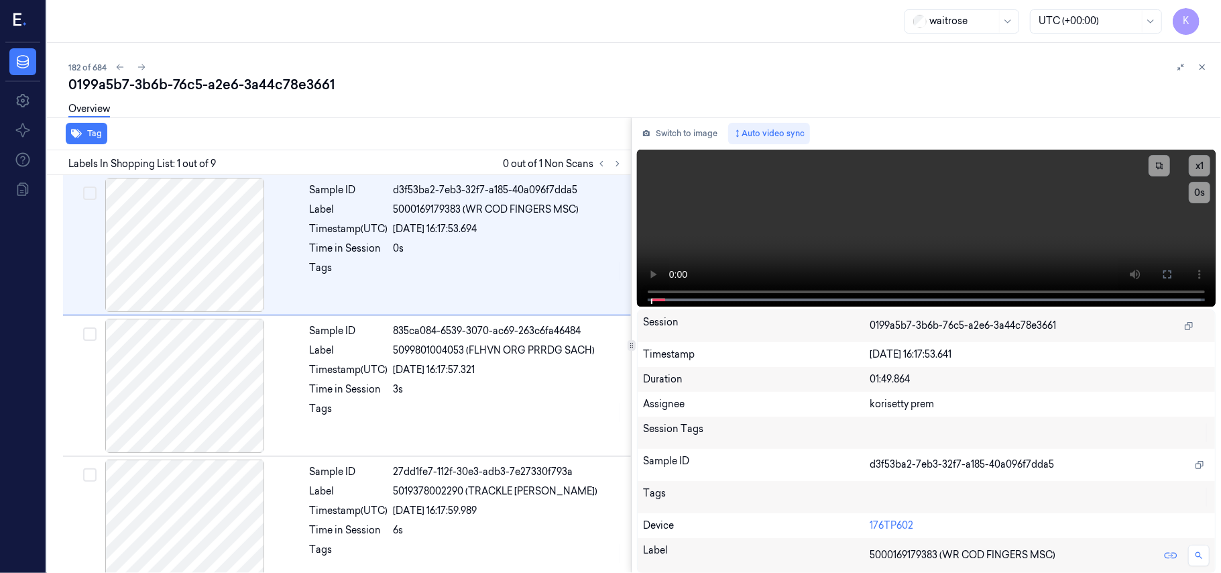
click at [455, 84] on div "0199a5b7-3b6b-76c5-a2e6-3a44c78e3661" at bounding box center [639, 84] width 1142 height 19
click at [614, 164] on icon at bounding box center [617, 163] width 9 height 9
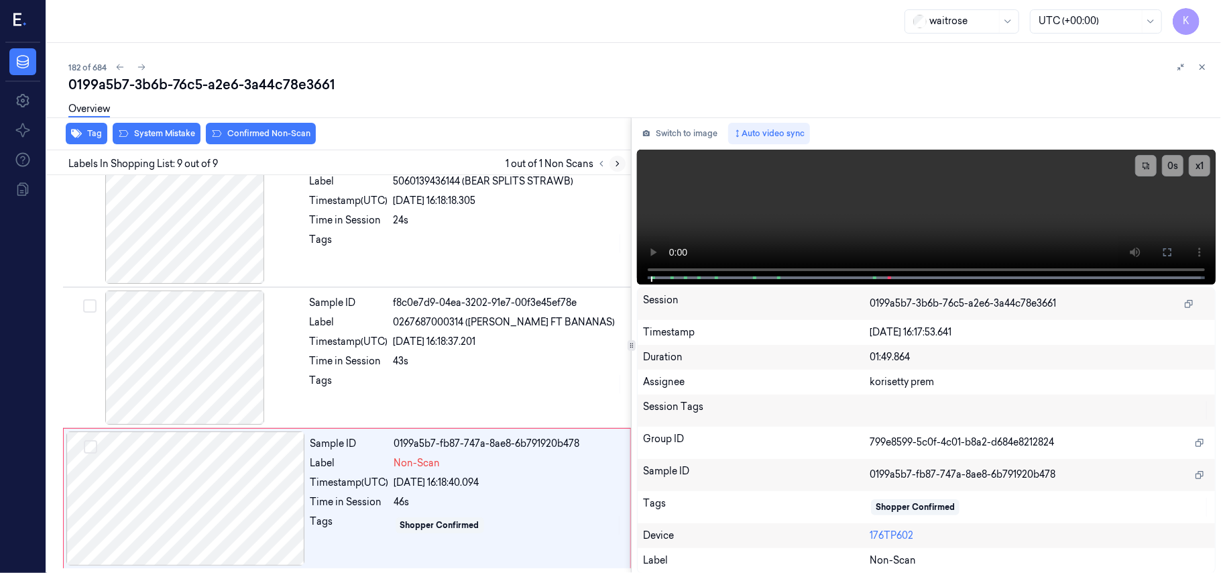
scroll to position [877, 0]
click at [437, 349] on div "Sample ID f8c0e7d9-04ea-3202-91e7-00f3e45ef78e Label 0267687000314 (WR ESS FT B…" at bounding box center [466, 357] width 324 height 134
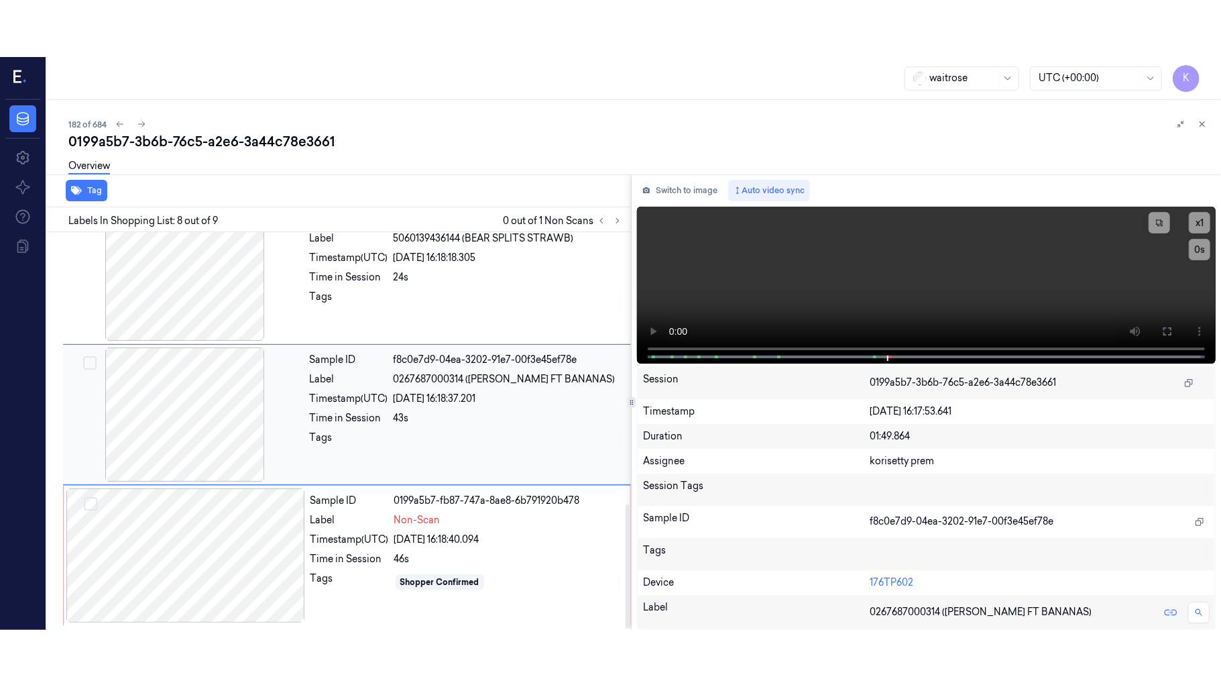
scroll to position [859, 0]
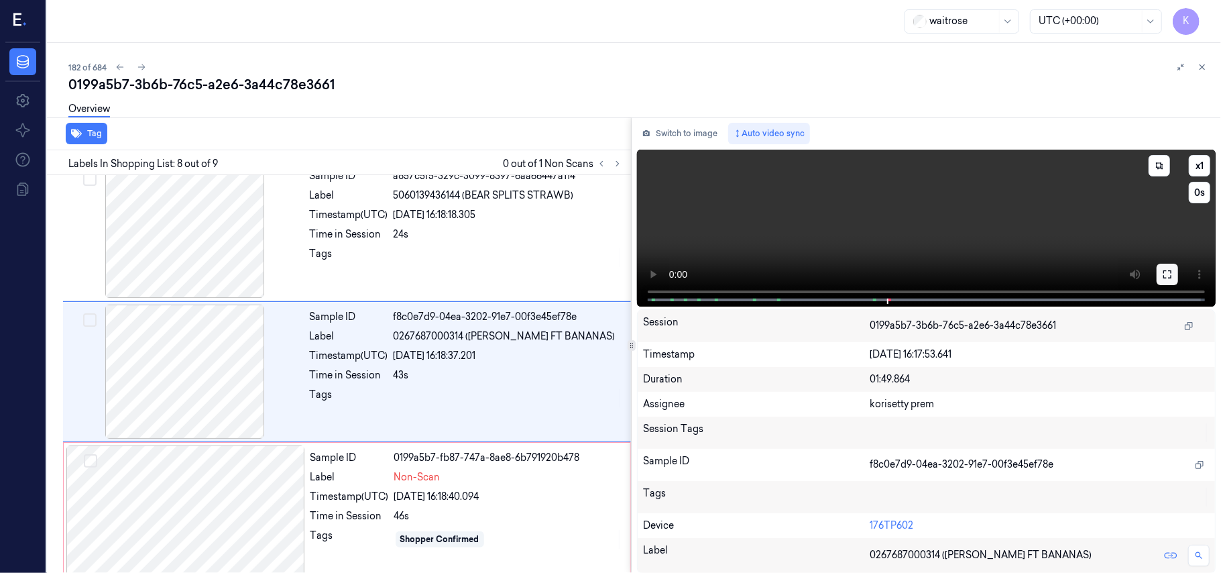
click at [1165, 274] on icon at bounding box center [1167, 274] width 11 height 11
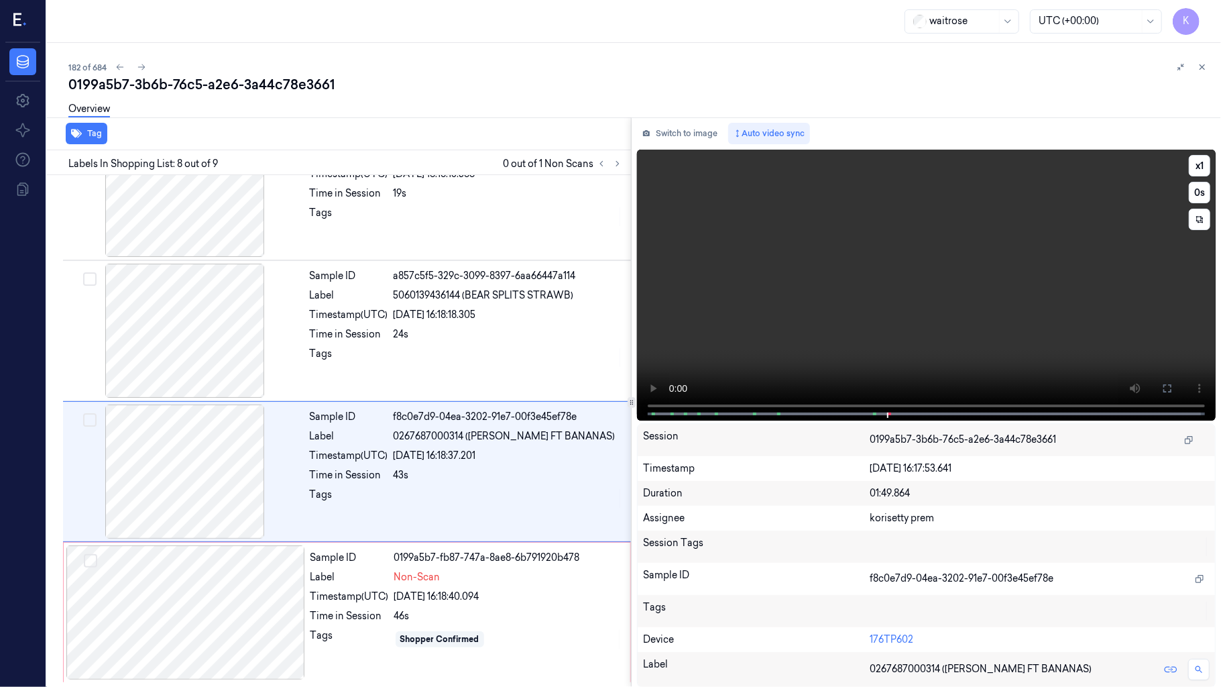
scroll to position [763, 0]
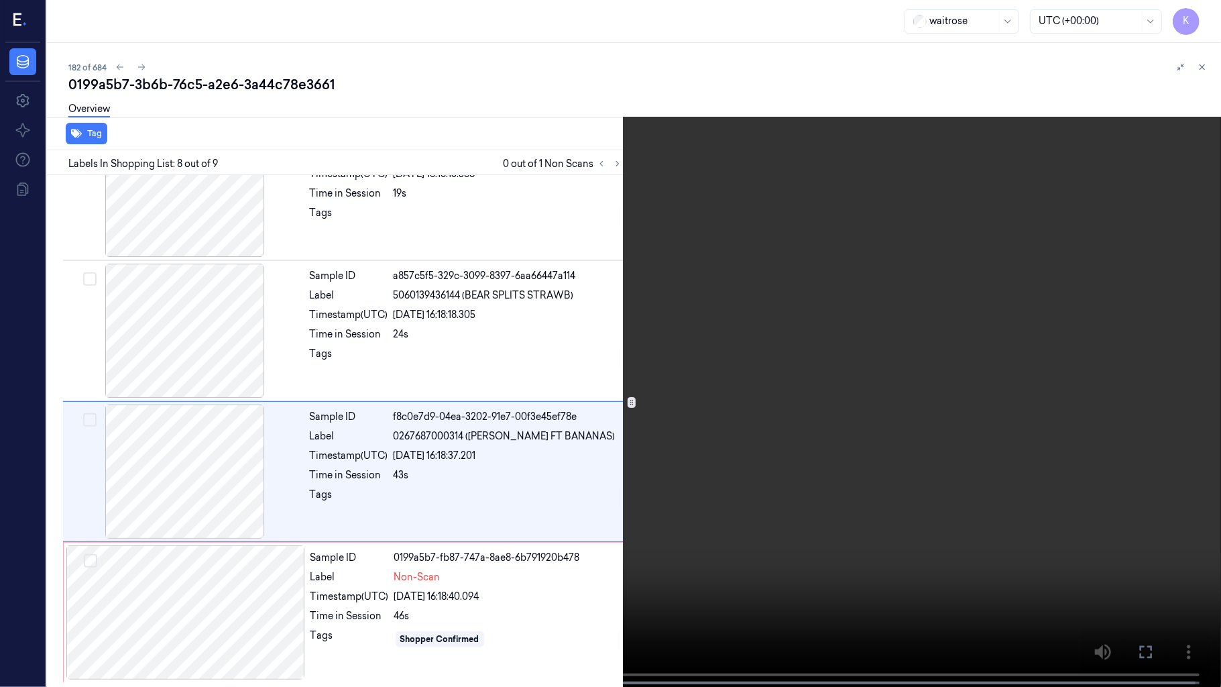
click at [723, 403] on video at bounding box center [610, 344] width 1221 height 689
click at [700, 459] on video at bounding box center [610, 344] width 1221 height 689
click at [891, 398] on video at bounding box center [610, 344] width 1221 height 689
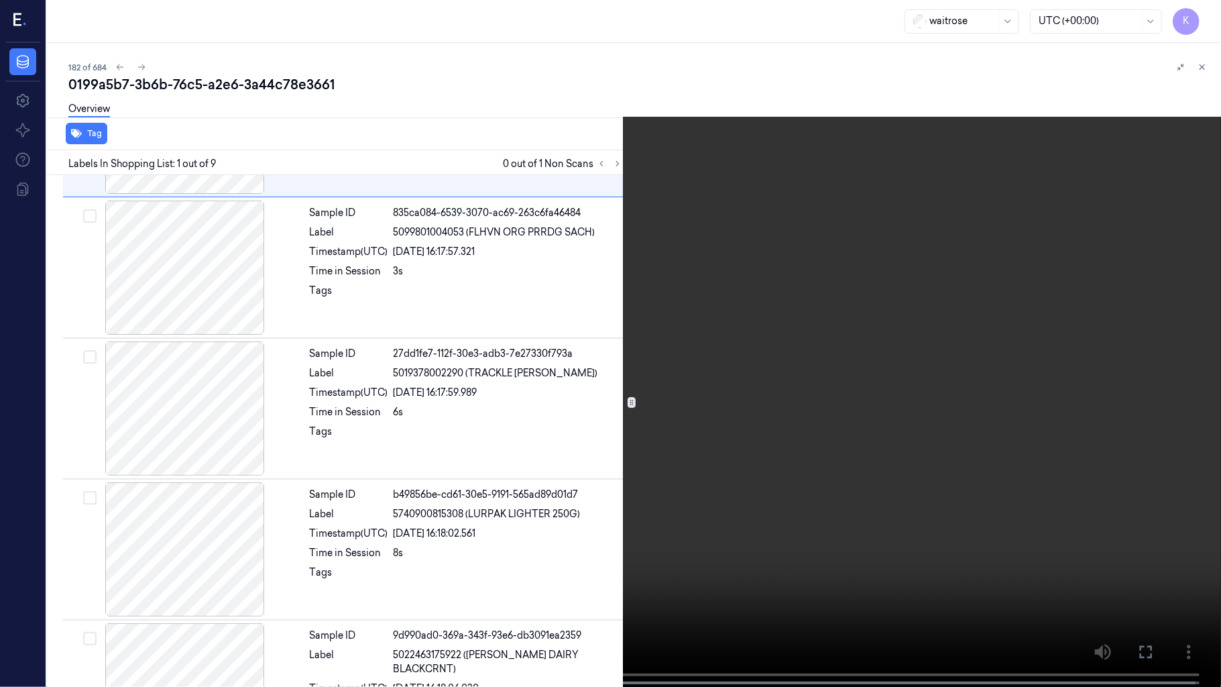
scroll to position [0, 0]
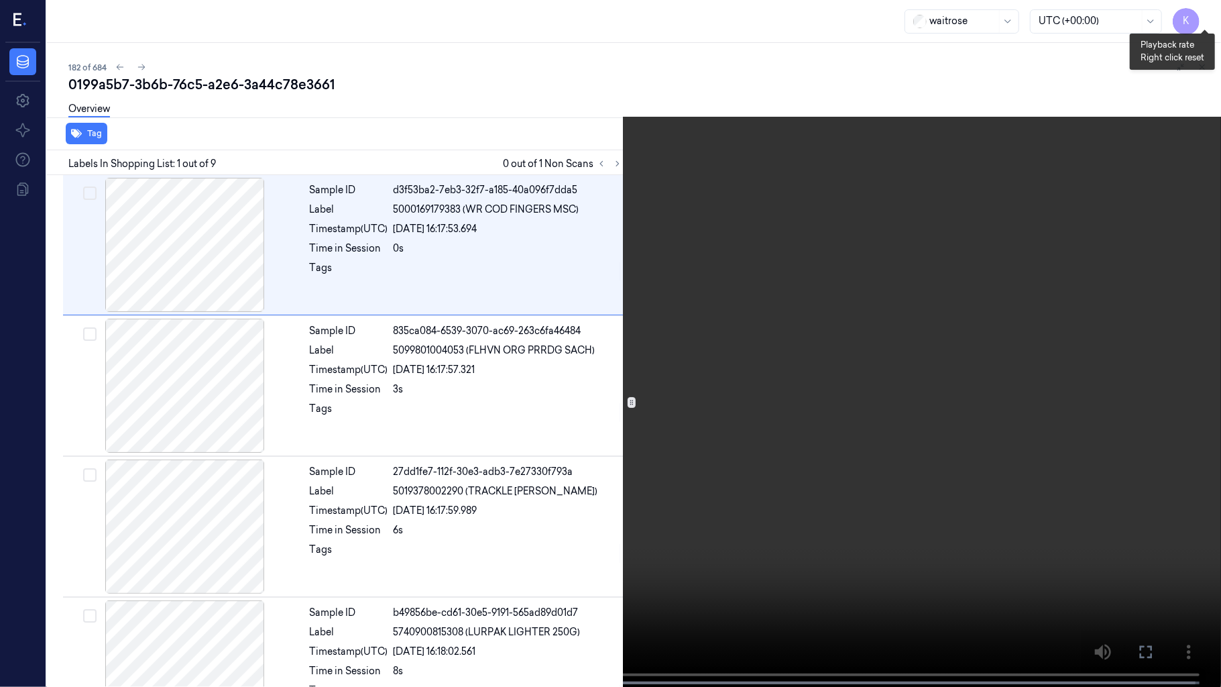
click at [1197, 14] on button "x 1" at bounding box center [1204, 15] width 21 height 21
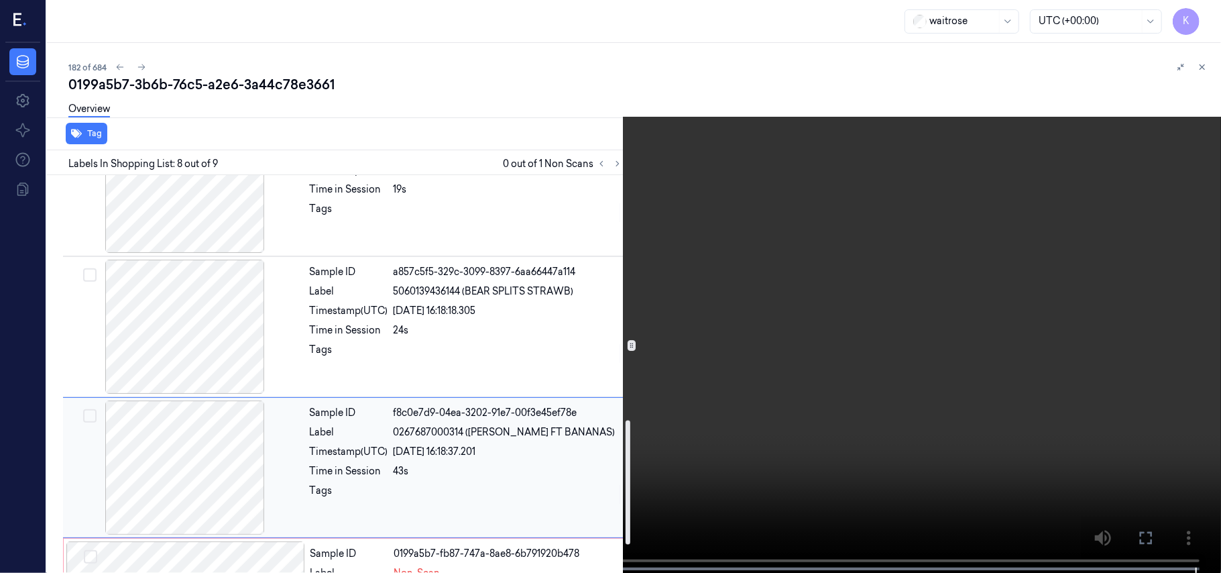
scroll to position [877, 0]
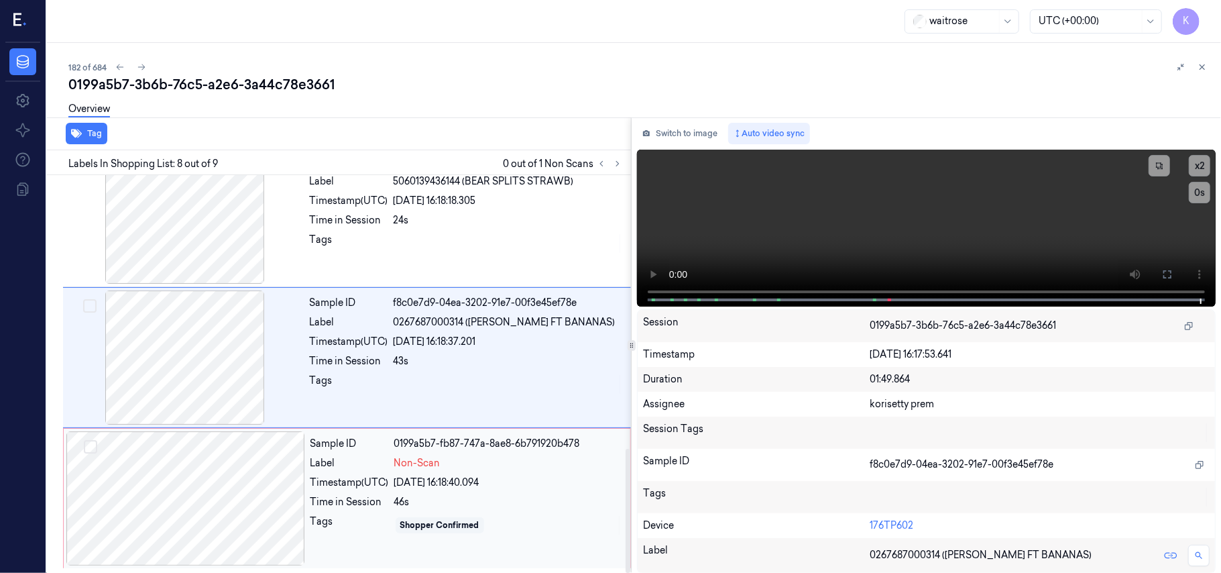
click at [437, 480] on div "02/10/2025 16:18:40.094" at bounding box center [508, 482] width 228 height 14
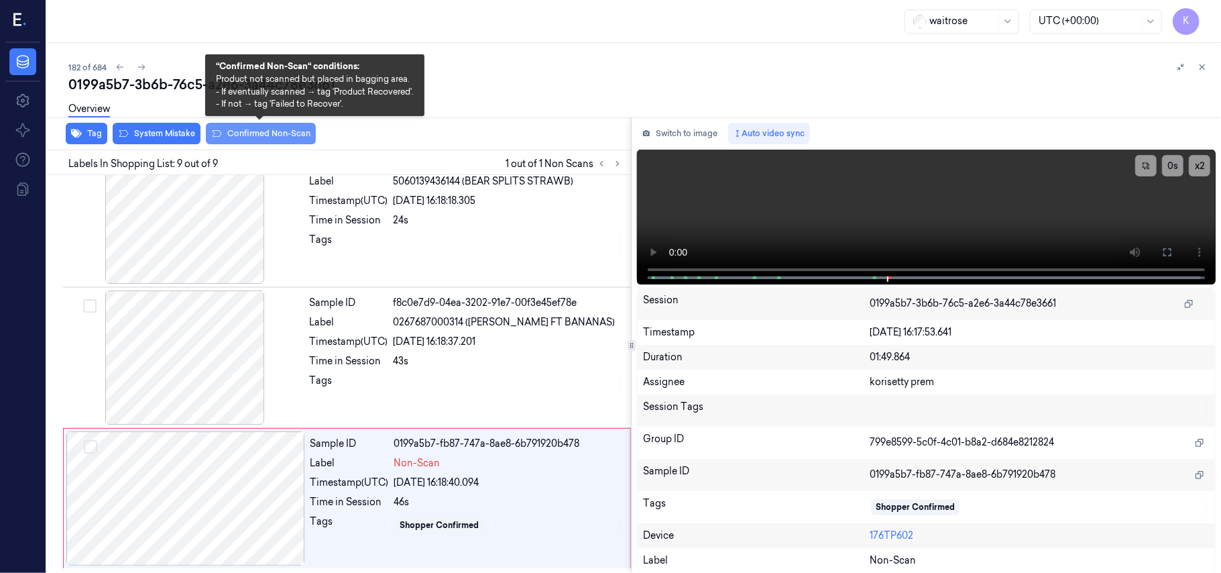
click at [265, 137] on button "Confirmed Non-Scan" at bounding box center [261, 133] width 110 height 21
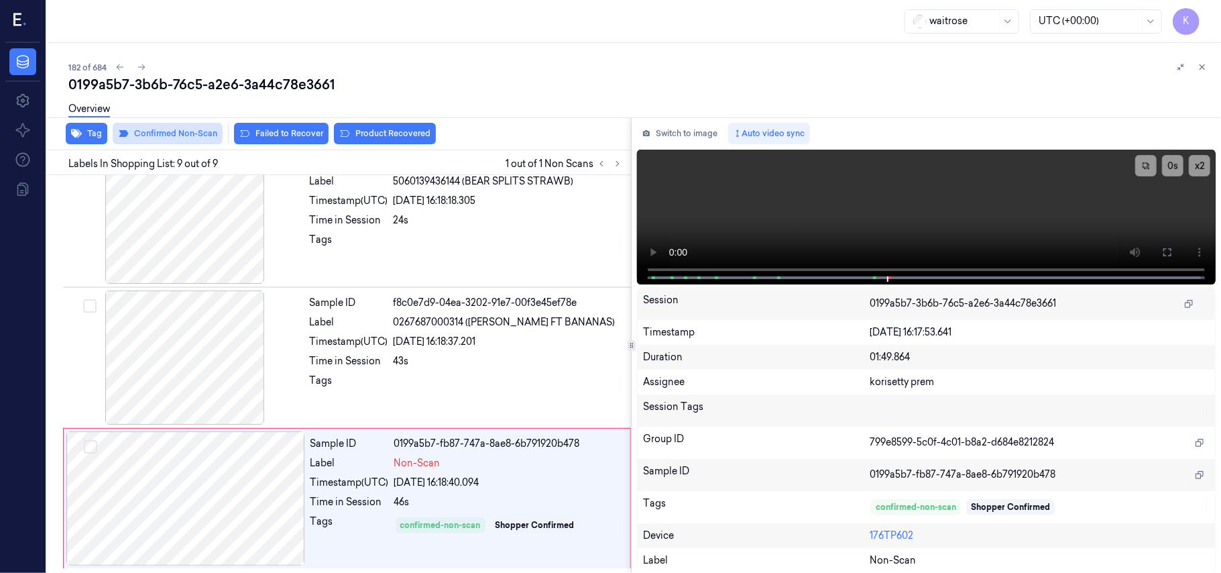
click at [267, 137] on button "Failed to Recover" at bounding box center [281, 133] width 95 height 21
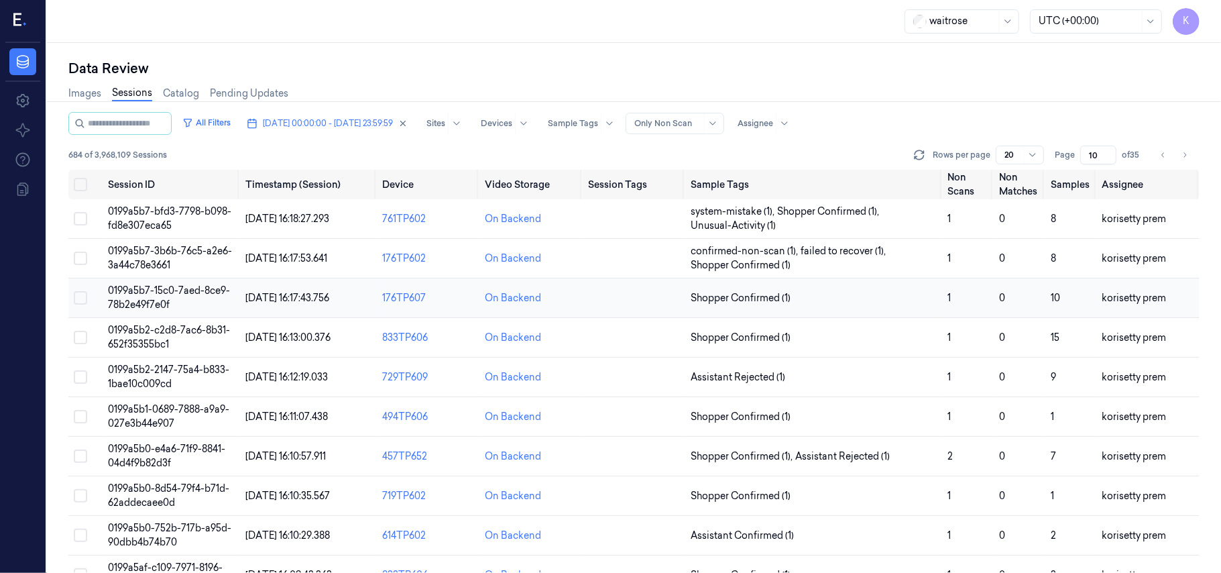
click at [788, 287] on td "Shopper Confirmed (1)" at bounding box center [813, 298] width 257 height 40
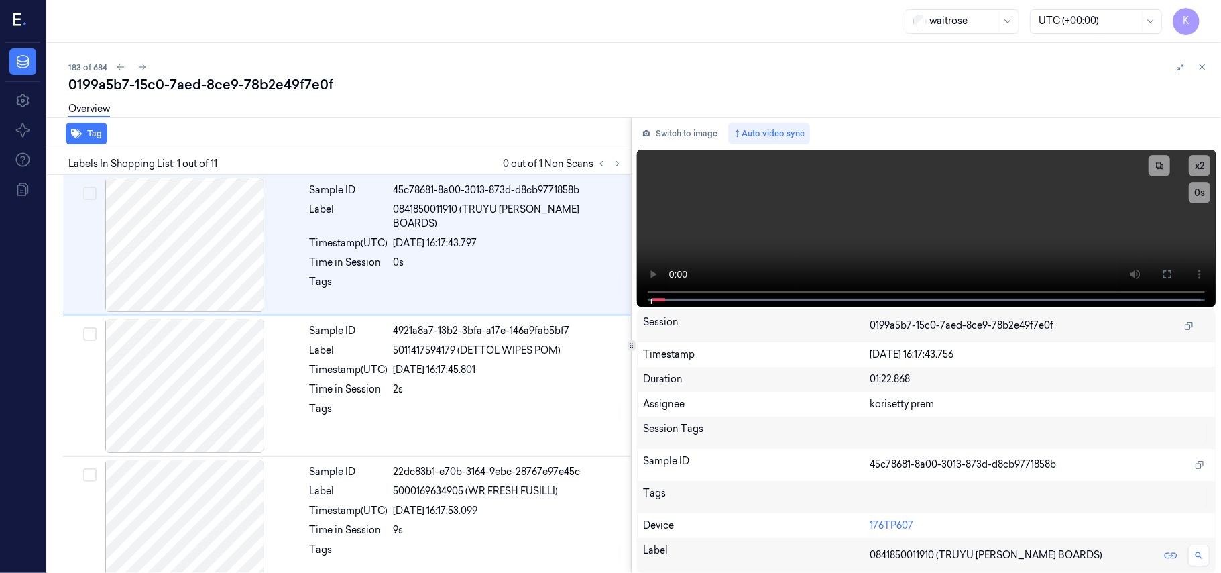
click at [451, 84] on div "0199a5b7-15c0-7aed-8ce9-78b2e49f7e0f" at bounding box center [639, 84] width 1142 height 19
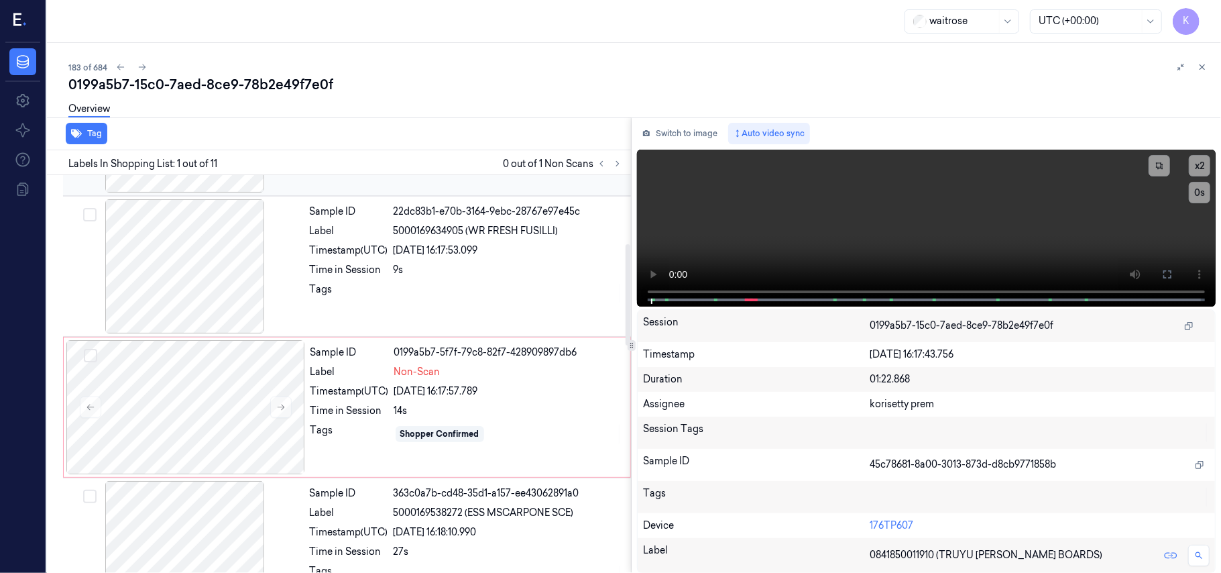
scroll to position [268, 0]
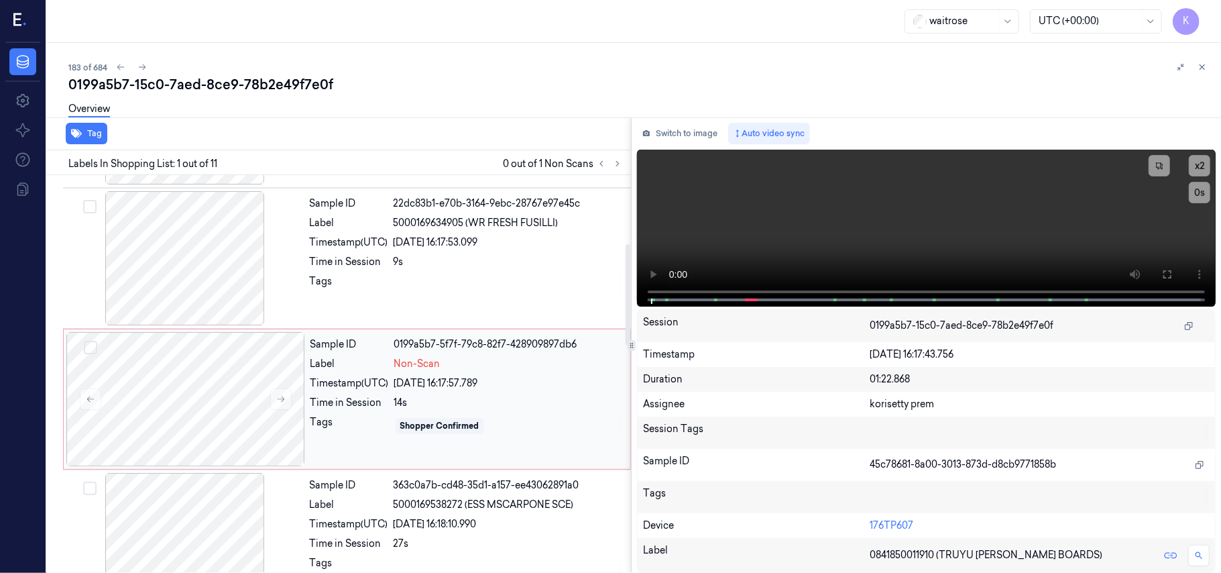
click at [488, 381] on div "02/10/2025 16:17:57.789" at bounding box center [508, 383] width 228 height 14
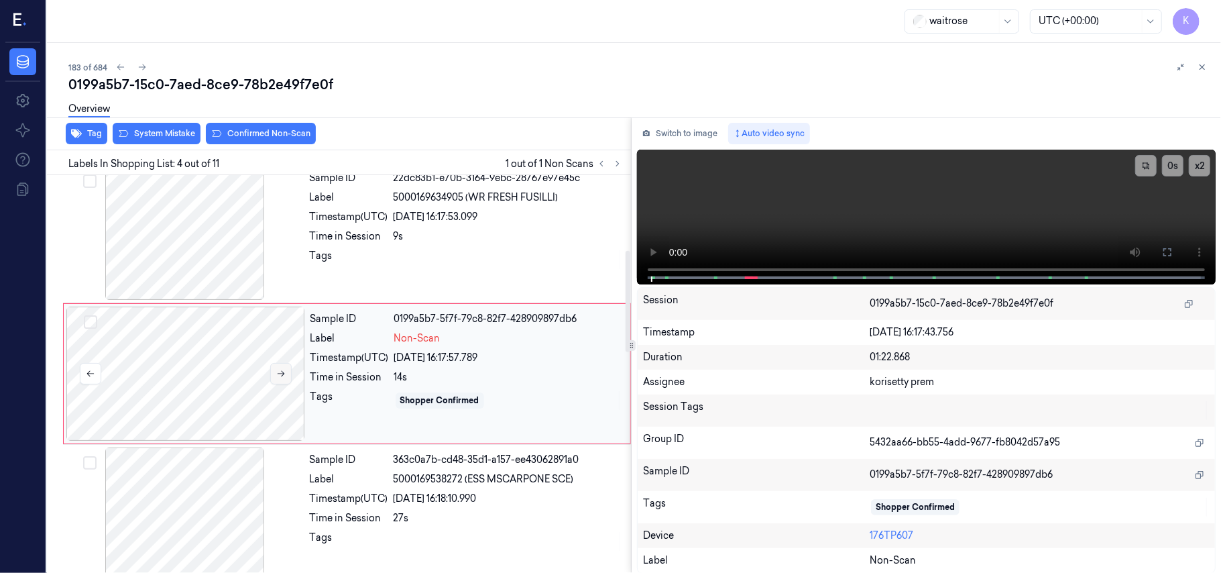
click at [287, 374] on button at bounding box center [280, 373] width 21 height 21
click at [495, 239] on div "9s" at bounding box center [508, 236] width 229 height 14
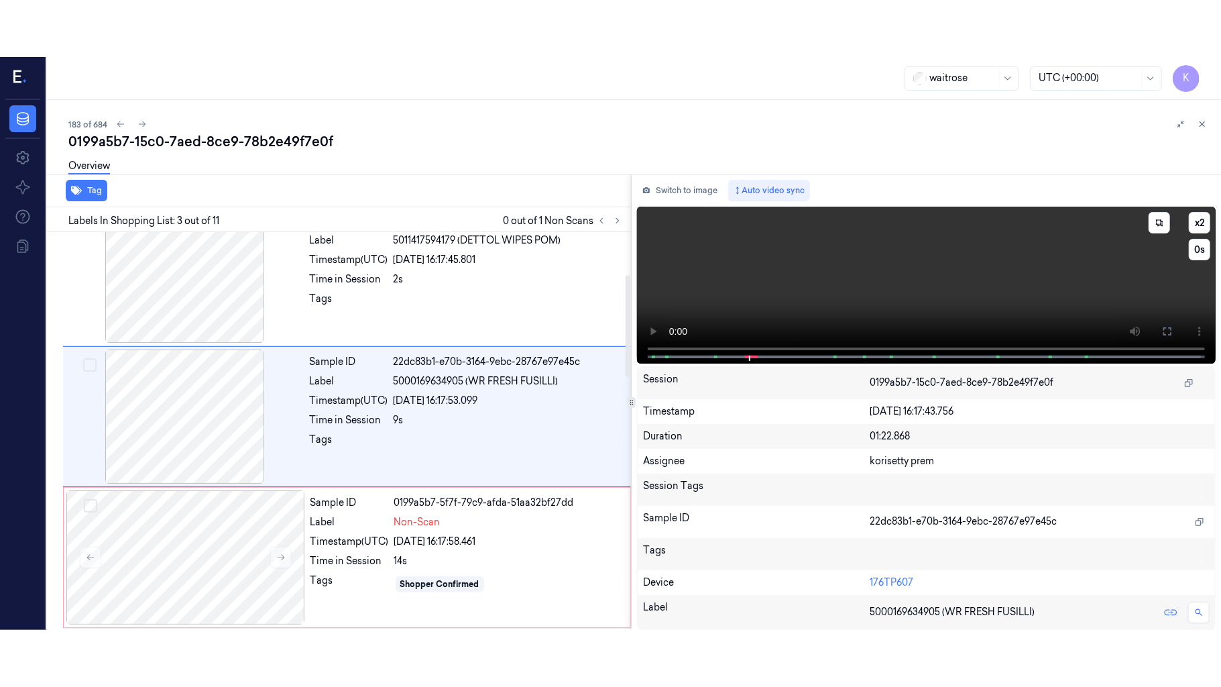
scroll to position [153, 0]
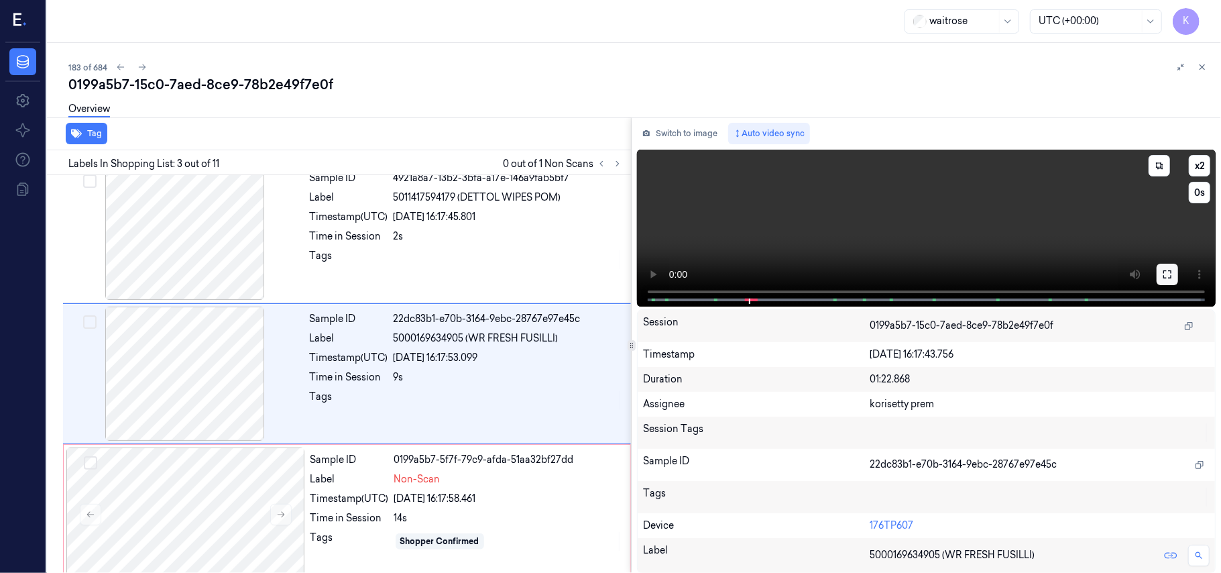
click at [1163, 272] on icon at bounding box center [1167, 274] width 11 height 11
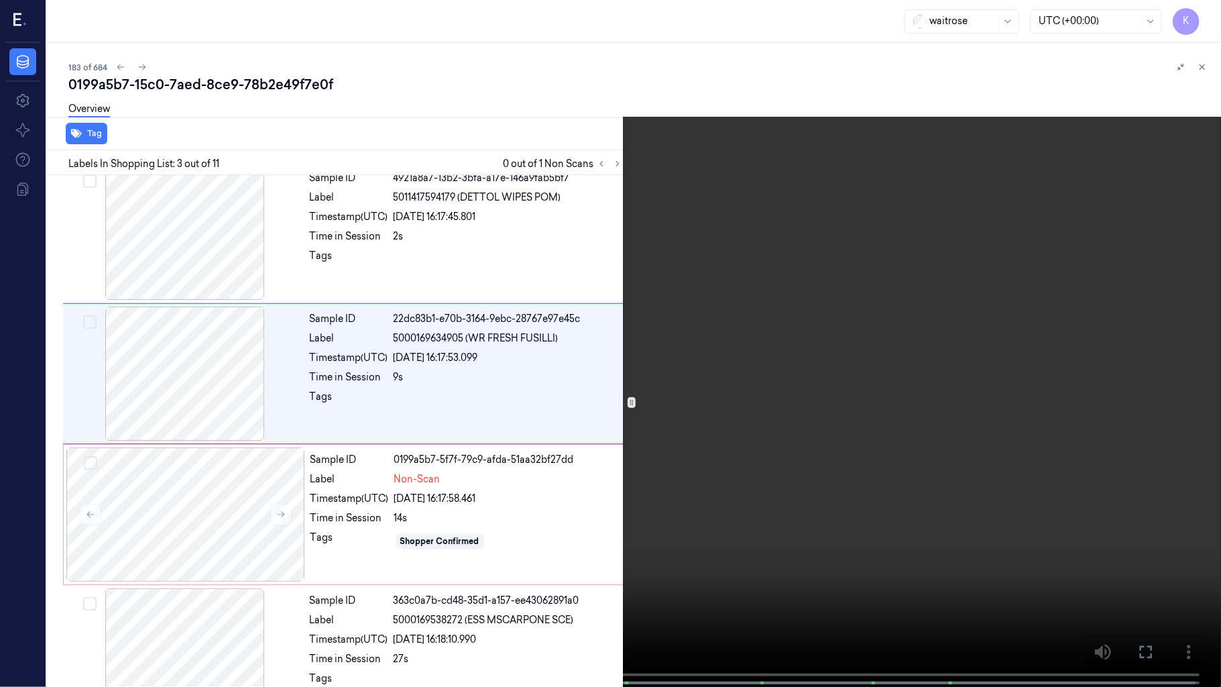
click at [495, 371] on video at bounding box center [610, 344] width 1221 height 689
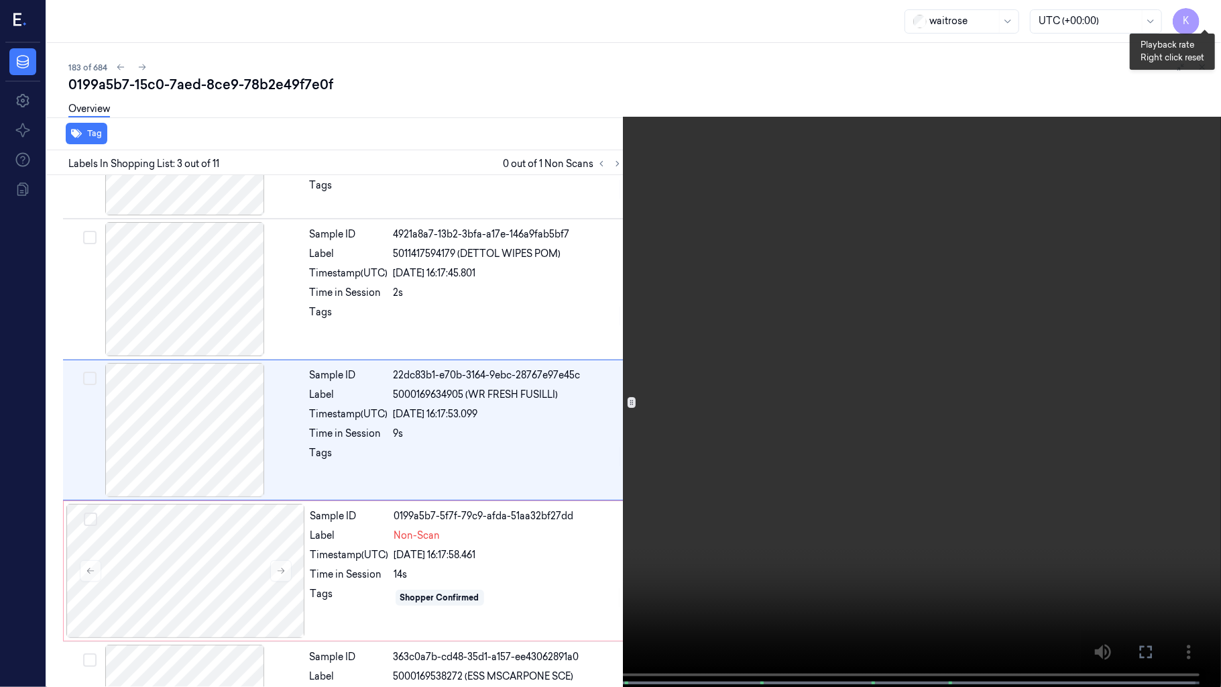
click at [1207, 13] on button "x 2" at bounding box center [1204, 15] width 21 height 21
click at [1207, 13] on button "x 4" at bounding box center [1204, 15] width 21 height 21
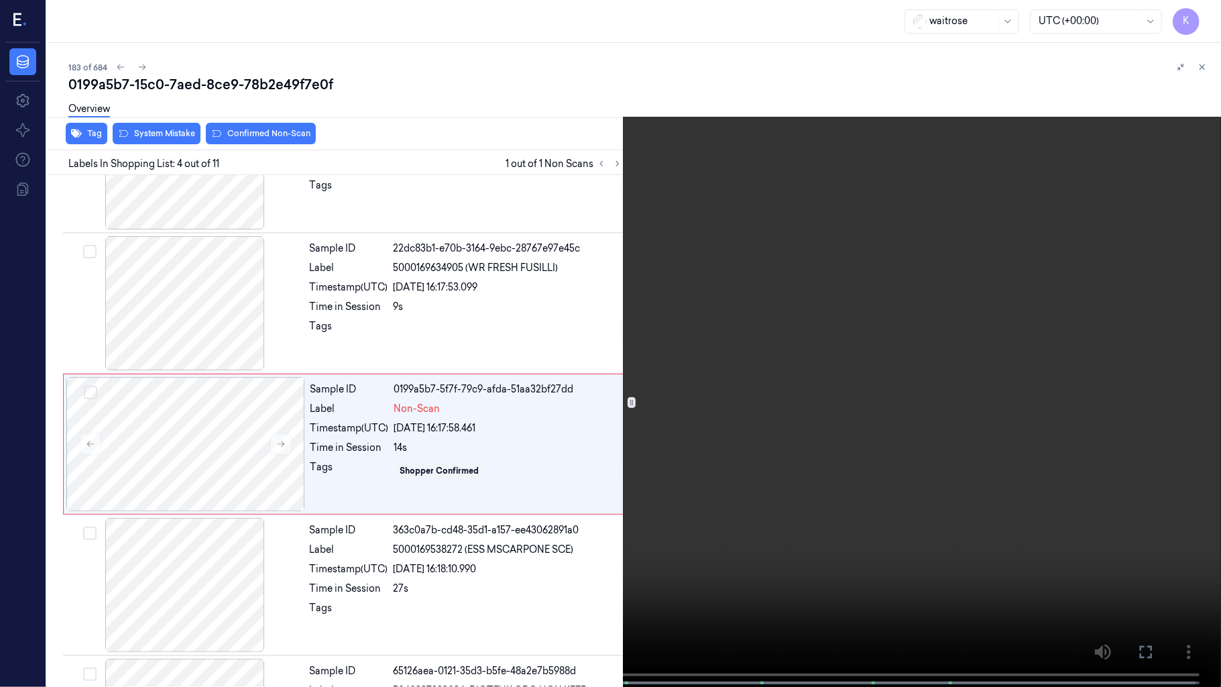
scroll to position [237, 0]
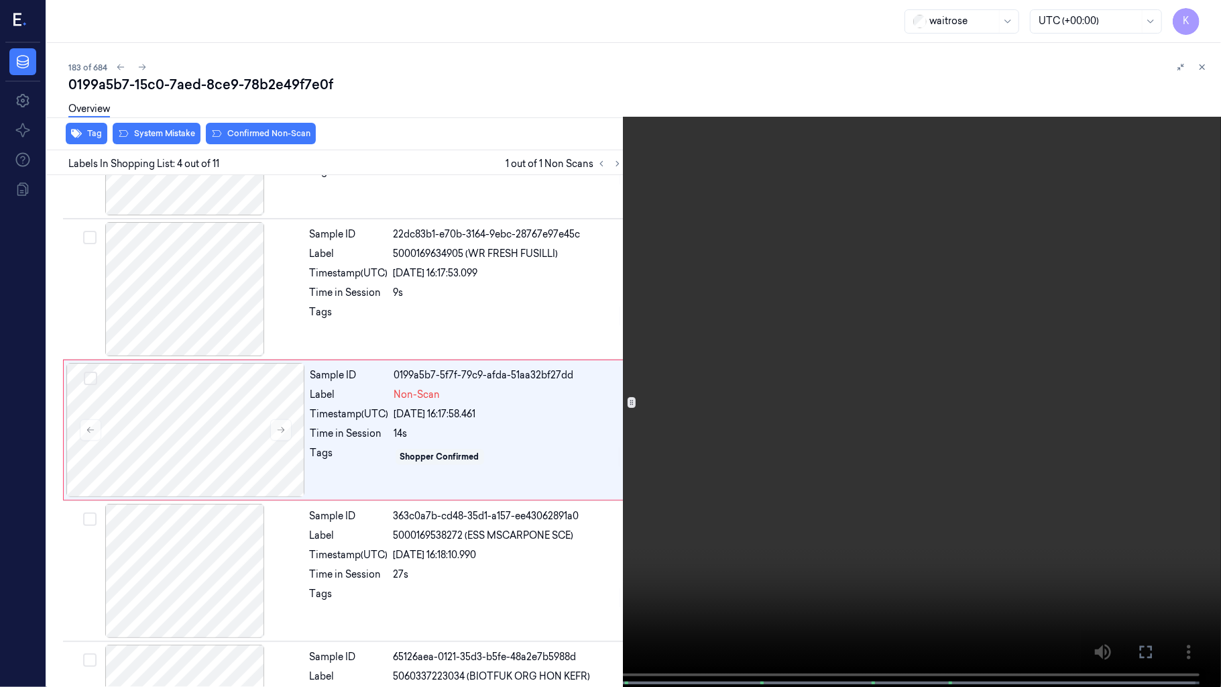
click at [158, 679] on span at bounding box center [159, 682] width 2 height 7
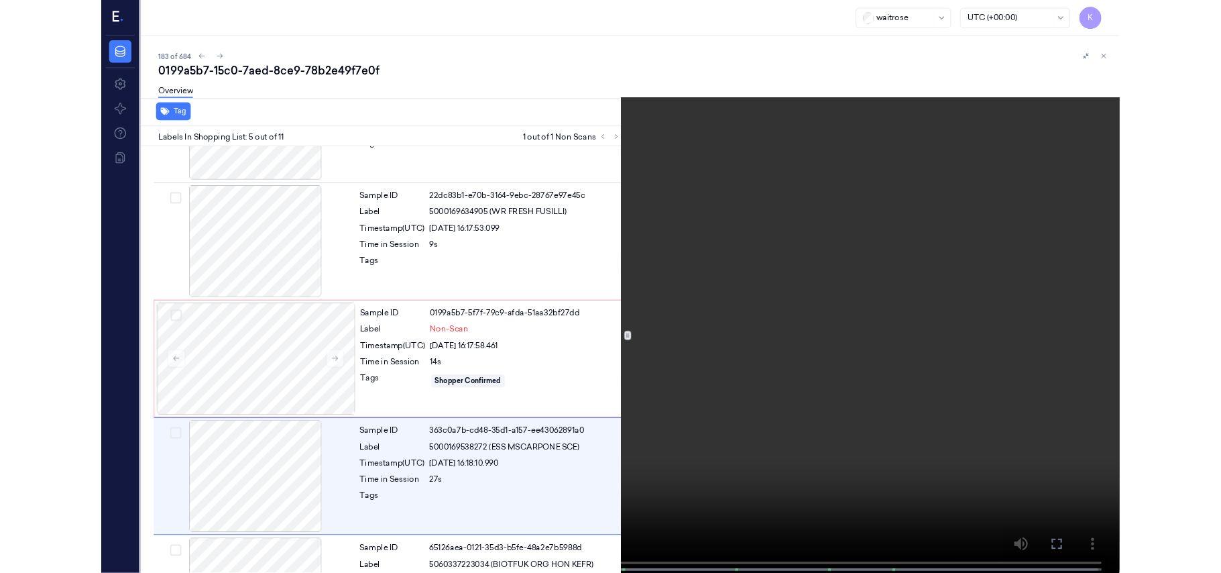
scroll to position [379, 0]
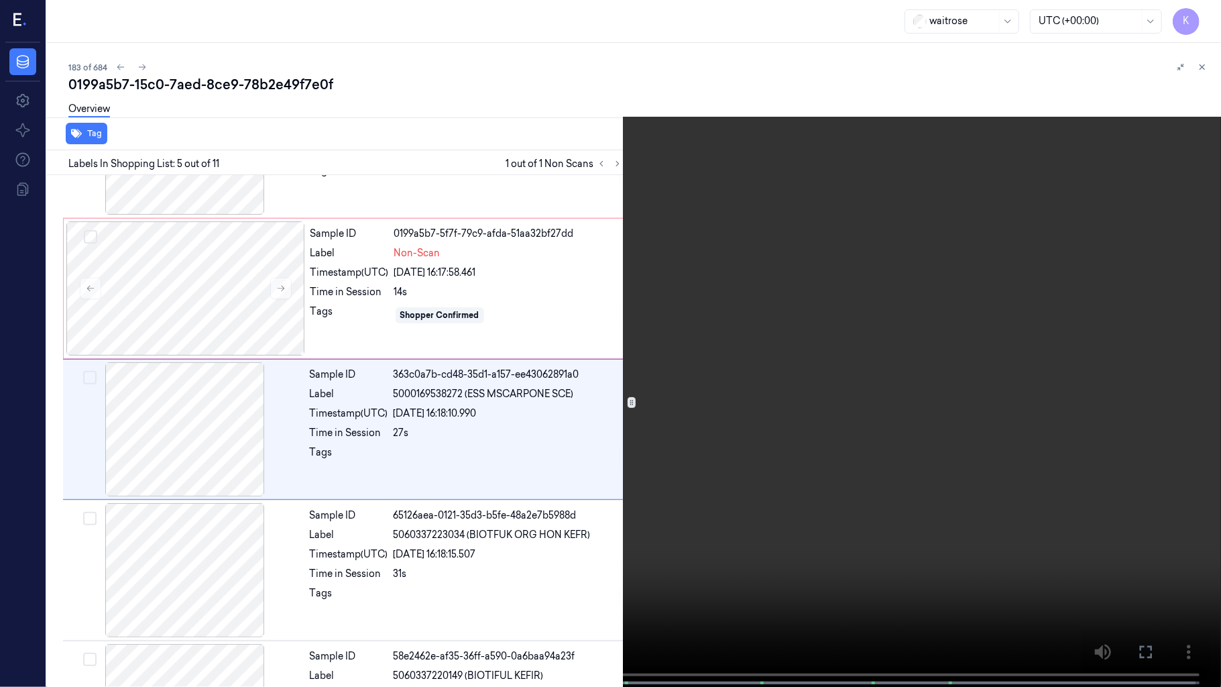
click at [537, 251] on video at bounding box center [610, 344] width 1221 height 689
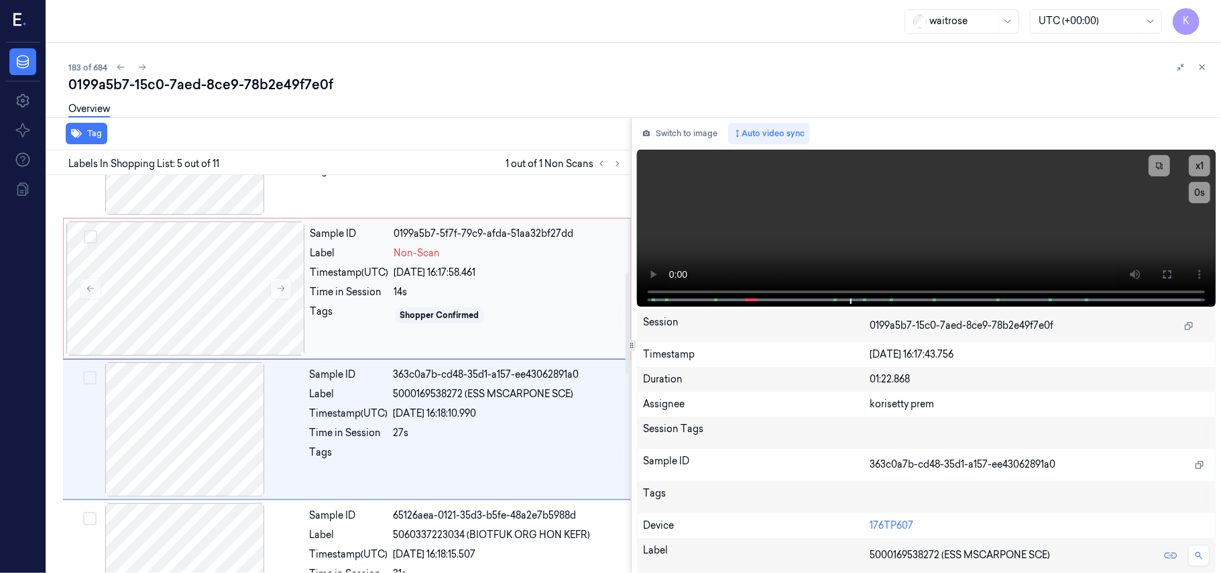
click at [392, 283] on div "Sample ID 0199a5b7-5f7f-79c9-afda-51aa32bf27dd Label Non-Scan Timestamp (UTC) 0…" at bounding box center [466, 288] width 322 height 134
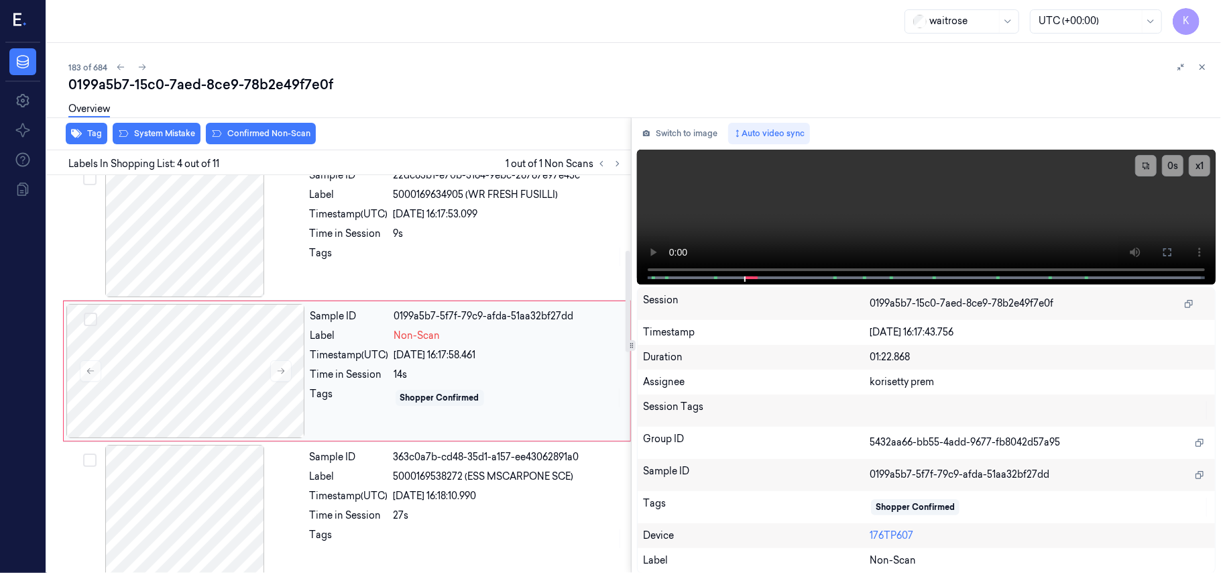
scroll to position [294, 0]
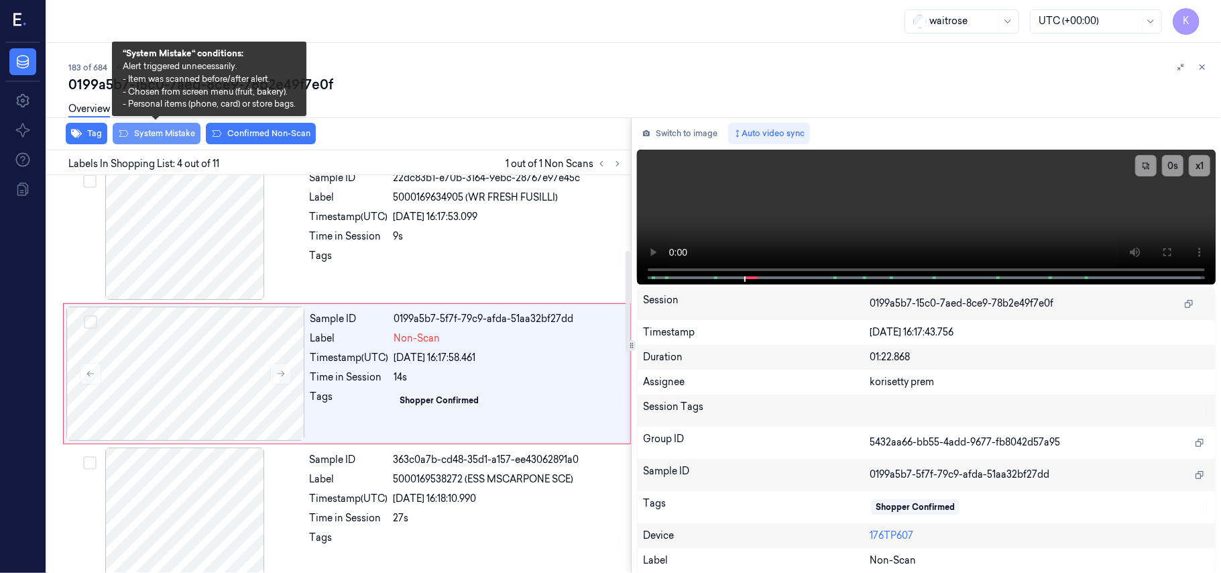
click at [141, 134] on button "System Mistake" at bounding box center [157, 133] width 88 height 21
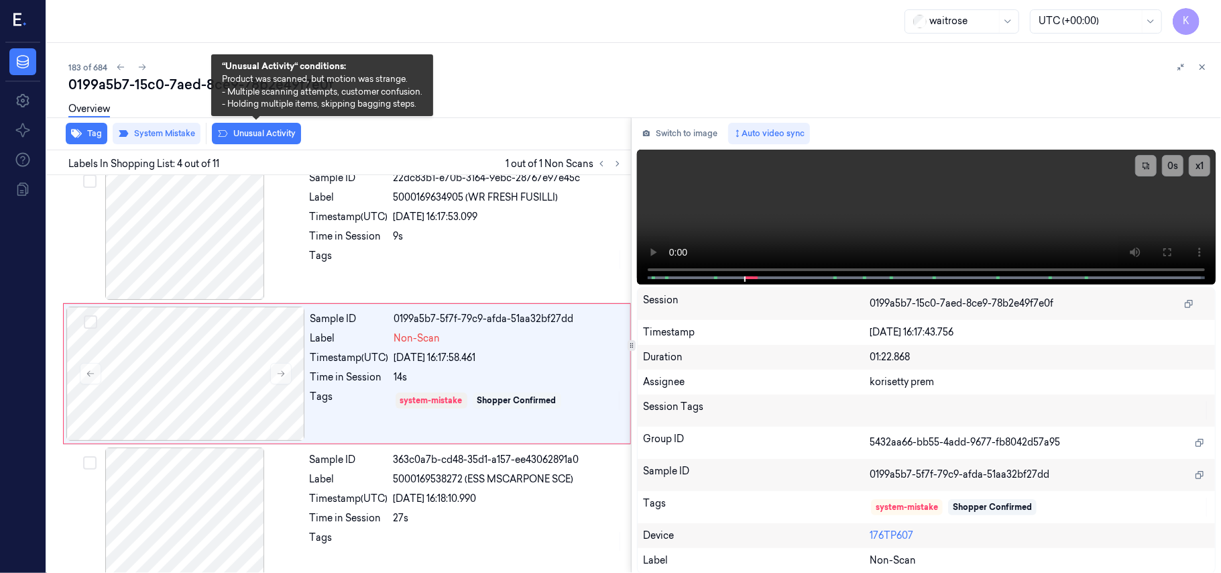
click at [268, 135] on button "Unusual Activity" at bounding box center [256, 133] width 89 height 21
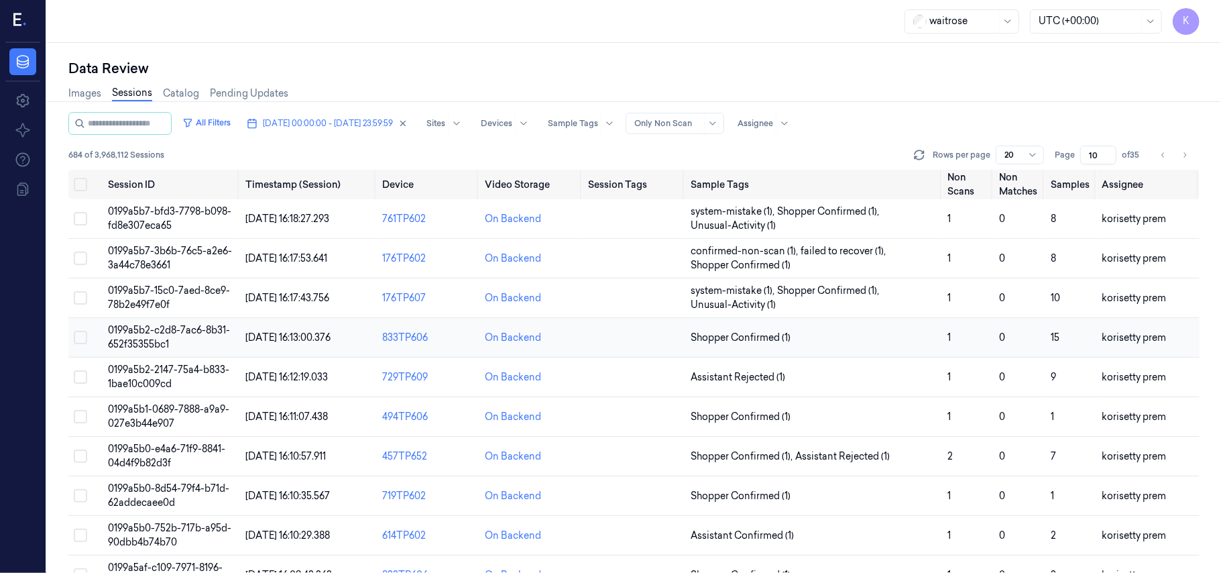
click at [834, 330] on td "Shopper Confirmed (1)" at bounding box center [813, 338] width 257 height 40
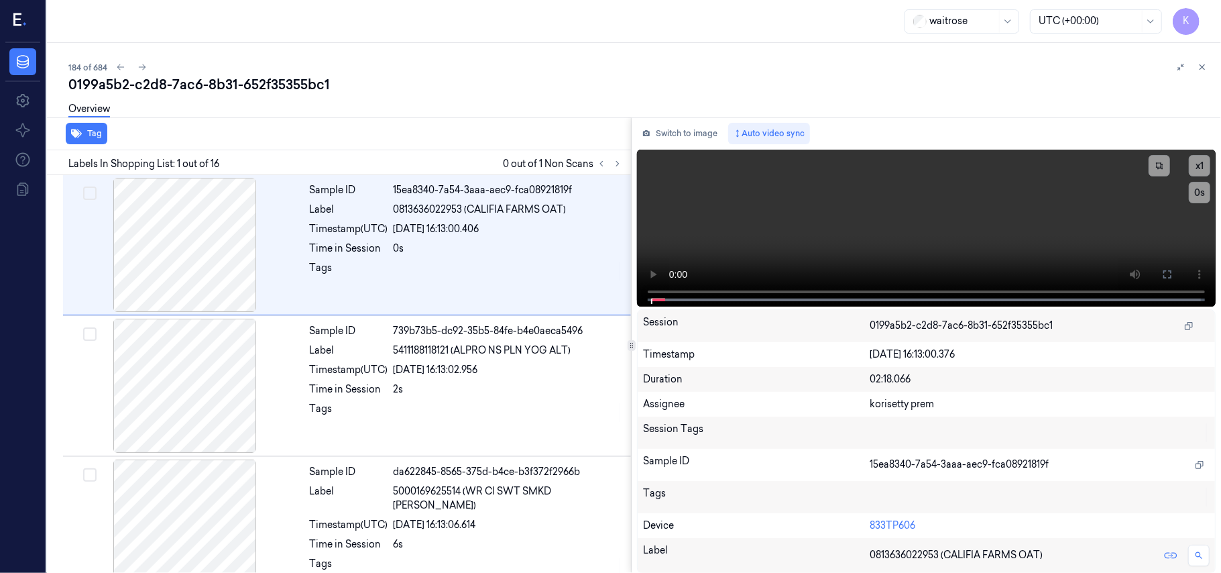
drag, startPoint x: 499, startPoint y: 74, endPoint x: 510, endPoint y: 4, distance: 70.4
click at [502, 73] on div "184 of 684" at bounding box center [639, 67] width 1142 height 16
click at [619, 167] on icon at bounding box center [617, 163] width 9 height 9
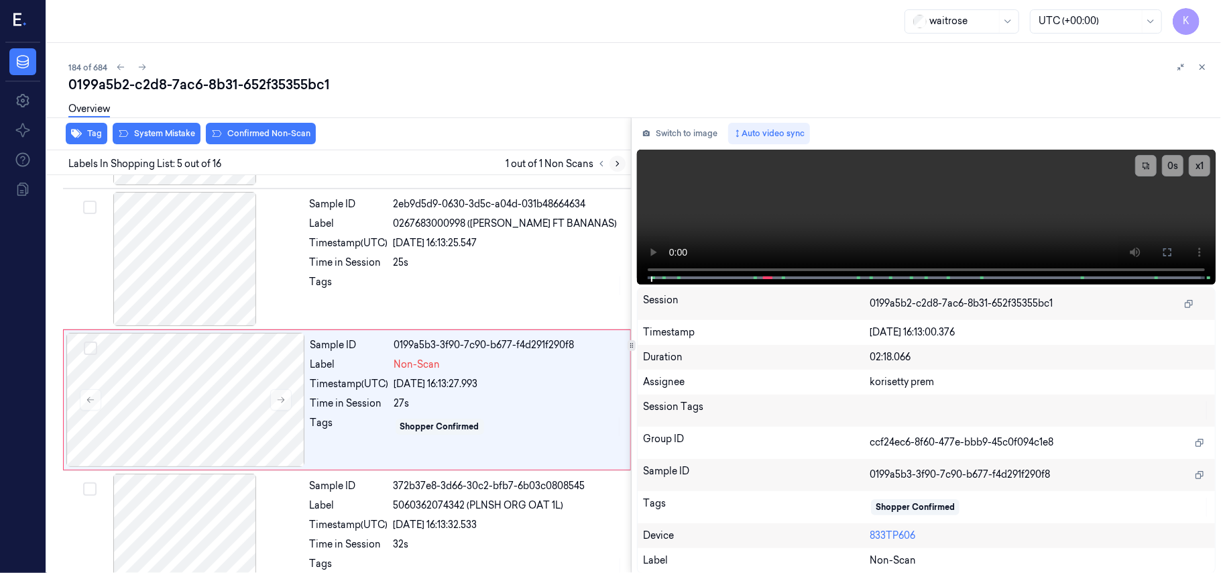
scroll to position [435, 0]
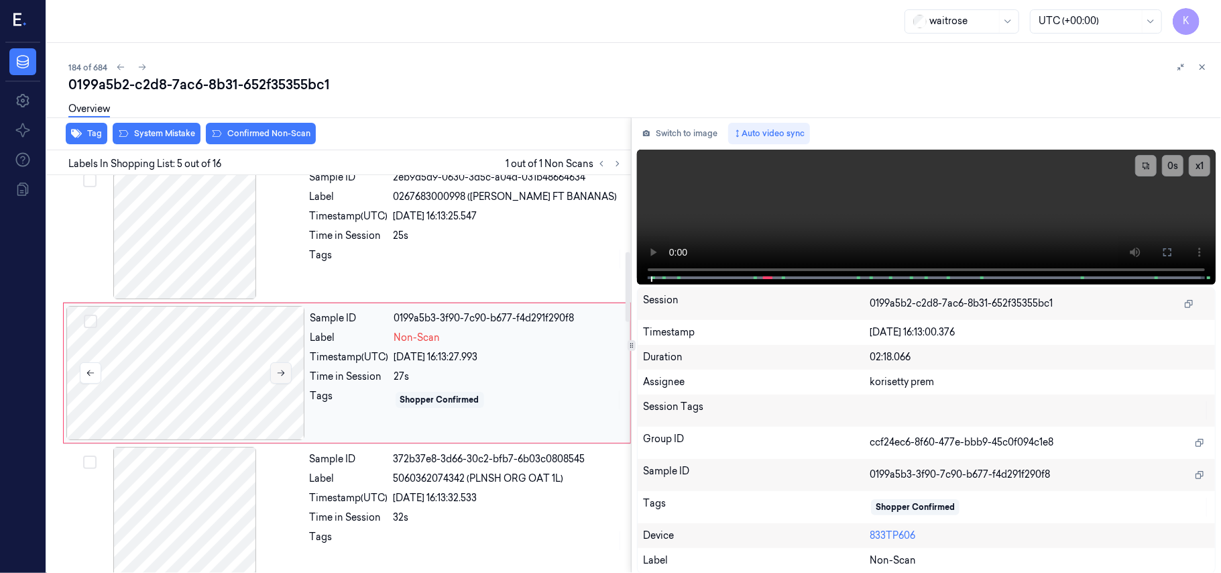
click at [283, 373] on icon at bounding box center [280, 372] width 9 height 9
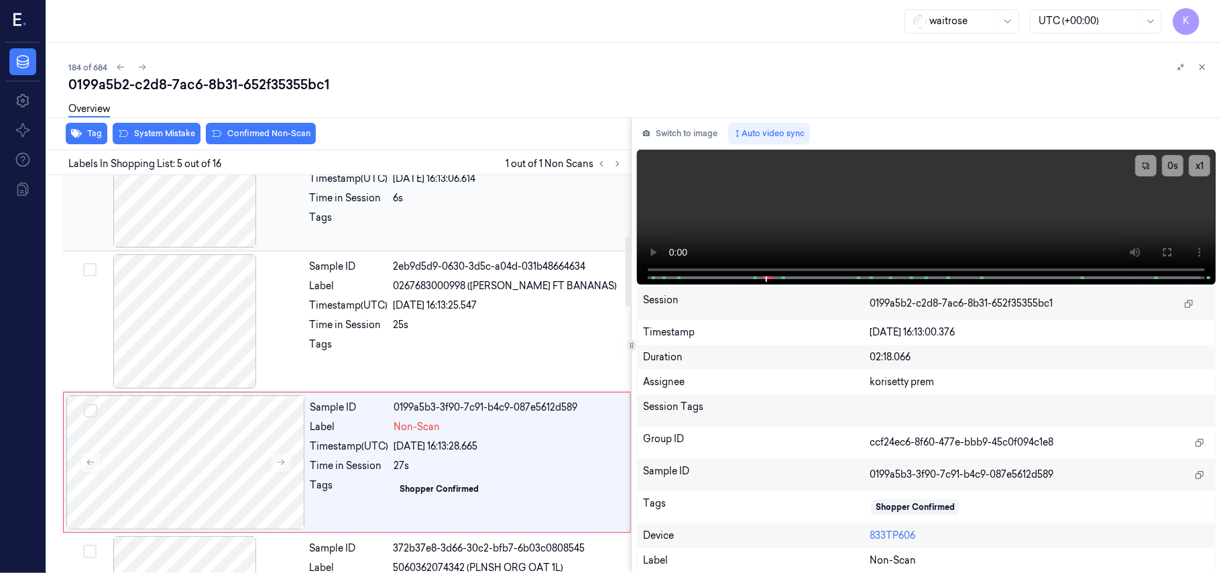
click at [470, 211] on div at bounding box center [508, 221] width 229 height 21
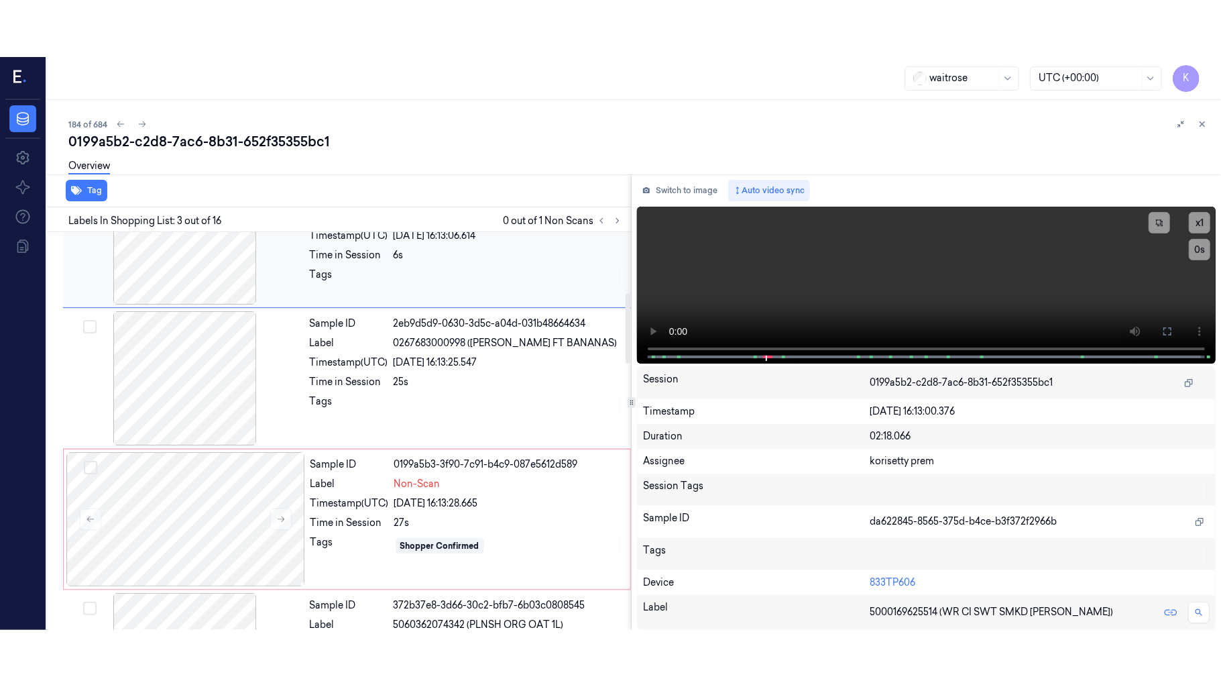
scroll to position [153, 0]
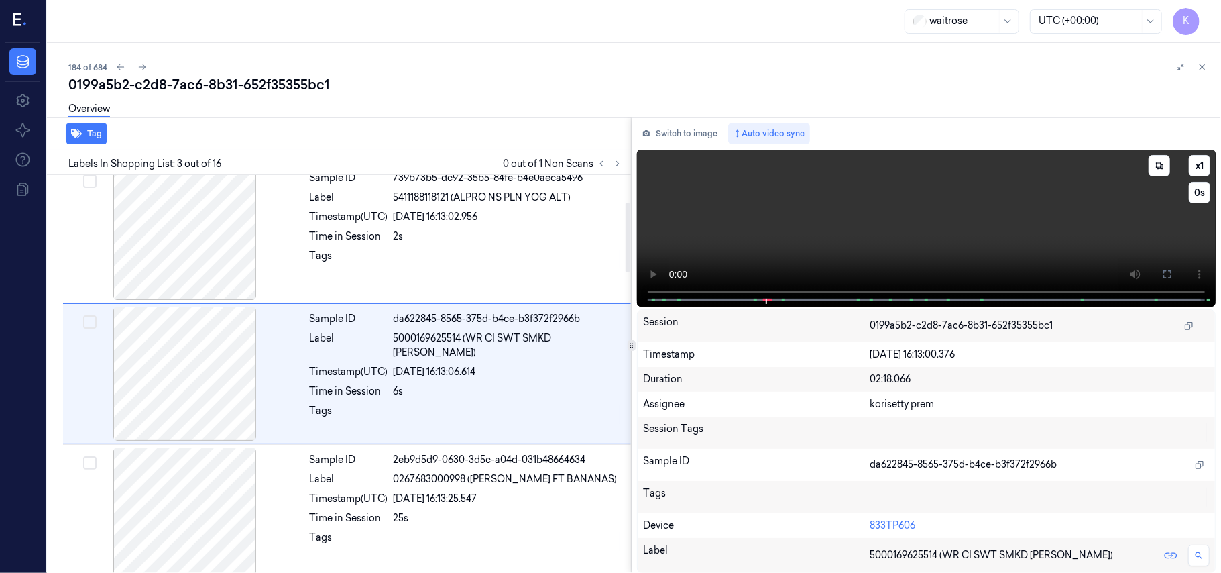
click at [872, 200] on video at bounding box center [926, 228] width 579 height 157
click at [1168, 277] on icon at bounding box center [1167, 274] width 8 height 8
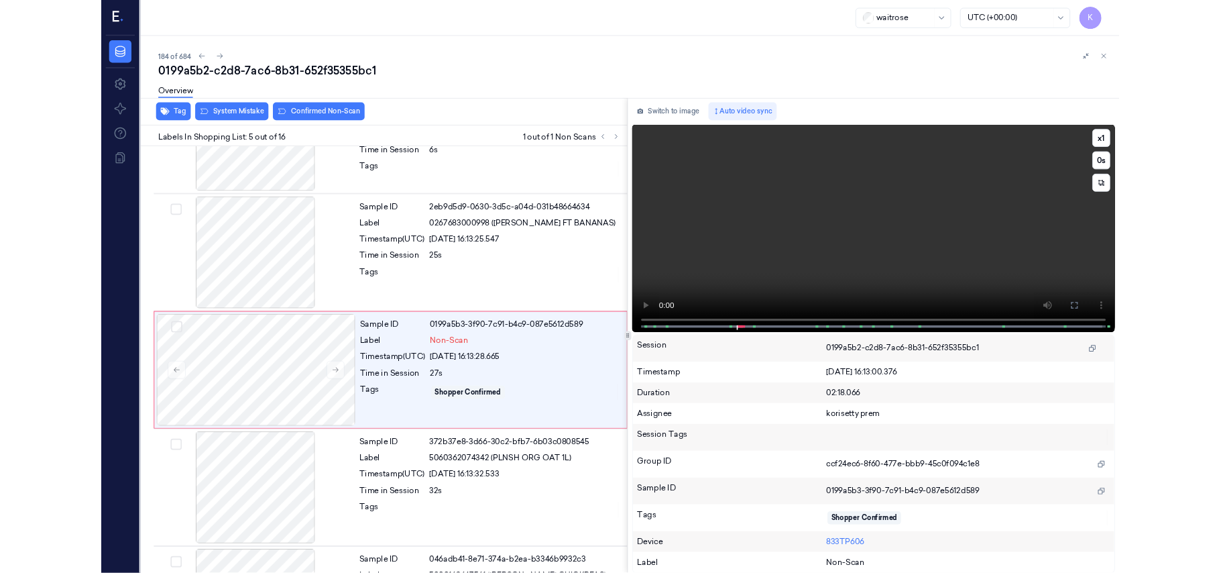
scroll to position [379, 0]
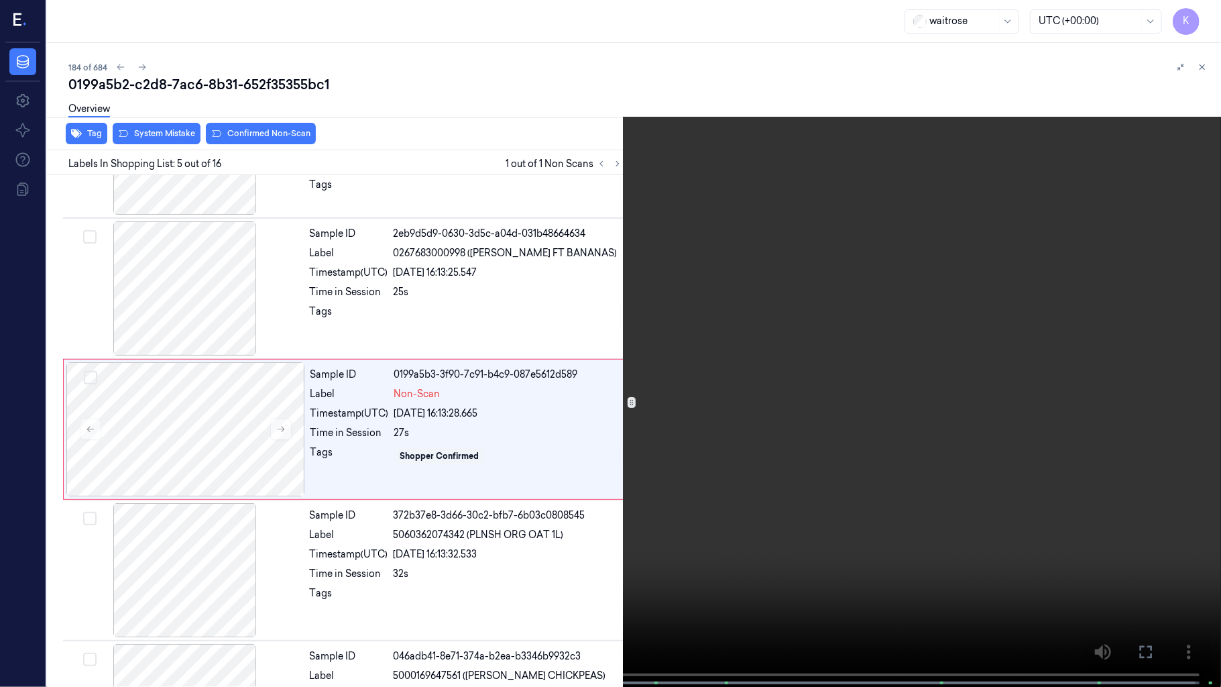
click at [406, 425] on video at bounding box center [610, 344] width 1221 height 689
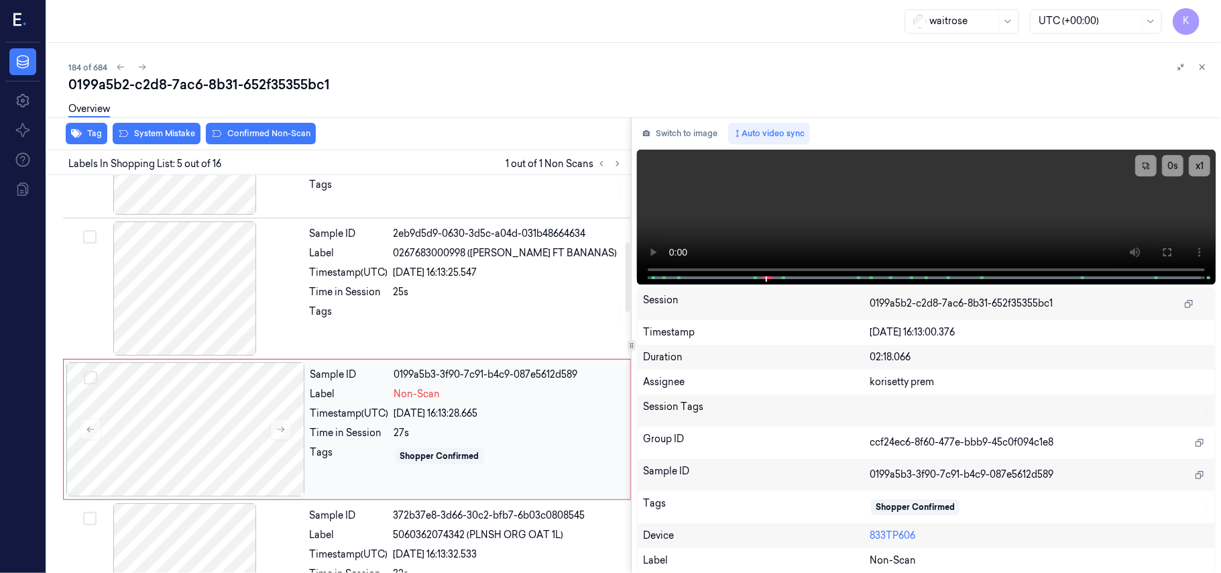
click at [365, 442] on div "Sample ID 0199a5b3-3f90-7c91-b4c9-087e5612d589 Label Non-Scan Timestamp (UTC) 0…" at bounding box center [466, 429] width 322 height 134
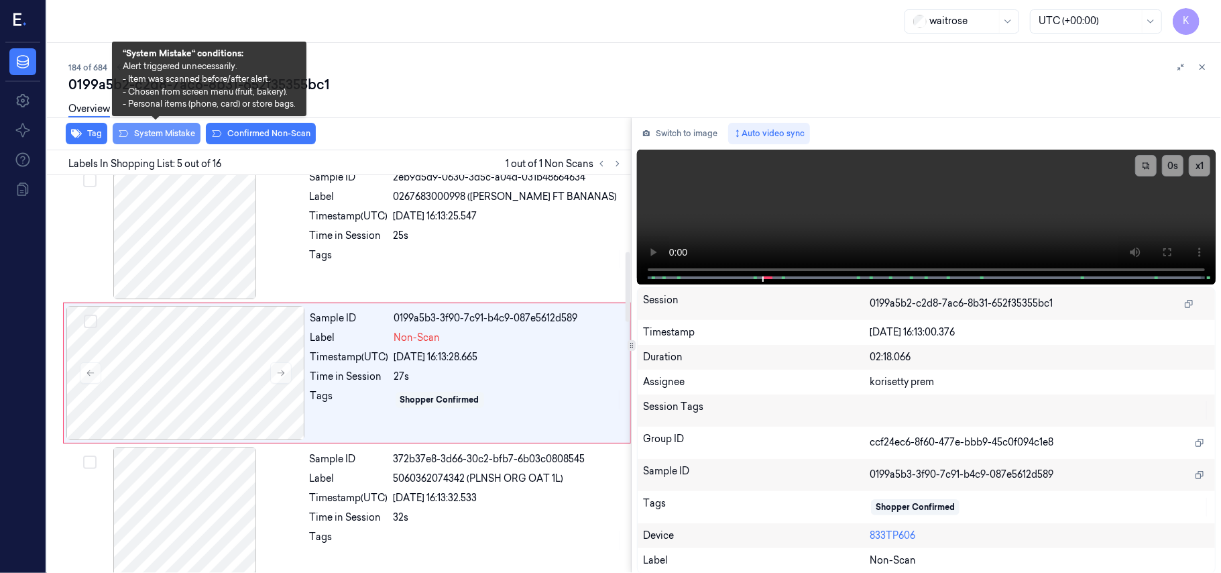
click at [159, 135] on button "System Mistake" at bounding box center [157, 133] width 88 height 21
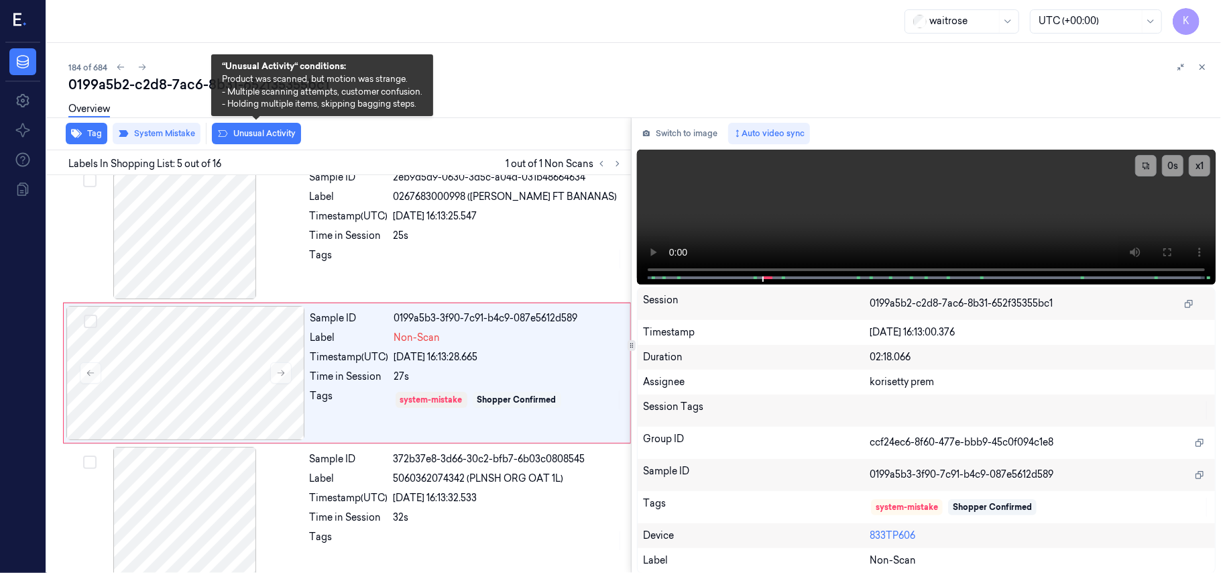
click at [288, 135] on button "Unusual Activity" at bounding box center [256, 133] width 89 height 21
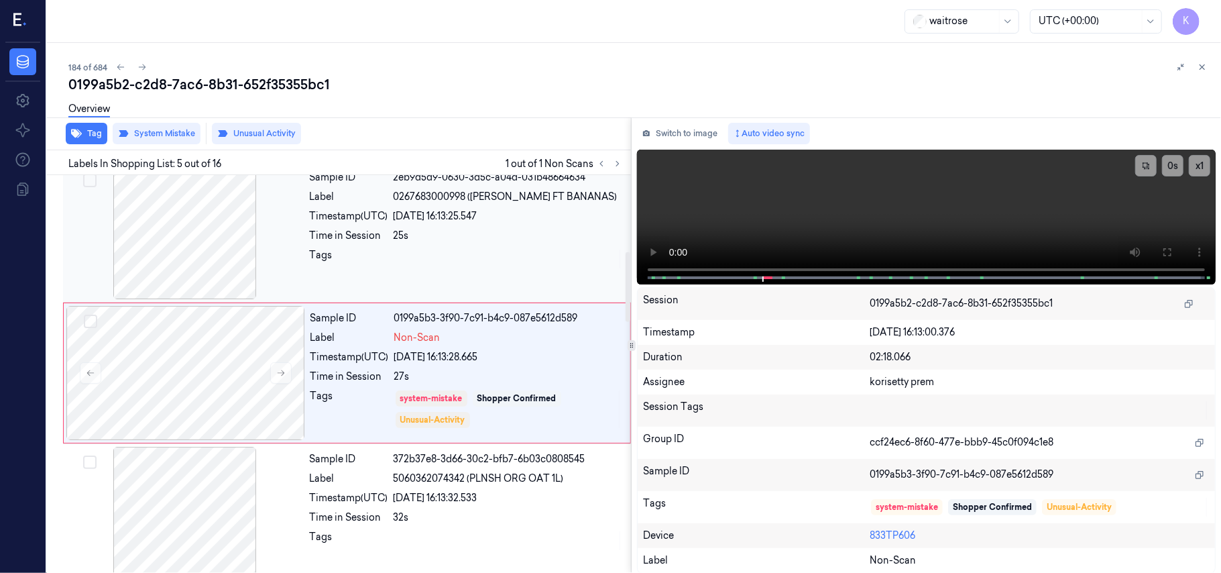
click at [442, 217] on div "02/10/2025 16:13:25.547" at bounding box center [508, 216] width 229 height 14
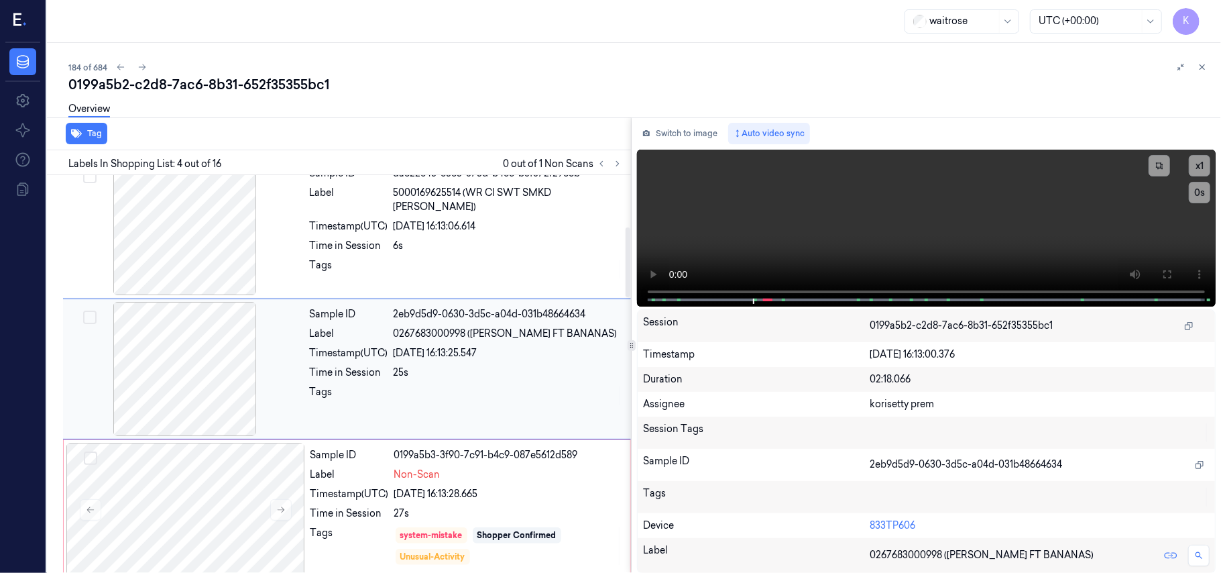
scroll to position [294, 0]
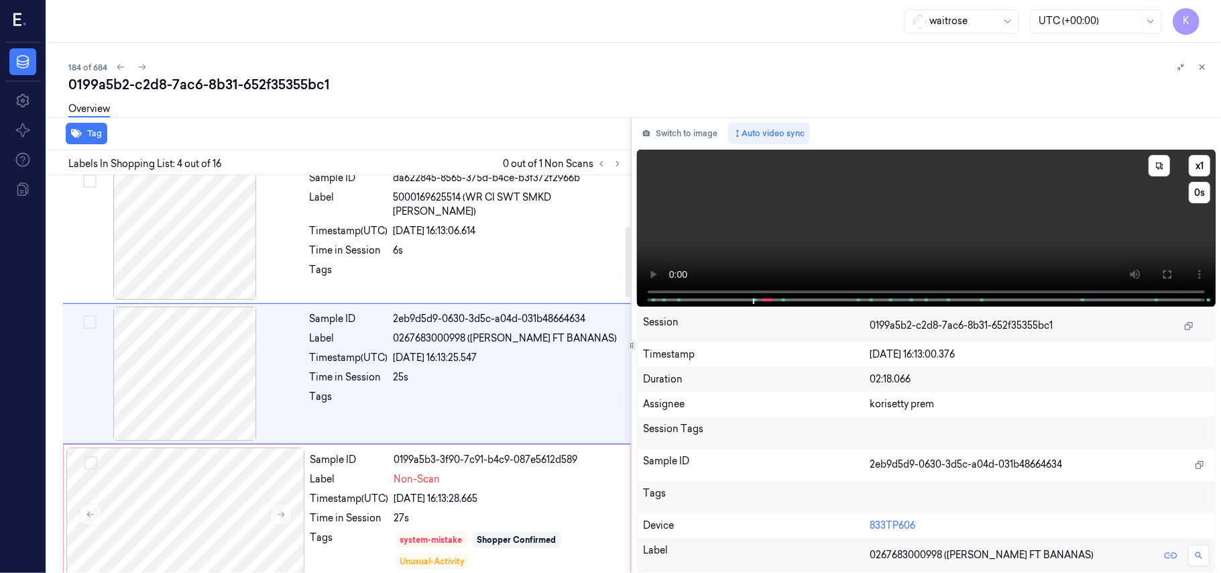
click at [790, 199] on video at bounding box center [926, 228] width 579 height 157
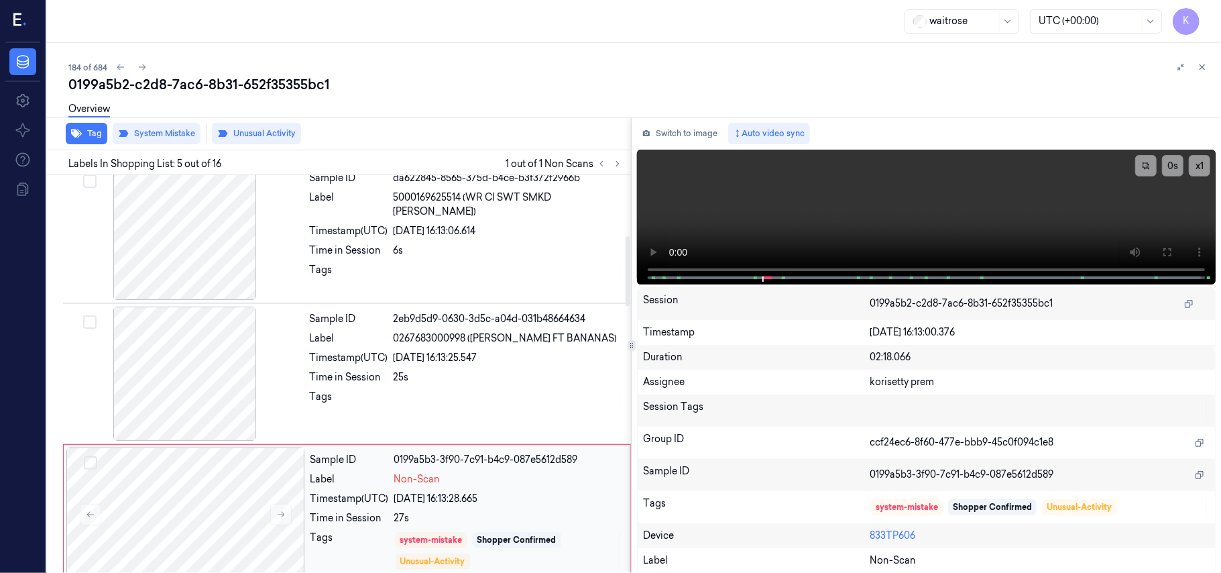
scroll to position [435, 0]
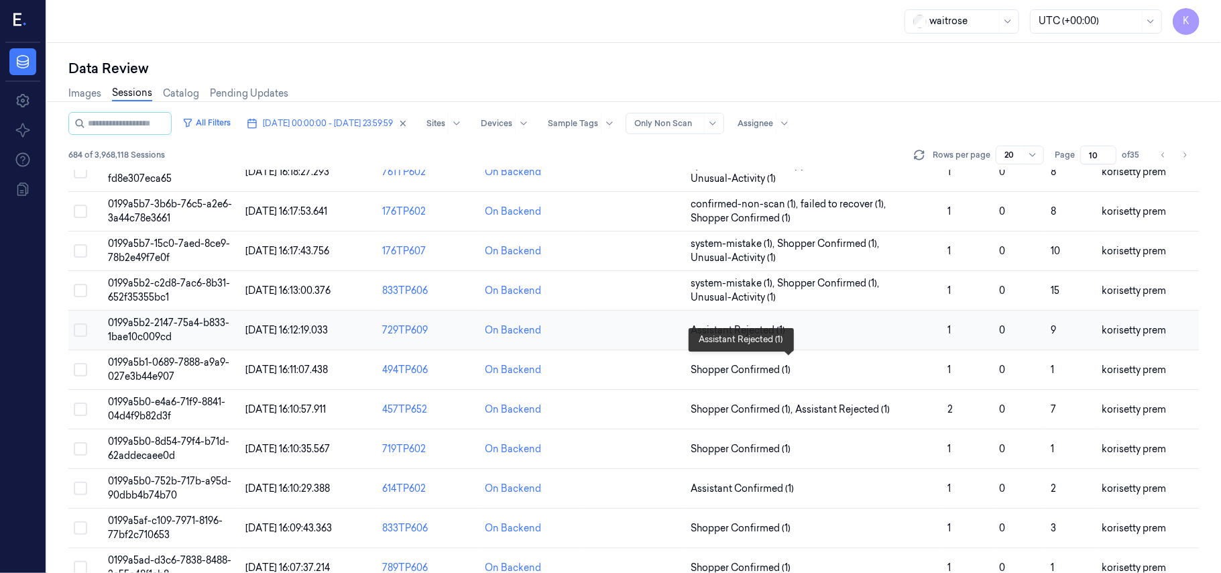
scroll to position [89, 0]
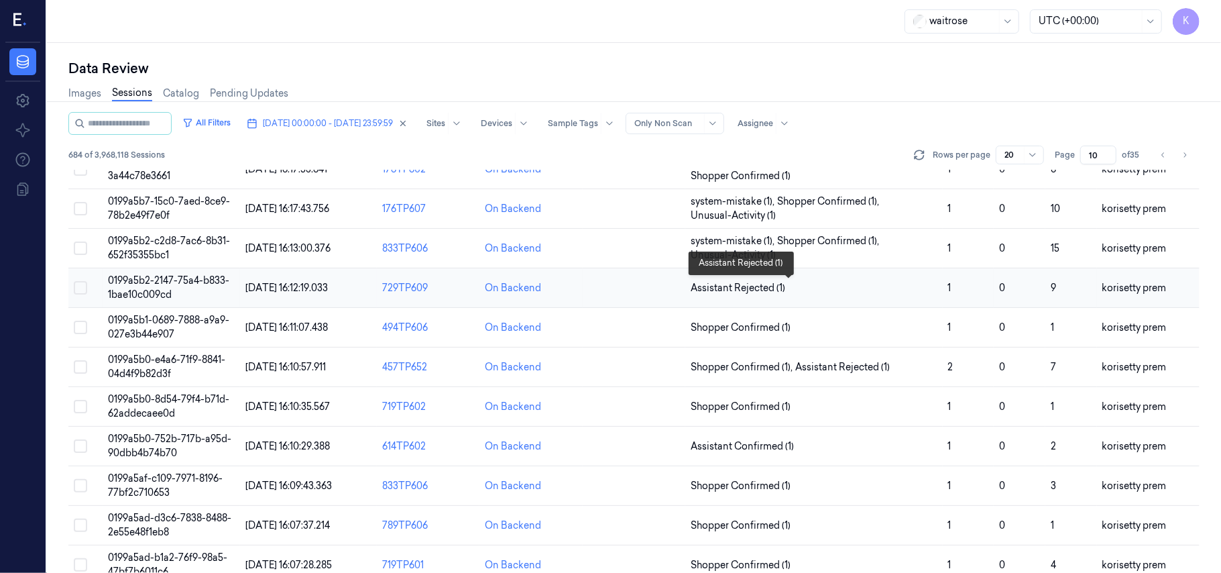
click at [833, 291] on span "Assistant Rejected (1)" at bounding box center [814, 288] width 246 height 14
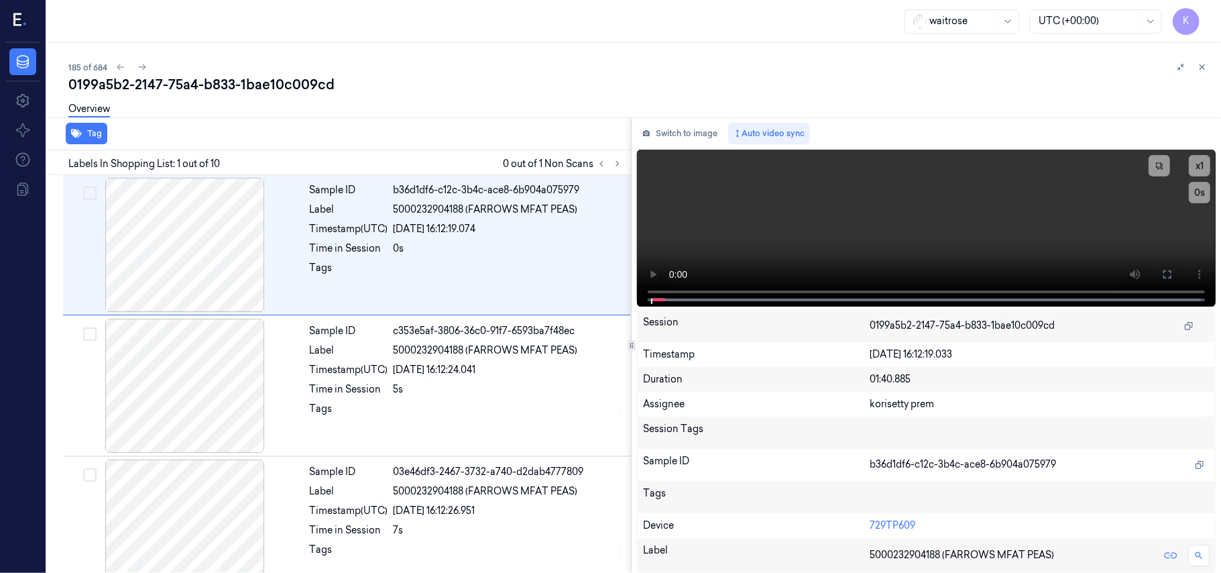
click at [516, 95] on div "Overview" at bounding box center [639, 111] width 1142 height 34
click at [615, 164] on icon at bounding box center [617, 163] width 9 height 9
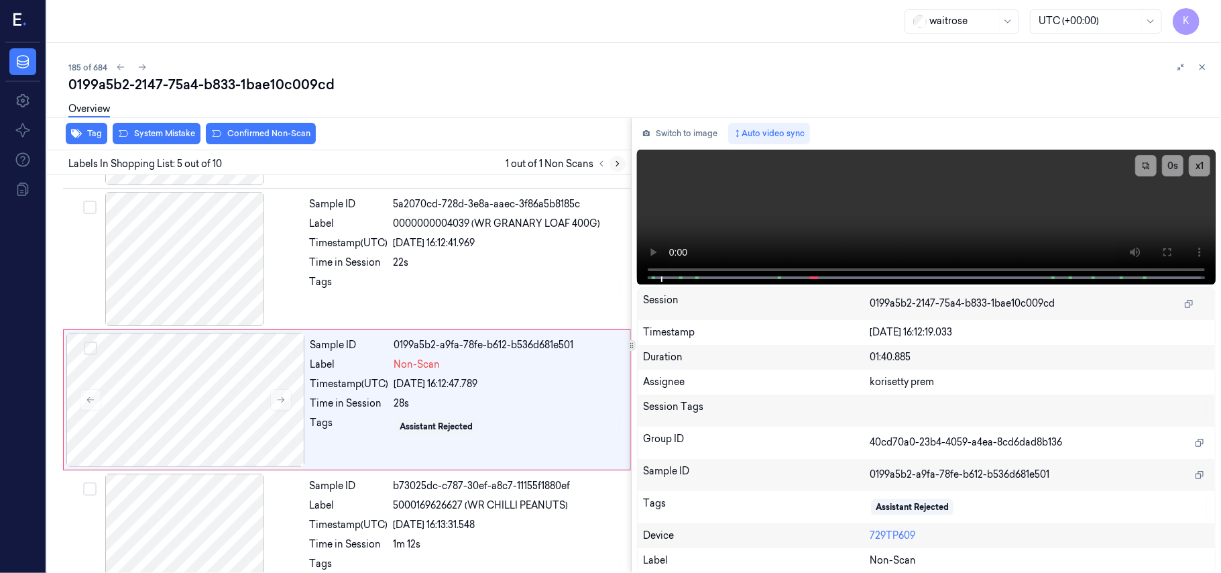
scroll to position [435, 0]
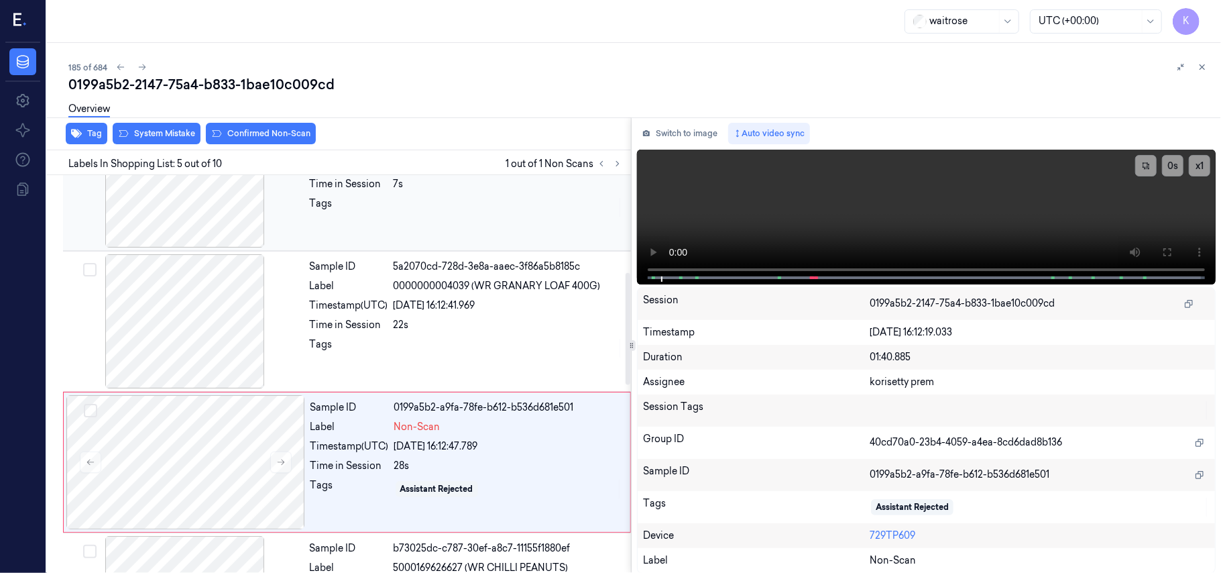
click at [457, 217] on div at bounding box center [508, 206] width 229 height 21
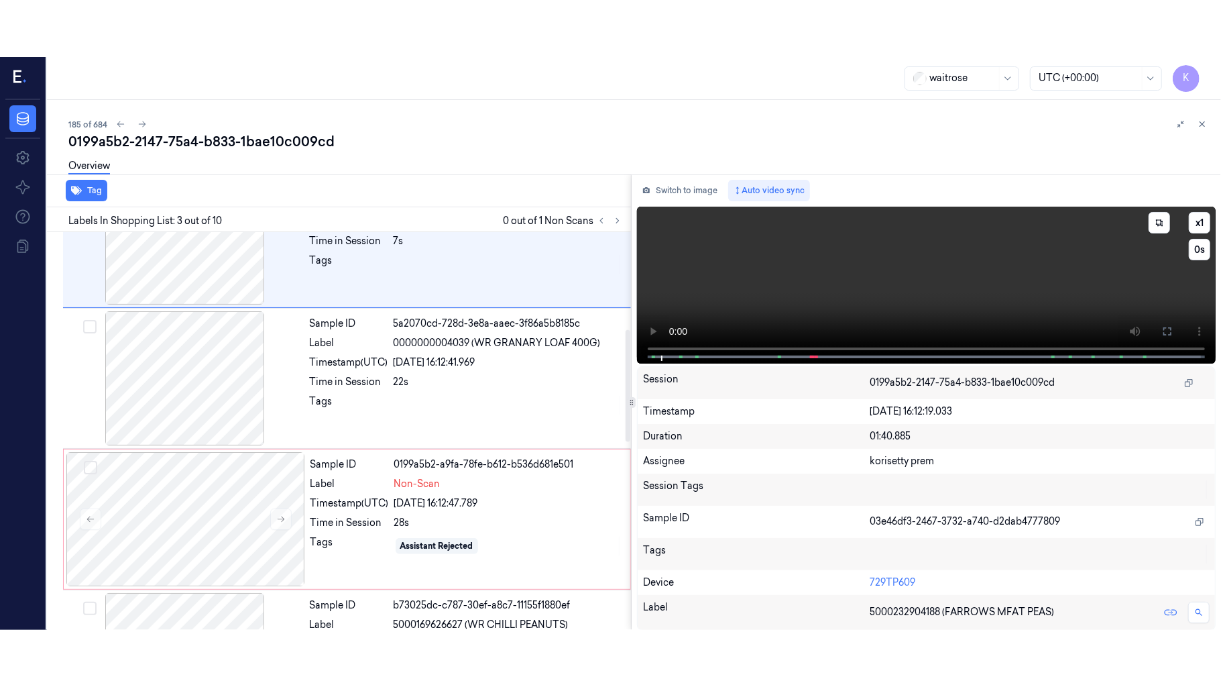
scroll to position [153, 0]
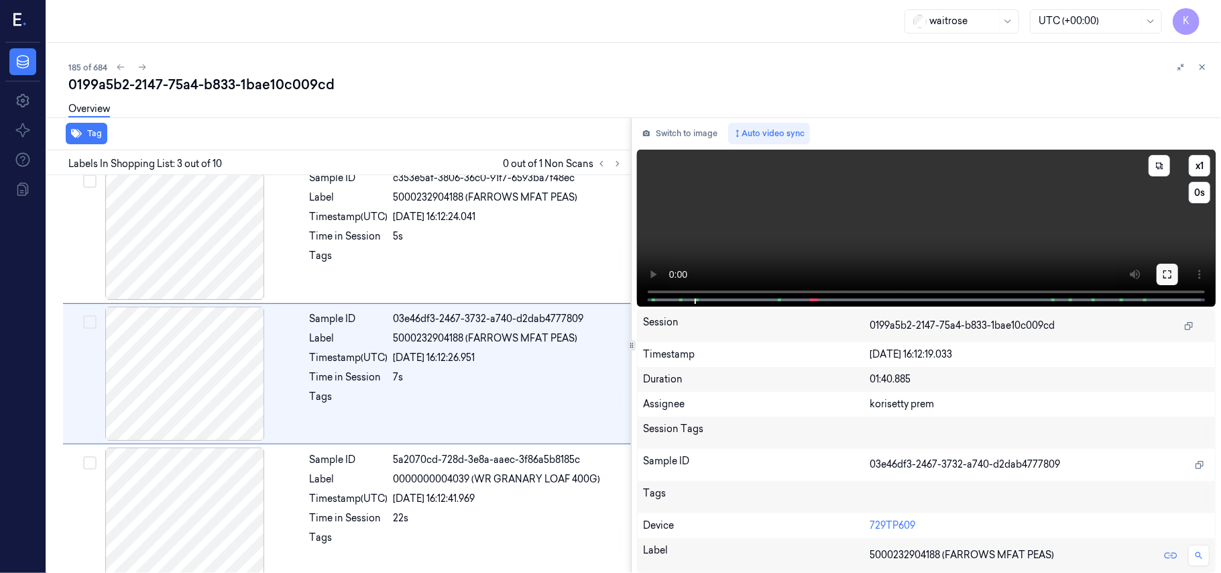
click at [1165, 274] on icon at bounding box center [1167, 274] width 11 height 11
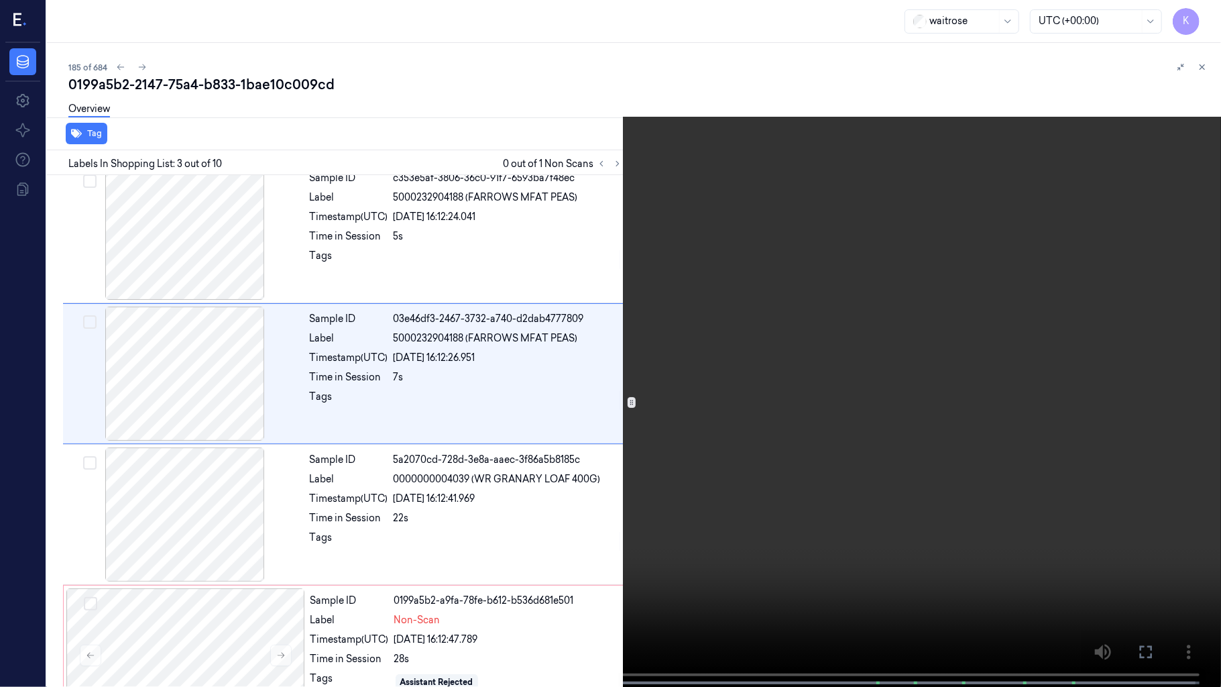
click at [746, 322] on video at bounding box center [610, 344] width 1221 height 689
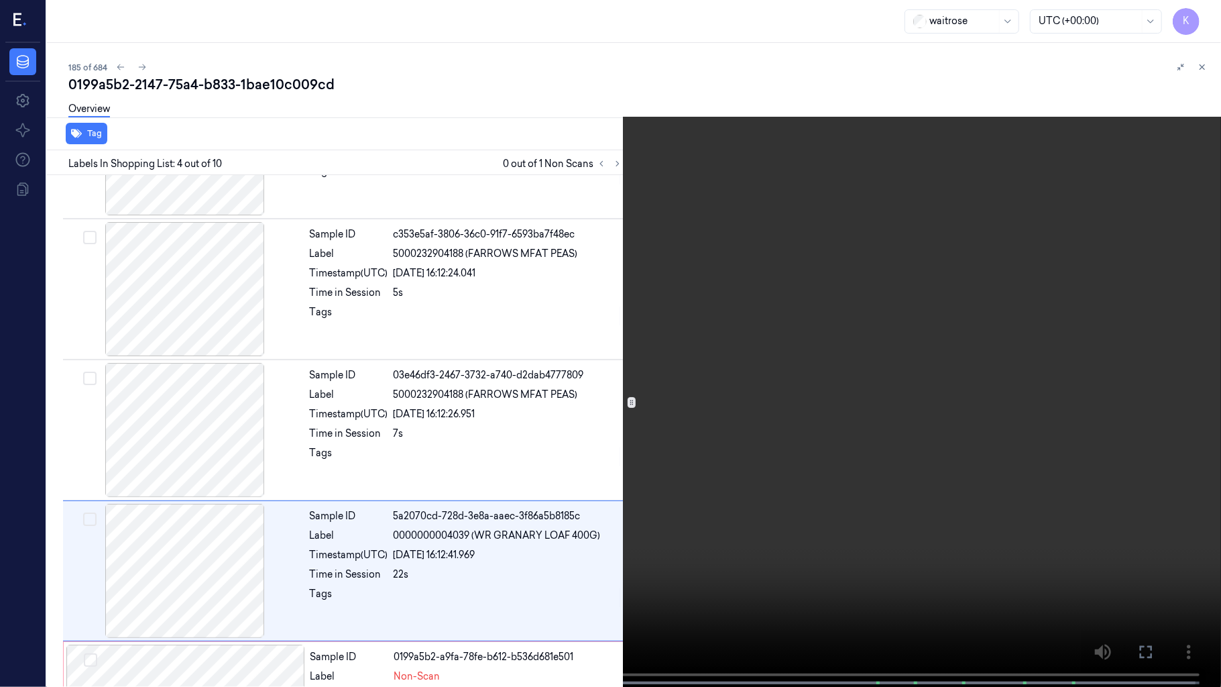
scroll to position [237, 0]
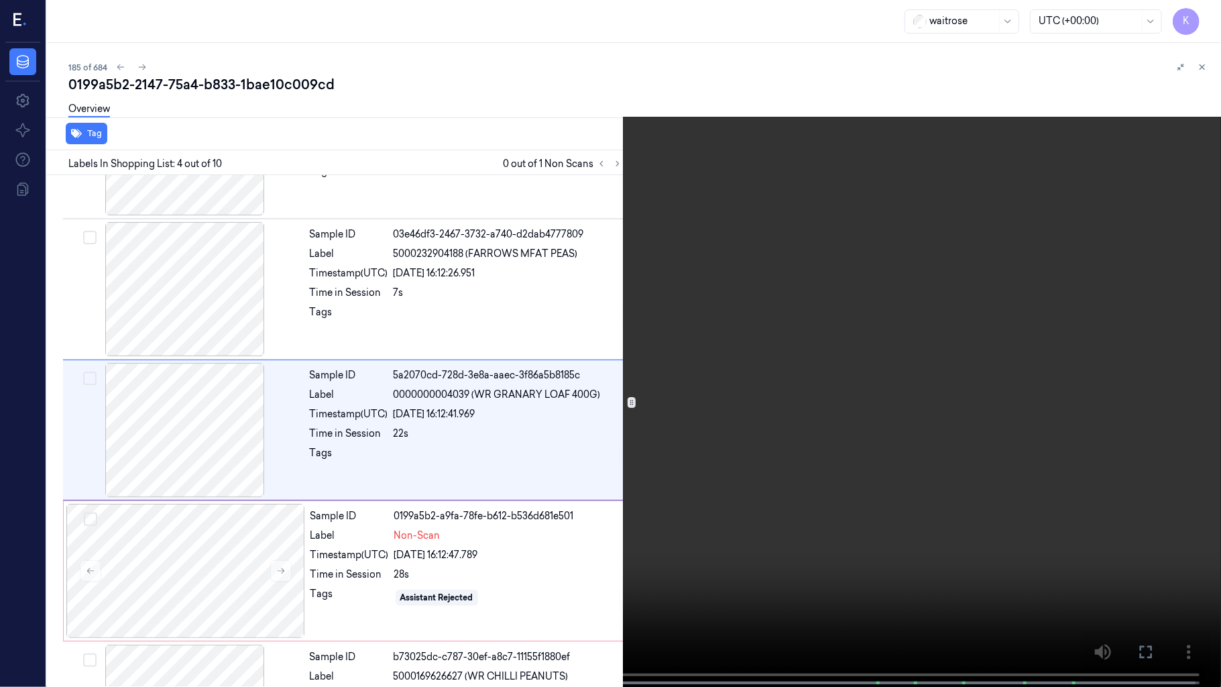
click at [715, 448] on video at bounding box center [610, 344] width 1221 height 689
click at [827, 421] on video at bounding box center [610, 344] width 1221 height 689
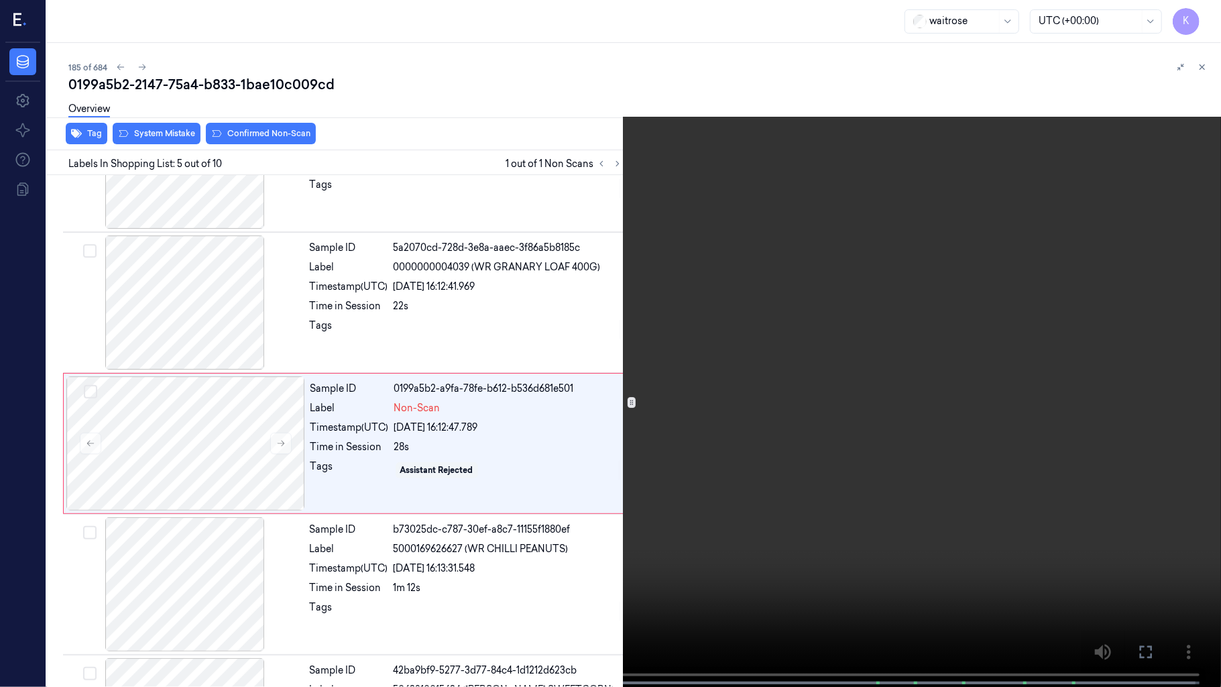
scroll to position [379, 0]
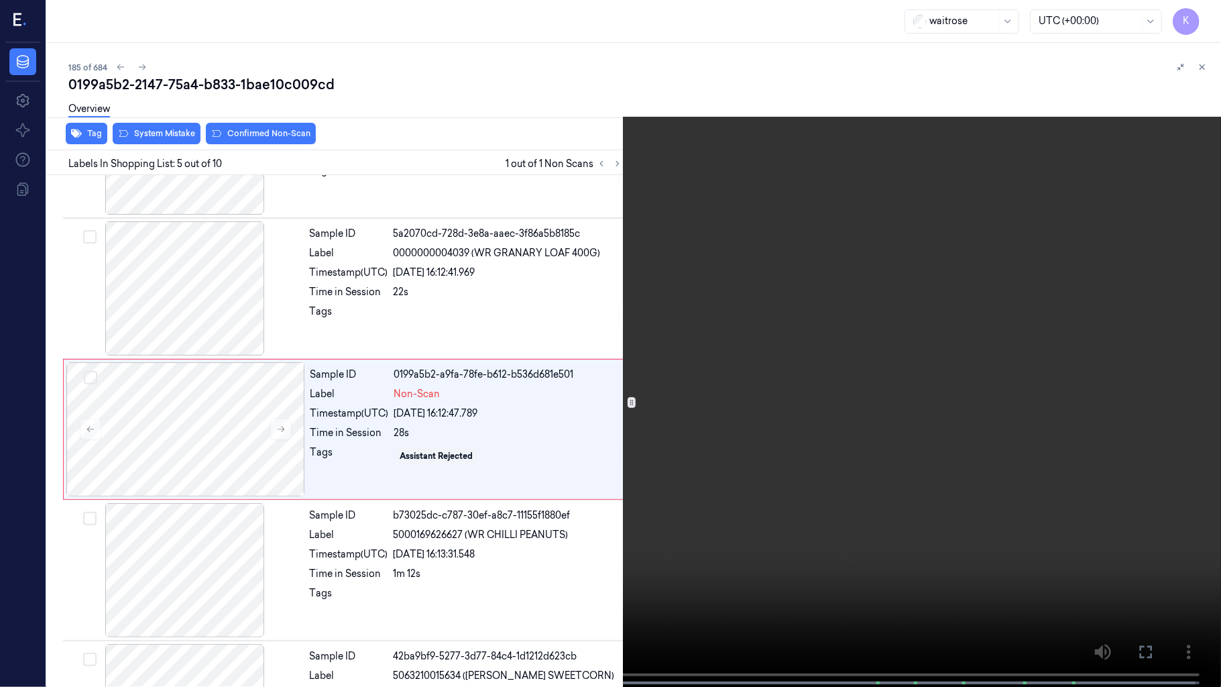
click at [731, 477] on video at bounding box center [610, 344] width 1221 height 689
click at [788, 456] on video at bounding box center [610, 344] width 1221 height 689
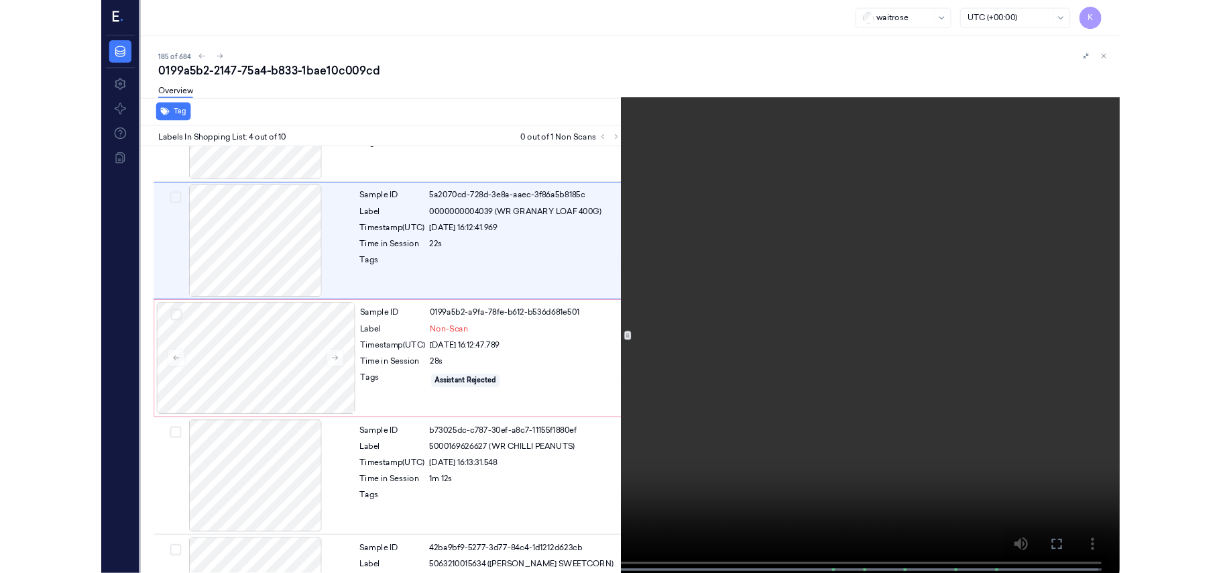
scroll to position [237, 0]
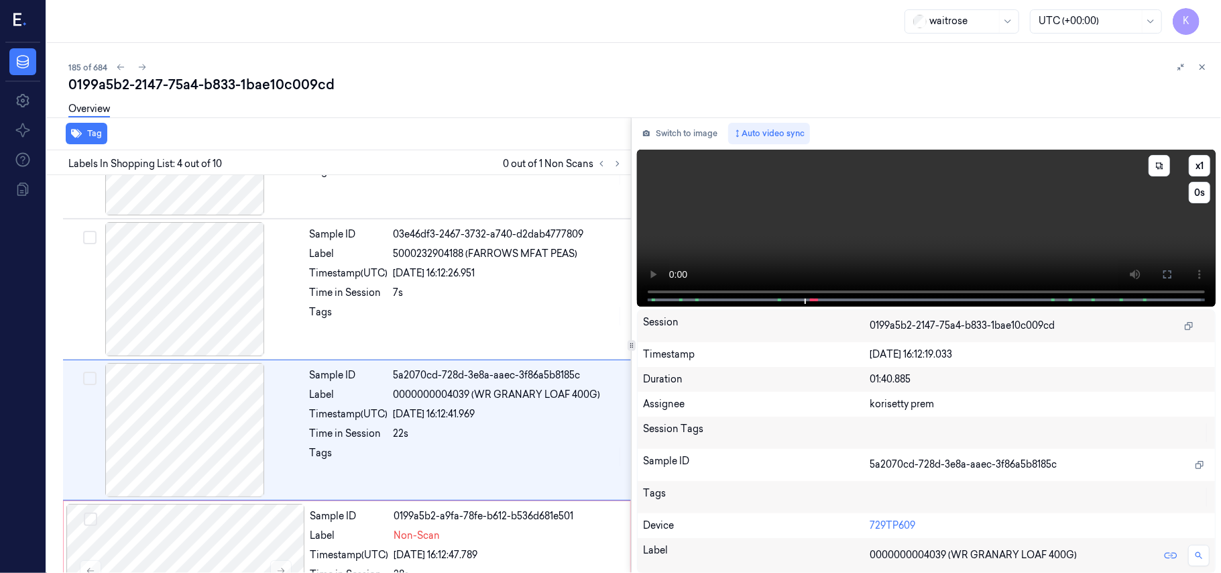
click at [893, 225] on video at bounding box center [926, 228] width 579 height 157
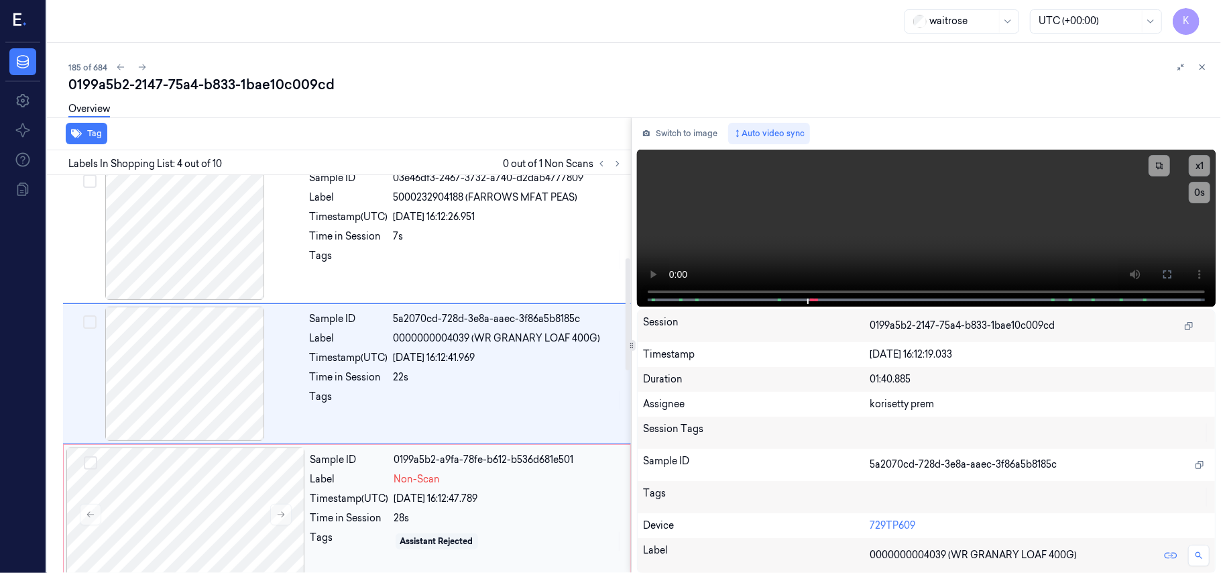
click at [438, 510] on div "Sample ID 0199a5b2-a9fa-78fe-b612-b536d681e501 Label Non-Scan Timestamp (UTC) 0…" at bounding box center [466, 514] width 322 height 134
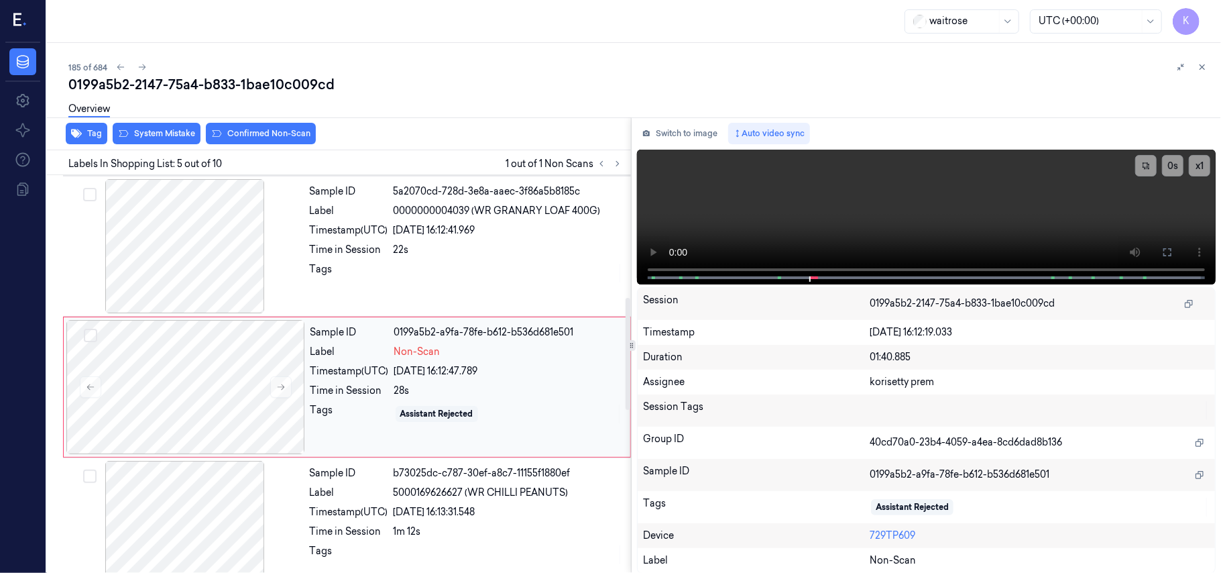
scroll to position [435, 0]
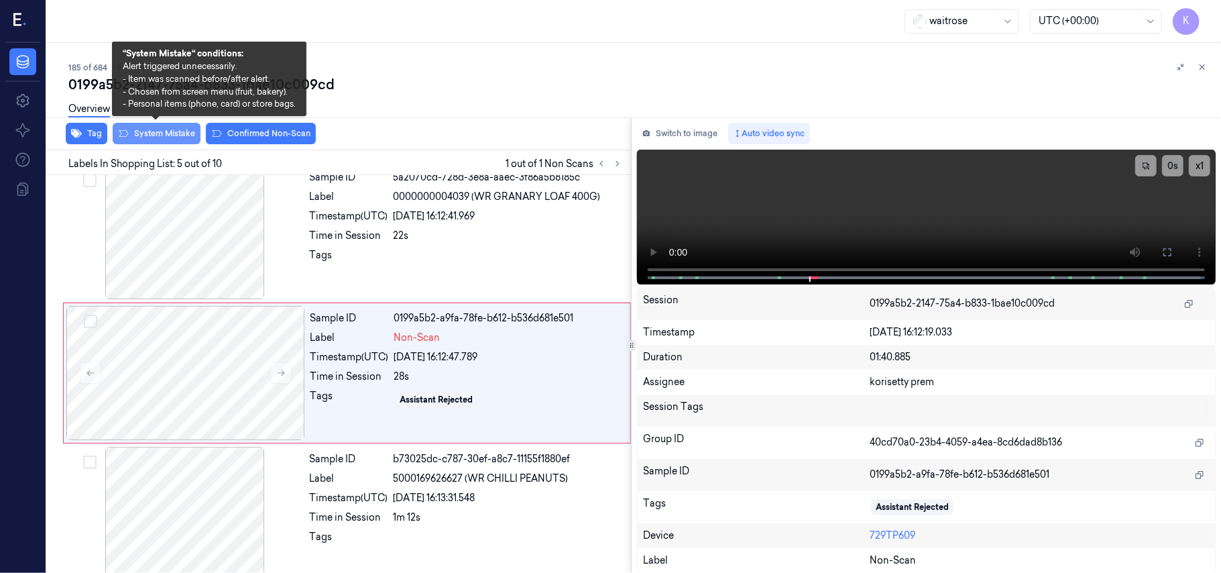
click at [154, 134] on button "System Mistake" at bounding box center [157, 133] width 88 height 21
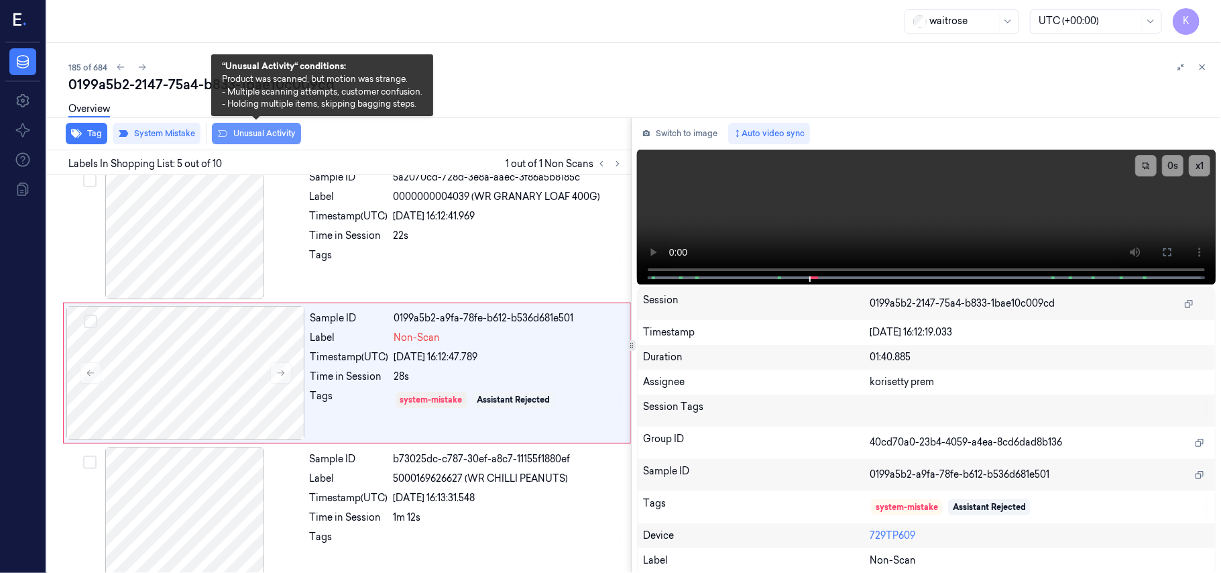
click at [228, 135] on button "Unusual Activity" at bounding box center [256, 133] width 89 height 21
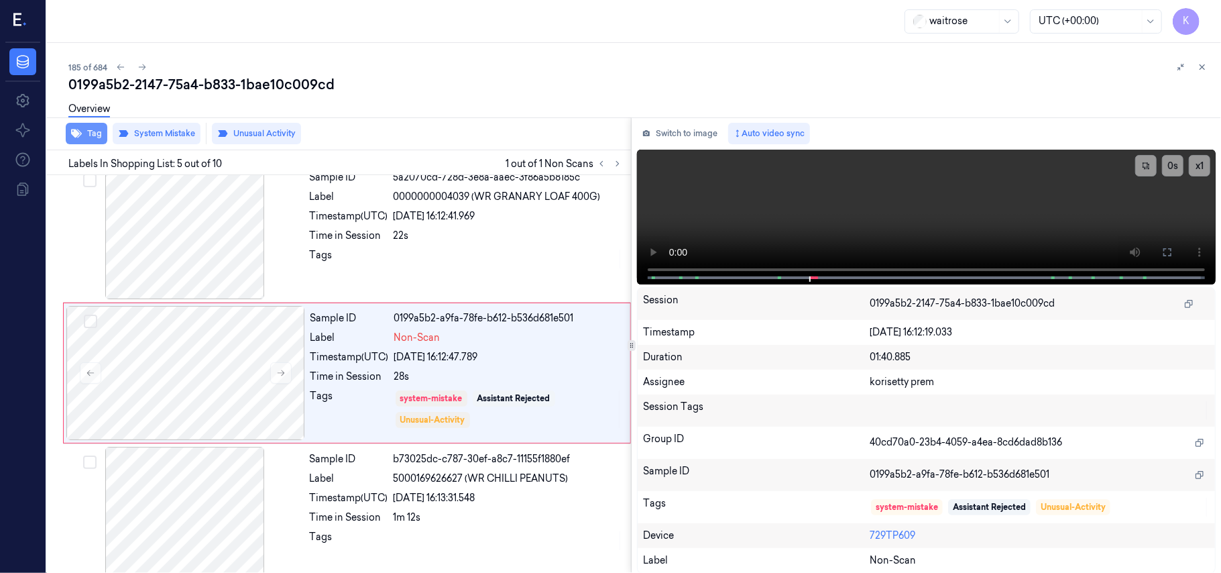
click at [84, 141] on button "Tag" at bounding box center [87, 133] width 42 height 21
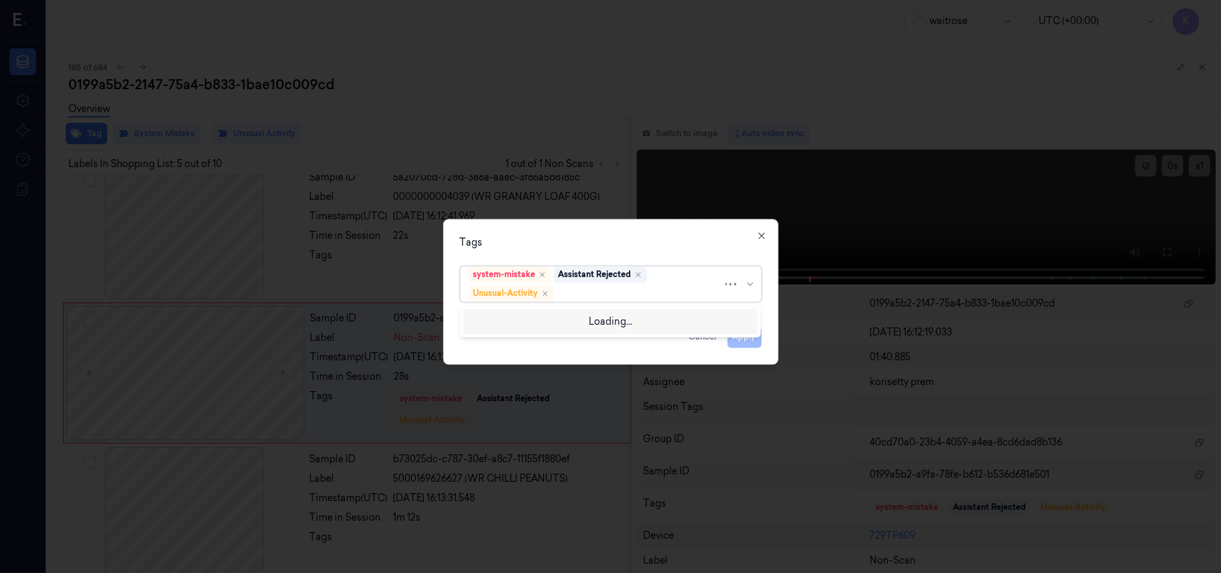
click at [668, 291] on div at bounding box center [639, 293] width 166 height 14
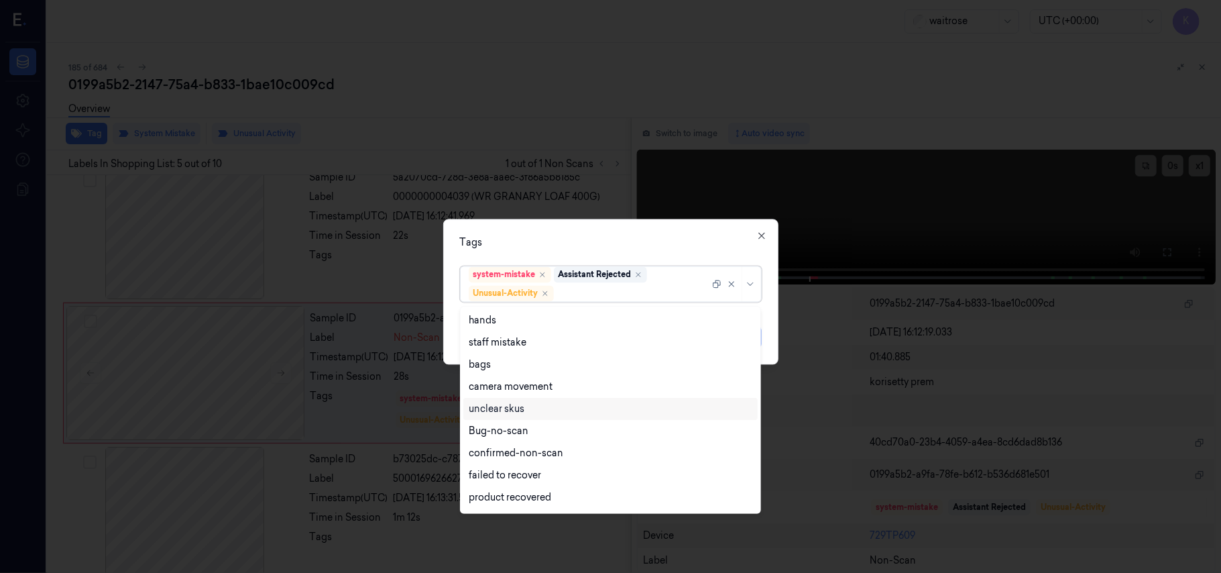
scroll to position [175, 0]
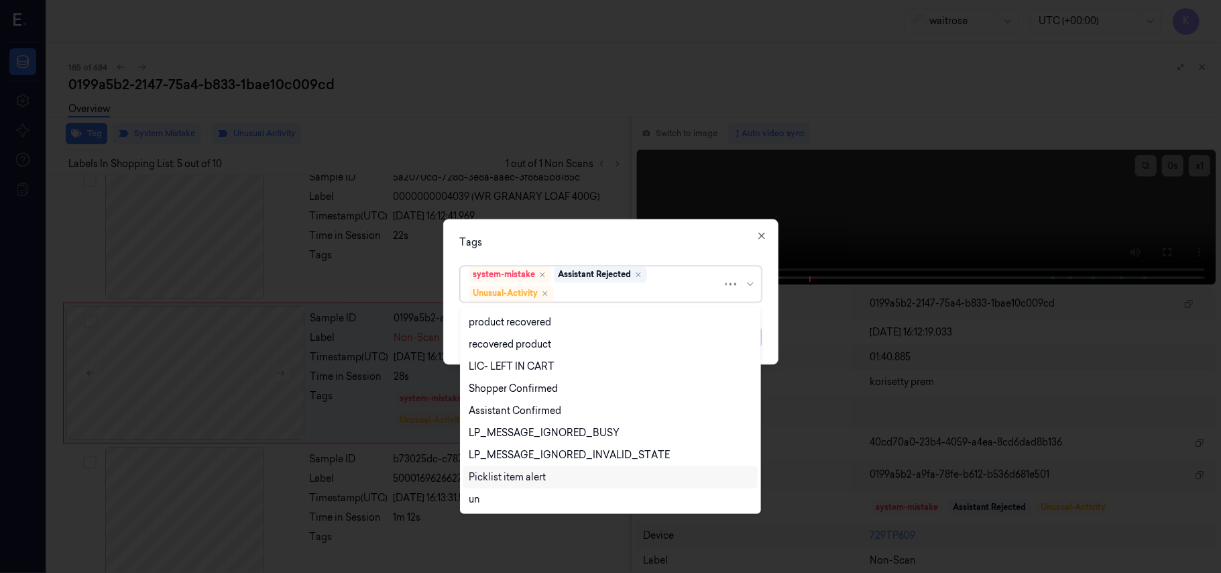
click at [534, 478] on div "Picklist item alert" at bounding box center [507, 477] width 77 height 14
click at [640, 237] on div "Tags" at bounding box center [611, 243] width 302 height 14
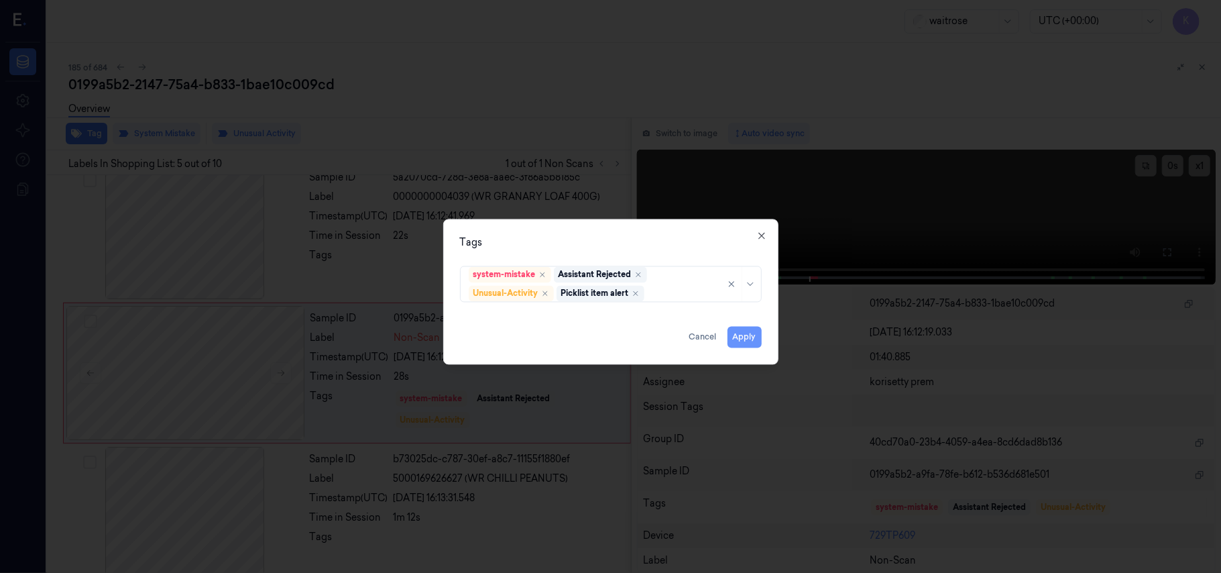
click at [748, 334] on button "Apply" at bounding box center [744, 337] width 34 height 21
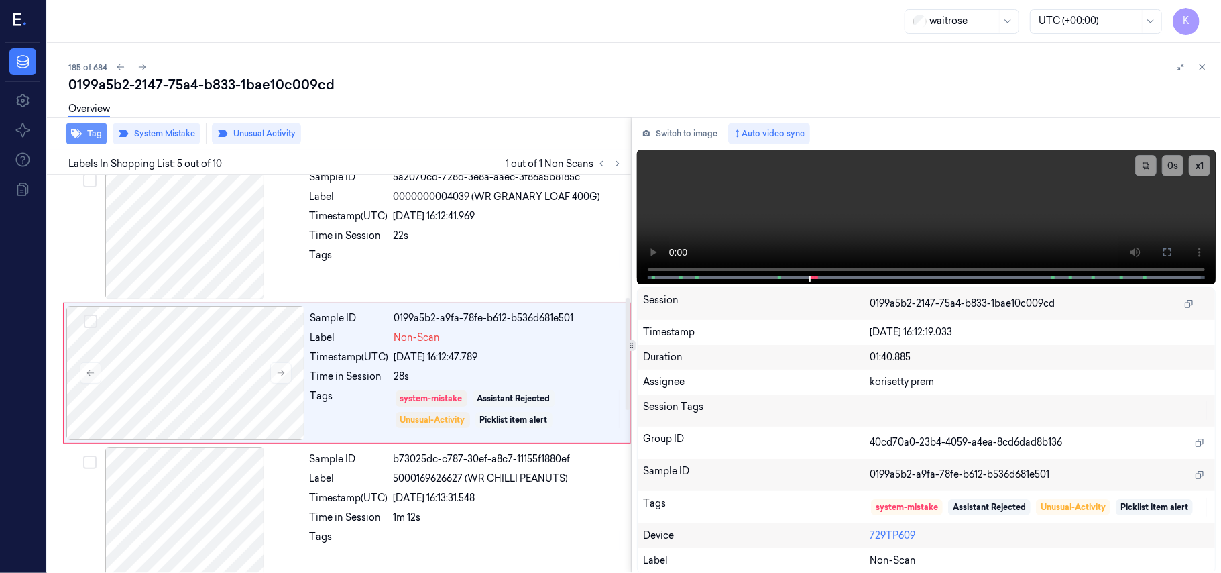
click at [83, 130] on button "Tag" at bounding box center [87, 133] width 42 height 21
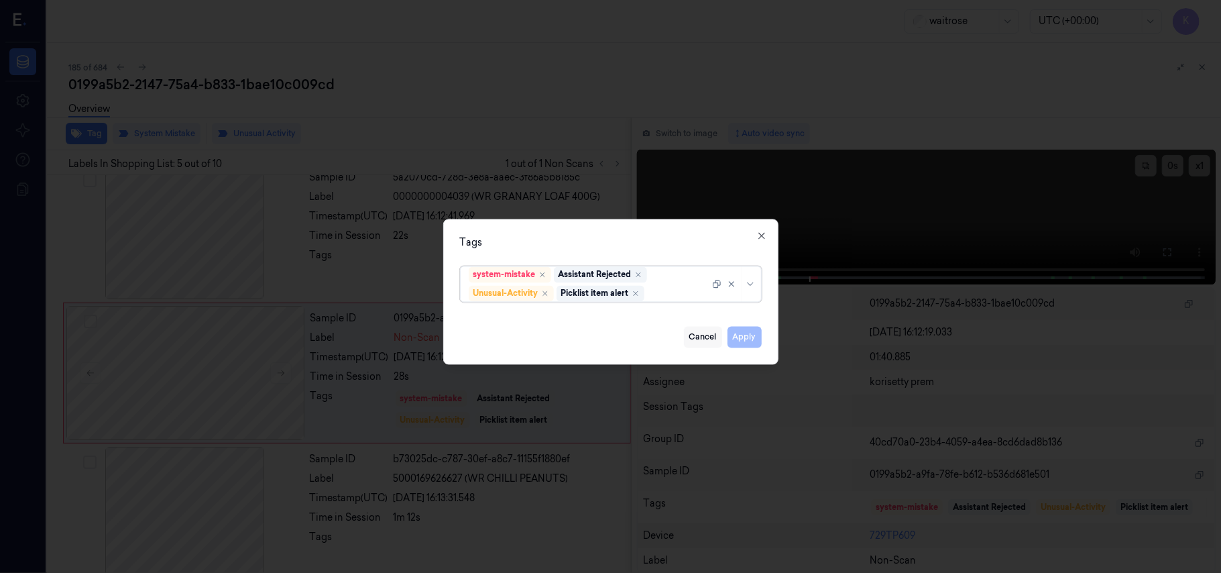
click at [714, 339] on button "Cancel" at bounding box center [703, 337] width 38 height 21
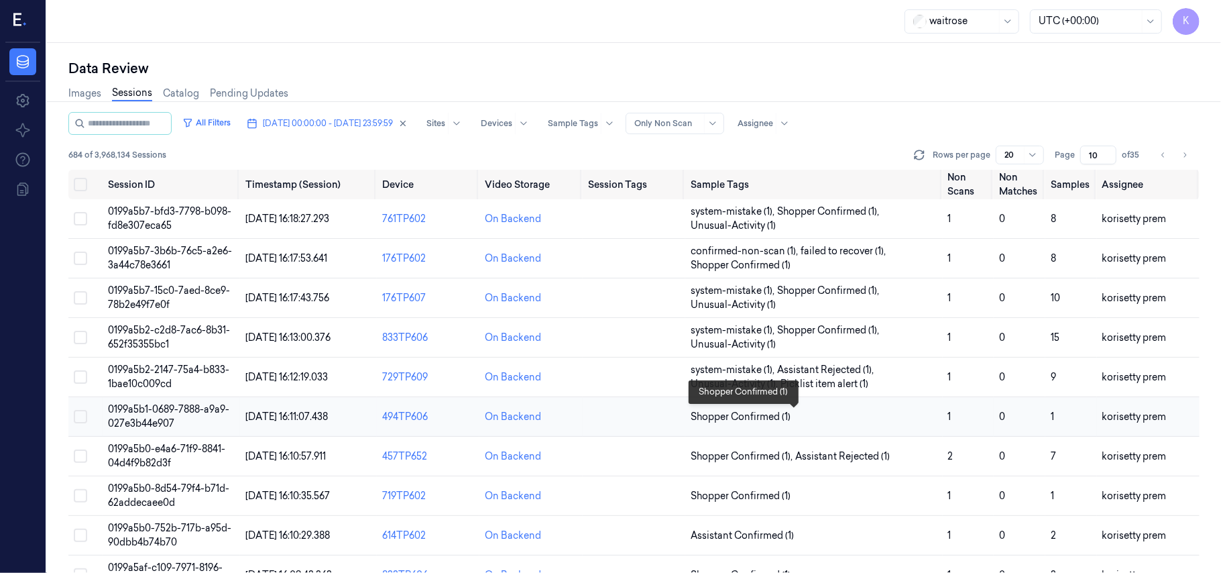
click at [803, 420] on span "Shopper Confirmed (1)" at bounding box center [814, 417] width 246 height 14
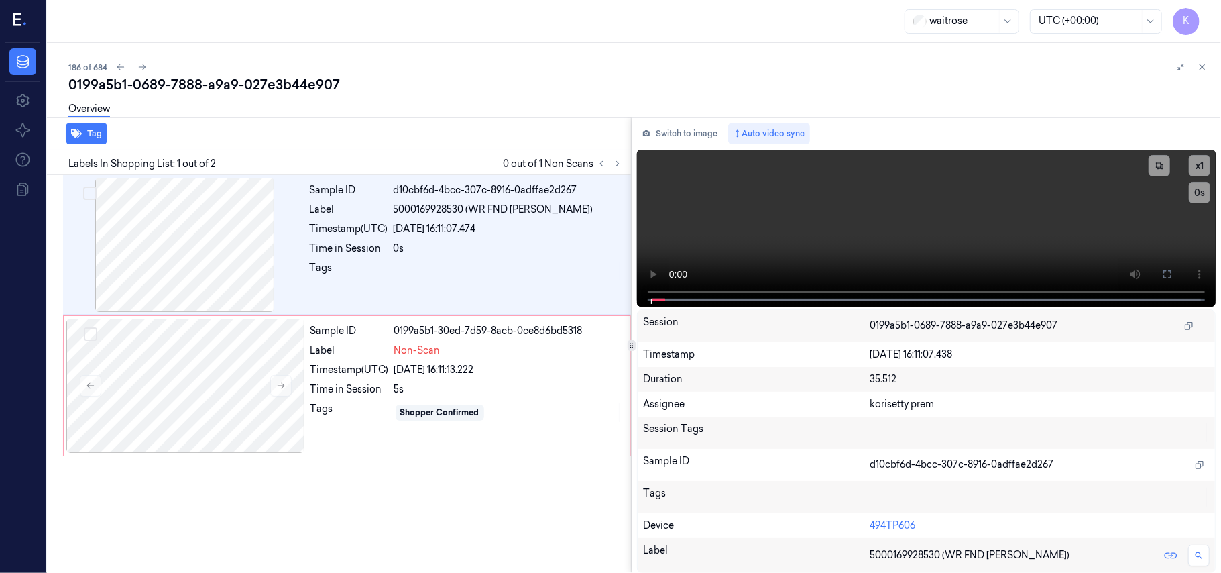
click at [461, 65] on div "186 of 684" at bounding box center [639, 67] width 1142 height 16
click at [1163, 277] on icon at bounding box center [1167, 274] width 11 height 11
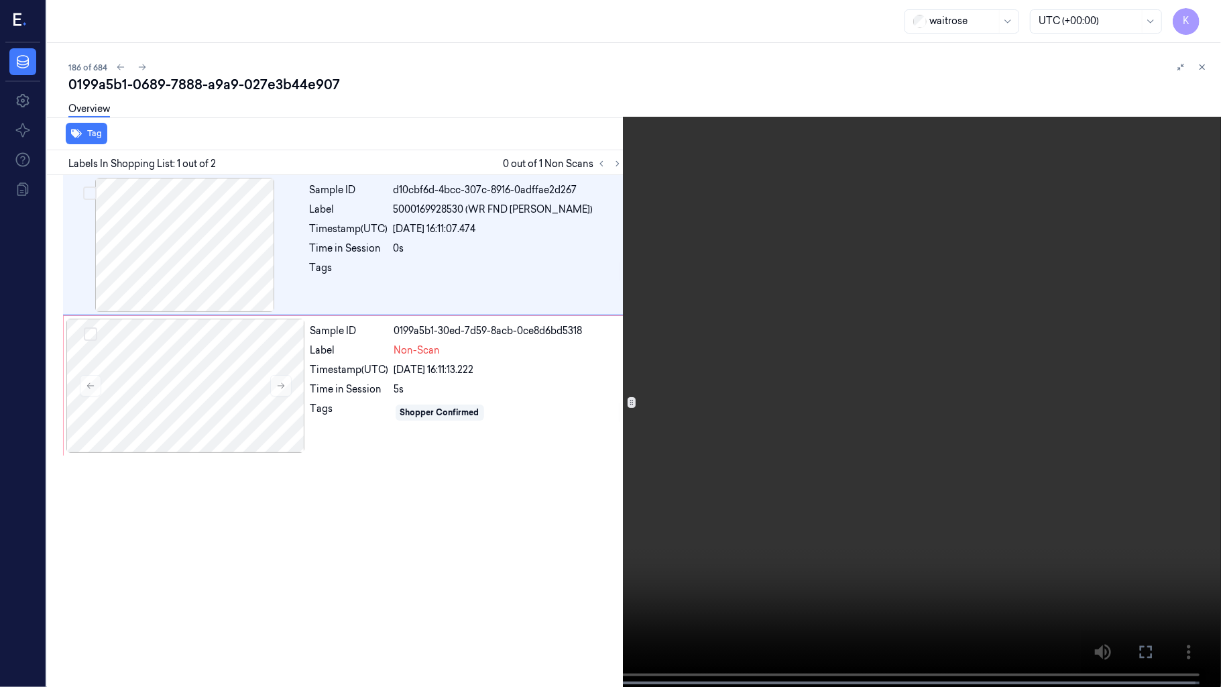
click at [483, 427] on video at bounding box center [610, 344] width 1221 height 689
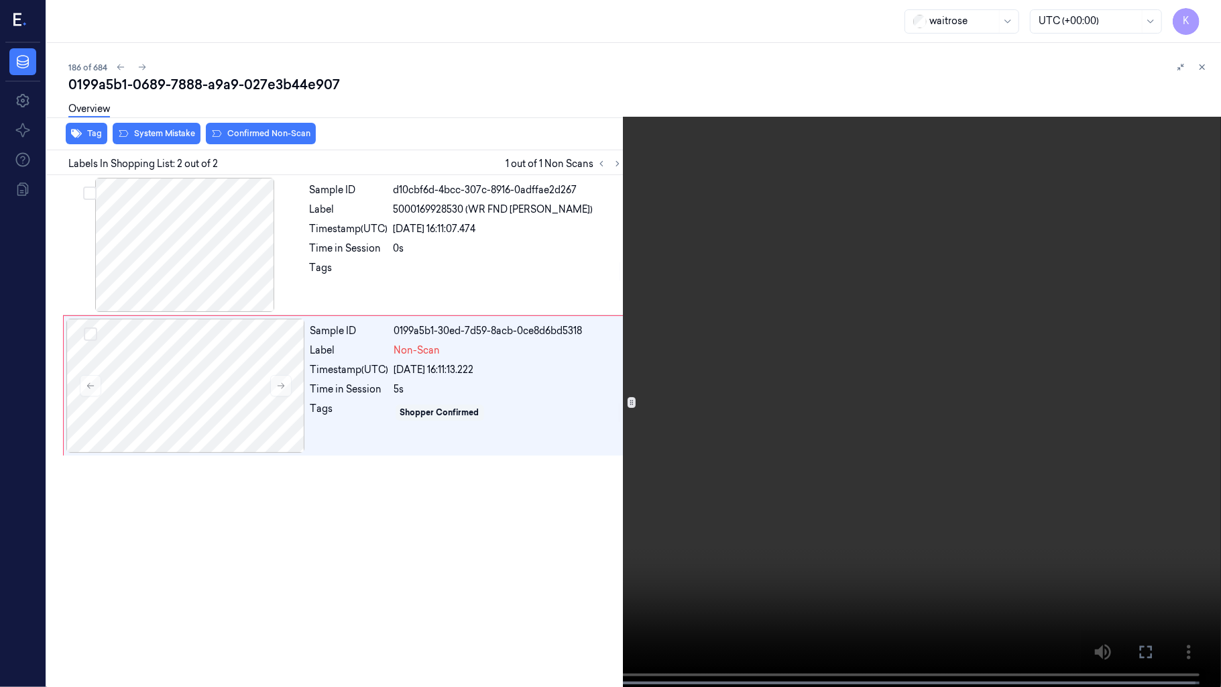
click at [430, 455] on video at bounding box center [610, 344] width 1221 height 689
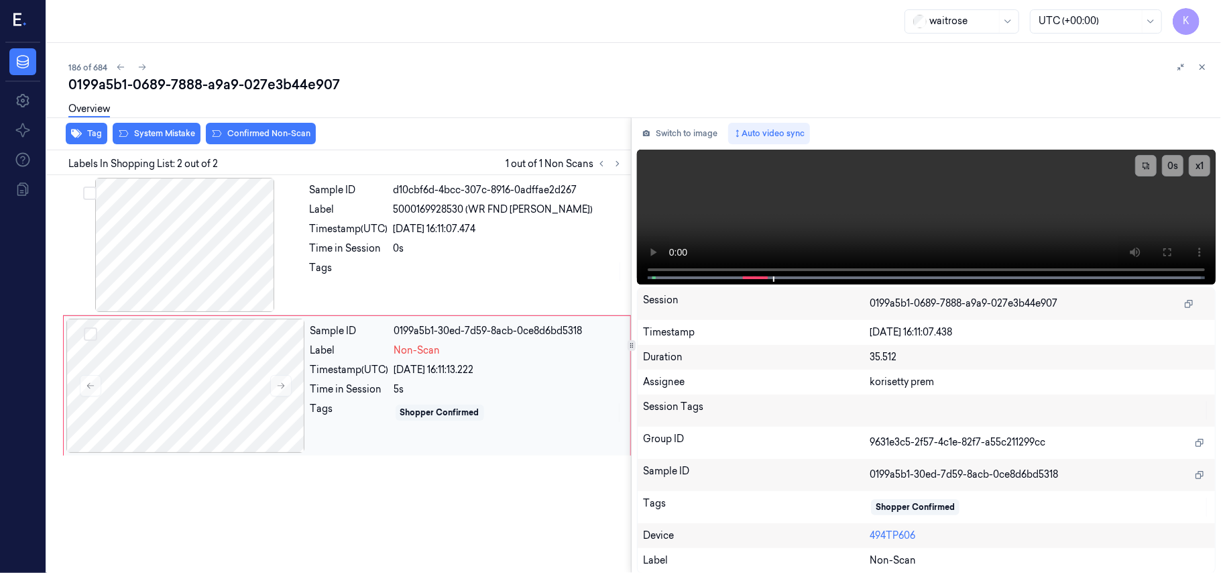
click at [392, 373] on div "Timestamp (UTC) 02/10/2025 16:11:13.222" at bounding box center [466, 370] width 312 height 14
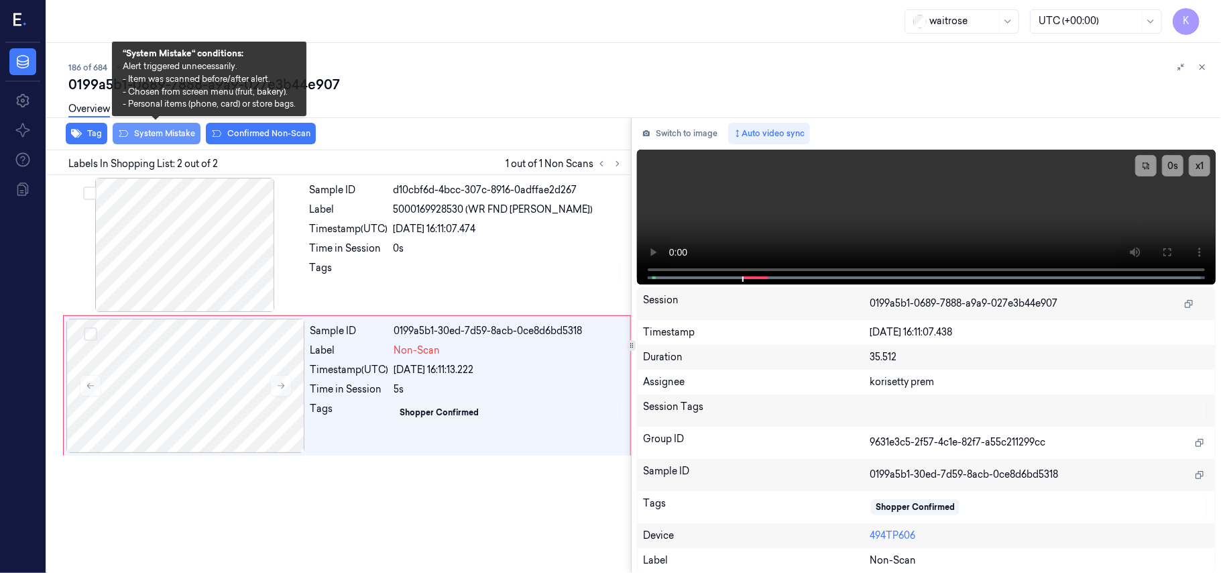
click at [153, 139] on button "System Mistake" at bounding box center [157, 133] width 88 height 21
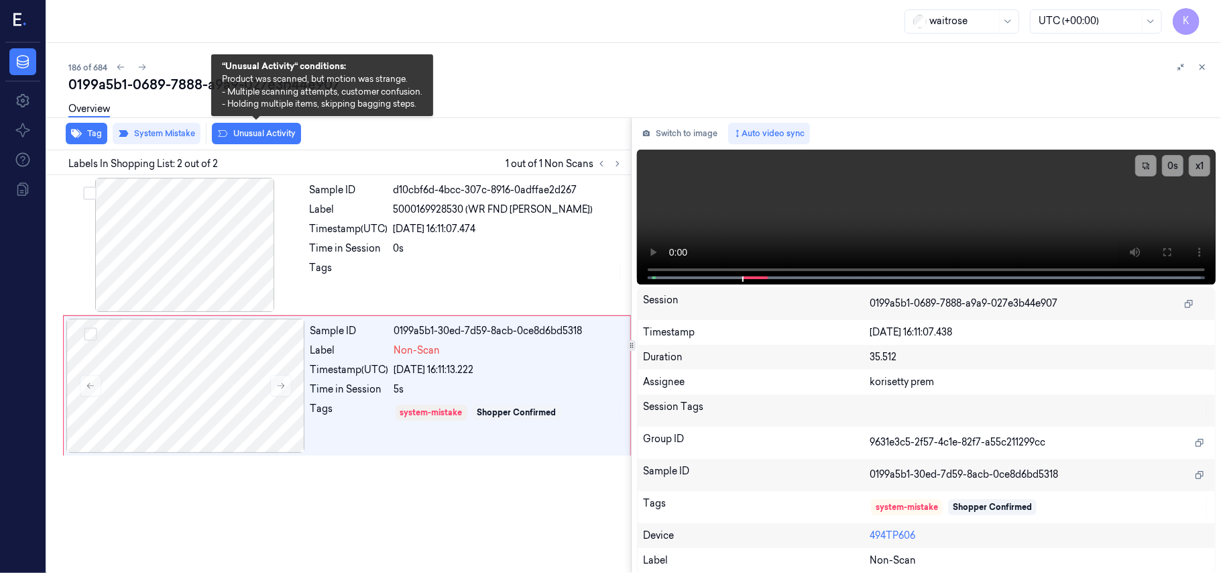
click at [275, 135] on button "Unusual Activity" at bounding box center [256, 133] width 89 height 21
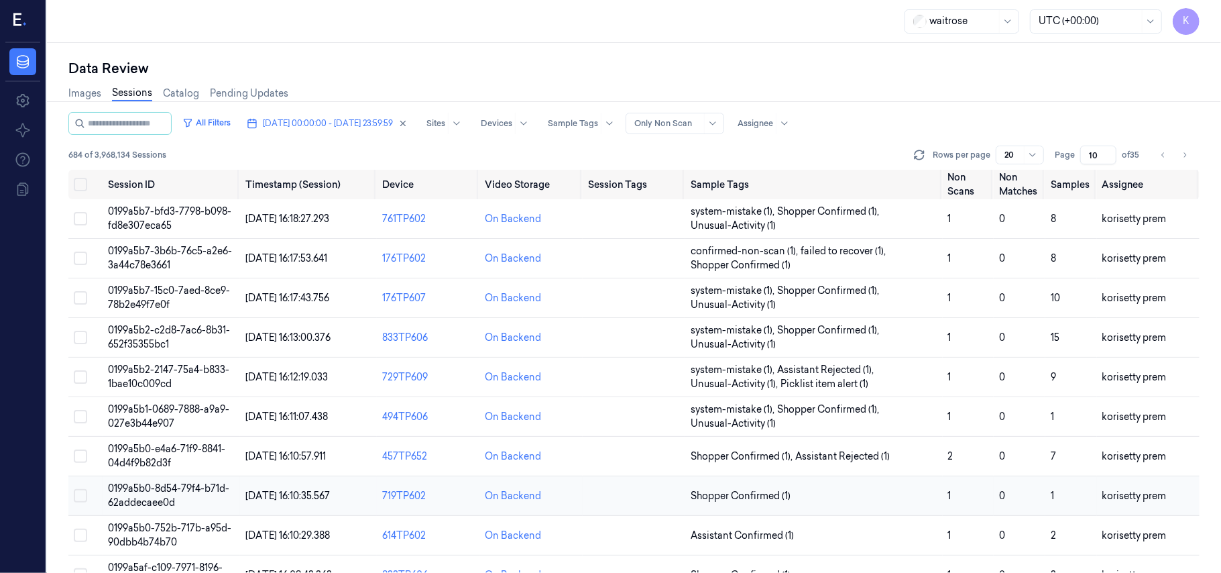
click at [791, 505] on td "Shopper Confirmed (1)" at bounding box center [813, 496] width 257 height 40
click at [833, 460] on span "Assistant Rejected (1)" at bounding box center [842, 456] width 95 height 14
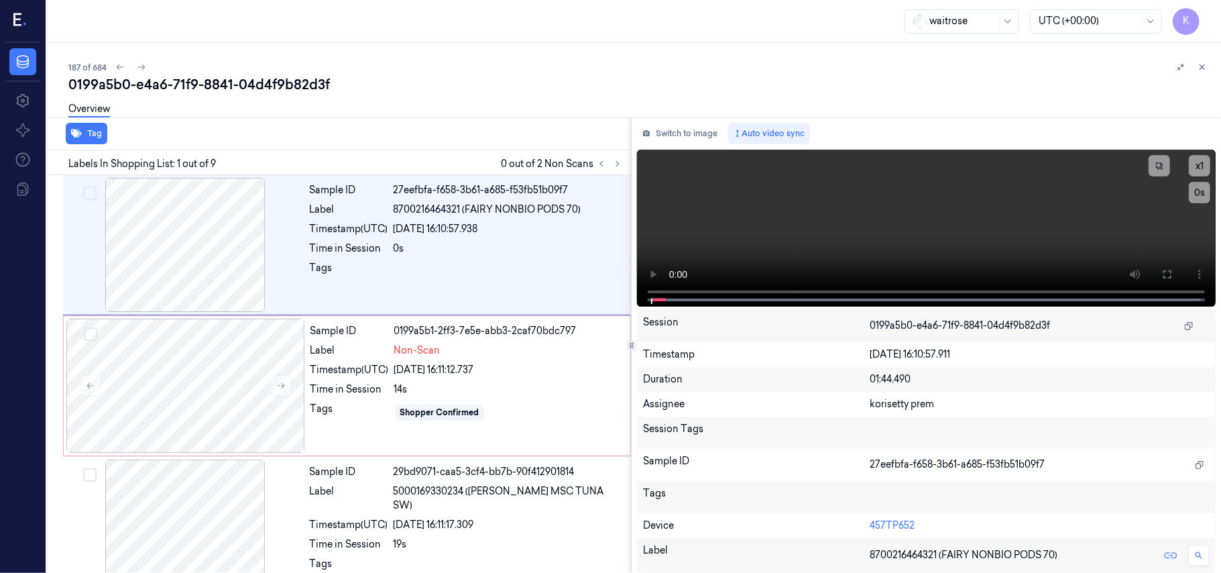
click at [445, 59] on div "187 of 684" at bounding box center [639, 67] width 1142 height 16
click at [786, 248] on video at bounding box center [926, 228] width 579 height 157
click at [467, 227] on div "02/10/2025 16:10:57.938" at bounding box center [508, 229] width 229 height 14
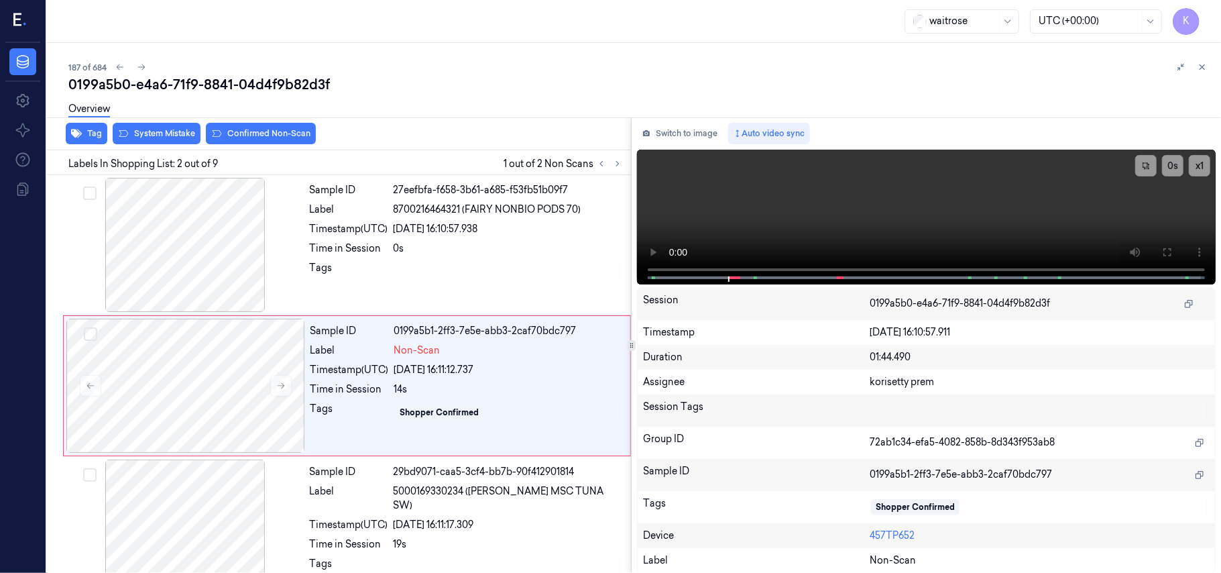
scroll to position [11, 0]
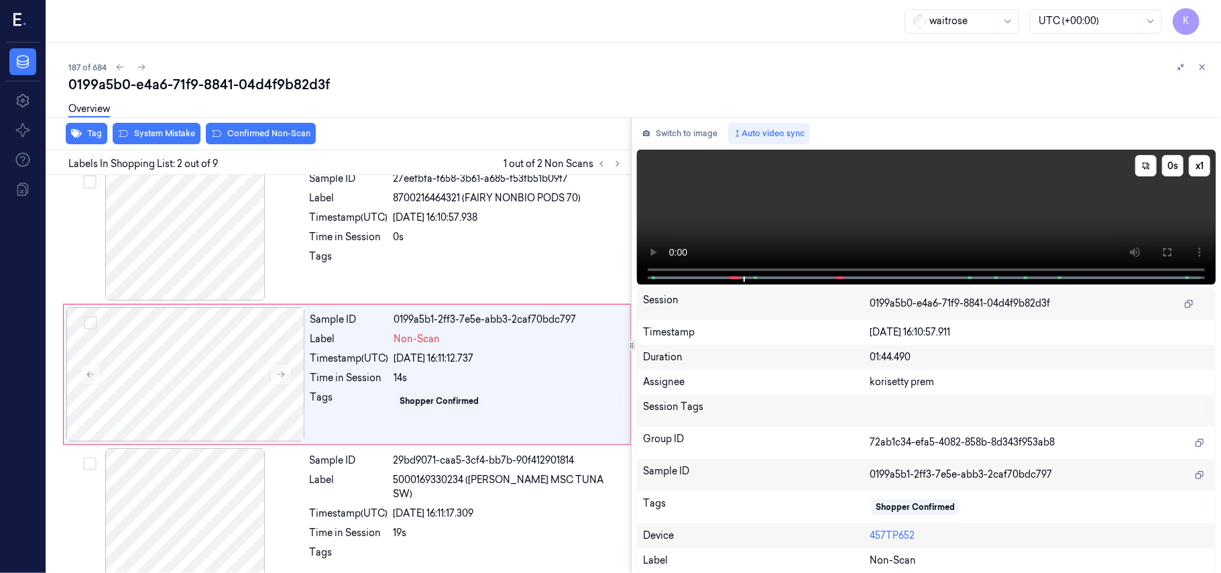
click at [831, 226] on video at bounding box center [926, 217] width 579 height 135
click at [481, 388] on div "Sample ID 0199a5b1-2ff3-7e5e-abb3-2caf70bdc797 Label Non-Scan Timestamp (UTC) 0…" at bounding box center [466, 374] width 322 height 134
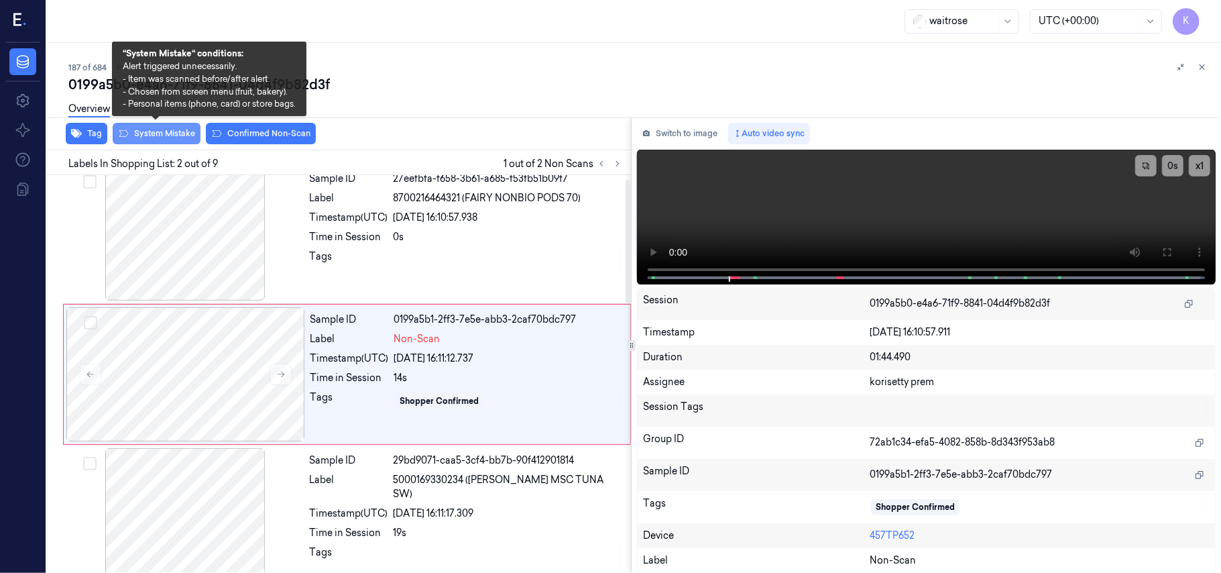
click at [148, 137] on button "System Mistake" at bounding box center [157, 133] width 88 height 21
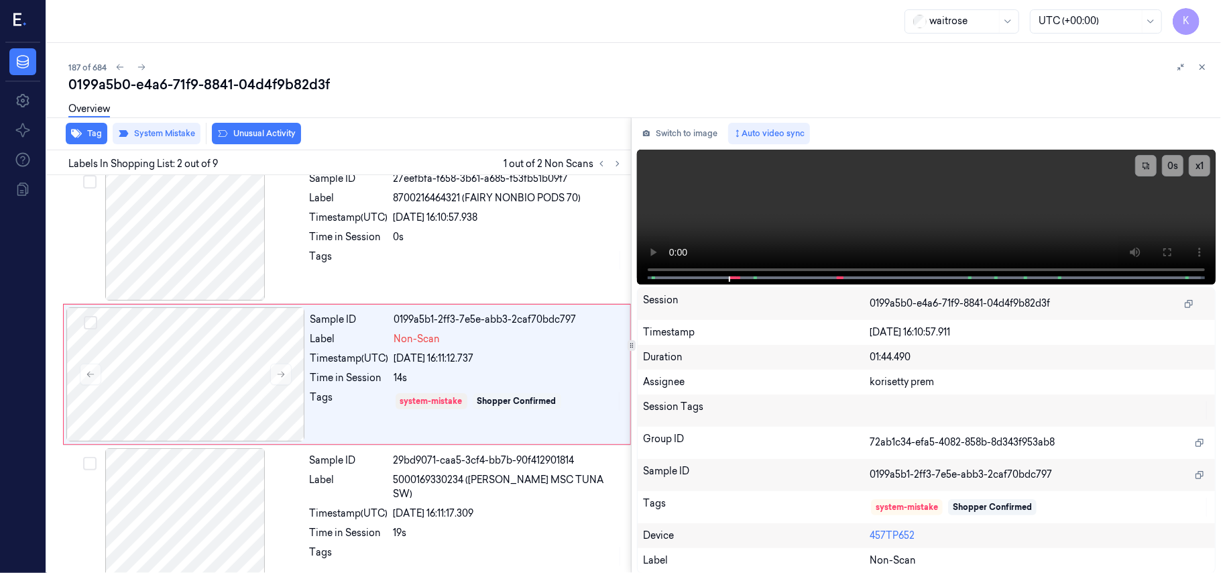
click at [278, 133] on button "Unusual Activity" at bounding box center [256, 133] width 89 height 21
click at [751, 193] on video at bounding box center [926, 217] width 579 height 135
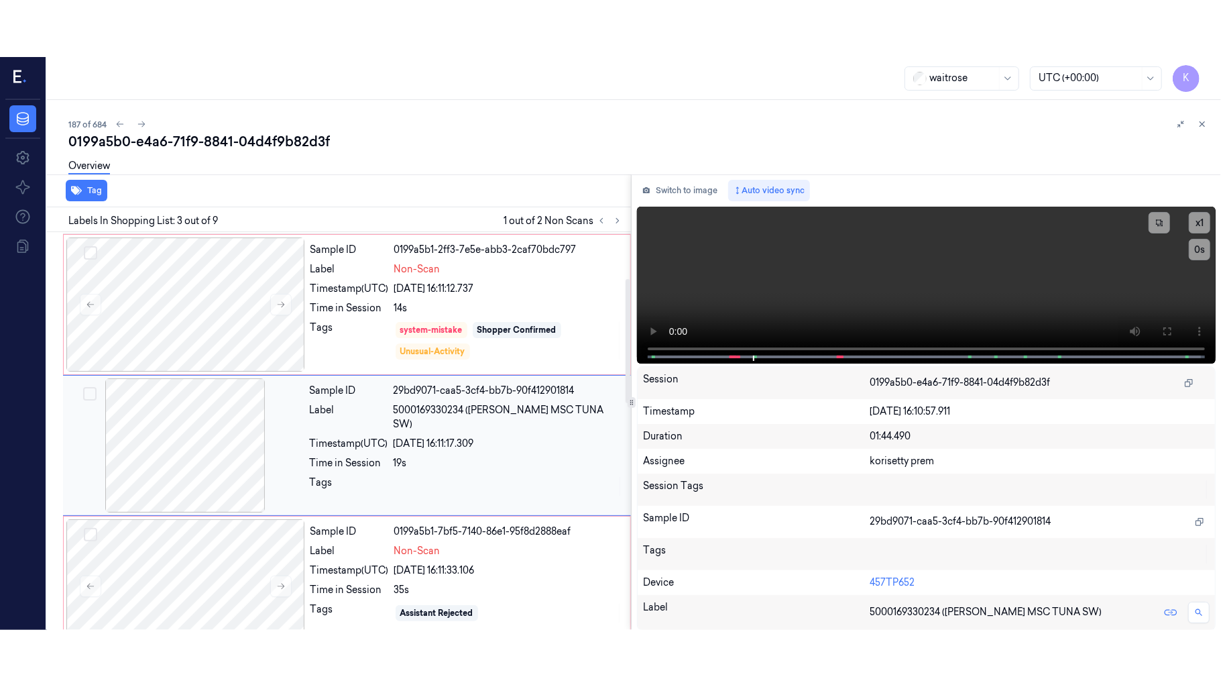
scroll to position [153, 0]
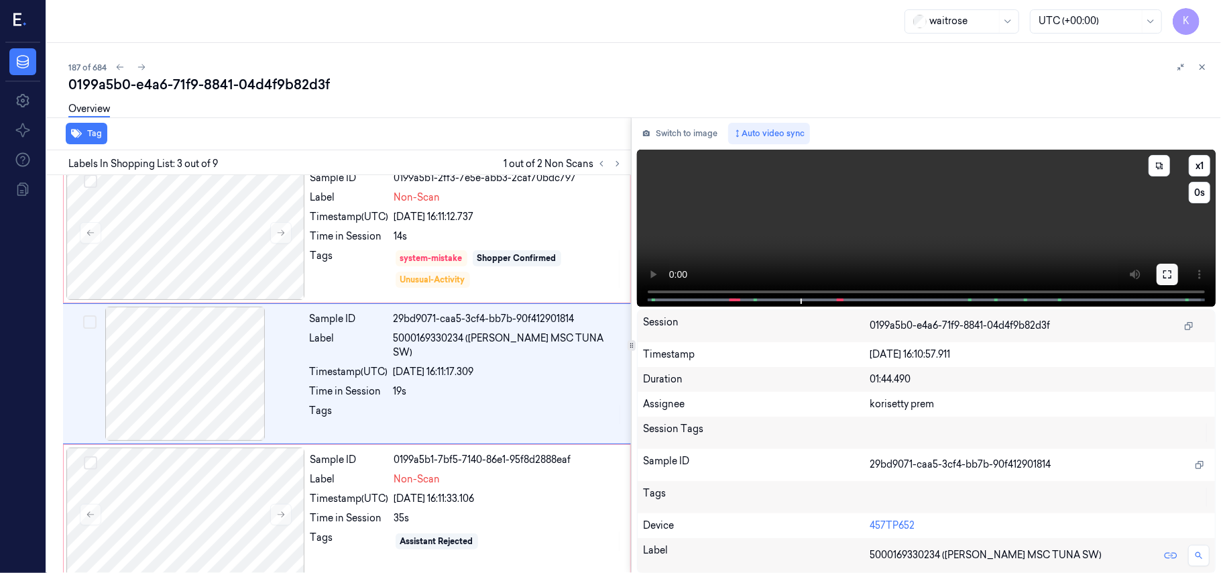
click at [1168, 274] on icon at bounding box center [1167, 274] width 11 height 11
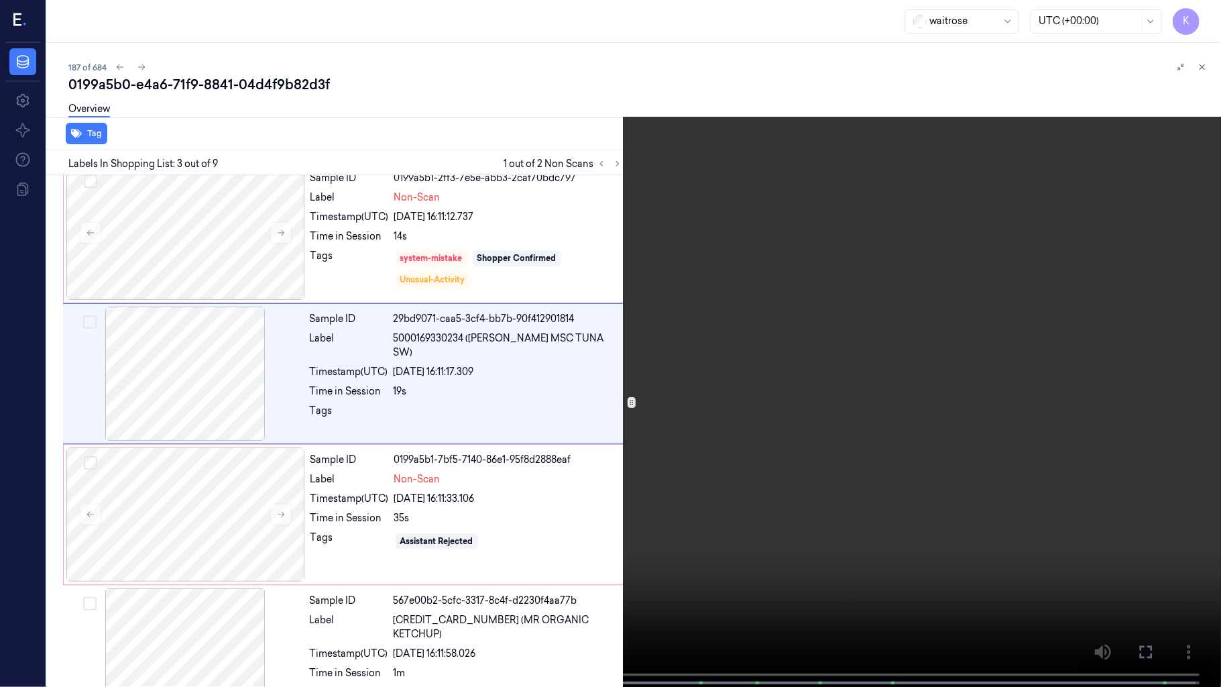
click at [530, 468] on video at bounding box center [610, 344] width 1221 height 689
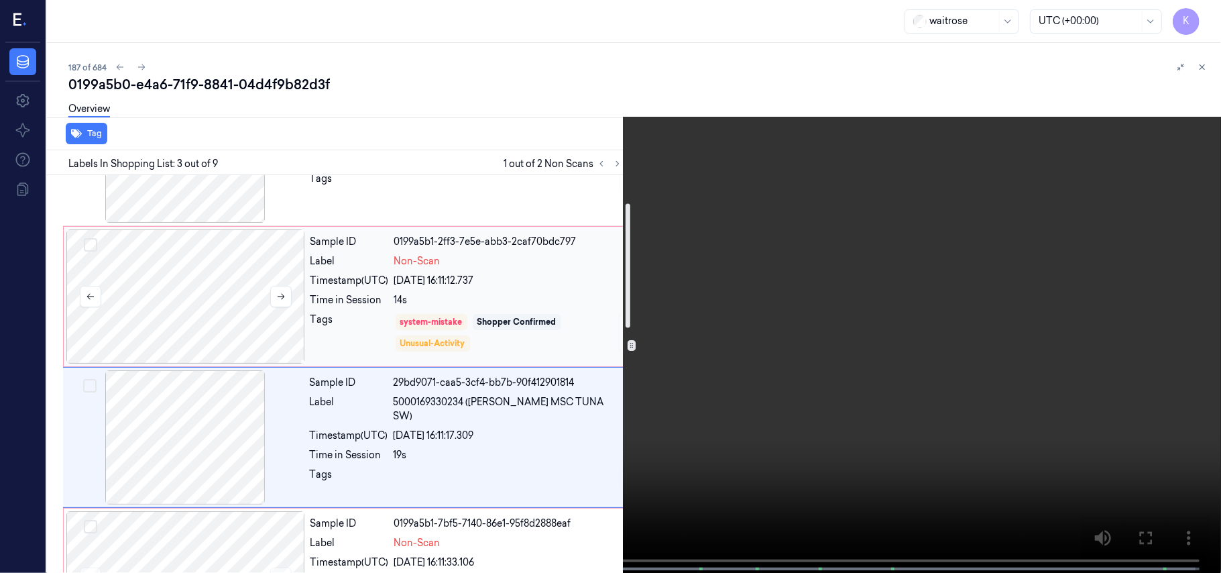
scroll to position [0, 0]
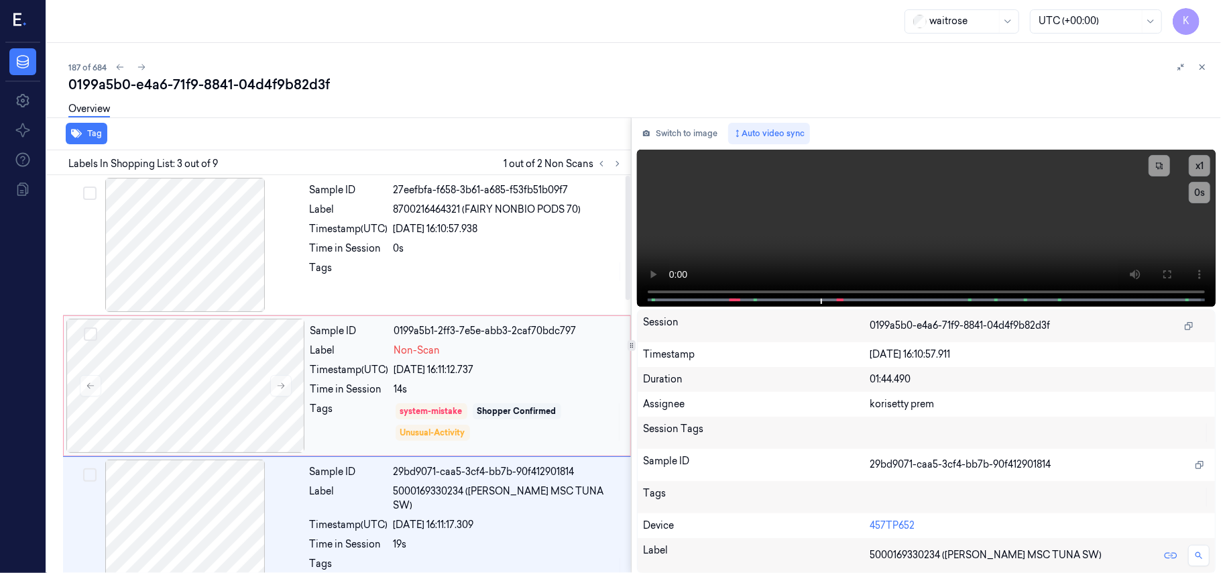
click at [512, 350] on div "Non-Scan" at bounding box center [508, 350] width 228 height 14
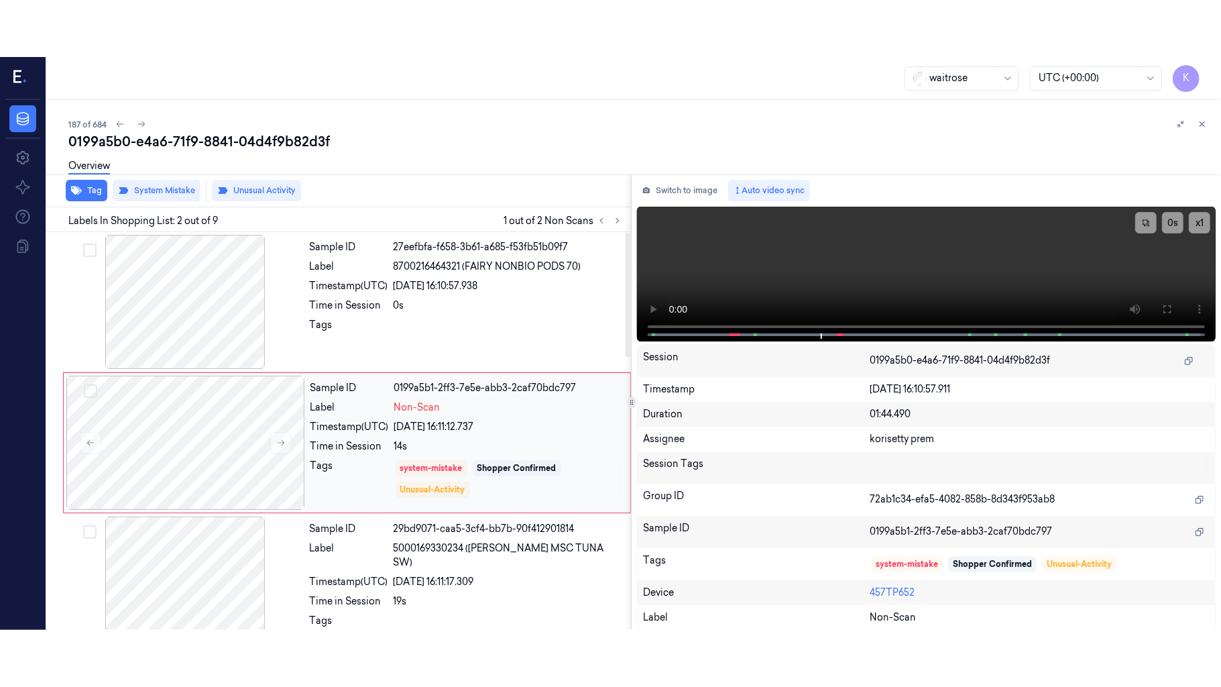
scroll to position [11, 0]
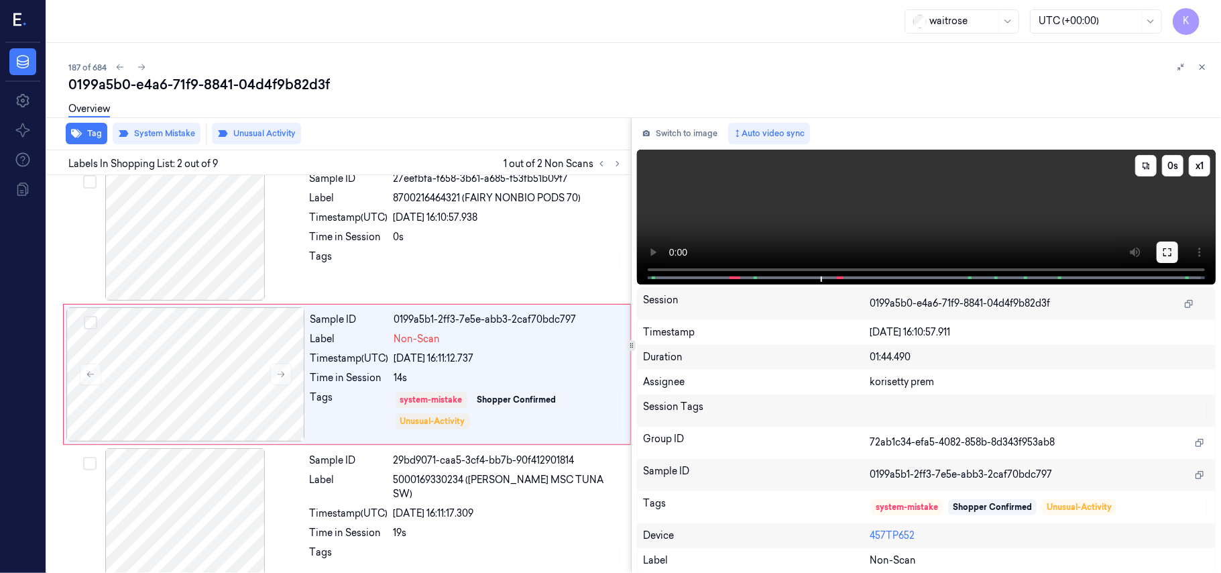
click at [1157, 253] on button at bounding box center [1167, 251] width 21 height 21
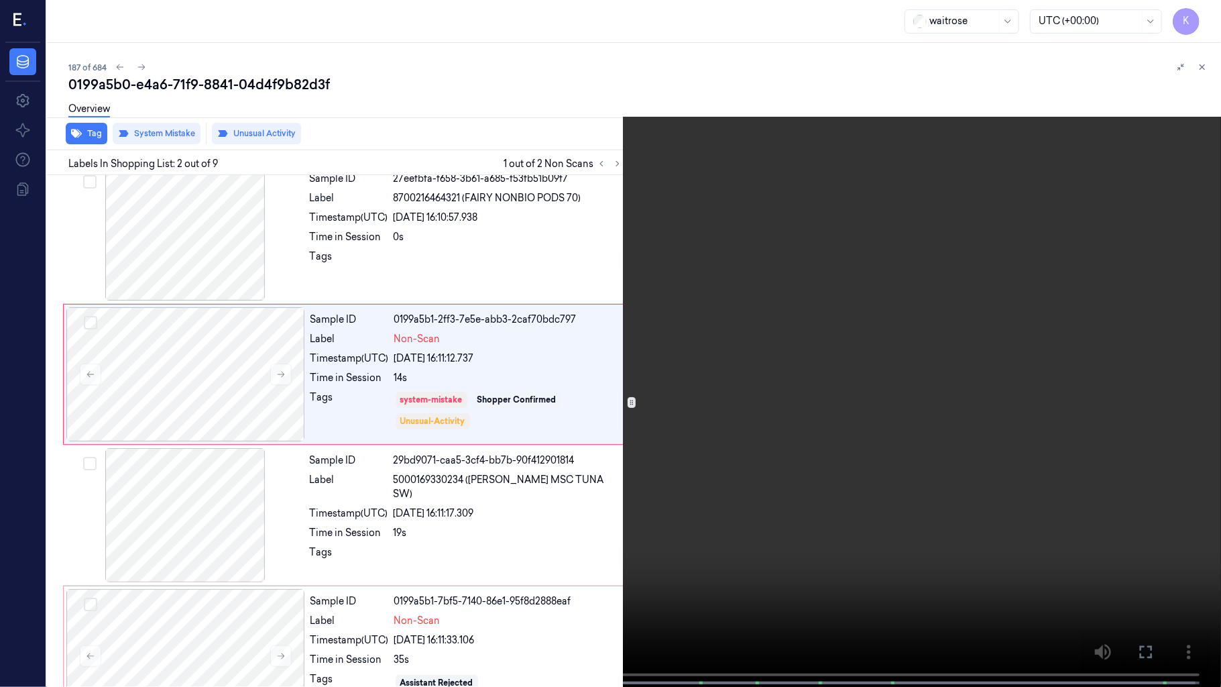
click at [619, 373] on video at bounding box center [610, 344] width 1221 height 689
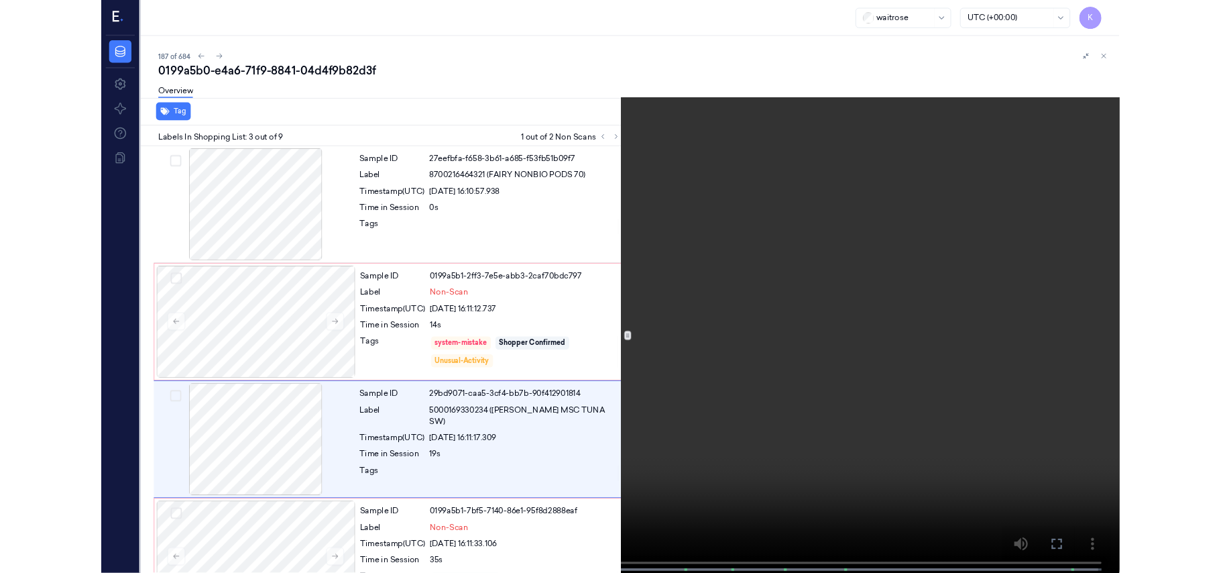
scroll to position [97, 0]
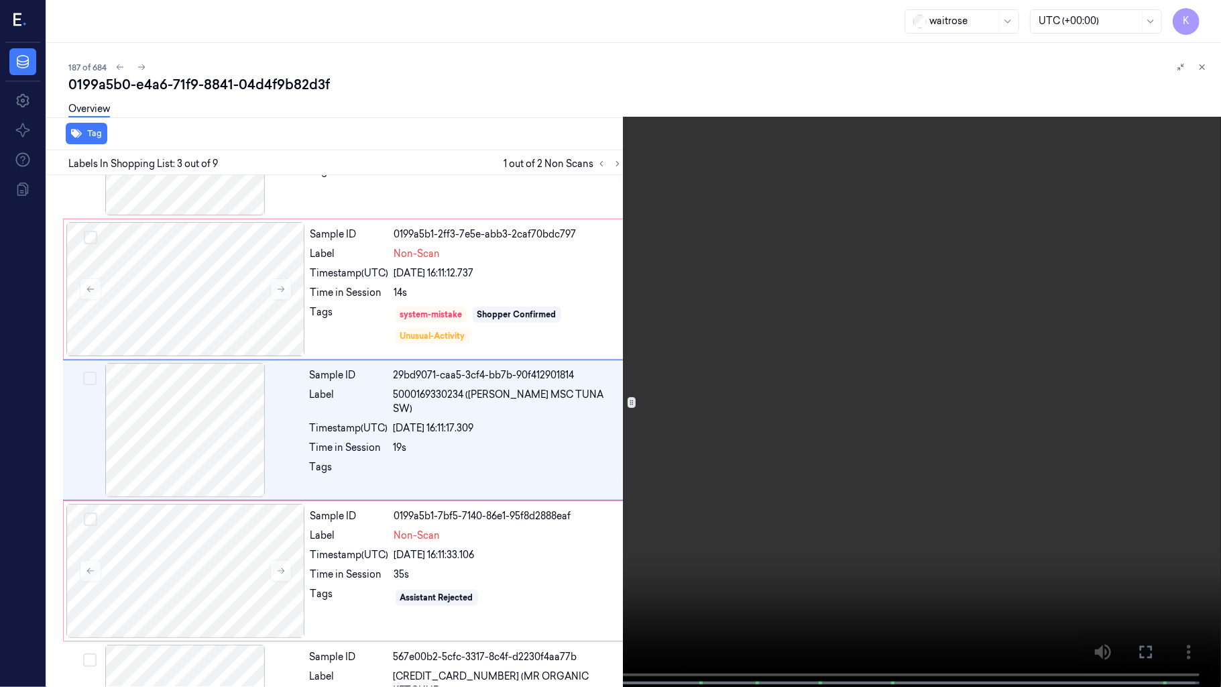
click at [551, 442] on video at bounding box center [610, 344] width 1221 height 689
click at [550, 442] on video at bounding box center [610, 344] width 1221 height 689
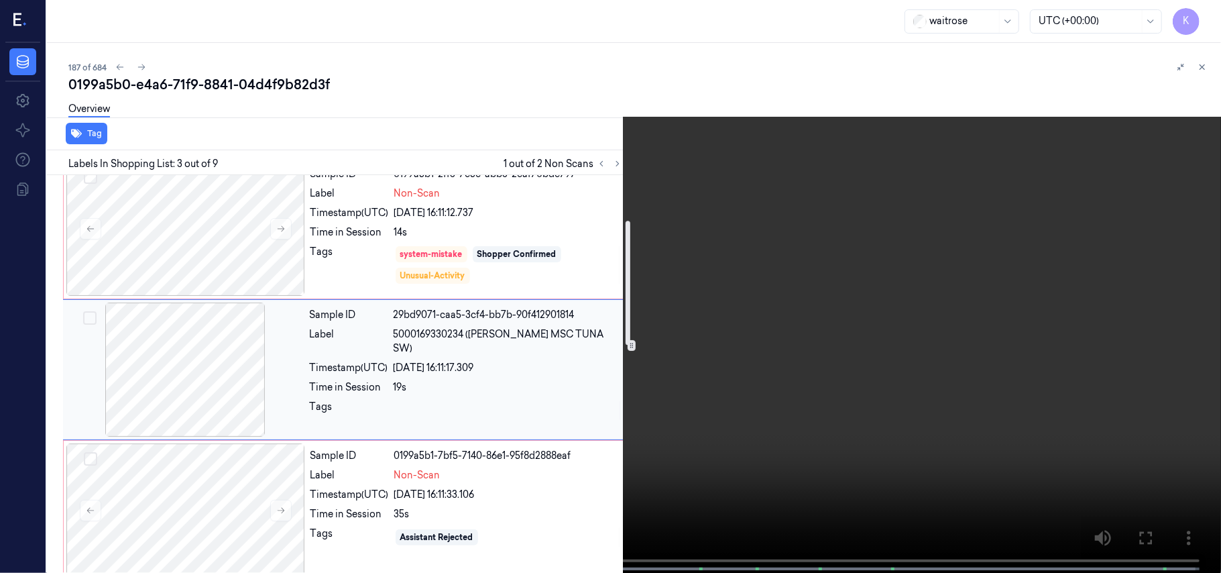
scroll to position [186, 0]
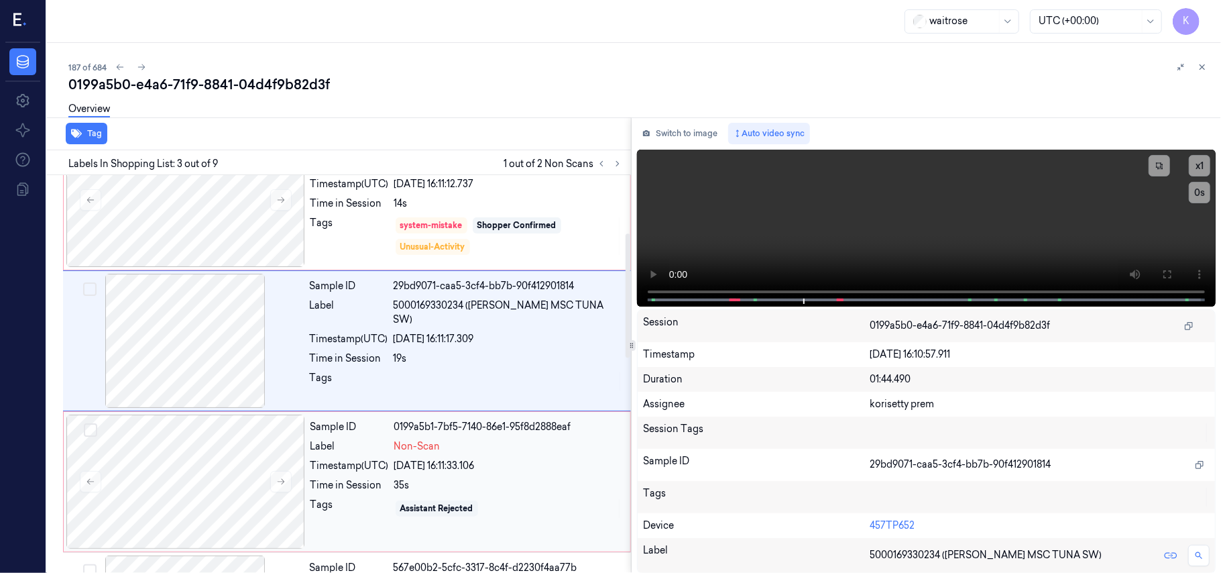
click at [406, 475] on div "Sample ID 0199a5b1-7bf5-7140-86e1-95f8d2888eaf Label Non-Scan Timestamp (UTC) 0…" at bounding box center [466, 481] width 322 height 134
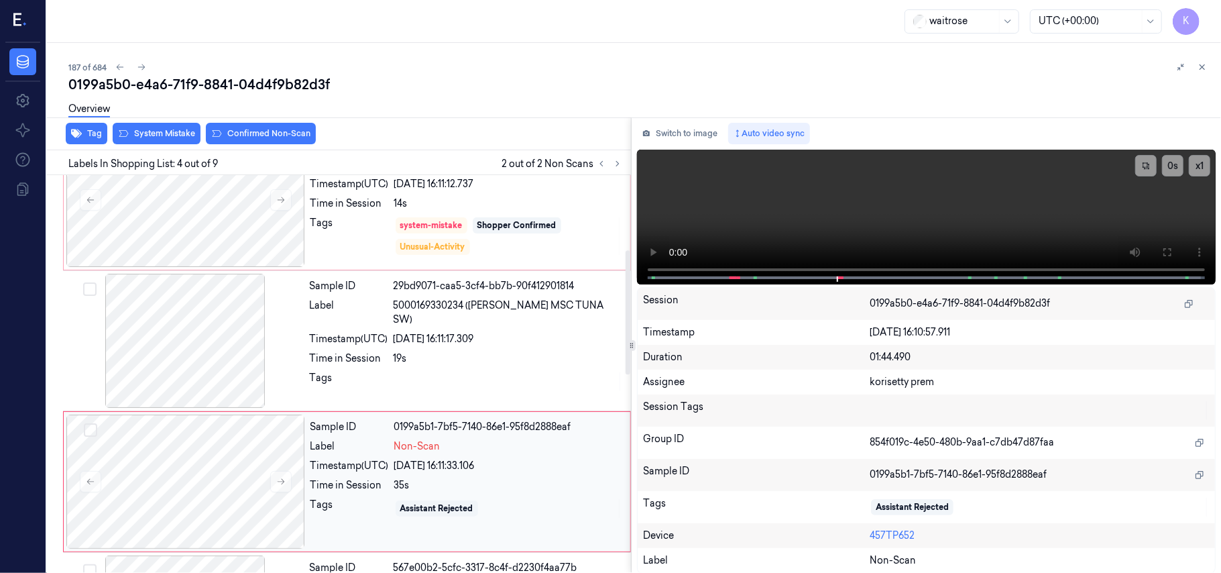
scroll to position [294, 0]
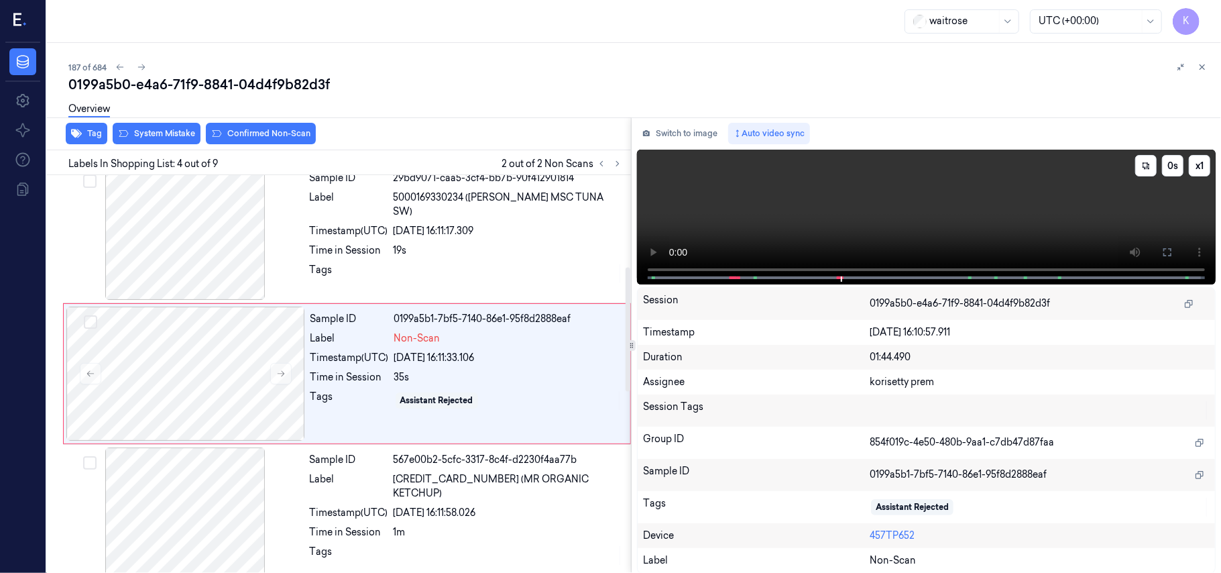
click at [845, 217] on video at bounding box center [926, 217] width 579 height 135
click at [701, 127] on button "Switch to image" at bounding box center [680, 133] width 86 height 21
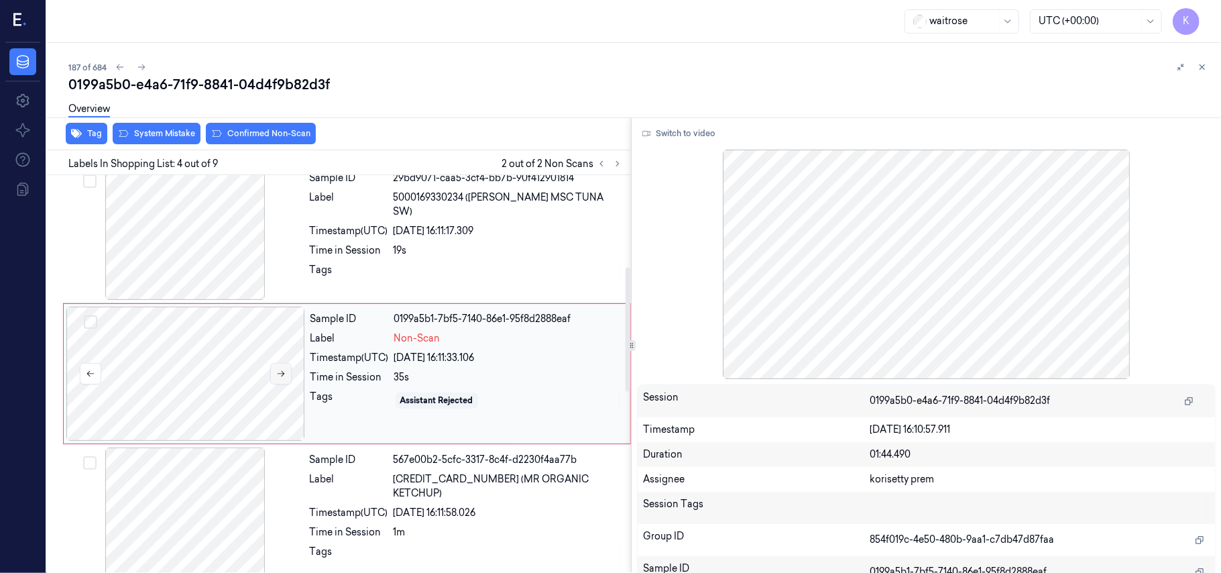
click at [280, 378] on icon at bounding box center [280, 373] width 9 height 9
click at [481, 357] on div "02/10/2025 16:11:33.106" at bounding box center [508, 358] width 228 height 14
click at [687, 129] on button "Switch to video" at bounding box center [679, 133] width 84 height 21
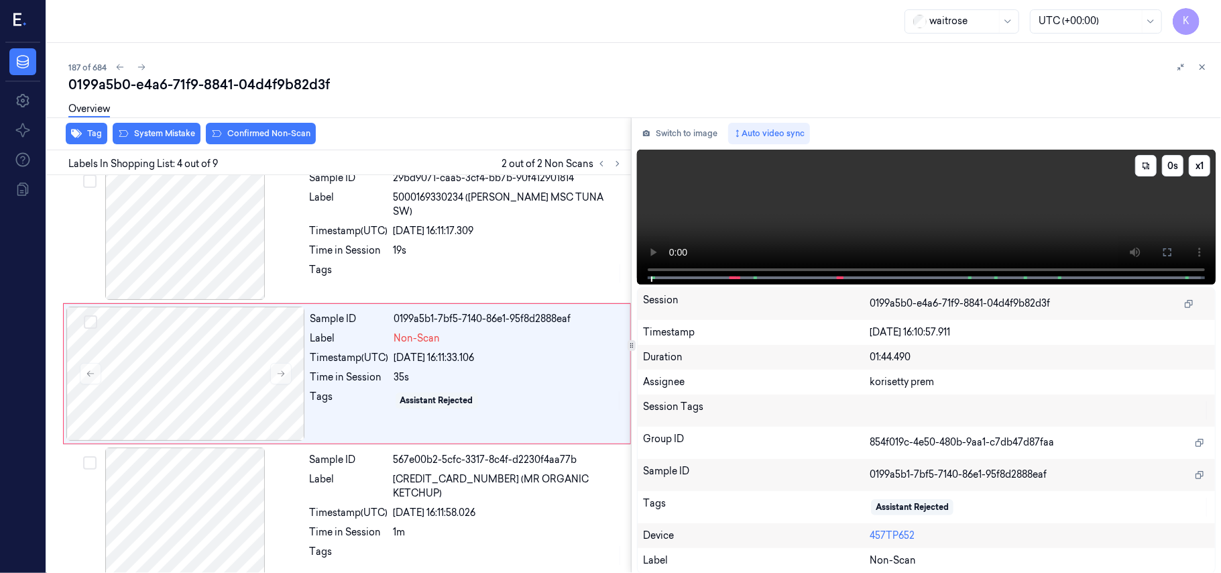
click at [913, 202] on video at bounding box center [926, 217] width 579 height 135
click at [939, 228] on video at bounding box center [926, 217] width 579 height 135
click at [440, 392] on div "Assistant Rejected" at bounding box center [508, 400] width 228 height 21
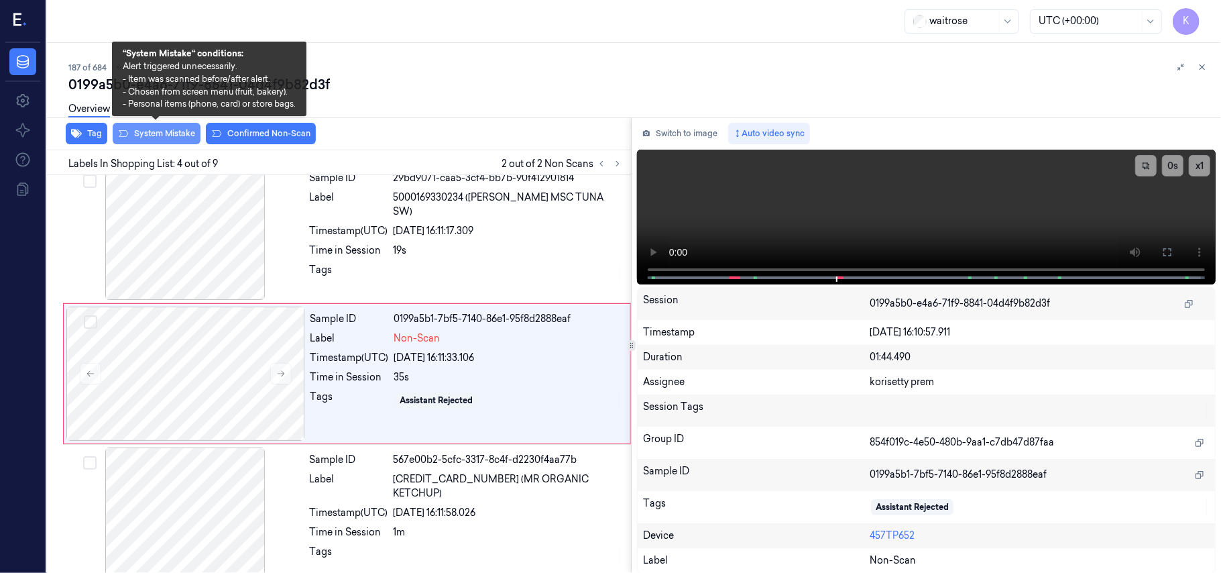
click at [166, 129] on button "System Mistake" at bounding box center [157, 133] width 88 height 21
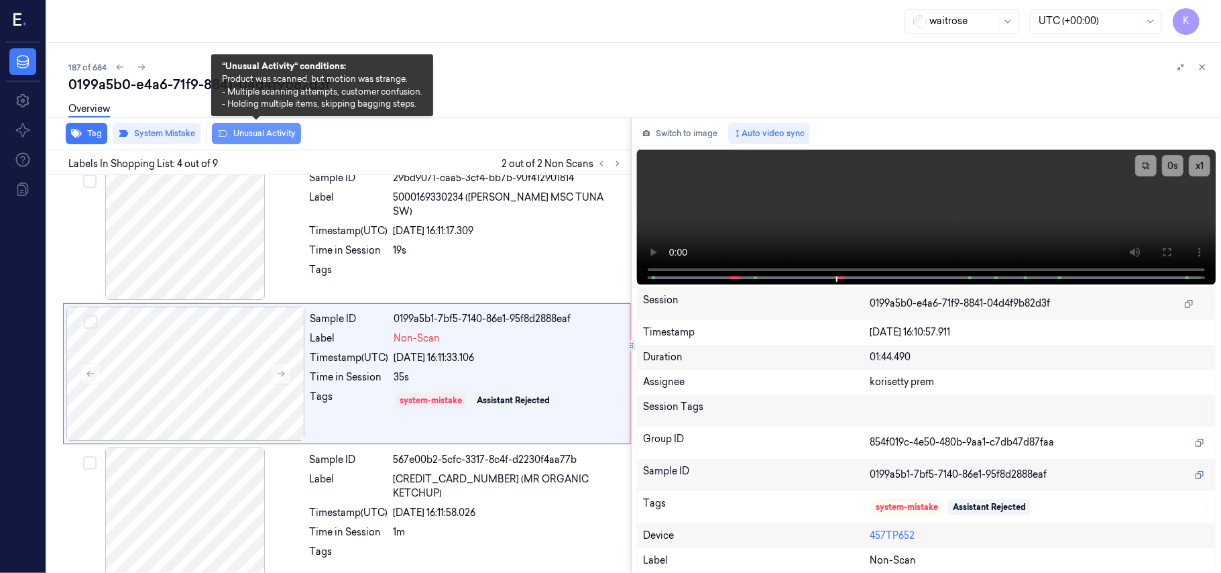
click at [249, 137] on button "Unusual Activity" at bounding box center [256, 133] width 89 height 21
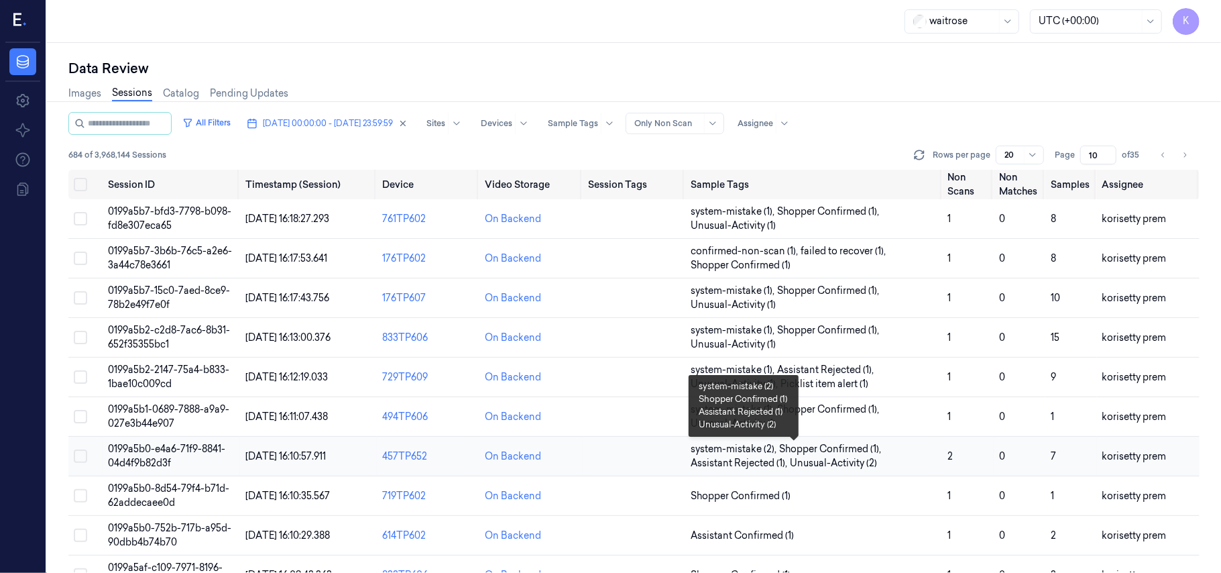
click at [877, 456] on span "Shopper Confirmed (1) ," at bounding box center [831, 449] width 105 height 14
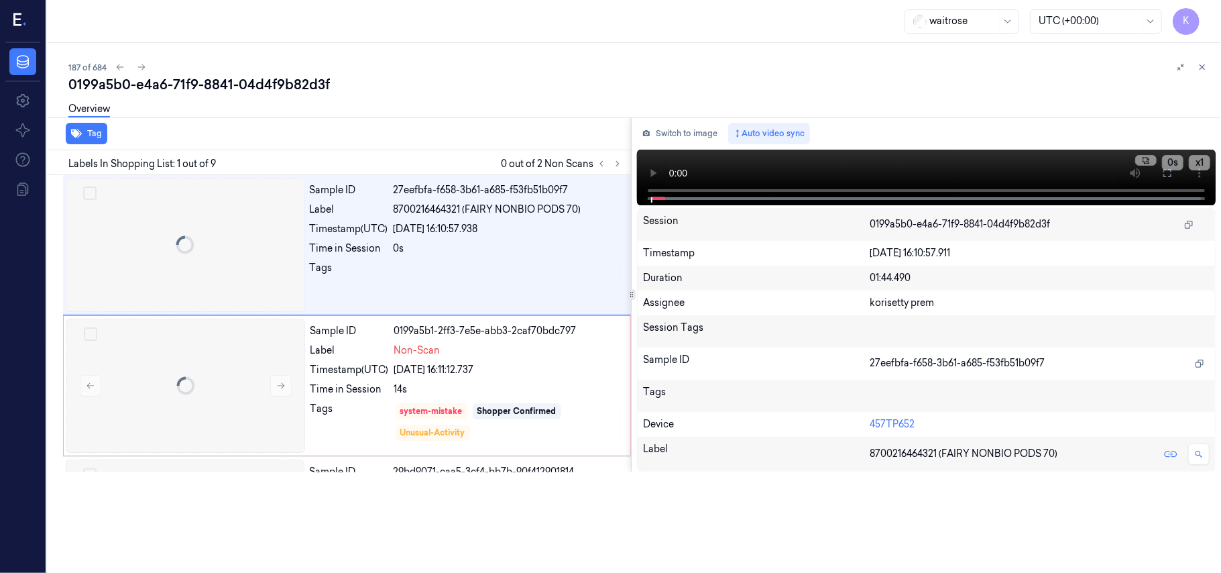
scroll to position [15, 0]
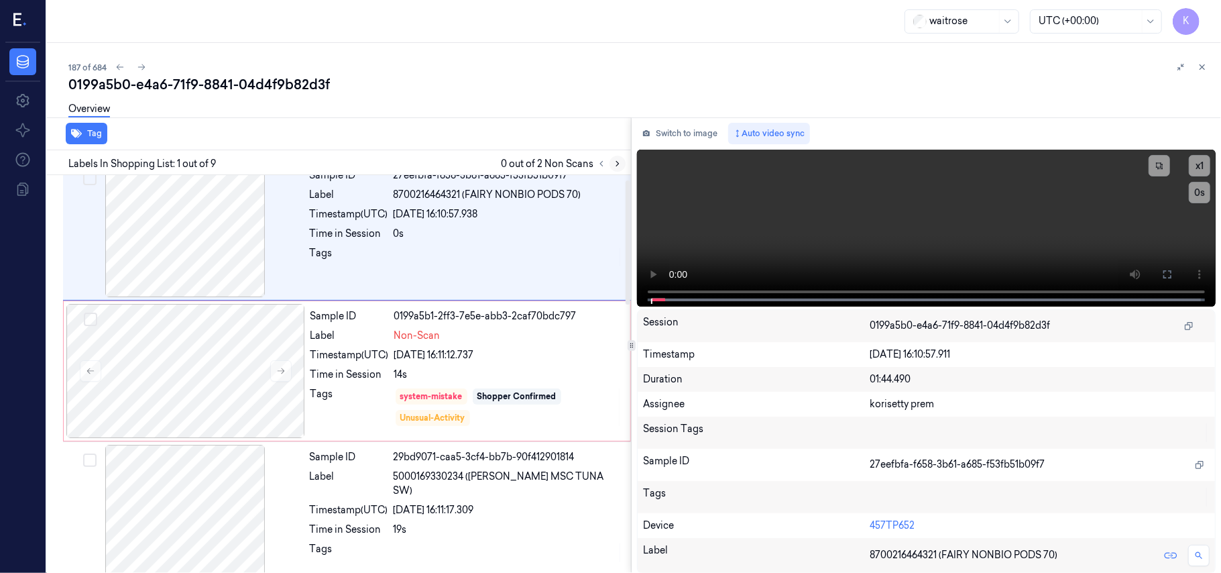
click at [613, 162] on icon at bounding box center [617, 163] width 9 height 9
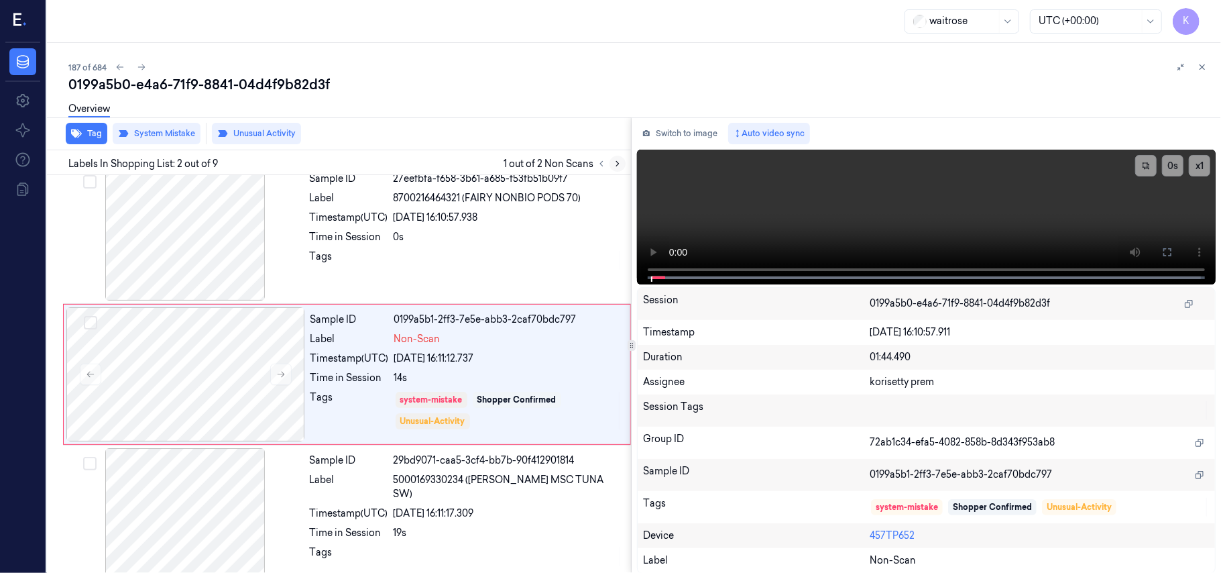
click at [613, 162] on icon at bounding box center [617, 163] width 9 height 9
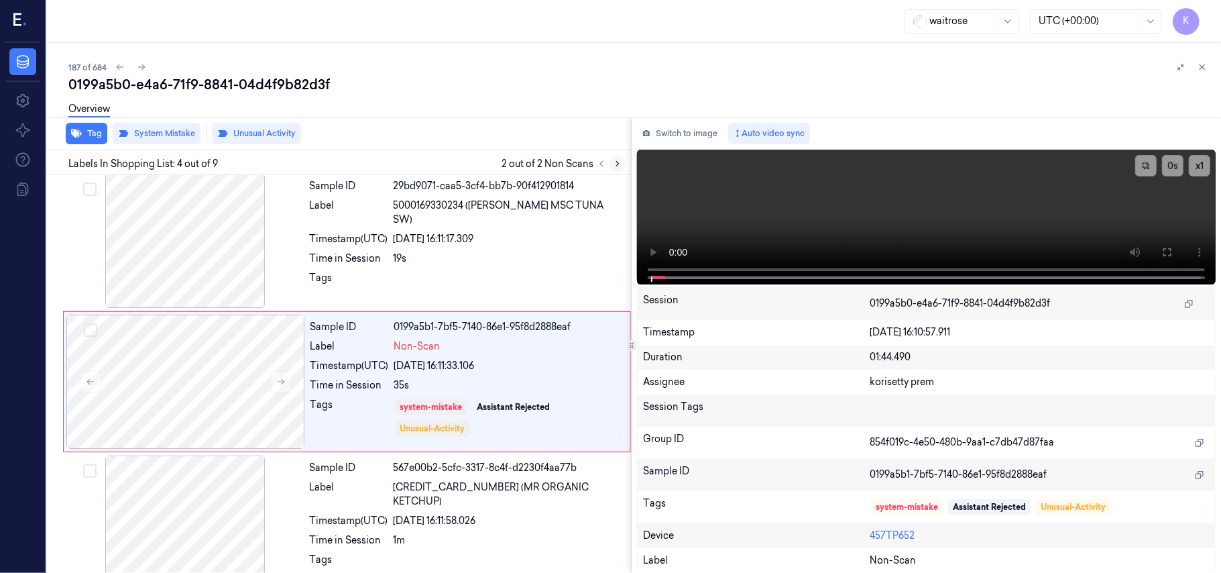
scroll to position [294, 0]
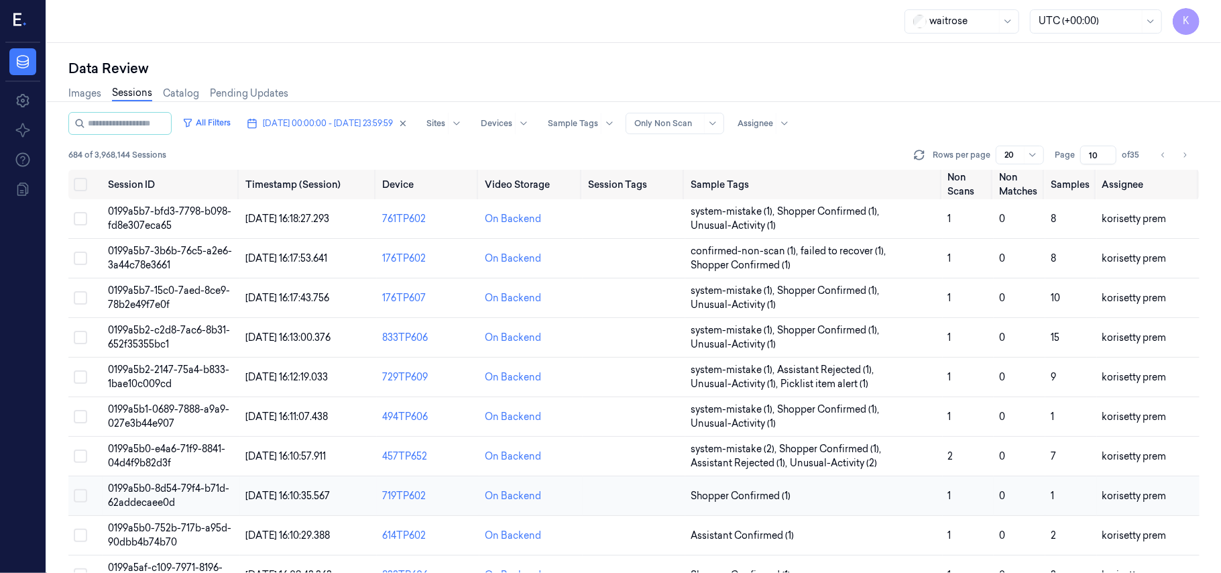
click at [838, 488] on td "Shopper Confirmed (1)" at bounding box center [813, 496] width 257 height 40
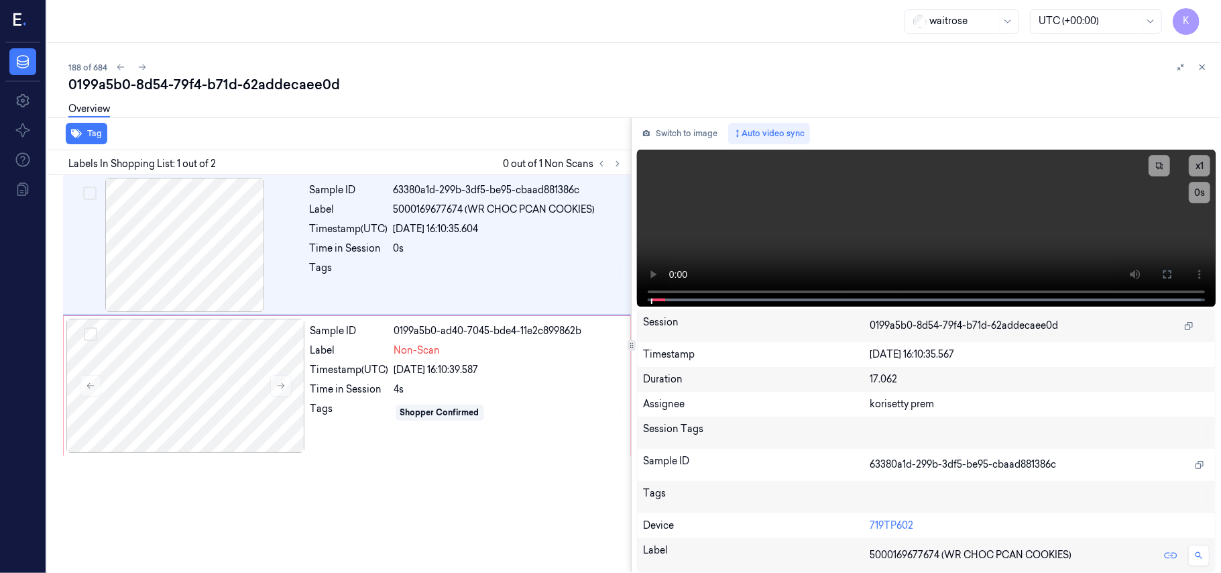
click at [503, 78] on div "0199a5b0-8d54-79f4-b71d-62addecaee0d" at bounding box center [639, 84] width 1142 height 19
click at [924, 205] on video at bounding box center [926, 228] width 579 height 157
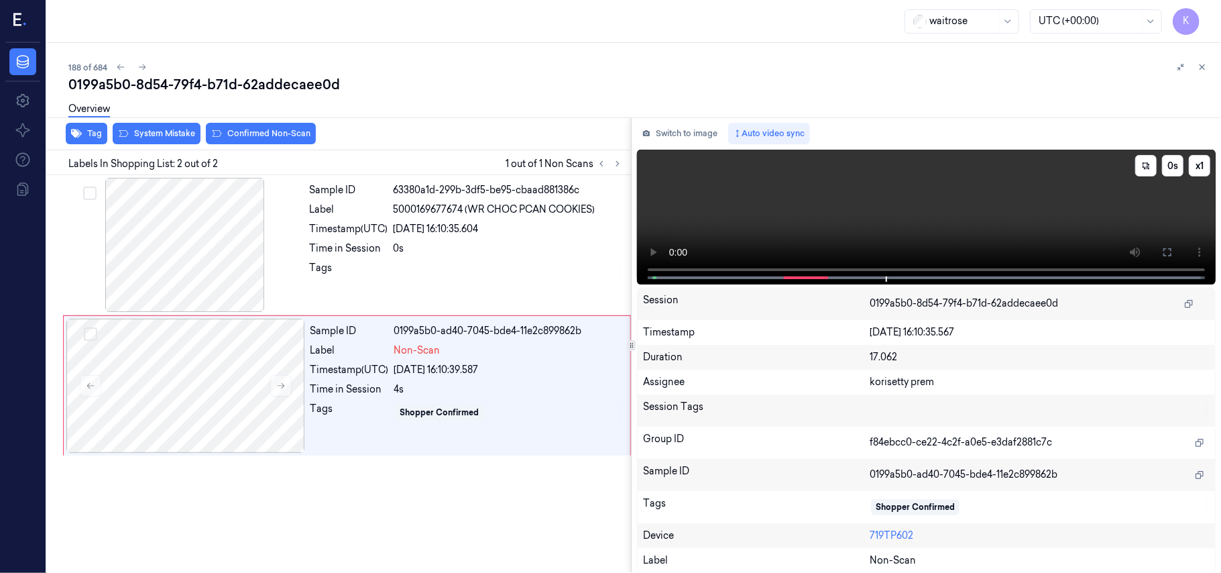
click at [687, 221] on video at bounding box center [926, 217] width 579 height 135
click at [438, 381] on div "Sample ID 0199a5b0-ad40-7045-bde4-11e2c899862b Label Non-Scan Timestamp (UTC) 0…" at bounding box center [466, 385] width 322 height 134
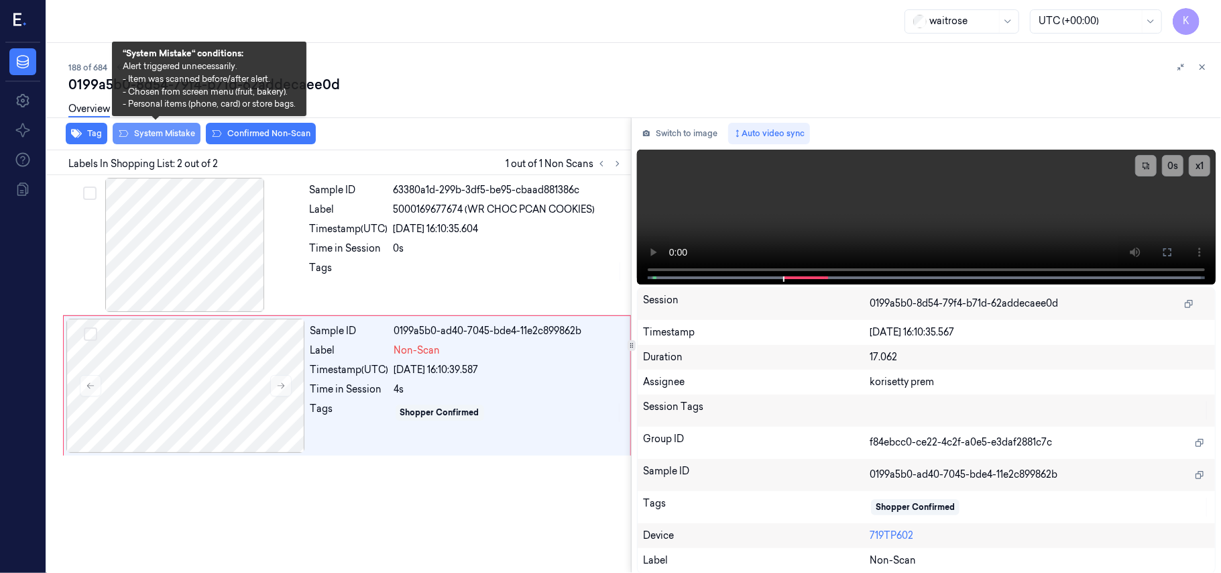
click at [161, 129] on button "System Mistake" at bounding box center [157, 133] width 88 height 21
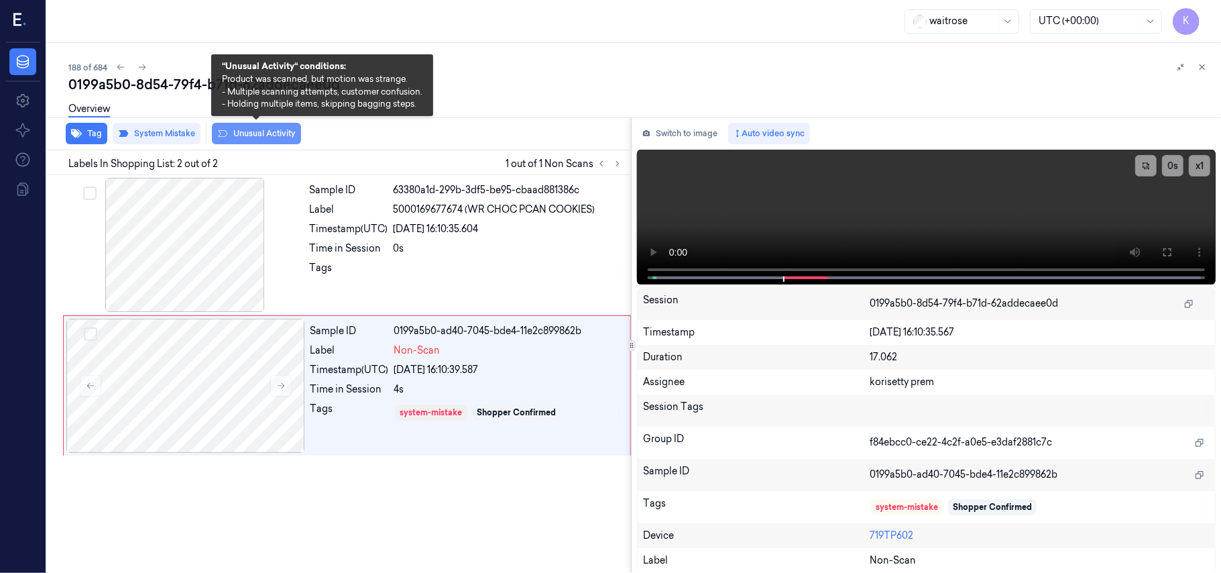
click at [274, 138] on button "Unusual Activity" at bounding box center [256, 133] width 89 height 21
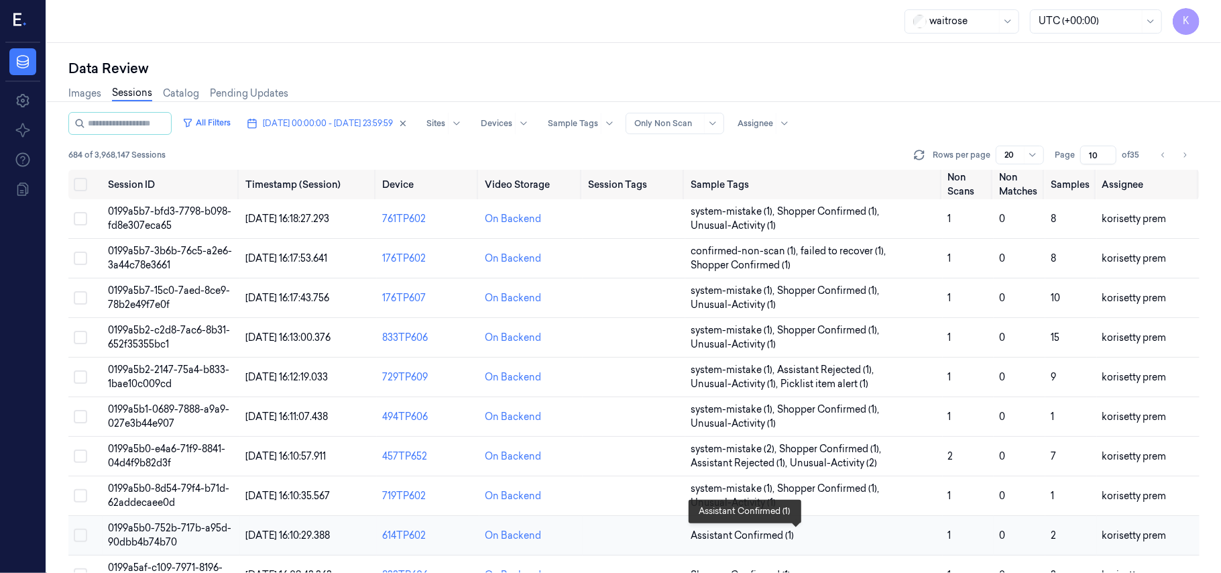
click at [826, 536] on span "Assistant Confirmed (1)" at bounding box center [814, 535] width 246 height 14
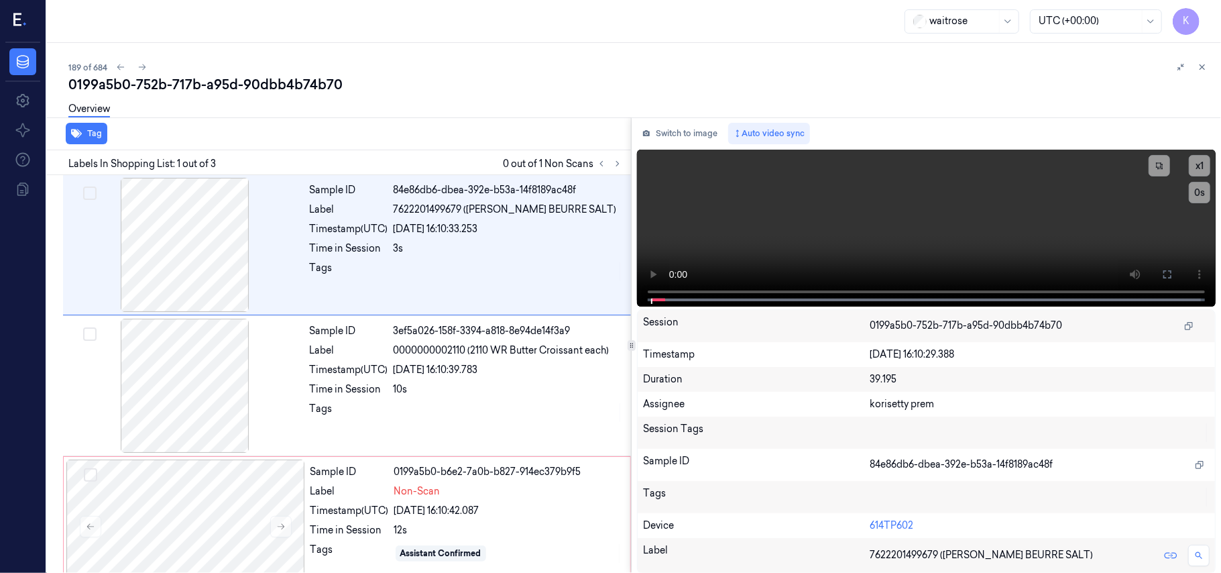
click at [512, 90] on div "0199a5b0-752b-717b-a95d-90dbb4b74b70" at bounding box center [639, 84] width 1142 height 19
click at [404, 241] on div "3s" at bounding box center [508, 248] width 229 height 14
click at [856, 237] on video at bounding box center [926, 228] width 579 height 157
click at [1169, 272] on icon at bounding box center [1167, 274] width 11 height 11
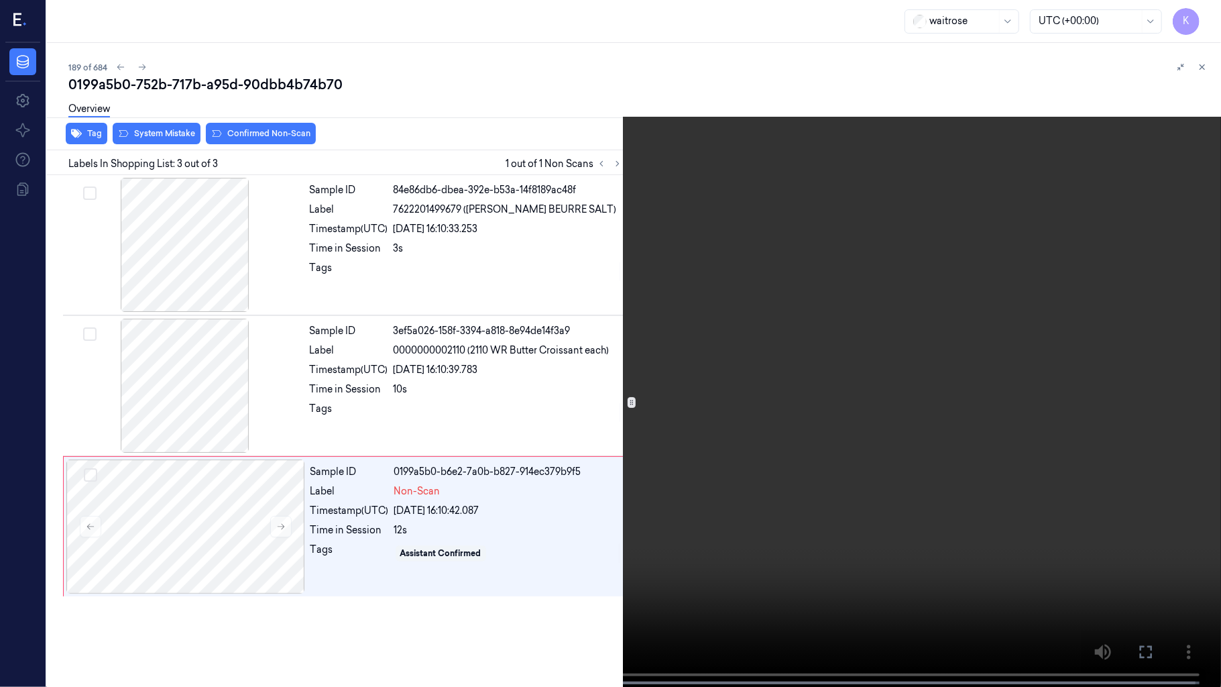
click at [598, 396] on video at bounding box center [610, 344] width 1221 height 689
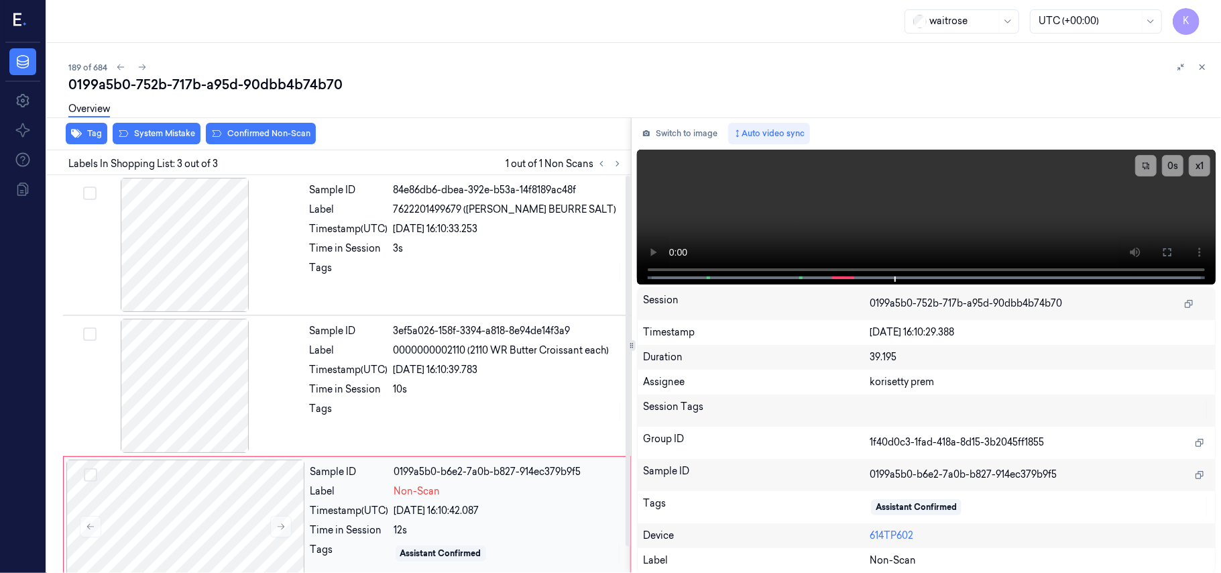
click at [451, 522] on div "Sample ID 0199a5b0-b6e2-7a0b-b827-914ec379b9f5 Label Non-Scan Timestamp (UTC) 0…" at bounding box center [466, 526] width 322 height 134
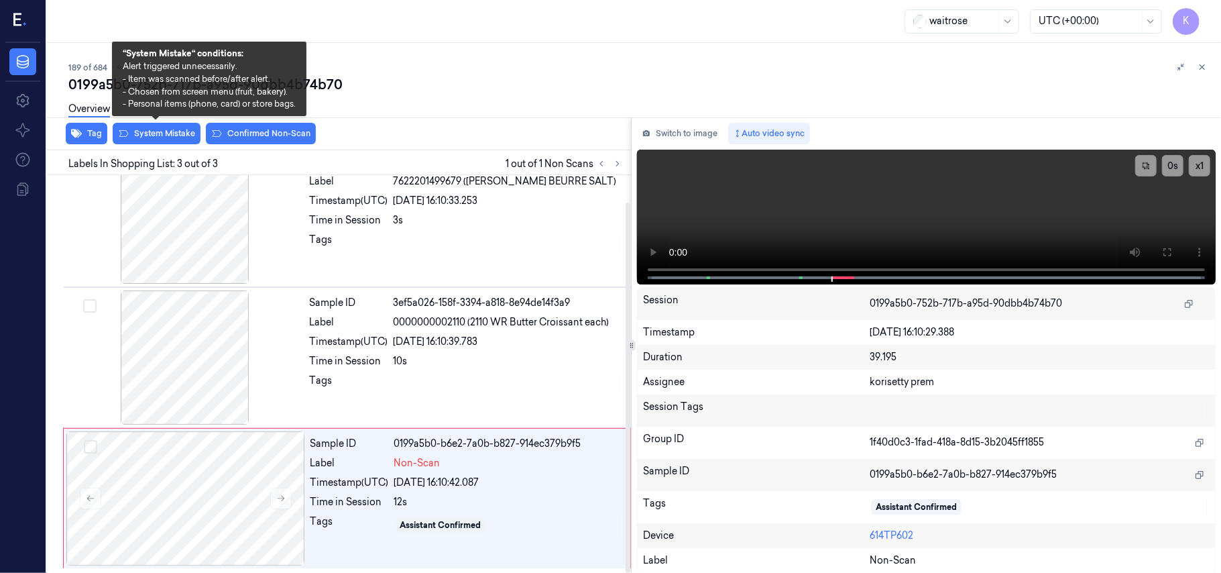
click at [156, 127] on div "Overview" at bounding box center [639, 111] width 1142 height 34
click at [165, 132] on button "System Mistake" at bounding box center [157, 133] width 88 height 21
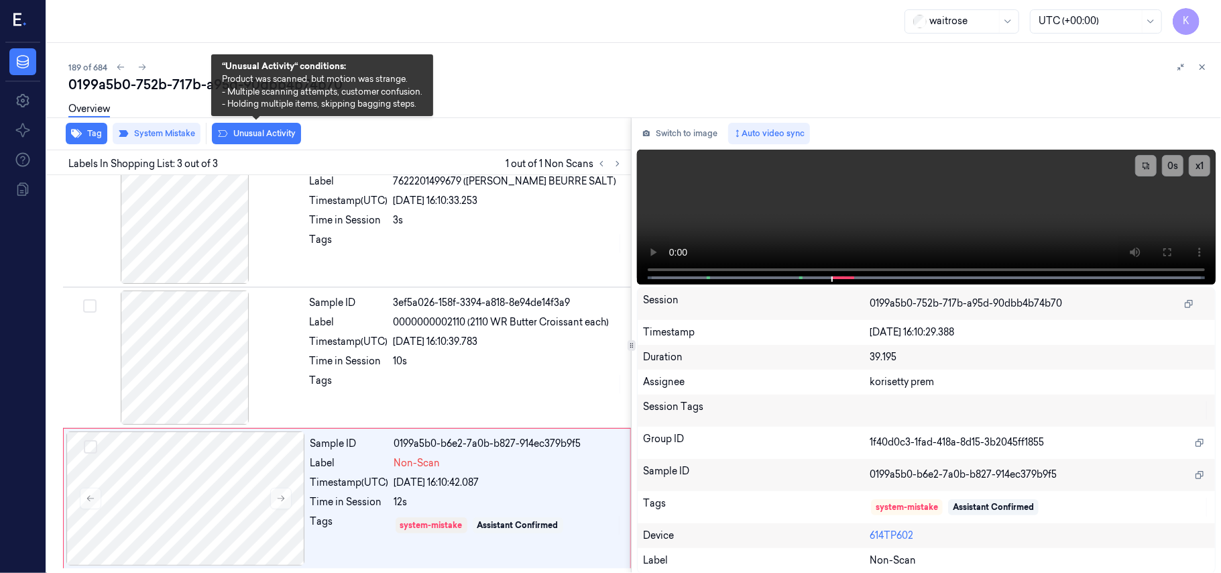
click at [270, 130] on button "Unusual Activity" at bounding box center [256, 133] width 89 height 21
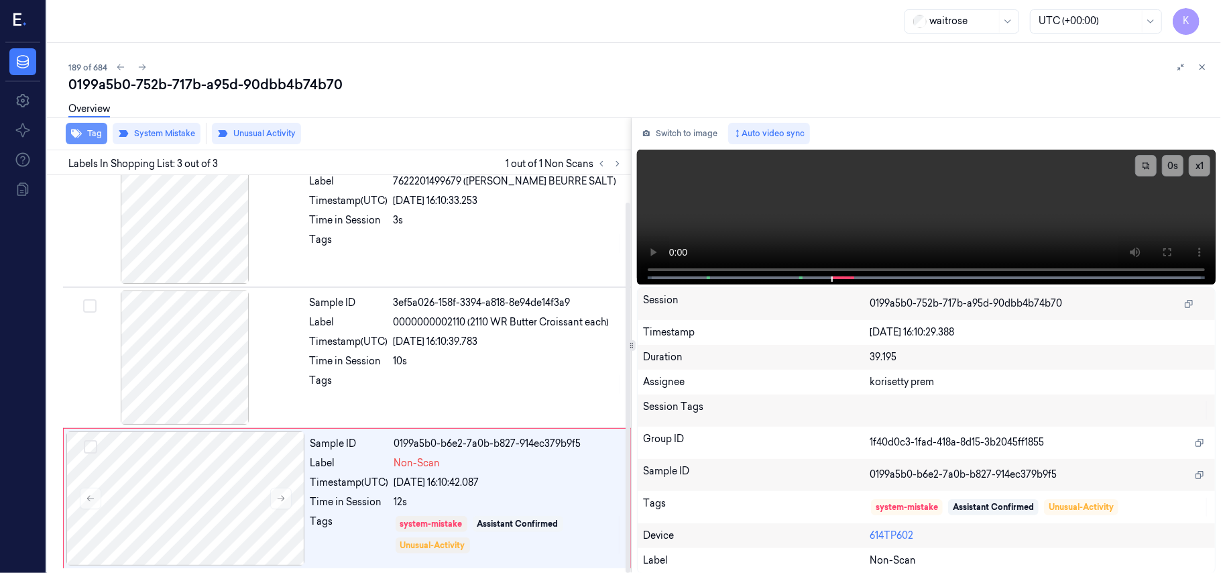
click at [90, 127] on button "Tag" at bounding box center [87, 133] width 42 height 21
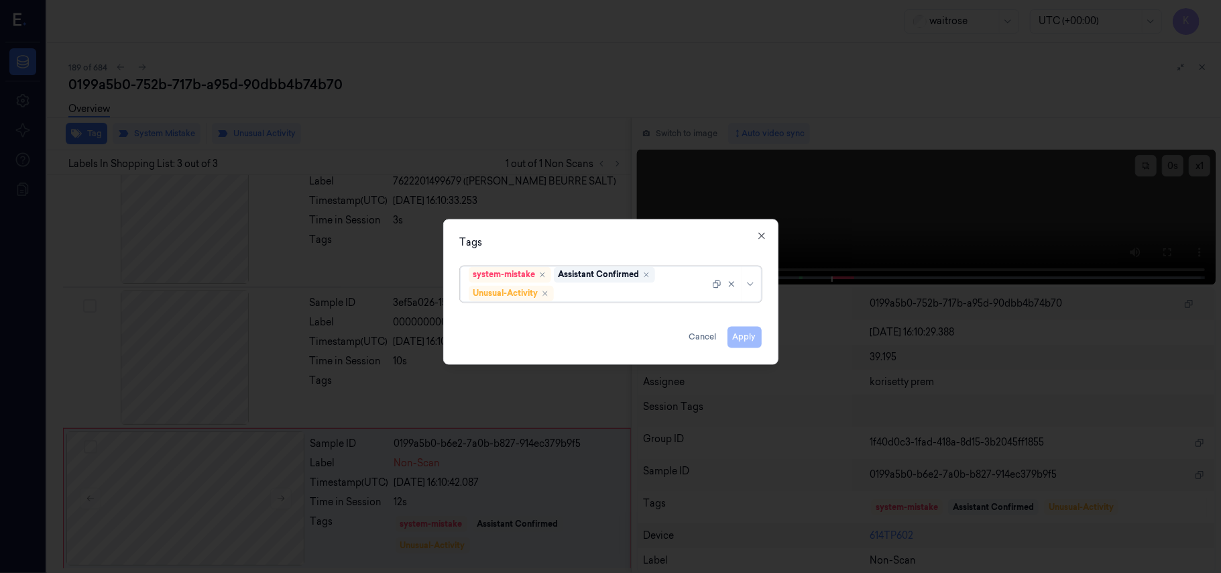
click at [660, 290] on div at bounding box center [632, 293] width 153 height 14
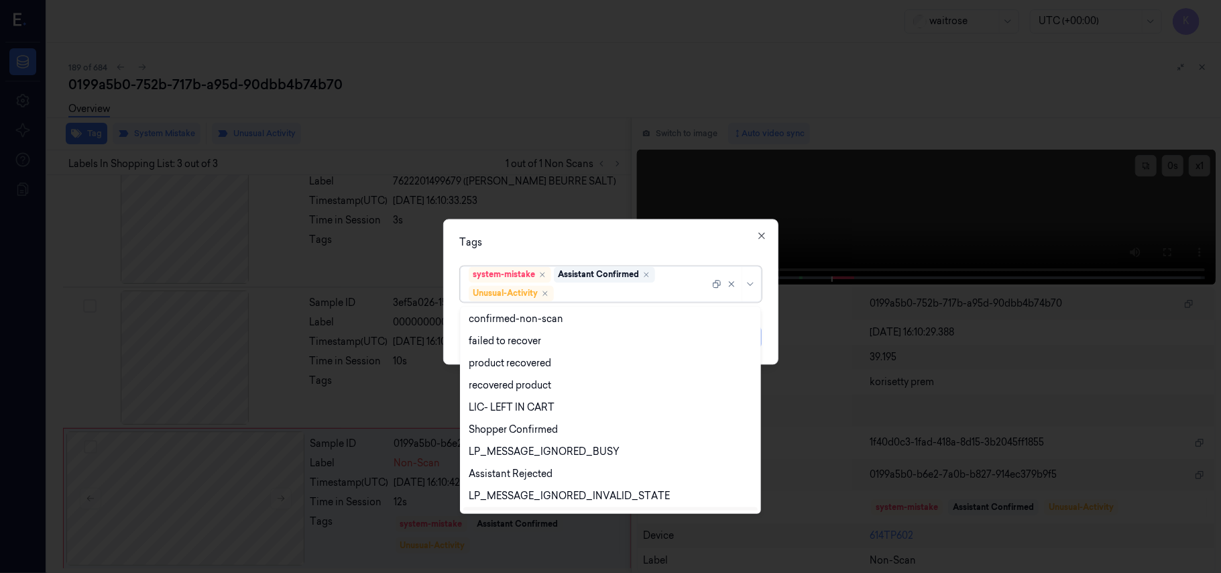
scroll to position [175, 0]
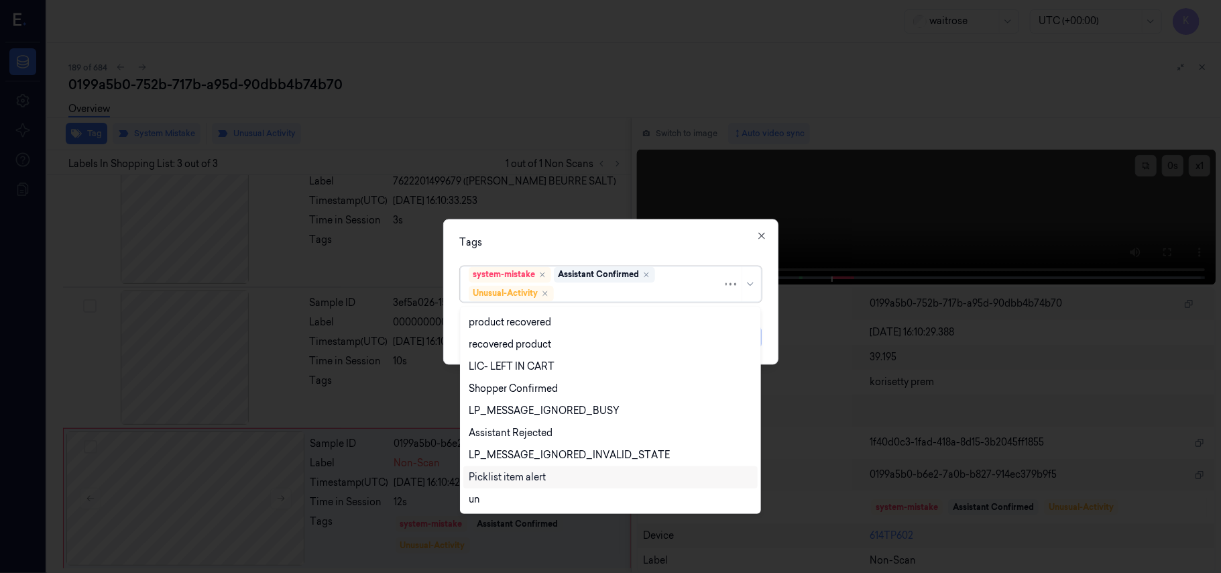
click at [523, 479] on div "Picklist item alert" at bounding box center [507, 477] width 77 height 14
click at [658, 251] on div "Tags option Picklist item alert, selected. 20 results available. Use Up and Dow…" at bounding box center [610, 291] width 335 height 145
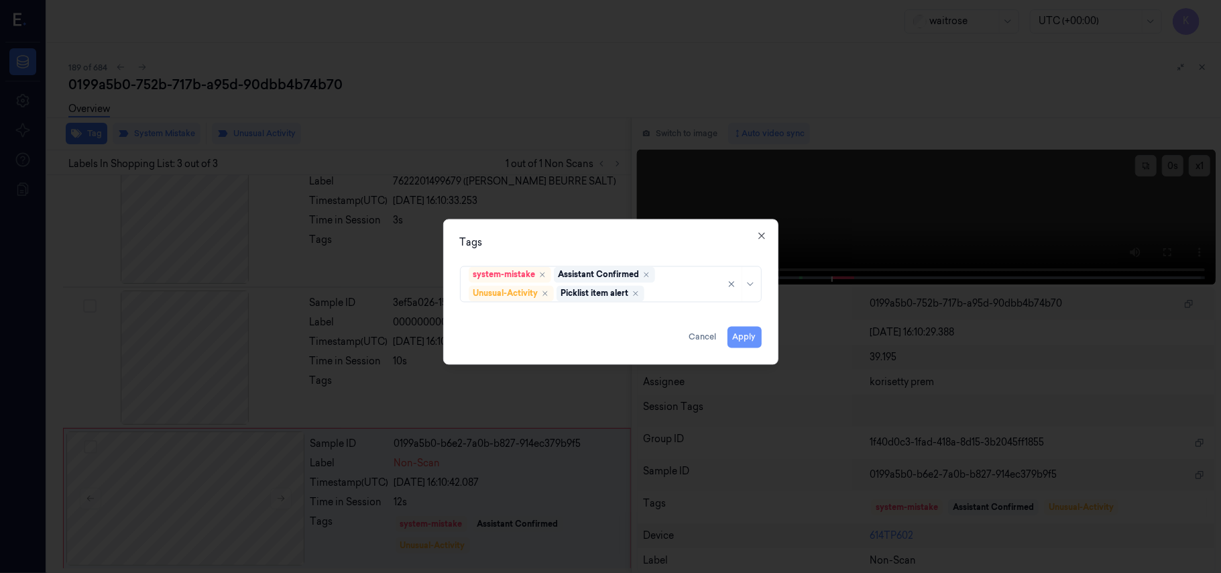
click at [736, 333] on button "Apply" at bounding box center [744, 337] width 34 height 21
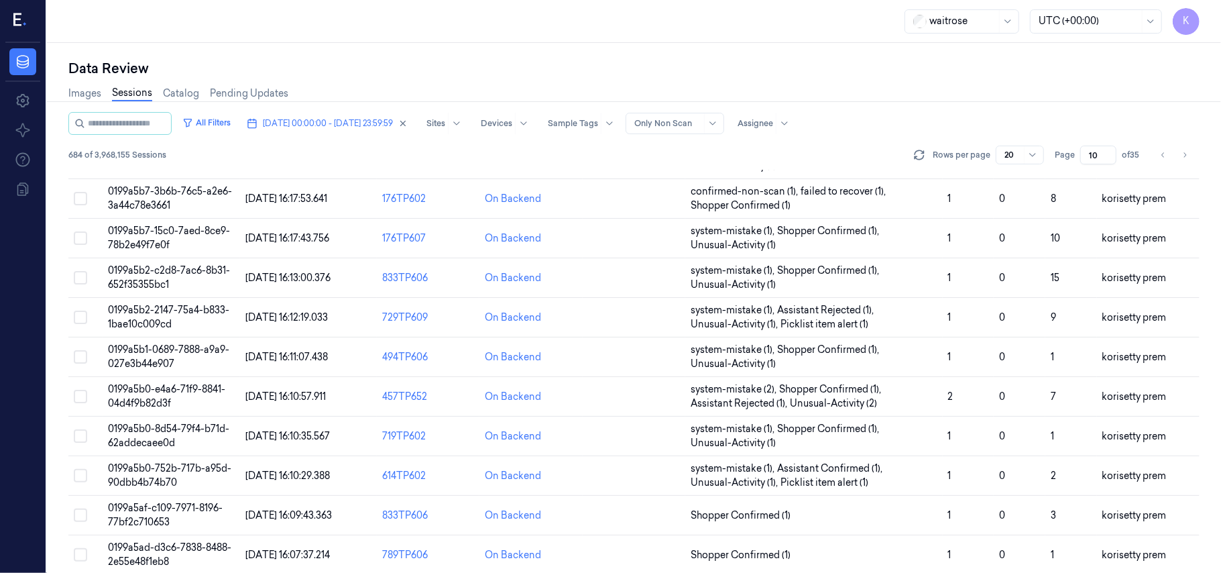
scroll to position [89, 0]
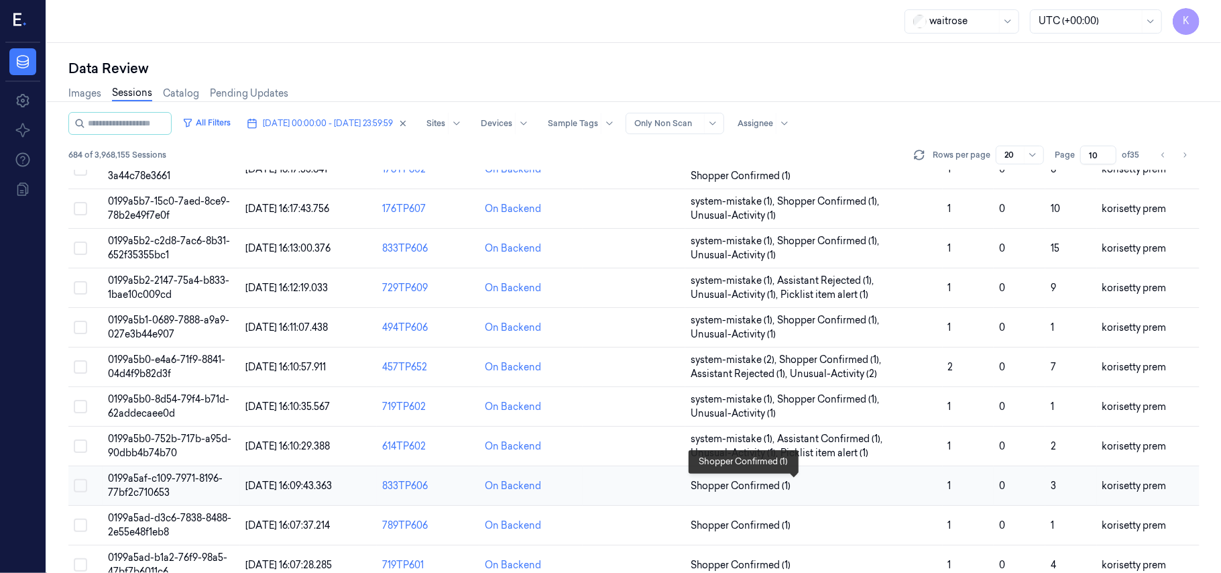
click at [861, 483] on span "Shopper Confirmed (1)" at bounding box center [814, 486] width 246 height 14
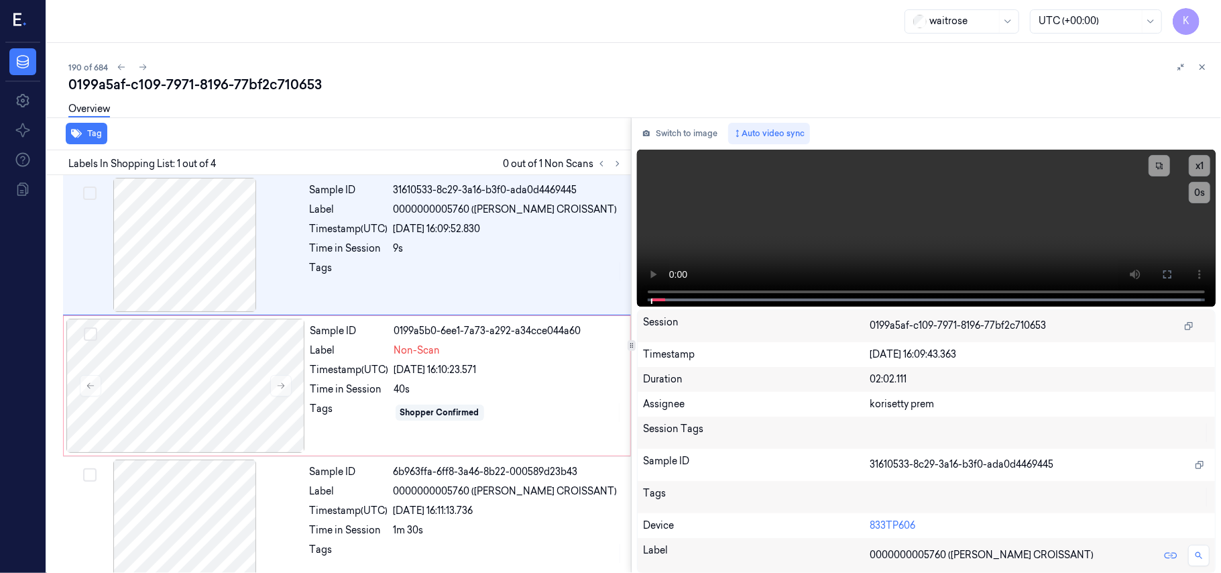
click at [502, 71] on div "190 of 684" at bounding box center [639, 67] width 1142 height 16
click at [282, 388] on icon at bounding box center [280, 385] width 9 height 9
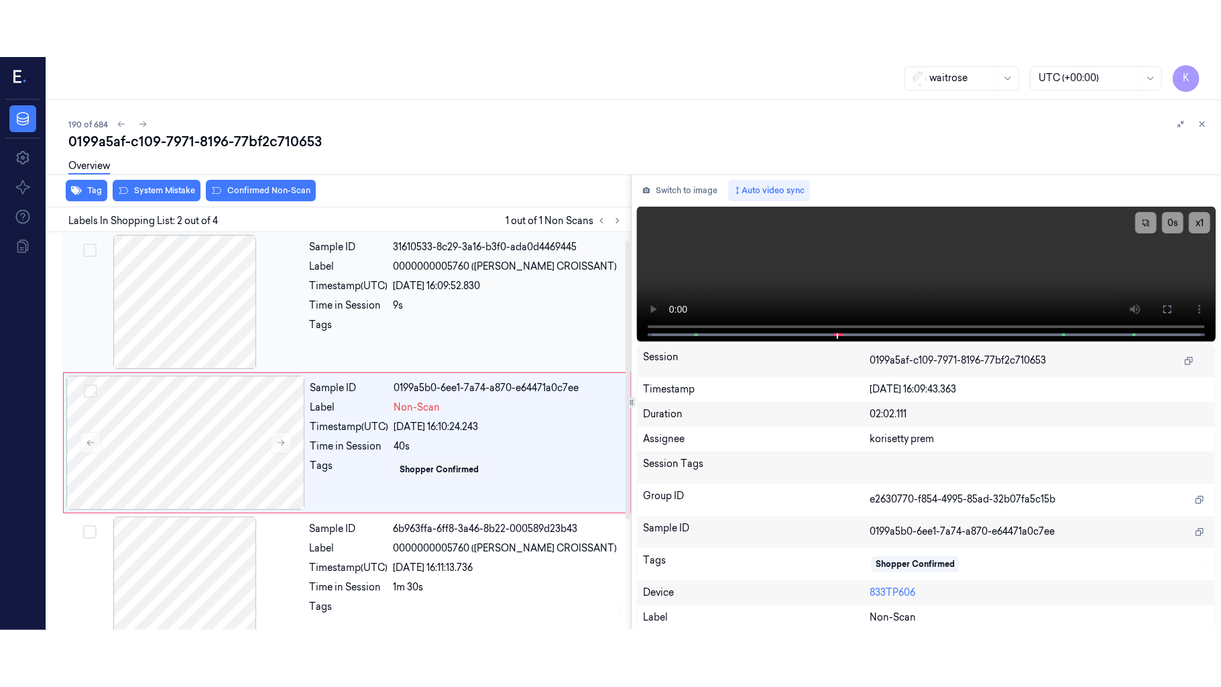
scroll to position [11, 0]
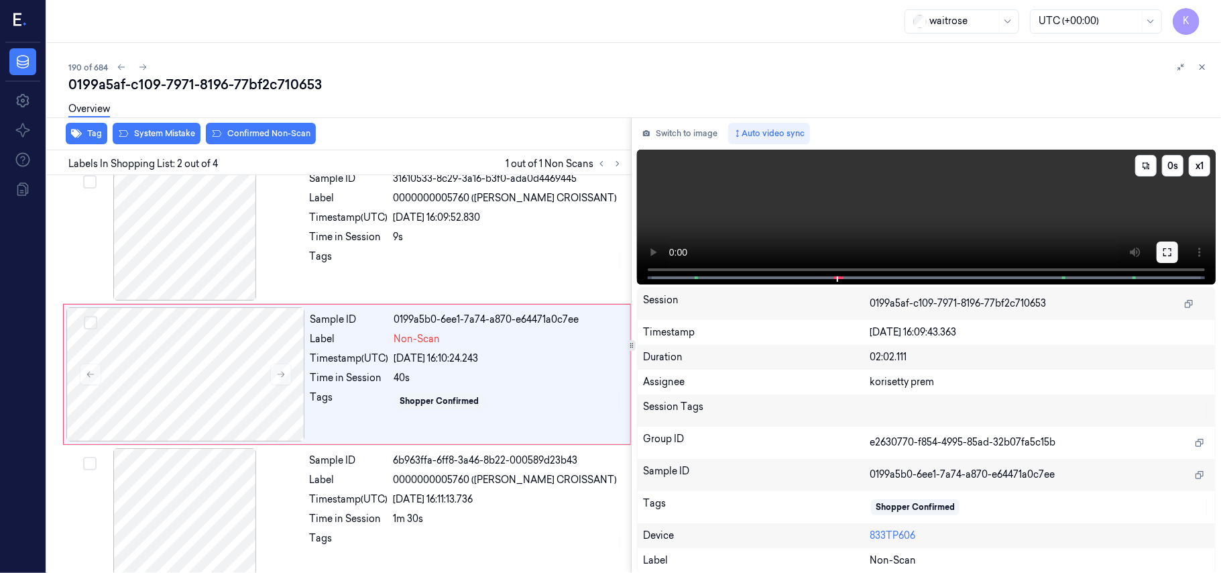
click at [1170, 247] on icon at bounding box center [1167, 252] width 11 height 11
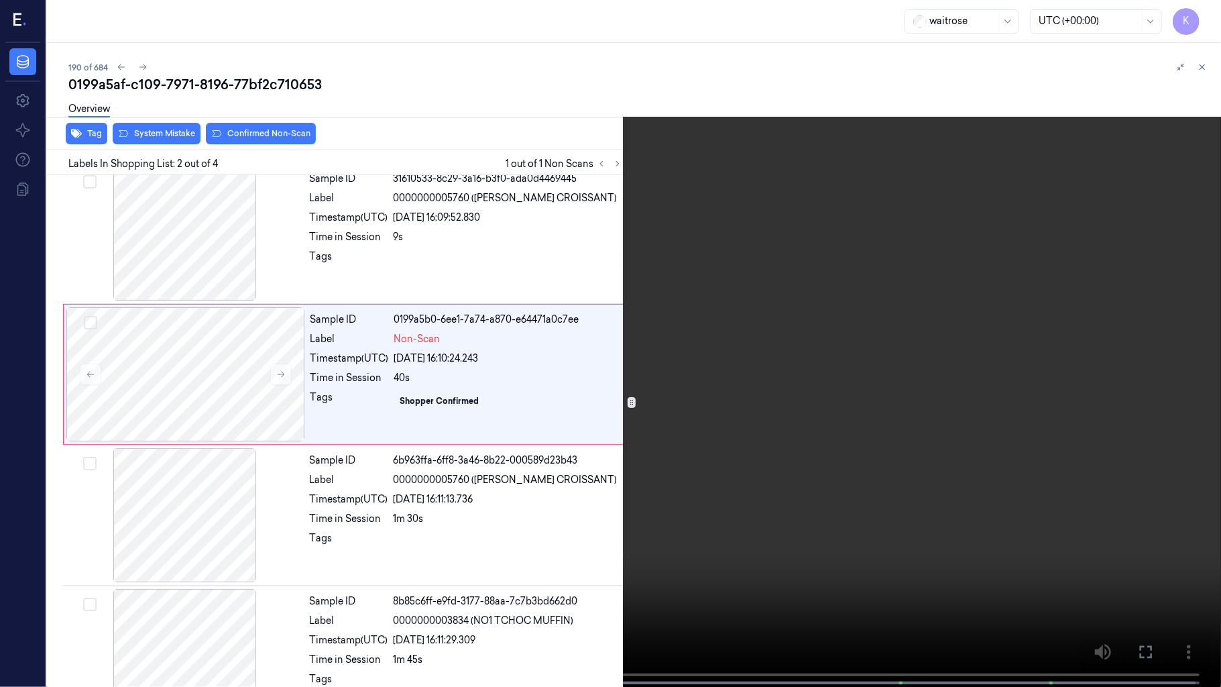
click at [837, 434] on video at bounding box center [610, 344] width 1221 height 689
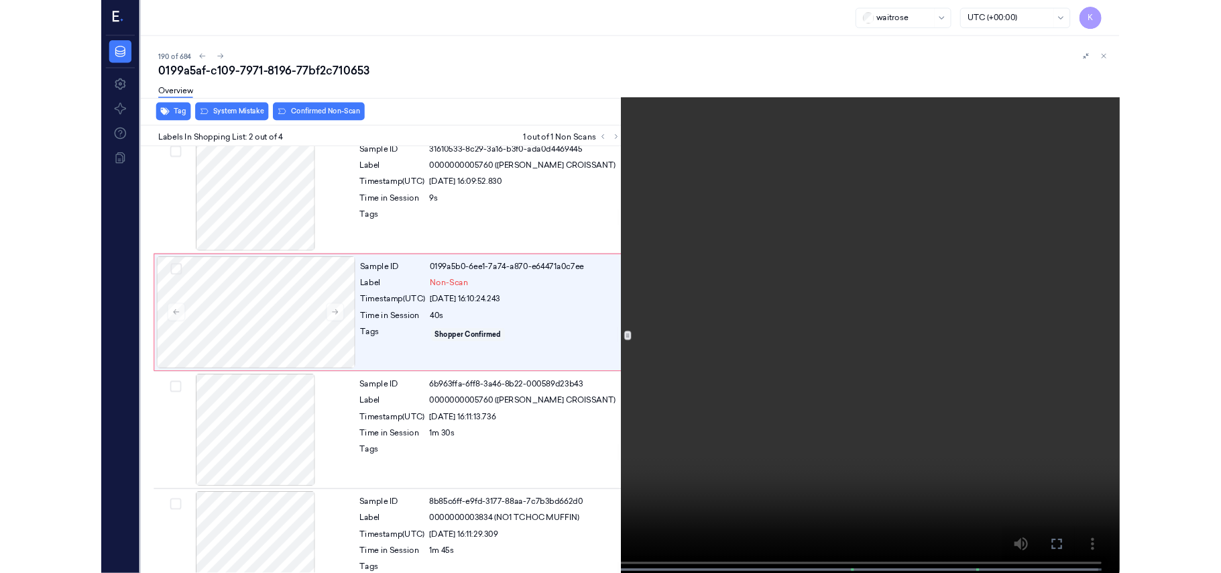
scroll to position [0, 0]
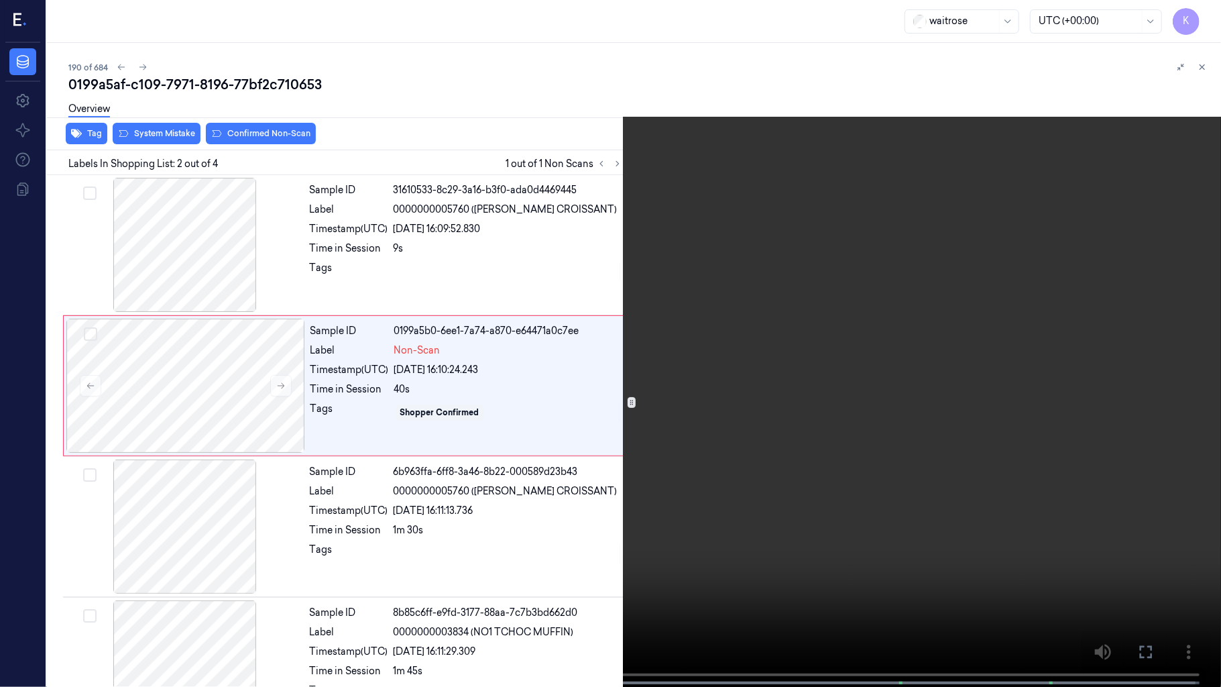
click at [365, 210] on video at bounding box center [610, 344] width 1221 height 689
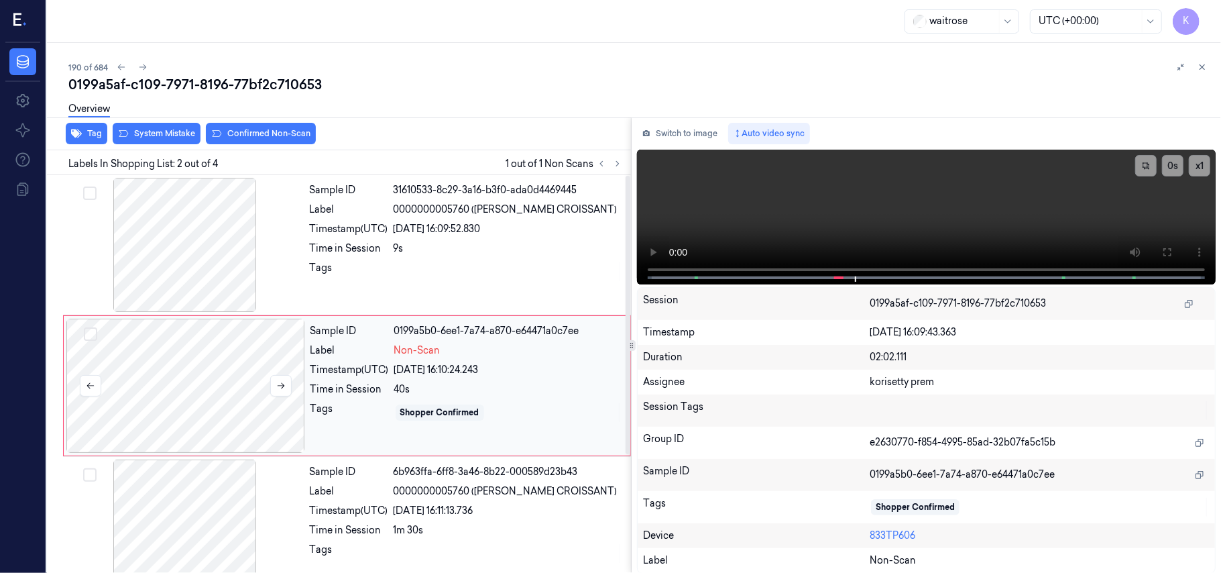
click at [154, 390] on div at bounding box center [185, 385] width 239 height 134
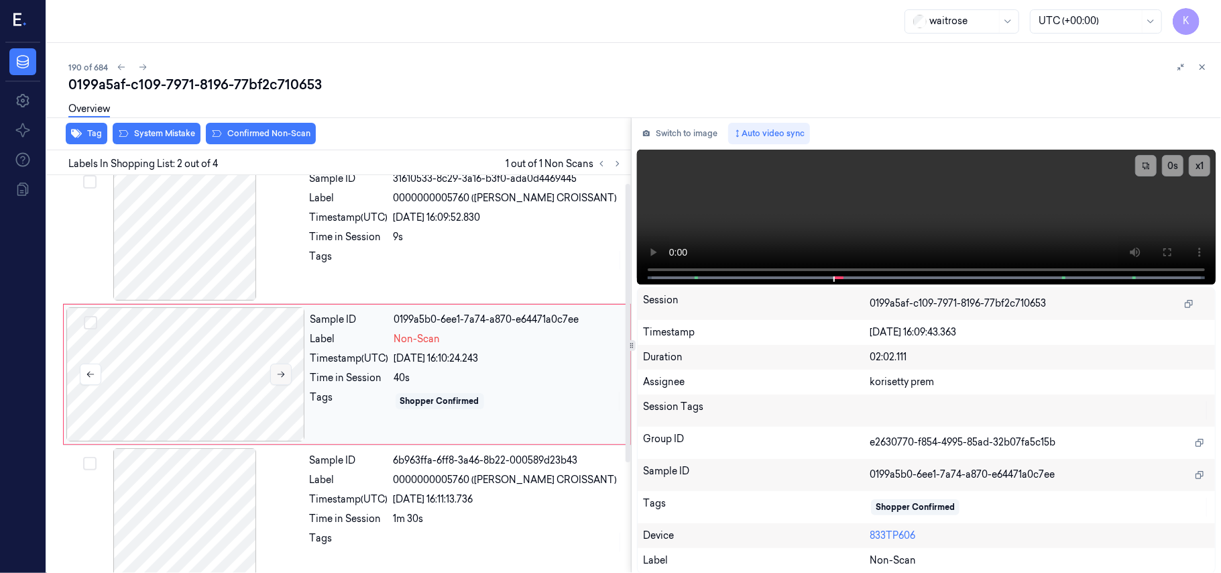
click at [275, 382] on button at bounding box center [280, 373] width 21 height 21
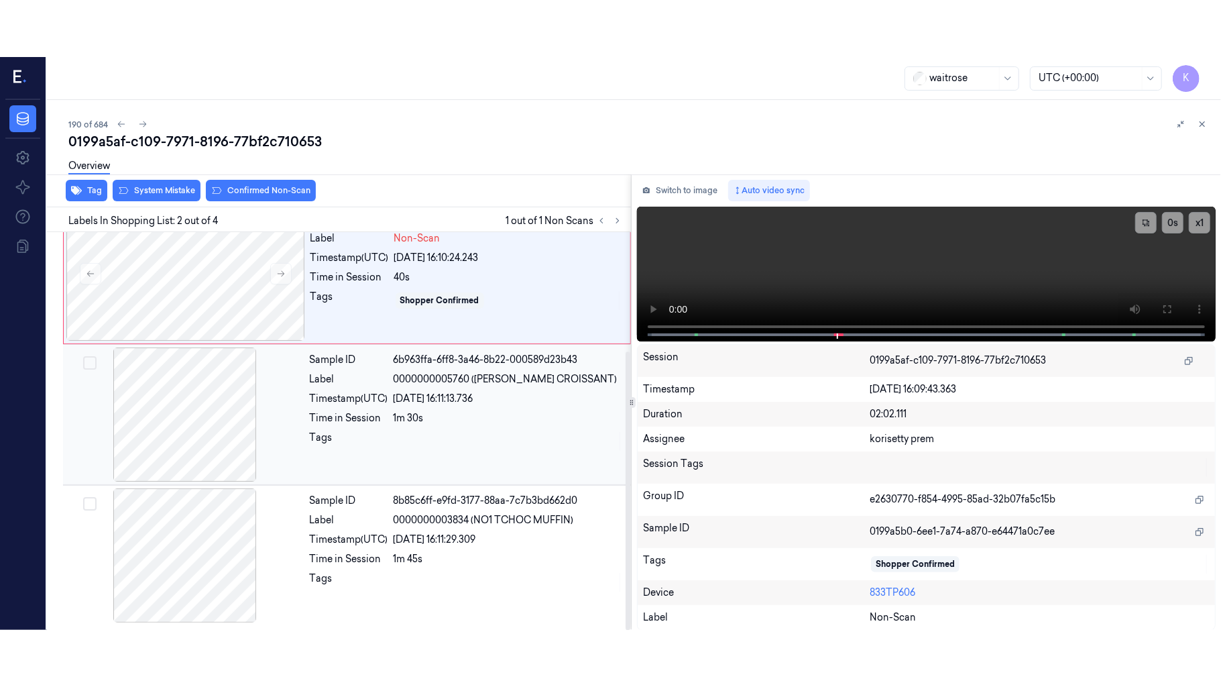
scroll to position [0, 0]
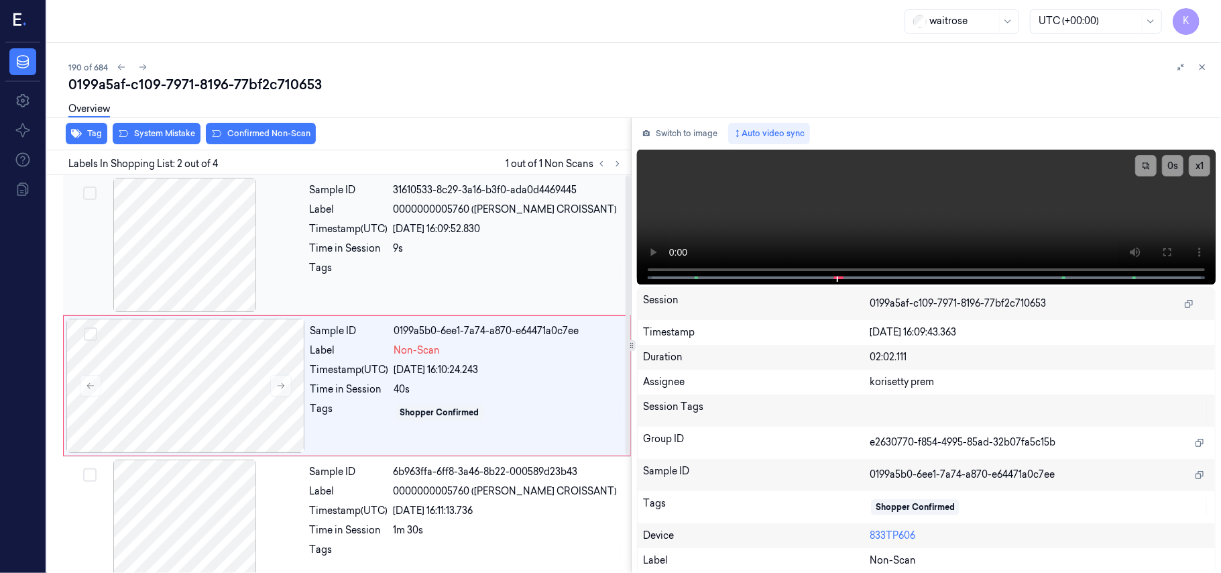
click at [463, 243] on div "9s" at bounding box center [508, 248] width 229 height 14
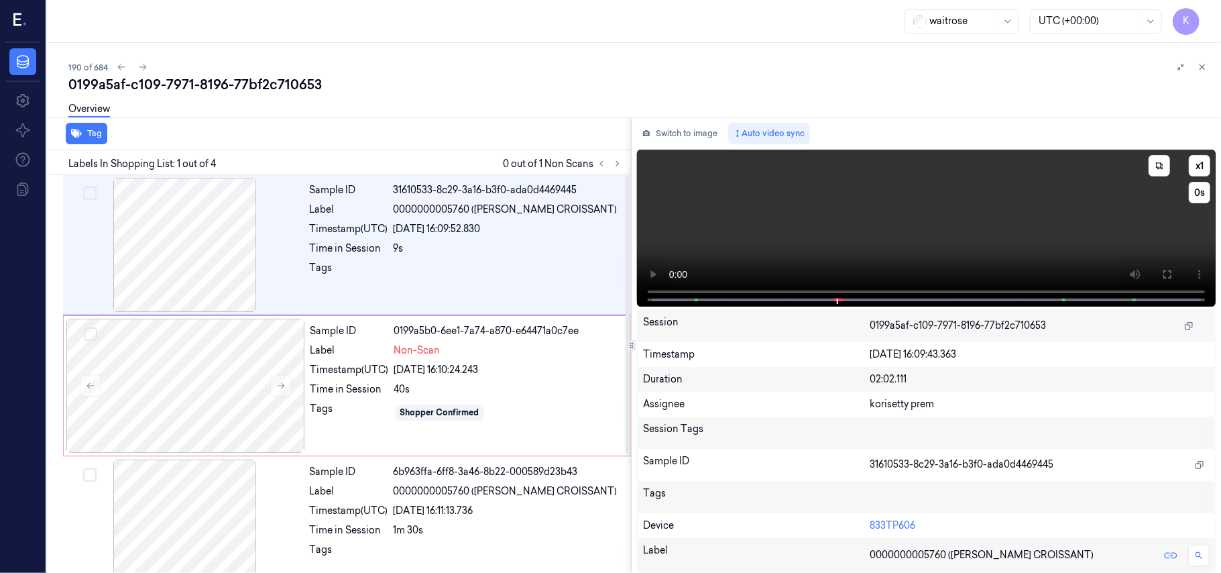
click at [919, 216] on video at bounding box center [926, 228] width 579 height 157
click at [1170, 276] on icon at bounding box center [1167, 274] width 11 height 11
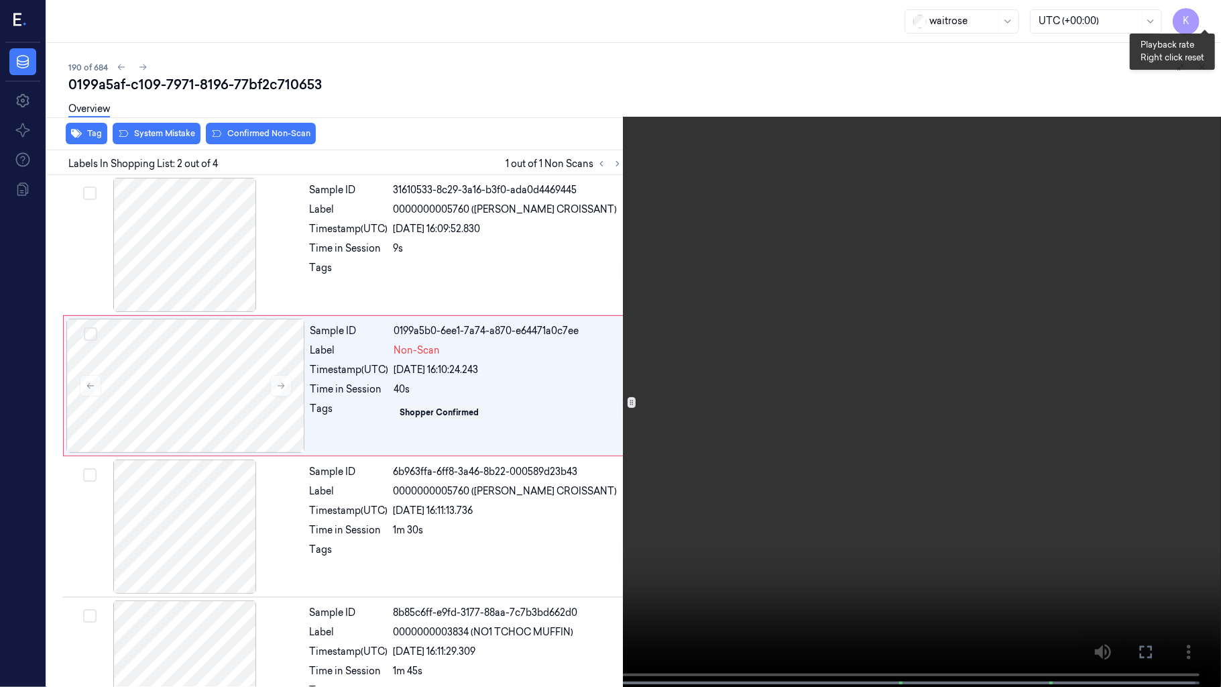
click at [1211, 11] on button "x 1" at bounding box center [1204, 15] width 21 height 21
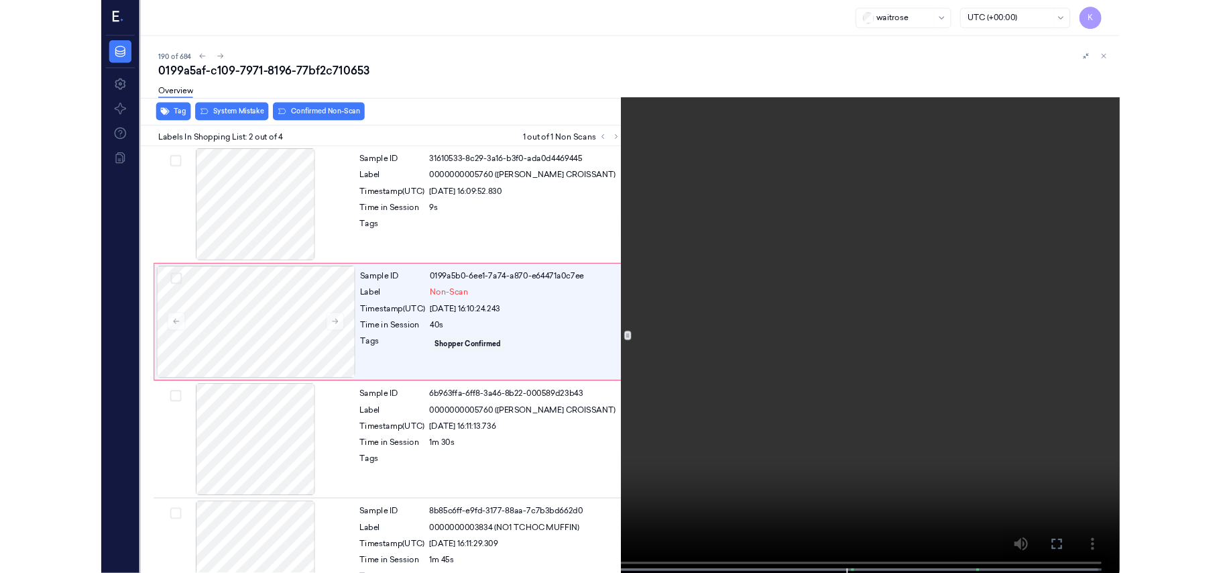
scroll to position [57, 0]
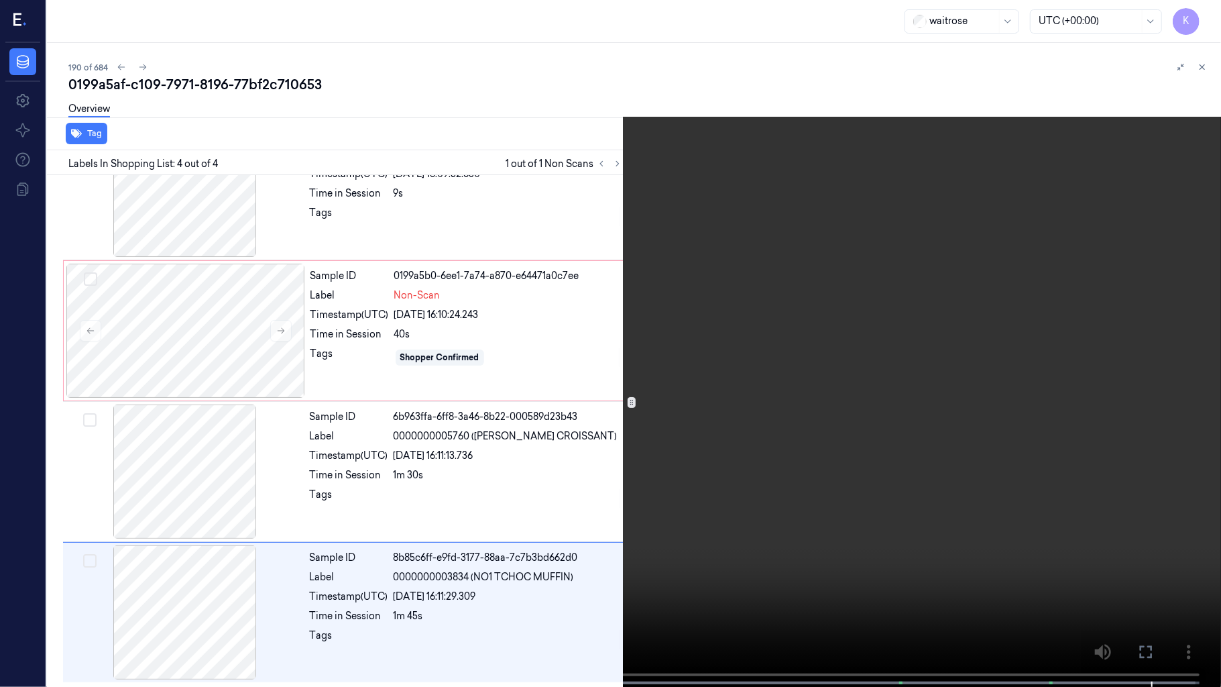
click at [786, 497] on video at bounding box center [610, 344] width 1221 height 689
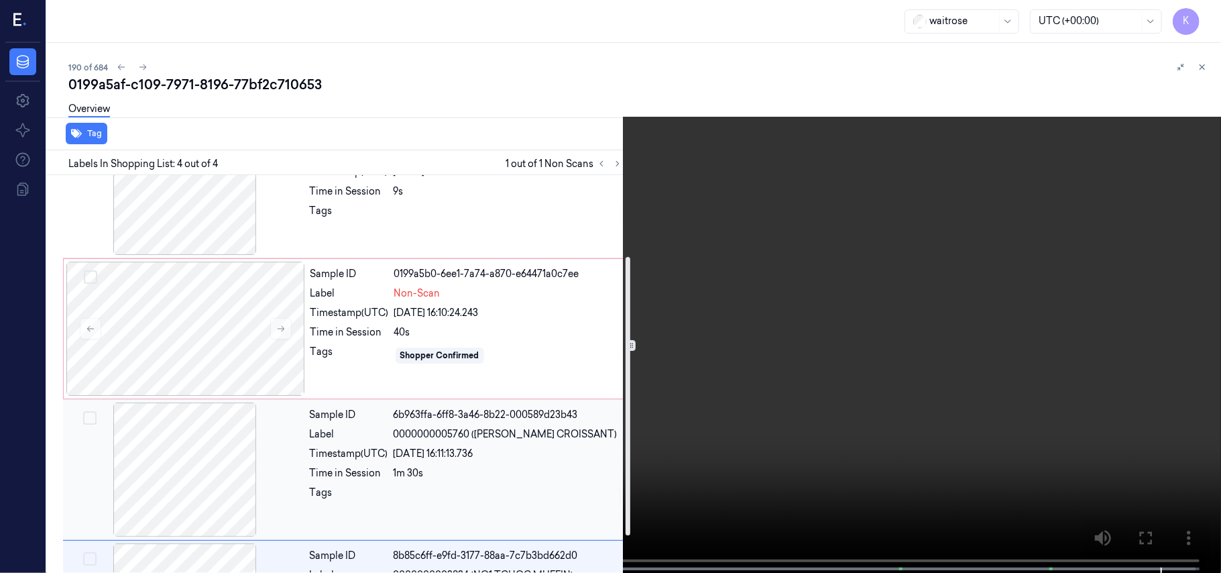
scroll to position [170, 0]
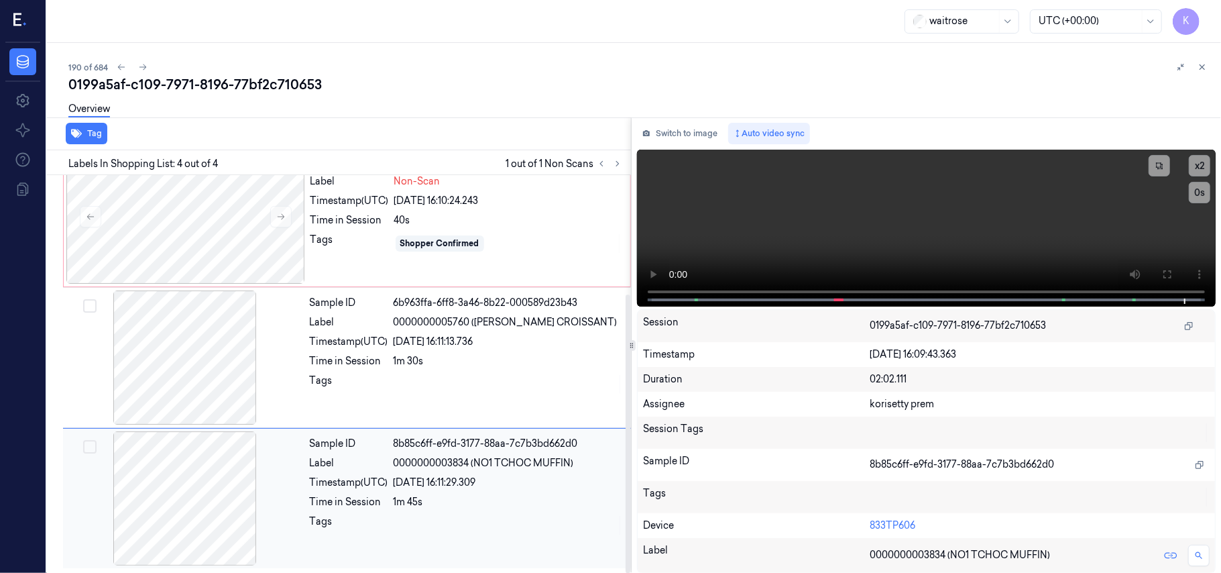
click at [489, 469] on div "Sample ID 8b85c6ff-e9fd-3177-88aa-7c7b3bd662d0 Label 0000000003834 (NO1 TCHOC M…" at bounding box center [466, 498] width 324 height 134
click at [1073, 208] on video at bounding box center [926, 228] width 579 height 157
click at [394, 240] on div "Shopper Confirmed" at bounding box center [508, 243] width 228 height 21
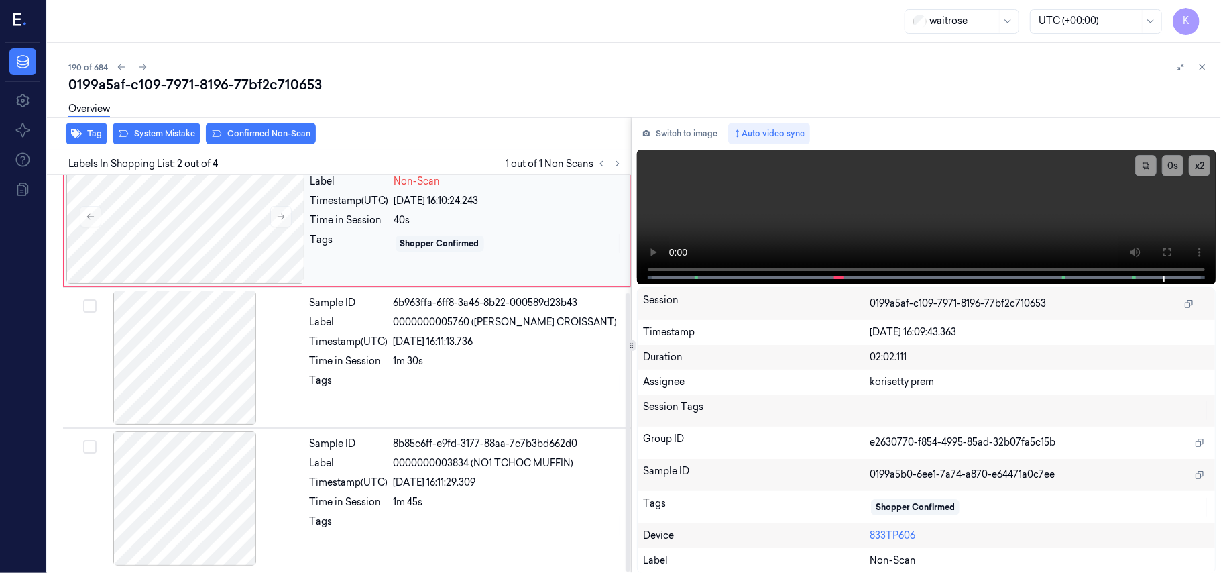
scroll to position [11, 0]
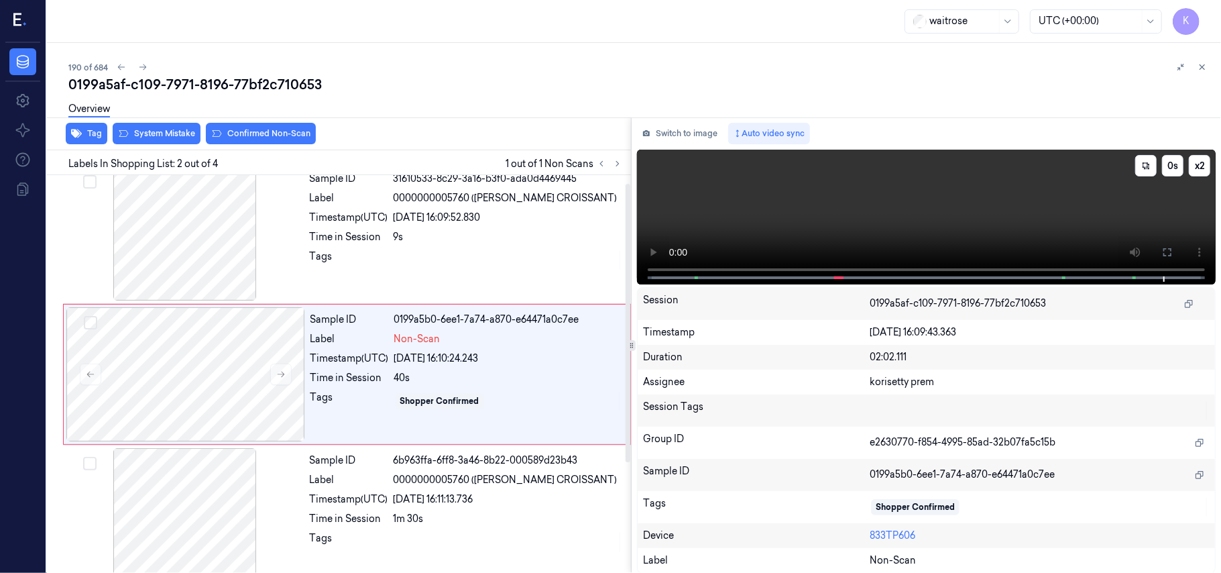
click at [832, 186] on video at bounding box center [926, 217] width 579 height 135
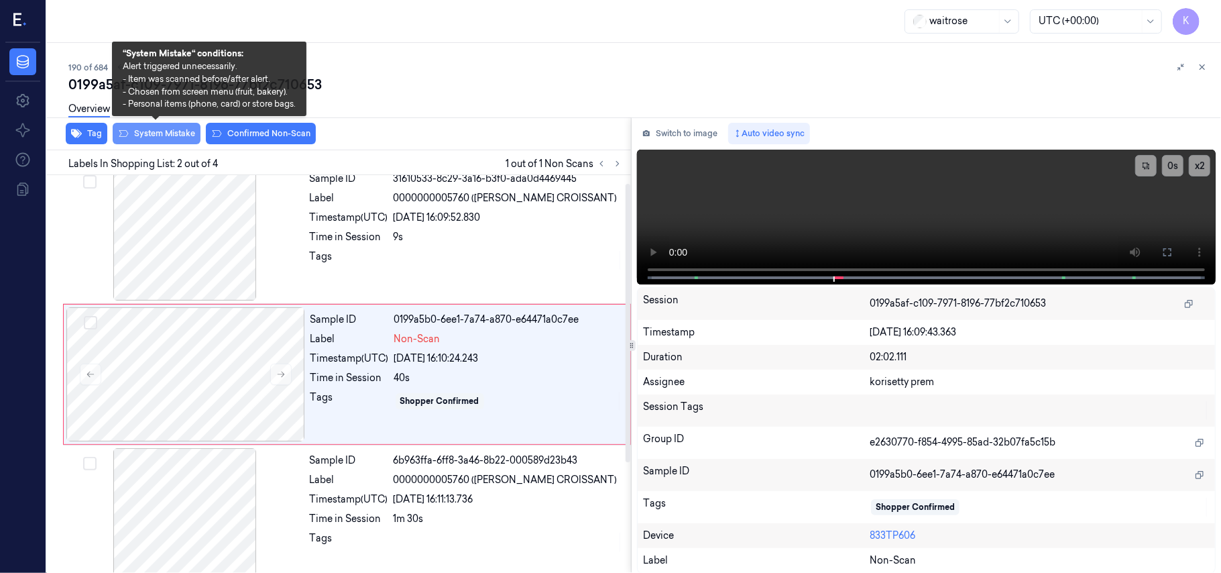
click at [160, 135] on button "System Mistake" at bounding box center [157, 133] width 88 height 21
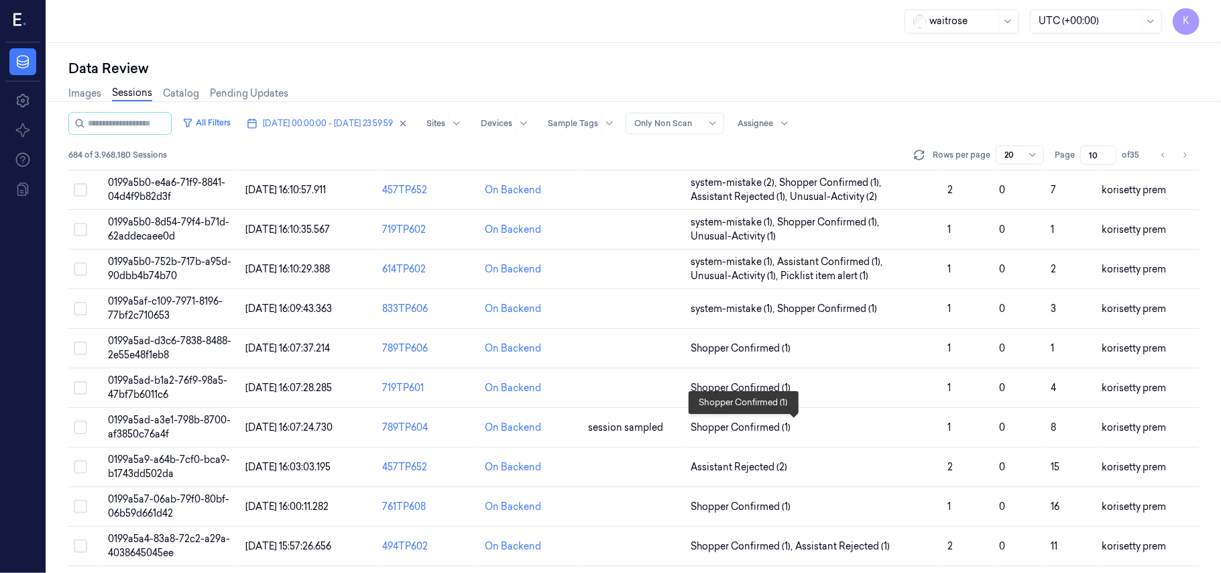
scroll to position [268, 0]
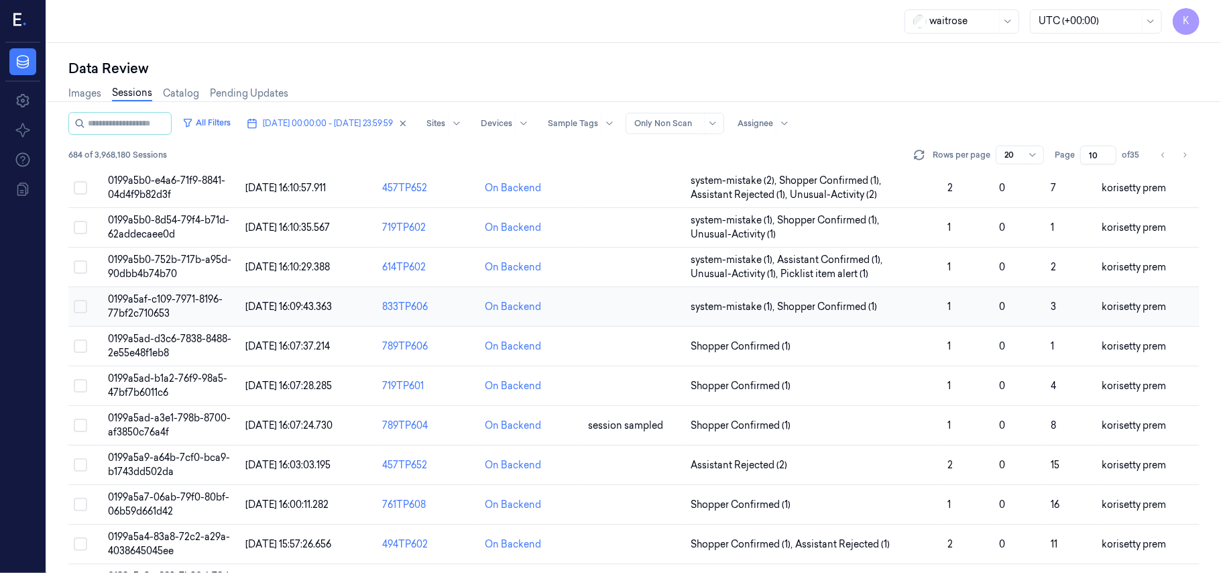
click at [860, 299] on td "system-mistake (1) , Shopper Confirmed (1)" at bounding box center [813, 307] width 257 height 40
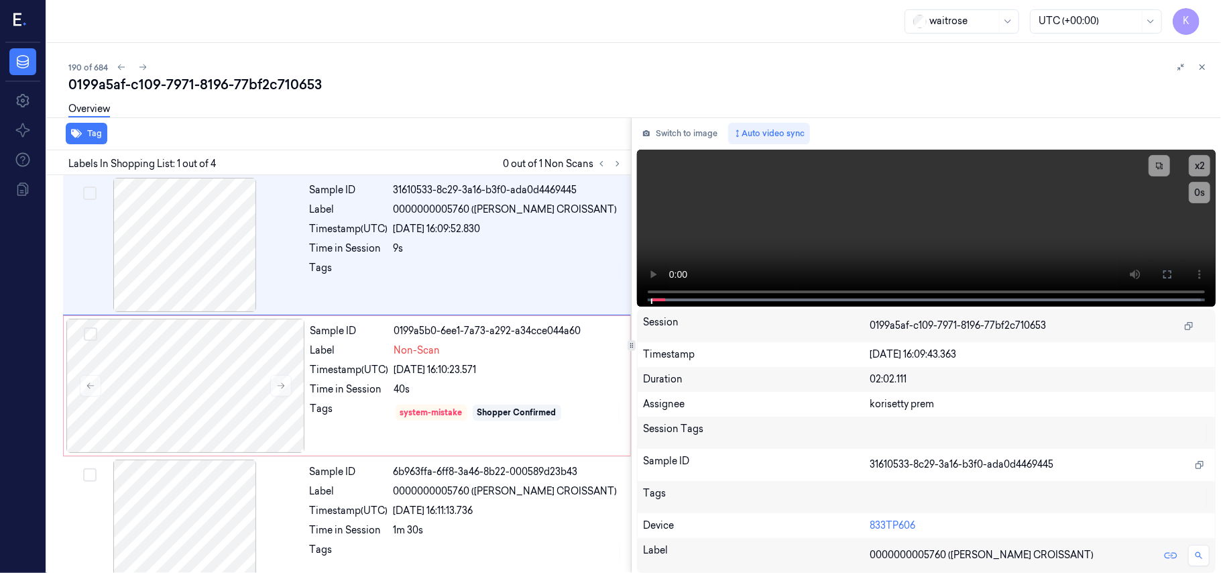
click at [564, 95] on div "Overview" at bounding box center [639, 111] width 1142 height 34
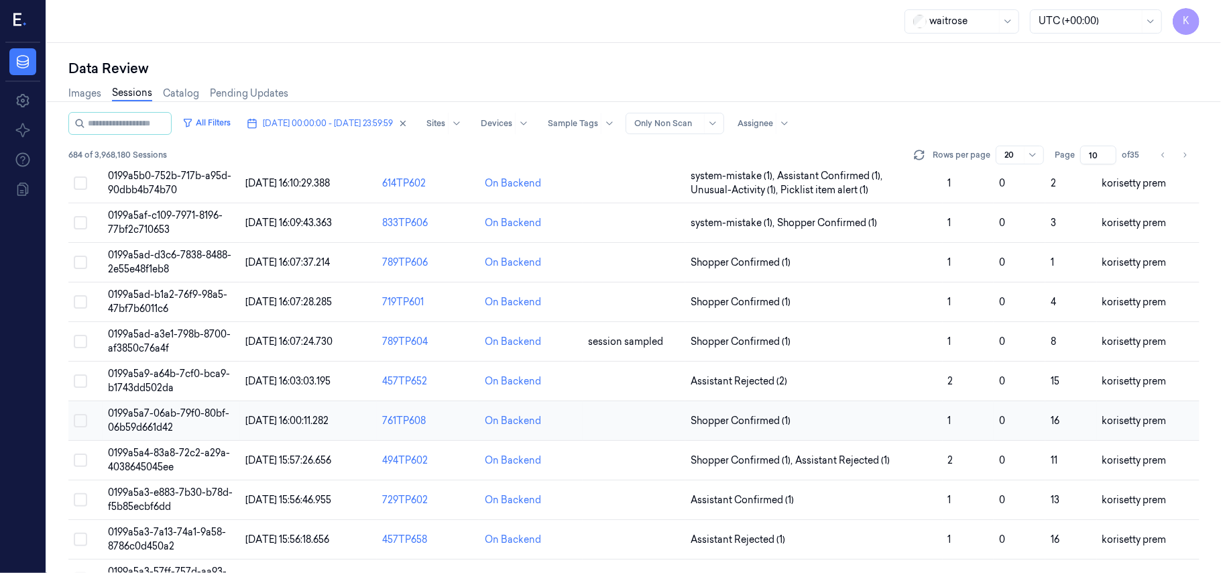
scroll to position [357, 0]
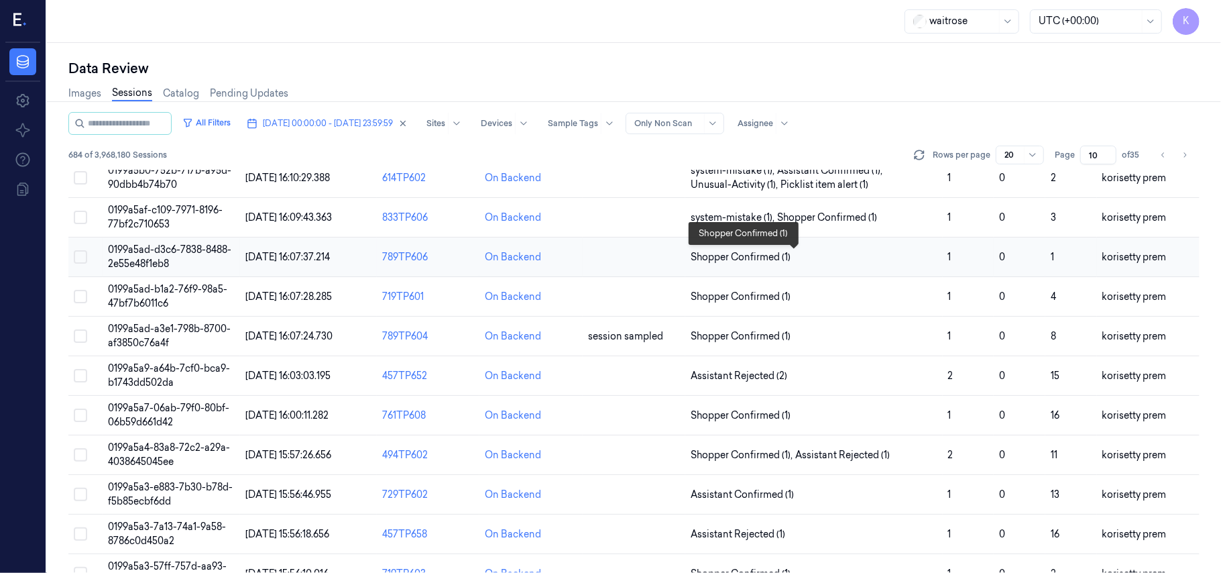
click at [829, 259] on span "Shopper Confirmed (1)" at bounding box center [814, 257] width 246 height 14
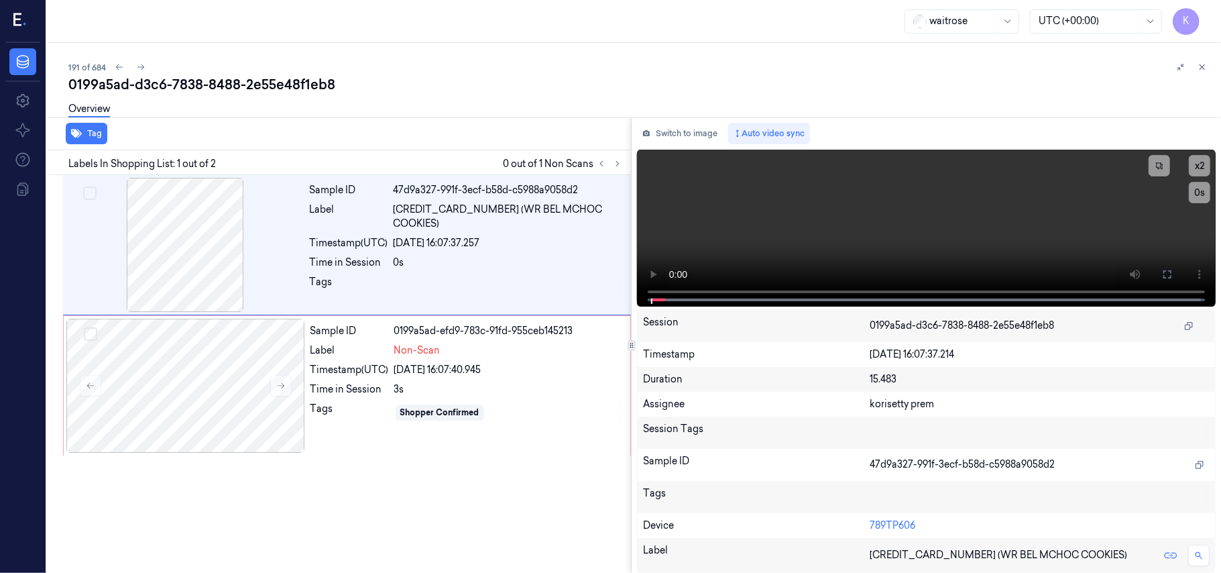
click at [564, 80] on div "0199a5ad-d3c6-7838-8488-2e55e48f1eb8" at bounding box center [639, 84] width 1142 height 19
click at [950, 212] on video at bounding box center [926, 228] width 579 height 157
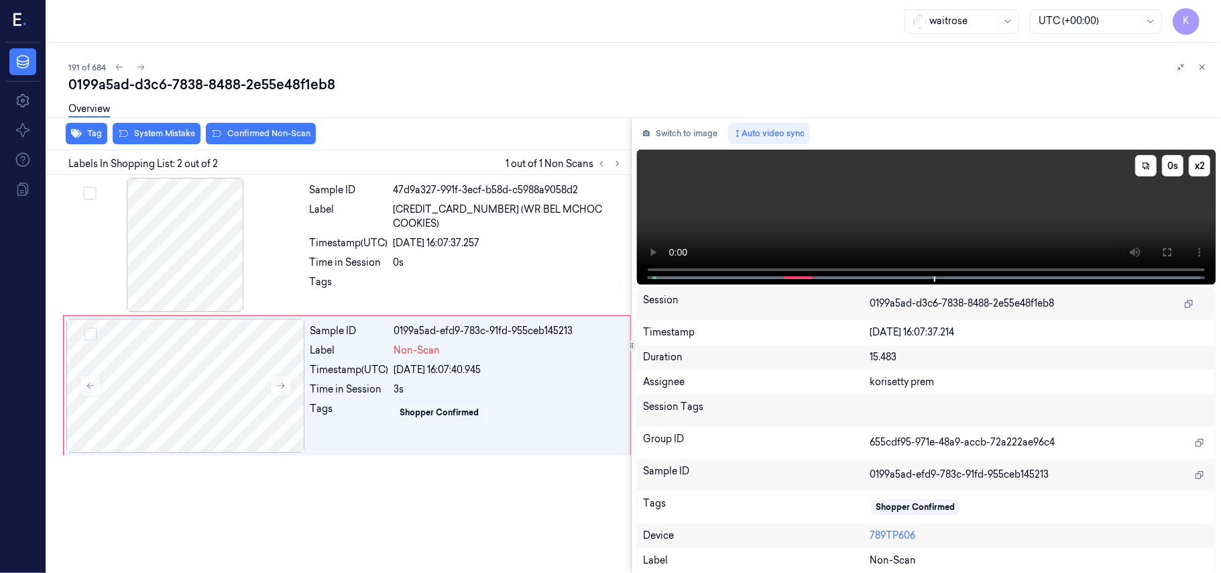
click at [950, 221] on video at bounding box center [926, 217] width 579 height 135
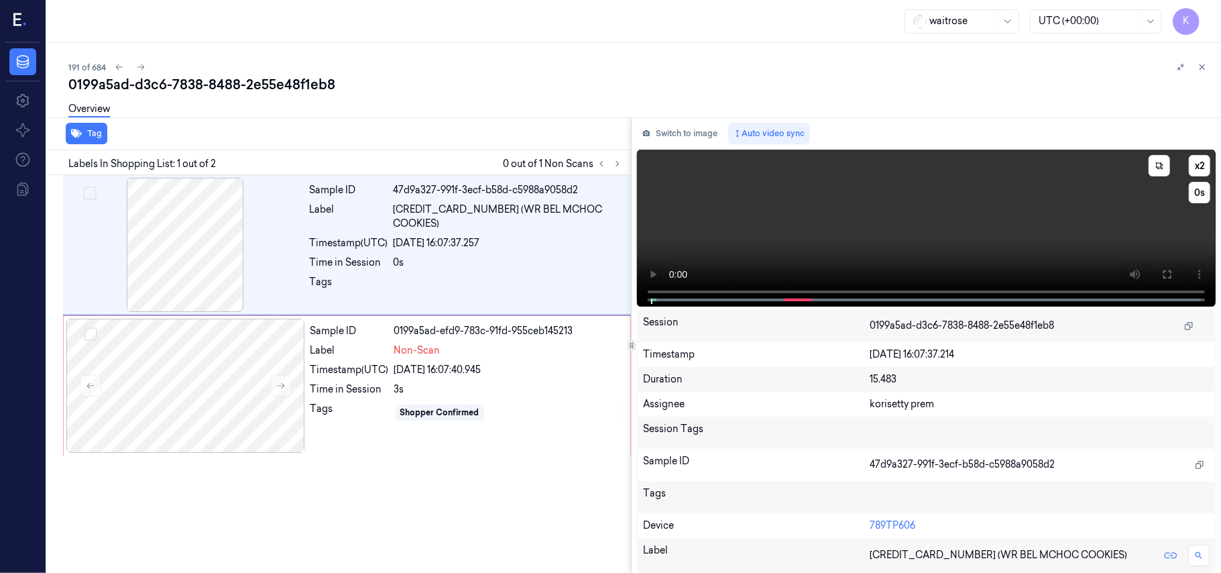
click at [1041, 242] on video at bounding box center [926, 228] width 579 height 157
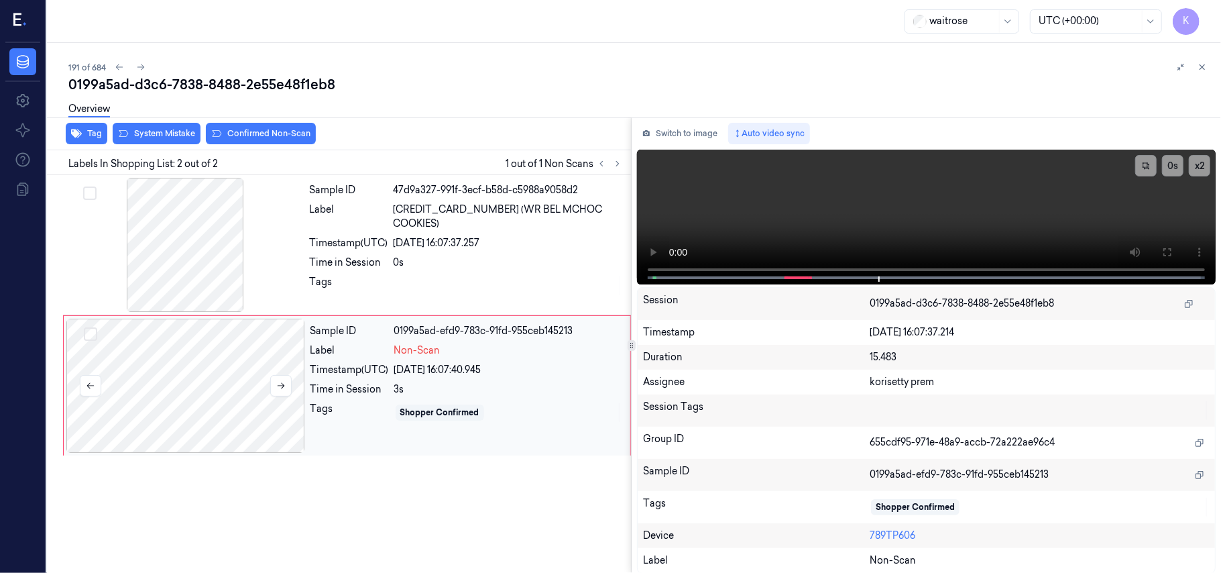
click at [280, 339] on div at bounding box center [185, 385] width 239 height 134
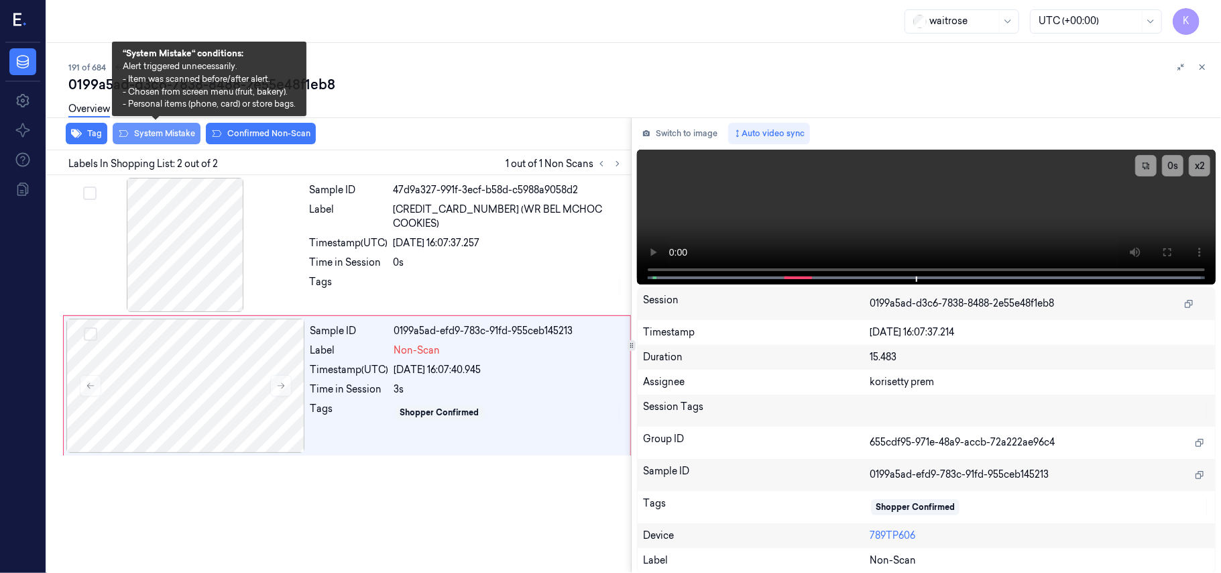
click at [160, 137] on button "System Mistake" at bounding box center [157, 133] width 88 height 21
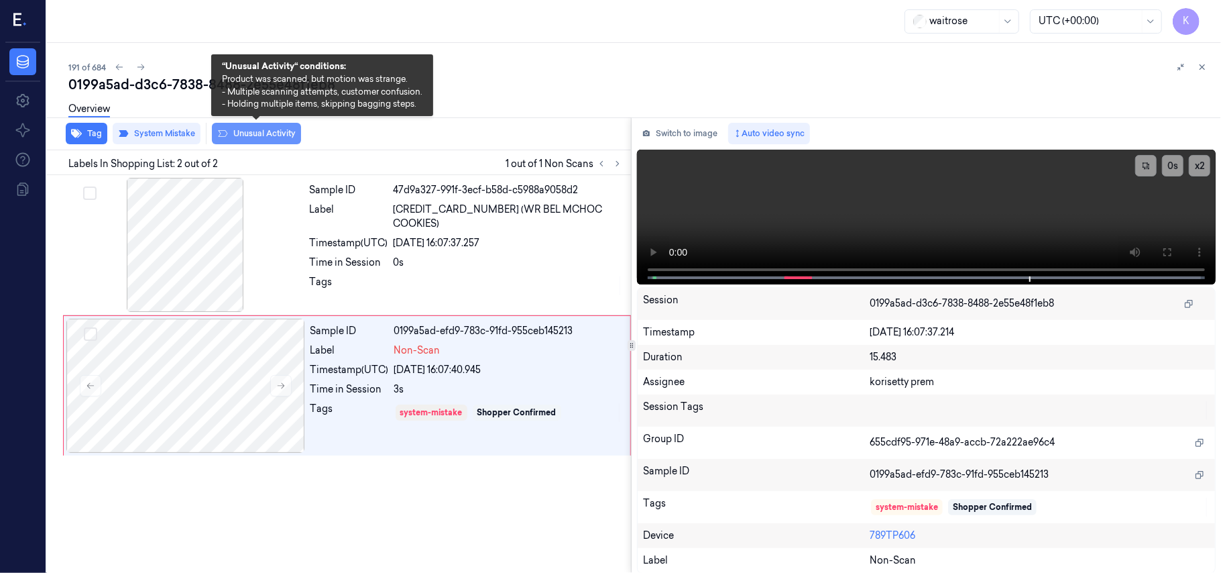
click at [252, 132] on button "Unusual Activity" at bounding box center [256, 133] width 89 height 21
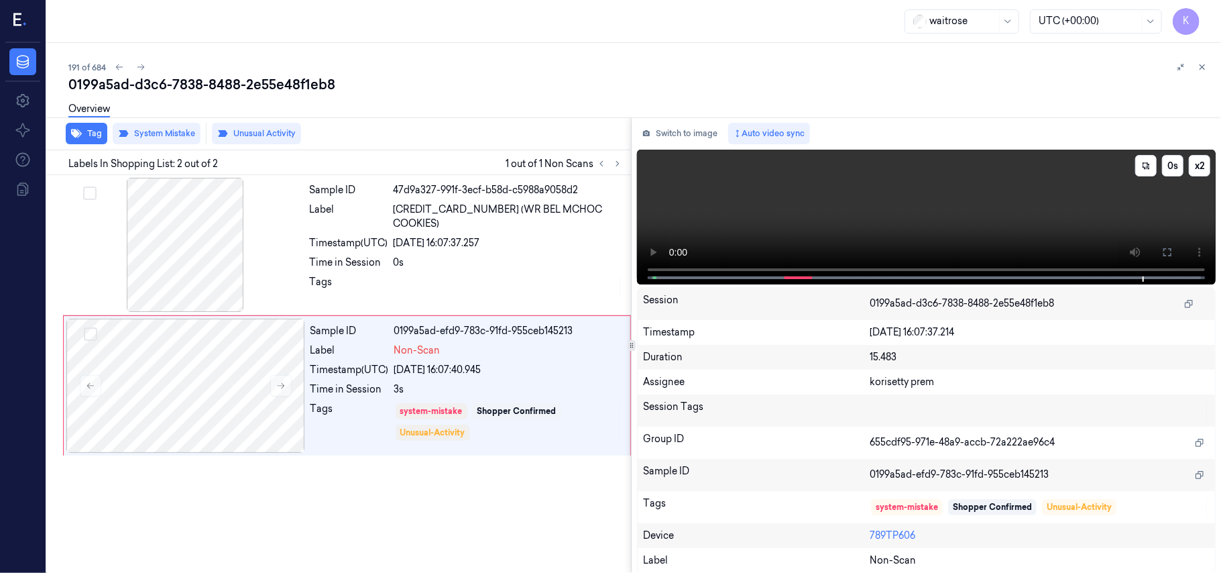
click at [959, 216] on video at bounding box center [926, 217] width 579 height 135
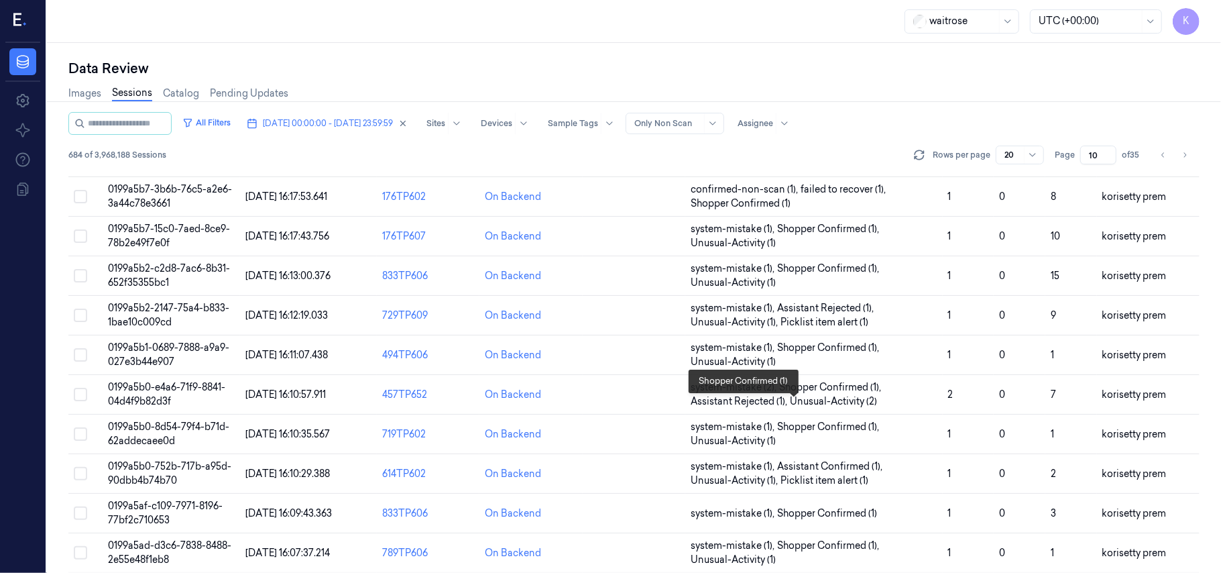
scroll to position [268, 0]
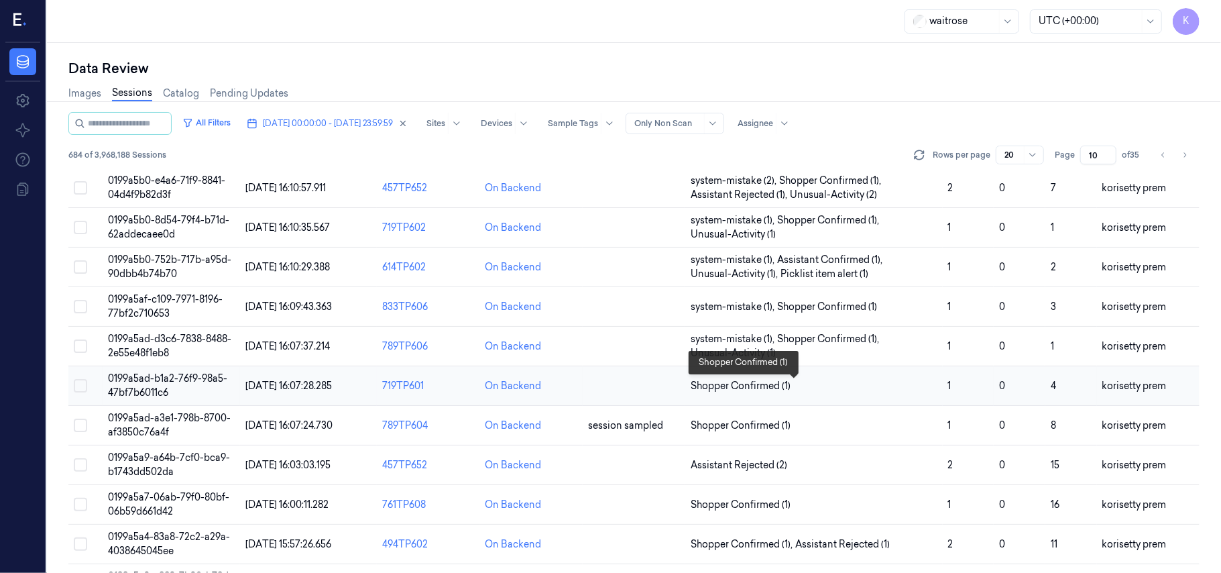
click at [902, 385] on span "Shopper Confirmed (1)" at bounding box center [814, 386] width 246 height 14
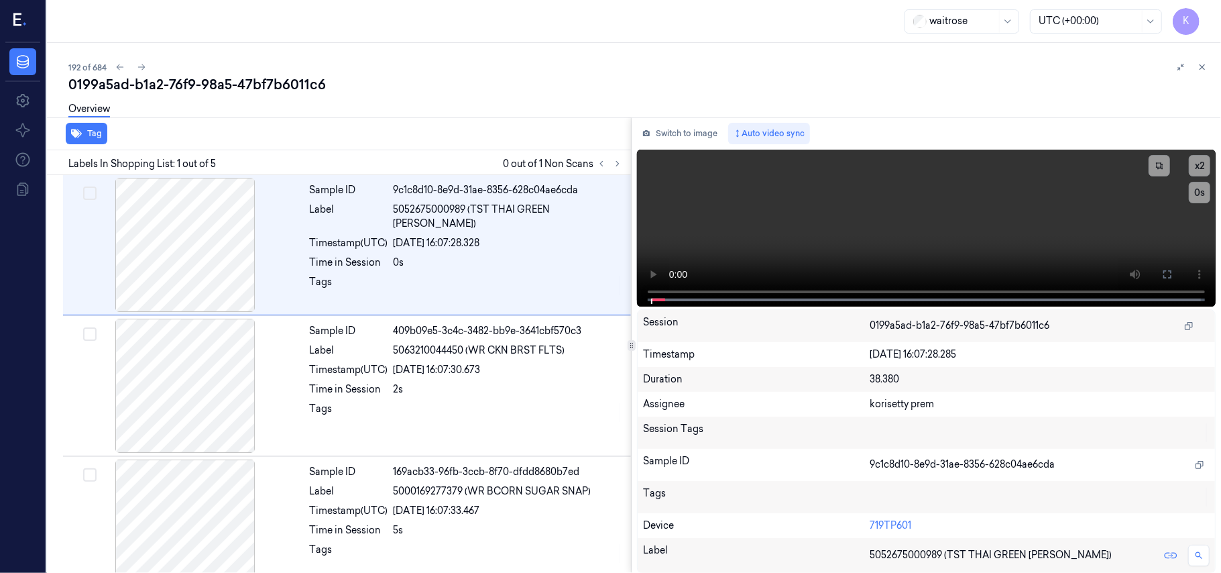
click at [488, 105] on div "Overview" at bounding box center [639, 111] width 1142 height 34
click at [614, 162] on icon at bounding box center [617, 163] width 9 height 9
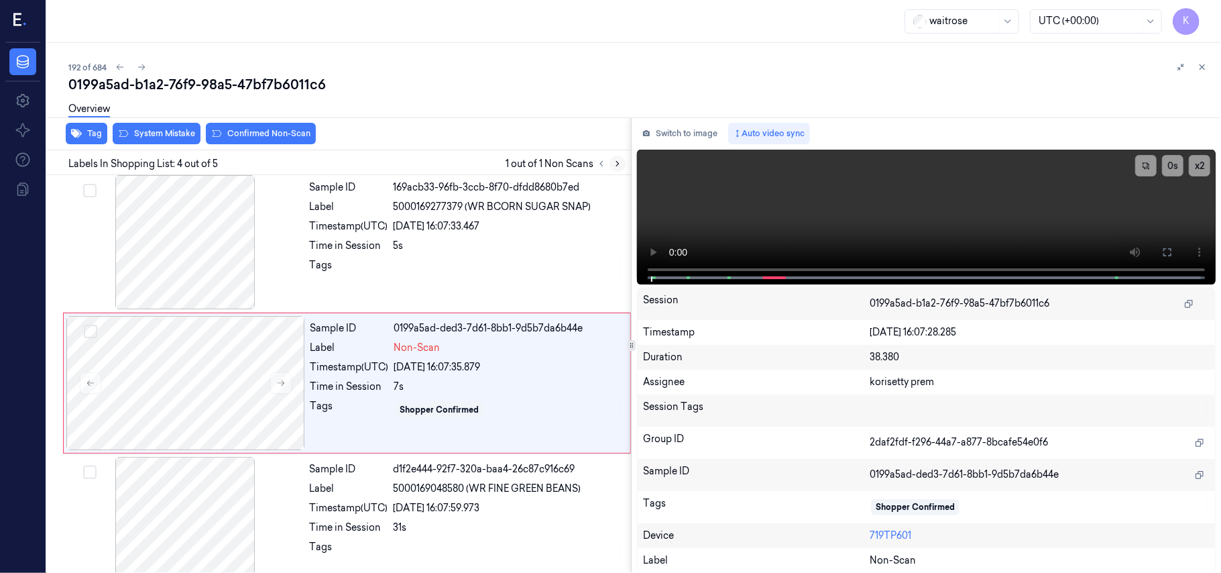
scroll to position [294, 0]
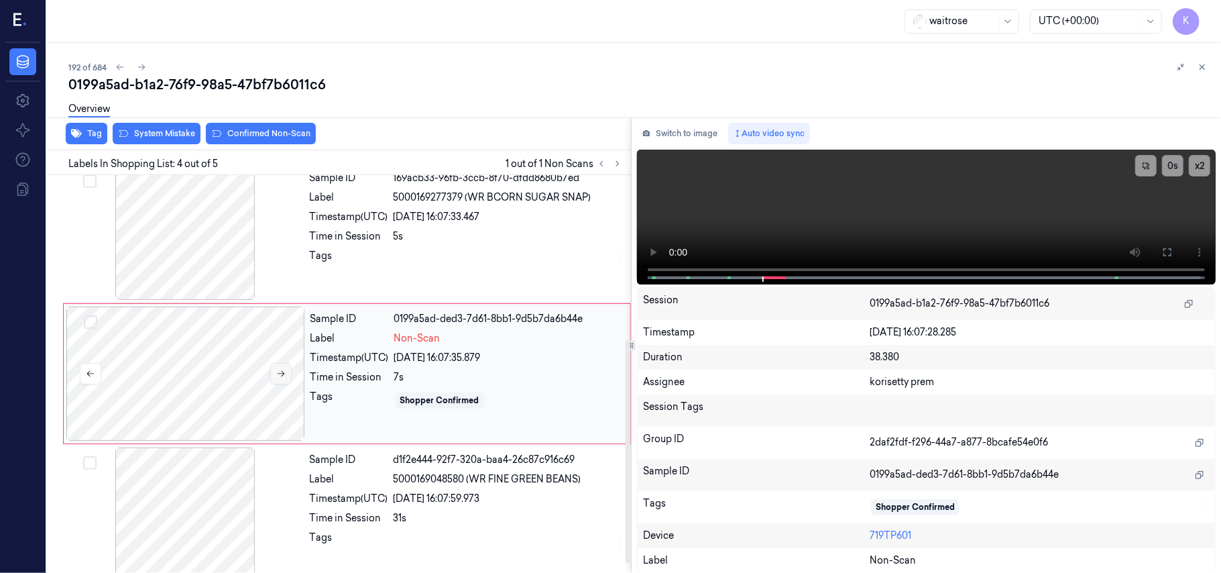
click at [274, 373] on button at bounding box center [280, 373] width 21 height 21
click at [483, 223] on div "02/10/2025 16:07:33.467" at bounding box center [508, 217] width 229 height 14
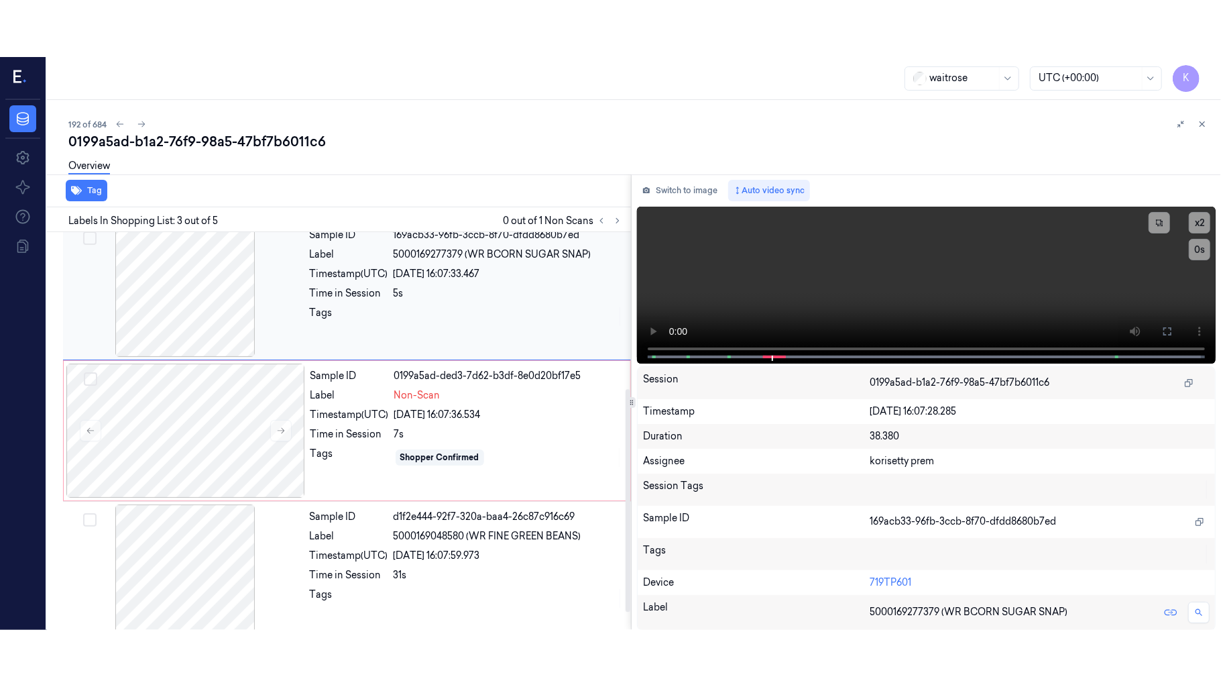
scroll to position [153, 0]
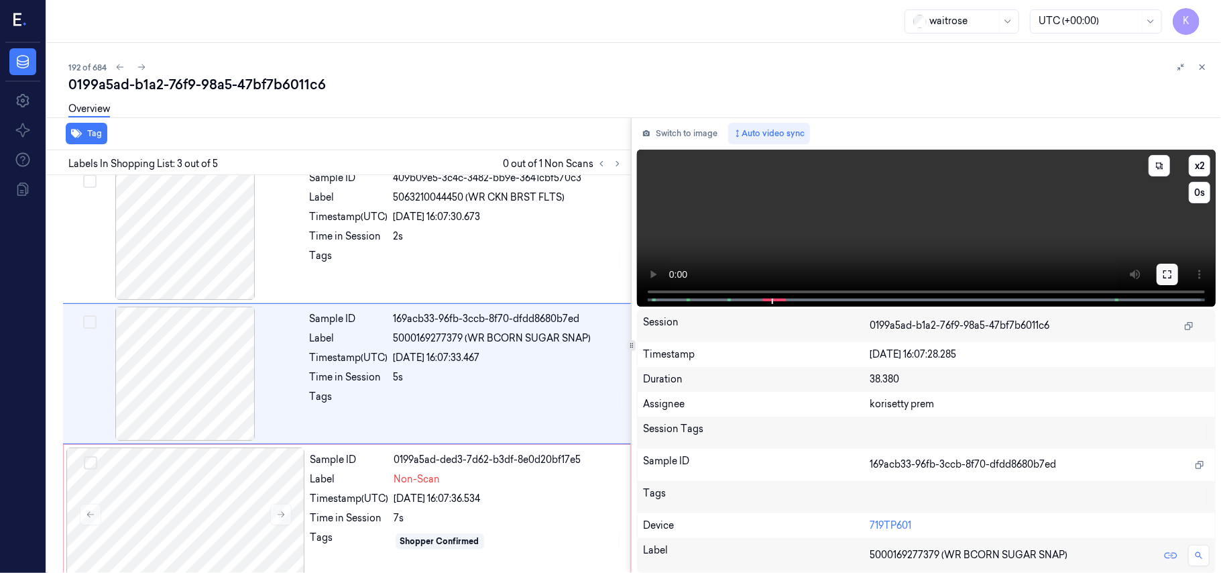
click at [1172, 269] on icon at bounding box center [1167, 274] width 11 height 11
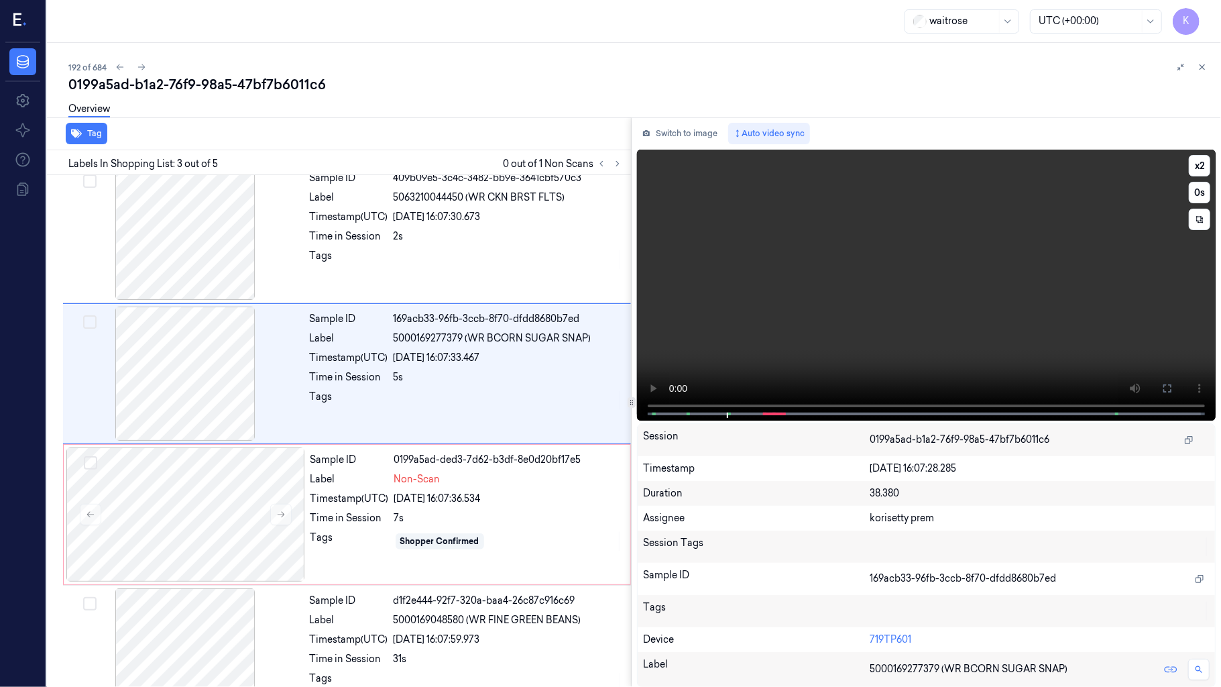
scroll to position [97, 0]
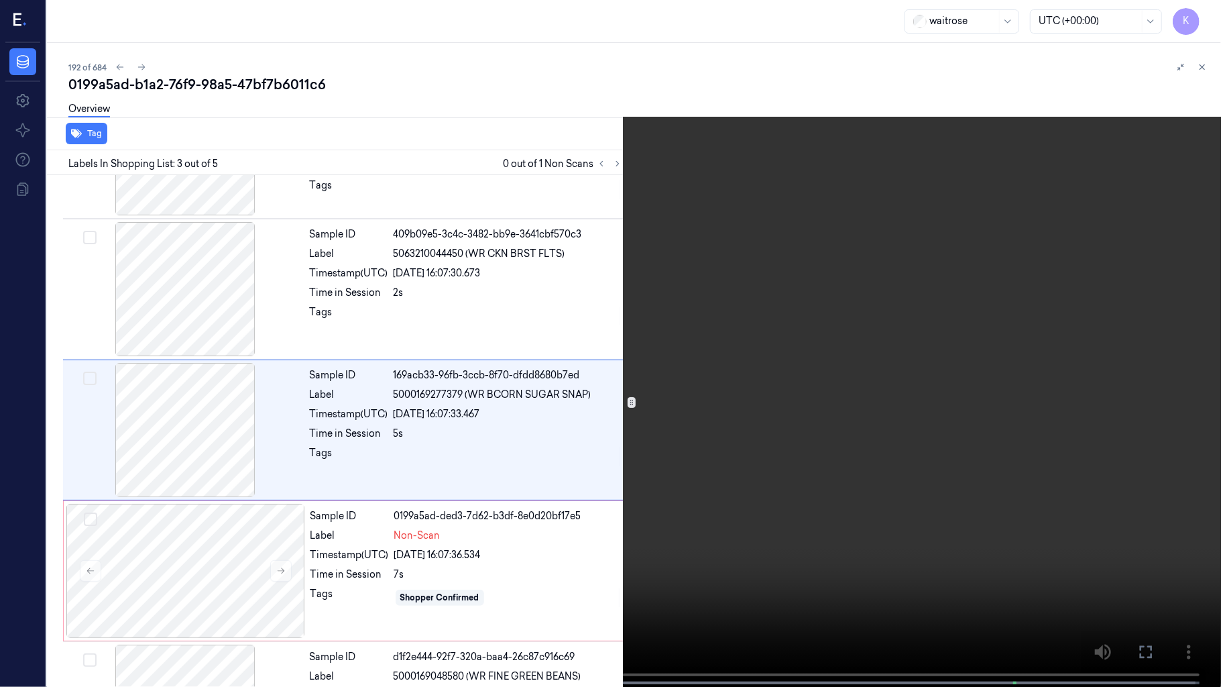
click at [1196, 19] on button "x 2" at bounding box center [1204, 15] width 21 height 21
click at [1196, 19] on button "x 4" at bounding box center [1204, 15] width 21 height 21
click at [851, 339] on video at bounding box center [610, 344] width 1221 height 689
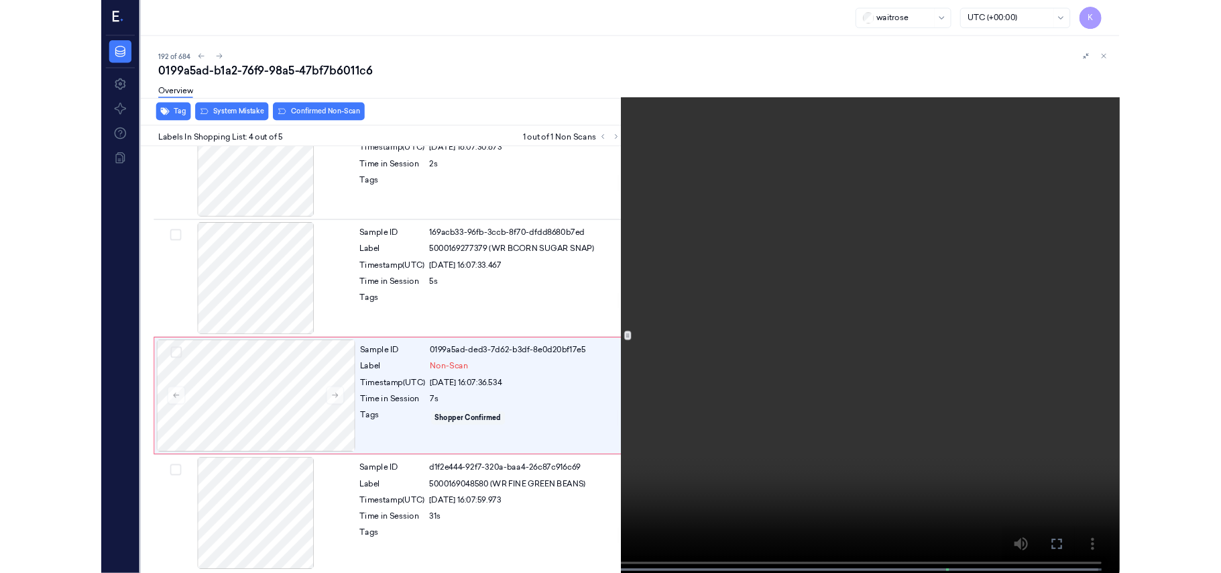
scroll to position [198, 0]
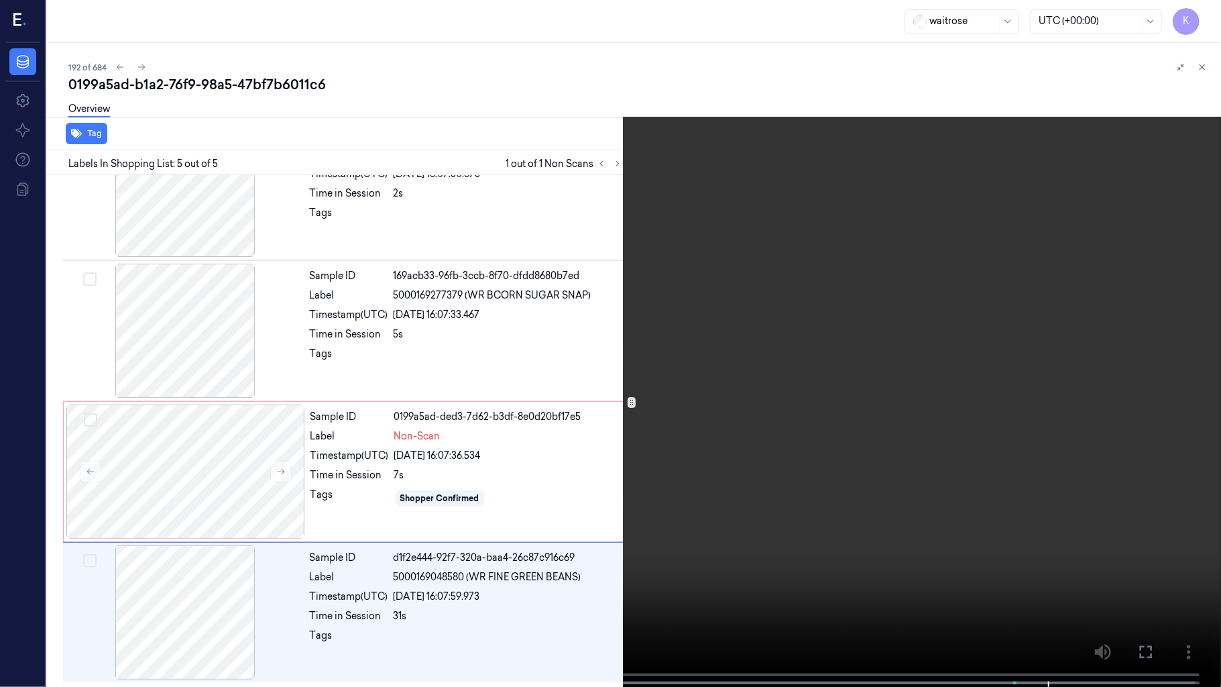
click at [740, 352] on video at bounding box center [610, 344] width 1221 height 689
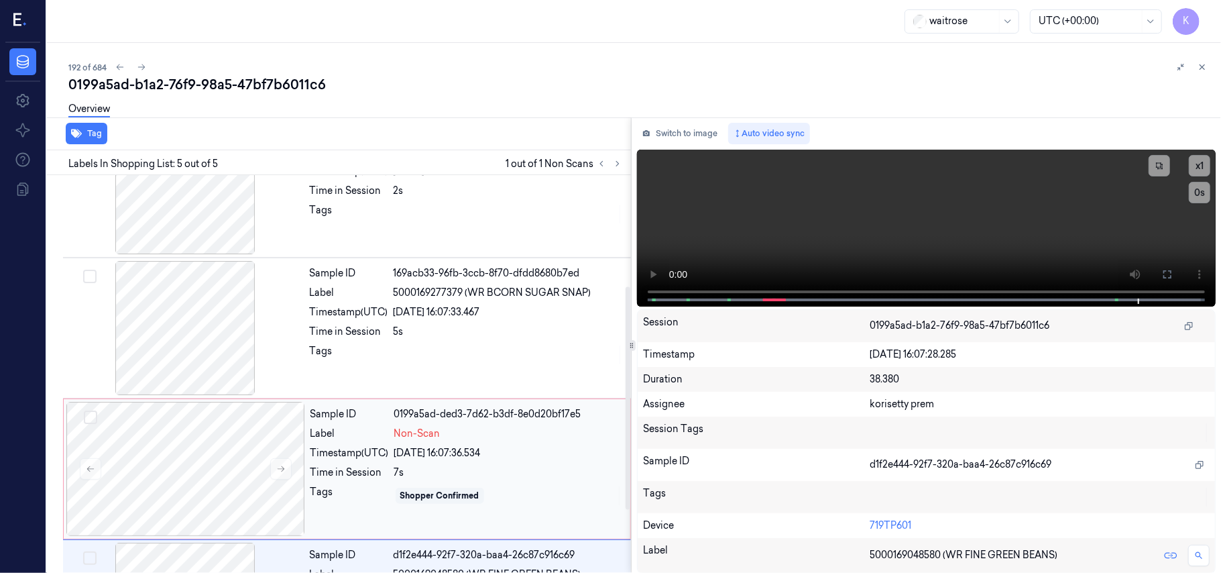
click at [504, 447] on div "02/10/2025 16:07:36.534" at bounding box center [508, 453] width 228 height 14
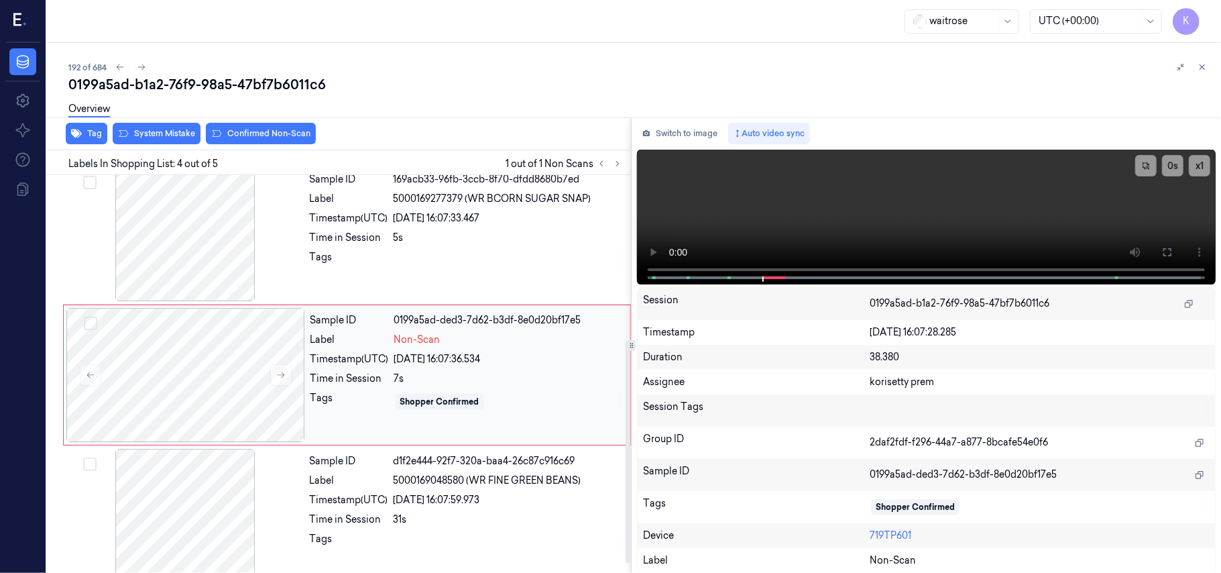
scroll to position [294, 0]
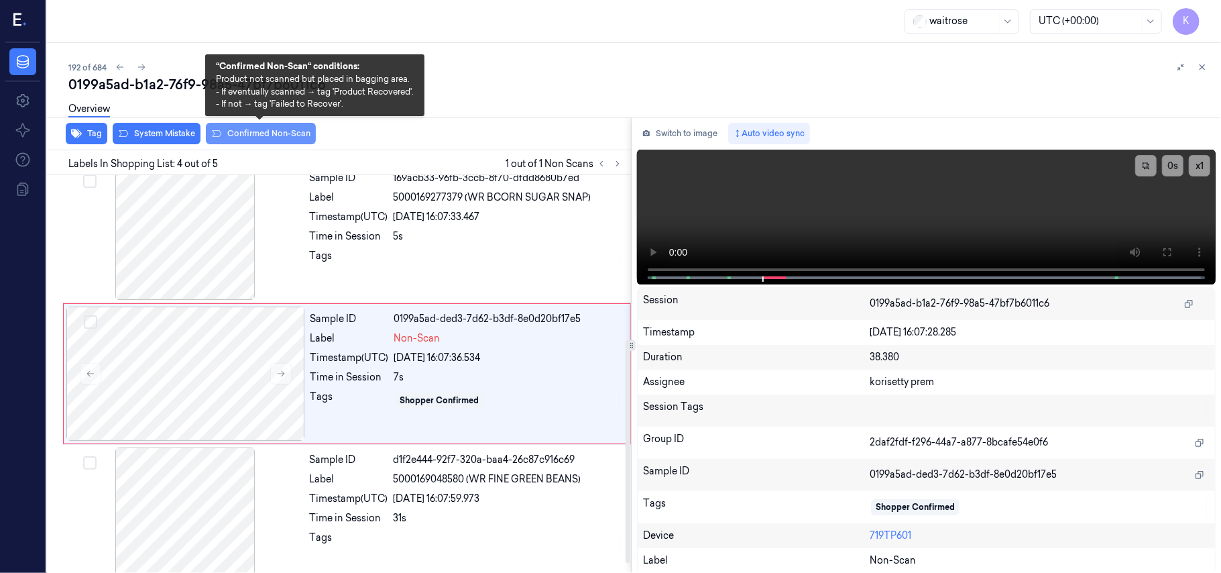
click at [245, 135] on button "Confirmed Non-Scan" at bounding box center [261, 133] width 110 height 21
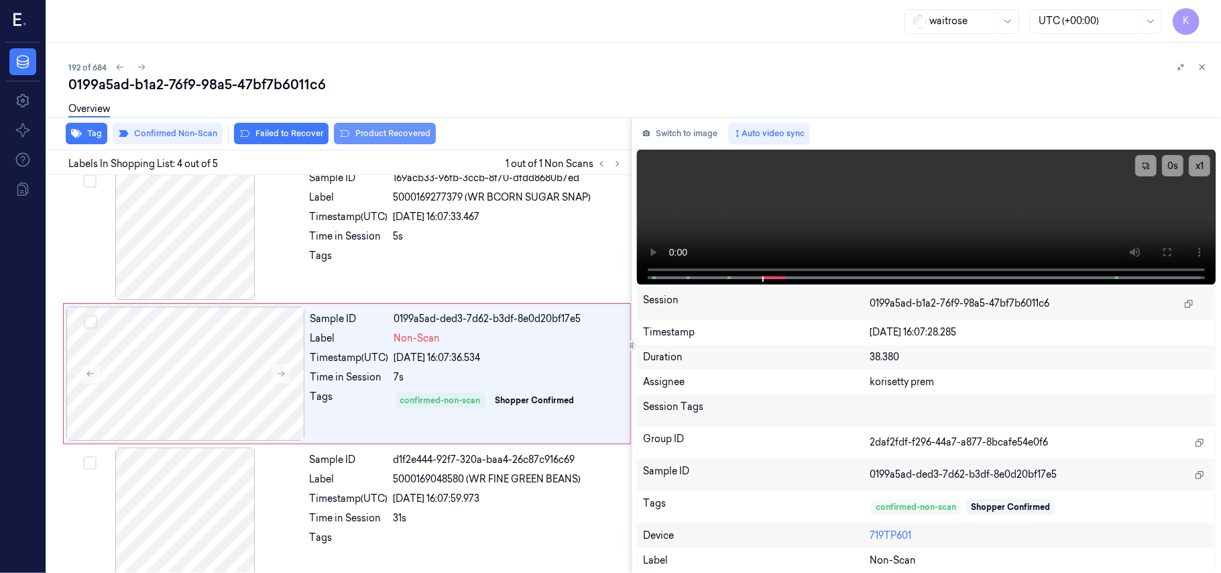
click at [365, 137] on button "Product Recovered" at bounding box center [385, 133] width 102 height 21
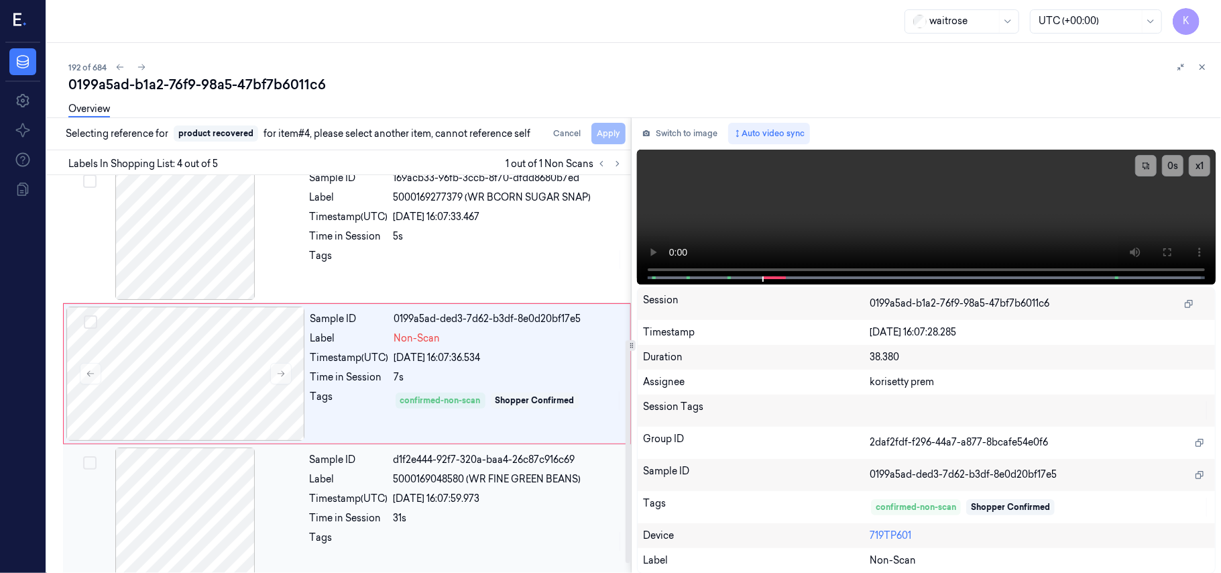
click at [469, 473] on span "5000169048580 (WR FINE GREEN BEANS)" at bounding box center [488, 479] width 188 height 14
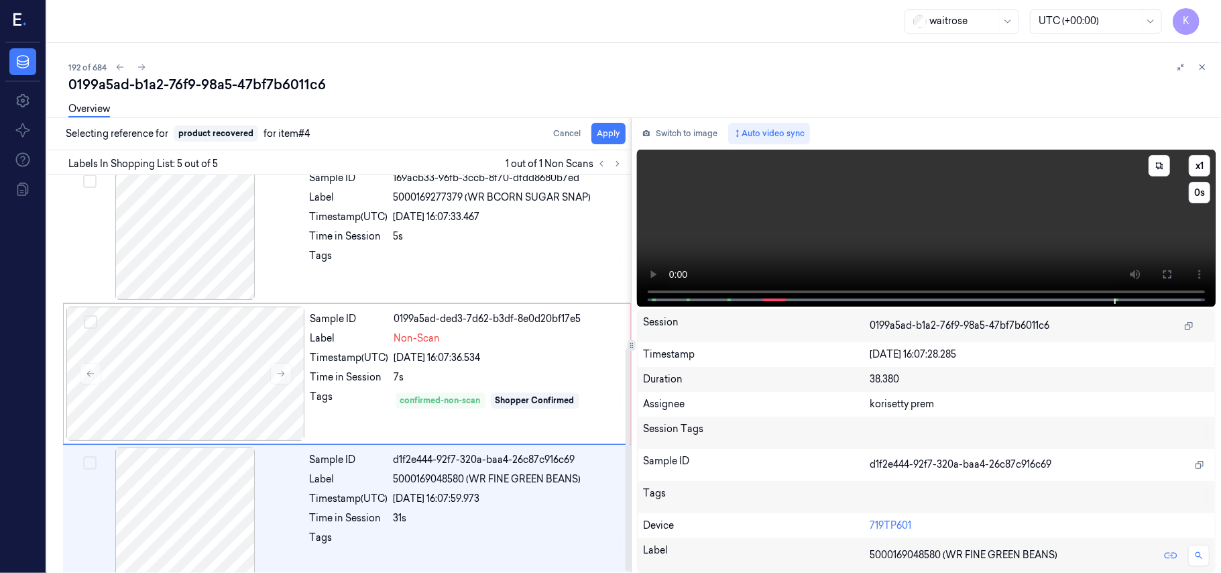
scroll to position [312, 0]
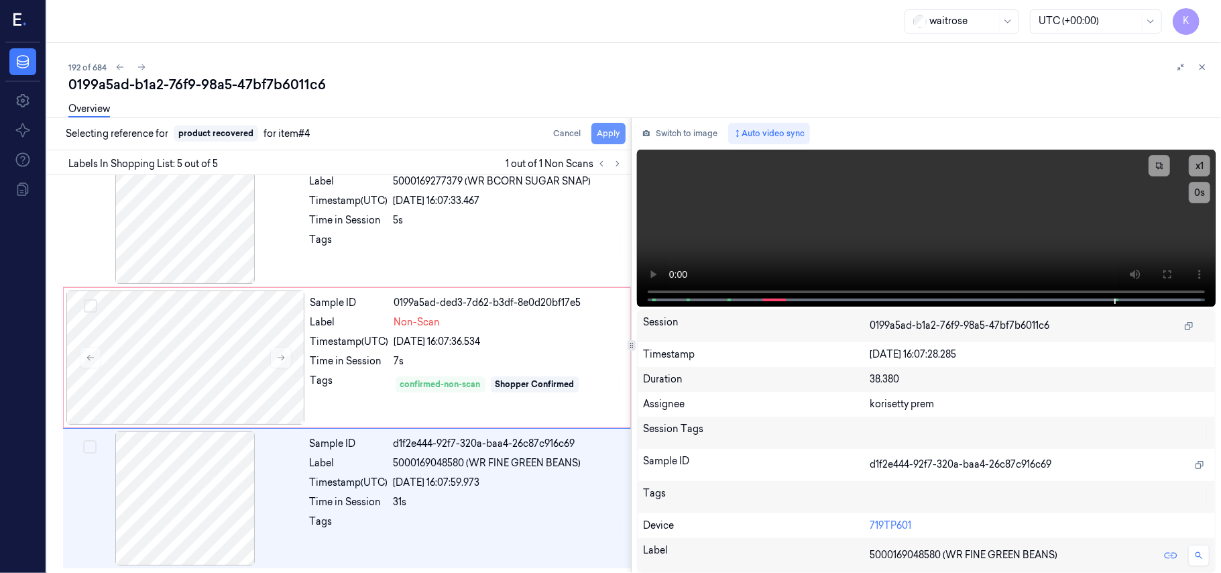
click at [622, 131] on button "Apply" at bounding box center [608, 133] width 34 height 21
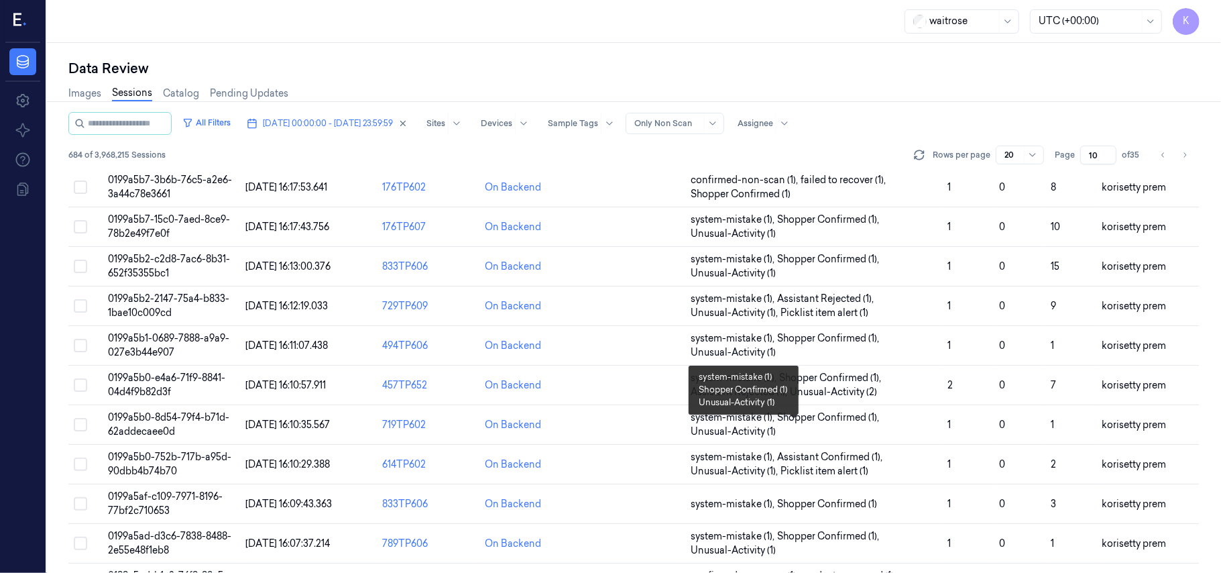
scroll to position [268, 0]
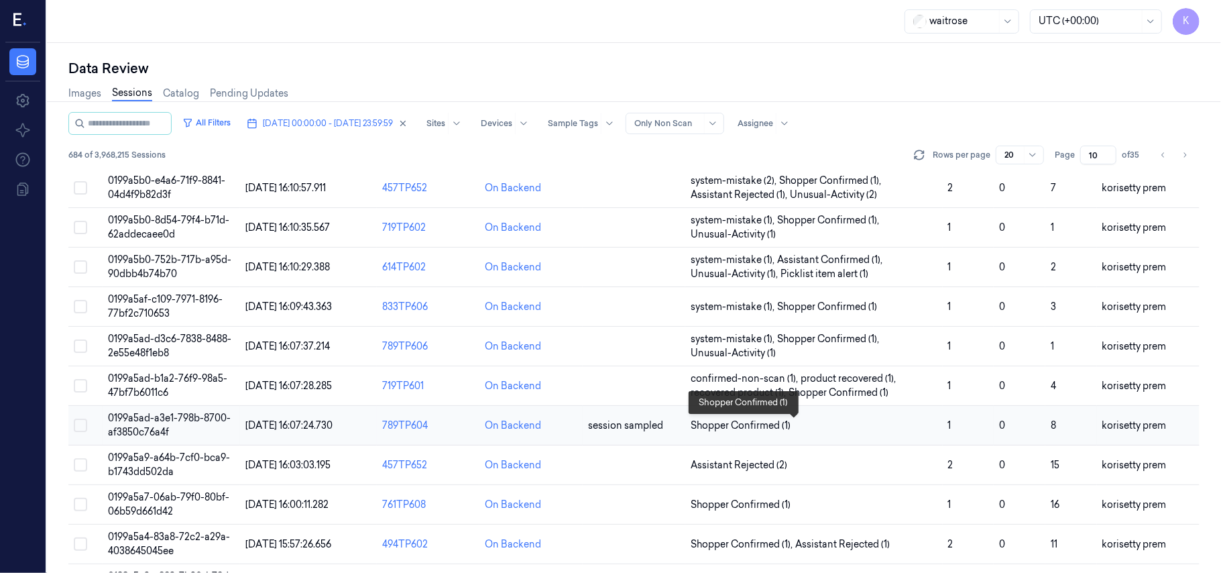
click at [862, 424] on span "Shopper Confirmed (1)" at bounding box center [814, 425] width 246 height 14
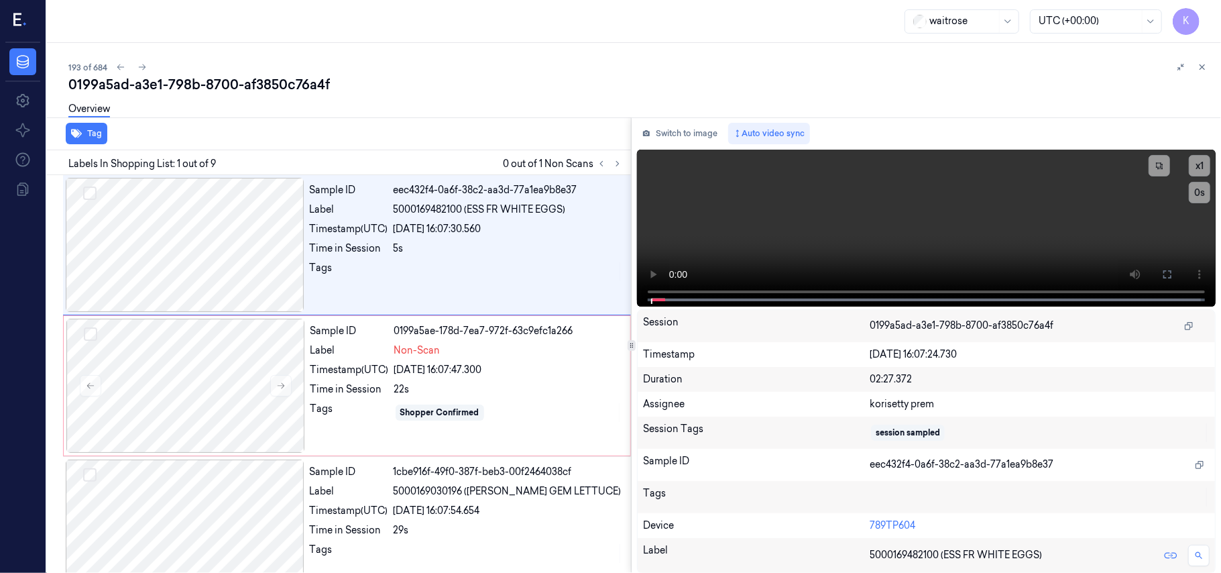
click at [593, 68] on div "193 of 684" at bounding box center [639, 67] width 1142 height 16
click at [285, 381] on icon at bounding box center [280, 385] width 9 height 9
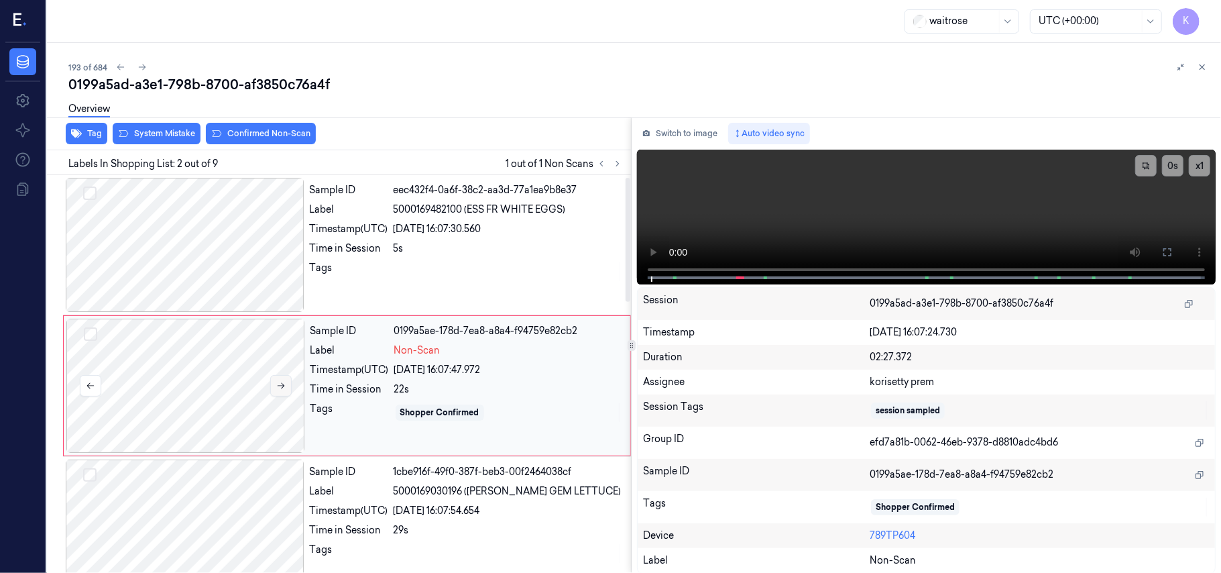
scroll to position [11, 0]
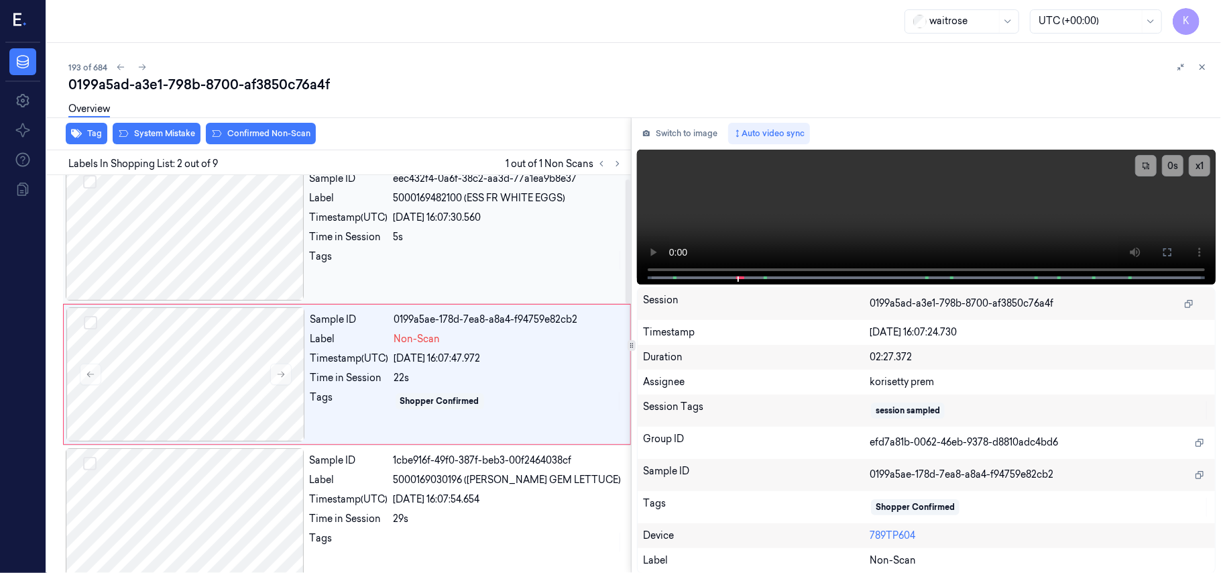
click at [481, 260] on div at bounding box center [508, 259] width 229 height 21
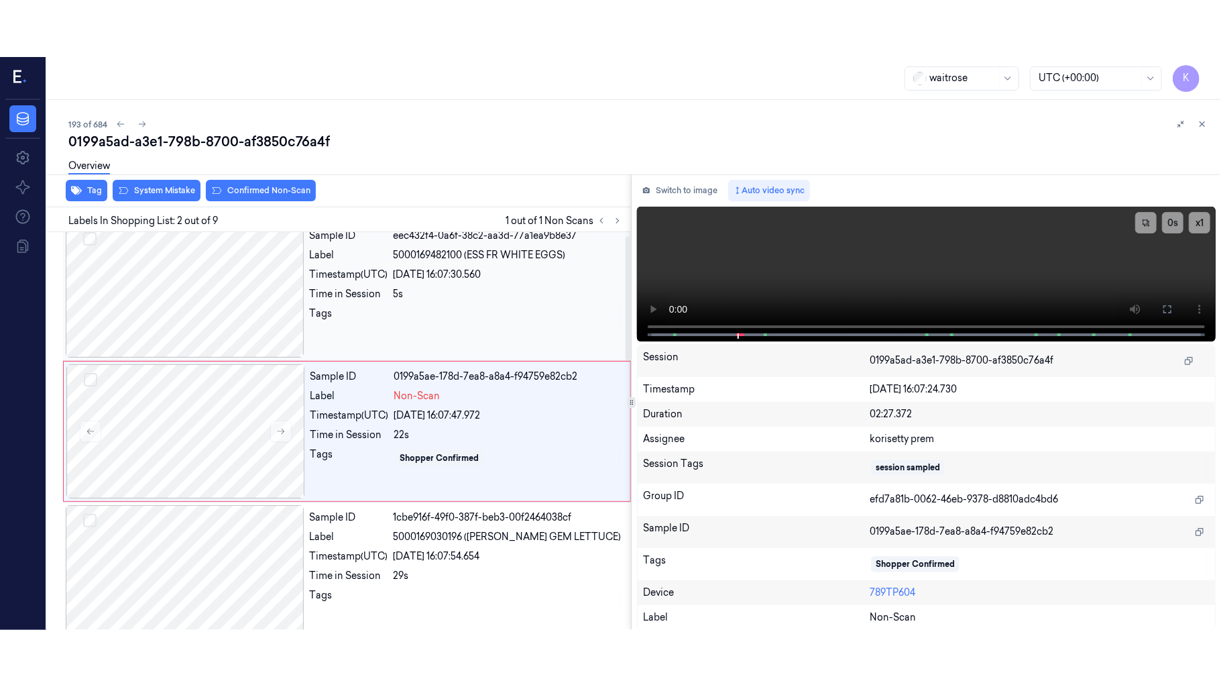
scroll to position [0, 0]
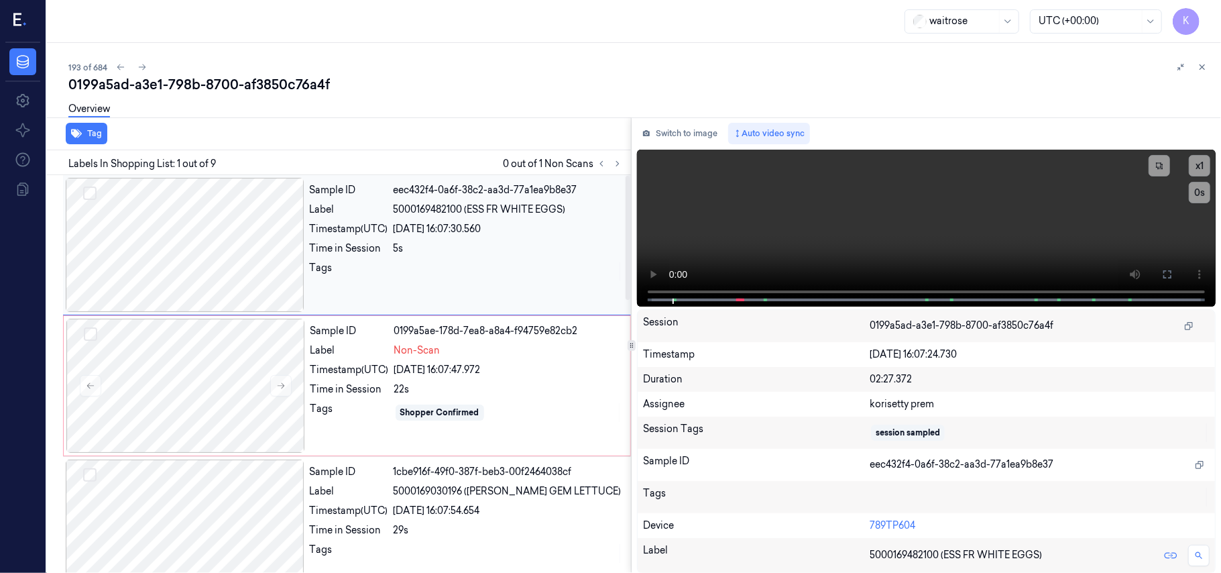
click at [459, 259] on div "Sample ID eec432f4-0a6f-38c2-aa3d-77a1ea9b8e37 Label 5000169482100 (ESS FR WHIT…" at bounding box center [466, 245] width 324 height 134
click at [1173, 274] on button at bounding box center [1167, 273] width 21 height 21
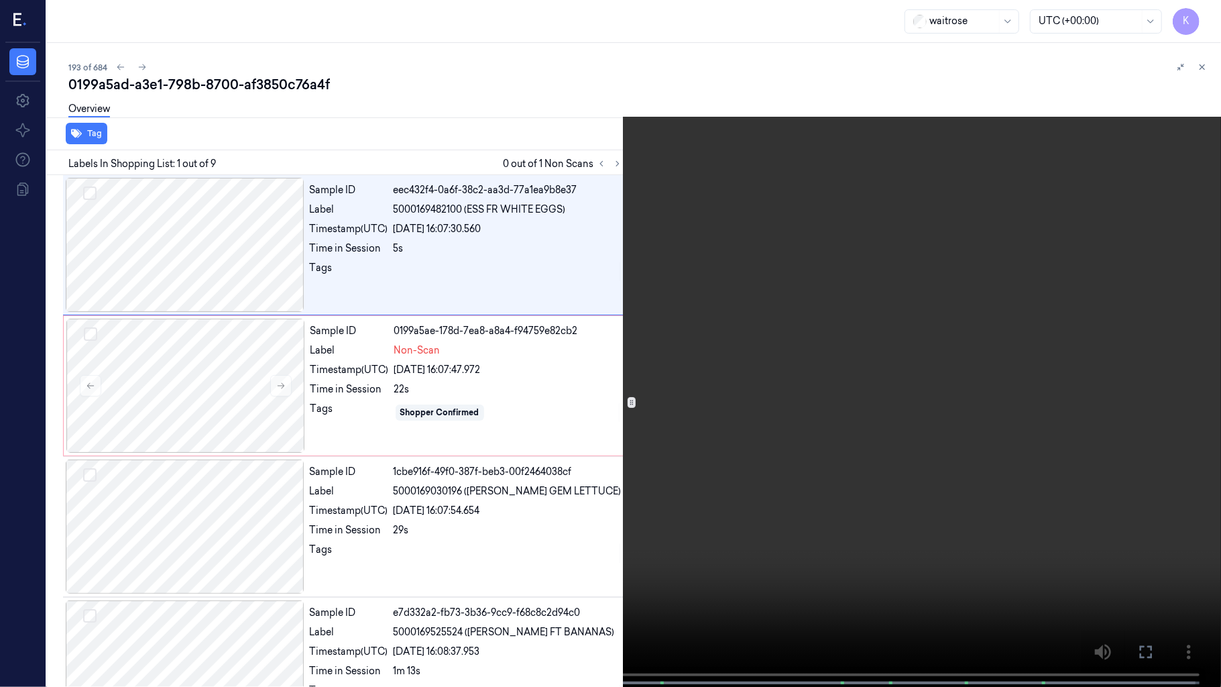
click at [591, 351] on video at bounding box center [610, 344] width 1221 height 689
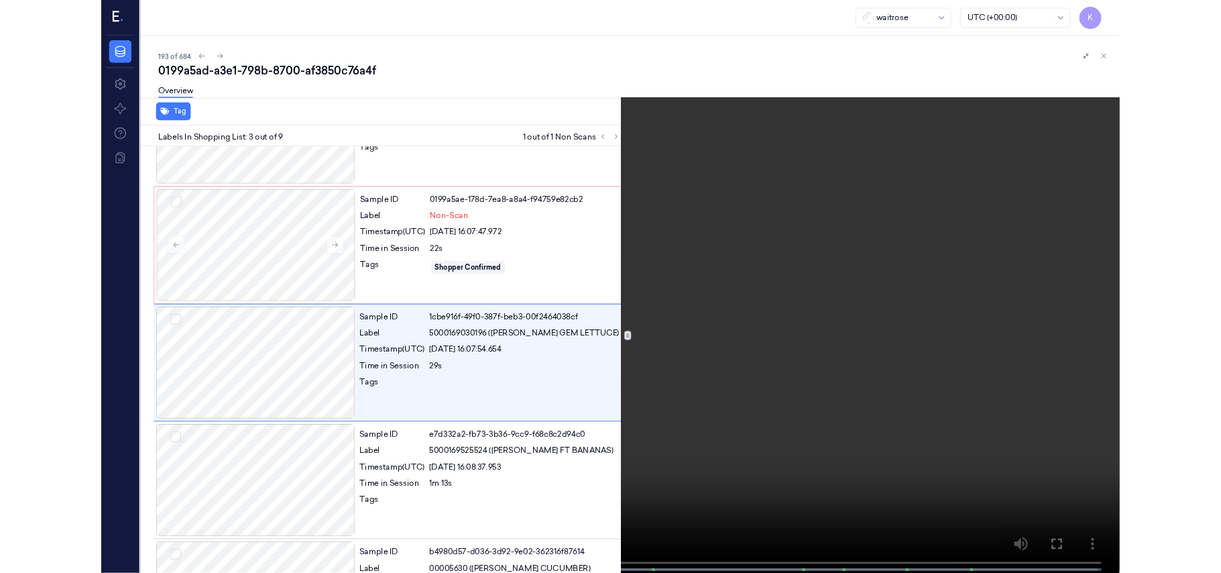
scroll to position [97, 0]
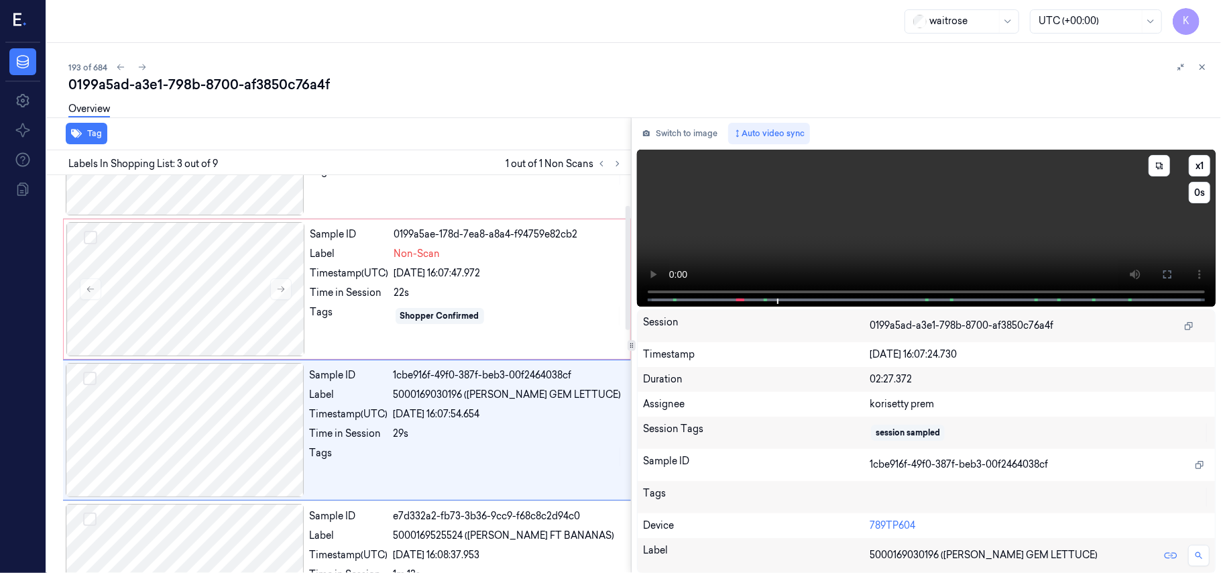
click at [751, 248] on video at bounding box center [926, 228] width 579 height 157
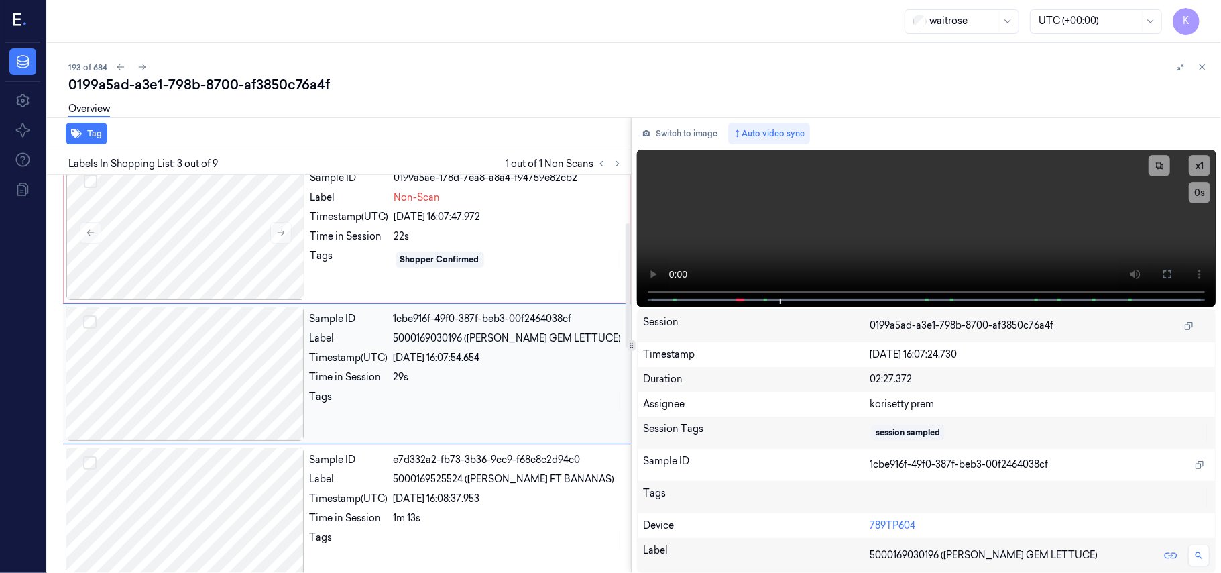
click at [420, 315] on div "1cbe916f-49f0-387f-beb3-00f2464038cf" at bounding box center [508, 319] width 229 height 14
click at [443, 231] on div "22s" at bounding box center [508, 236] width 228 height 14
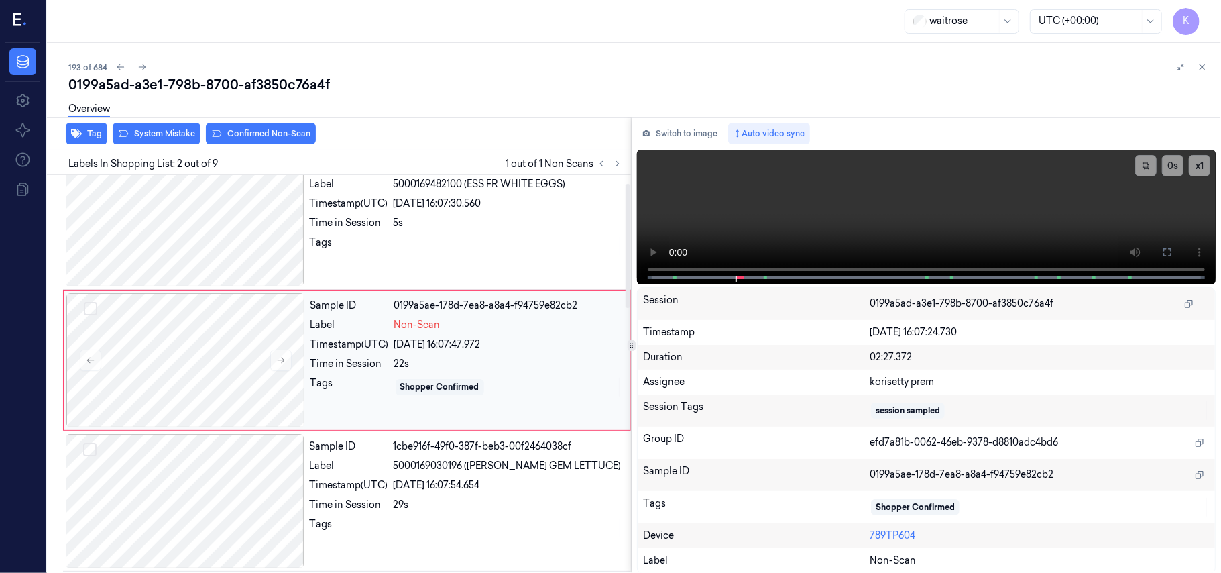
scroll to position [11, 0]
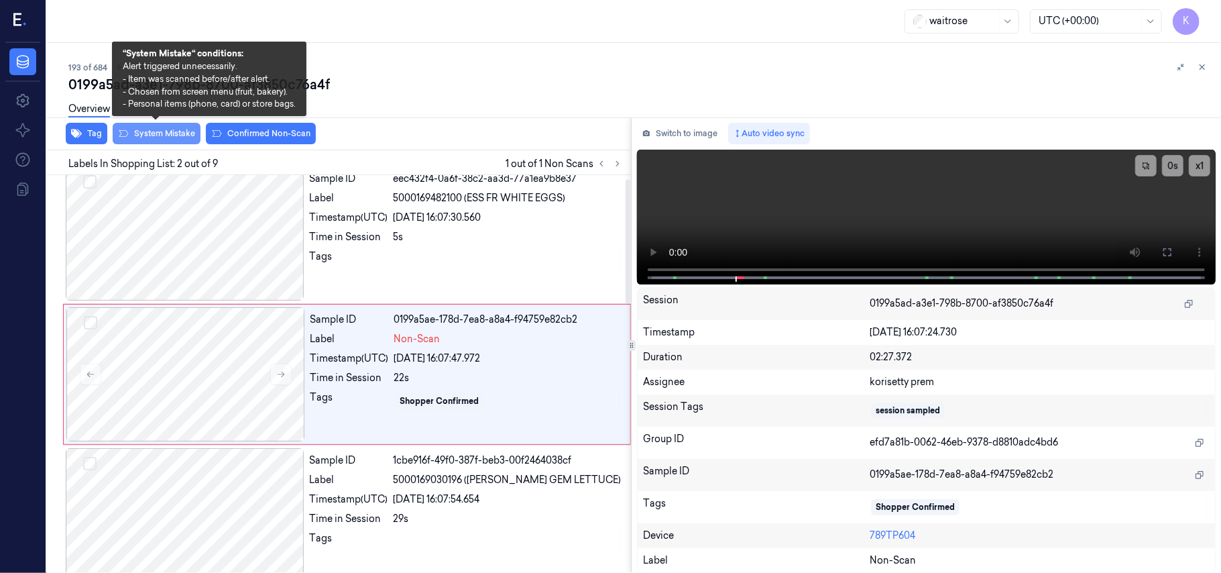
click at [168, 132] on button "System Mistake" at bounding box center [157, 133] width 88 height 21
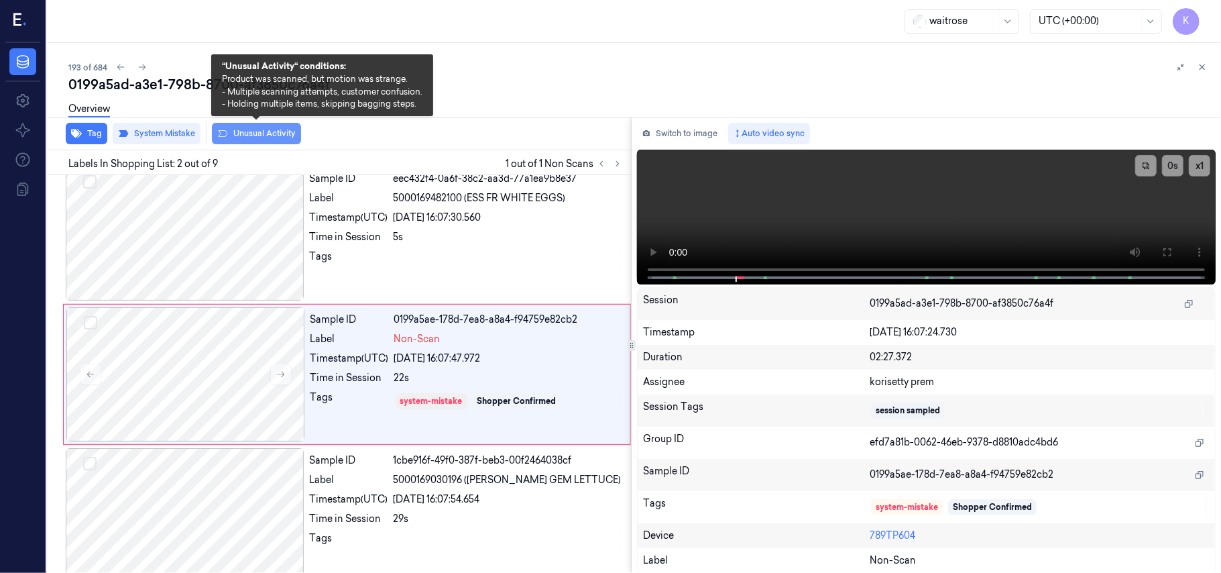
click at [242, 133] on button "Unusual Activity" at bounding box center [256, 133] width 89 height 21
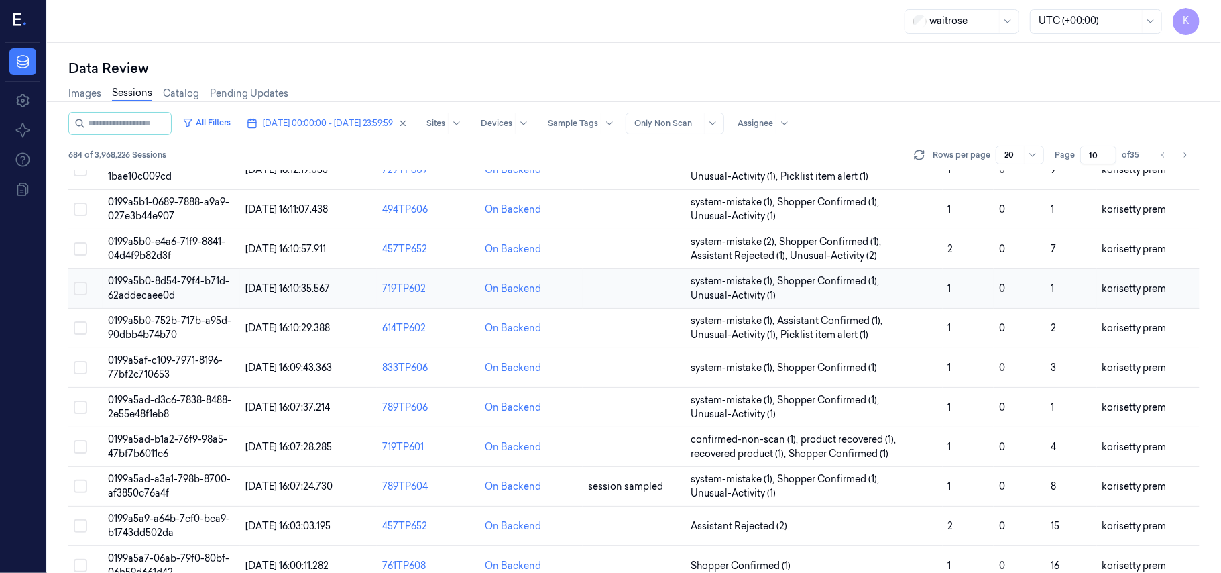
scroll to position [432, 0]
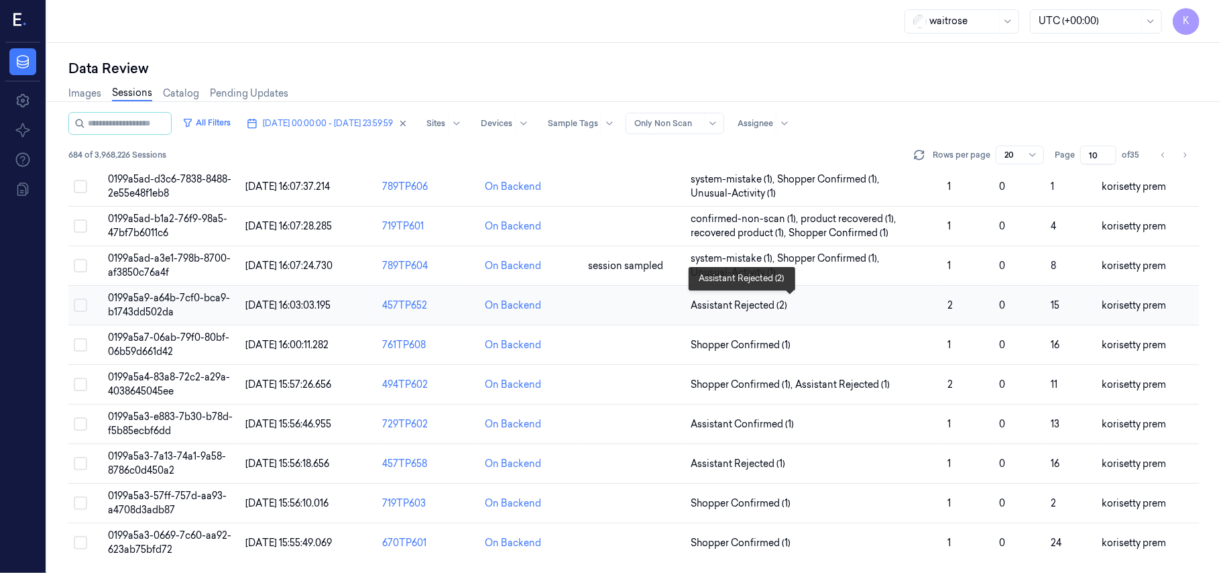
click at [818, 304] on span "Assistant Rejected (2)" at bounding box center [814, 305] width 246 height 14
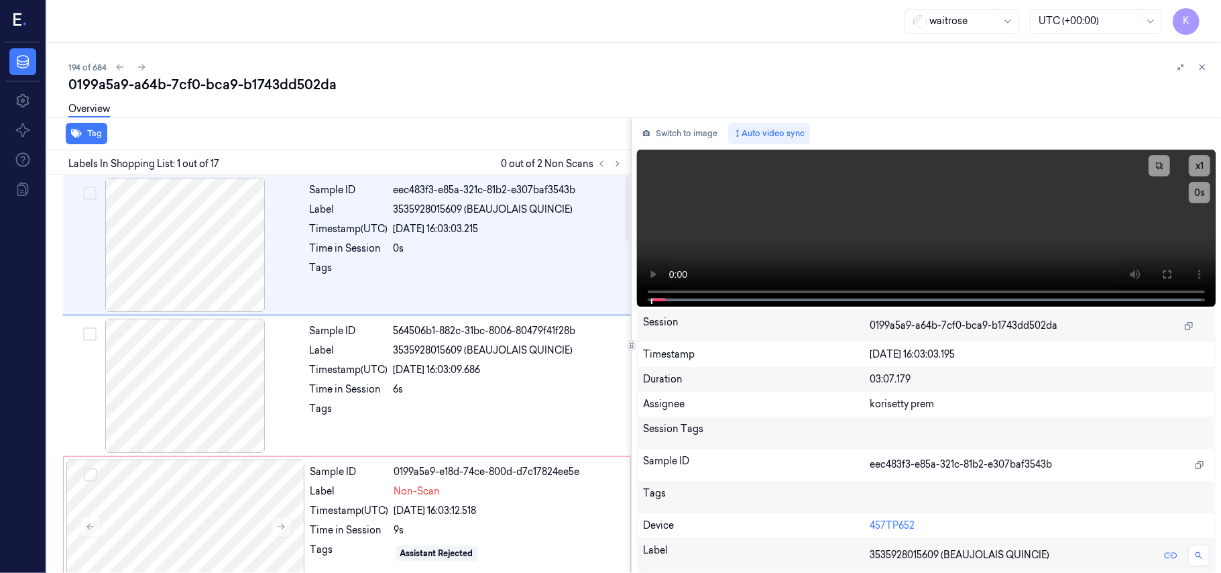
click at [540, 70] on div "194 of 684" at bounding box center [639, 67] width 1142 height 16
click at [619, 165] on icon at bounding box center [617, 163] width 9 height 9
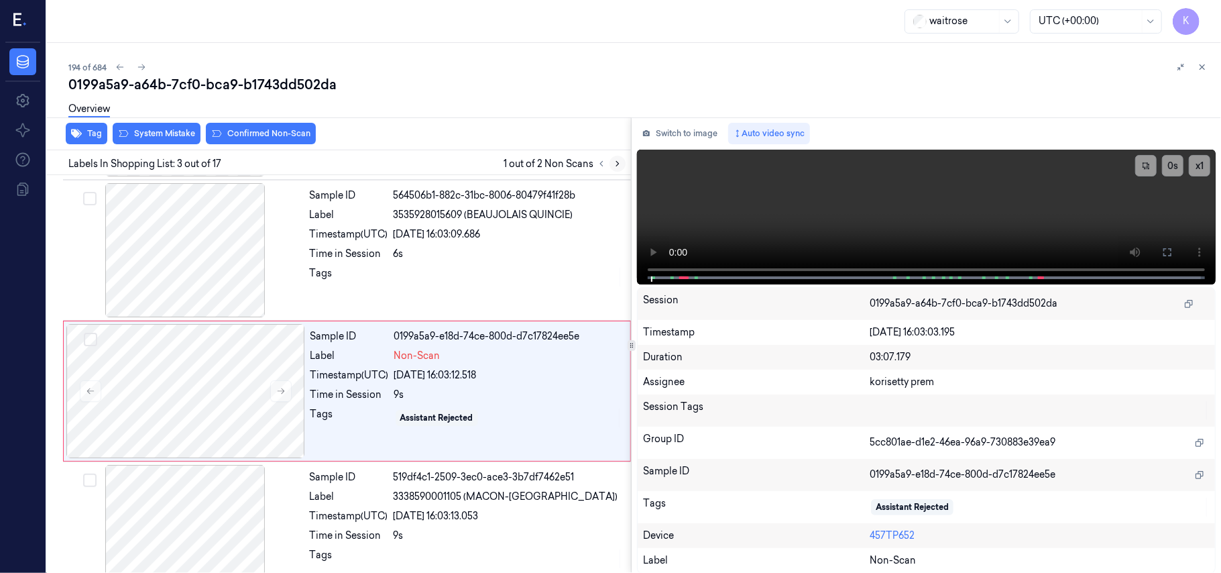
scroll to position [153, 0]
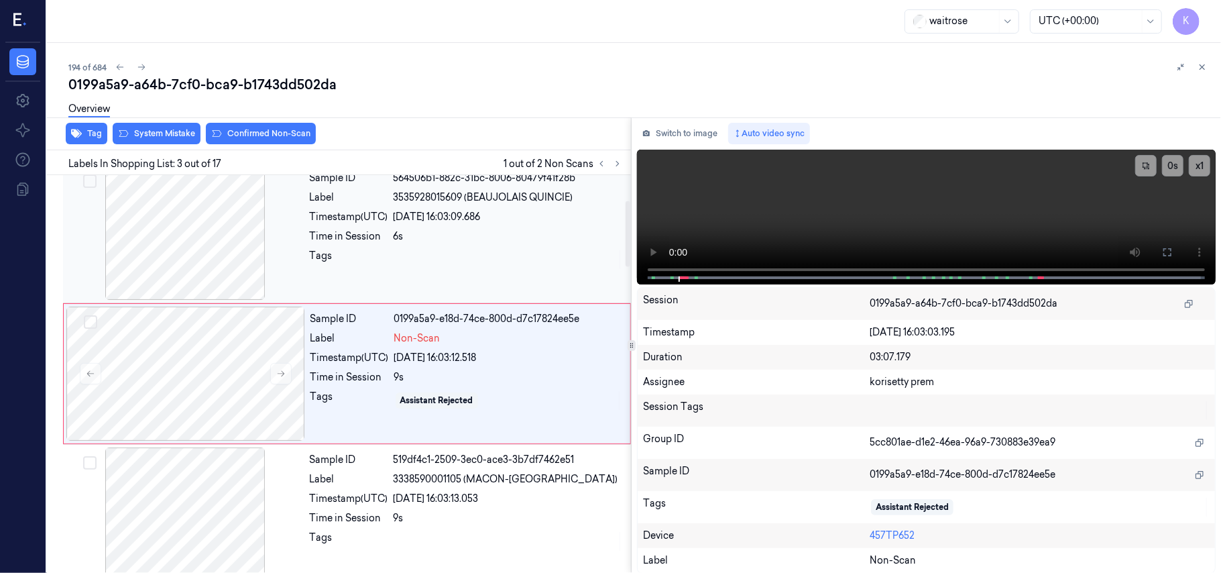
click at [424, 216] on div "02/10/2025 16:03:09.686" at bounding box center [508, 217] width 229 height 14
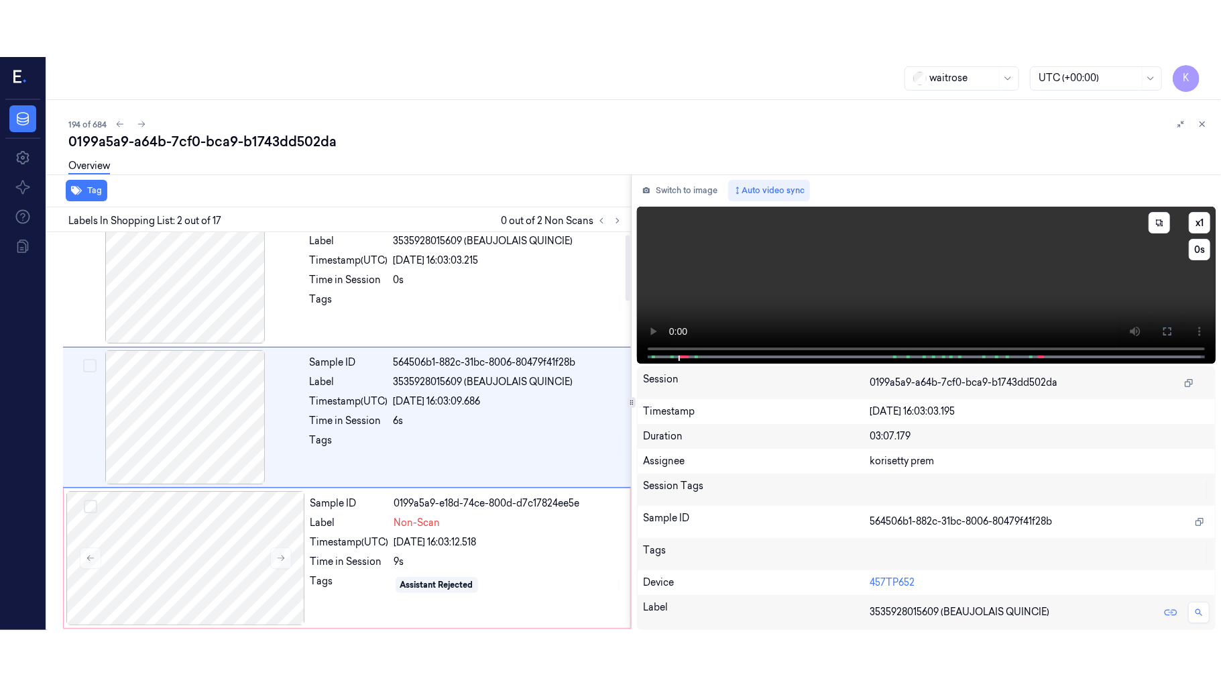
scroll to position [11, 0]
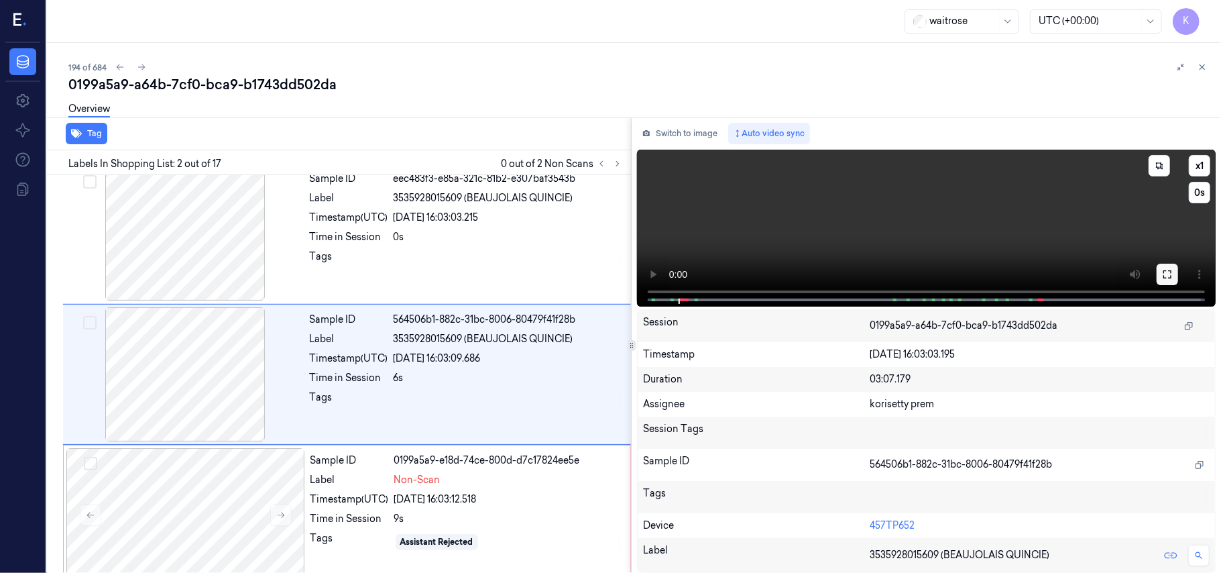
click at [1165, 274] on icon at bounding box center [1167, 274] width 11 height 11
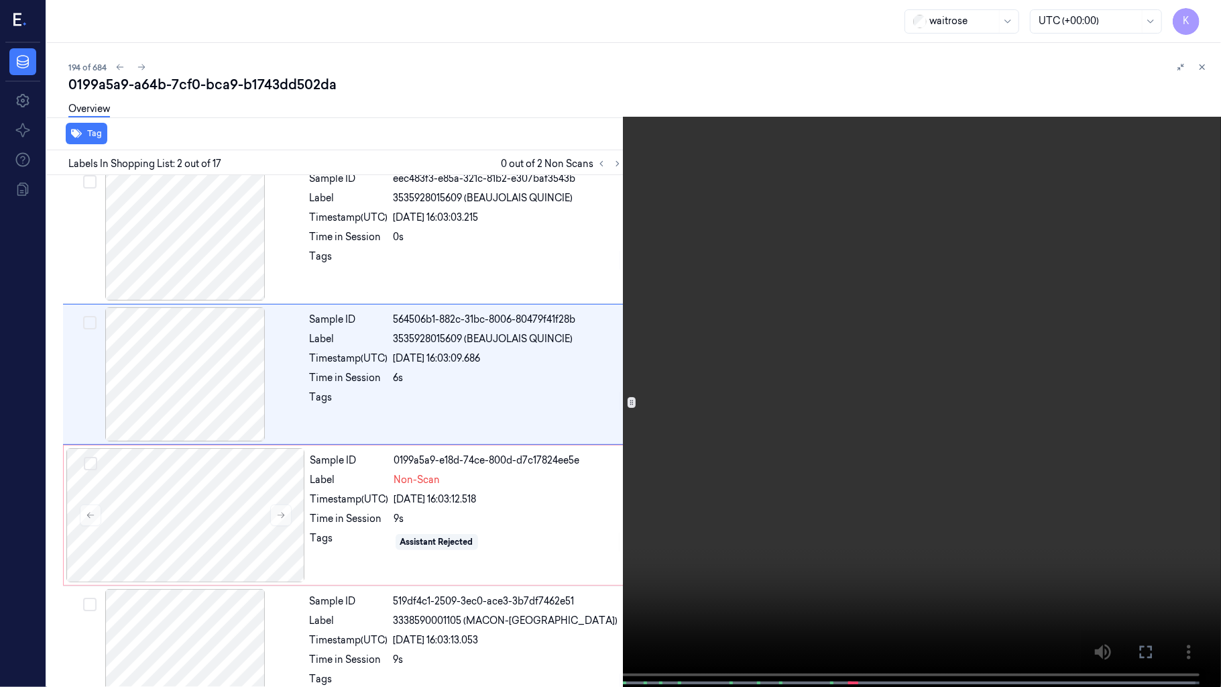
click at [746, 402] on video at bounding box center [610, 344] width 1221 height 689
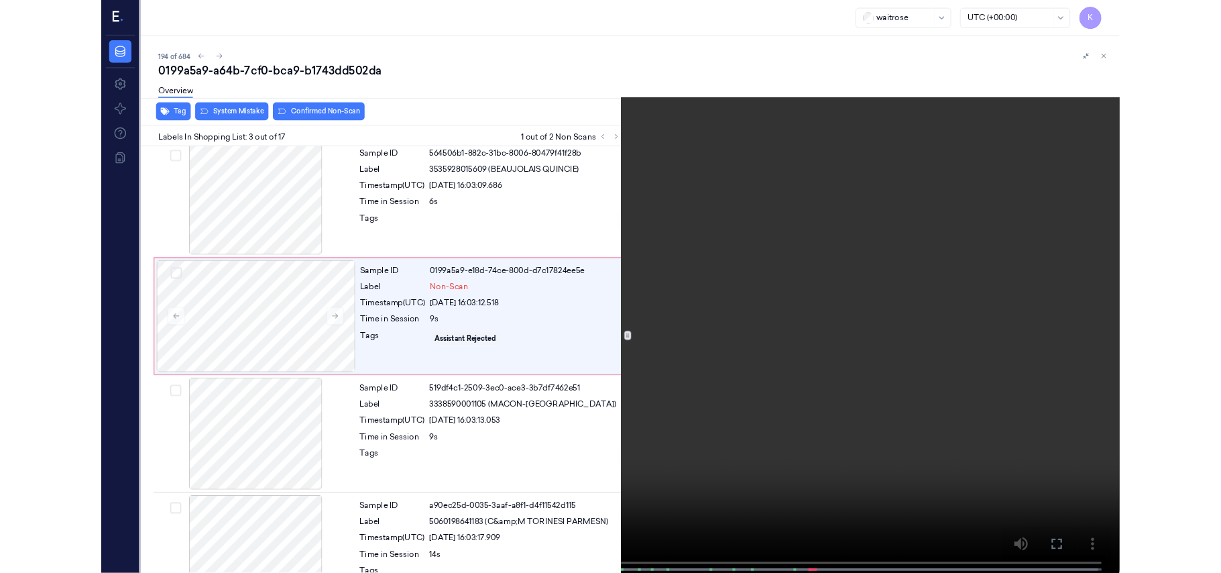
scroll to position [97, 0]
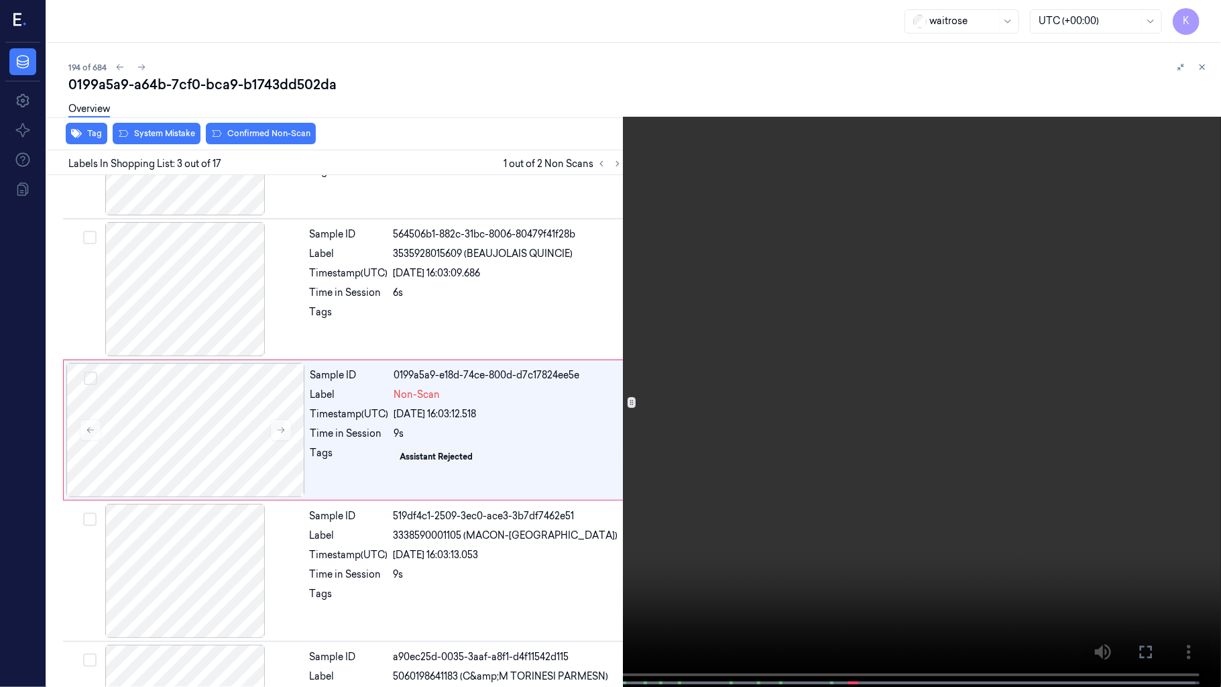
click at [1220, 156] on video at bounding box center [610, 344] width 1221 height 689
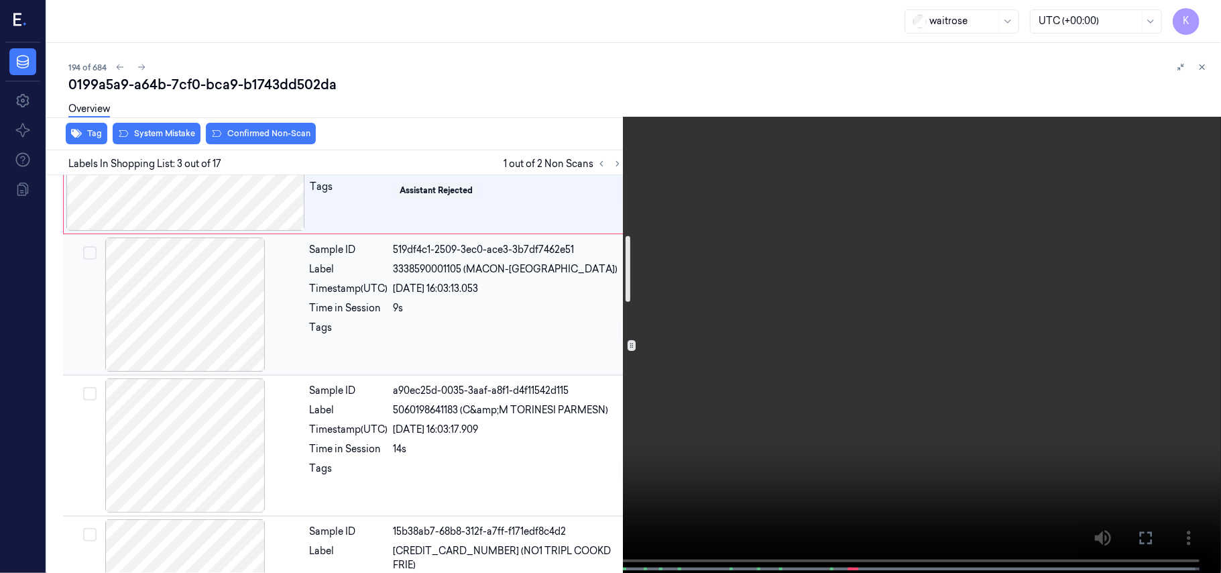
scroll to position [365, 0]
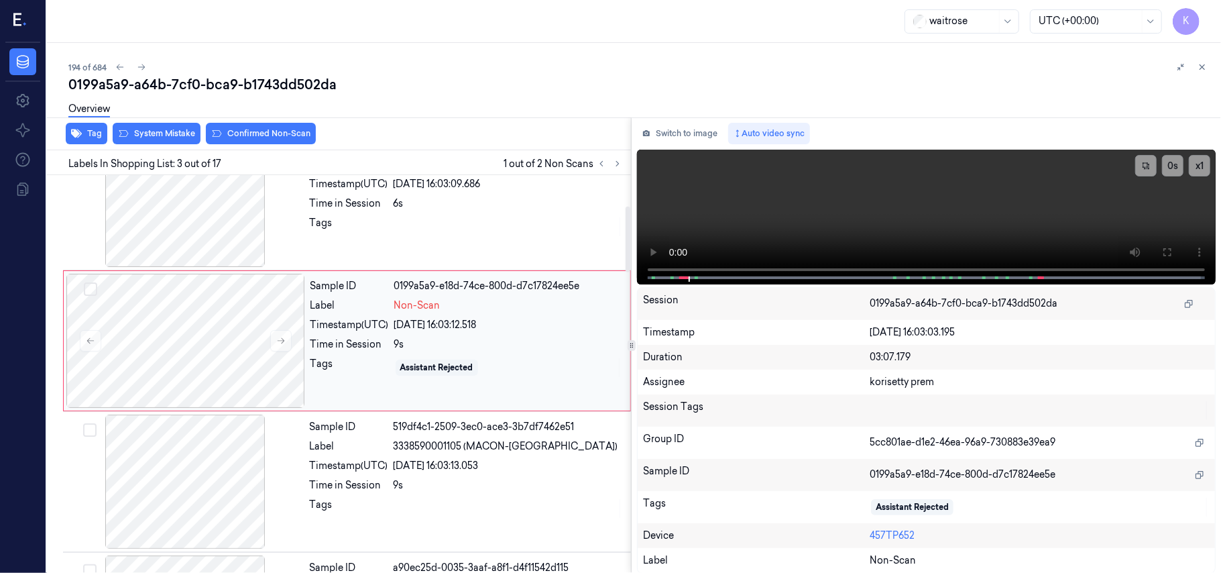
click at [497, 325] on div "02/10/2025 16:03:12.518" at bounding box center [508, 325] width 228 height 14
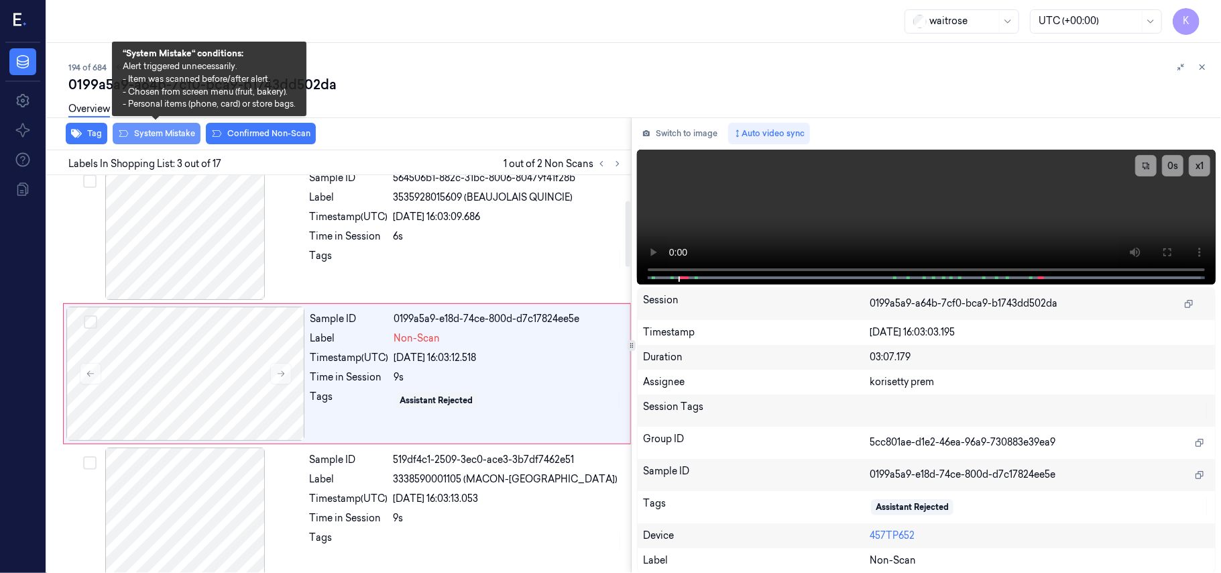
click at [166, 134] on button "System Mistake" at bounding box center [157, 133] width 88 height 21
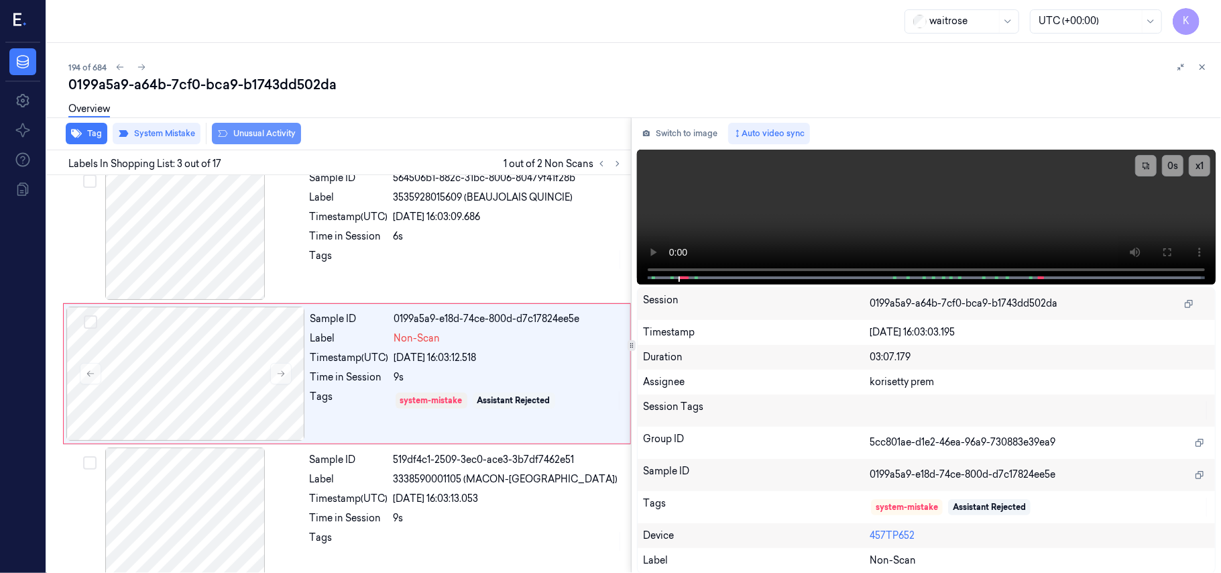
click at [264, 130] on button "Unusual Activity" at bounding box center [256, 133] width 89 height 21
click at [619, 162] on icon at bounding box center [617, 163] width 9 height 9
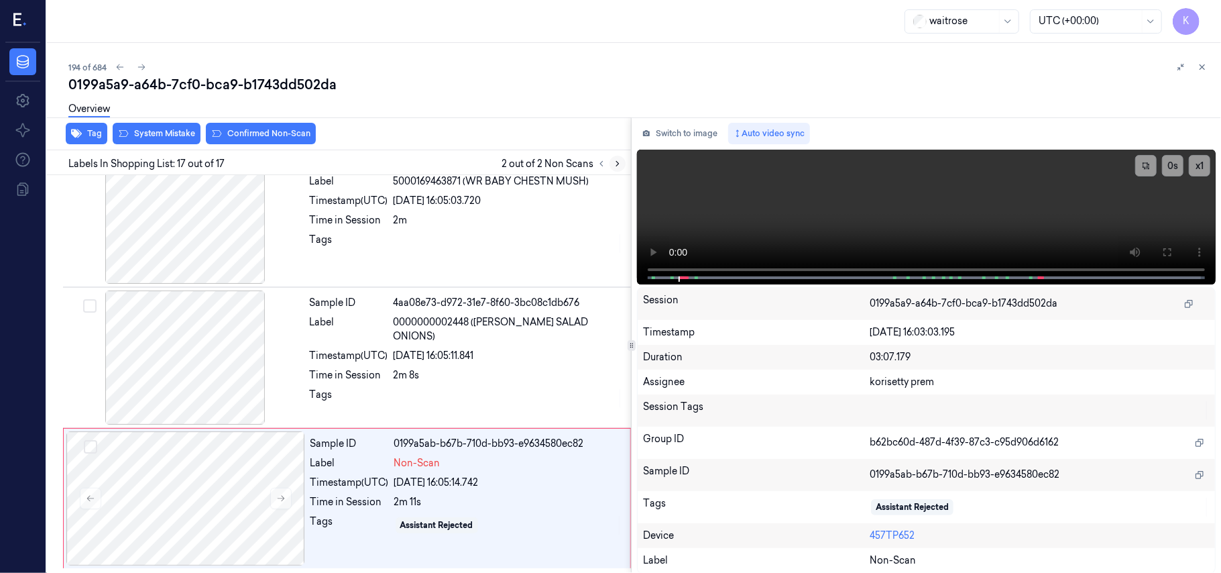
scroll to position [2007, 0]
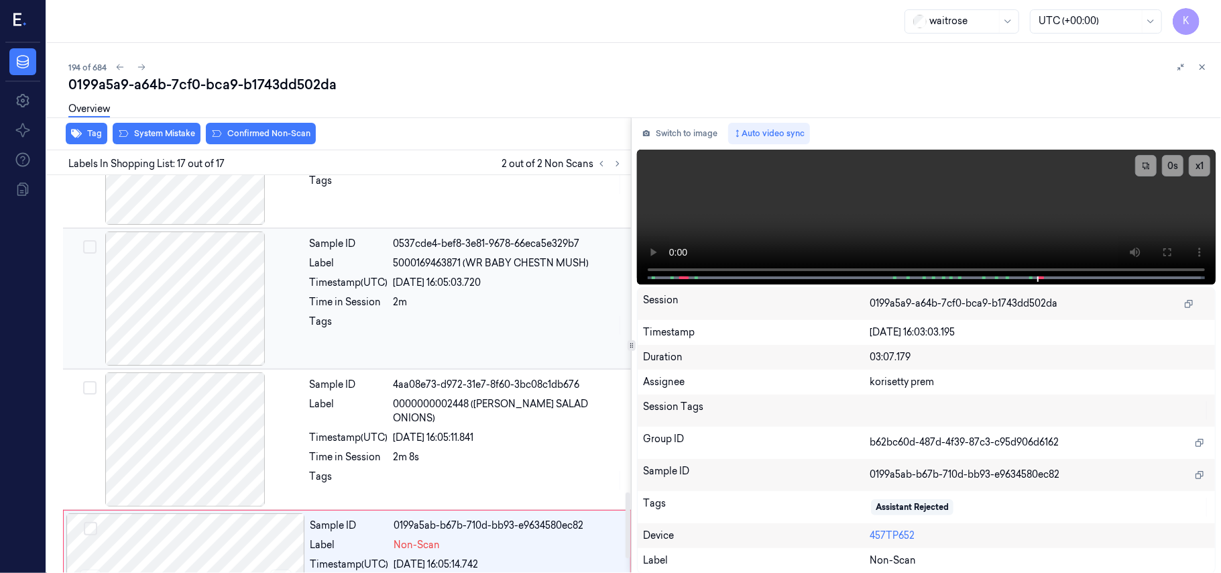
click at [534, 309] on div "2m" at bounding box center [508, 302] width 229 height 14
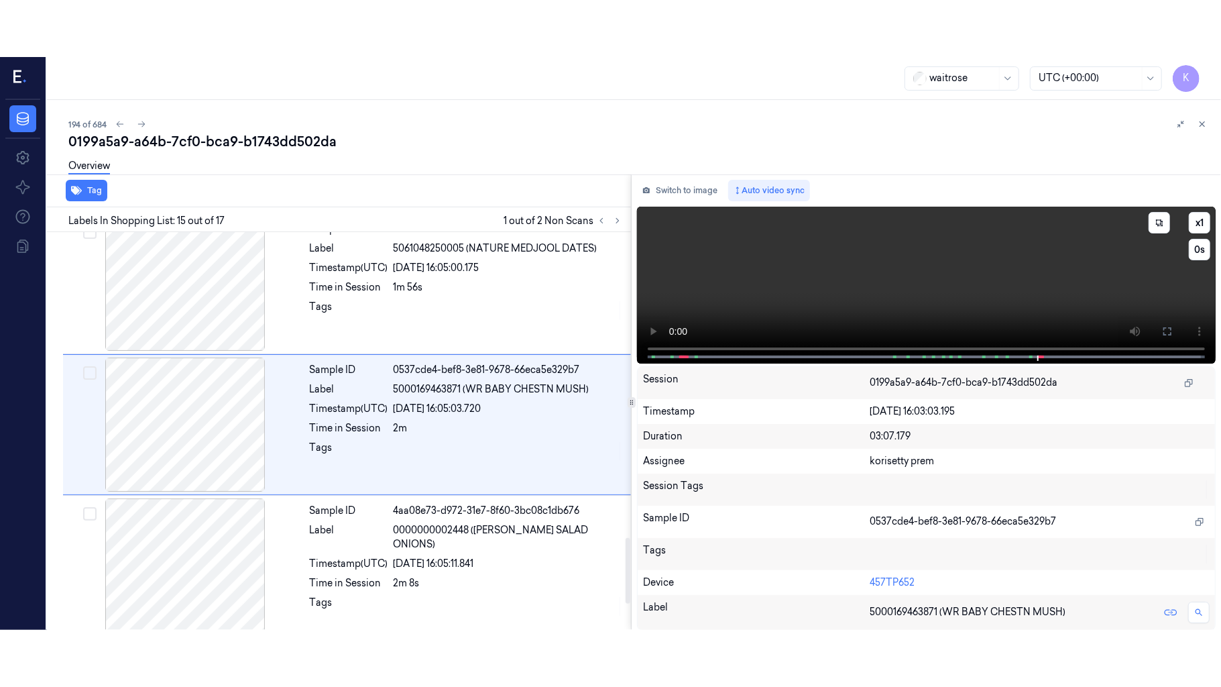
scroll to position [1848, 0]
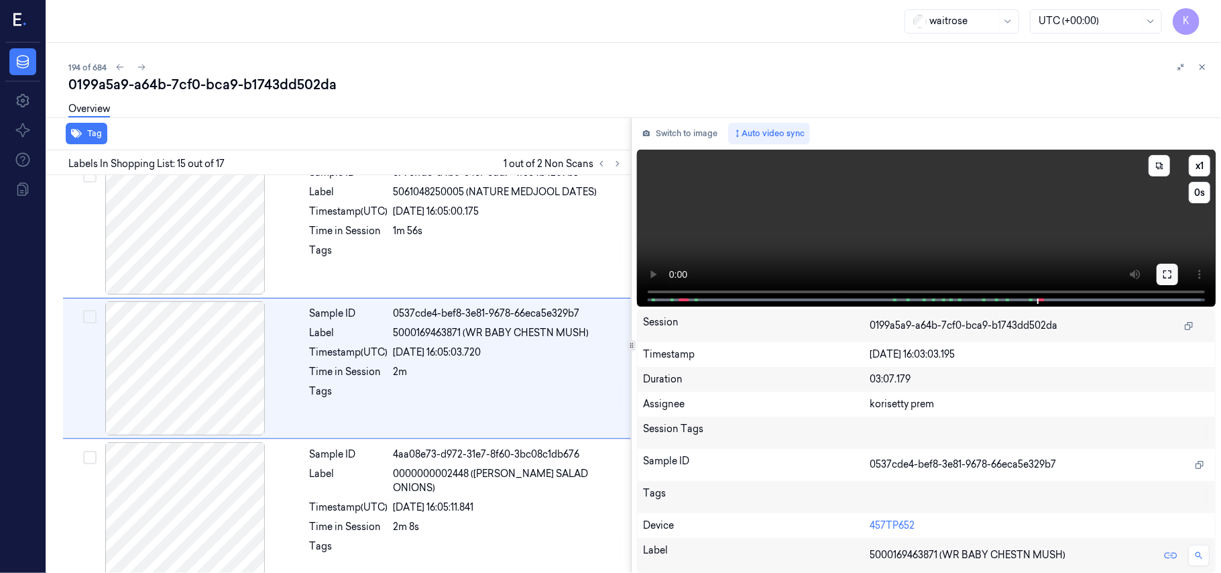
click at [1165, 272] on icon at bounding box center [1167, 274] width 11 height 11
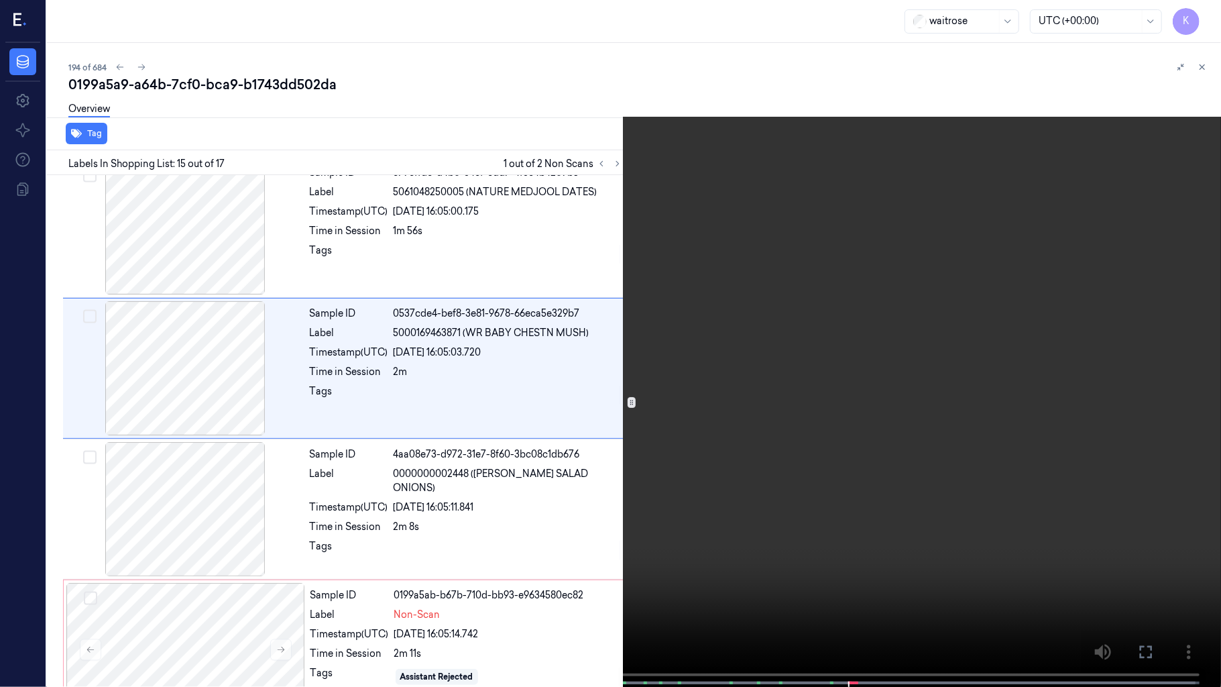
click at [916, 361] on video at bounding box center [610, 344] width 1221 height 689
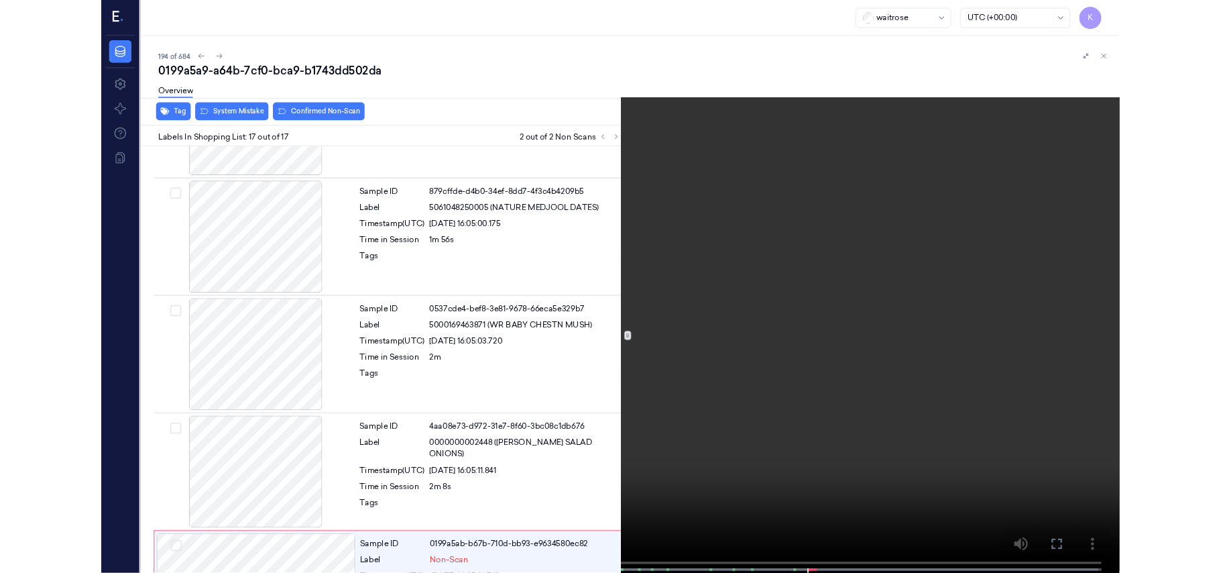
scroll to position [1893, 0]
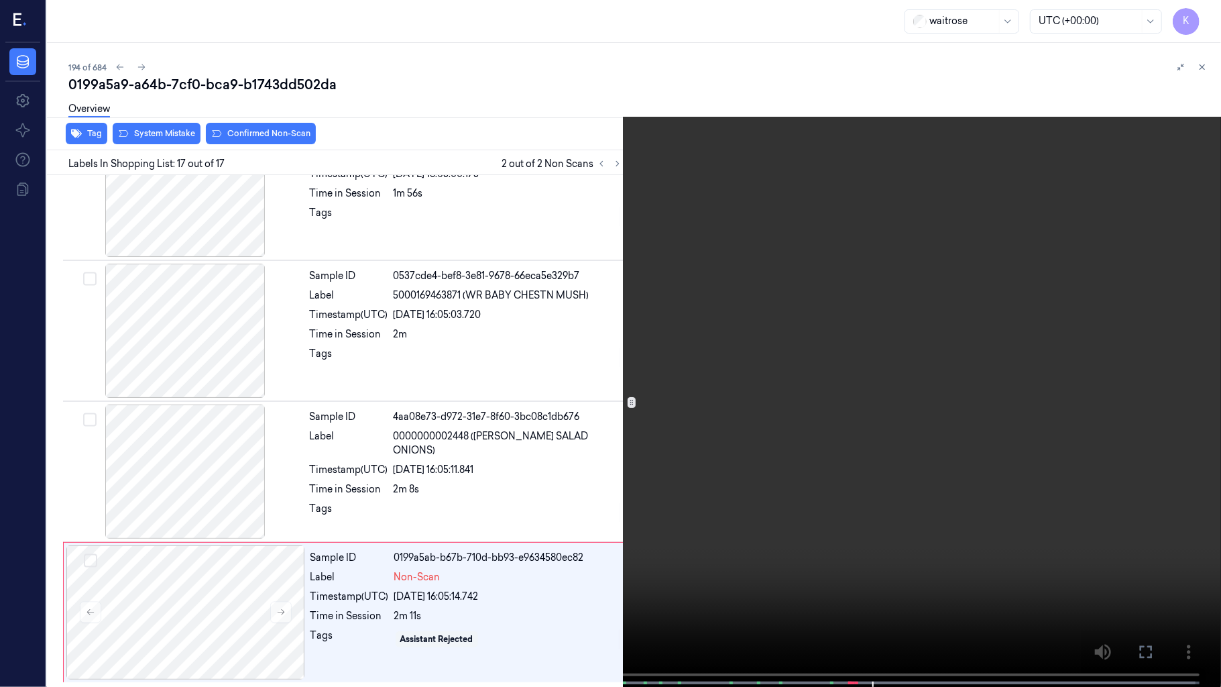
click at [622, 349] on video at bounding box center [610, 344] width 1221 height 689
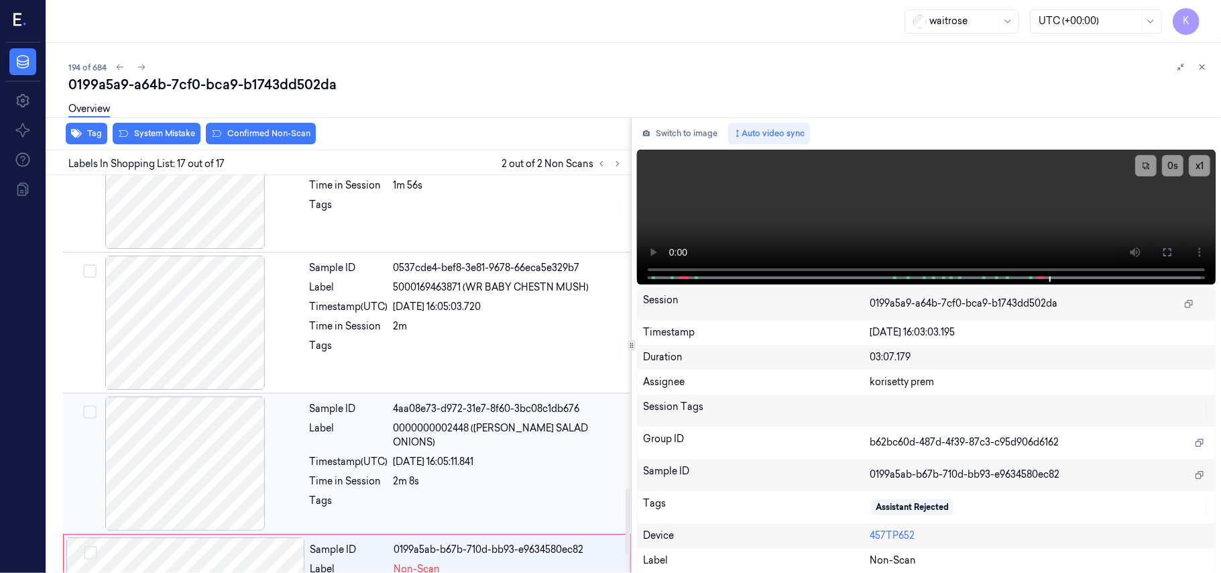
click at [454, 474] on div "2m 8s" at bounding box center [508, 481] width 229 height 14
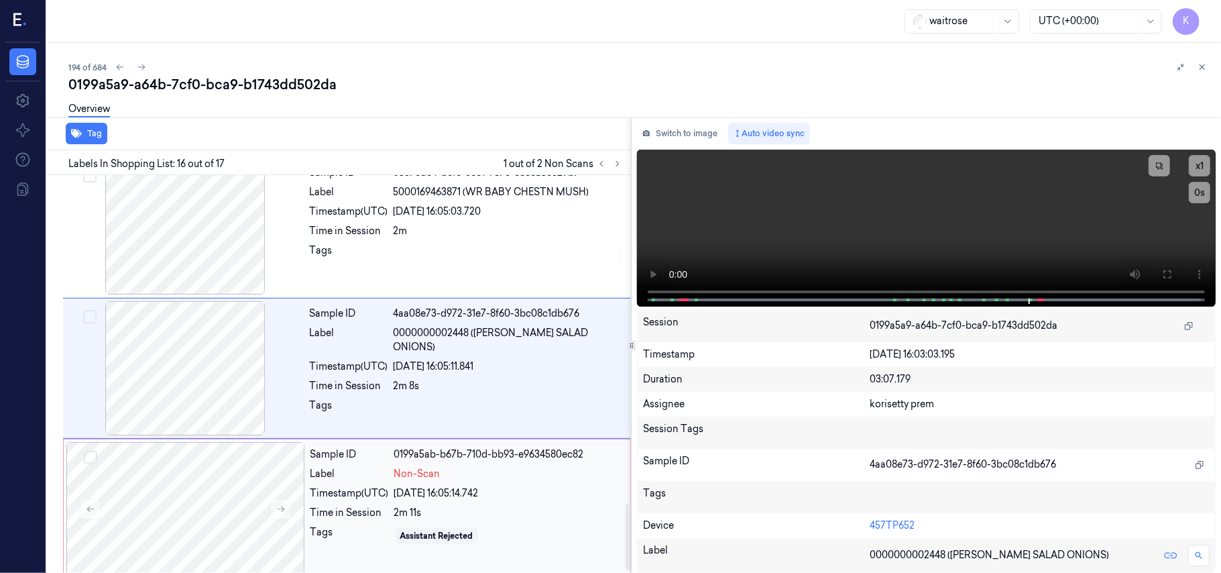
click at [381, 520] on div "Time in Session" at bounding box center [349, 513] width 78 height 14
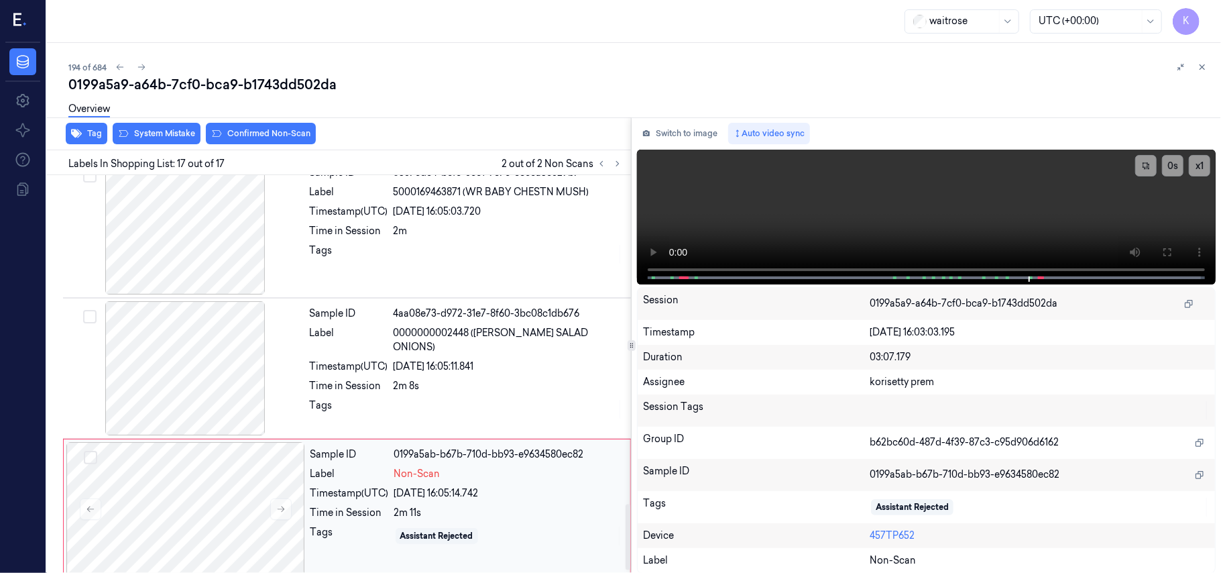
scroll to position [2007, 0]
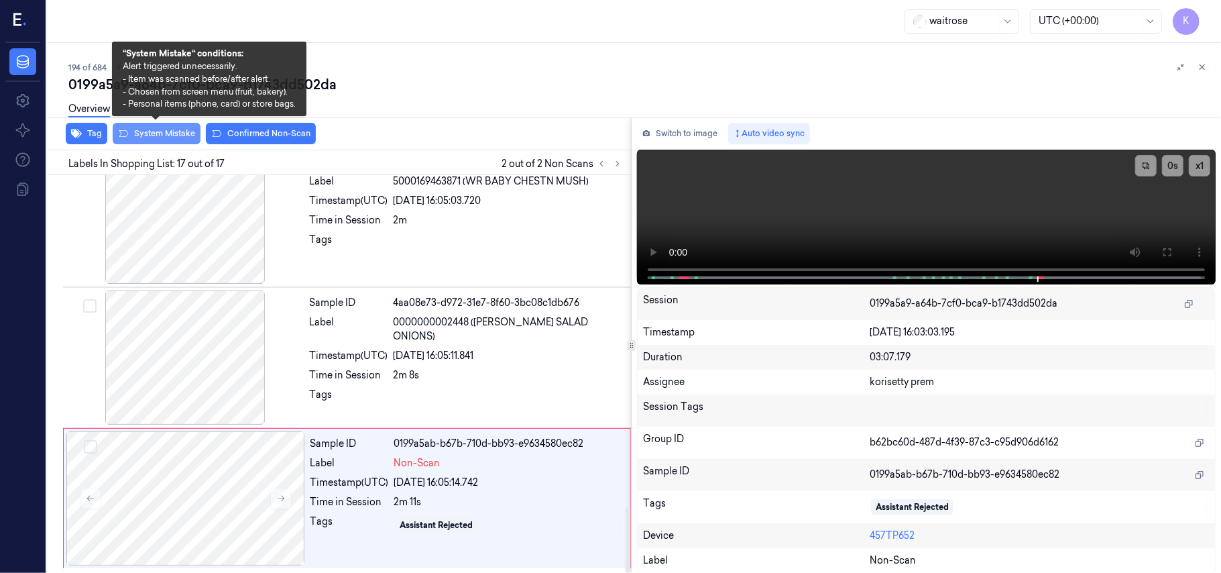
click at [156, 133] on button "System Mistake" at bounding box center [157, 133] width 88 height 21
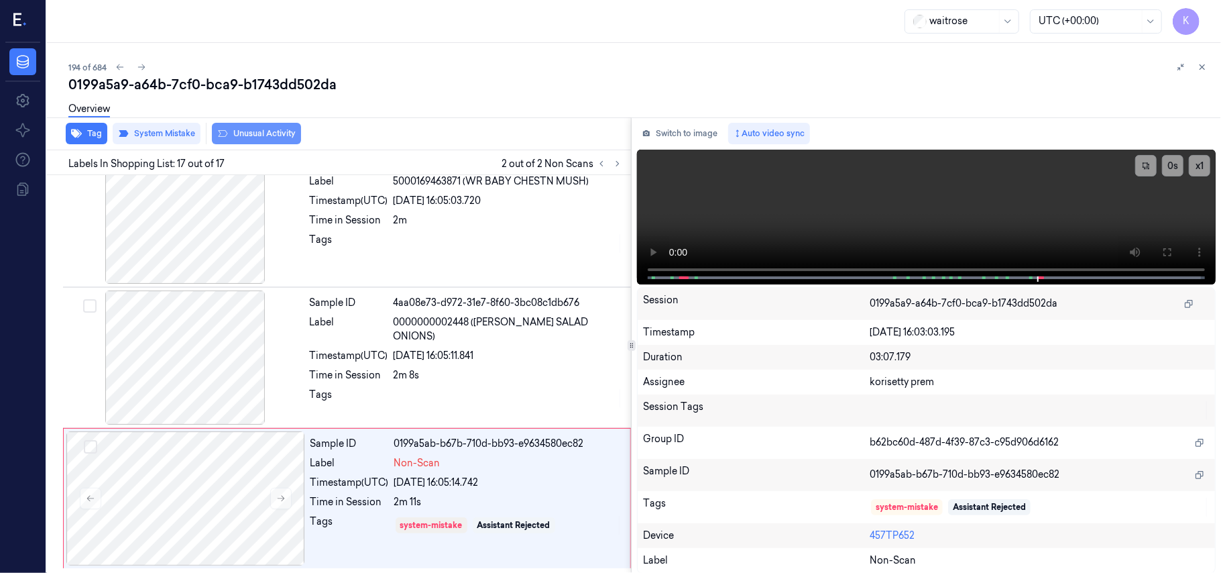
click at [237, 134] on button "Unusual Activity" at bounding box center [256, 133] width 89 height 21
click at [86, 132] on button "Tag" at bounding box center [87, 133] width 42 height 21
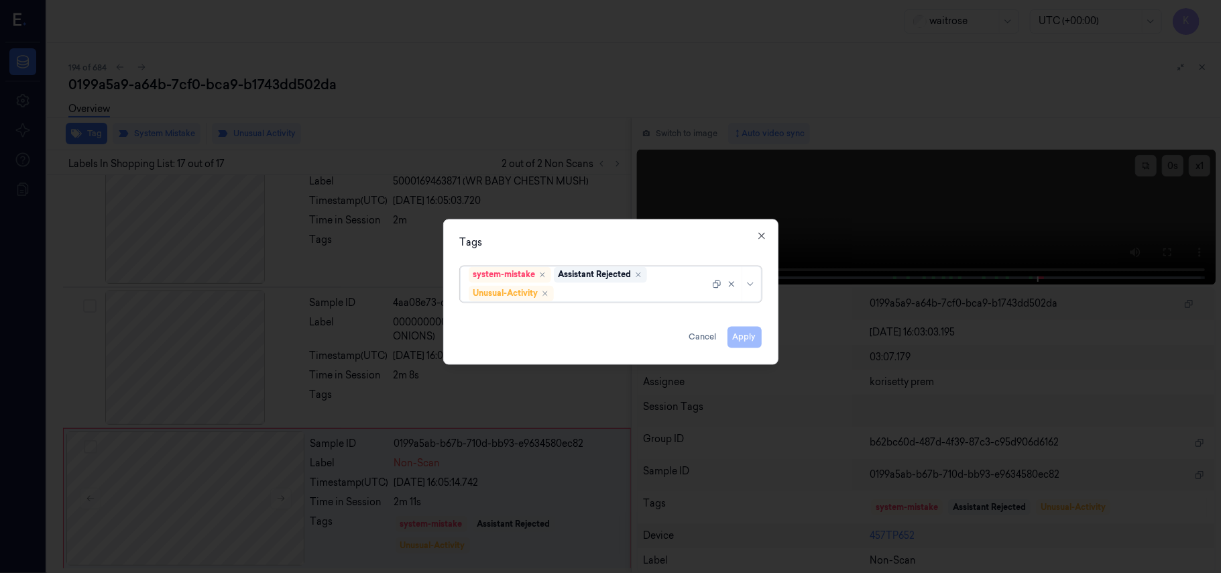
click at [652, 283] on div "system-mistake Assistant Rejected Unusual-Activity" at bounding box center [589, 284] width 241 height 35
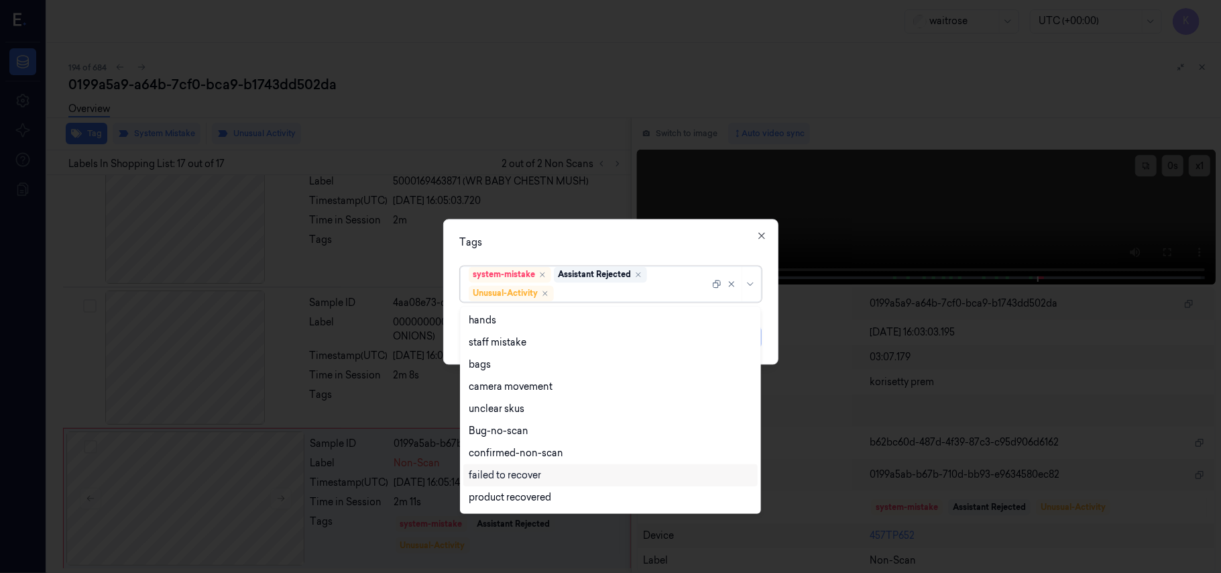
scroll to position [175, 0]
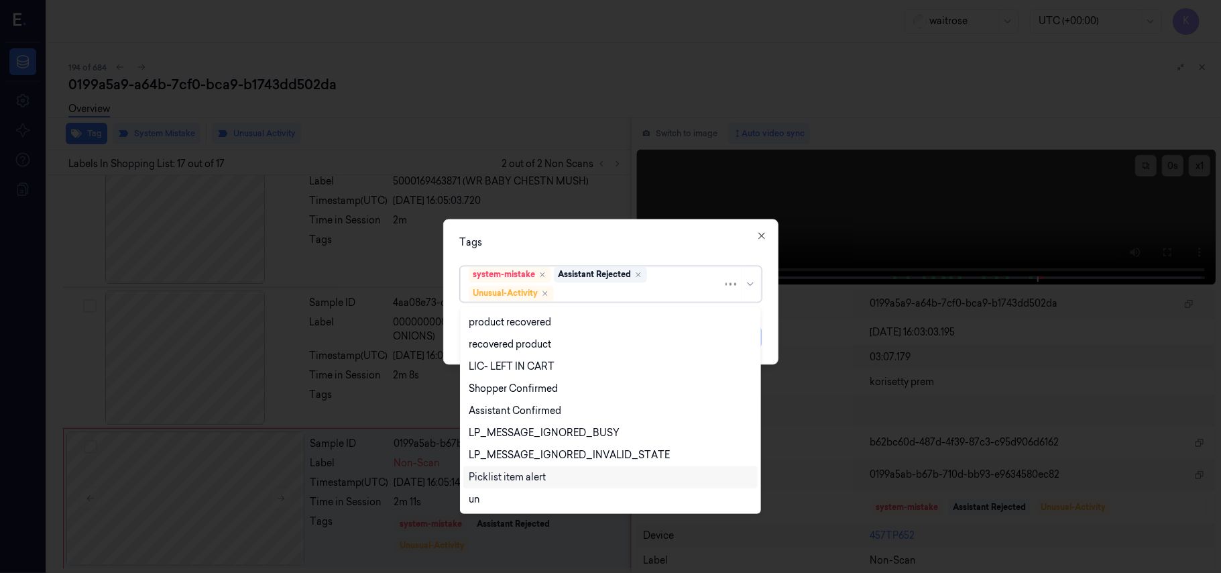
click at [510, 477] on div "Picklist item alert" at bounding box center [507, 477] width 77 height 14
click at [648, 225] on div "Tags option Picklist item alert, selected. 20 results available. Use Up and Dow…" at bounding box center [610, 291] width 335 height 145
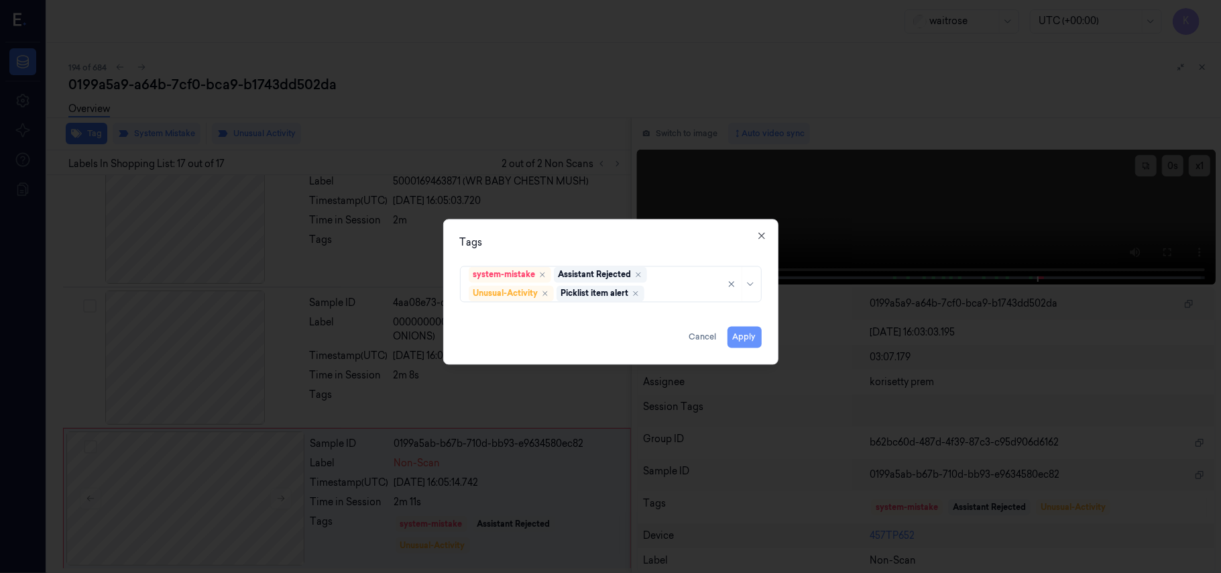
click at [748, 328] on button "Apply" at bounding box center [744, 337] width 34 height 21
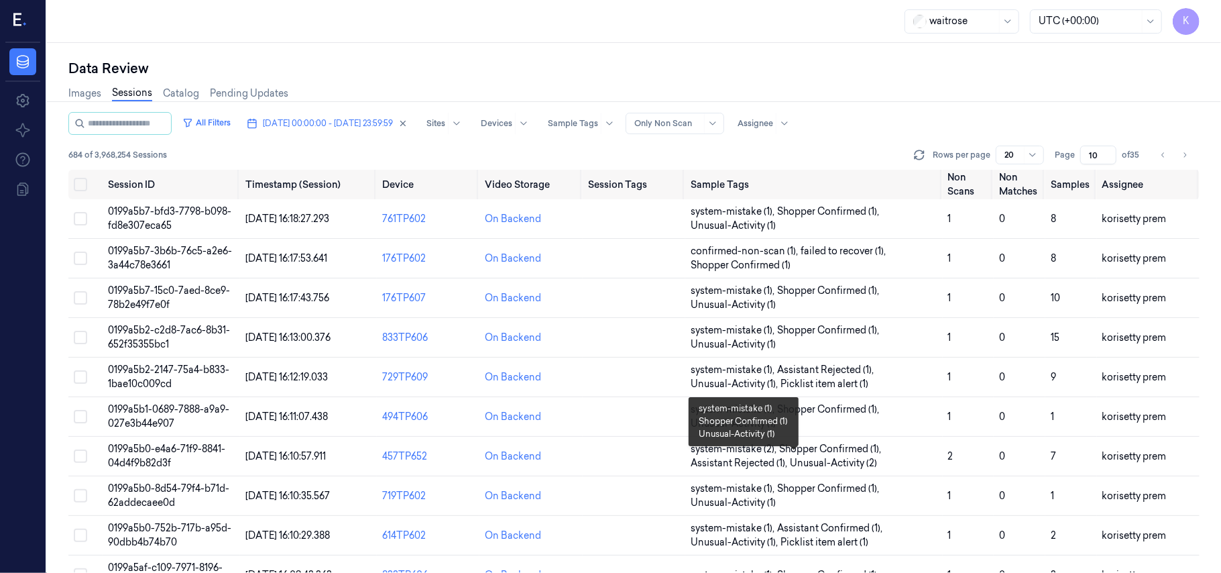
scroll to position [432, 0]
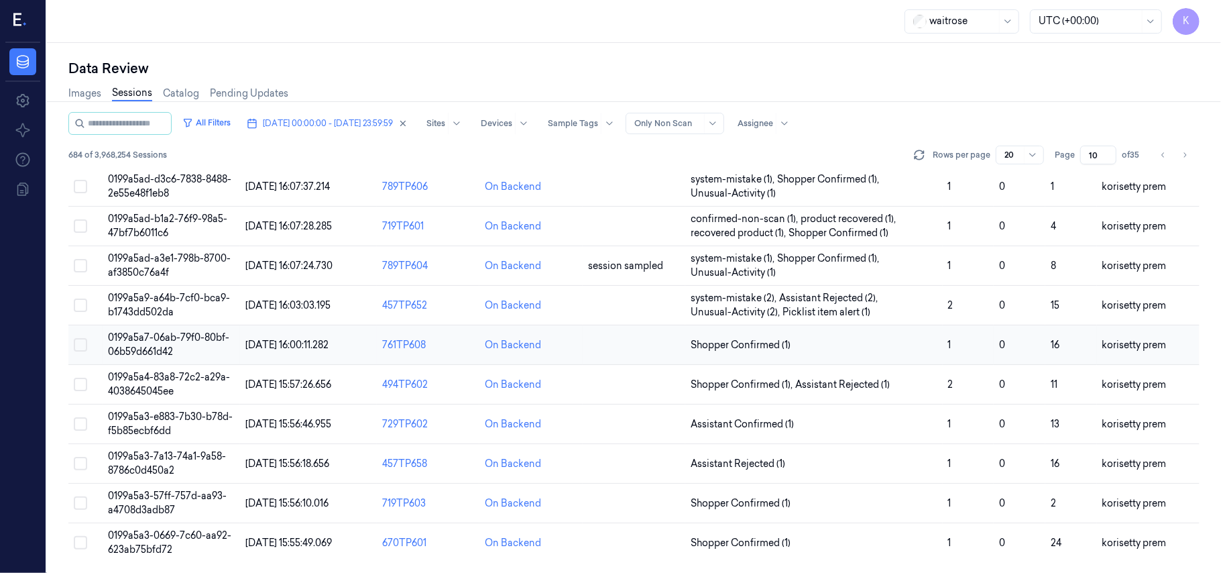
click at [846, 333] on td "Shopper Confirmed (1)" at bounding box center [813, 345] width 257 height 40
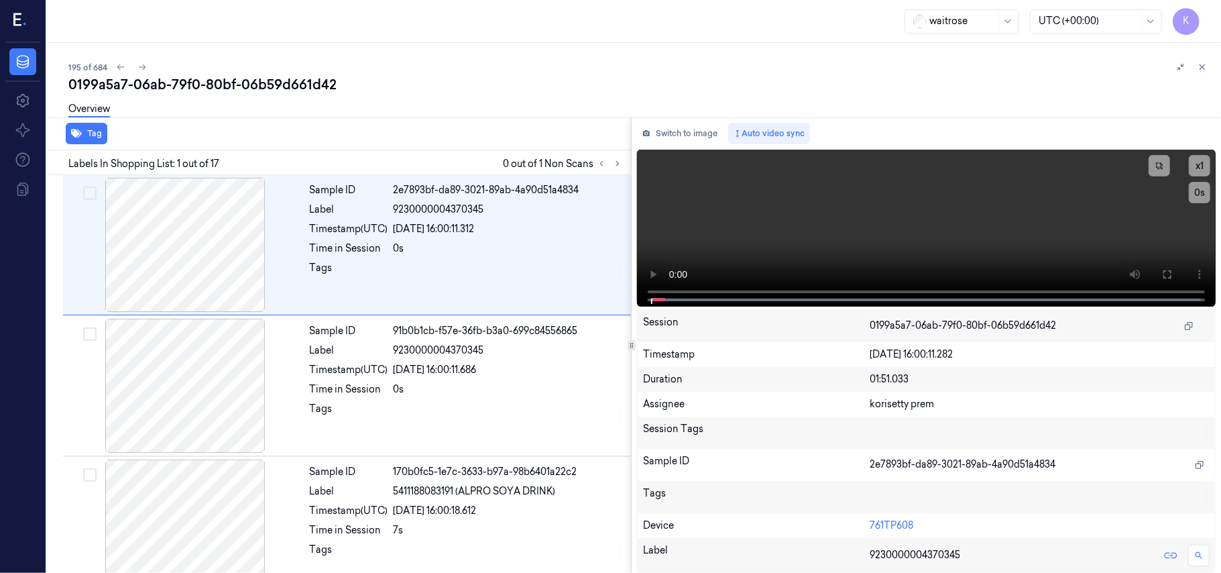
click at [611, 65] on div "195 of 684" at bounding box center [639, 67] width 1142 height 16
click at [614, 164] on icon at bounding box center [617, 163] width 9 height 9
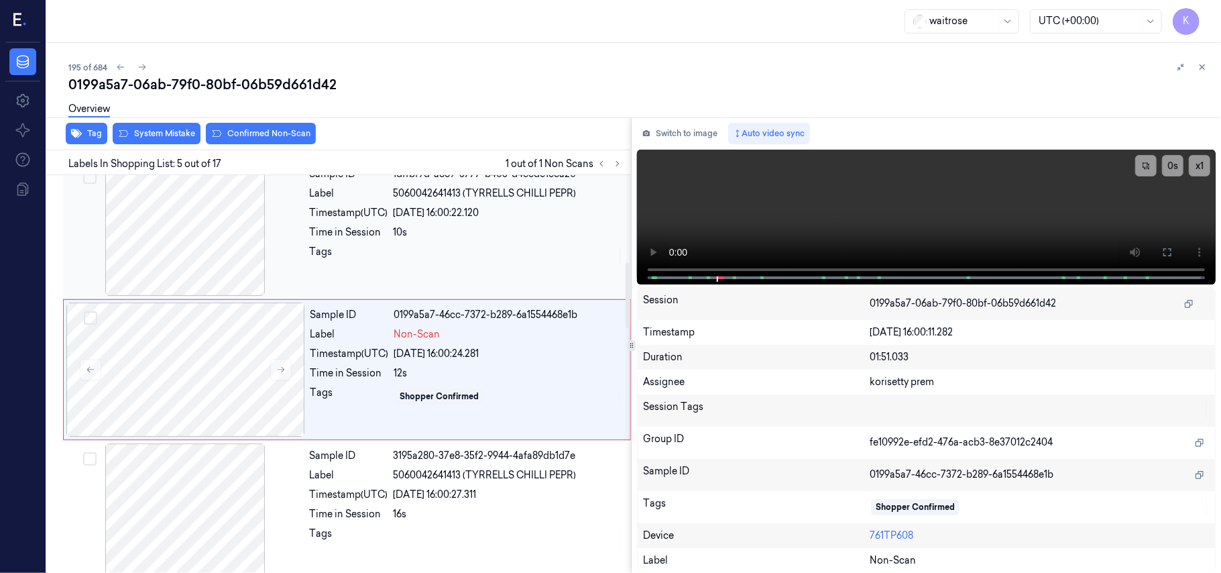
scroll to position [435, 0]
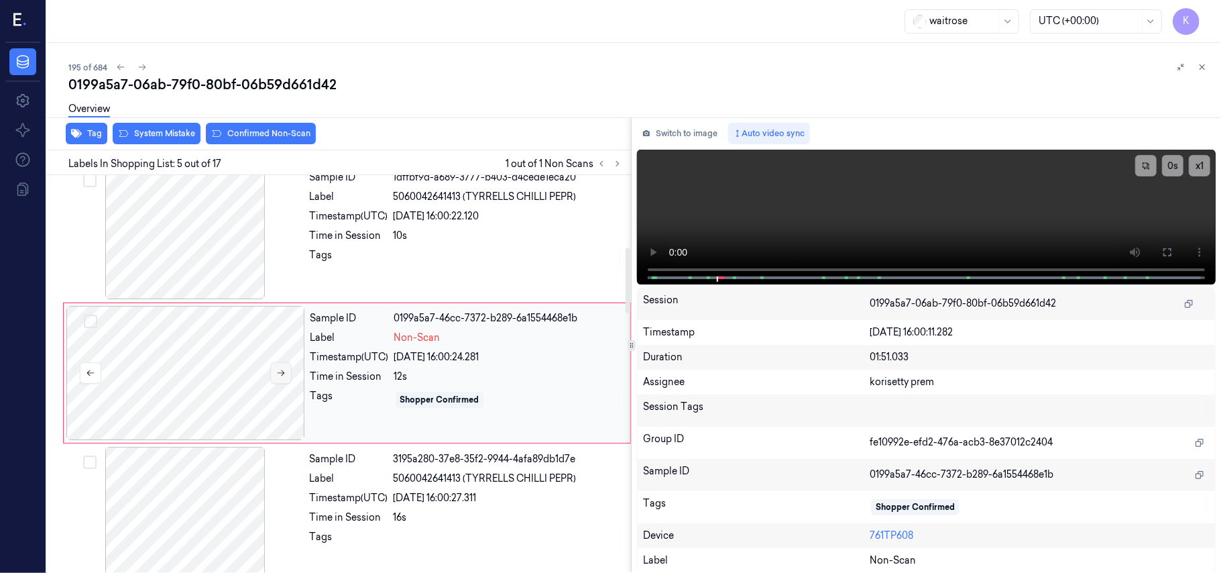
click at [276, 374] on icon at bounding box center [280, 372] width 9 height 9
click at [459, 226] on div "Sample ID 1dffbf9d-a689-3777-b403-d4cede1eca20 Label 5060042641413 (TYRRELLS CH…" at bounding box center [466, 232] width 324 height 134
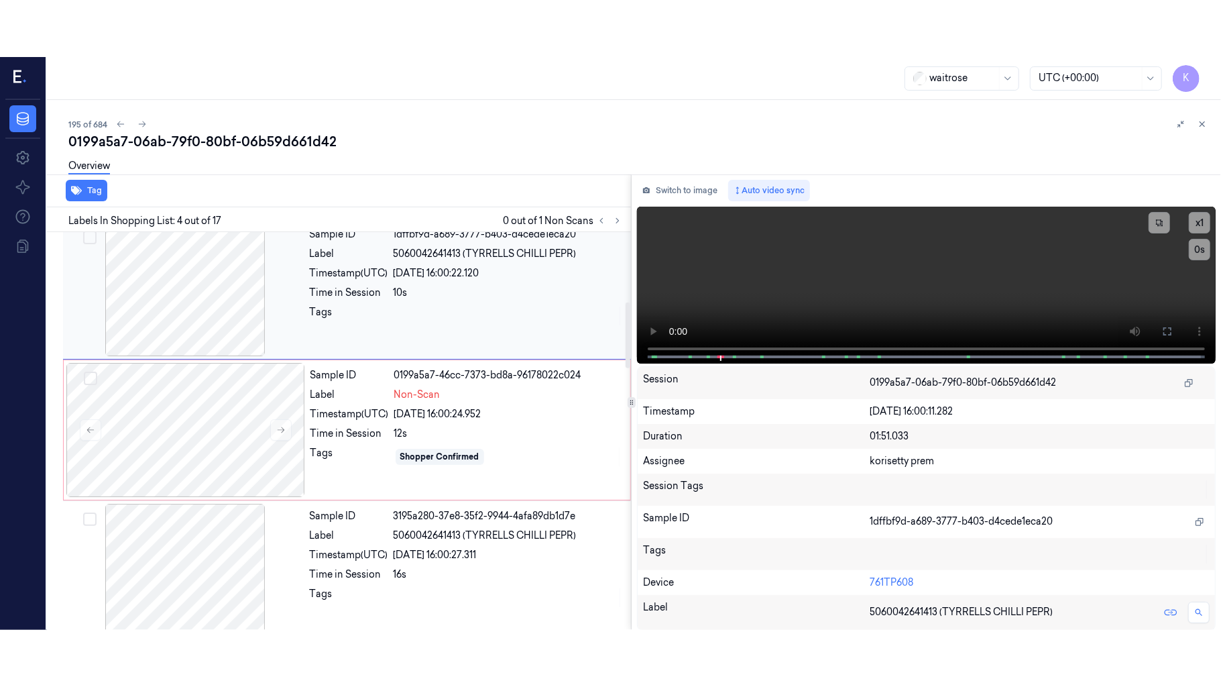
scroll to position [294, 0]
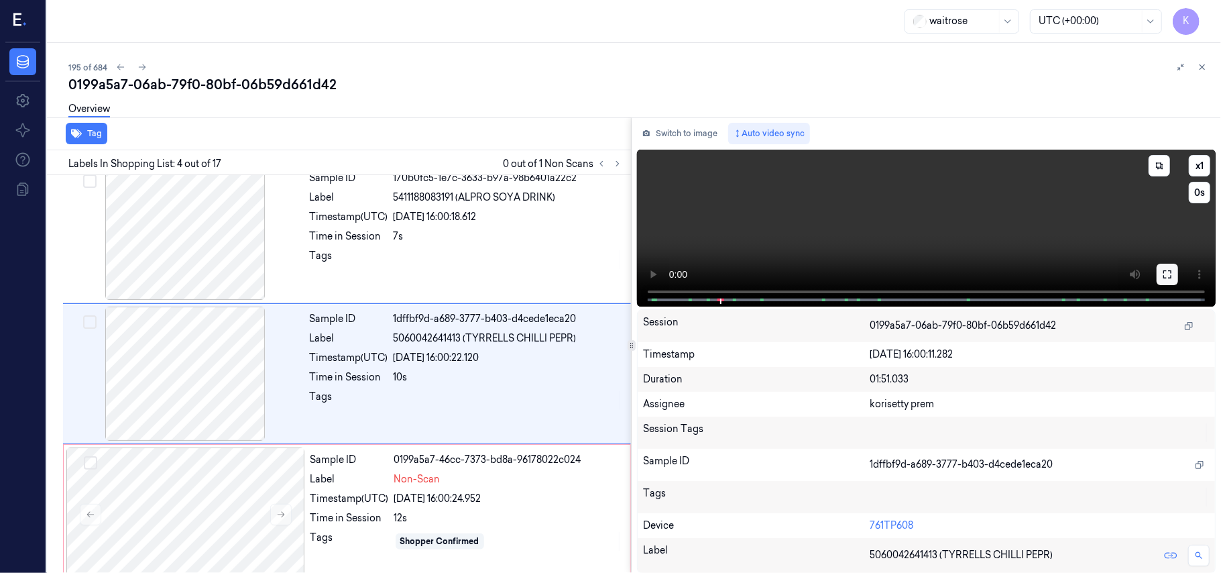
click at [1161, 274] on button at bounding box center [1167, 273] width 21 height 21
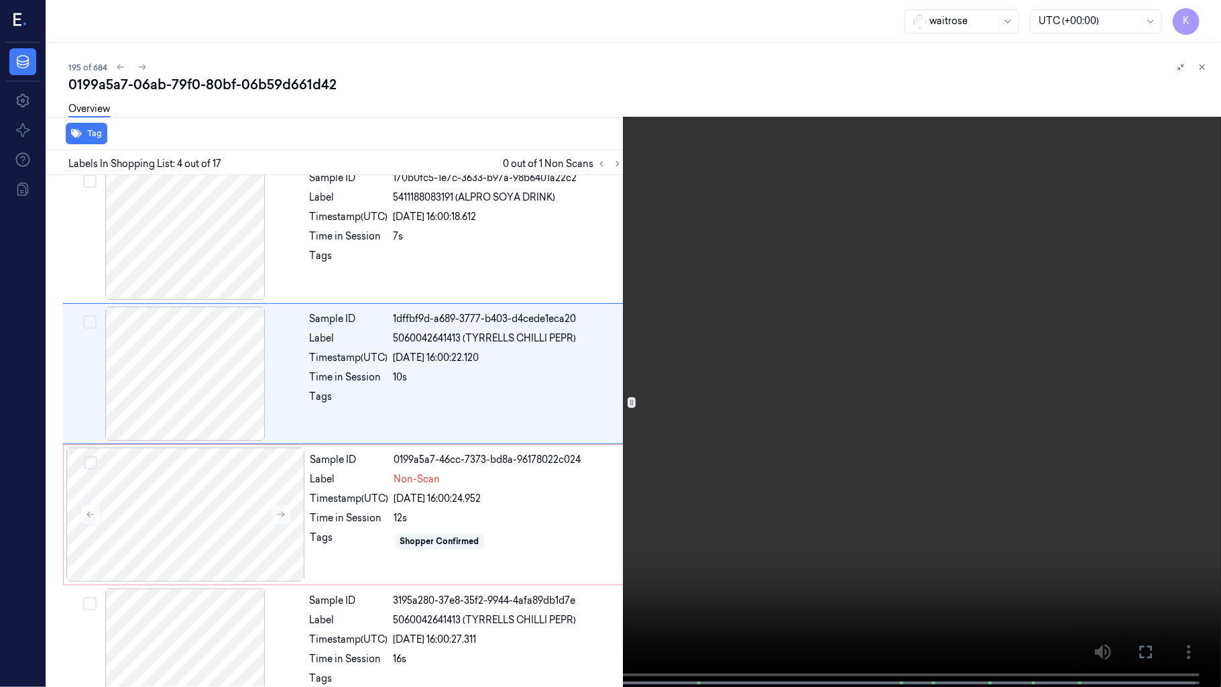
click at [587, 362] on video at bounding box center [610, 344] width 1221 height 689
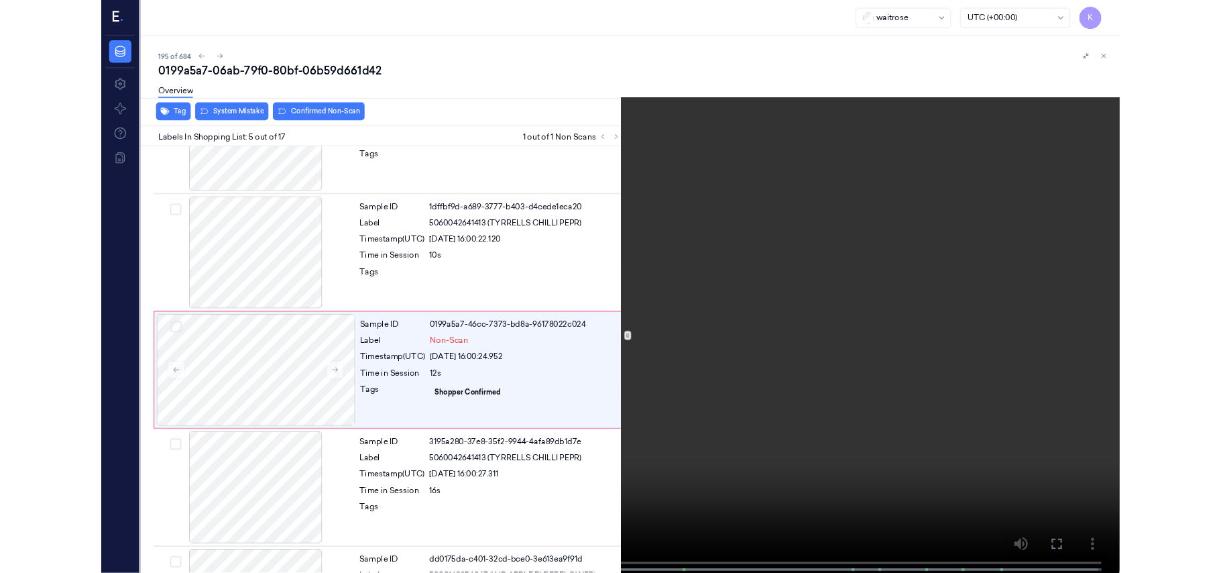
scroll to position [379, 0]
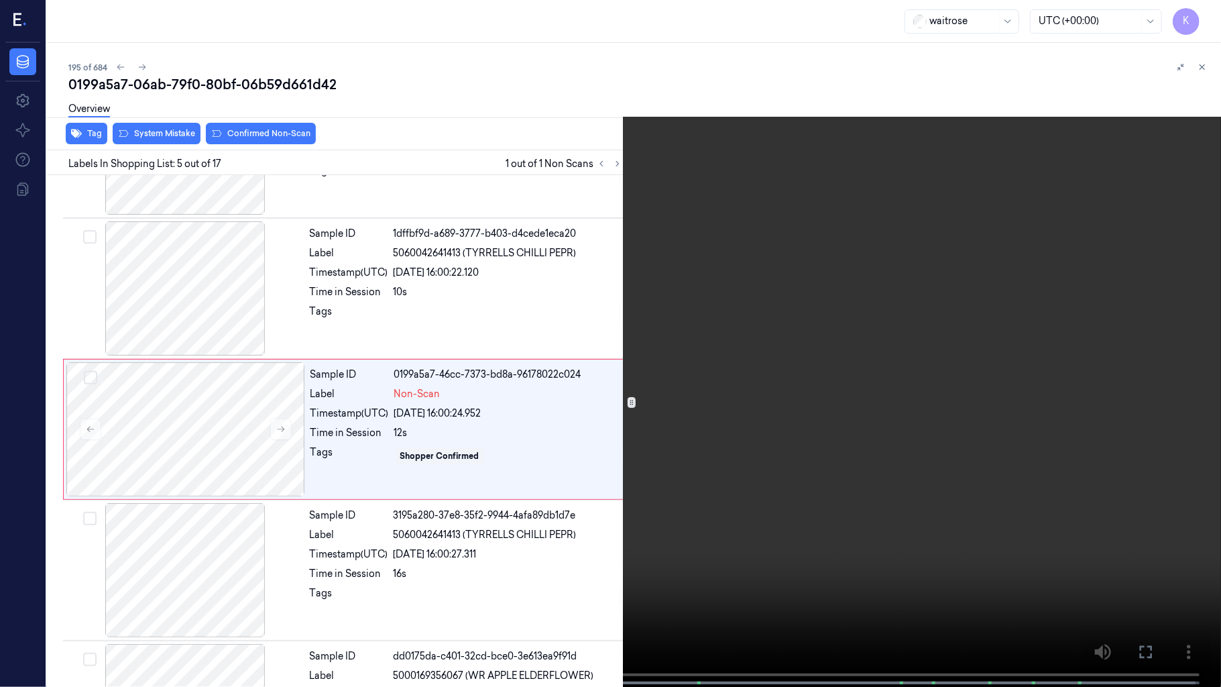
click at [886, 304] on video at bounding box center [610, 344] width 1221 height 689
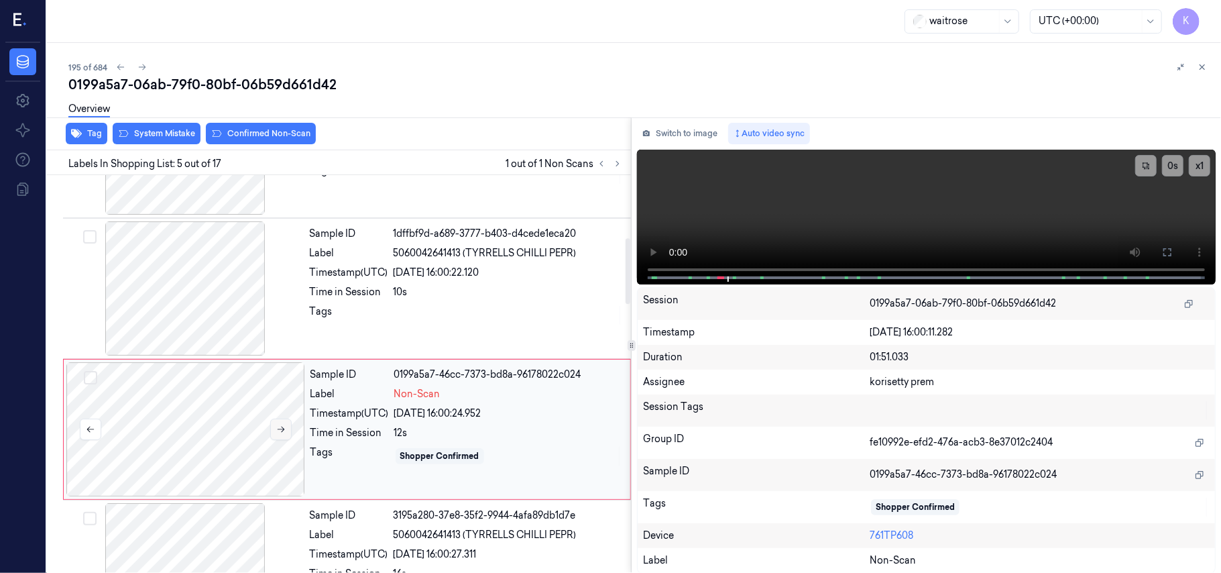
click at [282, 427] on icon at bounding box center [280, 428] width 9 height 9
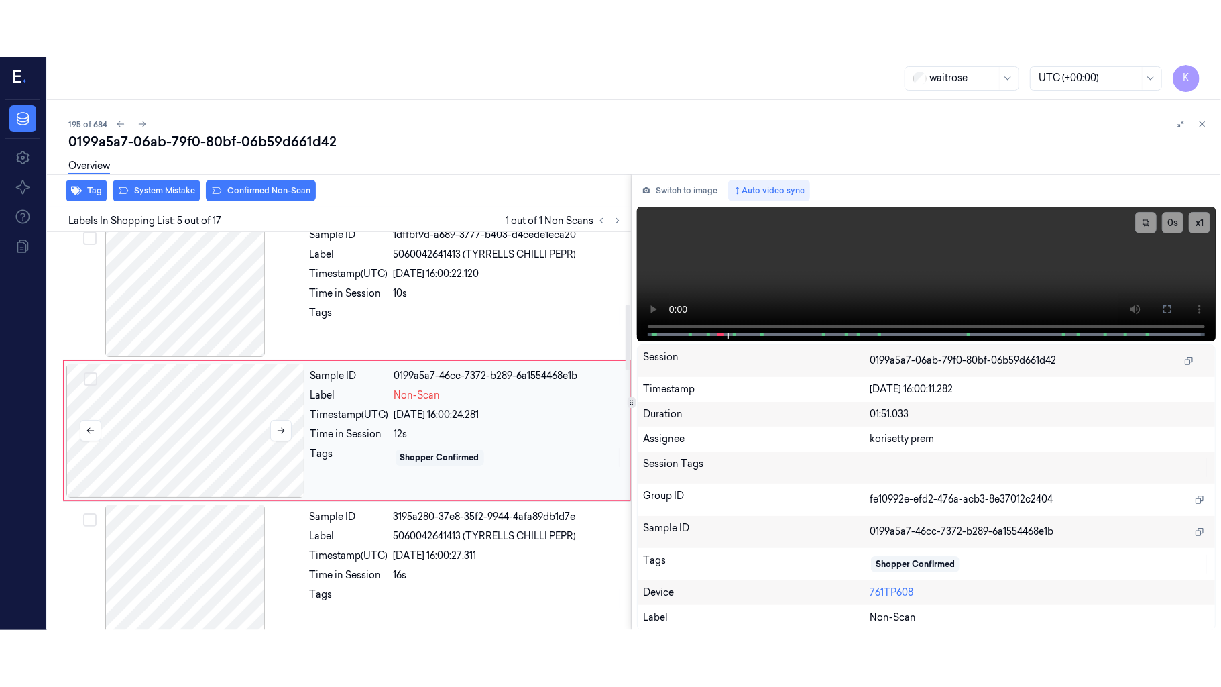
scroll to position [435, 0]
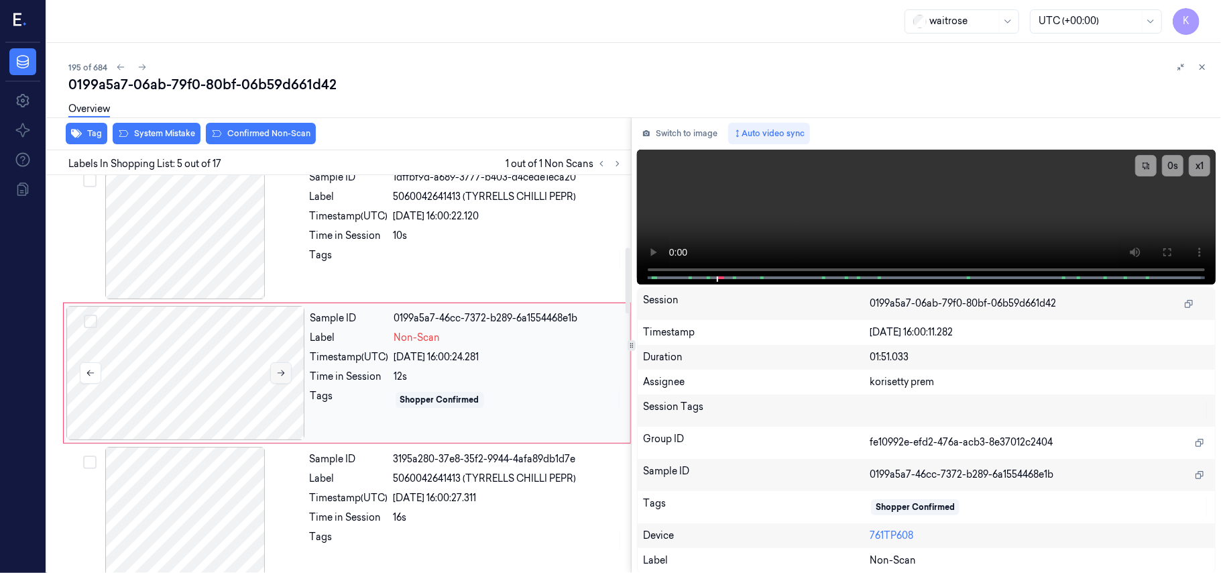
click at [282, 373] on icon at bounding box center [280, 372] width 9 height 9
click at [1014, 219] on video at bounding box center [926, 217] width 579 height 135
click at [1165, 255] on icon at bounding box center [1167, 252] width 8 height 8
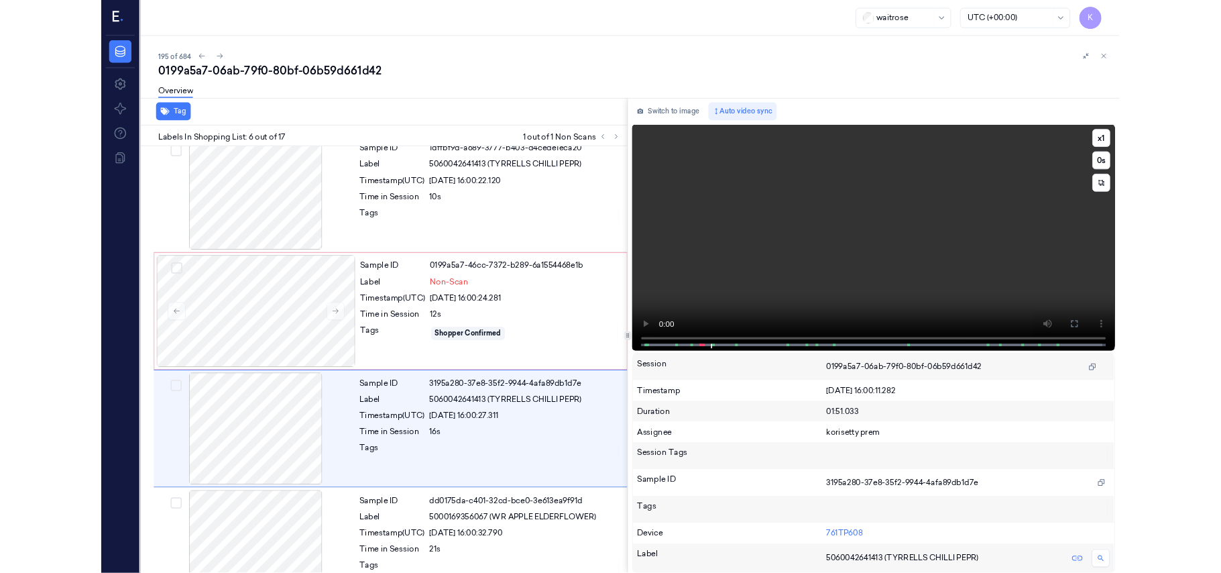
scroll to position [520, 0]
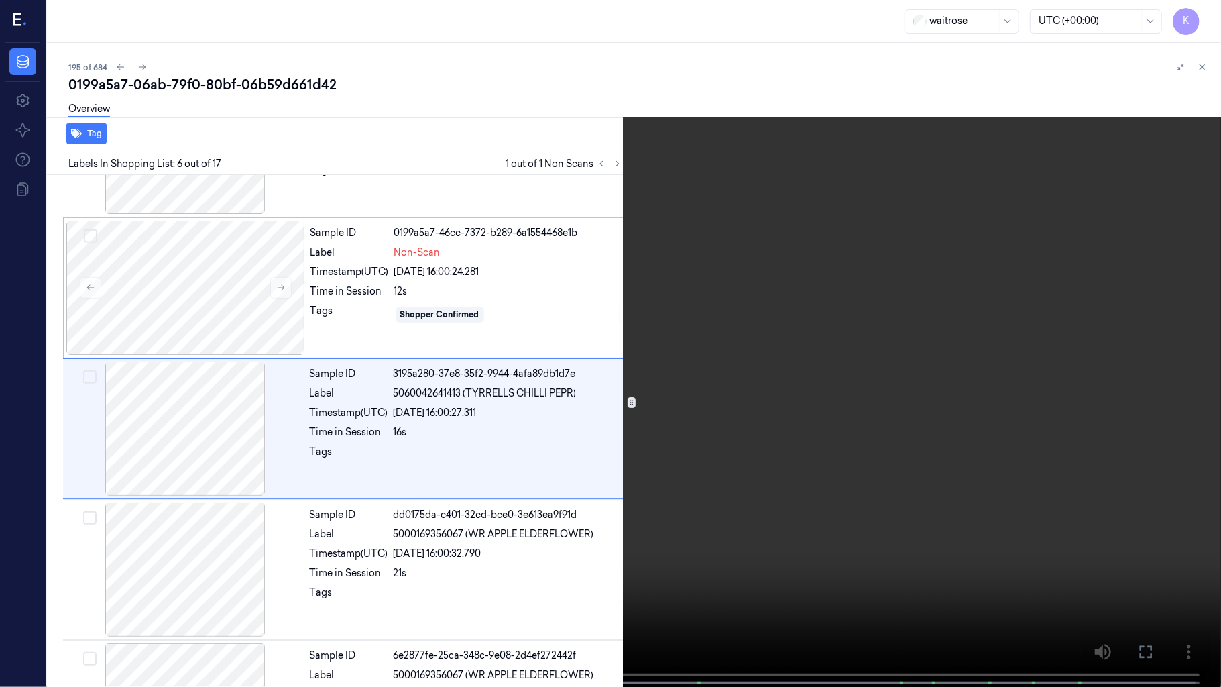
click at [1093, 379] on video at bounding box center [610, 344] width 1221 height 689
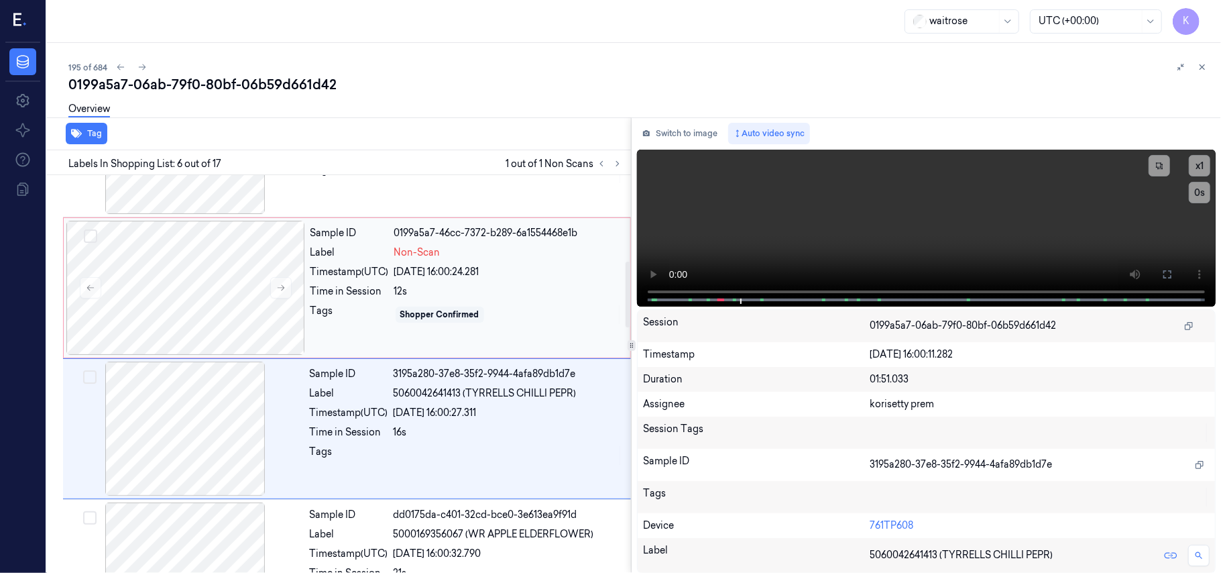
click at [430, 278] on div "02/10/2025 16:00:24.281" at bounding box center [508, 272] width 228 height 14
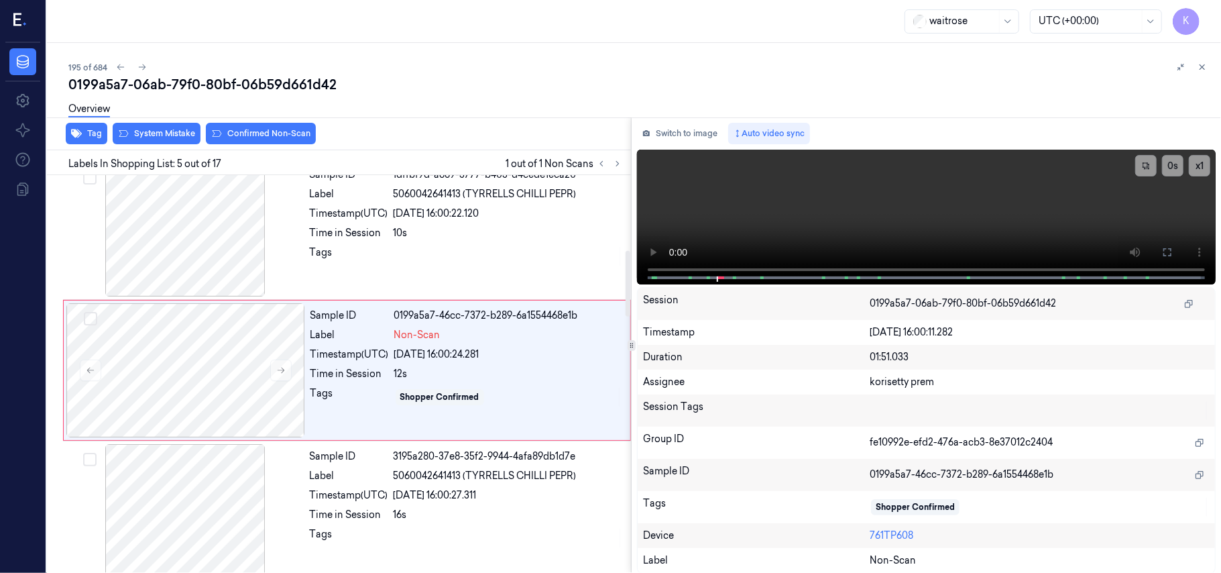
scroll to position [435, 0]
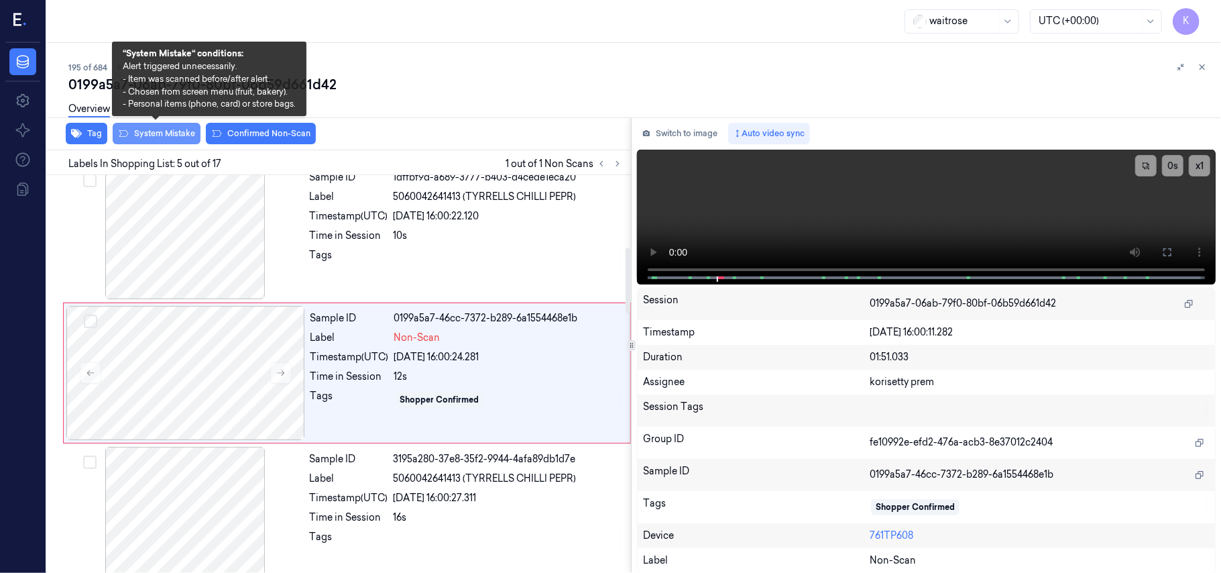
click at [151, 133] on button "System Mistake" at bounding box center [157, 133] width 88 height 21
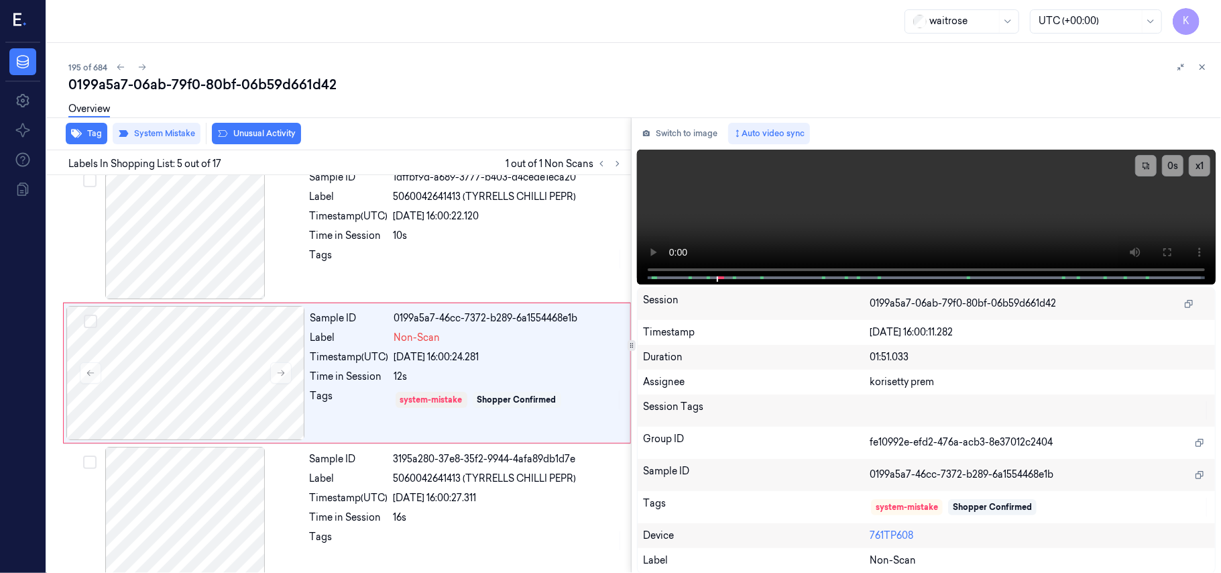
click at [253, 137] on button "Unusual Activity" at bounding box center [256, 133] width 89 height 21
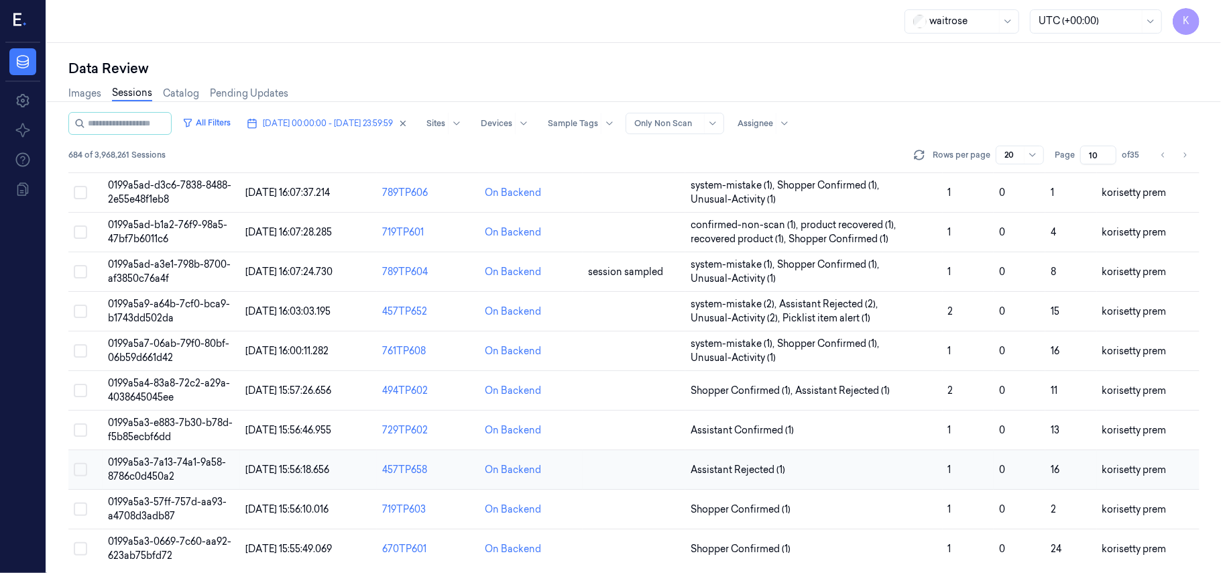
scroll to position [432, 0]
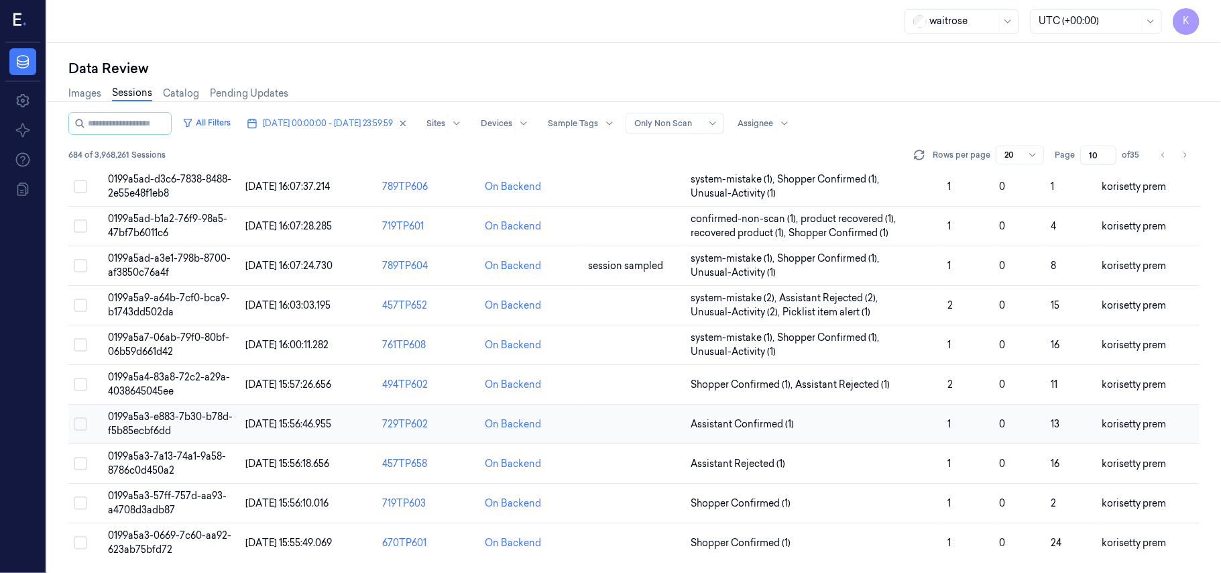
click at [813, 413] on td "Assistant Confirmed (1)" at bounding box center [813, 424] width 257 height 40
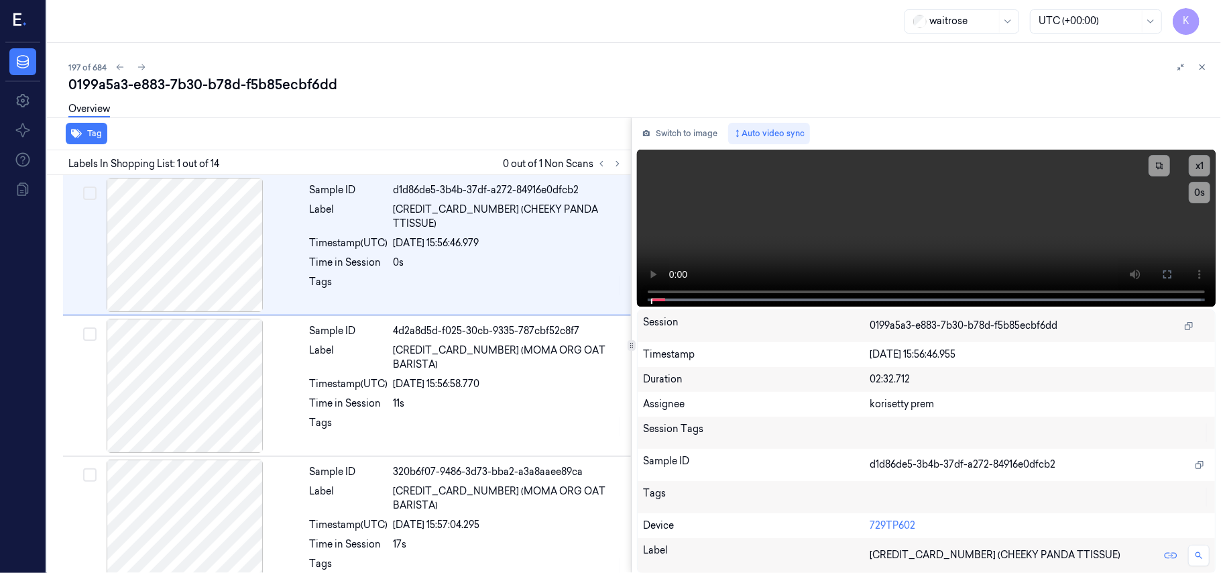
click at [443, 88] on div "0199a5a3-e883-7b30-b78d-f5b85ecbf6dd" at bounding box center [639, 84] width 1142 height 19
click at [617, 162] on icon at bounding box center [617, 164] width 3 height 5
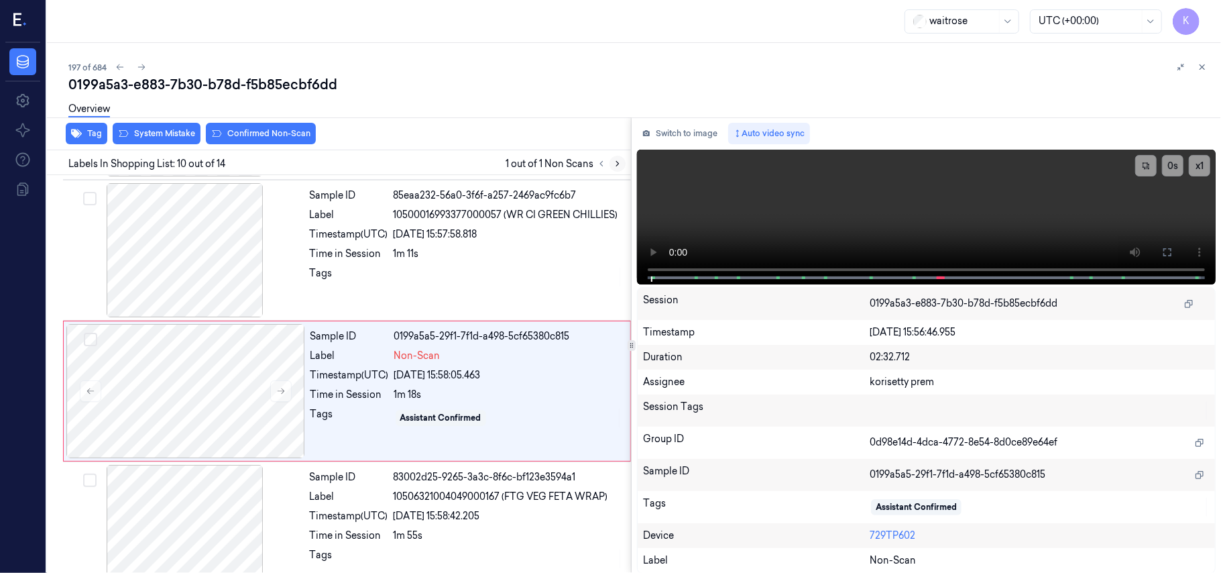
scroll to position [1141, 0]
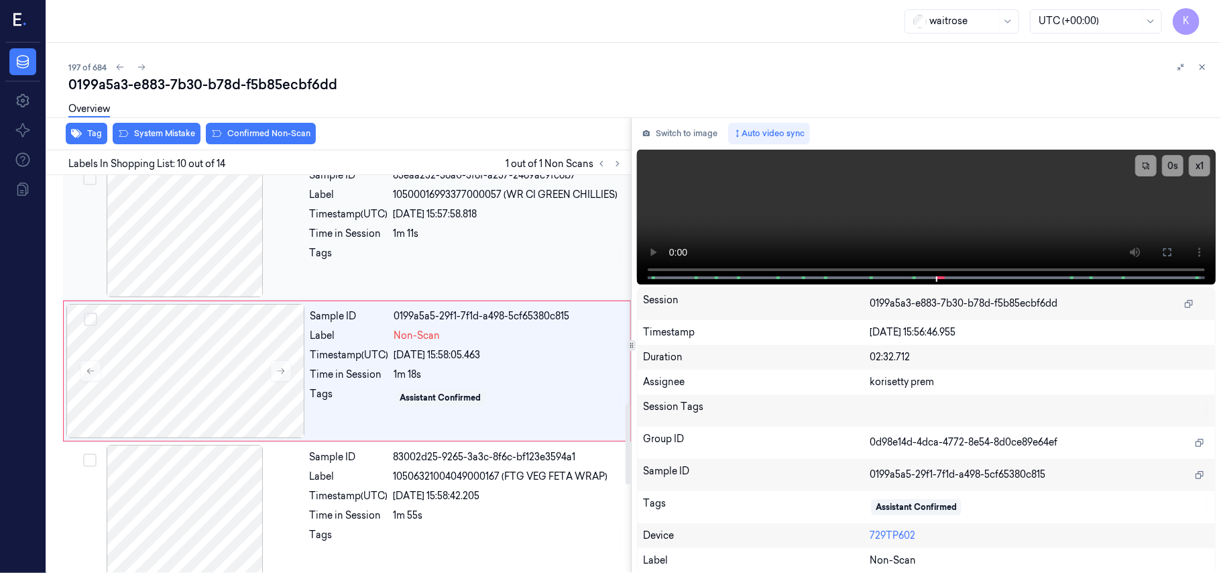
click at [556, 266] on div at bounding box center [508, 256] width 229 height 21
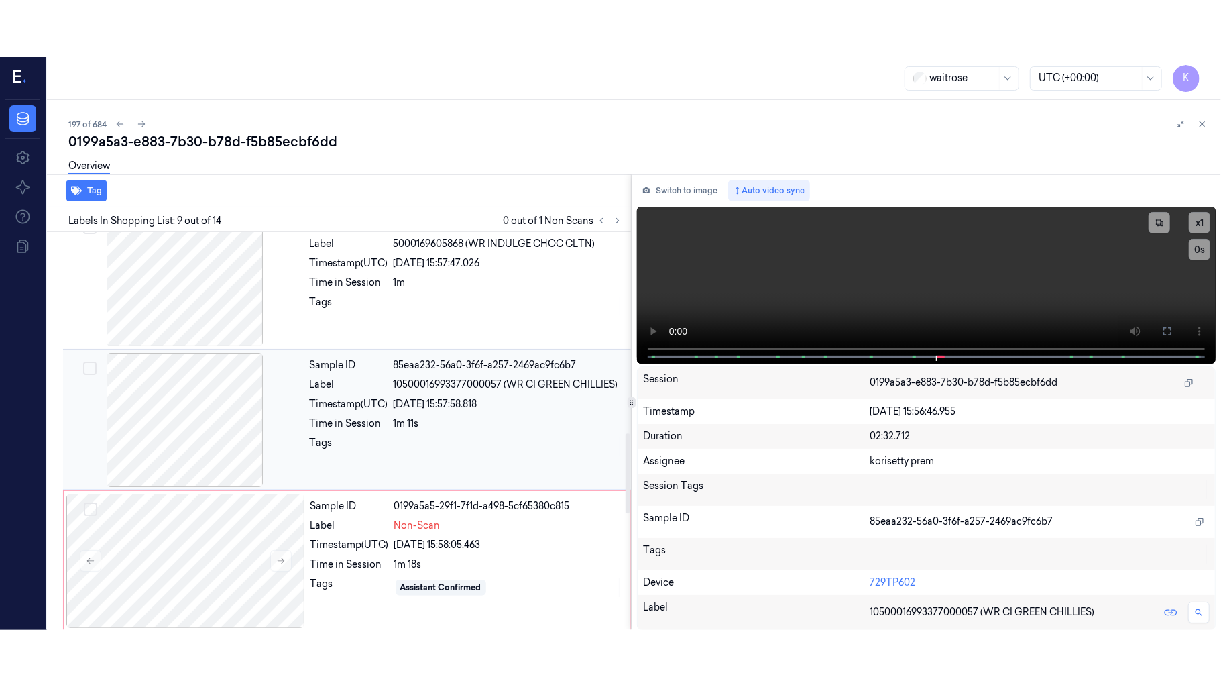
scroll to position [1000, 0]
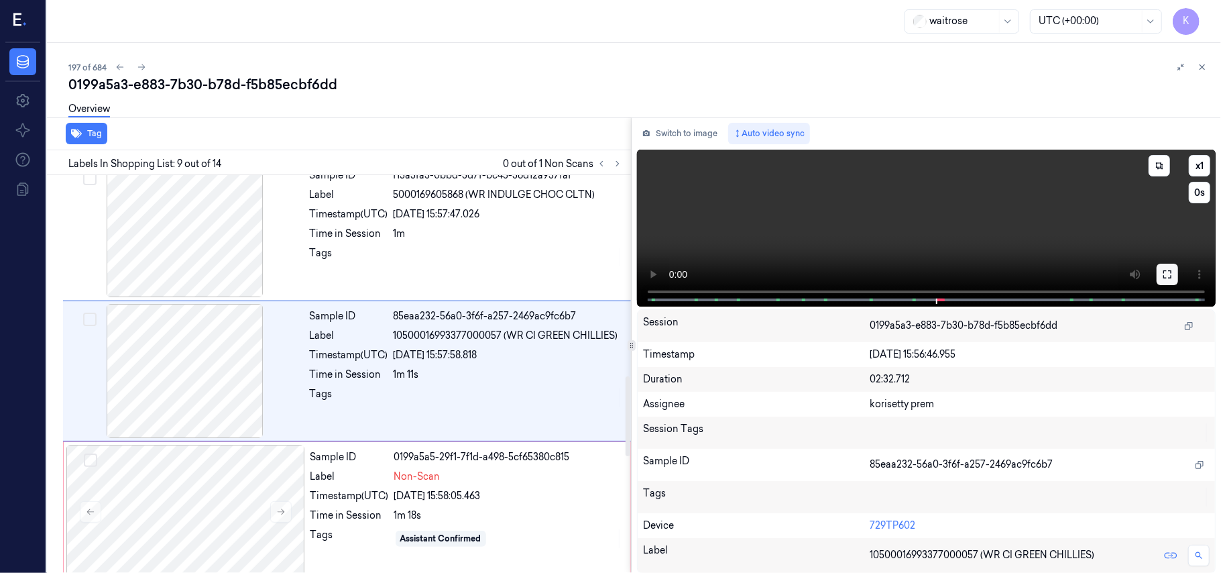
click at [1162, 277] on icon at bounding box center [1167, 274] width 11 height 11
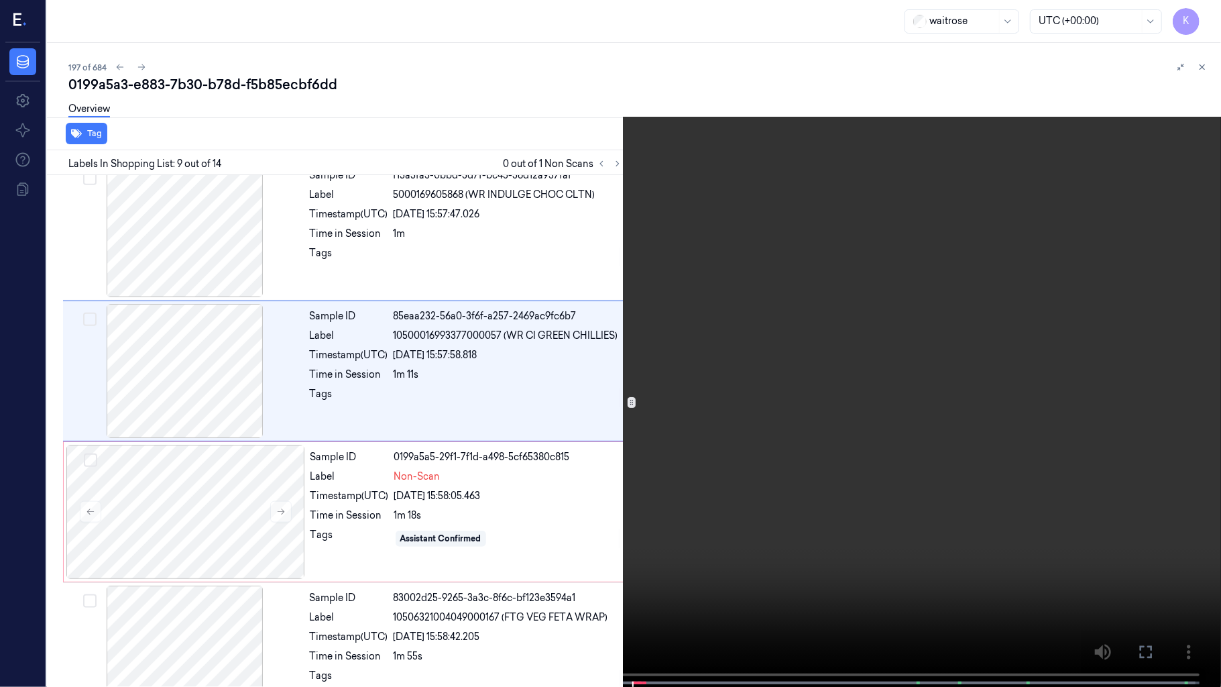
click at [838, 370] on video at bounding box center [610, 344] width 1221 height 689
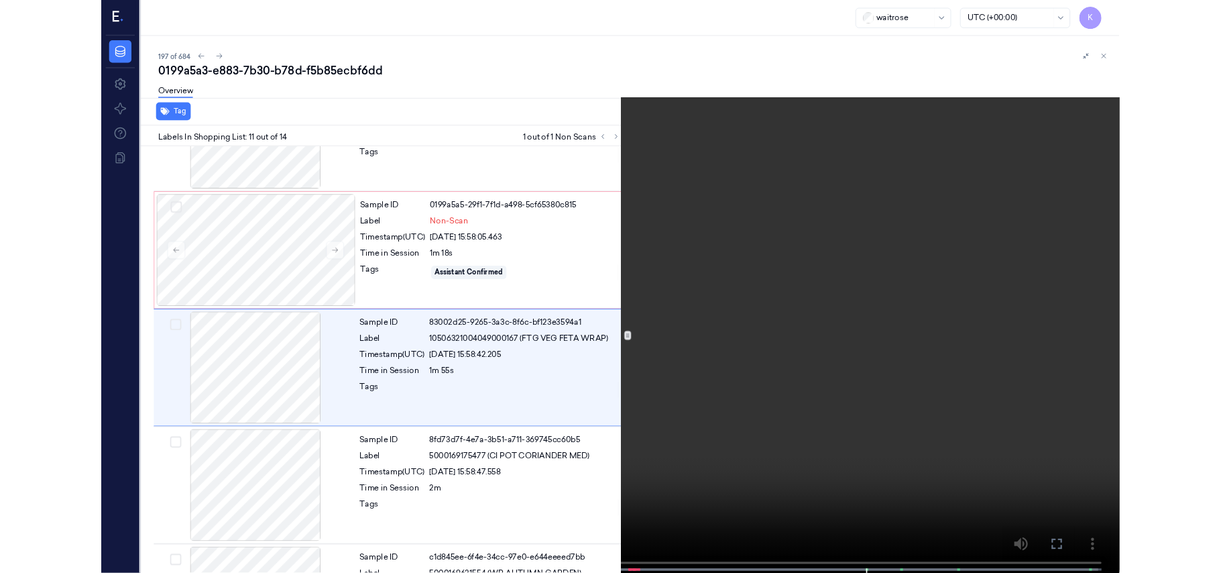
scroll to position [1226, 0]
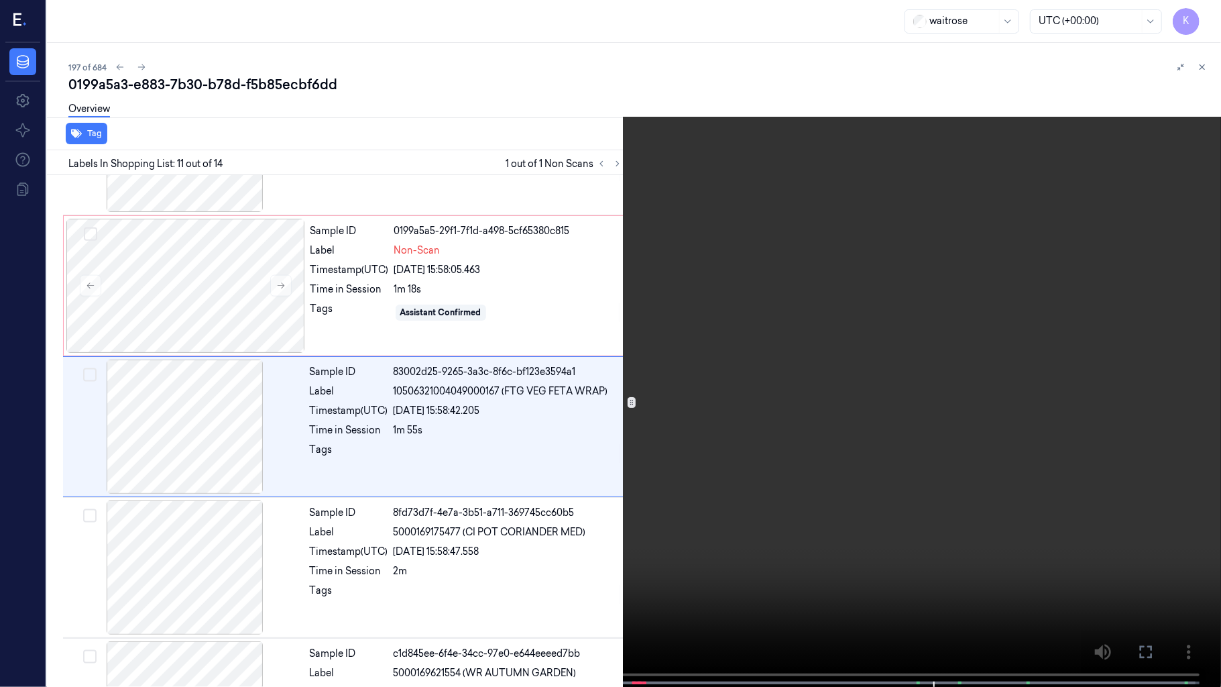
click at [787, 384] on video at bounding box center [610, 344] width 1221 height 689
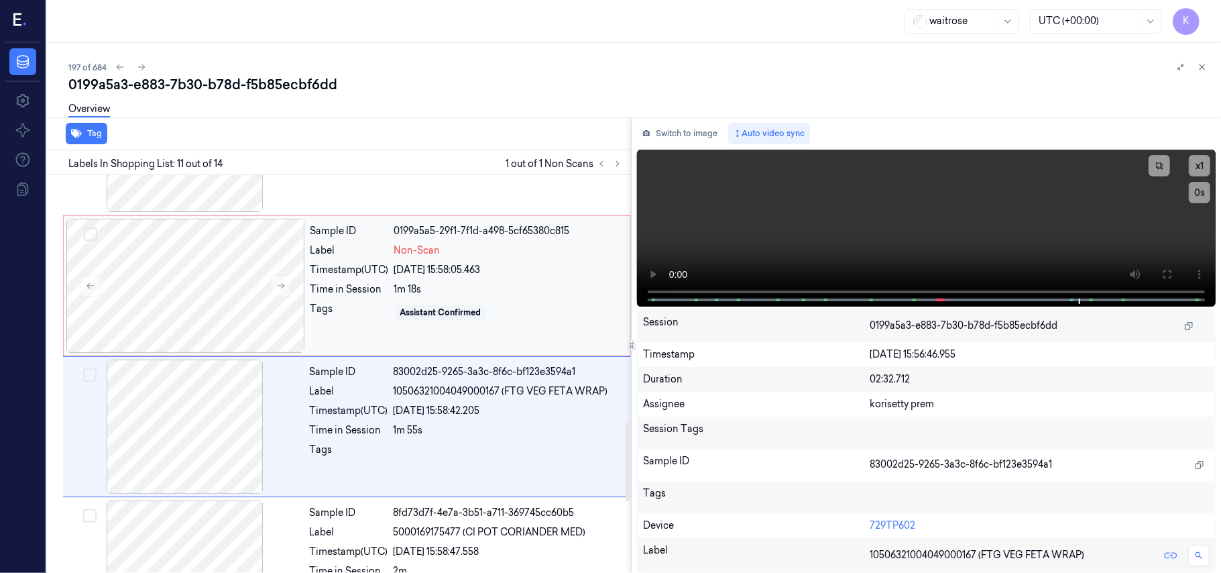
click at [386, 274] on div "Timestamp (UTC)" at bounding box center [349, 270] width 78 height 14
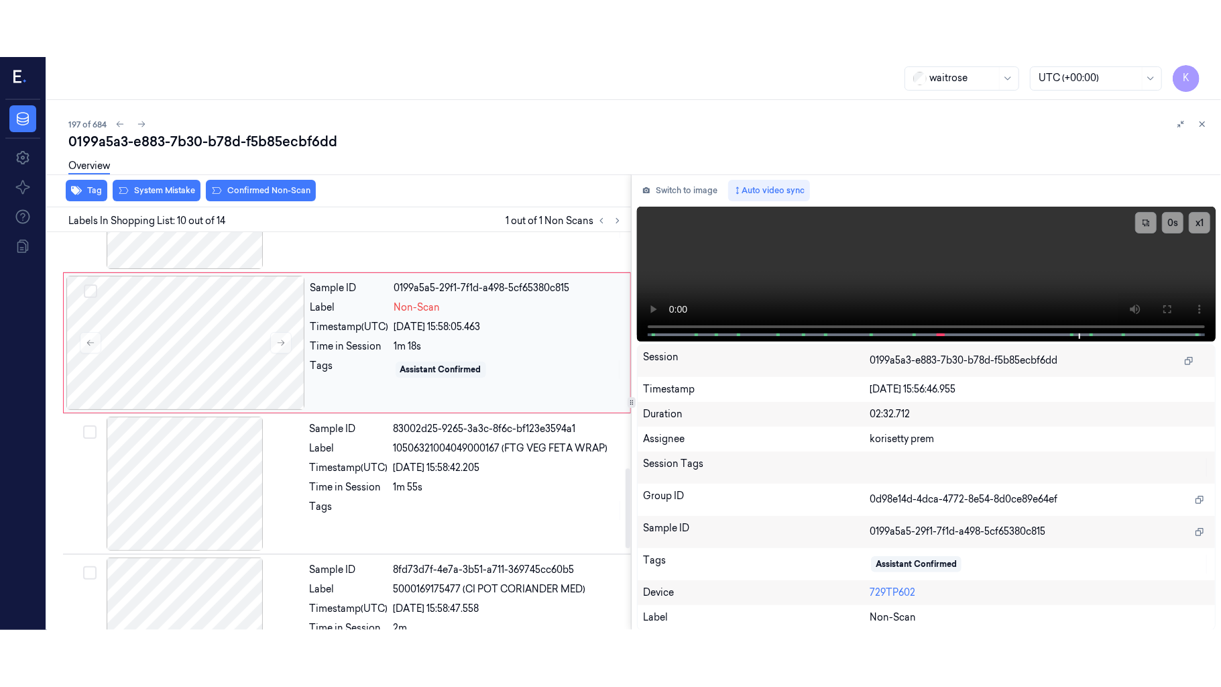
scroll to position [1141, 0]
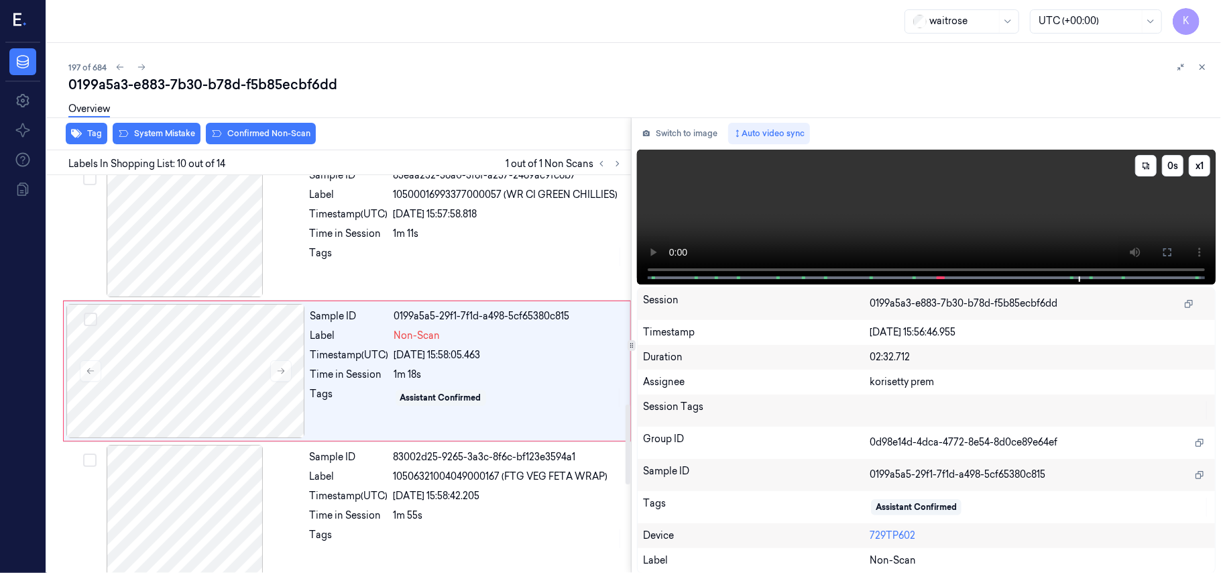
click at [1146, 208] on video at bounding box center [926, 217] width 579 height 135
click at [1175, 249] on button at bounding box center [1167, 251] width 21 height 21
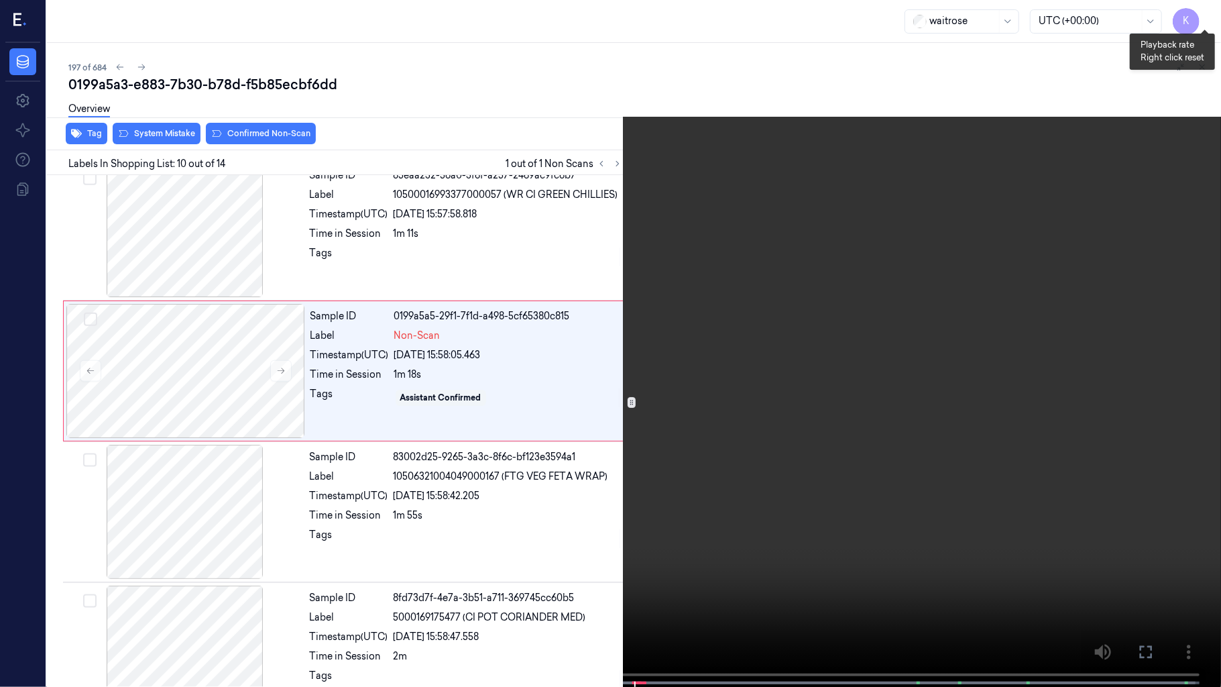
click at [1204, 16] on button "x 1" at bounding box center [1204, 15] width 21 height 21
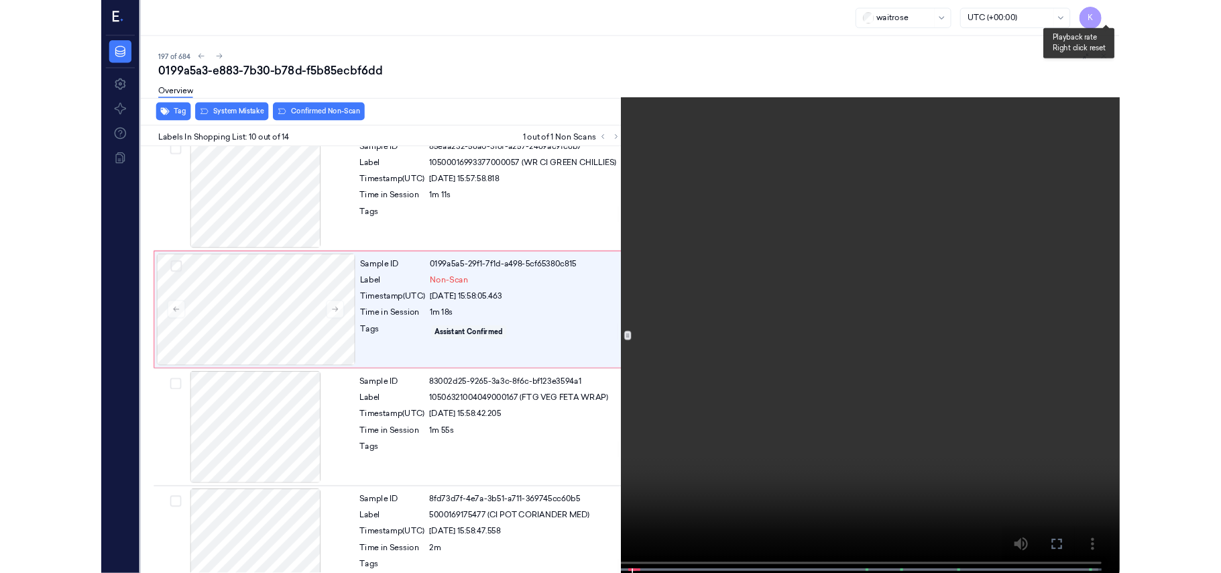
scroll to position [1085, 0]
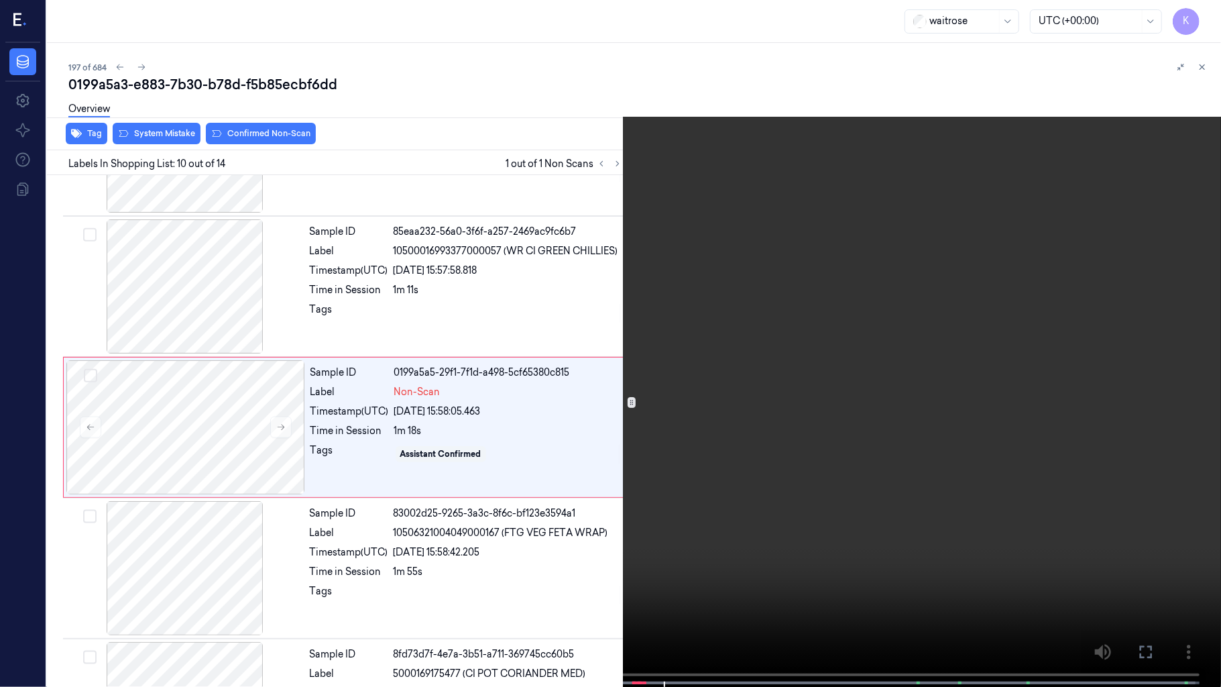
click at [609, 479] on video at bounding box center [610, 344] width 1221 height 689
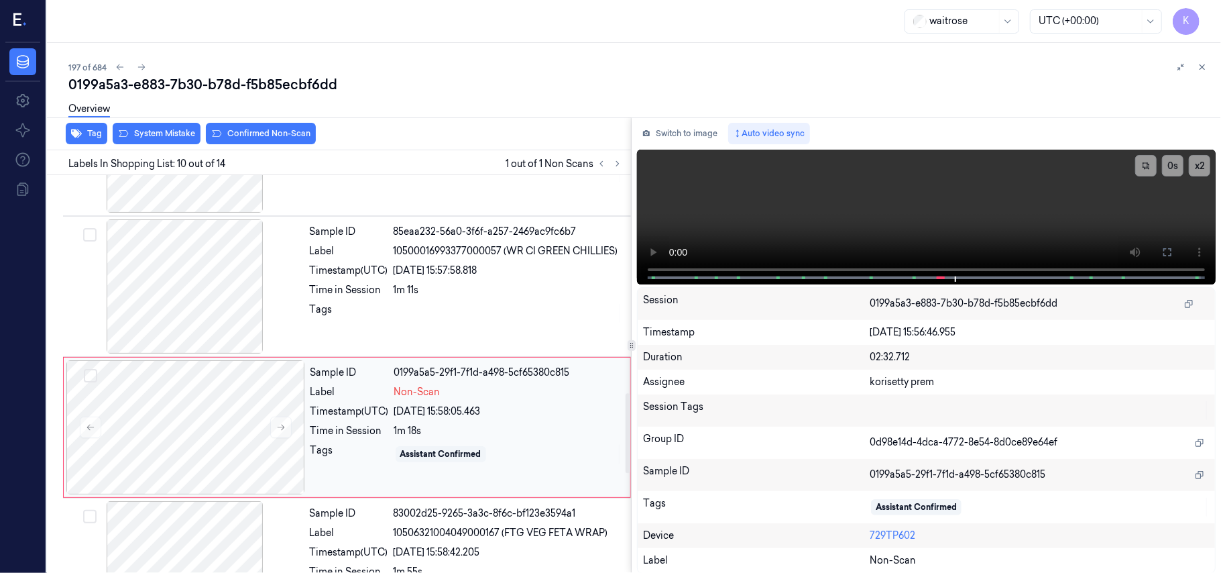
click at [467, 418] on div "02/10/2025 15:58:05.463" at bounding box center [508, 411] width 228 height 14
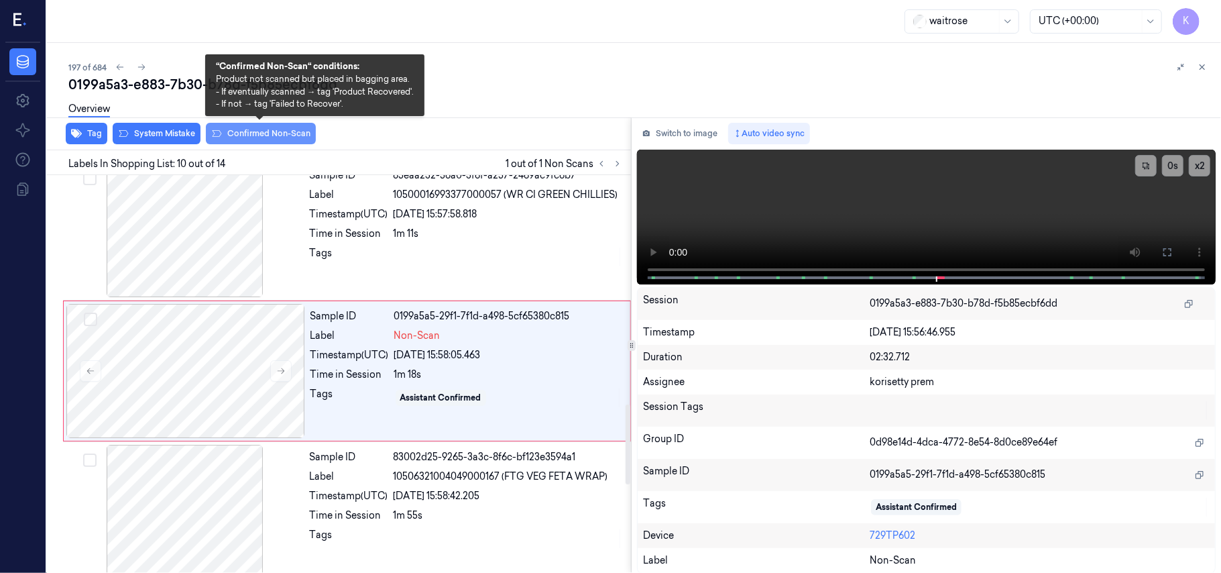
click at [255, 132] on button "Confirmed Non-Scan" at bounding box center [261, 133] width 110 height 21
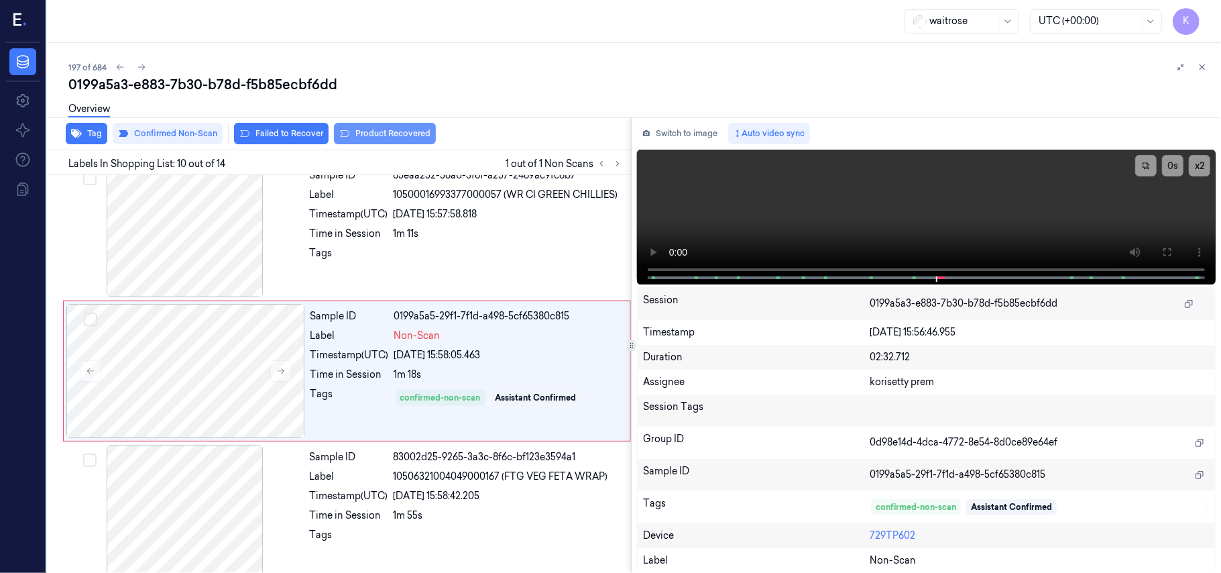
click at [354, 134] on button "Product Recovered" at bounding box center [385, 133] width 102 height 21
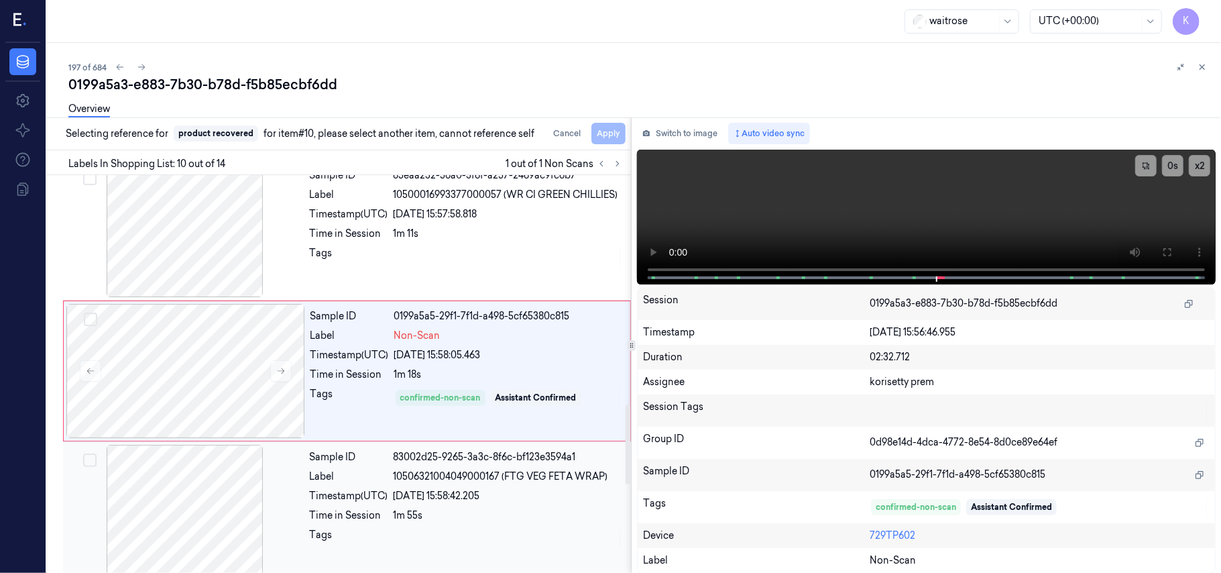
click at [427, 564] on div "Sample ID 83002d25-9265-3a3c-8f6c-bf123e3594a1 Label 10506321004049000167 (FTG …" at bounding box center [466, 512] width 324 height 134
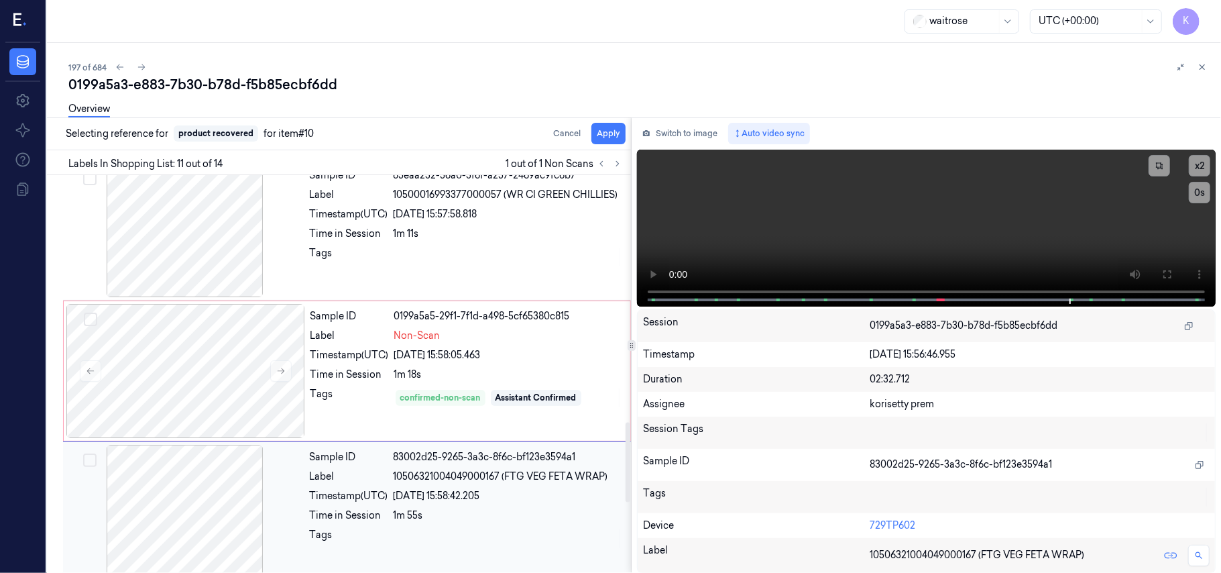
scroll to position [1283, 0]
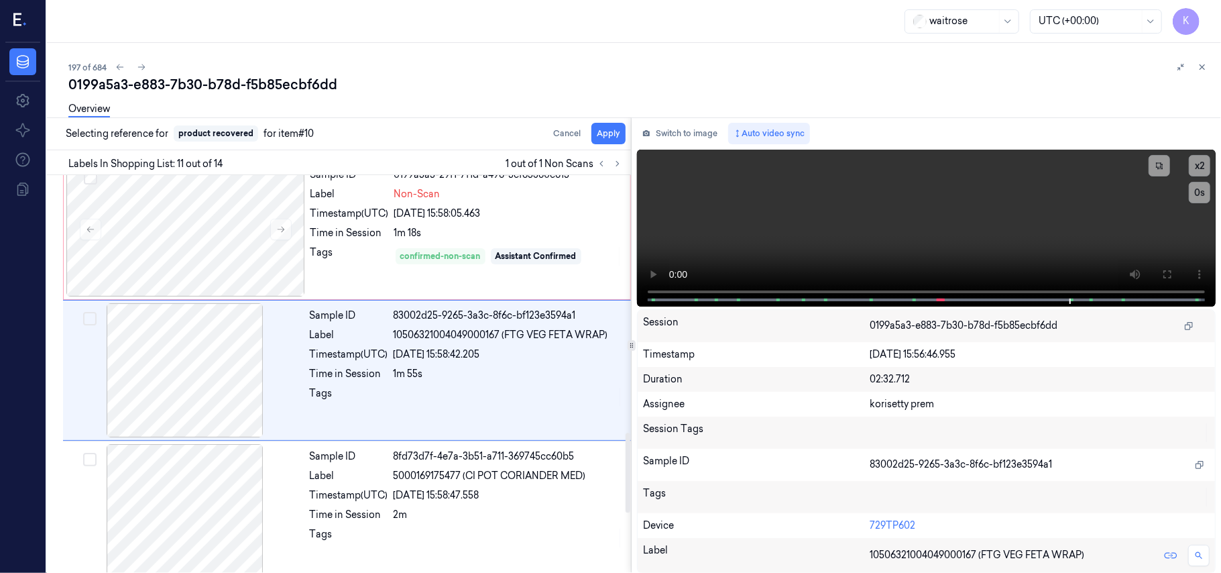
click at [606, 125] on div "Overview" at bounding box center [639, 111] width 1142 height 34
click at [609, 125] on div "Overview" at bounding box center [639, 111] width 1142 height 34
click at [612, 135] on button "Apply" at bounding box center [608, 133] width 34 height 21
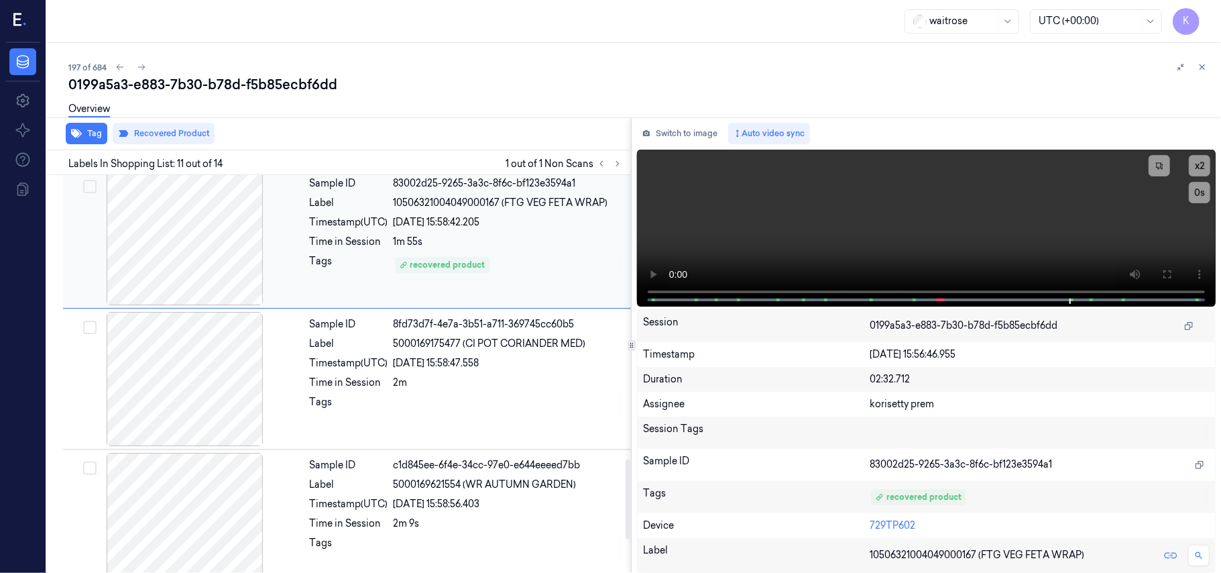
scroll to position [1404, 0]
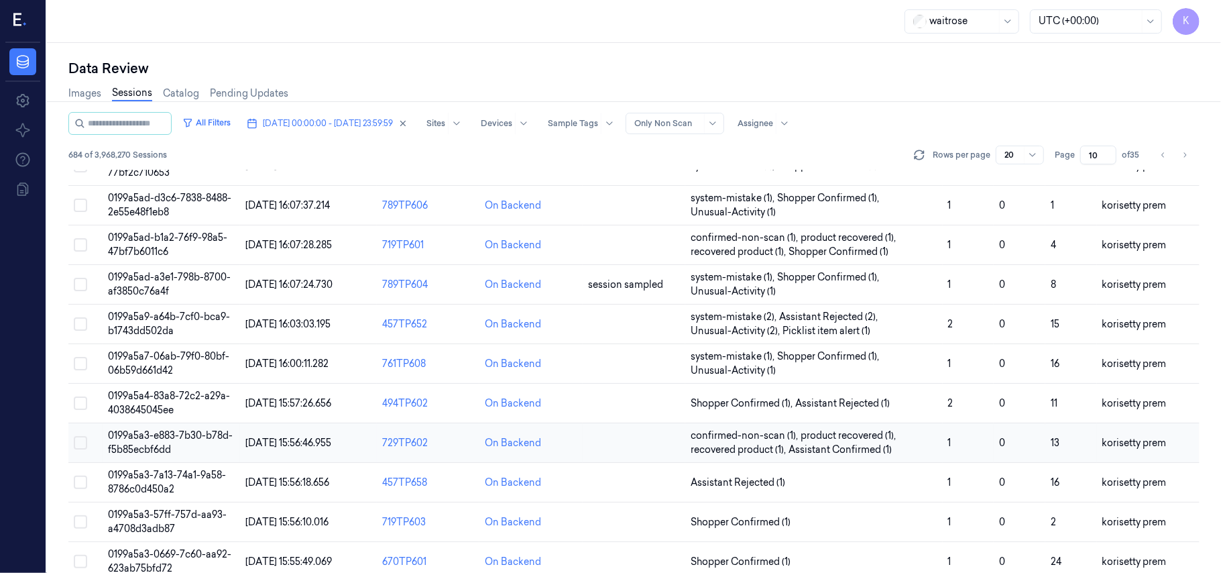
scroll to position [432, 0]
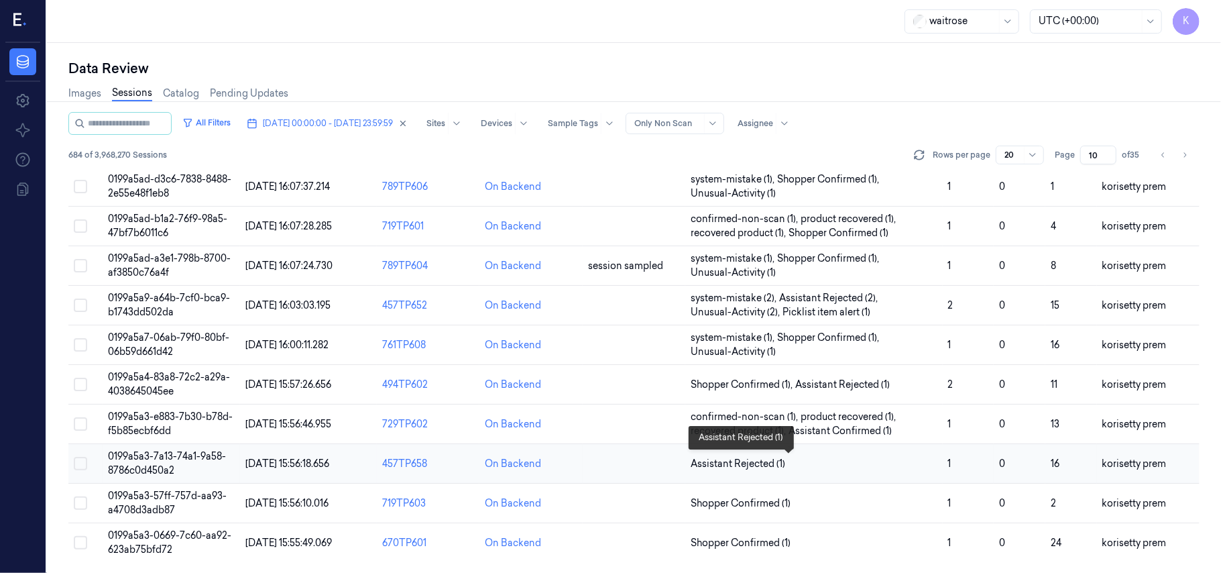
click at [910, 459] on span "Assistant Rejected (1)" at bounding box center [814, 464] width 246 height 14
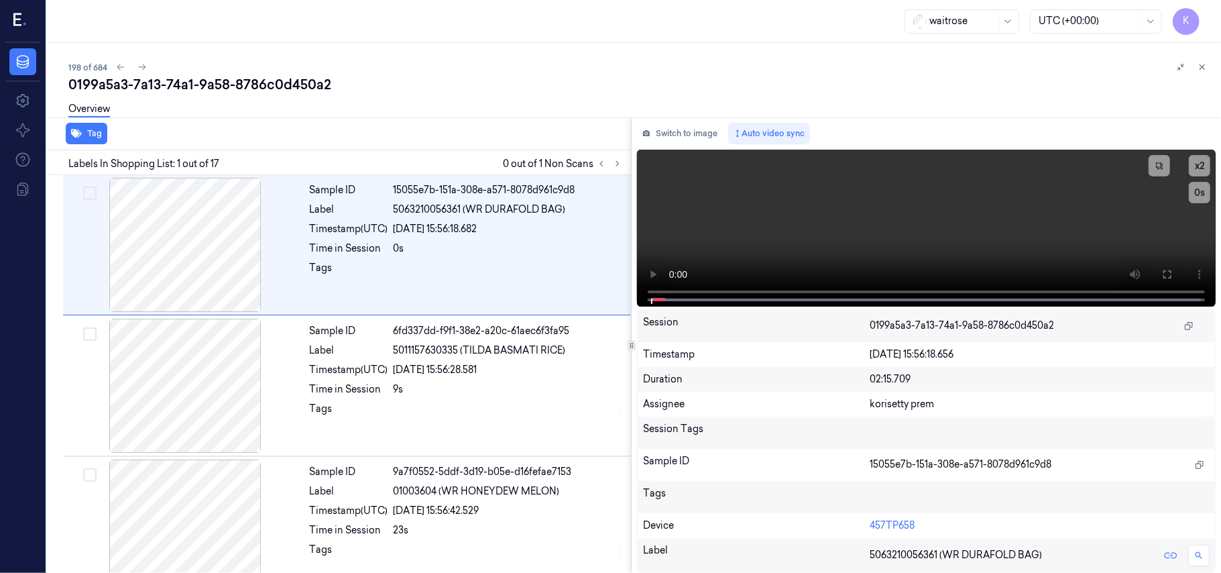
click at [452, 59] on div "198 of 684" at bounding box center [639, 67] width 1142 height 16
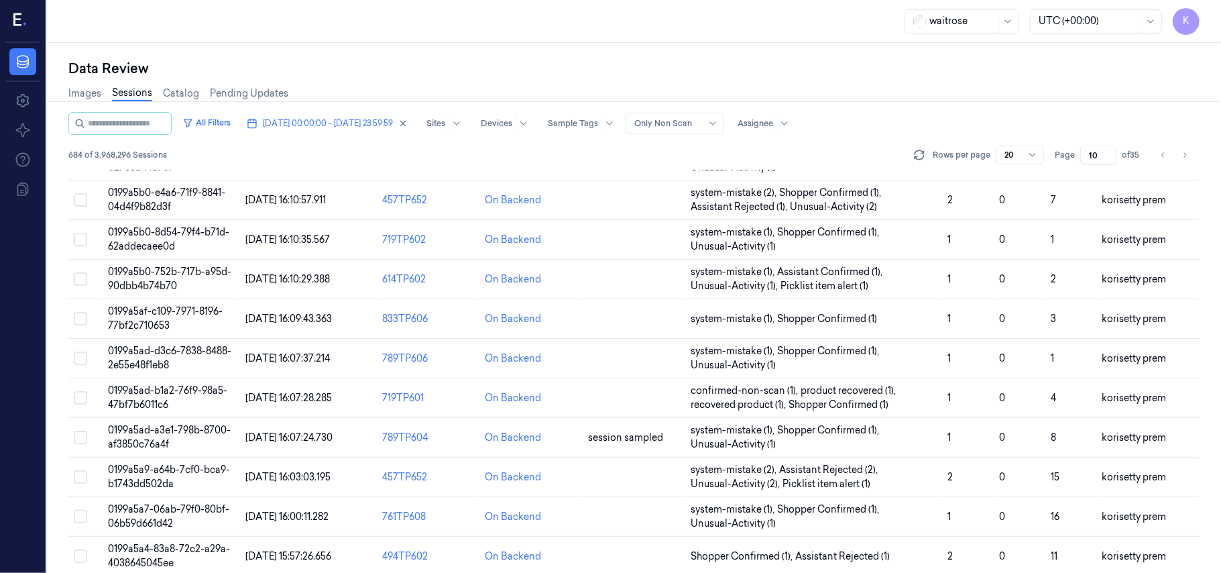
scroll to position [432, 0]
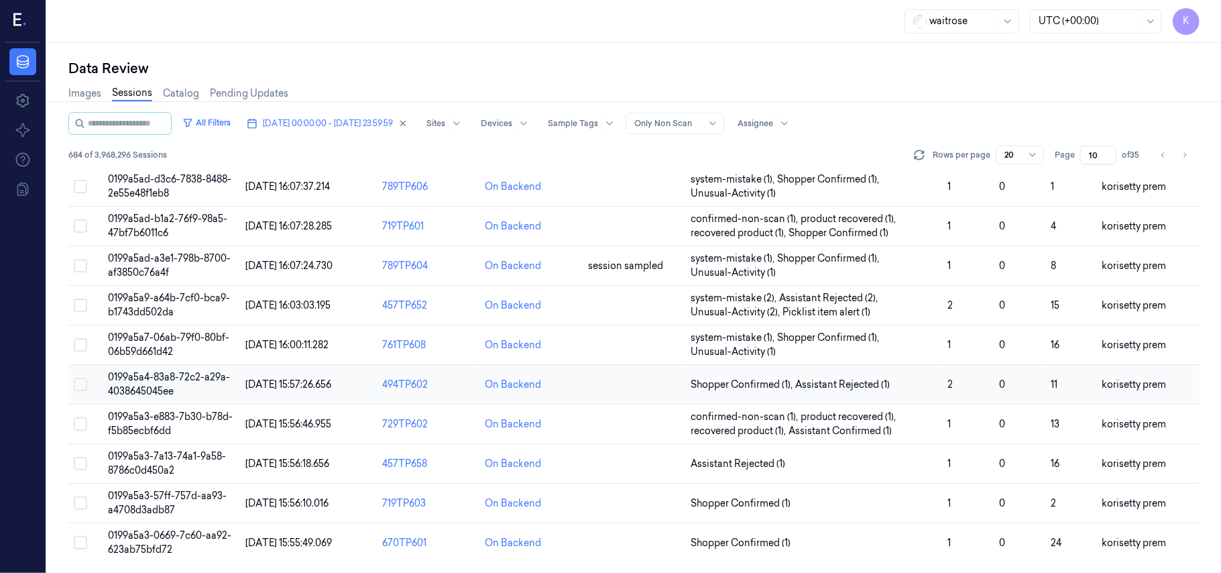
click at [188, 384] on td "0199a5a4-83a8-72c2-a29a-4038645045ee" at bounding box center [171, 385] width 137 height 40
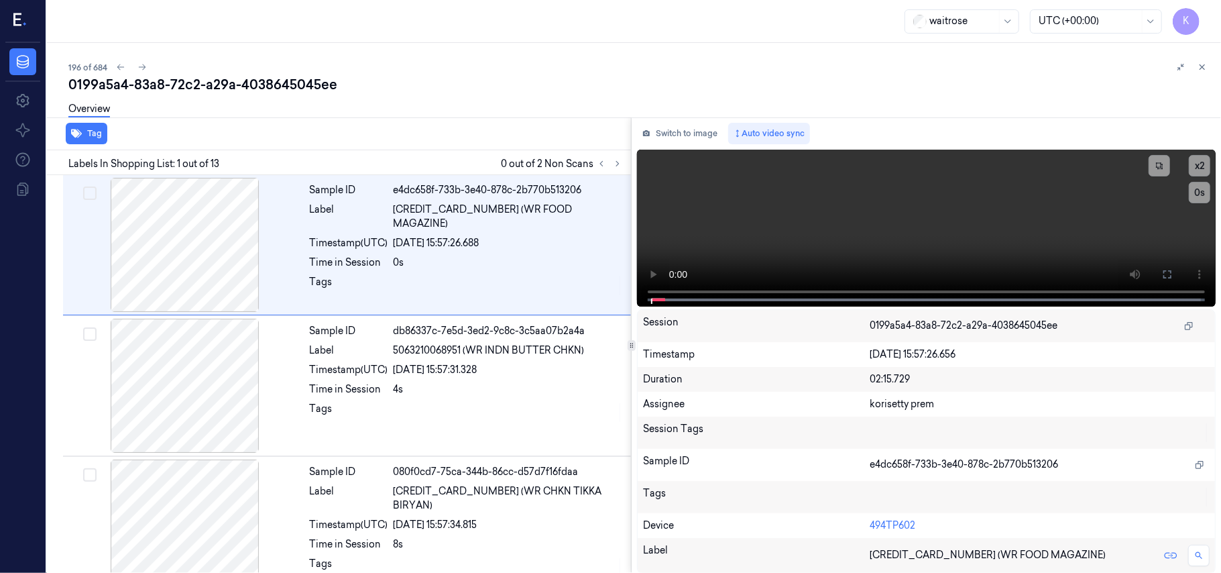
click at [527, 66] on div "196 of 684" at bounding box center [639, 67] width 1142 height 16
click at [617, 167] on icon at bounding box center [617, 163] width 9 height 9
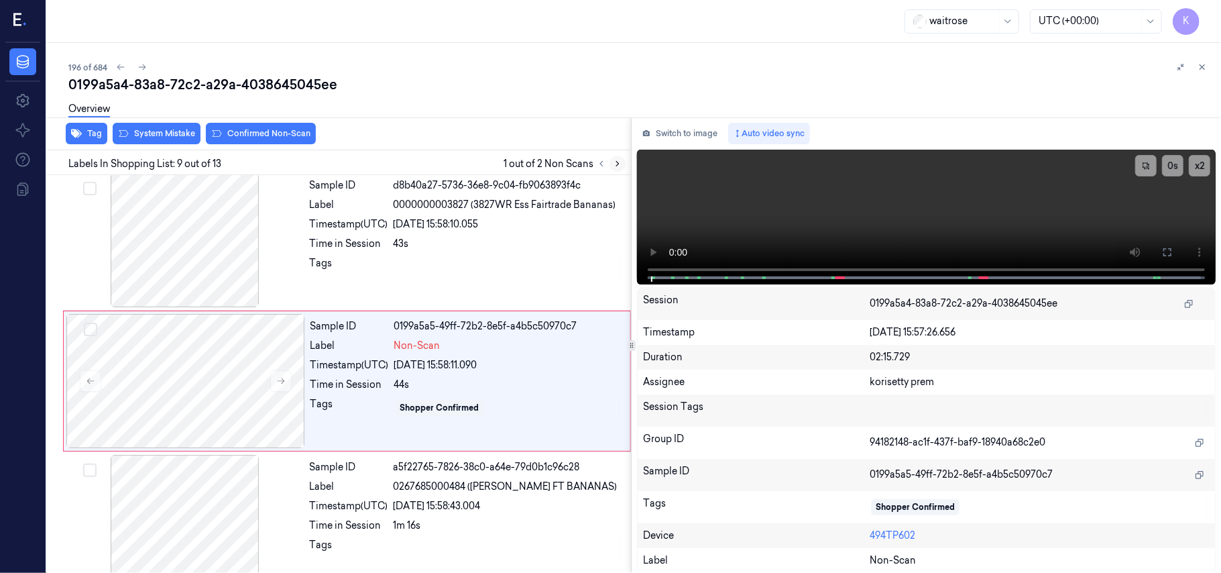
scroll to position [1000, 0]
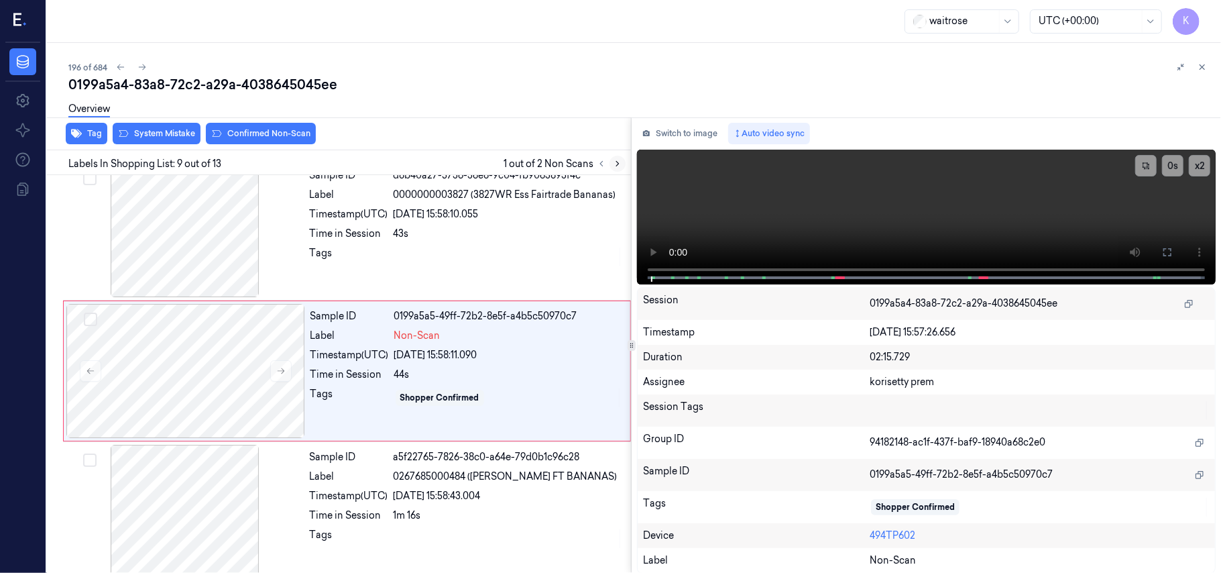
click at [617, 167] on icon at bounding box center [617, 163] width 9 height 9
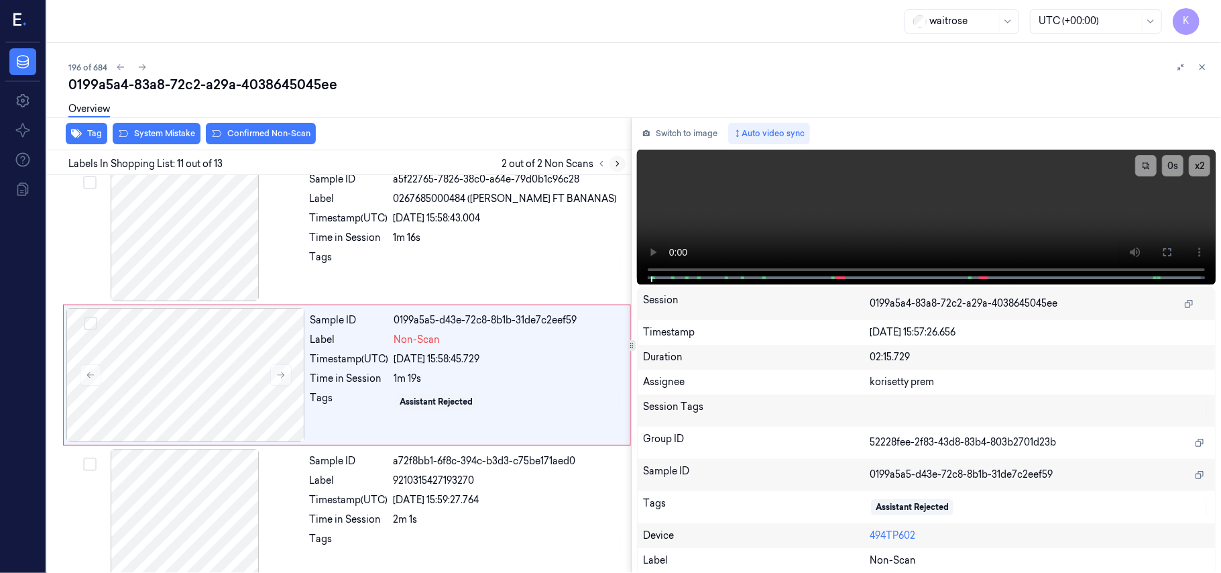
scroll to position [1283, 0]
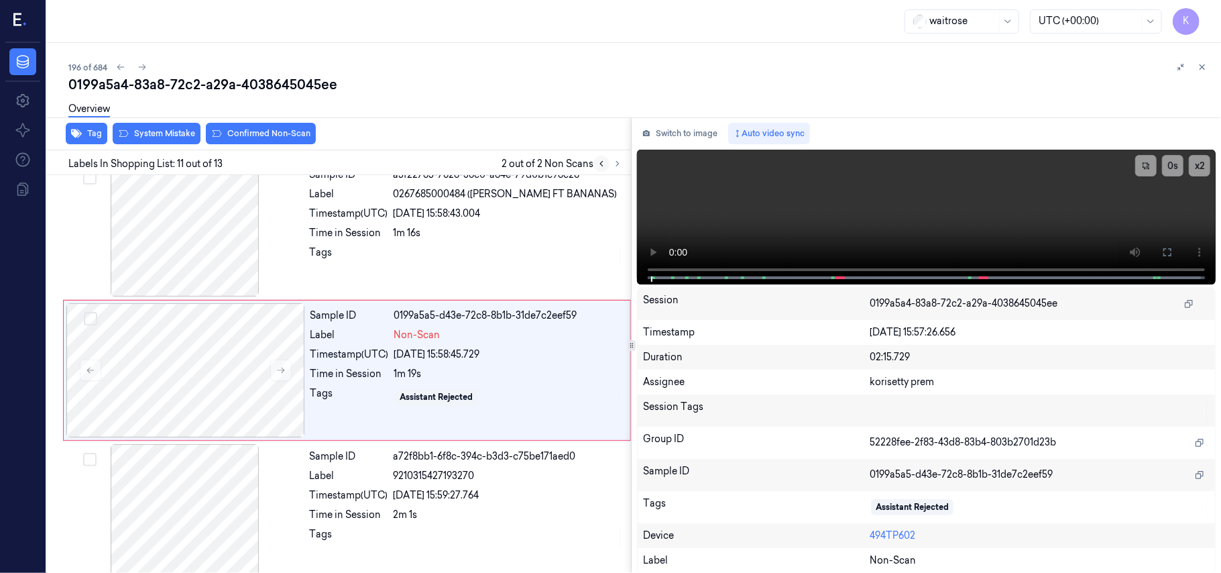
click at [595, 162] on button at bounding box center [601, 164] width 16 height 16
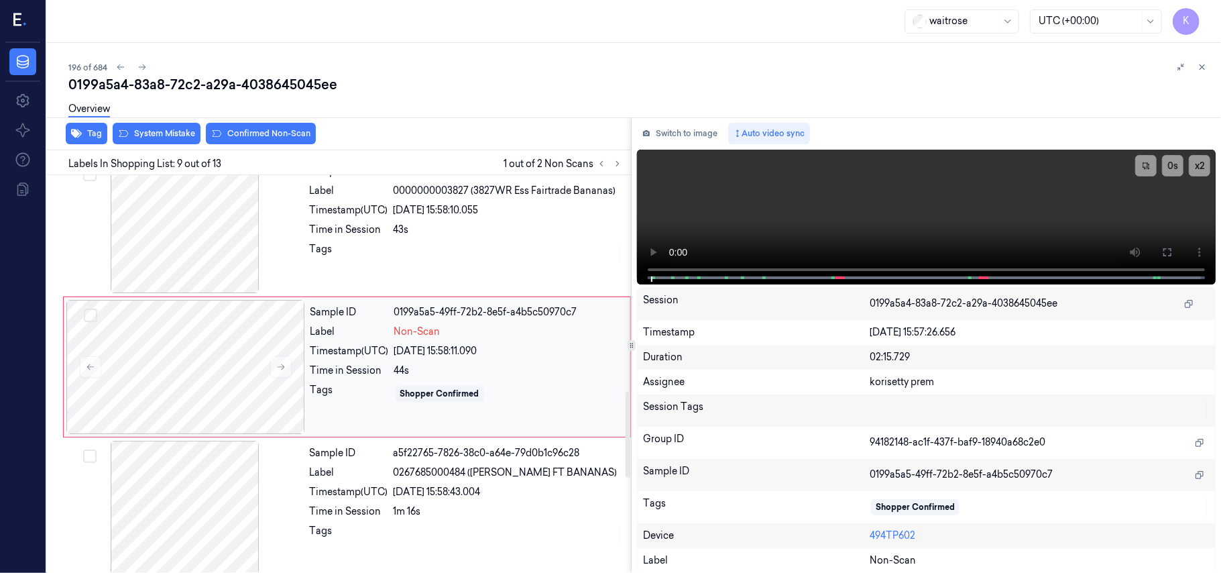
scroll to position [1000, 0]
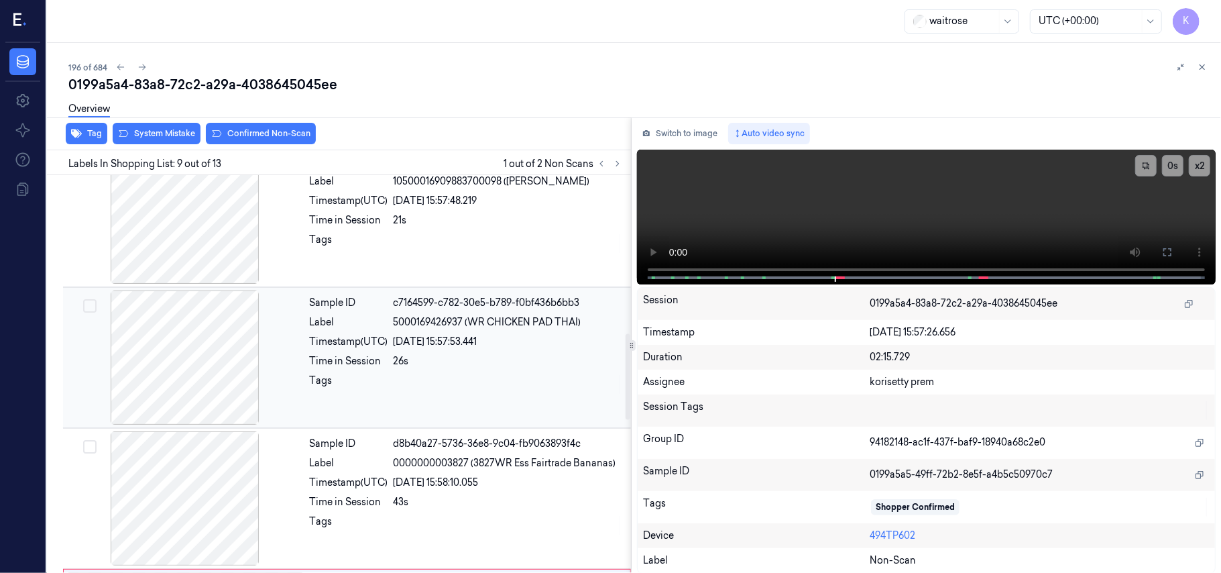
click at [459, 366] on div "26s" at bounding box center [508, 361] width 229 height 14
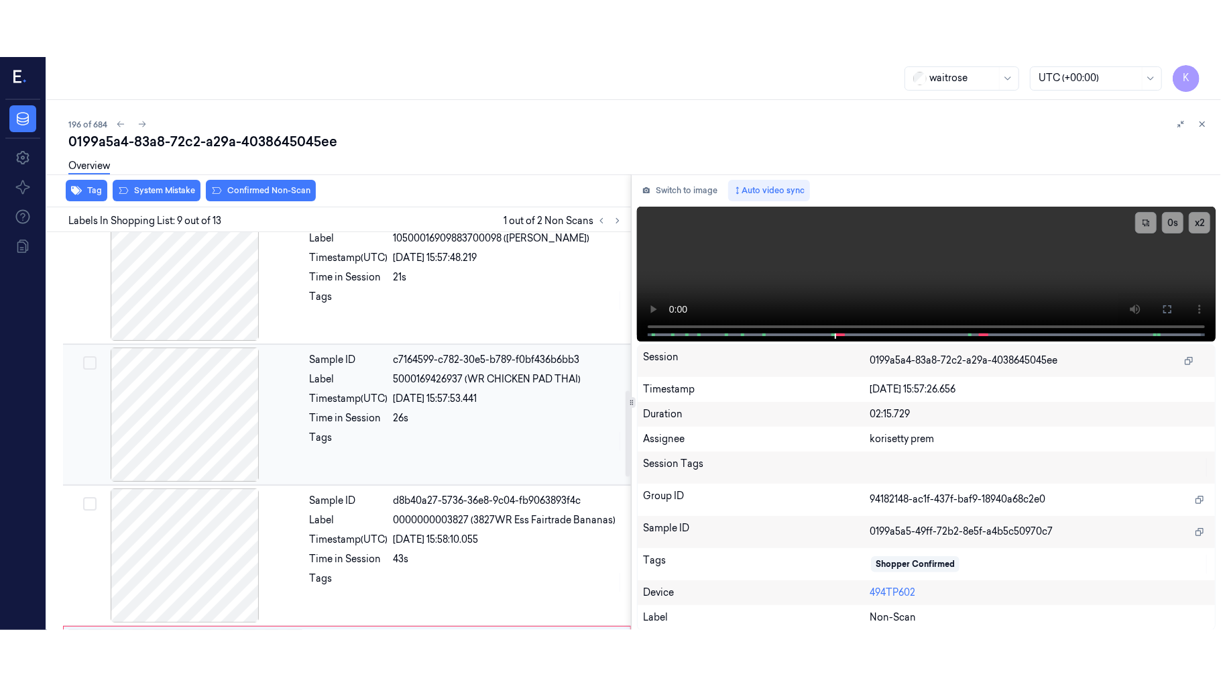
scroll to position [717, 0]
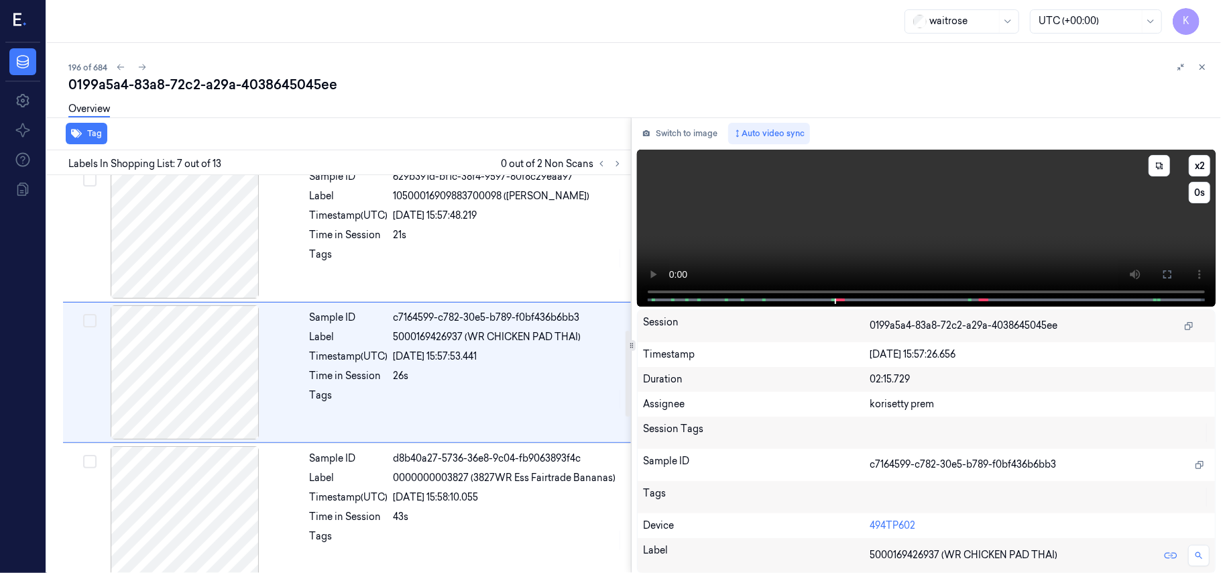
click at [845, 196] on video at bounding box center [926, 228] width 579 height 157
click at [867, 231] on video at bounding box center [926, 228] width 579 height 157
click at [843, 249] on video at bounding box center [926, 228] width 579 height 157
click at [1169, 274] on icon at bounding box center [1167, 274] width 11 height 11
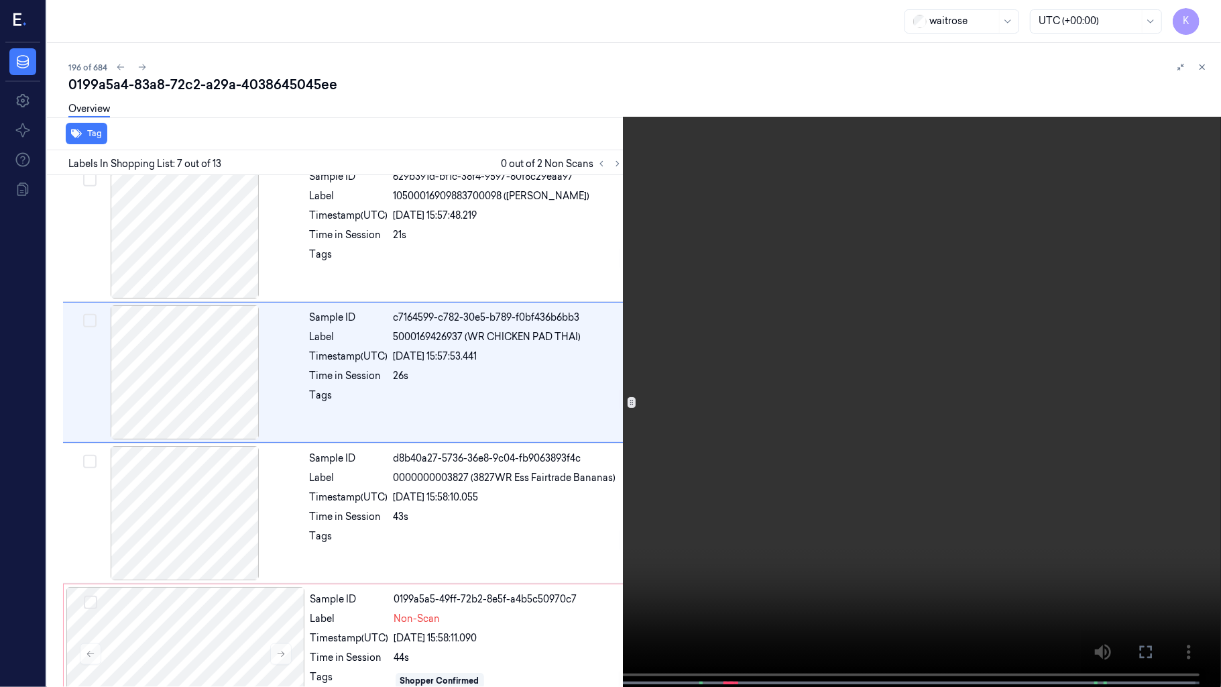
click at [1207, 28] on div "x 2 0 s" at bounding box center [1177, 42] width 75 height 75
click at [1205, 20] on button "x 2" at bounding box center [1204, 15] width 21 height 21
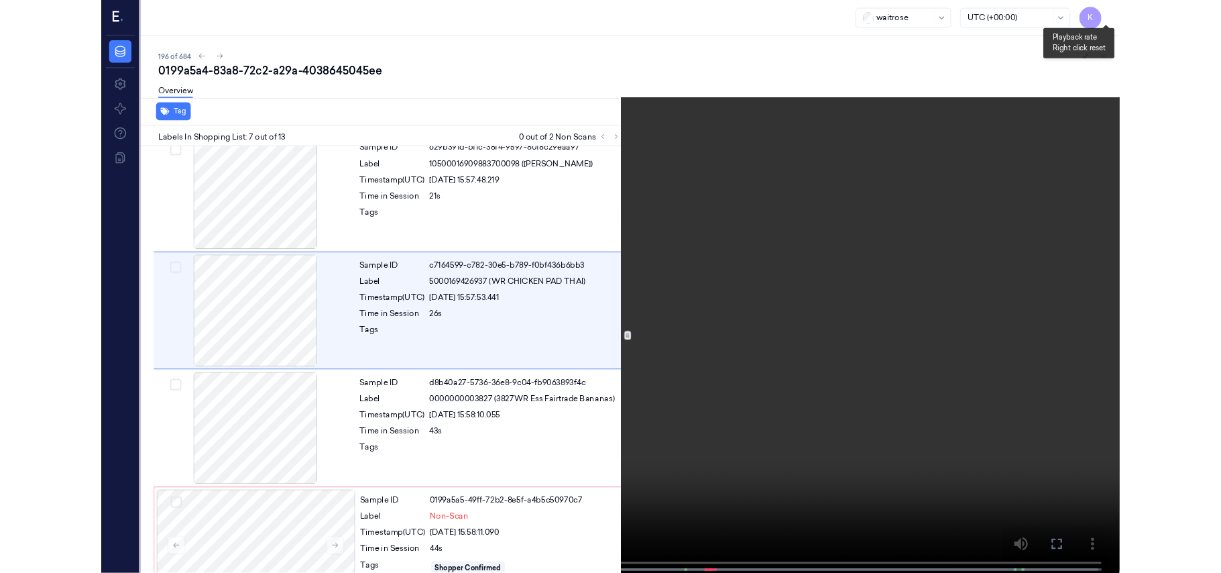
scroll to position [661, 0]
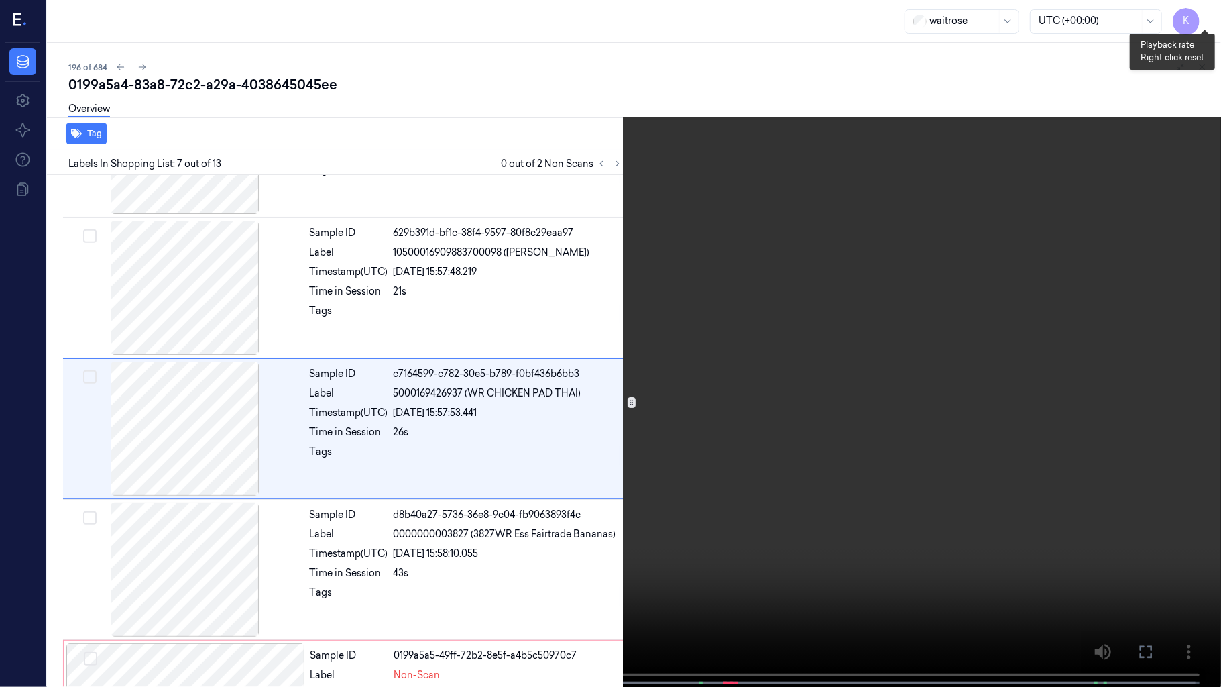
click at [1205, 20] on button "x 4" at bounding box center [1204, 15] width 21 height 21
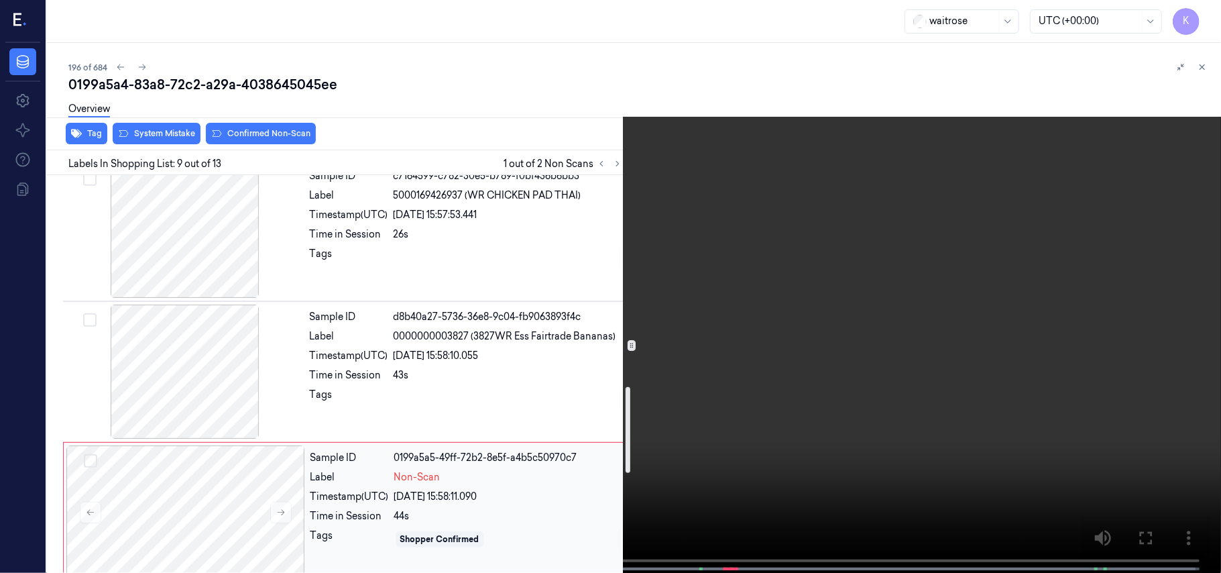
scroll to position [1000, 0]
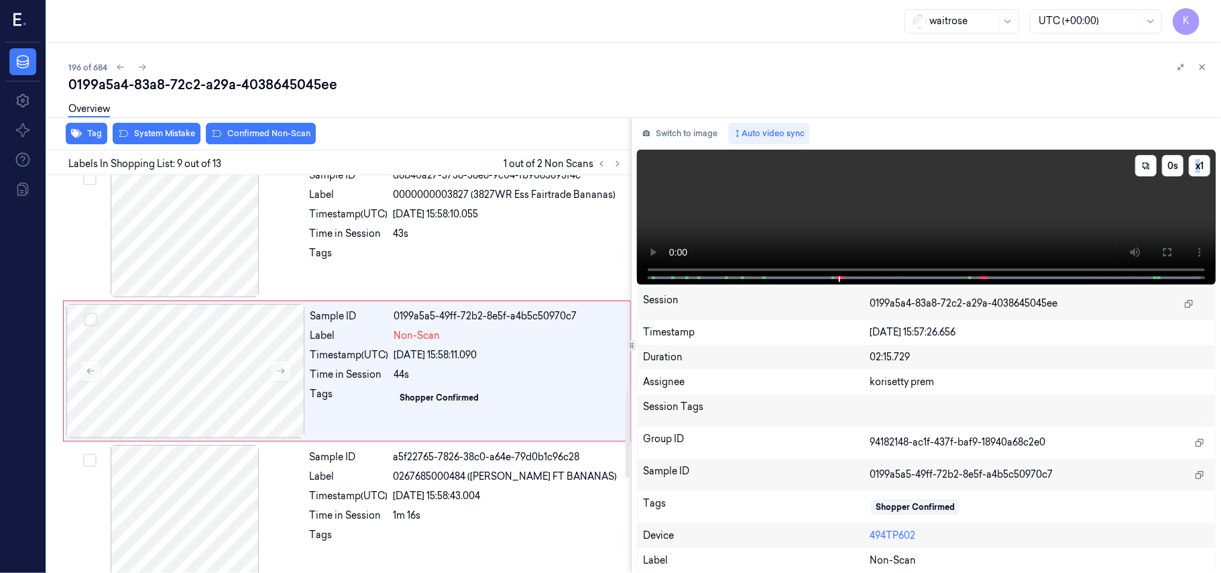
click at [794, 201] on video at bounding box center [926, 217] width 579 height 135
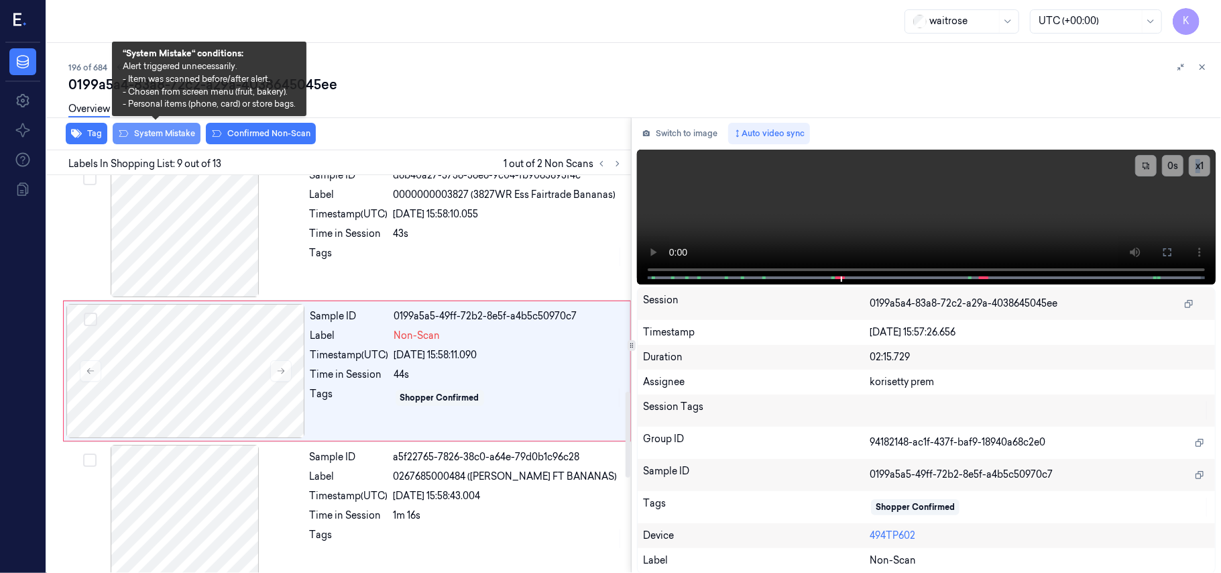
click at [152, 135] on button "System Mistake" at bounding box center [157, 133] width 88 height 21
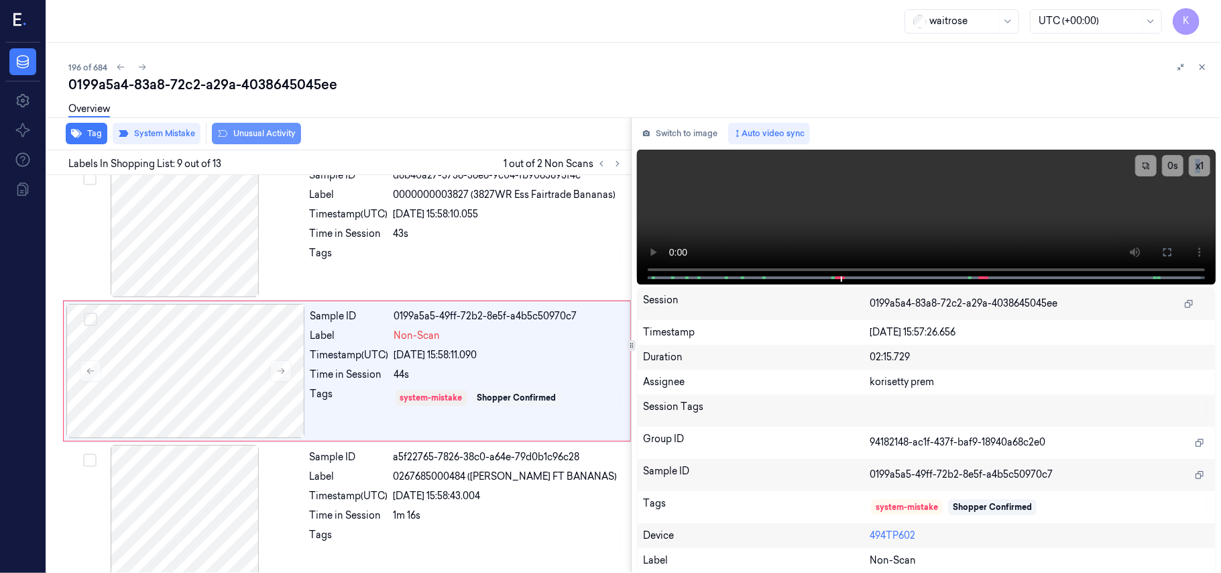
click at [274, 135] on button "Unusual Activity" at bounding box center [256, 133] width 89 height 21
click at [92, 137] on button "Tag" at bounding box center [87, 133] width 42 height 21
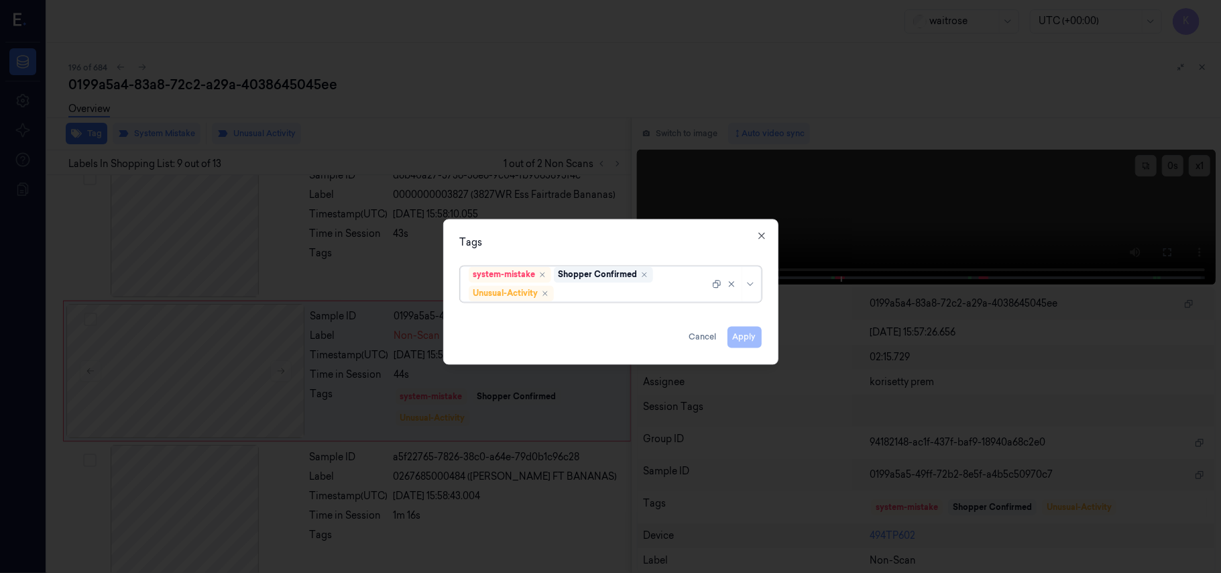
click at [655, 298] on div at bounding box center [632, 293] width 153 height 14
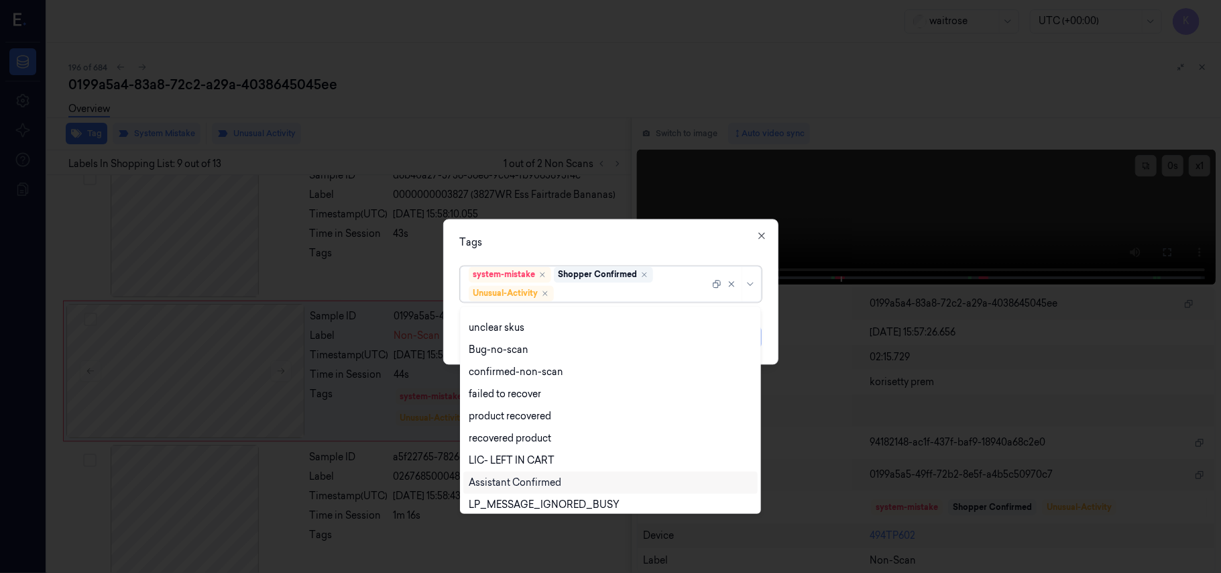
scroll to position [175, 0]
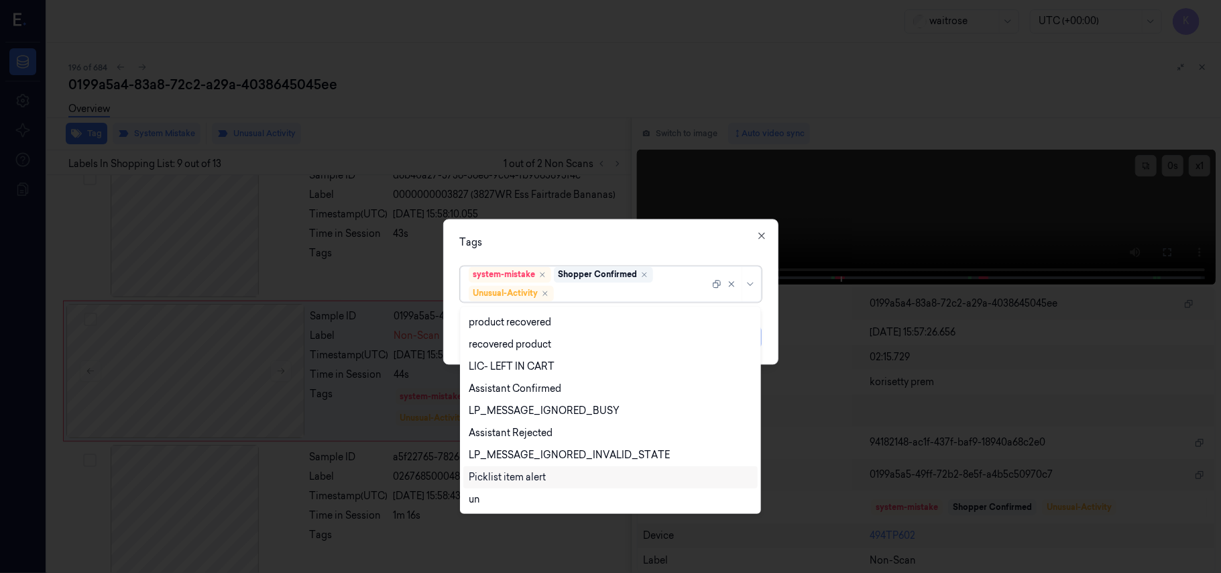
click at [499, 473] on div "Picklist item alert" at bounding box center [507, 477] width 77 height 14
click at [657, 237] on div "Tags" at bounding box center [611, 243] width 302 height 14
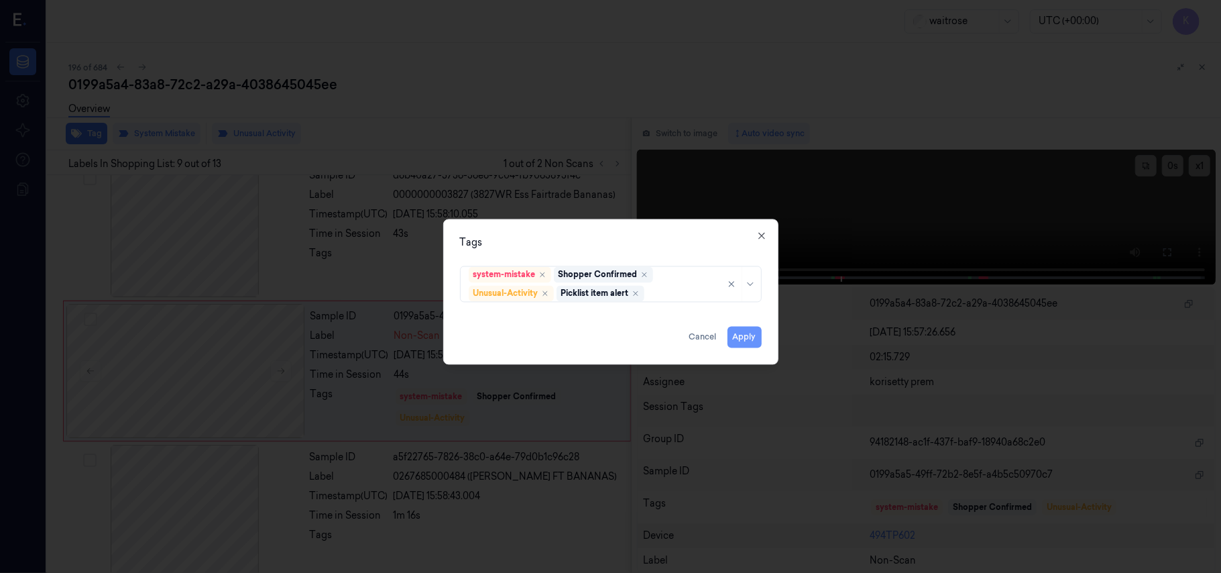
click at [735, 331] on button "Apply" at bounding box center [744, 337] width 34 height 21
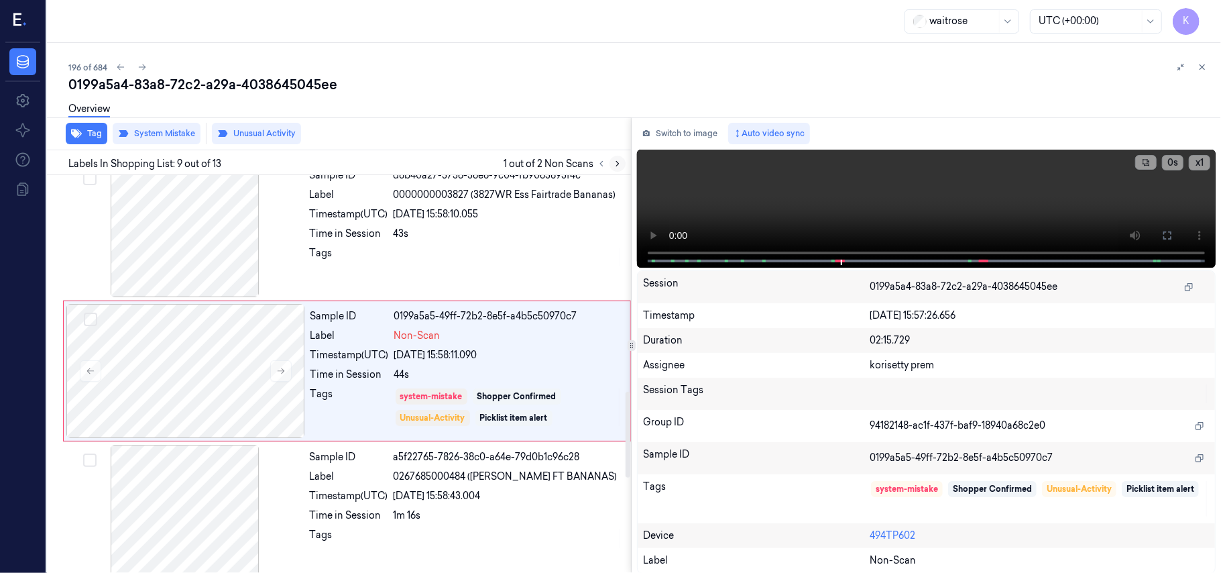
click at [618, 167] on icon at bounding box center [617, 163] width 9 height 9
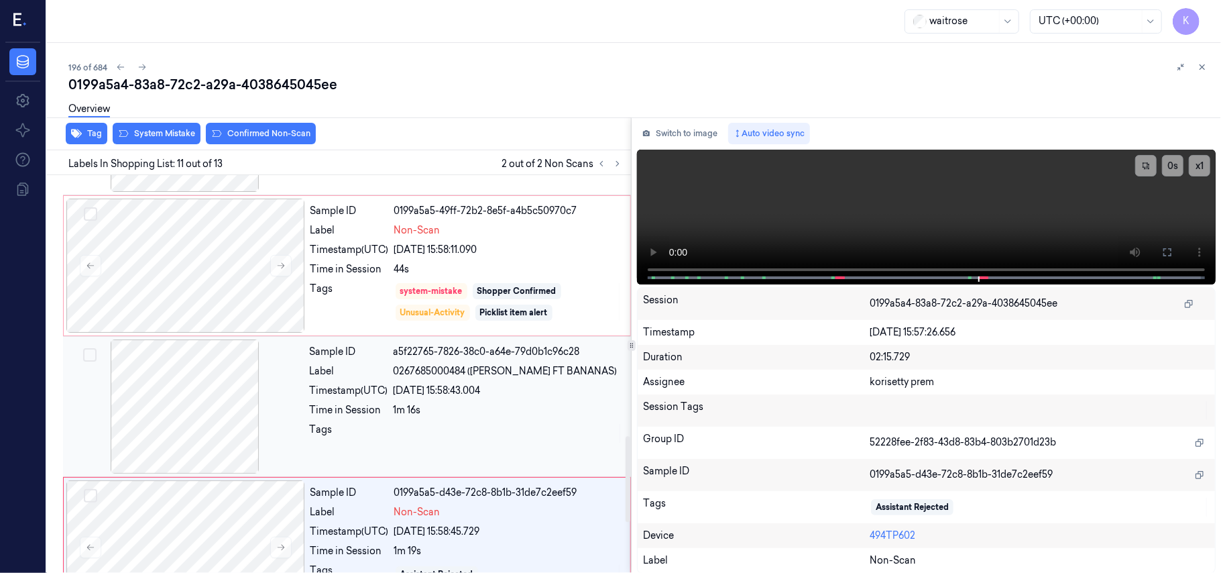
scroll to position [1104, 0]
click at [1047, 215] on video at bounding box center [926, 217] width 579 height 135
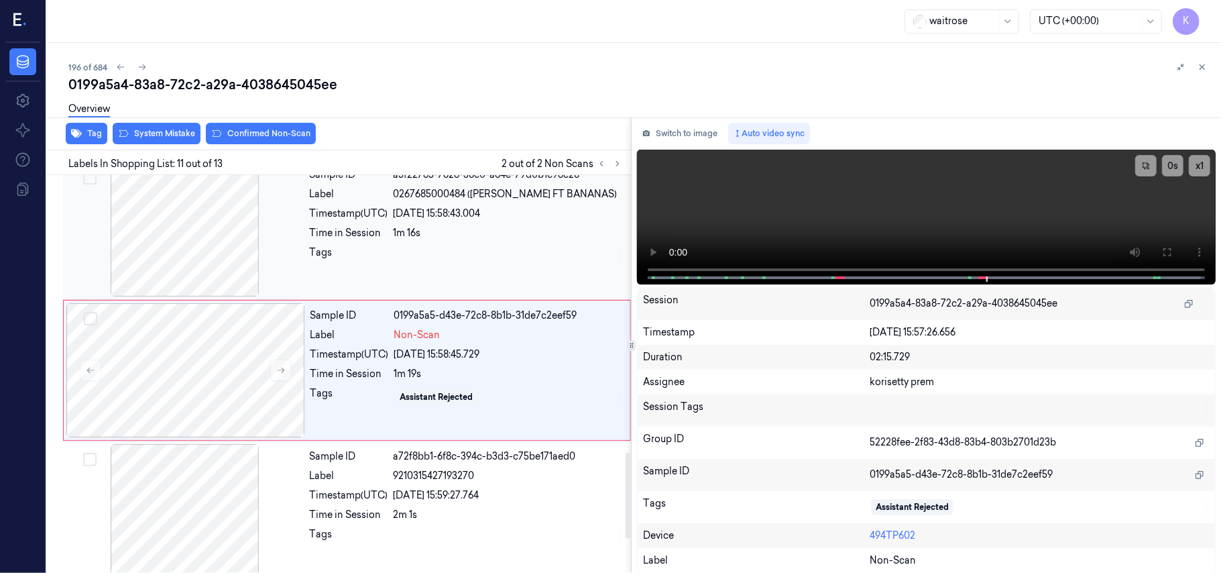
click at [437, 233] on div "1m 16s" at bounding box center [508, 233] width 229 height 14
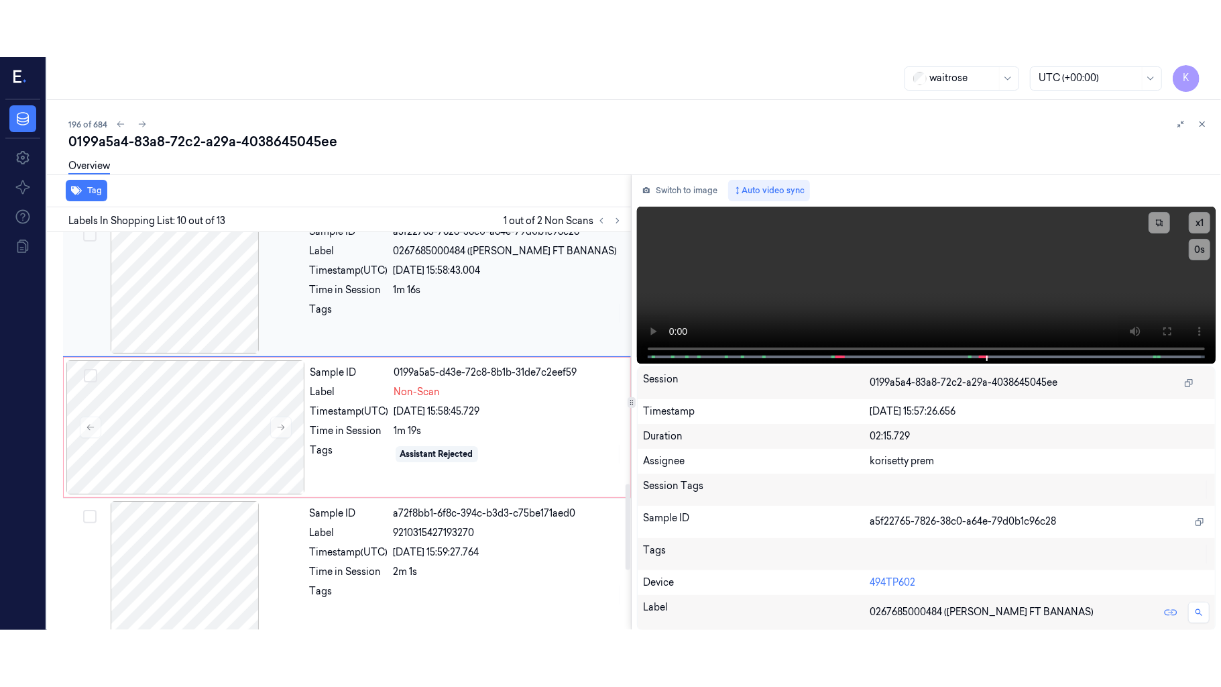
scroll to position [1141, 0]
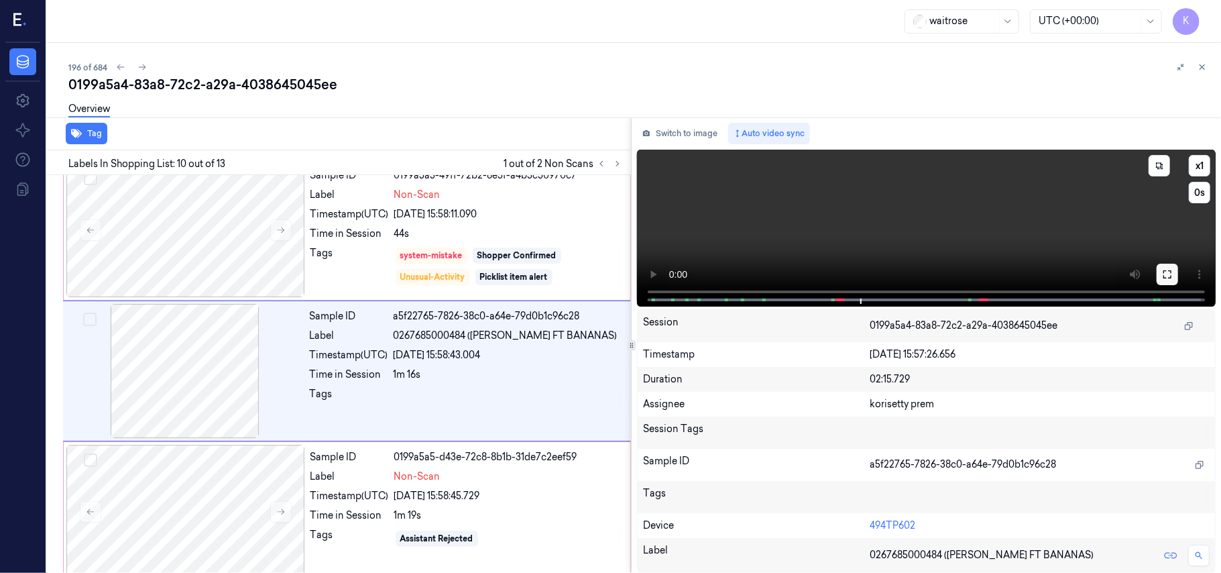
click at [1162, 274] on icon at bounding box center [1167, 274] width 11 height 11
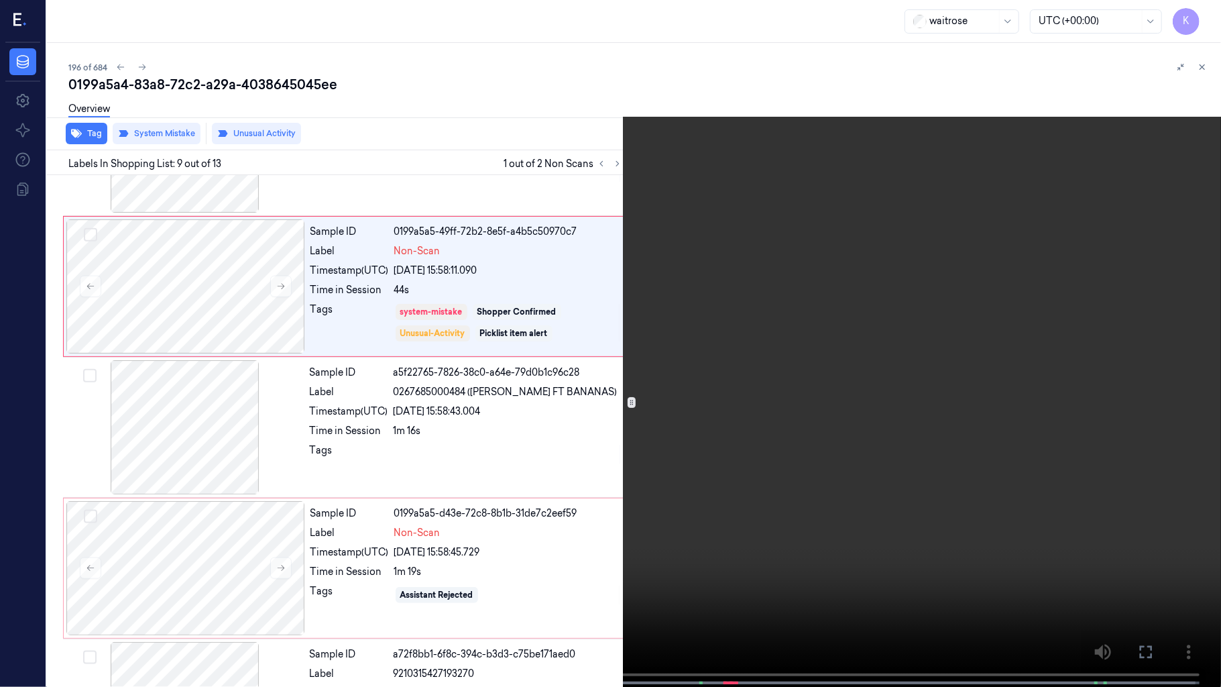
scroll to position [944, 0]
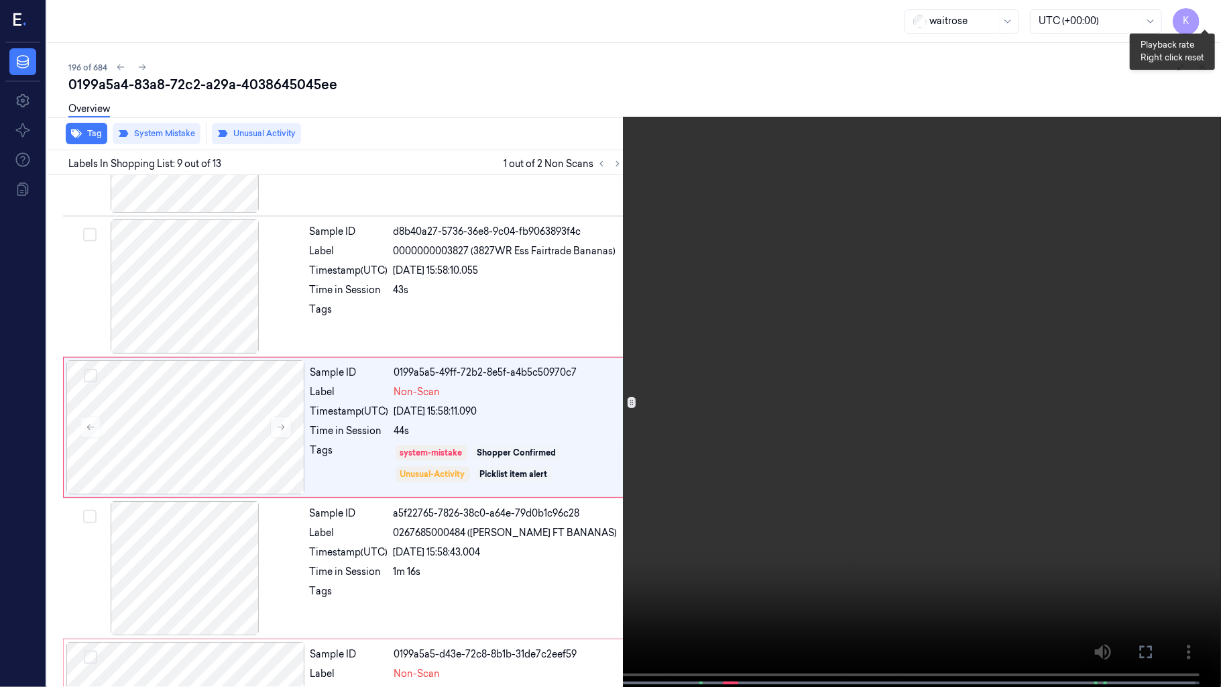
click at [1200, 19] on button "x 1" at bounding box center [1204, 15] width 21 height 21
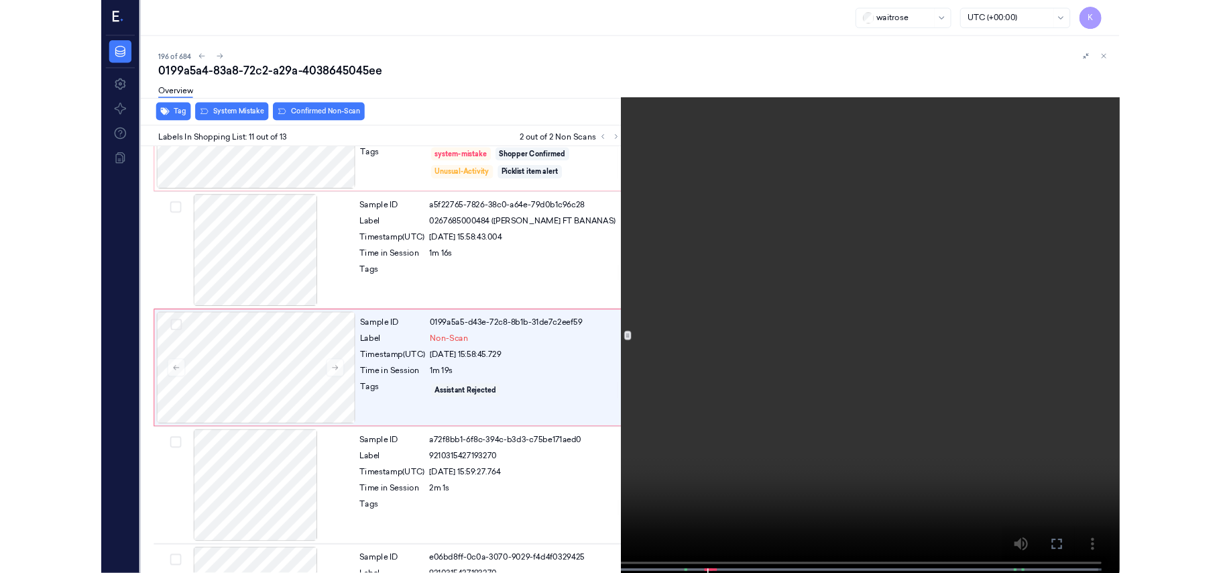
scroll to position [1226, 0]
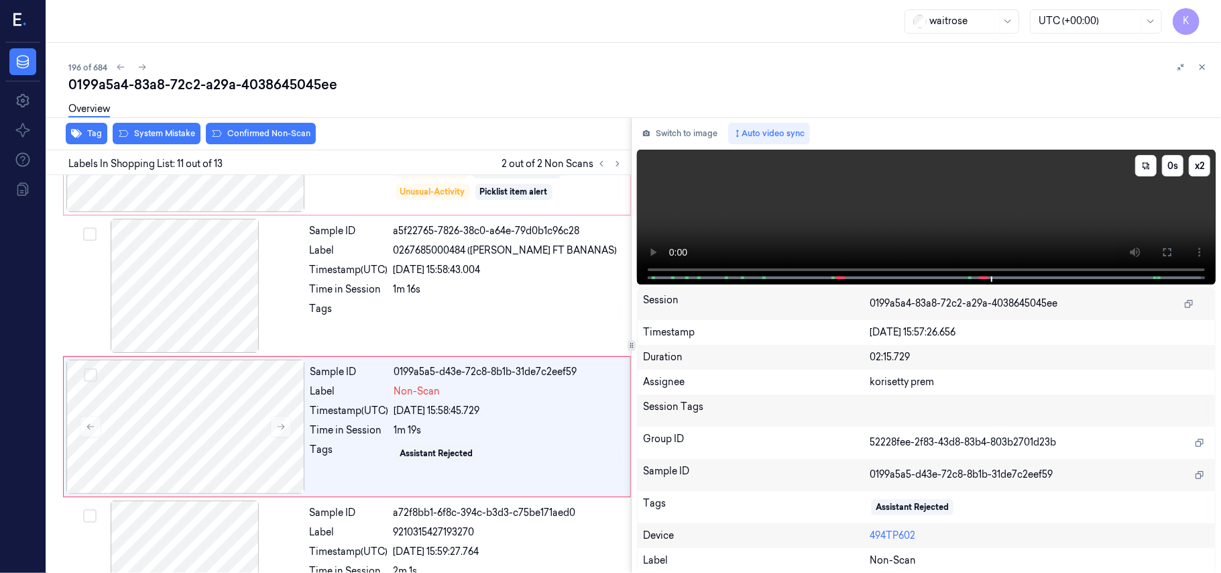
click at [784, 201] on video at bounding box center [926, 217] width 579 height 135
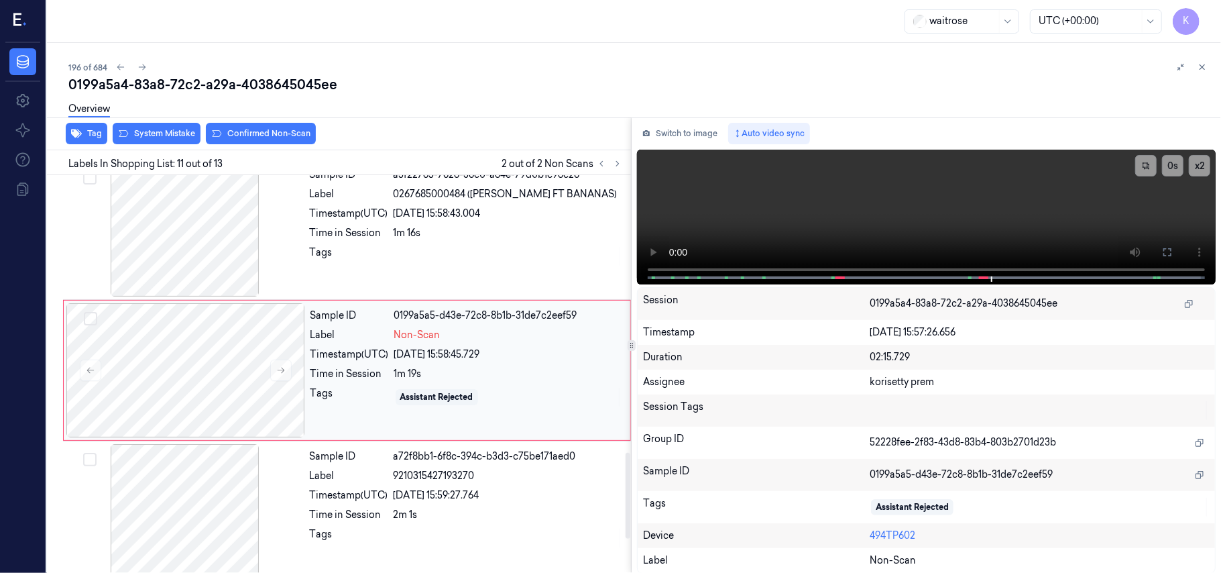
click at [432, 430] on div "Sample ID 0199a5a5-d43e-72c8-8b1b-31de7c2eef59 Label Non-Scan Timestamp (UTC) 0…" at bounding box center [466, 370] width 322 height 134
click at [158, 126] on div "Overview" at bounding box center [639, 111] width 1142 height 34
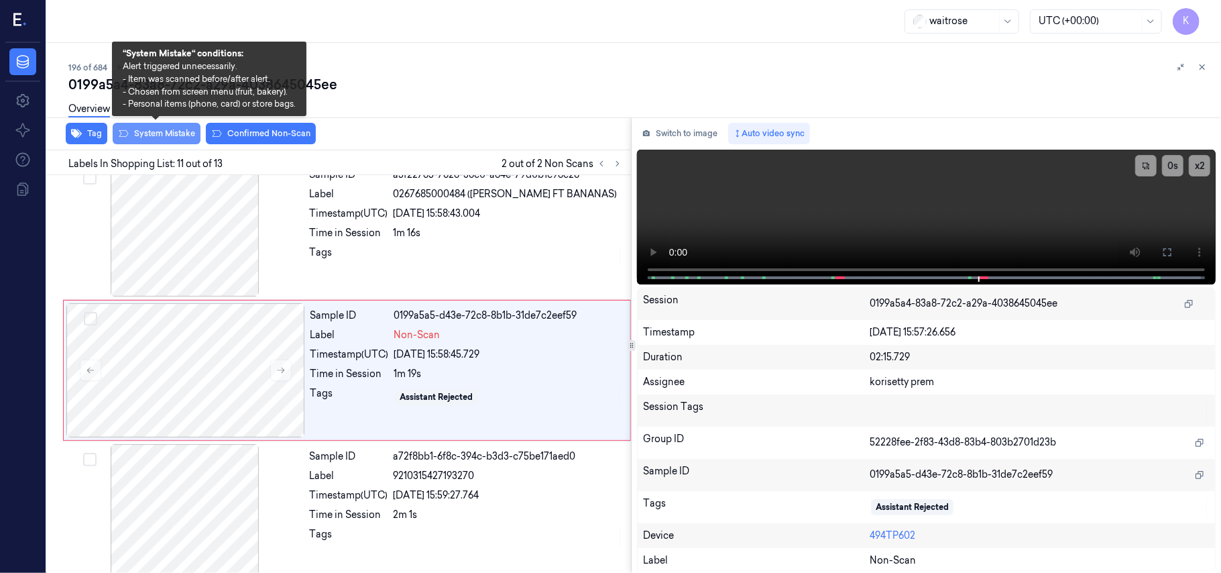
click at [162, 135] on button "System Mistake" at bounding box center [157, 133] width 88 height 21
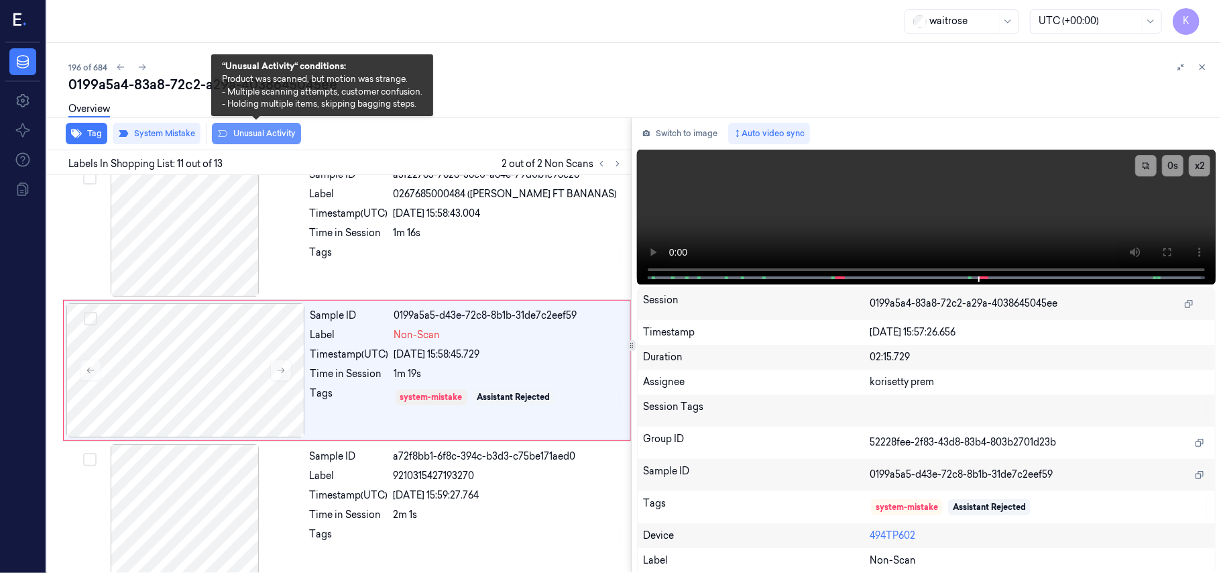
click at [225, 135] on icon at bounding box center [222, 133] width 11 height 11
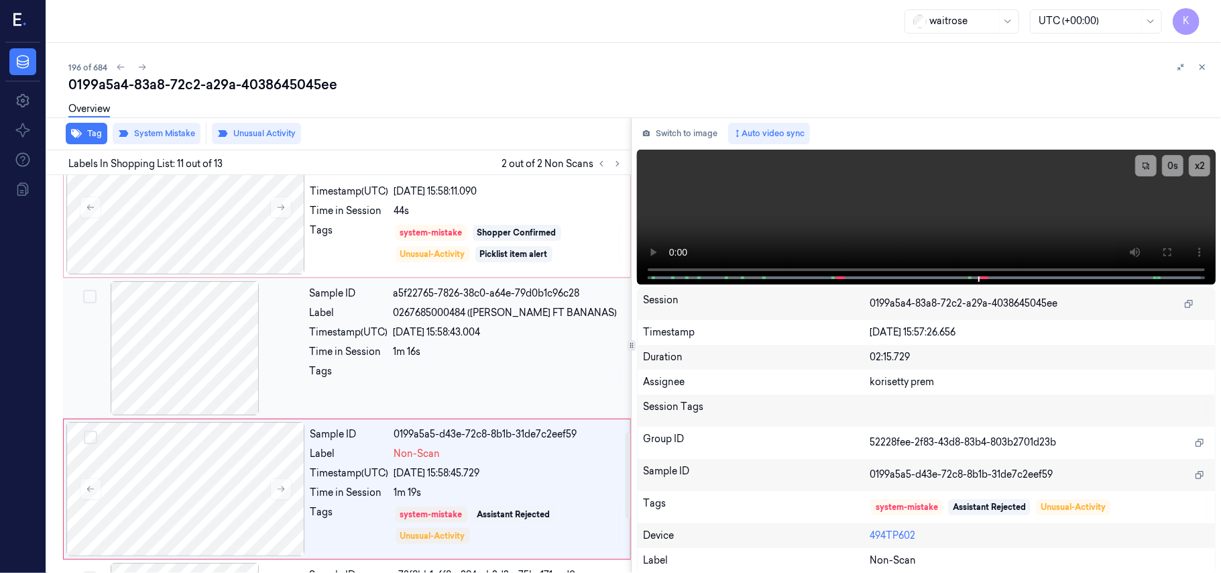
scroll to position [1193, 0]
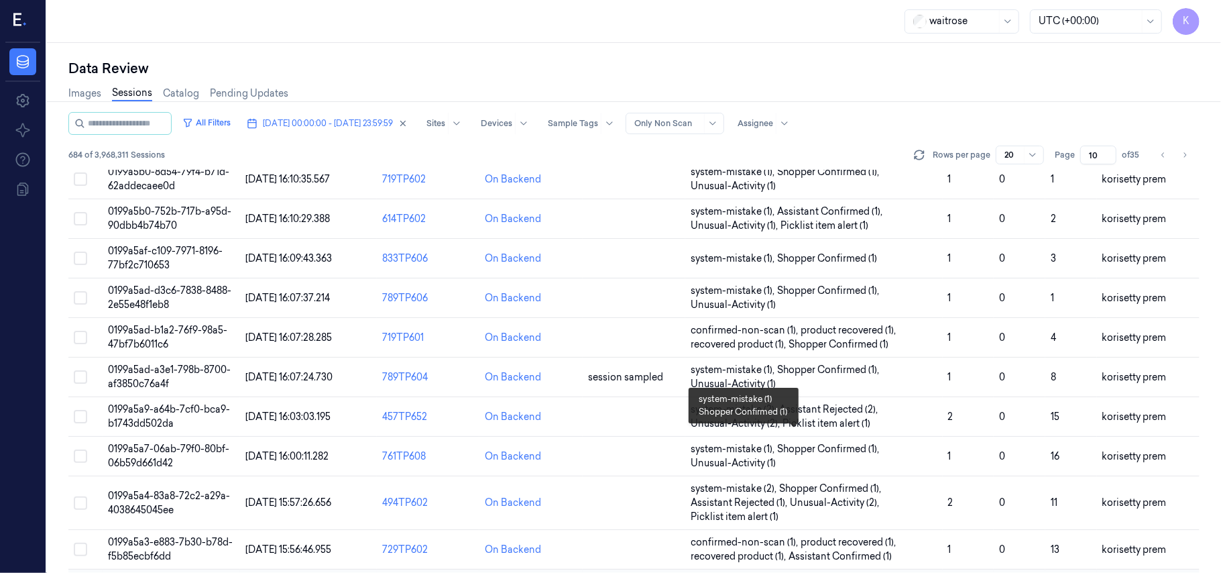
scroll to position [446, 0]
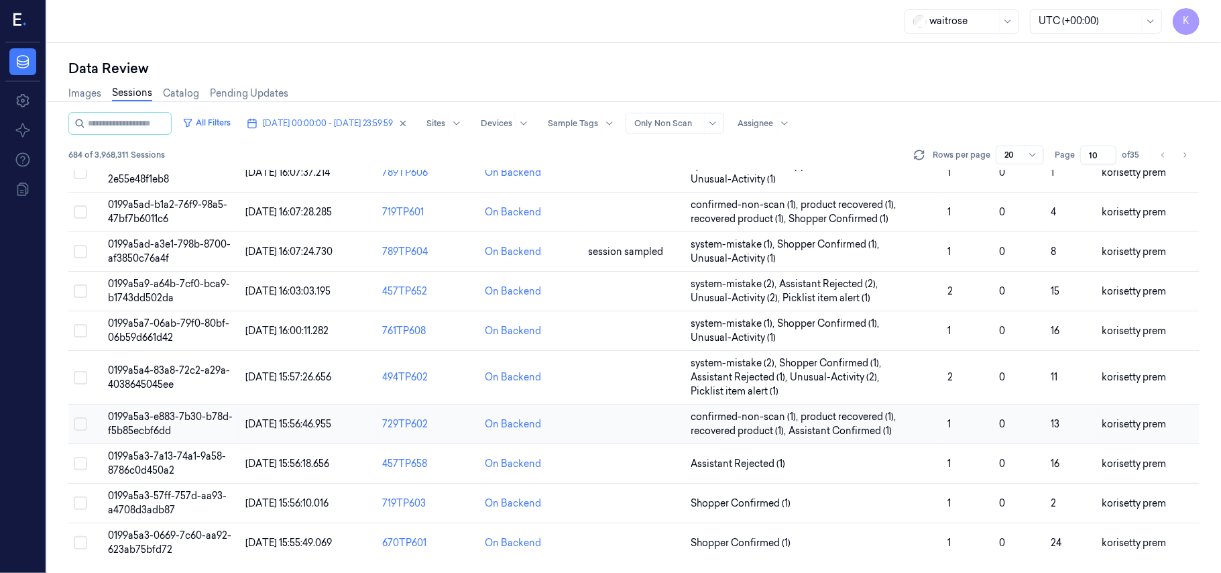
click at [205, 426] on td "0199a5a3-e883-7b30-b78d-f5b85ecbf6dd" at bounding box center [171, 424] width 137 height 40
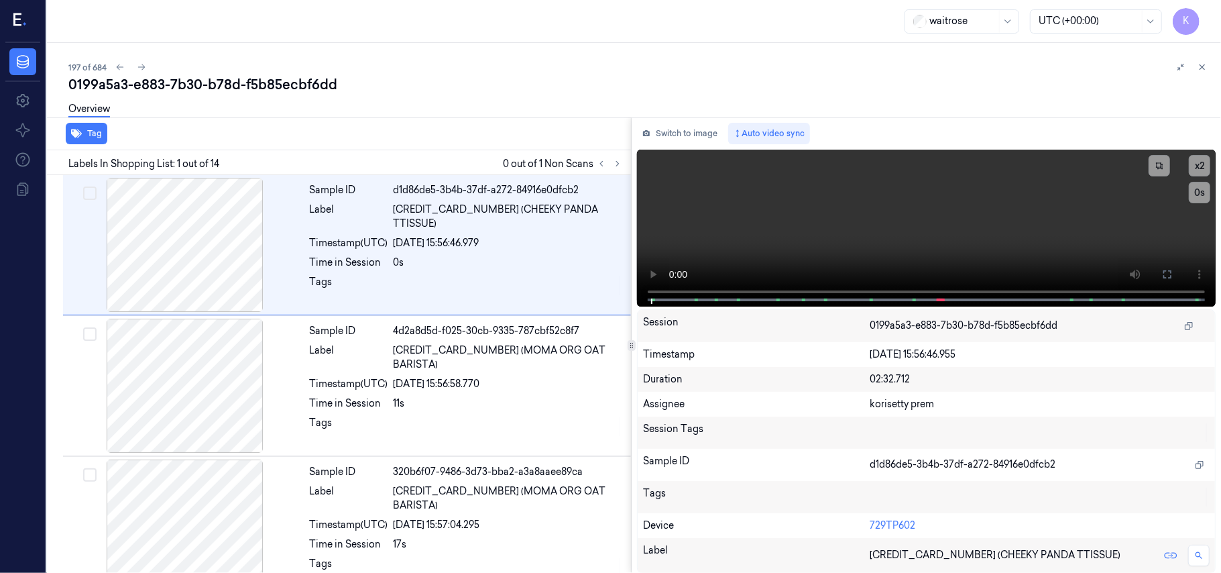
click at [445, 67] on div "197 of 684" at bounding box center [639, 67] width 1142 height 16
click at [617, 159] on icon at bounding box center [617, 163] width 9 height 9
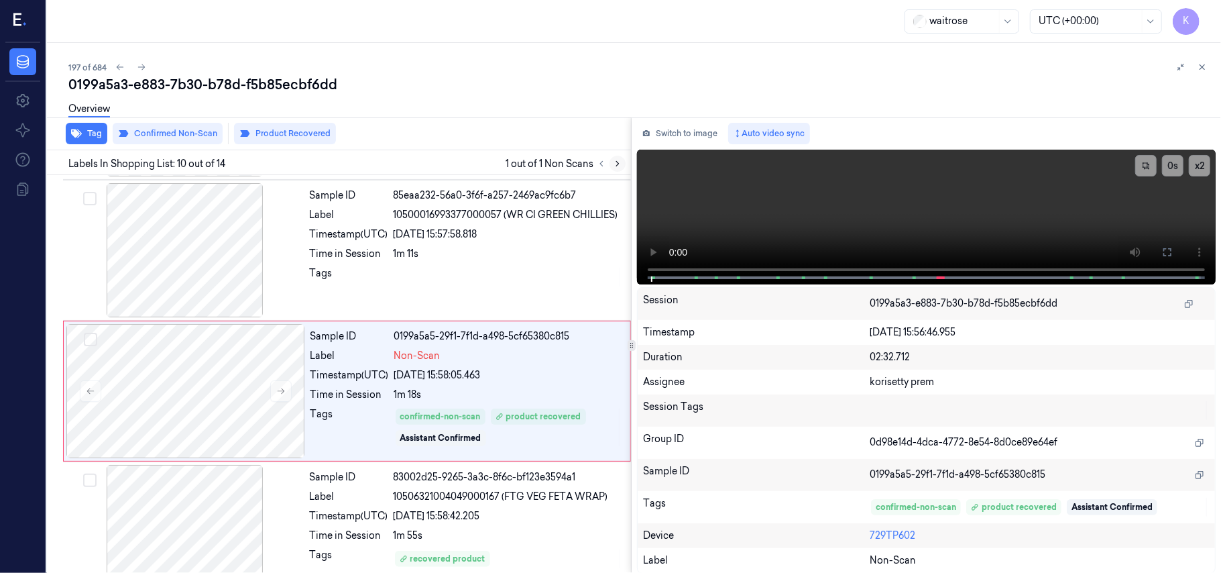
scroll to position [1141, 0]
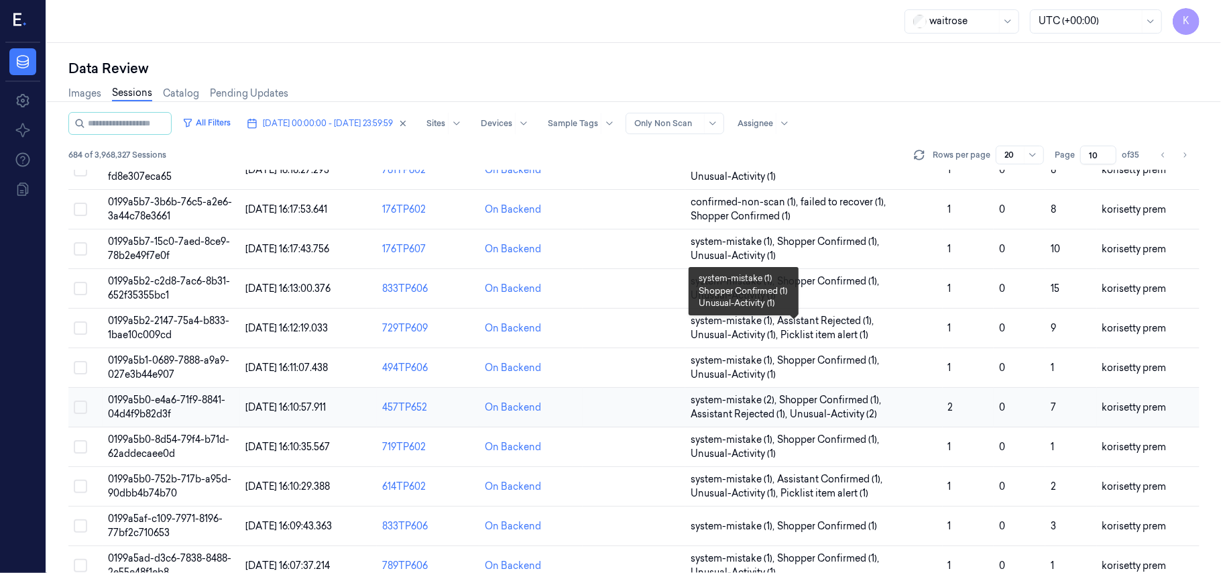
scroll to position [446, 0]
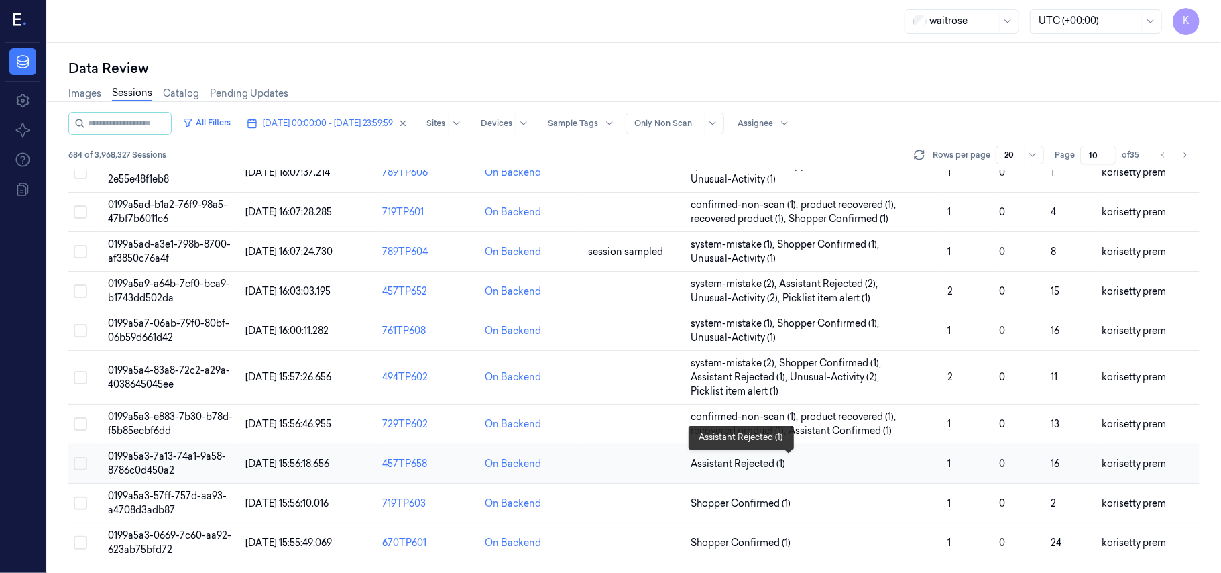
click at [826, 464] on span "Assistant Rejected (1)" at bounding box center [814, 464] width 246 height 14
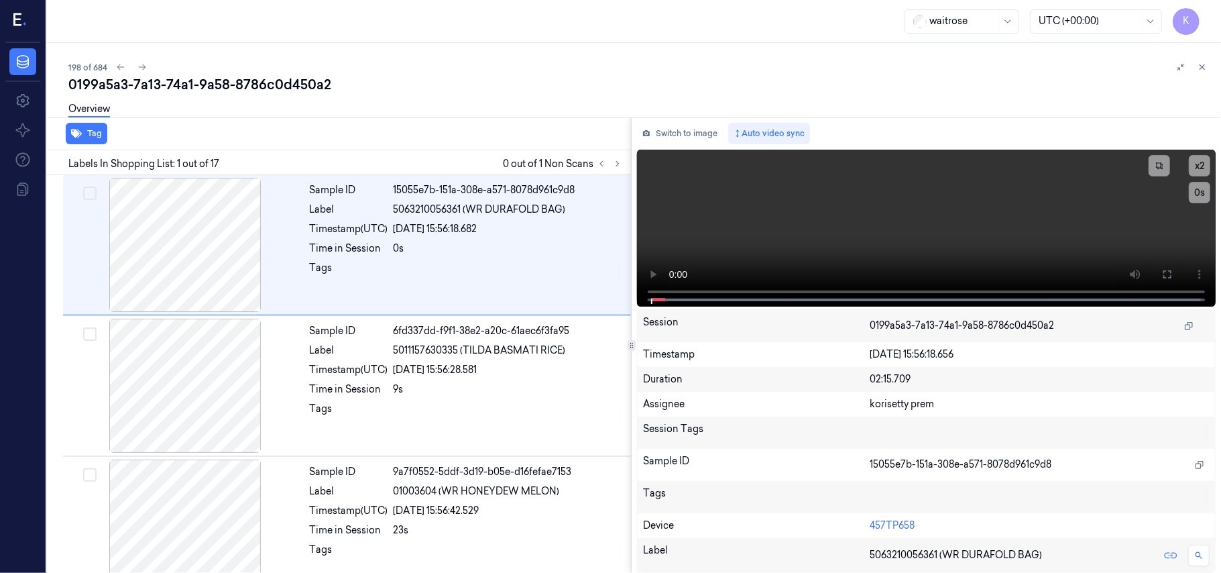
click at [558, 73] on div "198 of 684" at bounding box center [639, 67] width 1142 height 16
click at [617, 162] on icon at bounding box center [617, 164] width 3 height 5
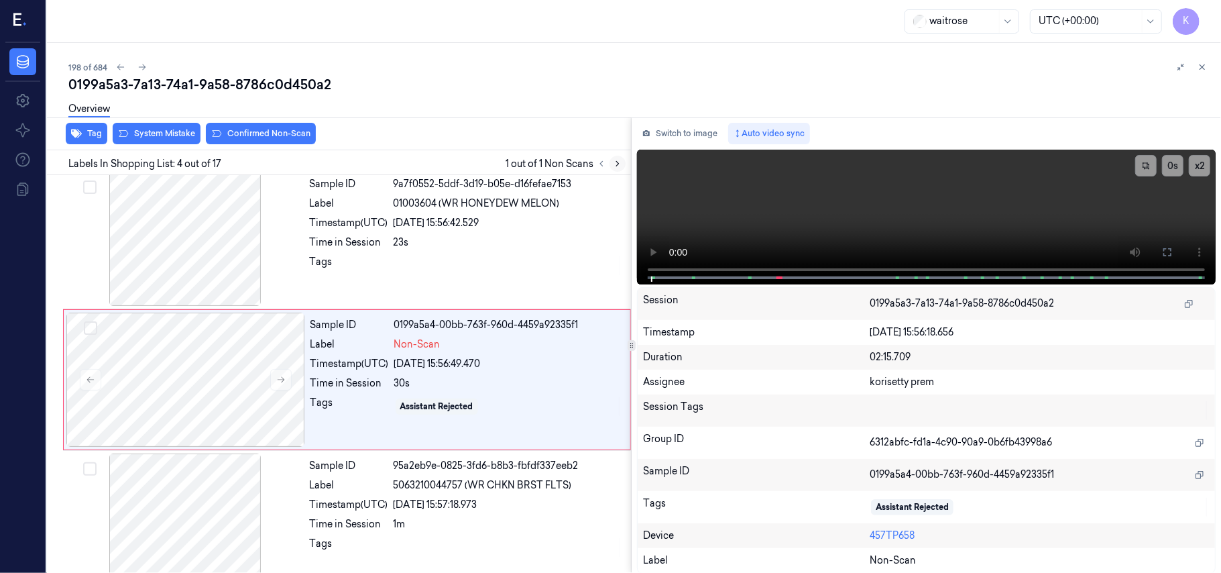
scroll to position [294, 0]
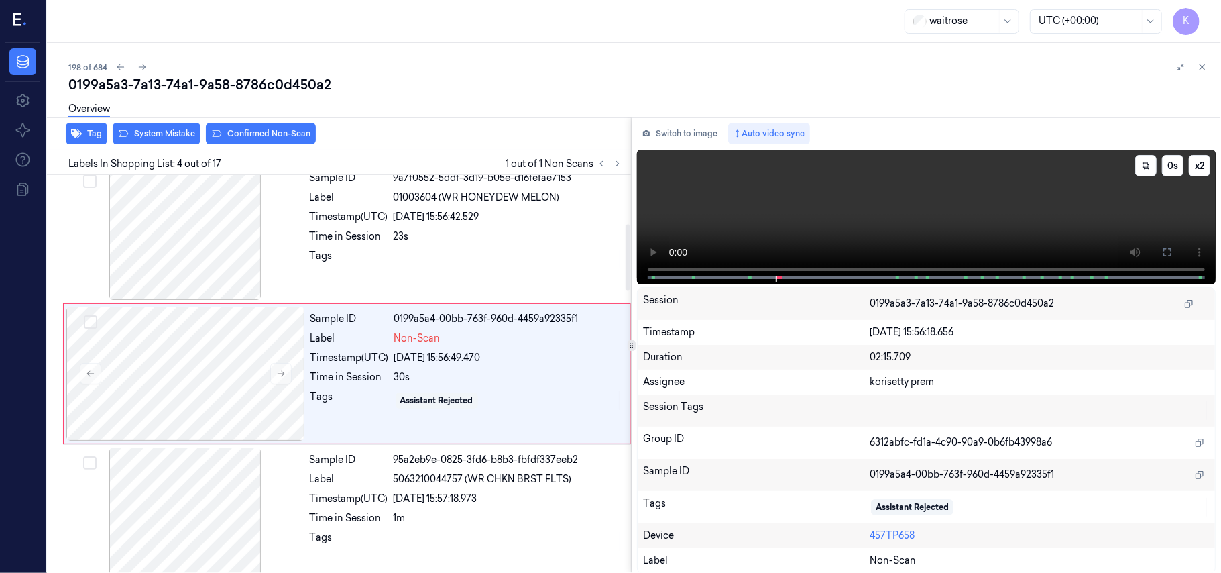
click at [1112, 226] on video at bounding box center [926, 217] width 579 height 135
click at [1168, 253] on icon at bounding box center [1167, 252] width 11 height 11
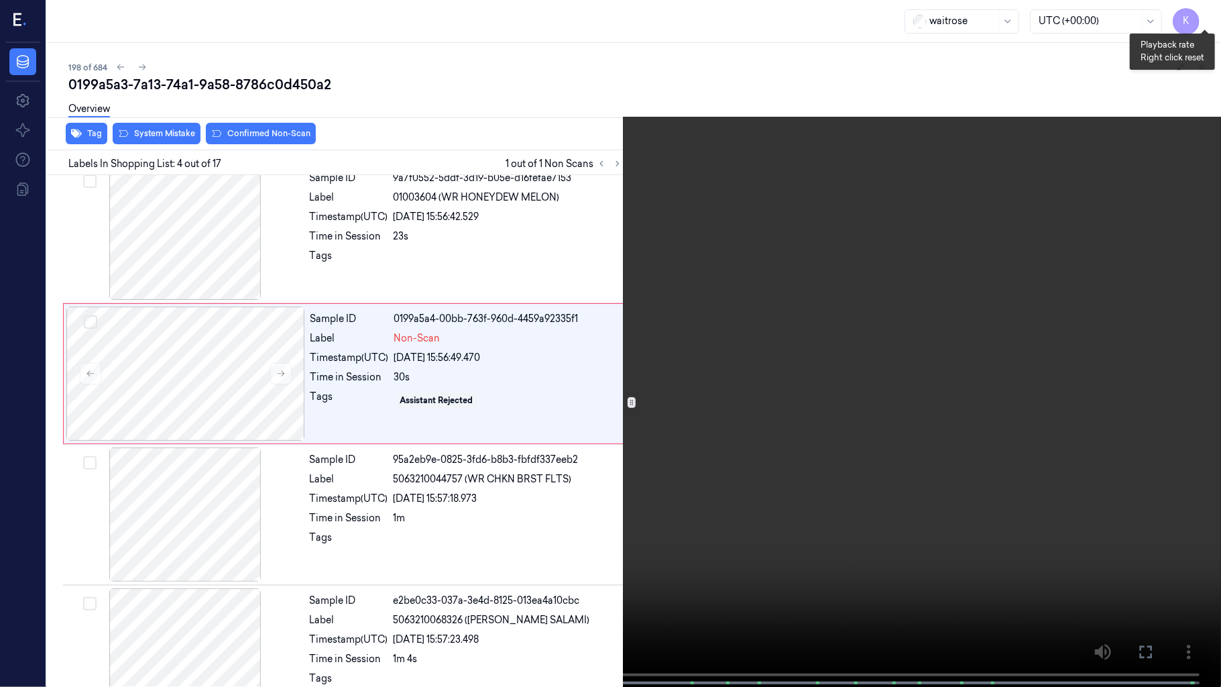
click at [1203, 9] on button "x 2" at bounding box center [1204, 15] width 21 height 21
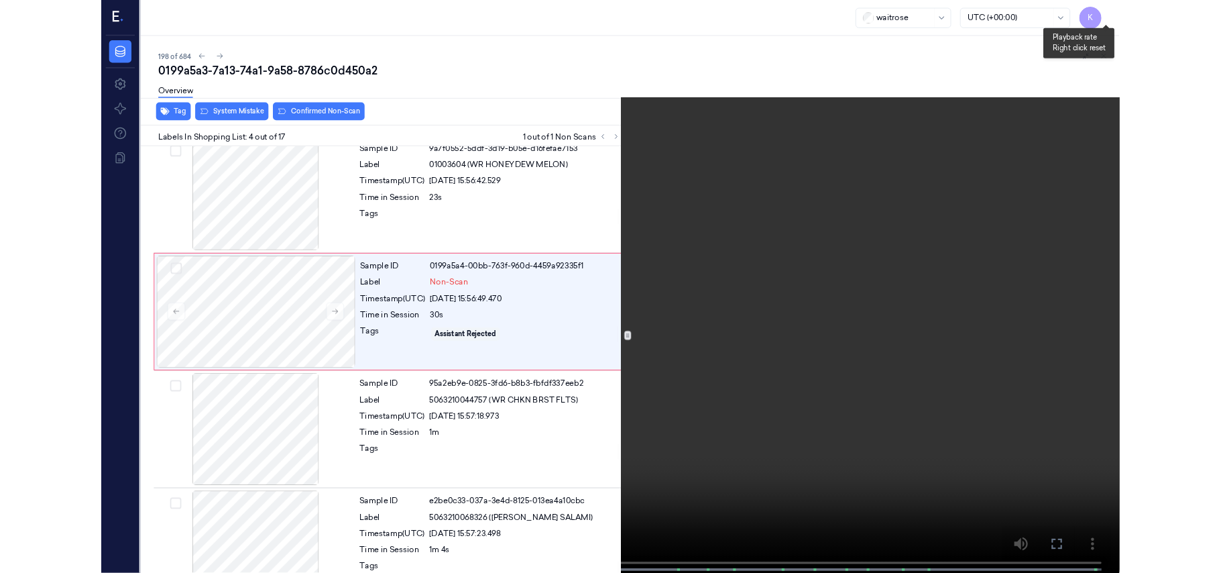
scroll to position [237, 0]
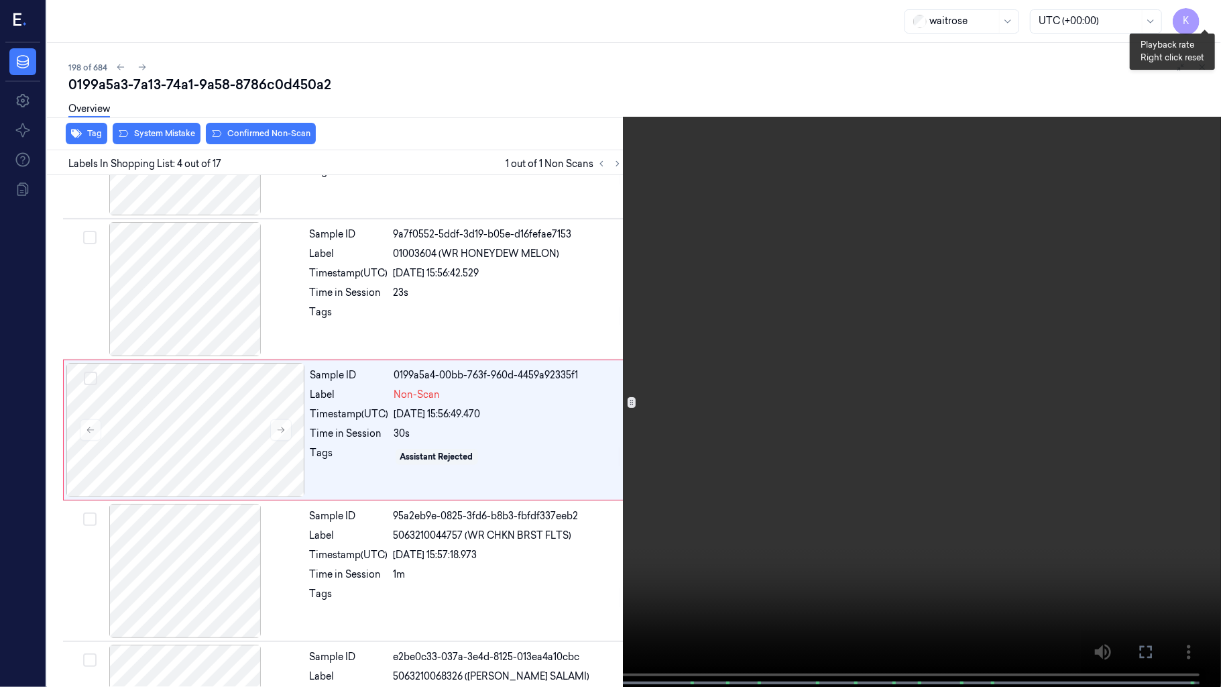
click at [1203, 9] on button "x 4" at bounding box center [1204, 15] width 21 height 21
click at [0, 0] on icon at bounding box center [0, 0] width 0 height 0
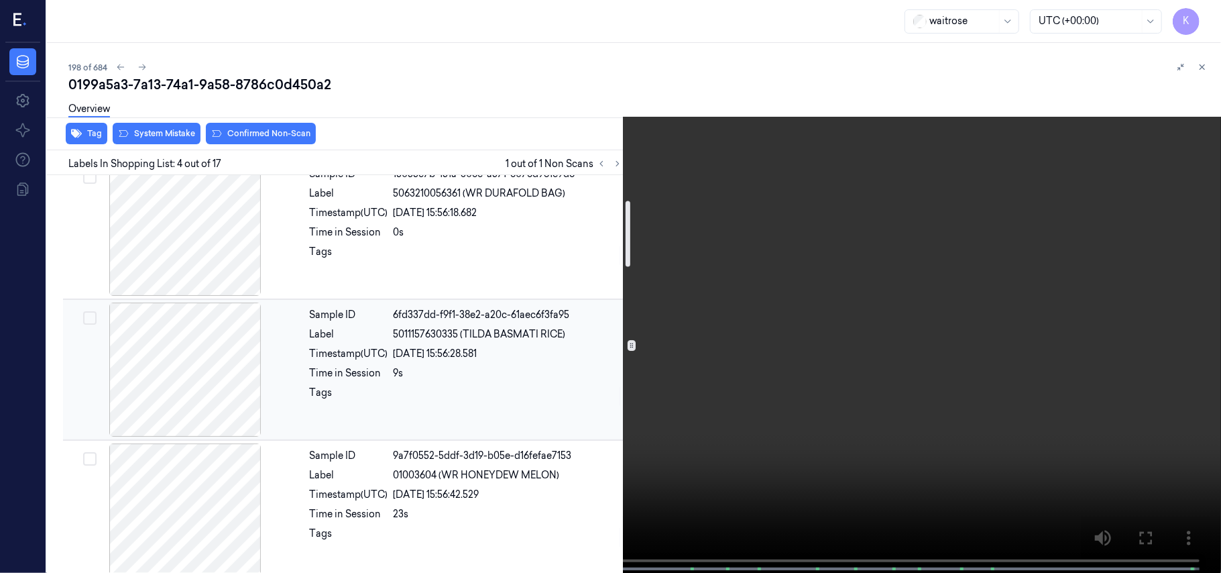
scroll to position [0, 0]
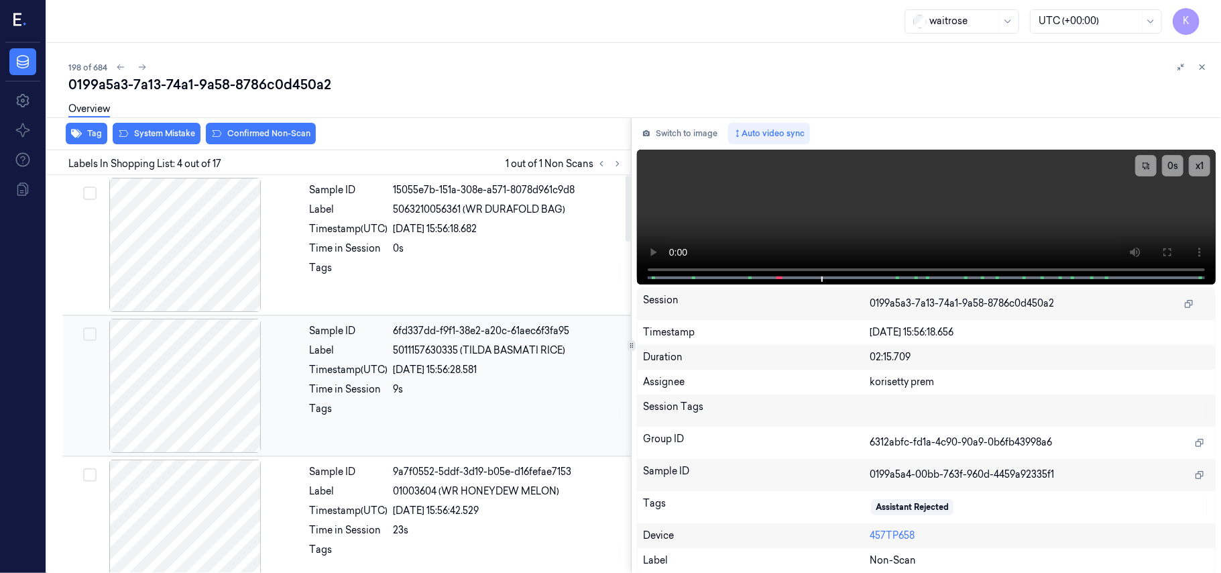
click at [414, 371] on div "02/10/2025 15:56:28.581" at bounding box center [508, 370] width 229 height 14
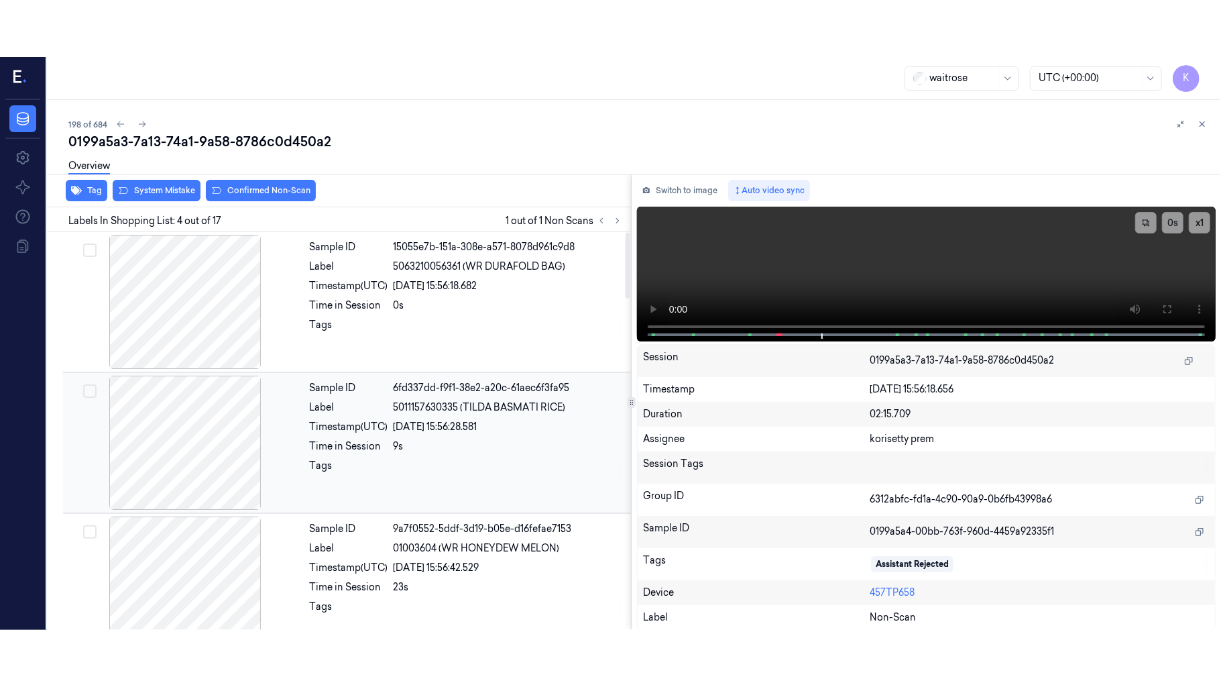
scroll to position [11, 0]
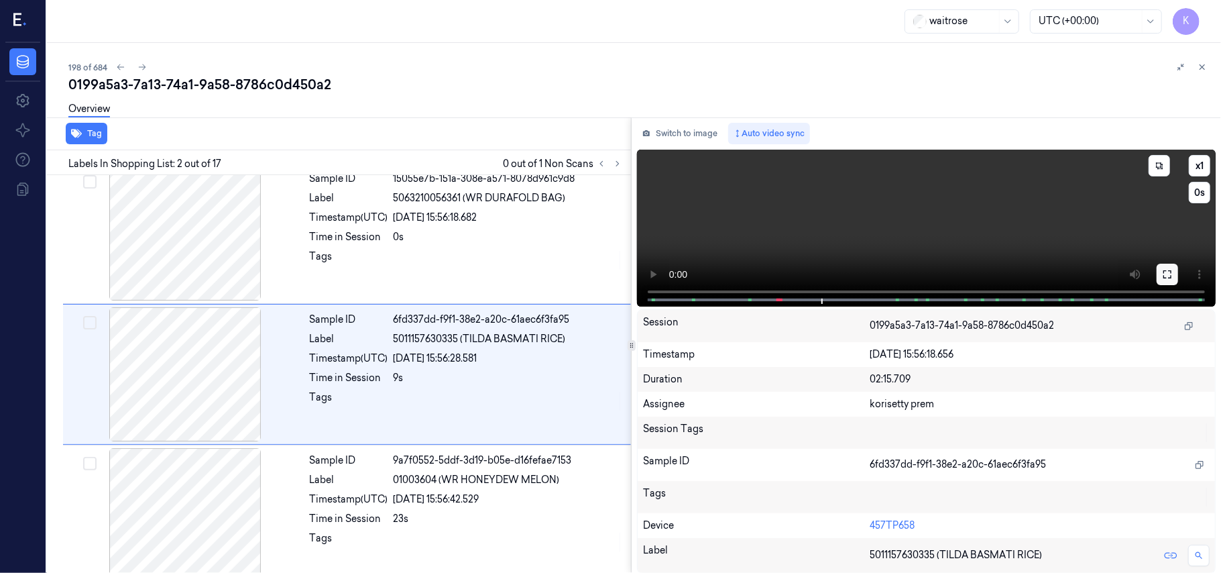
click at [1165, 276] on icon at bounding box center [1167, 274] width 11 height 11
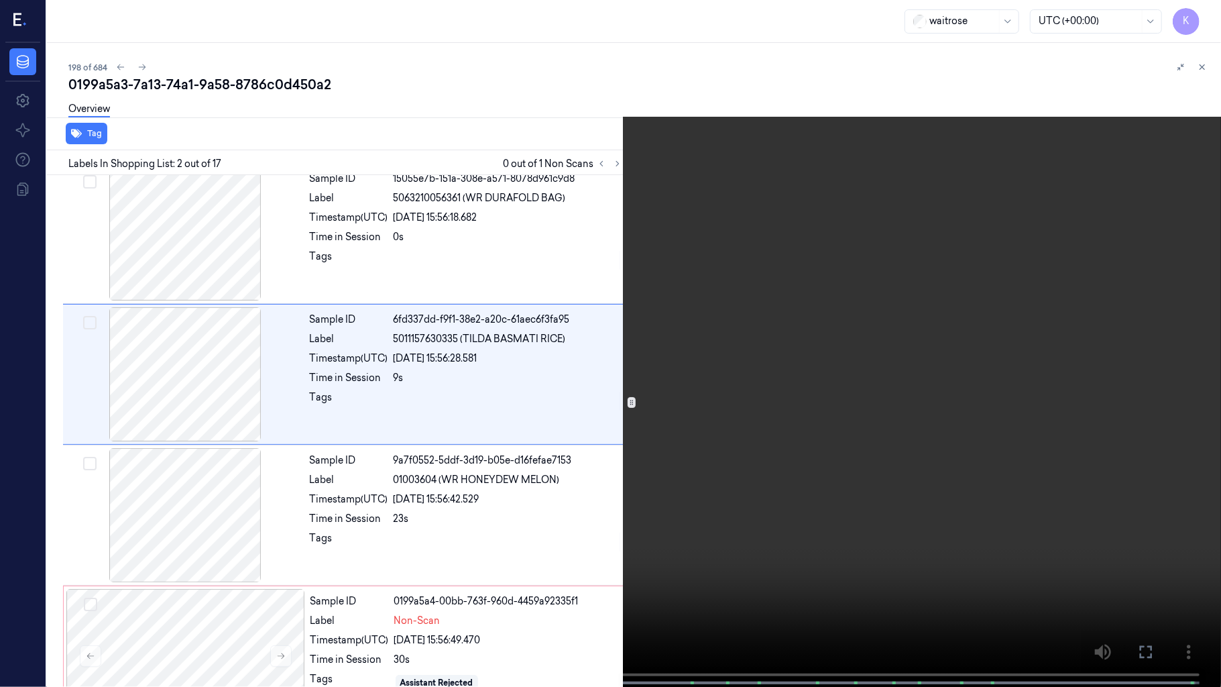
click at [808, 414] on video at bounding box center [610, 344] width 1221 height 689
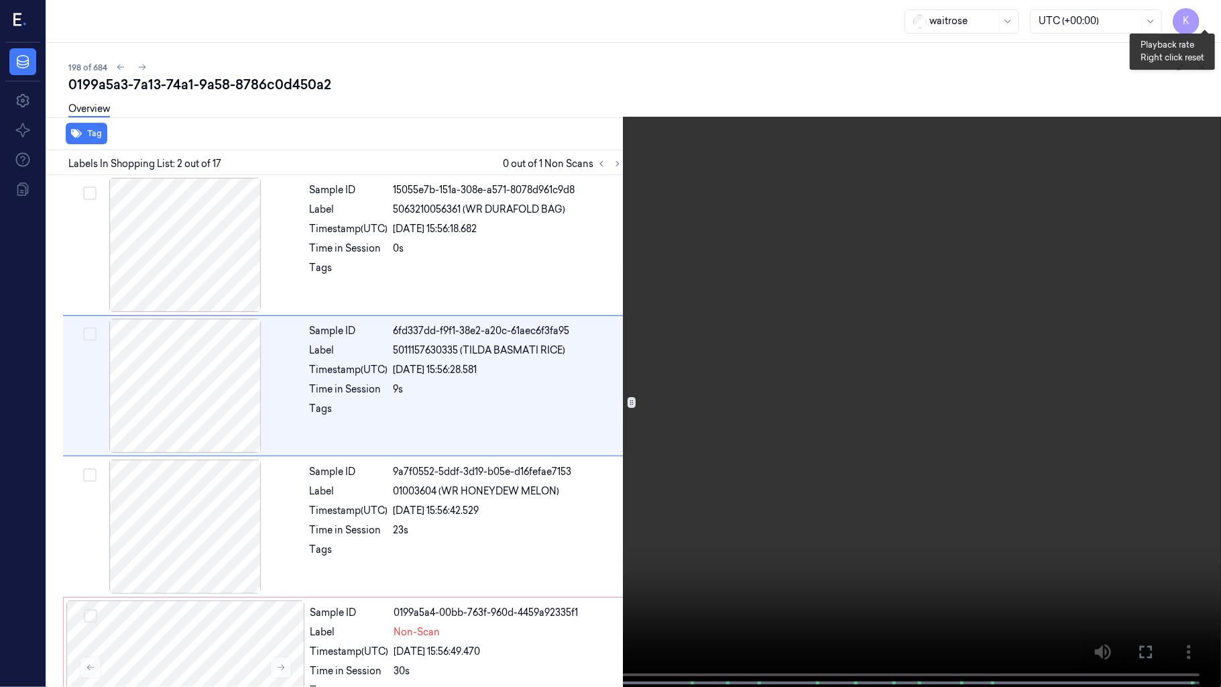
click at [1210, 13] on button "x 1" at bounding box center [1204, 15] width 21 height 21
click at [807, 475] on video at bounding box center [610, 344] width 1221 height 689
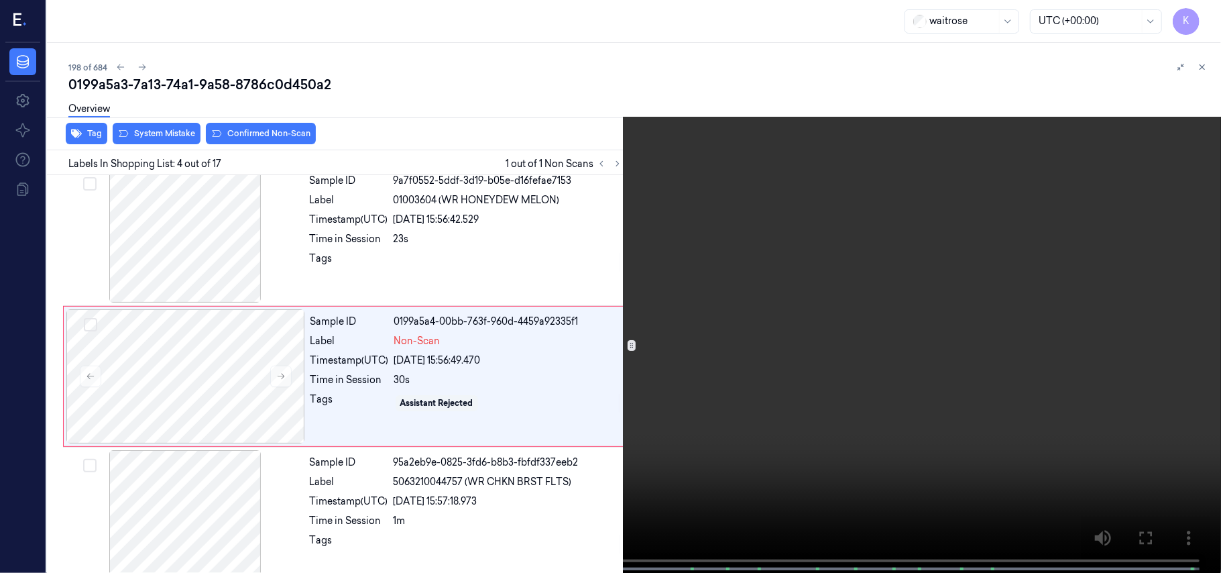
scroll to position [294, 0]
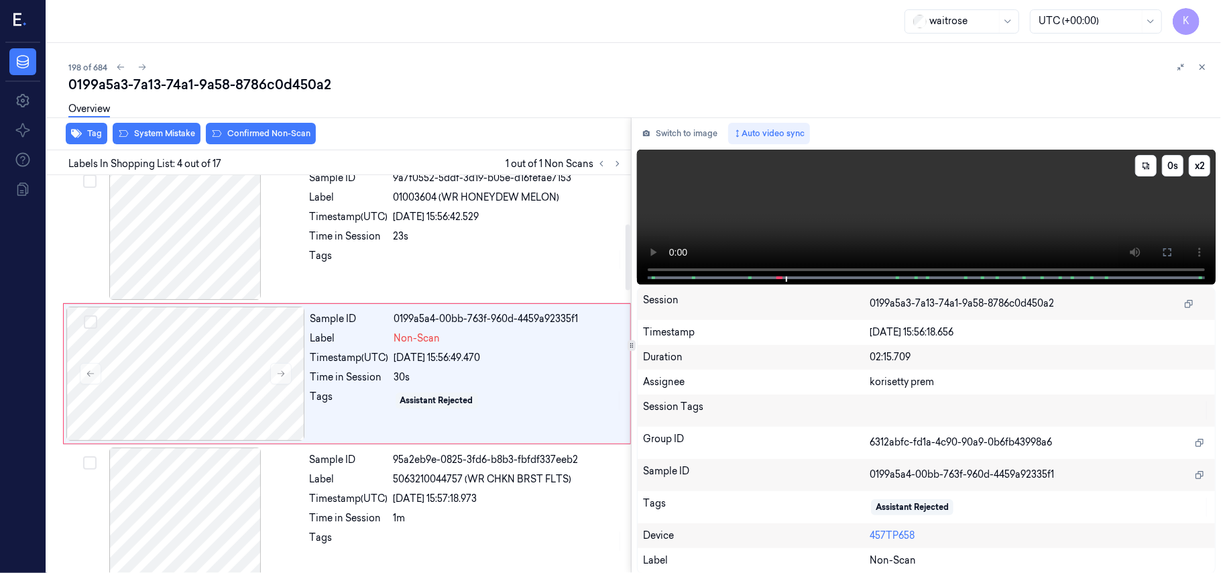
click at [752, 194] on video at bounding box center [926, 217] width 579 height 135
click at [449, 400] on div "Assistant Rejected" at bounding box center [436, 400] width 73 height 12
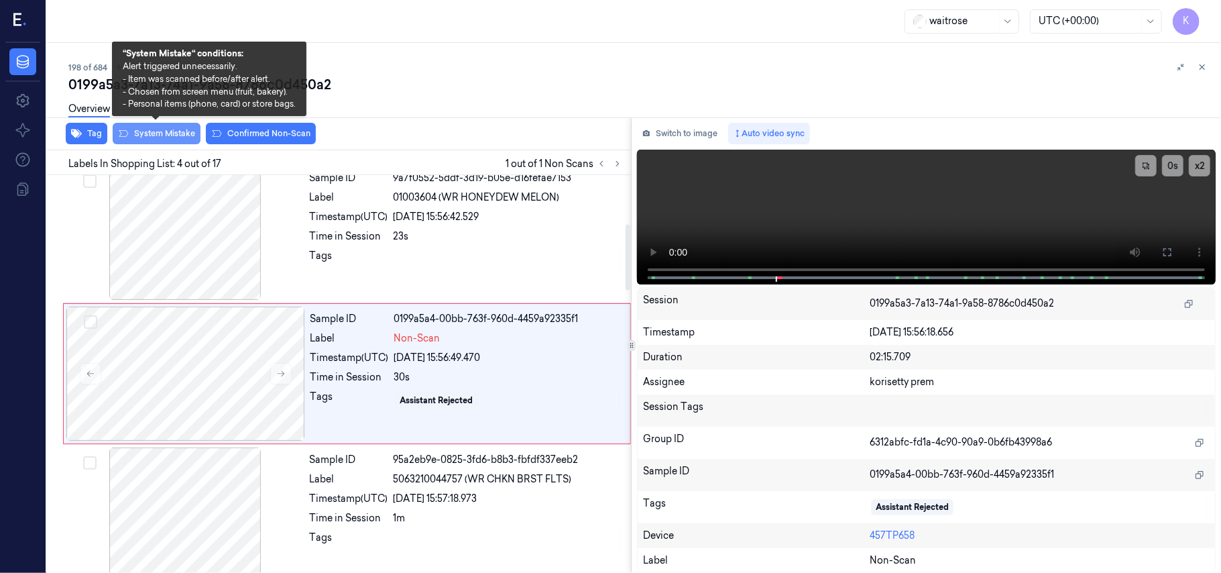
click at [151, 131] on button "System Mistake" at bounding box center [157, 133] width 88 height 21
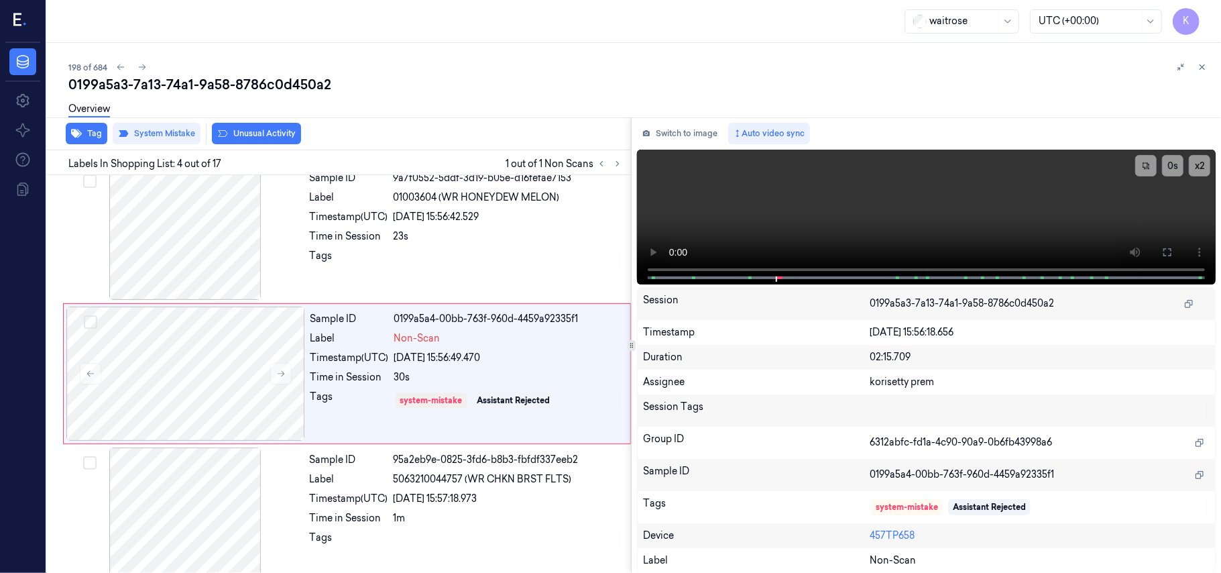
click at [269, 135] on button "Unusual Activity" at bounding box center [256, 133] width 89 height 21
click at [78, 130] on icon "button" at bounding box center [76, 133] width 11 height 11
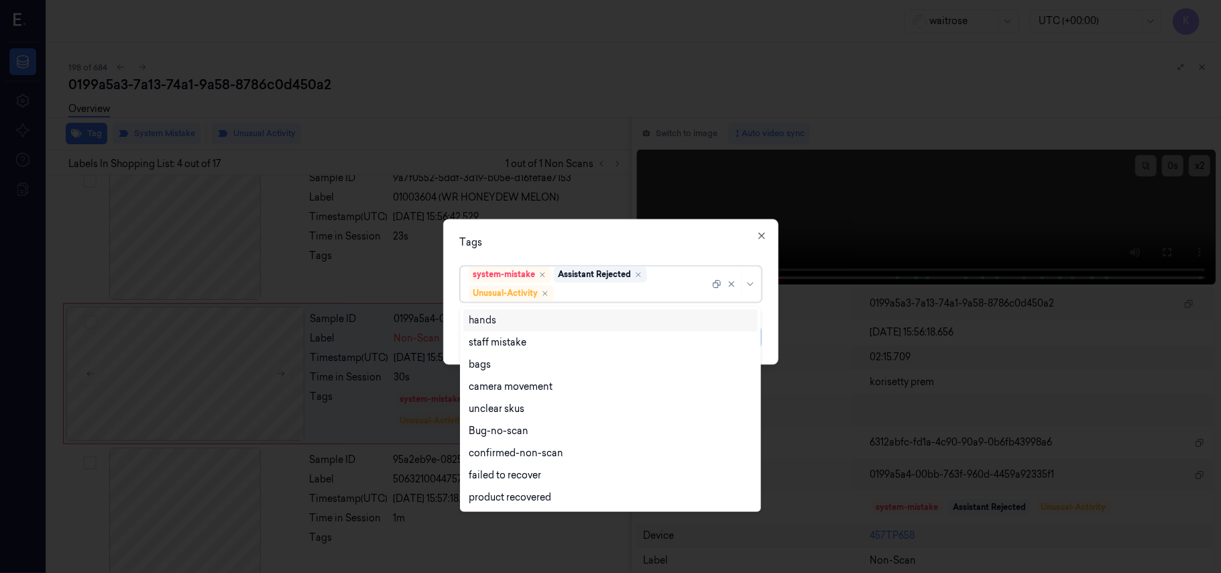
click at [617, 291] on div at bounding box center [632, 293] width 153 height 14
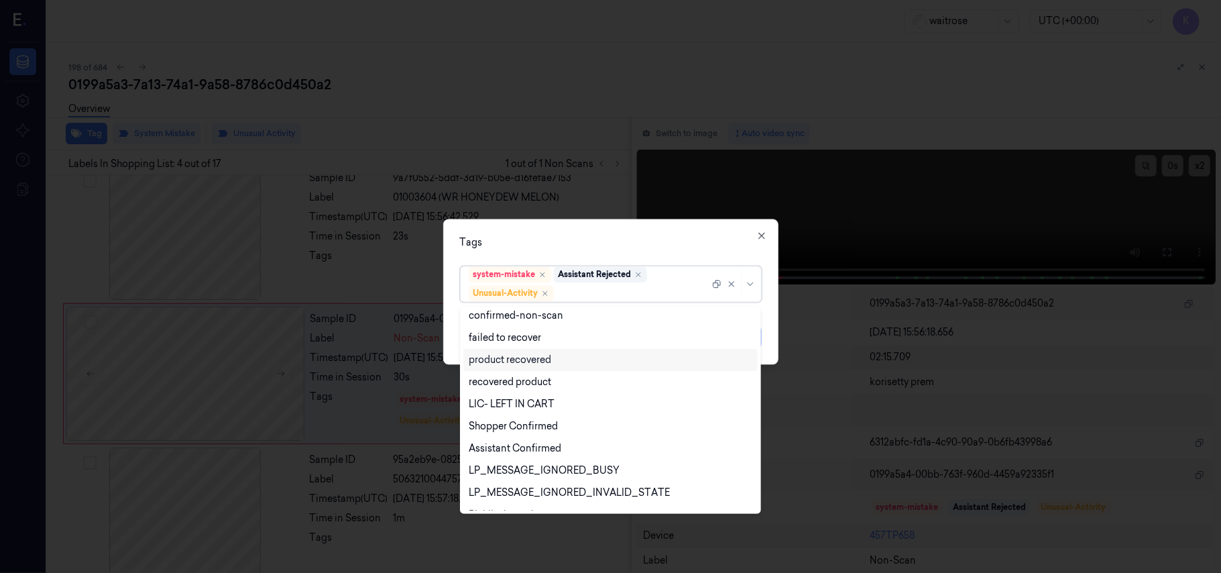
scroll to position [175, 0]
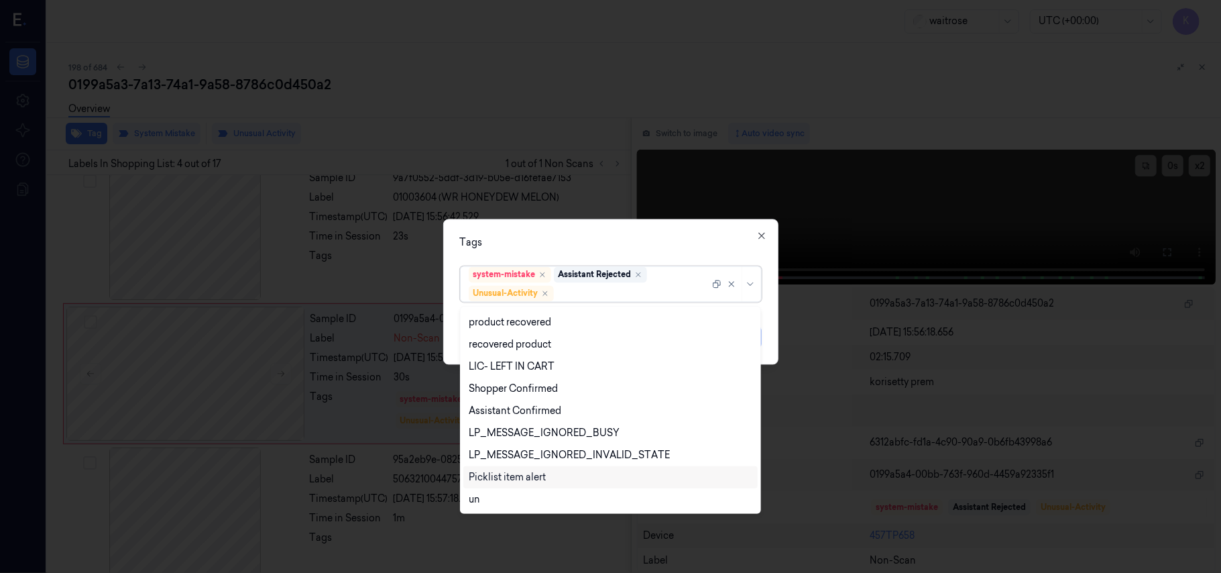
click at [526, 476] on div "Picklist item alert" at bounding box center [507, 477] width 77 height 14
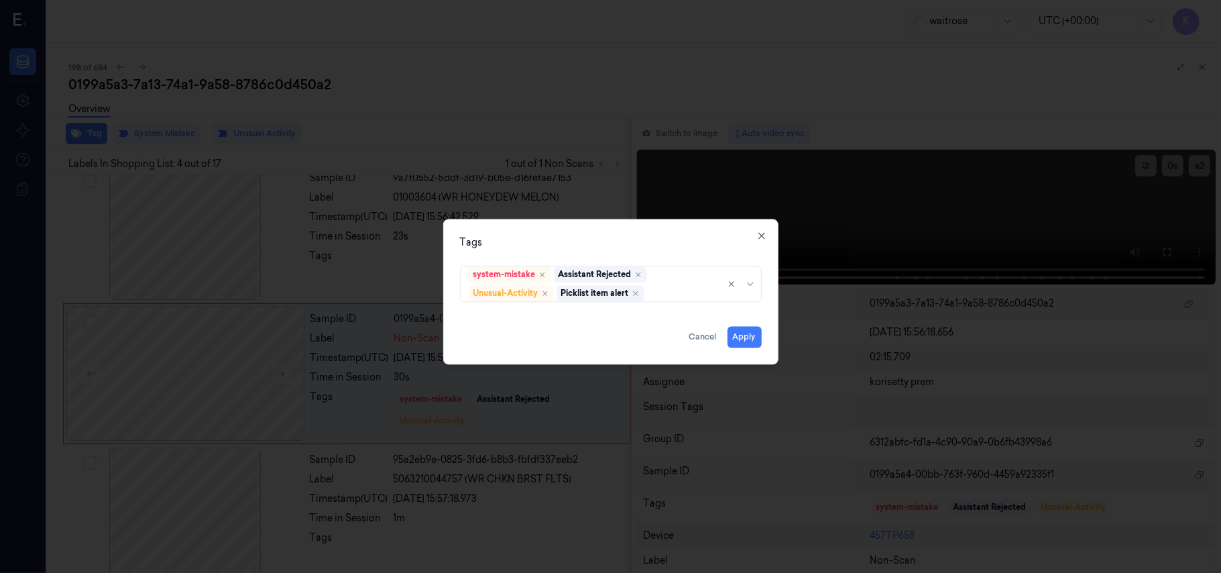
click at [624, 237] on div "Tags" at bounding box center [611, 243] width 302 height 14
click at [737, 333] on button "Apply" at bounding box center [744, 337] width 34 height 21
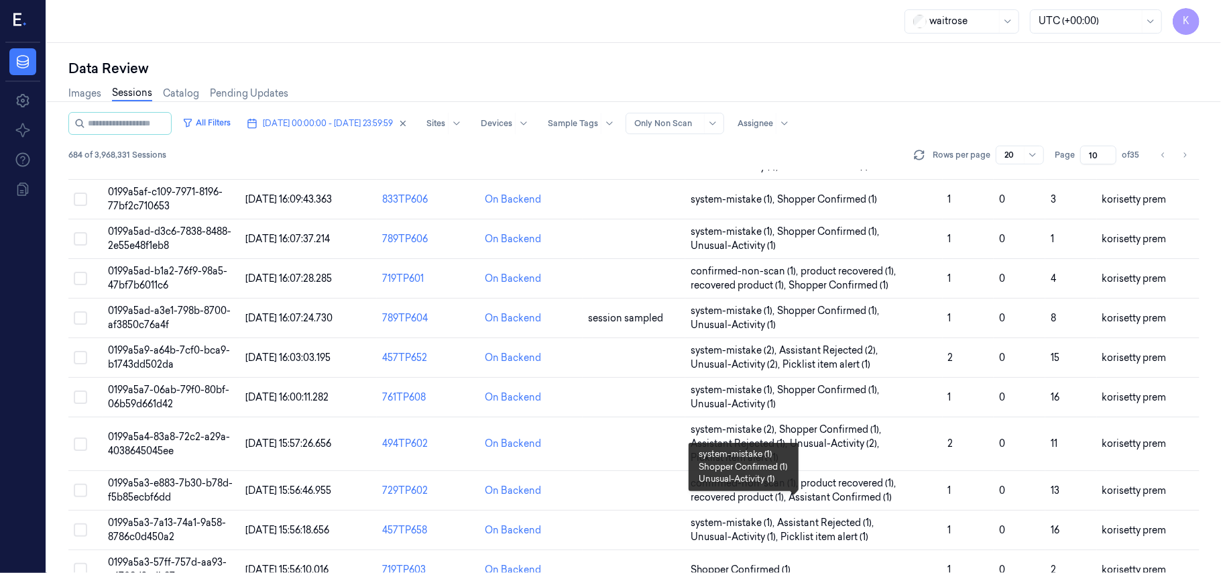
scroll to position [446, 0]
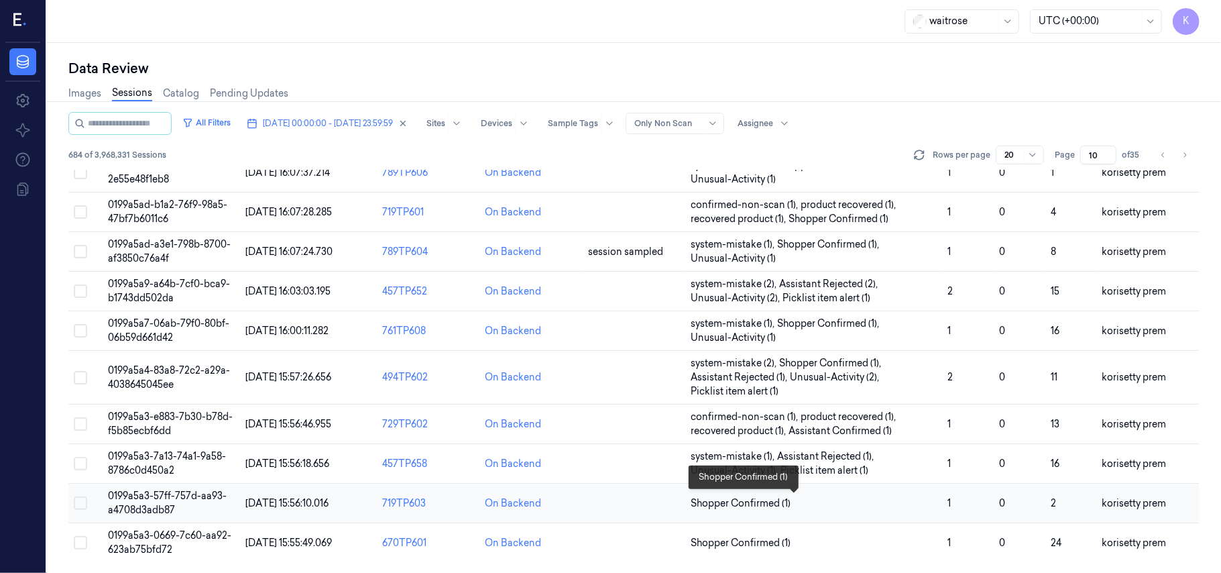
click at [835, 499] on span "Shopper Confirmed (1)" at bounding box center [814, 503] width 246 height 14
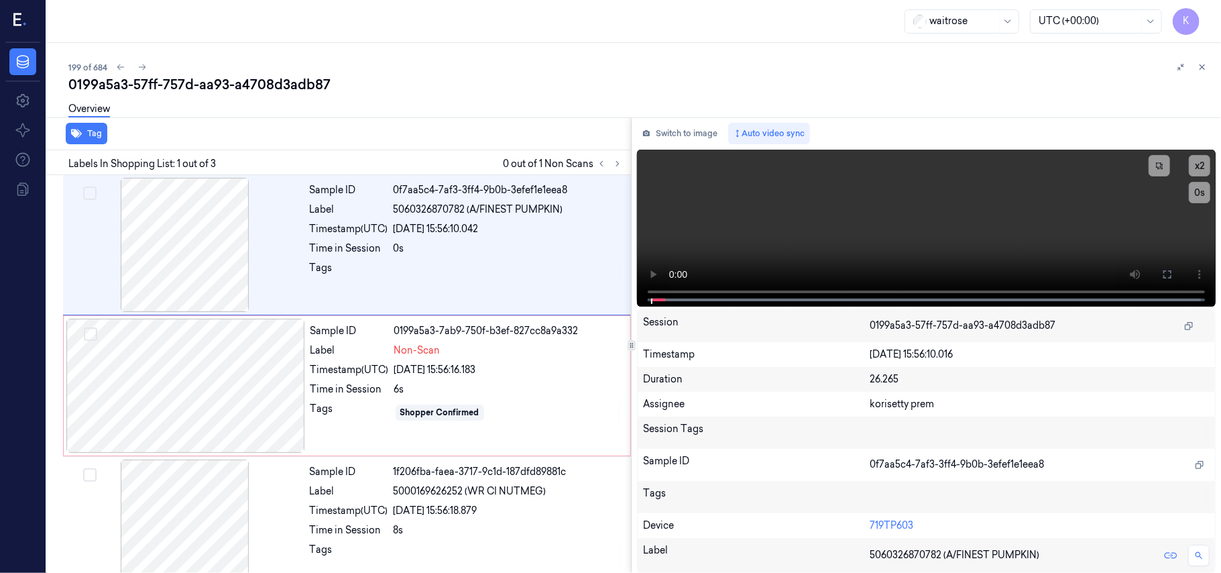
click at [504, 103] on div "Overview" at bounding box center [639, 111] width 1142 height 34
click at [795, 233] on video at bounding box center [926, 228] width 579 height 157
click at [654, 299] on span at bounding box center [655, 299] width 2 height 7
click at [1197, 161] on button "x 2" at bounding box center [1199, 165] width 21 height 21
click at [1197, 161] on button "x 4" at bounding box center [1199, 165] width 21 height 21
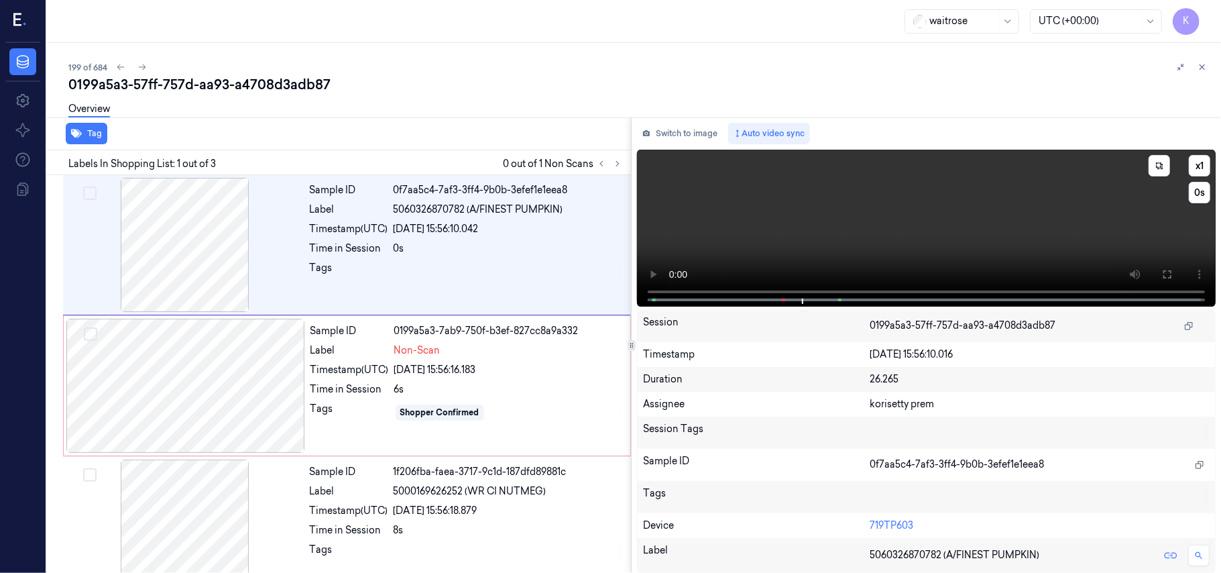
click at [888, 212] on video at bounding box center [926, 228] width 579 height 157
click at [355, 381] on div "Sample ID 0199a5a3-7ab9-750f-b3ef-827cc8a9a332 Label Non-Scan Timestamp (UTC) 0…" at bounding box center [466, 385] width 322 height 134
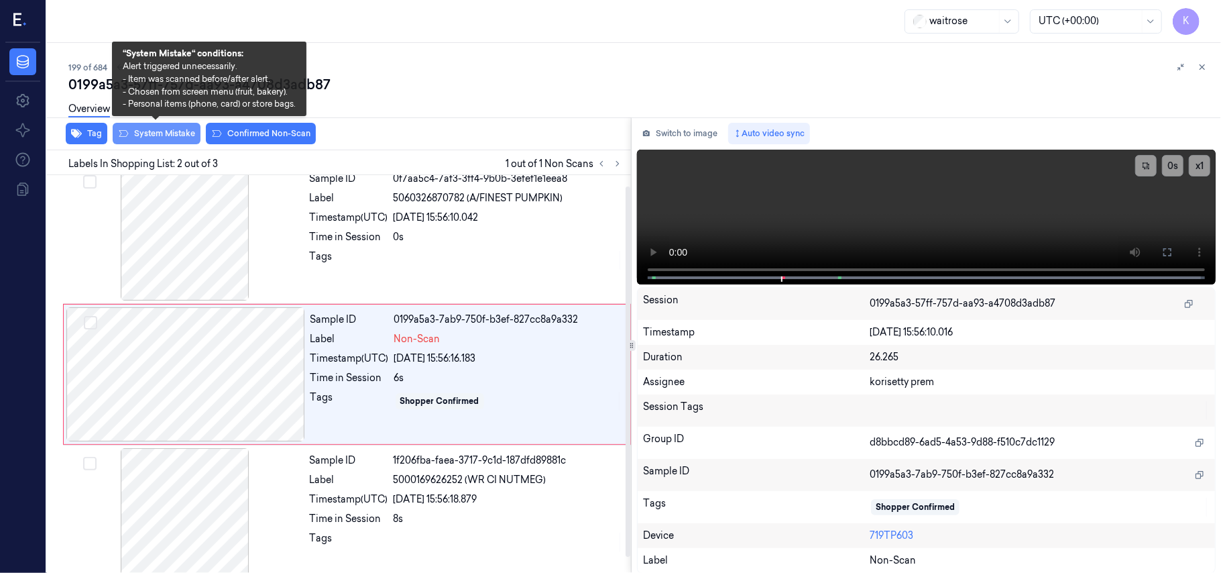
click at [170, 137] on button "System Mistake" at bounding box center [157, 133] width 88 height 21
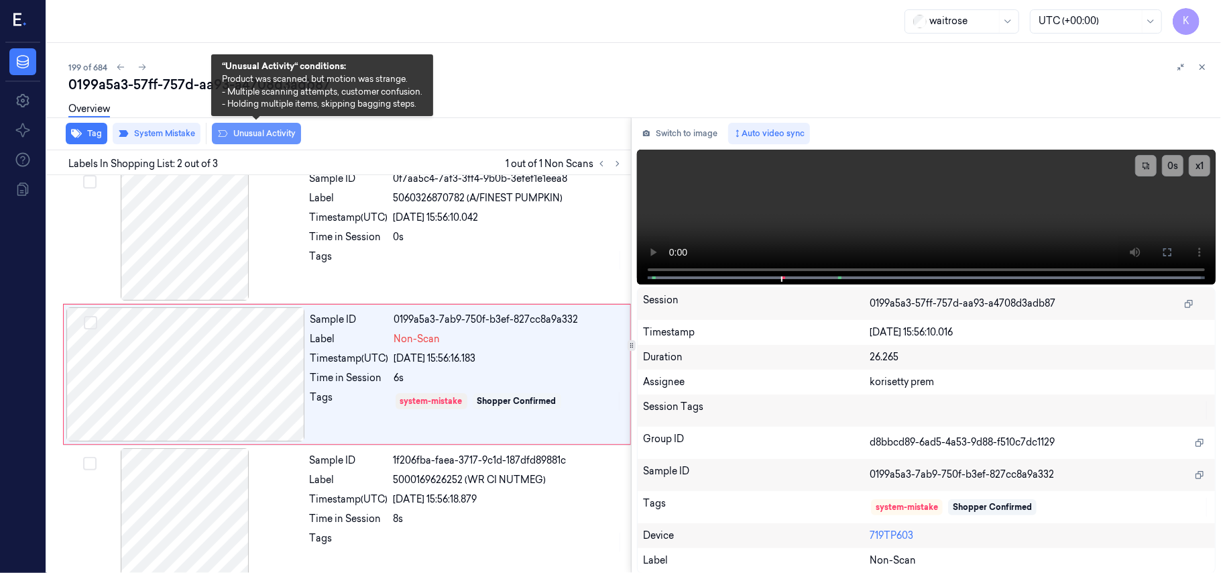
click at [264, 139] on button "Unusual Activity" at bounding box center [256, 133] width 89 height 21
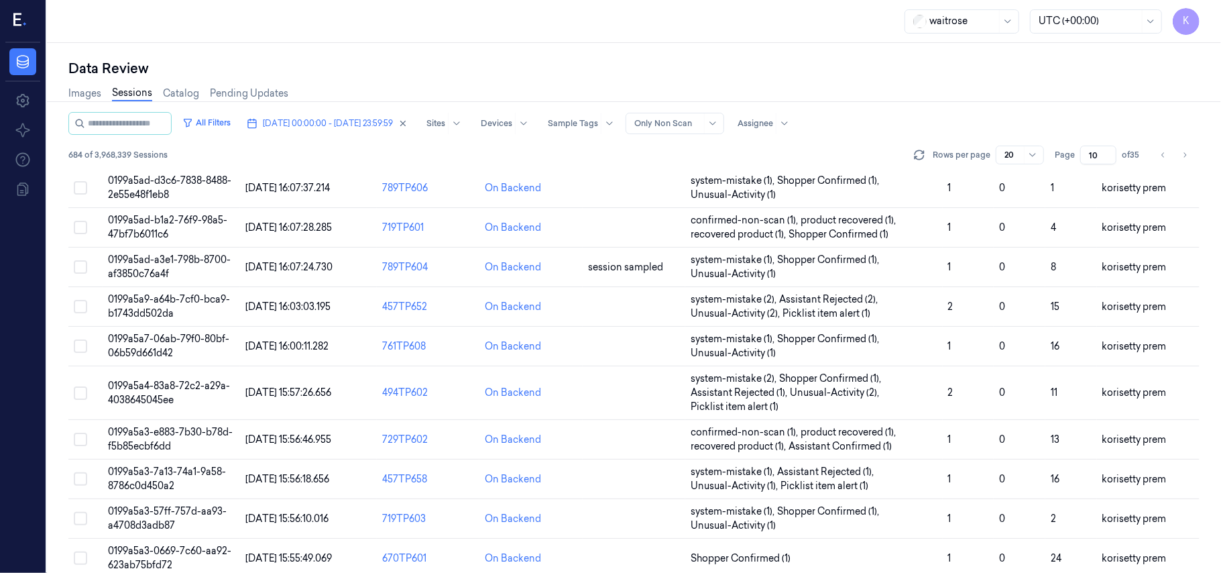
scroll to position [446, 0]
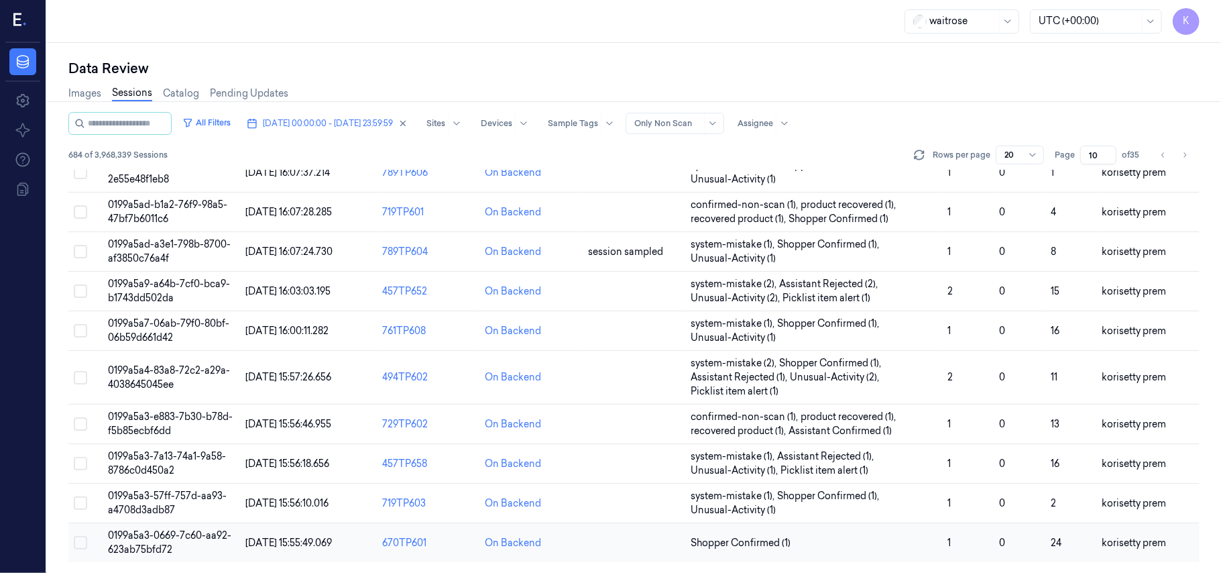
click at [751, 531] on td "Shopper Confirmed (1)" at bounding box center [813, 543] width 257 height 40
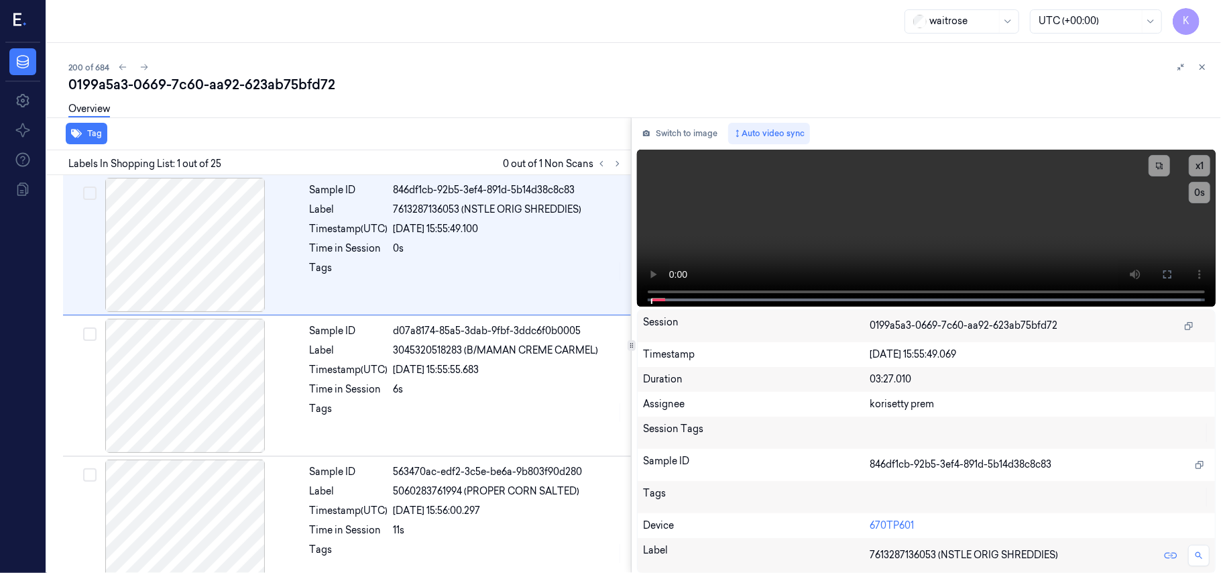
click at [512, 97] on div "Overview" at bounding box center [639, 111] width 1142 height 34
click at [615, 164] on icon at bounding box center [617, 163] width 9 height 9
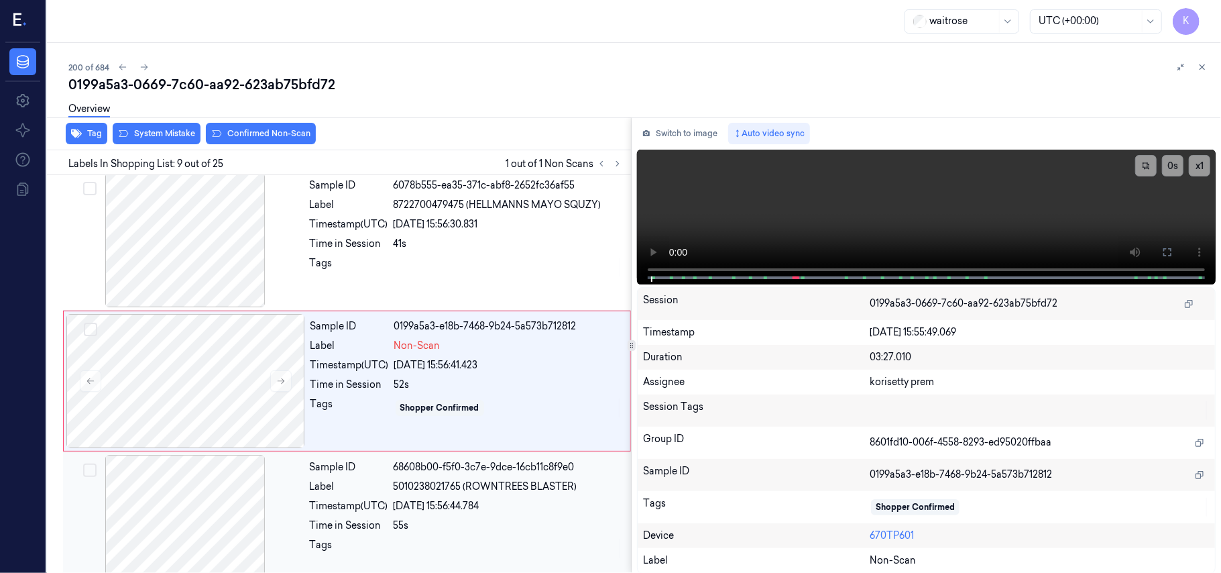
scroll to position [1000, 0]
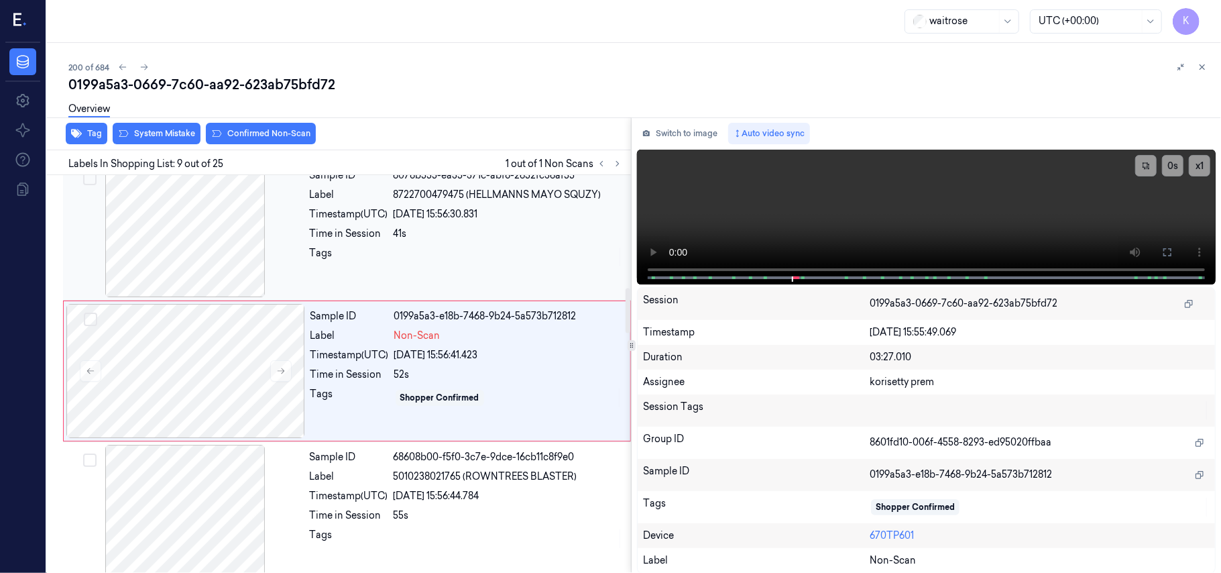
click at [522, 245] on div "Sample ID 6078b555-ea35-371c-abf8-2652fc36af55 Label 8722700479475 (HELLMANNS M…" at bounding box center [466, 230] width 324 height 134
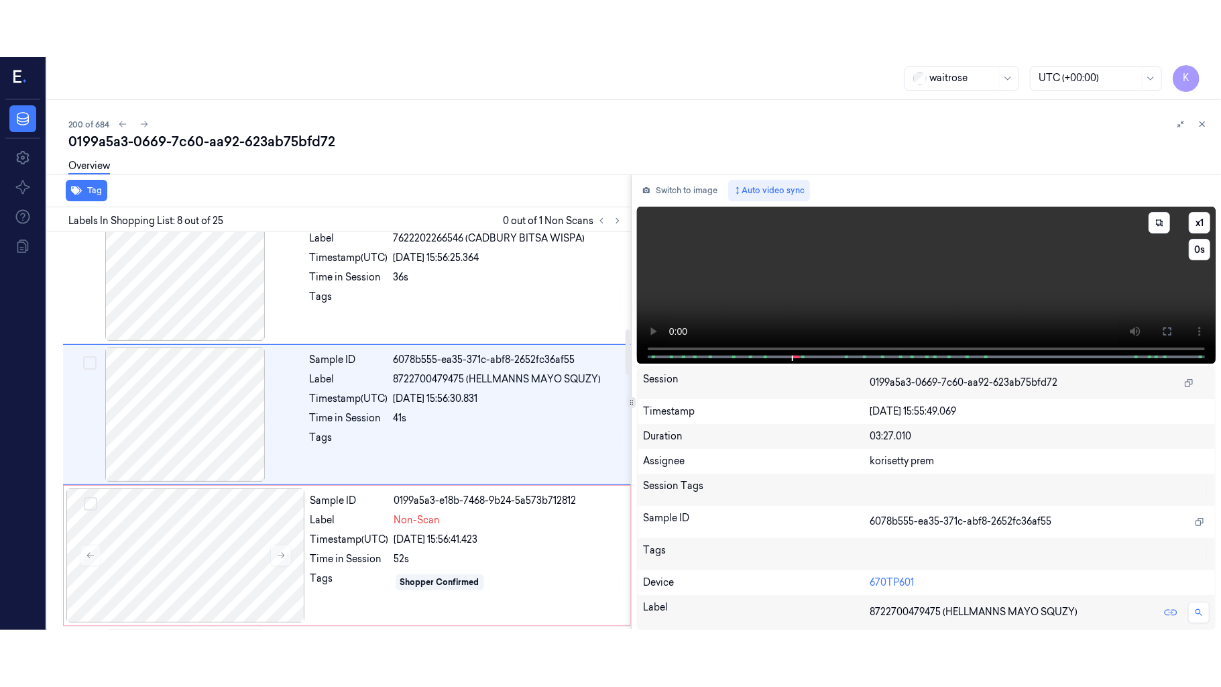
scroll to position [859, 0]
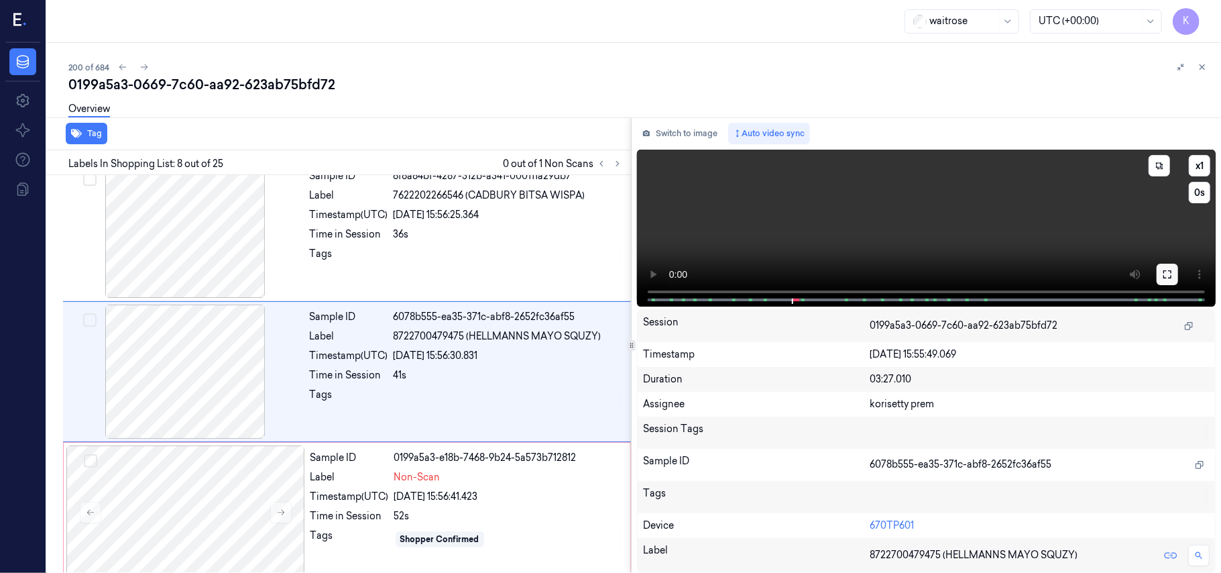
click at [1167, 276] on icon at bounding box center [1167, 274] width 11 height 11
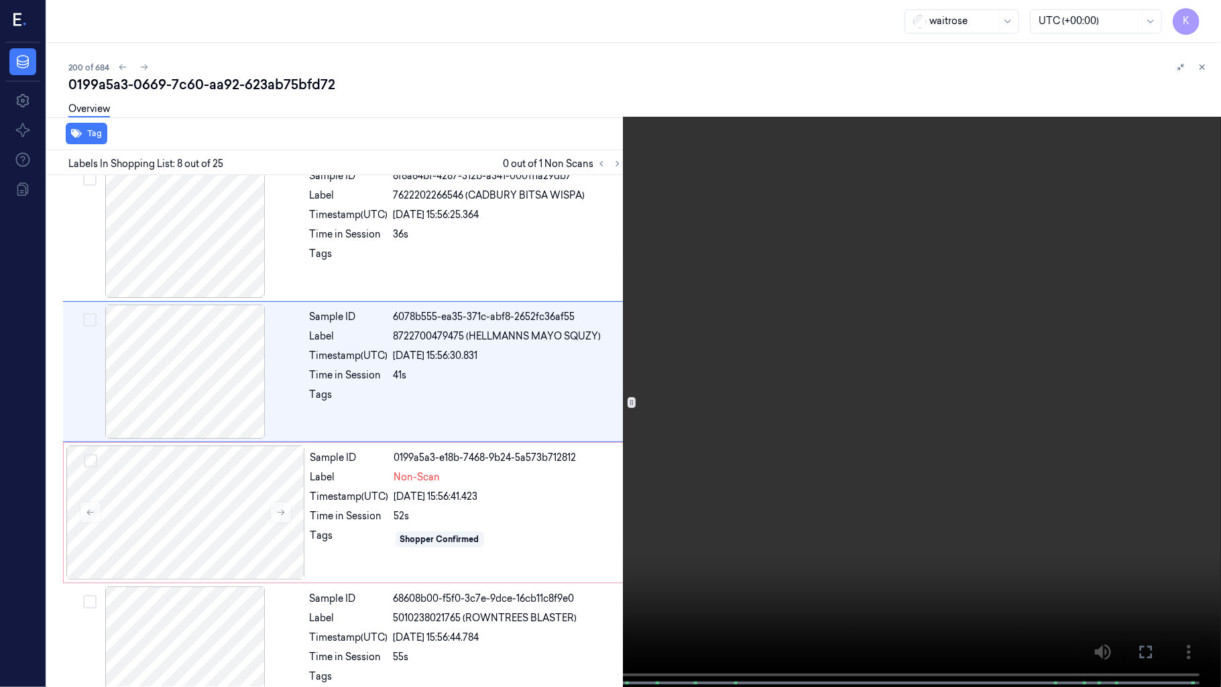
click at [583, 457] on video at bounding box center [610, 344] width 1221 height 689
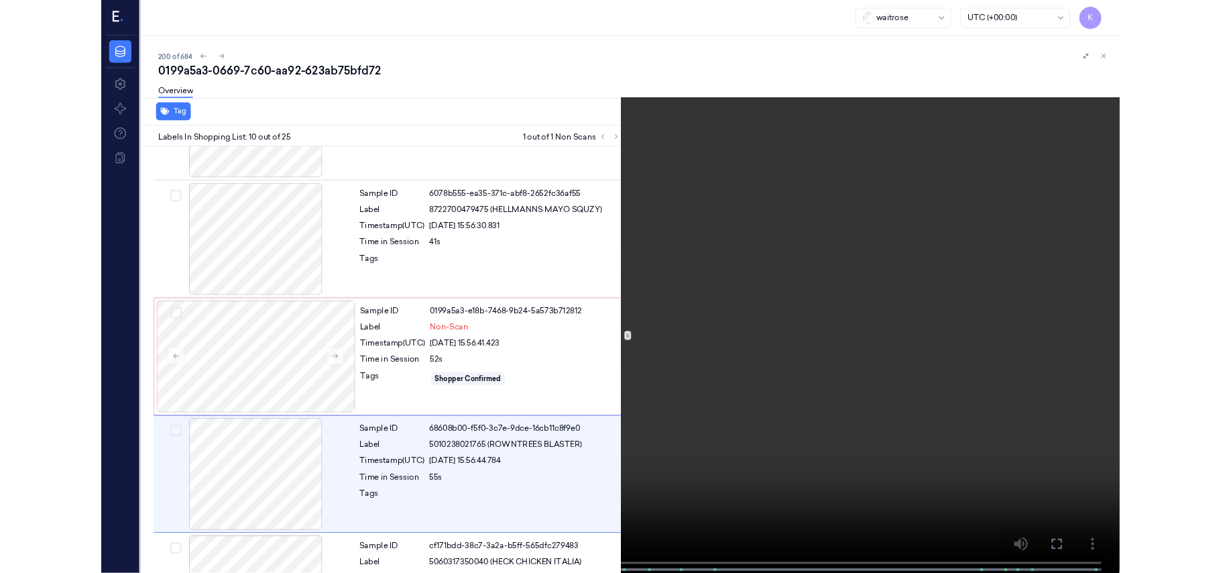
scroll to position [1085, 0]
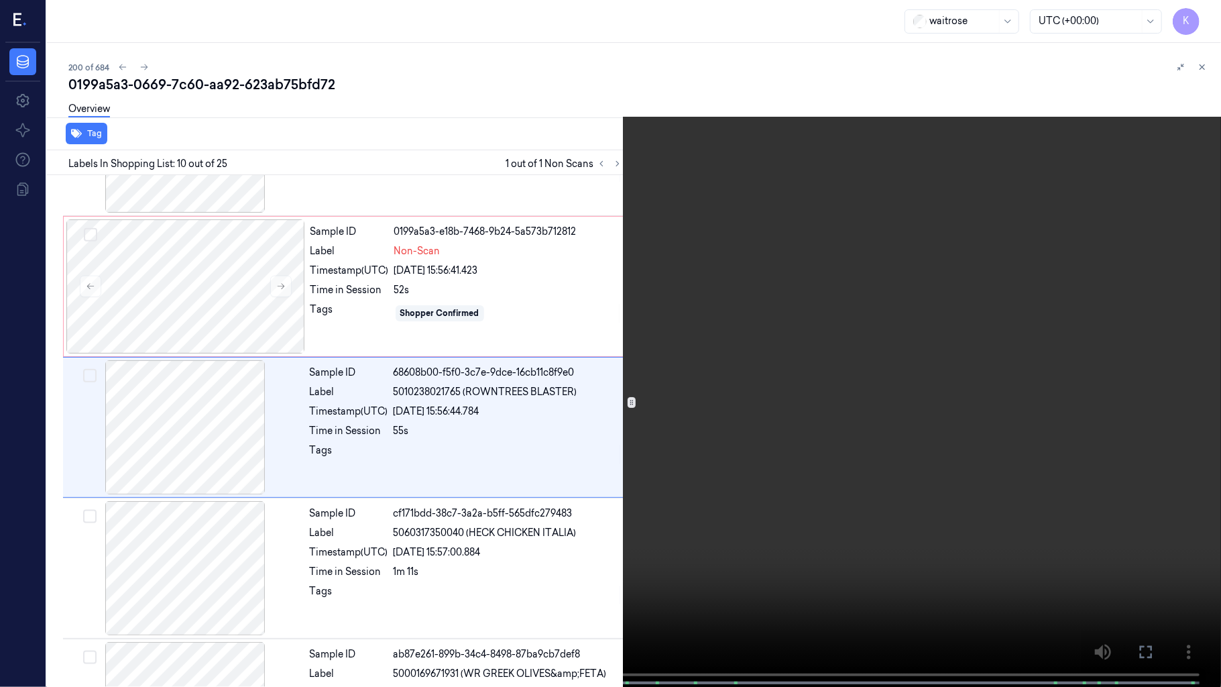
click at [381, 531] on video at bounding box center [610, 344] width 1221 height 689
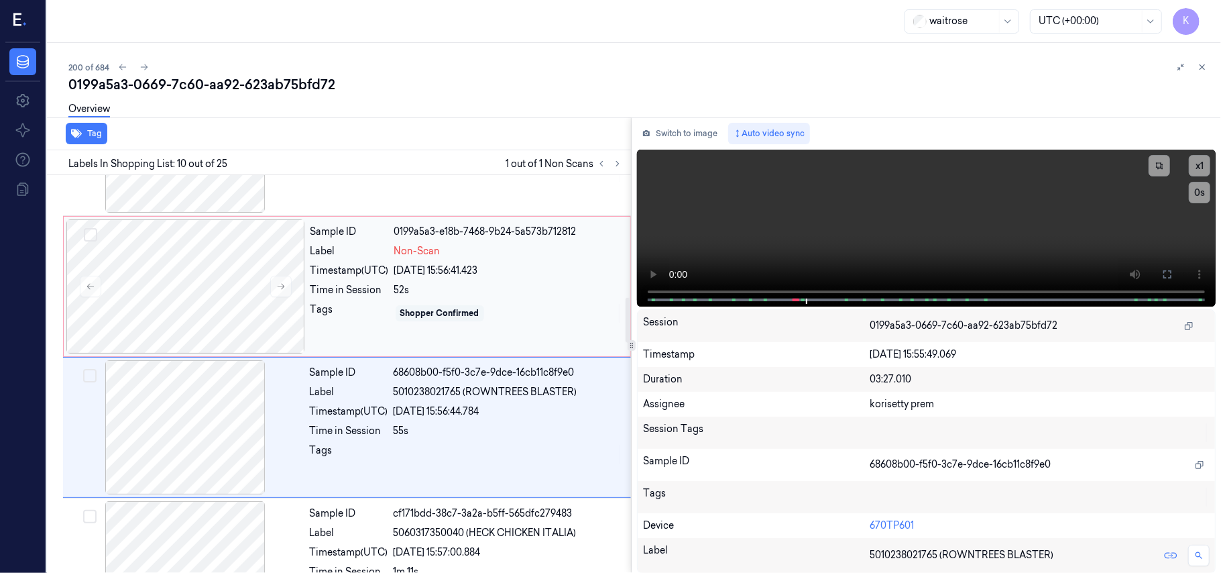
click at [451, 307] on div "Shopper Confirmed" at bounding box center [440, 313] width 88 height 16
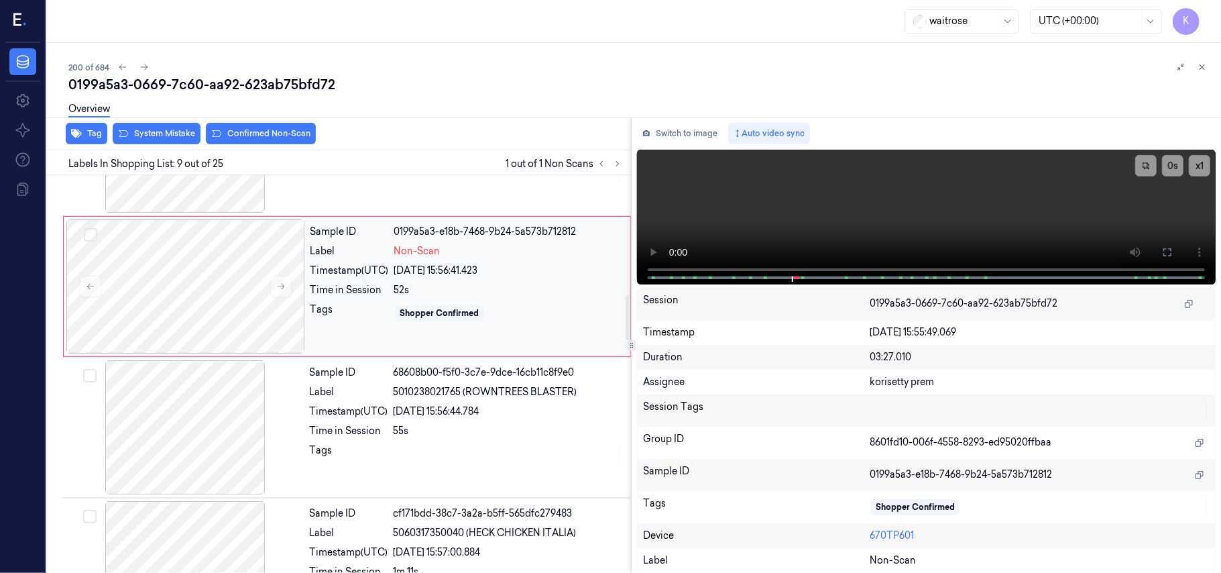
scroll to position [1000, 0]
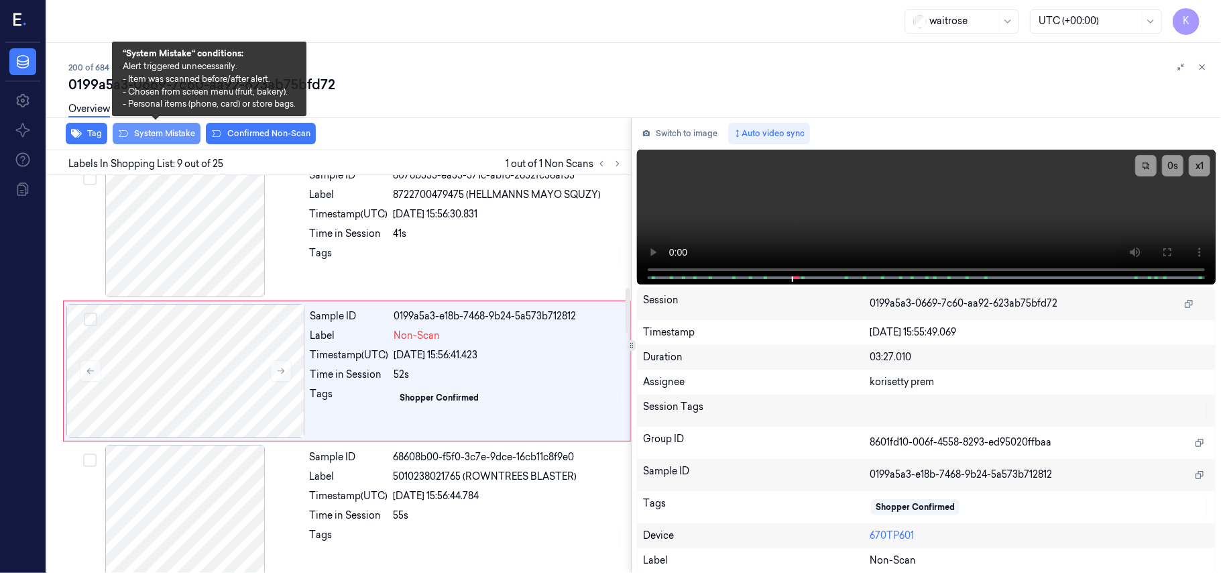
click at [152, 129] on button "System Mistake" at bounding box center [157, 133] width 88 height 21
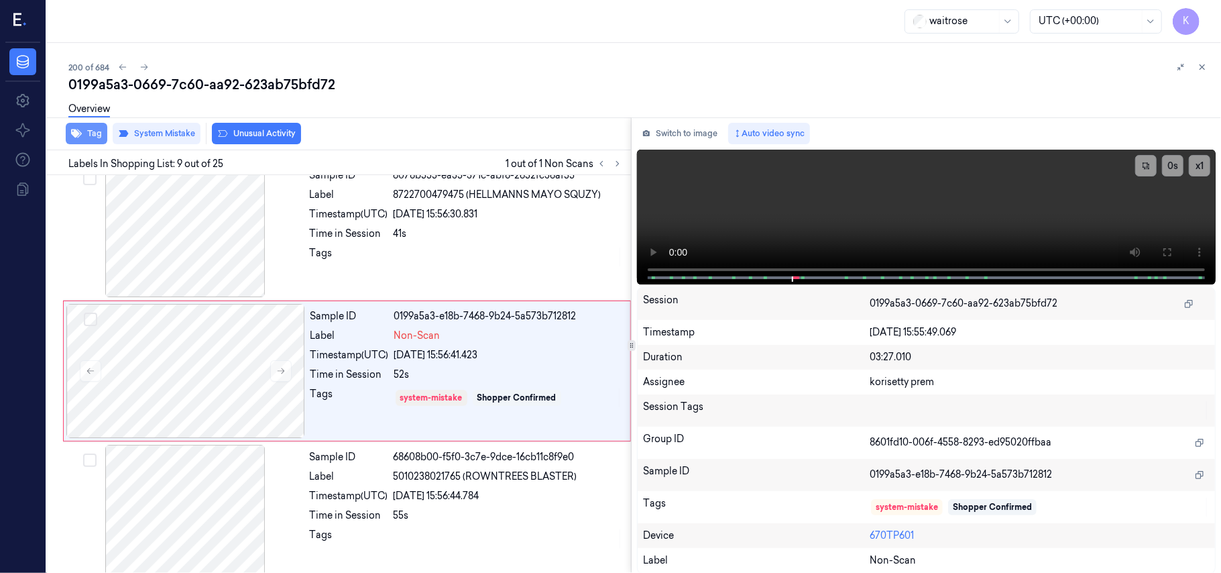
click at [84, 132] on button "Tag" at bounding box center [87, 133] width 42 height 21
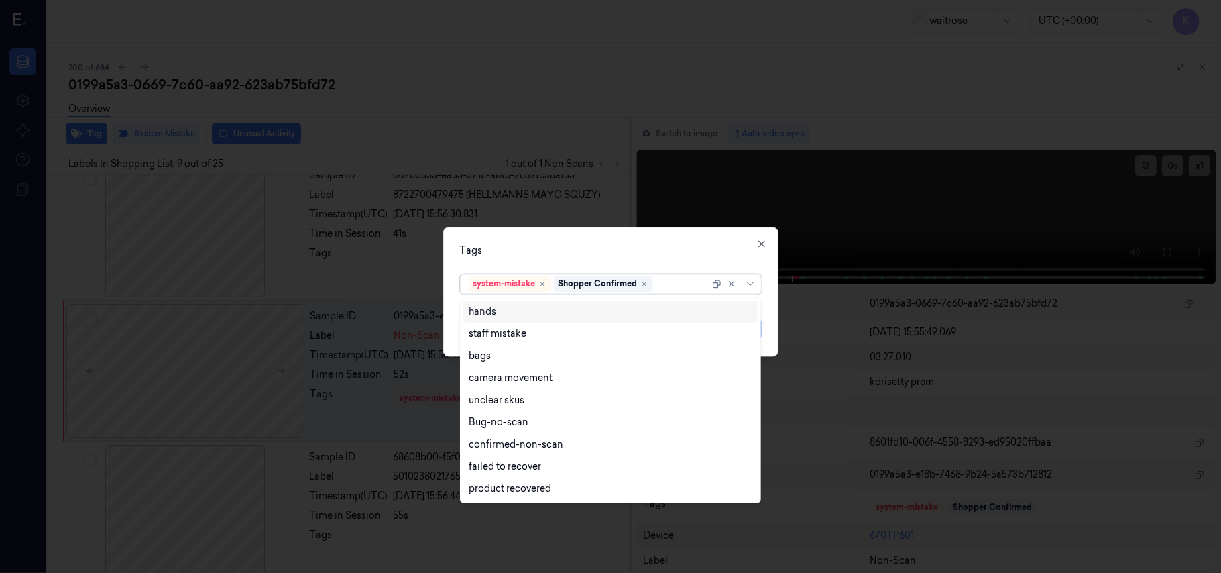
click at [666, 287] on div at bounding box center [683, 284] width 54 height 14
click at [481, 350] on div "bags" at bounding box center [480, 356] width 22 height 14
click at [650, 256] on div "Tags" at bounding box center [611, 251] width 302 height 14
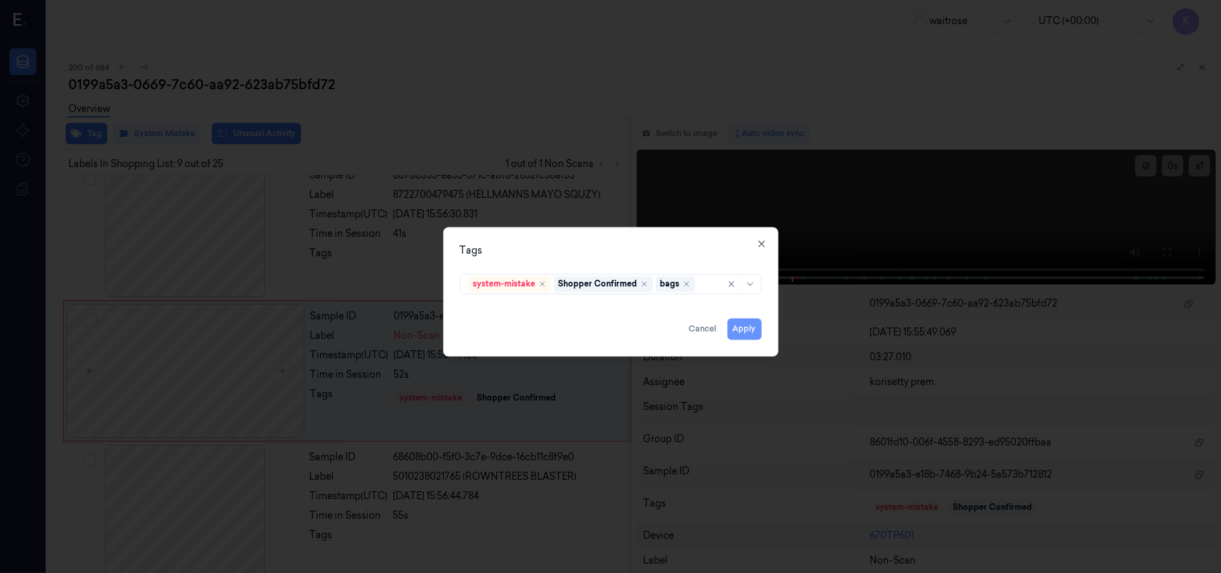
click at [746, 327] on button "Apply" at bounding box center [744, 328] width 34 height 21
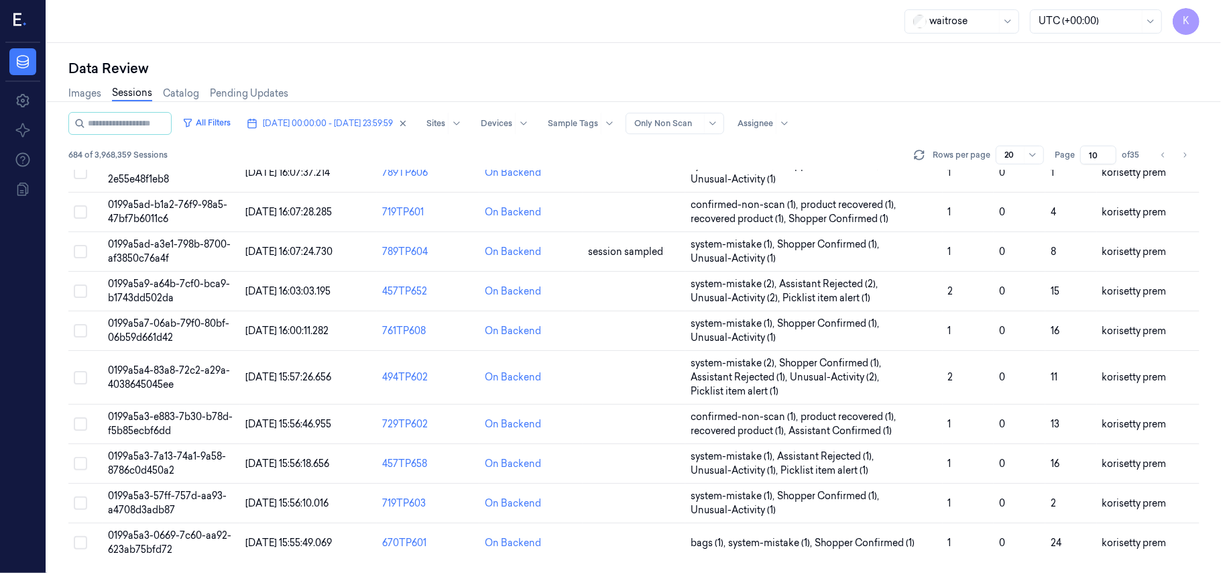
scroll to position [446, 0]
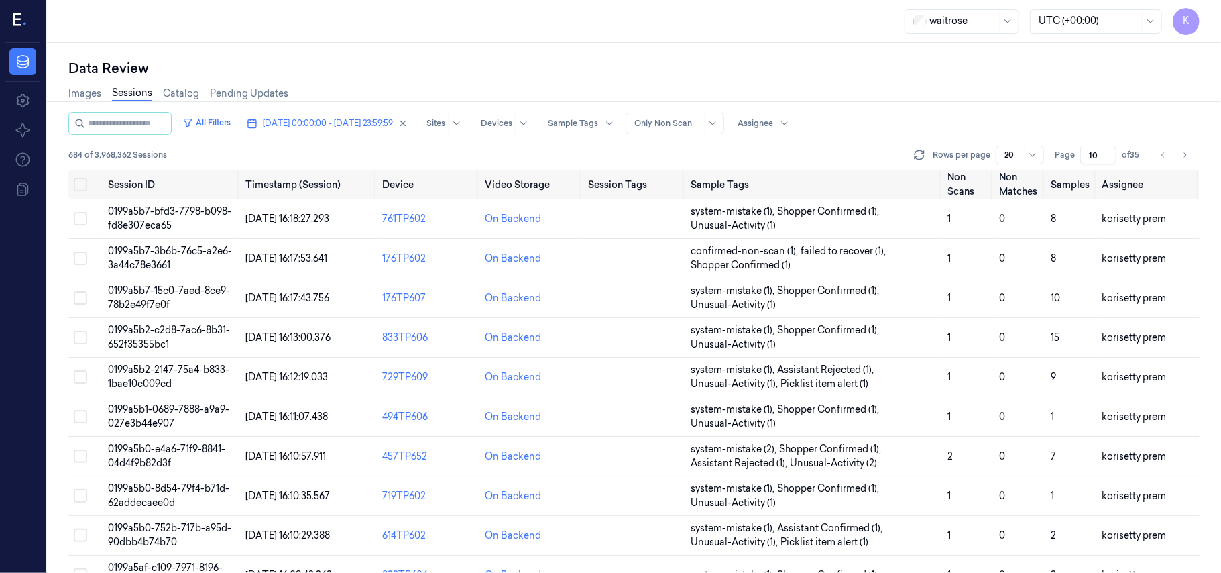
click at [669, 83] on div "Images Sessions Catalog Pending Updates" at bounding box center [633, 95] width 1131 height 34
click at [1109, 152] on input "11" at bounding box center [1098, 154] width 36 height 19
click at [1109, 152] on input "12" at bounding box center [1098, 154] width 36 height 19
click at [1109, 152] on input "13" at bounding box center [1098, 154] width 36 height 19
click at [1109, 152] on input "14" at bounding box center [1098, 154] width 36 height 19
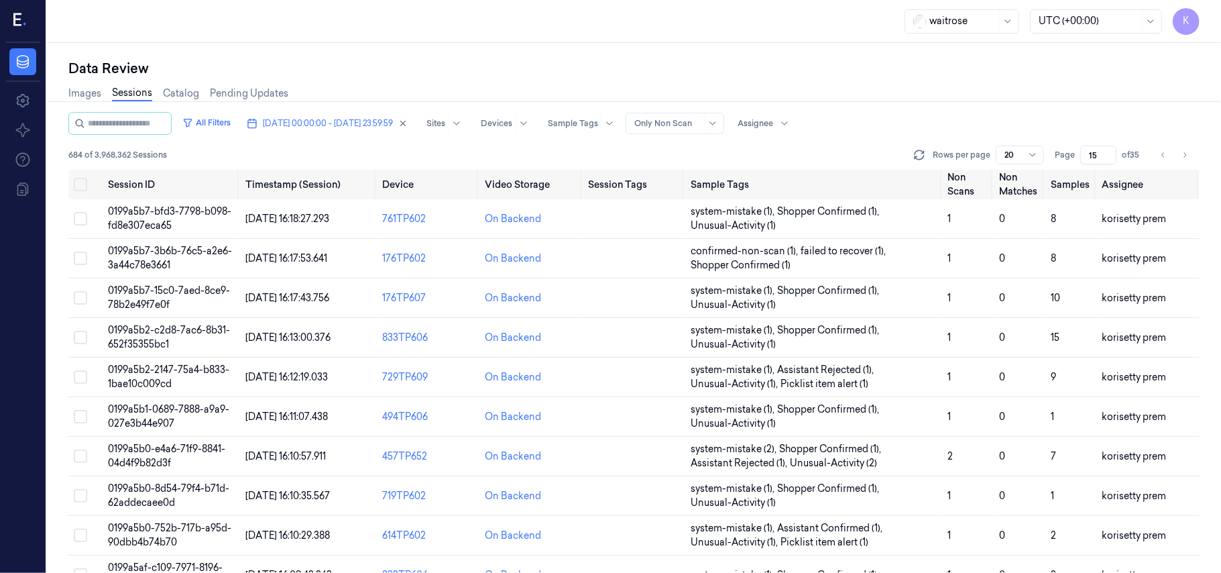
click at [1109, 152] on input "15" at bounding box center [1098, 154] width 36 height 19
click at [1109, 152] on input "16" at bounding box center [1098, 154] width 36 height 19
click at [1109, 152] on input "17" at bounding box center [1098, 154] width 36 height 19
click at [1109, 152] on input "18" at bounding box center [1098, 154] width 36 height 19
click at [1109, 152] on input "19" at bounding box center [1098, 154] width 36 height 19
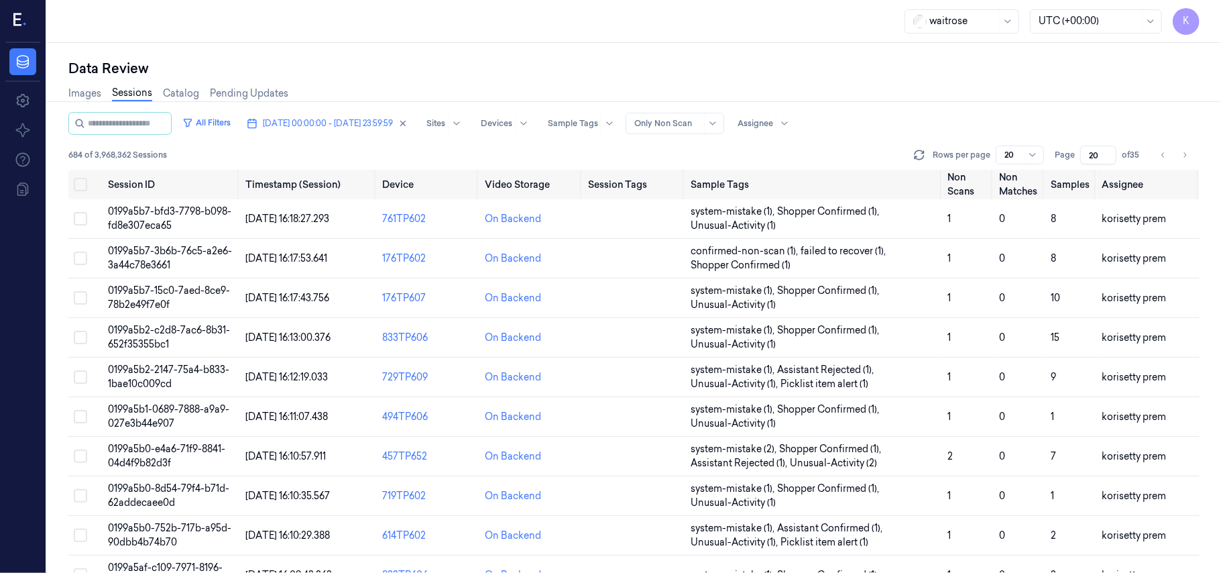
click at [1109, 152] on input "20" at bounding box center [1098, 154] width 36 height 19
click at [1109, 152] on input "21" at bounding box center [1098, 154] width 36 height 19
click at [1109, 152] on input "22" at bounding box center [1098, 154] width 36 height 19
click at [1109, 152] on input "23" at bounding box center [1098, 154] width 36 height 19
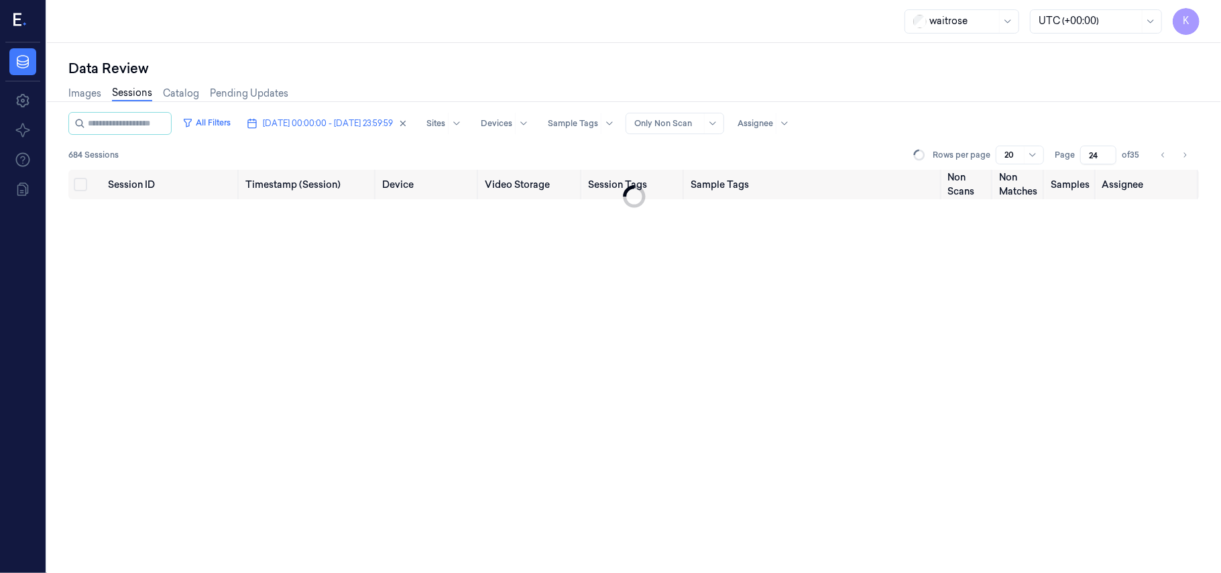
click at [1109, 152] on input "24" at bounding box center [1098, 154] width 36 height 19
click at [1109, 152] on input "25" at bounding box center [1098, 154] width 36 height 19
type input "26"
click at [1108, 151] on input "26" at bounding box center [1098, 154] width 36 height 19
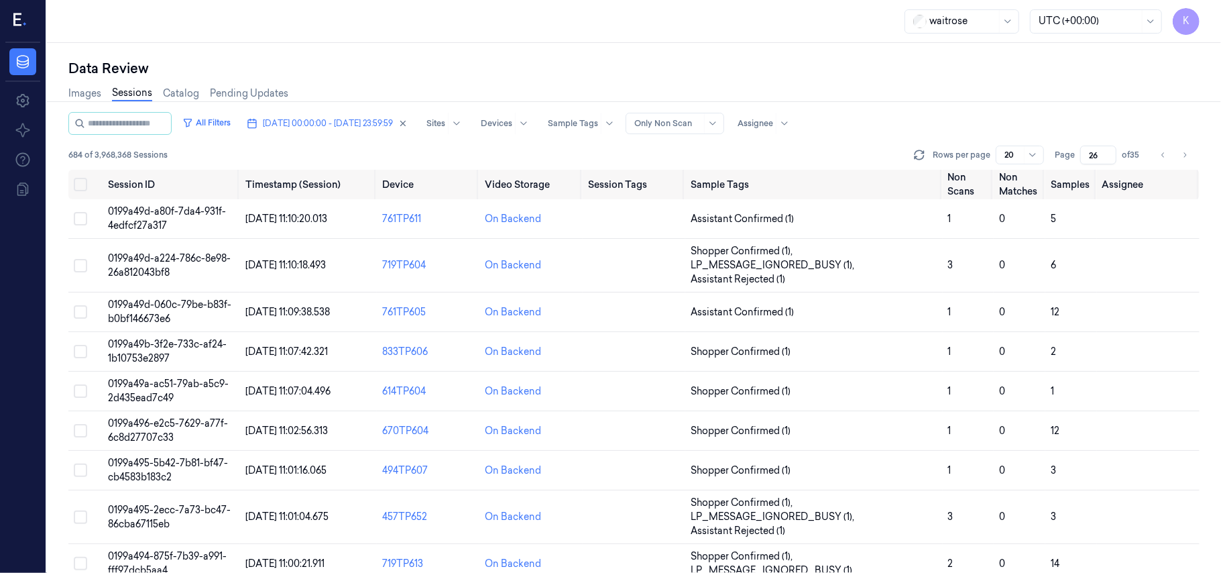
click at [856, 68] on div "Data Review" at bounding box center [633, 68] width 1131 height 19
